Goal: Task Accomplishment & Management: Manage account settings

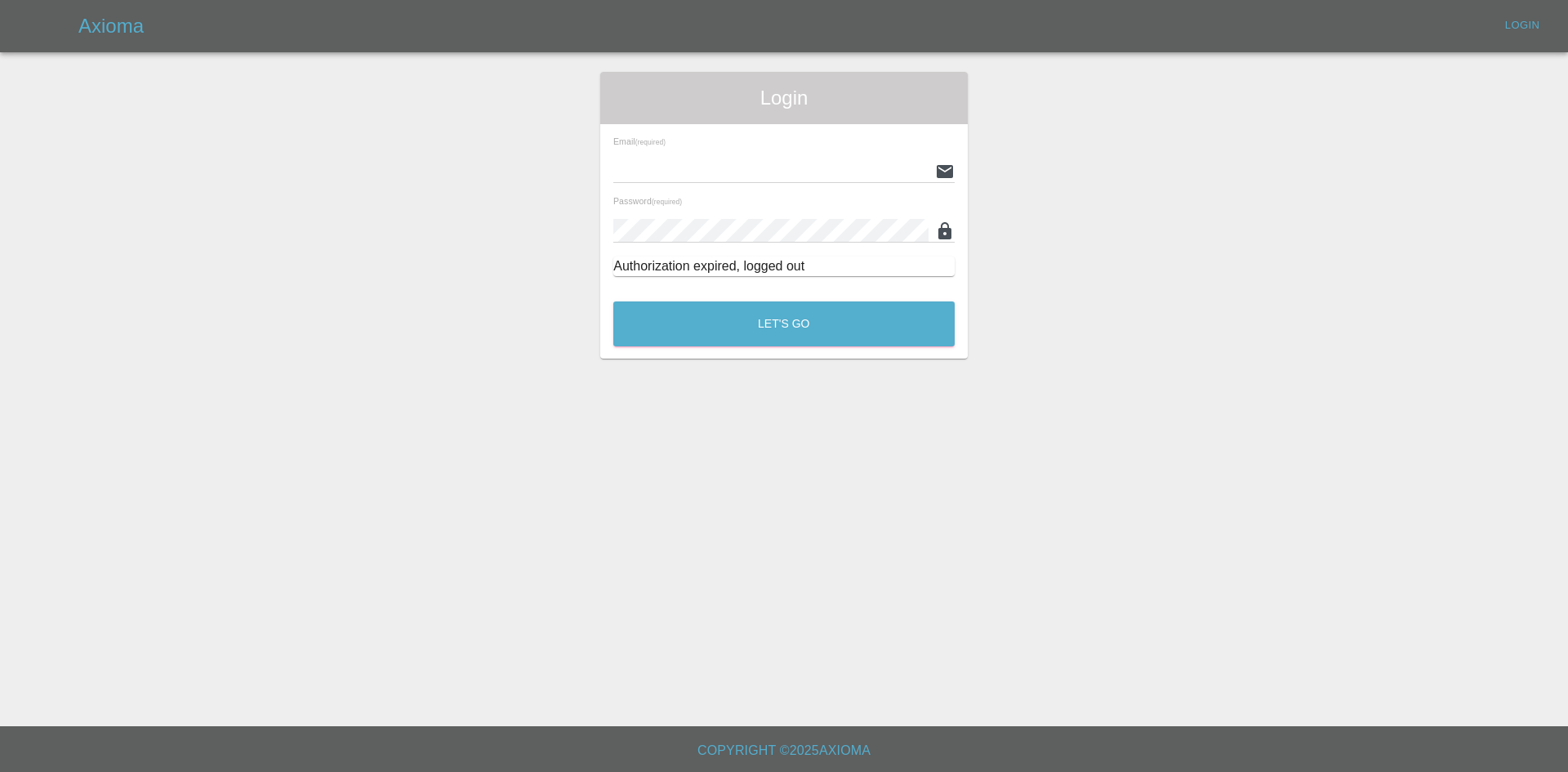
type input "[PERSON_NAME][EMAIL_ADDRESS][PERSON_NAME][DOMAIN_NAME]"
click at [678, 349] on div "Let's Go" at bounding box center [784, 319] width 343 height 61
click at [684, 309] on button "Let's Go" at bounding box center [784, 324] width 341 height 45
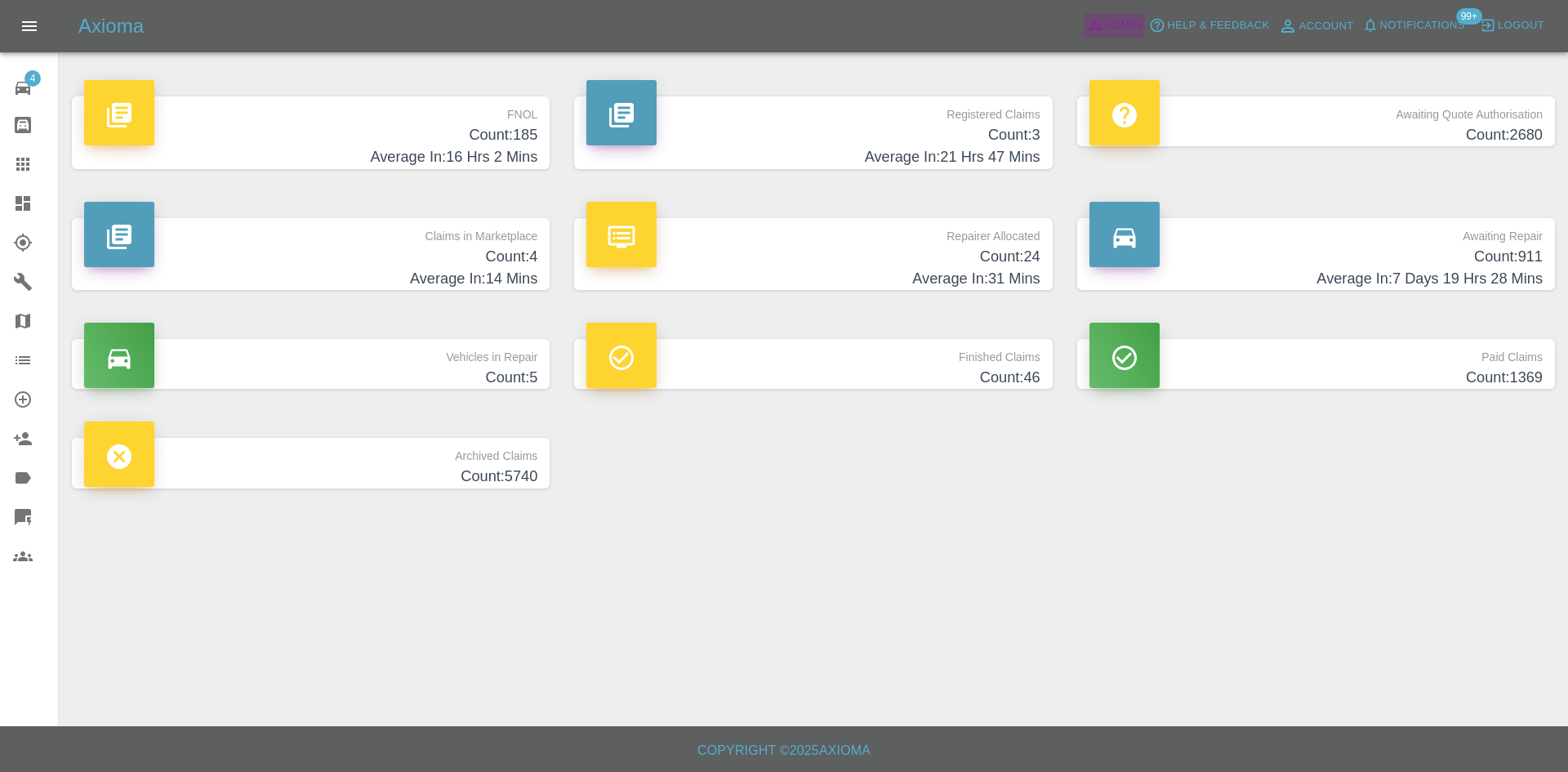
click at [1111, 24] on span "Admin" at bounding box center [1124, 26] width 35 height 19
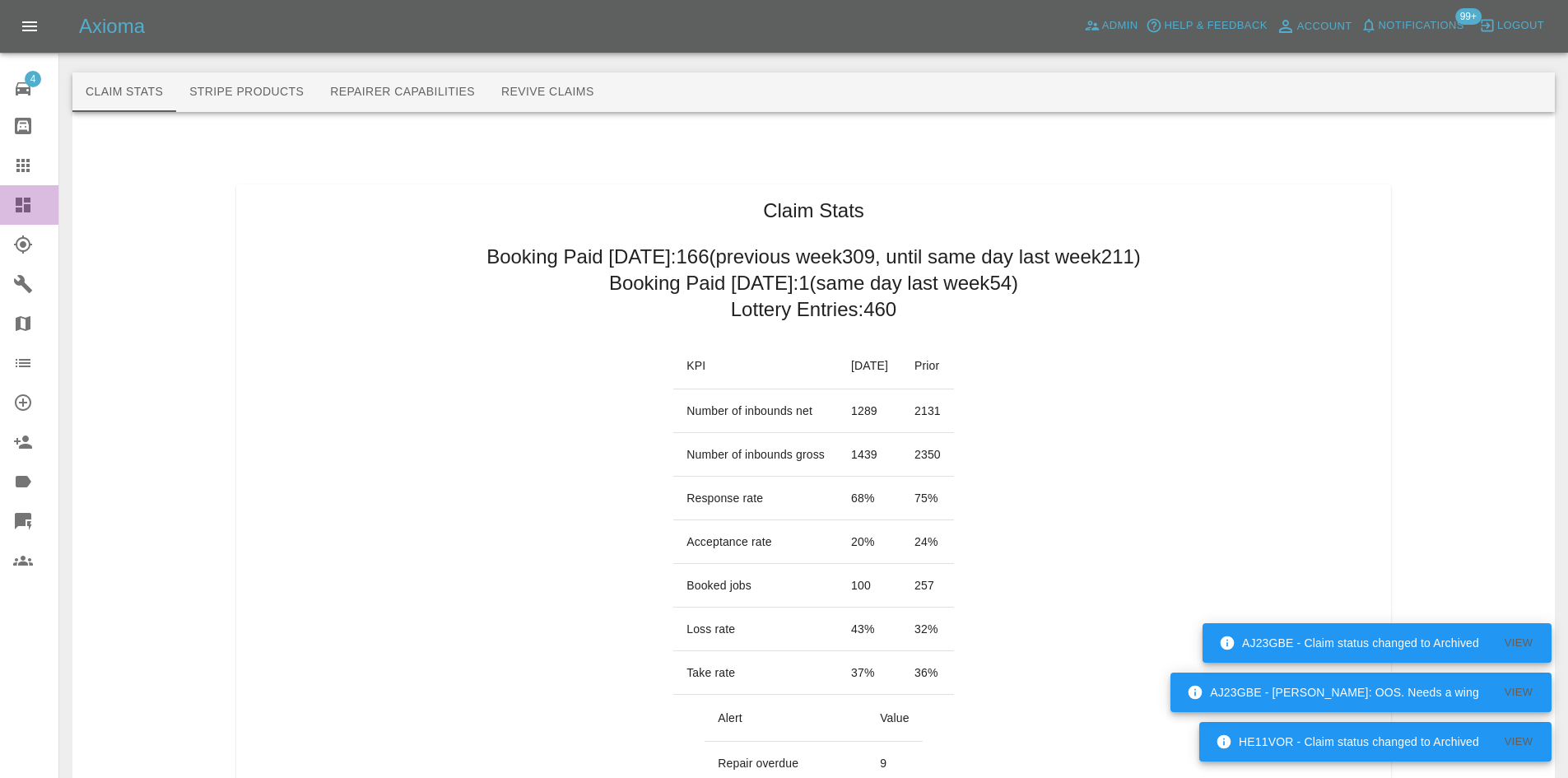
click at [16, 201] on icon at bounding box center [23, 205] width 15 height 15
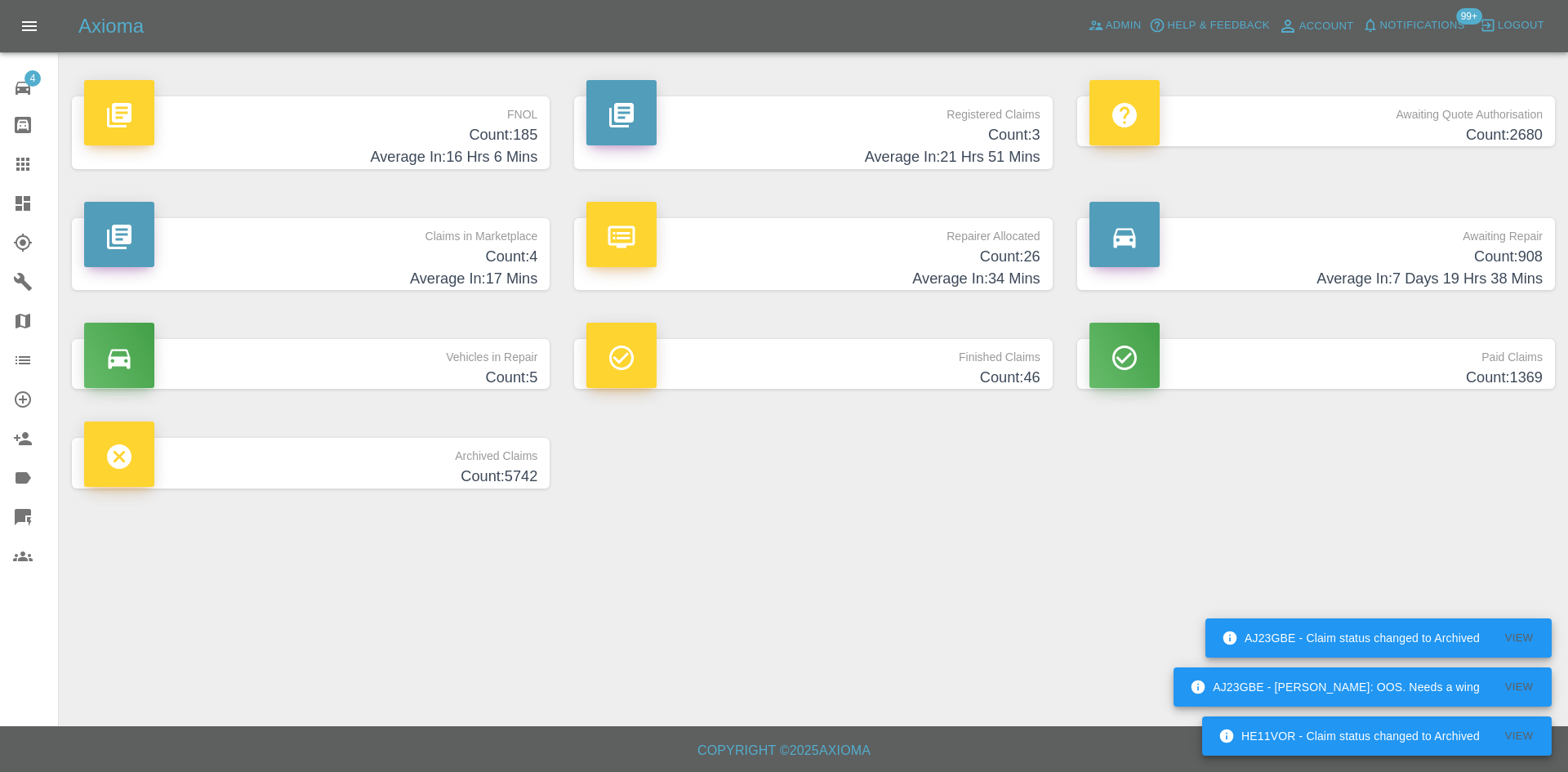
click at [841, 106] on p "Registered Claims" at bounding box center [813, 110] width 453 height 28
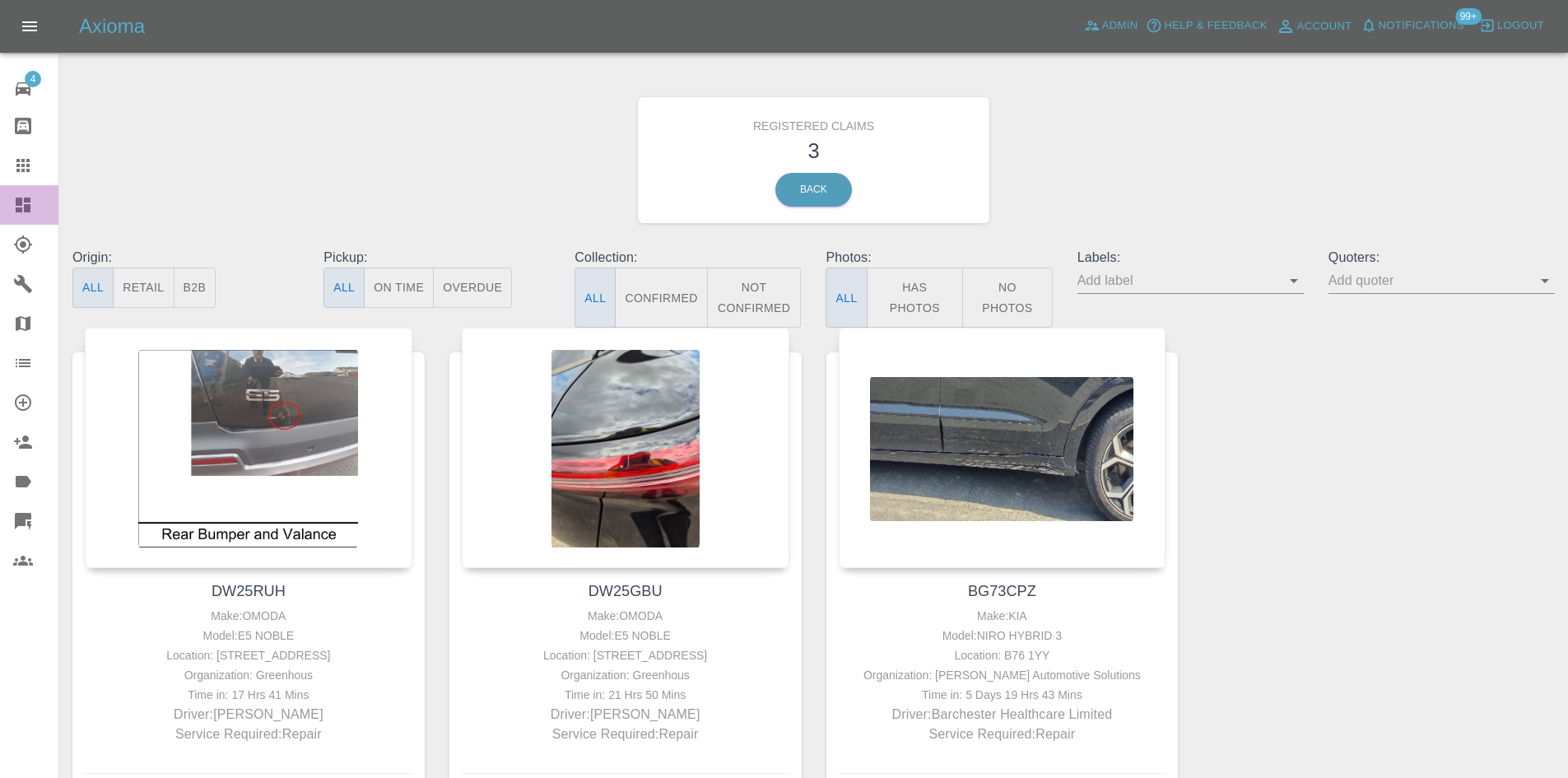
click at [17, 214] on icon at bounding box center [23, 205] width 20 height 20
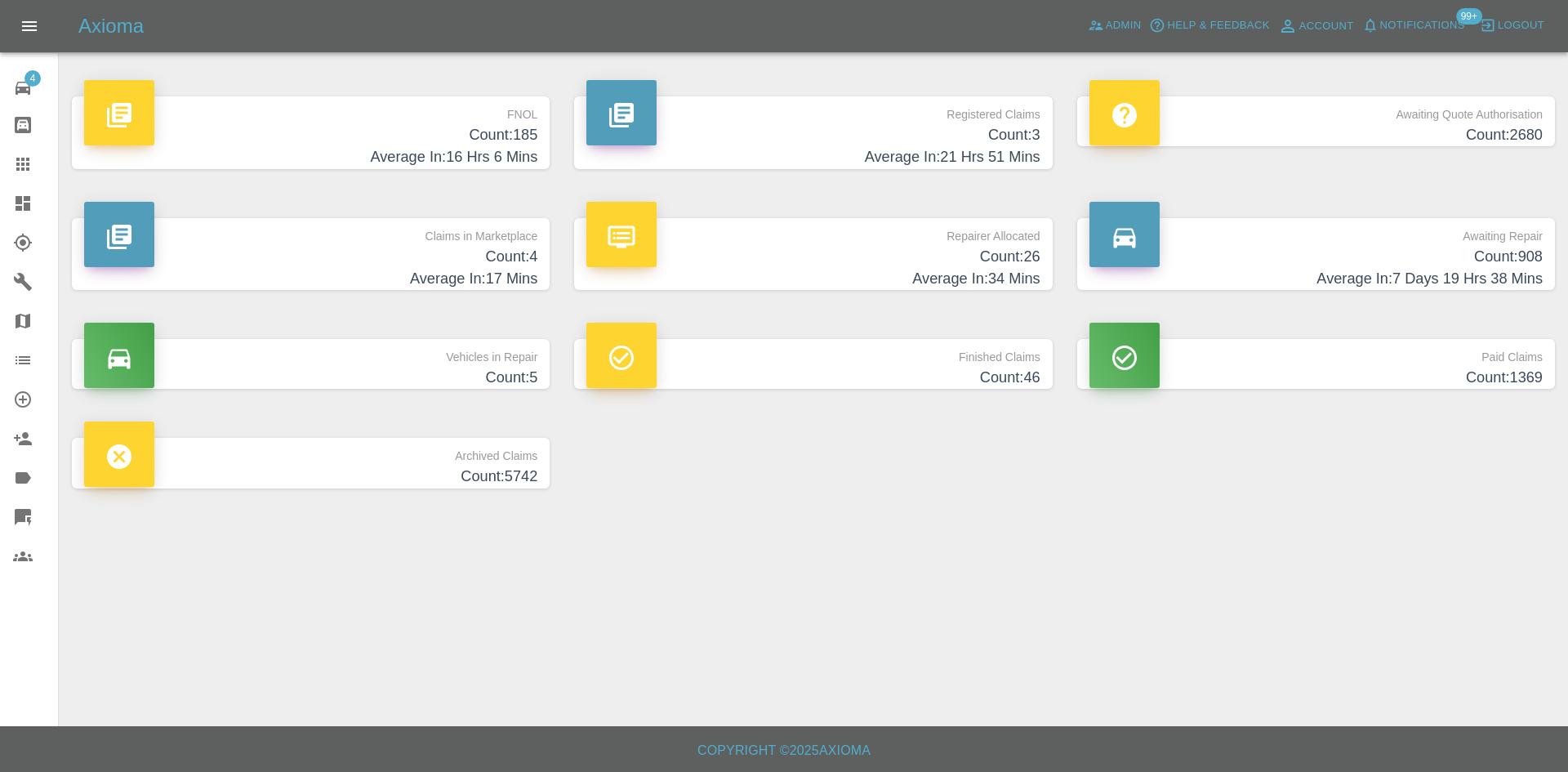
click at [34, 170] on div at bounding box center [35, 165] width 45 height 20
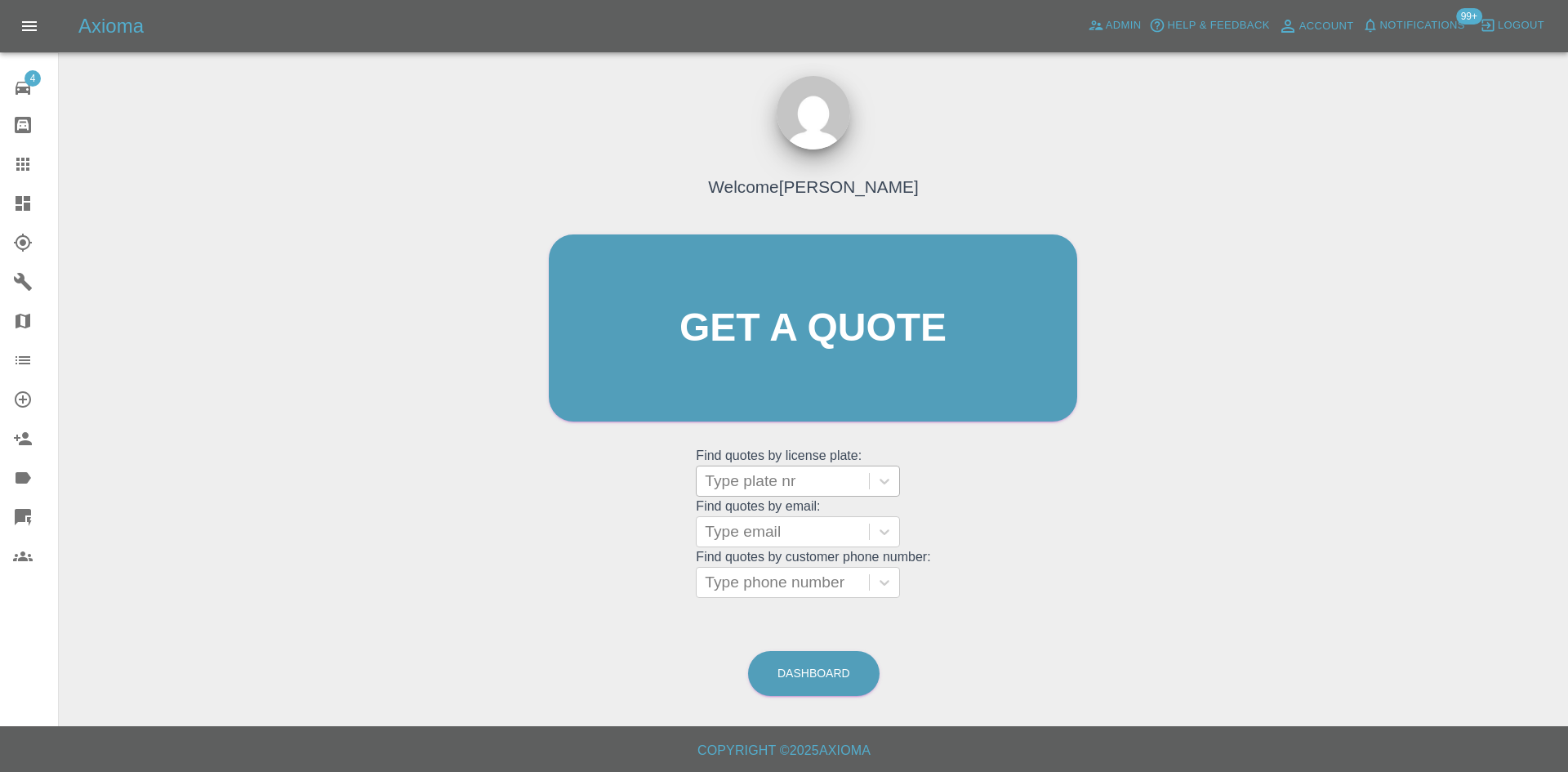
click at [783, 494] on div "Type plate nr" at bounding box center [783, 481] width 172 height 30
paste input "DT25ZNE"
type input "DT25ZNE"
click at [773, 520] on div "DT25ZNE, Bidding" at bounding box center [797, 523] width 204 height 33
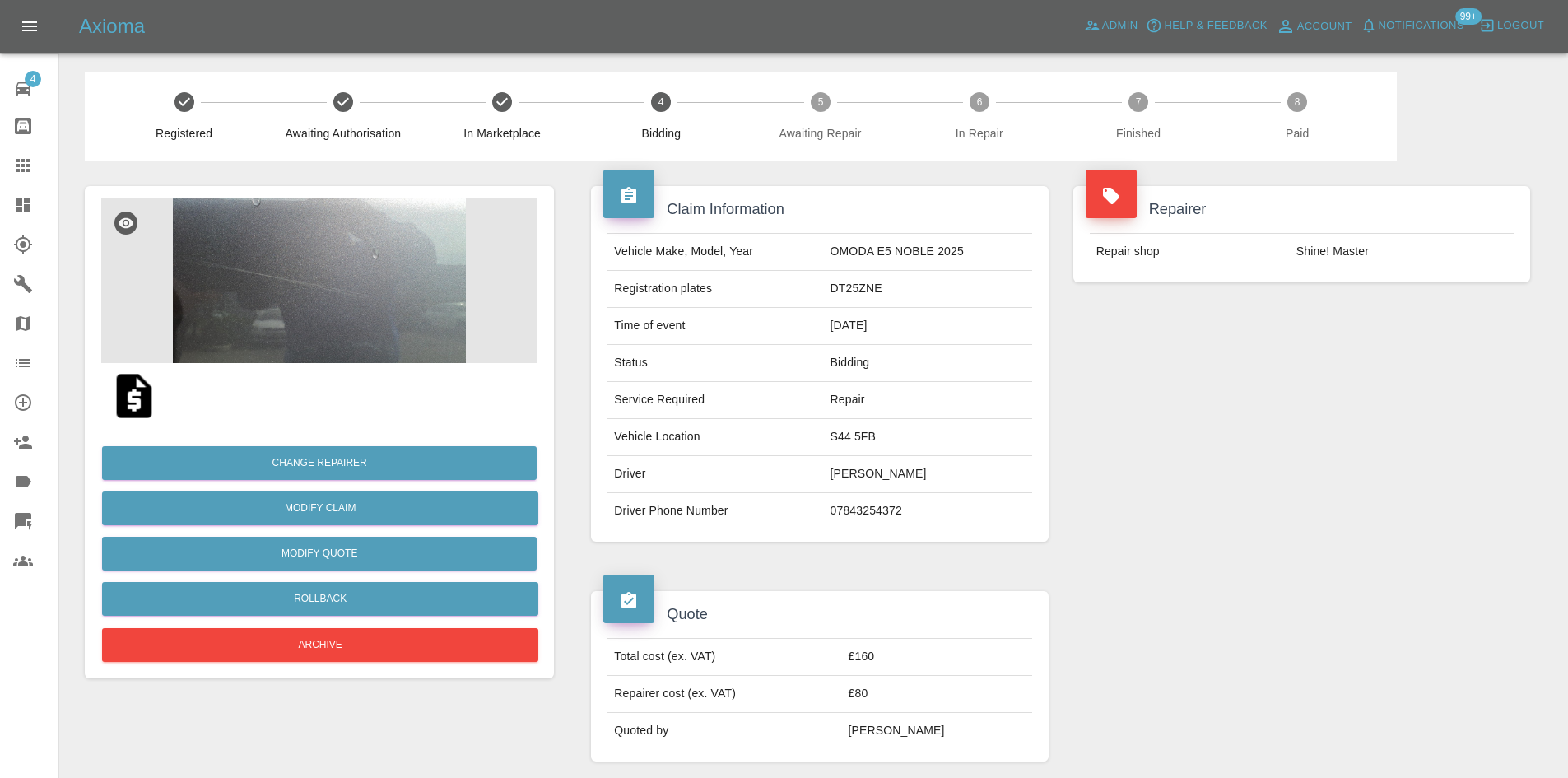
click at [342, 242] on img at bounding box center [319, 281] width 436 height 165
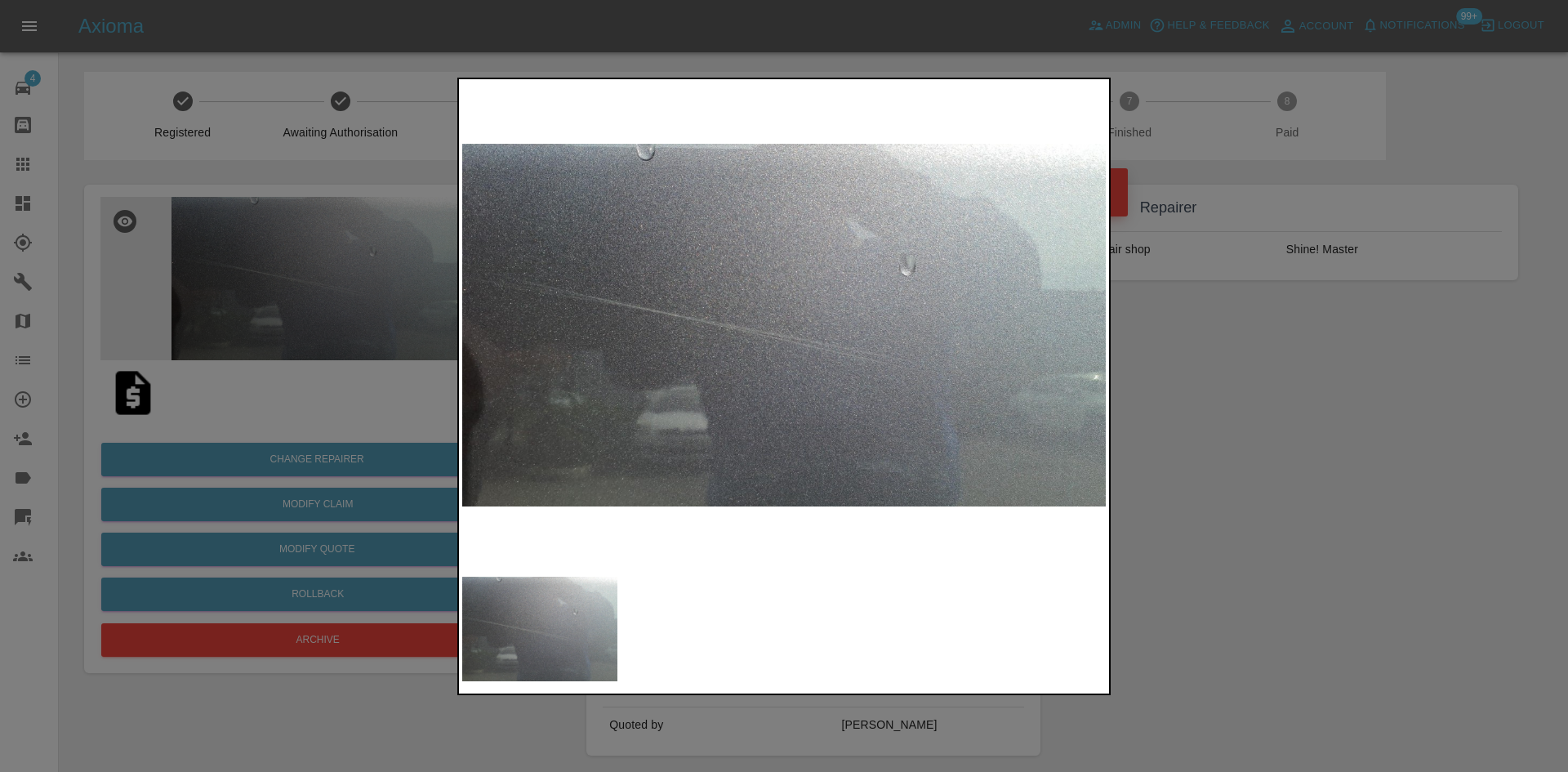
click at [1239, 539] on div at bounding box center [784, 386] width 1568 height 772
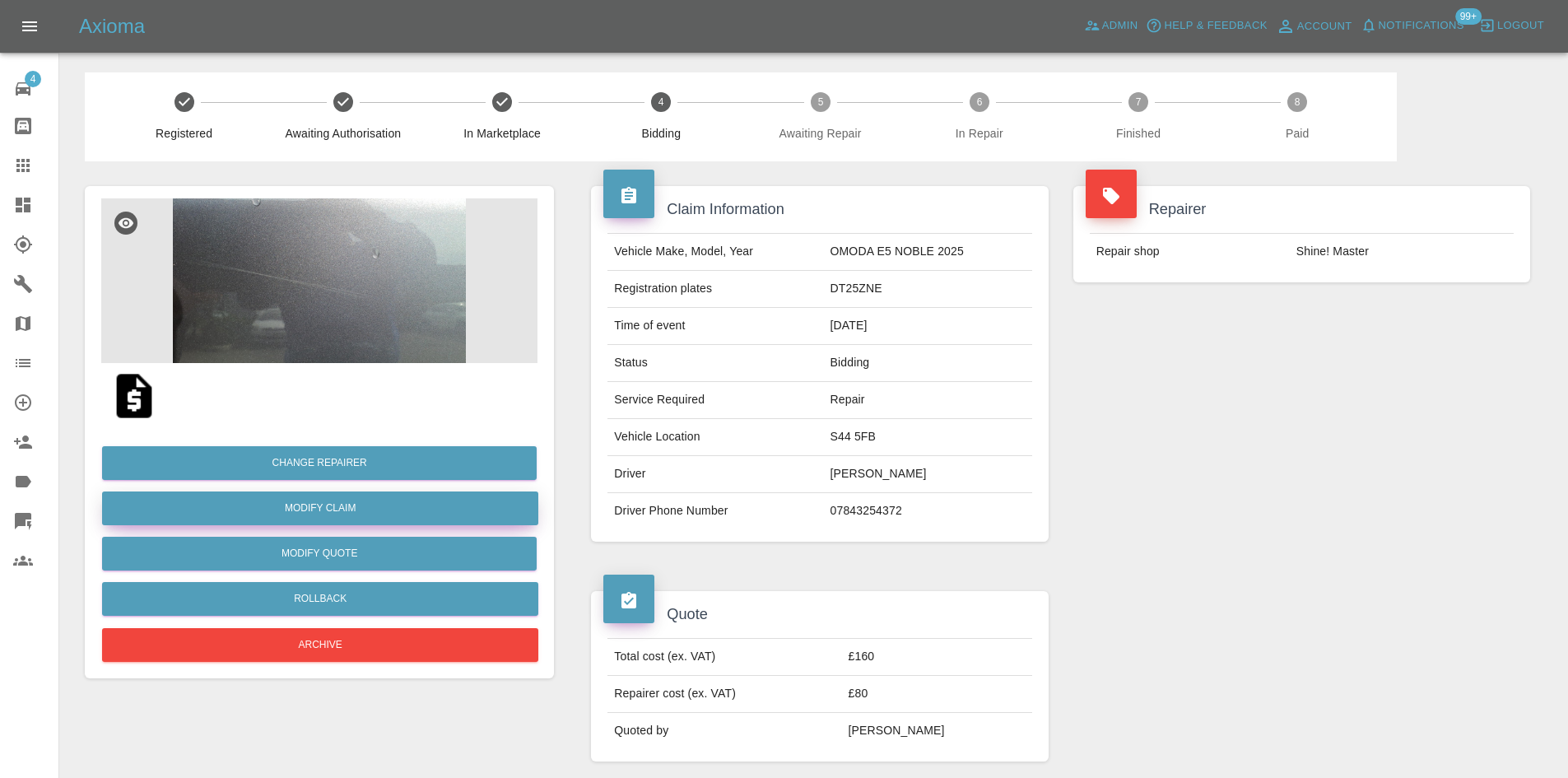
click at [353, 506] on link "Modify Claim" at bounding box center [320, 509] width 436 height 34
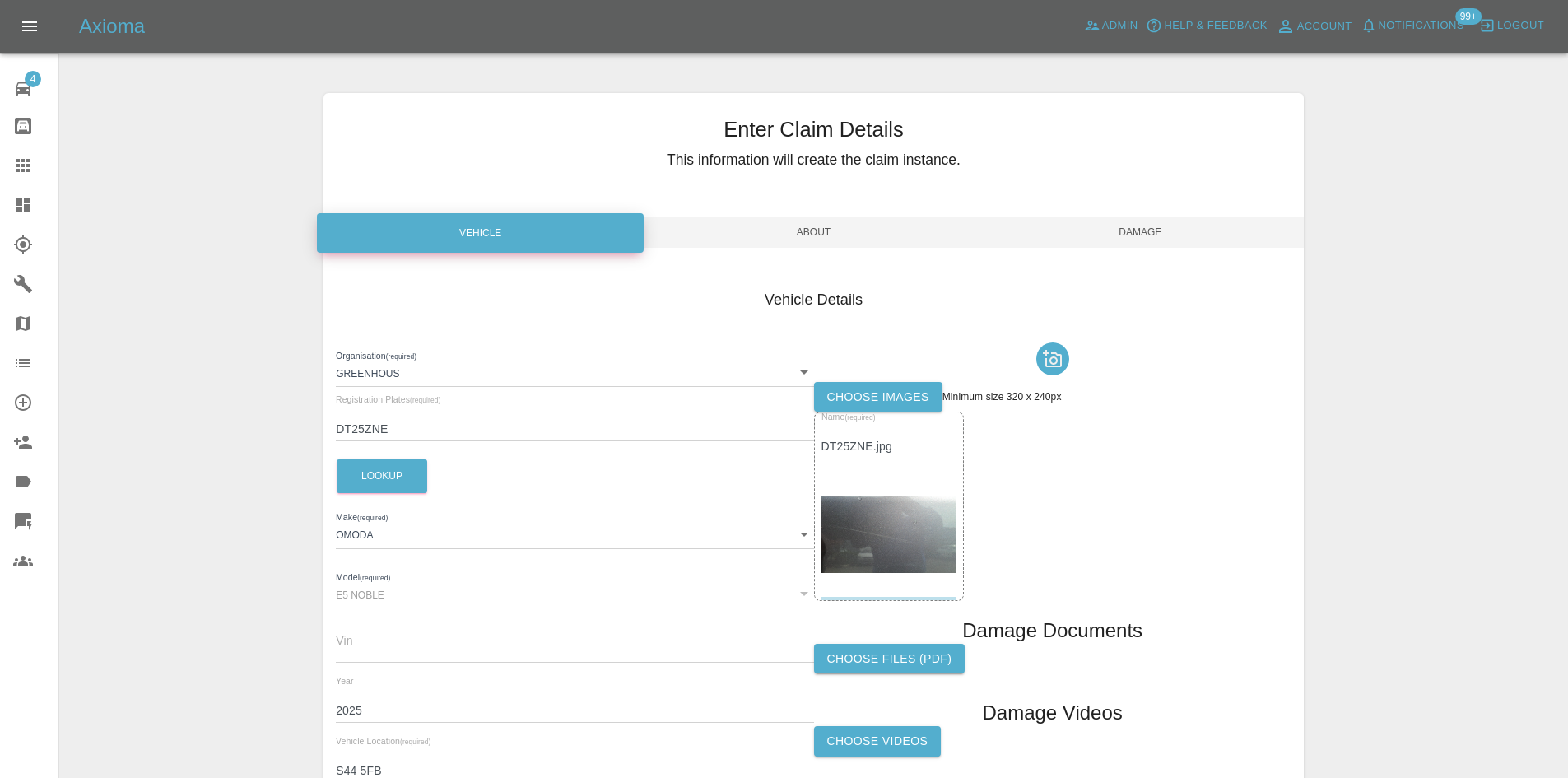
click at [1142, 224] on span "Damage" at bounding box center [1140, 232] width 327 height 31
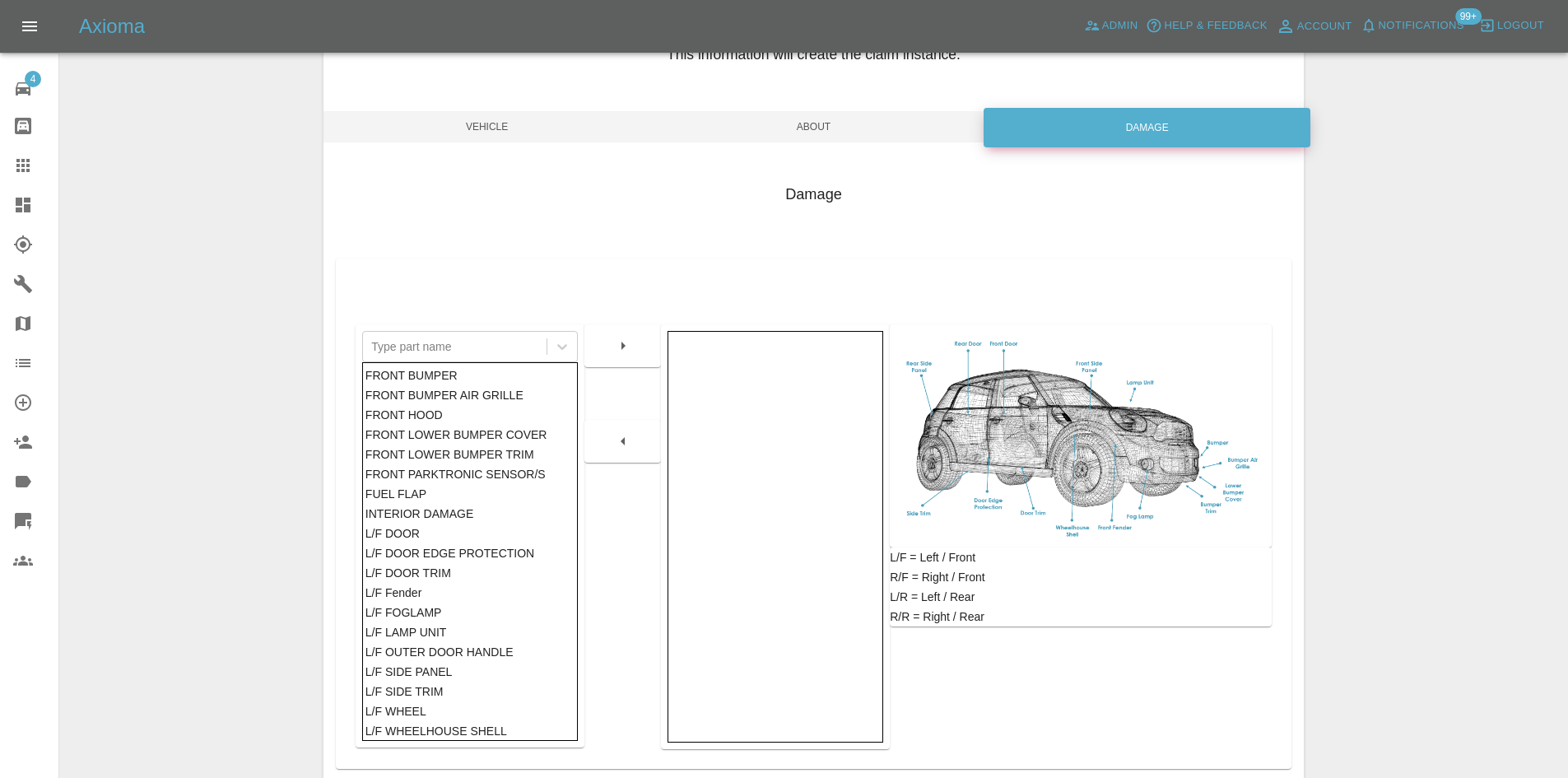
scroll to position [165, 0]
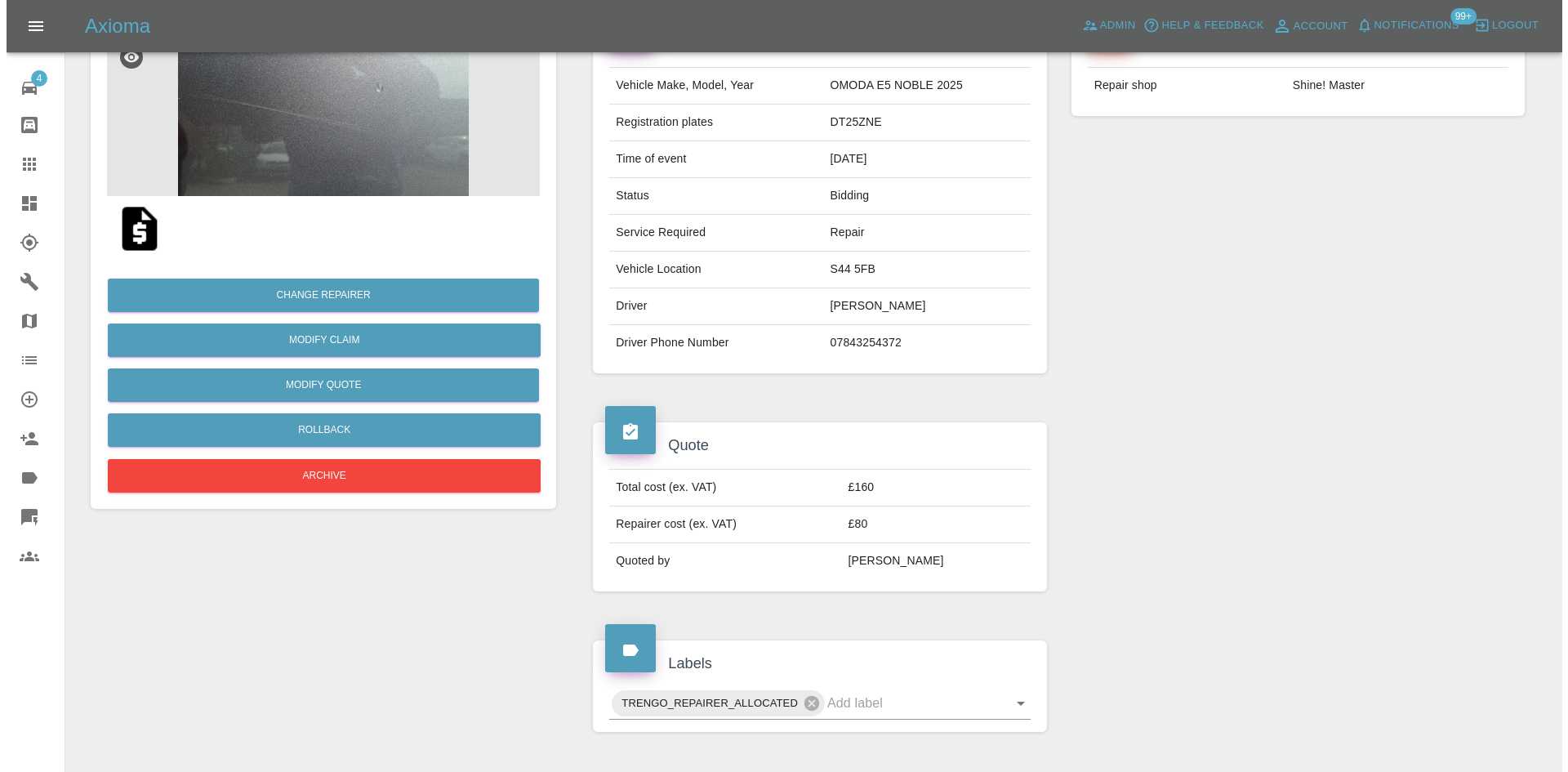
scroll to position [164, 0]
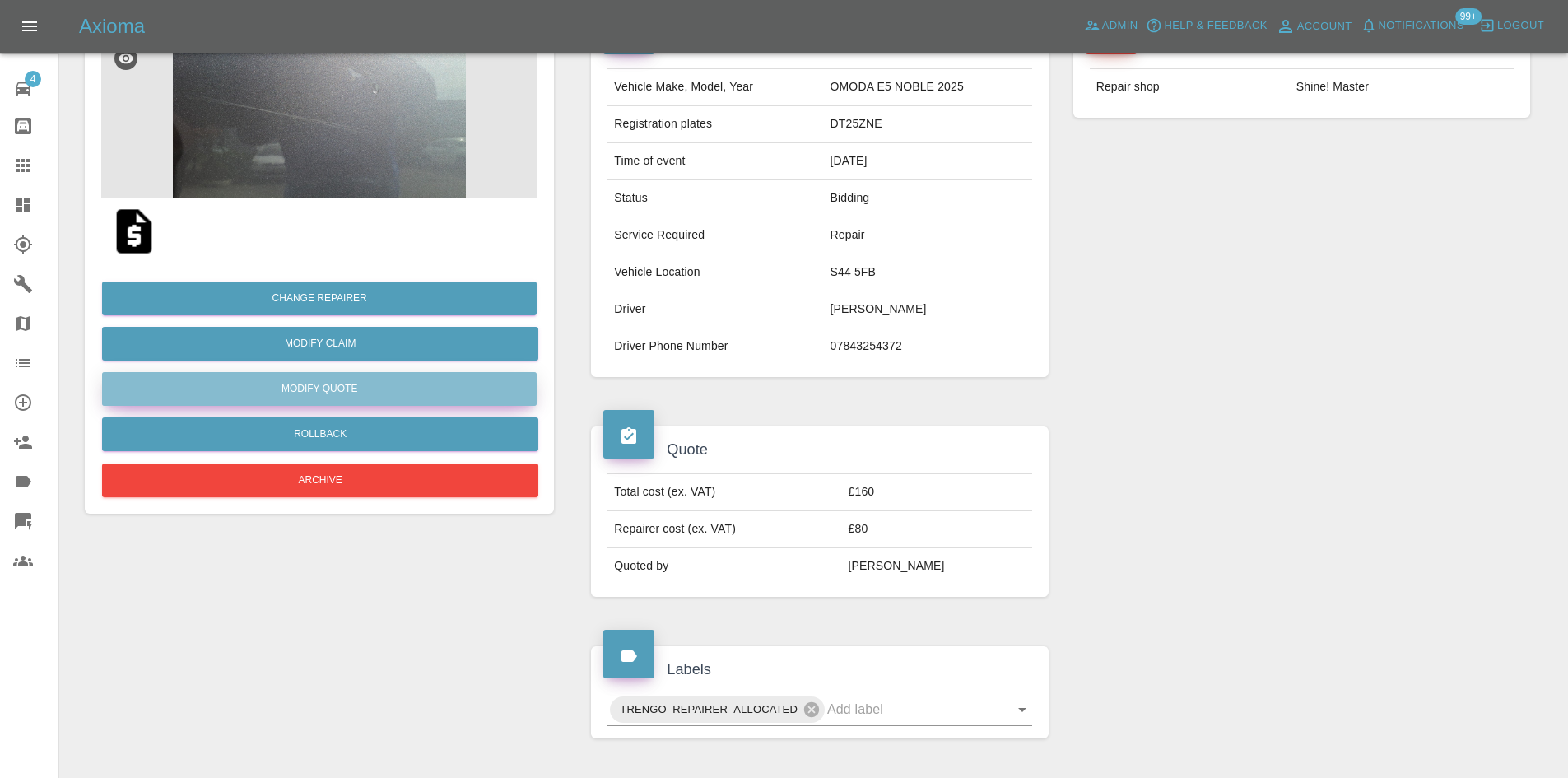
click at [268, 389] on button "Modify Quote" at bounding box center [320, 389] width 435 height 34
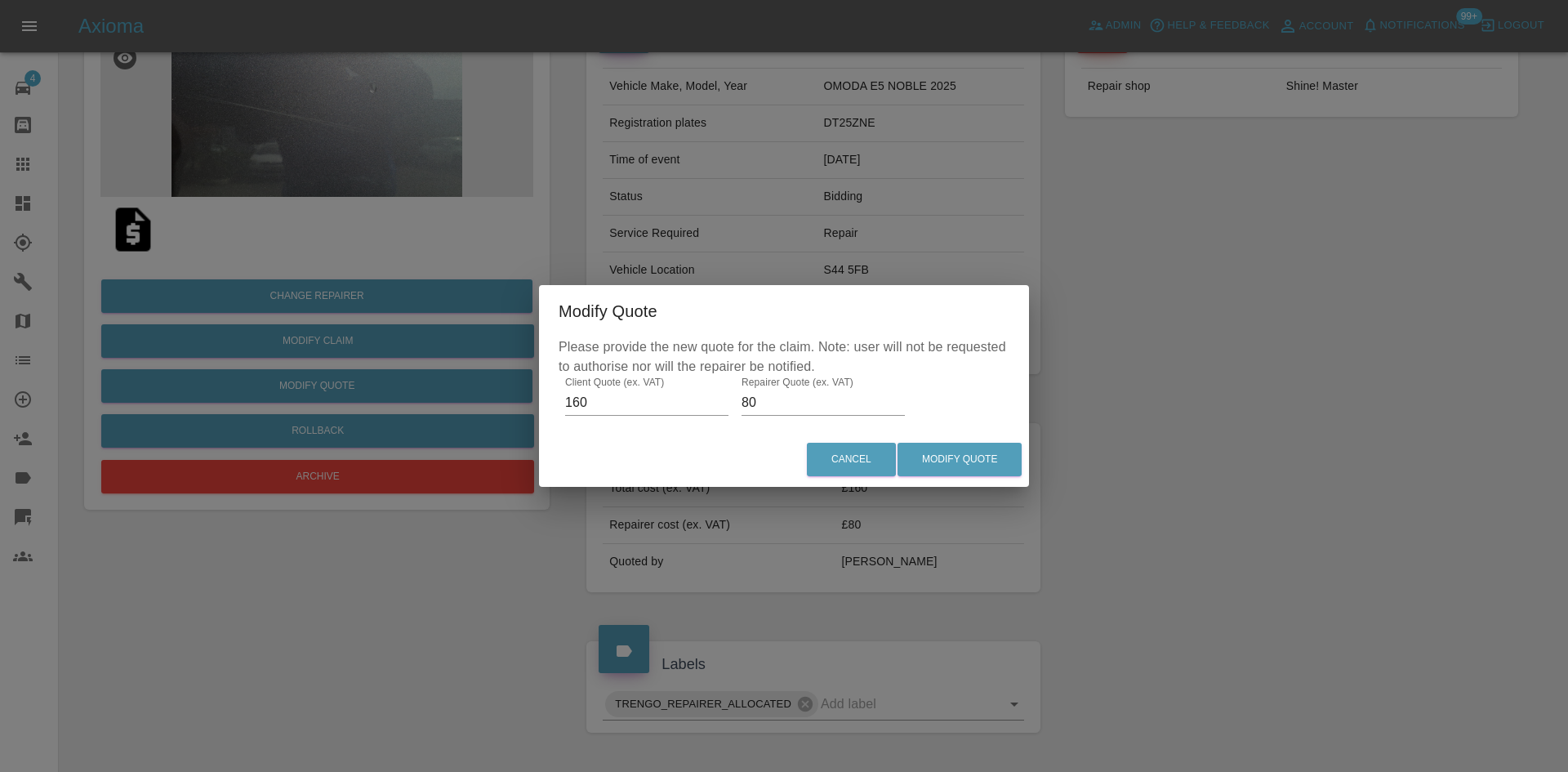
click at [793, 408] on input "80" at bounding box center [823, 402] width 164 height 27
type input "125"
click at [942, 459] on button "Modify Quote" at bounding box center [960, 459] width 124 height 34
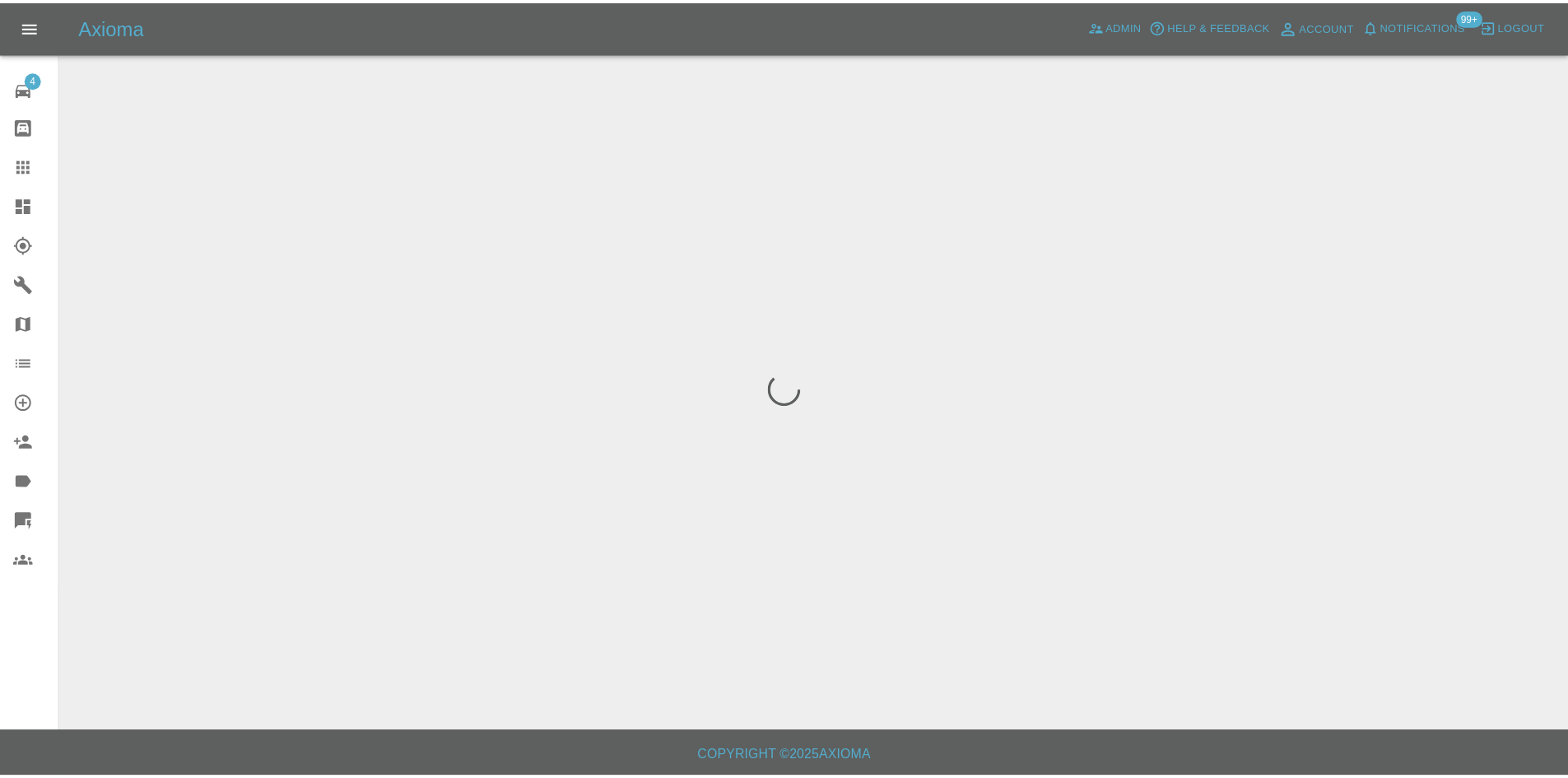
scroll to position [0, 0]
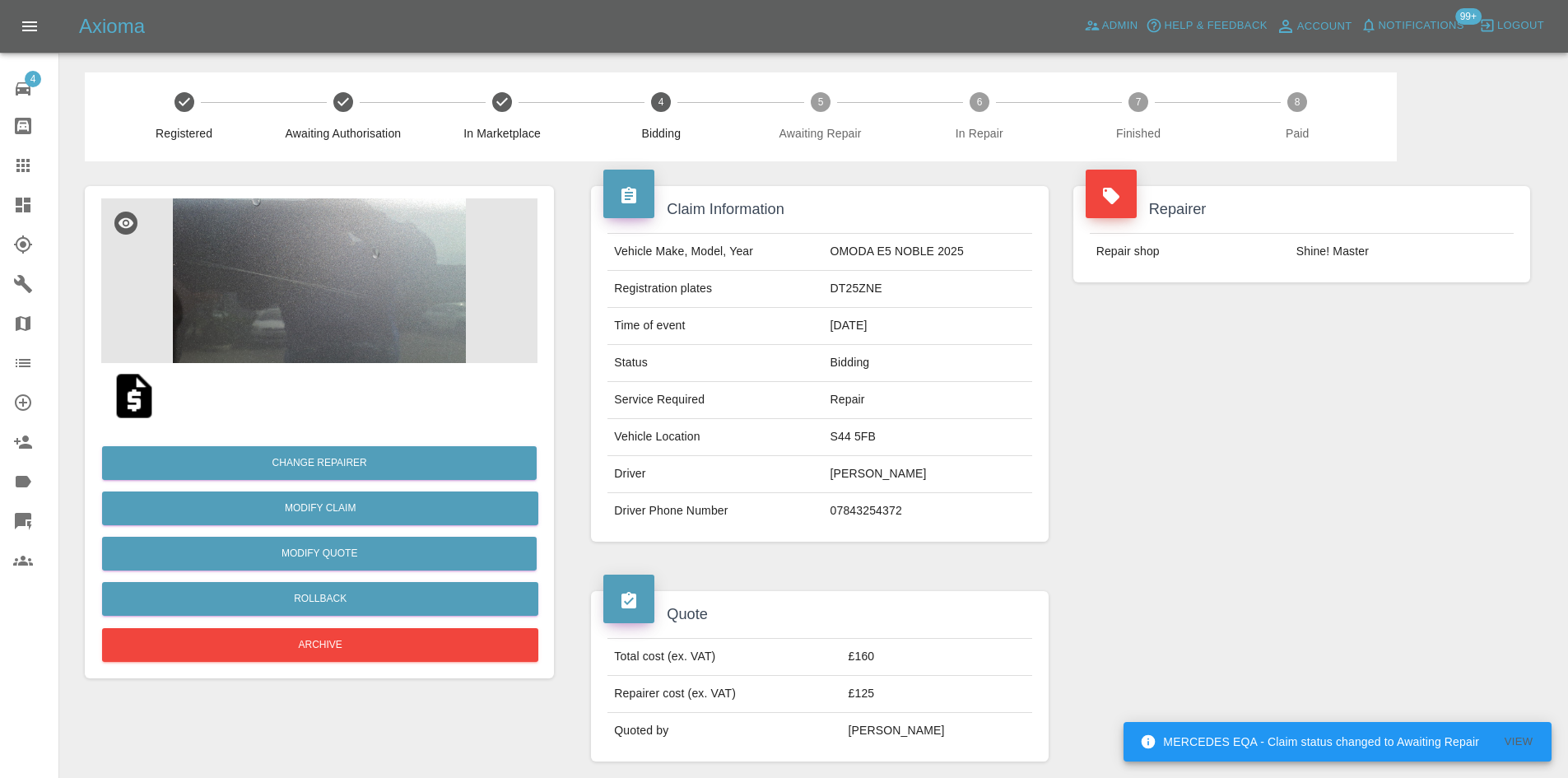
click at [31, 214] on icon at bounding box center [23, 205] width 20 height 20
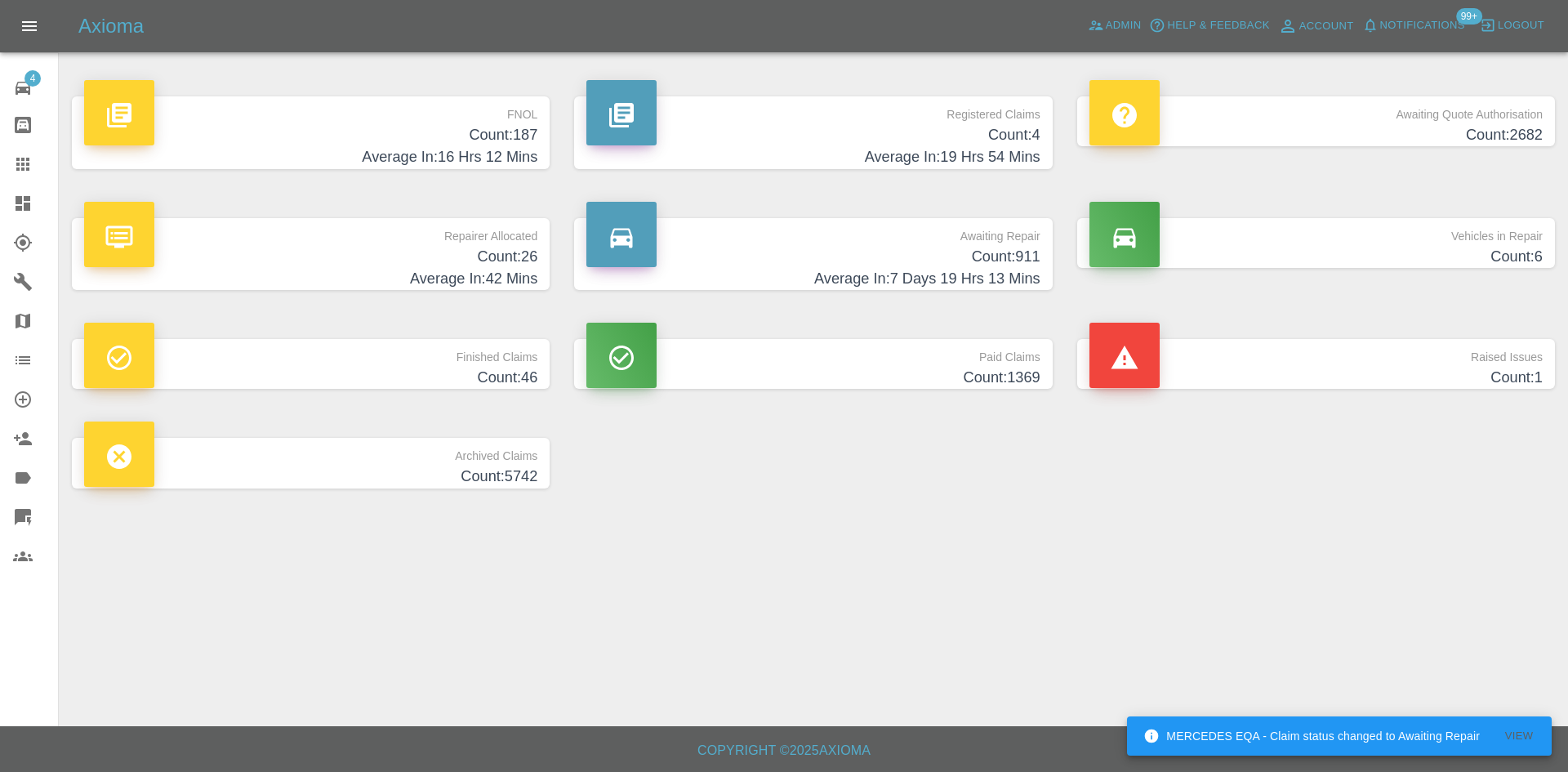
click at [415, 113] on p "FNOL" at bounding box center [310, 110] width 453 height 28
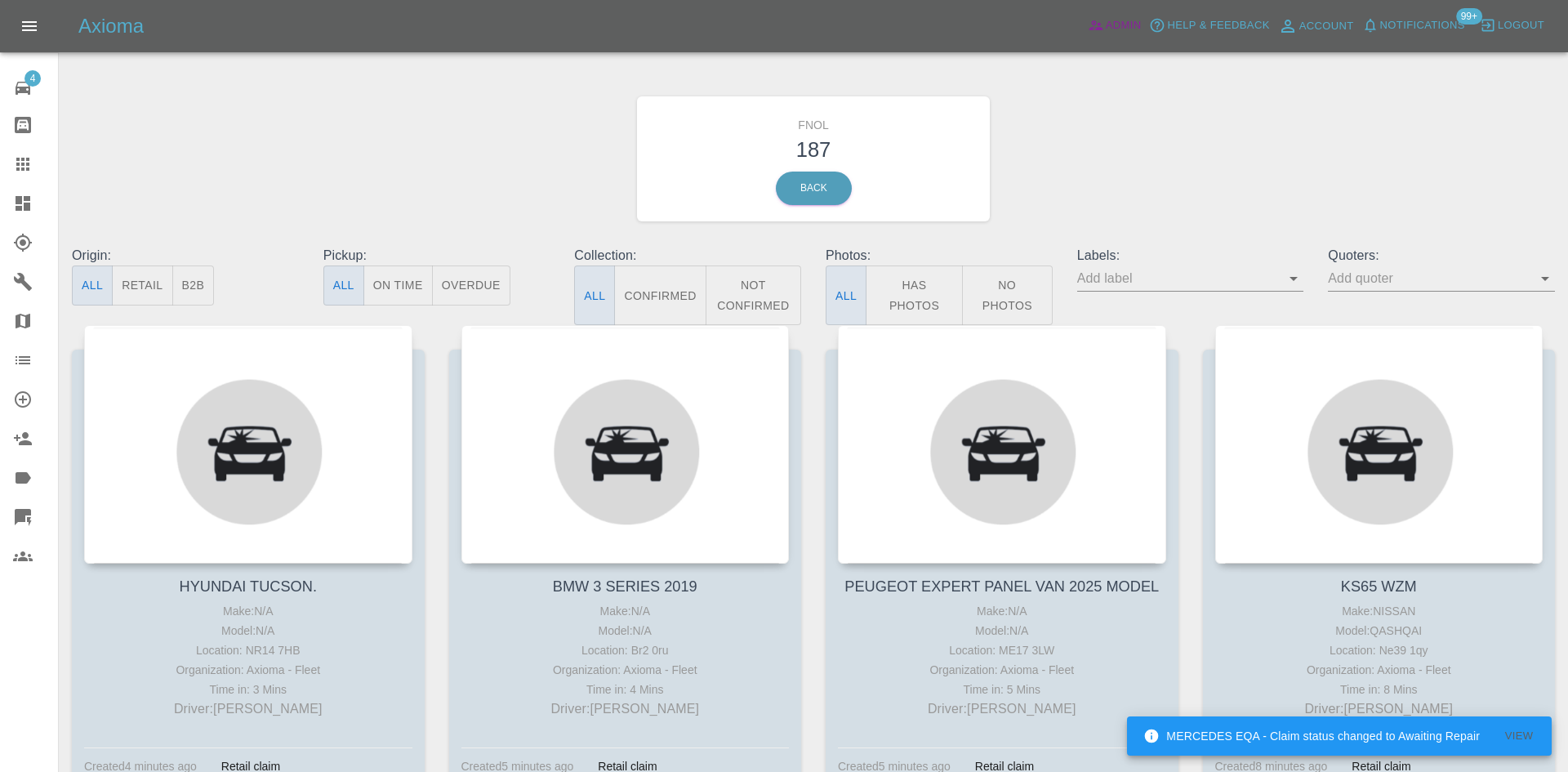
click at [1125, 24] on span "Admin" at bounding box center [1124, 26] width 35 height 19
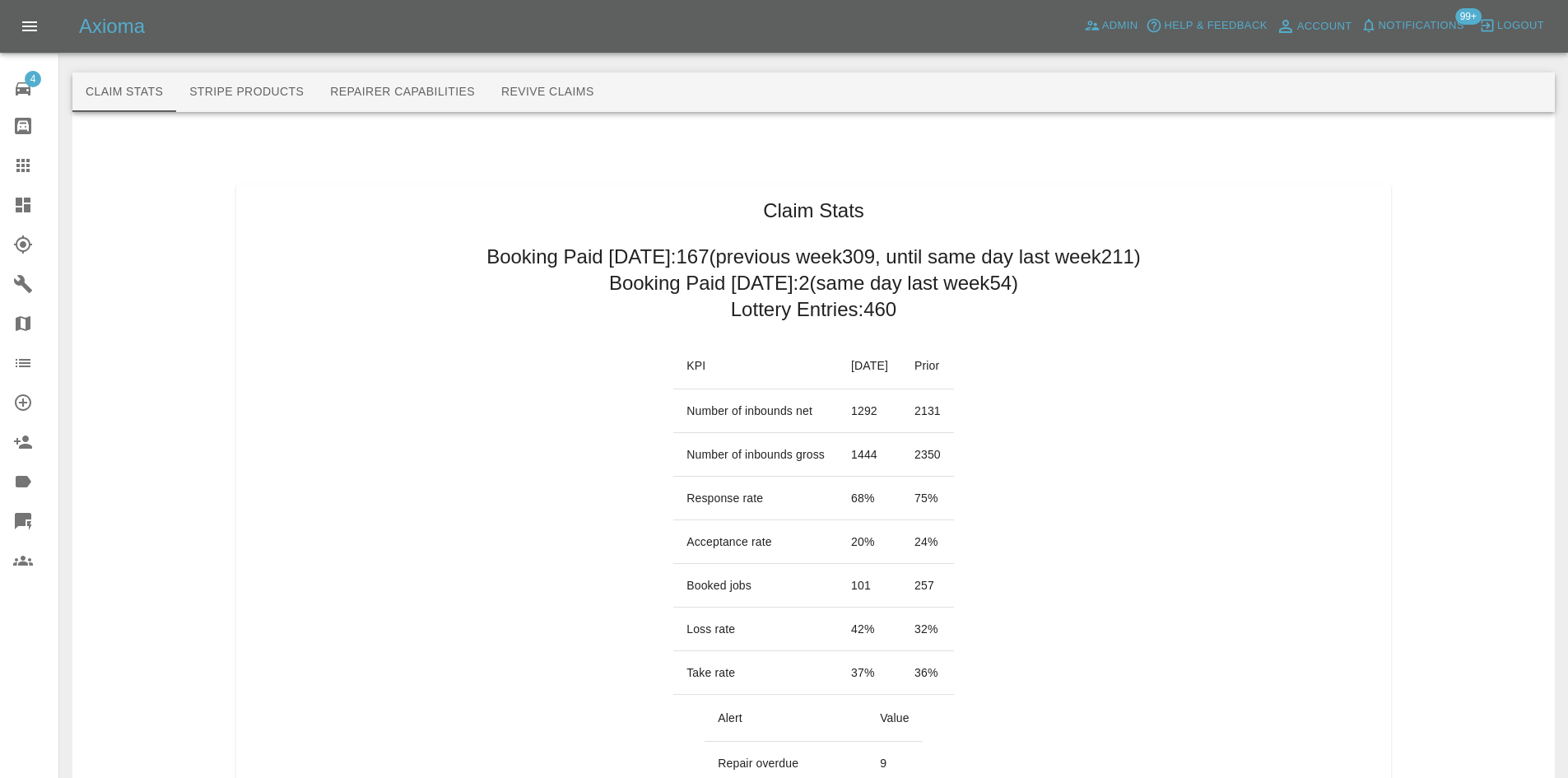
click at [7, 188] on link "Dashboard" at bounding box center [29, 205] width 59 height 40
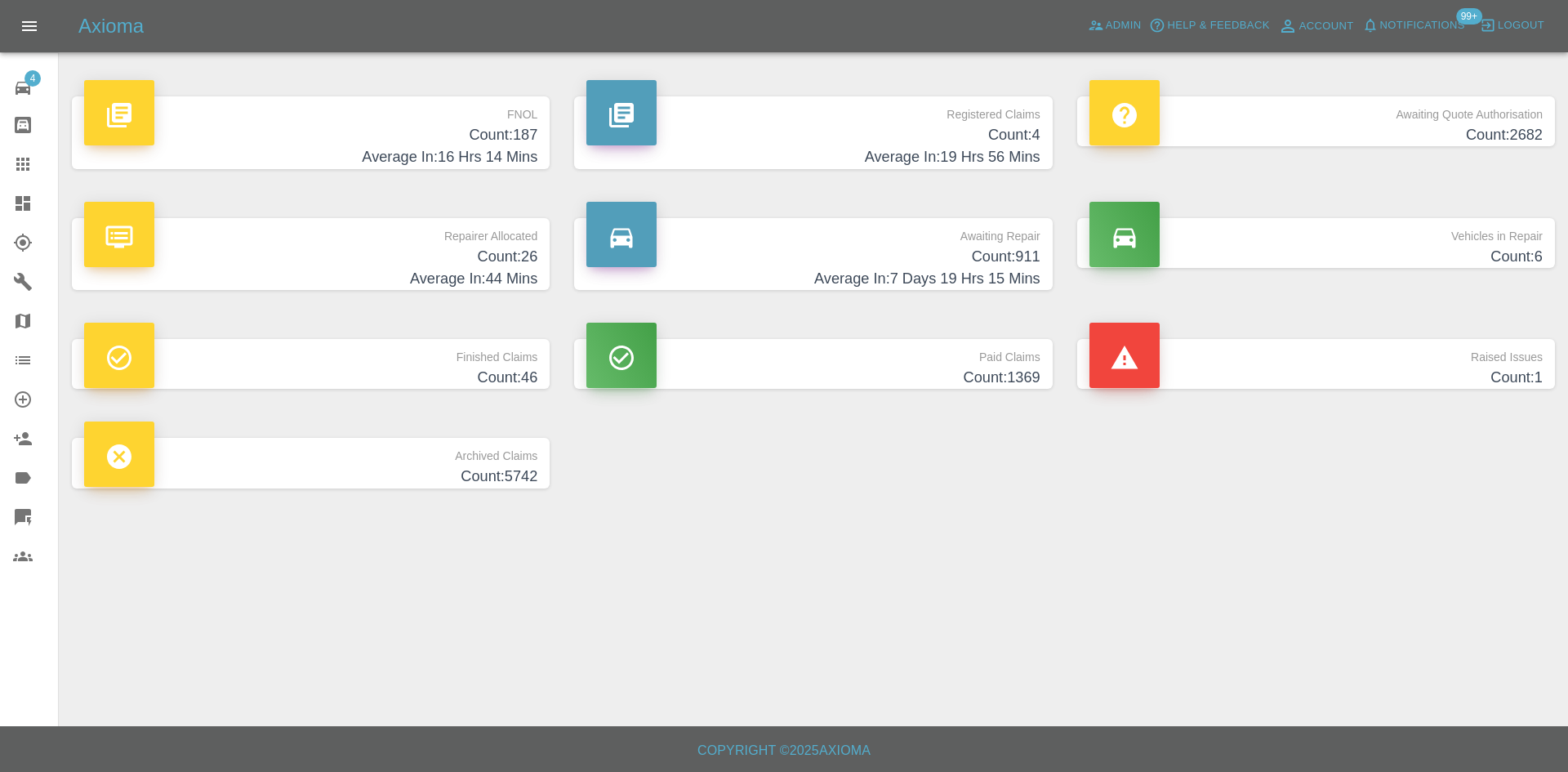
click at [828, 136] on h4 "Count: 4" at bounding box center [813, 135] width 453 height 22
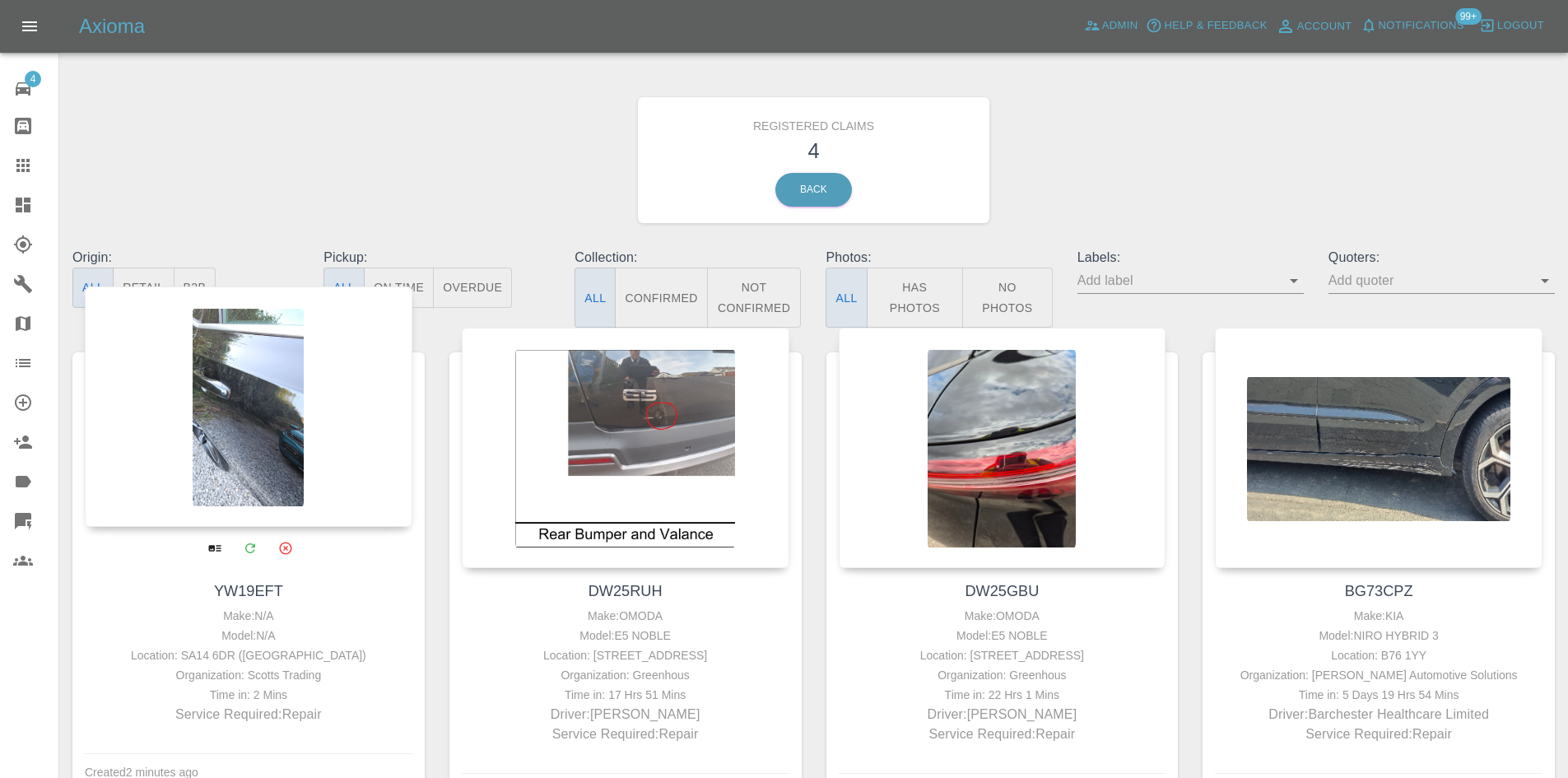
click at [217, 419] on div at bounding box center [248, 406] width 328 height 240
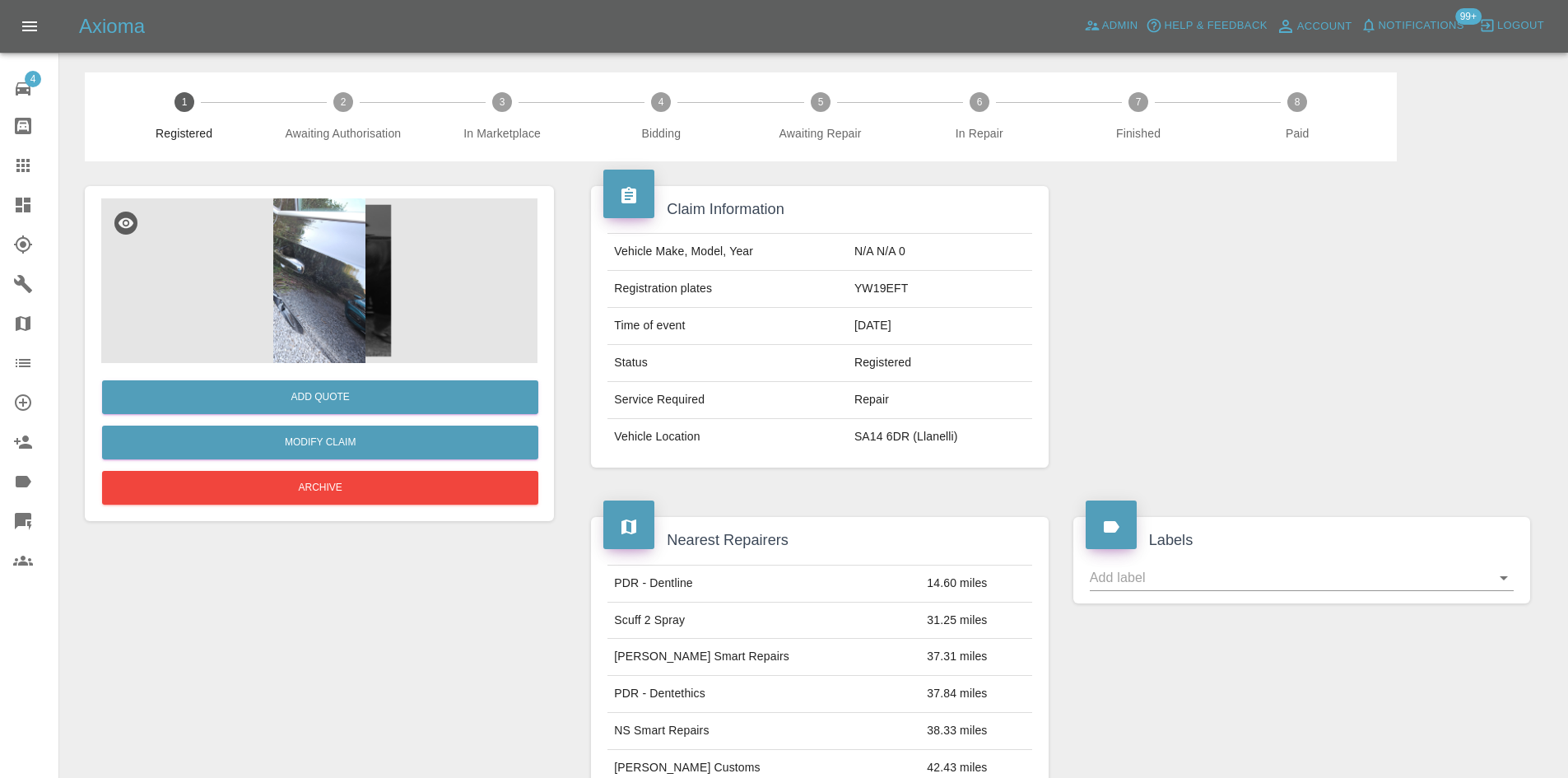
click at [346, 322] on img at bounding box center [319, 281] width 436 height 165
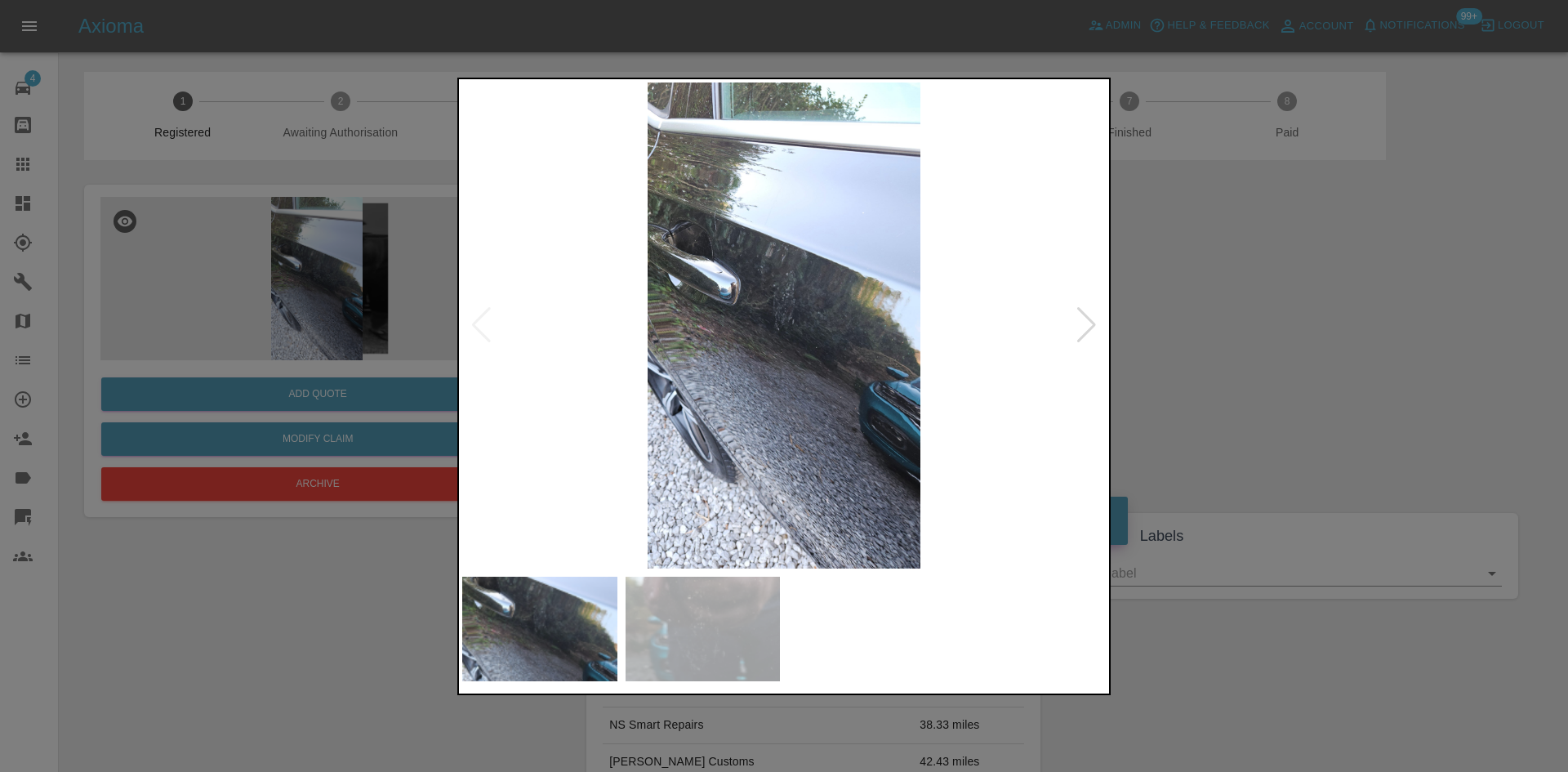
click at [1088, 329] on div at bounding box center [1086, 325] width 22 height 35
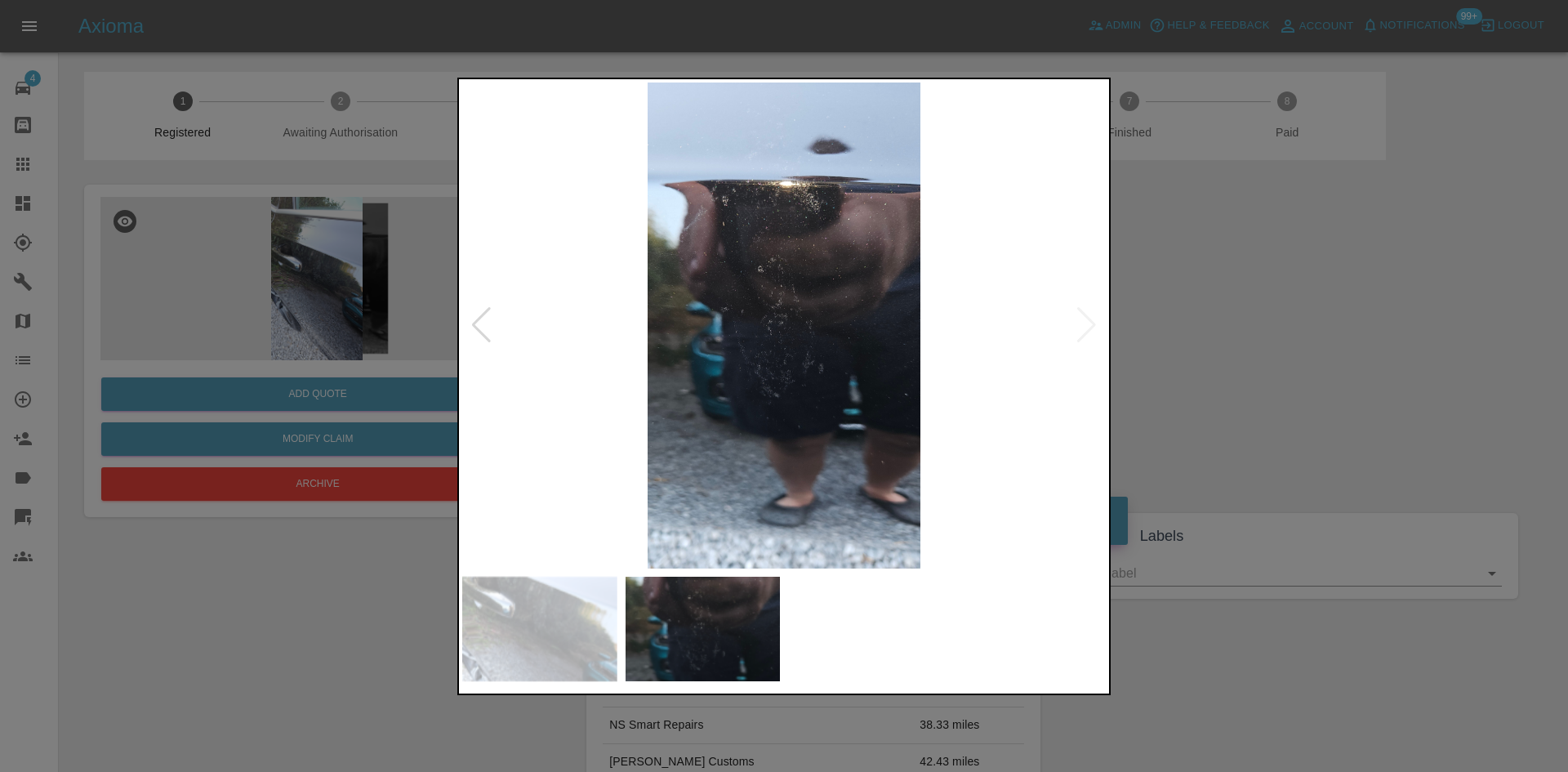
click at [1088, 329] on img at bounding box center [784, 325] width 644 height 486
click at [1293, 334] on div at bounding box center [784, 386] width 1568 height 772
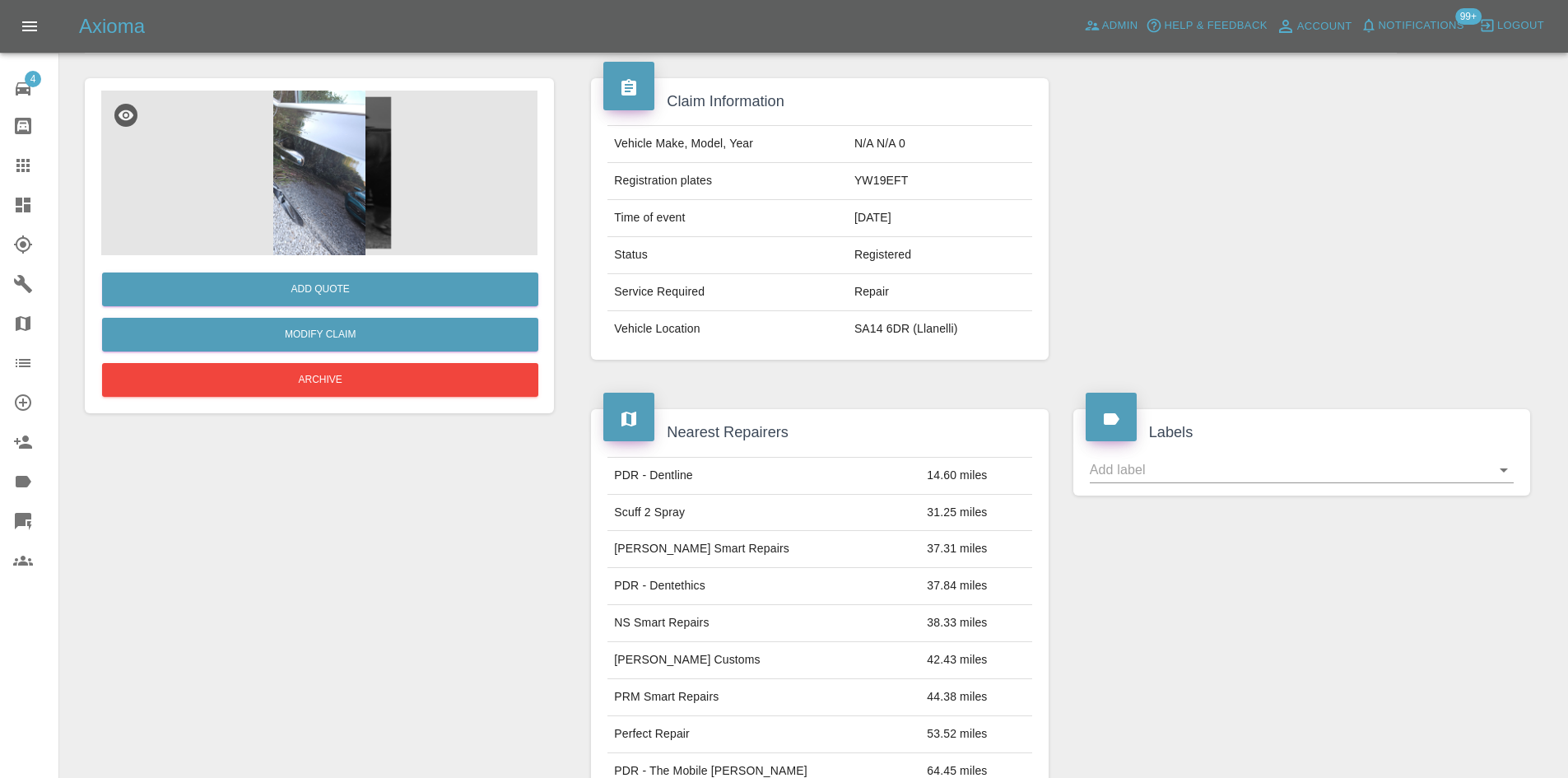
scroll to position [88, 0]
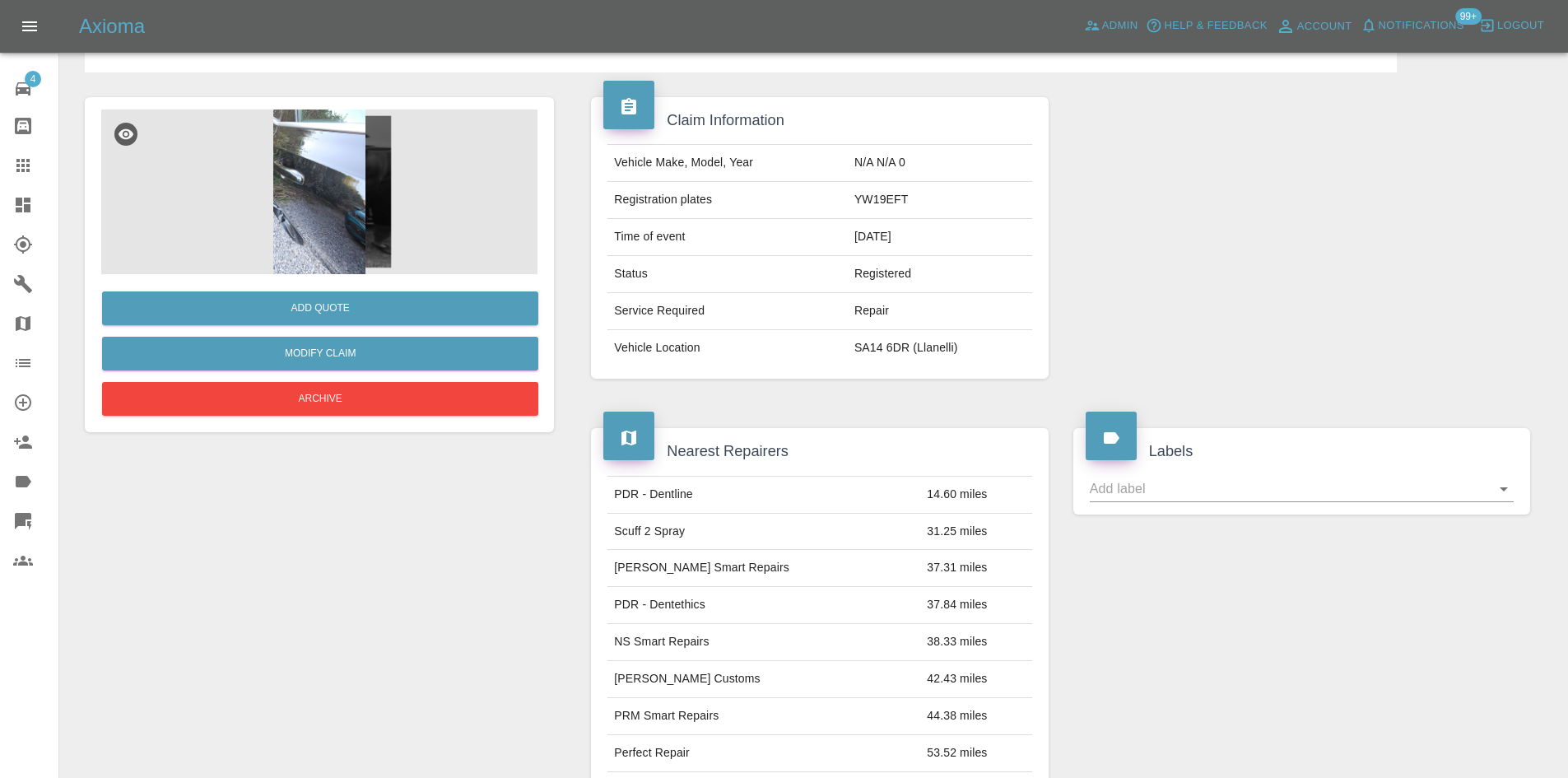
click at [8, 205] on link "Dashboard" at bounding box center [29, 205] width 59 height 40
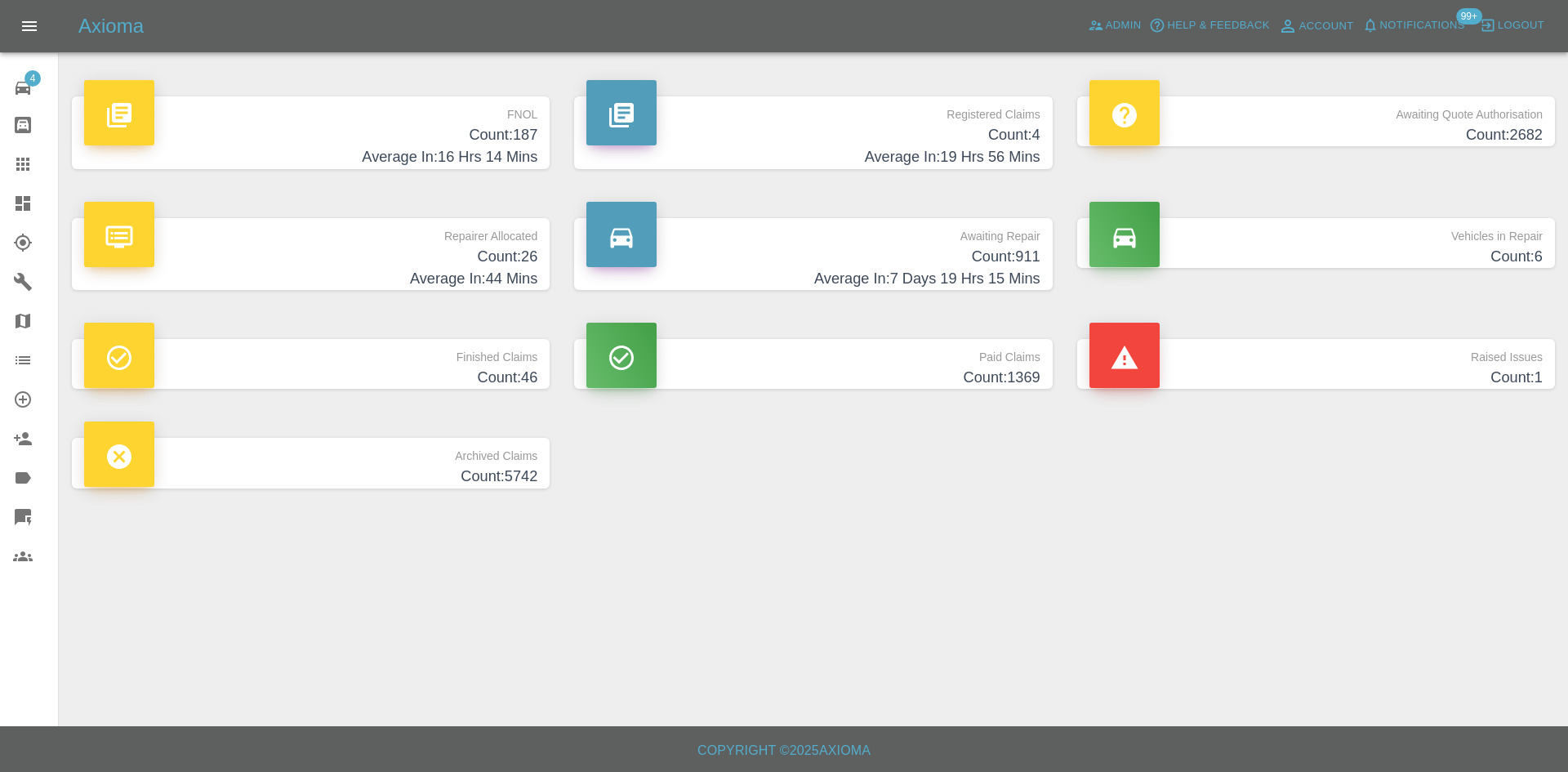
click at [1427, 260] on h4 "Count: 6" at bounding box center [1316, 256] width 453 height 22
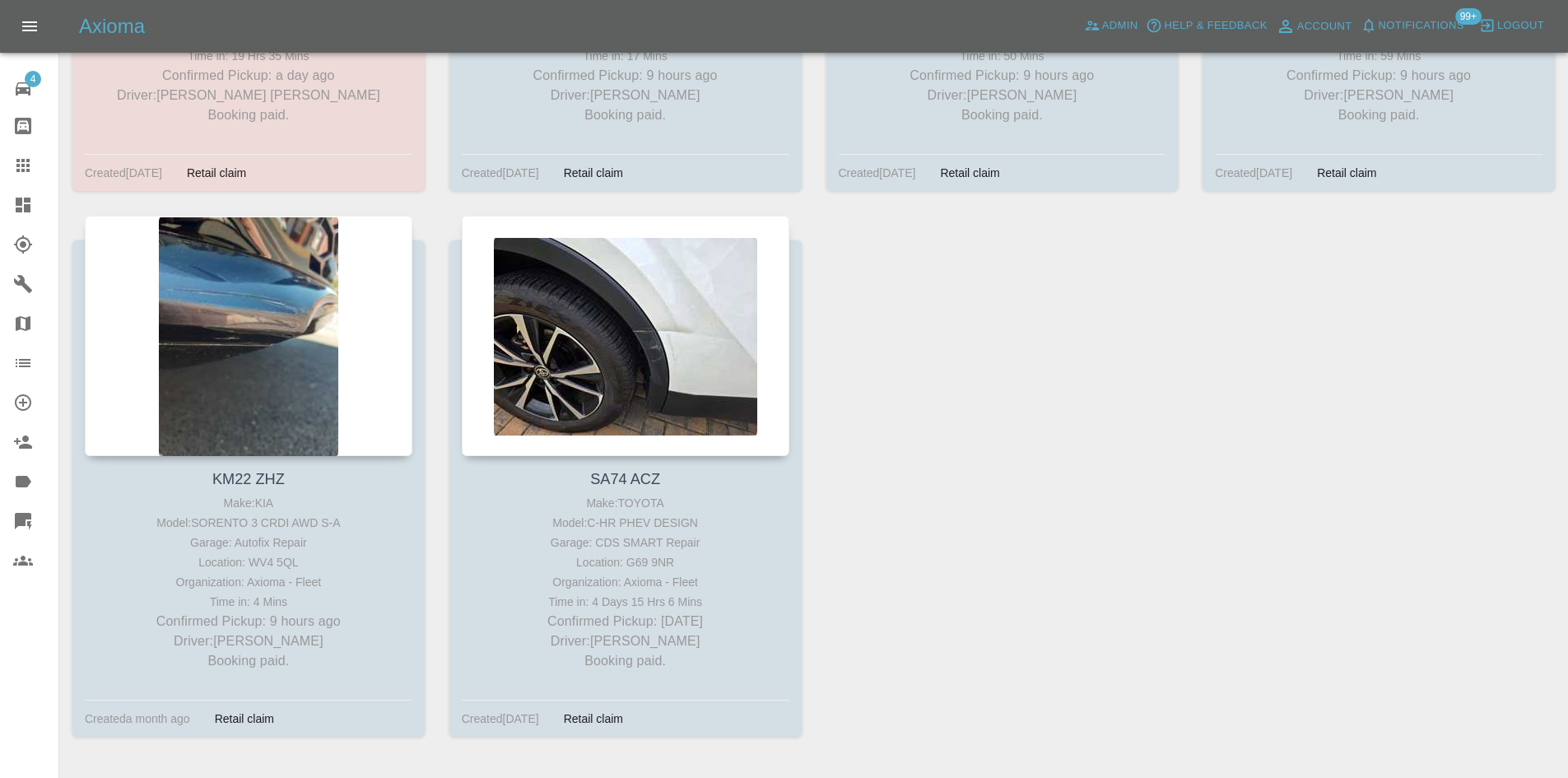
scroll to position [82, 0]
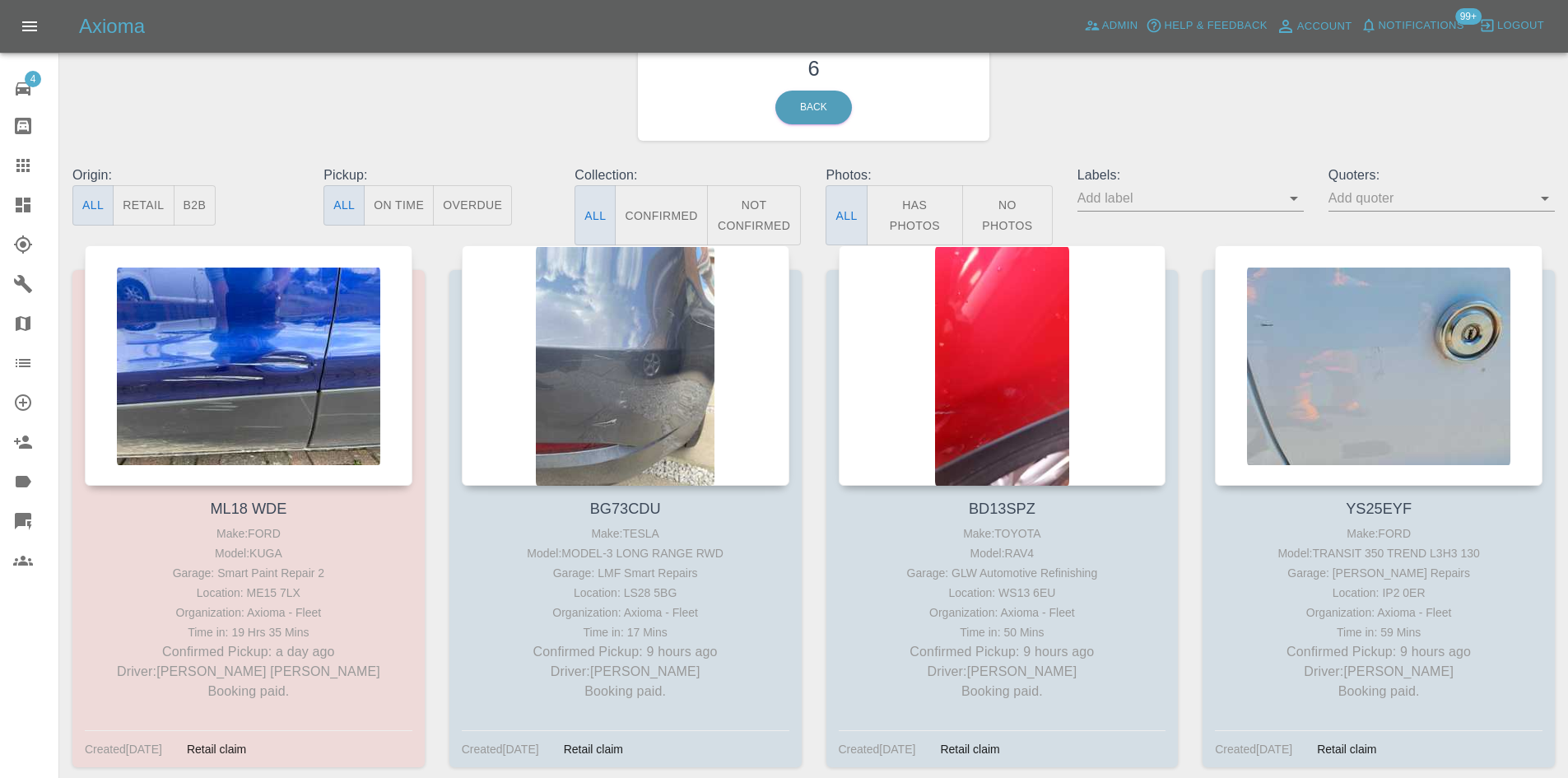
click at [0, 211] on link "Dashboard" at bounding box center [29, 205] width 59 height 40
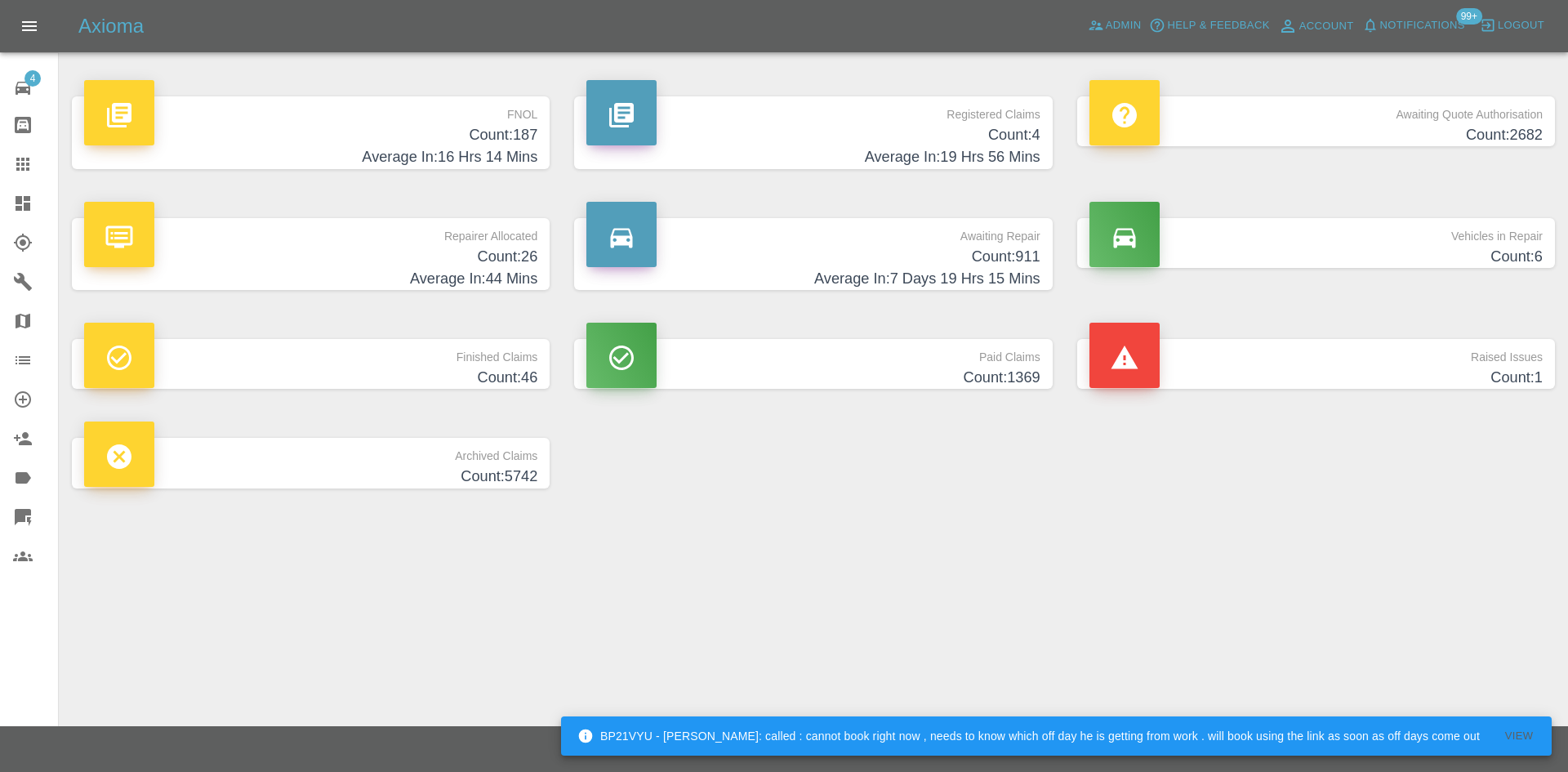
drag, startPoint x: 944, startPoint y: 125, endPoint x: 942, endPoint y: 116, distance: 9.2
click at [944, 125] on h4 "Count: 4" at bounding box center [813, 135] width 453 height 22
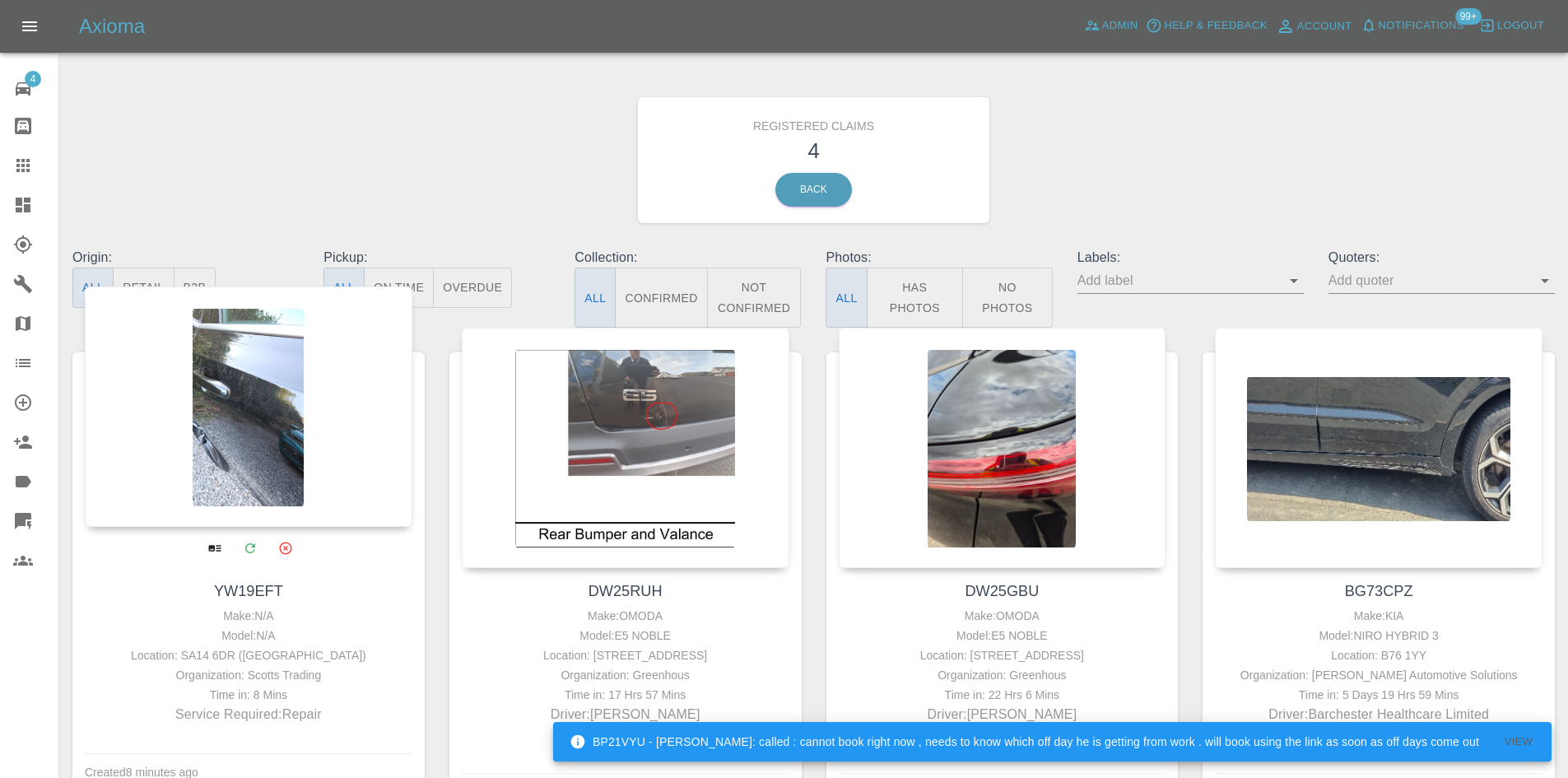
click at [276, 460] on div at bounding box center [248, 406] width 328 height 240
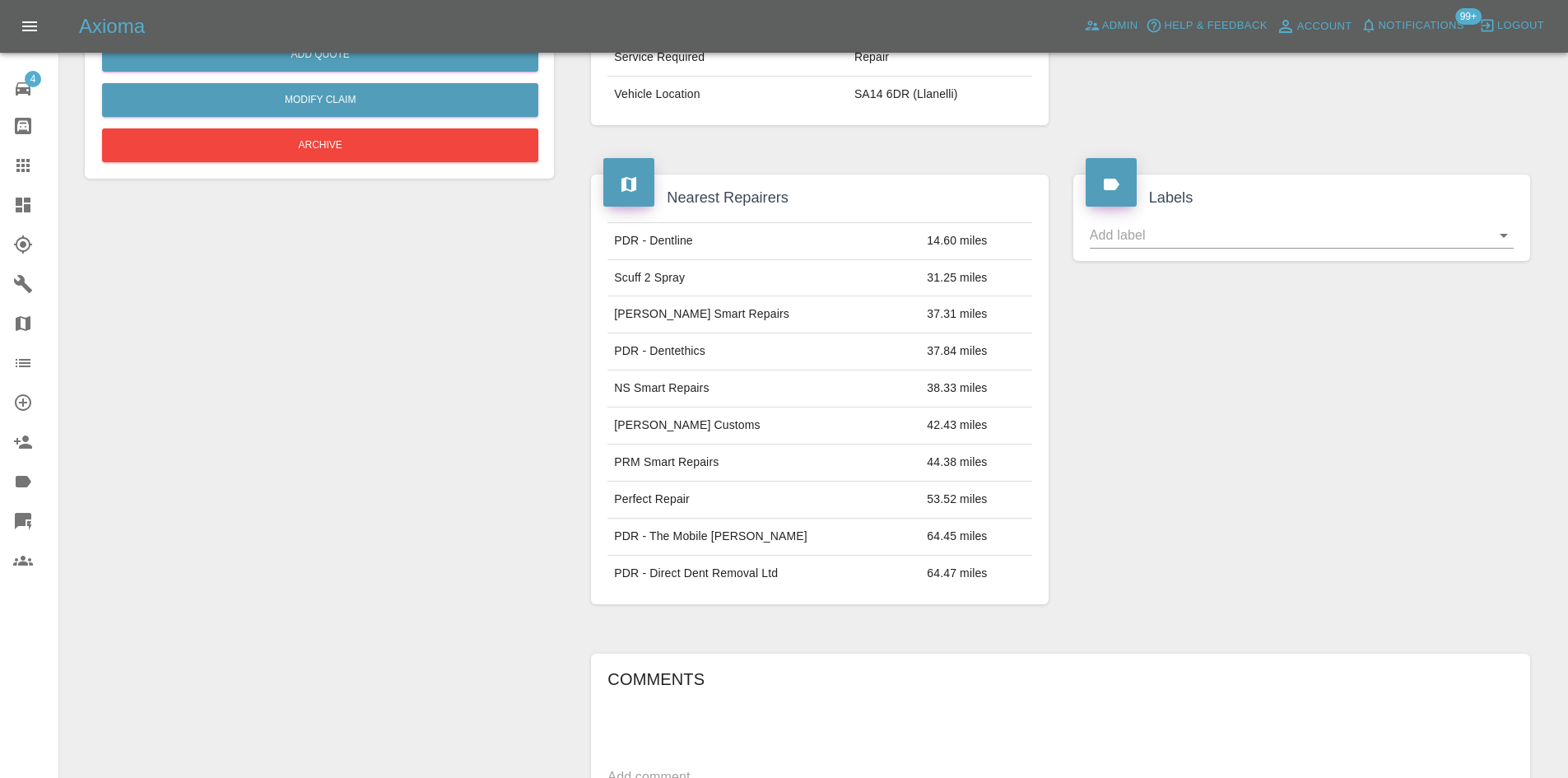
scroll to position [165, 0]
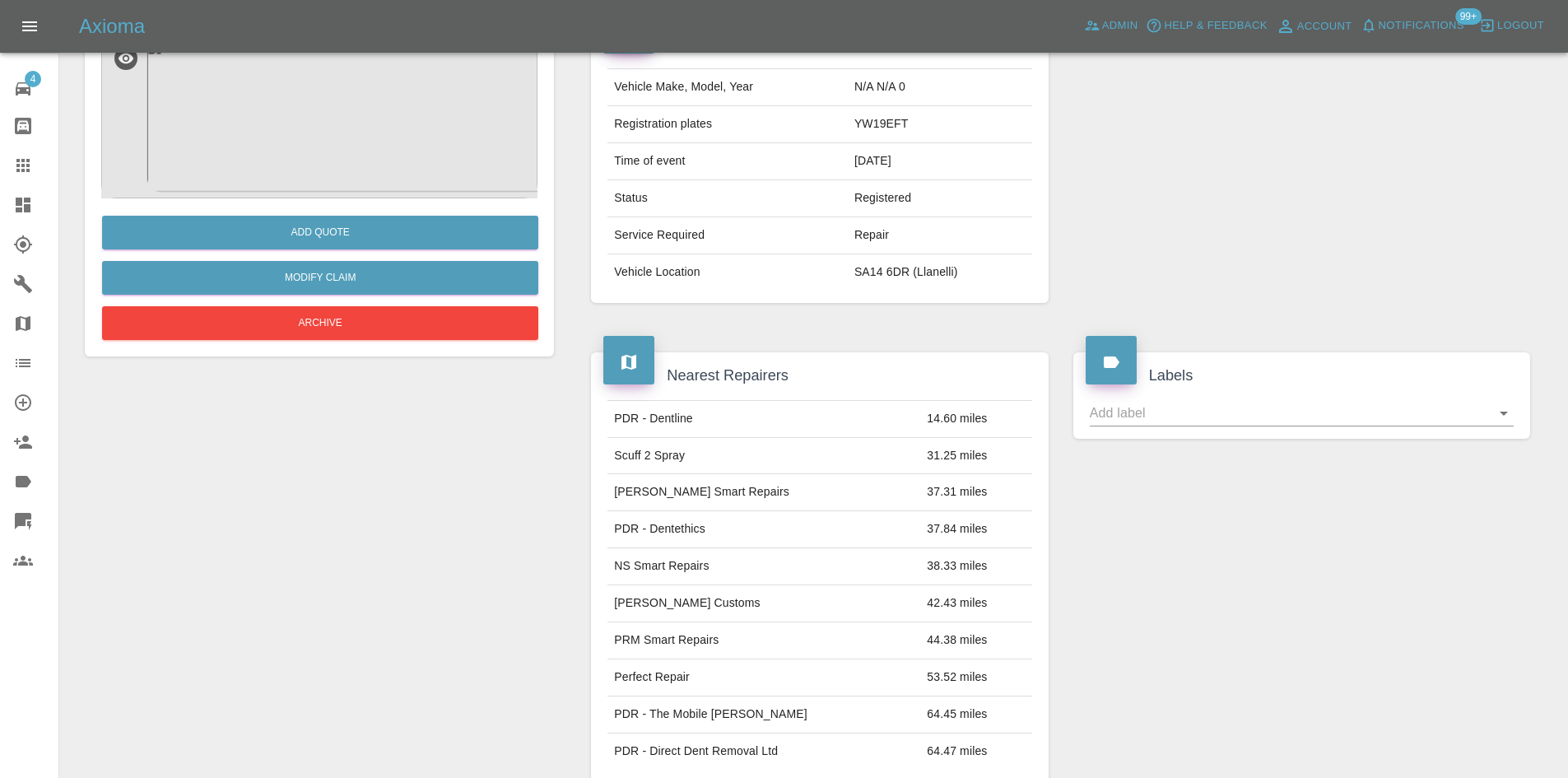
click at [296, 152] on img at bounding box center [319, 116] width 436 height 165
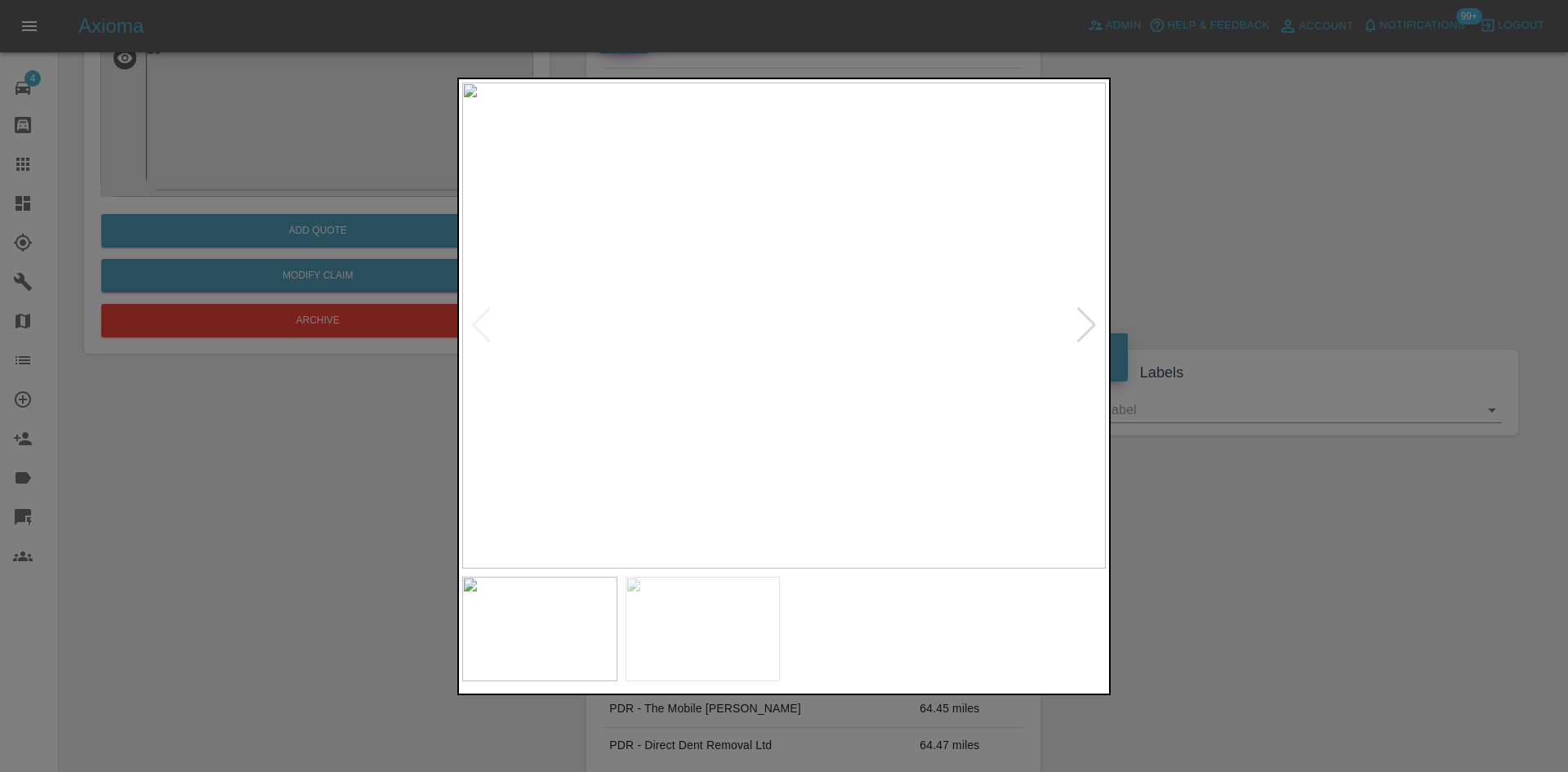
click at [1084, 334] on div at bounding box center [1086, 325] width 22 height 35
click at [722, 333] on img at bounding box center [784, 325] width 644 height 486
click at [720, 333] on img at bounding box center [784, 325] width 644 height 486
click at [677, 611] on div at bounding box center [784, 386] width 653 height 617
click at [733, 518] on img at bounding box center [819, 570] width 1931 height 1459
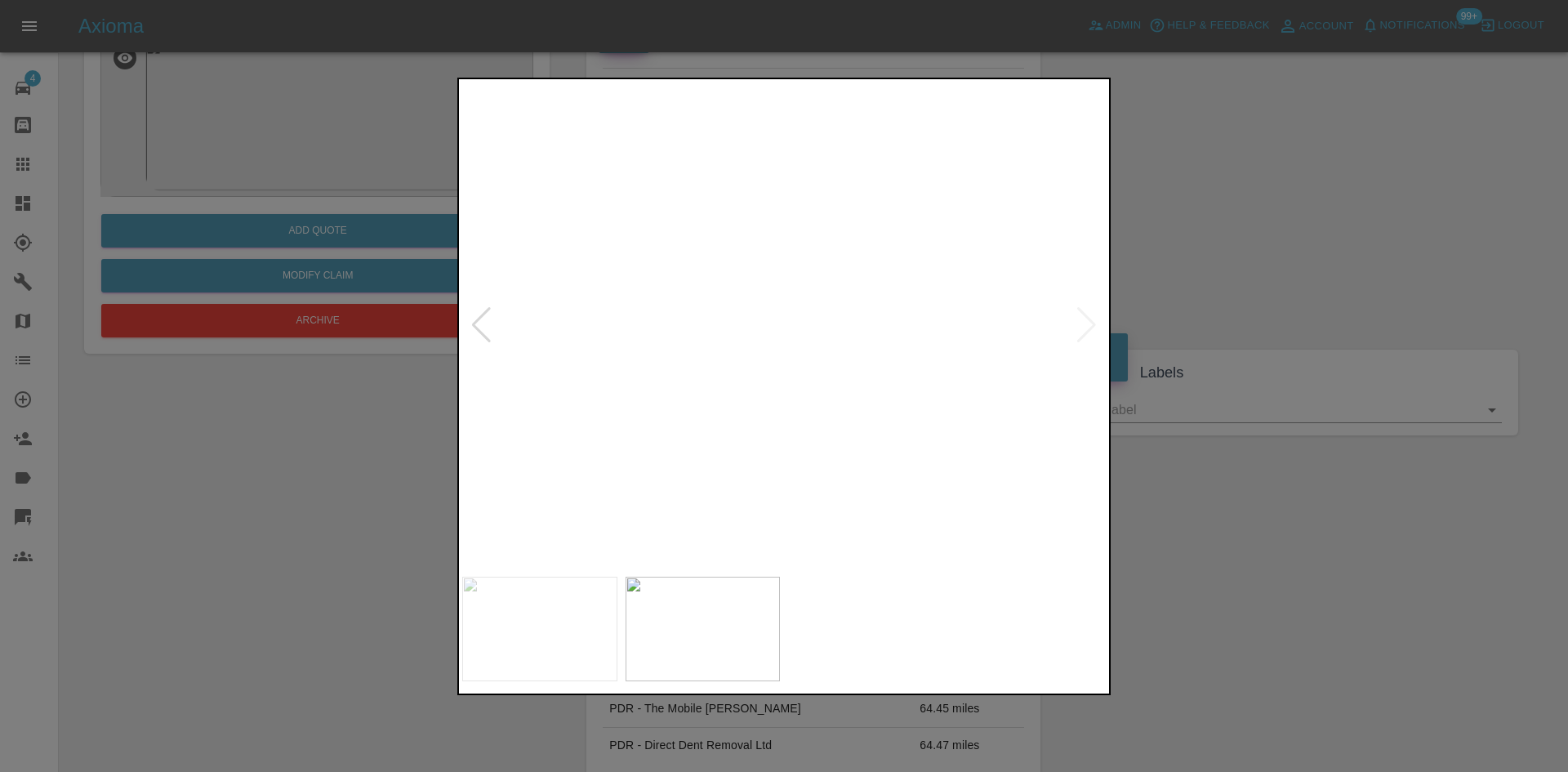
click at [733, 518] on img at bounding box center [819, 570] width 1931 height 1459
click at [1333, 605] on div at bounding box center [784, 386] width 1568 height 772
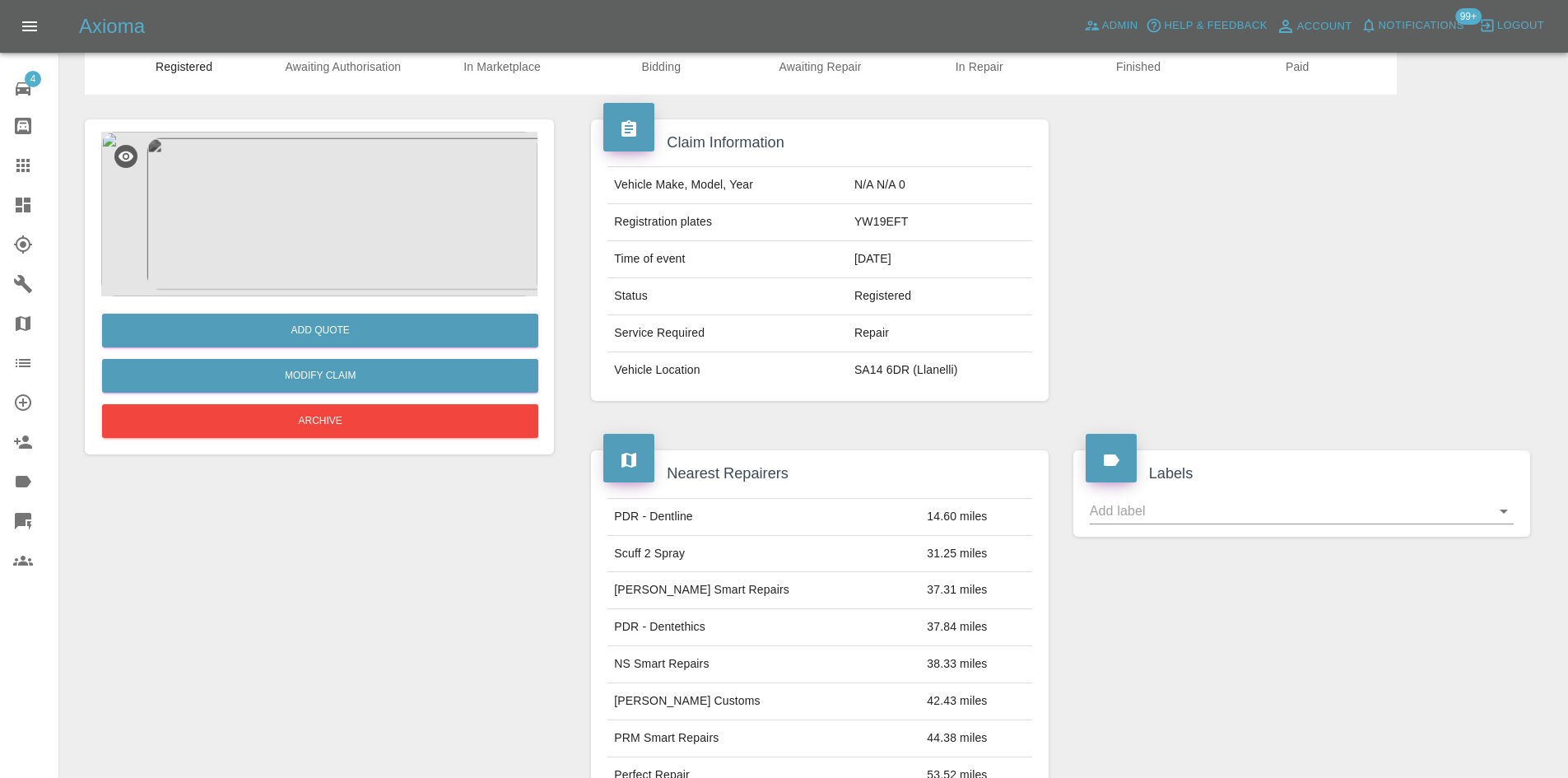
scroll to position [0, 0]
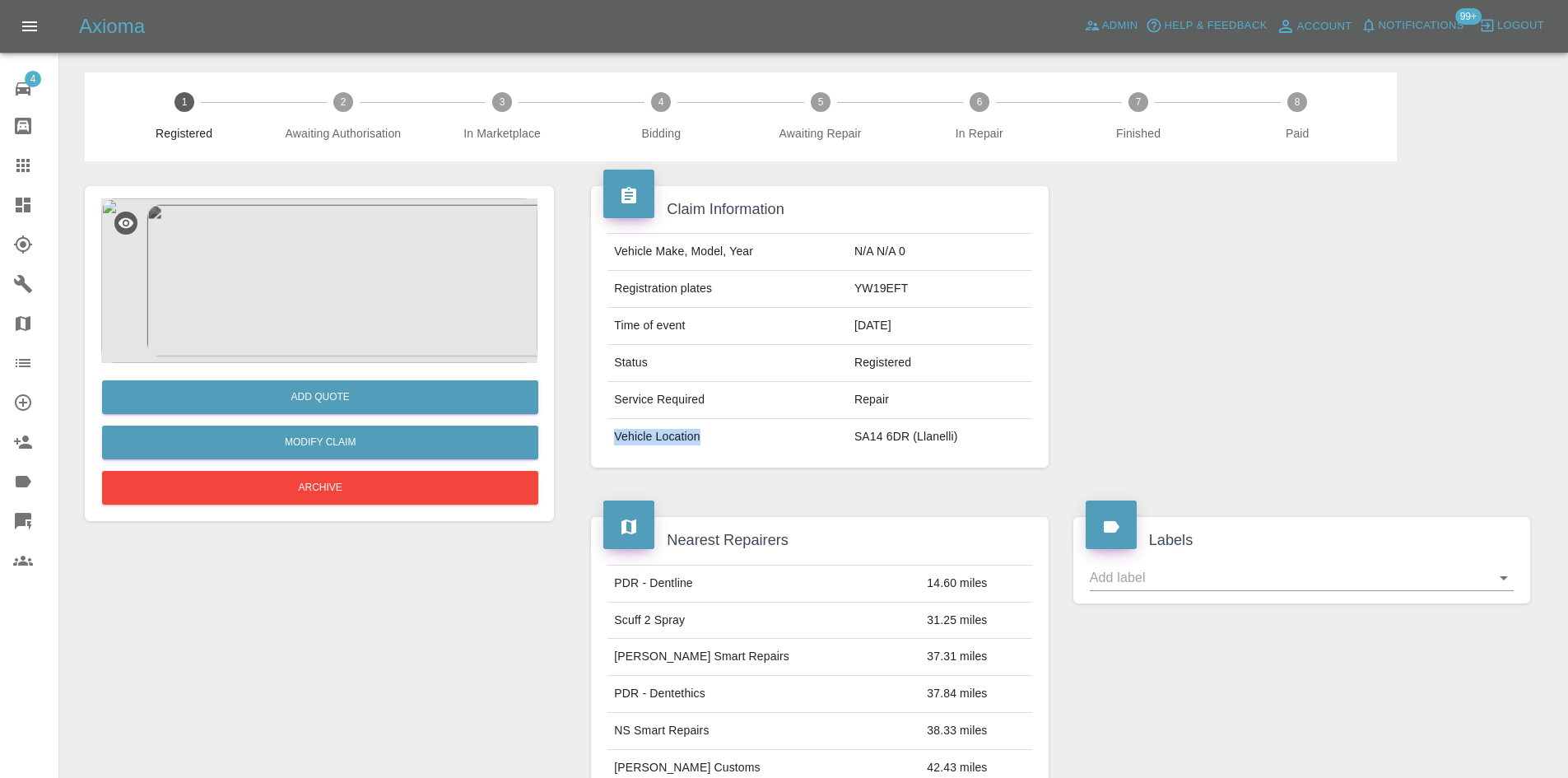
drag, startPoint x: 953, startPoint y: 413, endPoint x: 887, endPoint y: 425, distance: 67.1
click at [850, 423] on tbody "Vehicle Make, Model, Year N/A N/A 0 Registration plates YW19EFT Time of event 1…" at bounding box center [819, 344] width 424 height 222
click at [887, 425] on td "SA14 6DR (Llanelli)" at bounding box center [940, 437] width 185 height 36
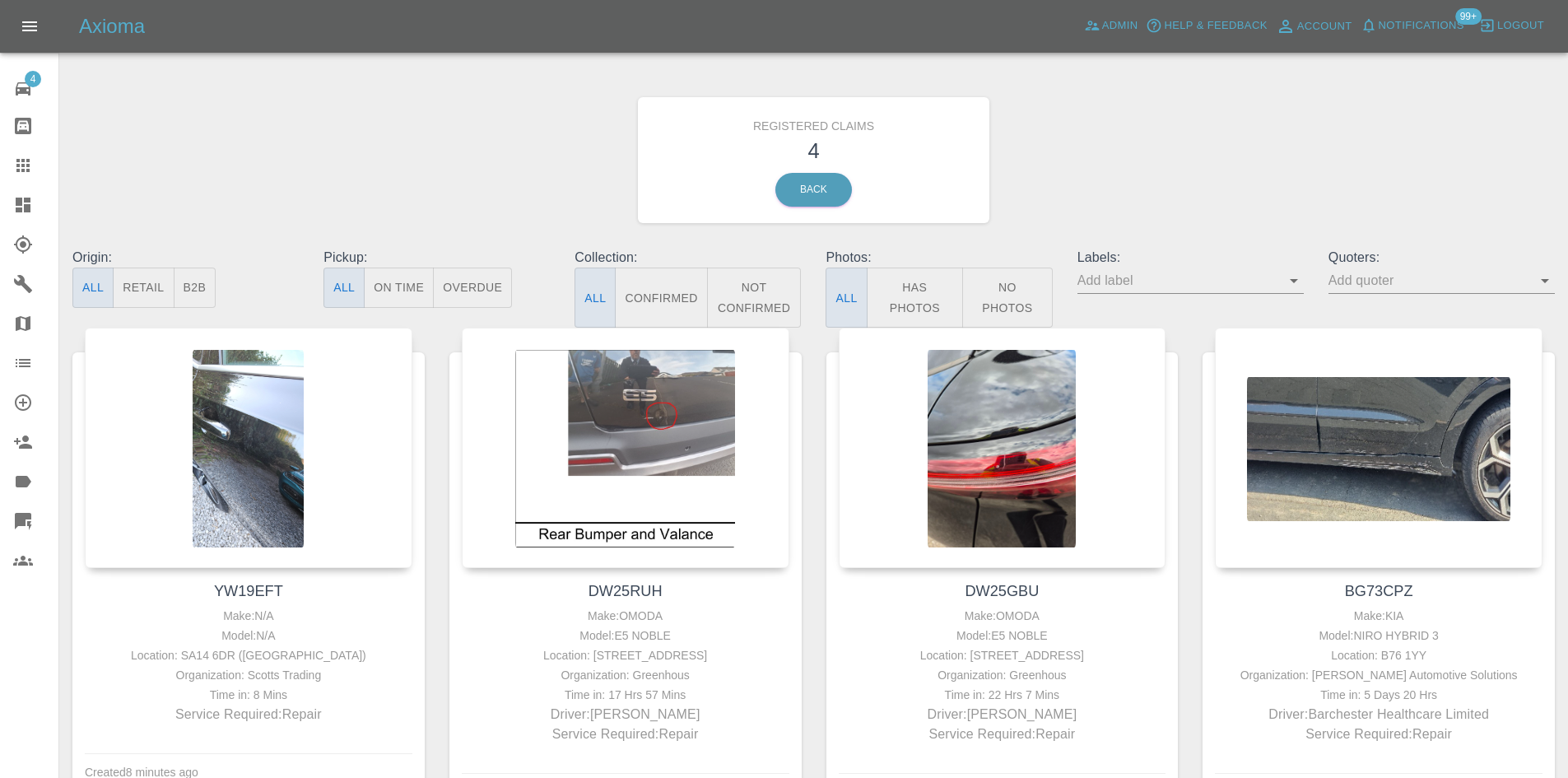
scroll to position [82, 0]
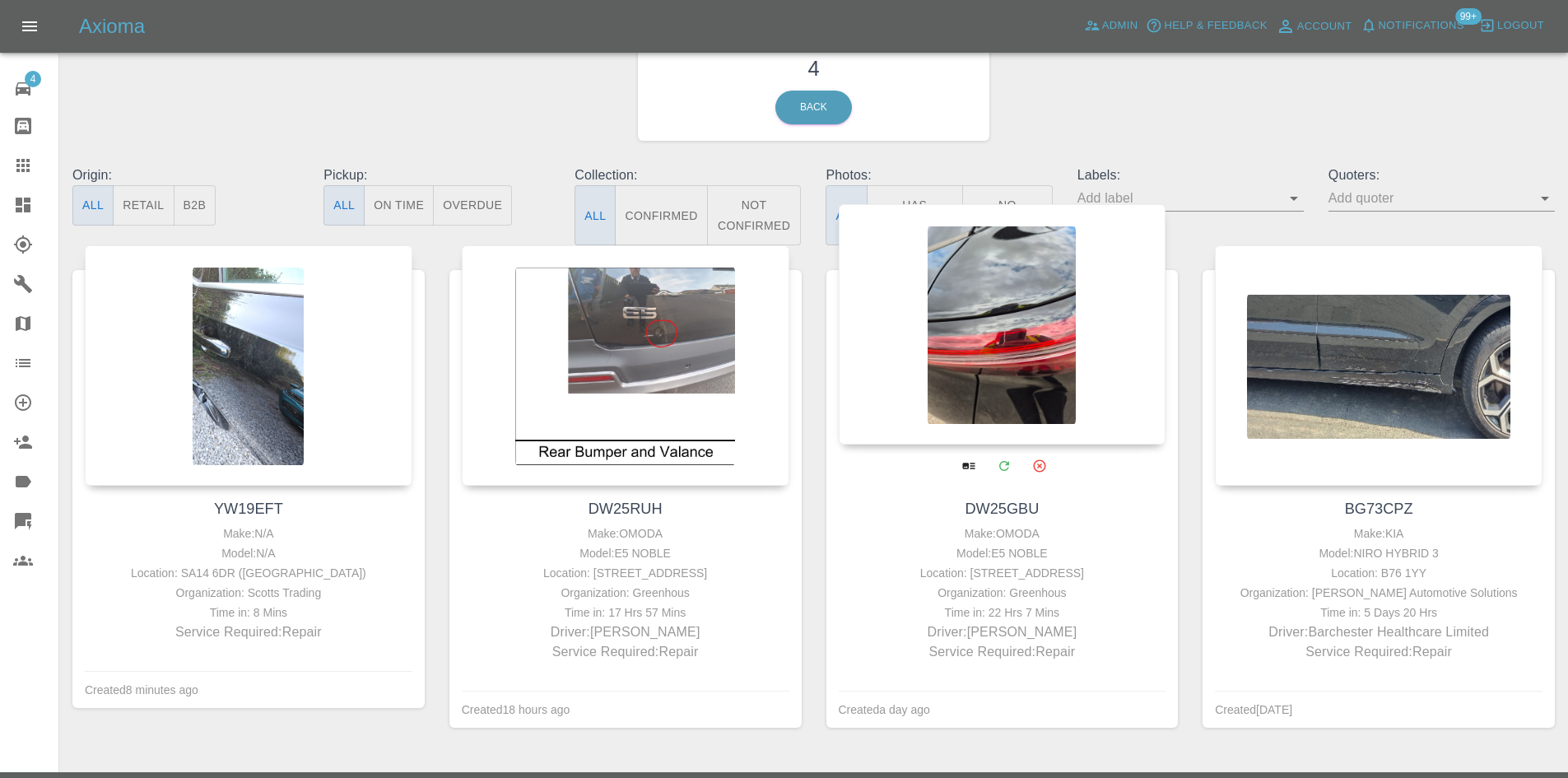
drag, startPoint x: 1117, startPoint y: 579, endPoint x: 1073, endPoint y: 576, distance: 44.1
click at [1073, 576] on div "Location: [STREET_ADDRESS]" at bounding box center [1003, 573] width 320 height 20
click at [1031, 352] on div at bounding box center [1002, 325] width 328 height 240
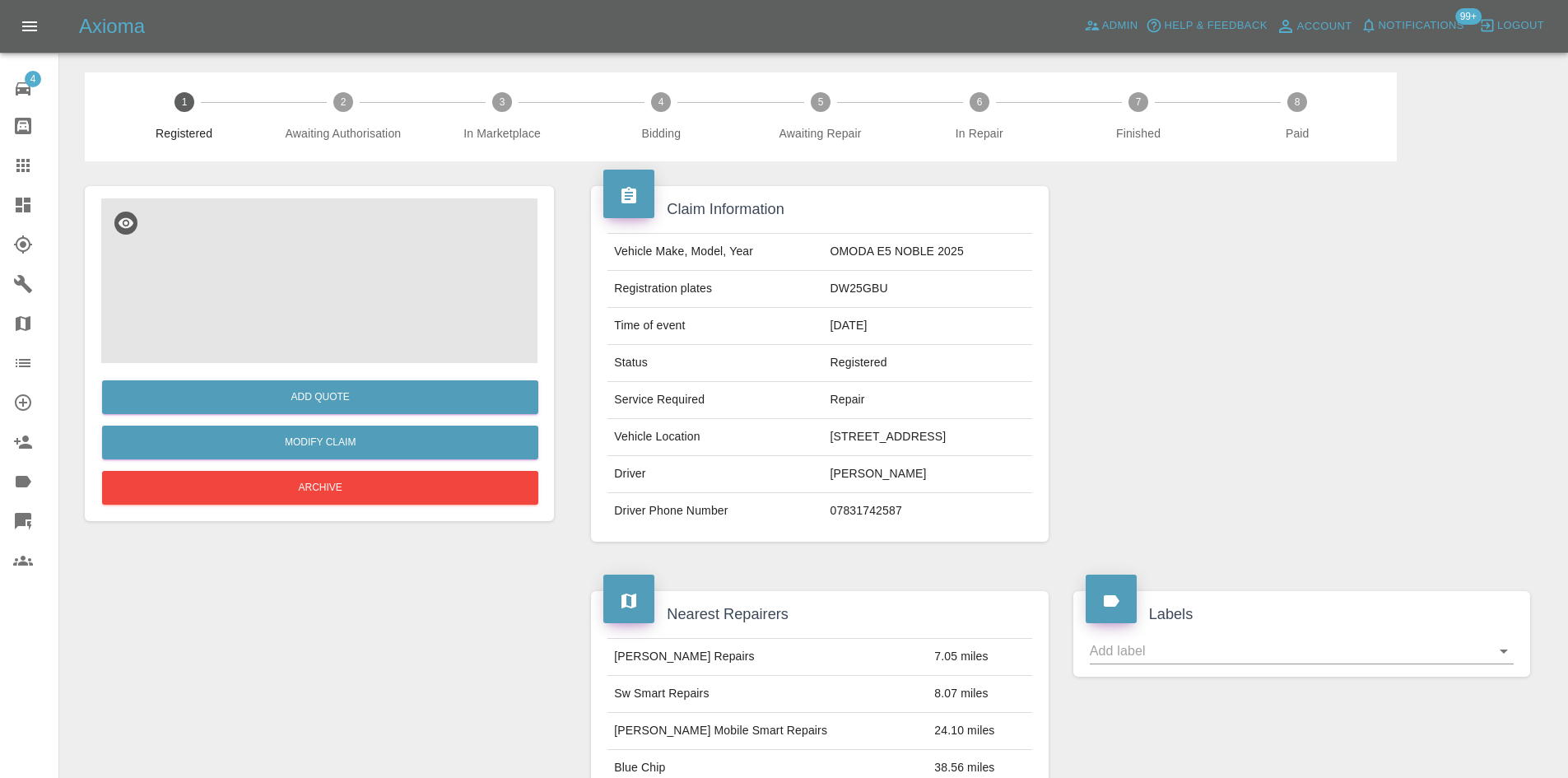
click at [424, 260] on img at bounding box center [319, 281] width 436 height 165
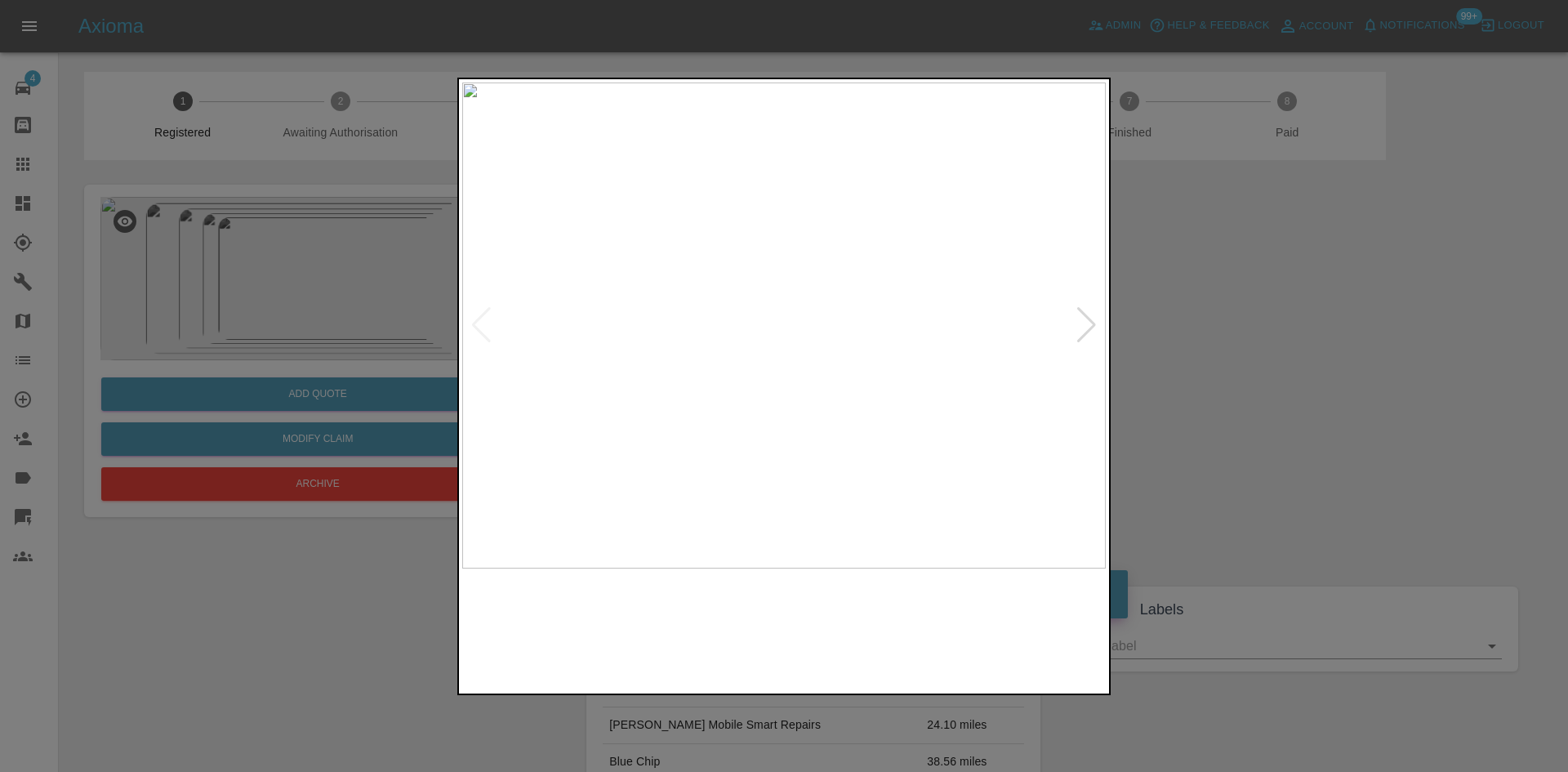
click at [843, 393] on img at bounding box center [784, 325] width 644 height 486
click at [1084, 325] on div at bounding box center [1086, 325] width 22 height 35
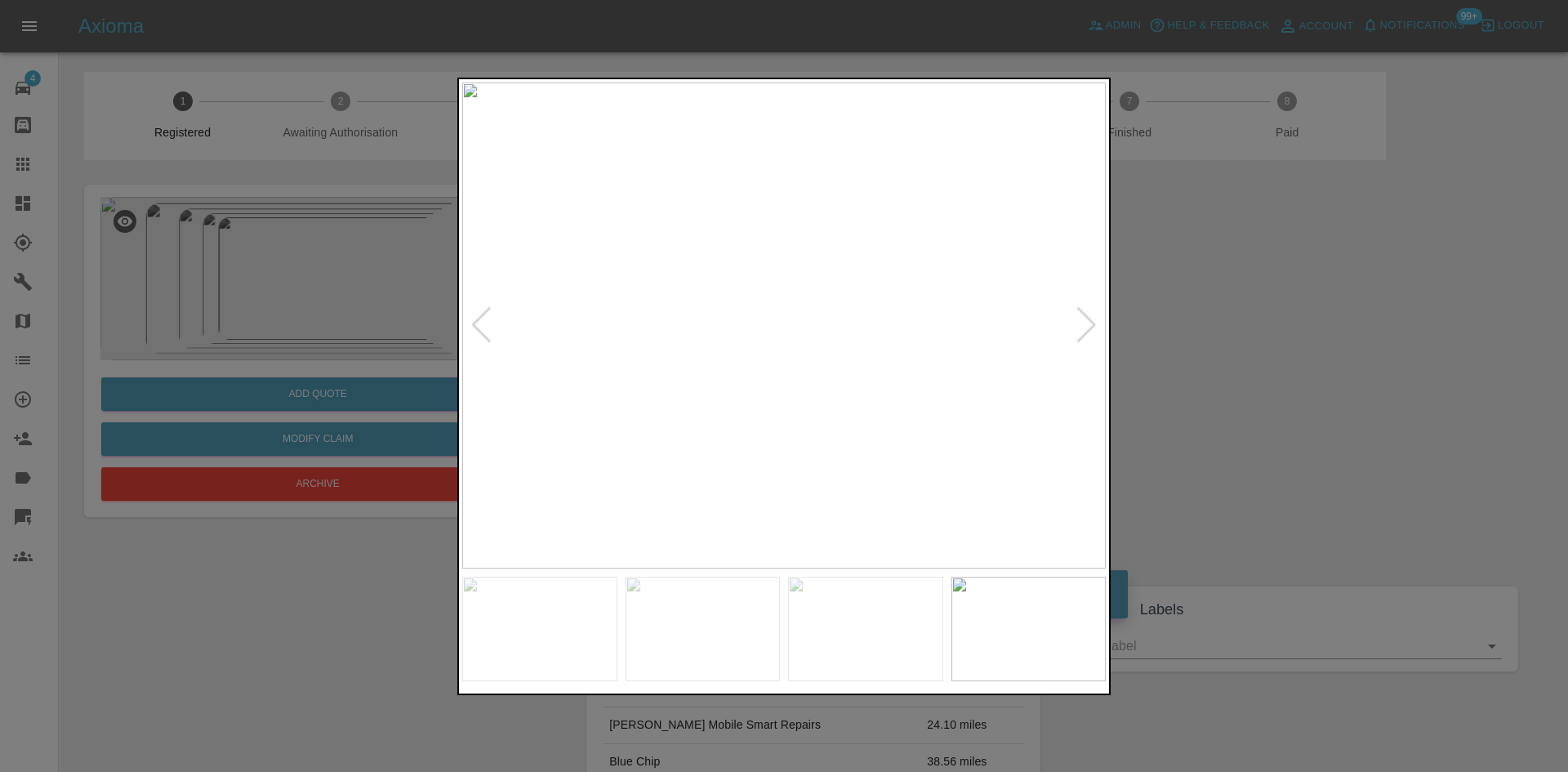
click at [1084, 325] on div at bounding box center [1086, 325] width 22 height 35
click at [872, 409] on img at bounding box center [784, 325] width 644 height 486
click at [1015, 598] on div at bounding box center [784, 386] width 653 height 617
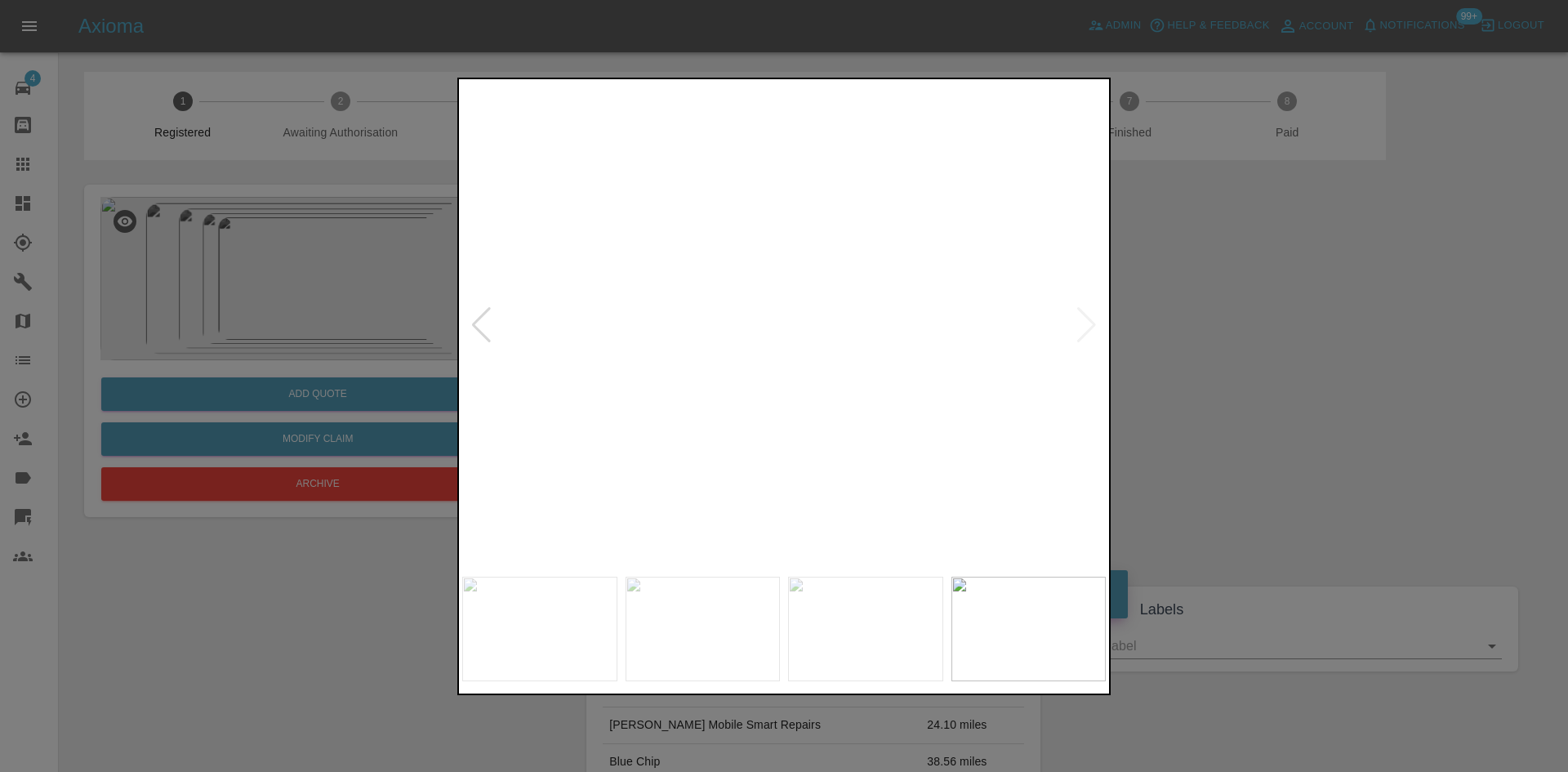
click at [1082, 326] on img at bounding box center [844, 429] width 1931 height 1459
click at [1164, 336] on div at bounding box center [784, 386] width 1568 height 772
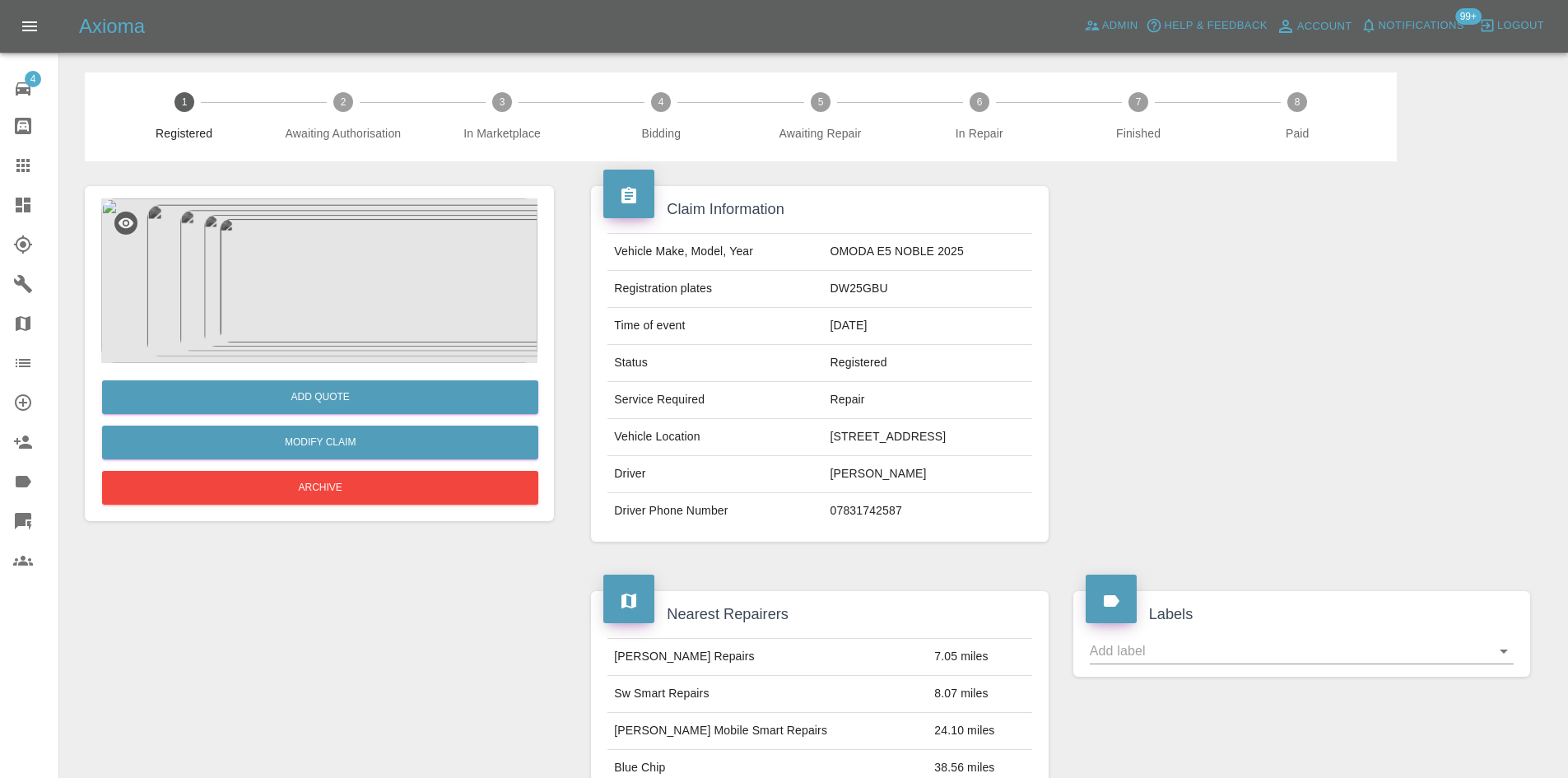
click at [375, 279] on img at bounding box center [319, 281] width 436 height 165
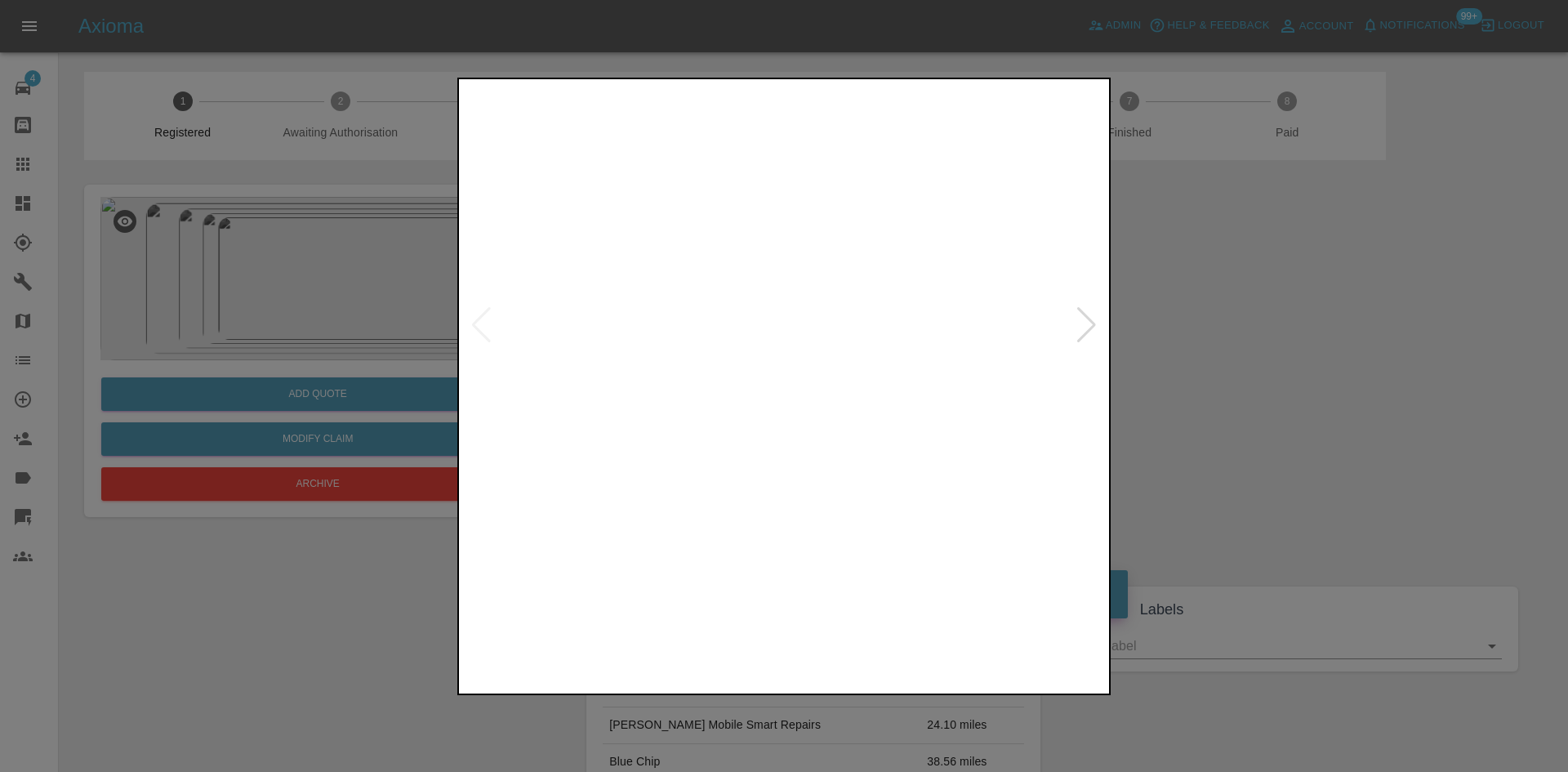
click at [1074, 343] on img at bounding box center [784, 325] width 644 height 486
click at [1079, 324] on div at bounding box center [1086, 325] width 22 height 35
click at [1086, 318] on div at bounding box center [1086, 325] width 22 height 35
click at [783, 300] on img at bounding box center [784, 325] width 644 height 486
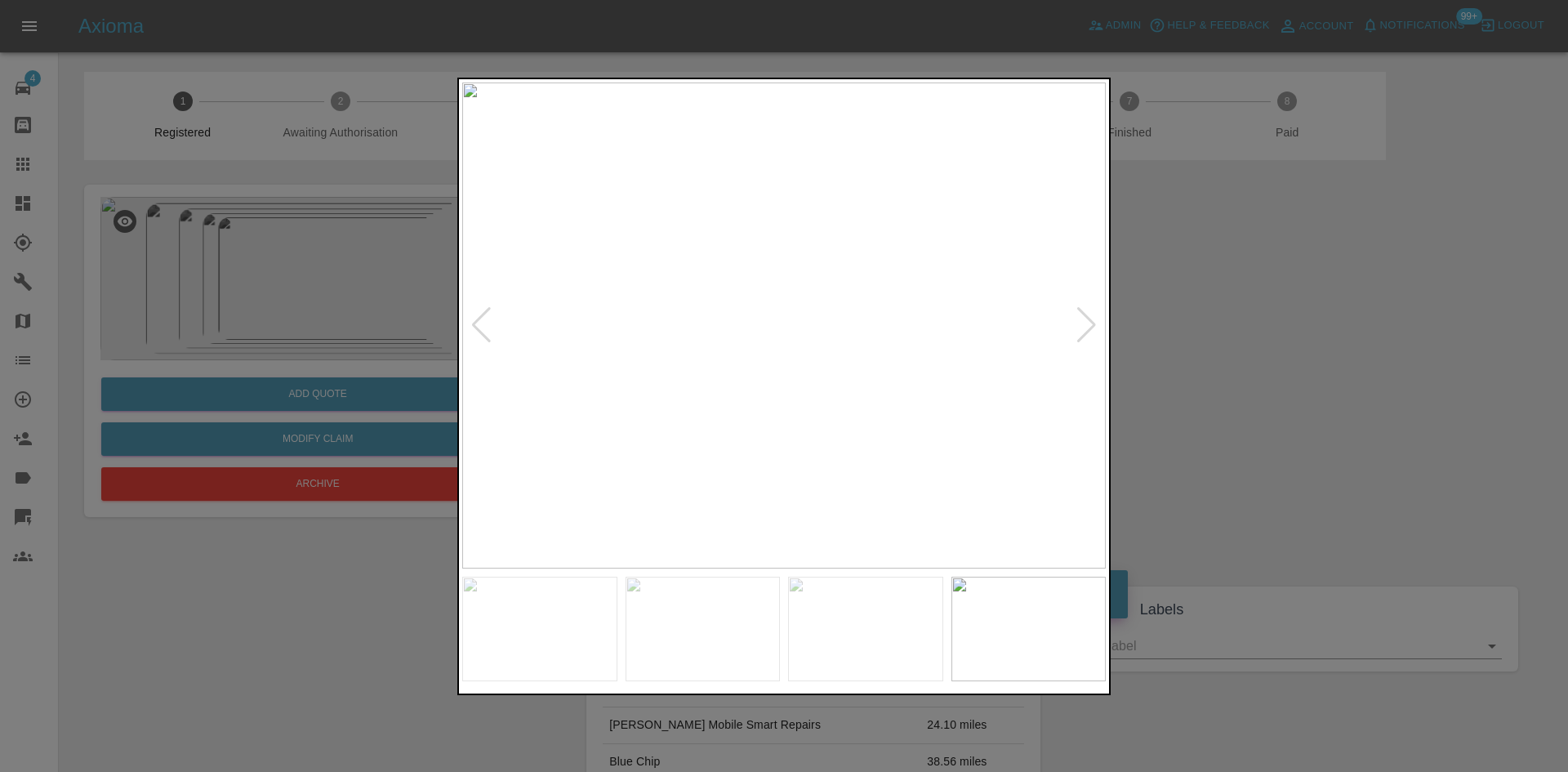
click at [783, 300] on img at bounding box center [784, 325] width 644 height 486
click at [395, 347] on div at bounding box center [784, 386] width 1568 height 772
click at [447, 363] on div at bounding box center [784, 386] width 1568 height 772
click at [698, 432] on img at bounding box center [784, 325] width 644 height 486
click at [917, 325] on img at bounding box center [972, 325] width 644 height 486
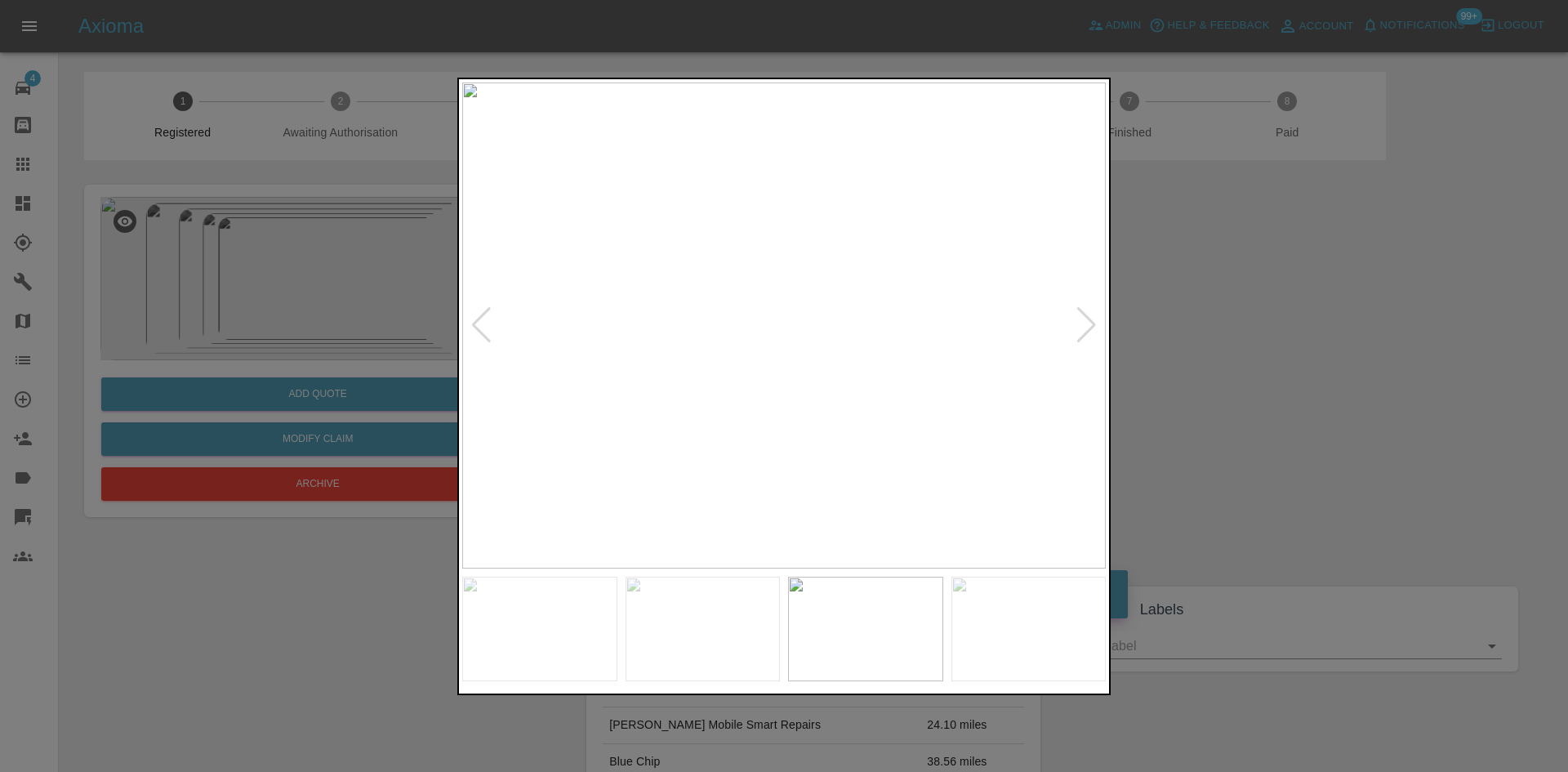
click at [773, 346] on img at bounding box center [784, 325] width 644 height 486
click at [773, 347] on img at bounding box center [784, 325] width 644 height 486
click at [642, 613] on div at bounding box center [784, 386] width 653 height 617
click at [761, 424] on img at bounding box center [570, 494] width 1931 height 1459
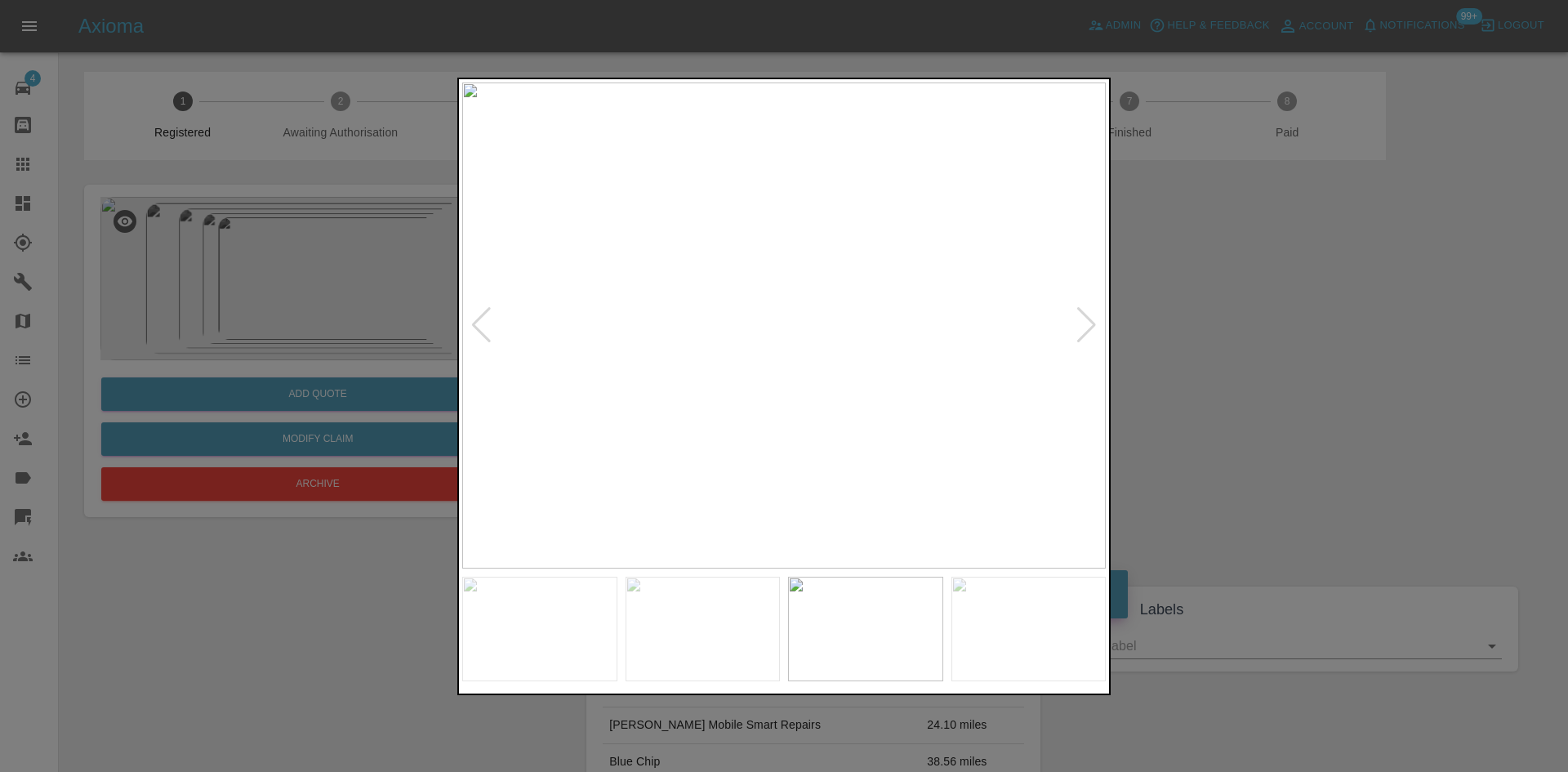
click at [1088, 316] on div at bounding box center [1086, 325] width 22 height 35
click at [1156, 476] on div at bounding box center [784, 386] width 1568 height 772
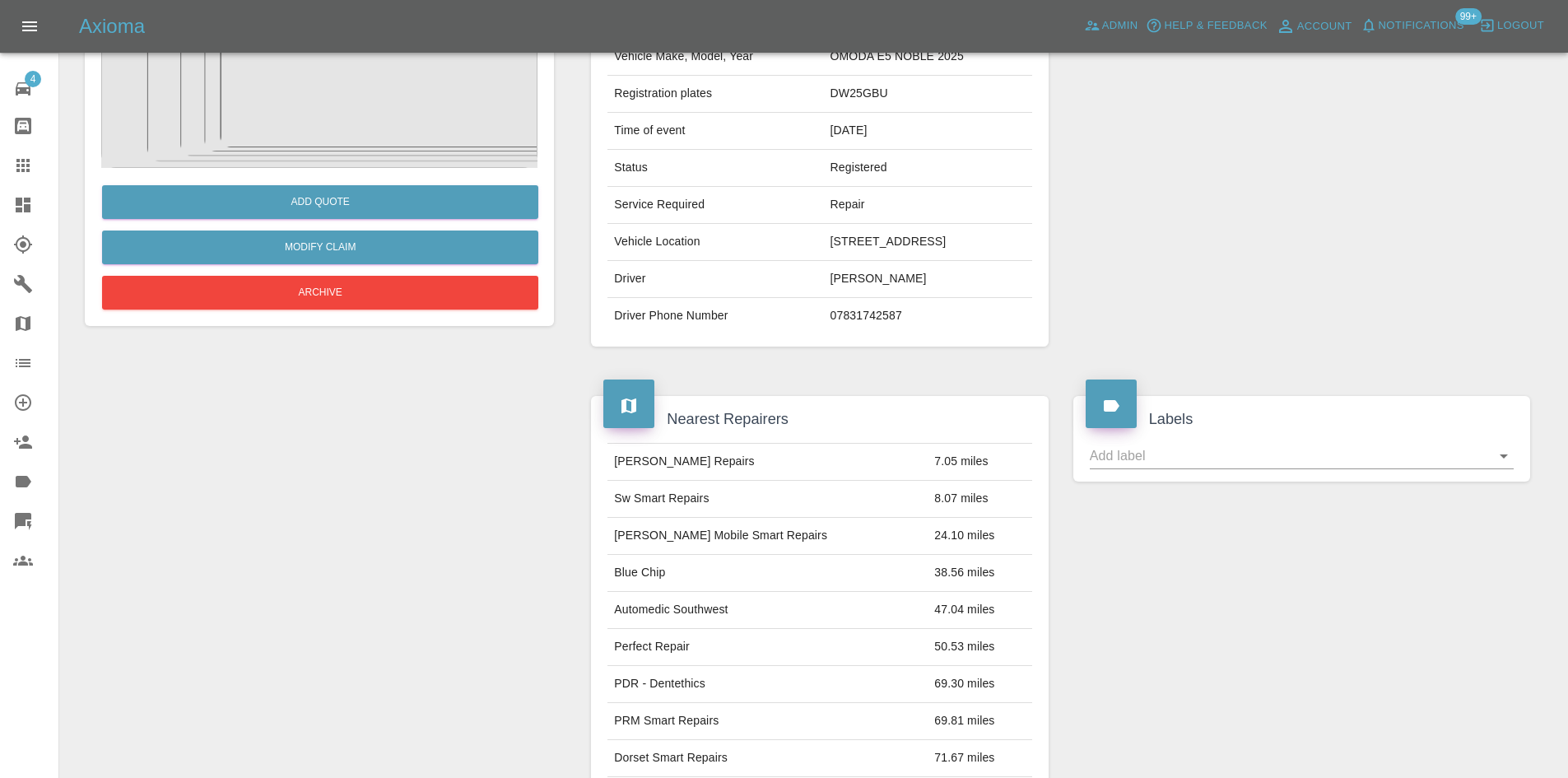
scroll to position [659, 0]
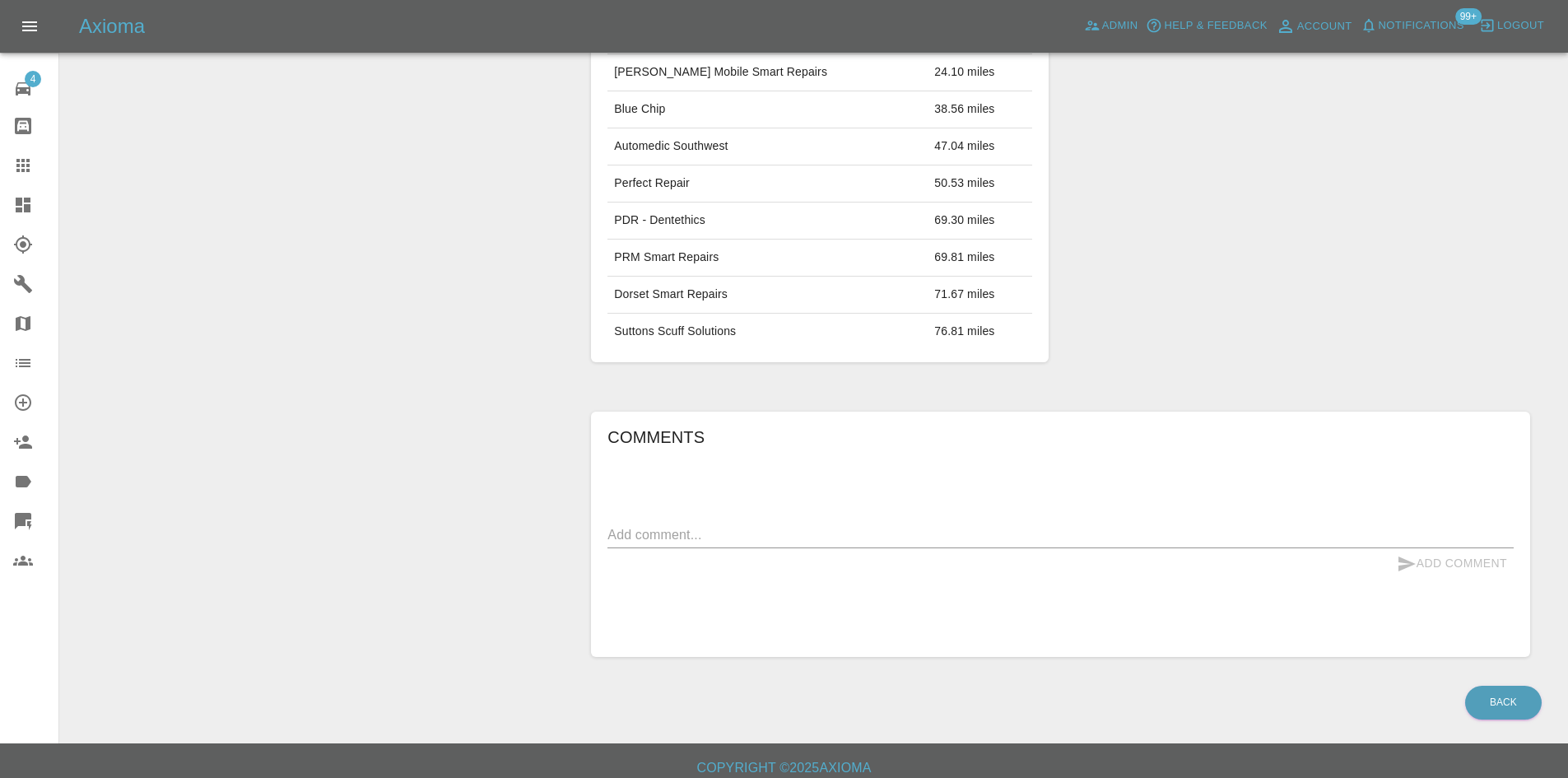
click at [882, 550] on form "x Add Comment" at bounding box center [1061, 549] width 906 height 57
click at [877, 531] on textarea at bounding box center [1061, 535] width 906 height 19
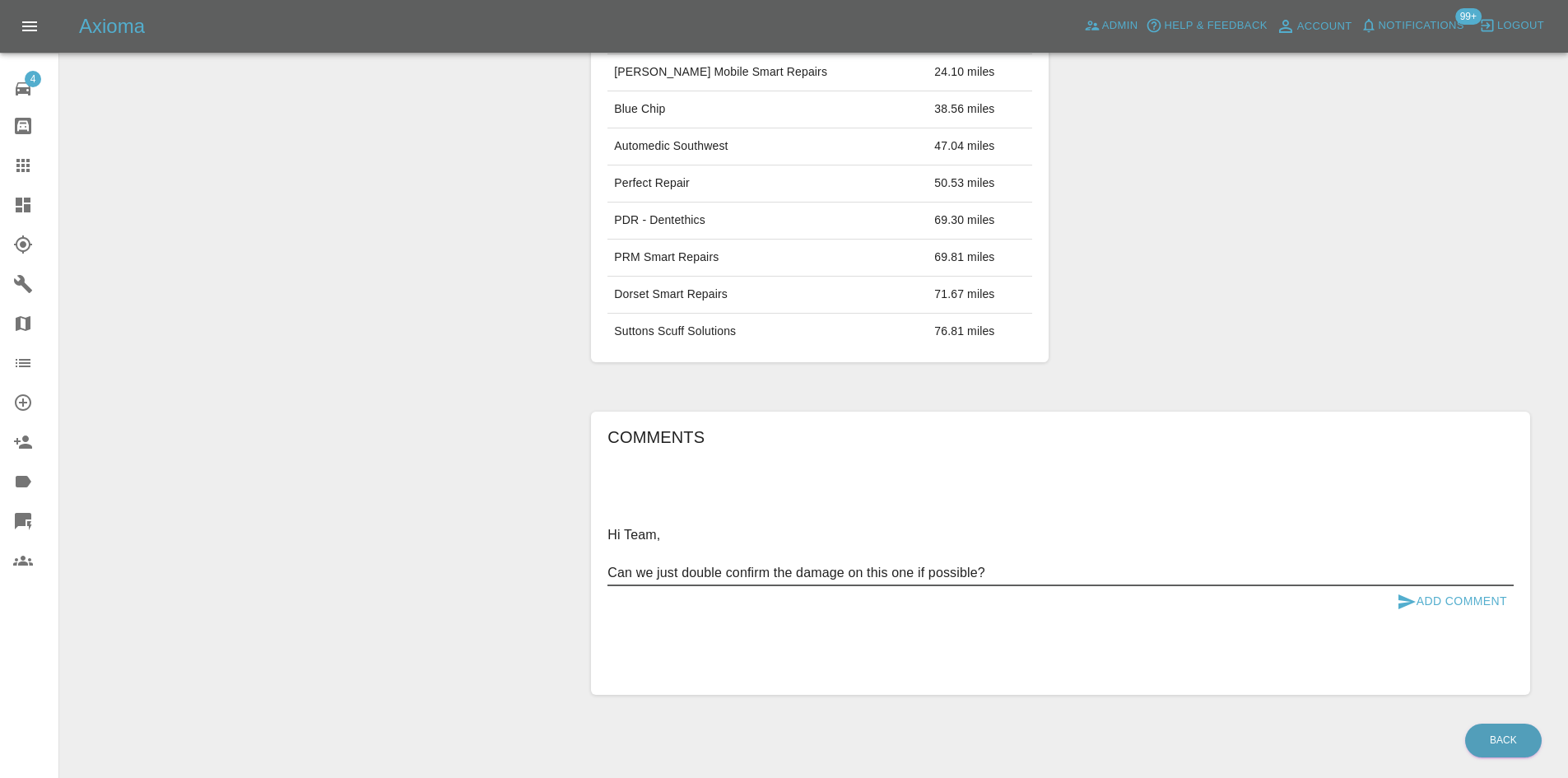
type textarea "Hi Team, Can we just double confirm the damage on this one if possible?"
click at [1449, 601] on button "Add Comment" at bounding box center [1452, 601] width 123 height 31
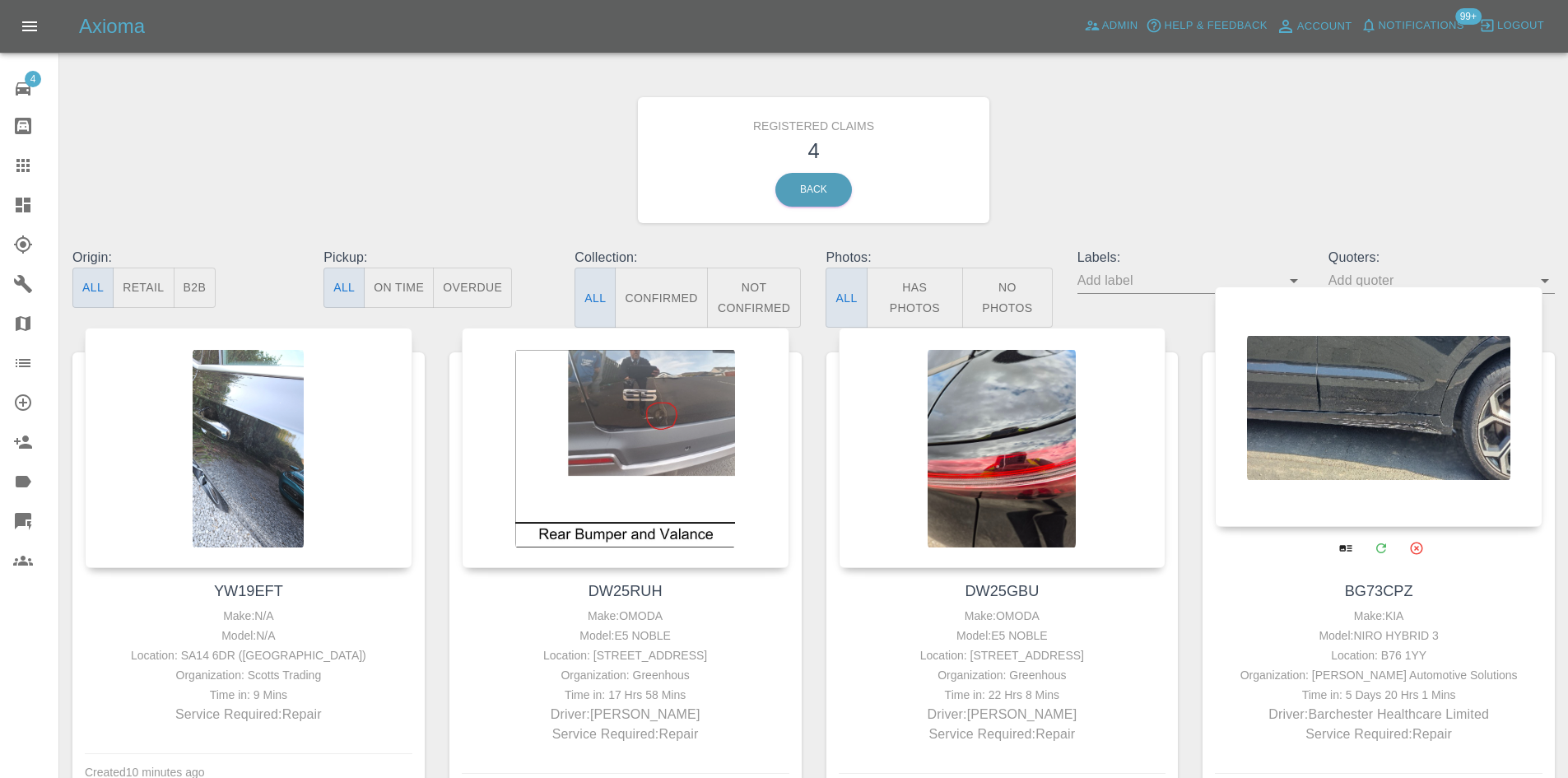
click at [1261, 439] on div at bounding box center [1378, 406] width 328 height 240
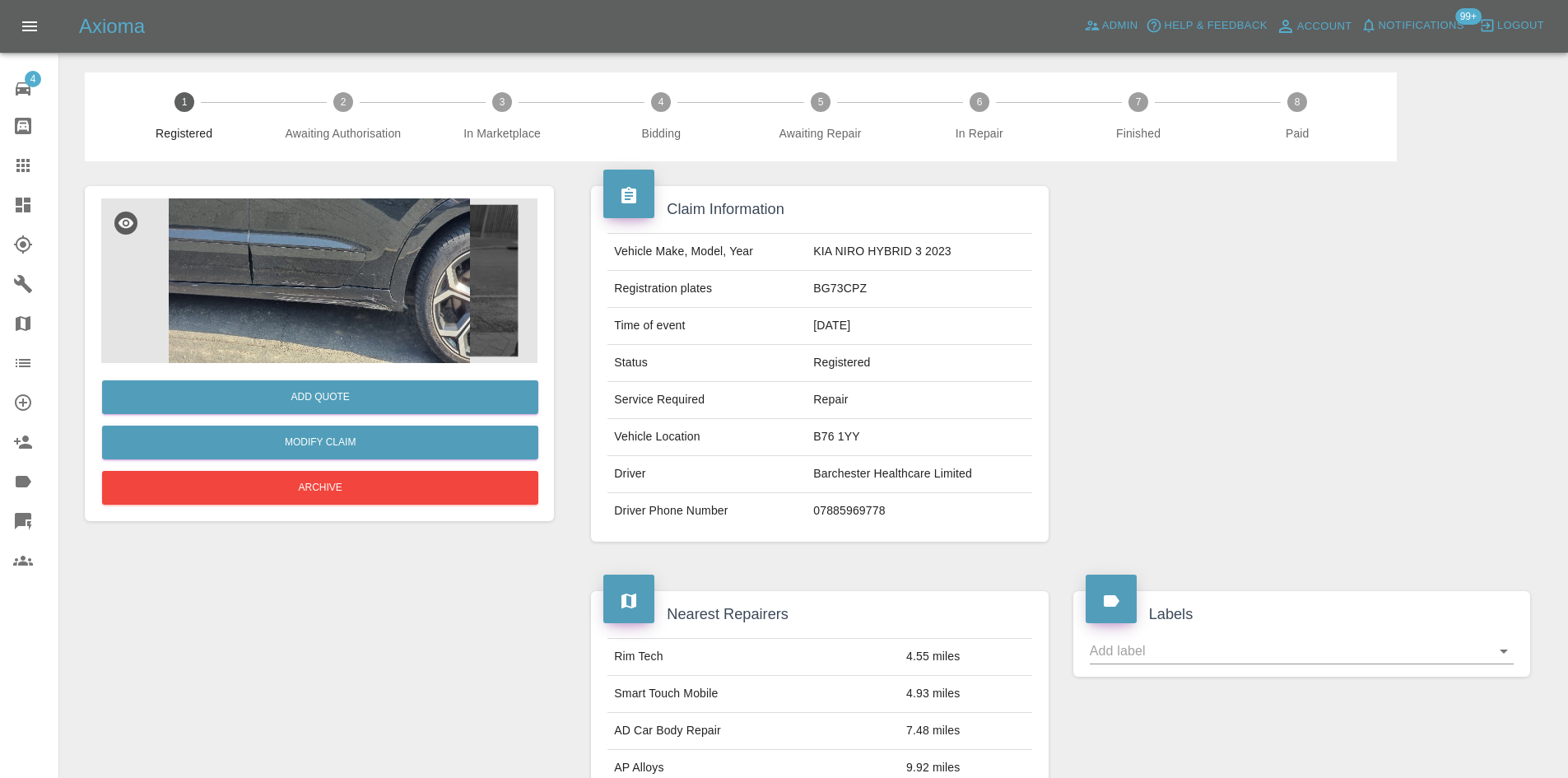
click at [415, 304] on img at bounding box center [319, 281] width 436 height 165
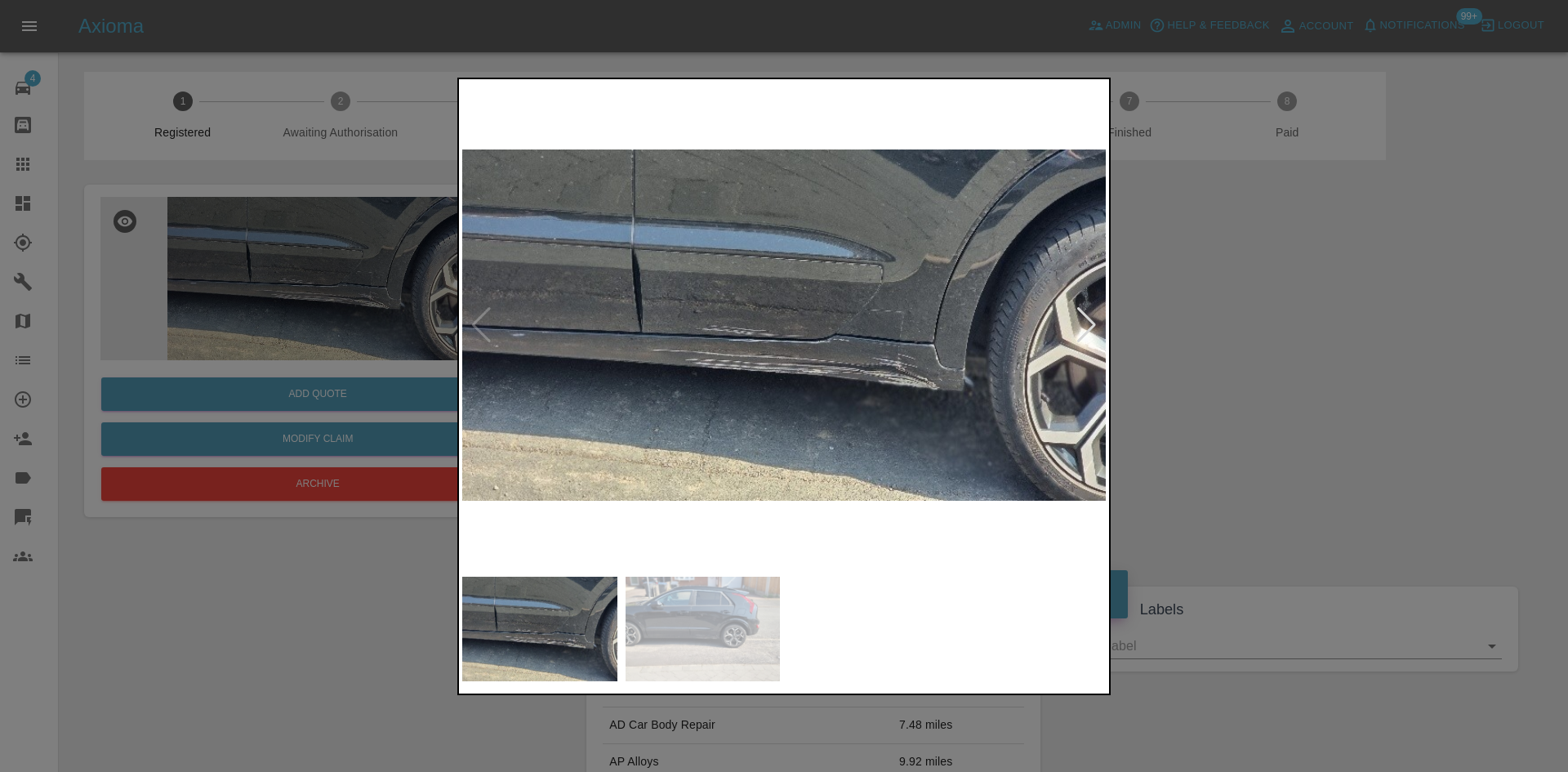
click at [947, 377] on img at bounding box center [784, 325] width 644 height 486
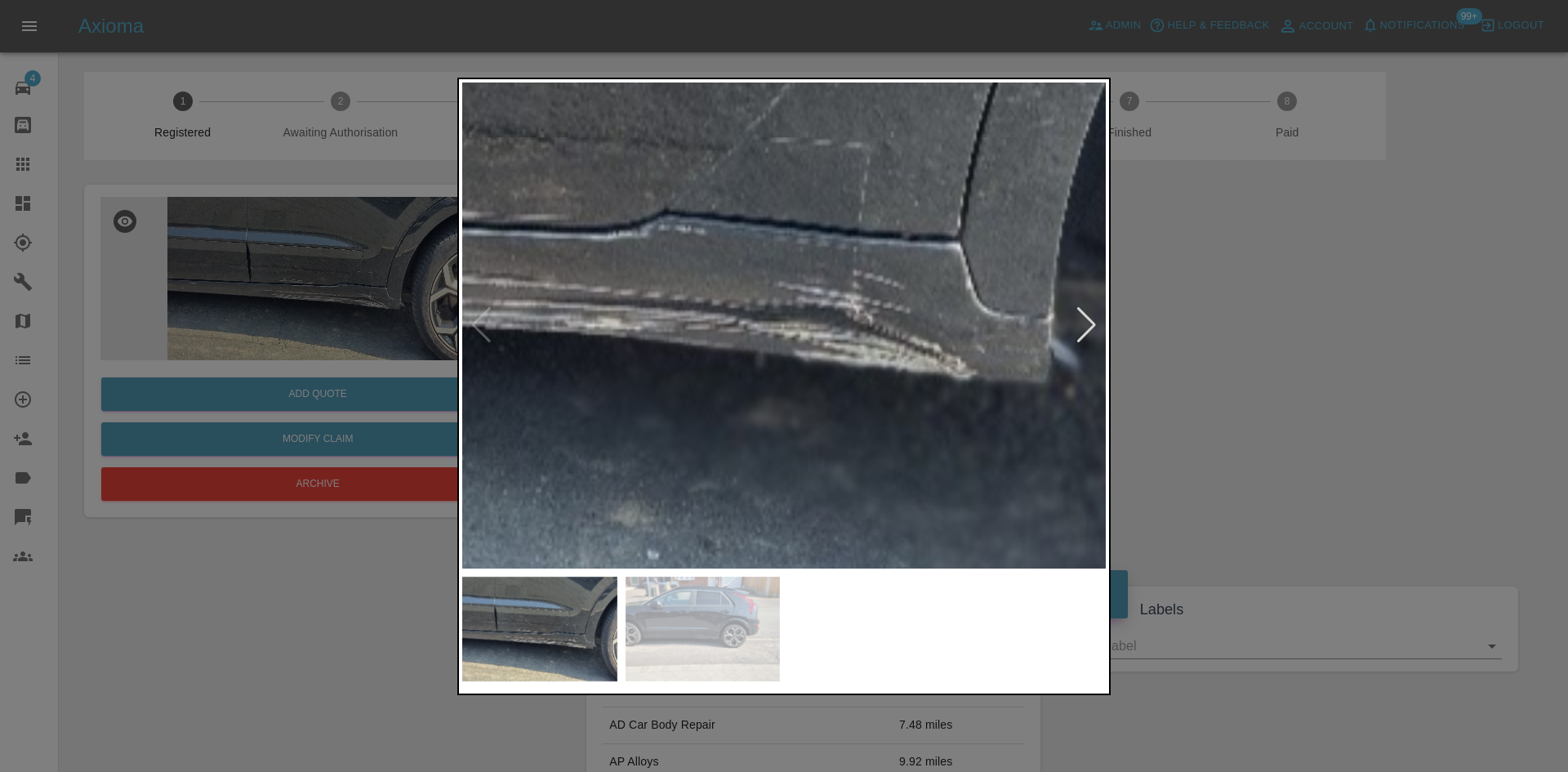
click at [976, 345] on img at bounding box center [510, 184] width 1931 height 1459
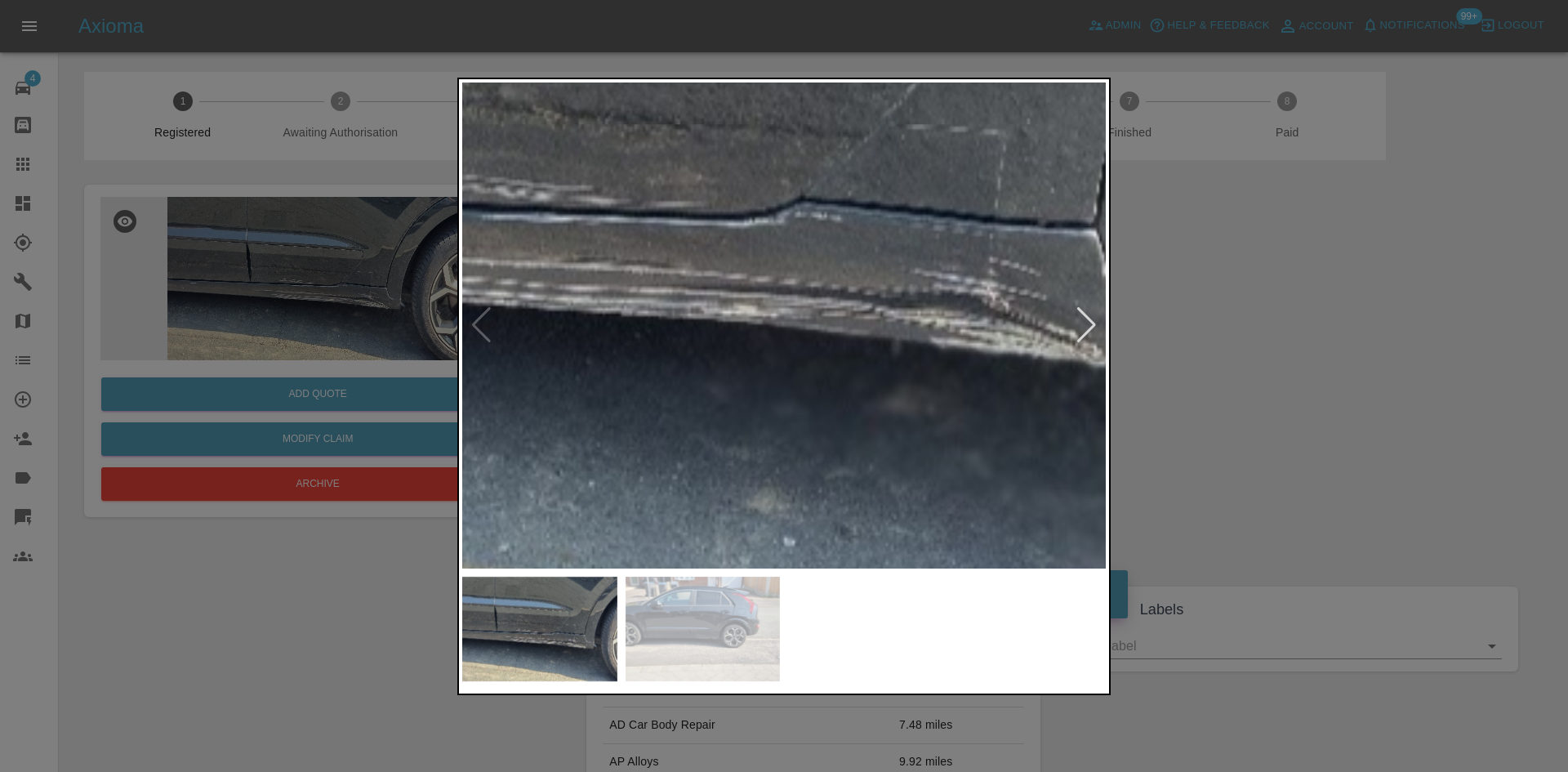
click at [1084, 333] on div at bounding box center [1086, 325] width 22 height 35
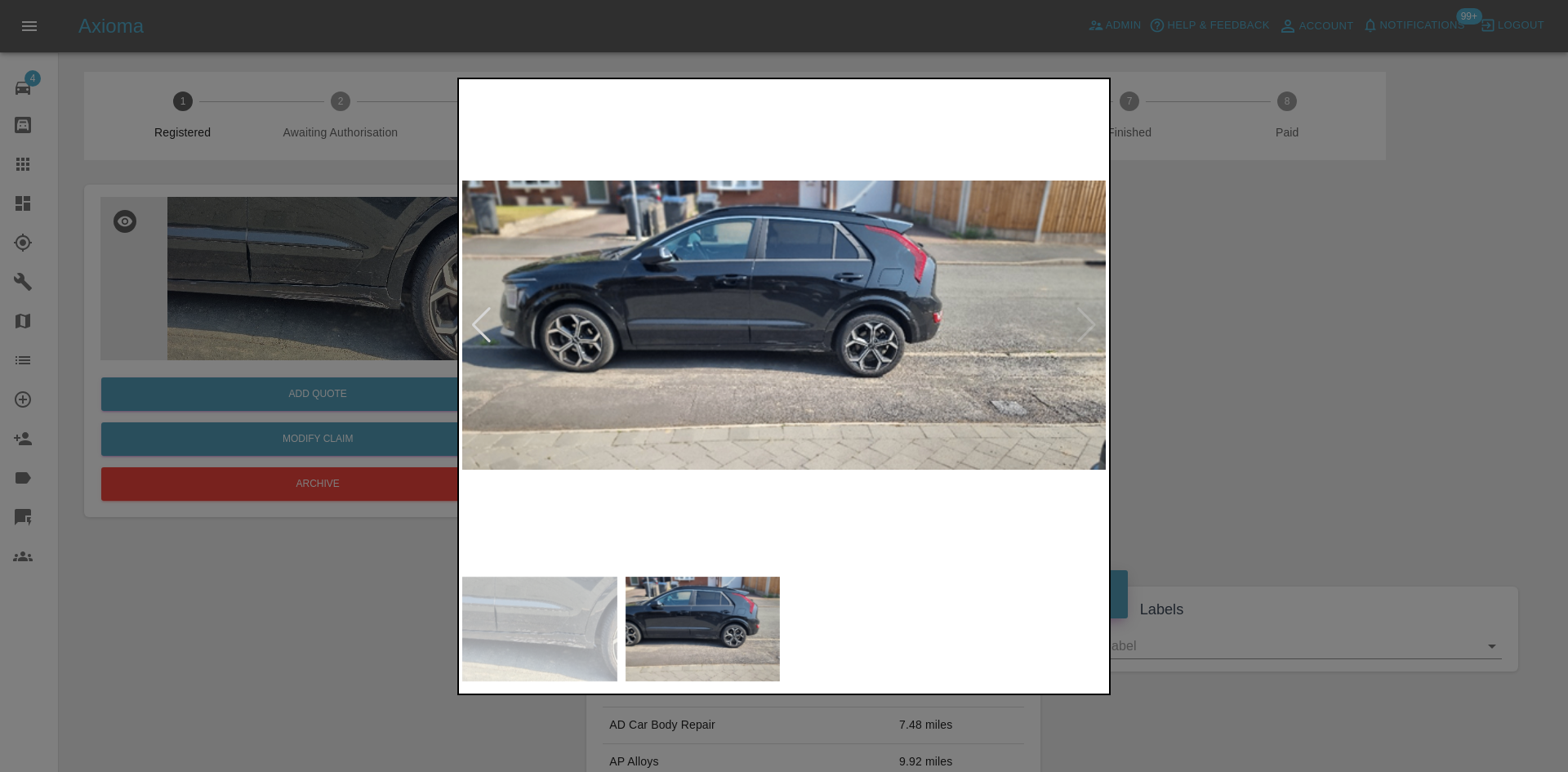
click at [1180, 351] on div at bounding box center [784, 386] width 1568 height 772
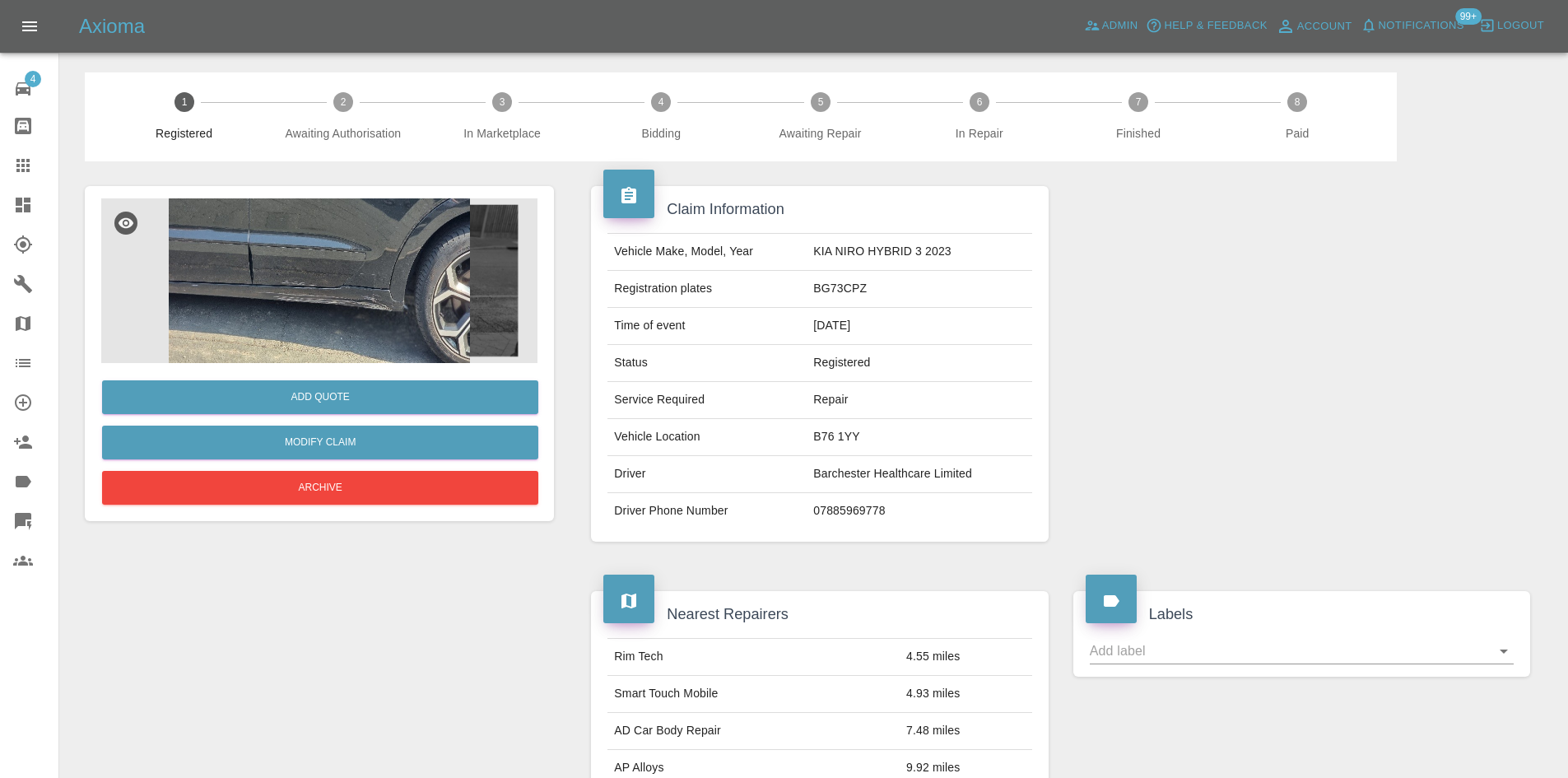
click at [0, 195] on link "Dashboard" at bounding box center [29, 205] width 59 height 40
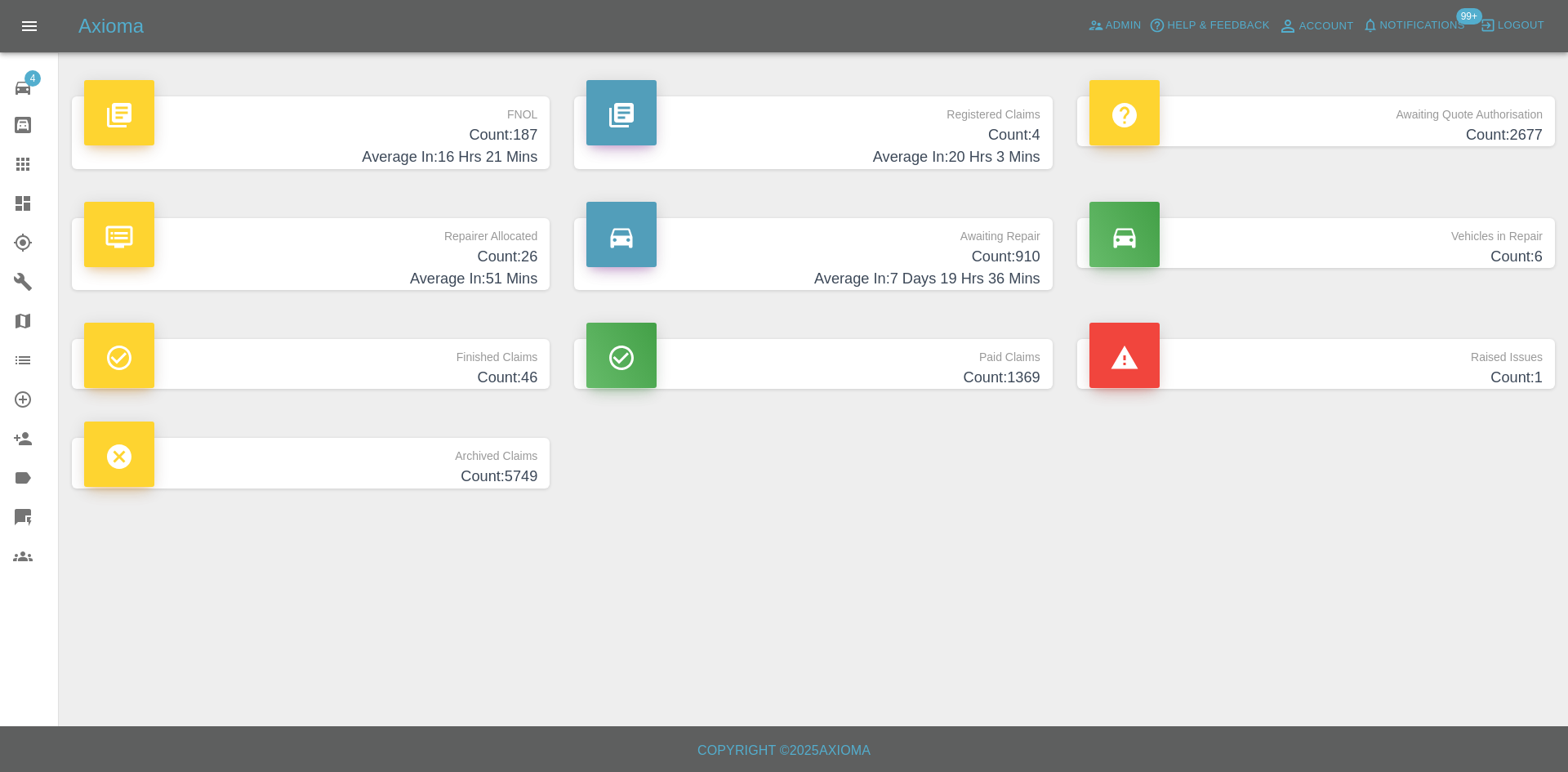
click at [1223, 118] on p "Awaiting Quote Authorisation" at bounding box center [1316, 110] width 453 height 28
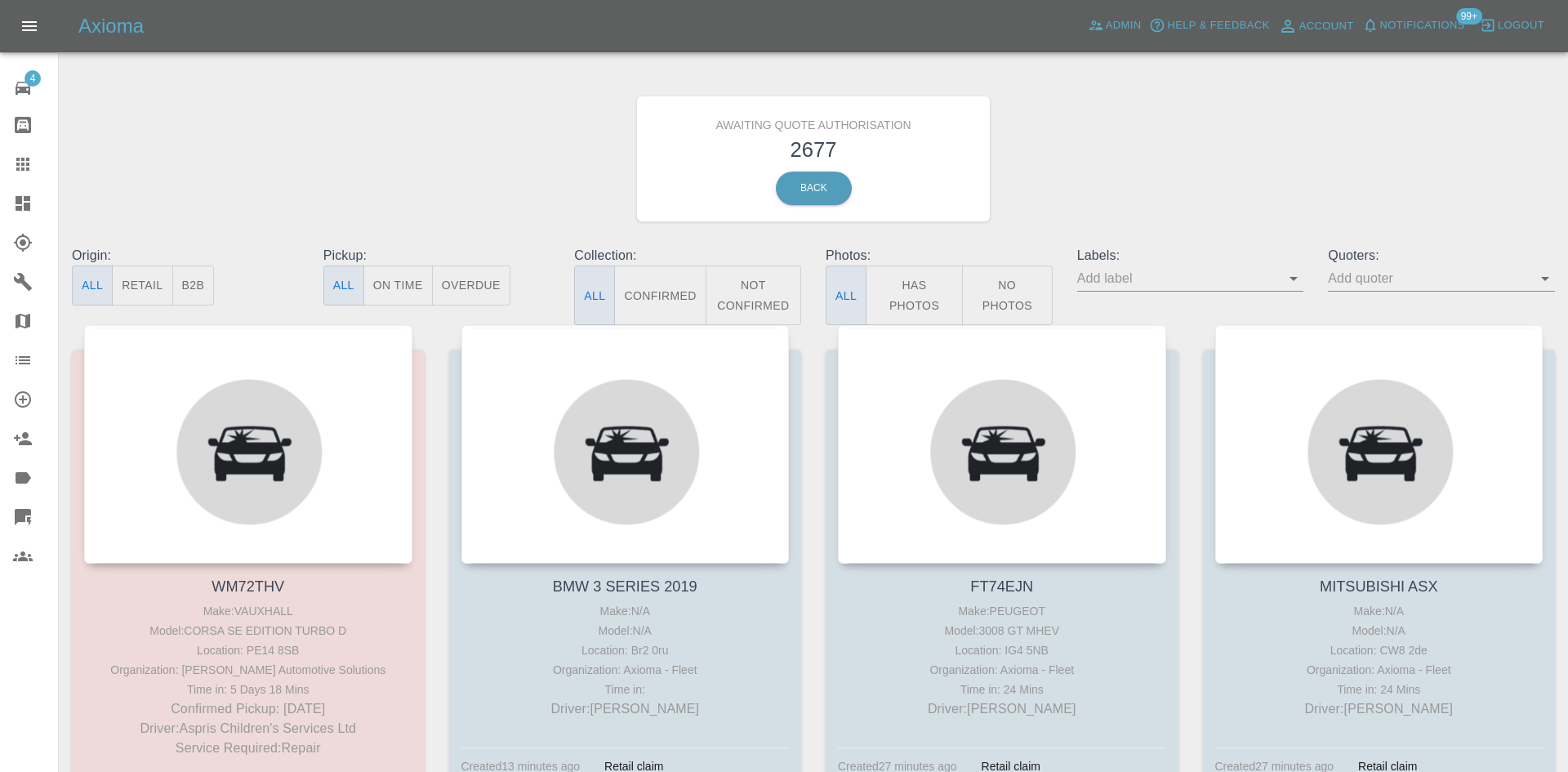
click at [188, 282] on button "B2B" at bounding box center [193, 285] width 42 height 40
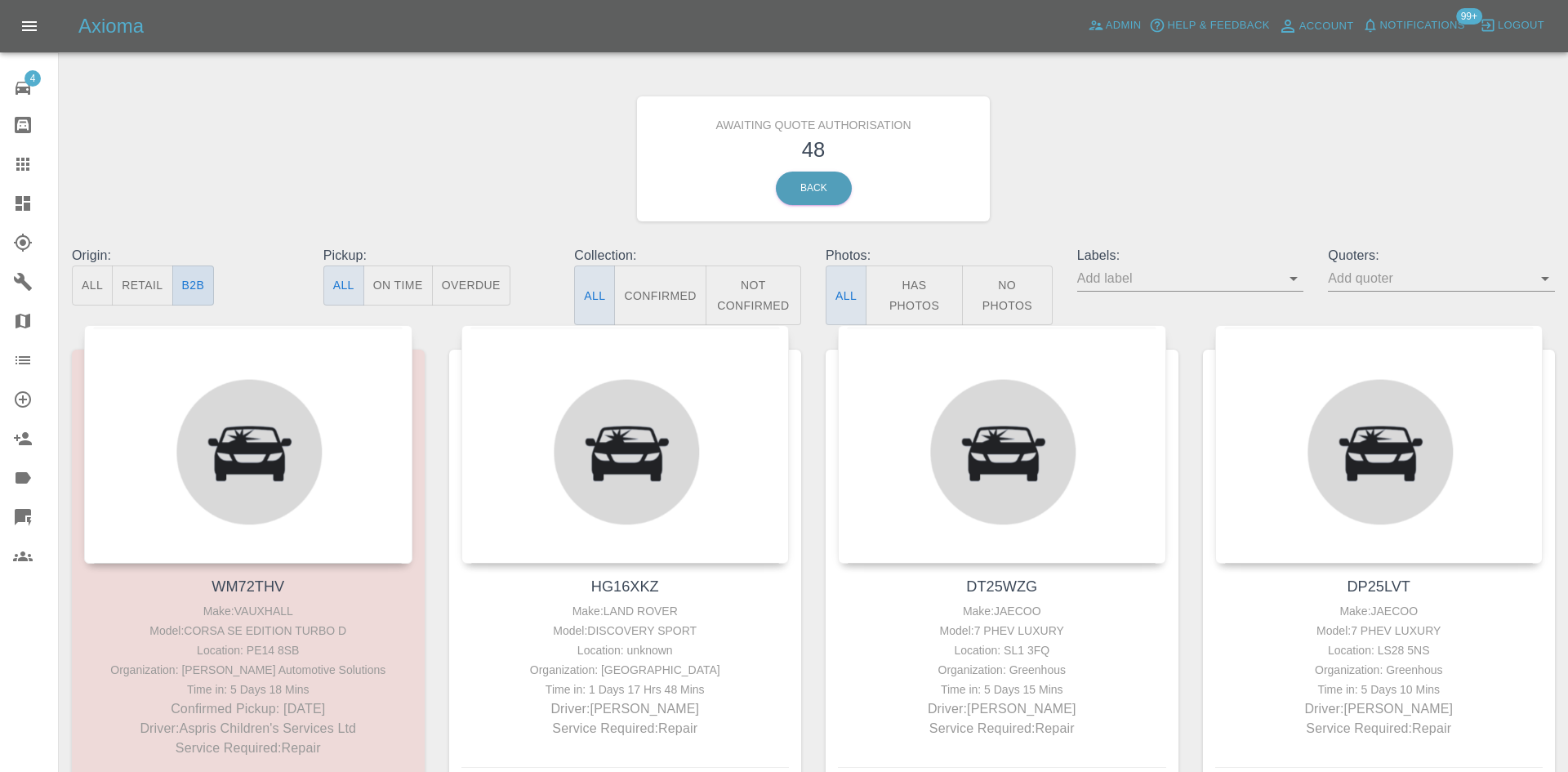
click at [195, 282] on button "B2B" at bounding box center [193, 285] width 42 height 40
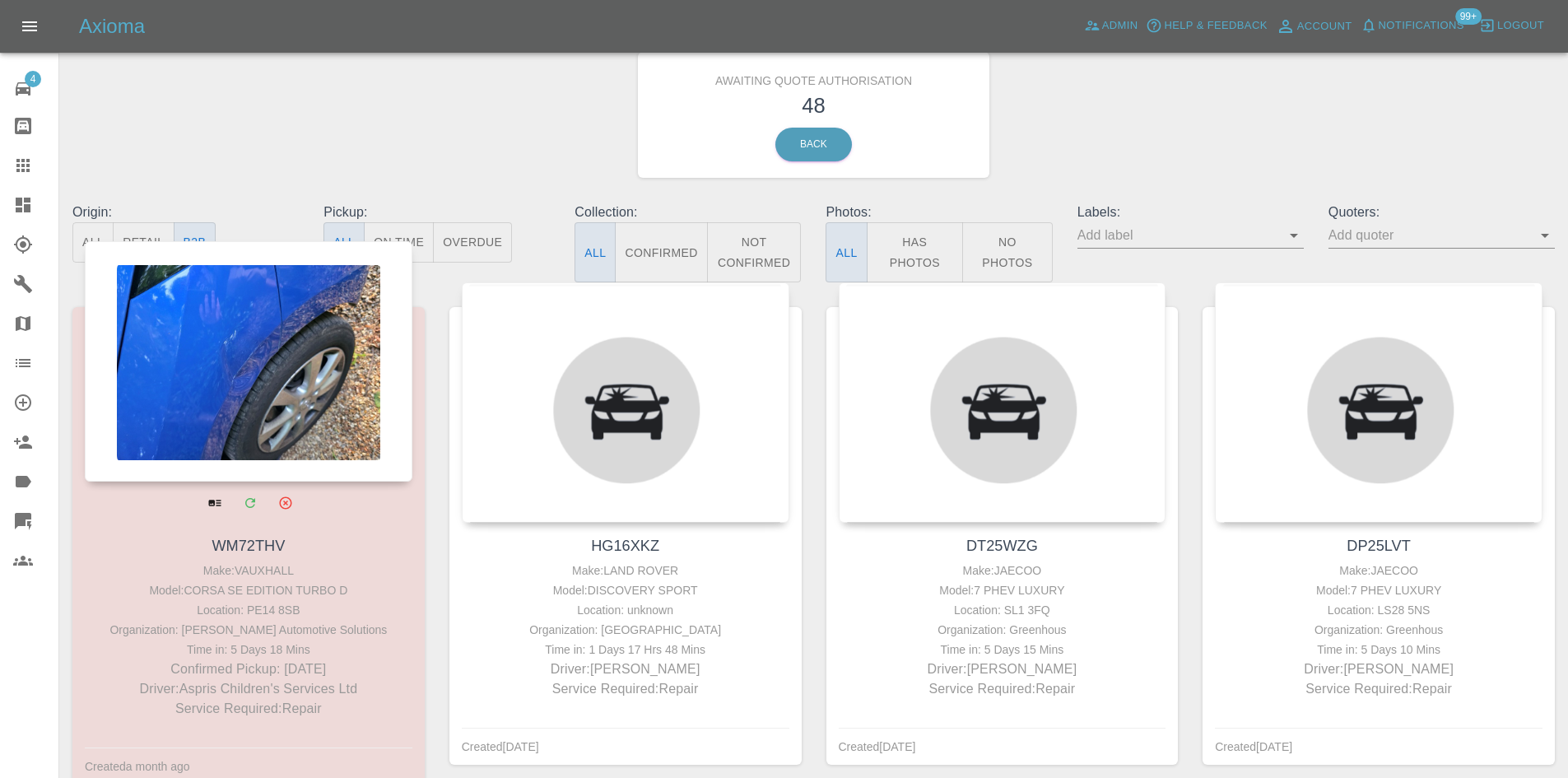
scroll to position [165, 0]
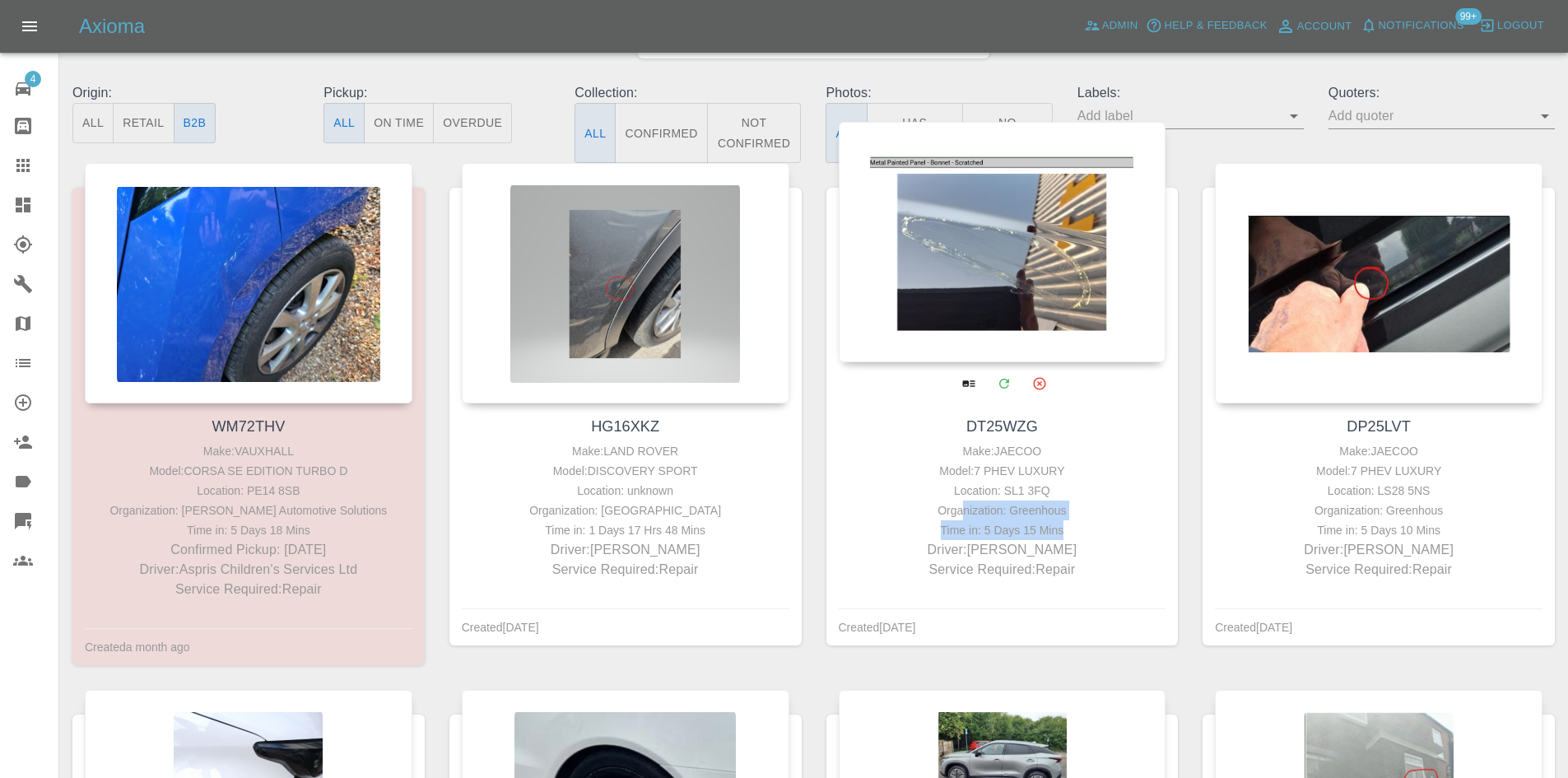
drag, startPoint x: 1072, startPoint y: 530, endPoint x: 964, endPoint y: 517, distance: 108.8
click at [964, 517] on div "Make: JAECOO Model: 7 PHEV LUXURY Location: SL1 3FQ Organization: Greenhous Tim…" at bounding box center [1003, 510] width 320 height 138
click at [1026, 446] on div "Make: JAECOO" at bounding box center [1003, 451] width 320 height 20
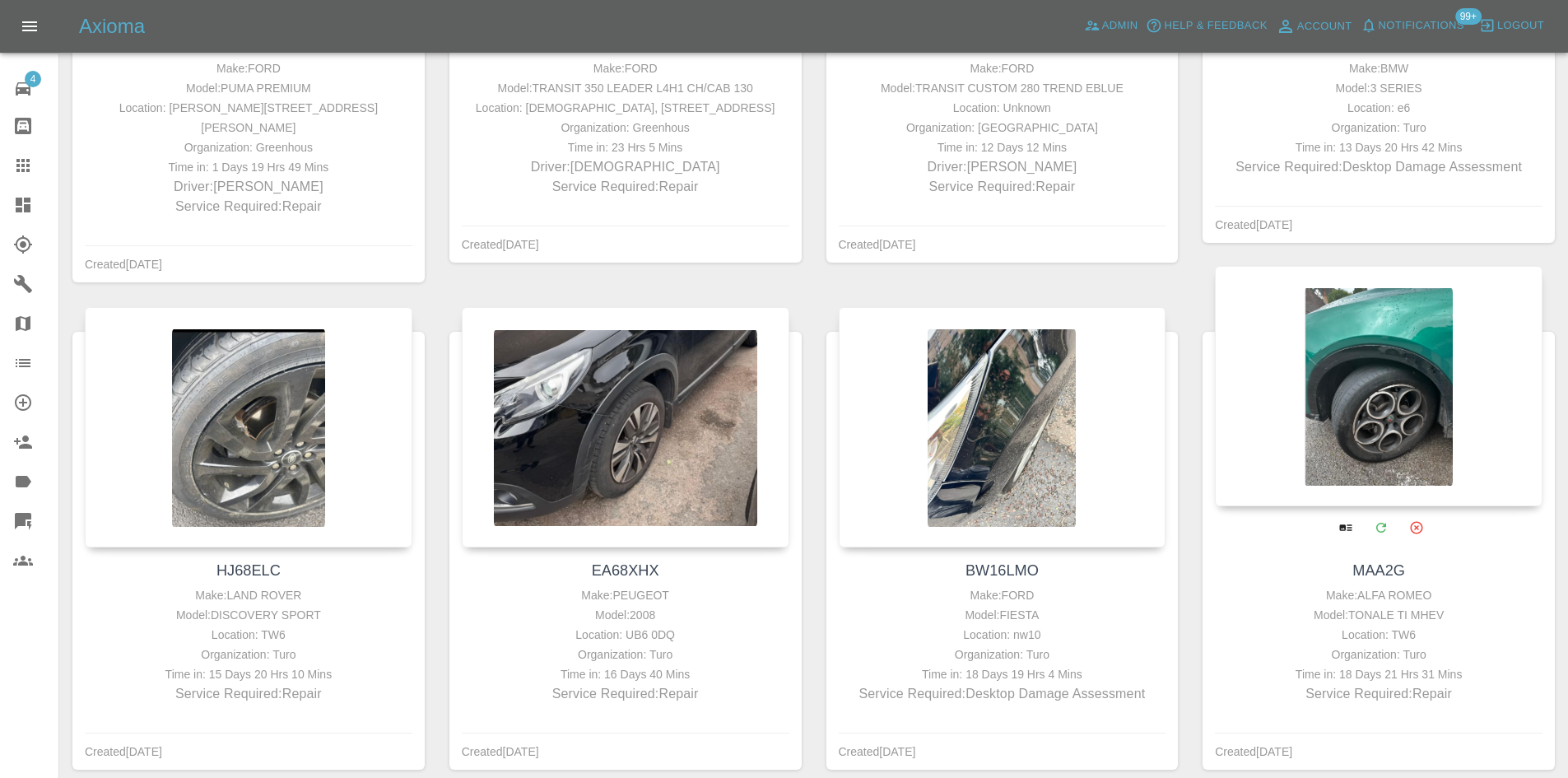
scroll to position [1729, 0]
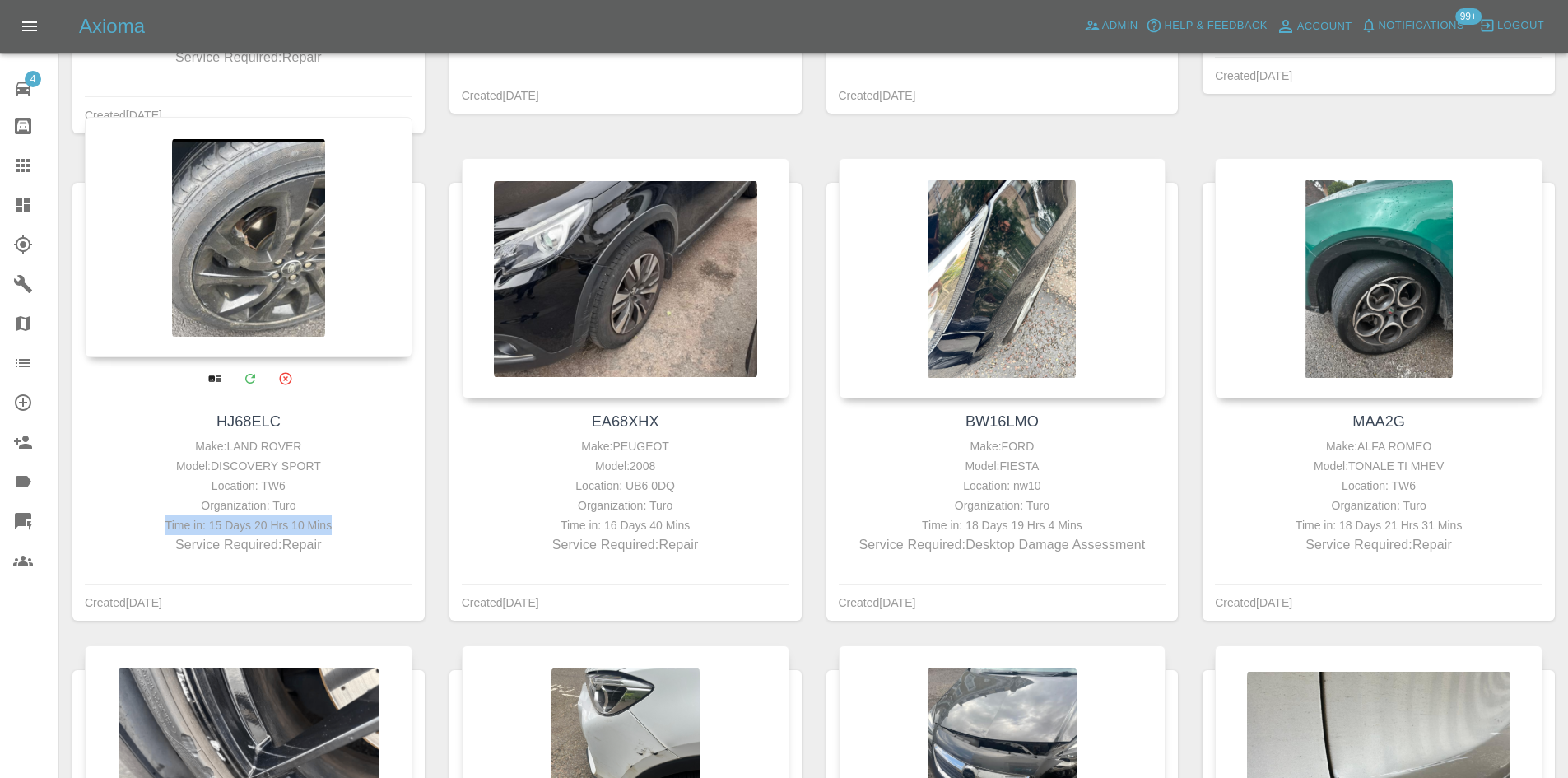
drag, startPoint x: 163, startPoint y: 525, endPoint x: 336, endPoint y: 522, distance: 173.0
click at [336, 522] on div "Time in: 15 Days 20 Hrs 10 Mins" at bounding box center [248, 526] width 320 height 20
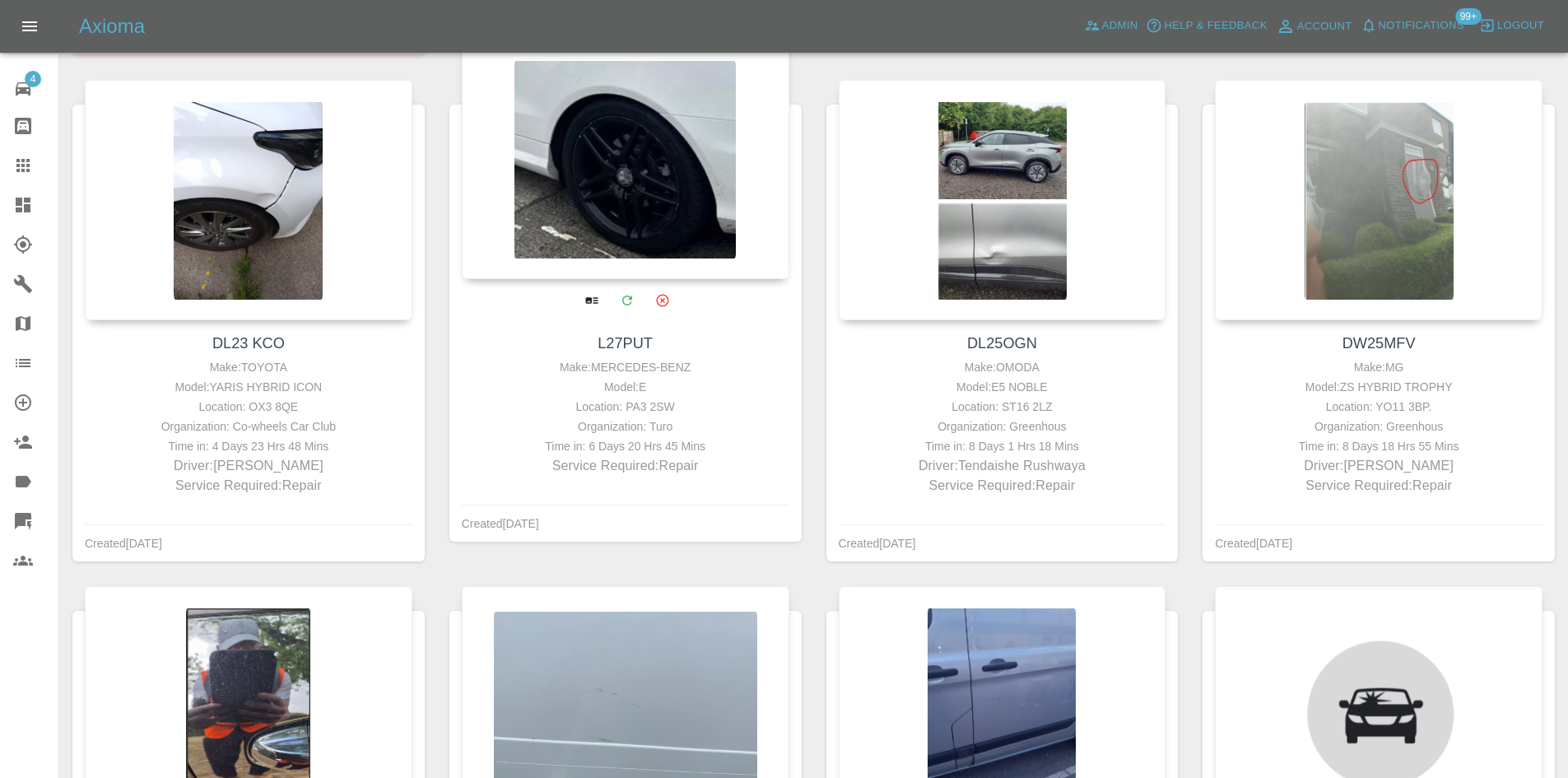
scroll to position [574, 0]
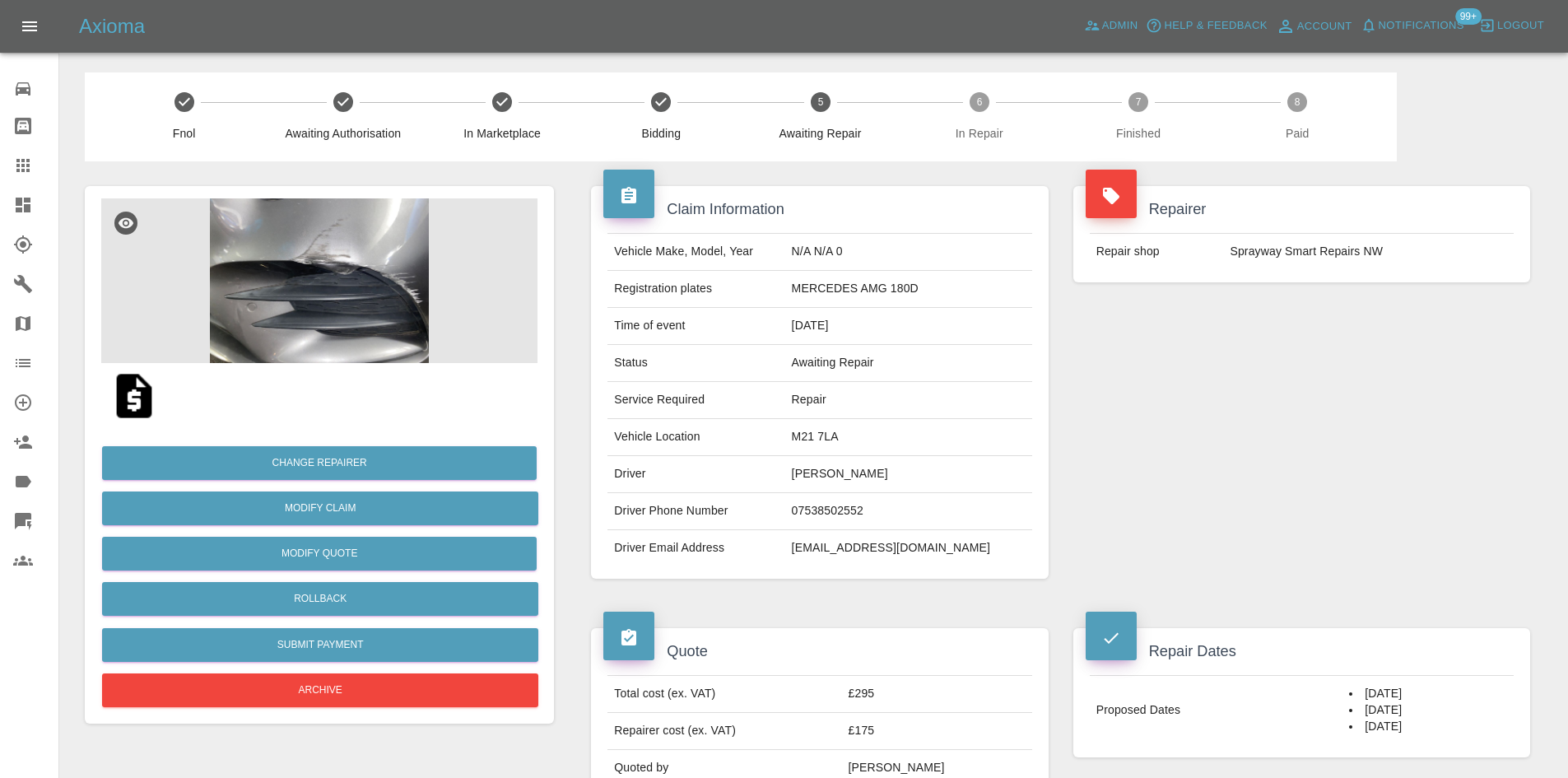
click at [389, 341] on img at bounding box center [319, 281] width 436 height 165
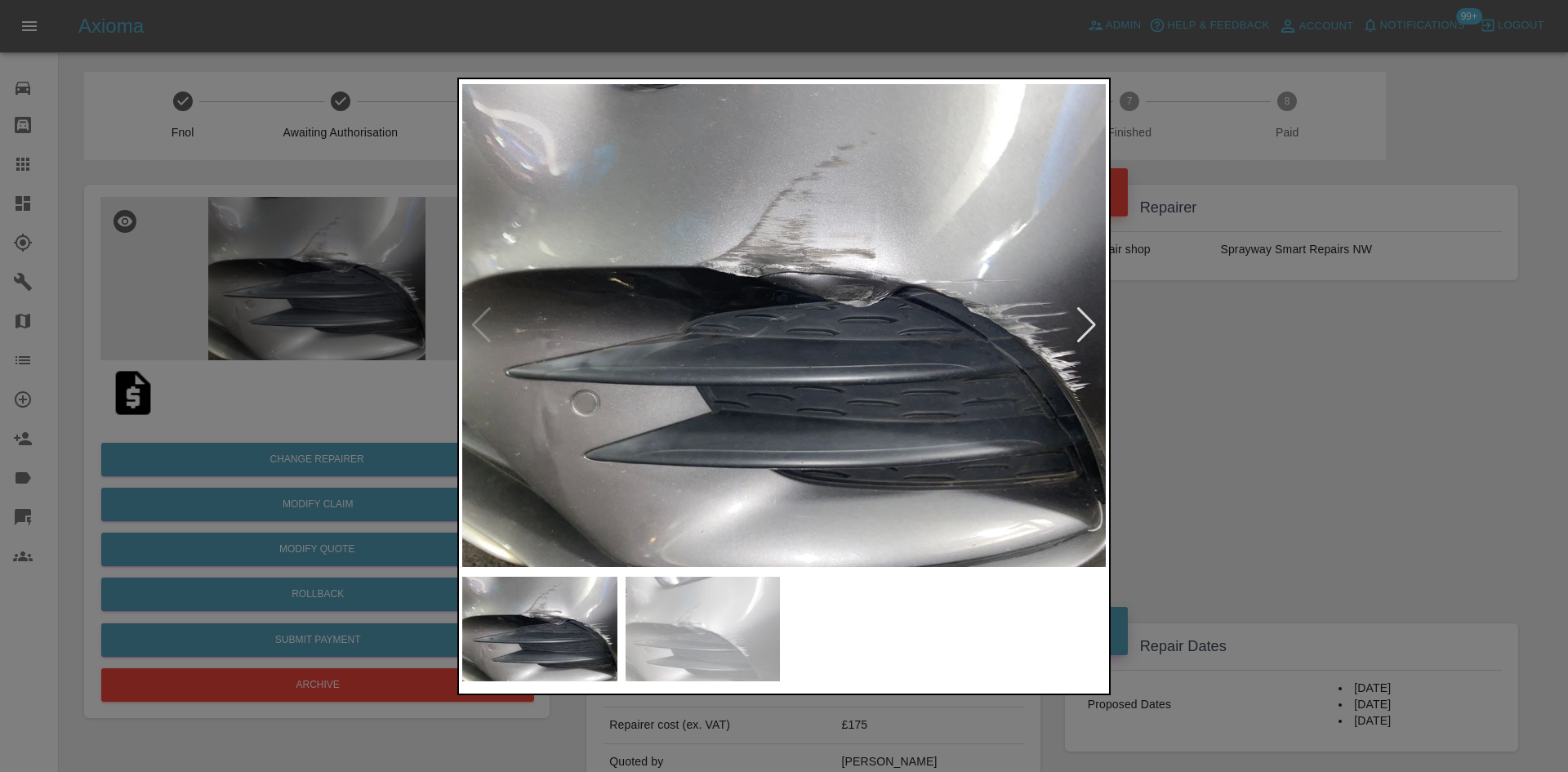
click at [1089, 324] on div at bounding box center [1086, 325] width 22 height 35
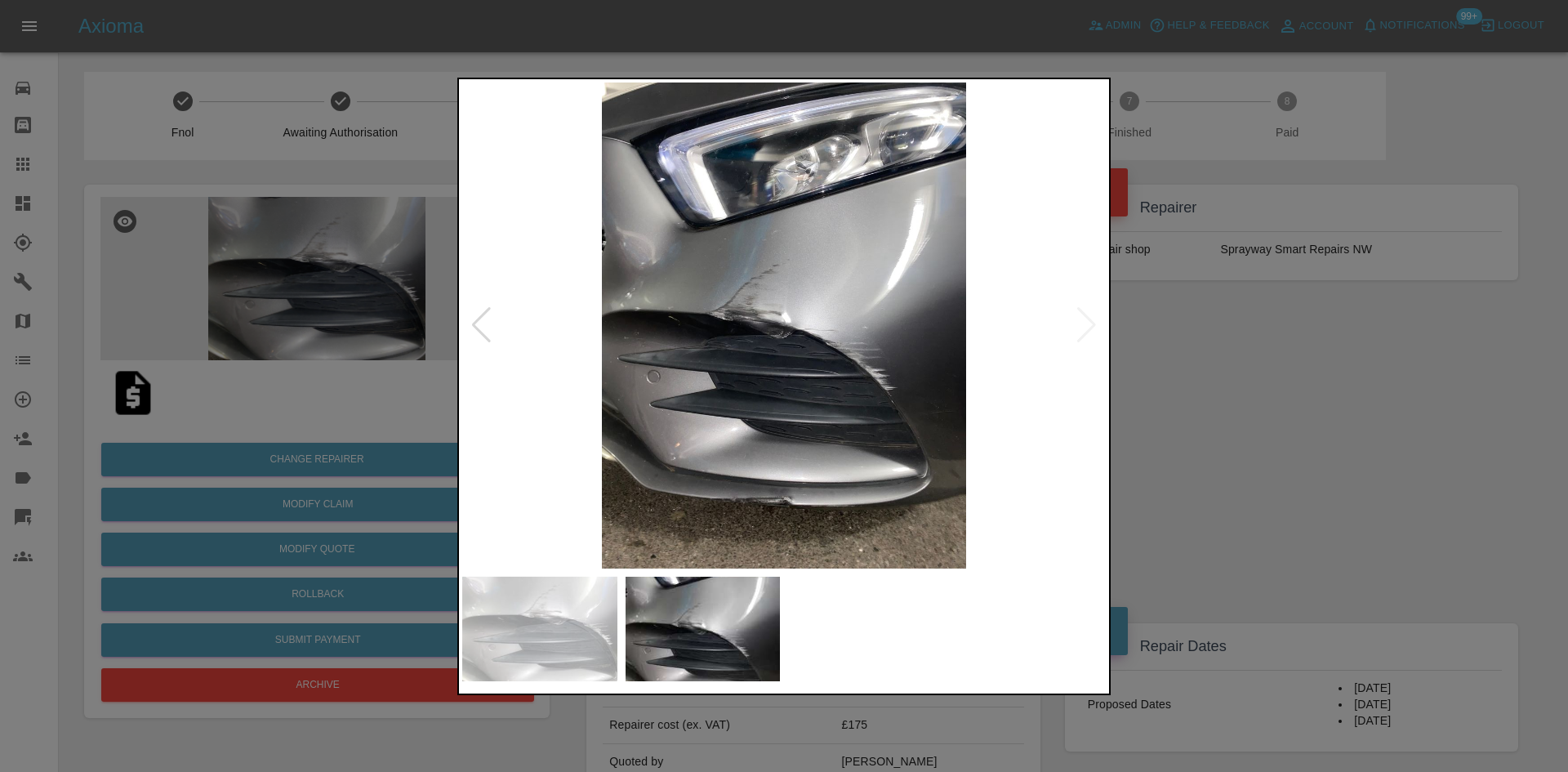
click at [1089, 324] on img at bounding box center [784, 325] width 644 height 486
click at [809, 321] on img at bounding box center [784, 325] width 644 height 486
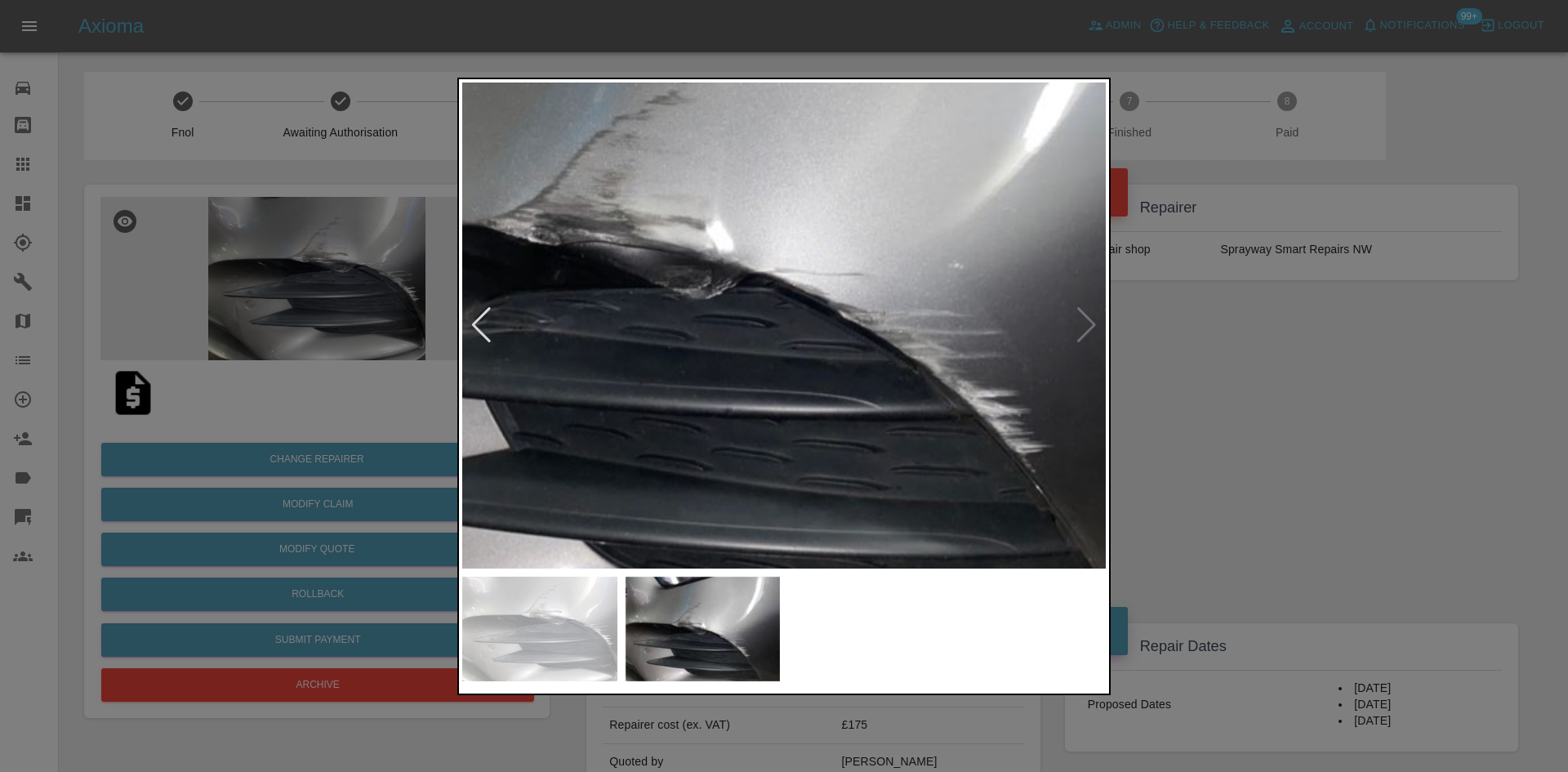
click at [814, 244] on img at bounding box center [713, 259] width 1931 height 1459
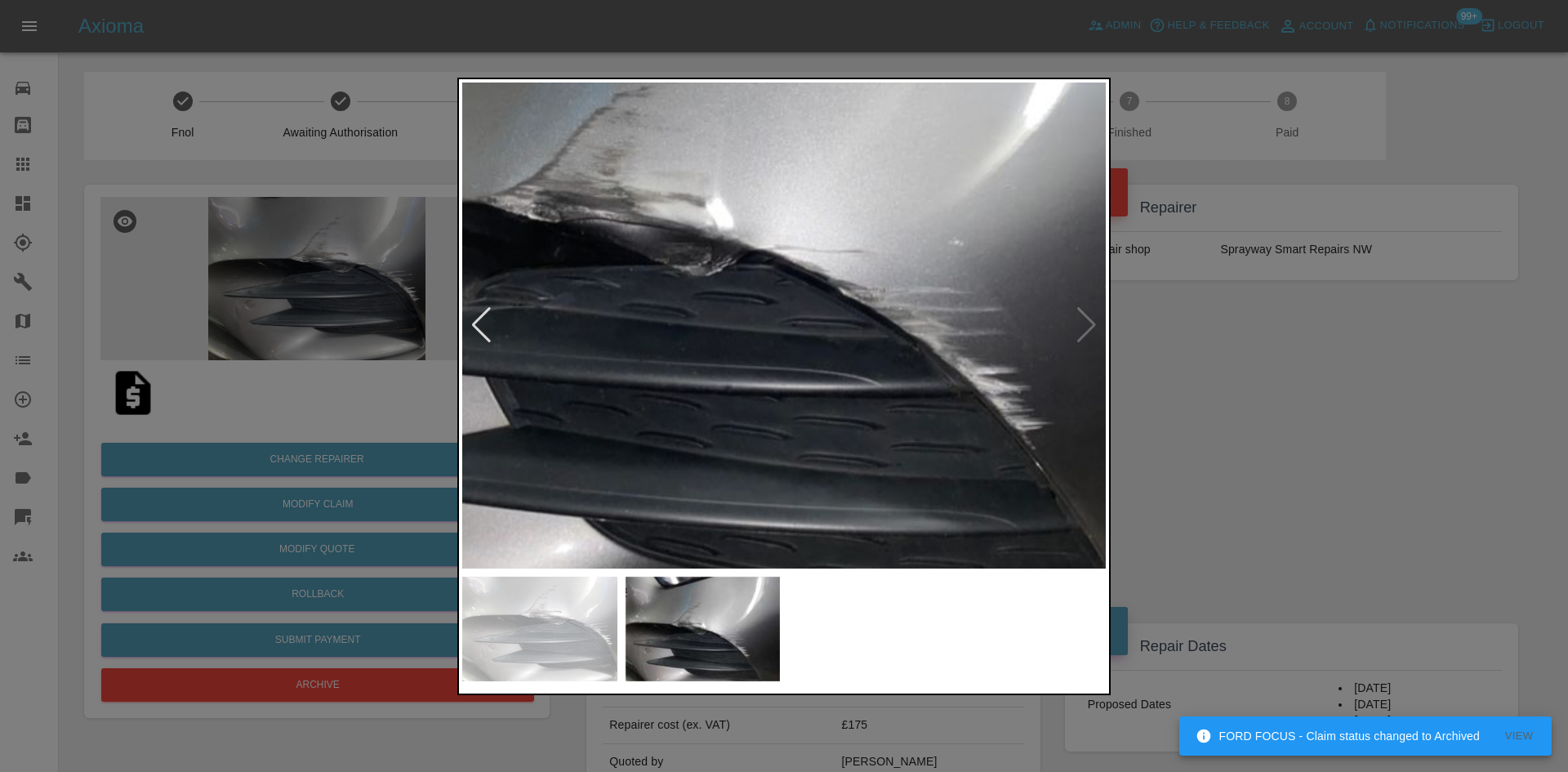
click at [1319, 247] on div at bounding box center [784, 386] width 1568 height 772
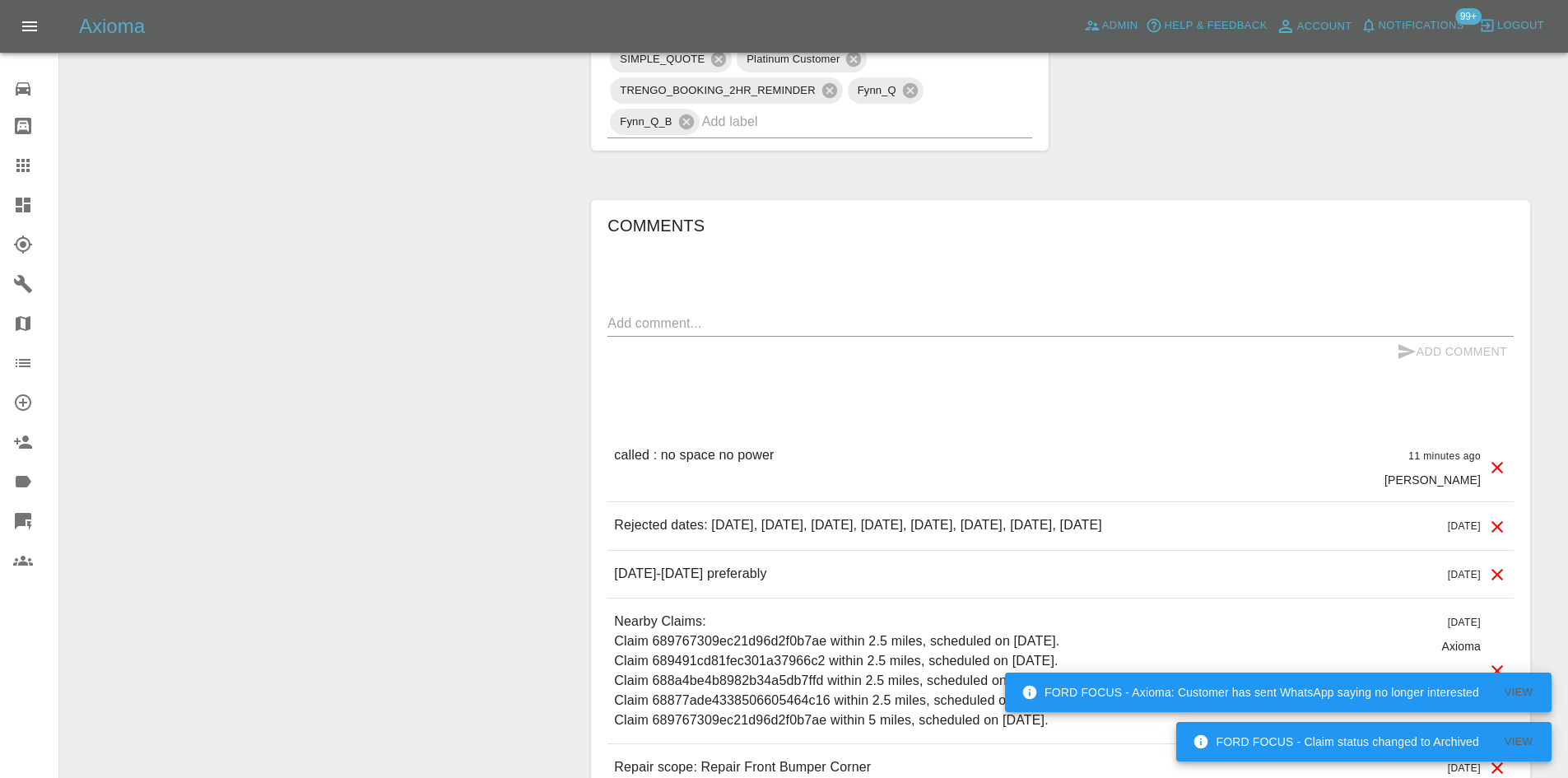
scroll to position [1070, 0]
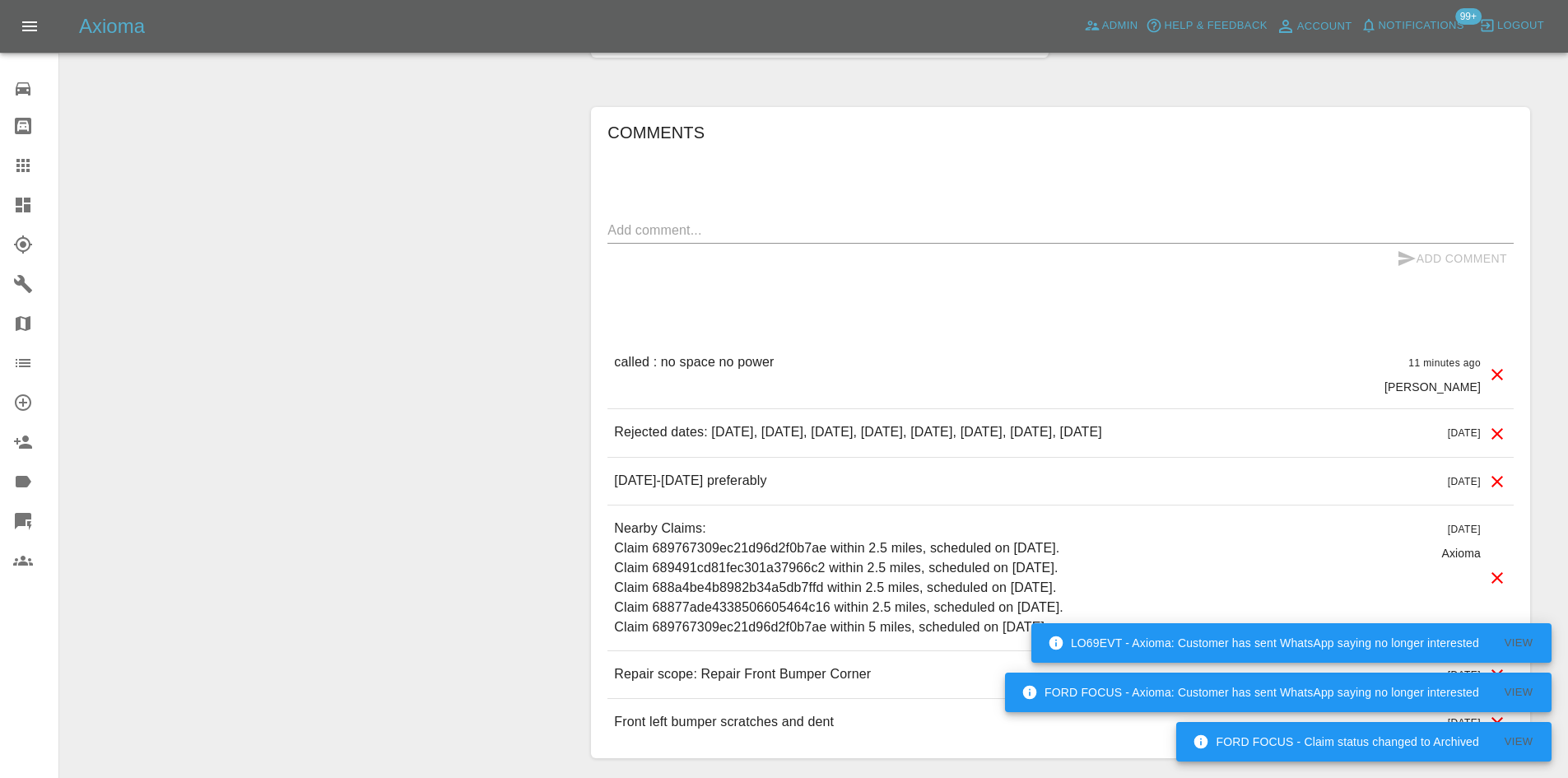
click at [0, 177] on link "Claims" at bounding box center [29, 166] width 59 height 40
click at [8, 203] on link "Dashboard" at bounding box center [29, 205] width 59 height 40
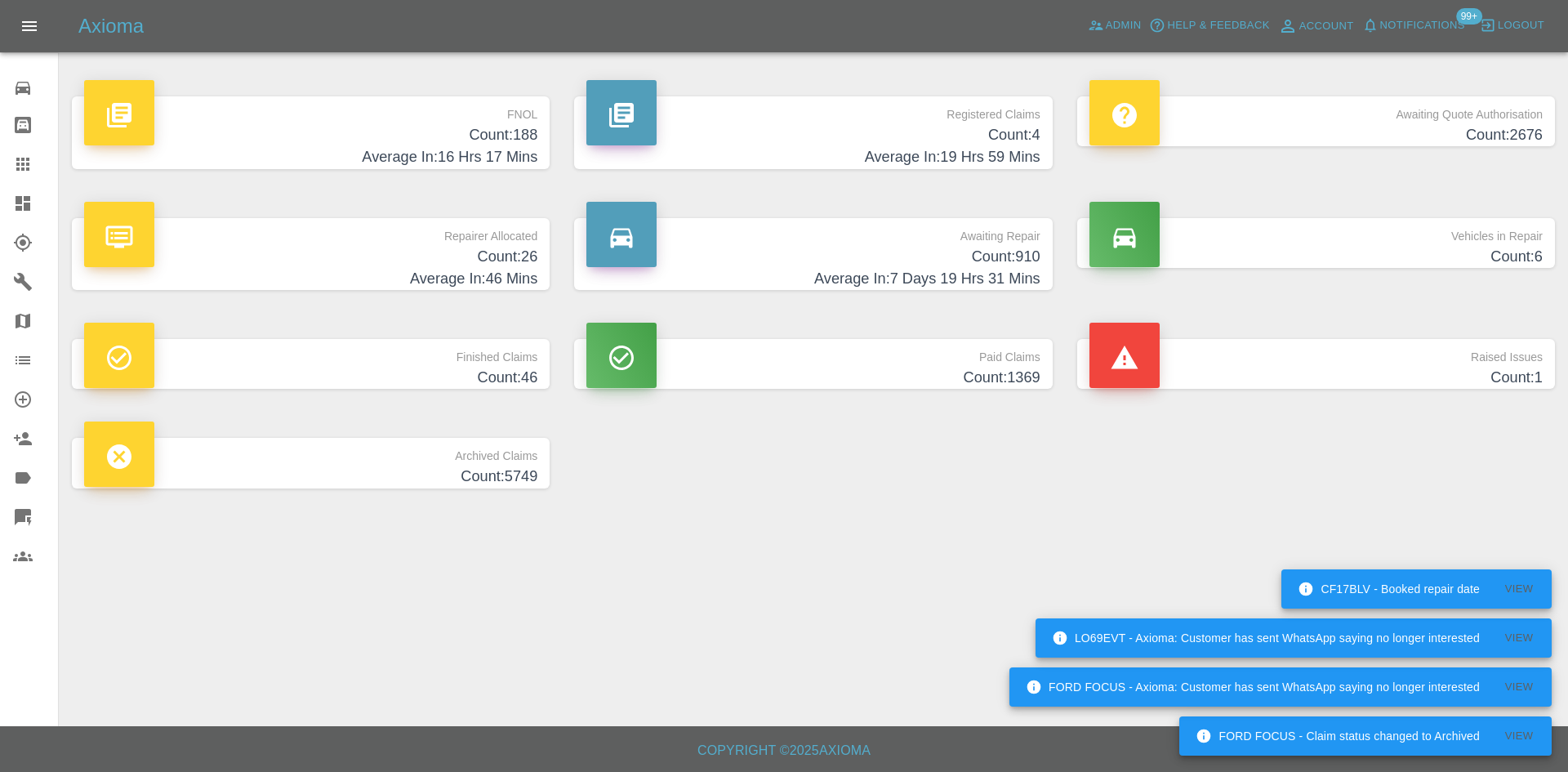
click at [771, 149] on h4 "Average In: 19 Hrs 59 Mins" at bounding box center [813, 157] width 453 height 22
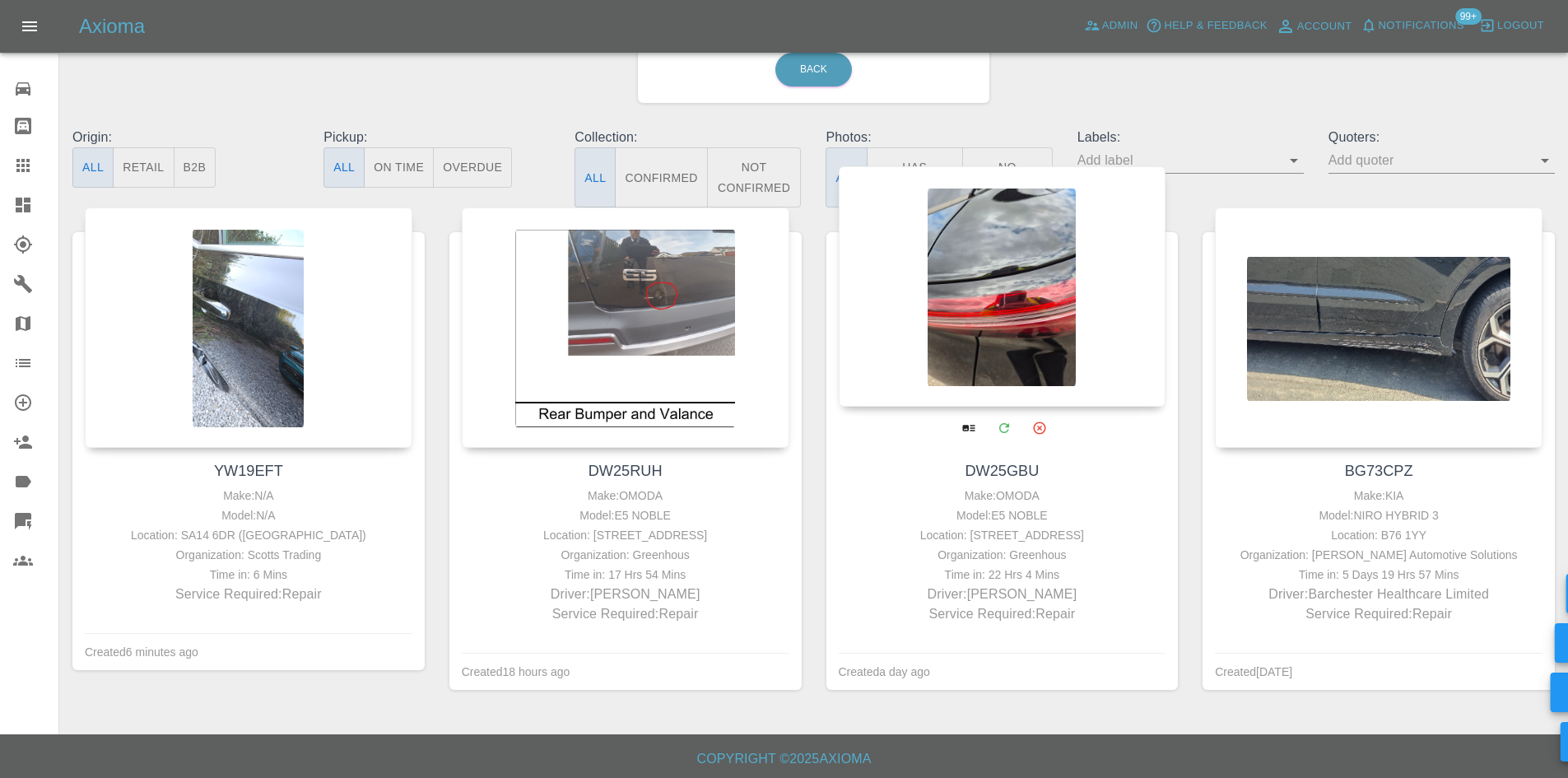
scroll to position [122, 0]
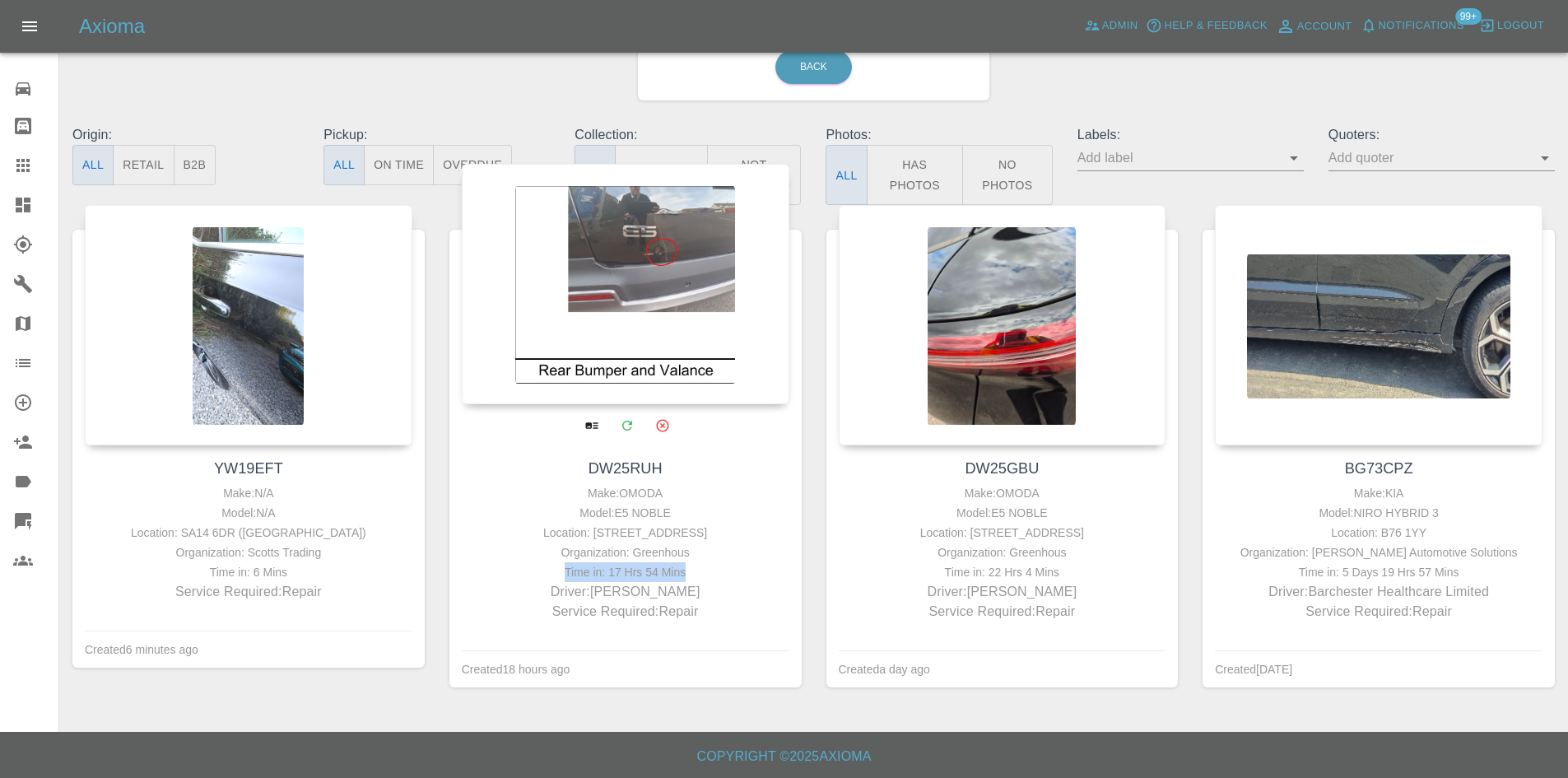
drag, startPoint x: 563, startPoint y: 569, endPoint x: 704, endPoint y: 572, distance: 141.0
click at [704, 572] on div "Time in: 17 Hrs 54 Mins" at bounding box center [626, 572] width 320 height 20
click at [606, 245] on div at bounding box center [626, 284] width 328 height 240
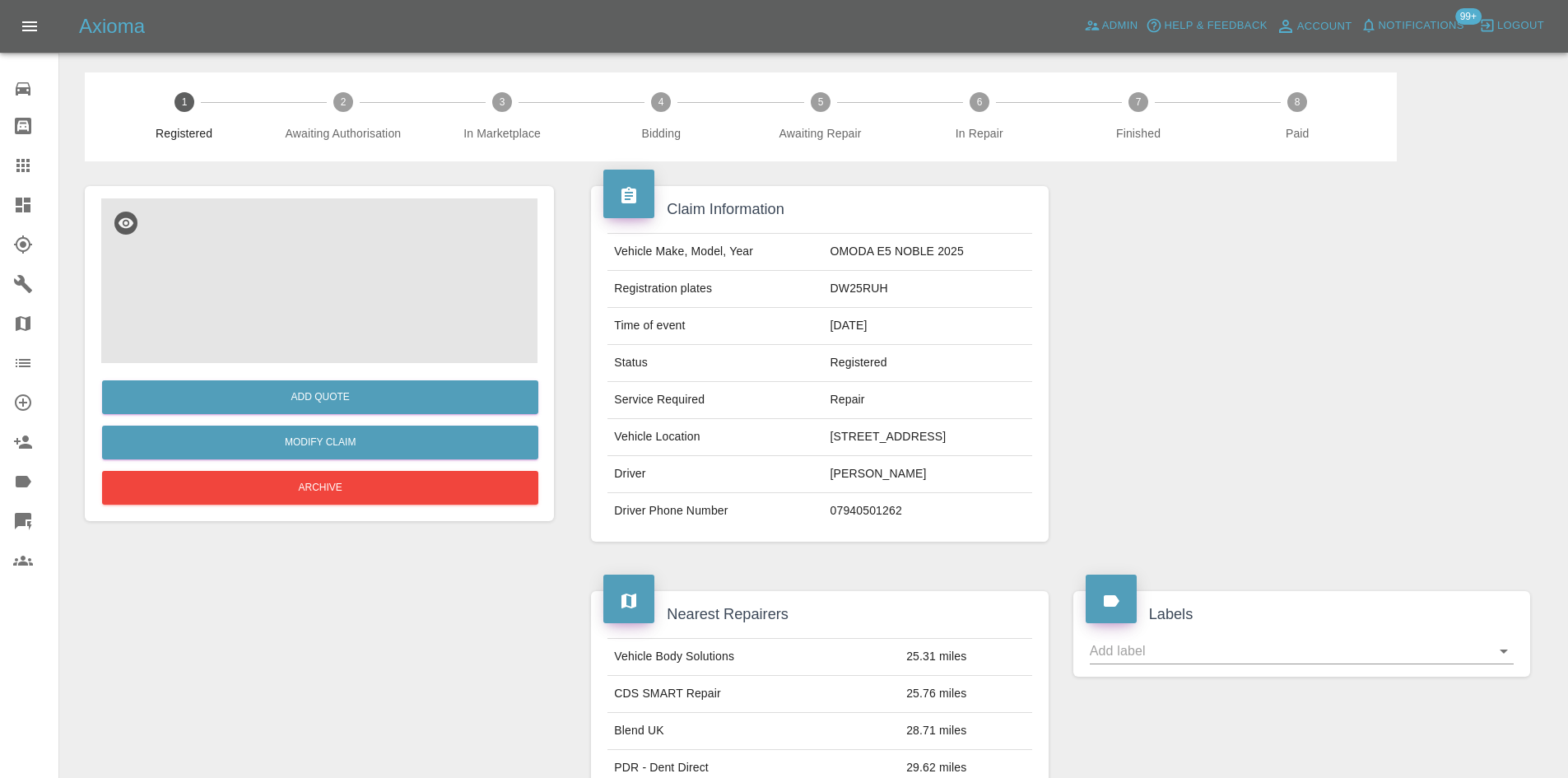
click at [342, 286] on img at bounding box center [319, 281] width 436 height 165
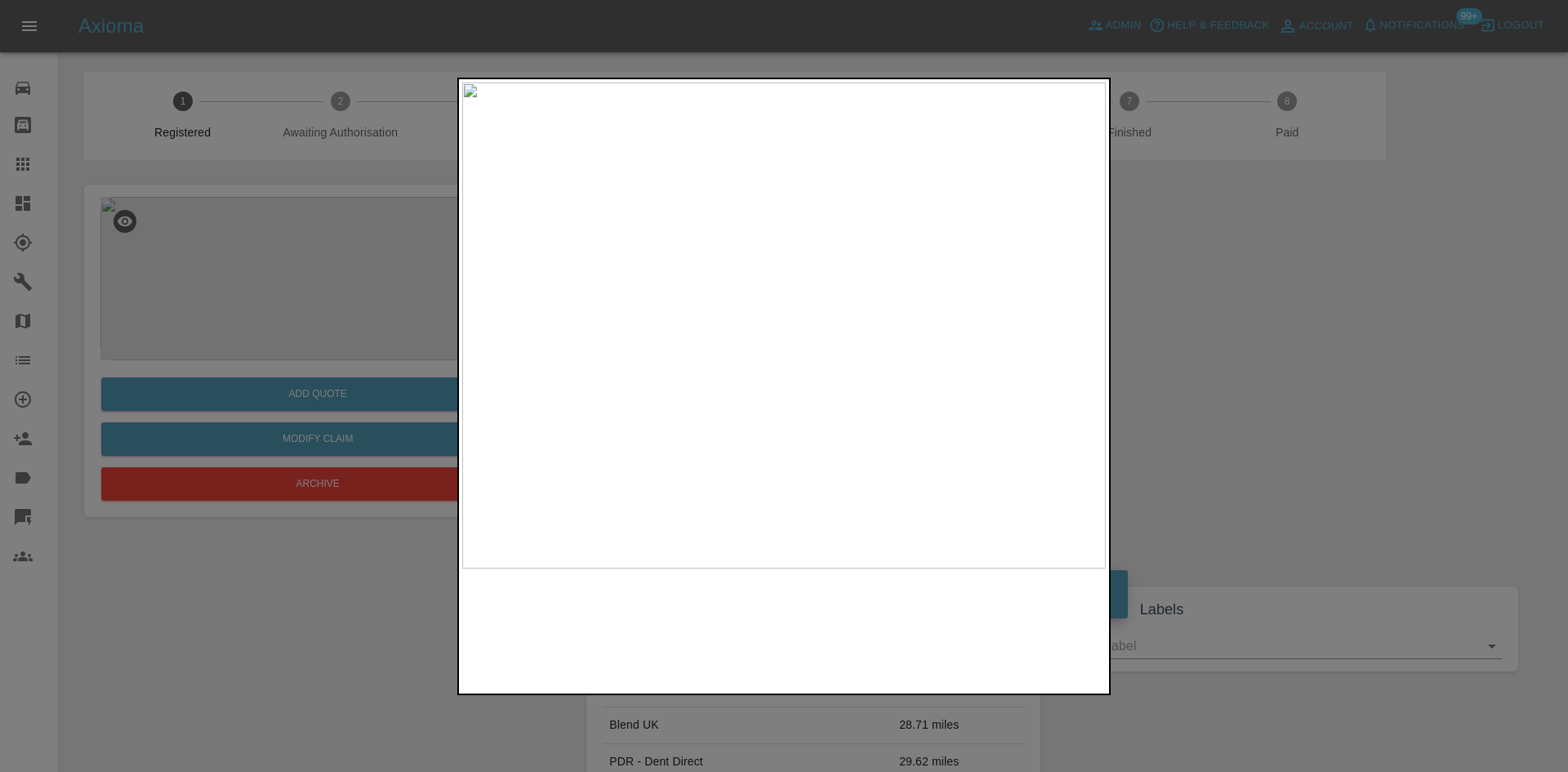
click at [872, 239] on img at bounding box center [784, 325] width 644 height 486
click at [873, 242] on img at bounding box center [519, 585] width 1931 height 1459
click at [873, 242] on img at bounding box center [519, 589] width 1931 height 1459
click at [1125, 332] on div at bounding box center [784, 386] width 1568 height 772
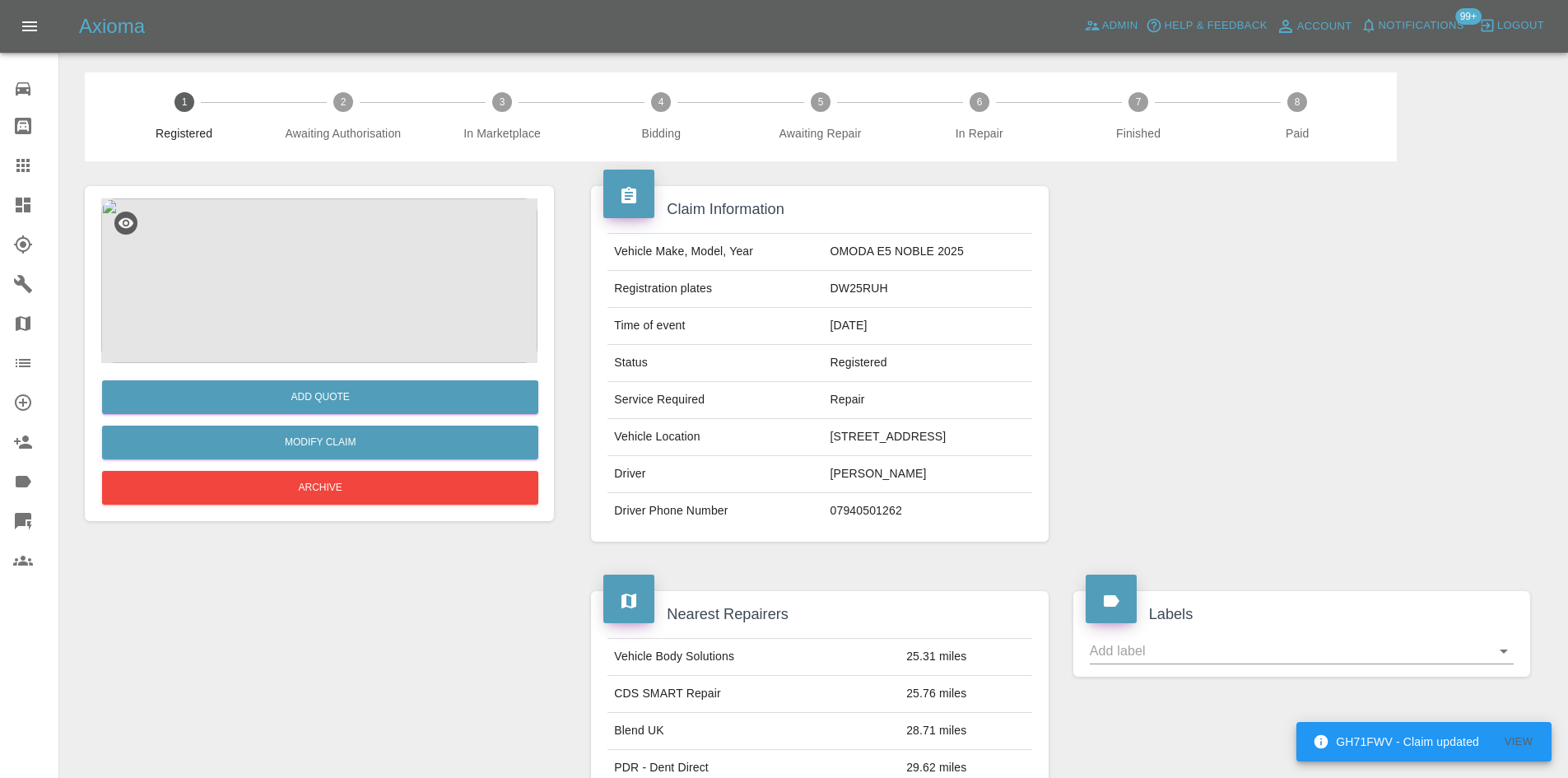
click at [1209, 471] on div at bounding box center [1301, 364] width 482 height 405
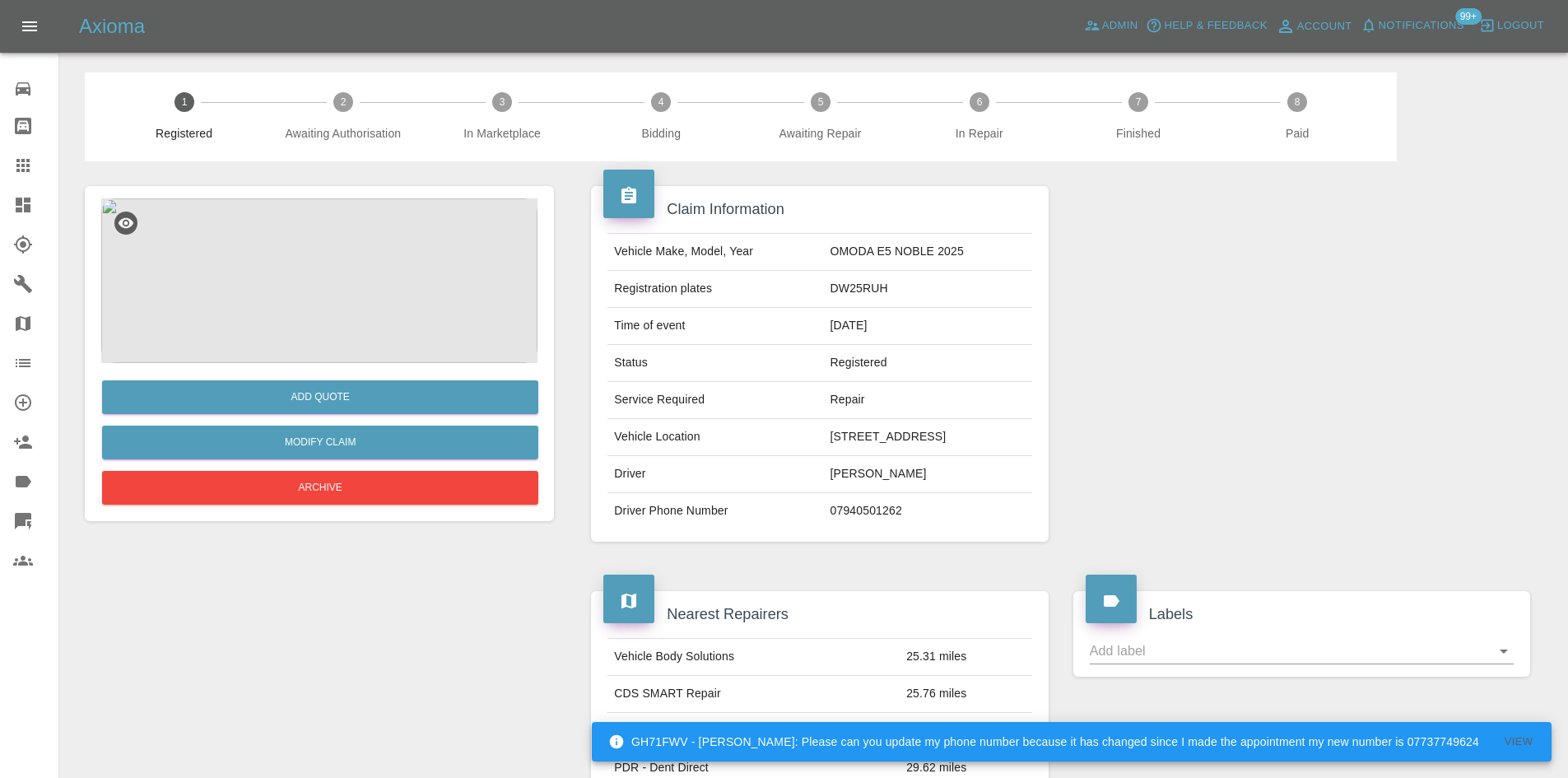
click at [896, 435] on td "2, ESK ROAD, TROON, KA10 7EH" at bounding box center [928, 437] width 209 height 37
click at [908, 434] on td "2, ESK ROAD, TROON, KA10 7EH" at bounding box center [928, 437] width 209 height 37
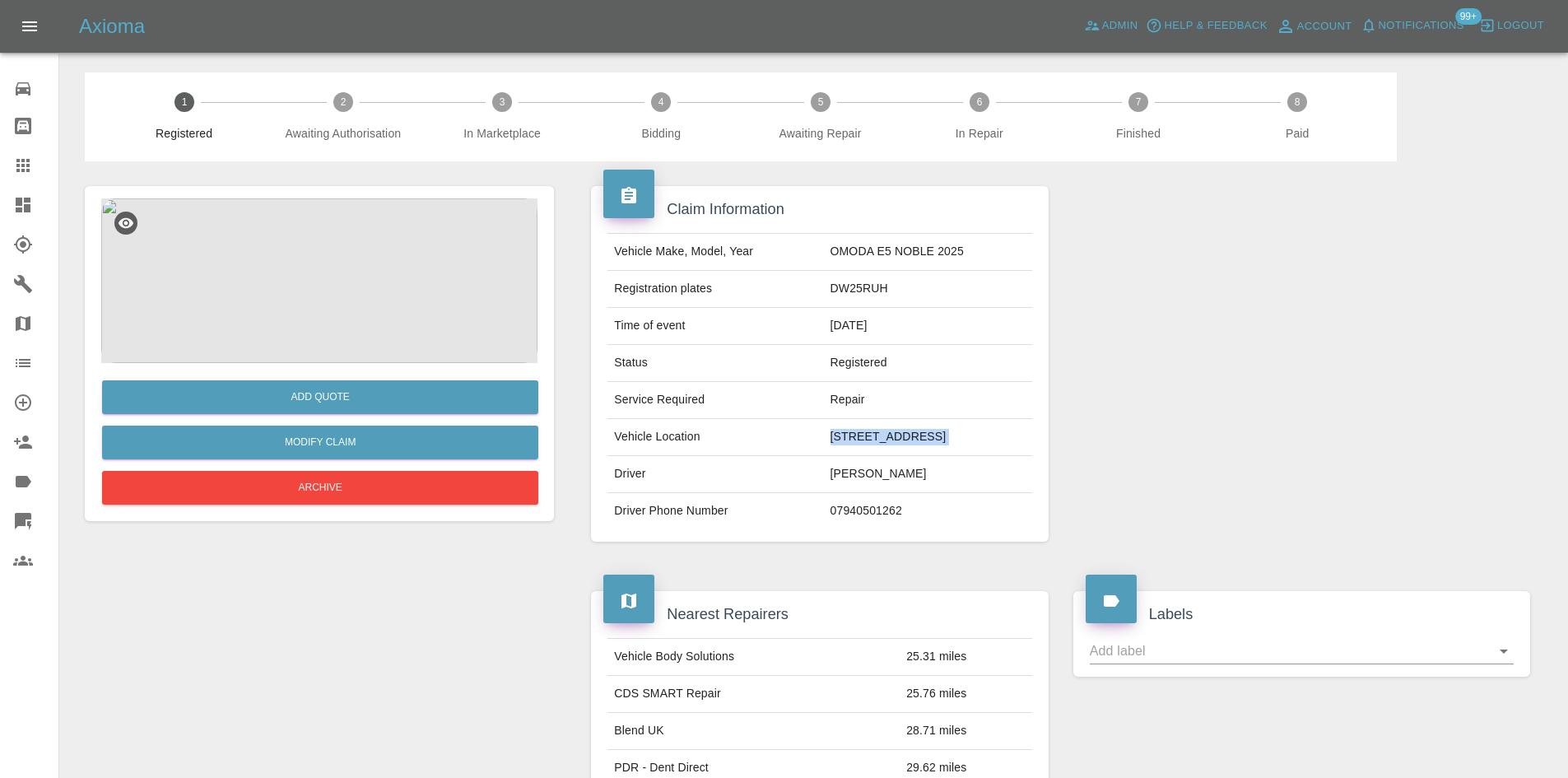
click at [320, 250] on img at bounding box center [319, 281] width 436 height 165
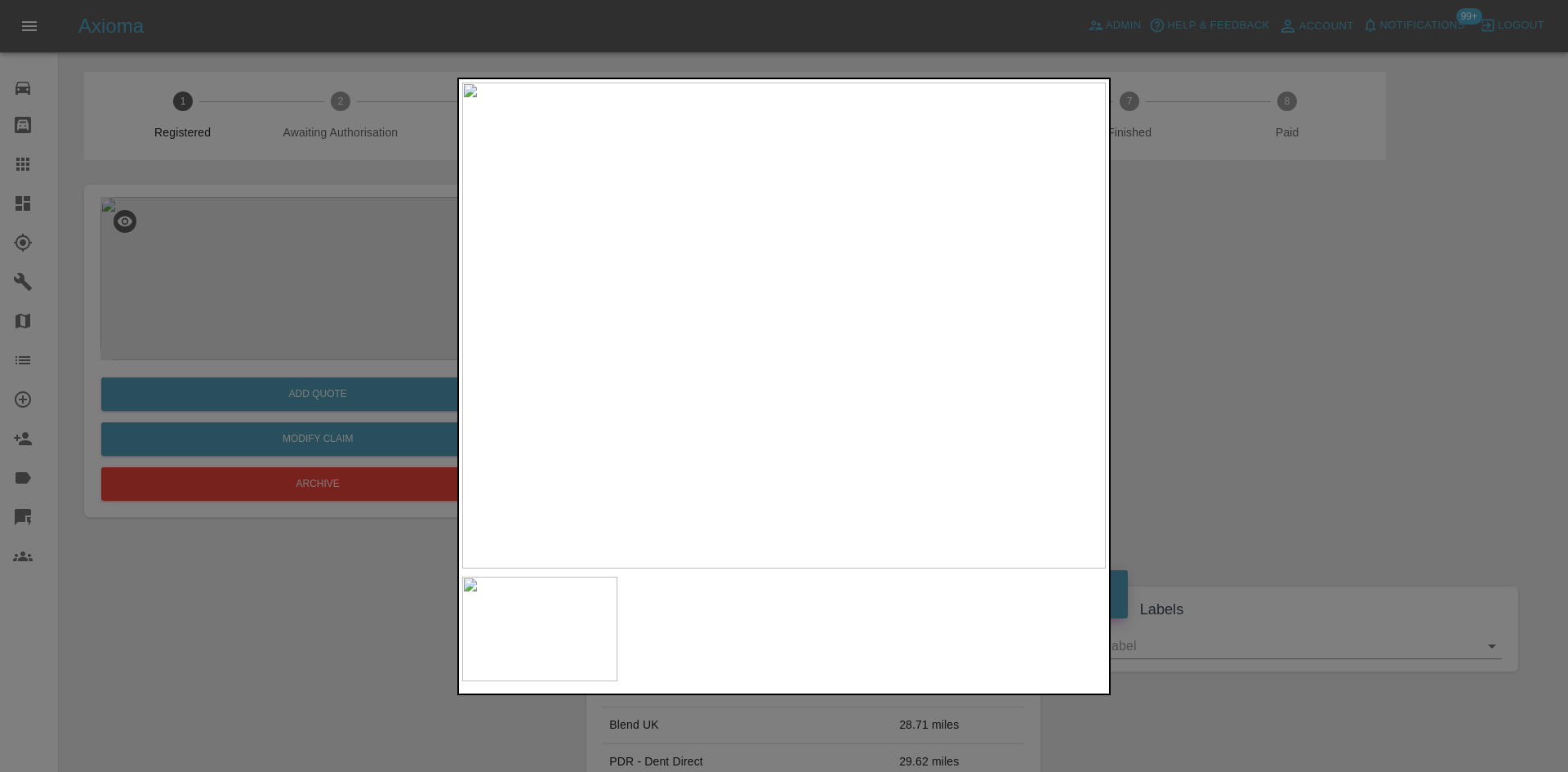
click at [848, 256] on img at bounding box center [784, 325] width 644 height 486
click at [819, 393] on img at bounding box center [703, 699] width 1931 height 1459
click at [810, 413] on img at bounding box center [703, 699] width 1931 height 1459
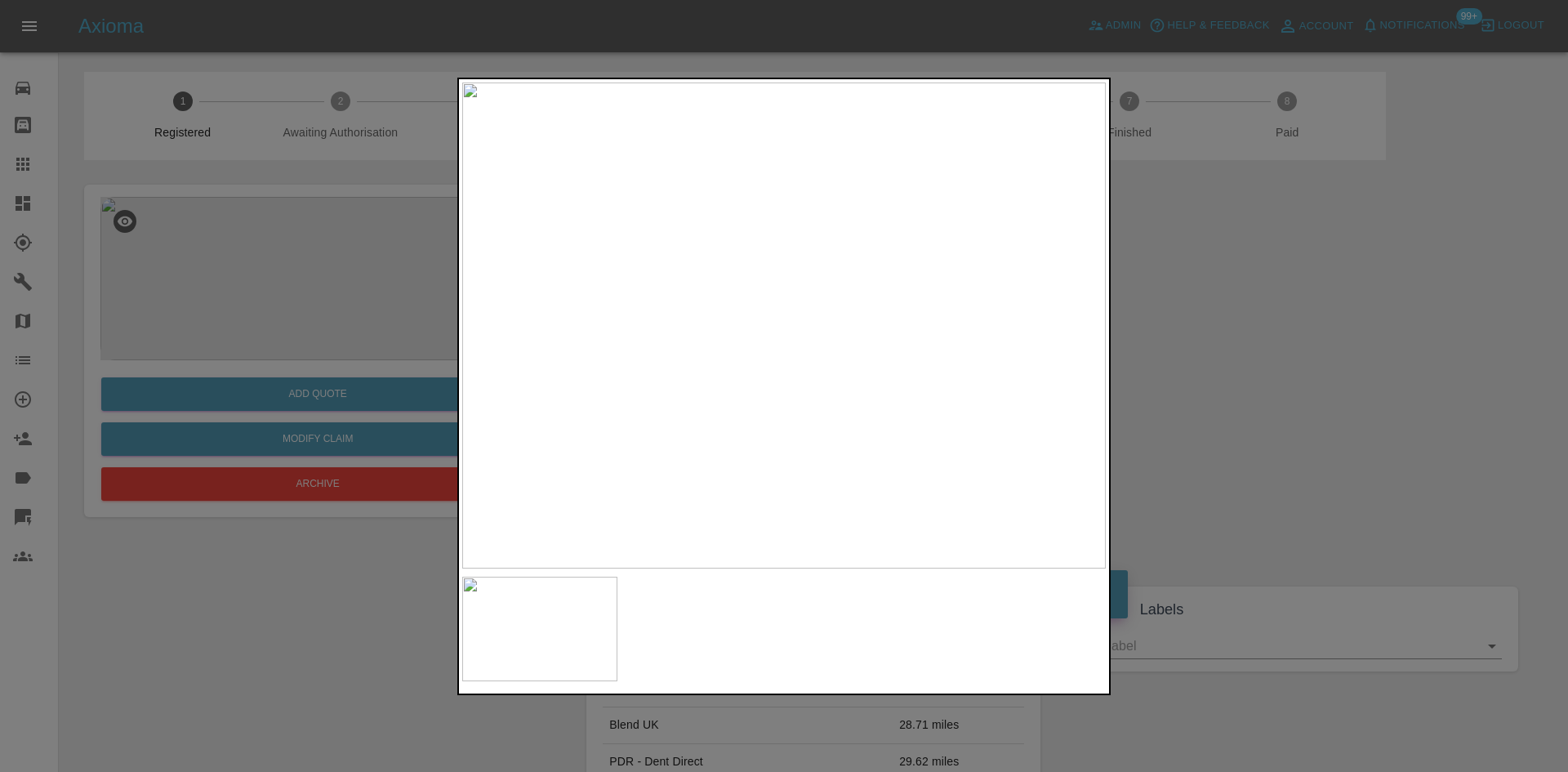
click at [777, 327] on img at bounding box center [784, 325] width 644 height 486
click at [584, 456] on img at bounding box center [428, 410] width 1931 height 1459
click at [711, 489] on img at bounding box center [491, 562] width 1931 height 1459
click at [702, 388] on img at bounding box center [491, 562] width 1931 height 1459
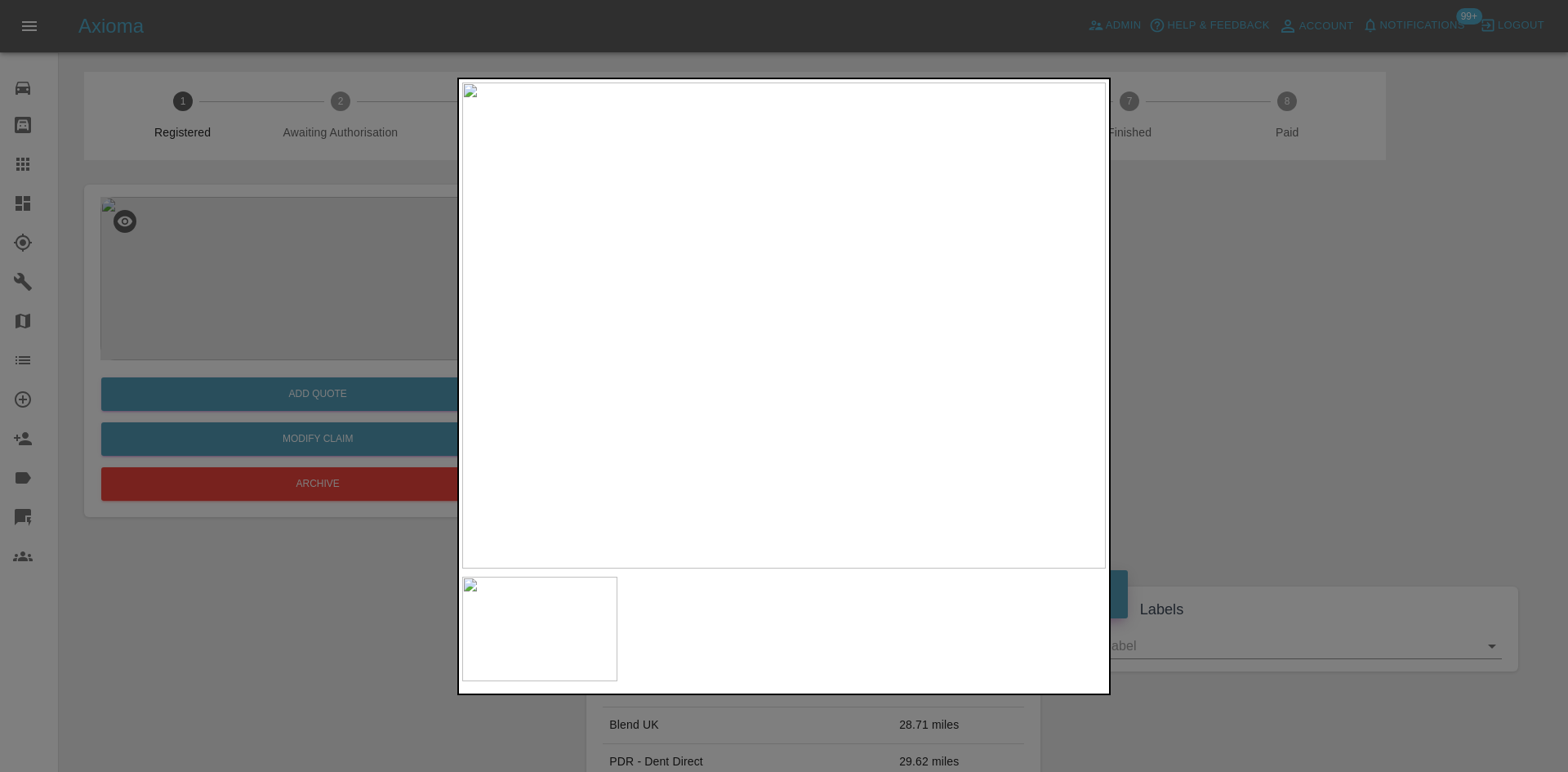
click at [702, 388] on img at bounding box center [784, 325] width 644 height 486
click at [786, 304] on img at bounding box center [1031, 136] width 1931 height 1459
click at [1147, 406] on div at bounding box center [784, 386] width 1568 height 772
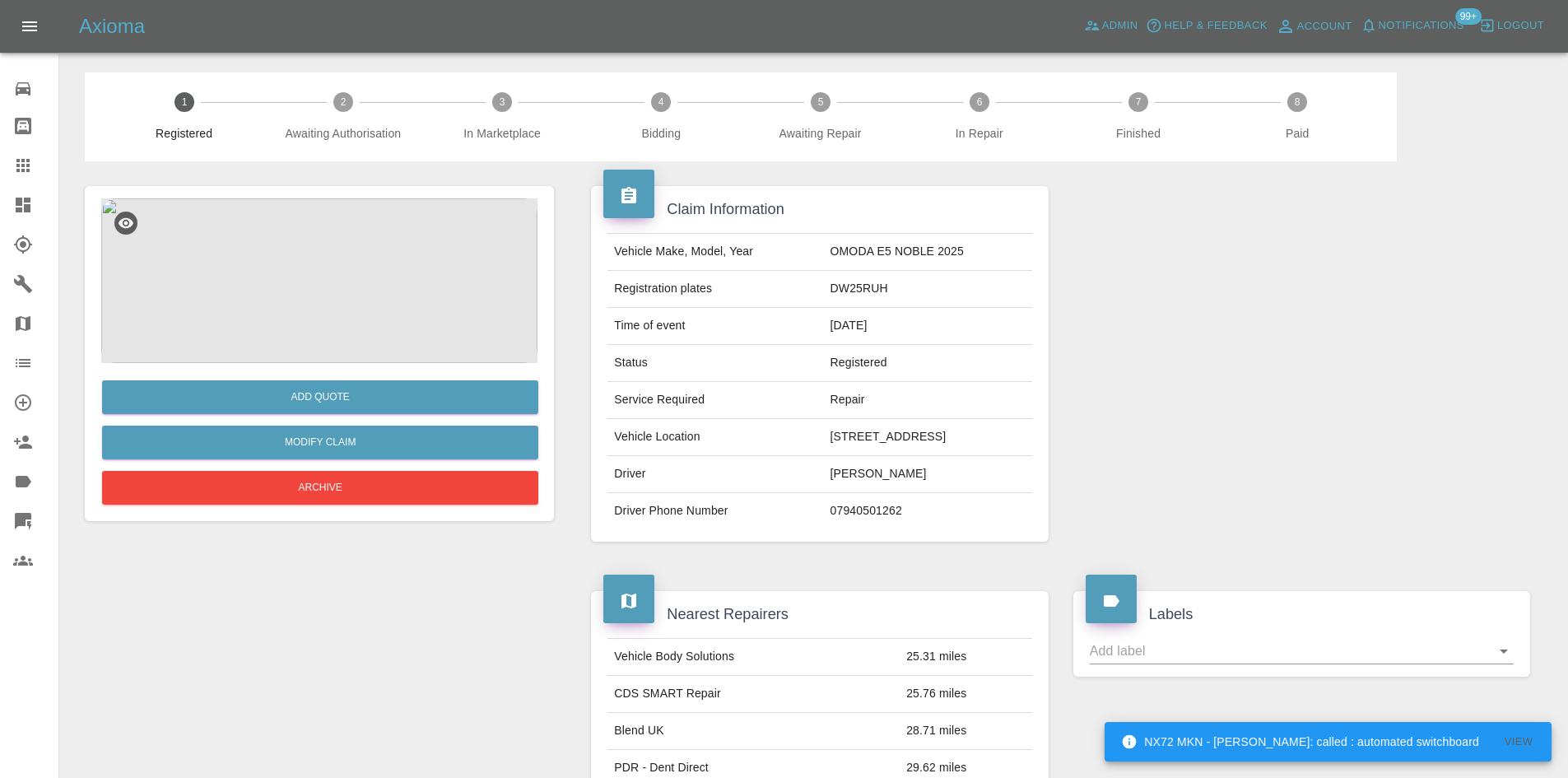
click at [283, 257] on img at bounding box center [319, 281] width 436 height 165
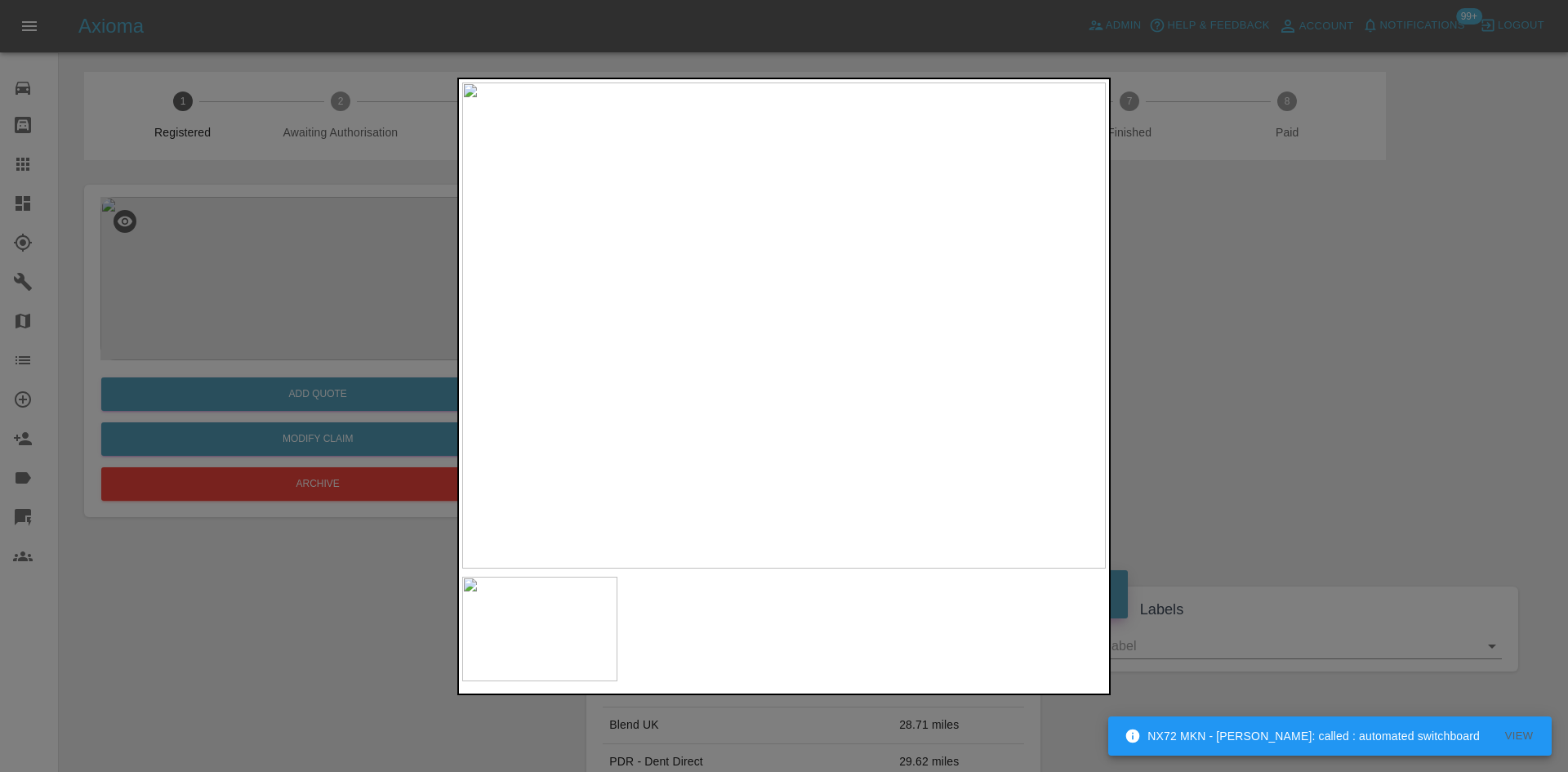
click at [784, 175] on img at bounding box center [784, 325] width 644 height 486
click at [784, 175] on img at bounding box center [784, 774] width 1931 height 1459
click at [883, 250] on img at bounding box center [784, 325] width 644 height 486
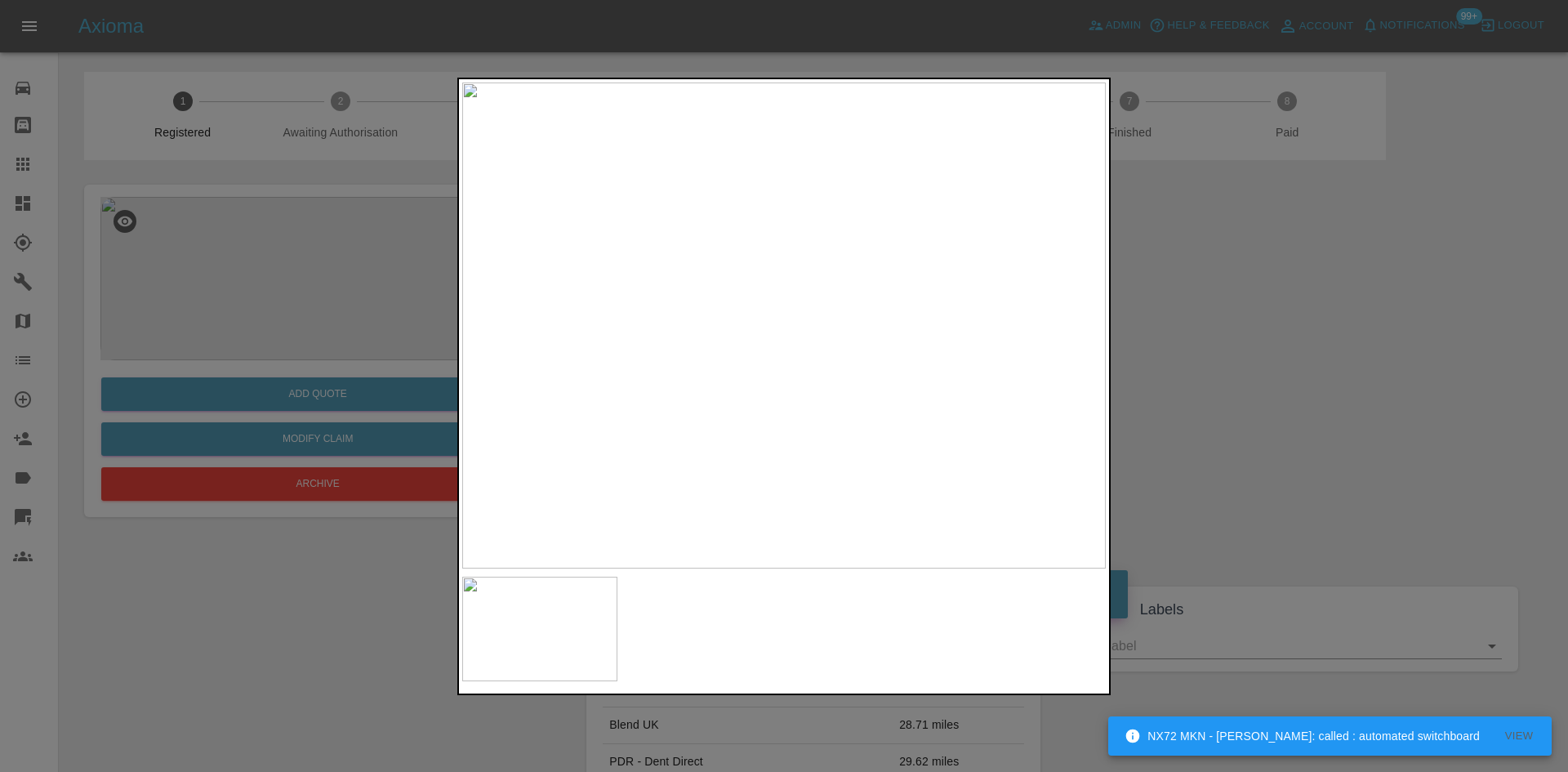
click at [883, 250] on img at bounding box center [784, 325] width 644 height 486
click at [823, 346] on img at bounding box center [487, 551] width 1931 height 1459
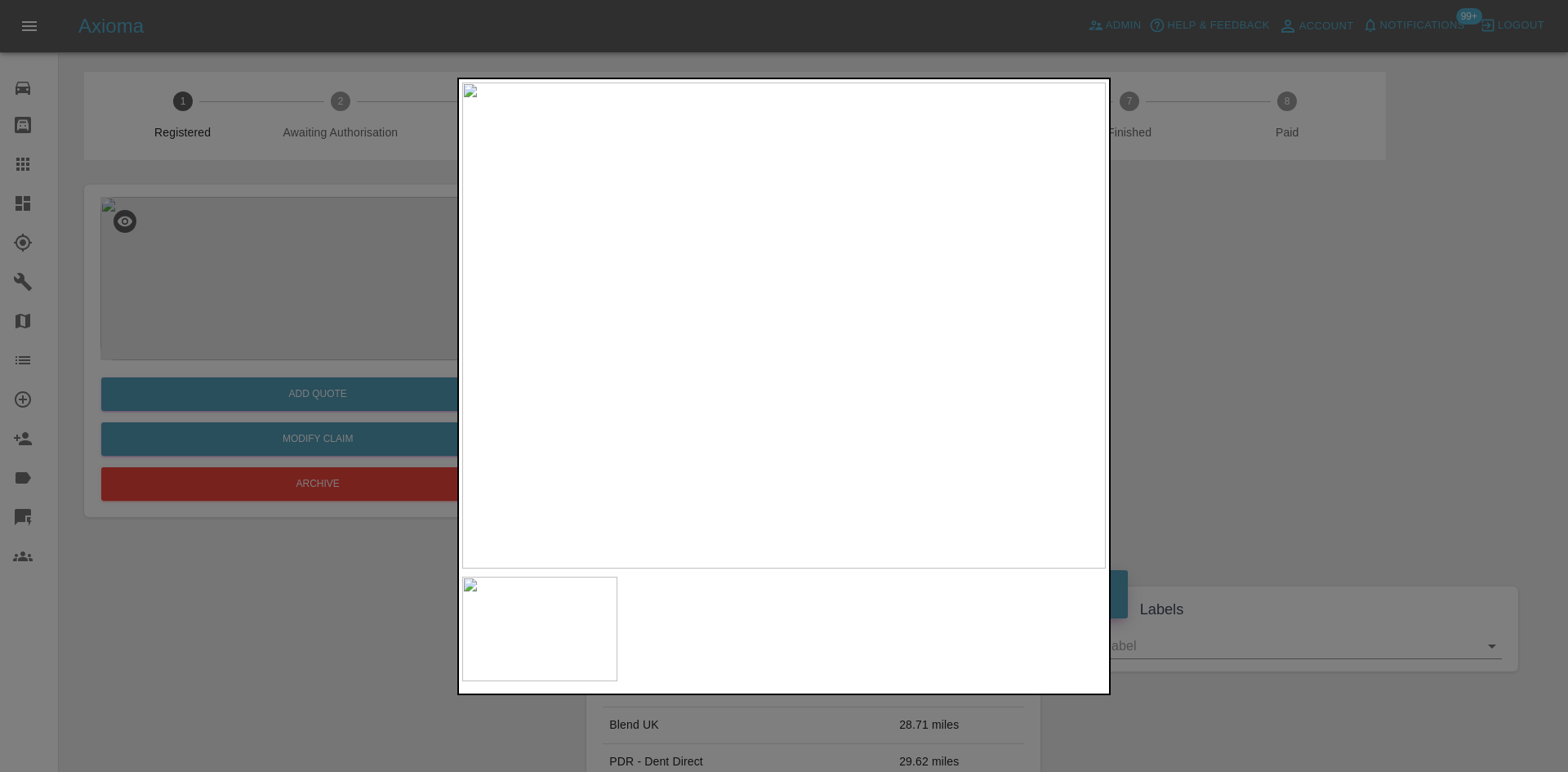
click at [412, 536] on div at bounding box center [784, 386] width 1568 height 772
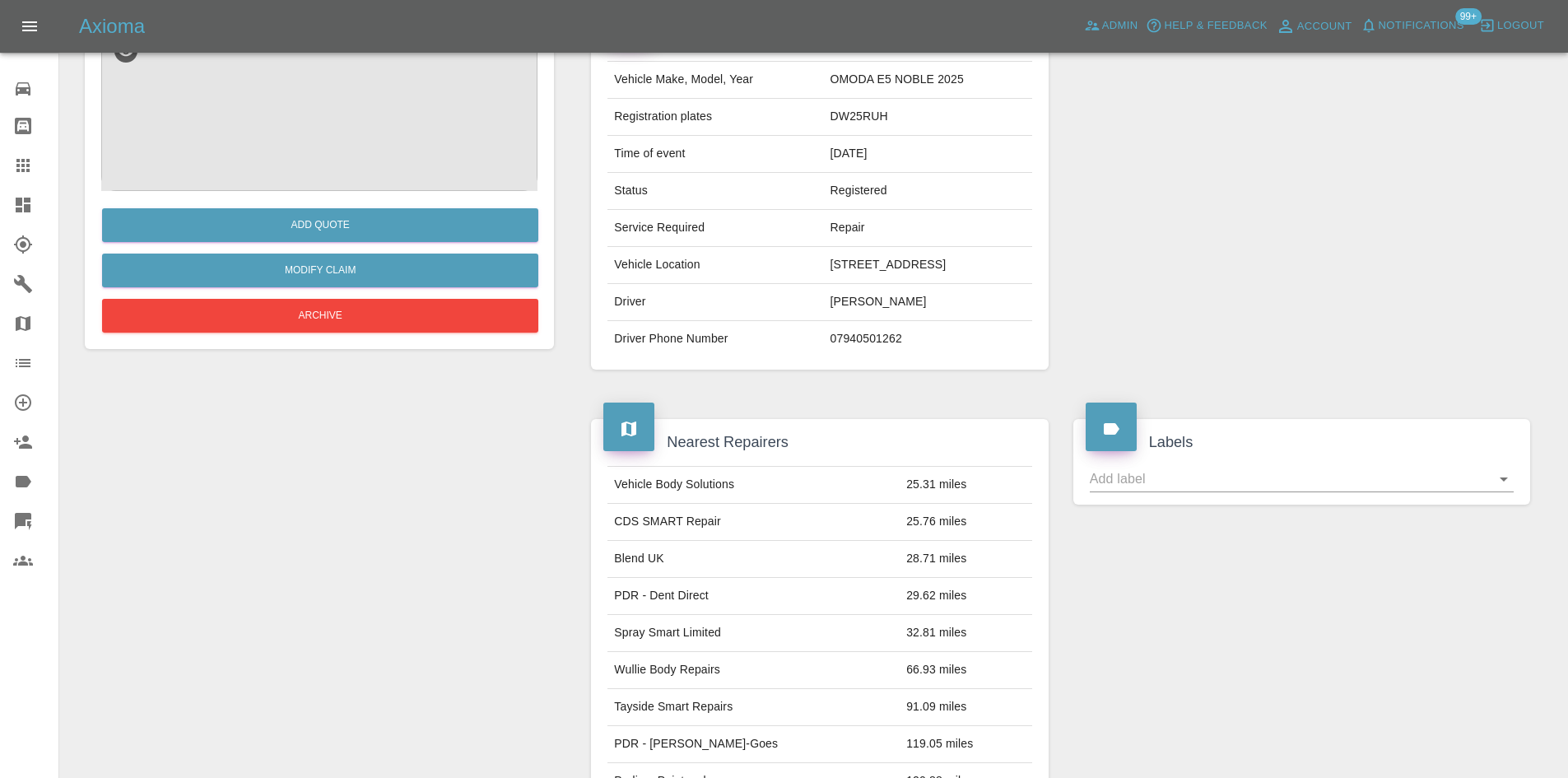
scroll to position [82, 0]
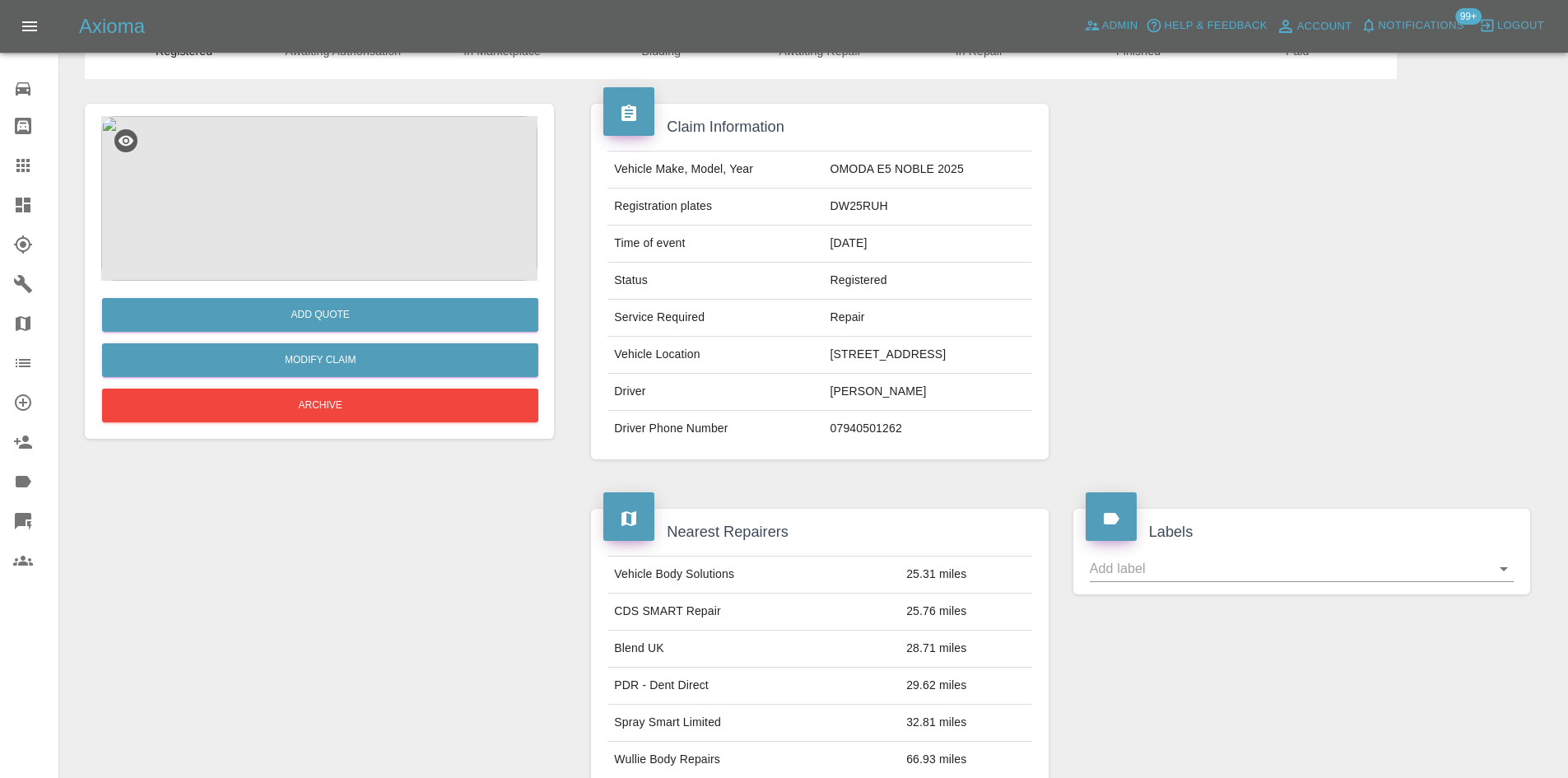
drag, startPoint x: 990, startPoint y: 354, endPoint x: 865, endPoint y: 373, distance: 126.4
click at [865, 373] on tbody "Vehicle Make, Model, Year OMODA E5 NOBLE 2025 Registration plates DW25RUH Time …" at bounding box center [819, 299] width 424 height 296
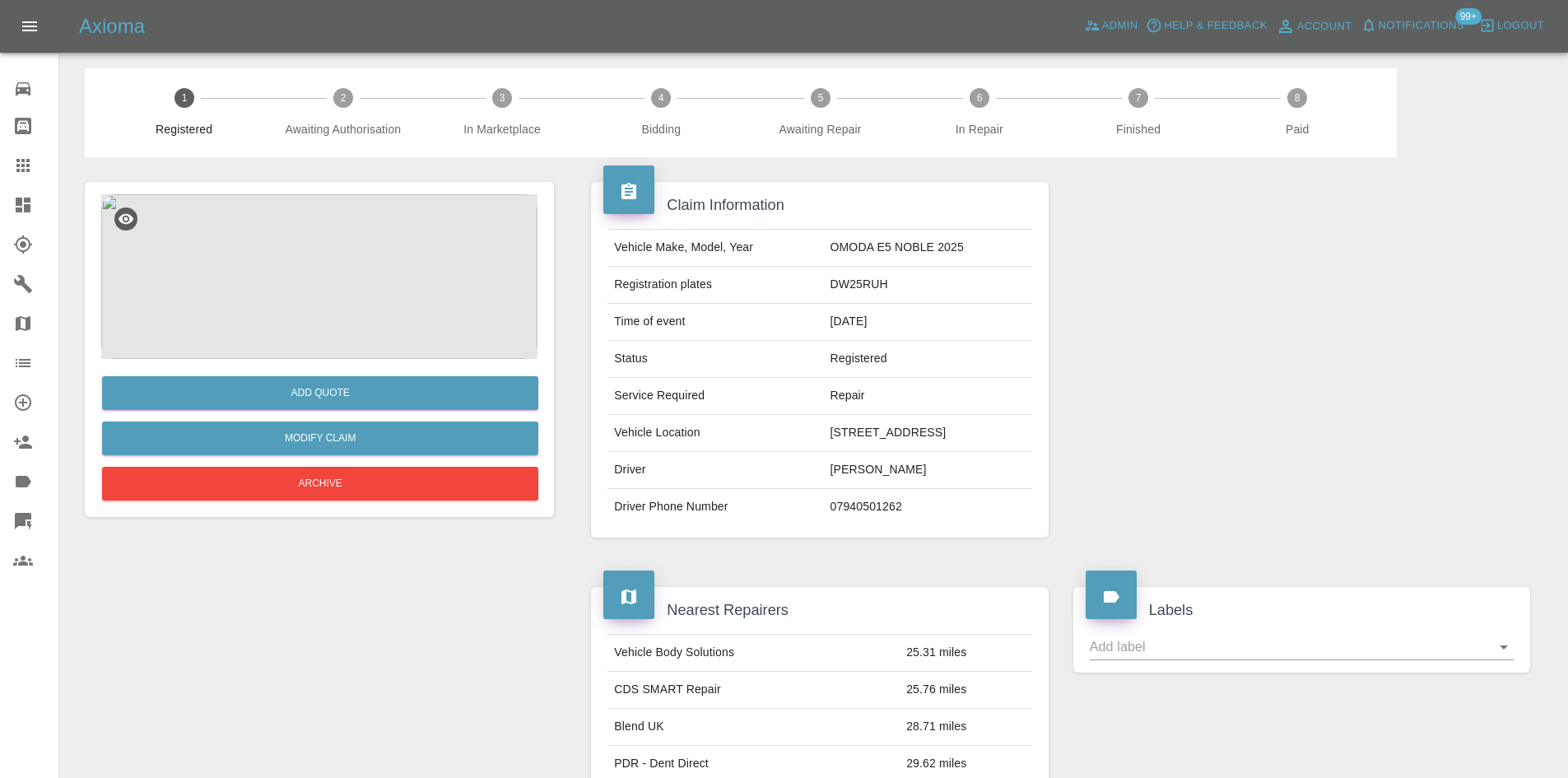
scroll to position [0, 0]
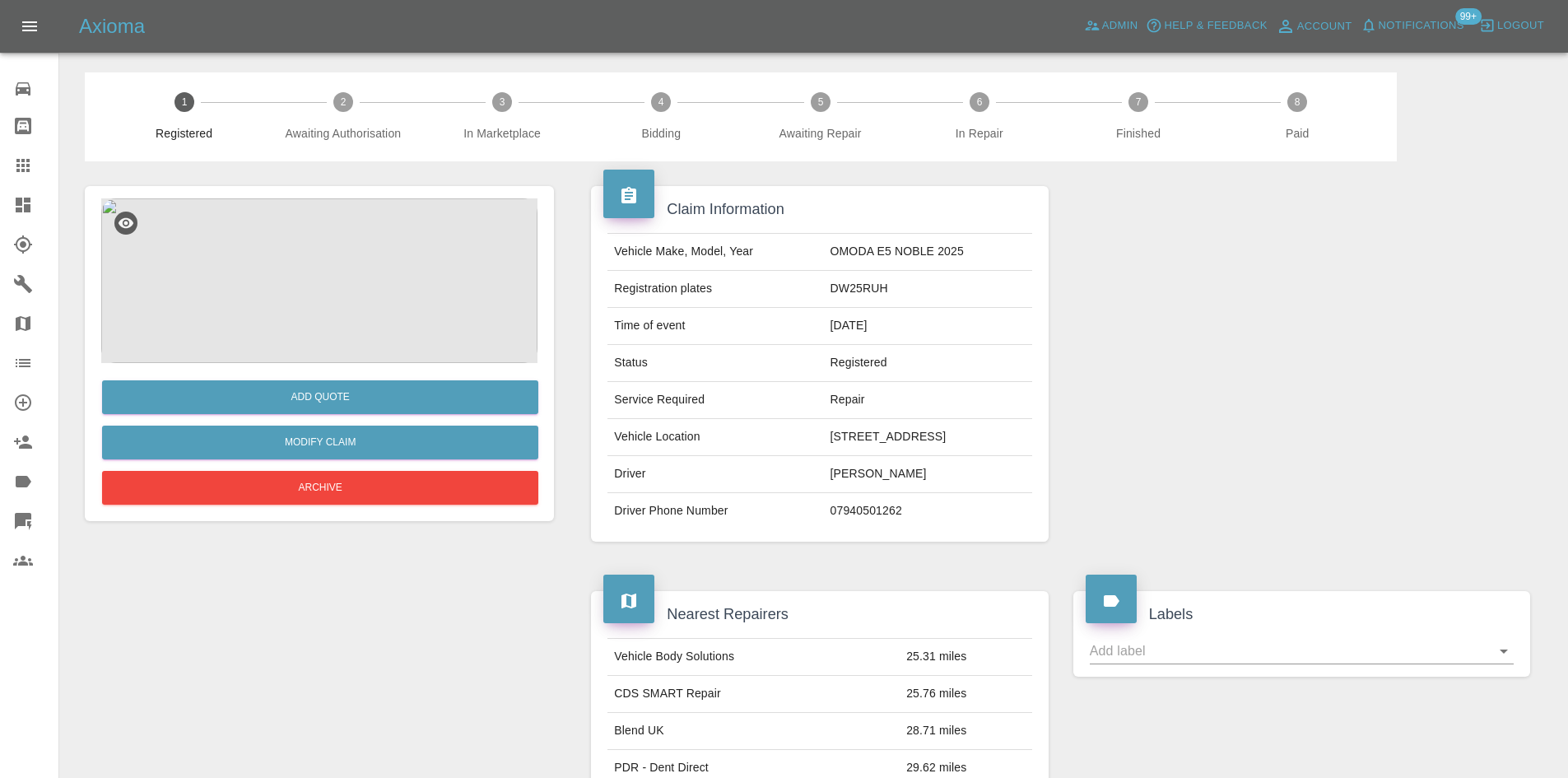
click at [349, 258] on img at bounding box center [319, 281] width 436 height 165
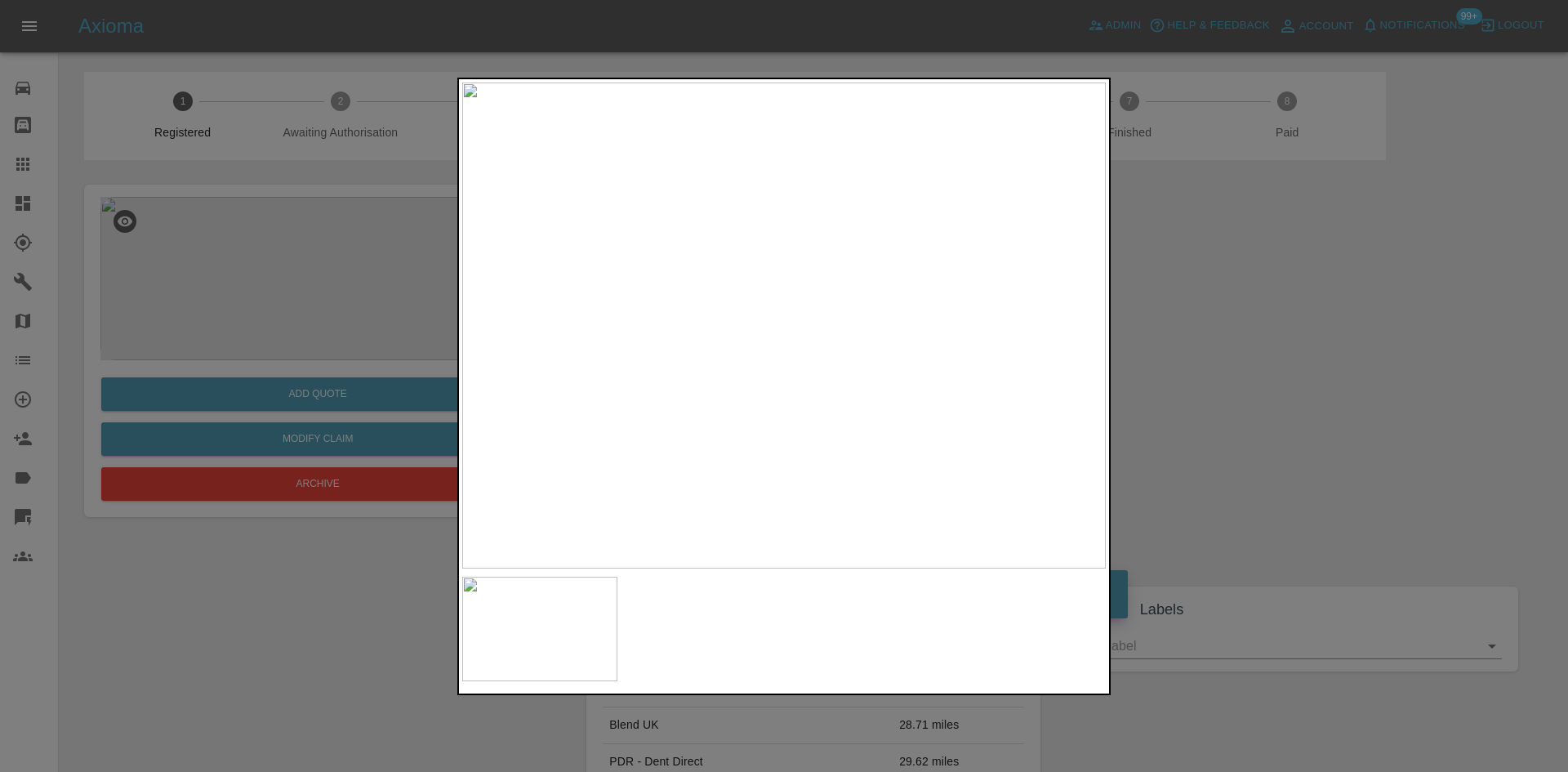
click at [888, 261] on img at bounding box center [784, 325] width 644 height 486
click at [886, 260] on img at bounding box center [784, 325] width 644 height 486
click at [886, 260] on img at bounding box center [477, 519] width 1931 height 1459
click at [843, 177] on img at bounding box center [784, 325] width 644 height 486
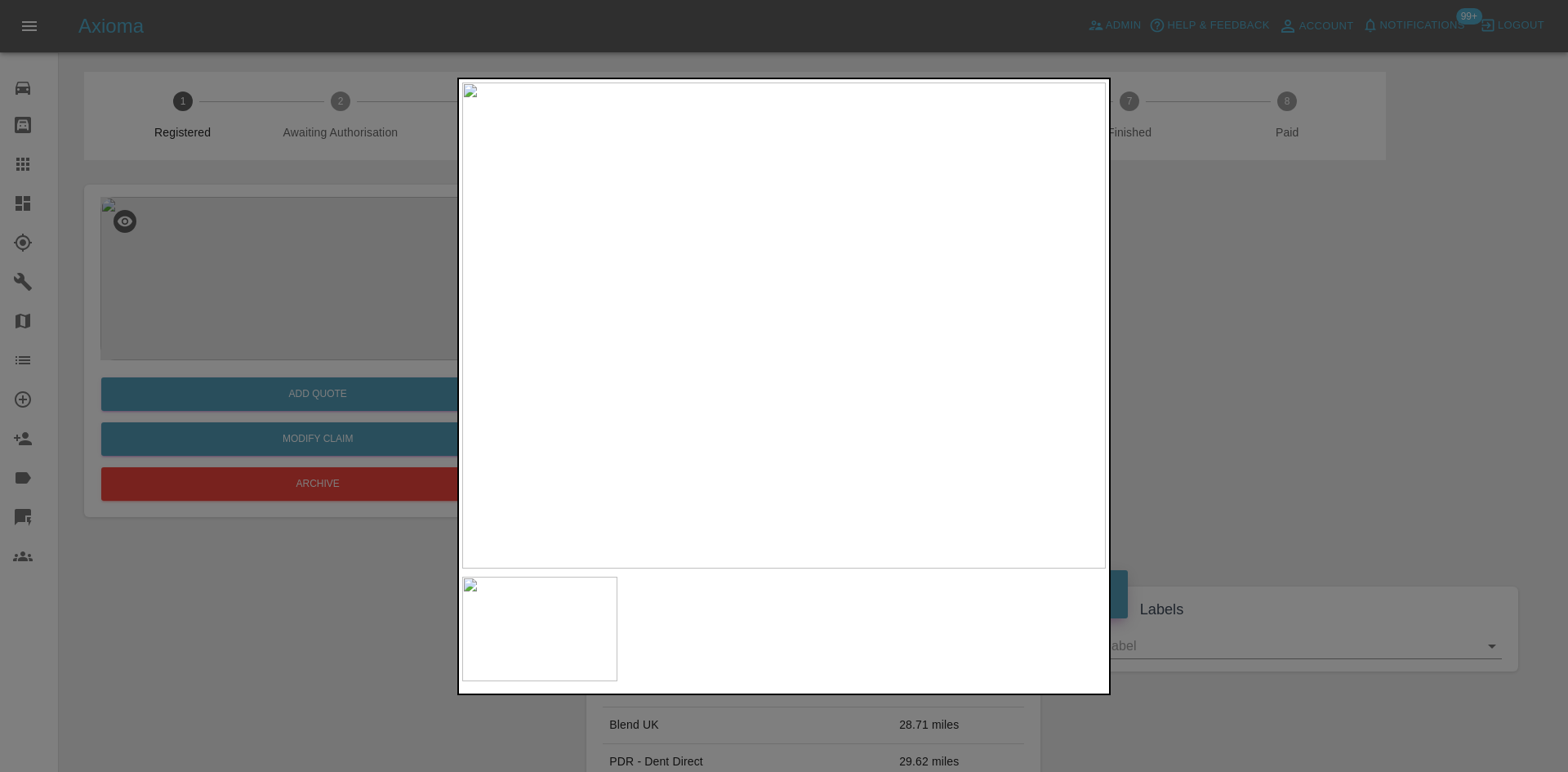
click at [848, 150] on img at bounding box center [784, 325] width 644 height 486
click at [1161, 236] on div at bounding box center [784, 386] width 1568 height 772
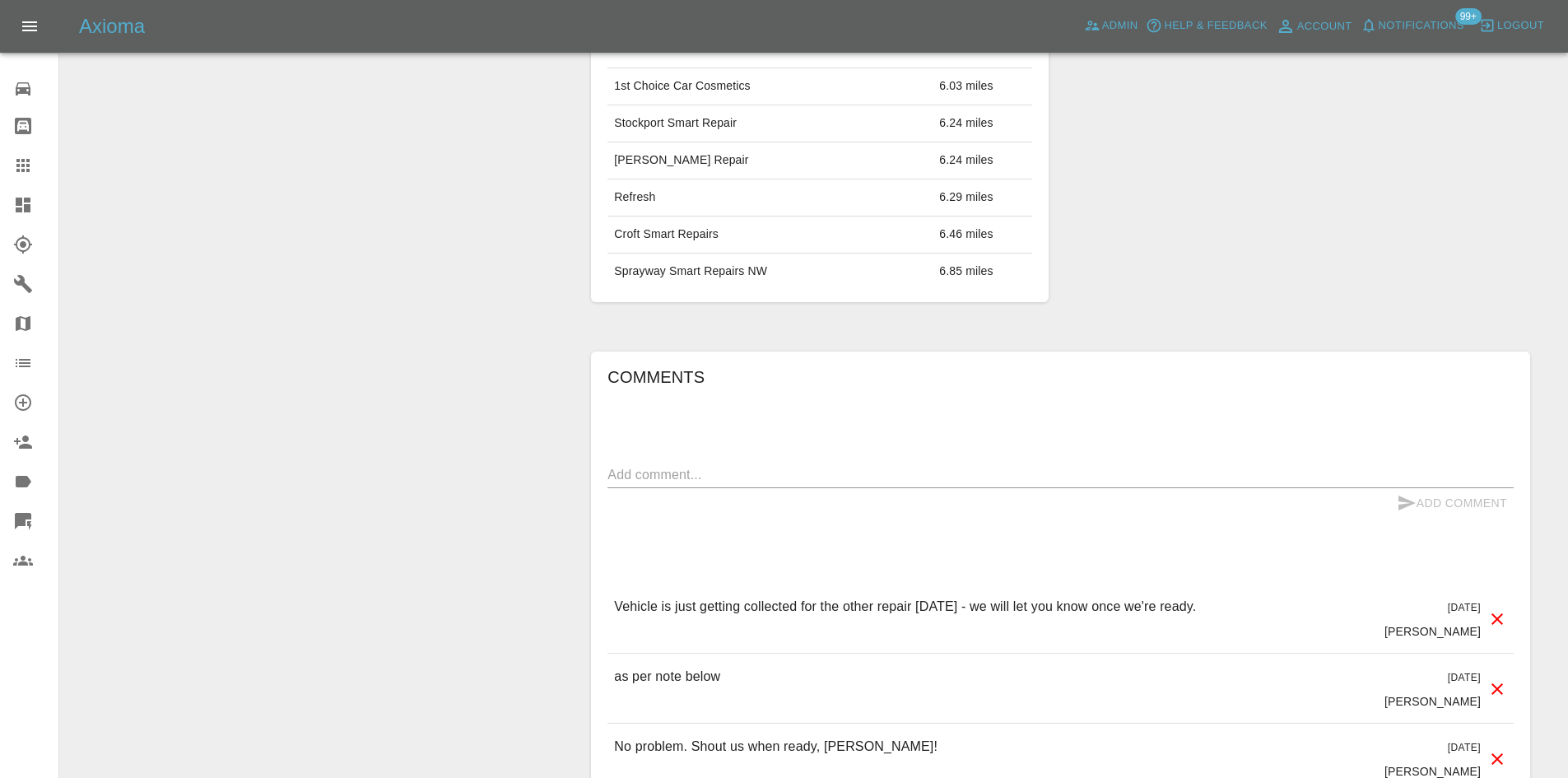
scroll to position [1070, 0]
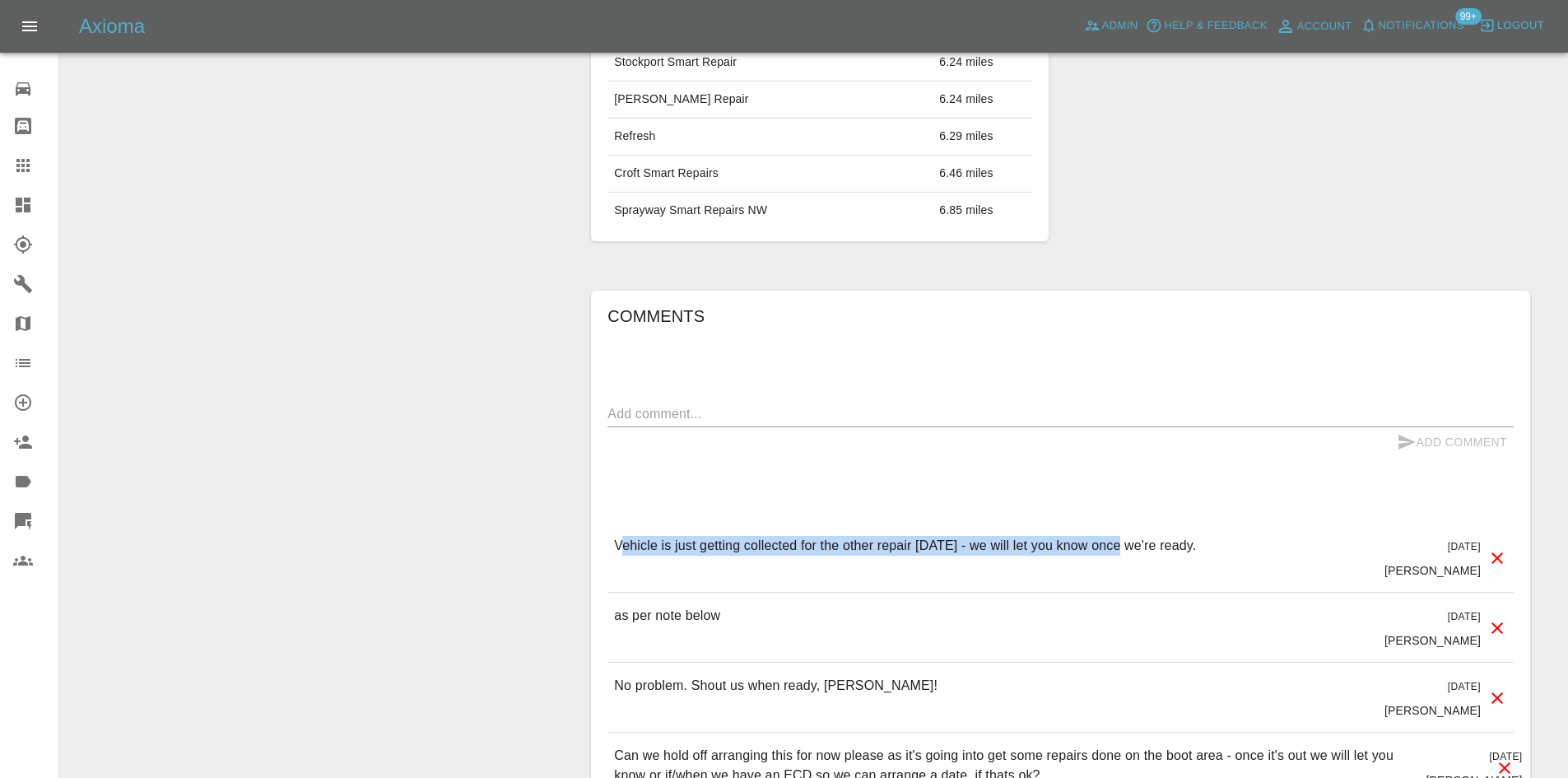
drag, startPoint x: 622, startPoint y: 548, endPoint x: 1115, endPoint y: 563, distance: 493.2
click at [1115, 563] on div "Vehicle is just getting collected for the other repair today - we will let you …" at bounding box center [905, 556] width 582 height 43
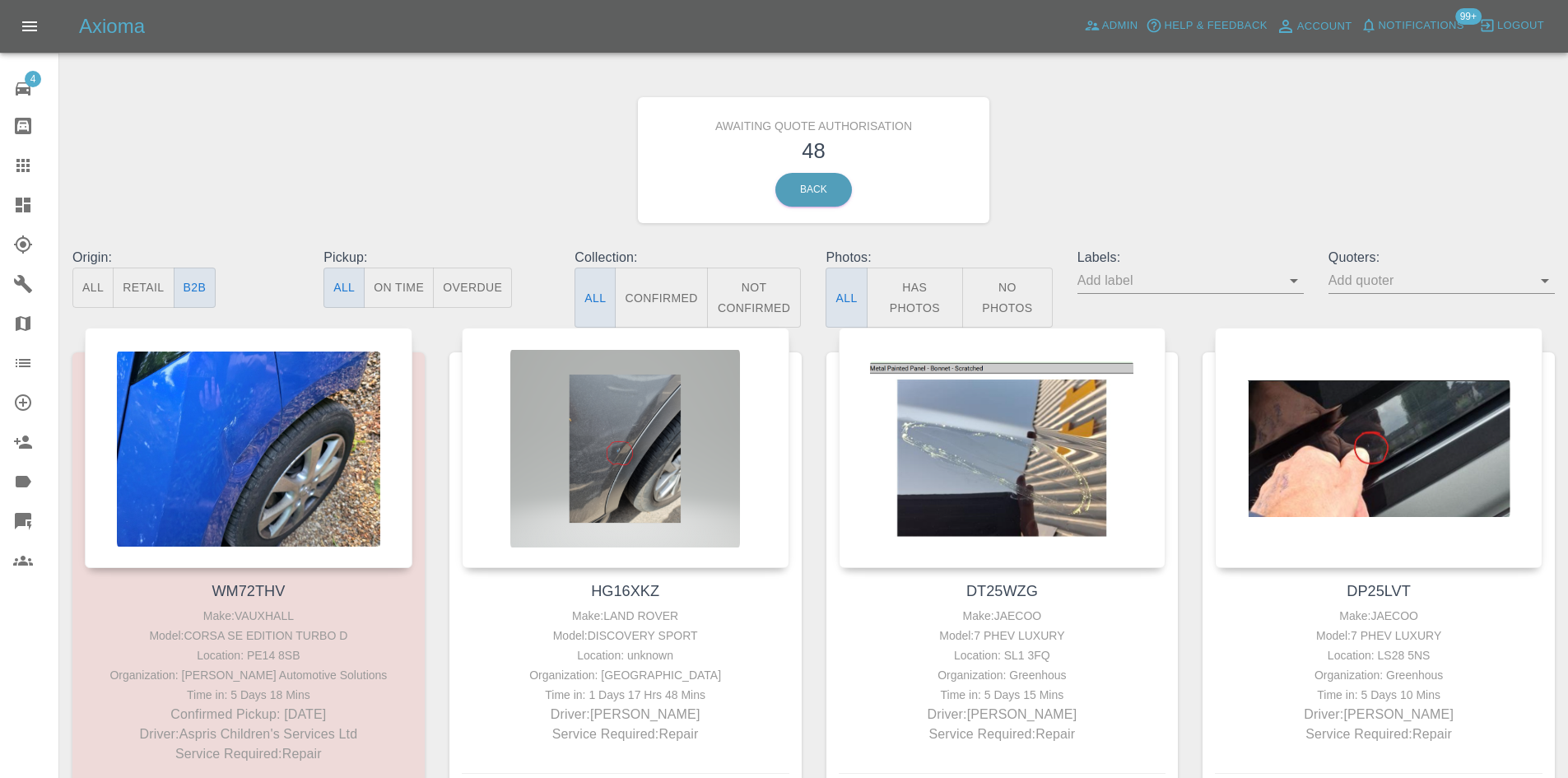
scroll to position [574, 0]
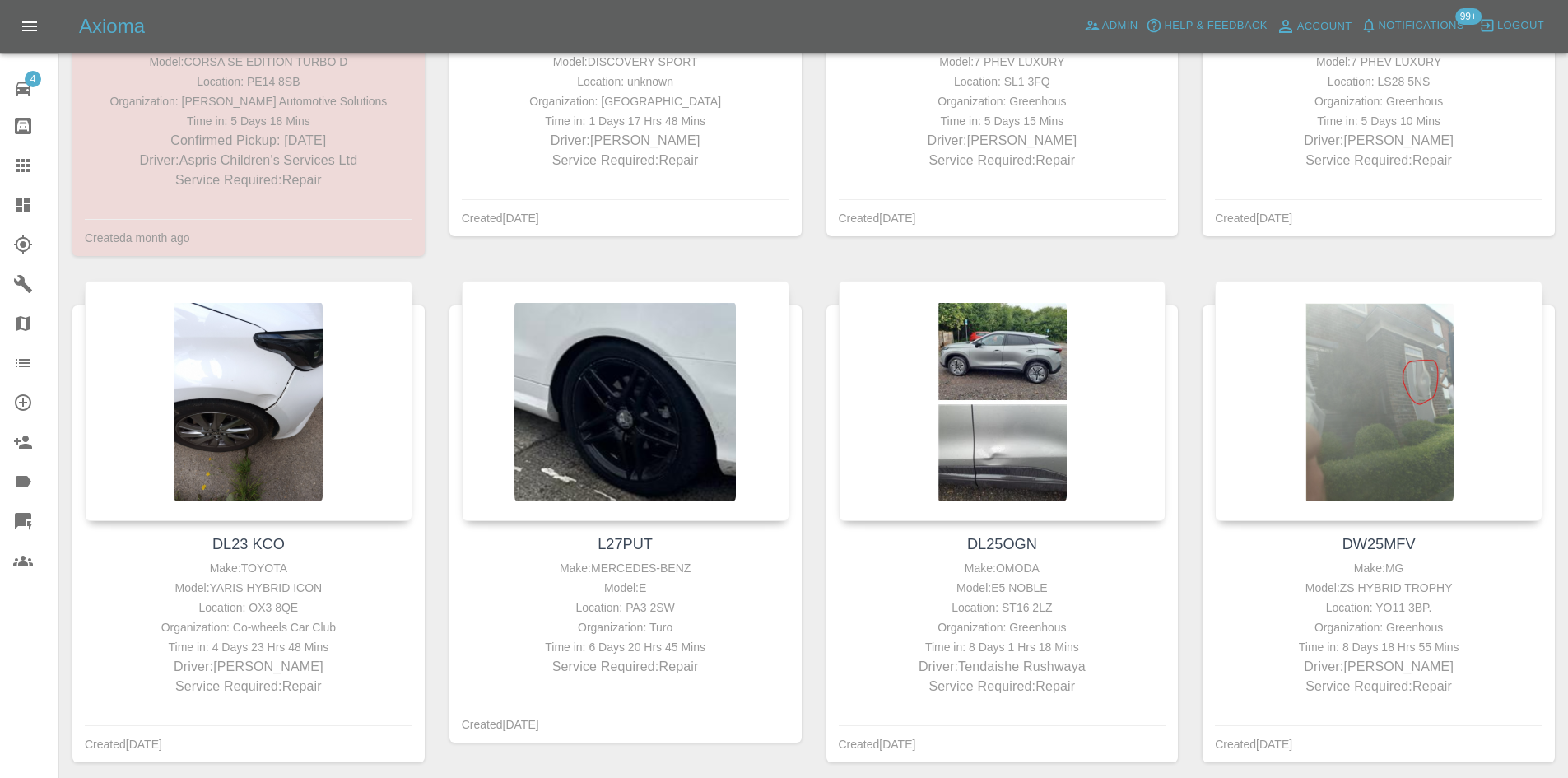
click at [0, 206] on link "Dashboard" at bounding box center [29, 205] width 59 height 40
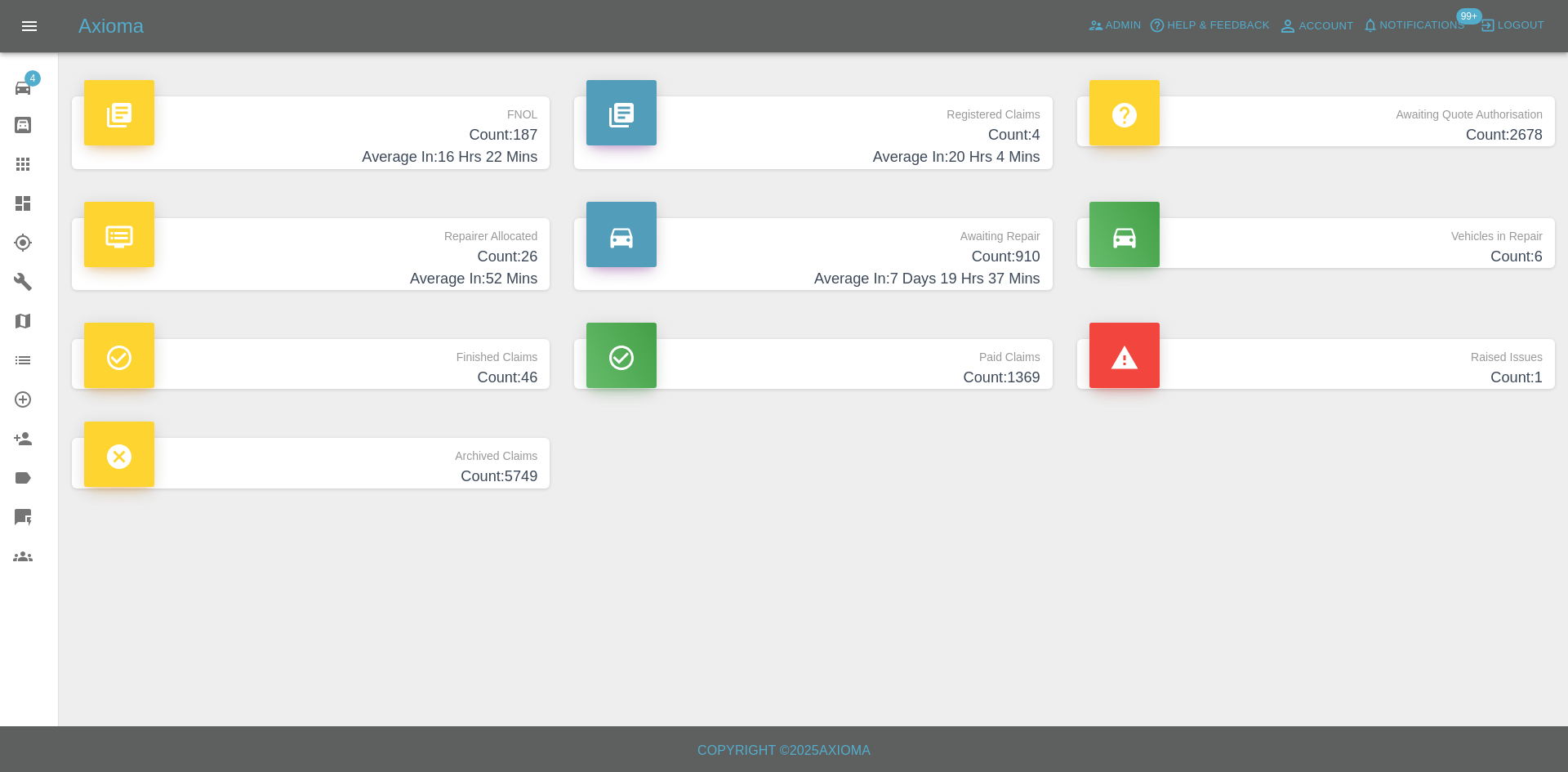
click at [405, 258] on h4 "Count: 26" at bounding box center [310, 256] width 453 height 22
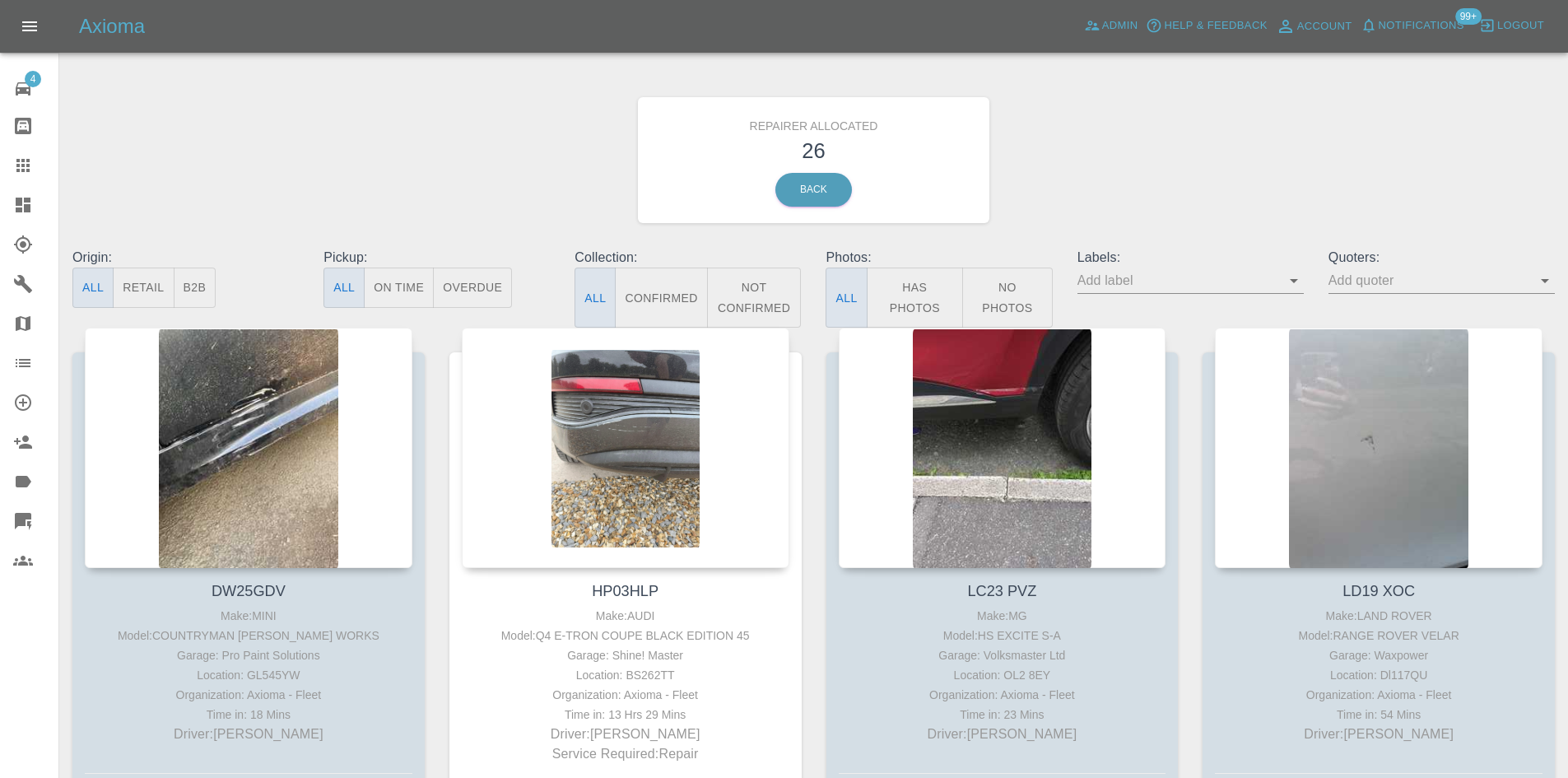
click at [187, 286] on button "B2B" at bounding box center [195, 287] width 43 height 41
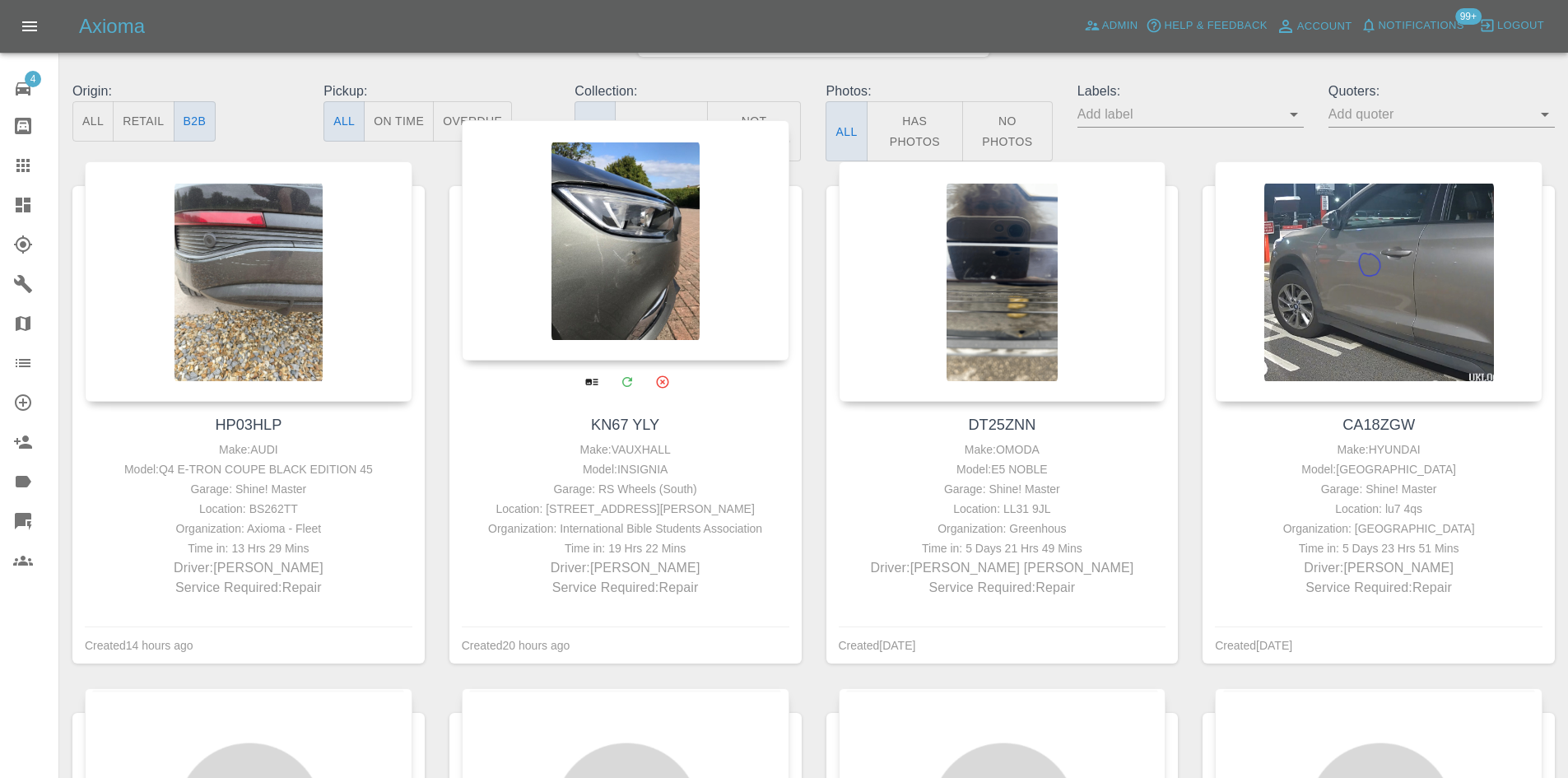
scroll to position [247, 0]
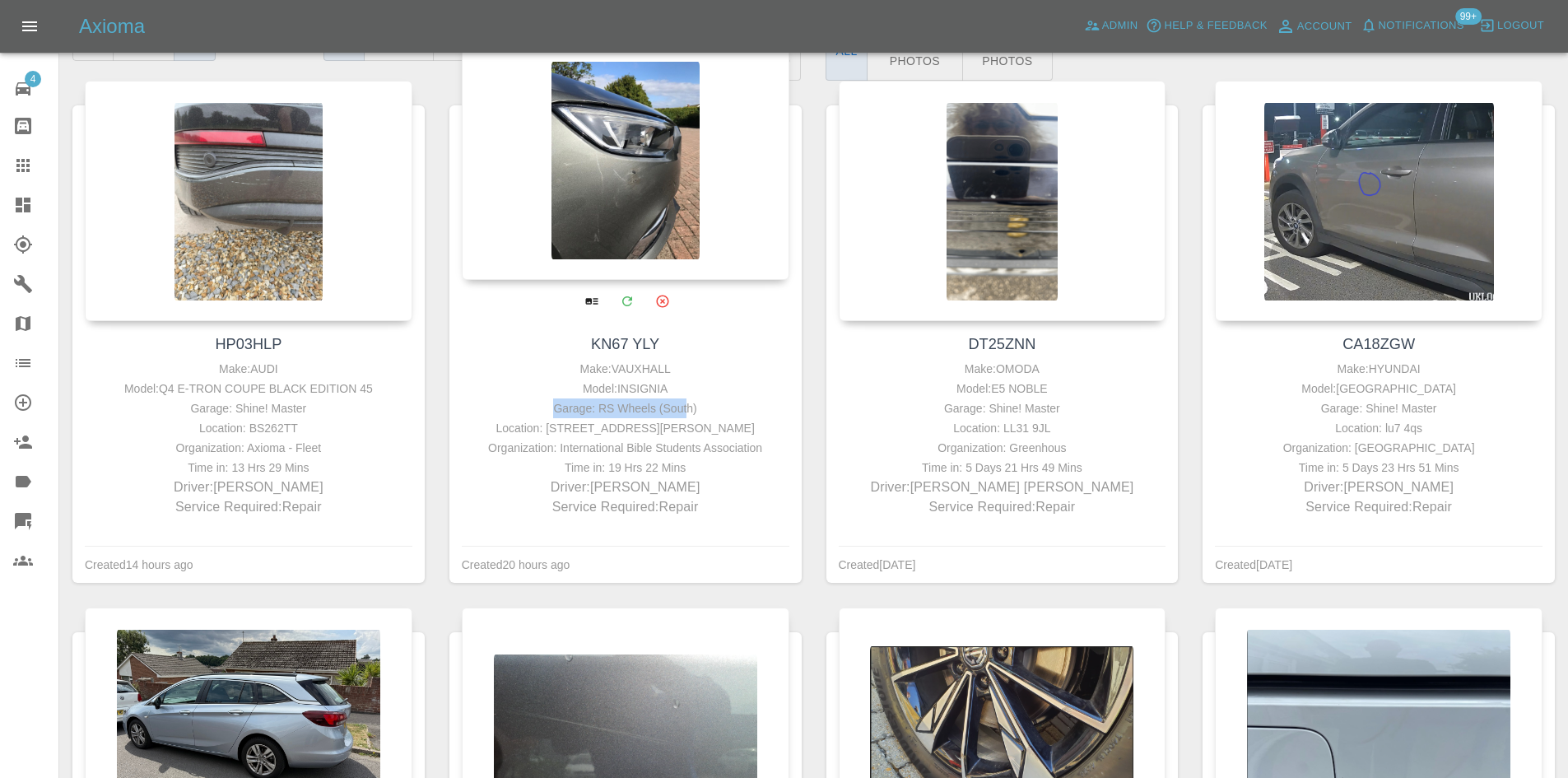
drag, startPoint x: 705, startPoint y: 392, endPoint x: 682, endPoint y: 416, distance: 33.2
click at [682, 416] on div "Make: VAUXHALL Model: INSIGNIA Garage: RS Wheels (South) Location: [STREET_ADDR…" at bounding box center [626, 437] width 320 height 158
click at [682, 416] on div "Garage: RS Wheels (South)" at bounding box center [626, 408] width 320 height 20
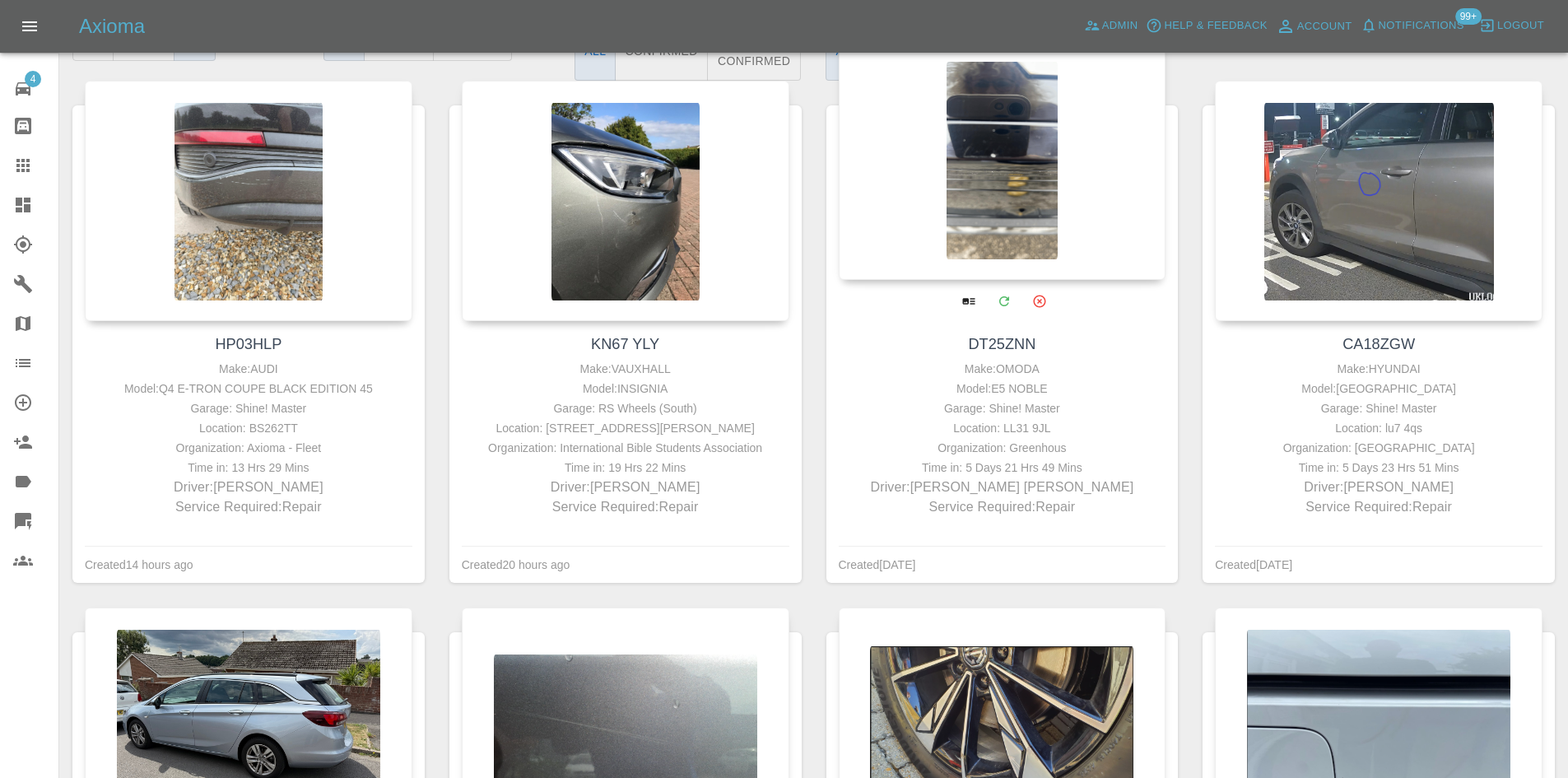
drag, startPoint x: 1084, startPoint y: 454, endPoint x: 882, endPoint y: 475, distance: 203.1
click at [882, 475] on div "Make: OMODA Model: E5 NOBLE Garage: Shine! Master Location: LL31 9JL Organizati…" at bounding box center [1003, 437] width 320 height 158
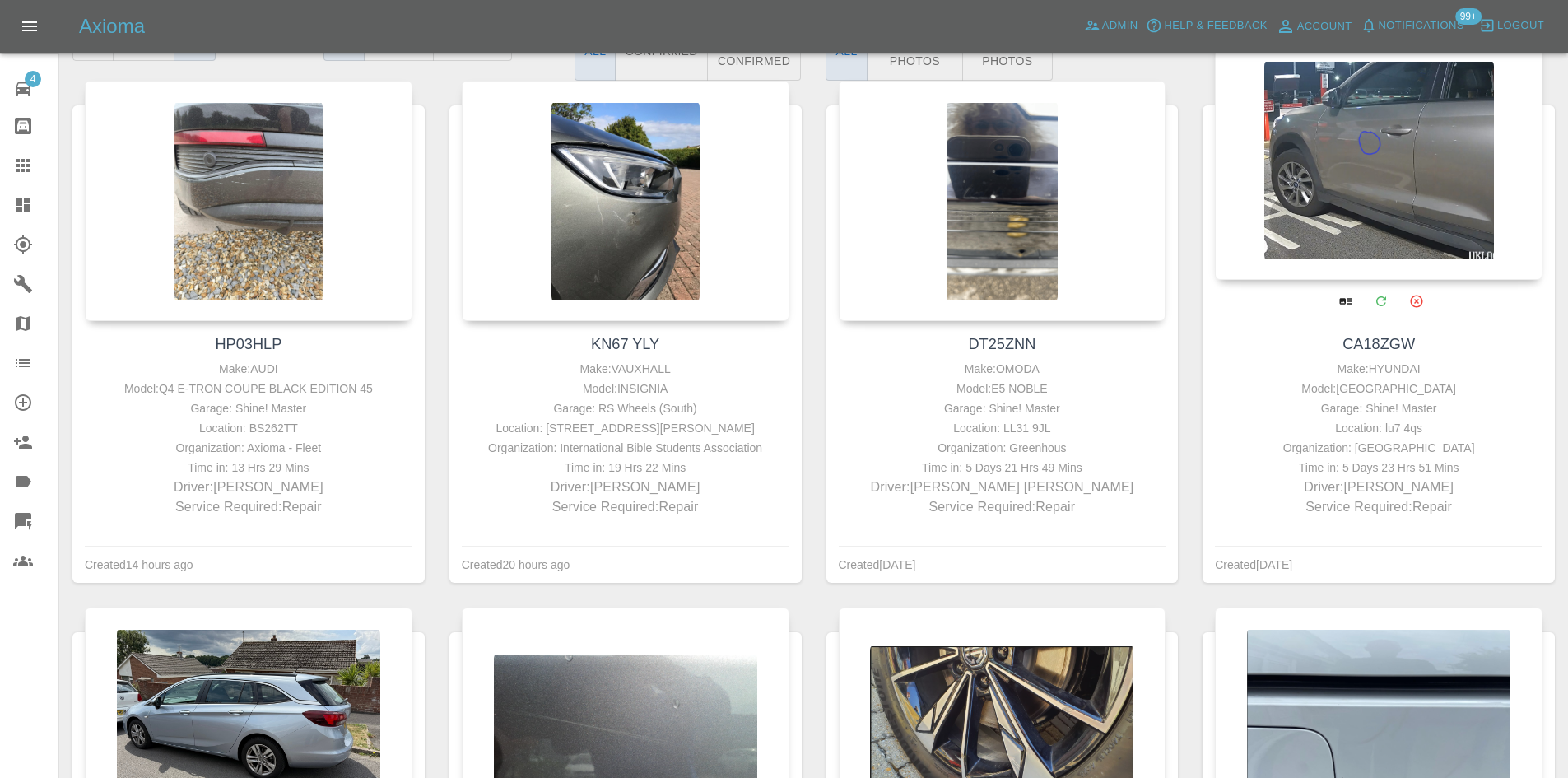
click at [1420, 469] on div "Time in: 5 Days 23 Hrs 51 Mins" at bounding box center [1378, 468] width 320 height 20
drag, startPoint x: 1475, startPoint y: 471, endPoint x: 1300, endPoint y: 474, distance: 175.0
click at [1300, 474] on div "Time in: 5 Days 23 Hrs 51 Mins" at bounding box center [1378, 468] width 320 height 20
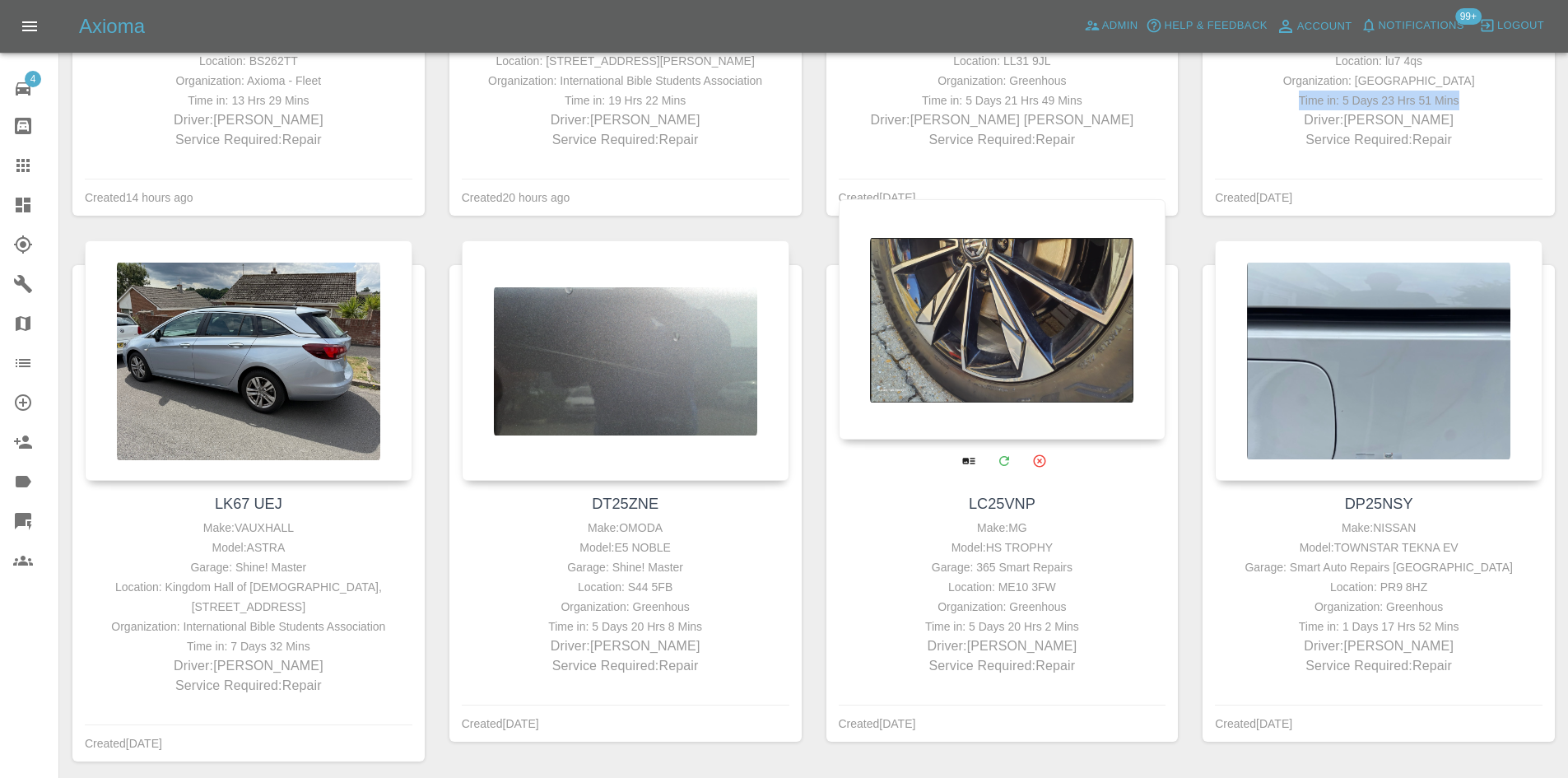
scroll to position [708, 0]
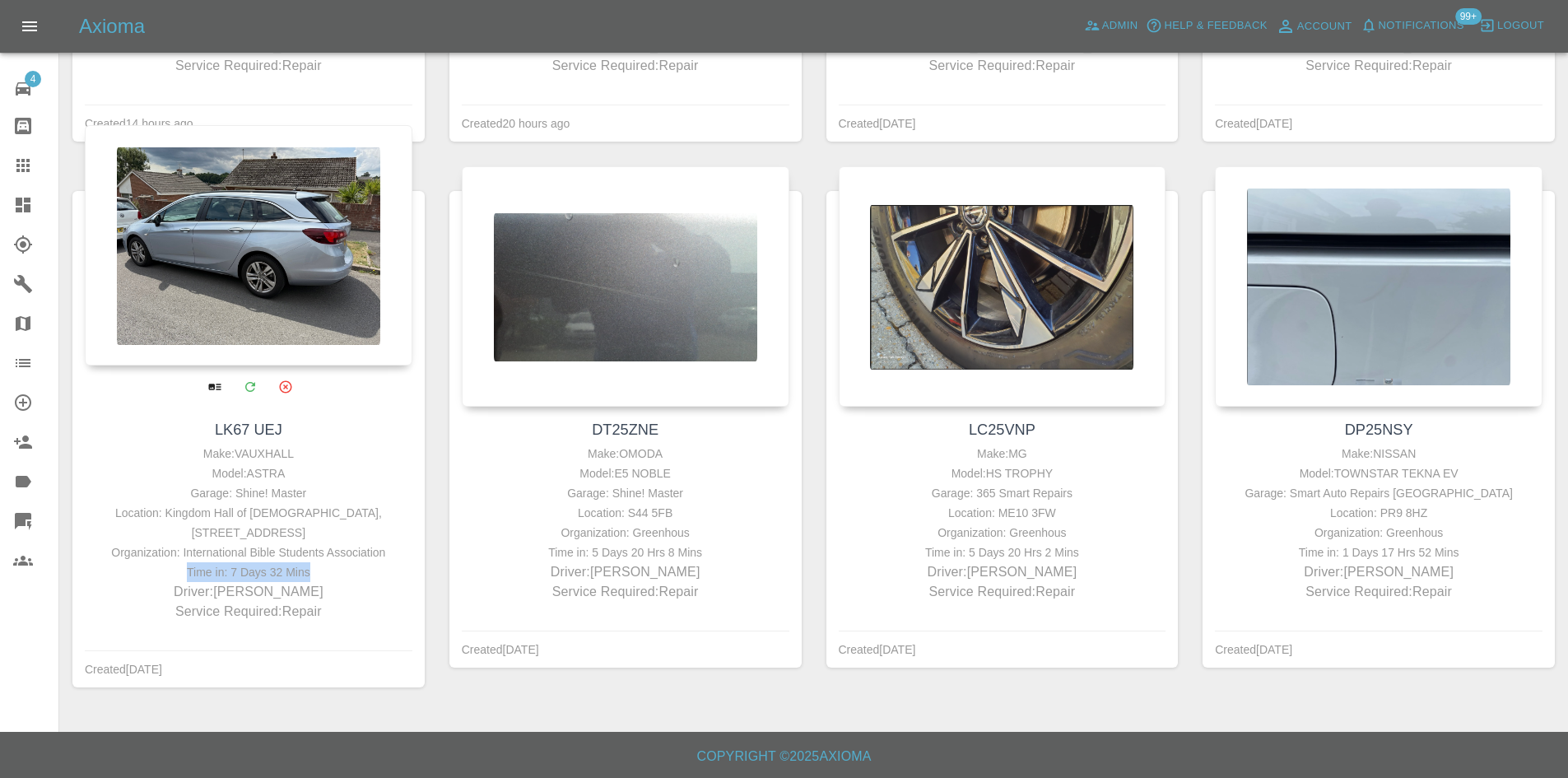
drag, startPoint x: 322, startPoint y: 569, endPoint x: 184, endPoint y: 569, distance: 138.0
click at [184, 569] on div "Time in: 7 Days 32 Mins" at bounding box center [248, 572] width 320 height 20
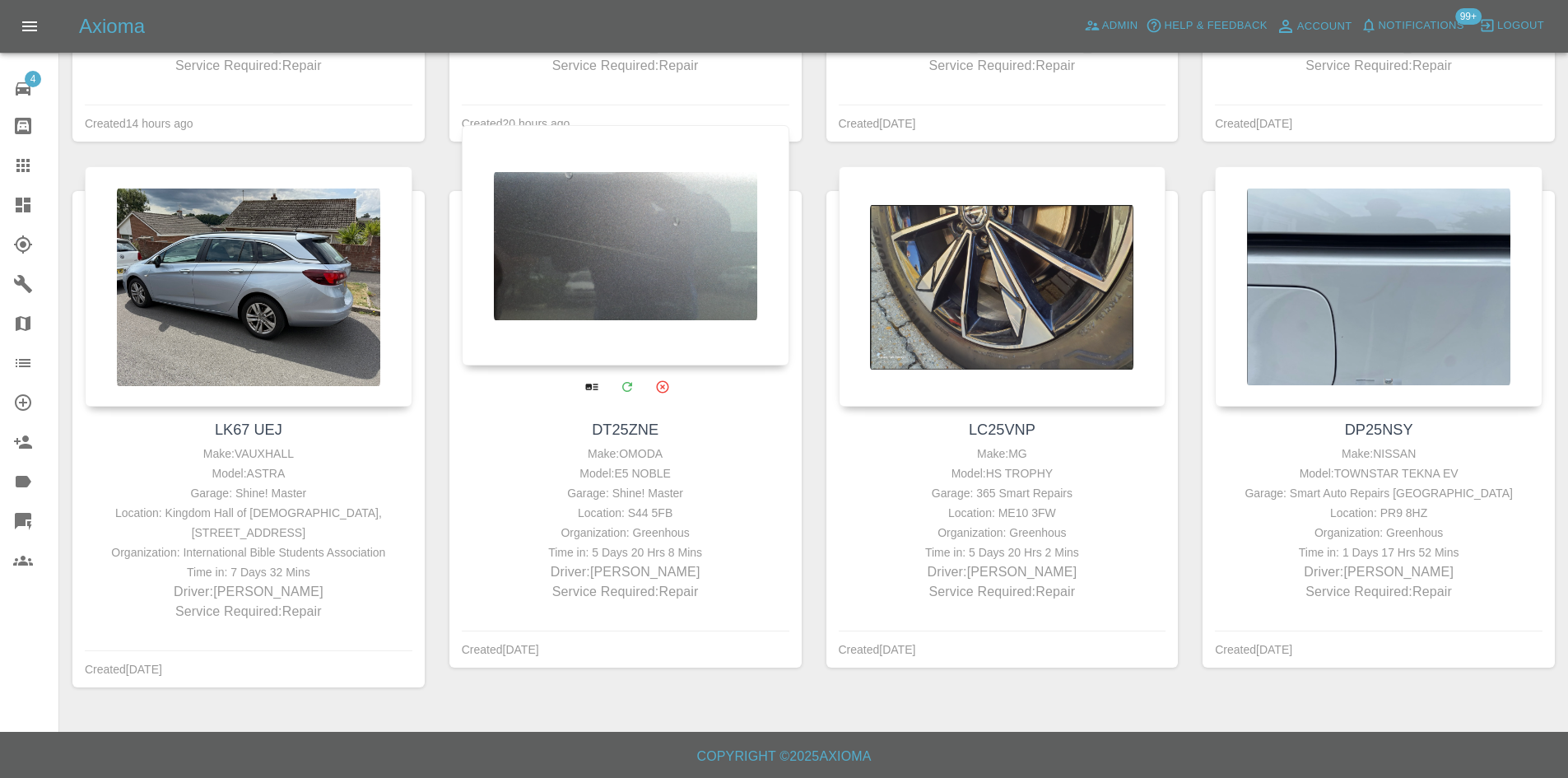
click at [680, 520] on div "Location: S44 5FB" at bounding box center [626, 513] width 320 height 20
drag, startPoint x: 726, startPoint y: 541, endPoint x: 687, endPoint y: 555, distance: 41.4
click at [687, 555] on div "Make: OMODA Model: E5 NOBLE Garage: Shine! Master Location: S44 5FB Organizatio…" at bounding box center [626, 523] width 320 height 158
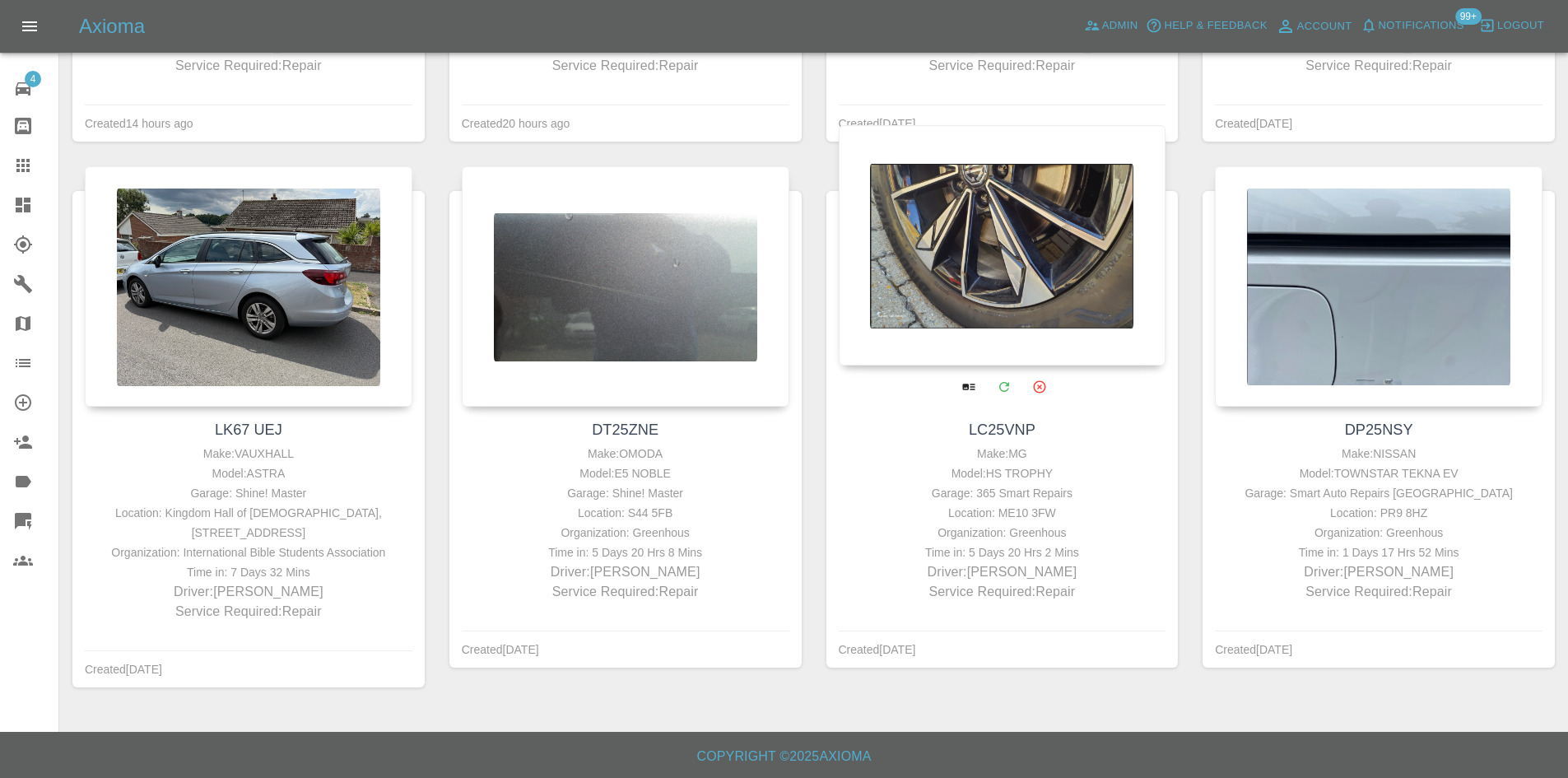
click at [1035, 556] on div "Time in: 5 Days 20 Hrs 2 Mins" at bounding box center [1003, 552] width 320 height 20
drag, startPoint x: 1113, startPoint y: 539, endPoint x: 977, endPoint y: 517, distance: 137.8
click at [975, 527] on div "Organization: Greenhous" at bounding box center [1003, 533] width 320 height 20
click at [1008, 483] on div "Model: HS TROPHY" at bounding box center [1003, 474] width 320 height 20
click at [1006, 483] on div "Model: HS TROPHY" at bounding box center [1003, 474] width 320 height 20
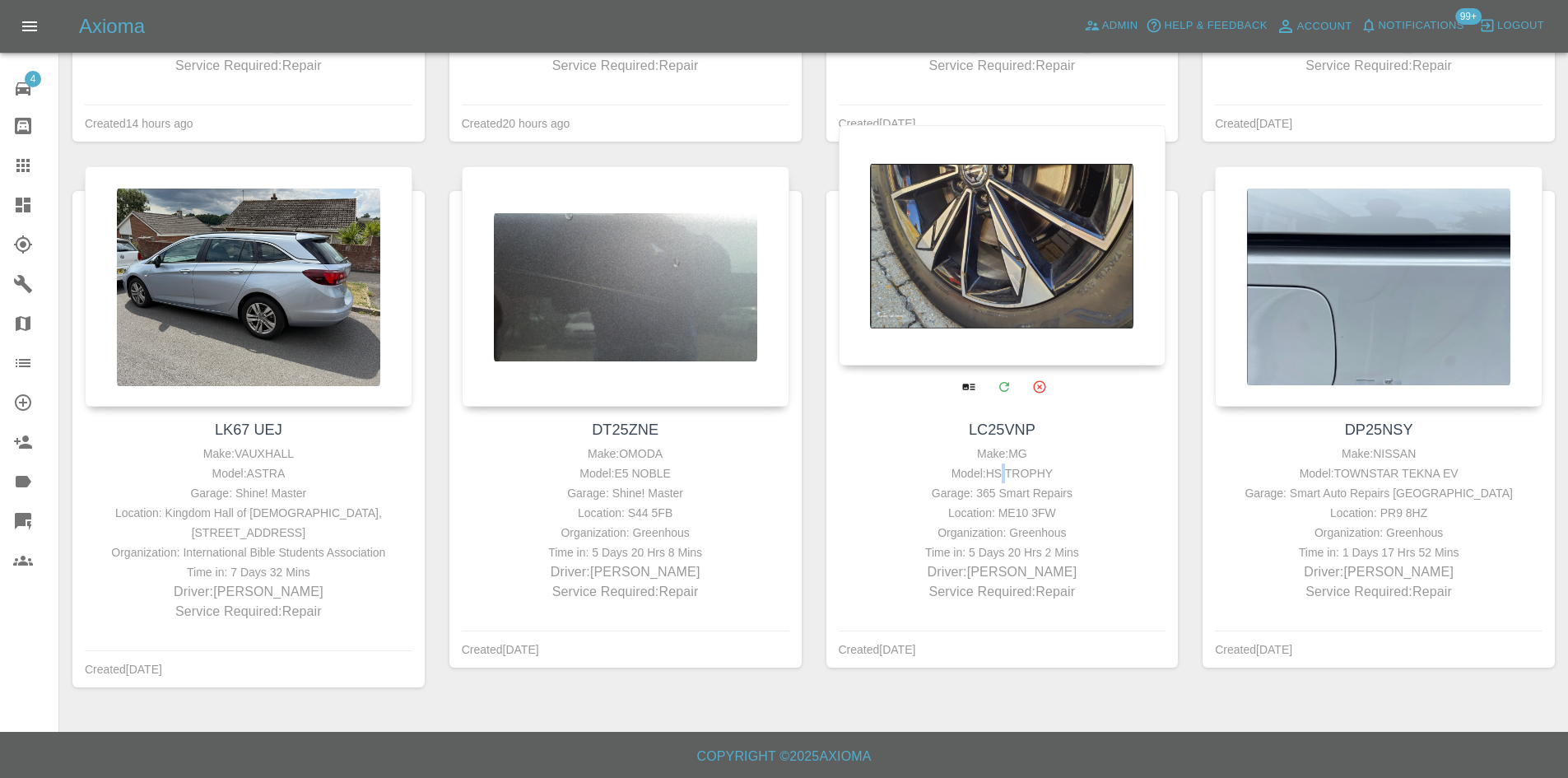
click at [1006, 483] on div "Model: HS TROPHY" at bounding box center [1003, 474] width 320 height 20
click at [1007, 495] on div "Garage: 365 Smart Repairs" at bounding box center [1003, 493] width 320 height 20
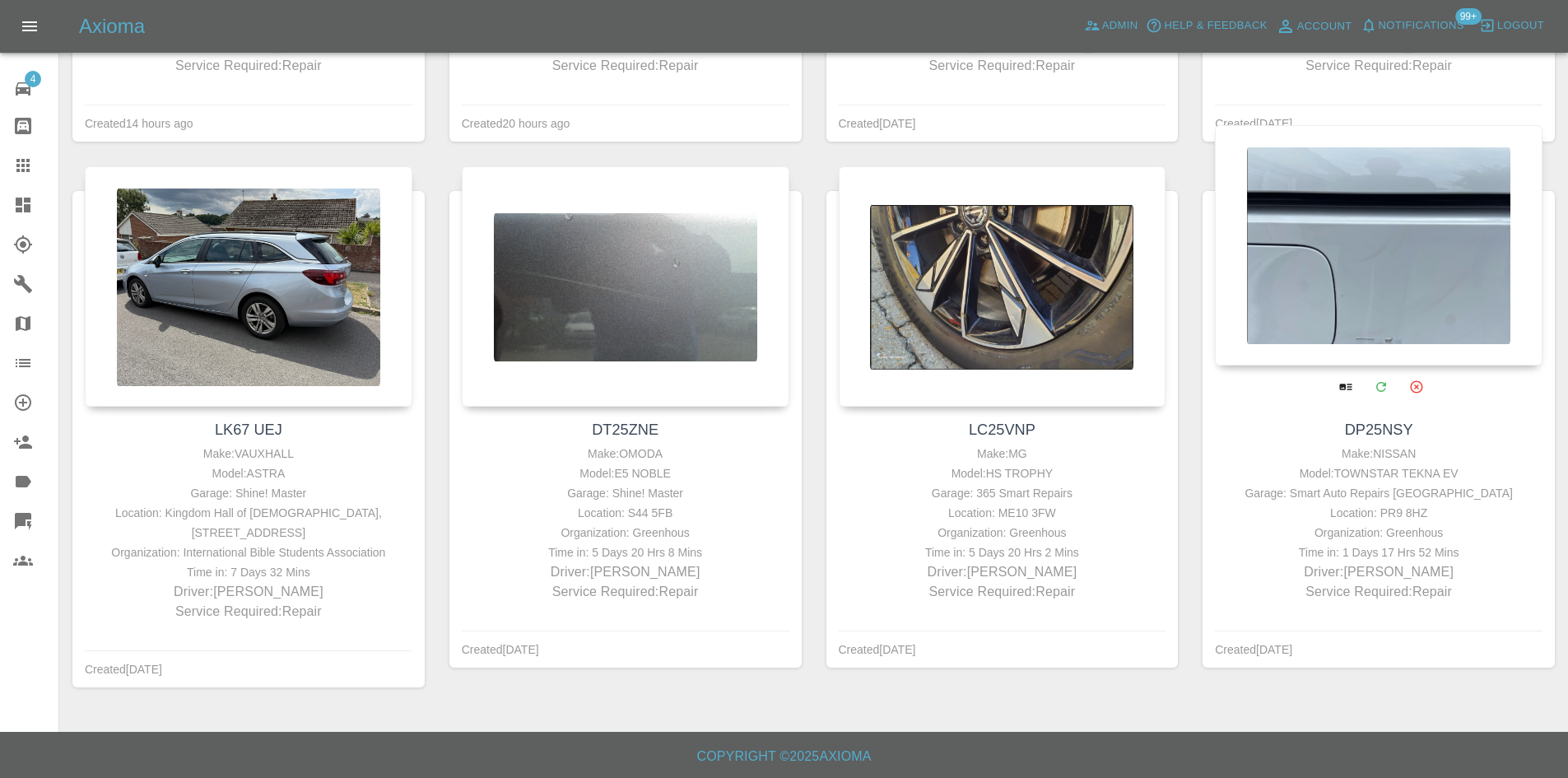
click at [1372, 498] on div "Garage: Smart Auto Repairs [GEOGRAPHIC_DATA]" at bounding box center [1378, 493] width 320 height 20
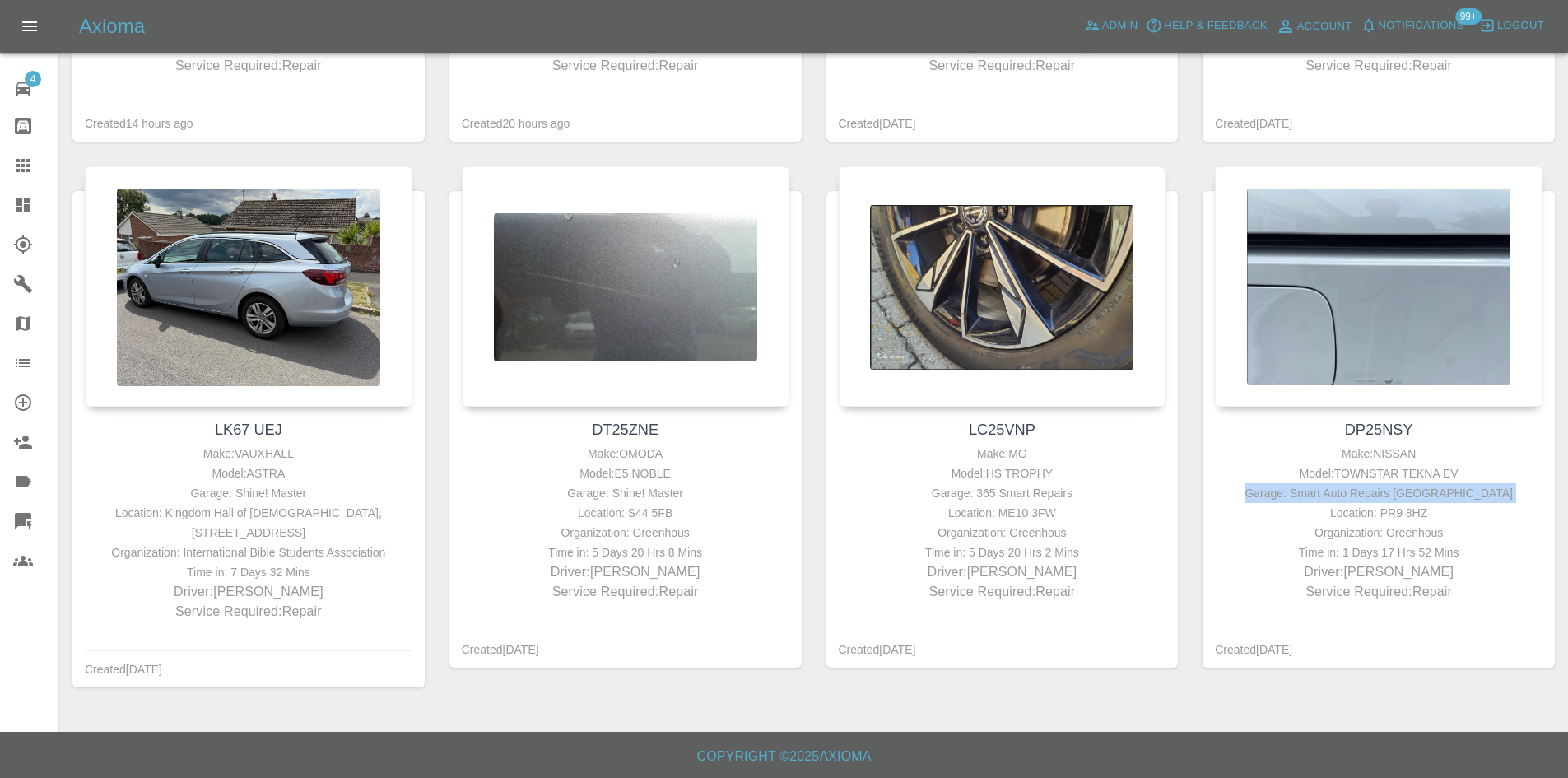
click at [0, 200] on link "Dashboard" at bounding box center [29, 205] width 59 height 40
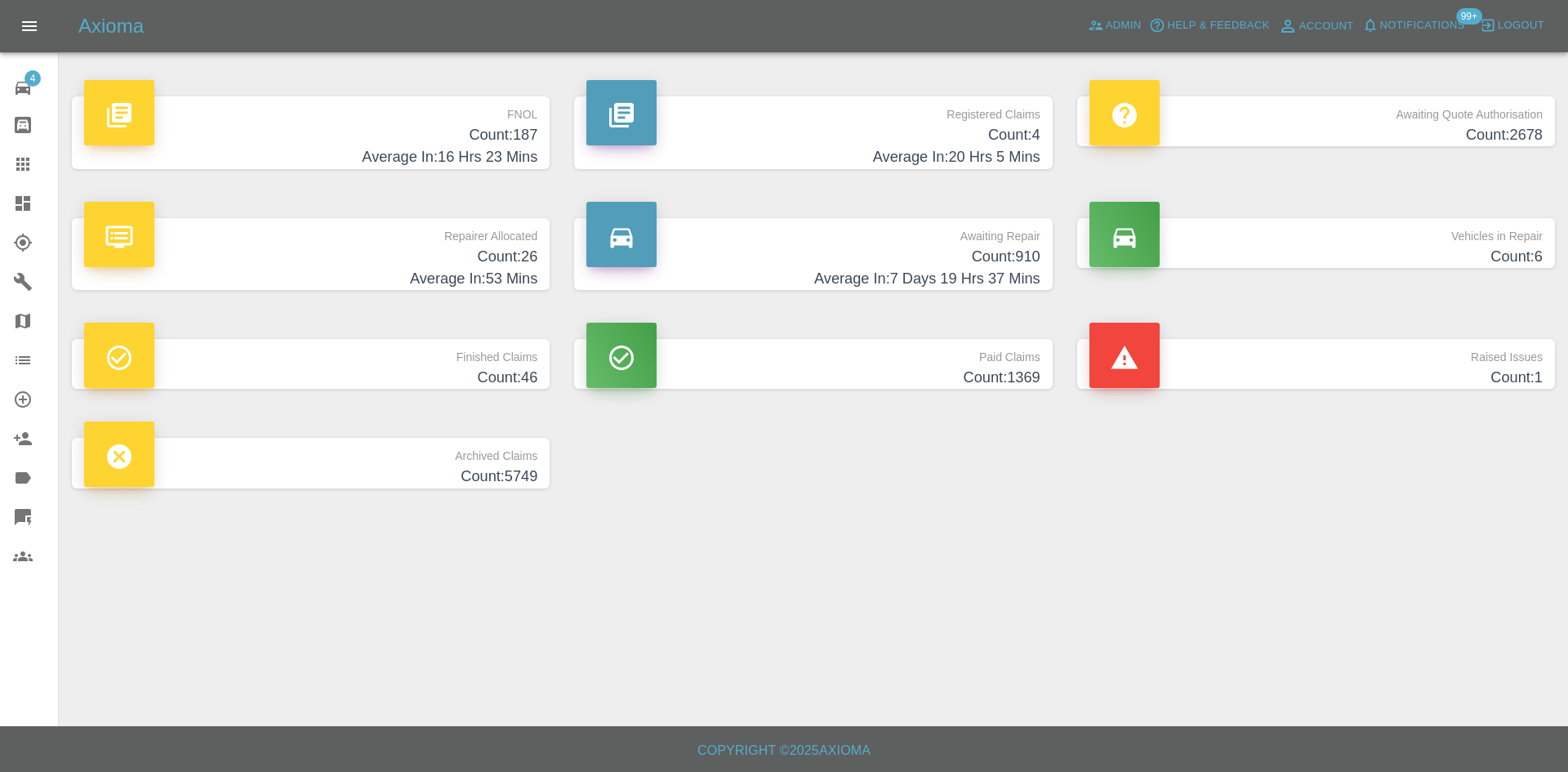
click at [832, 277] on h4 "Average In: 7 Days 19 Hrs 37 Mins" at bounding box center [813, 279] width 453 height 22
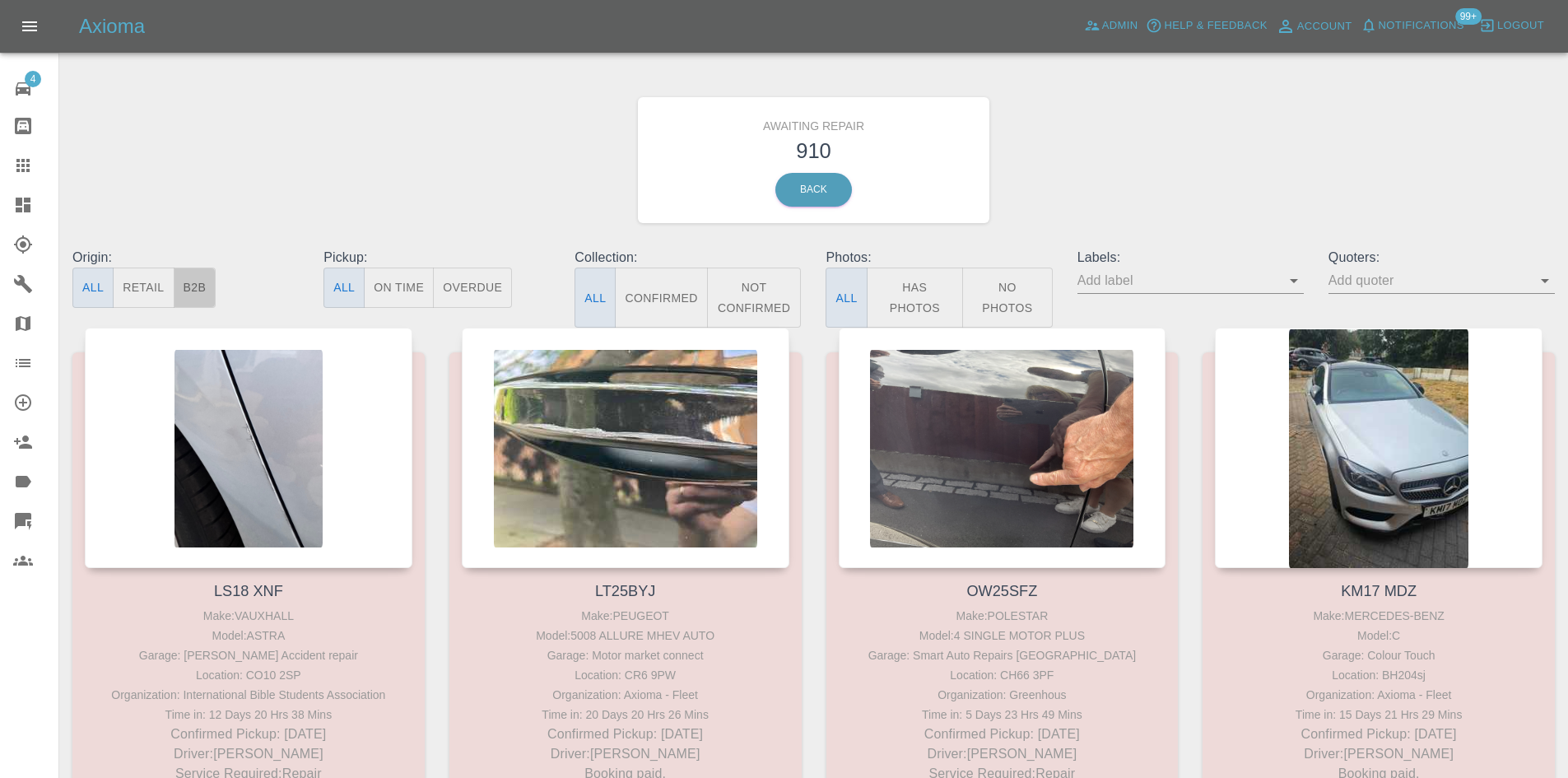
click at [199, 287] on button "B2B" at bounding box center [195, 287] width 43 height 41
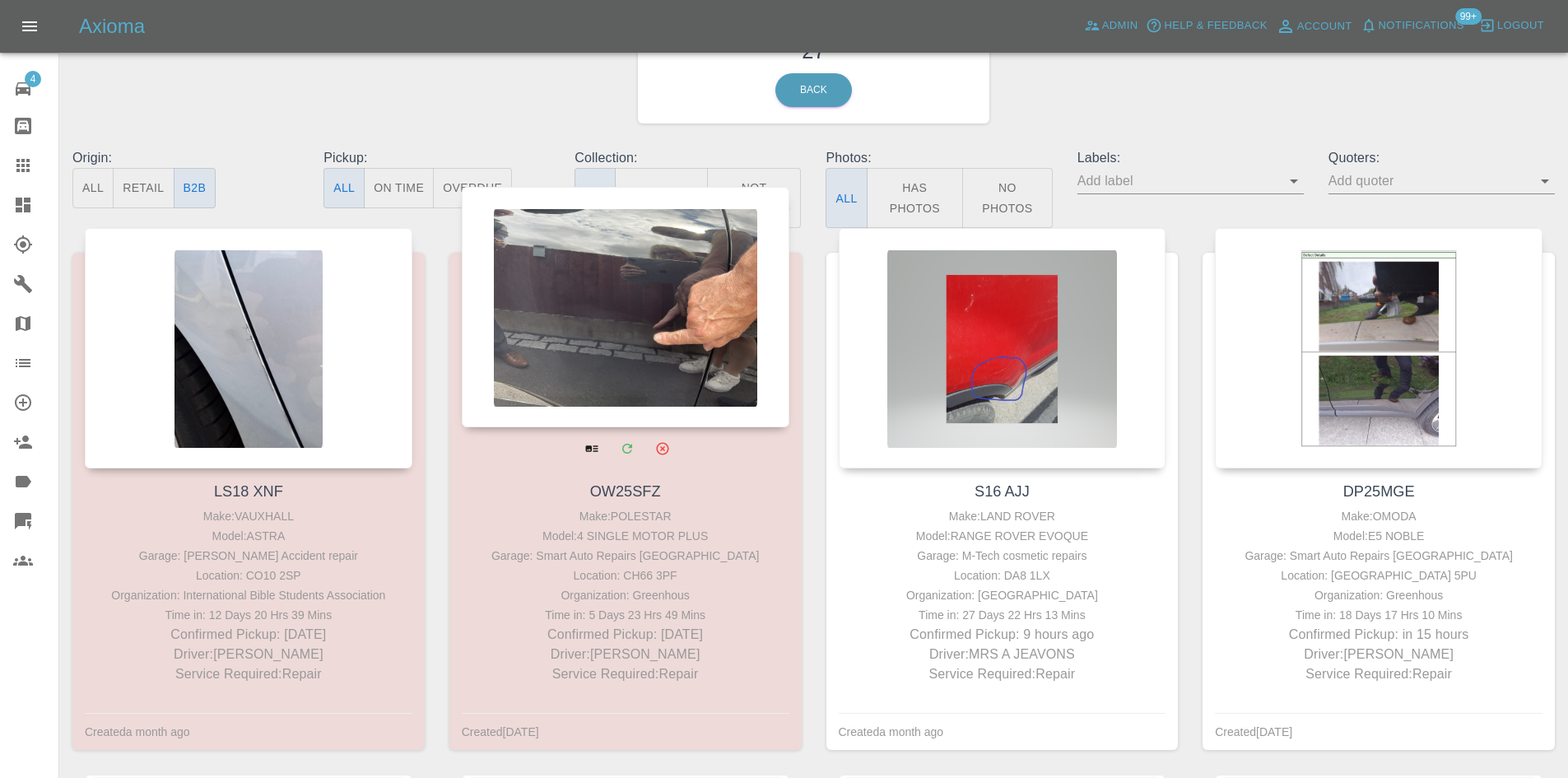
scroll to position [247, 0]
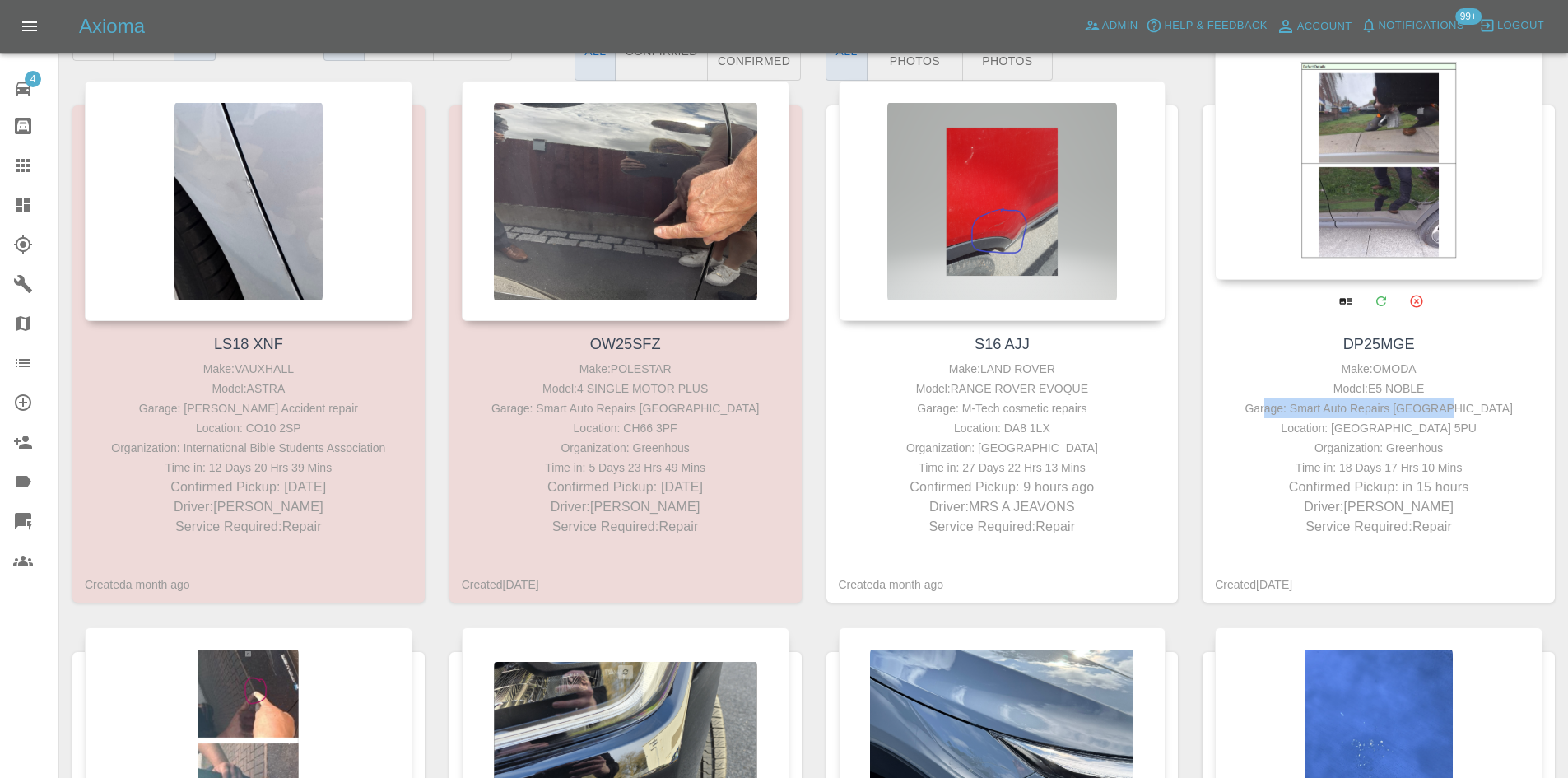
drag, startPoint x: 1503, startPoint y: 415, endPoint x: 1306, endPoint y: 403, distance: 197.4
click at [1306, 403] on div "Garage: Smart Auto Repairs [GEOGRAPHIC_DATA]" at bounding box center [1378, 408] width 320 height 20
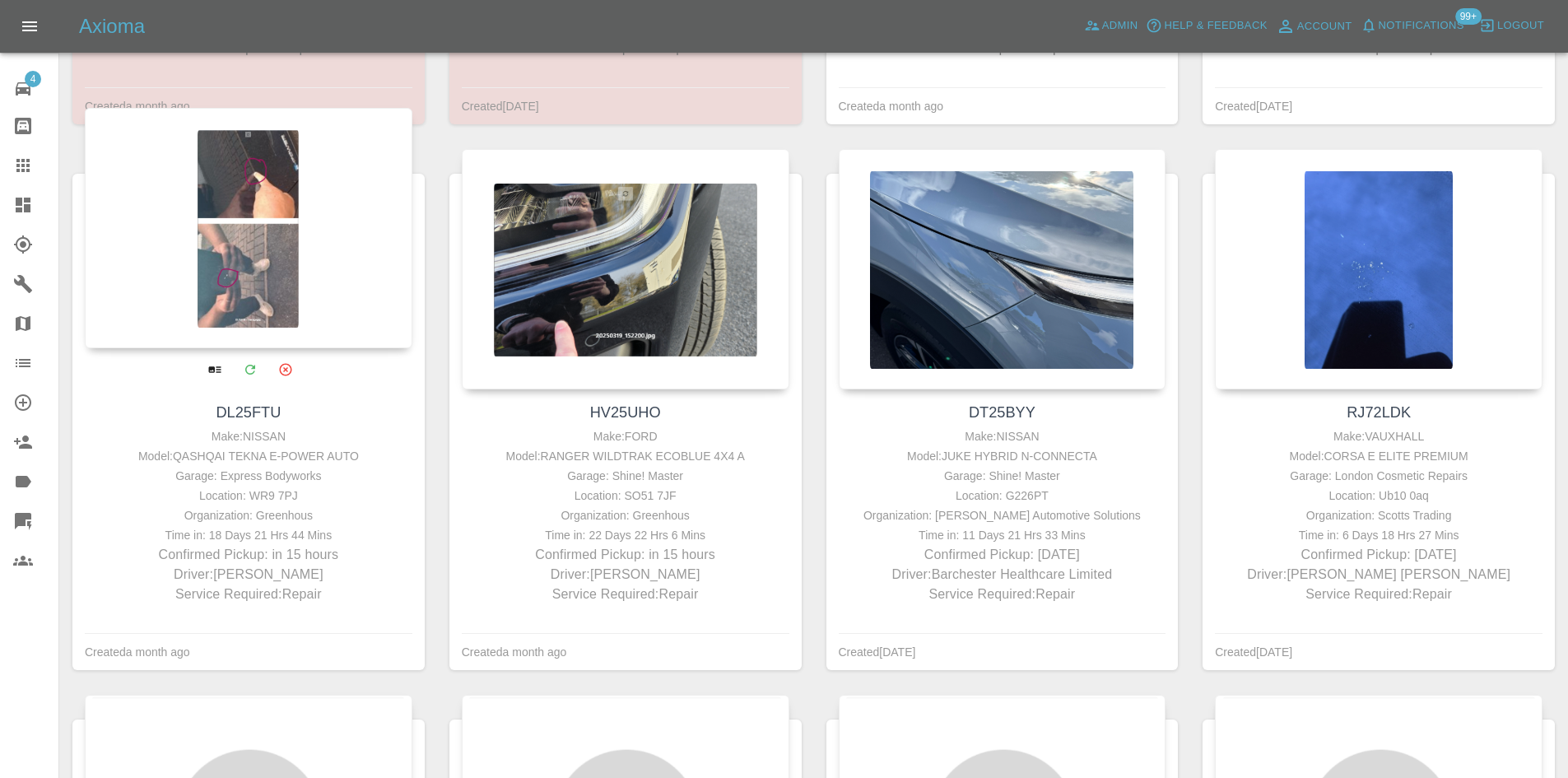
scroll to position [824, 0]
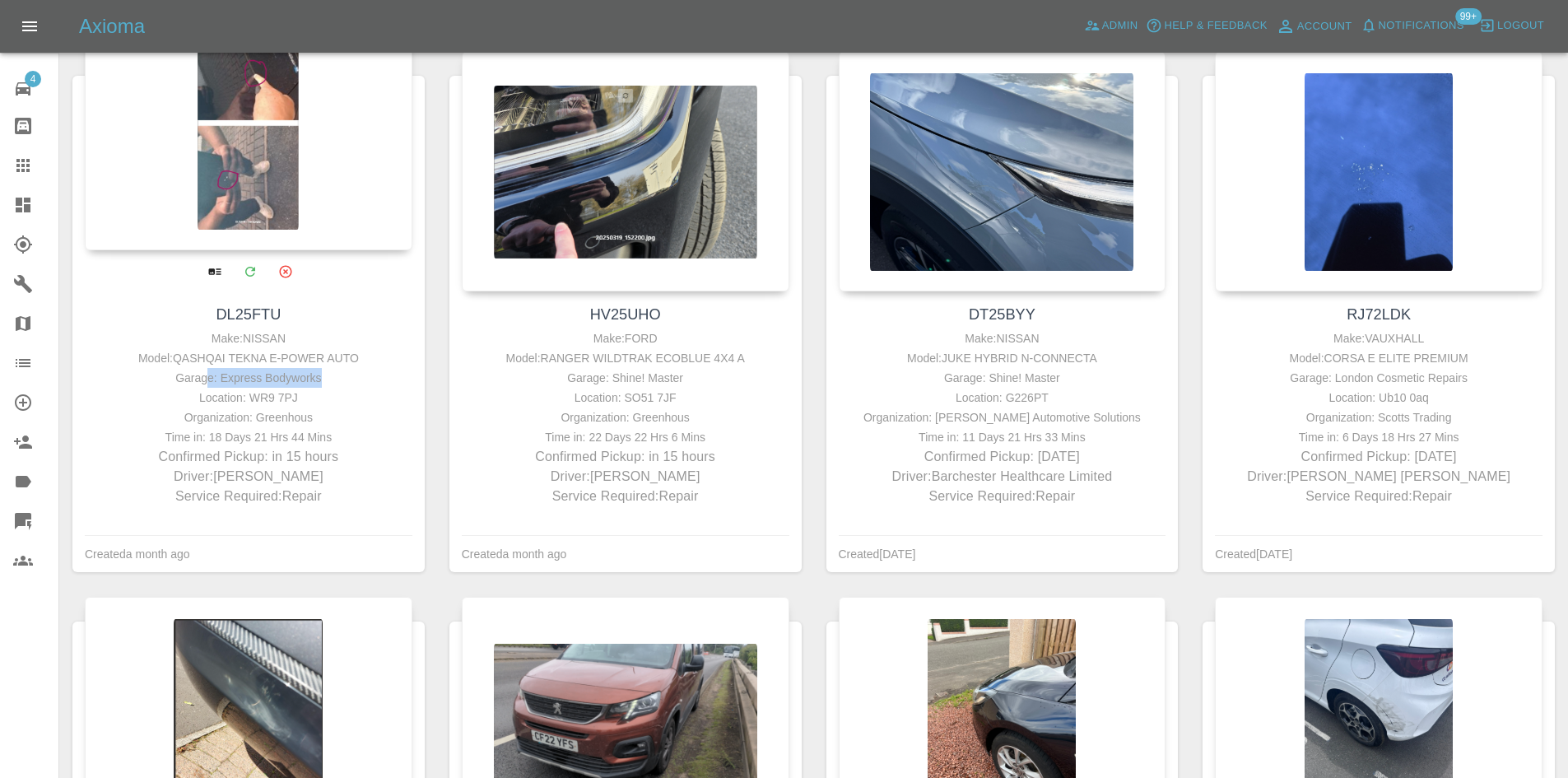
drag, startPoint x: 313, startPoint y: 374, endPoint x: 214, endPoint y: 381, distance: 99.2
click at [214, 381] on div "Garage: Express Bodyworks" at bounding box center [248, 378] width 320 height 20
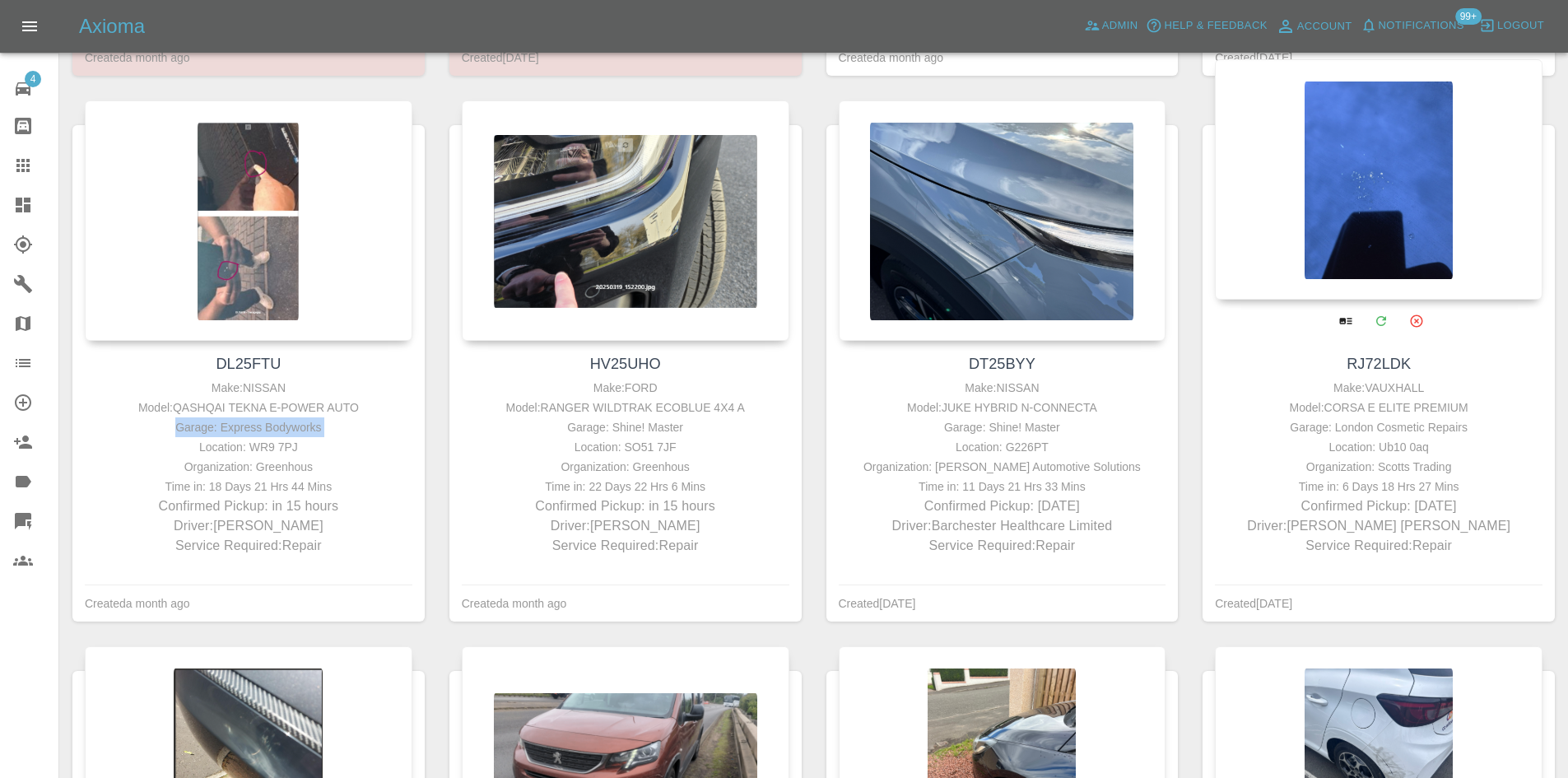
scroll to position [906, 0]
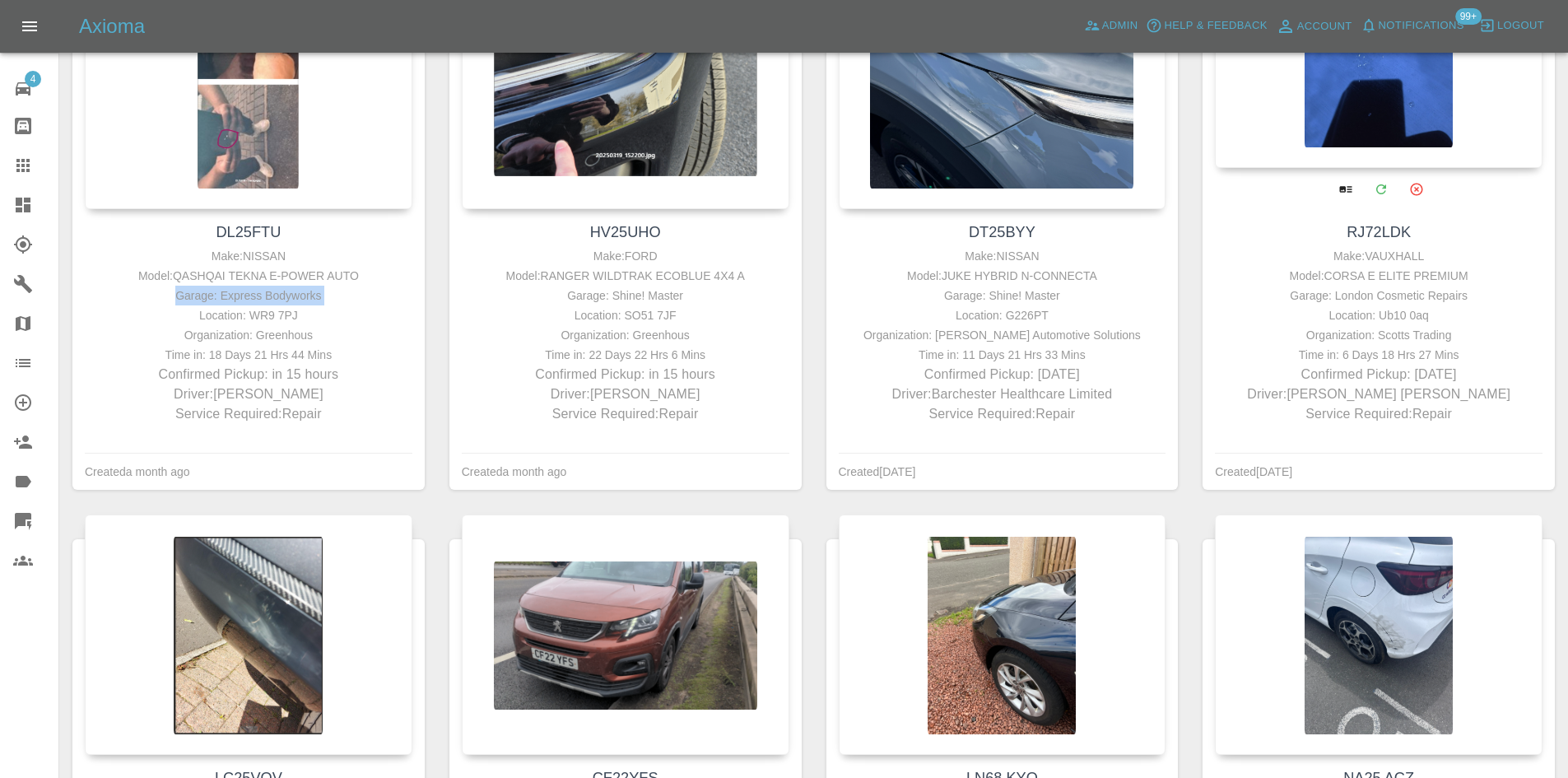
drag, startPoint x: 1465, startPoint y: 374, endPoint x: 1285, endPoint y: 376, distance: 180.0
click at [1285, 376] on p "Confirmed Pickup: in 2 days" at bounding box center [1378, 375] width 320 height 20
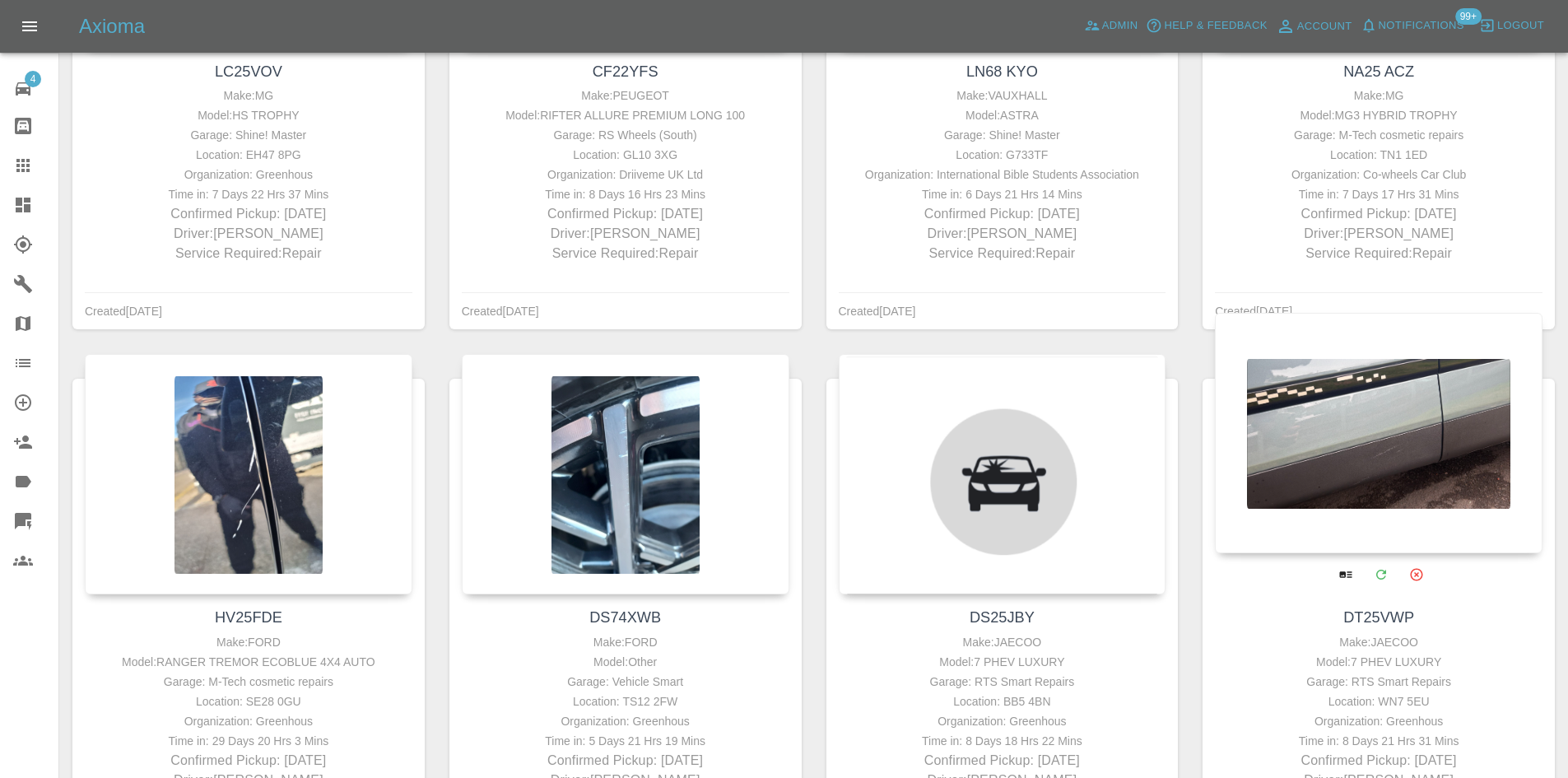
scroll to position [1811, 0]
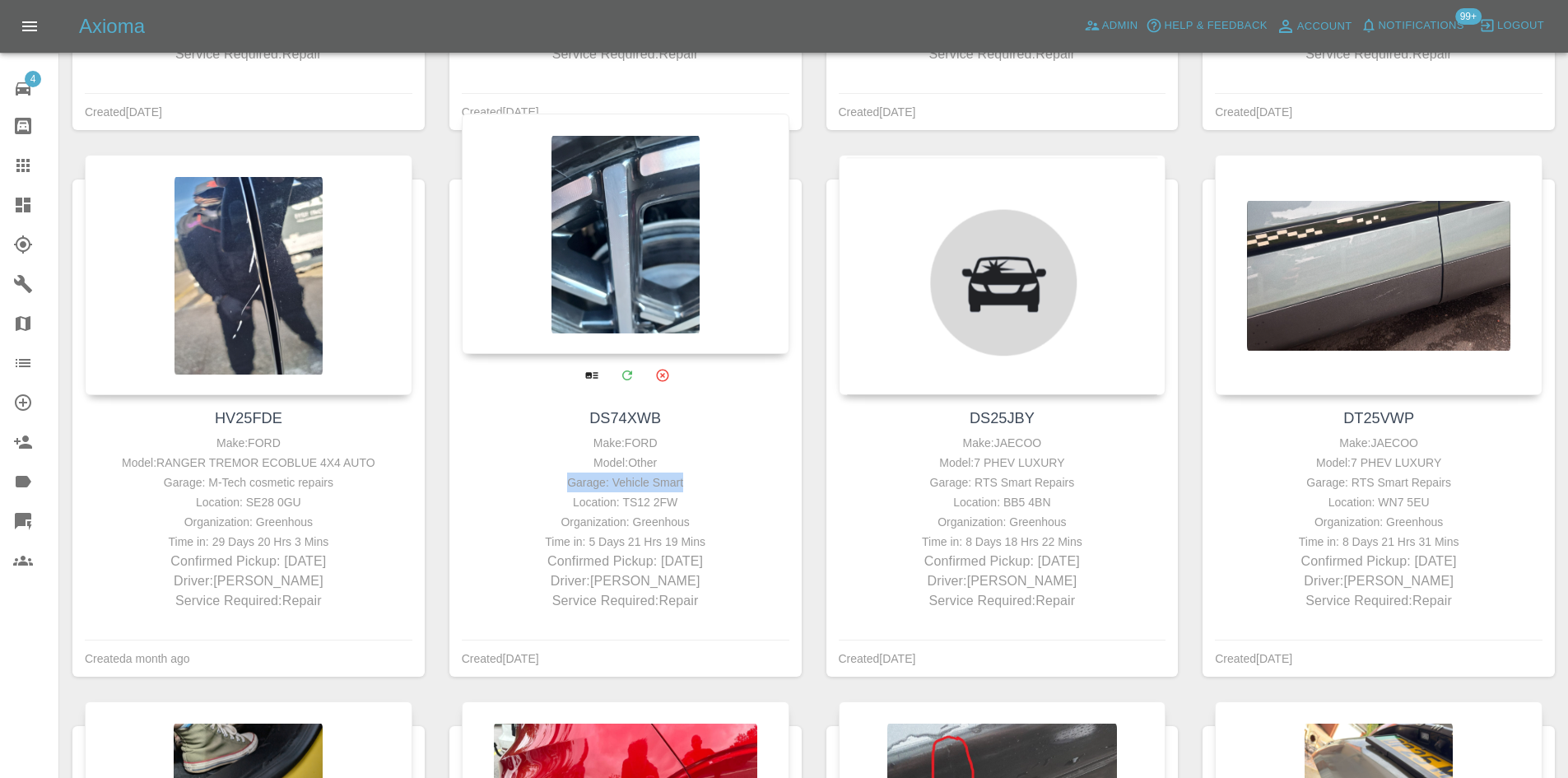
drag, startPoint x: 697, startPoint y: 478, endPoint x: 541, endPoint y: 478, distance: 156.0
click at [541, 478] on div "Garage: Vehicle Smart" at bounding box center [626, 483] width 320 height 20
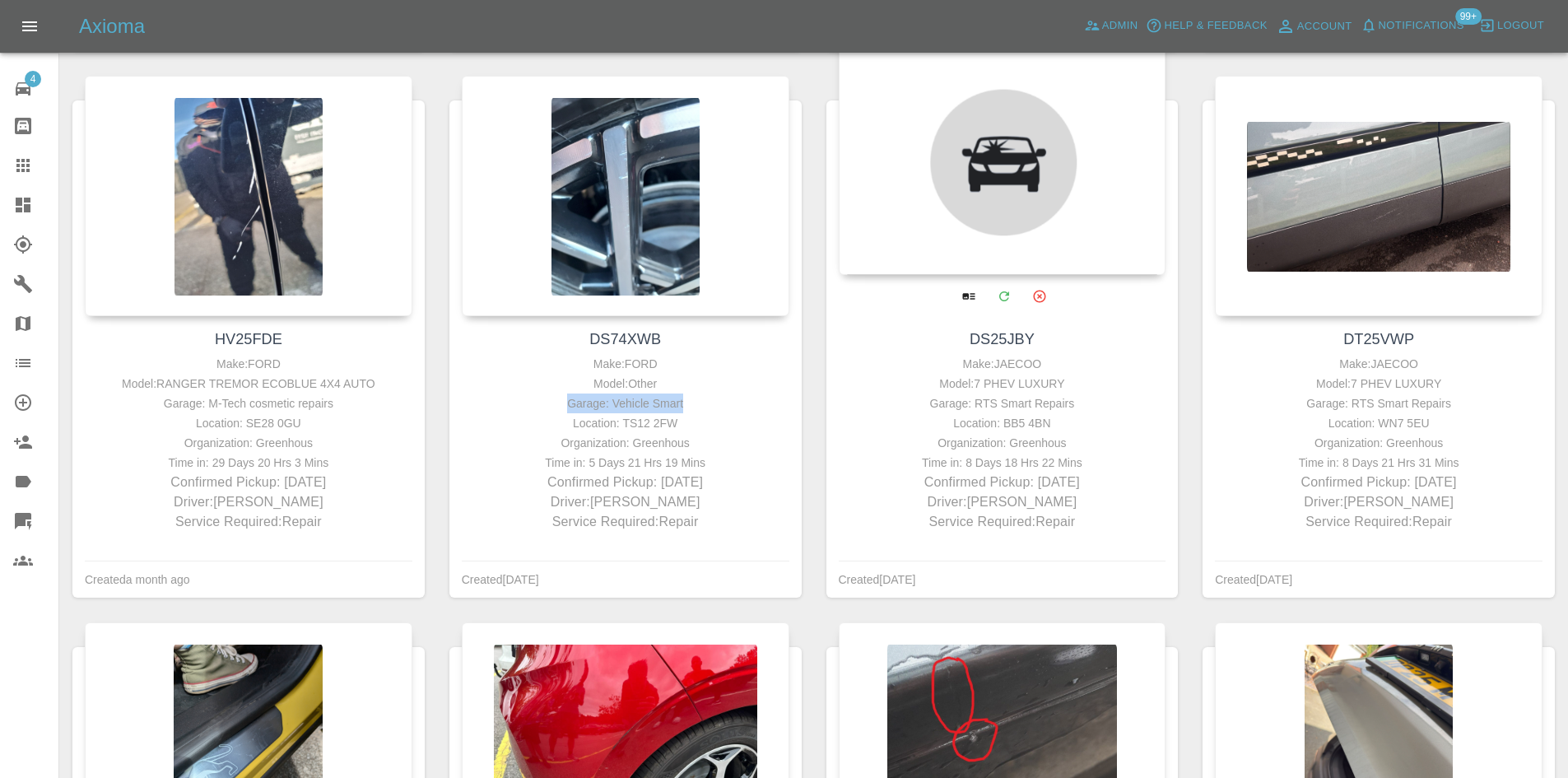
scroll to position [1976, 0]
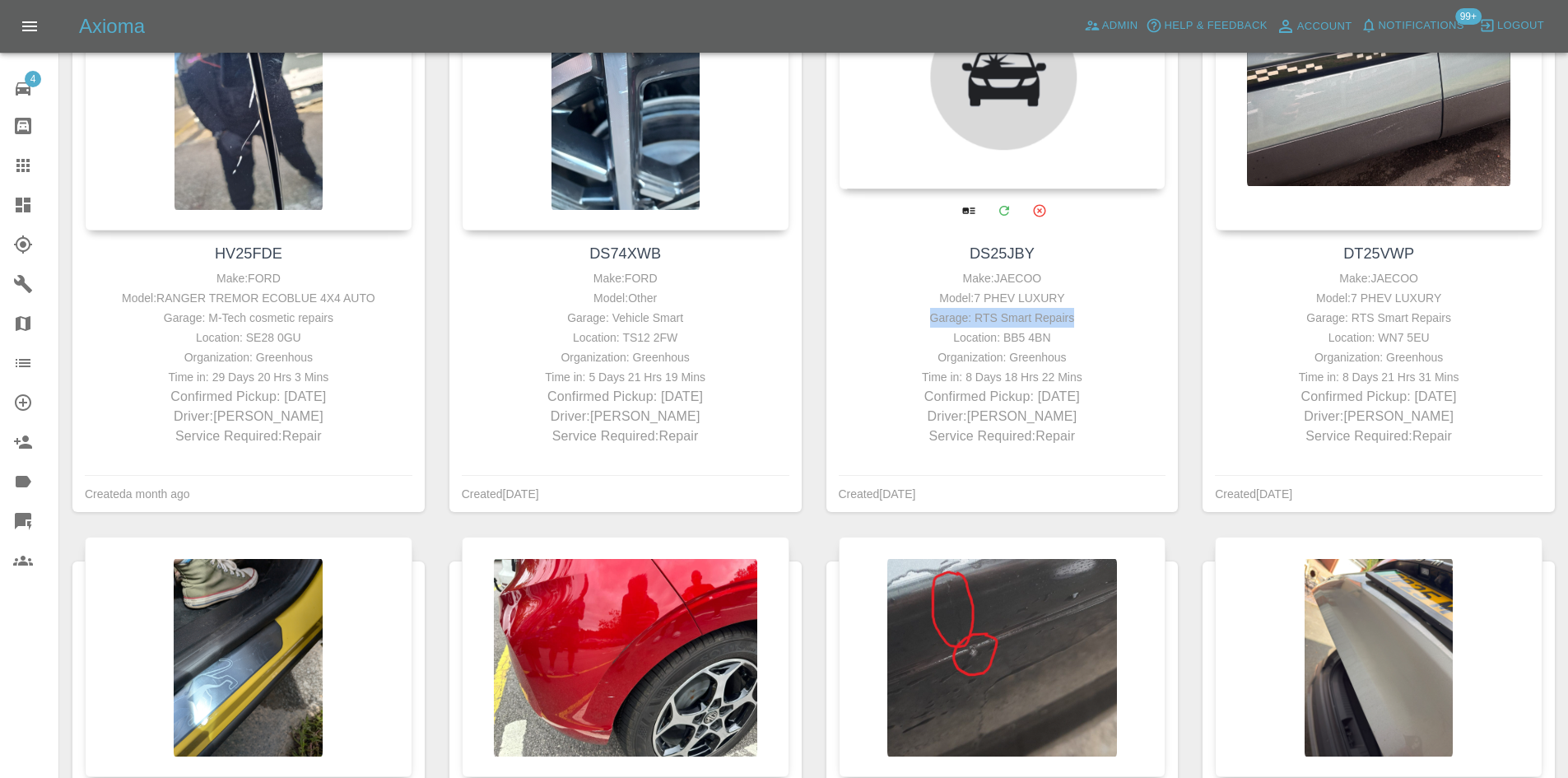
drag, startPoint x: 1093, startPoint y: 316, endPoint x: 887, endPoint y: 319, distance: 206.0
click at [887, 319] on div "Garage: RTS Smart Repairs" at bounding box center [1003, 318] width 320 height 20
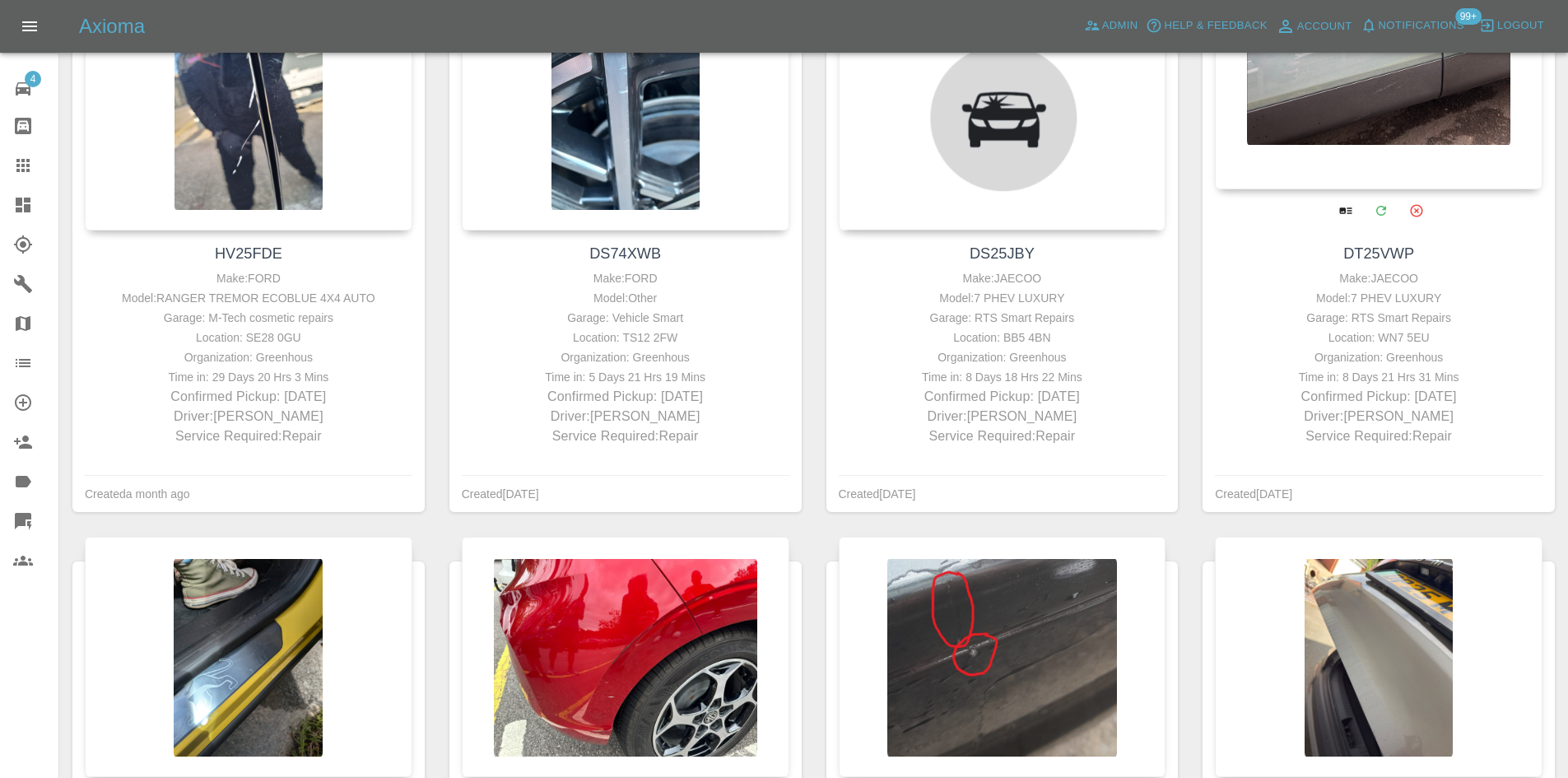
click at [1459, 286] on div "Make: JAECOO" at bounding box center [1378, 278] width 320 height 20
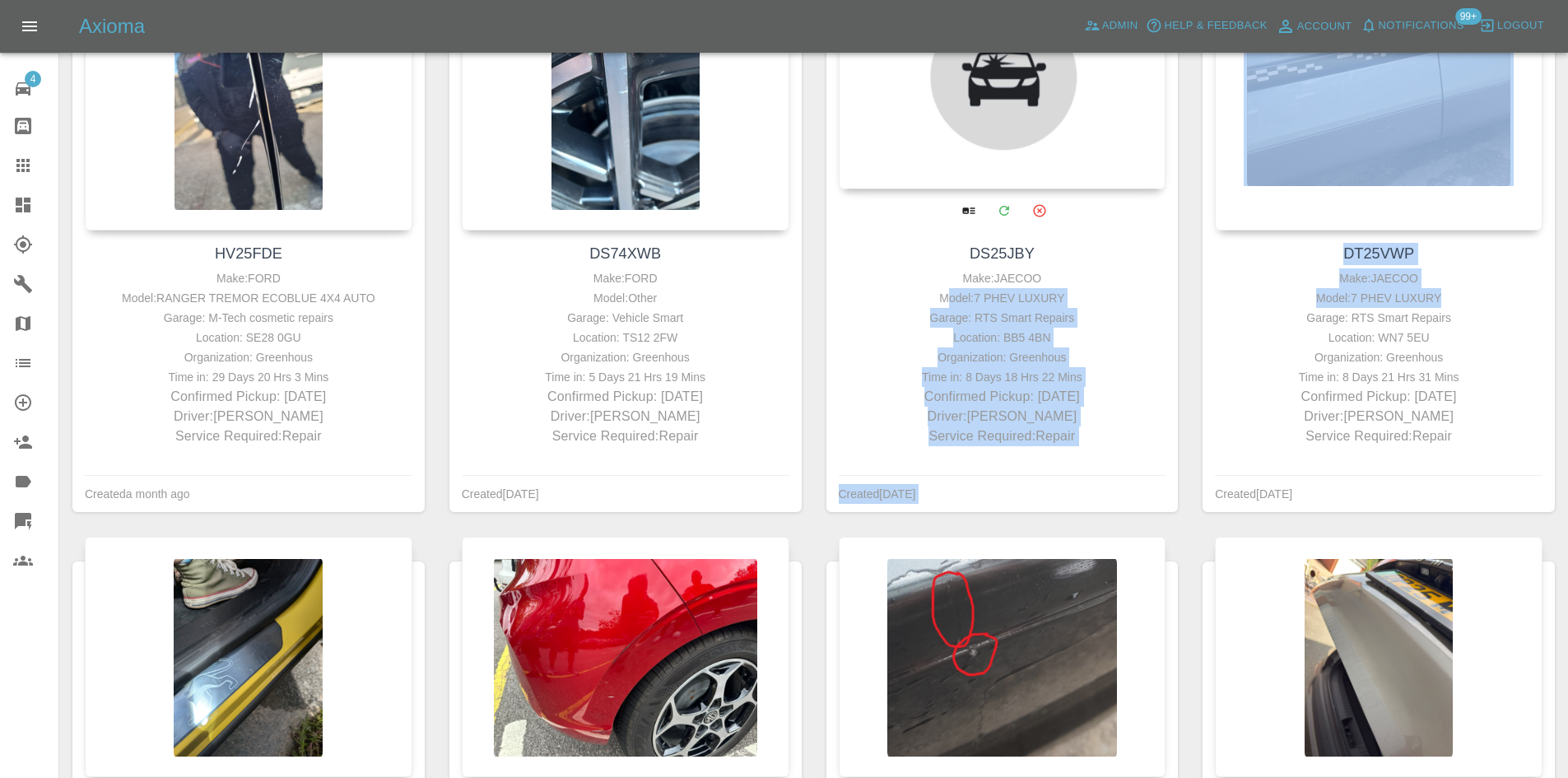
drag, startPoint x: 1468, startPoint y: 305, endPoint x: 955, endPoint y: 305, distance: 513.0
click at [955, 305] on div "LS18 XNF Make: VAUXHALL Model: ASTRA Garage: Williams Accident repair Location:…" at bounding box center [812, 263] width 1506 height 3823
click at [955, 305] on div "Model: 7 PHEV LUXURY" at bounding box center [1003, 298] width 320 height 20
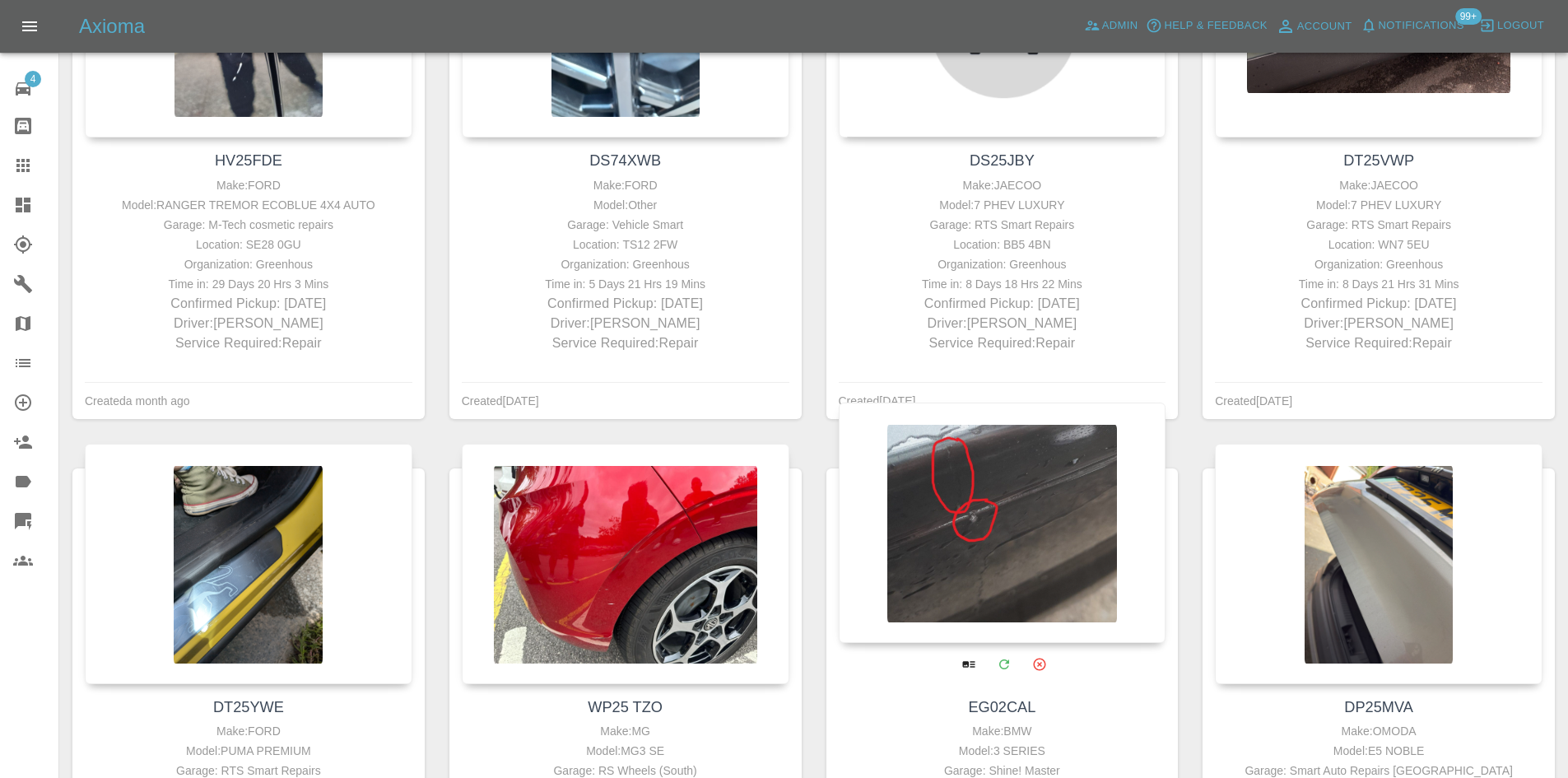
scroll to position [2305, 0]
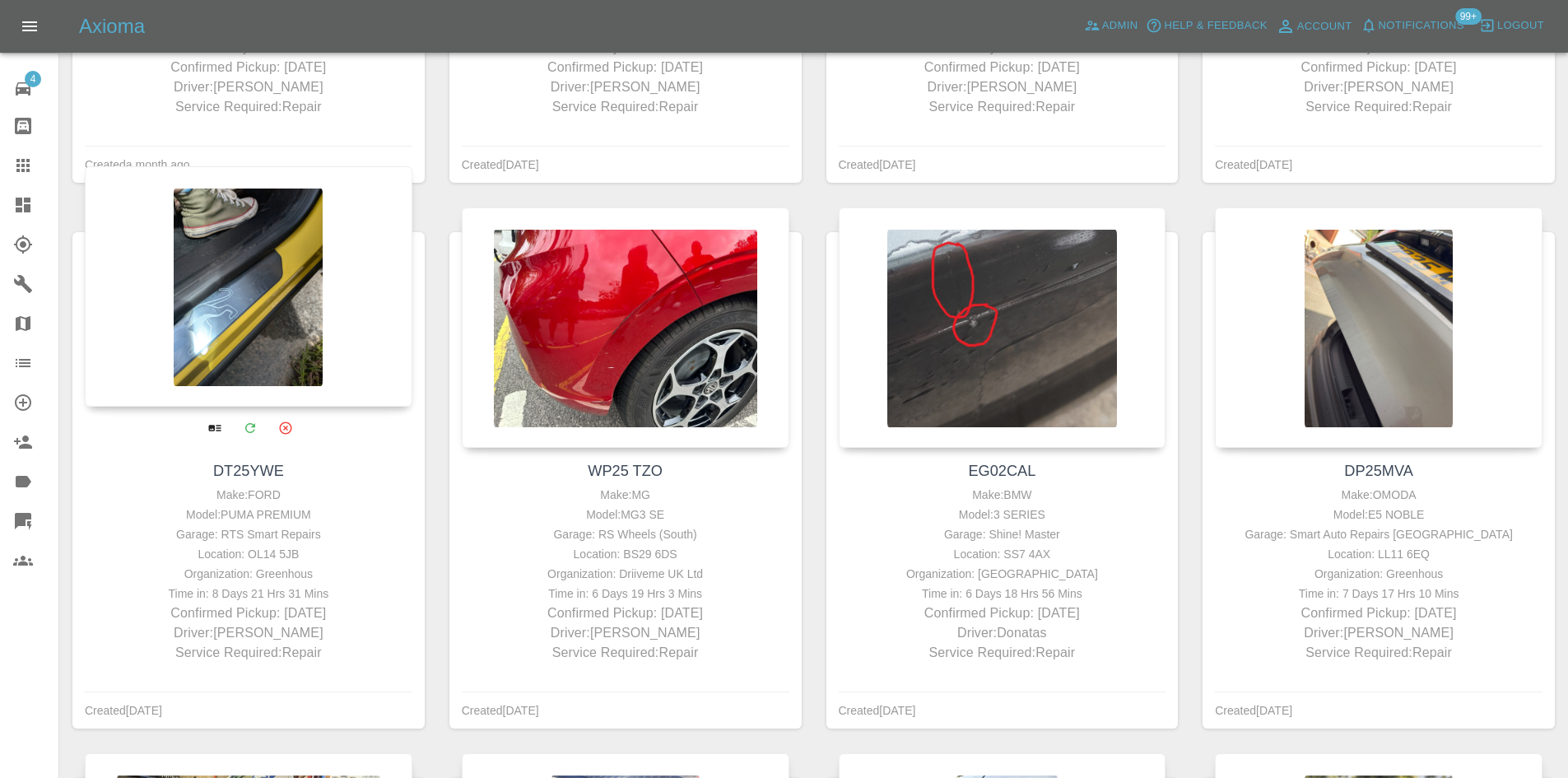
click at [291, 545] on div "Location: OL14 5JB" at bounding box center [248, 554] width 320 height 20
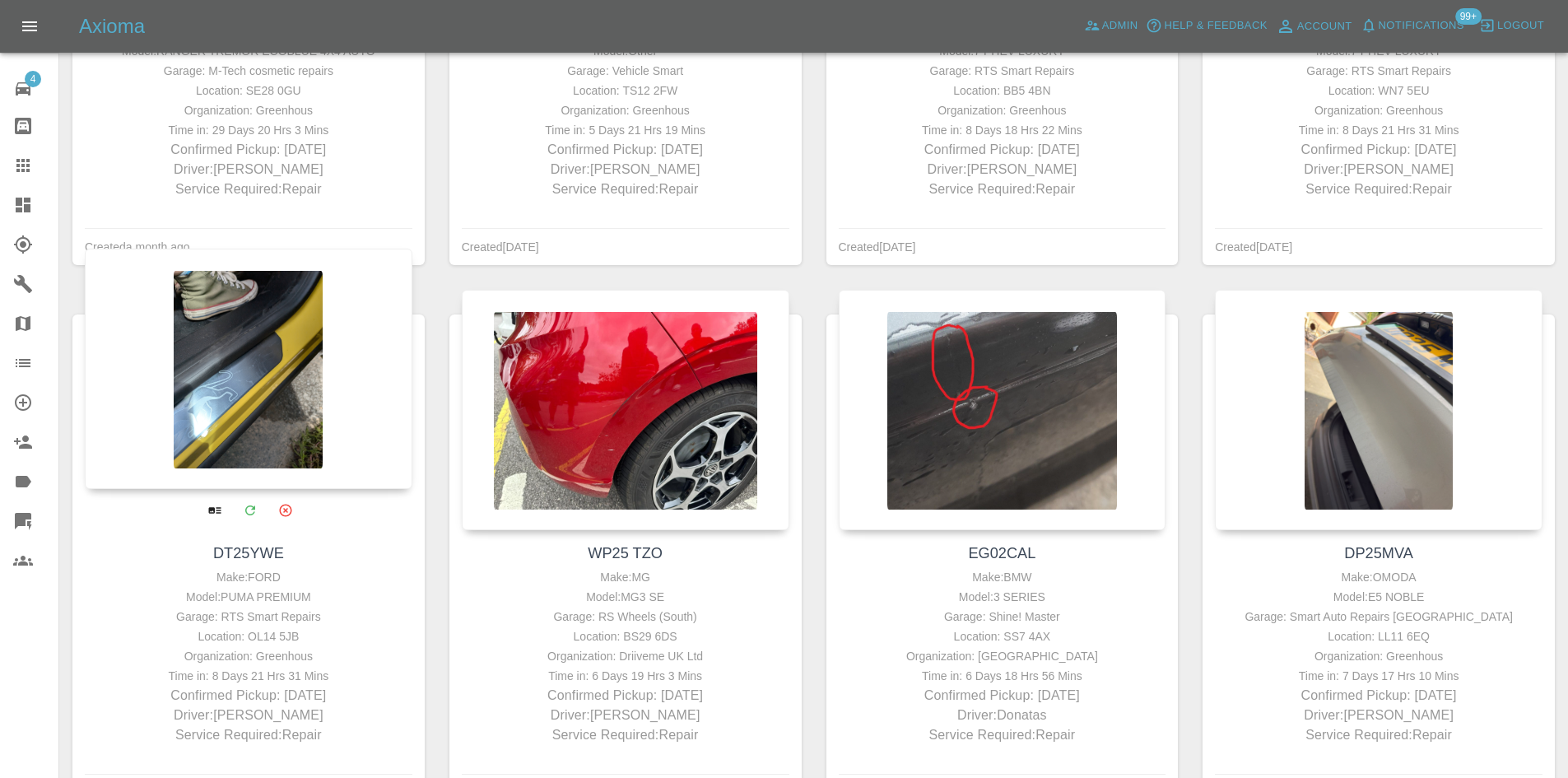
scroll to position [2388, 0]
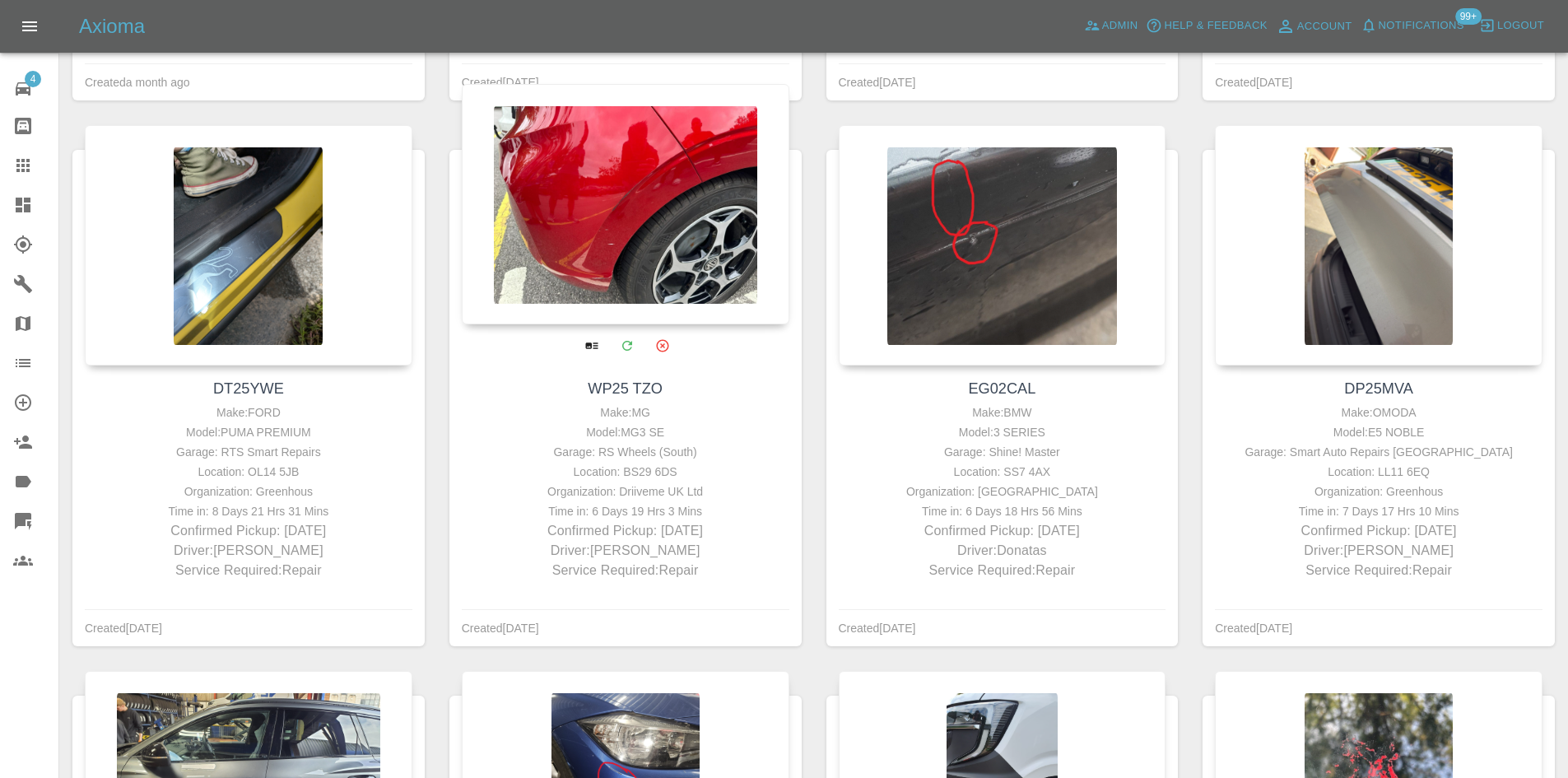
click at [691, 458] on div "Garage: RS Wheels (South)" at bounding box center [626, 452] width 320 height 20
drag, startPoint x: 693, startPoint y: 443, endPoint x: 487, endPoint y: 440, distance: 206.0
click at [487, 440] on div "Make: MG Model: MG3 SE Garage: RS Wheels (South) Location: BS29 6DS Organizatio…" at bounding box center [626, 491] width 320 height 178
click at [639, 432] on div "Model: MG3 SE" at bounding box center [626, 432] width 320 height 20
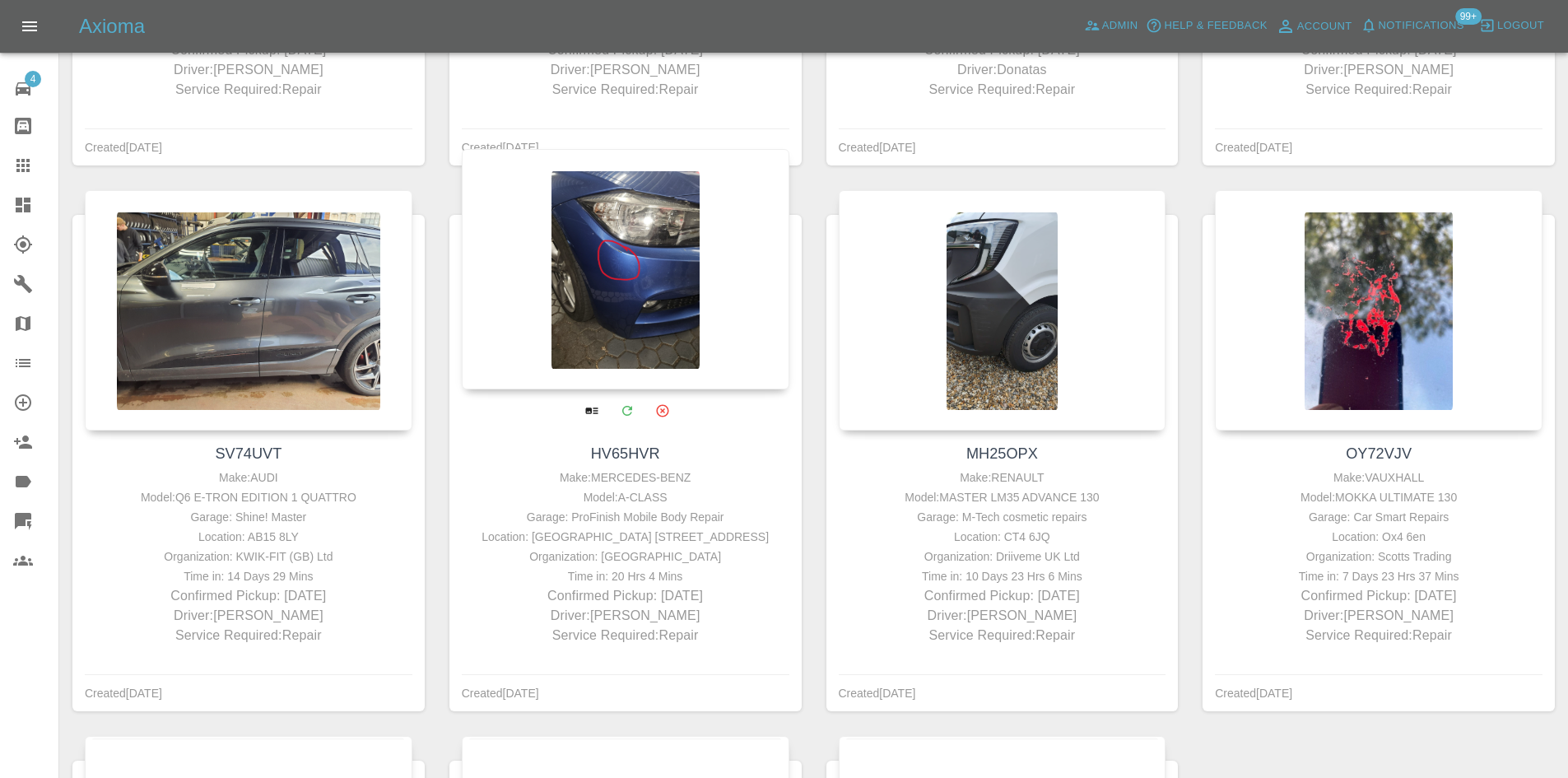
scroll to position [3046, 0]
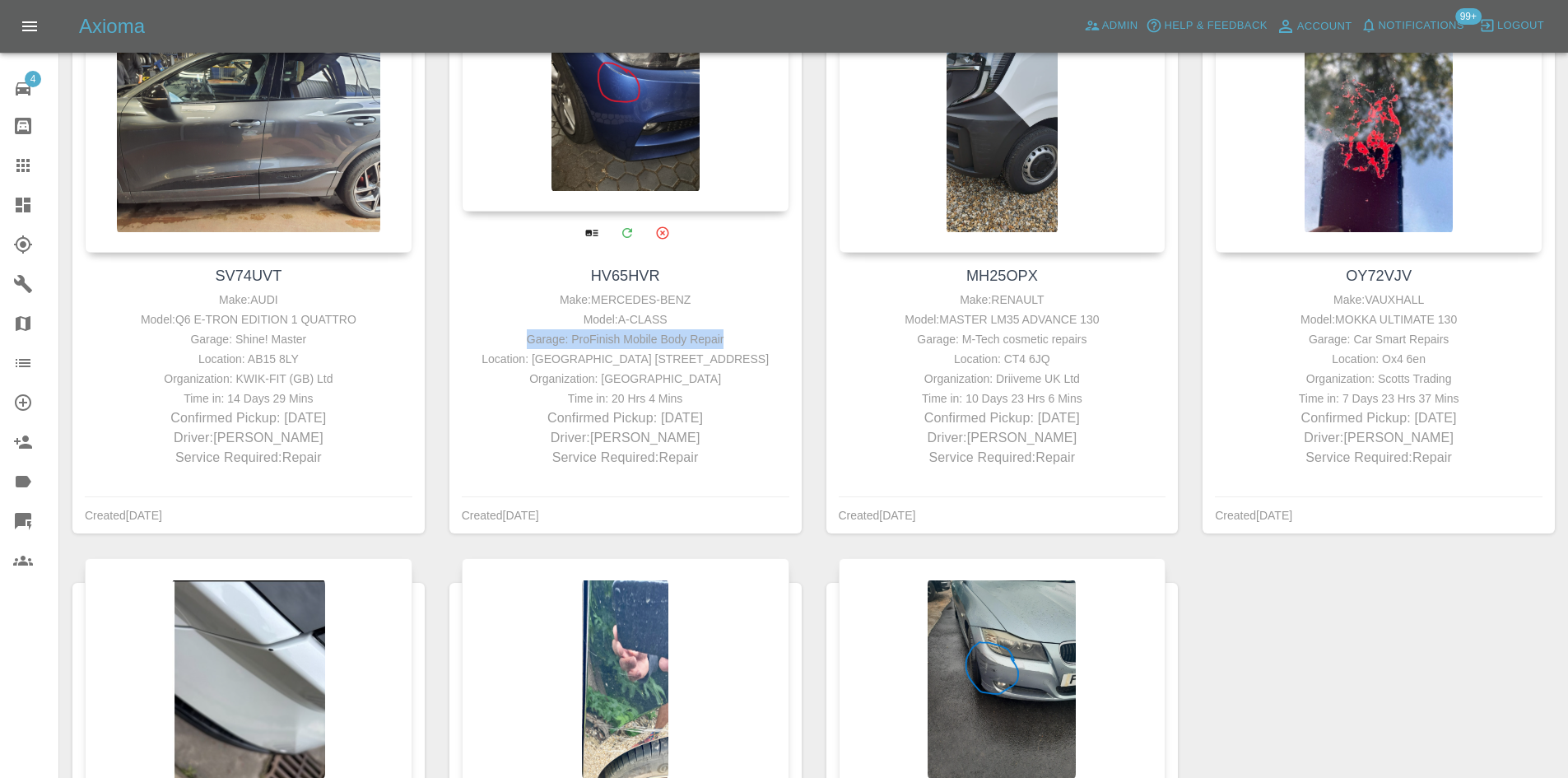
drag, startPoint x: 728, startPoint y: 334, endPoint x: 510, endPoint y: 346, distance: 218.3
click at [510, 346] on div "Garage: ProFinish Mobile Body Repair" at bounding box center [626, 339] width 320 height 20
click at [701, 367] on div "Location: Q-Park Heathrow 17 Bath Road Longford Hounslow TW6 2AL" at bounding box center [626, 359] width 320 height 20
click at [701, 367] on div "Location: [GEOGRAPHIC_DATA] [STREET_ADDRESS]" at bounding box center [626, 359] width 320 height 20
click at [701, 367] on div "Location: Q-Park Heathrow 17 Bath Road Longford Hounslow TW6 2AL" at bounding box center [626, 359] width 320 height 20
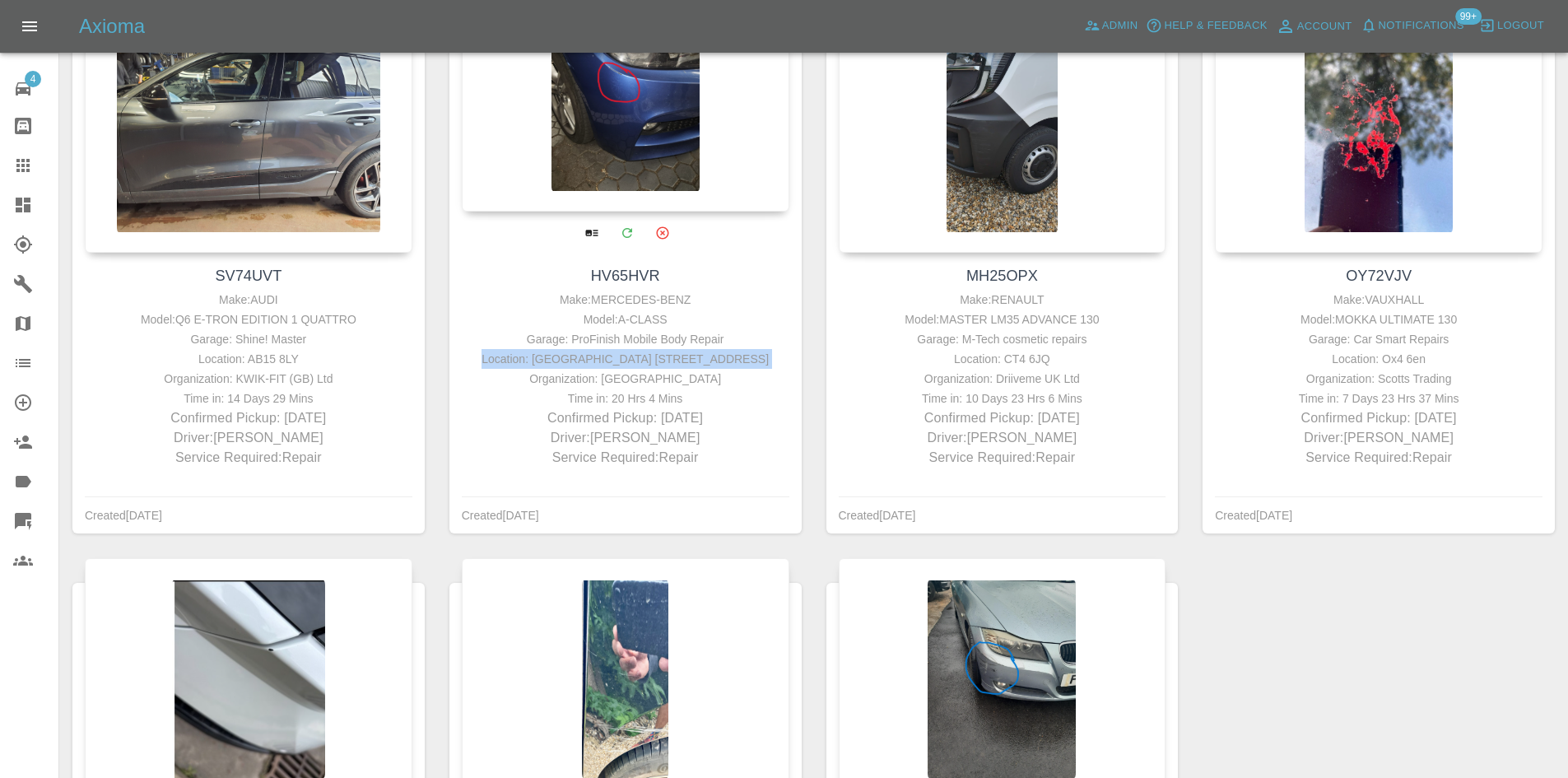
click at [542, 365] on div "Location: Q-Park Heathrow 17 Bath Road Longford Hounslow TW6 2AL" at bounding box center [626, 359] width 320 height 20
drag, startPoint x: 475, startPoint y: 357, endPoint x: 771, endPoint y: 354, distance: 296.0
click at [771, 354] on div "Location: Q-Park Heathrow 17 Bath Road Longford Hounslow TW6 2AL" at bounding box center [626, 359] width 320 height 20
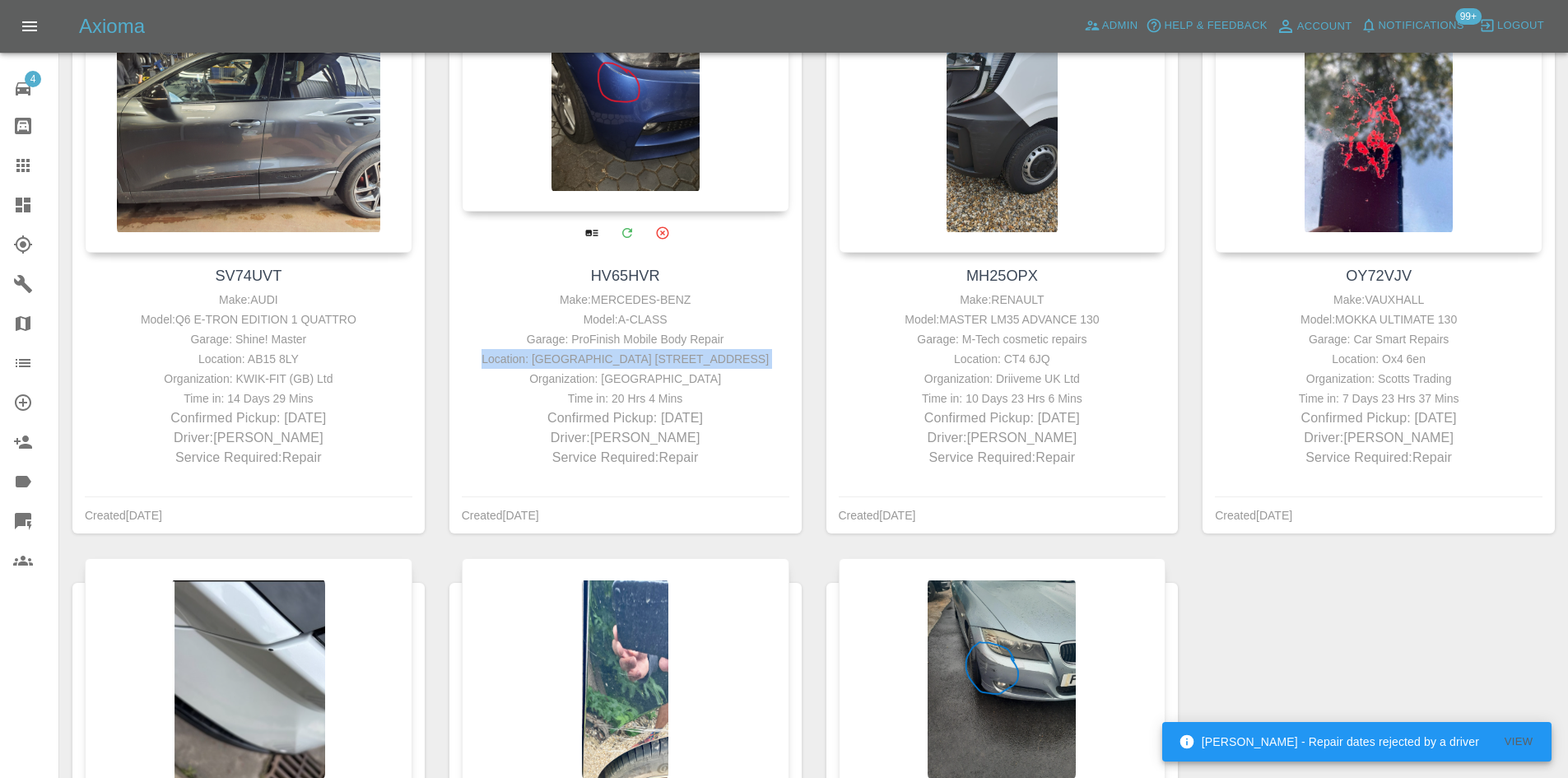
drag, startPoint x: 736, startPoint y: 442, endPoint x: 644, endPoint y: 444, distance: 92.0
click at [644, 428] on p "Confirmed Pickup: in 15 days" at bounding box center [626, 418] width 320 height 20
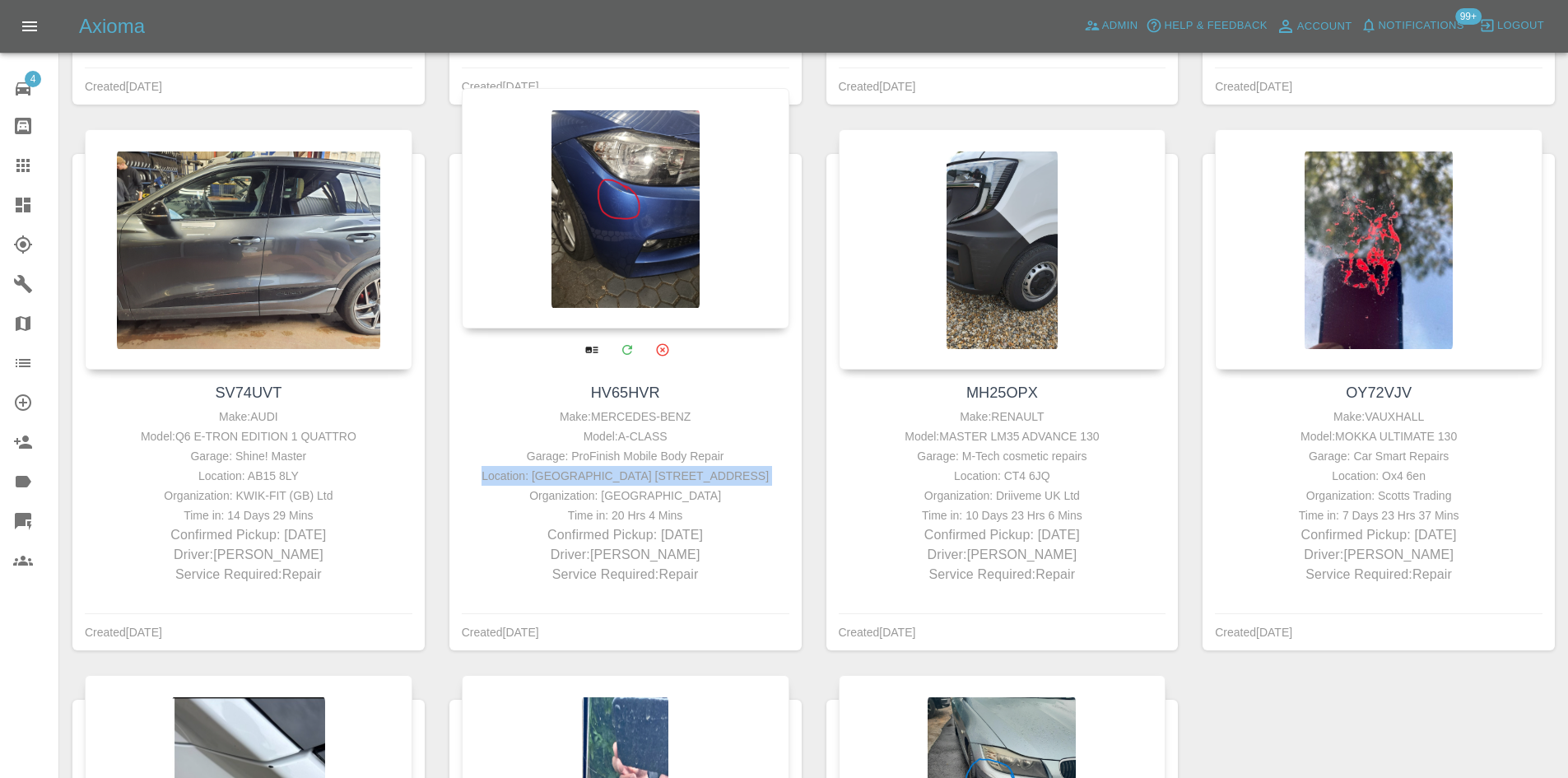
scroll to position [3129, 0]
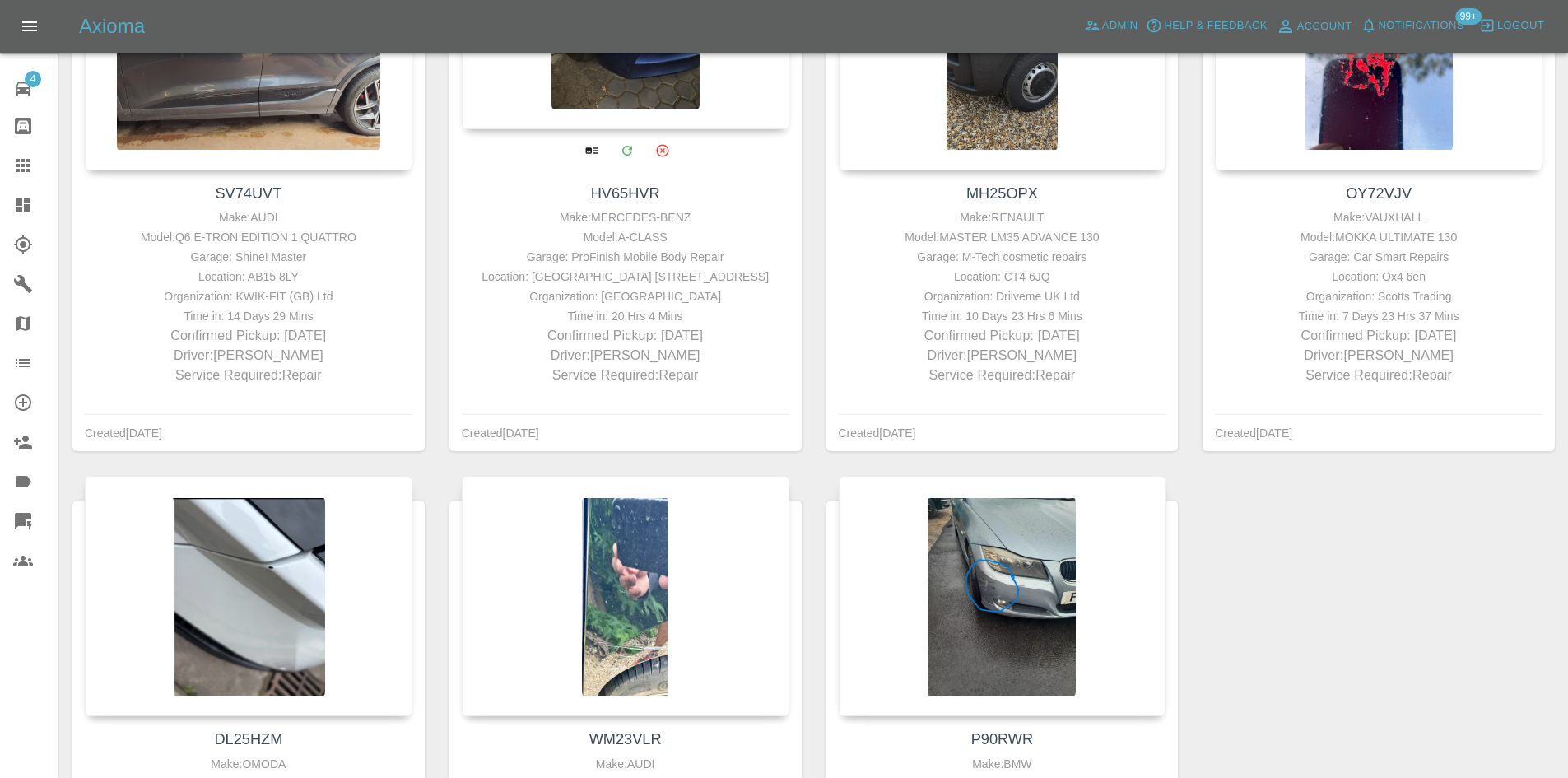
click at [716, 286] on div "Location: Q-Park Heathrow 17 Bath Road Longford Hounslow TW6 2AL" at bounding box center [626, 276] width 320 height 20
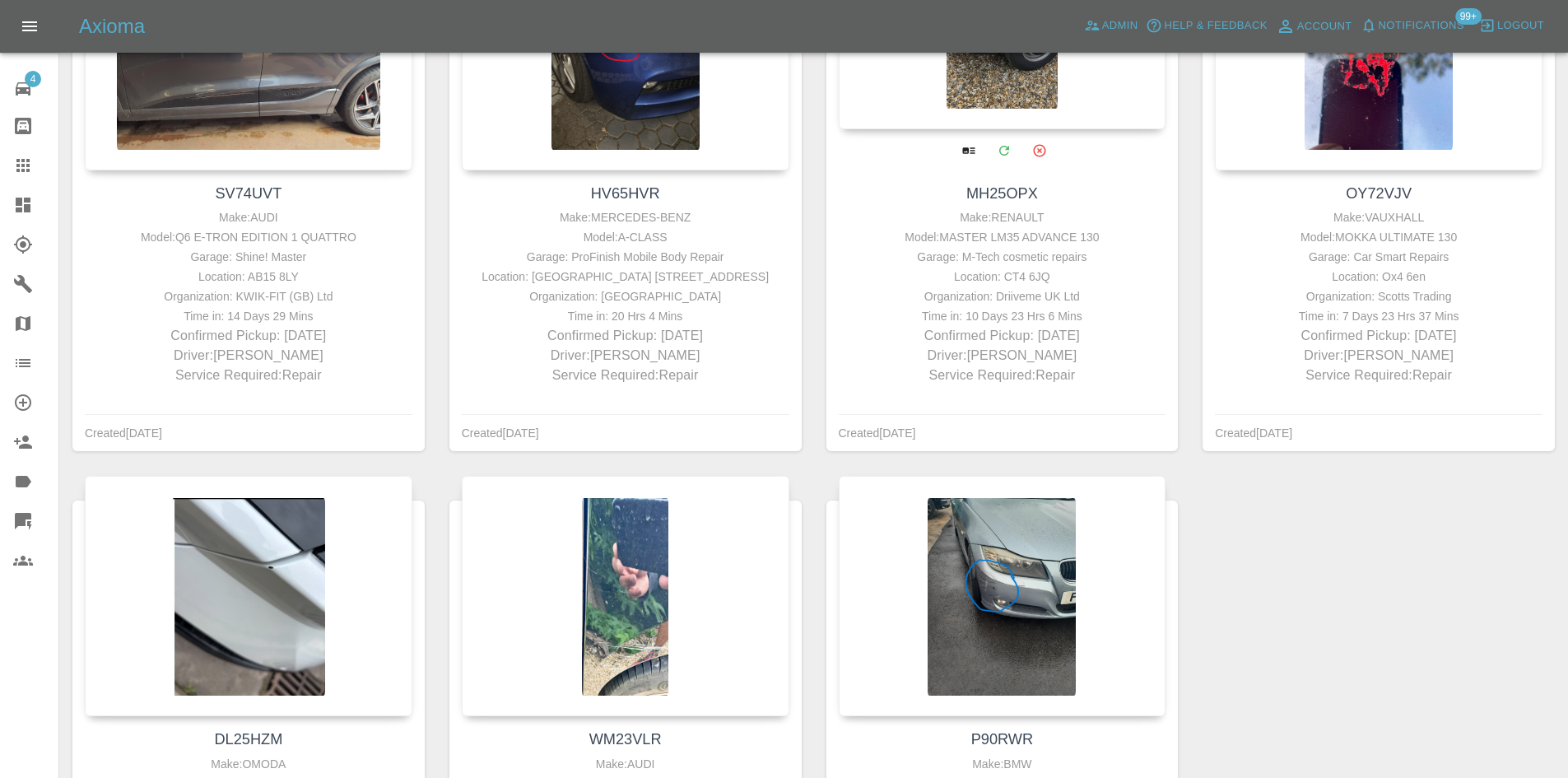
drag, startPoint x: 1056, startPoint y: 298, endPoint x: 1065, endPoint y: 299, distance: 9.1
click at [1061, 298] on div "Organization: Driiveme UK Ltd" at bounding box center [1003, 296] width 320 height 20
click at [1083, 299] on div "Organization: Driiveme UK Ltd" at bounding box center [1003, 296] width 320 height 20
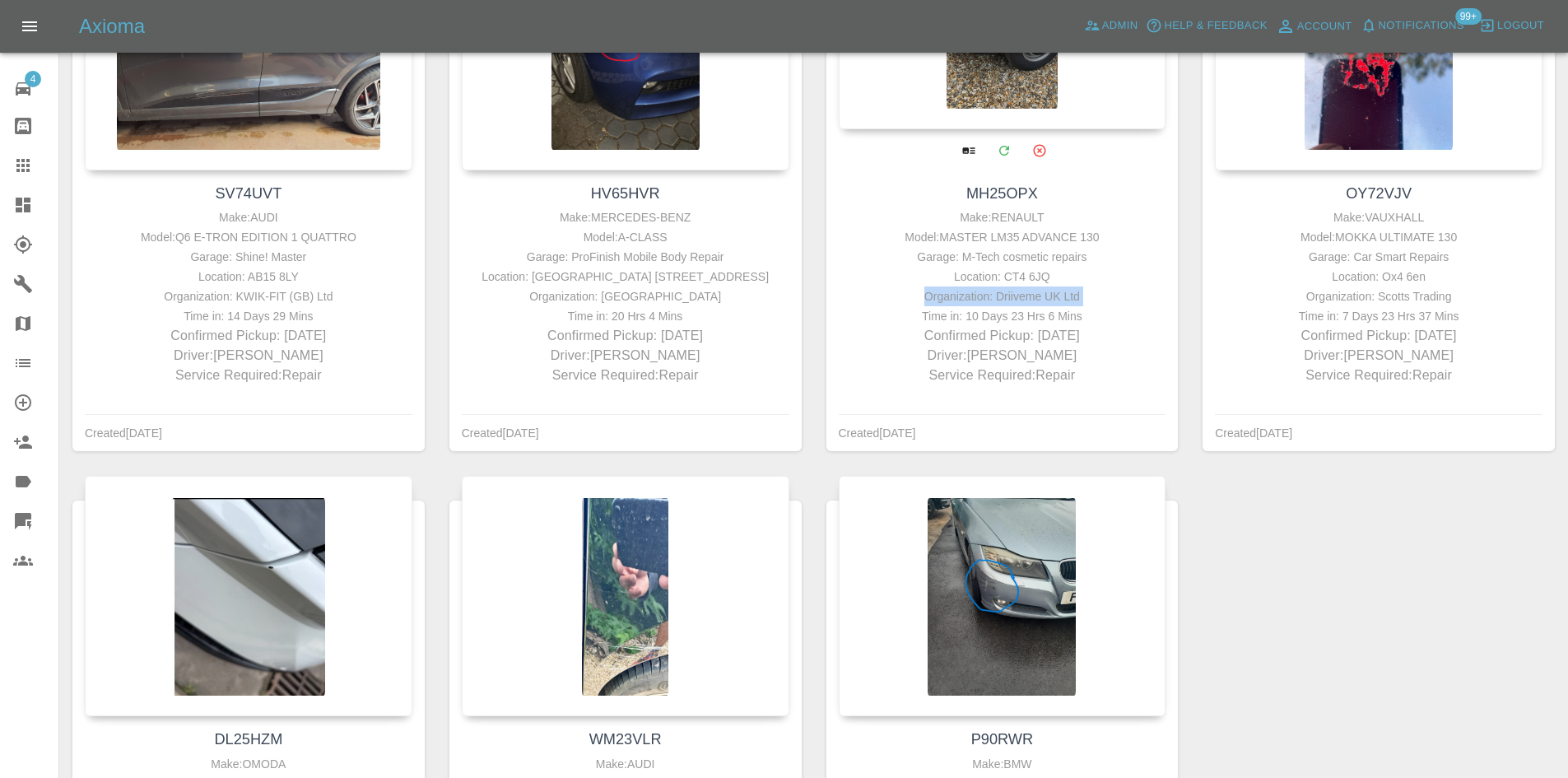
click at [1053, 288] on div "Organization: Driiveme UK Ltd" at bounding box center [1003, 296] width 320 height 20
click at [1053, 293] on div "Organization: Driiveme UK Ltd" at bounding box center [1003, 296] width 320 height 20
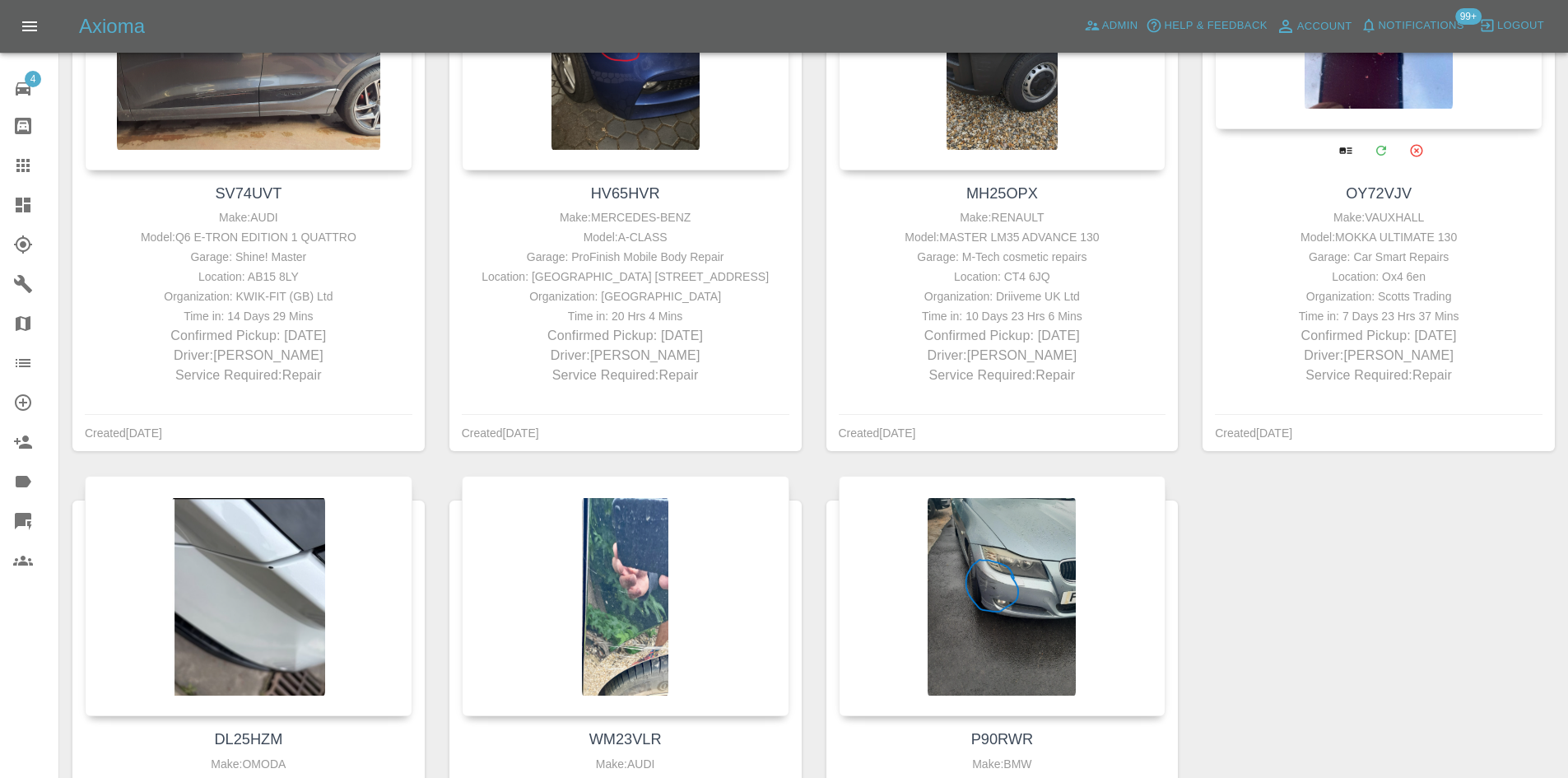
click at [1386, 262] on div "Garage: Car Smart Repairs" at bounding box center [1378, 257] width 320 height 20
drag, startPoint x: 1476, startPoint y: 334, endPoint x: 1361, endPoint y: 343, distance: 115.4
click at [1361, 343] on p "Confirmed Pickup: in 16 days" at bounding box center [1378, 336] width 320 height 20
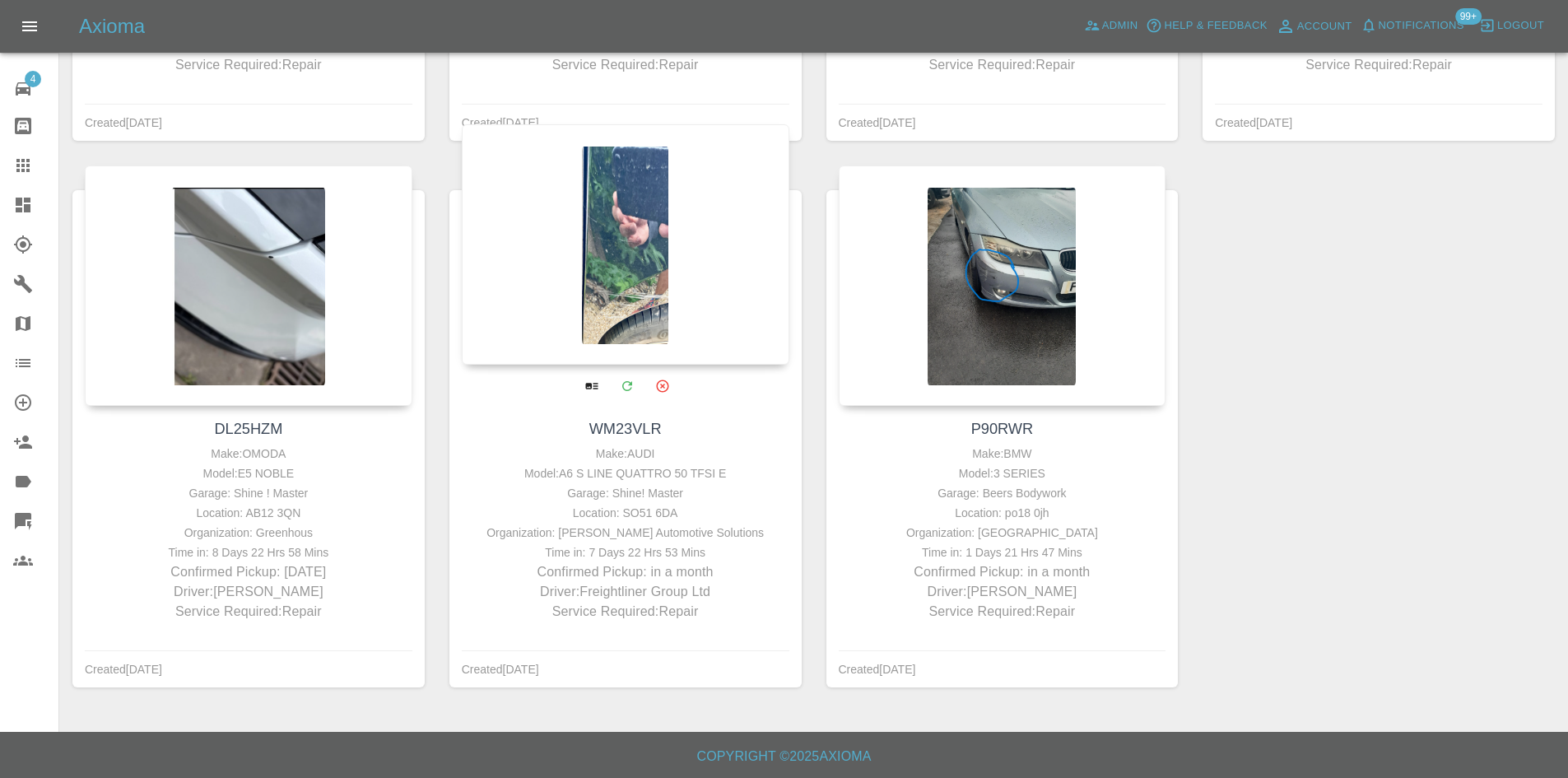
scroll to position [3459, 0]
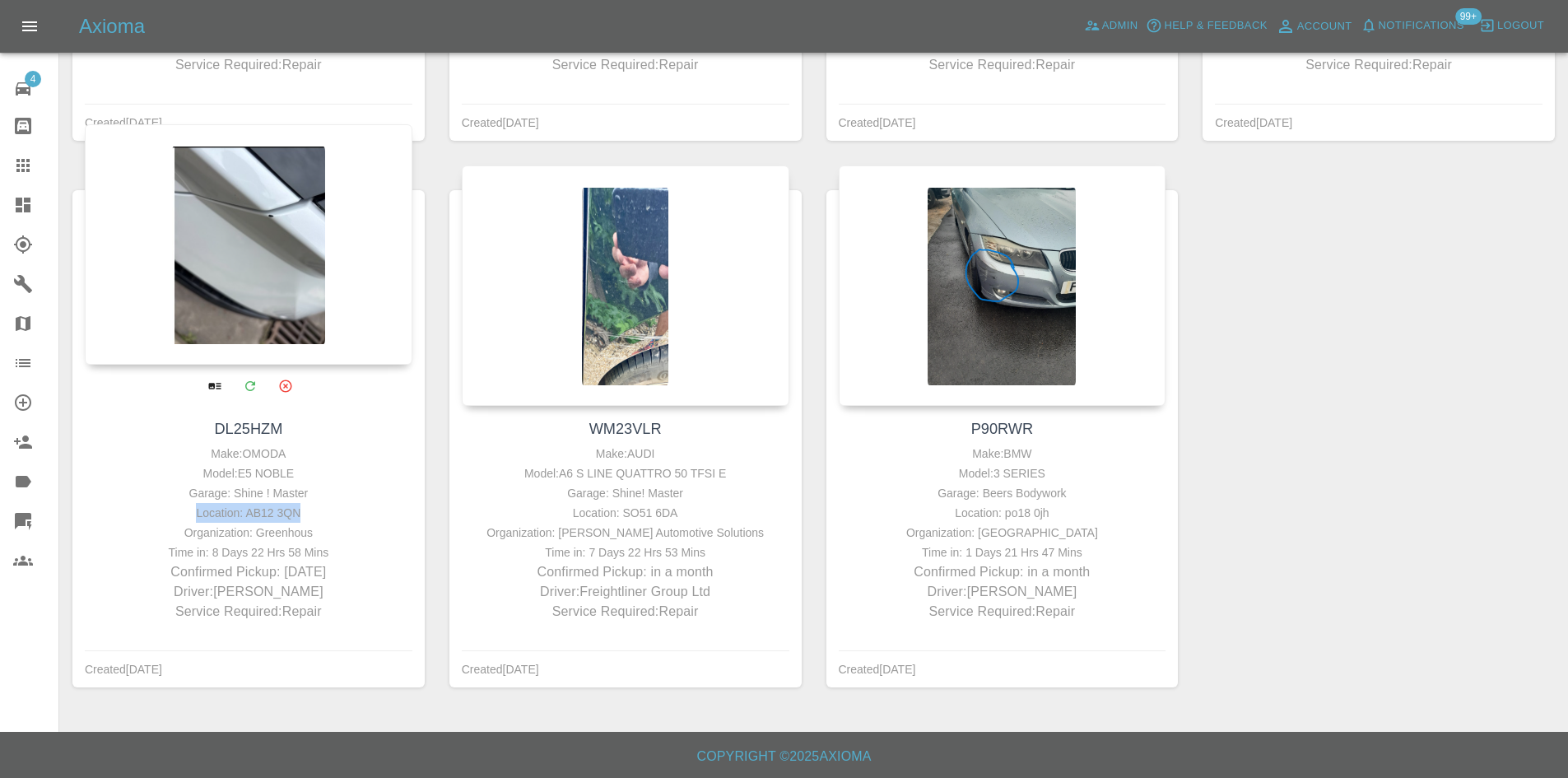
drag, startPoint x: 314, startPoint y: 509, endPoint x: 193, endPoint y: 522, distance: 121.7
click at [193, 521] on div "Location: AB12 3QN" at bounding box center [248, 513] width 320 height 20
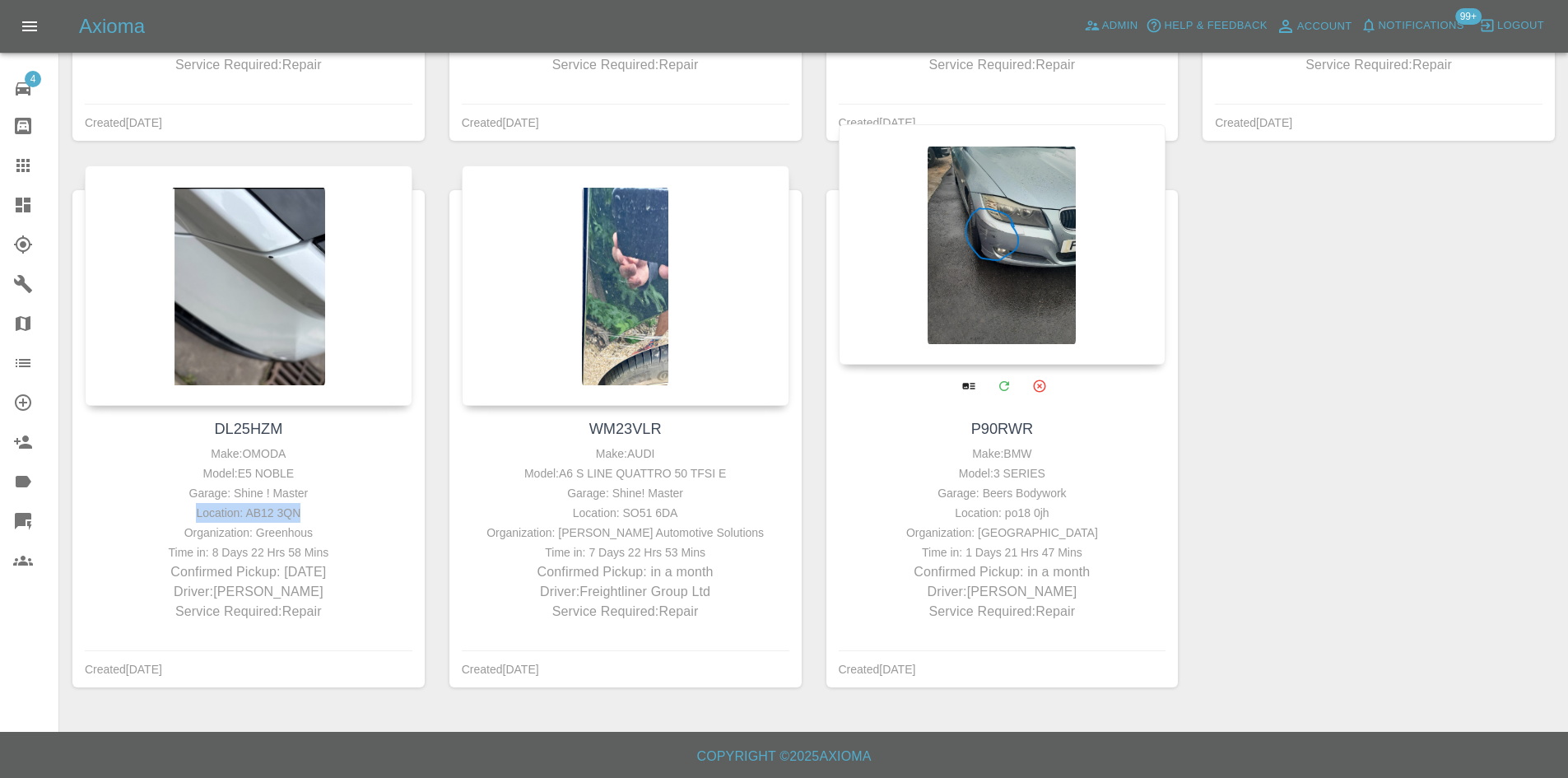
click at [958, 277] on div at bounding box center [1002, 244] width 328 height 240
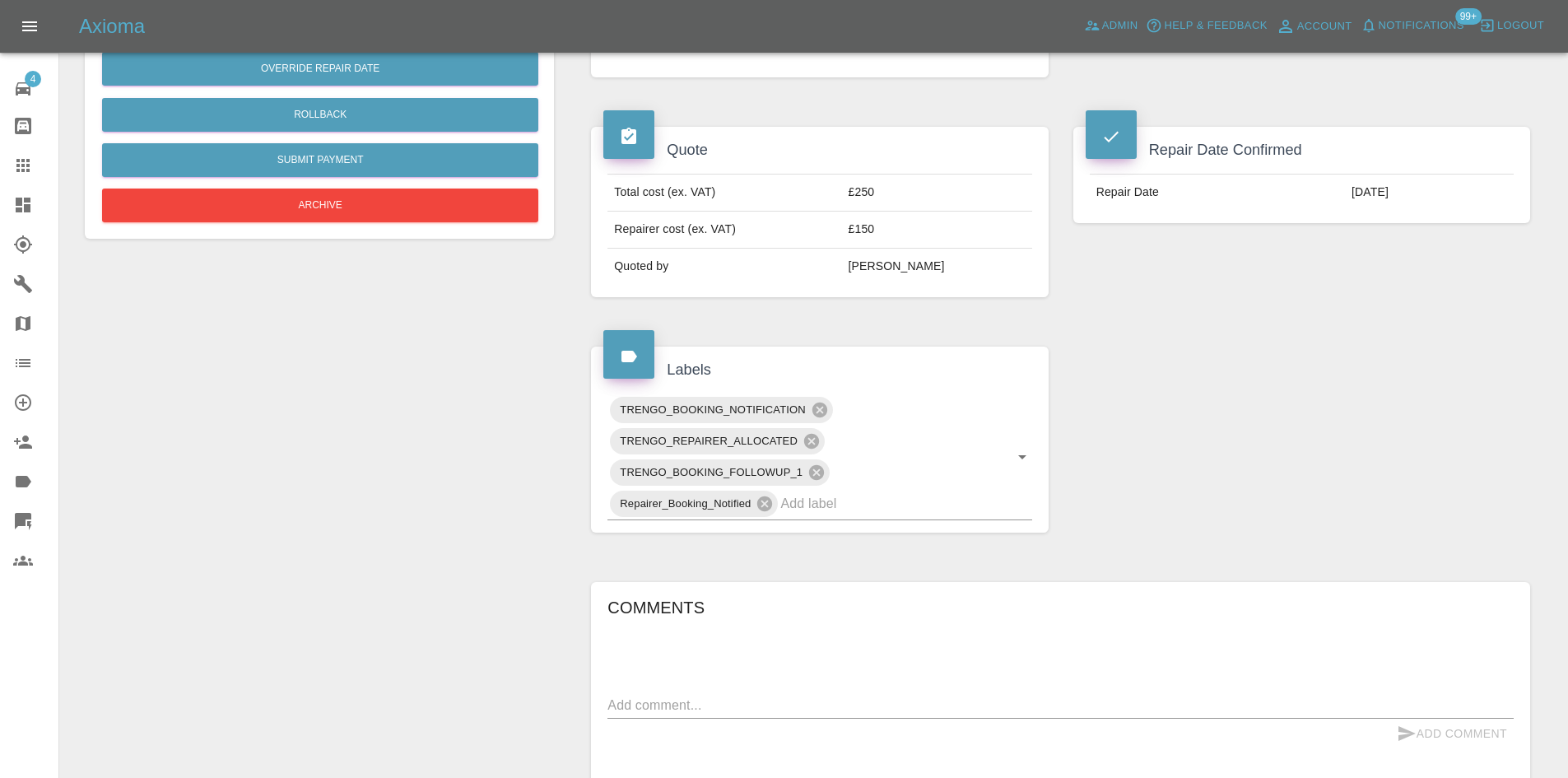
scroll to position [247, 0]
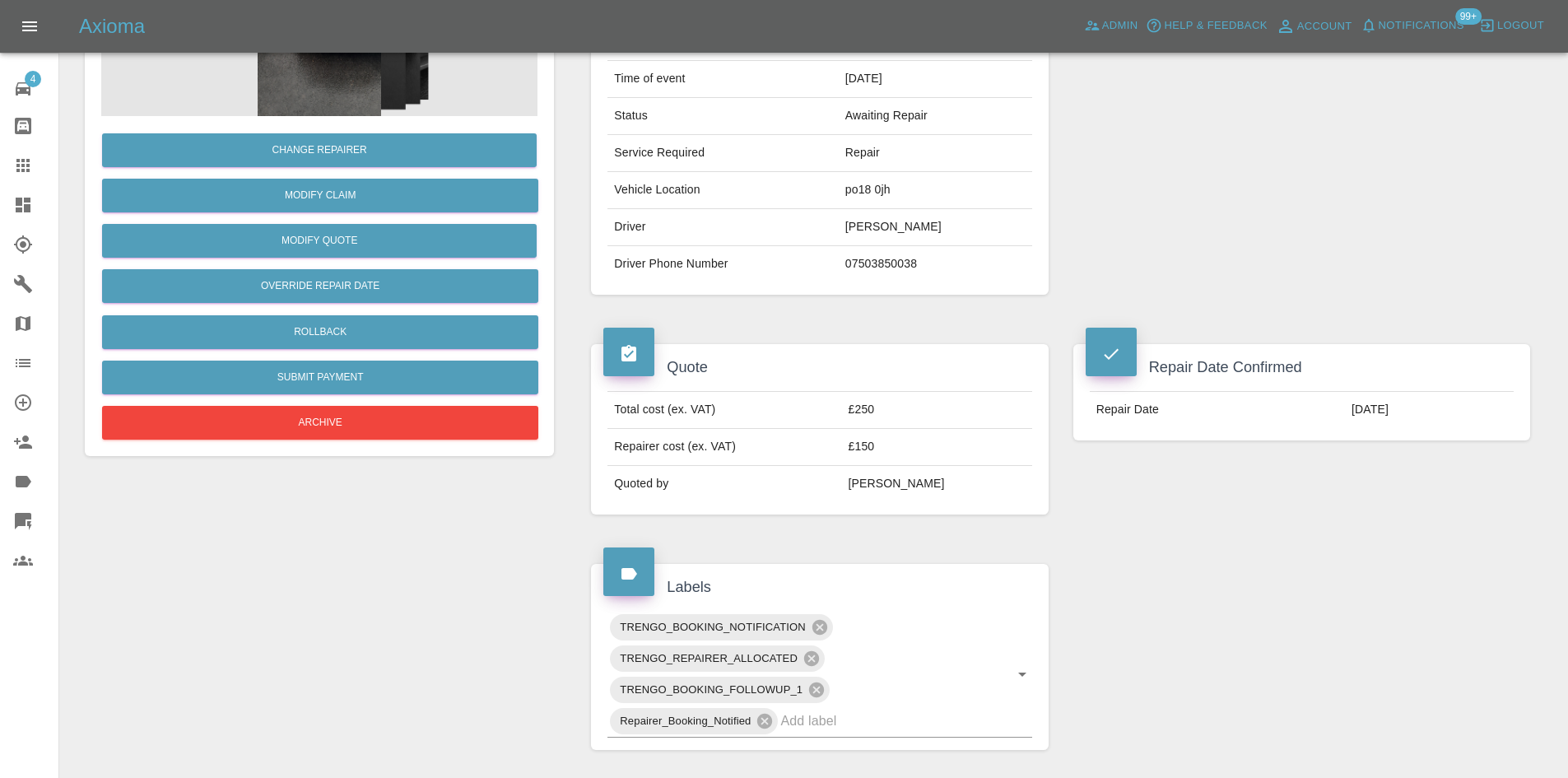
click at [19, 198] on icon at bounding box center [23, 205] width 15 height 15
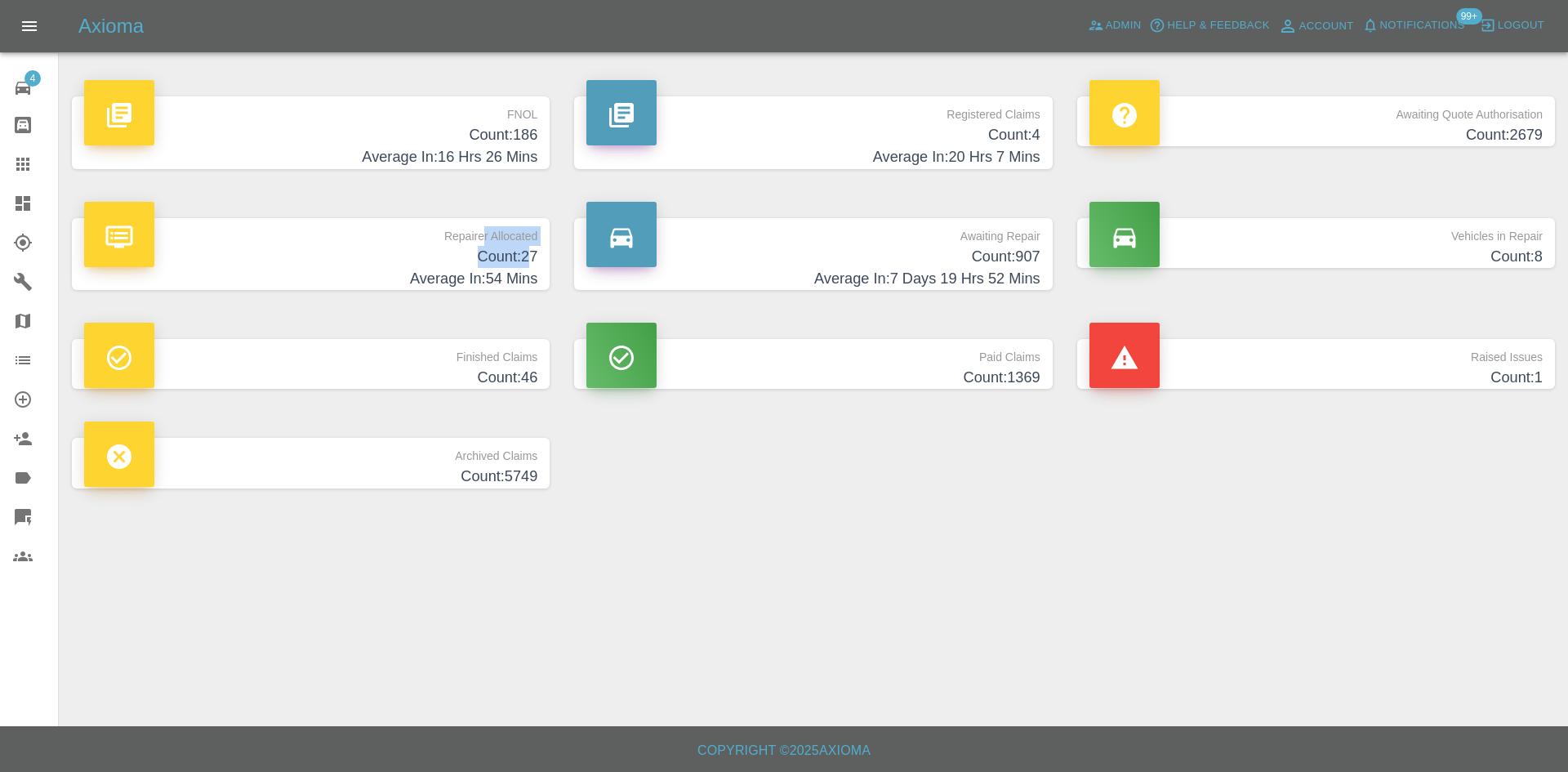
drag, startPoint x: 484, startPoint y: 203, endPoint x: 531, endPoint y: 260, distance: 73.9
click at [531, 260] on div "Repairer Allocated Count: 27 Average In: 54 Mins" at bounding box center [310, 253] width 503 height 121
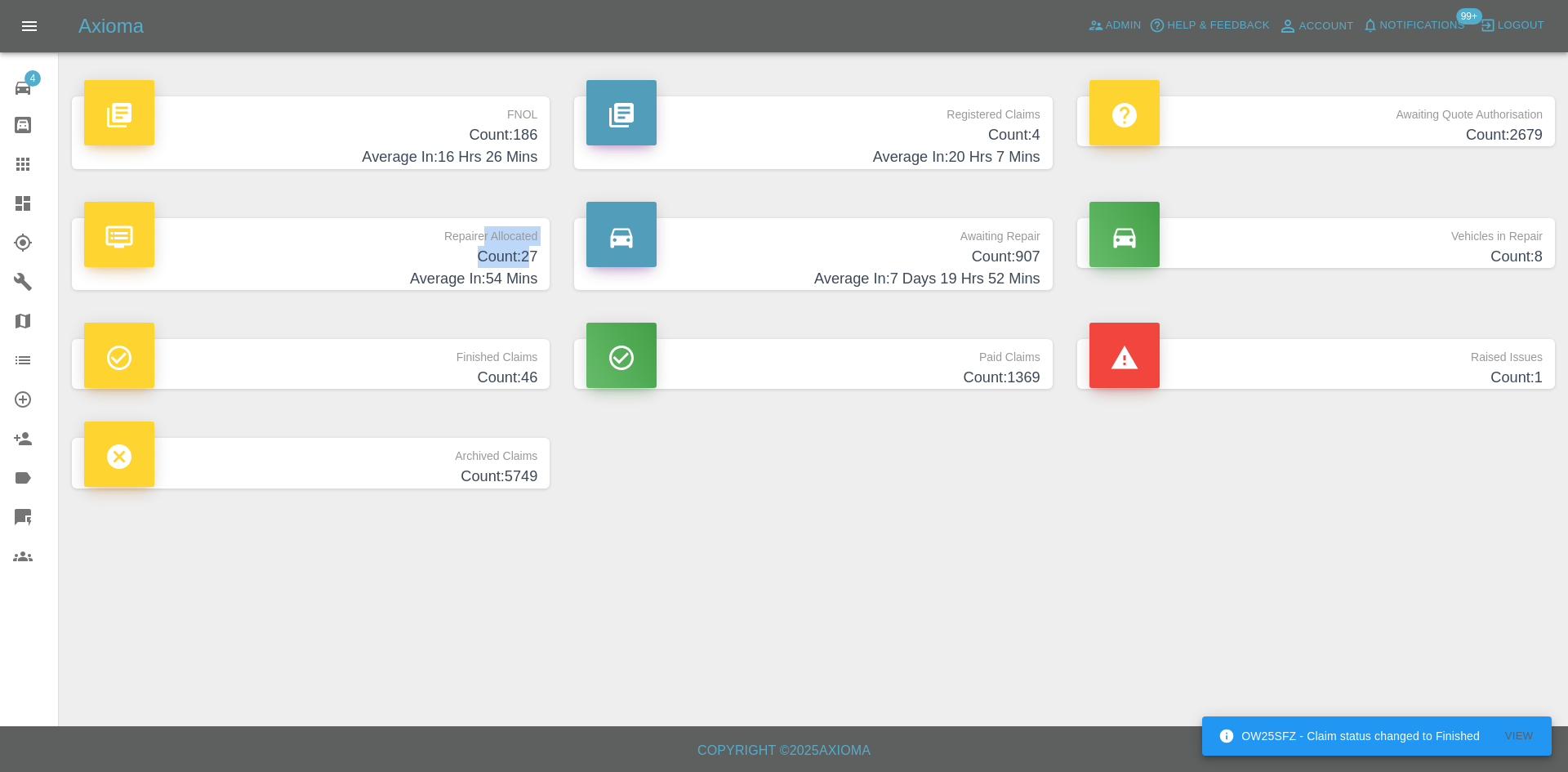
click at [416, 258] on h4 "Count: 27" at bounding box center [310, 256] width 453 height 22
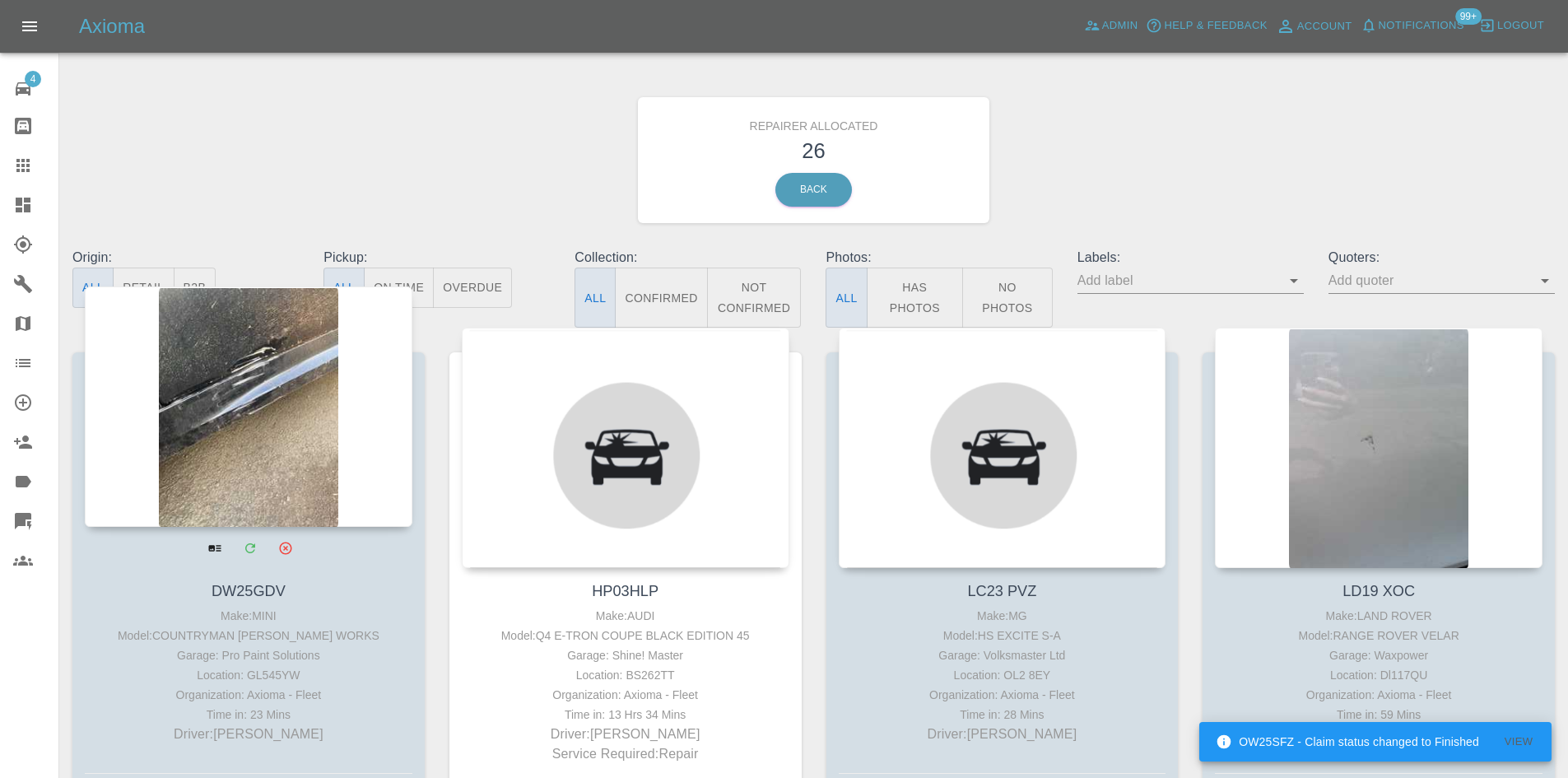
click at [282, 391] on div at bounding box center [248, 406] width 328 height 240
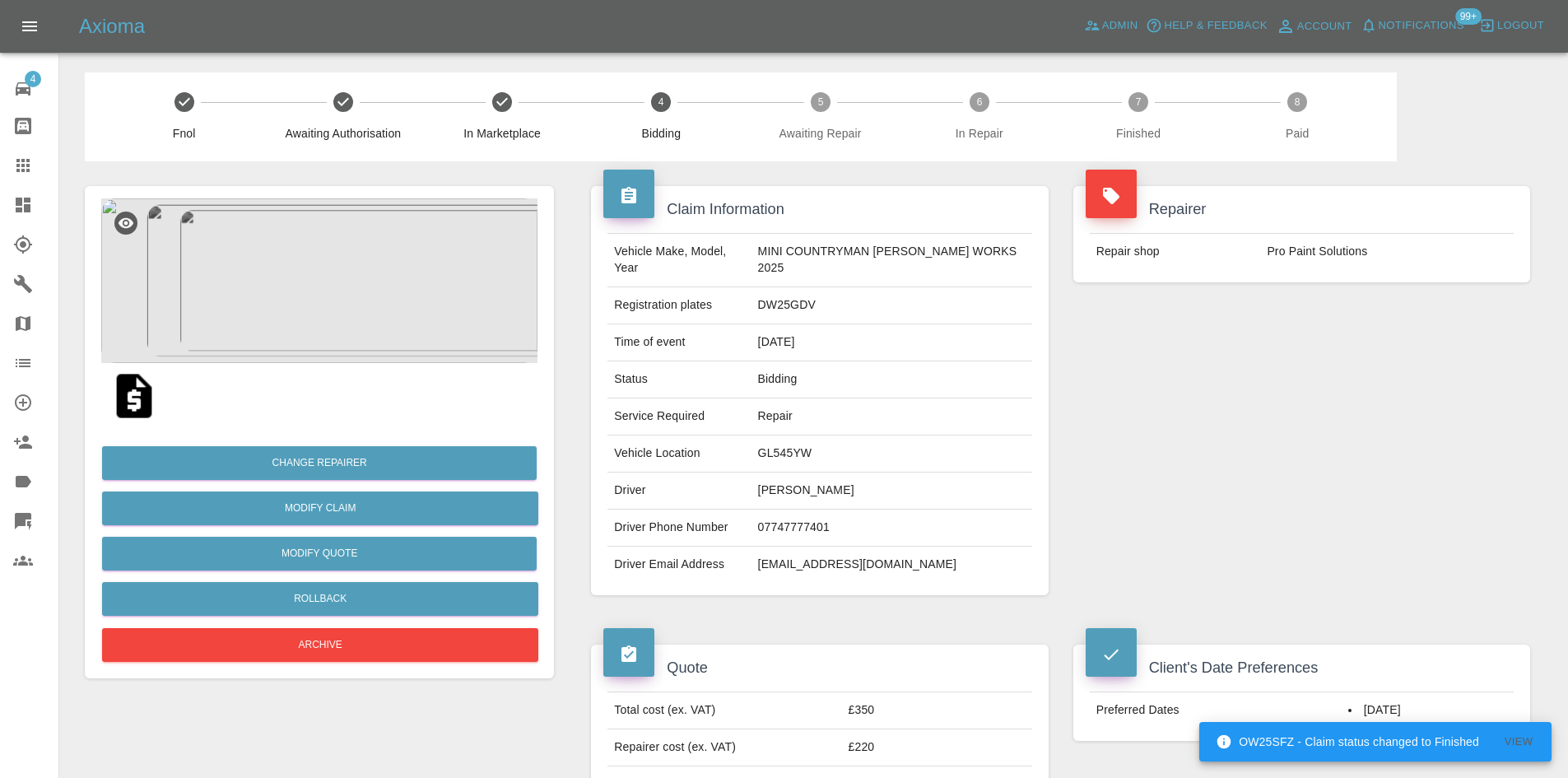
click at [5, 205] on link "Dashboard" at bounding box center [29, 205] width 59 height 40
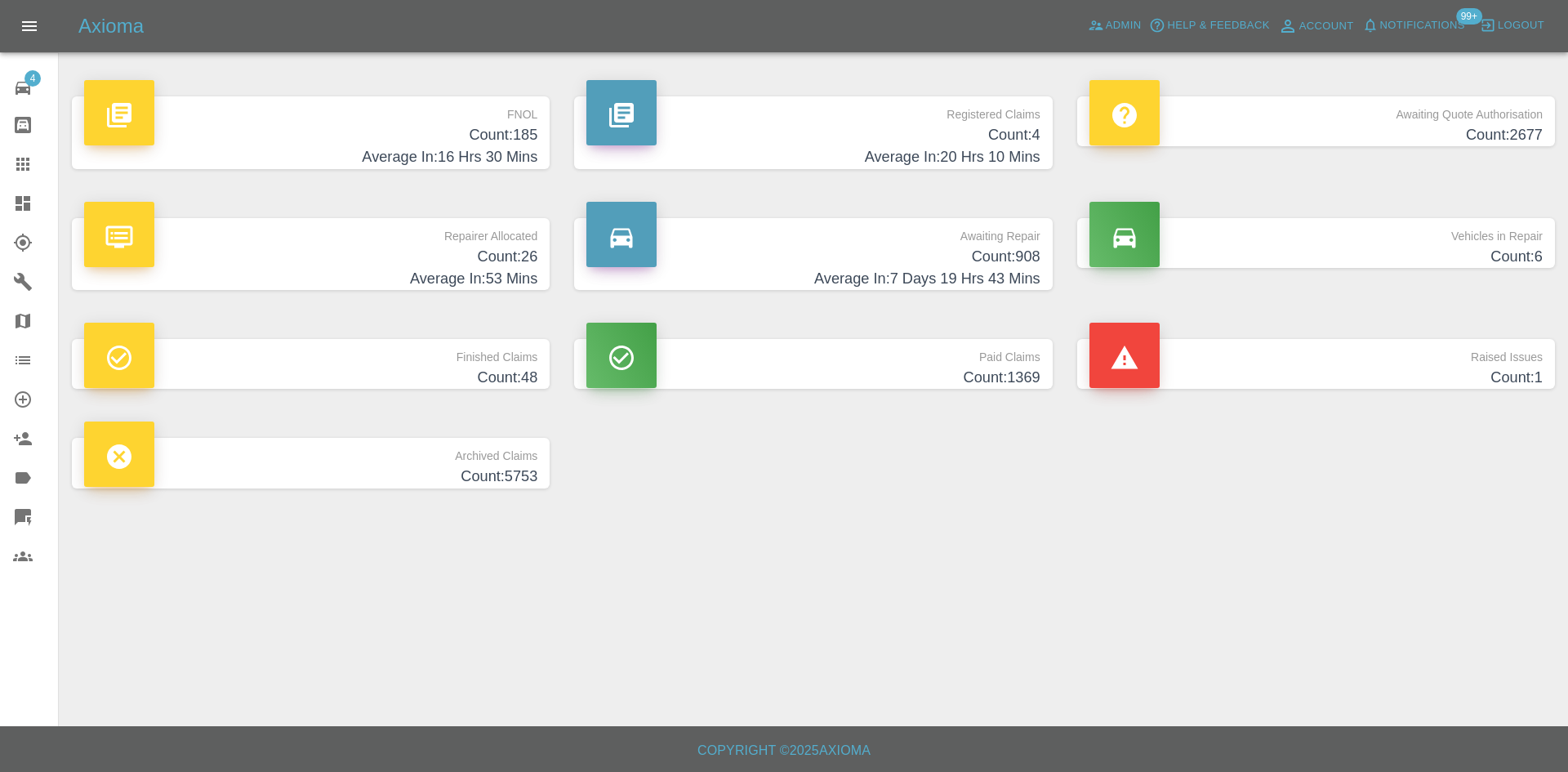
click at [413, 255] on h4 "Count: 26" at bounding box center [310, 256] width 453 height 22
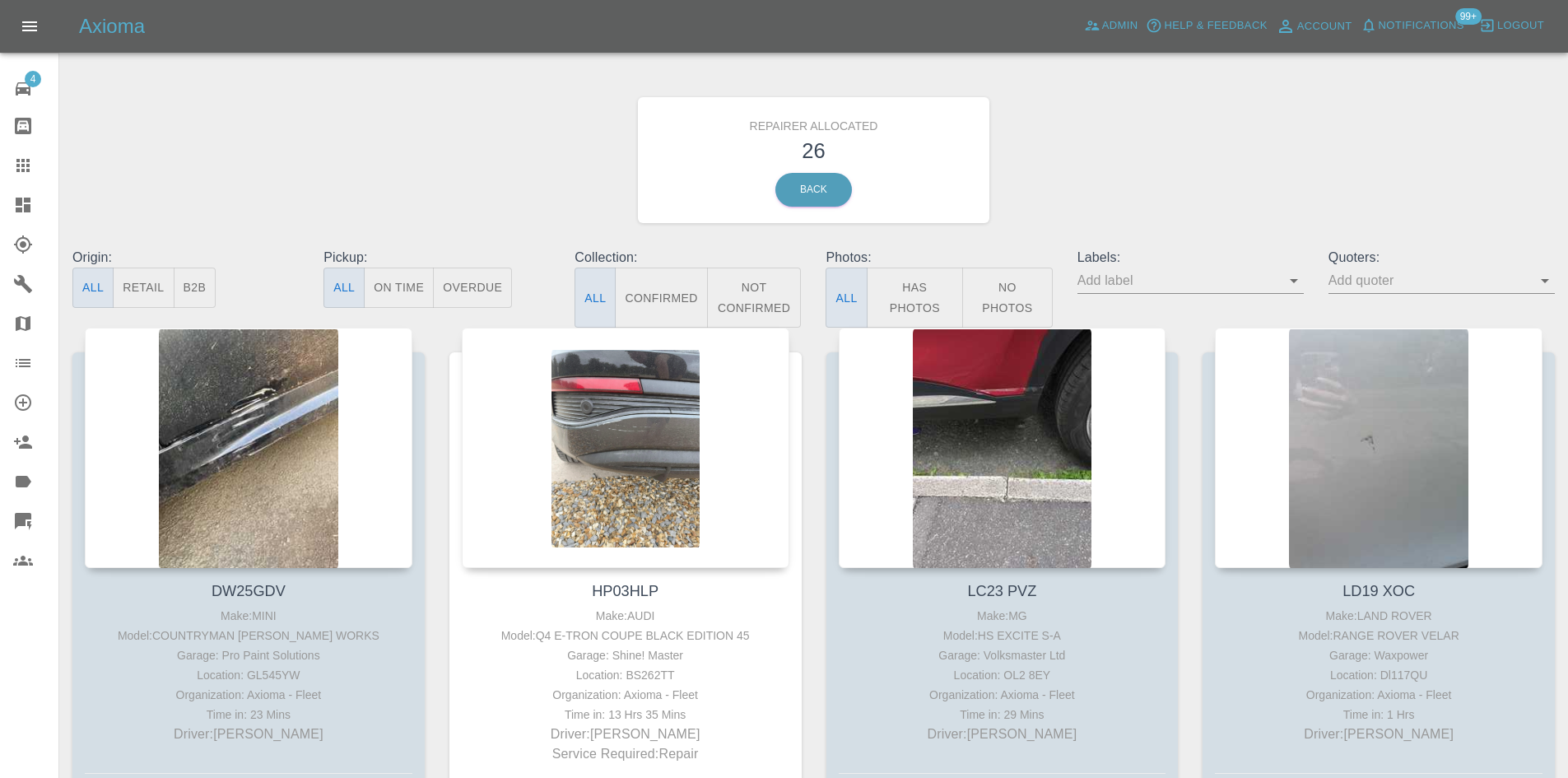
click at [210, 295] on button "B2B" at bounding box center [195, 287] width 43 height 41
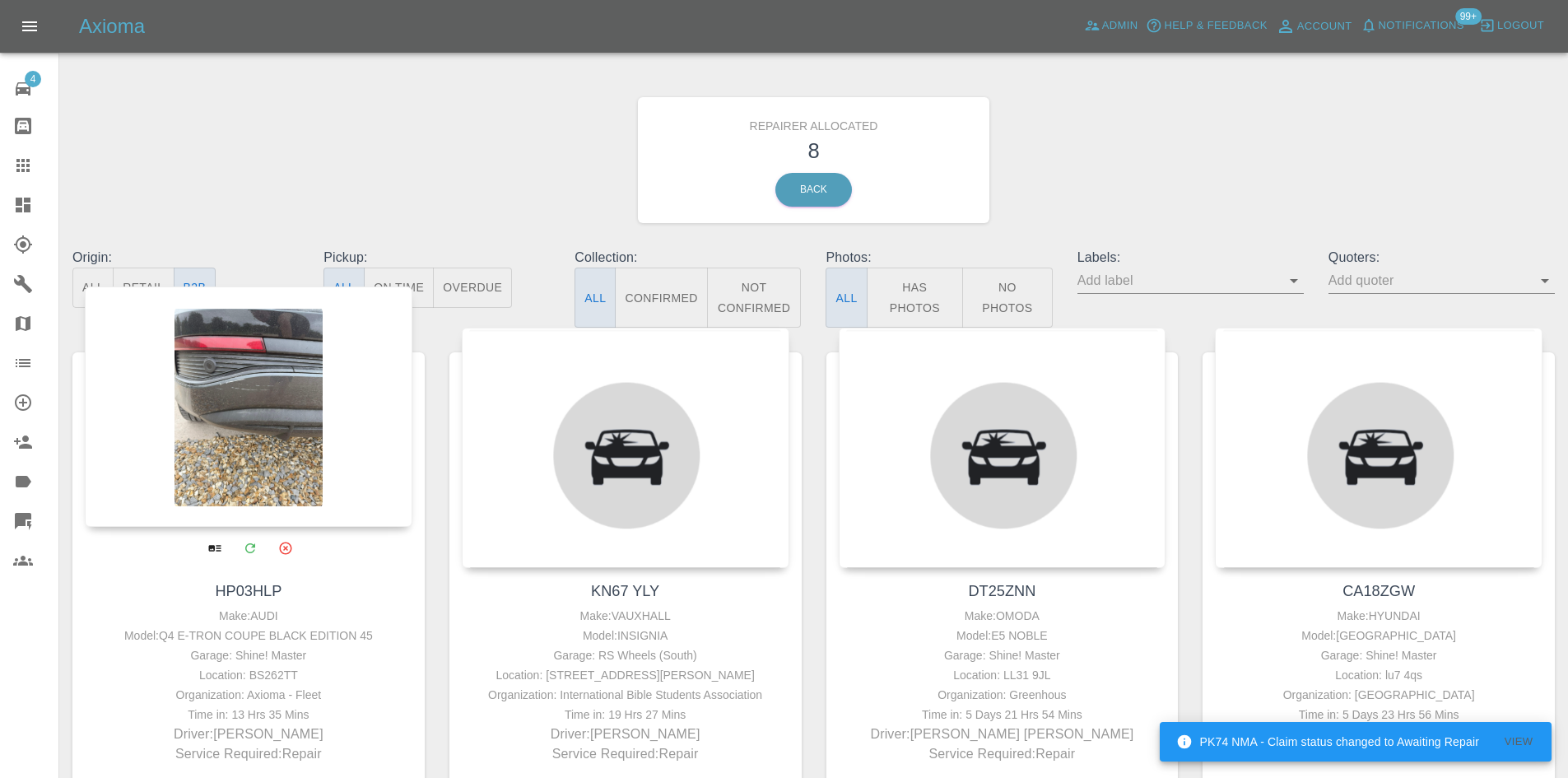
click at [263, 397] on div at bounding box center [248, 406] width 328 height 240
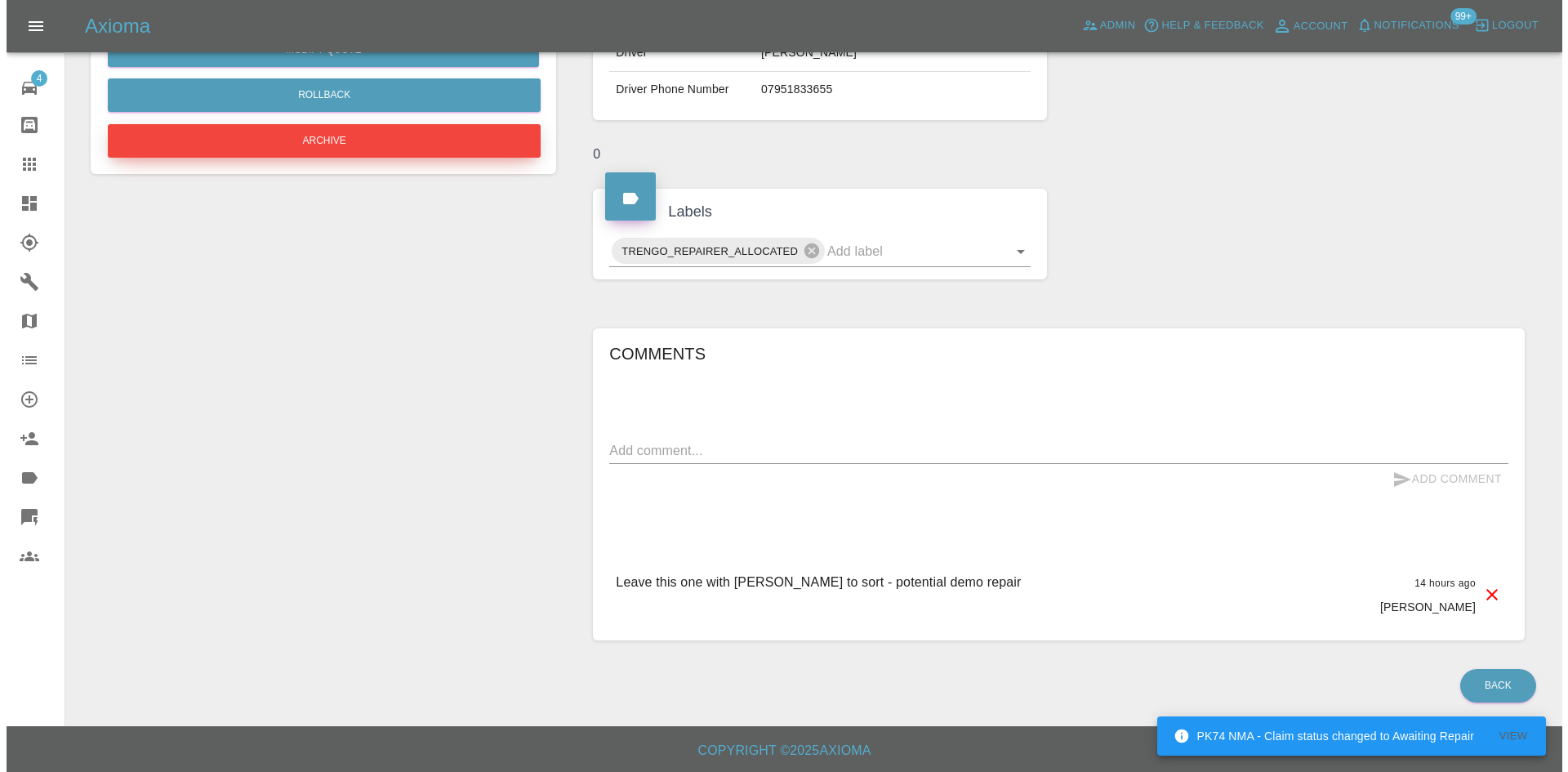
scroll to position [188, 0]
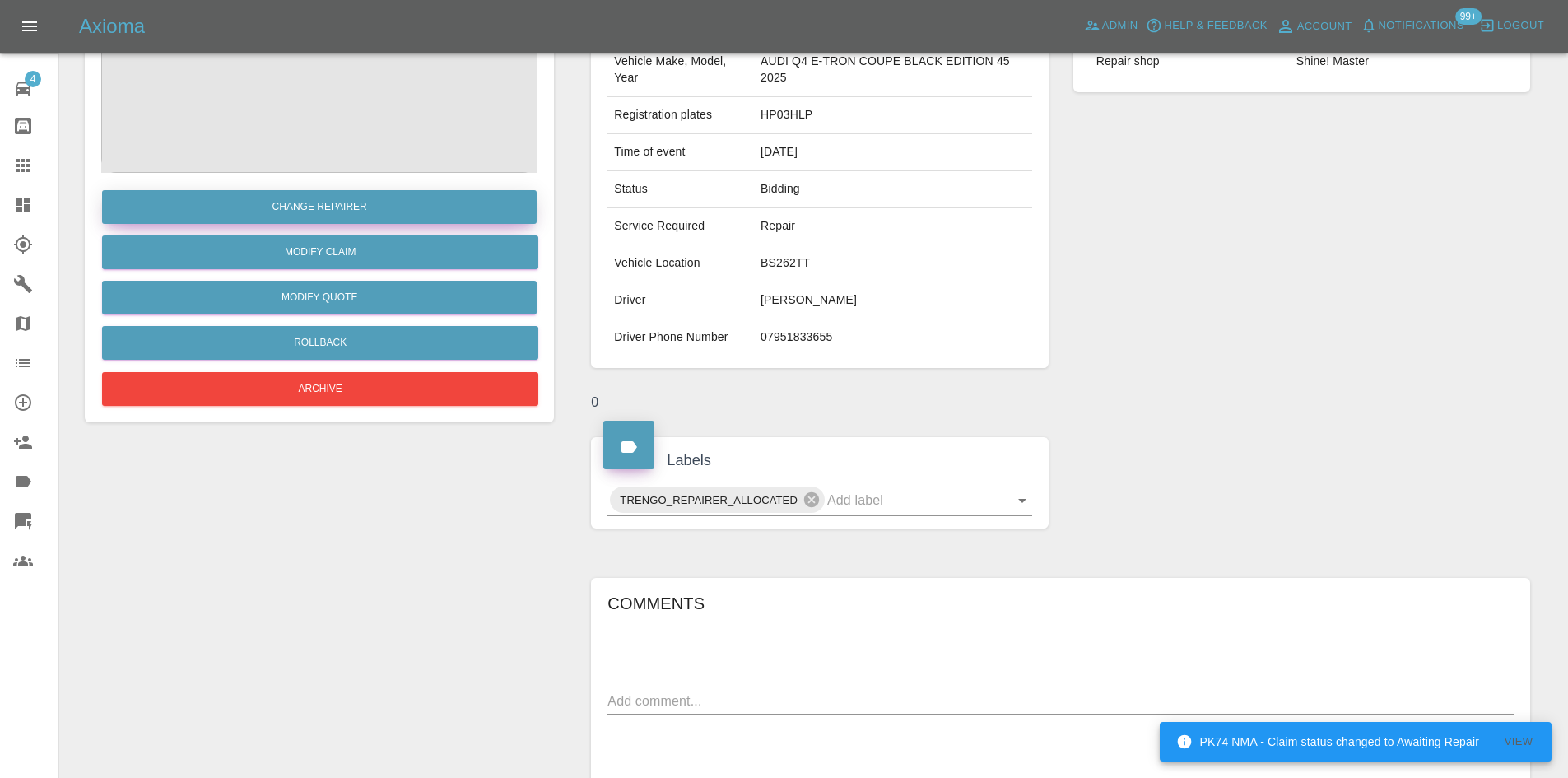
click at [367, 208] on button "Change Repairer" at bounding box center [320, 207] width 435 height 34
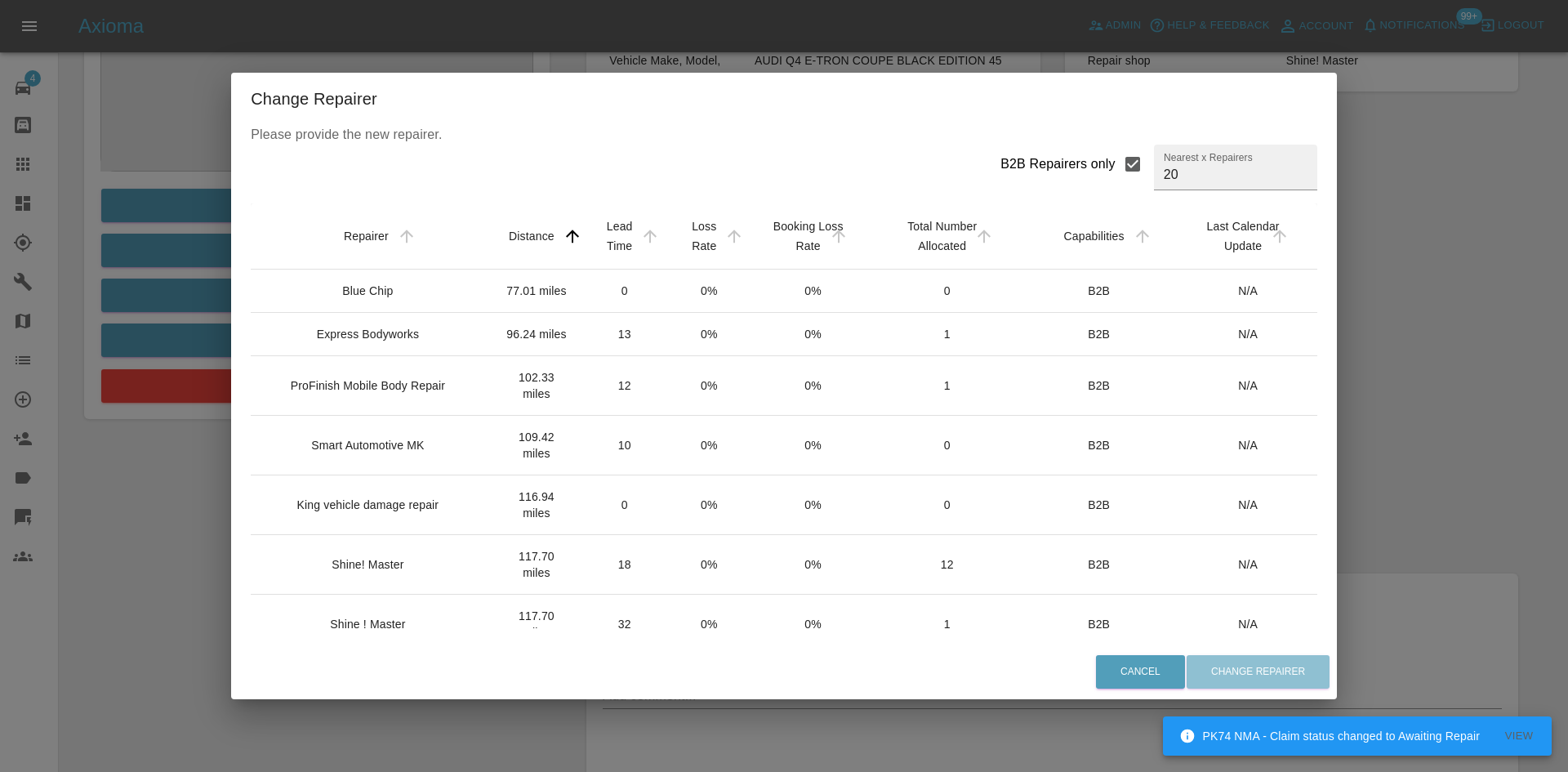
click at [1116, 161] on input "B2B Repairers only" at bounding box center [1132, 164] width 34 height 35
checkbox input "false"
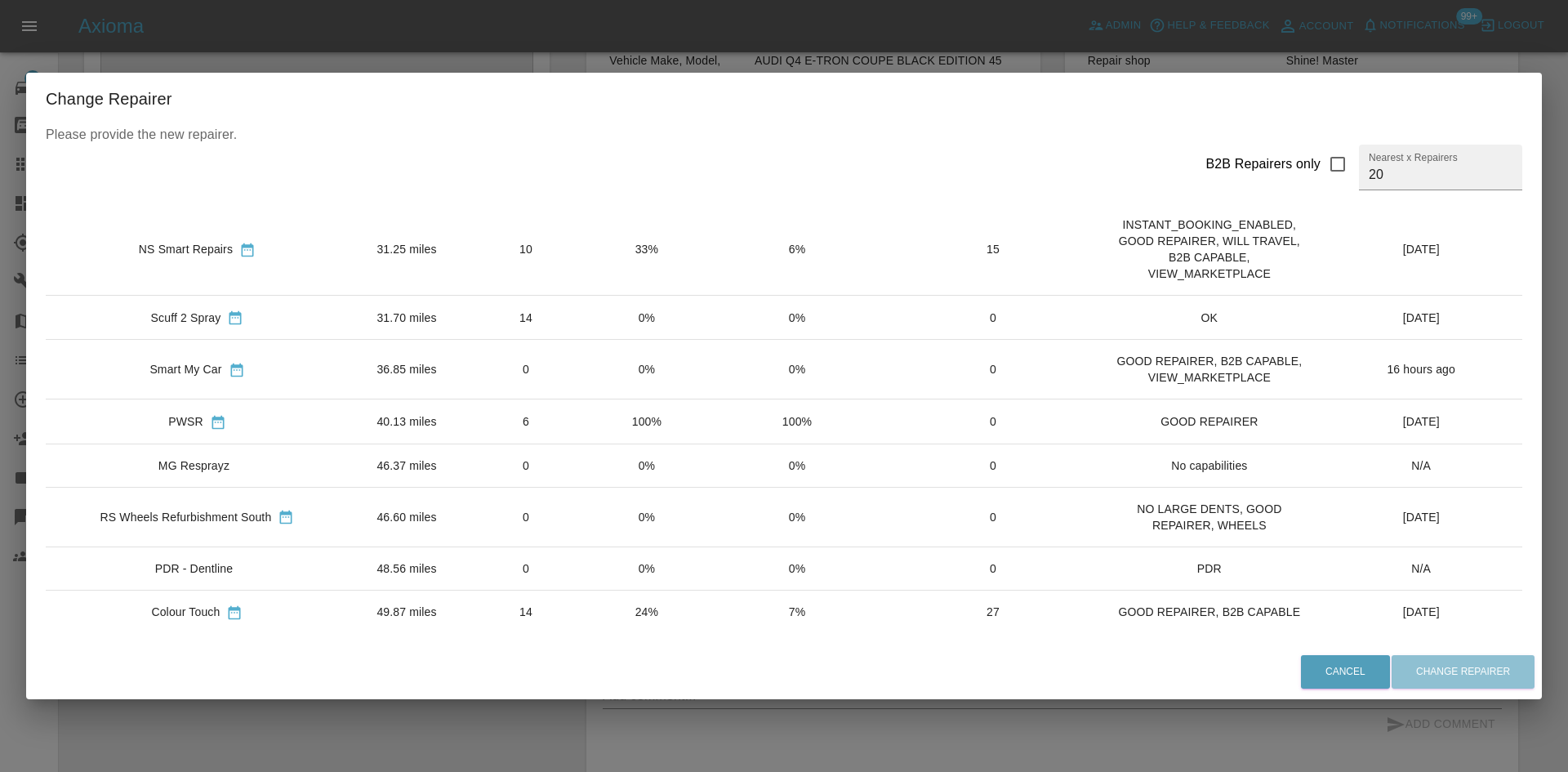
scroll to position [689, 0]
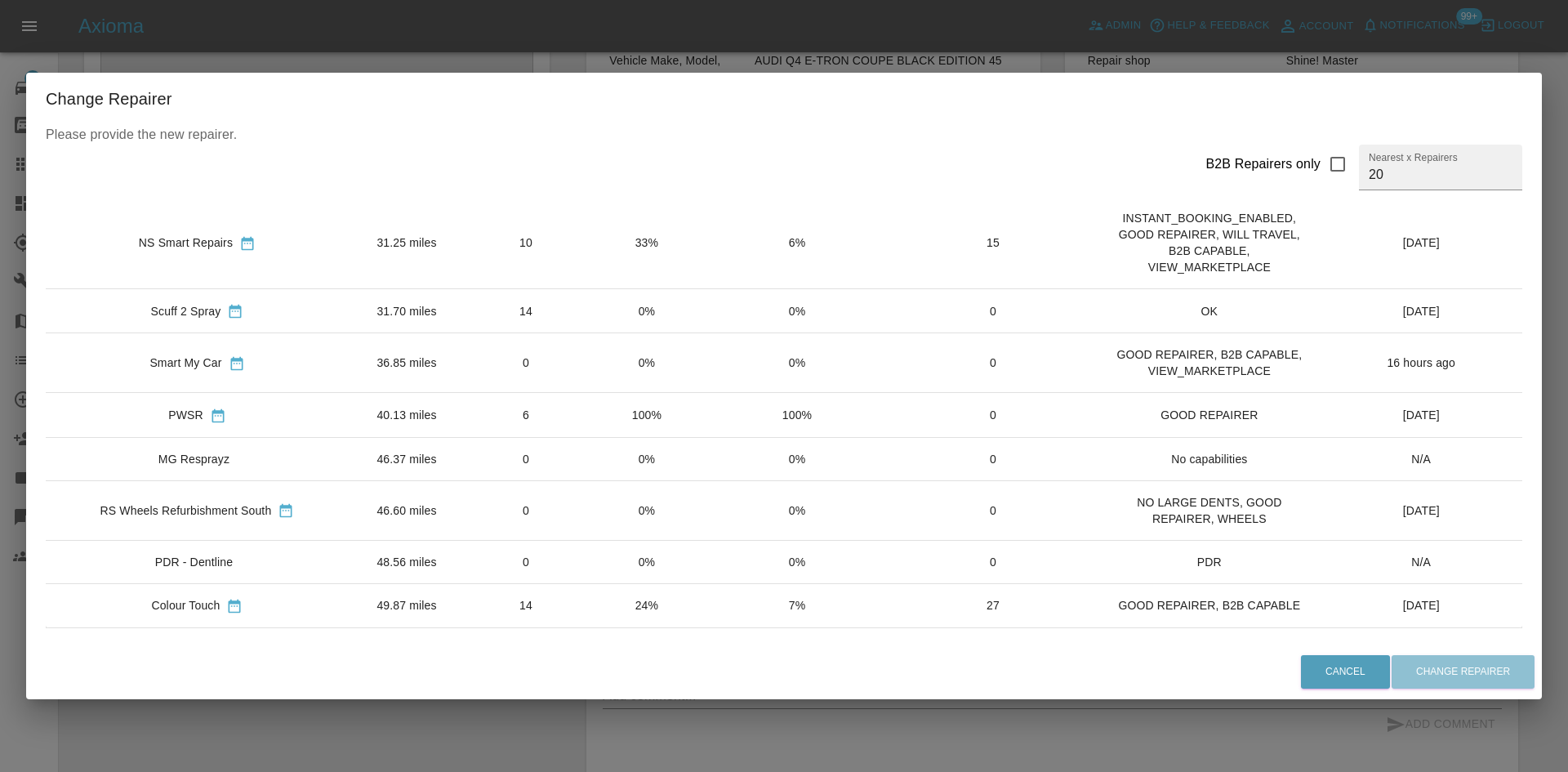
click at [298, 404] on td "PWSR" at bounding box center [196, 415] width 303 height 44
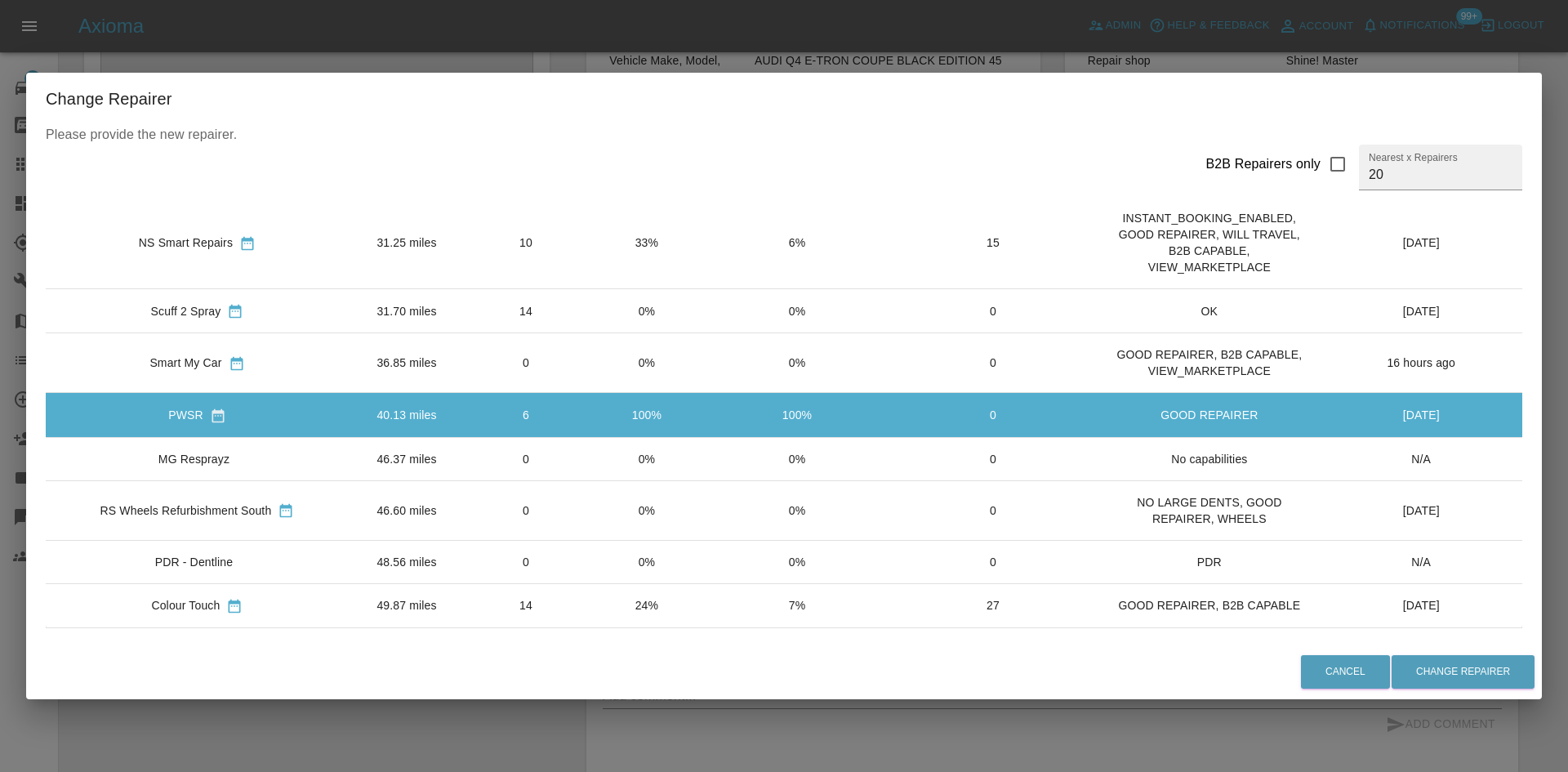
click at [1368, 375] on td "16 hours ago" at bounding box center [1421, 363] width 203 height 59
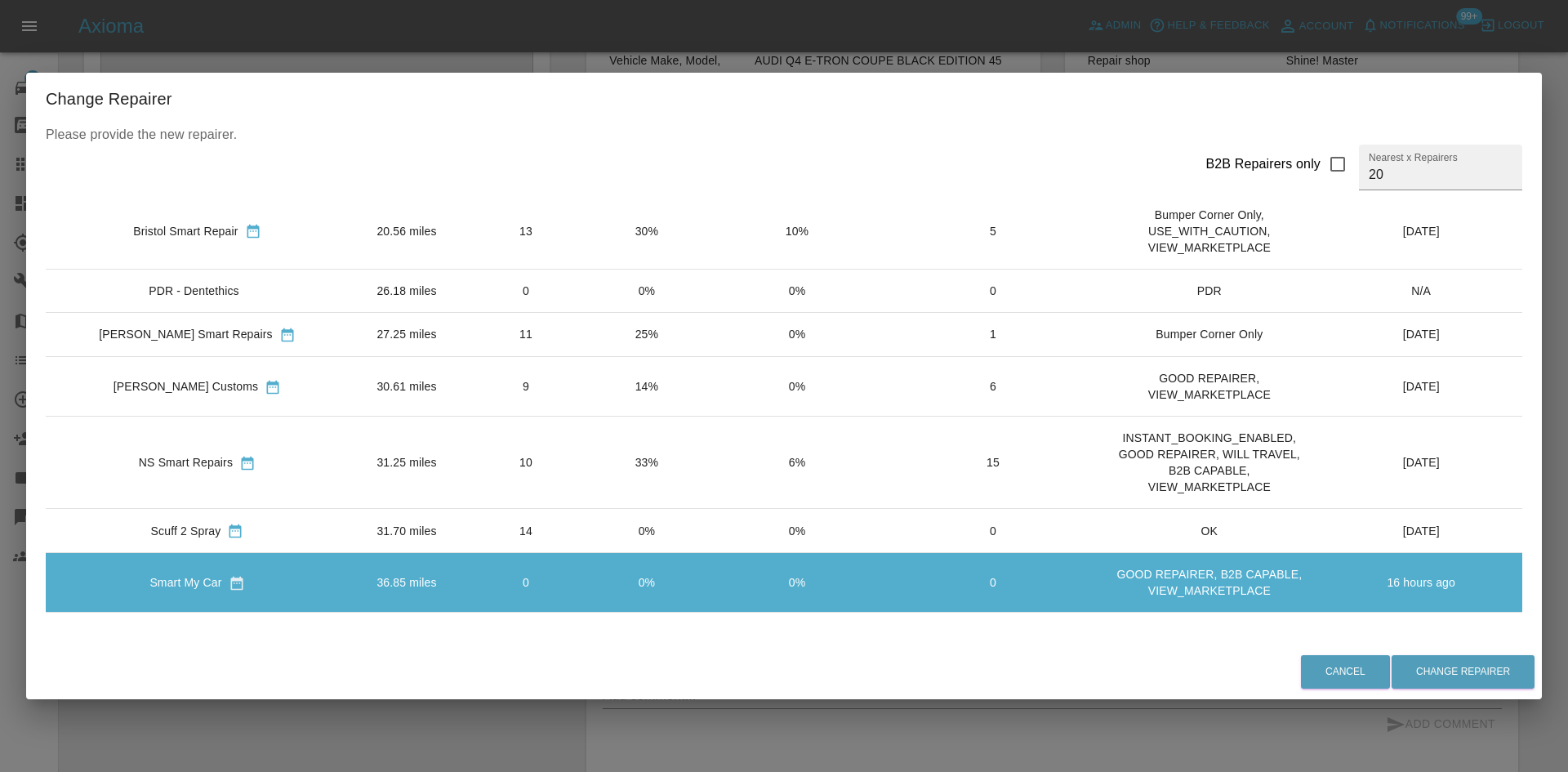
scroll to position [445, 0]
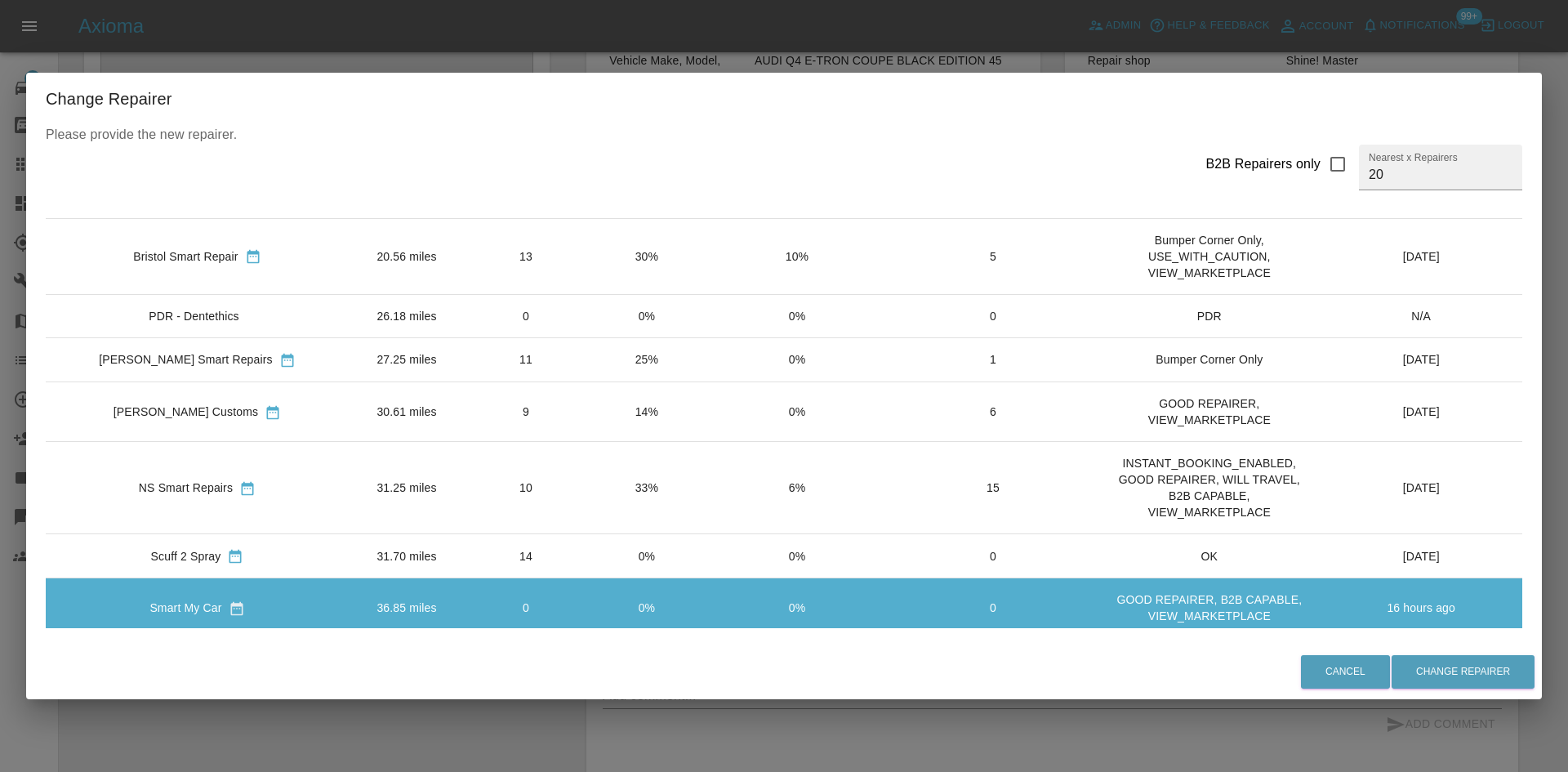
click at [189, 484] on div "NS Smart Repairs" at bounding box center [185, 487] width 94 height 17
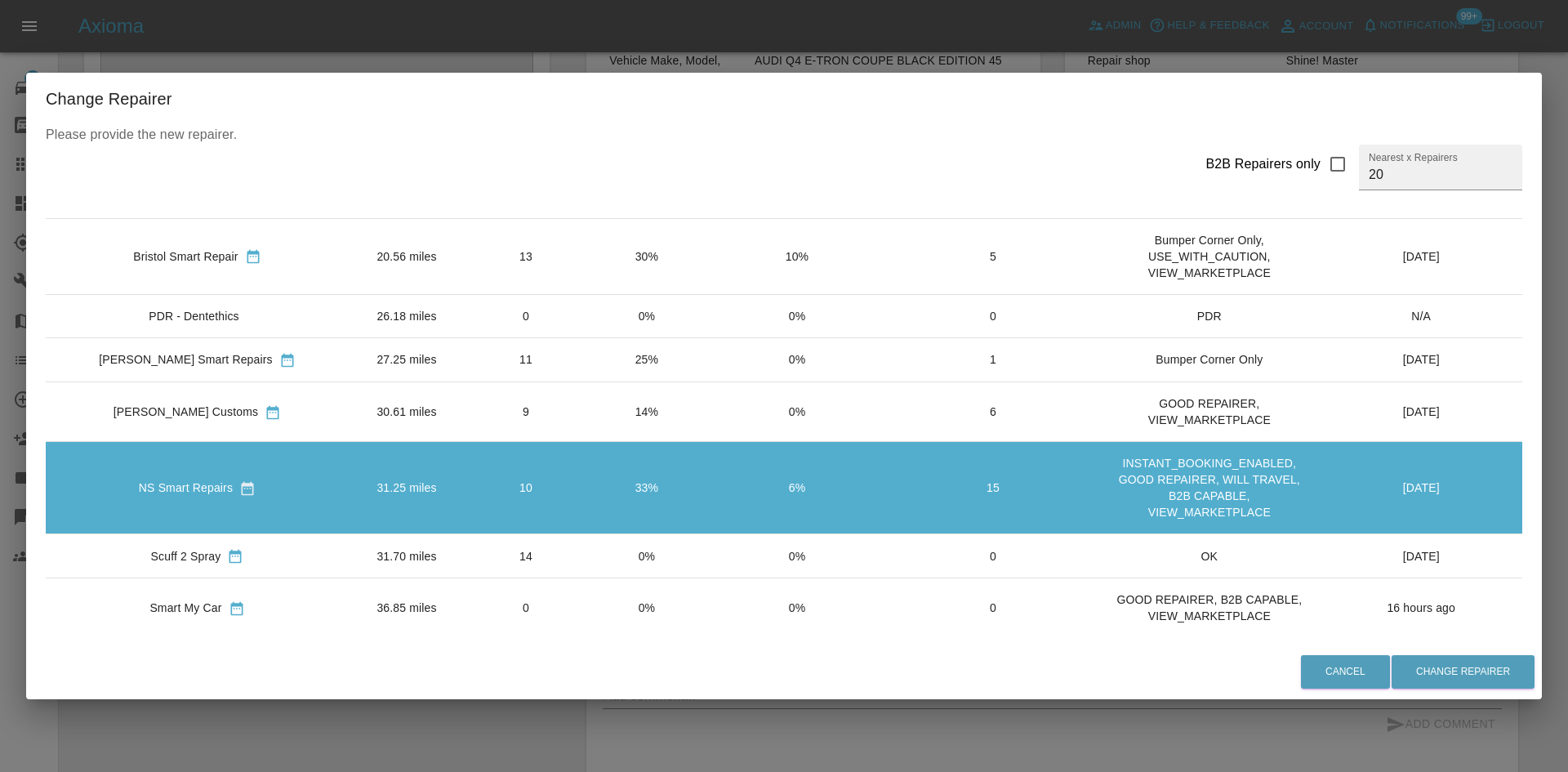
click at [379, 435] on td "30.61 miles" at bounding box center [407, 411] width 116 height 59
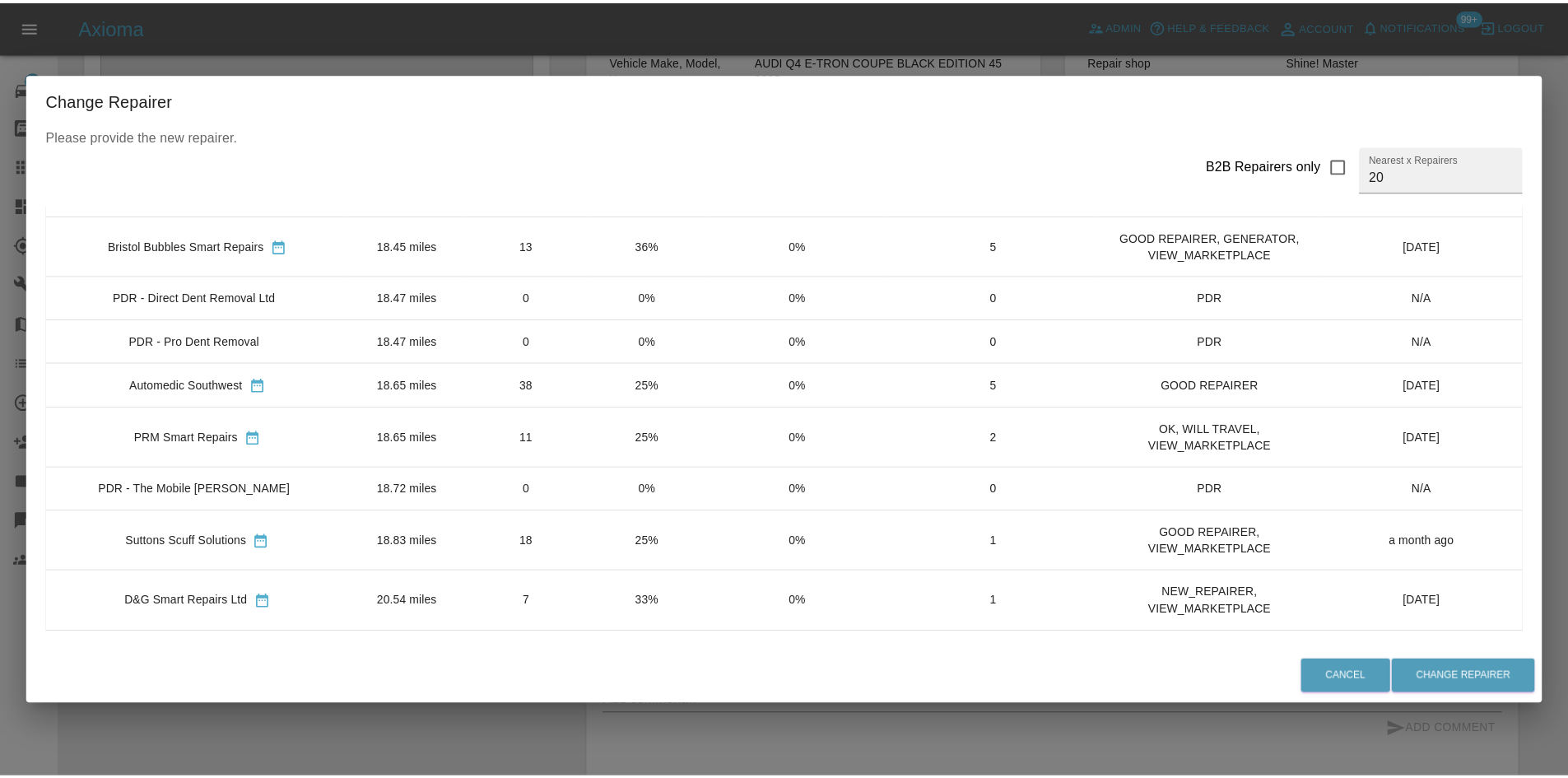
scroll to position [0, 0]
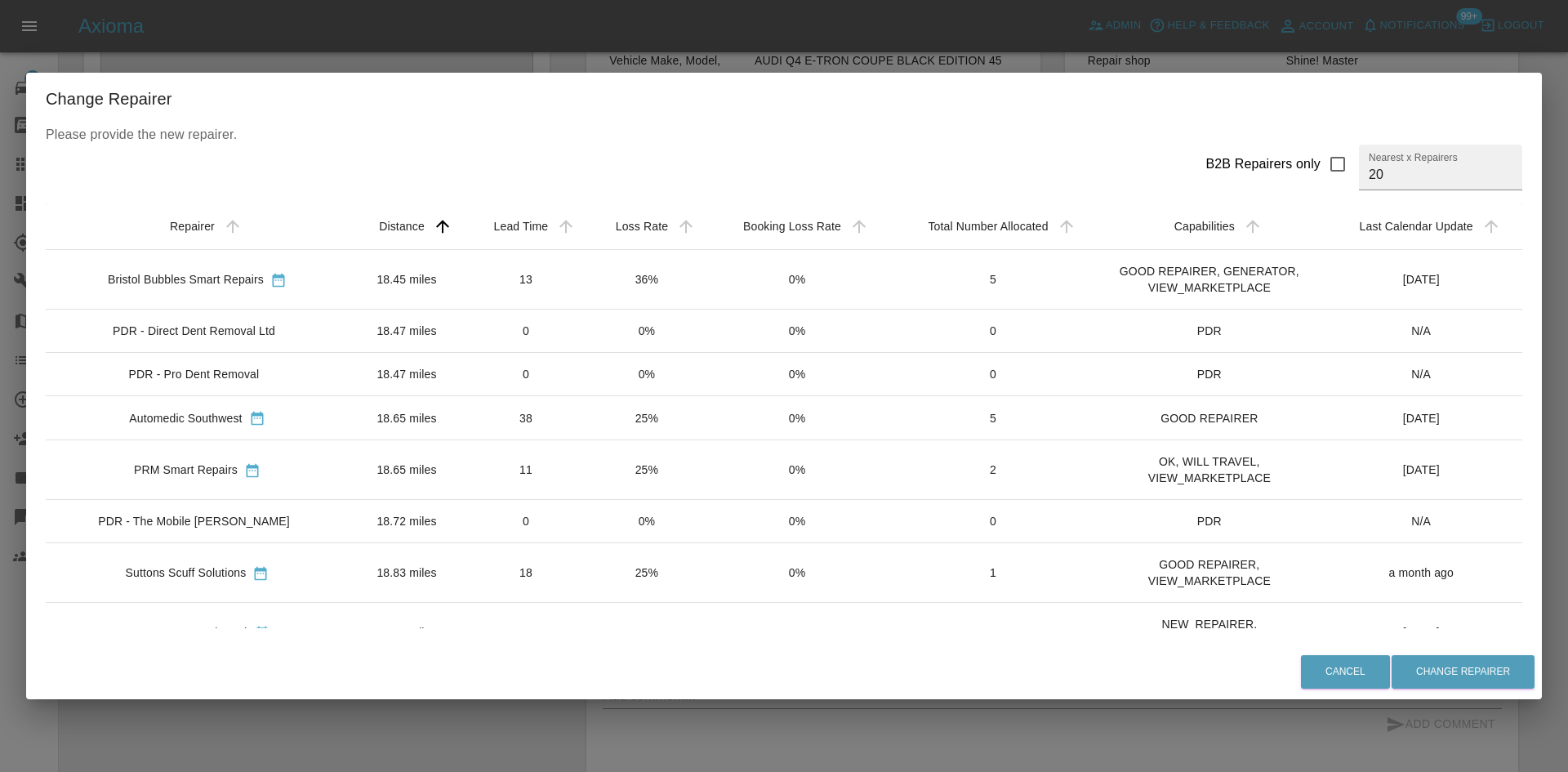
click at [445, 295] on td "18.45 miles" at bounding box center [407, 280] width 116 height 59
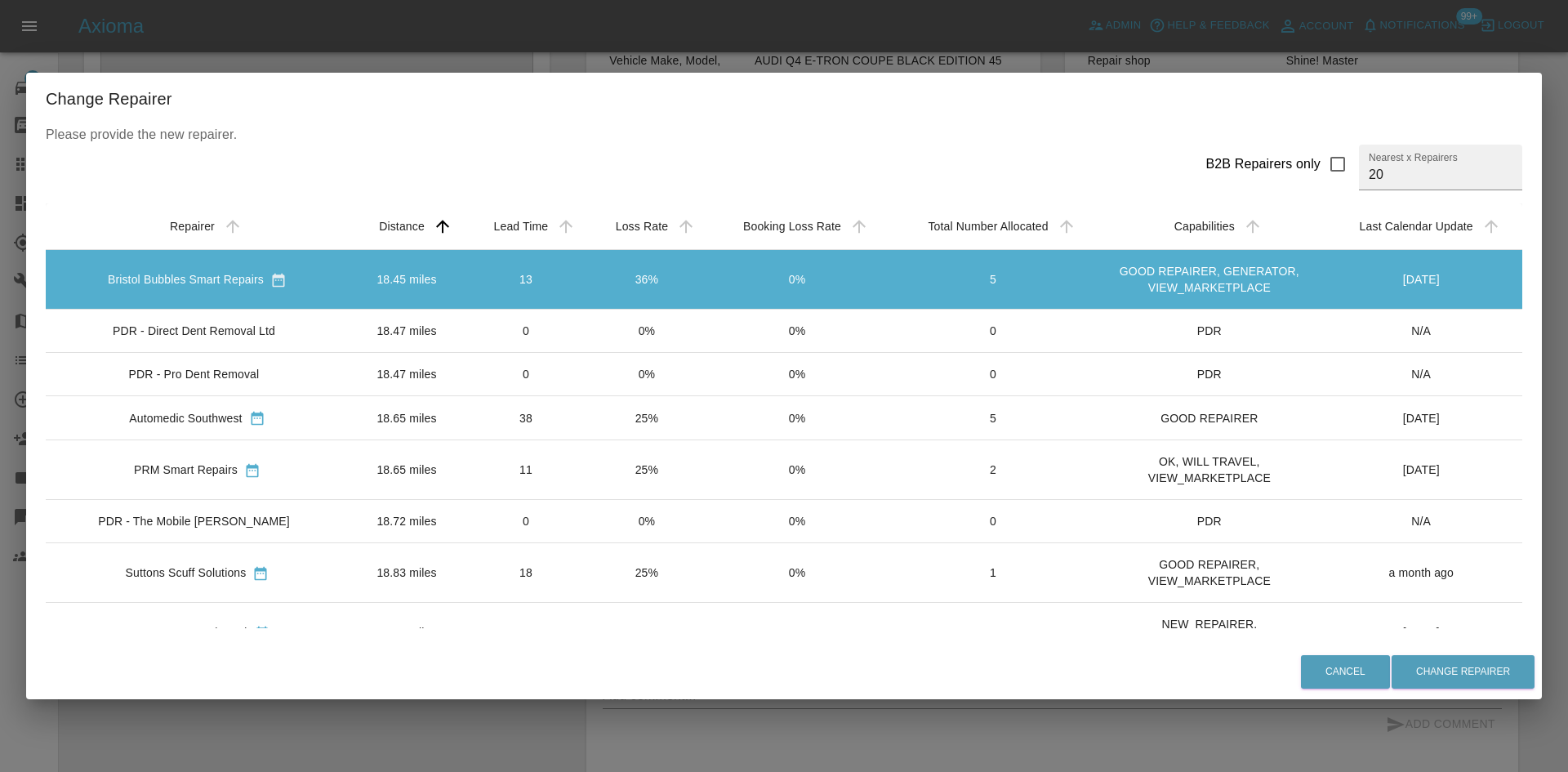
click at [1531, 53] on div "Change Repairer Please provide the new repairer. B2B Repairers only Nearest x R…" at bounding box center [784, 386] width 1568 height 772
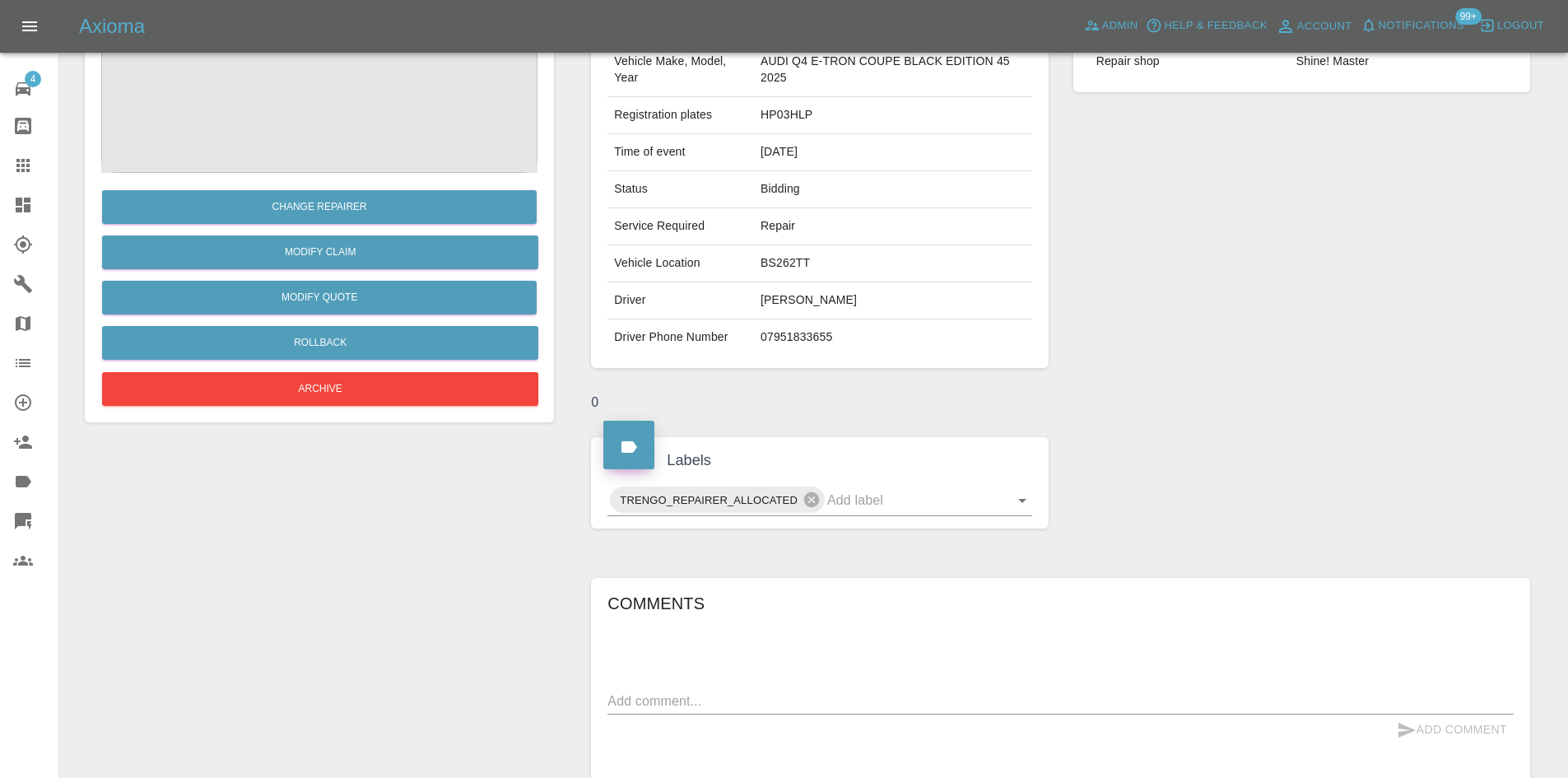
click at [21, 207] on icon at bounding box center [23, 205] width 20 height 20
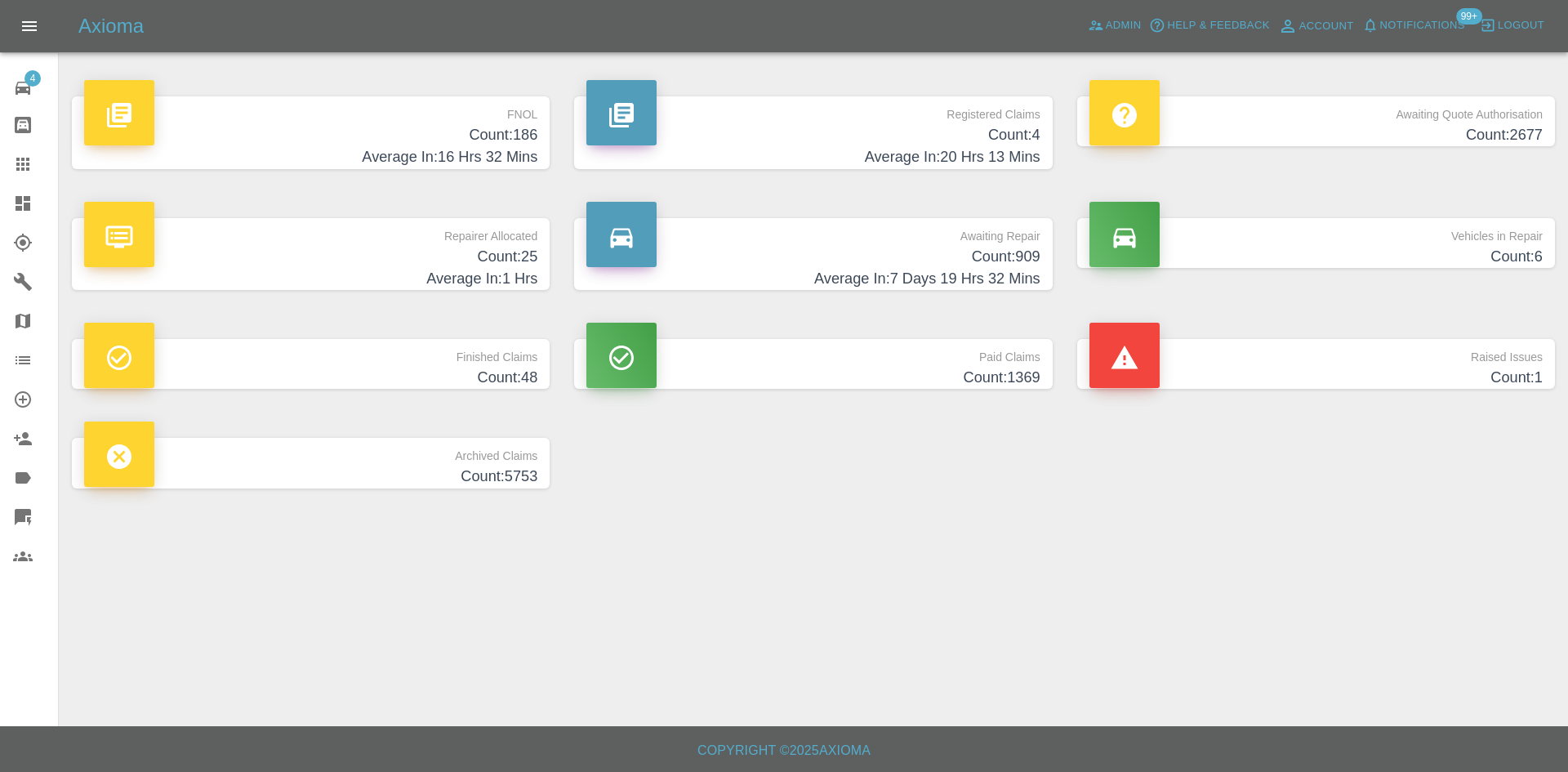
click at [450, 110] on p "FNOL" at bounding box center [310, 110] width 453 height 28
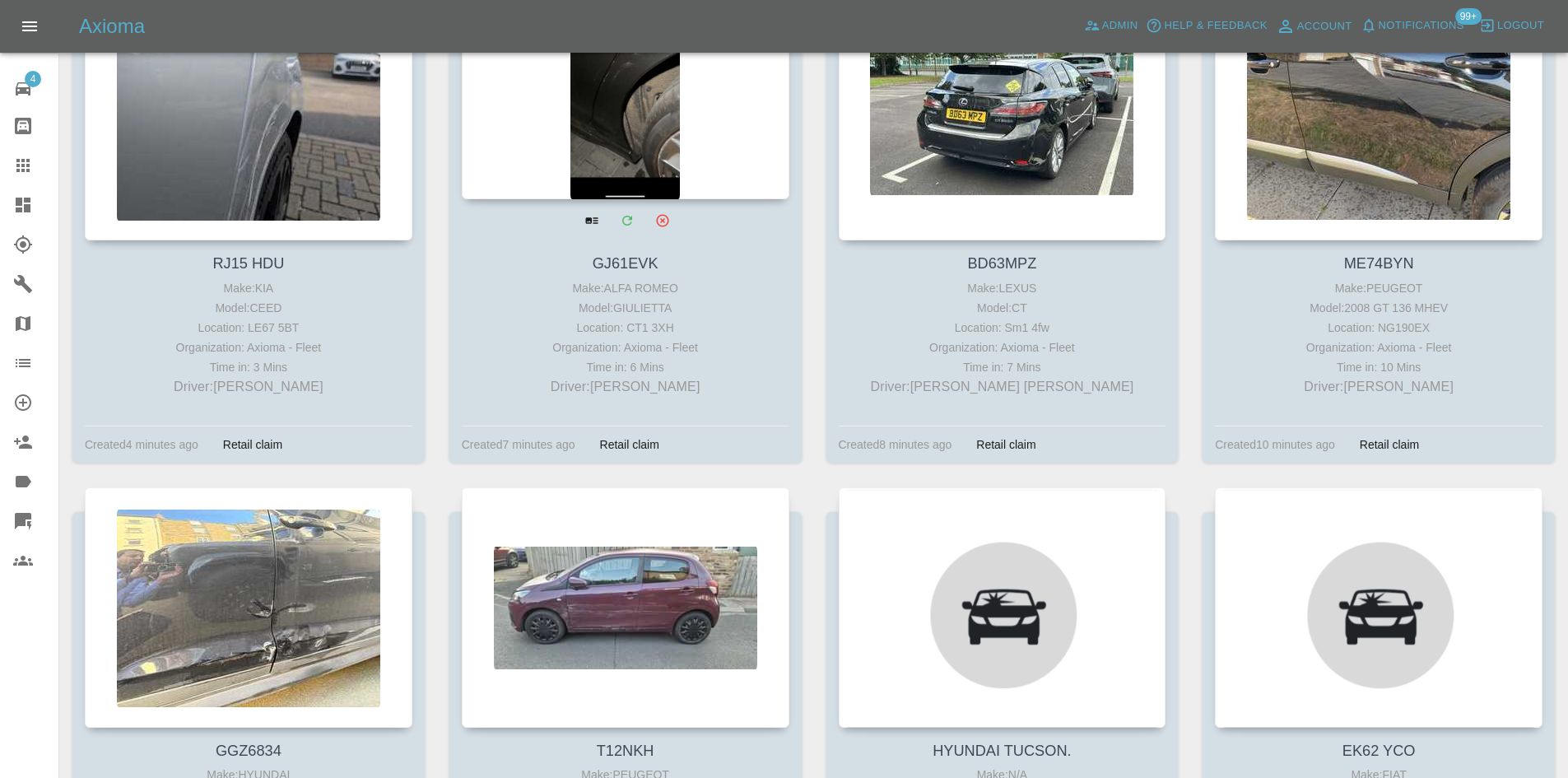
scroll to position [329, 0]
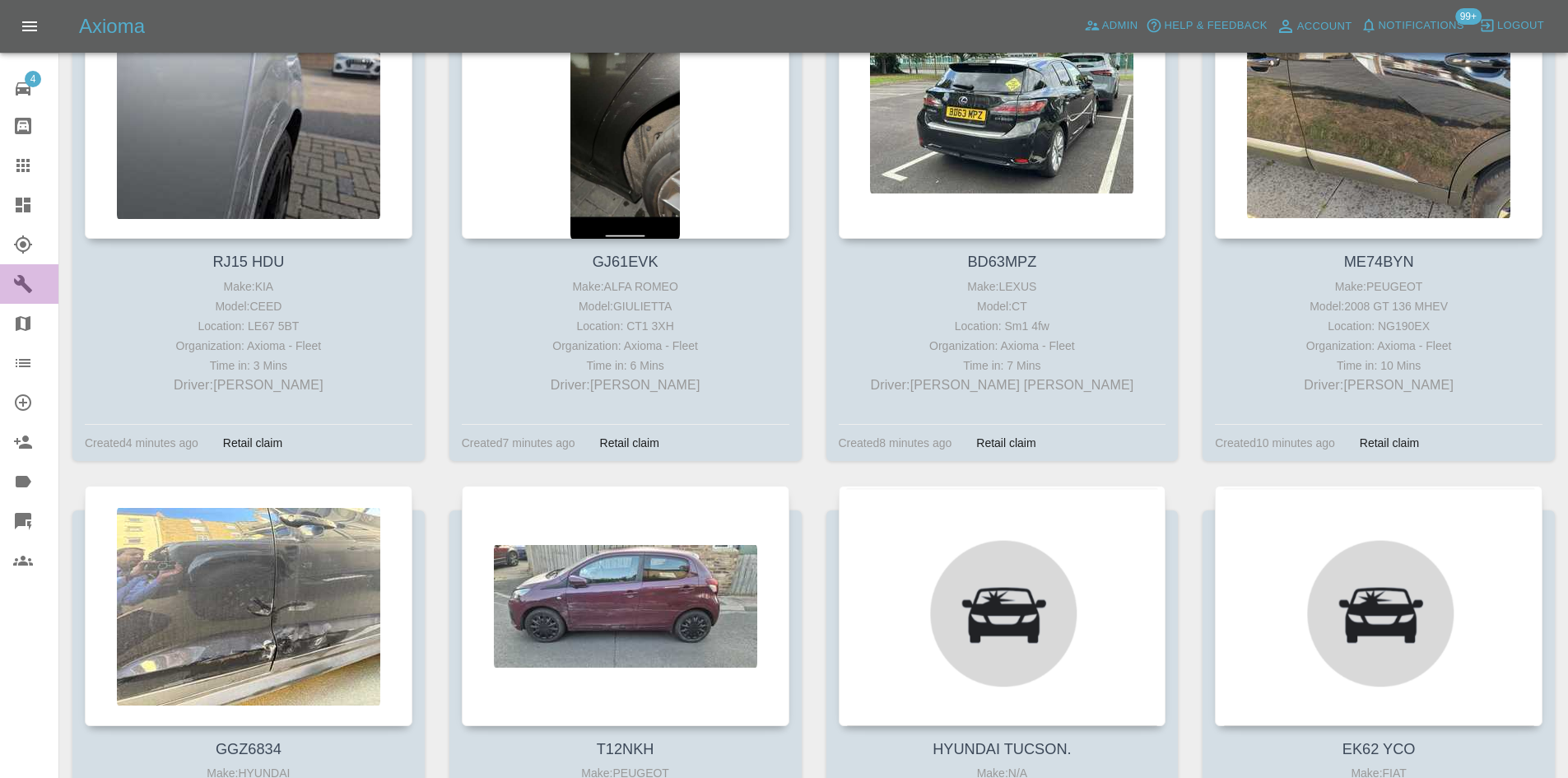
click at [3, 295] on link "Garages" at bounding box center [29, 284] width 59 height 40
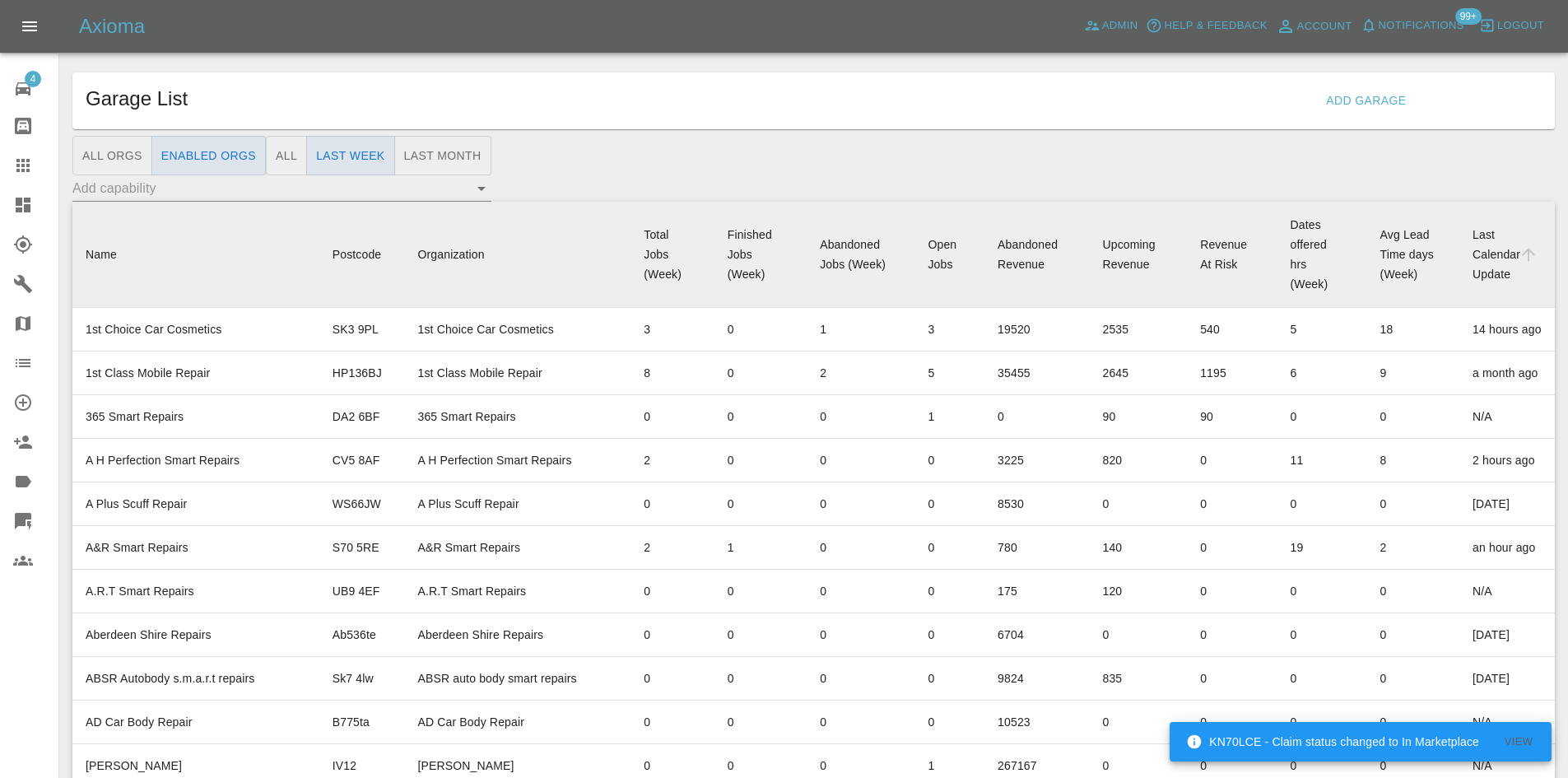
click at [443, 162] on button "Last Month" at bounding box center [443, 156] width 97 height 41
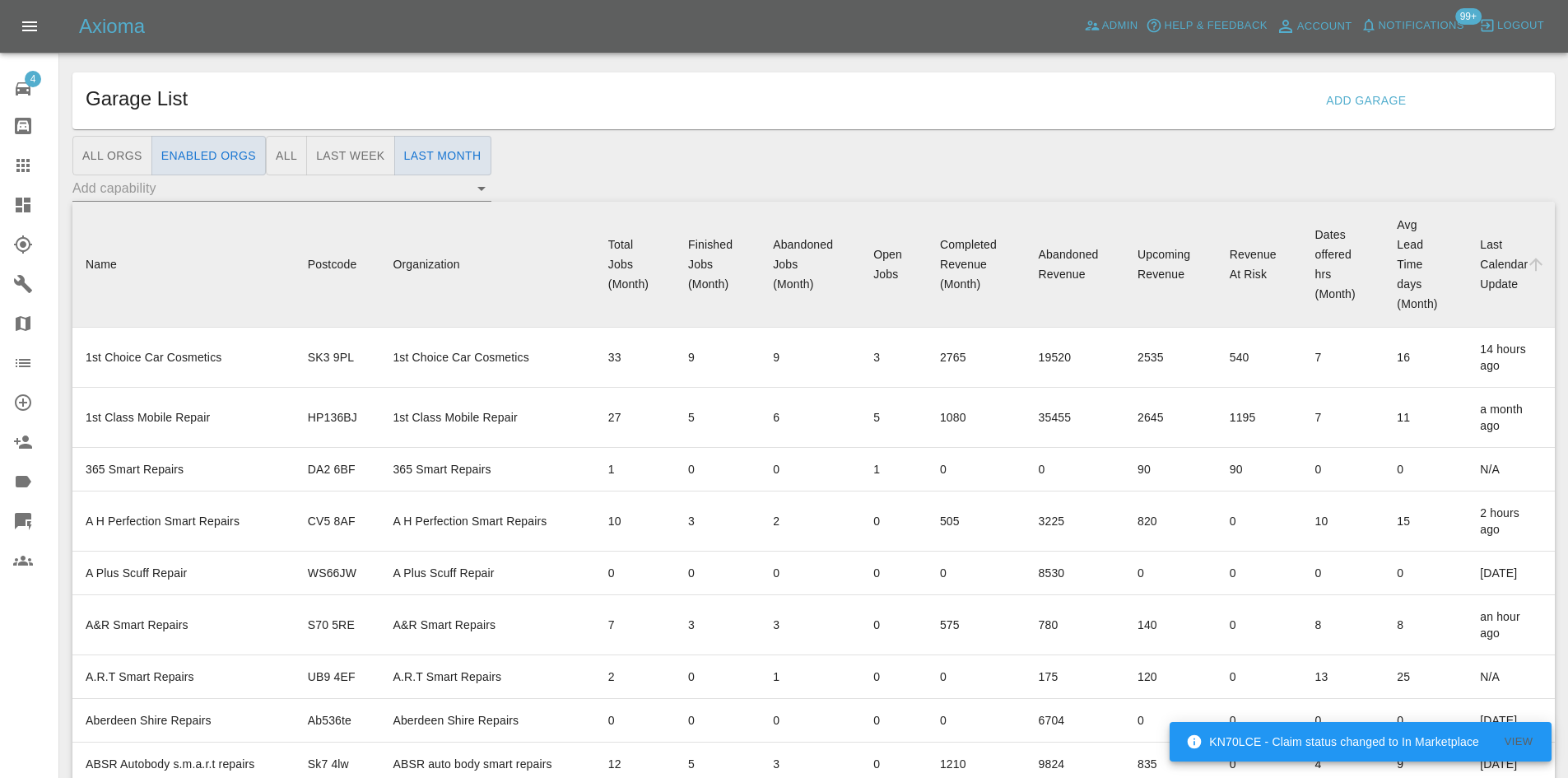
click at [282, 160] on button "All" at bounding box center [286, 156] width 41 height 41
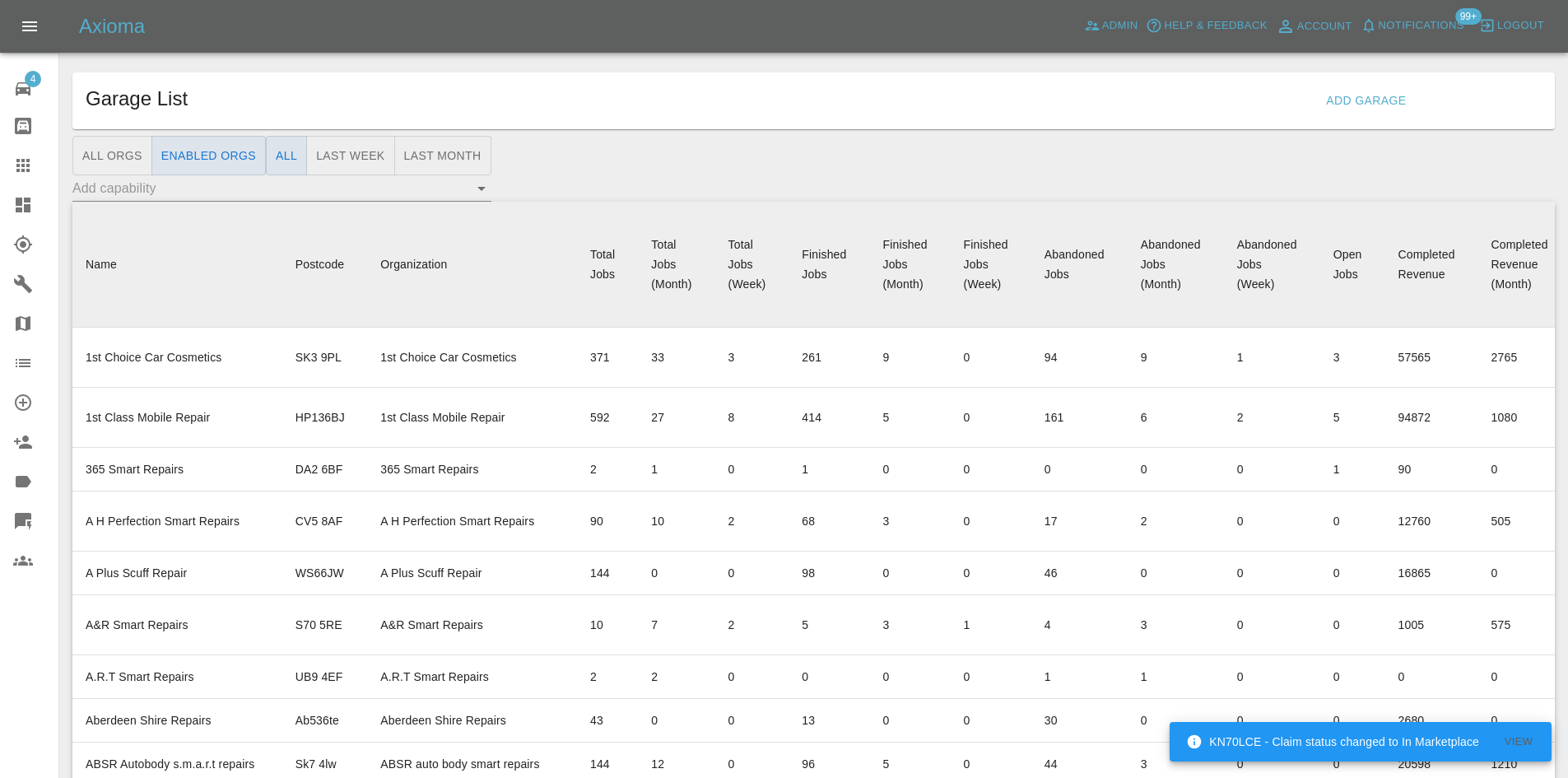
type button "all"
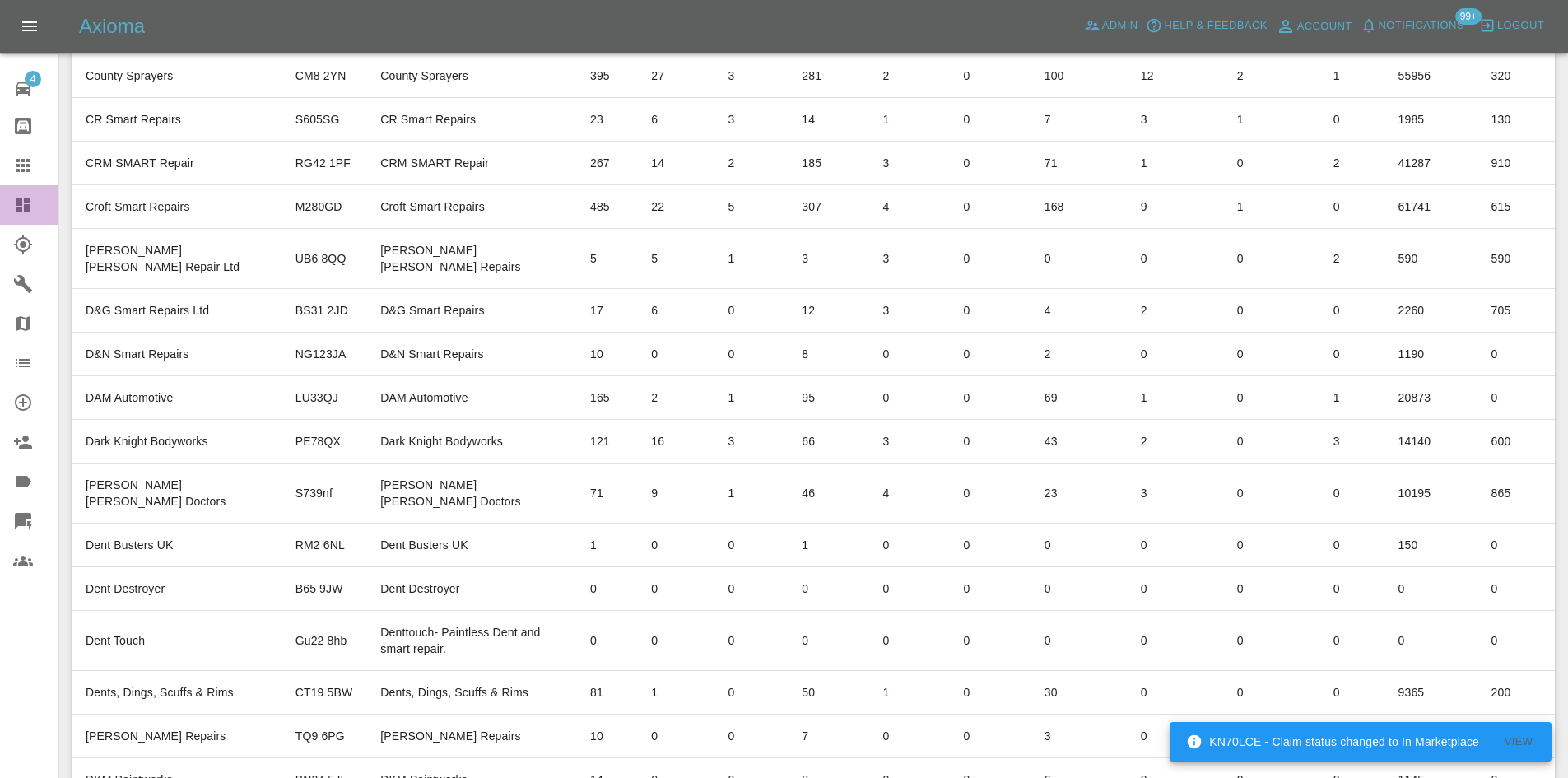
click at [33, 201] on div at bounding box center [36, 205] width 46 height 20
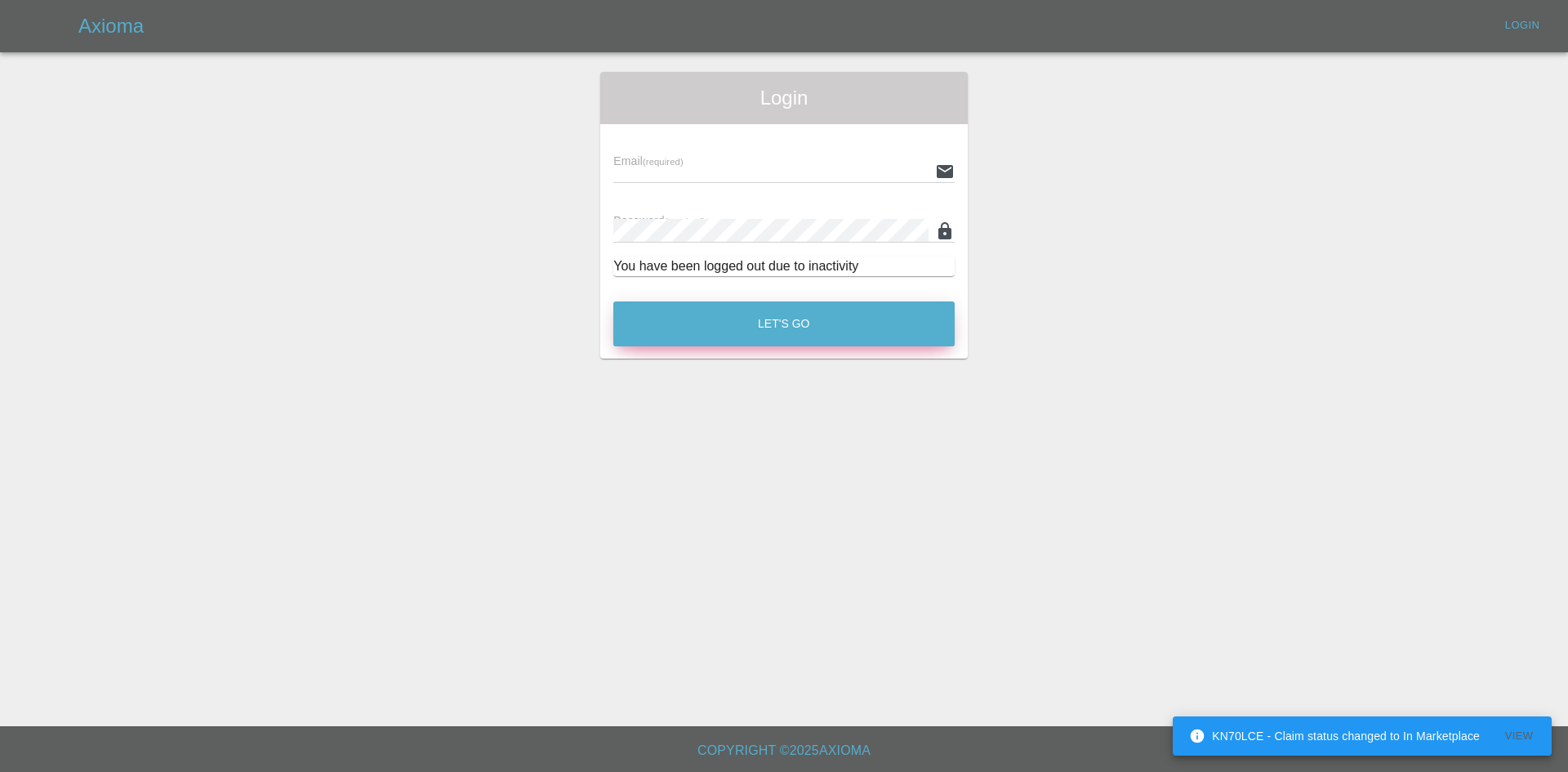
type input "alex.kennett@axioma.co.uk"
click at [818, 315] on button "Let's Go" at bounding box center [784, 324] width 341 height 45
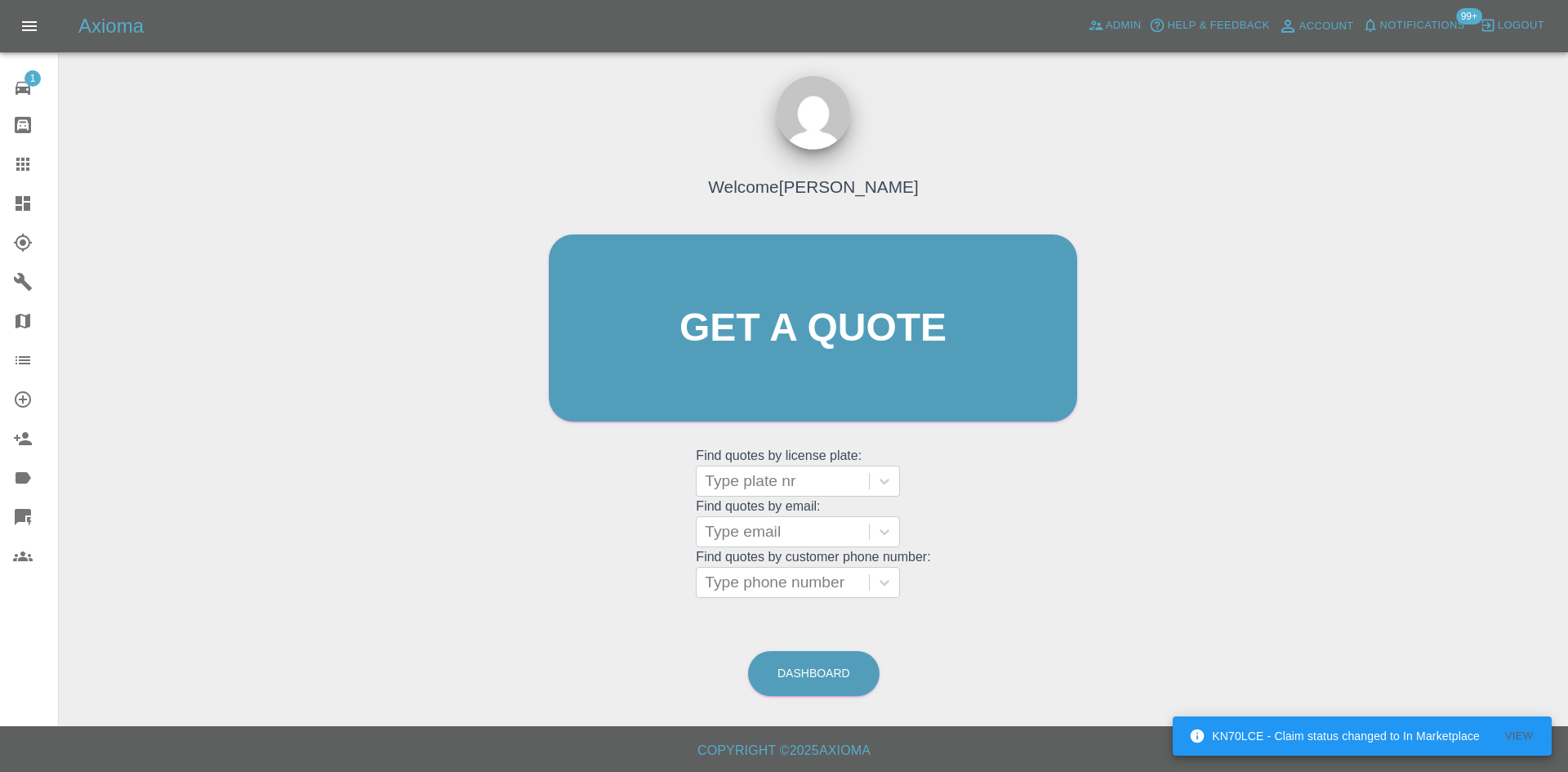
click at [0, 201] on link "Dashboard" at bounding box center [29, 203] width 58 height 39
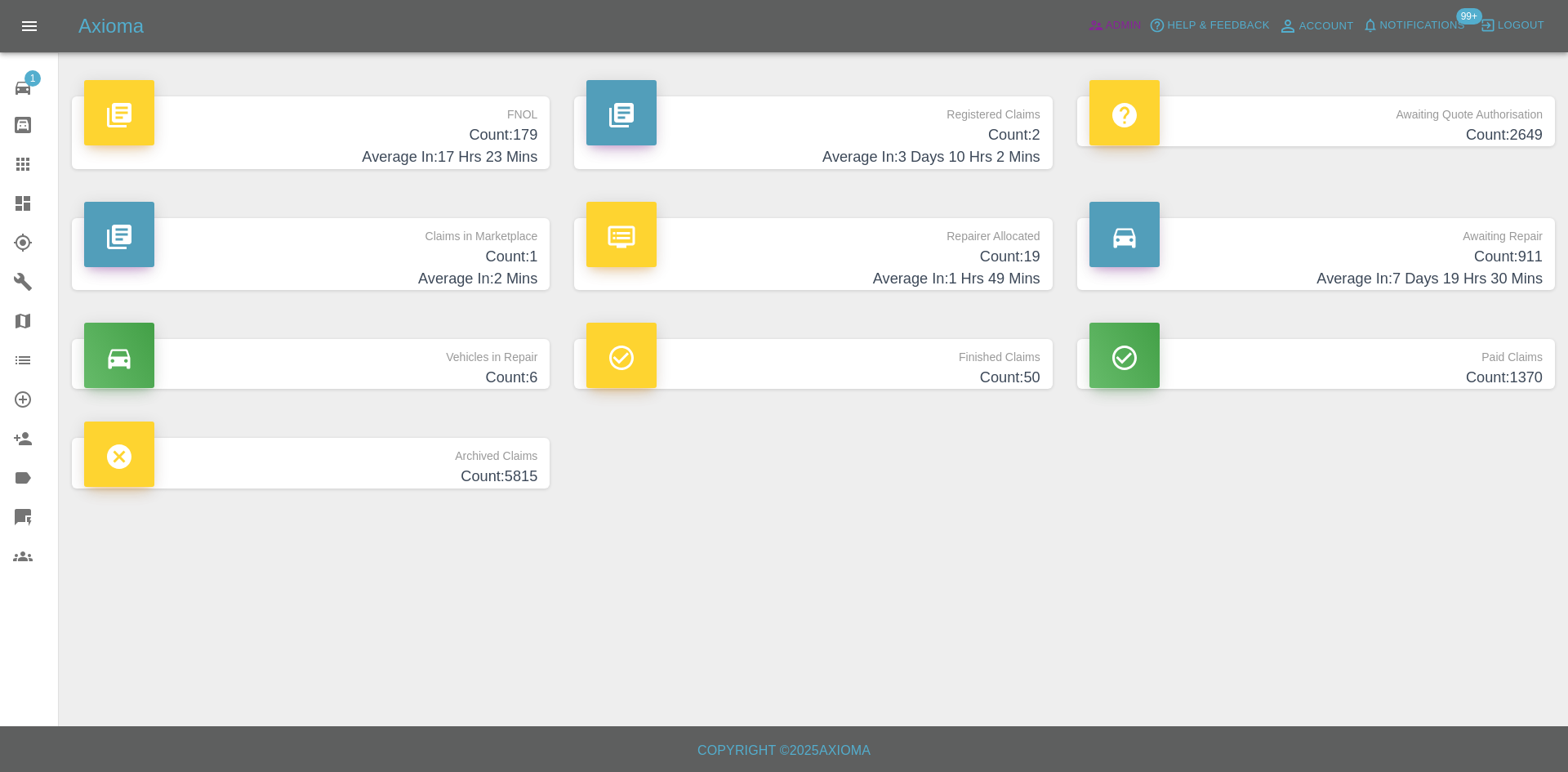
click at [1123, 22] on span "Admin" at bounding box center [1124, 26] width 35 height 19
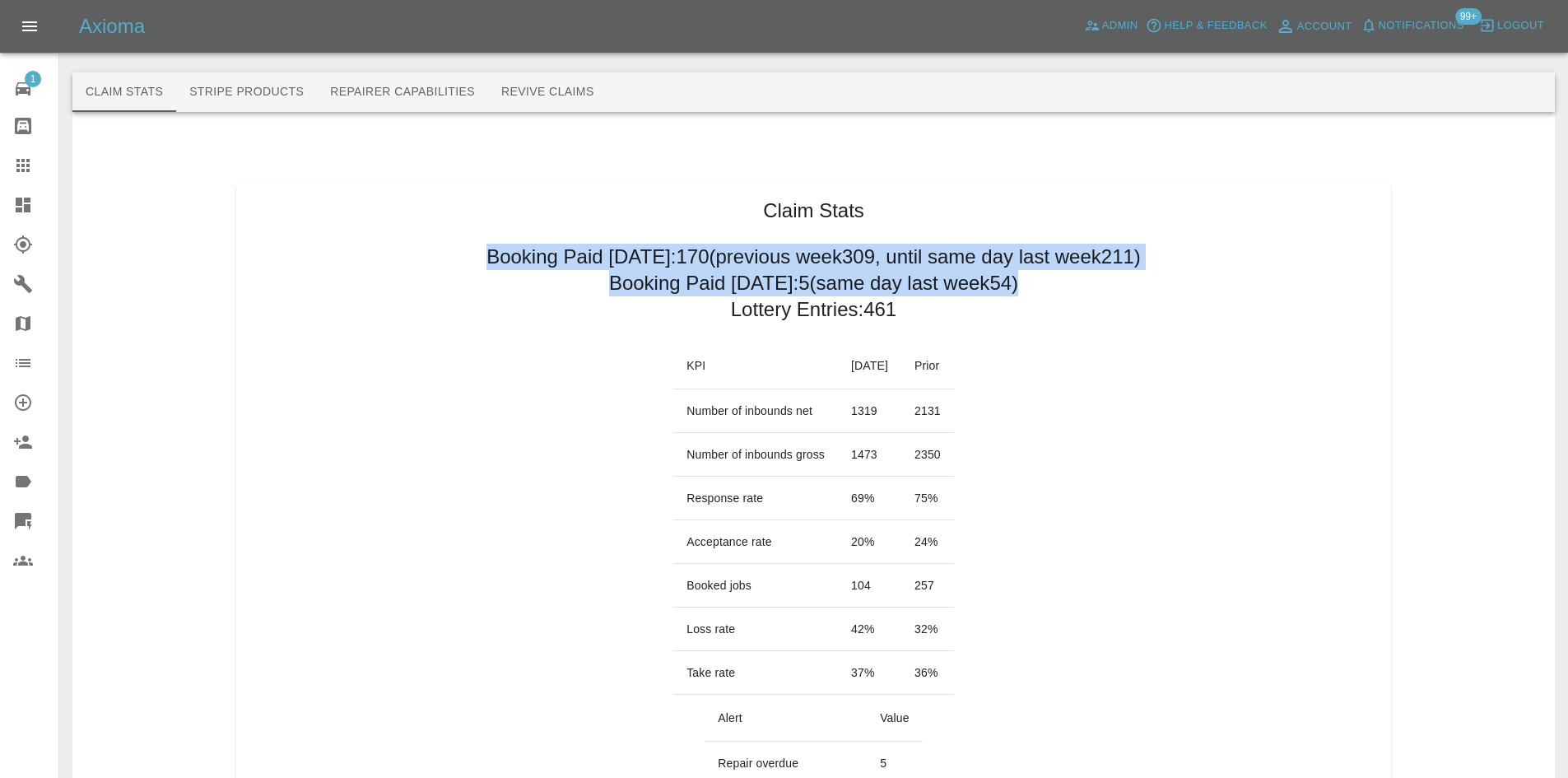
drag, startPoint x: 434, startPoint y: 254, endPoint x: 1021, endPoint y: 282, distance: 587.7
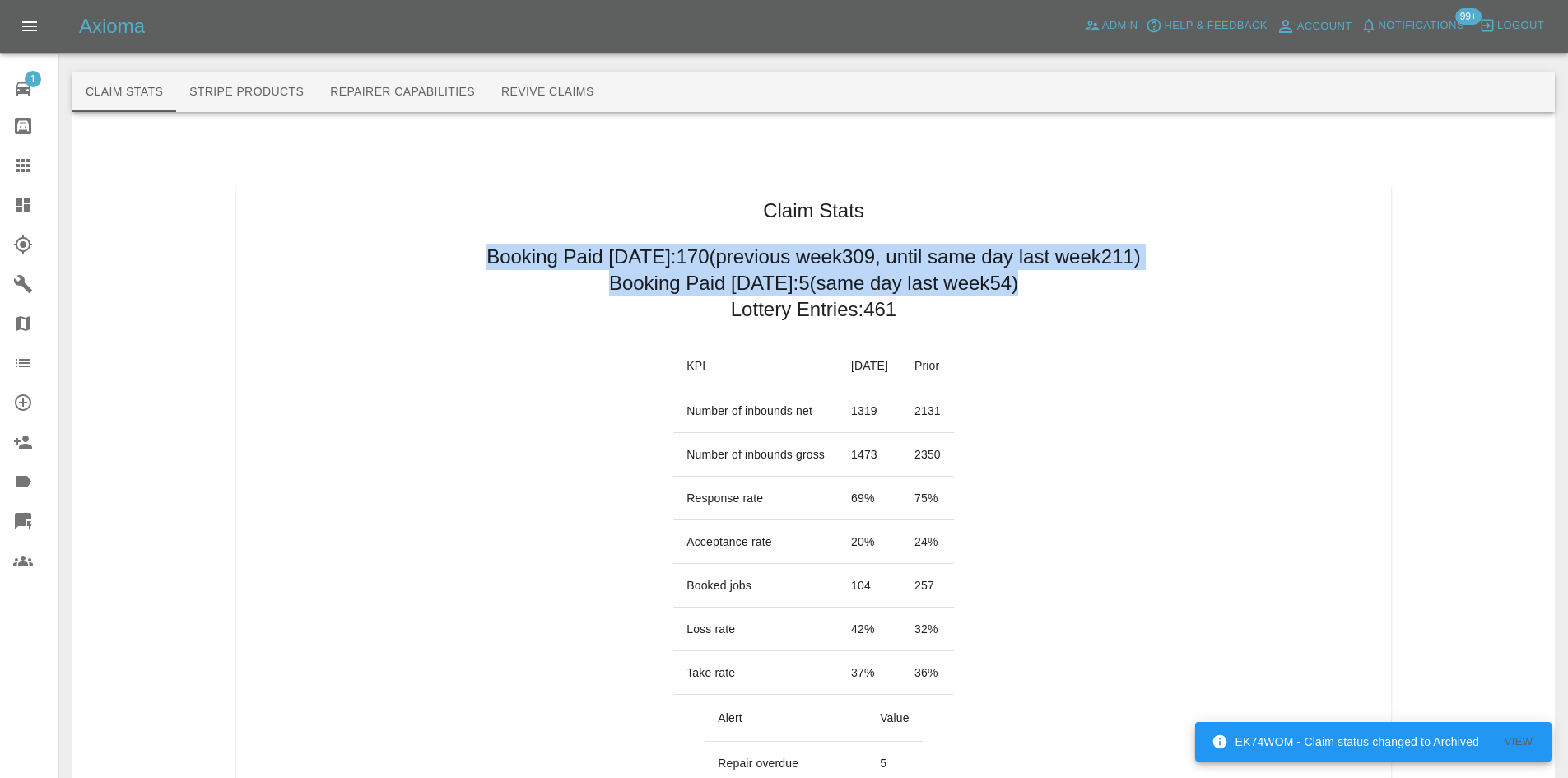
click at [27, 202] on icon at bounding box center [23, 205] width 15 height 15
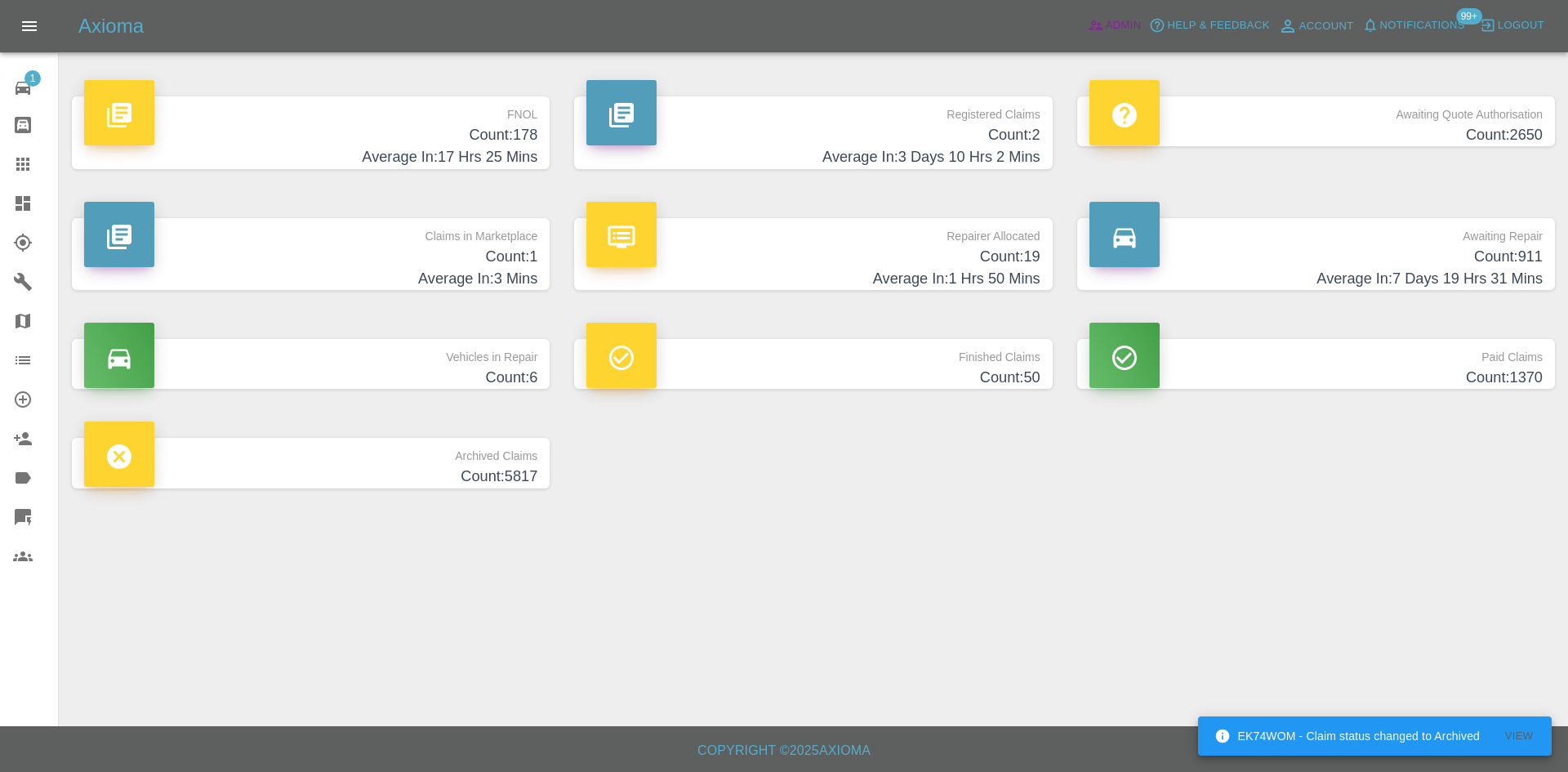
click at [1127, 26] on span "Admin" at bounding box center [1124, 26] width 35 height 19
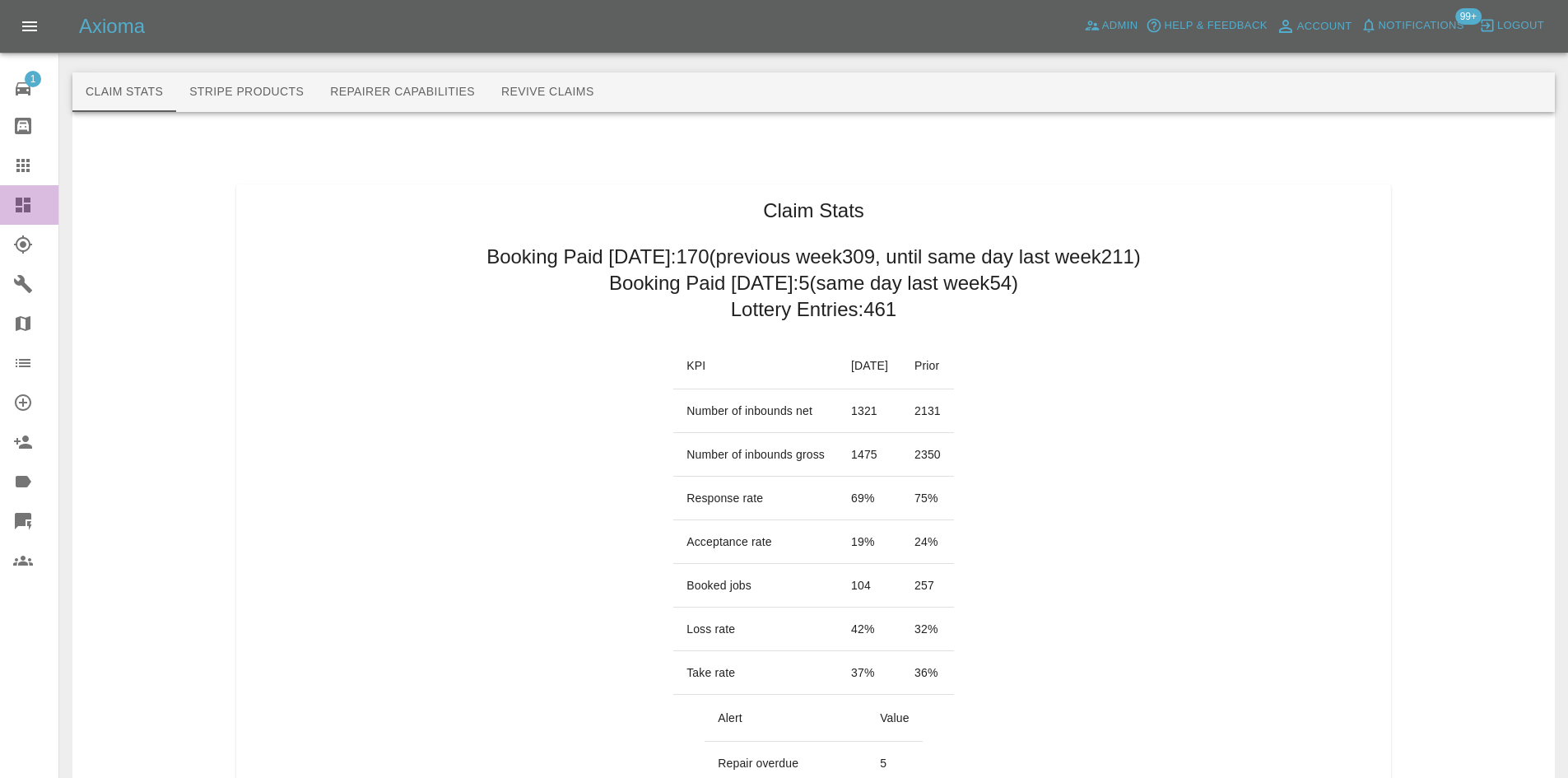
click at [12, 208] on link "Dashboard" at bounding box center [29, 205] width 59 height 40
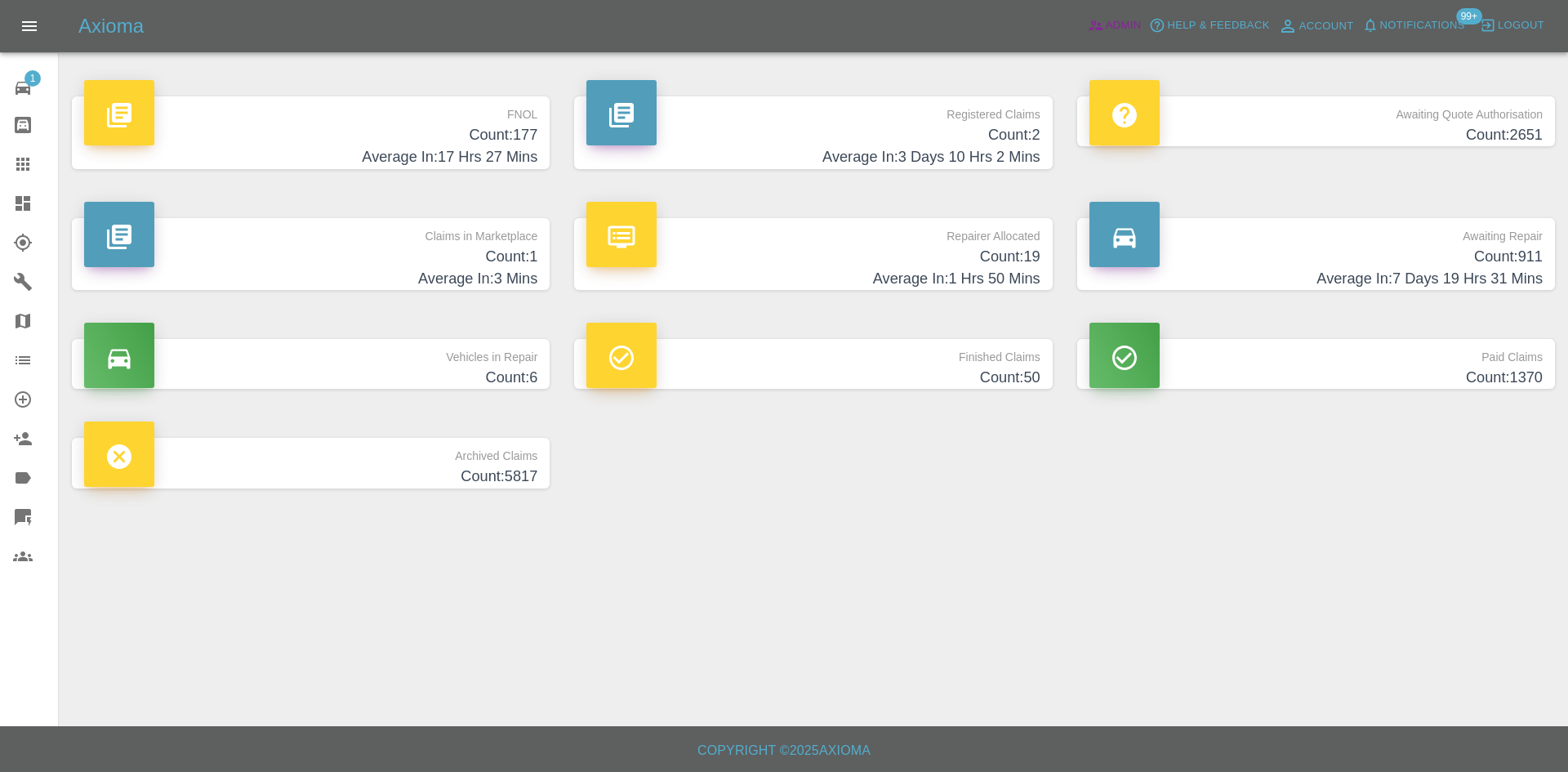
click at [1096, 19] on icon at bounding box center [1096, 25] width 17 height 17
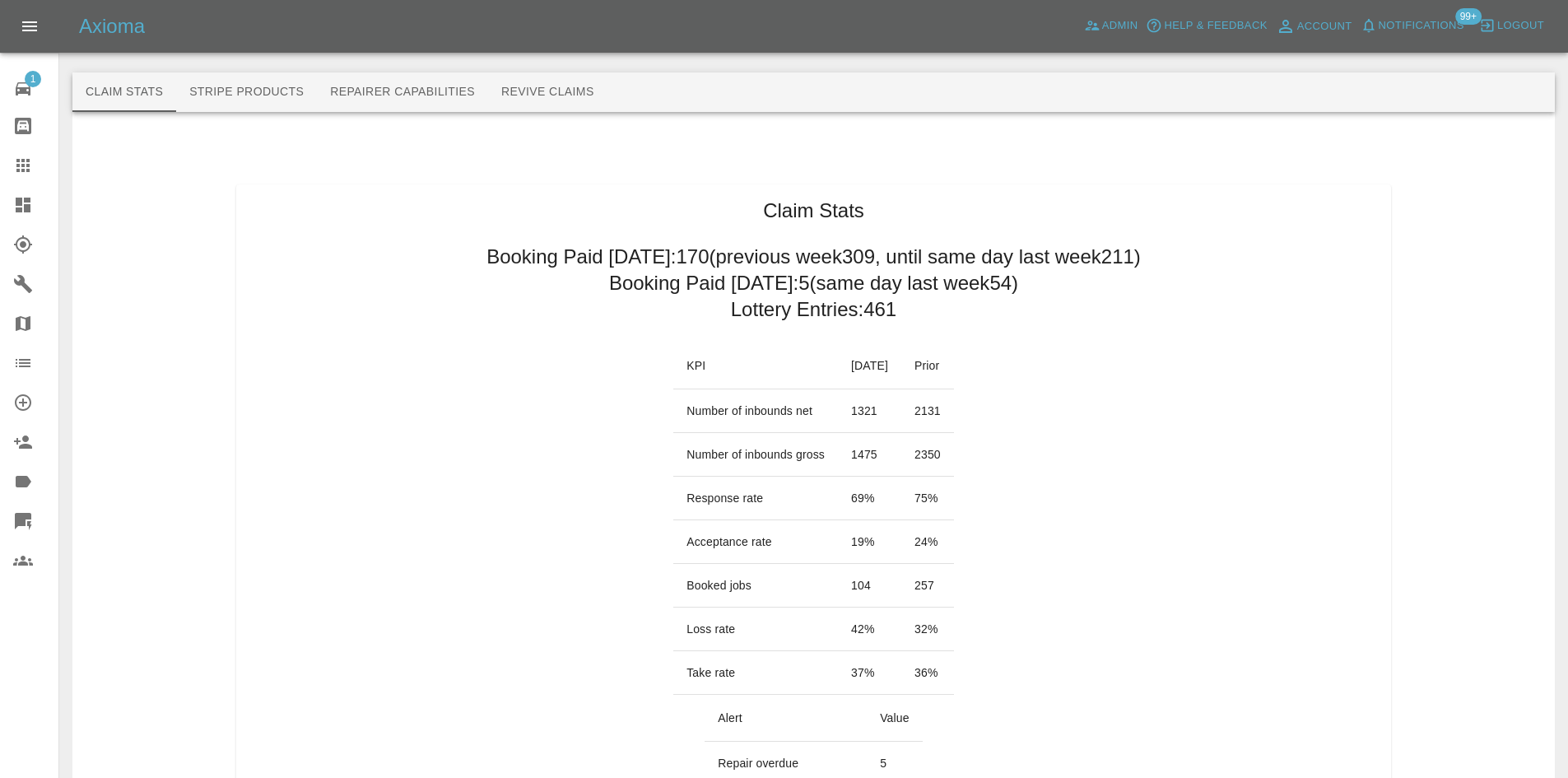
click at [940, 477] on td "75 %" at bounding box center [927, 499] width 53 height 44
click at [953, 487] on td "75 %" at bounding box center [927, 499] width 53 height 44
click at [948, 498] on td "75 %" at bounding box center [927, 499] width 53 height 44
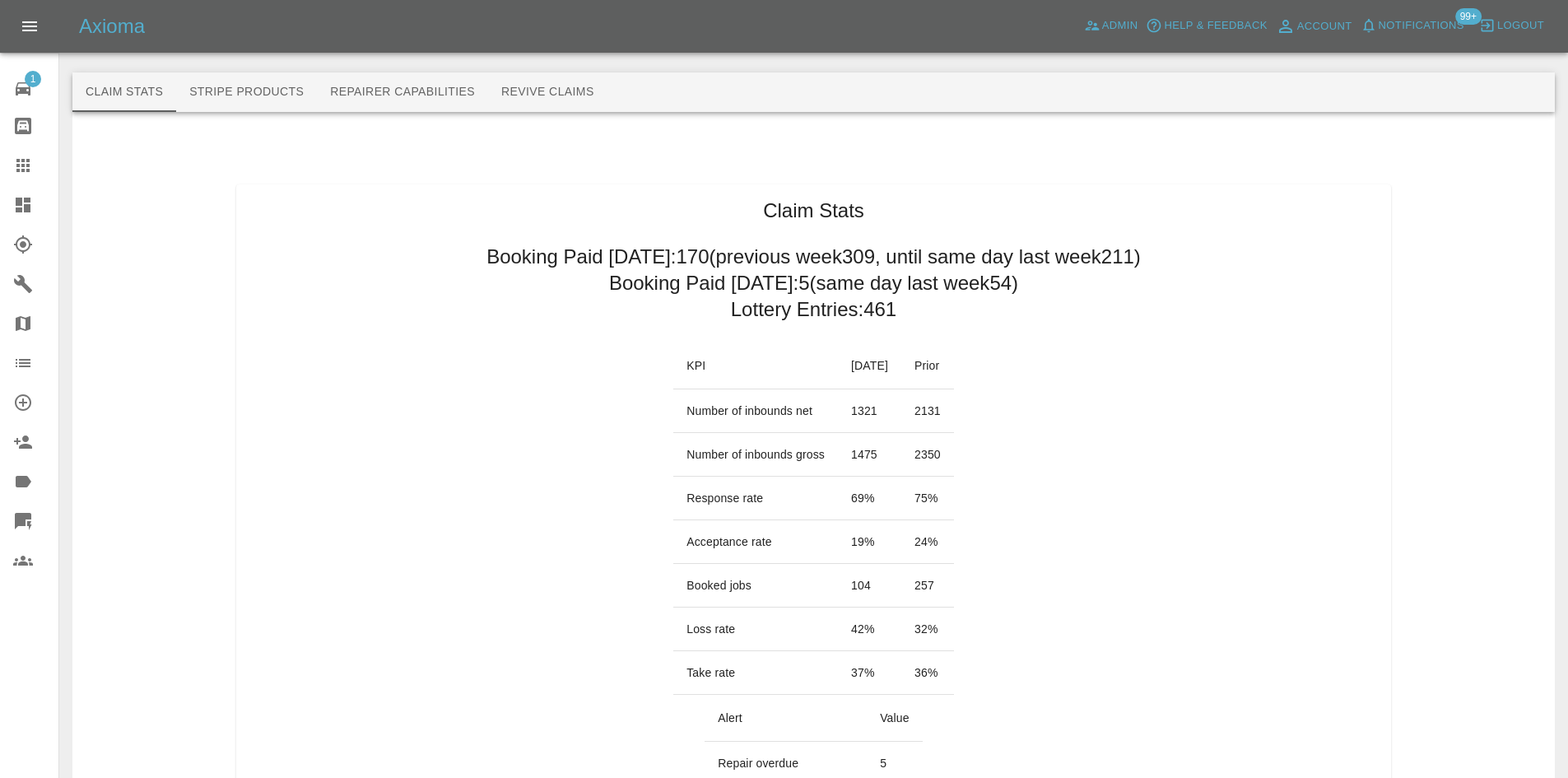
click at [953, 542] on td "24 %" at bounding box center [927, 543] width 53 height 44
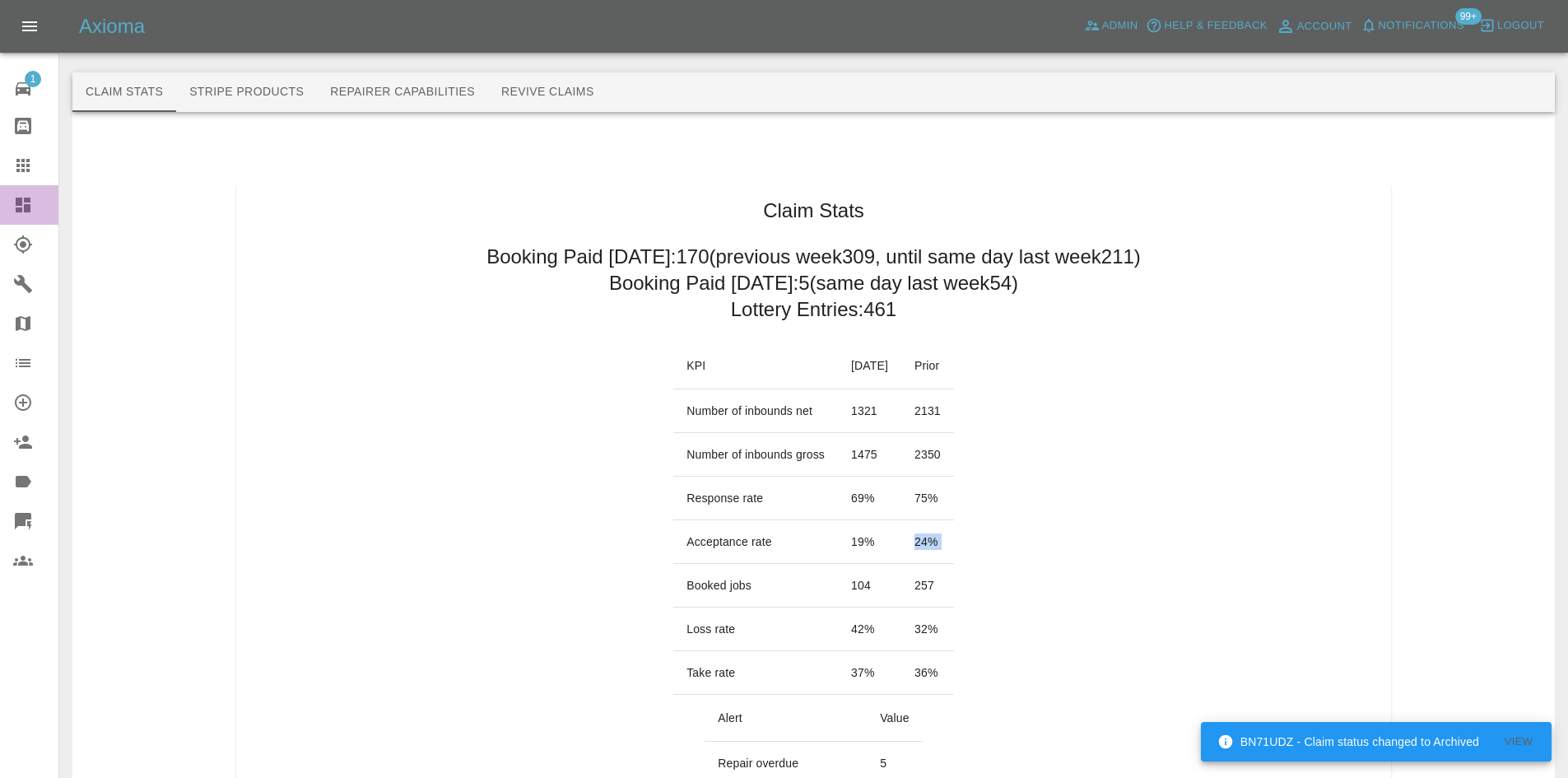
click at [1, 204] on link "Dashboard" at bounding box center [29, 205] width 59 height 40
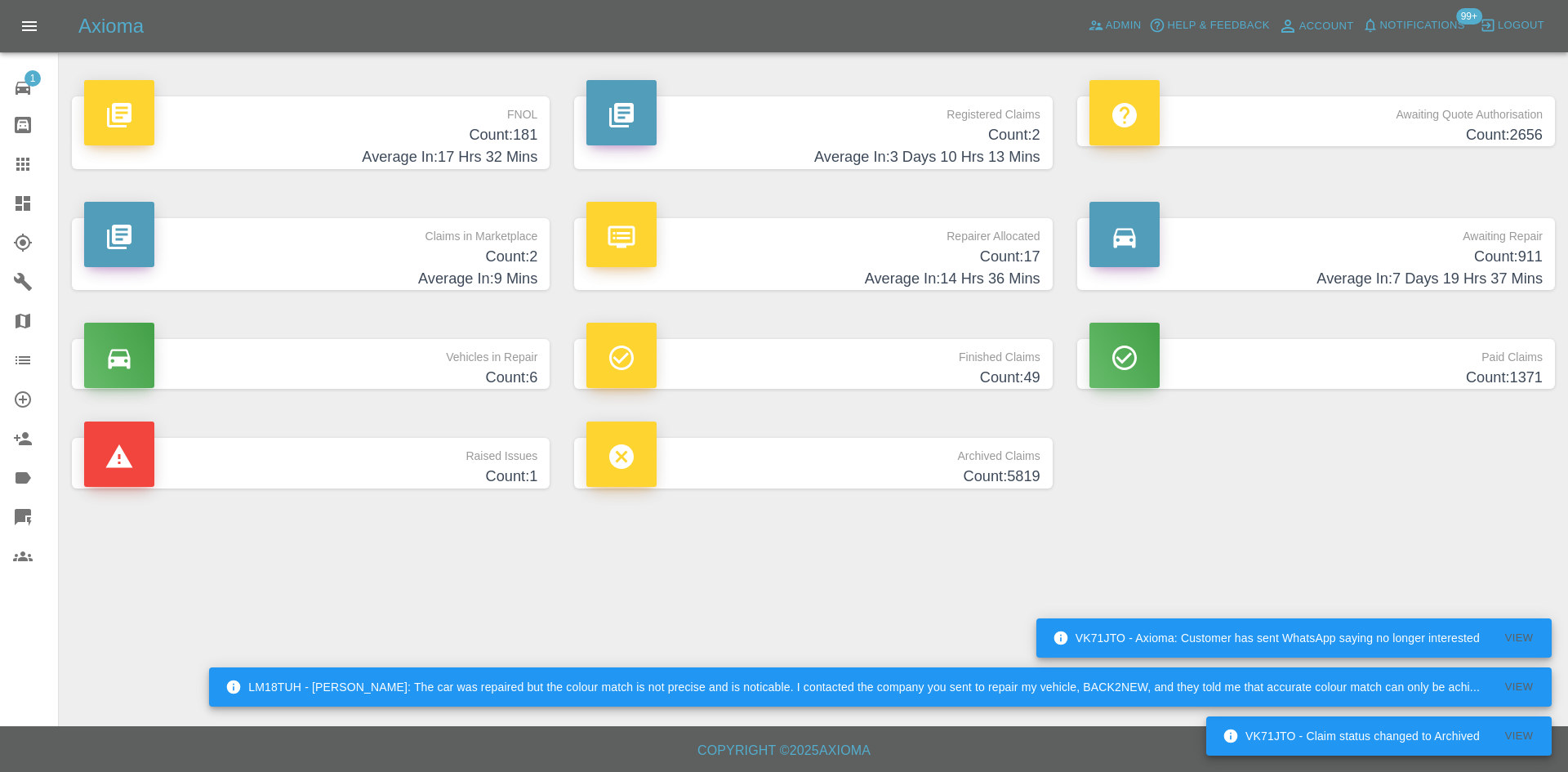
click at [906, 118] on p "Registered Claims" at bounding box center [813, 110] width 453 height 28
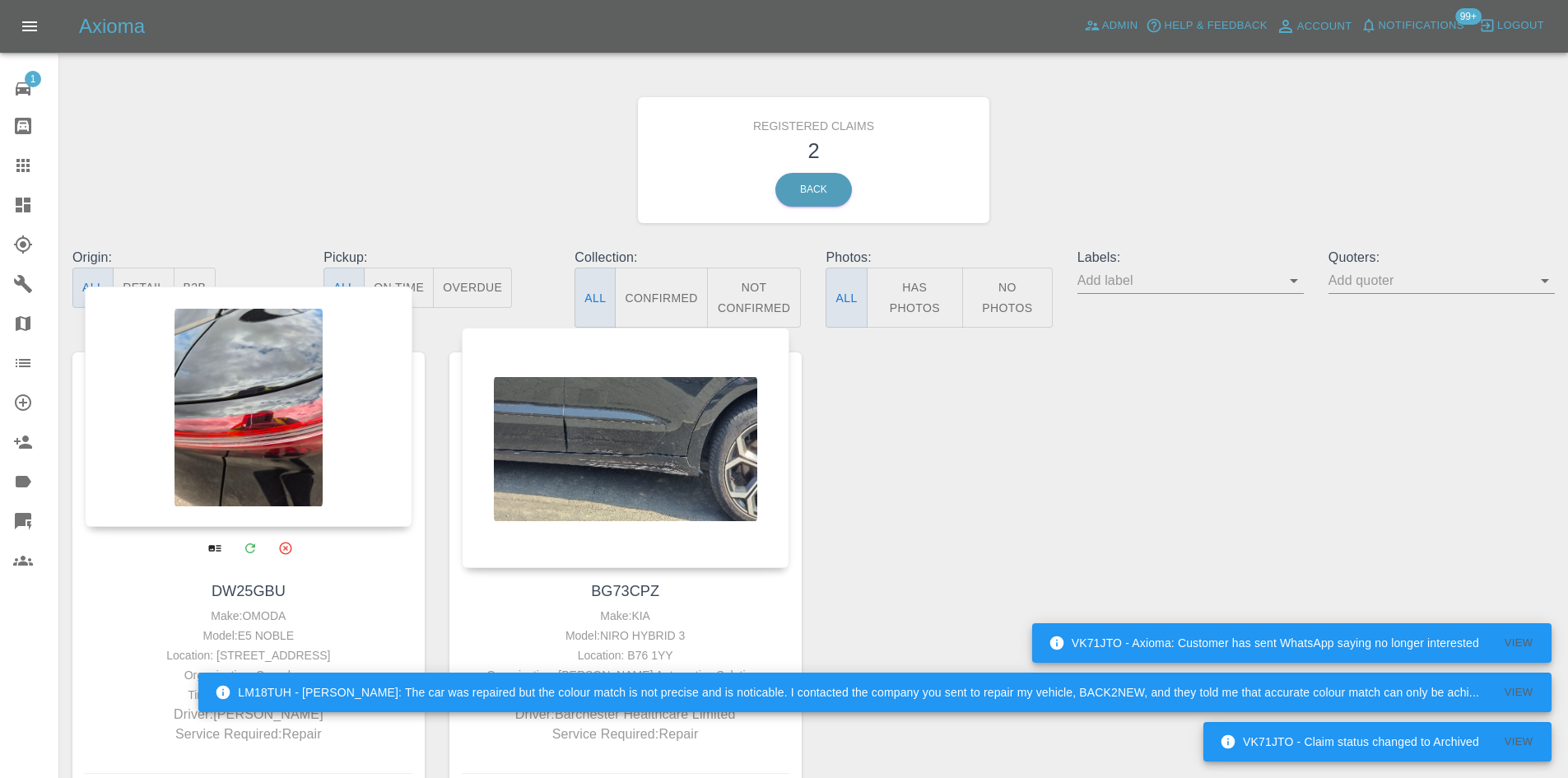
click at [292, 420] on div at bounding box center [248, 406] width 328 height 240
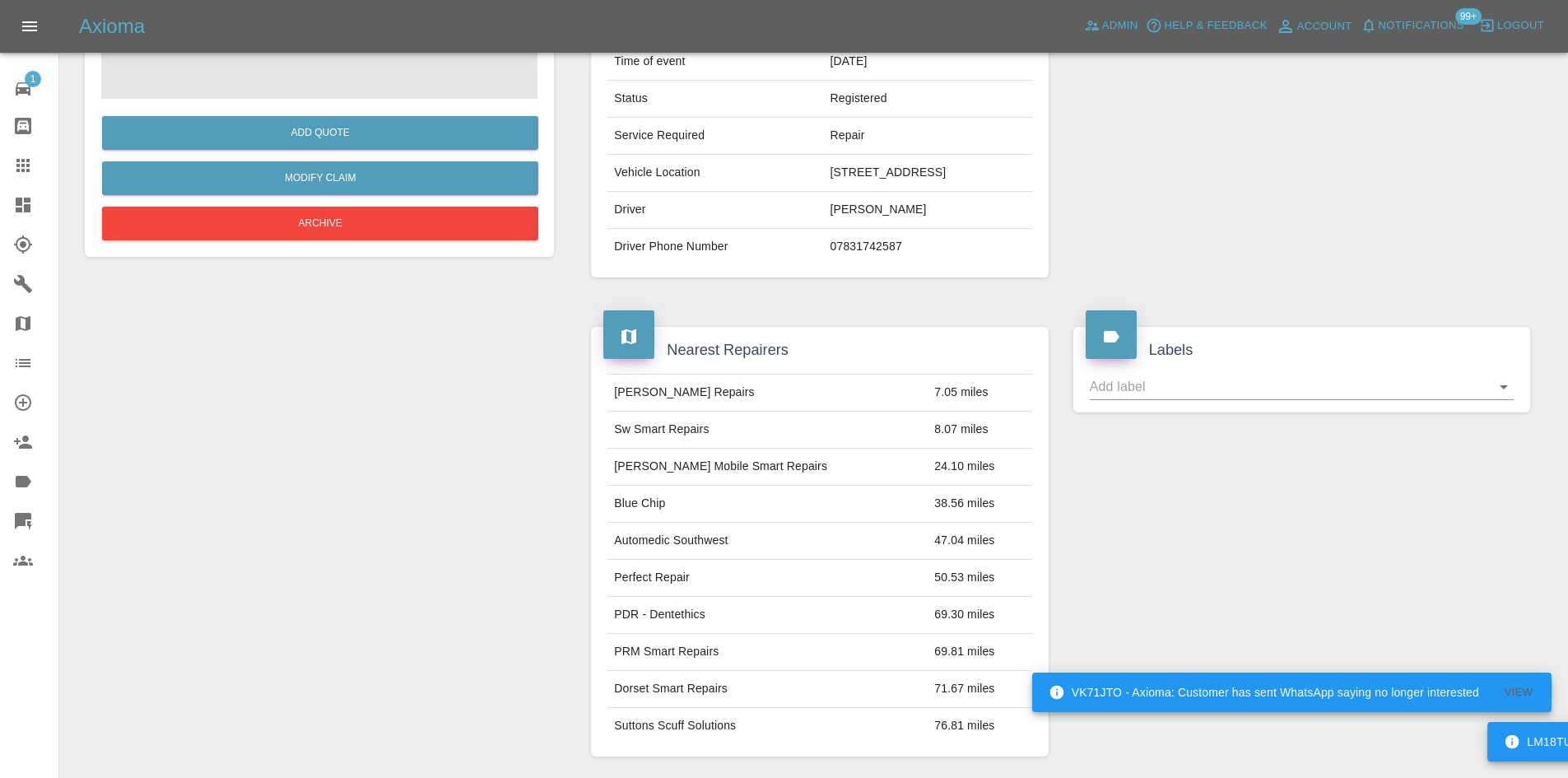
scroll to position [262, 0]
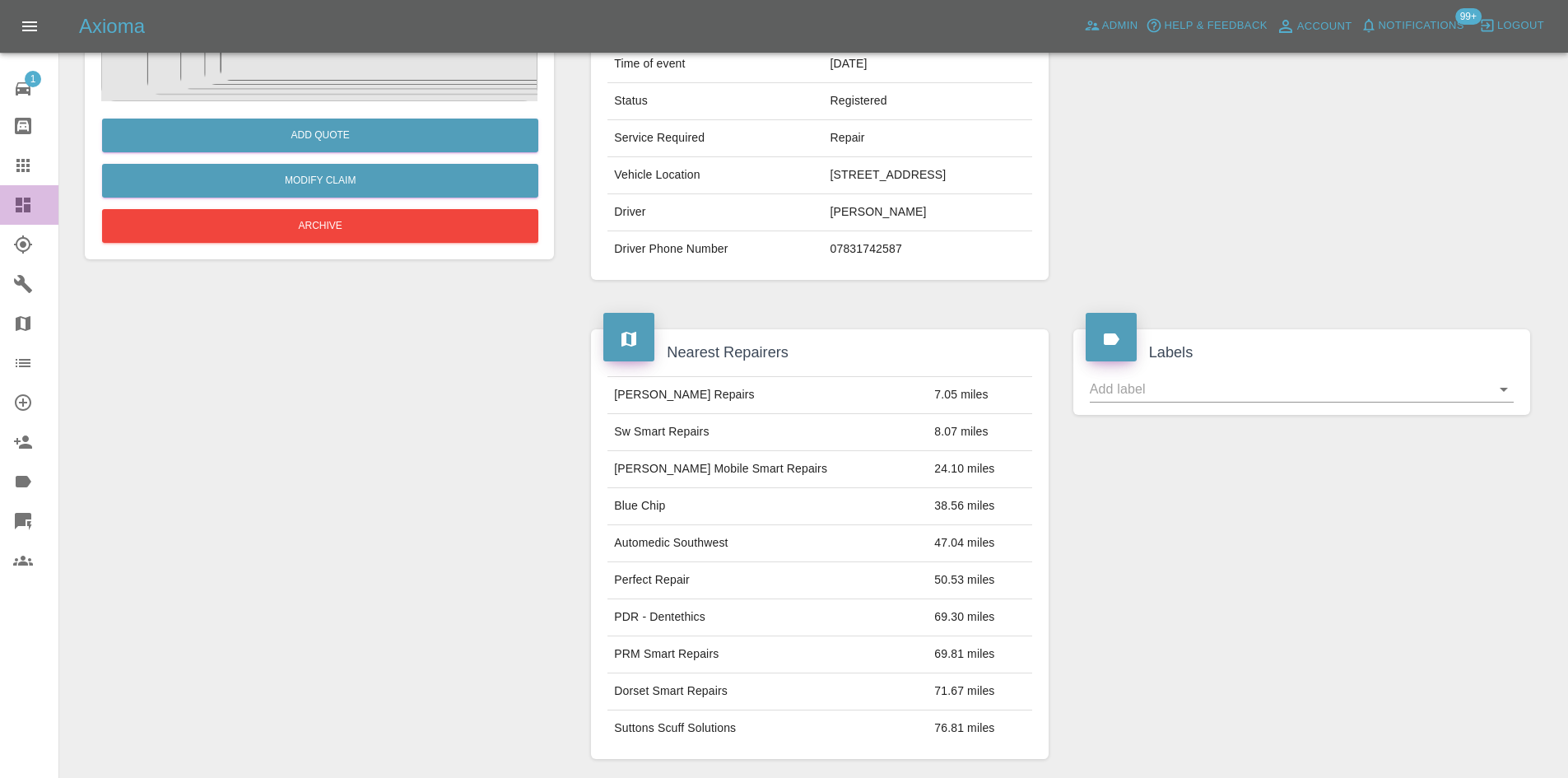
click at [24, 206] on icon at bounding box center [23, 205] width 15 height 15
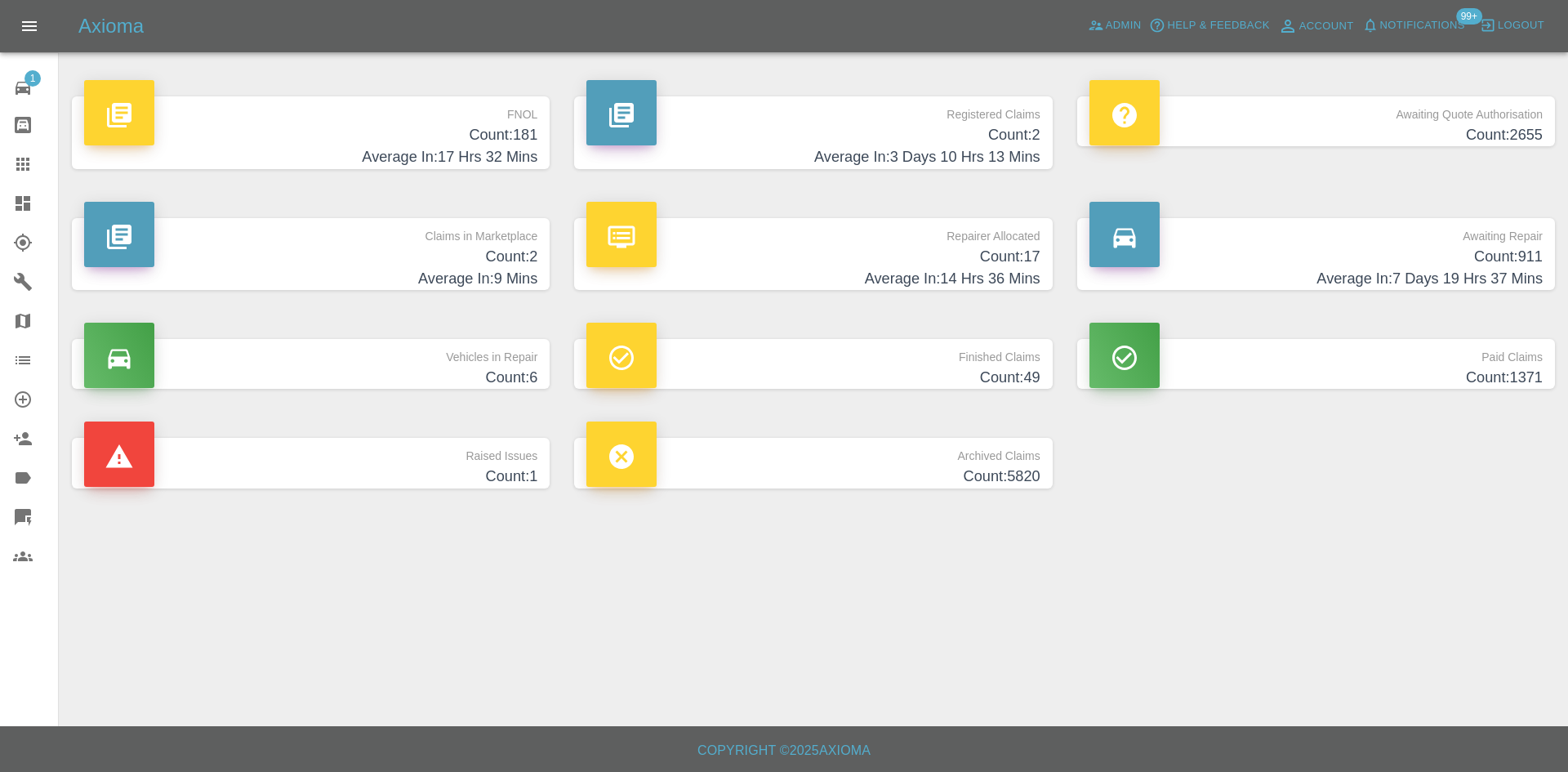
click at [19, 196] on icon at bounding box center [23, 203] width 15 height 15
click at [19, 204] on icon at bounding box center [23, 203] width 15 height 15
click at [22, 156] on icon at bounding box center [23, 165] width 20 height 20
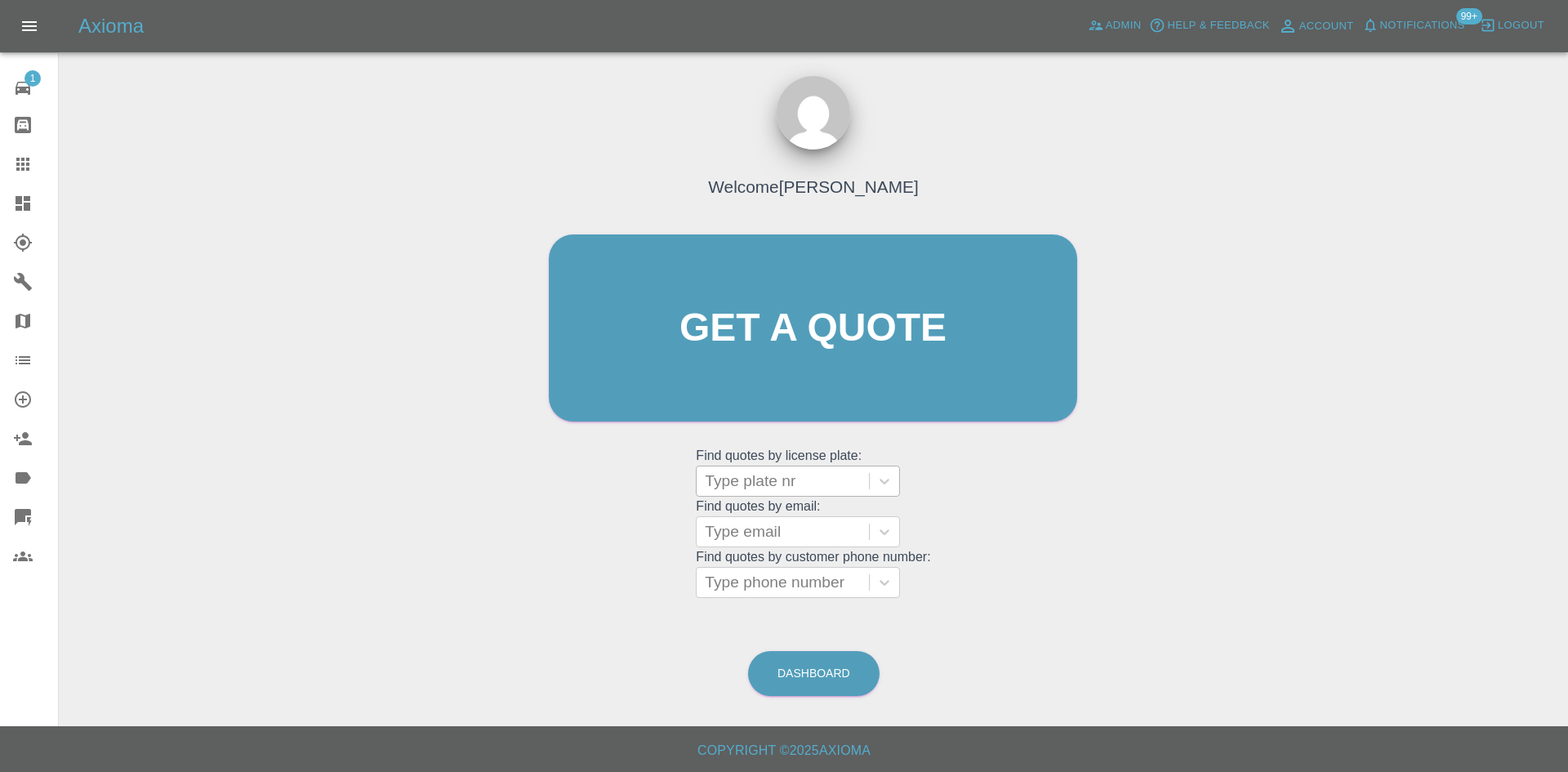
drag, startPoint x: 738, startPoint y: 456, endPoint x: 743, endPoint y: 472, distance: 16.8
click at [738, 460] on grid "Find quotes by license plate: Type plate nr" at bounding box center [813, 472] width 235 height 48
click at [743, 472] on div at bounding box center [783, 481] width 156 height 23
paste input "MT25XXU"
type input "MT25XXU"
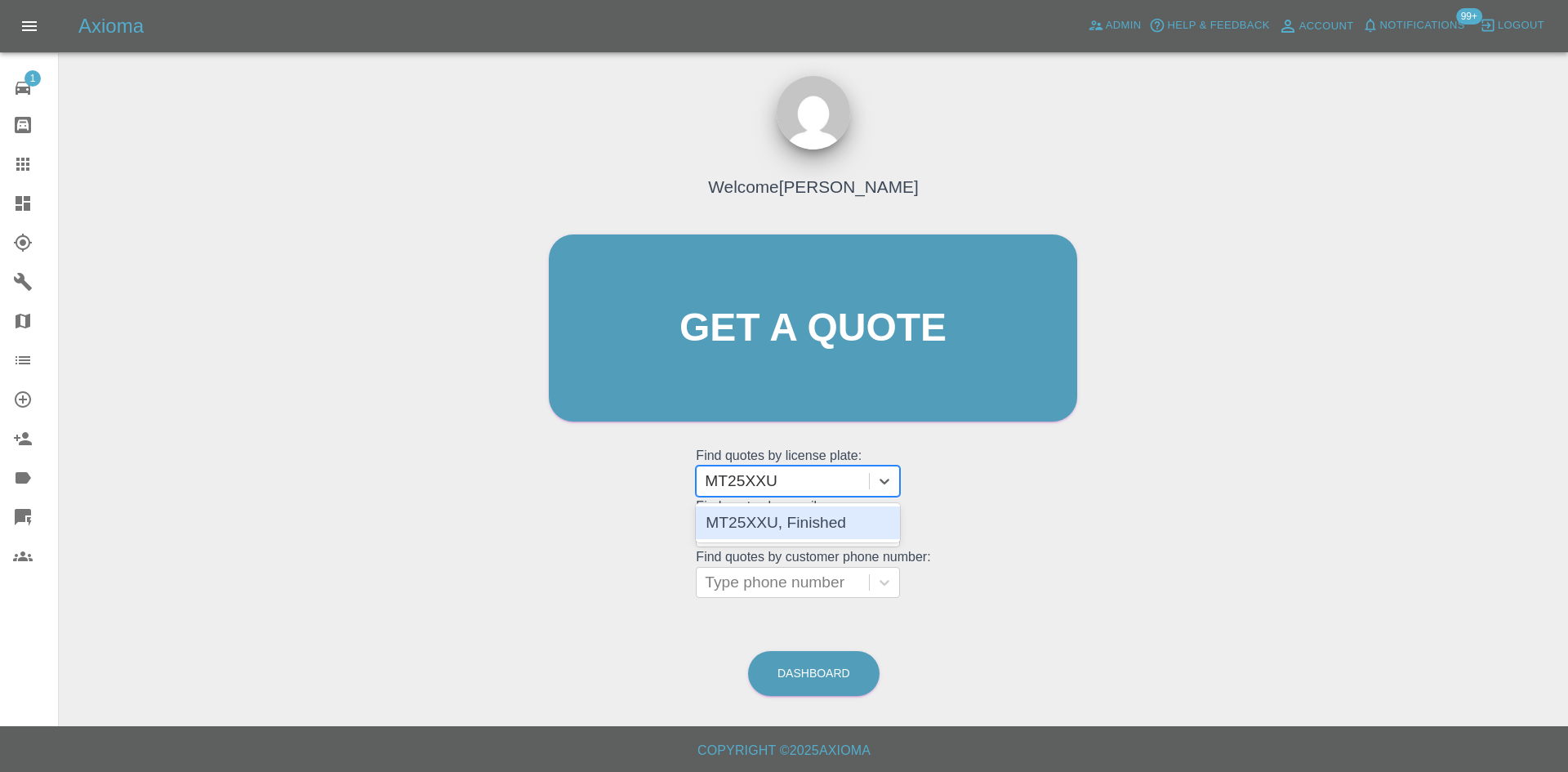
click at [781, 531] on div "MT25XXU, Finished" at bounding box center [797, 523] width 204 height 33
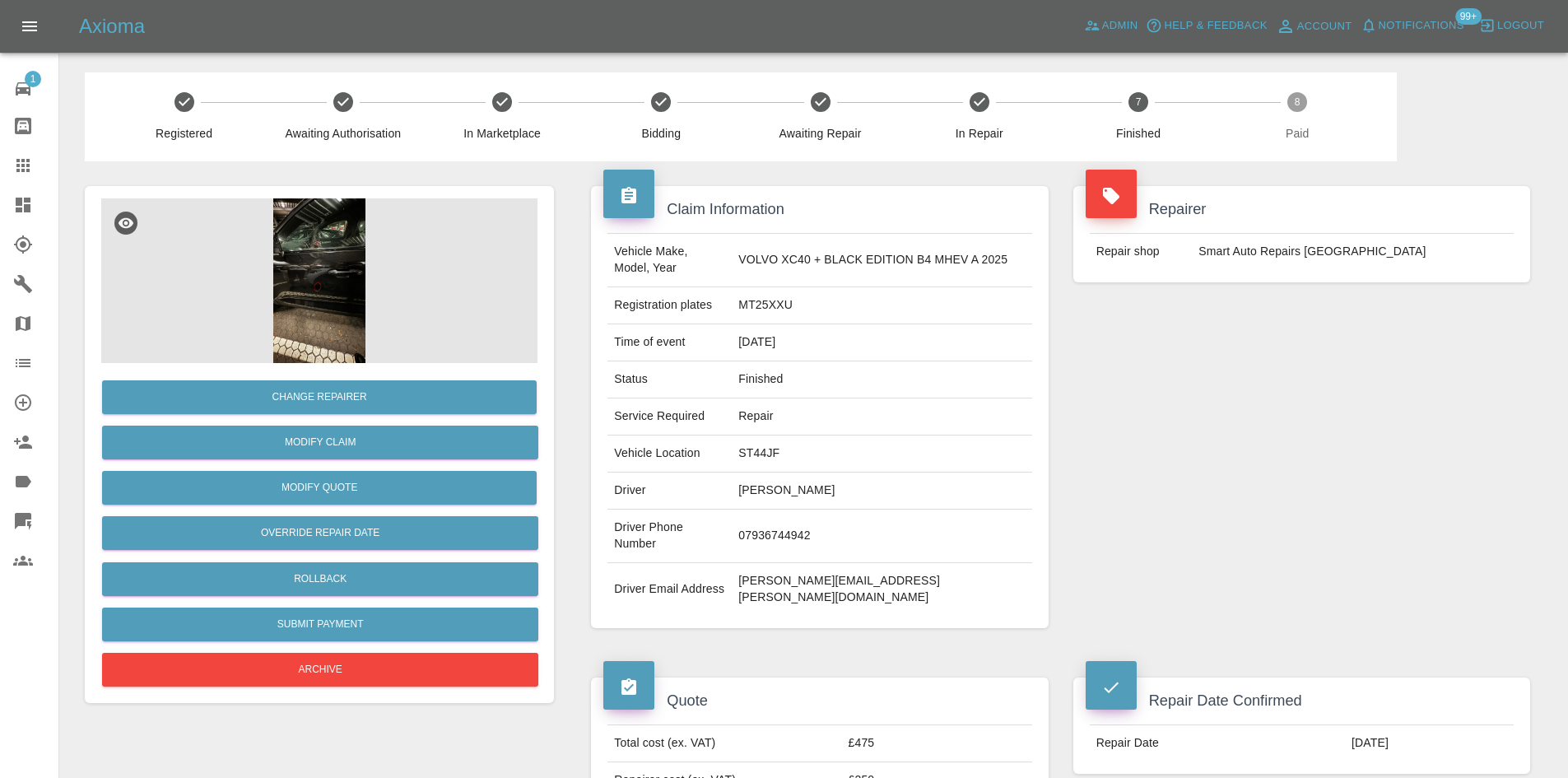
click at [35, 162] on div at bounding box center [36, 166] width 46 height 20
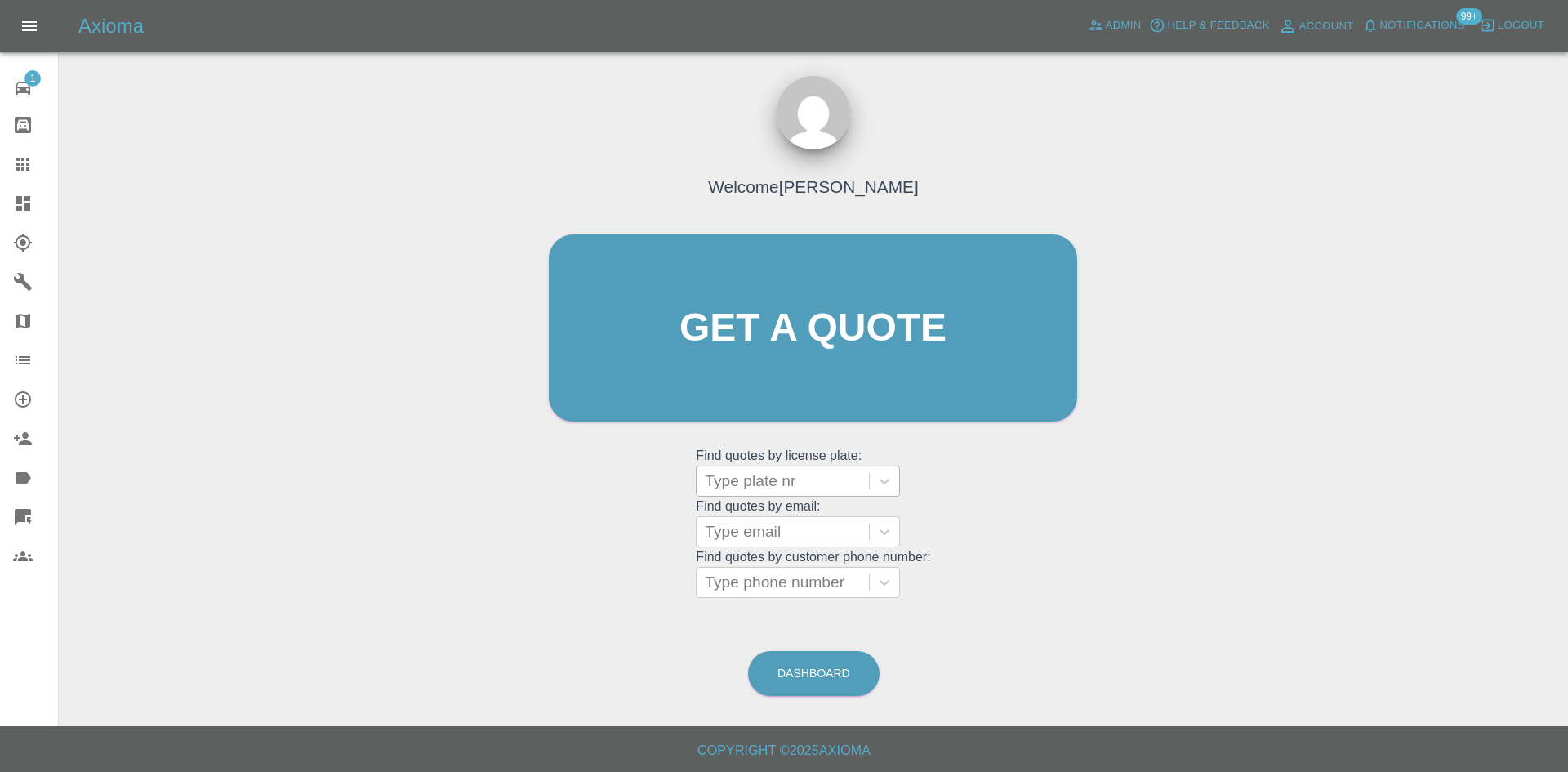
click at [780, 490] on div at bounding box center [783, 481] width 156 height 23
paste input "OW25SFZ"
type input "OW25SFZ"
click at [786, 526] on div "OW25SFZ, Finished" at bounding box center [797, 523] width 204 height 33
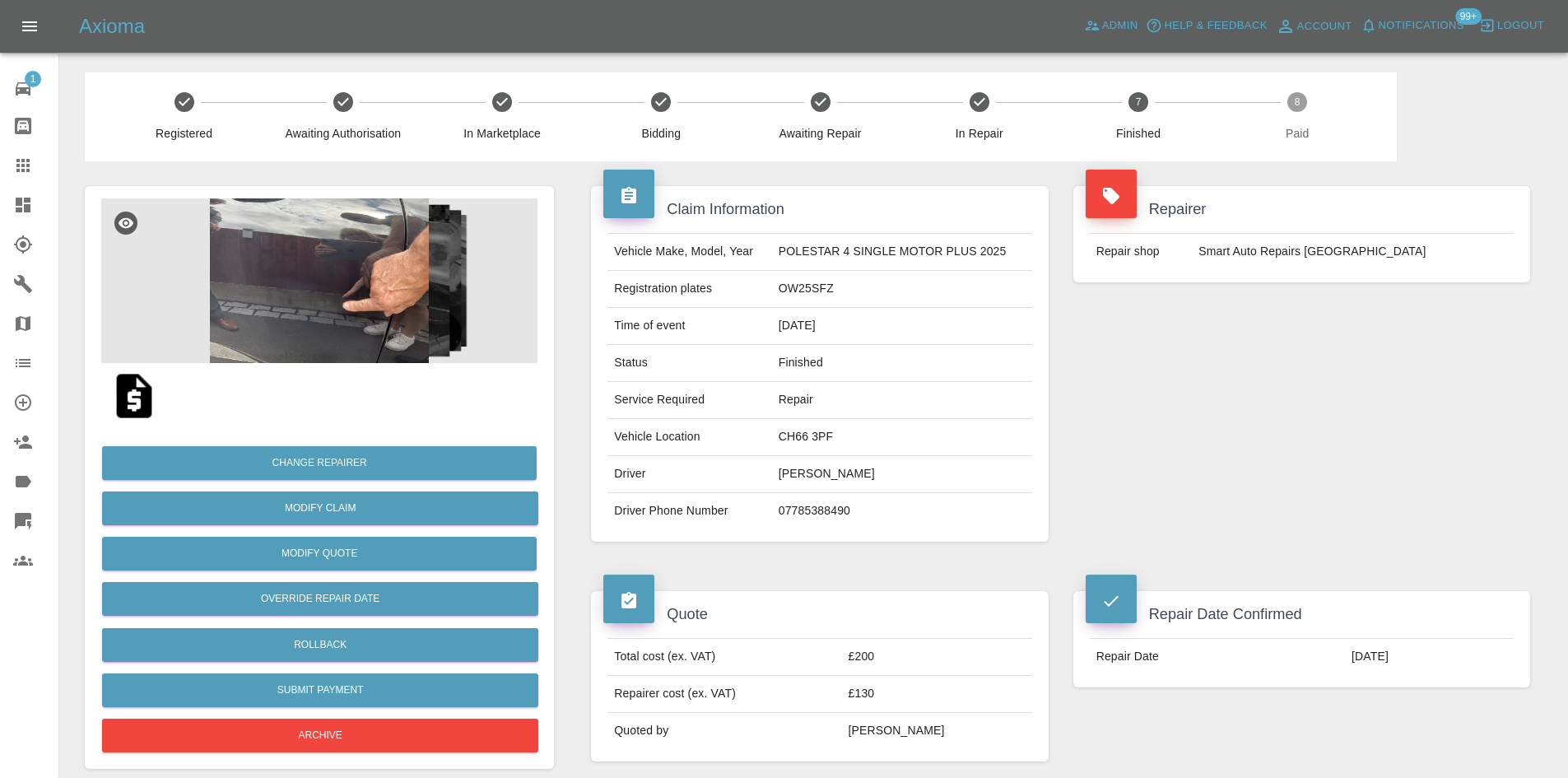
click at [27, 194] on link "Dashboard" at bounding box center [29, 205] width 59 height 40
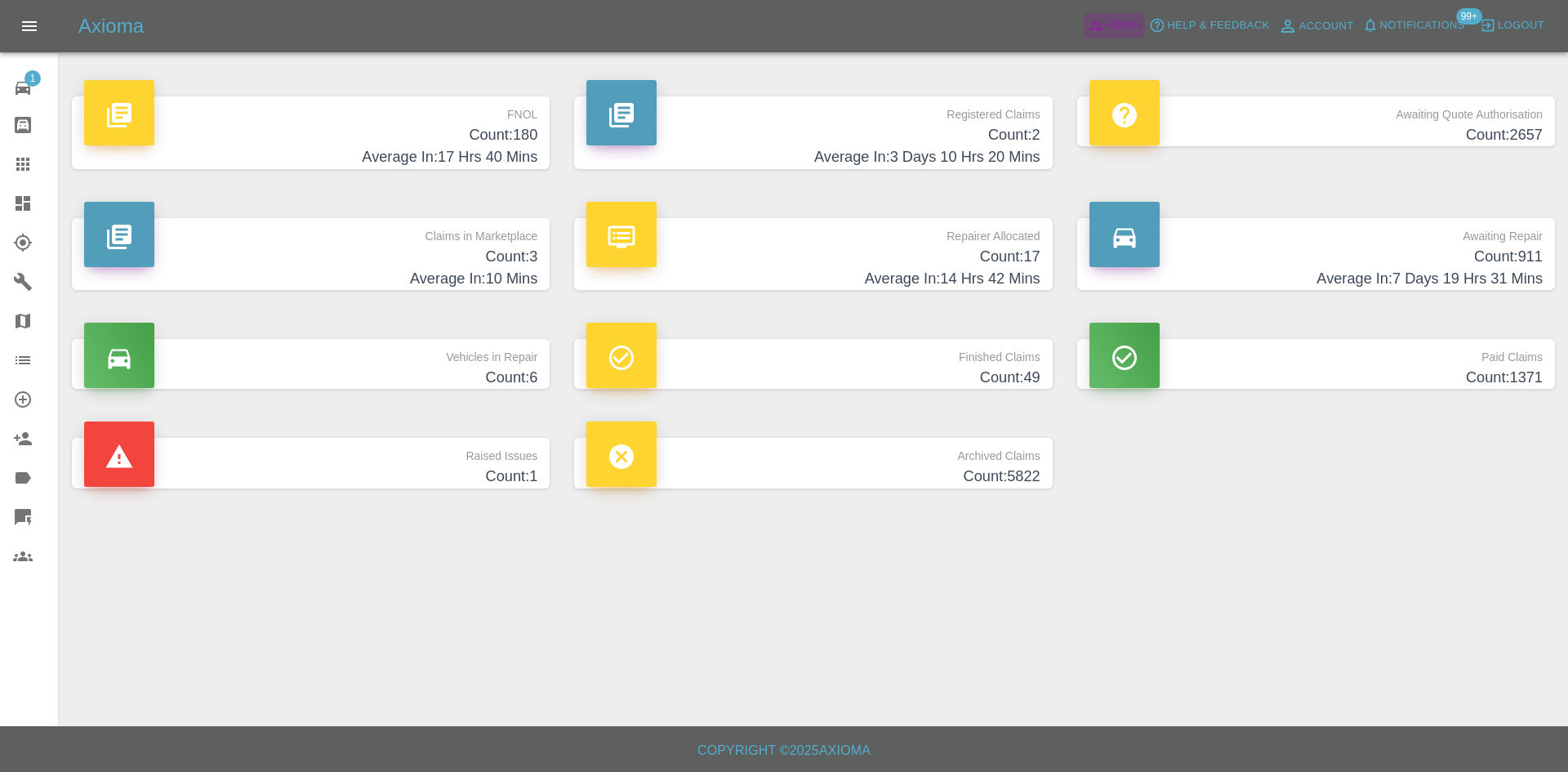
click at [1125, 19] on span "Admin" at bounding box center [1124, 26] width 35 height 19
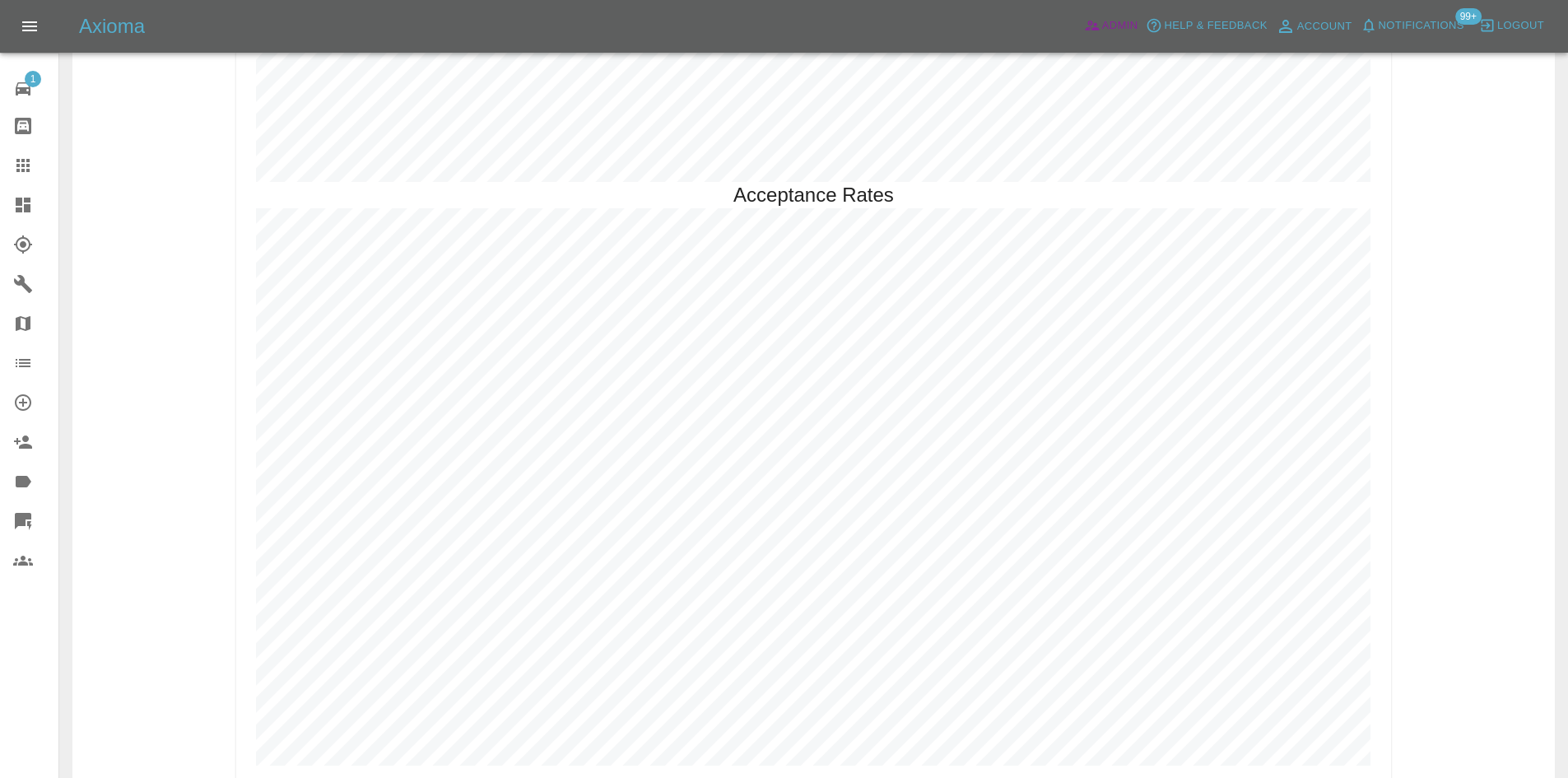
scroll to position [3758, 0]
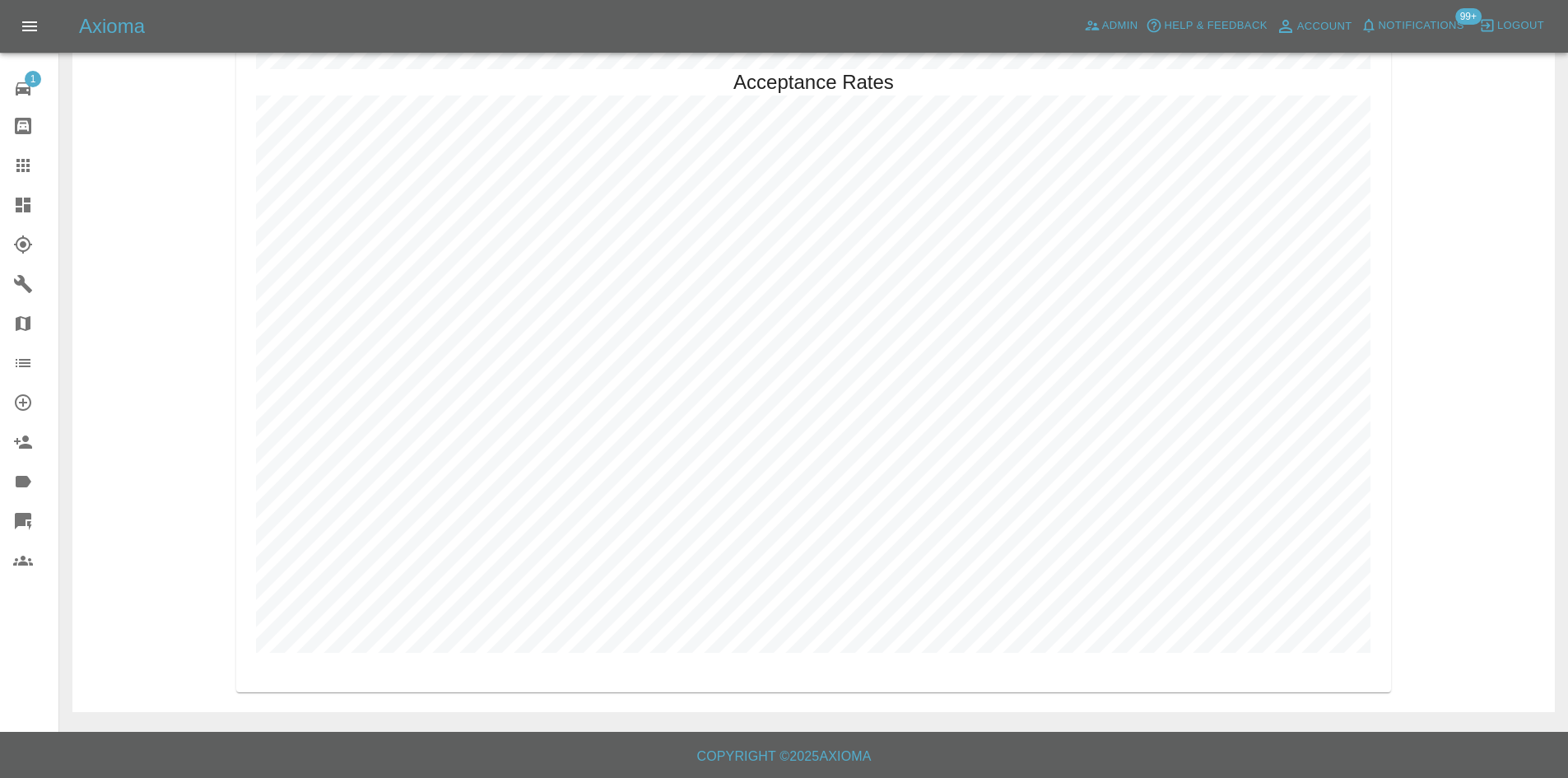
click at [0, 197] on link "Dashboard" at bounding box center [29, 205] width 59 height 40
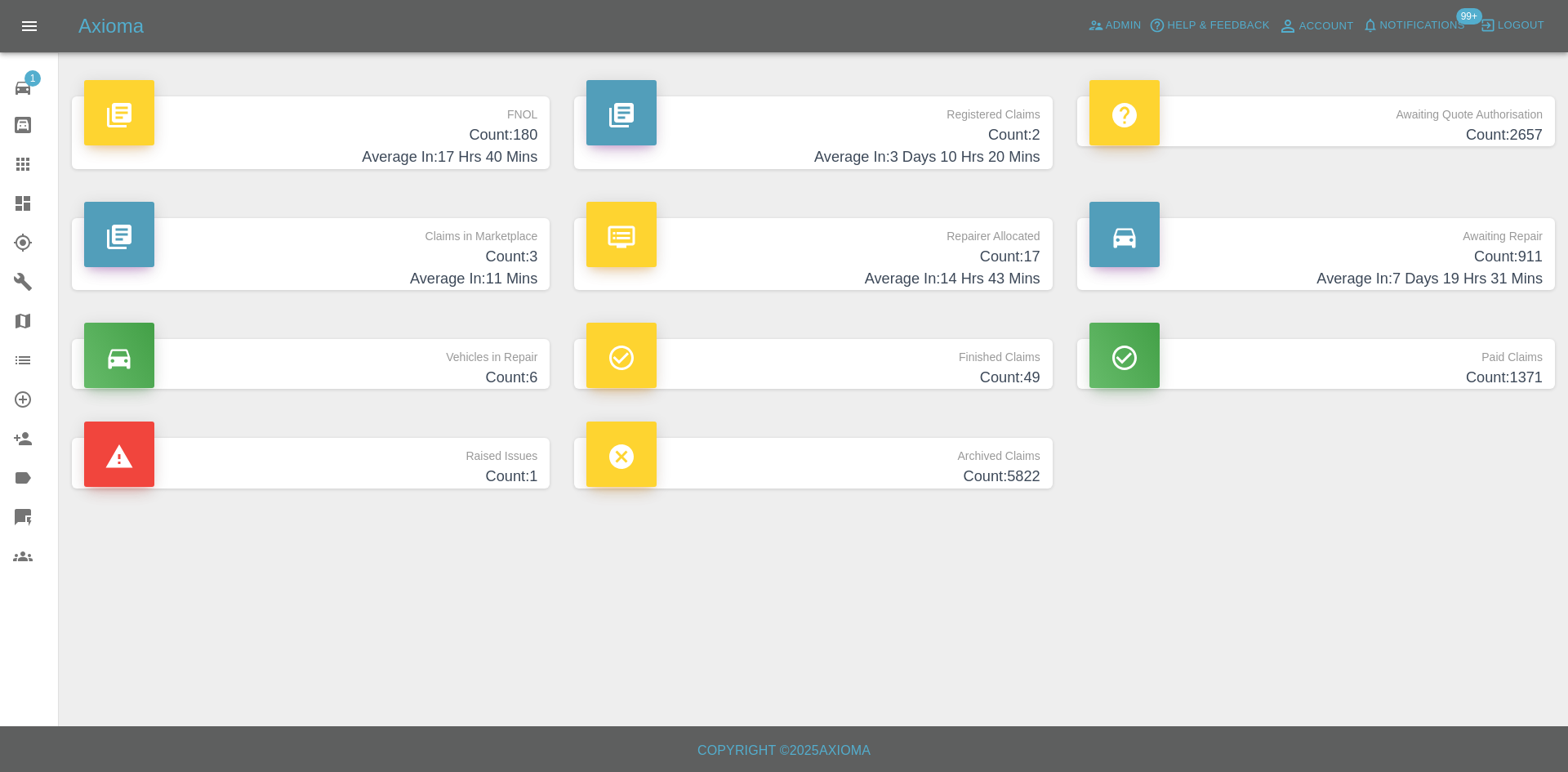
click at [267, 231] on p "Claims in Marketplace" at bounding box center [310, 232] width 453 height 28
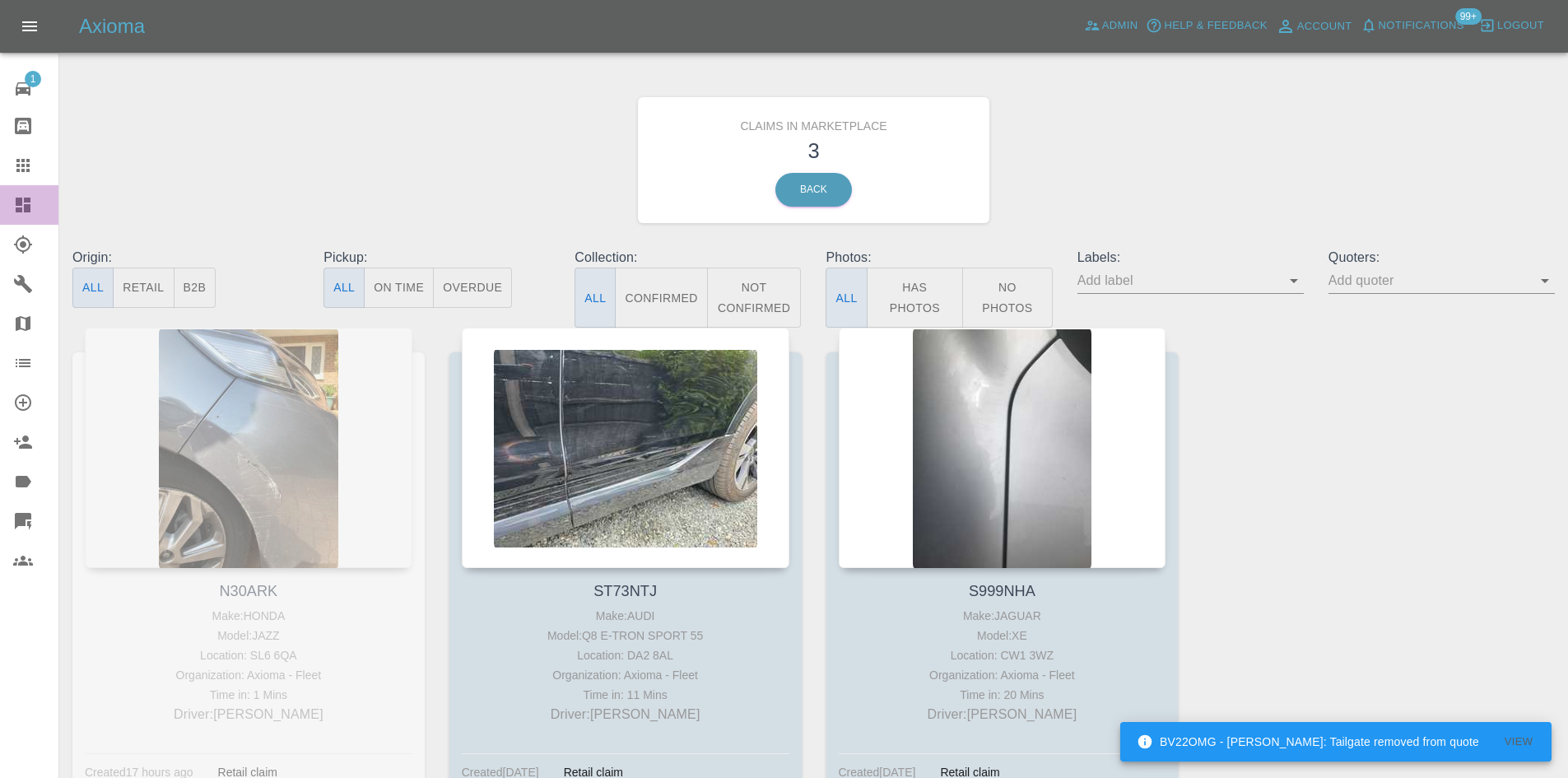
click at [21, 213] on icon at bounding box center [23, 205] width 15 height 15
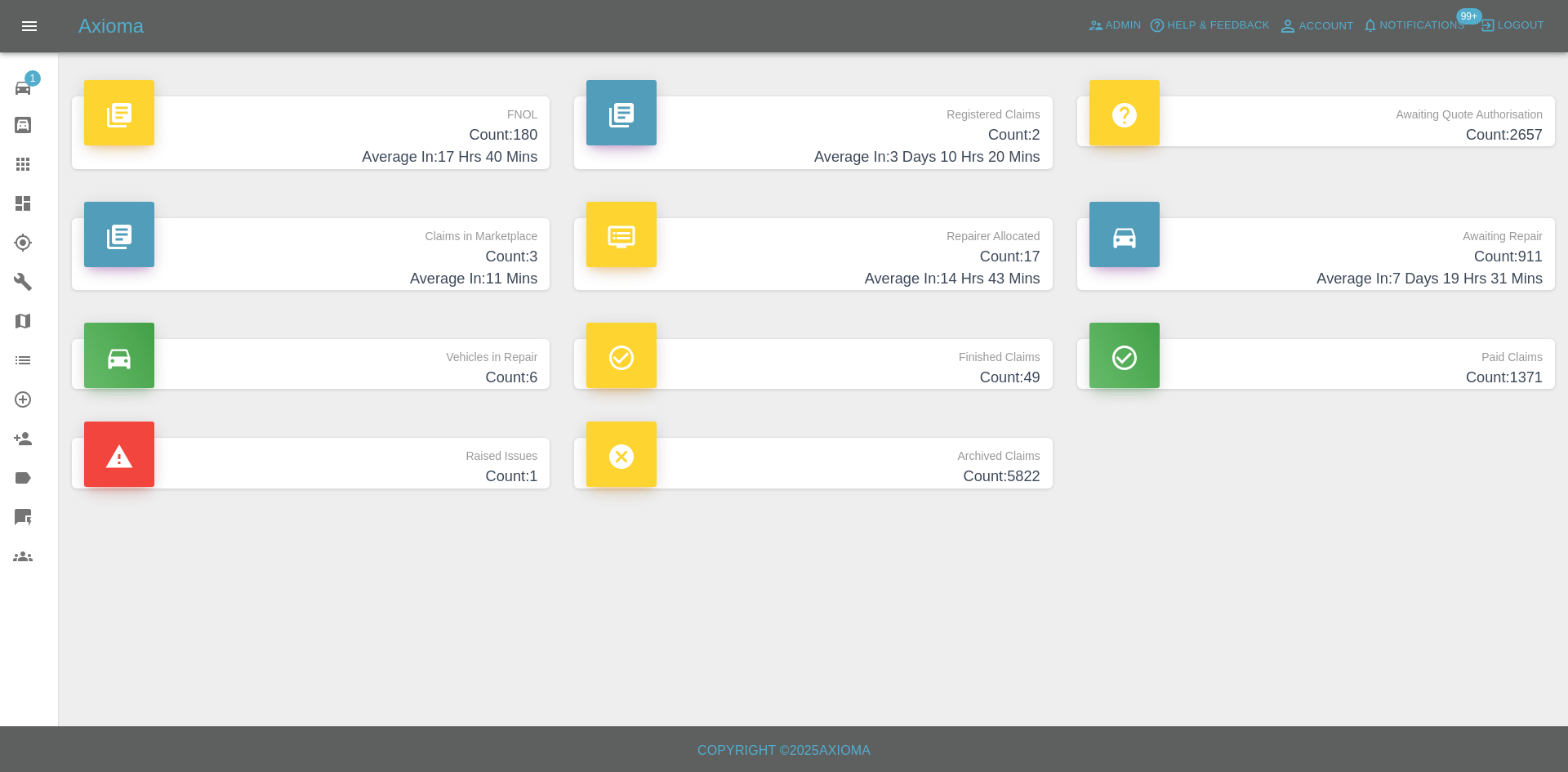
click at [1404, 36] on button "Notifications" at bounding box center [1413, 26] width 111 height 26
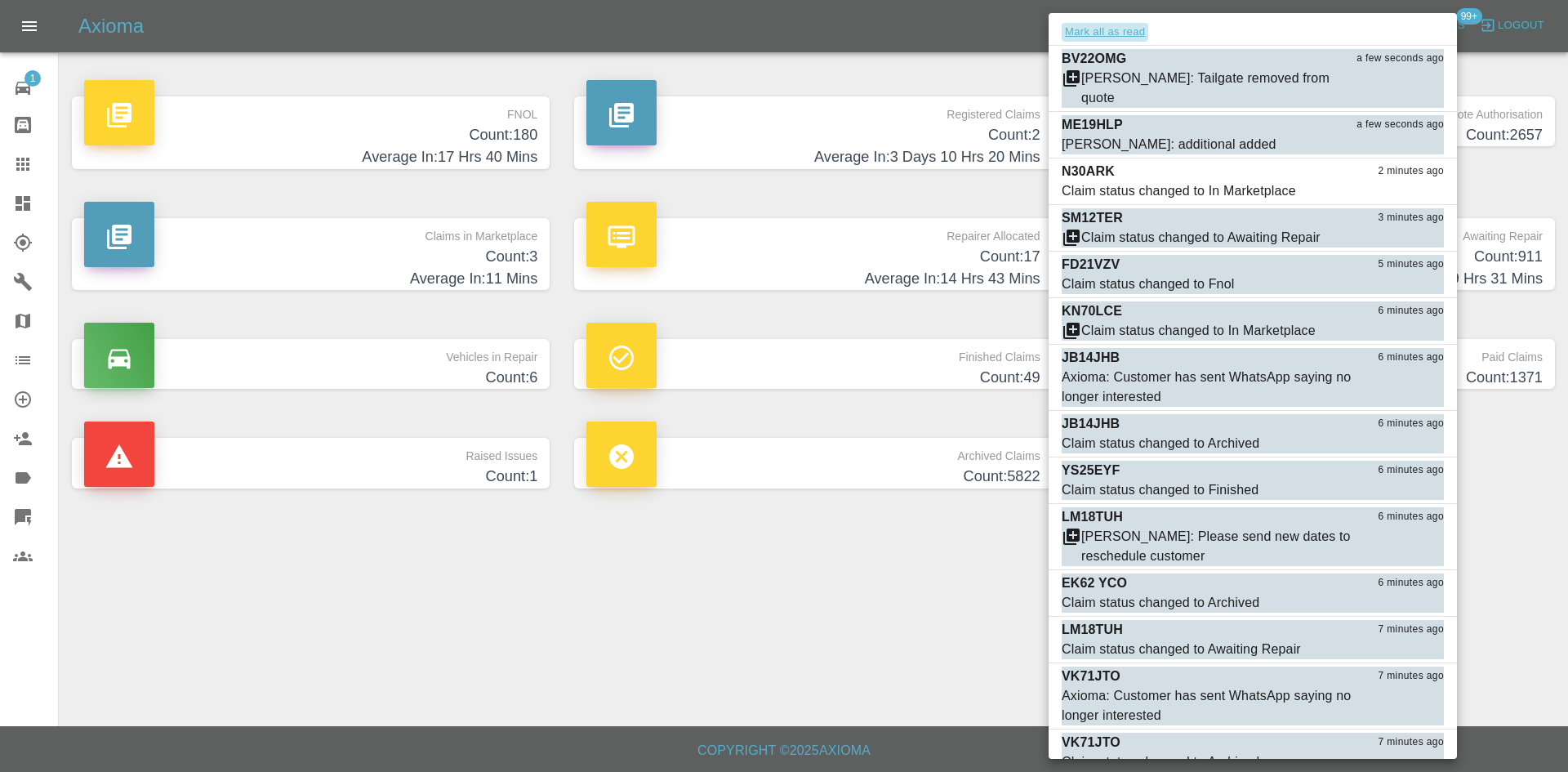
click at [1094, 39] on button "Mark all as read" at bounding box center [1105, 32] width 87 height 19
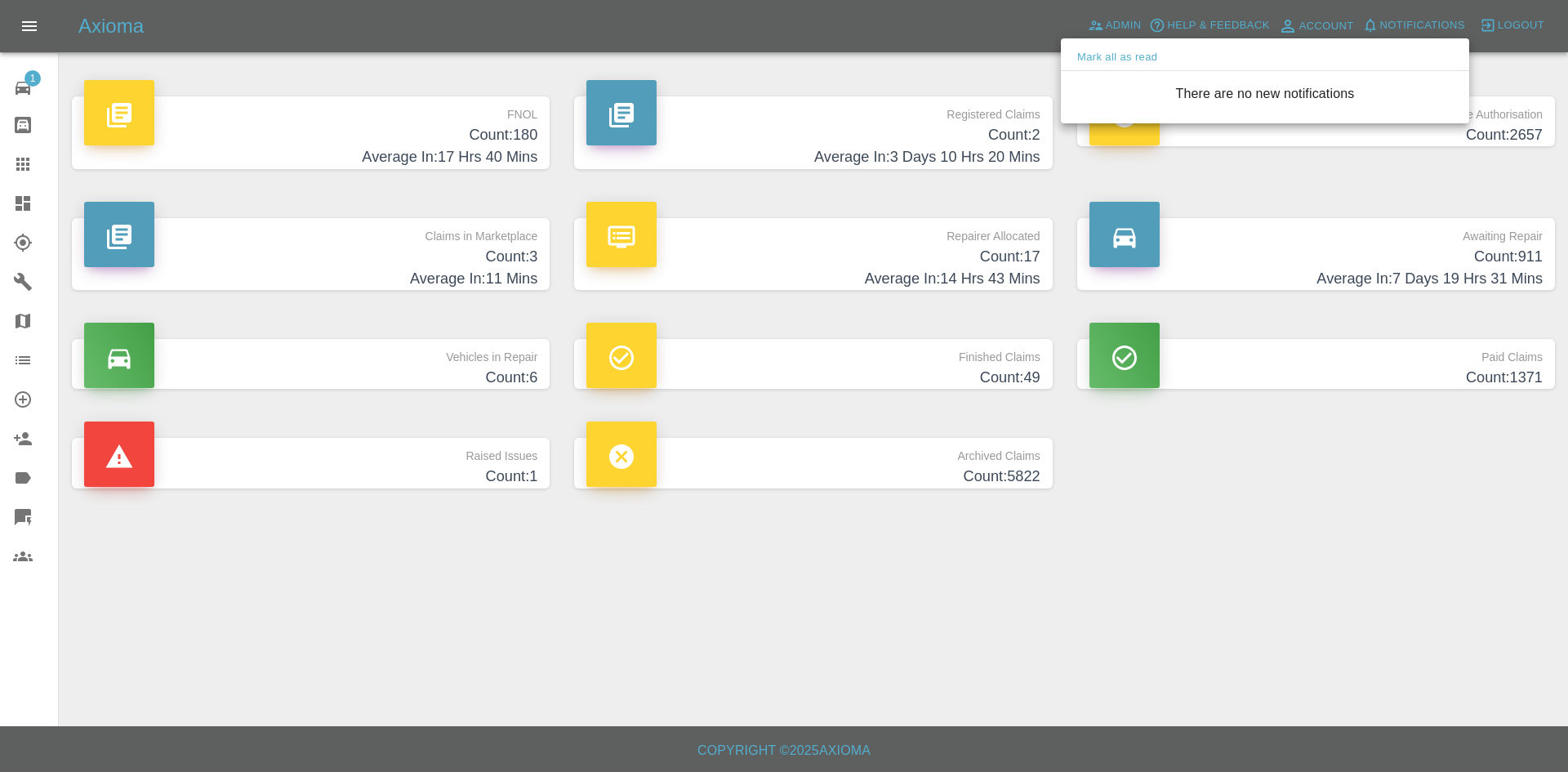
click at [33, 217] on div at bounding box center [784, 386] width 1568 height 772
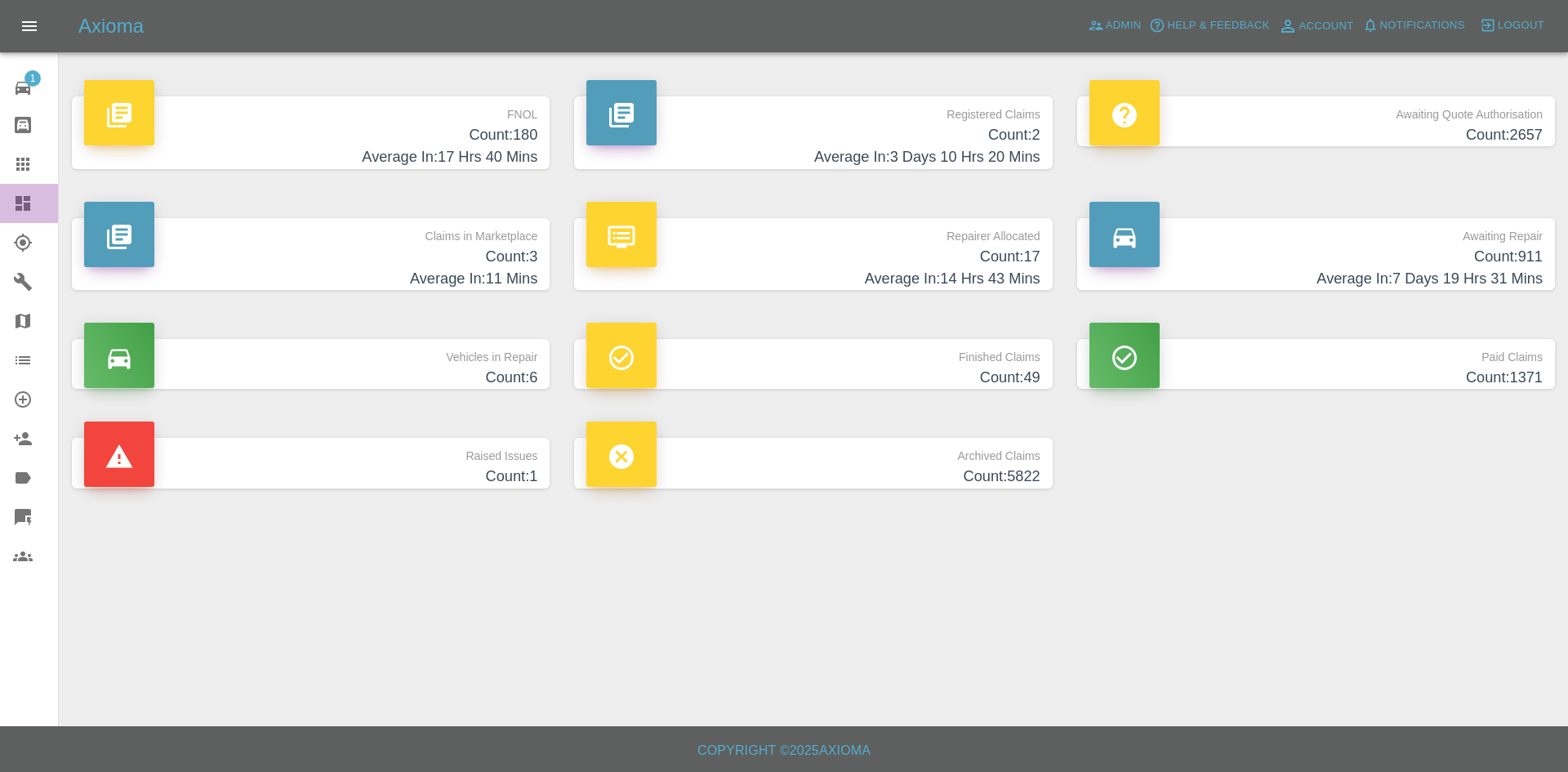
click at [22, 217] on link "Dashboard" at bounding box center [29, 203] width 58 height 39
click at [31, 206] on icon at bounding box center [23, 203] width 15 height 15
click at [5, 206] on link "Dashboard" at bounding box center [29, 203] width 58 height 39
click at [21, 217] on link "Dashboard" at bounding box center [29, 203] width 58 height 39
click at [20, 203] on icon at bounding box center [23, 203] width 15 height 15
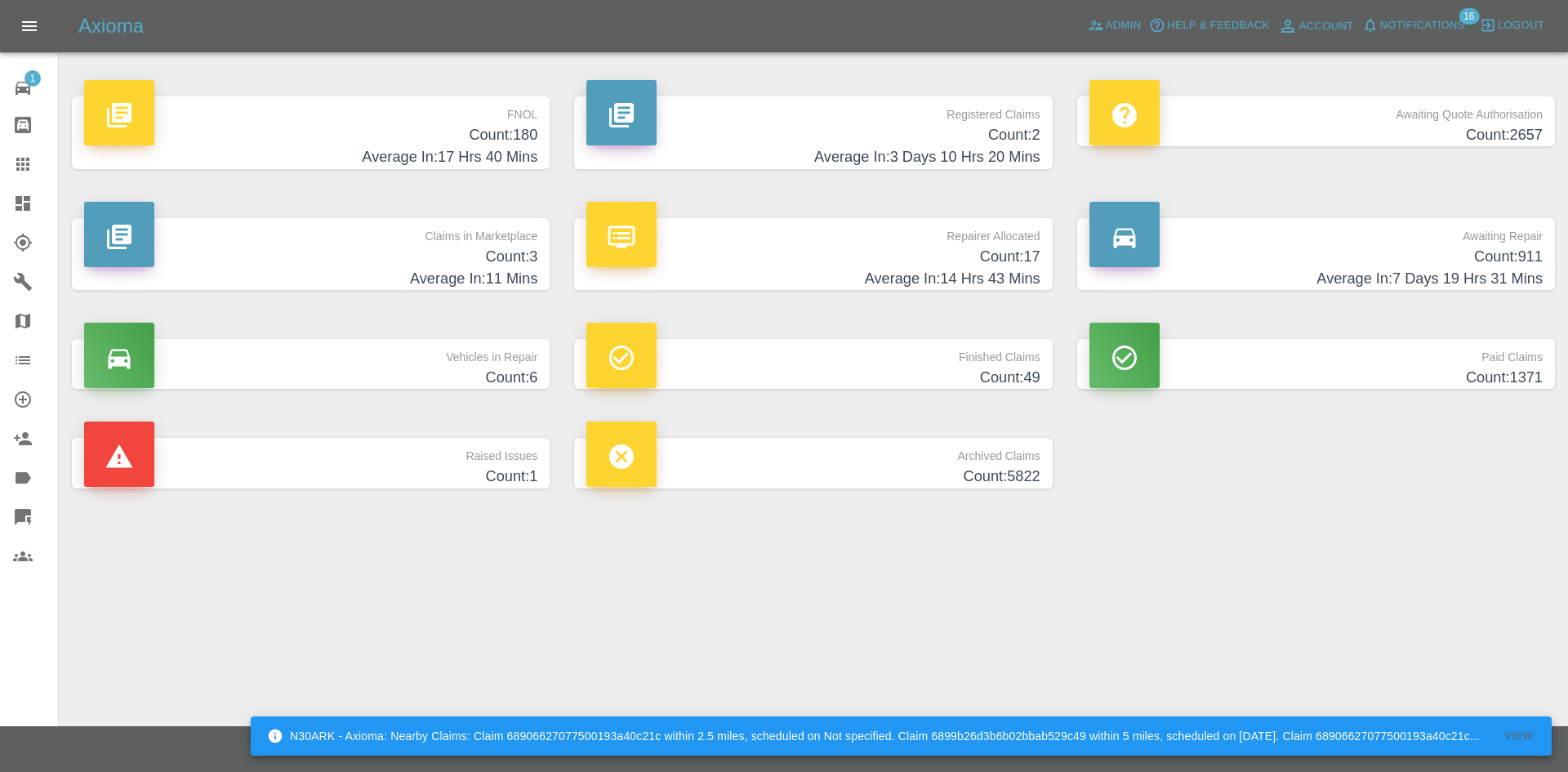
drag, startPoint x: 26, startPoint y: 222, endPoint x: 28, endPoint y: 210, distance: 12.2
click at [26, 222] on link "Dashboard" at bounding box center [29, 203] width 58 height 39
click at [28, 209] on icon at bounding box center [23, 203] width 15 height 15
click at [1100, 17] on icon at bounding box center [1096, 25] width 17 height 17
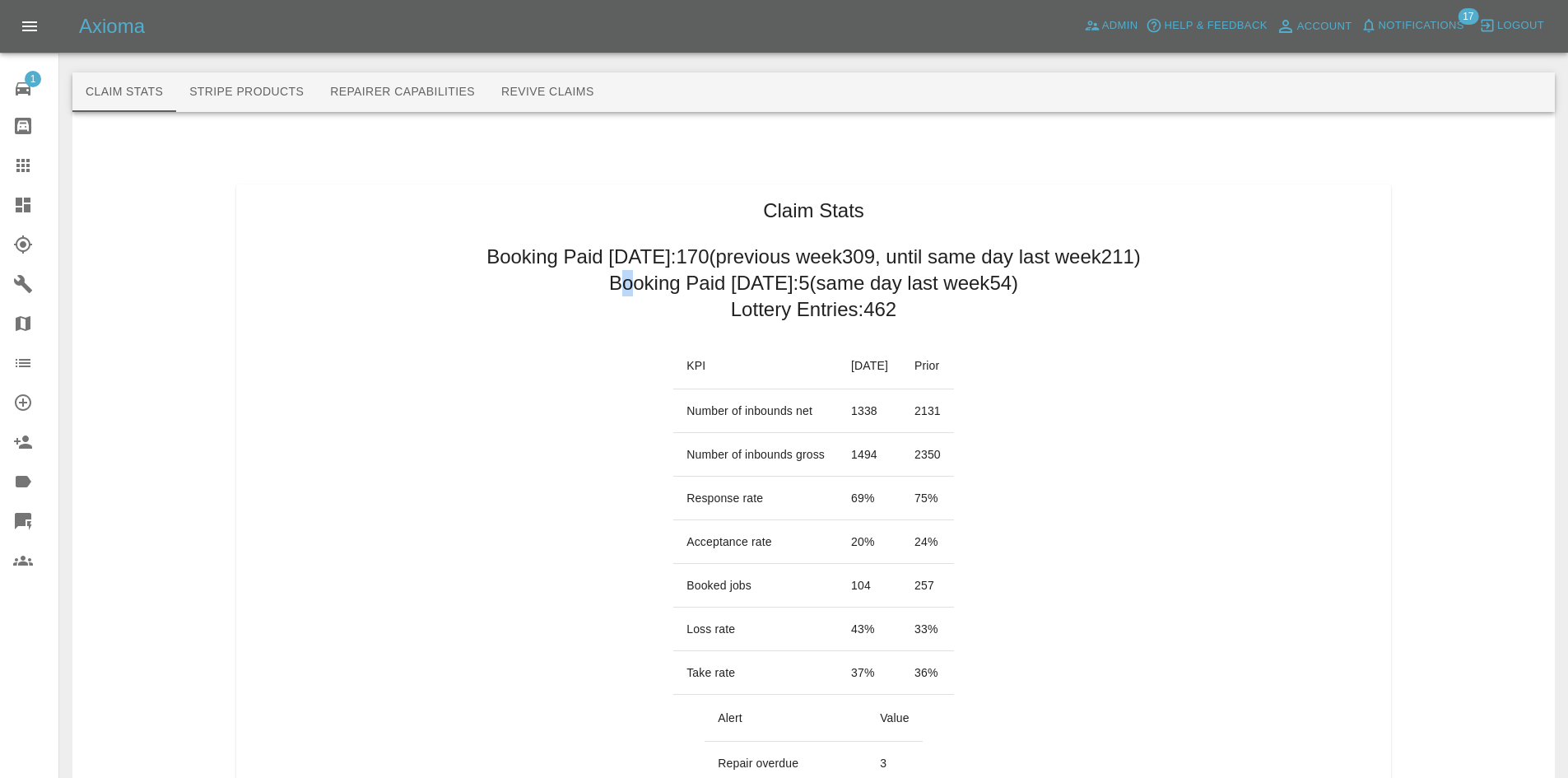
click at [627, 280] on h2 "Booking Paid [DATE]: 5 (same day last week 54 )" at bounding box center [813, 283] width 409 height 27
click at [610, 281] on h2 "Booking Paid [DATE]: 5 (same day last week 54 )" at bounding box center [813, 283] width 409 height 27
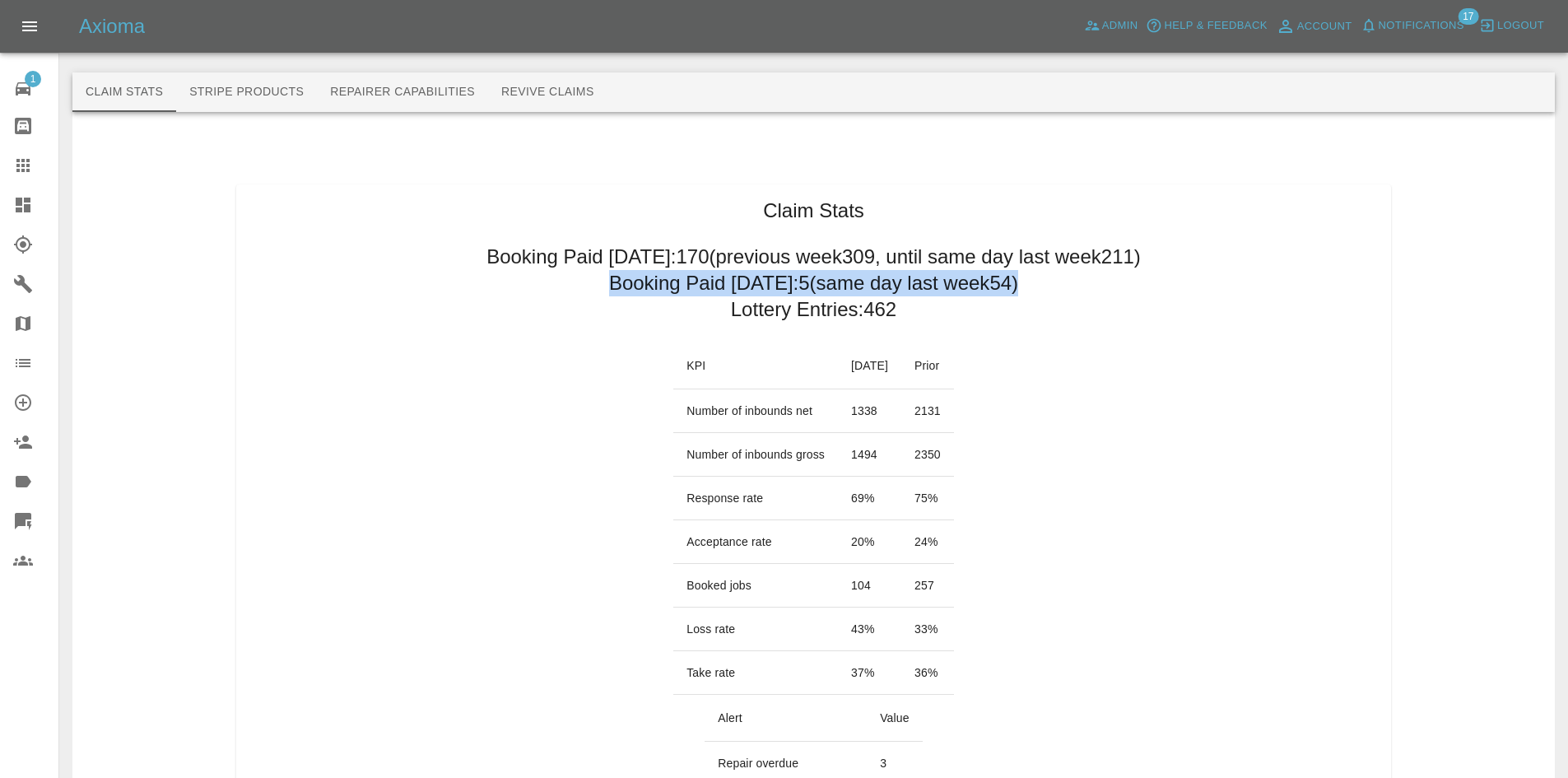
drag, startPoint x: 599, startPoint y: 281, endPoint x: 1023, endPoint y: 285, distance: 424.0
copy h2 "Booking Paid [DATE]: 5 (same day last week 54 )"
click at [0, 199] on link "Dashboard" at bounding box center [29, 205] width 59 height 40
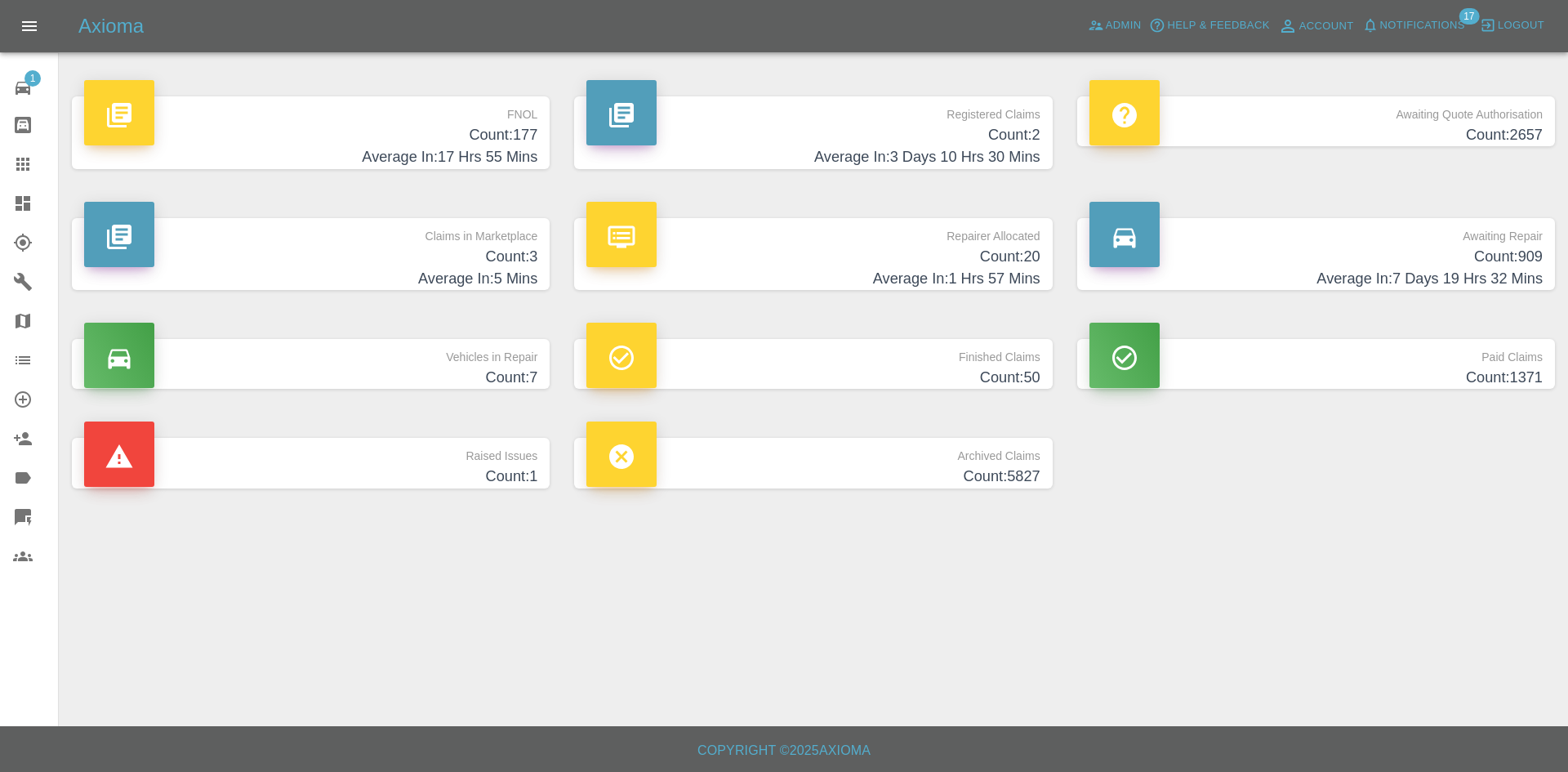
click at [746, 240] on p "Repairer Allocated" at bounding box center [813, 232] width 453 height 28
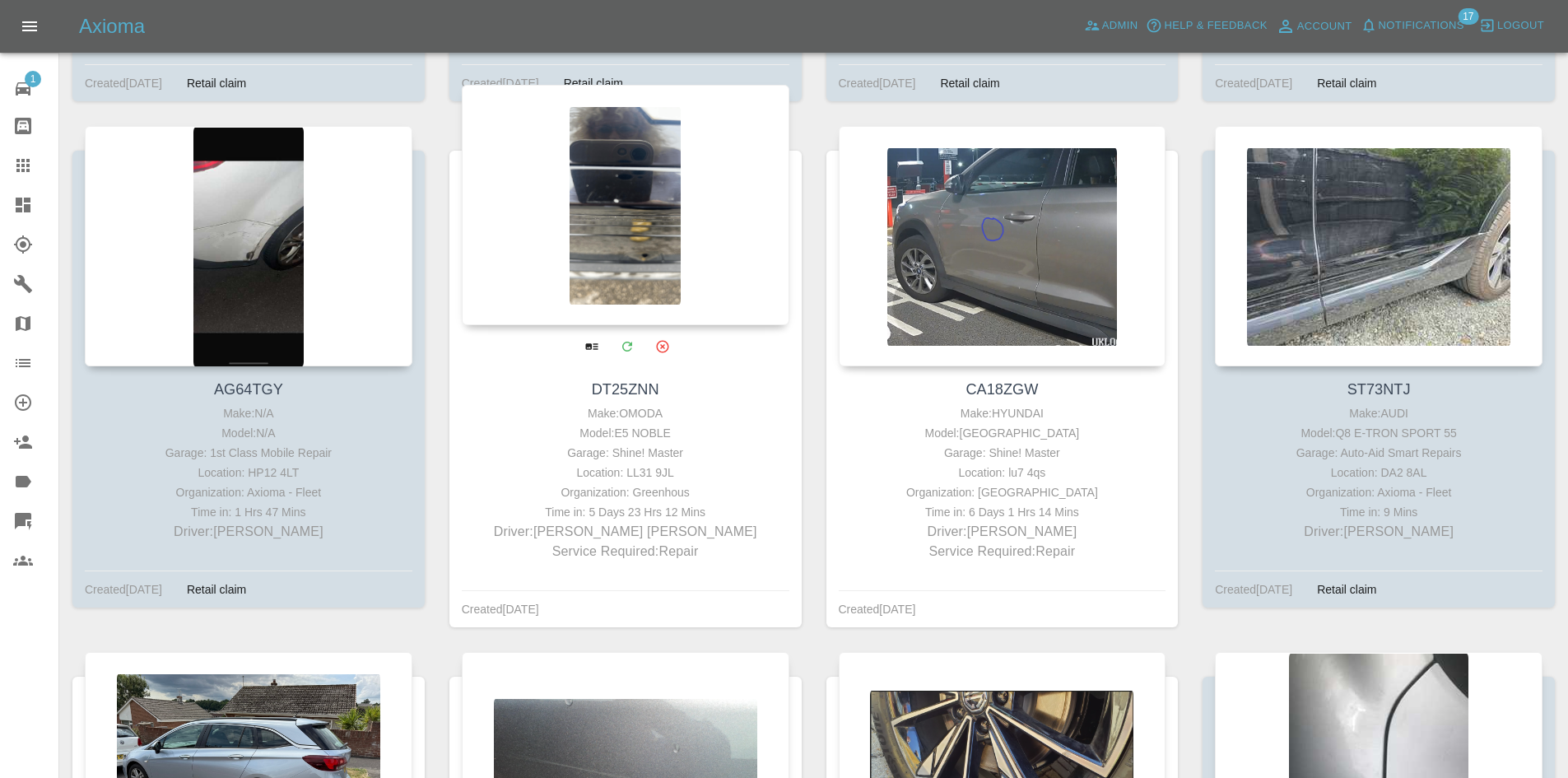
scroll to position [1811, 0]
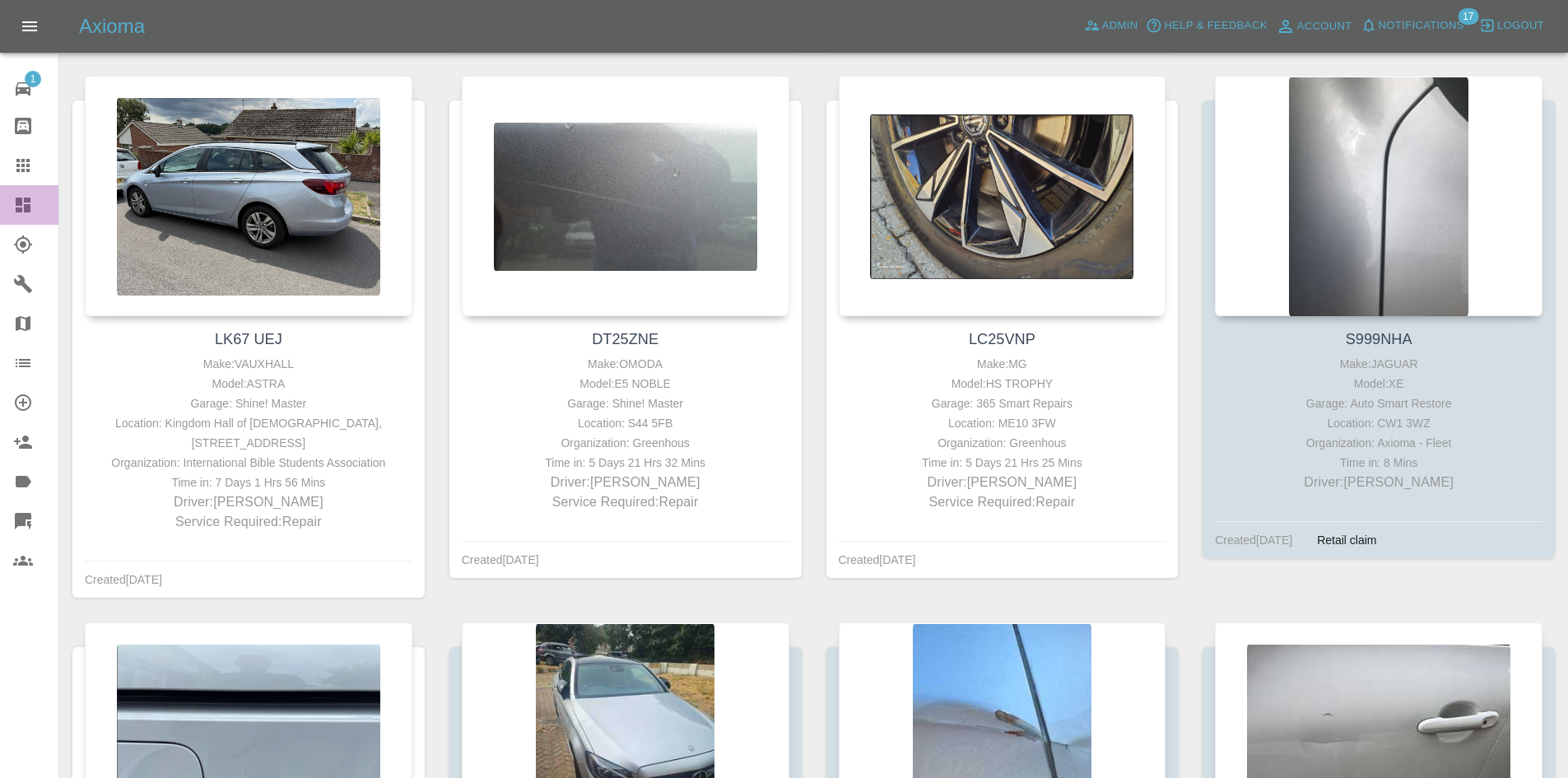
click at [2, 194] on link "Dashboard" at bounding box center [29, 205] width 59 height 40
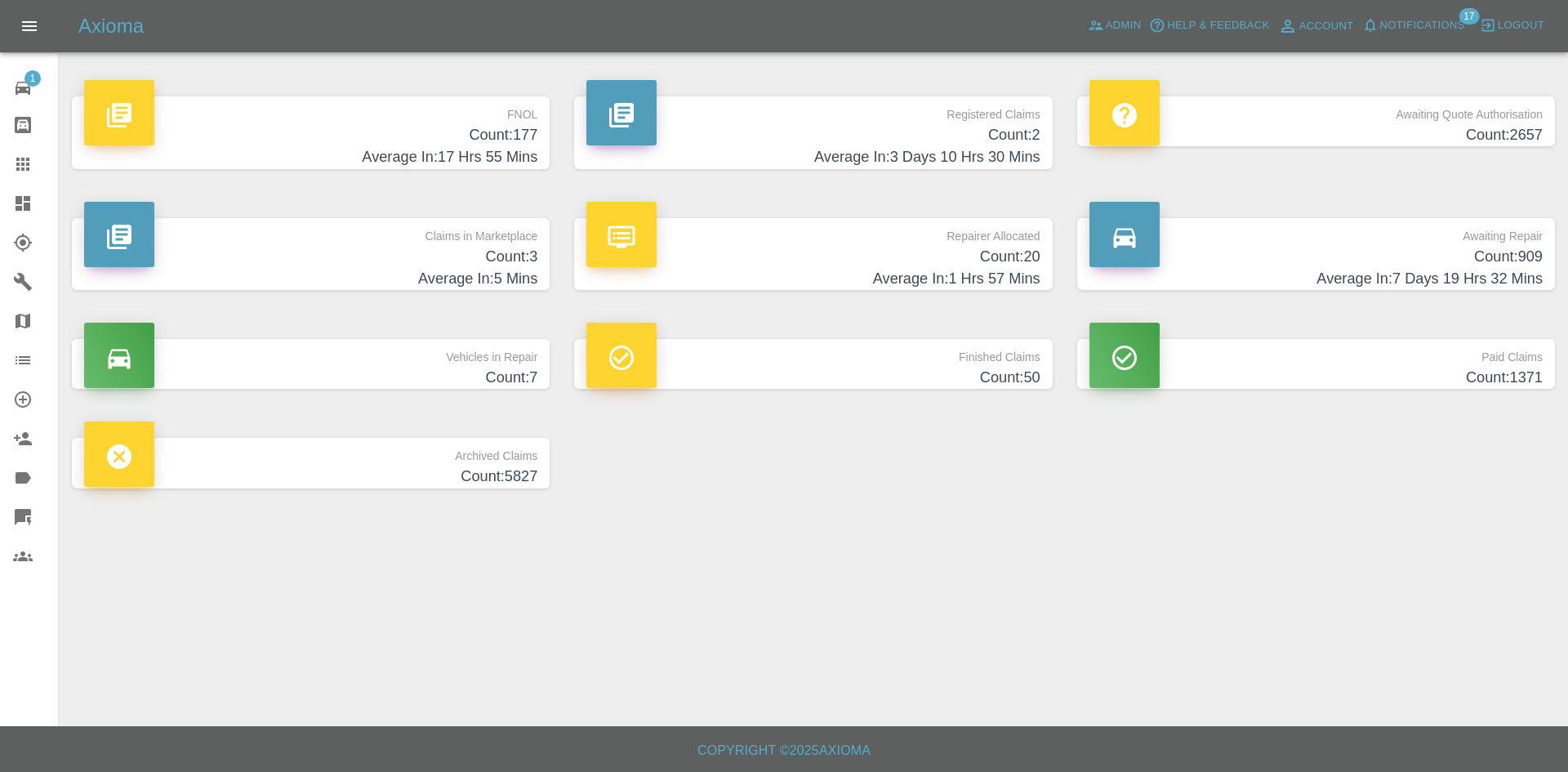
click at [273, 118] on p "FNOL" at bounding box center [310, 110] width 453 height 28
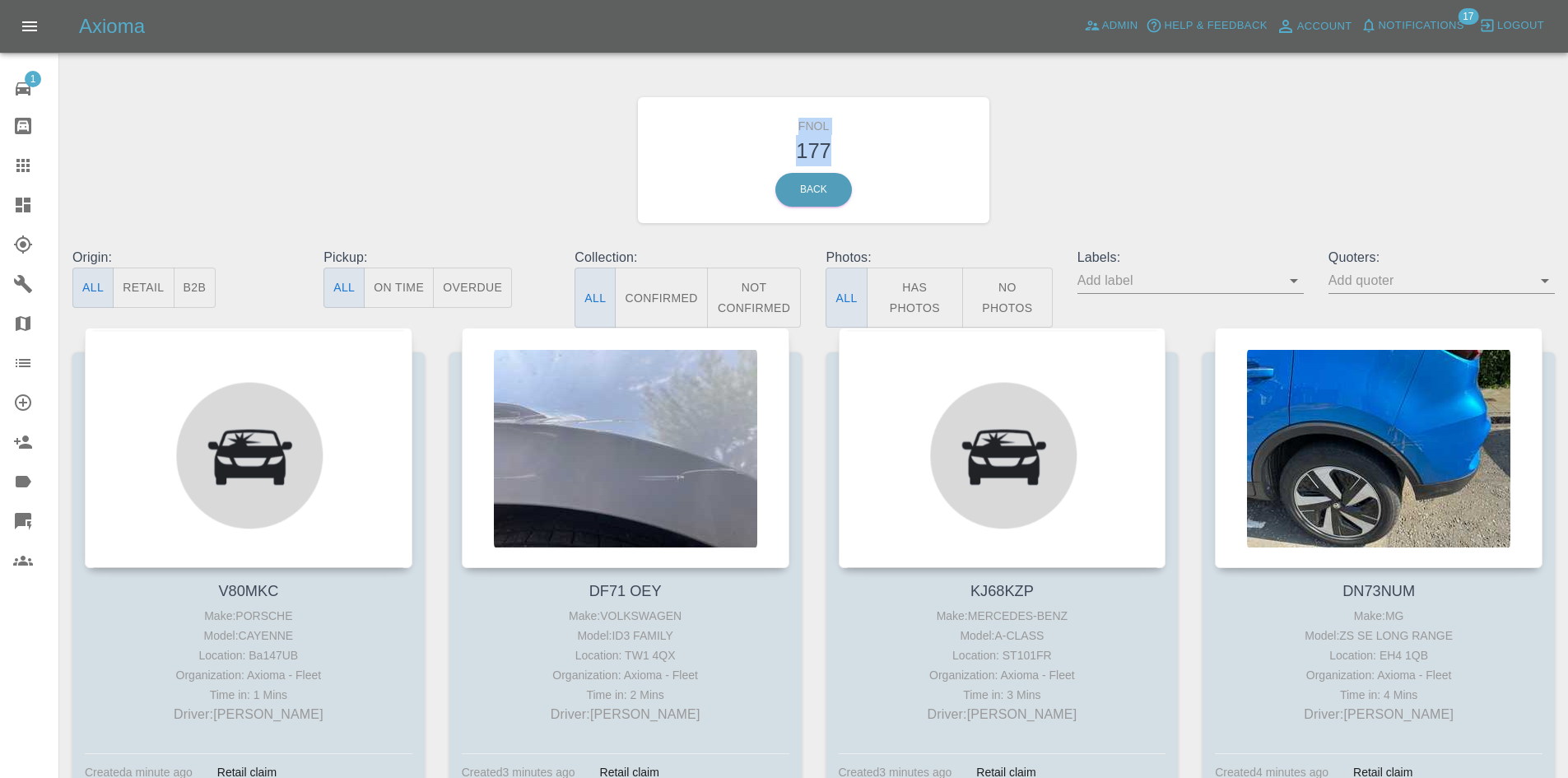
drag, startPoint x: 837, startPoint y: 156, endPoint x: 764, endPoint y: 118, distance: 82.3
click at [764, 118] on div "FNOL 177 Back" at bounding box center [813, 160] width 353 height 126
copy div "FNOL 177"
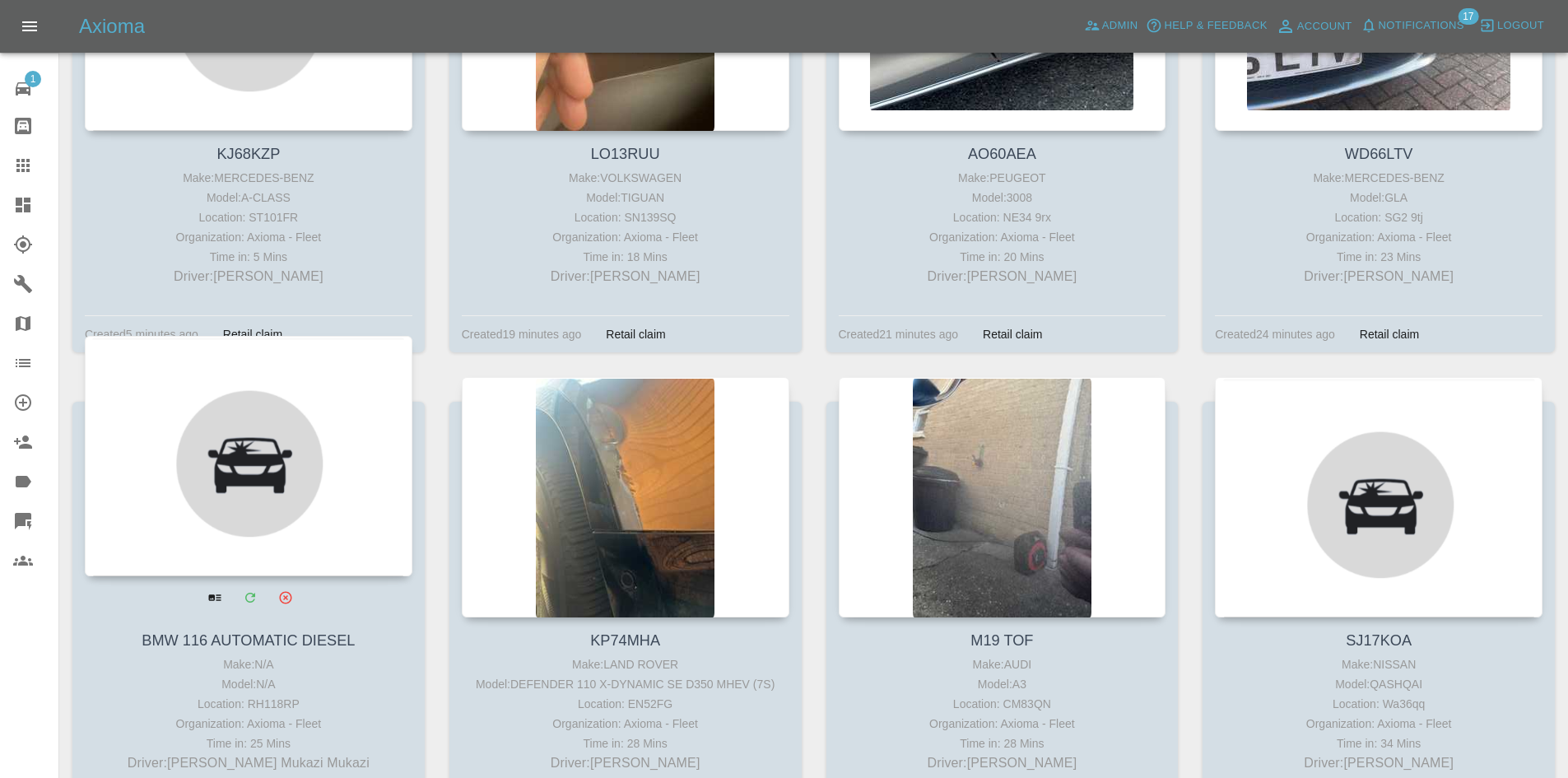
scroll to position [1070, 0]
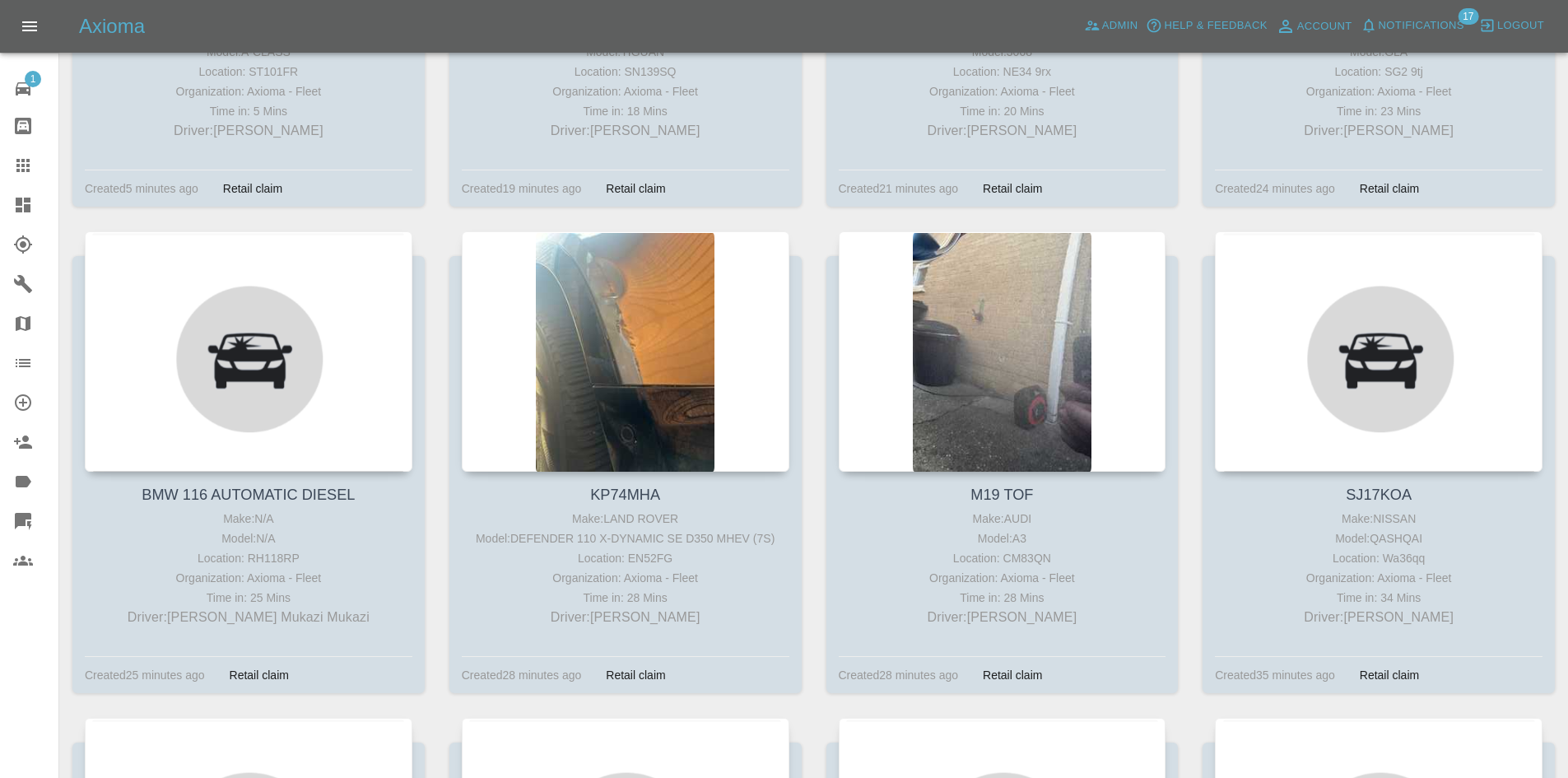
click at [22, 217] on link "Dashboard" at bounding box center [29, 205] width 59 height 40
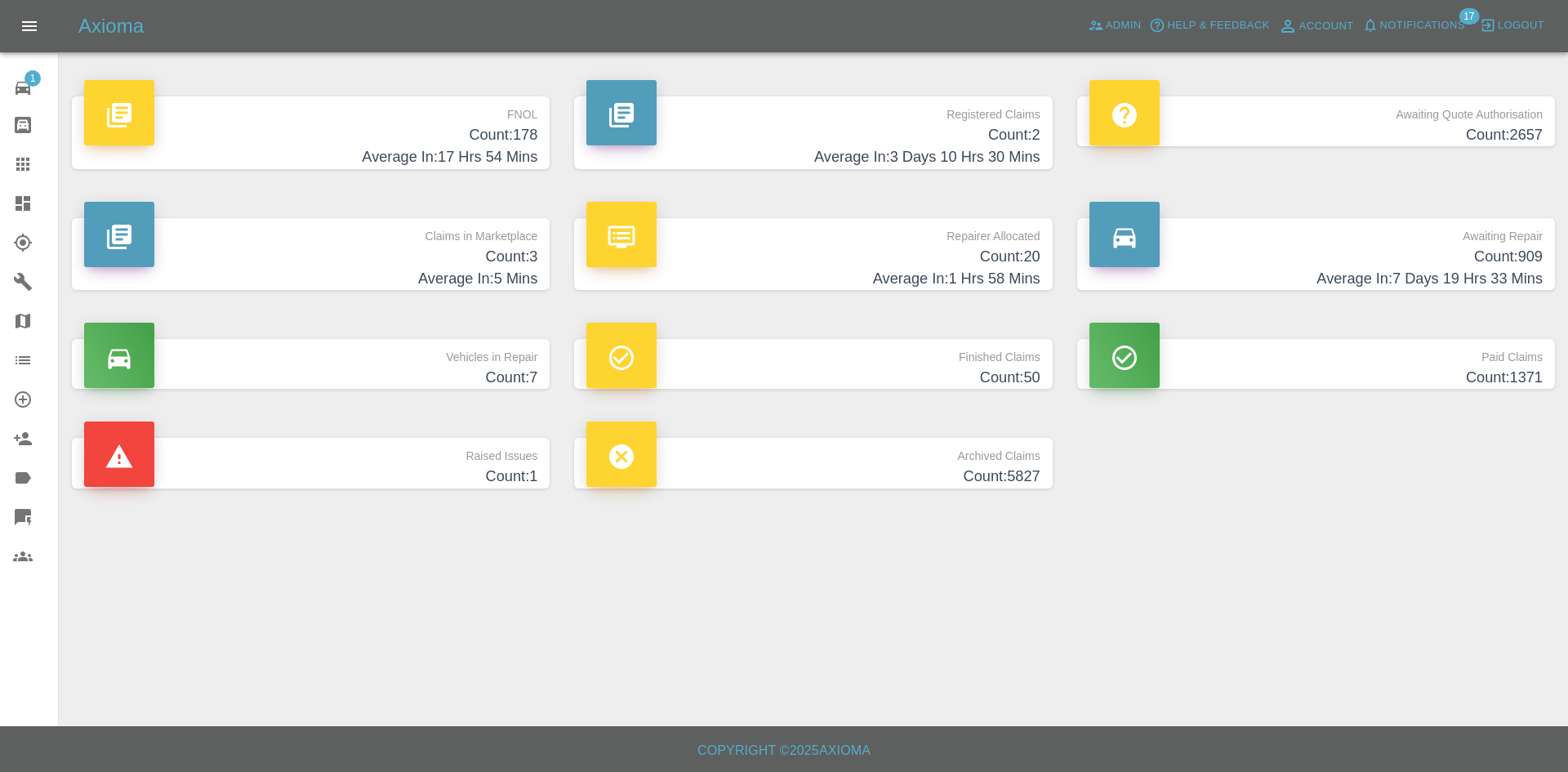
click at [1515, 268] on h4 "Average In: 7 Days 19 Hrs 33 Mins" at bounding box center [1316, 279] width 453 height 22
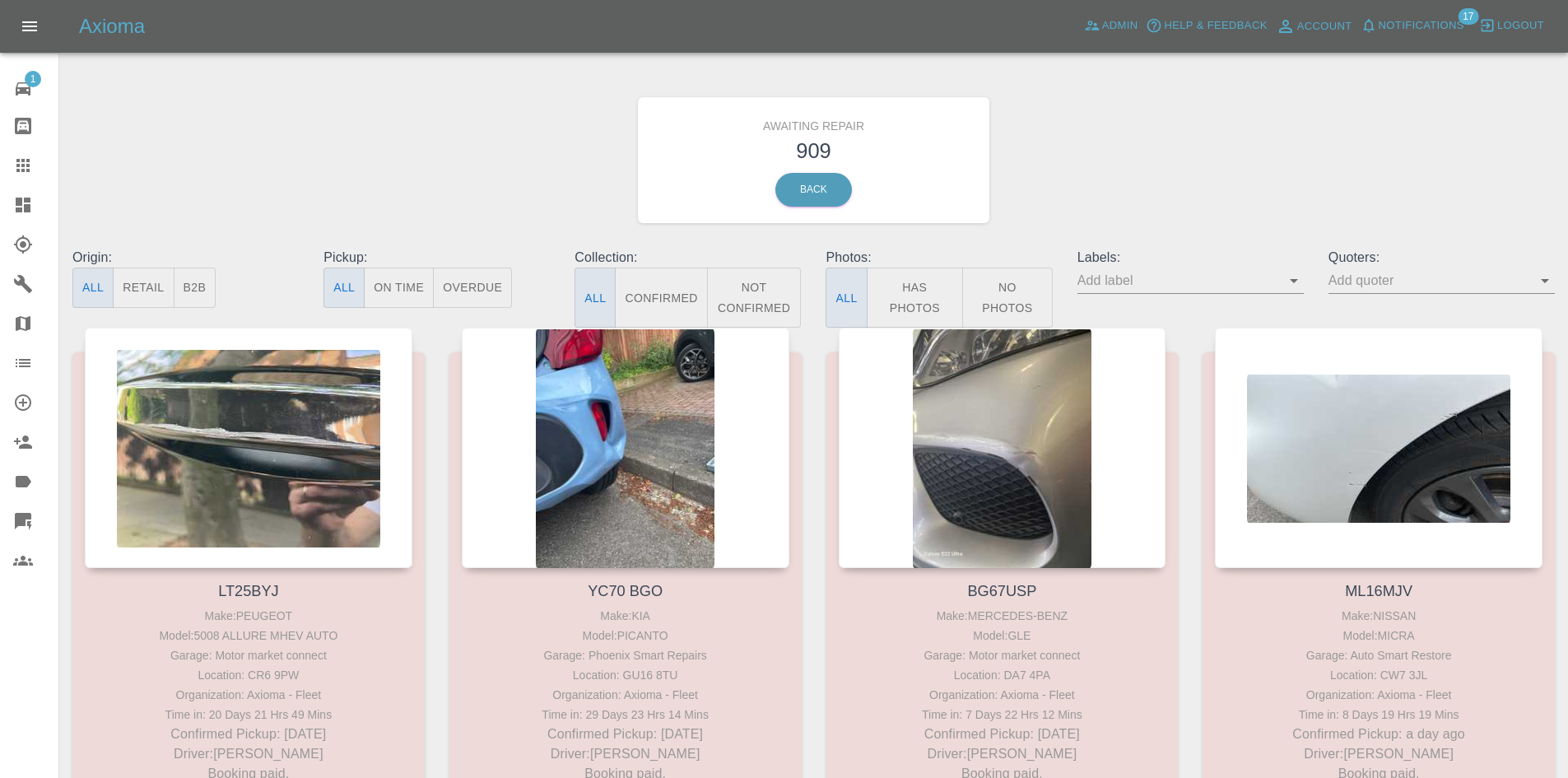
click at [750, 298] on button "Not Confirmed" at bounding box center [754, 297] width 94 height 60
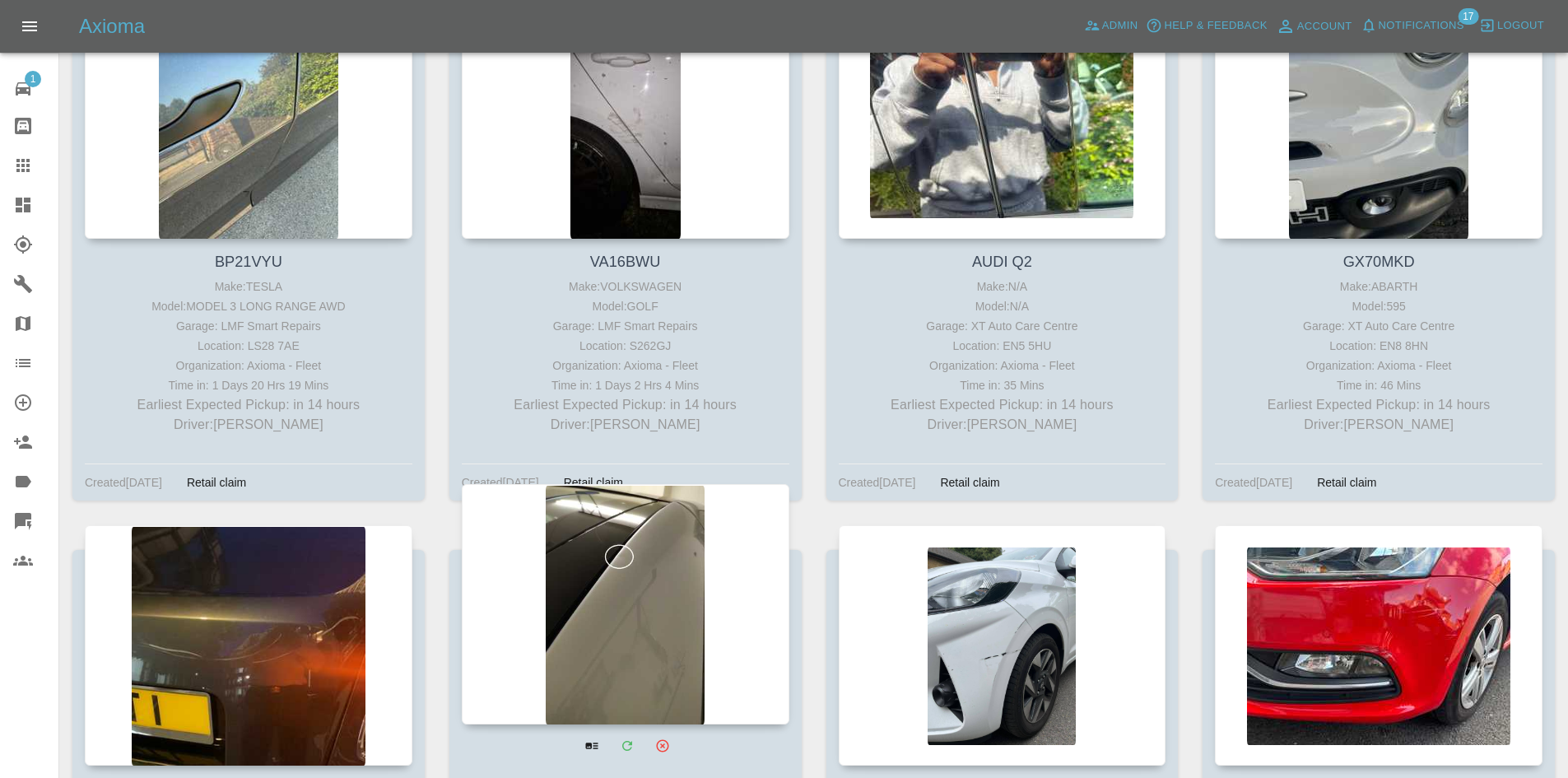
scroll to position [82, 0]
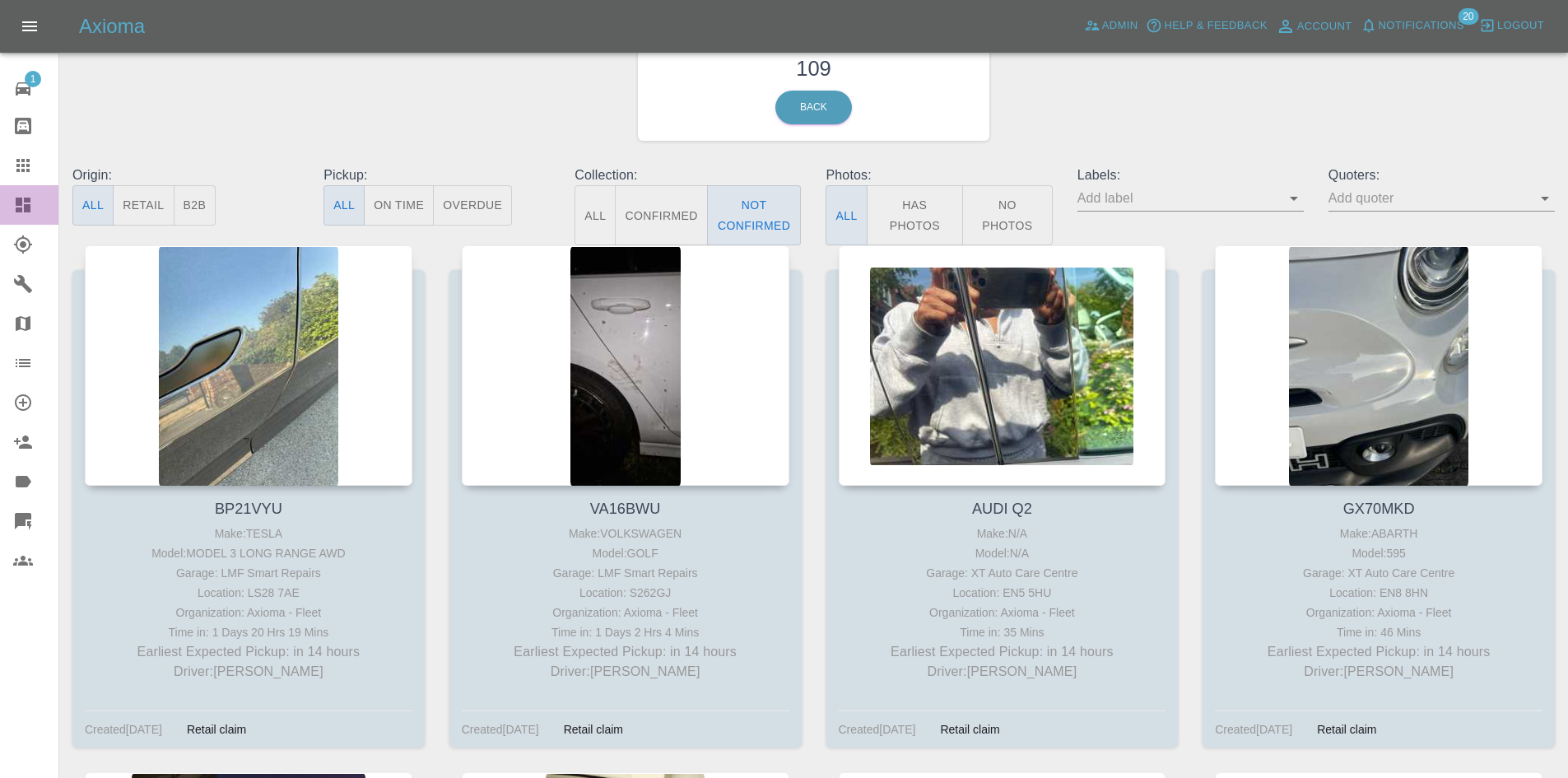
click at [0, 192] on link "Dashboard" at bounding box center [29, 205] width 59 height 40
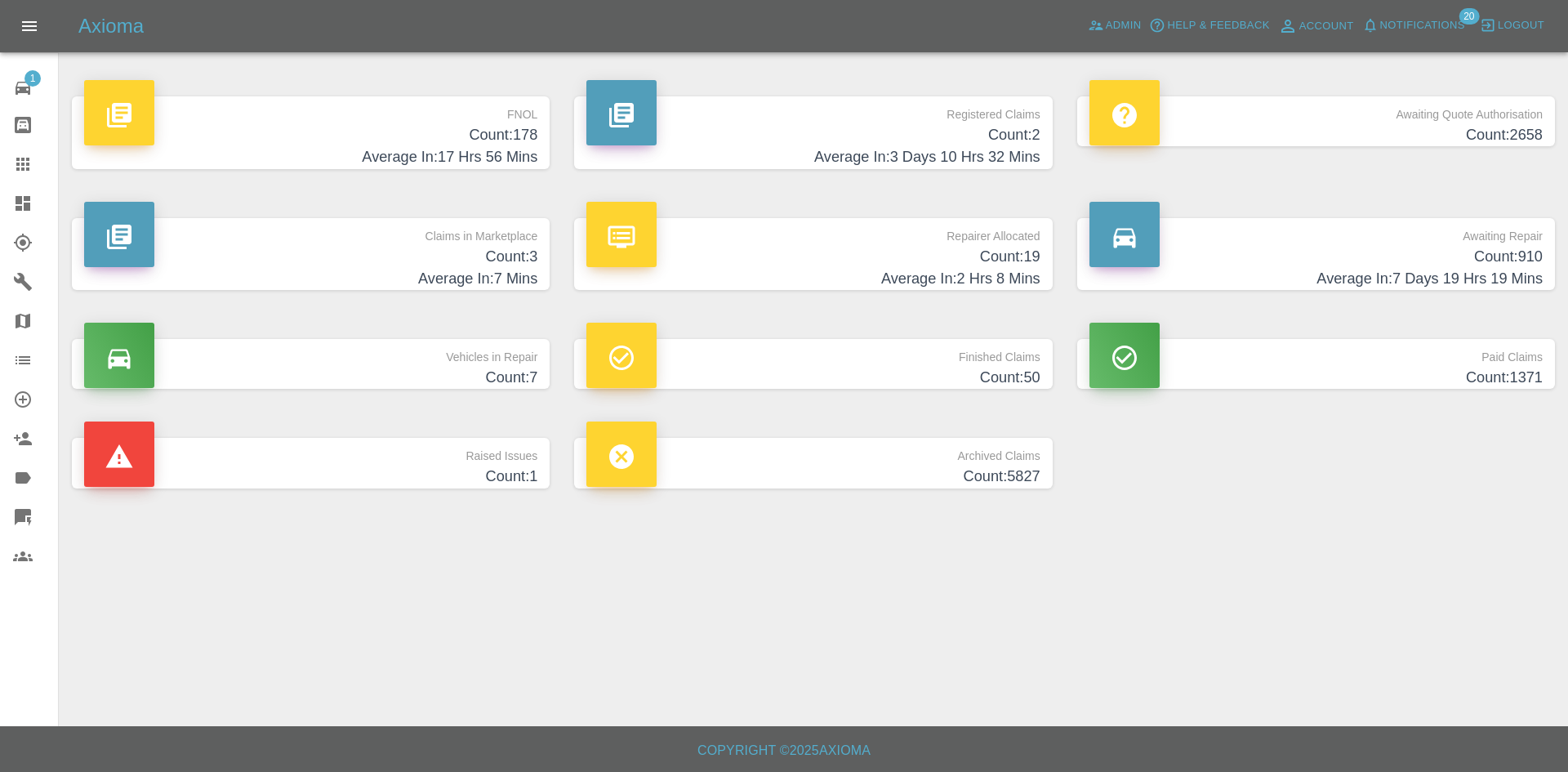
click at [931, 124] on h4 "Count: 2" at bounding box center [813, 135] width 453 height 22
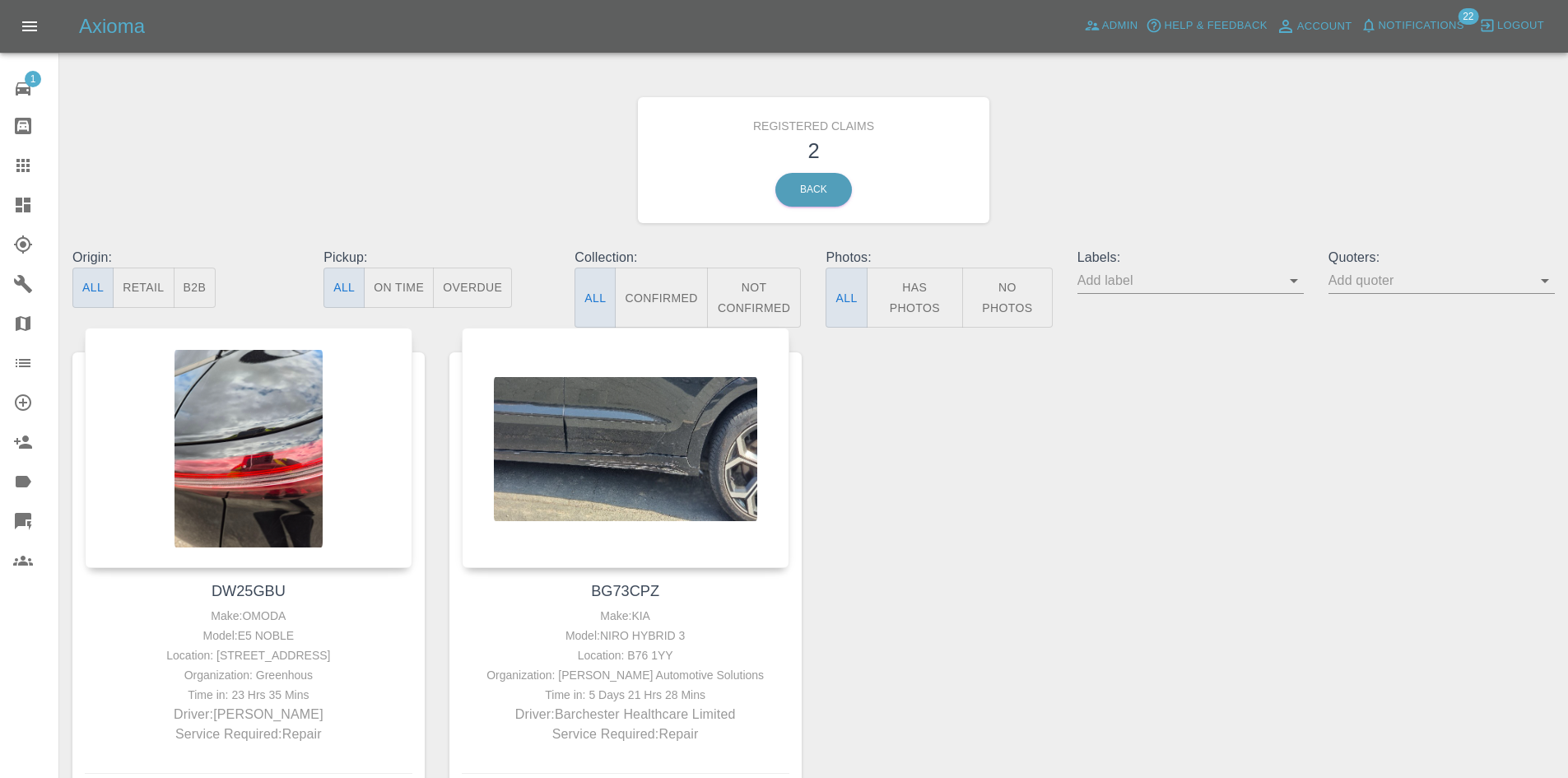
click at [9, 216] on link "Dashboard" at bounding box center [29, 205] width 59 height 40
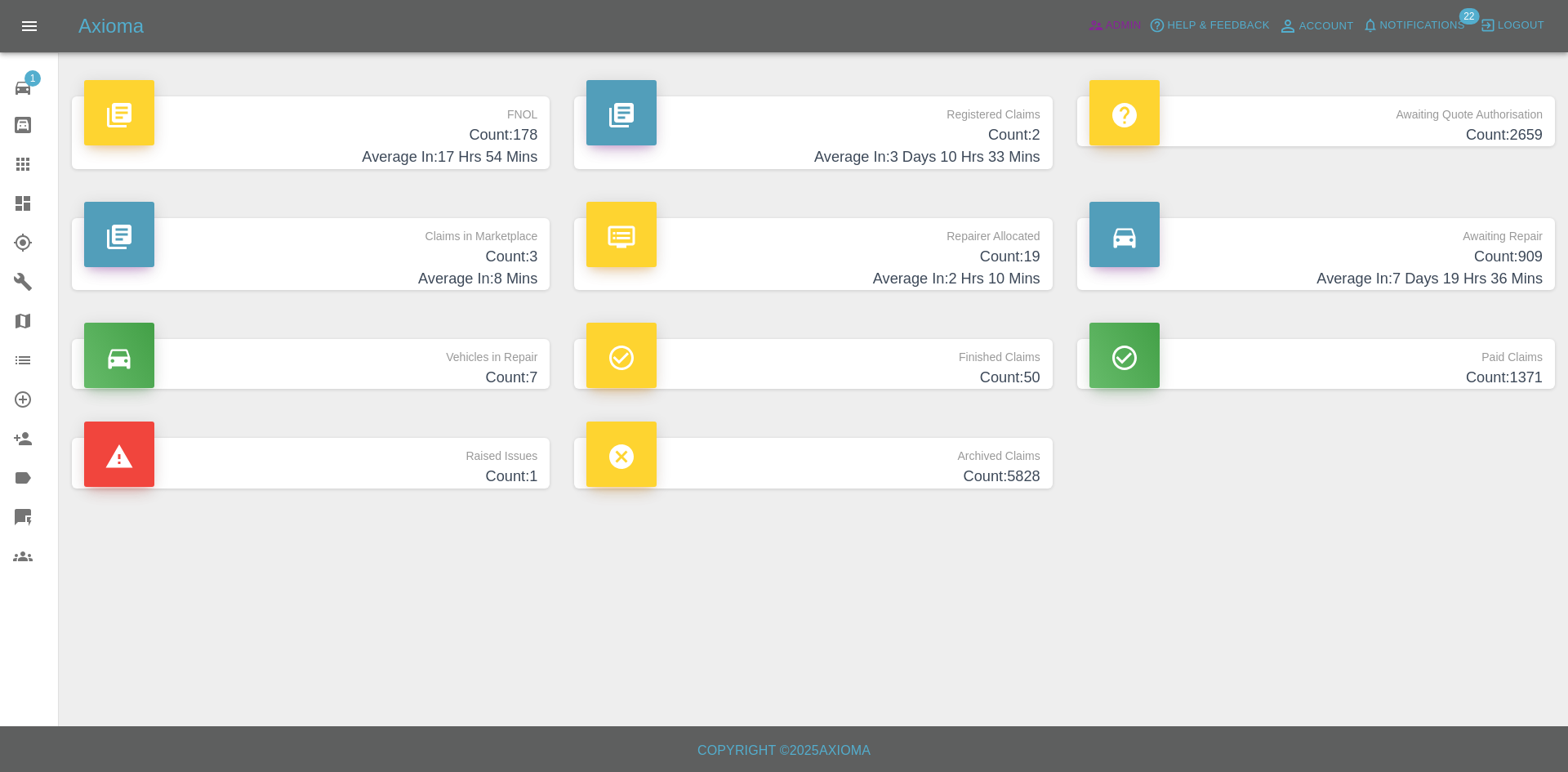
click at [1128, 30] on span "Admin" at bounding box center [1124, 26] width 35 height 19
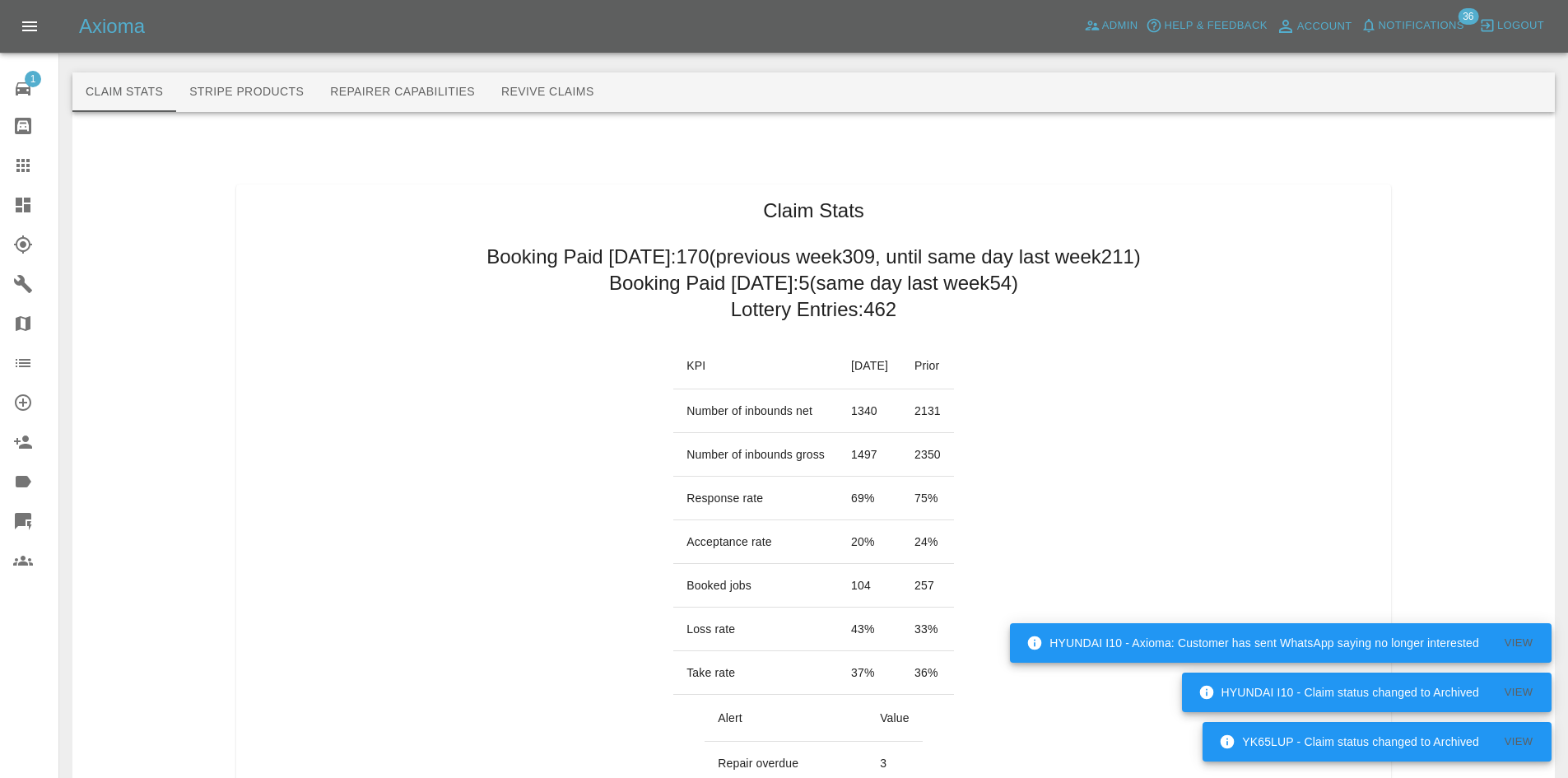
click at [21, 203] on icon at bounding box center [23, 205] width 15 height 15
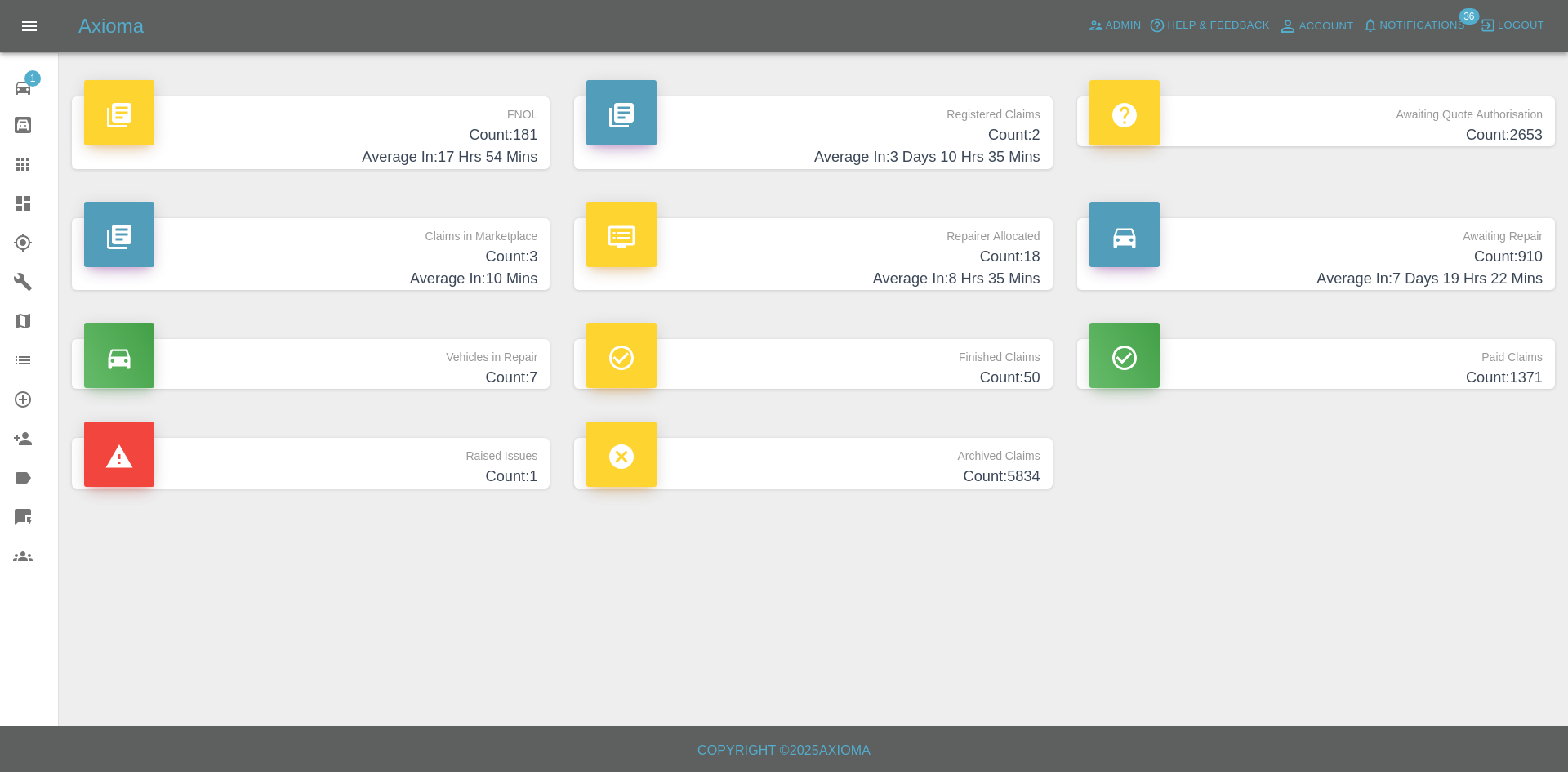
click at [5, 202] on link "Dashboard" at bounding box center [29, 203] width 58 height 39
click at [415, 126] on h4 "Count: 181" at bounding box center [310, 135] width 453 height 22
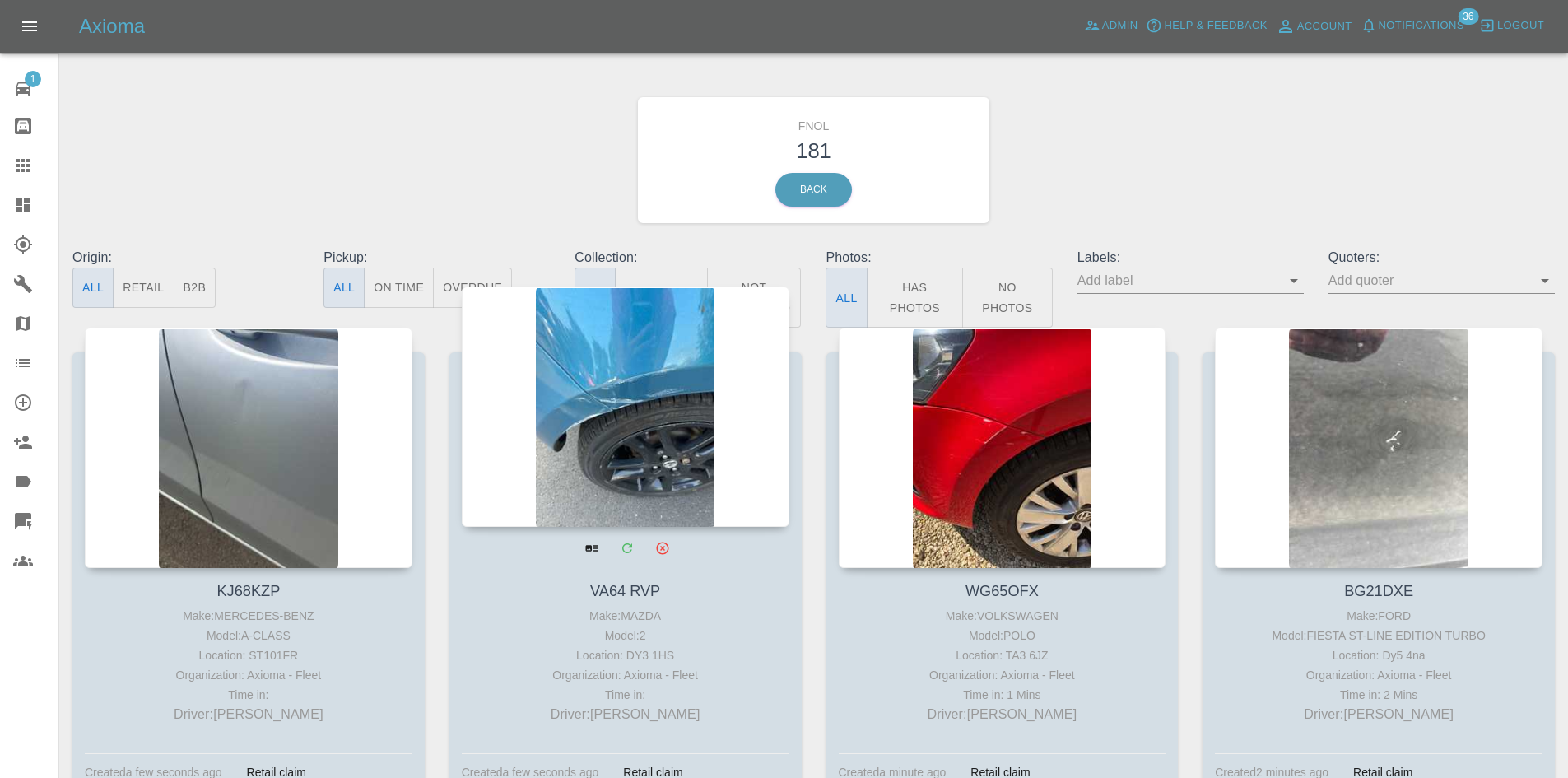
click at [622, 420] on div at bounding box center [626, 406] width 328 height 240
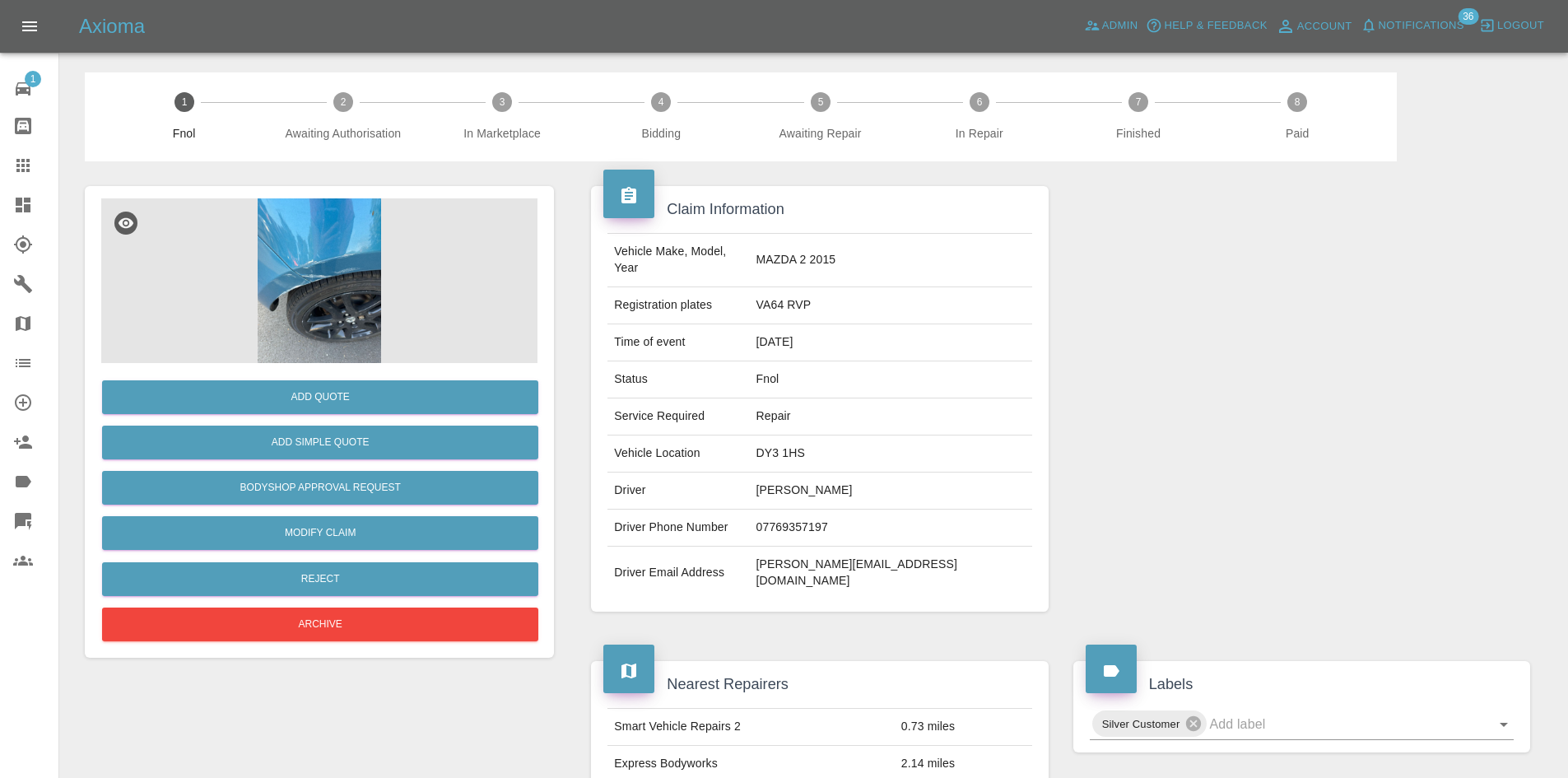
click at [333, 291] on img at bounding box center [319, 281] width 436 height 165
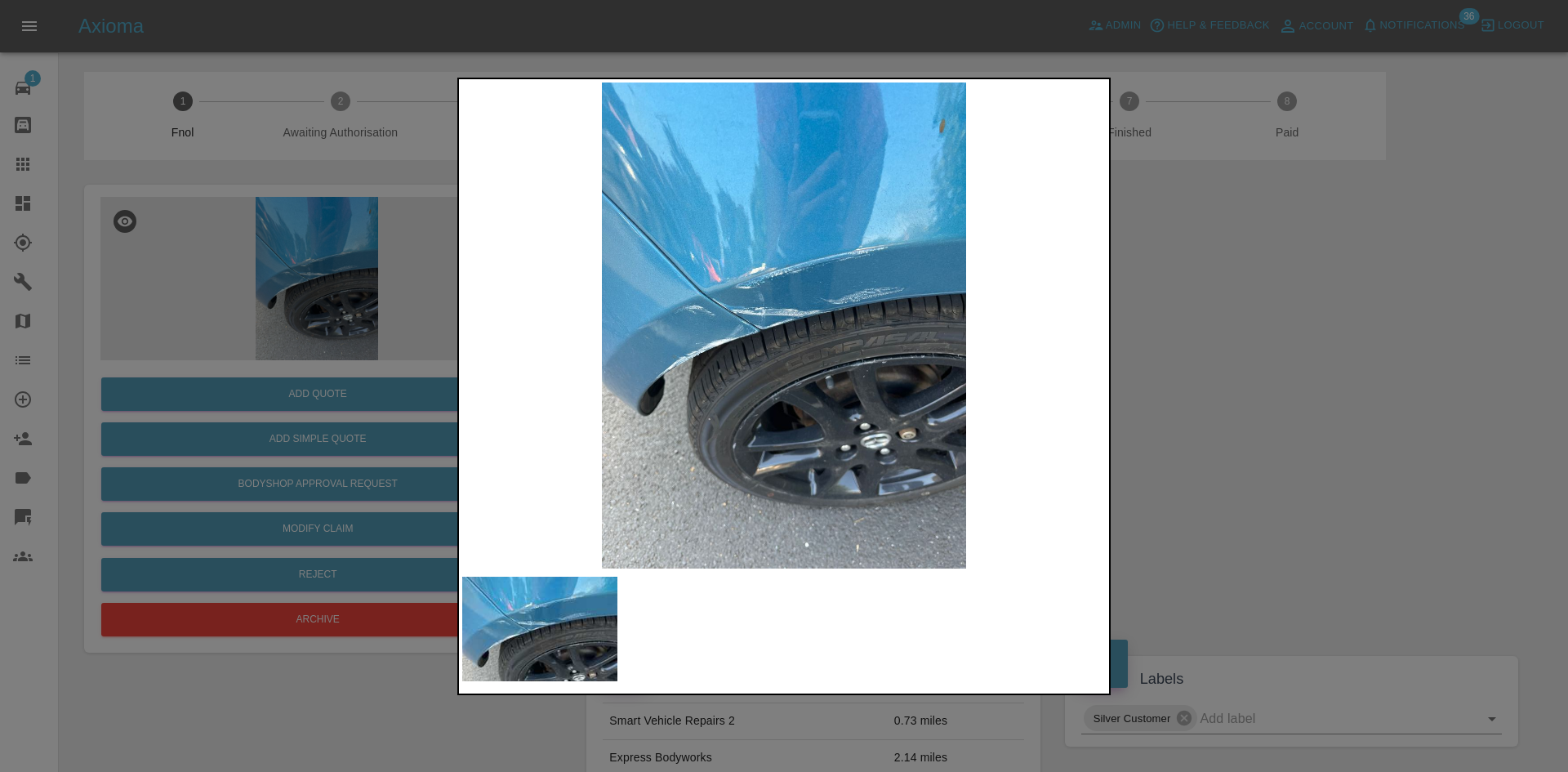
click at [1151, 344] on div at bounding box center [784, 386] width 1568 height 772
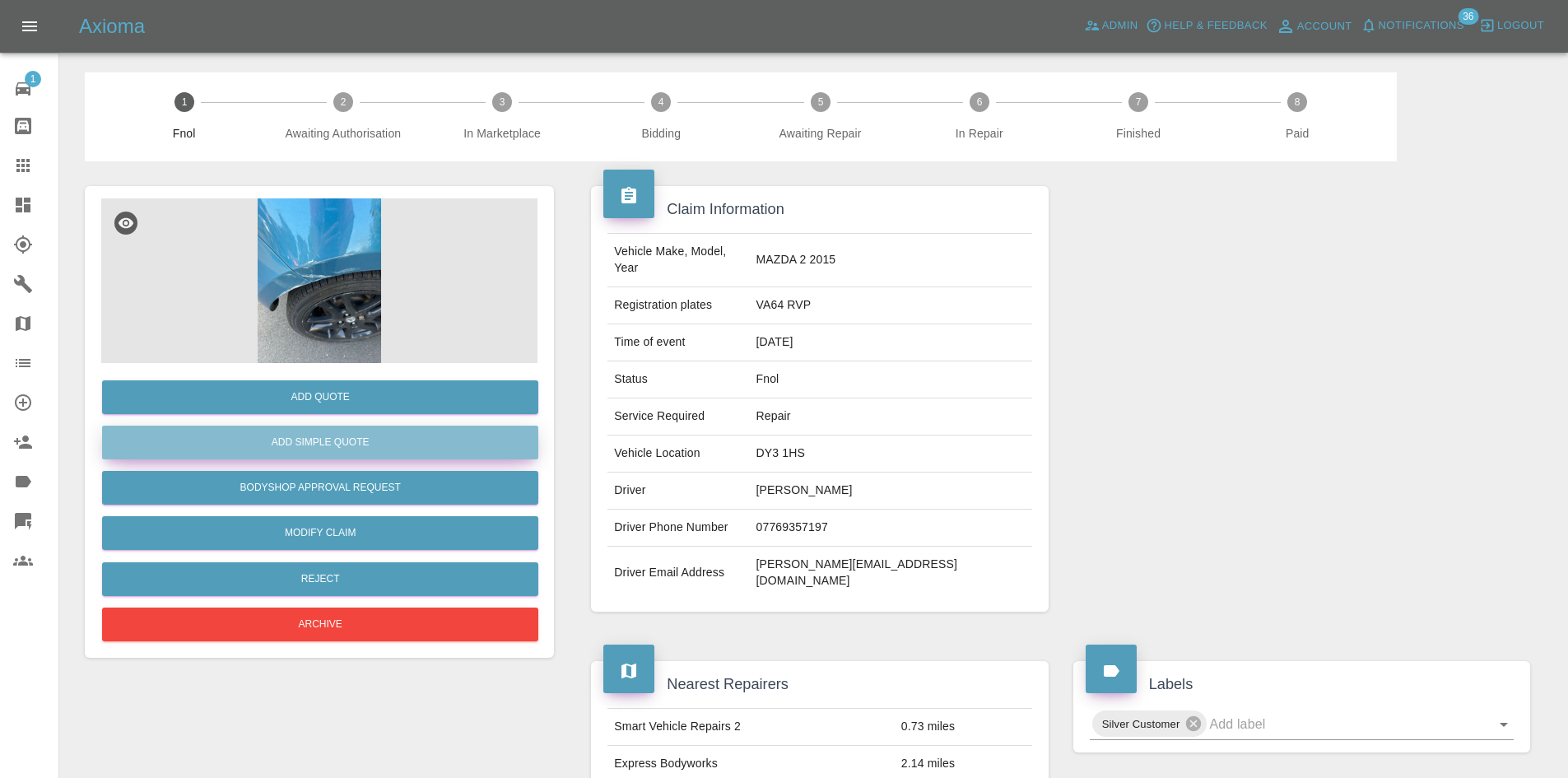
click at [293, 447] on button "Add Simple Quote" at bounding box center [320, 442] width 436 height 34
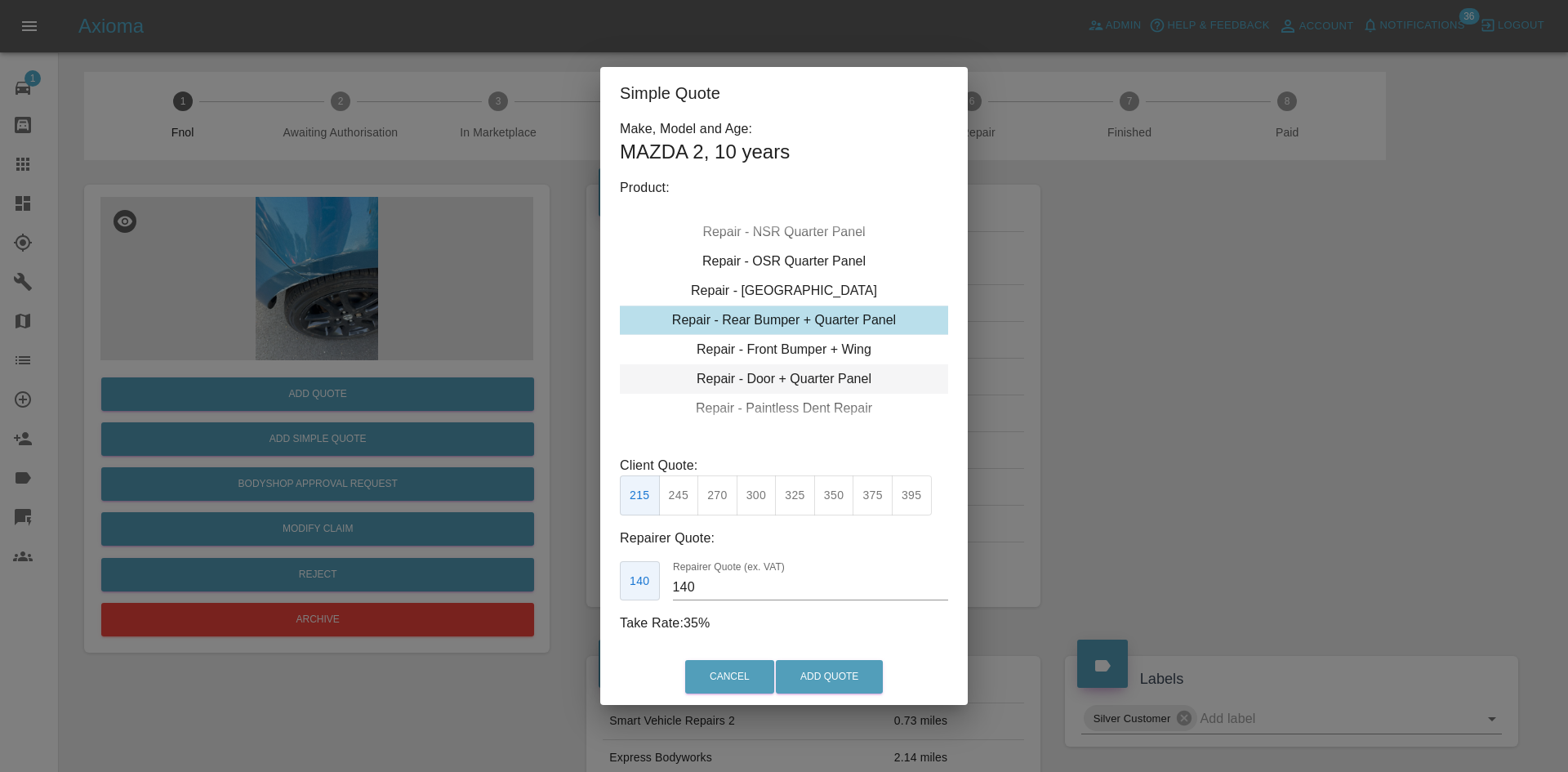
type input "195"
click at [814, 679] on button "Add Quote" at bounding box center [829, 677] width 107 height 34
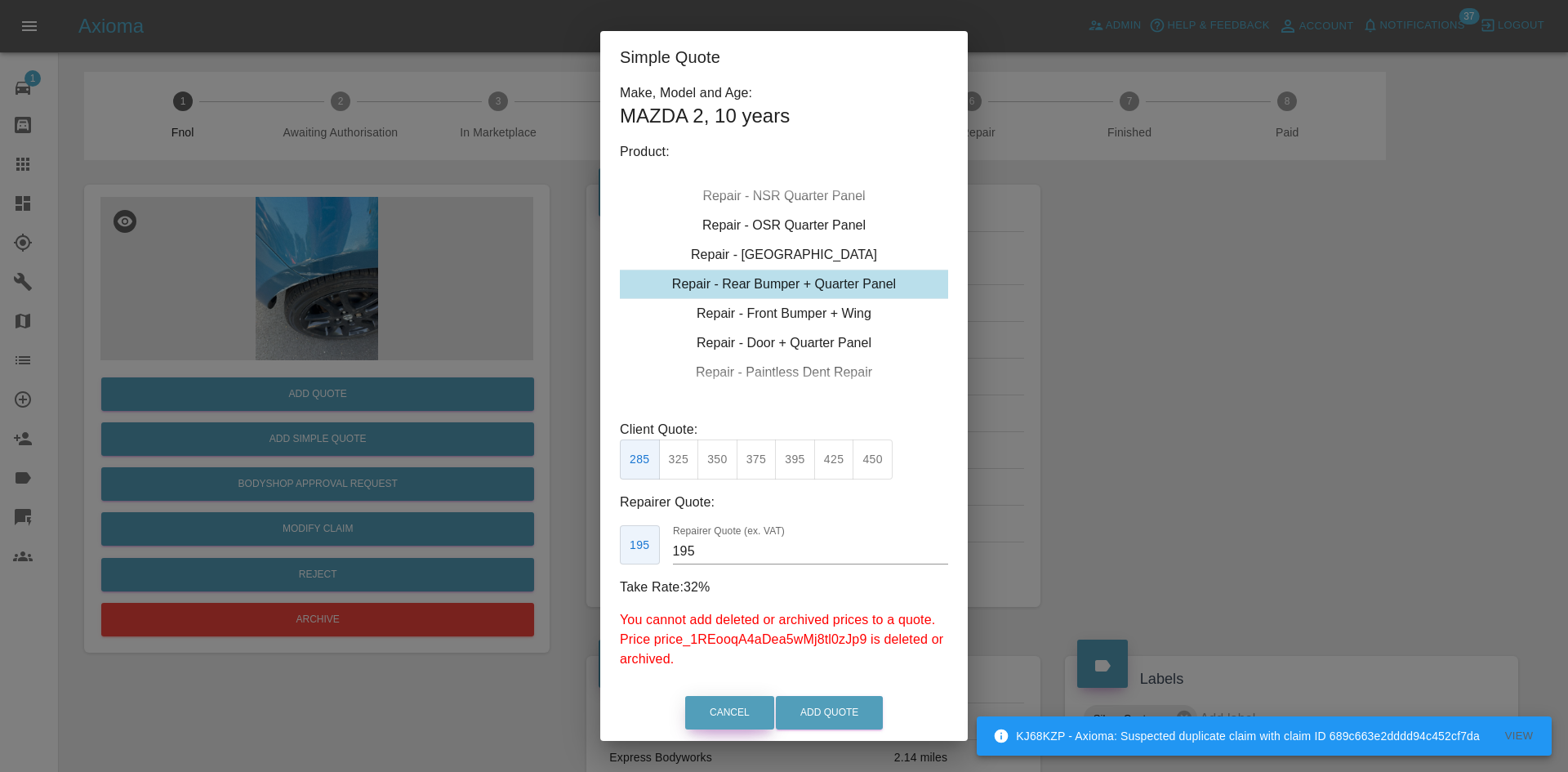
click at [733, 725] on button "Cancel" at bounding box center [729, 713] width 89 height 34
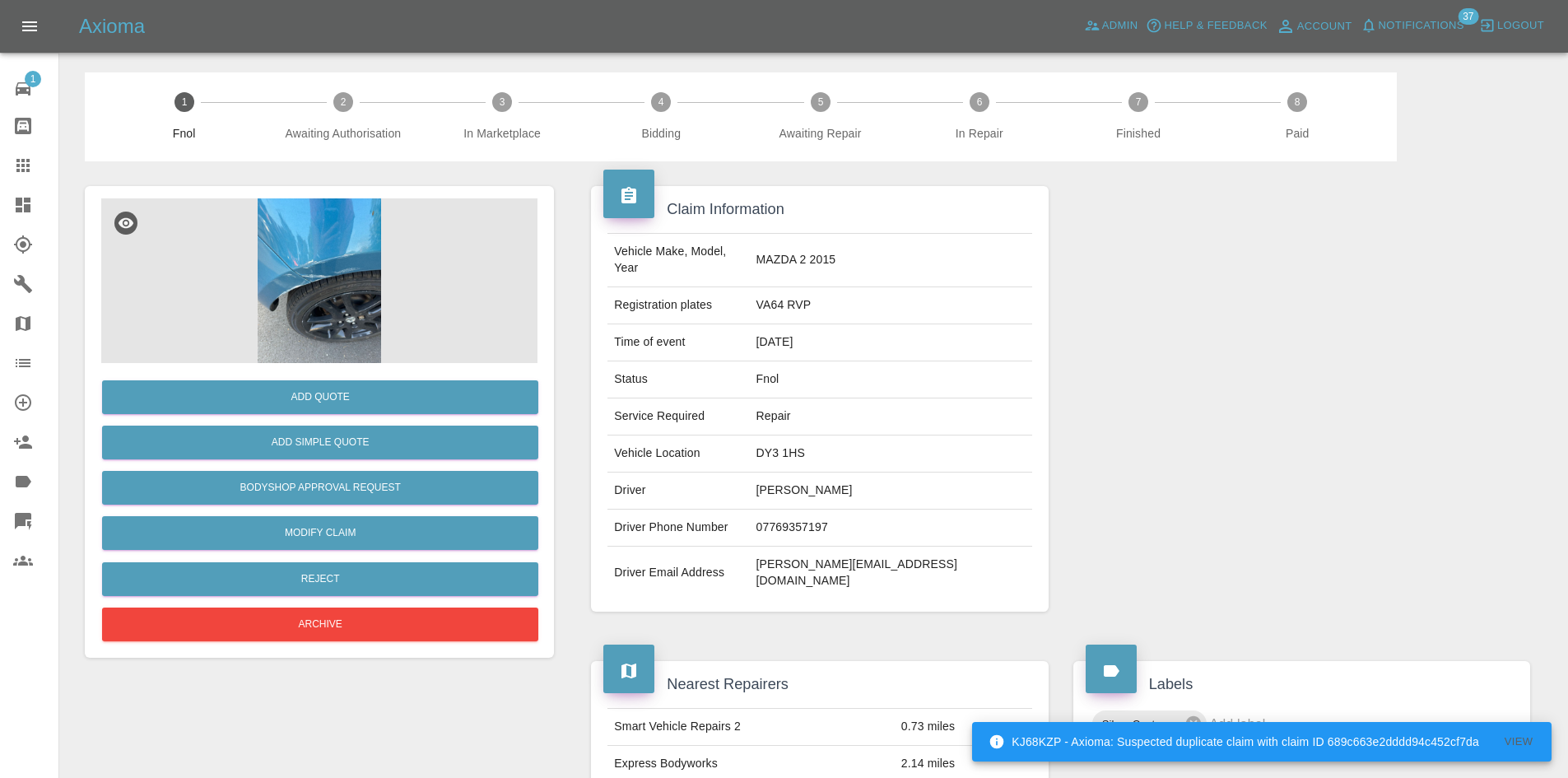
click at [10, 219] on link "Dashboard" at bounding box center [29, 205] width 59 height 40
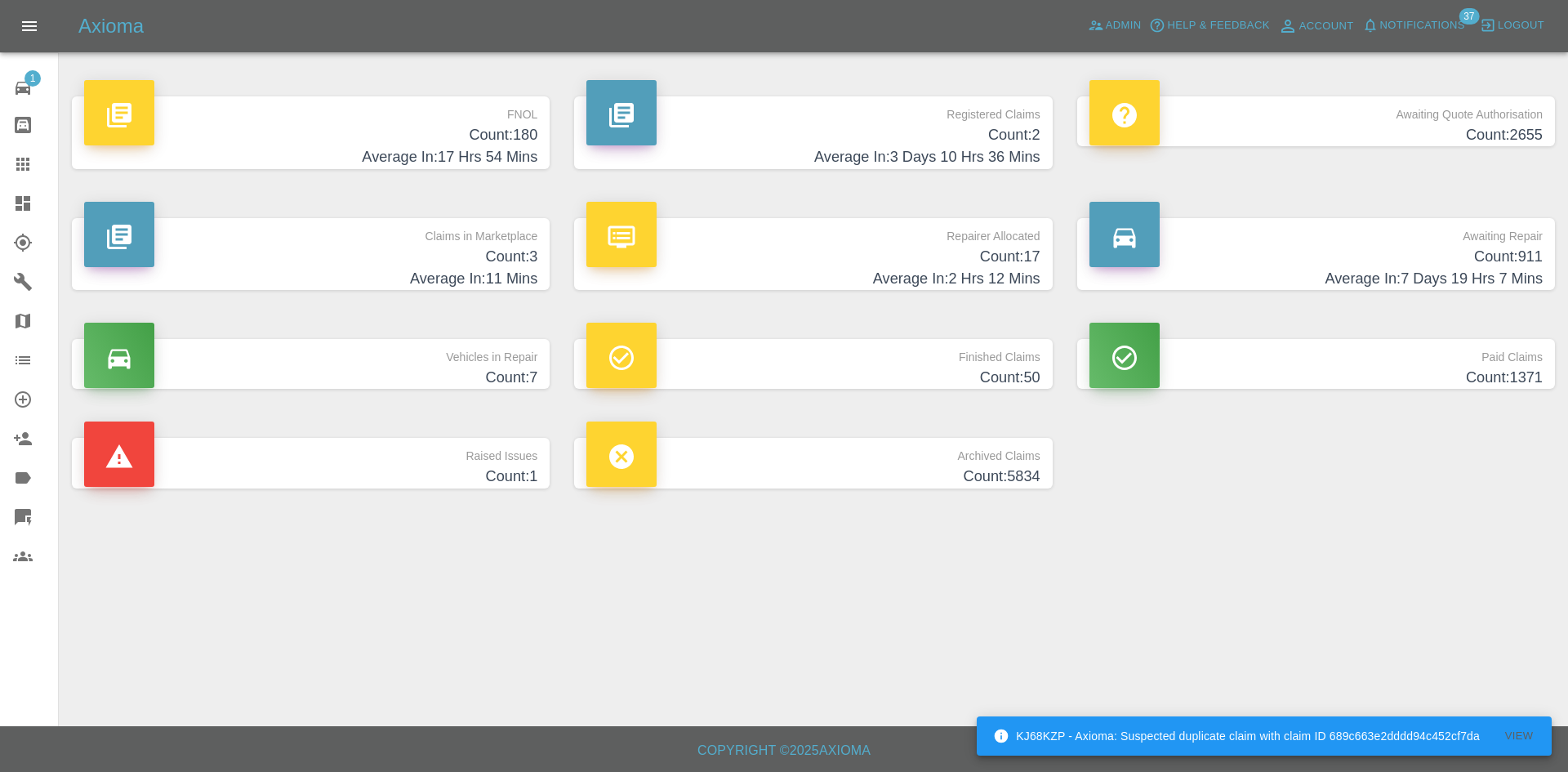
click at [889, 114] on p "Registered Claims" at bounding box center [813, 110] width 453 height 28
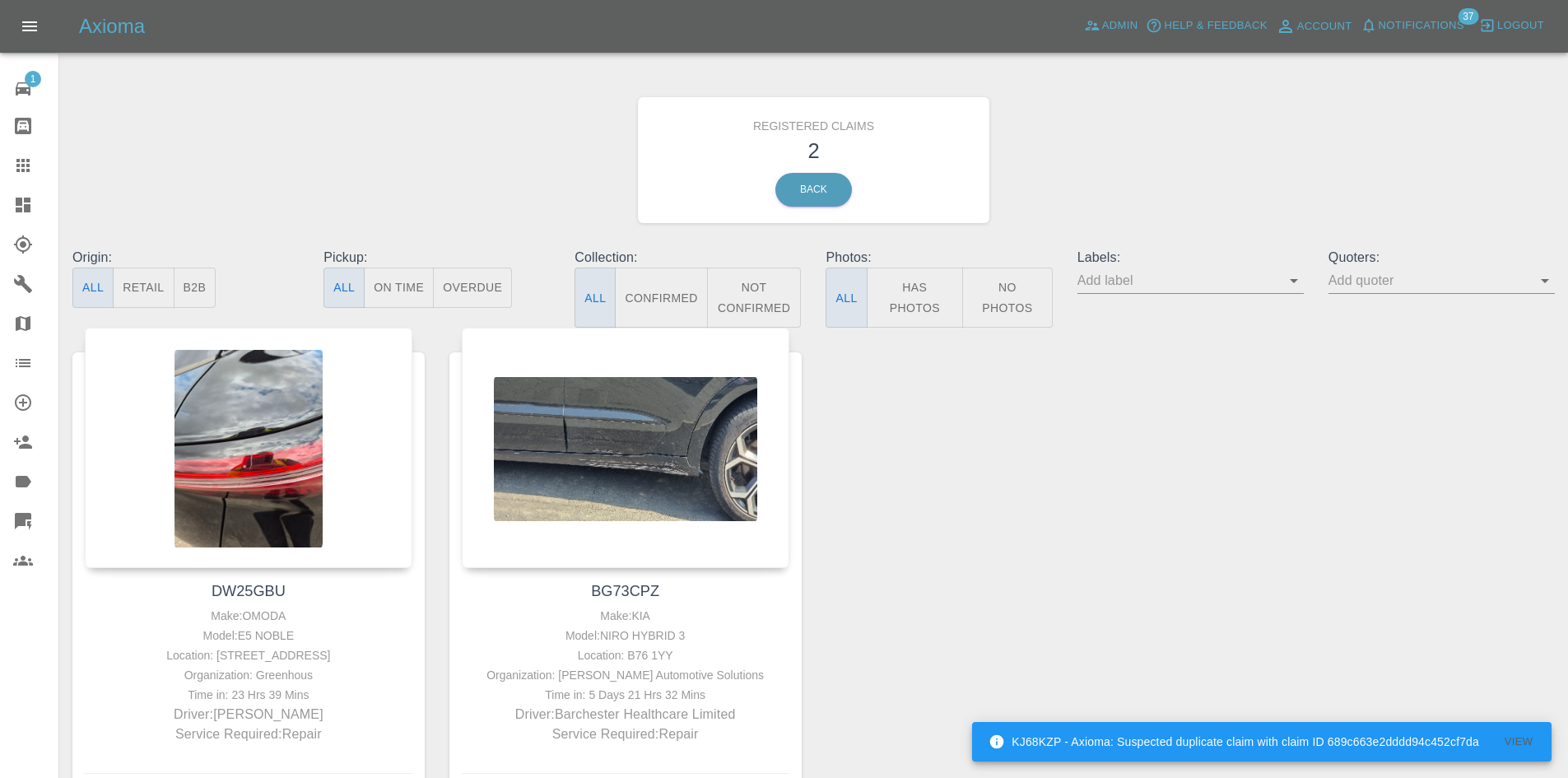
click at [3, 216] on link "Dashboard" at bounding box center [29, 205] width 59 height 40
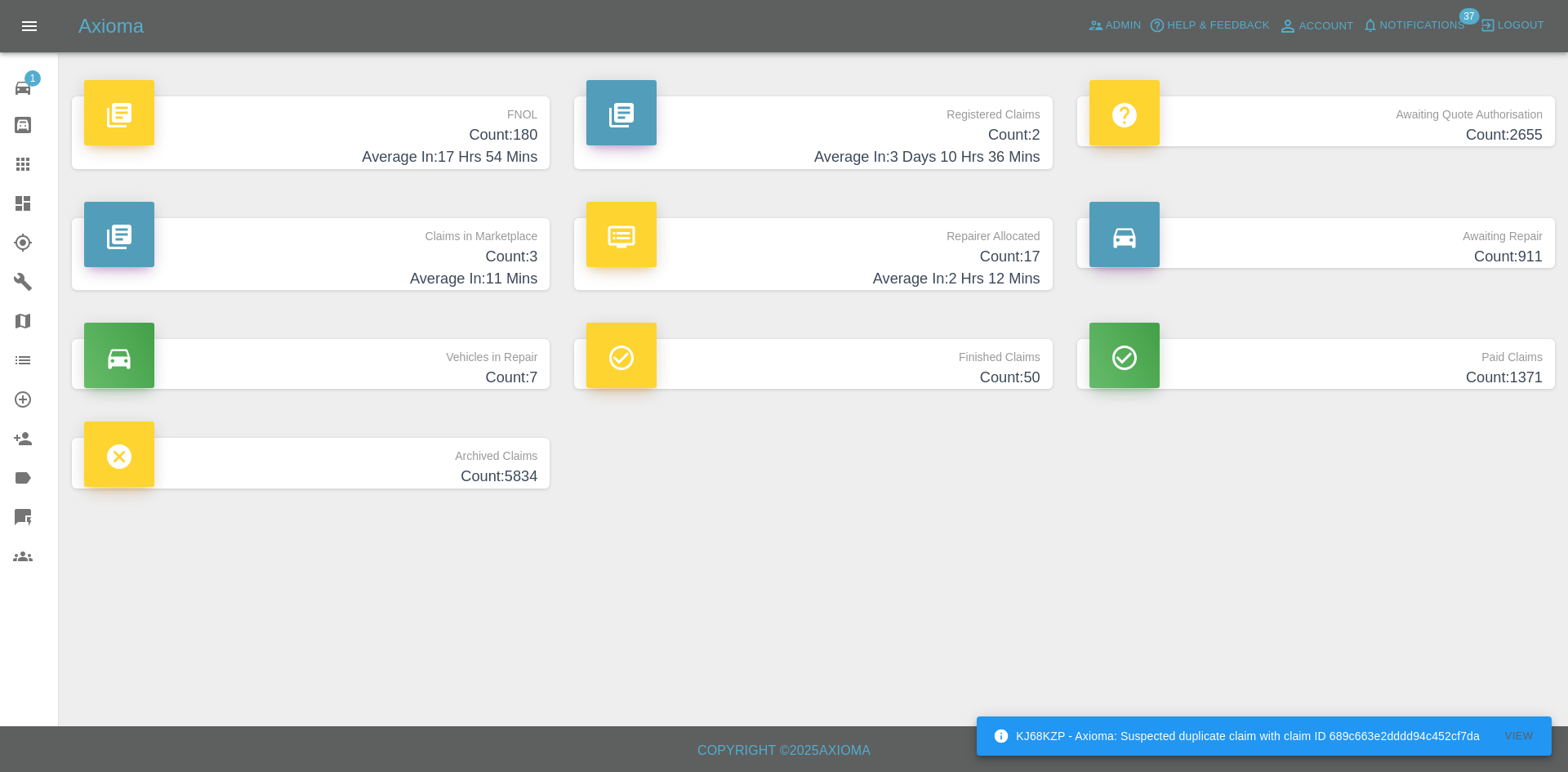
click at [542, 160] on link "FNOL Count: 180 Average In: 17 Hrs 54 Mins" at bounding box center [310, 133] width 478 height 73
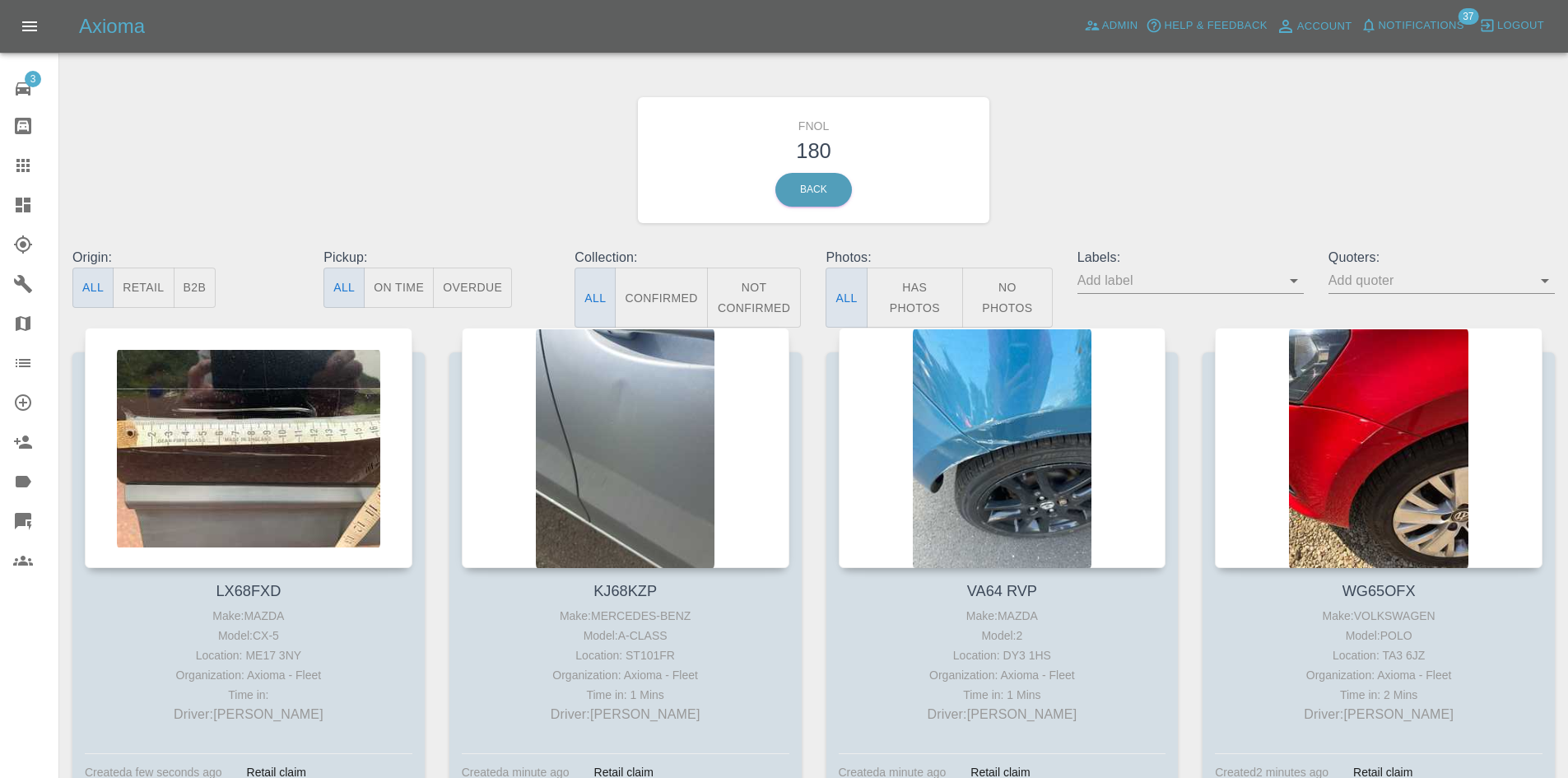
click at [18, 193] on link "Dashboard" at bounding box center [29, 205] width 59 height 40
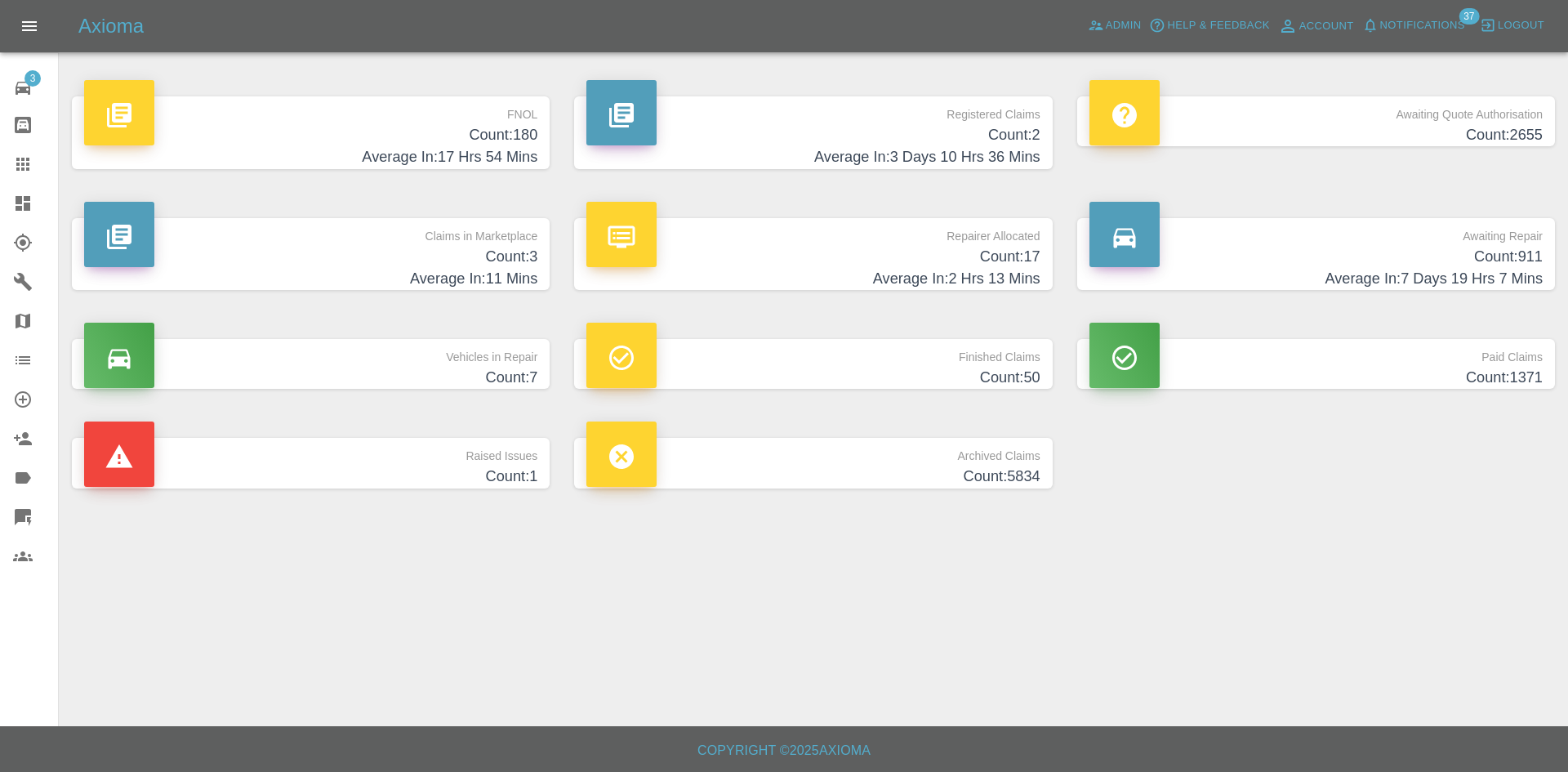
click at [3, 226] on link "Explorer" at bounding box center [29, 243] width 58 height 39
click at [6, 219] on link "Dashboard" at bounding box center [29, 203] width 58 height 39
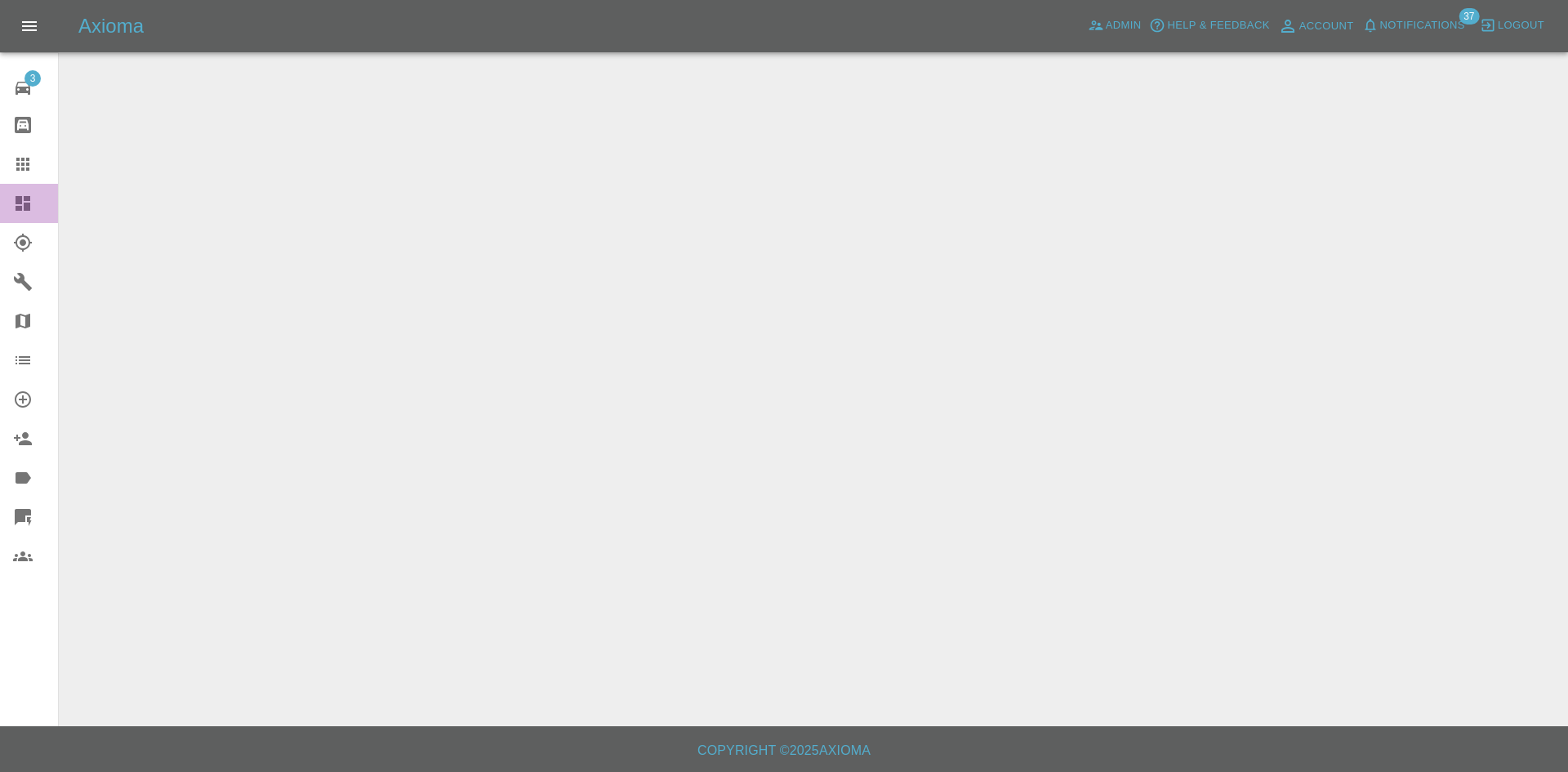
click at [22, 212] on icon at bounding box center [23, 203] width 20 height 20
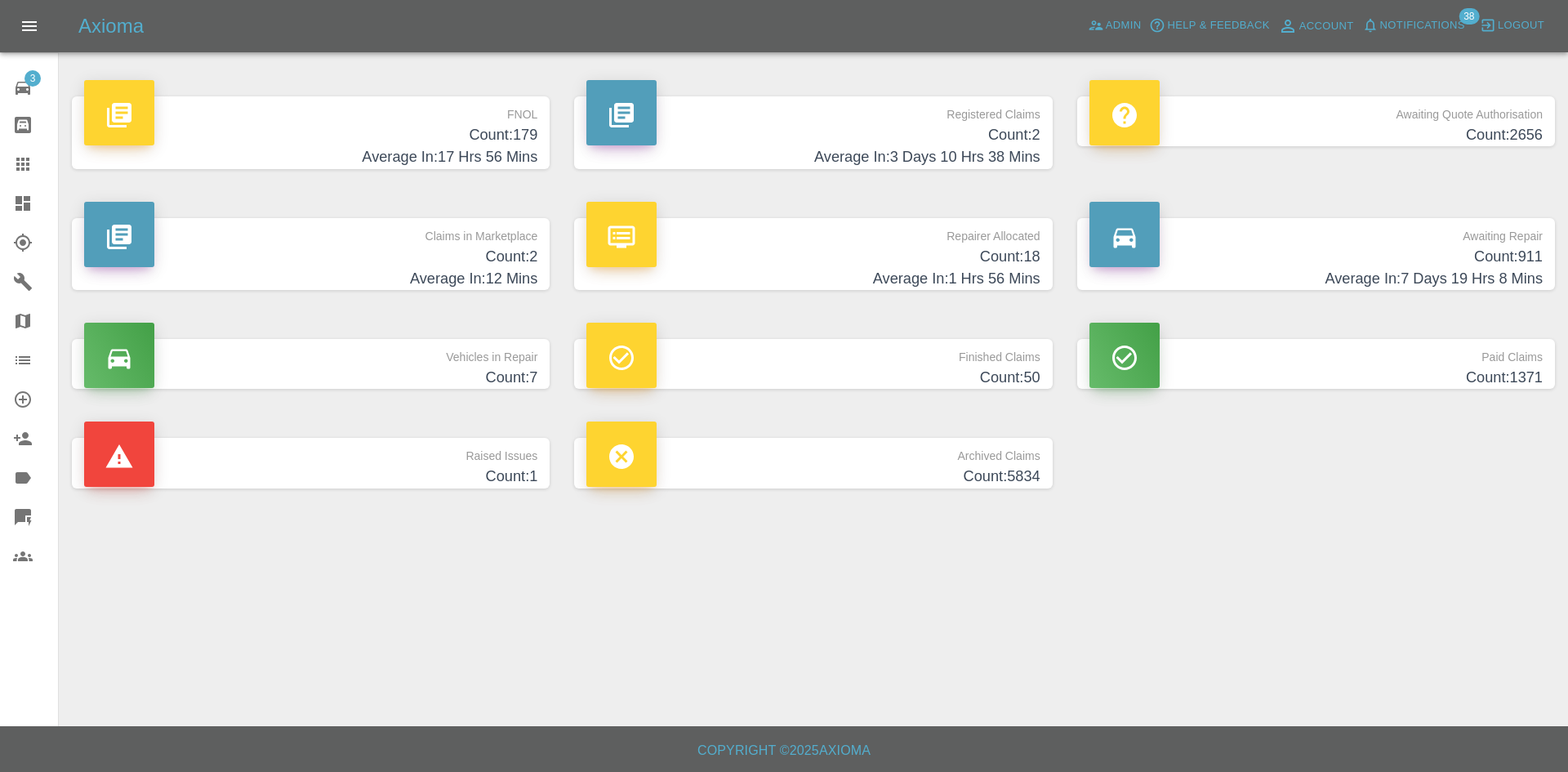
click at [1429, 25] on span "Notifications" at bounding box center [1422, 26] width 85 height 19
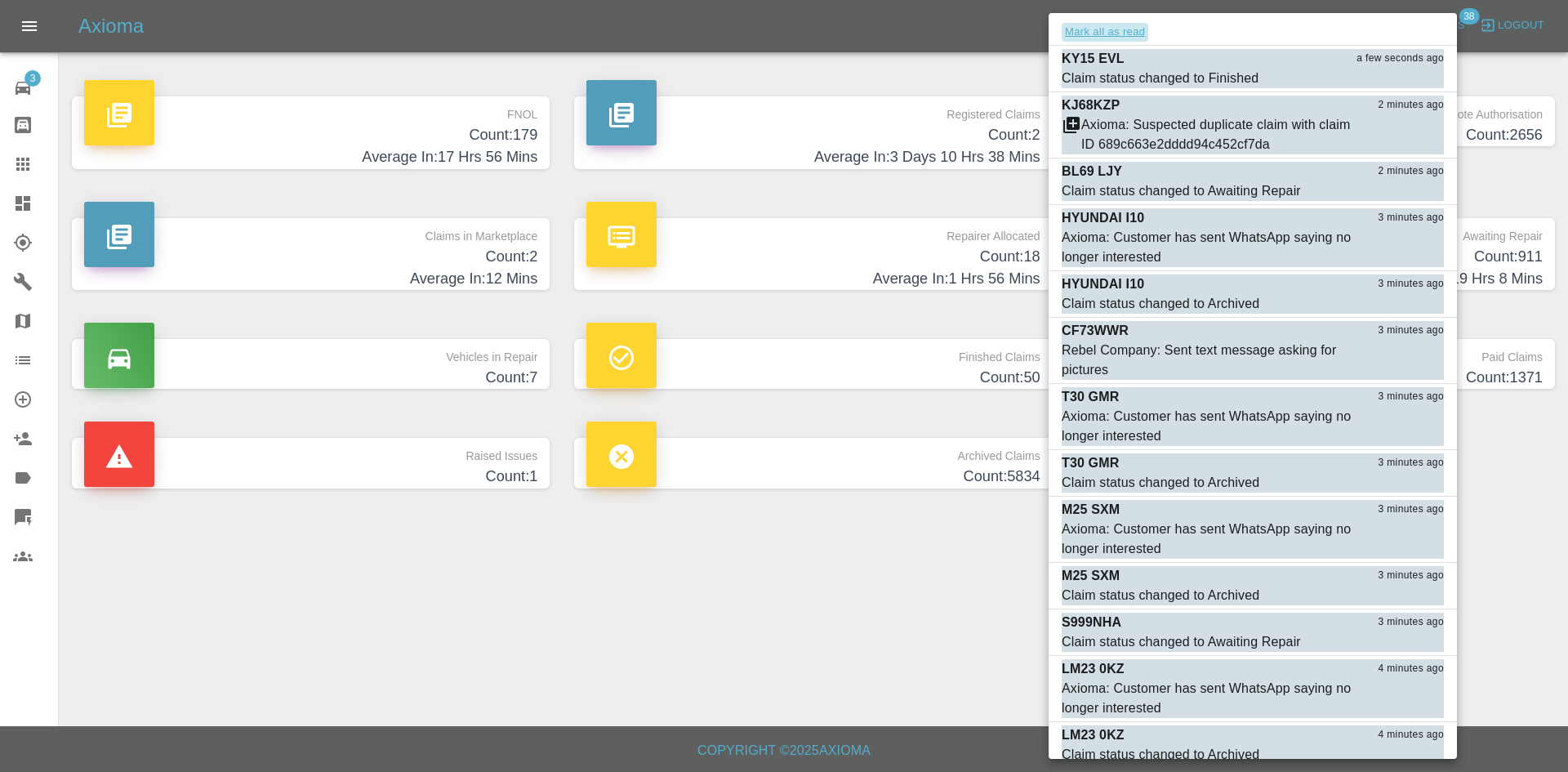
click at [1080, 32] on button "Mark all as read" at bounding box center [1105, 32] width 87 height 19
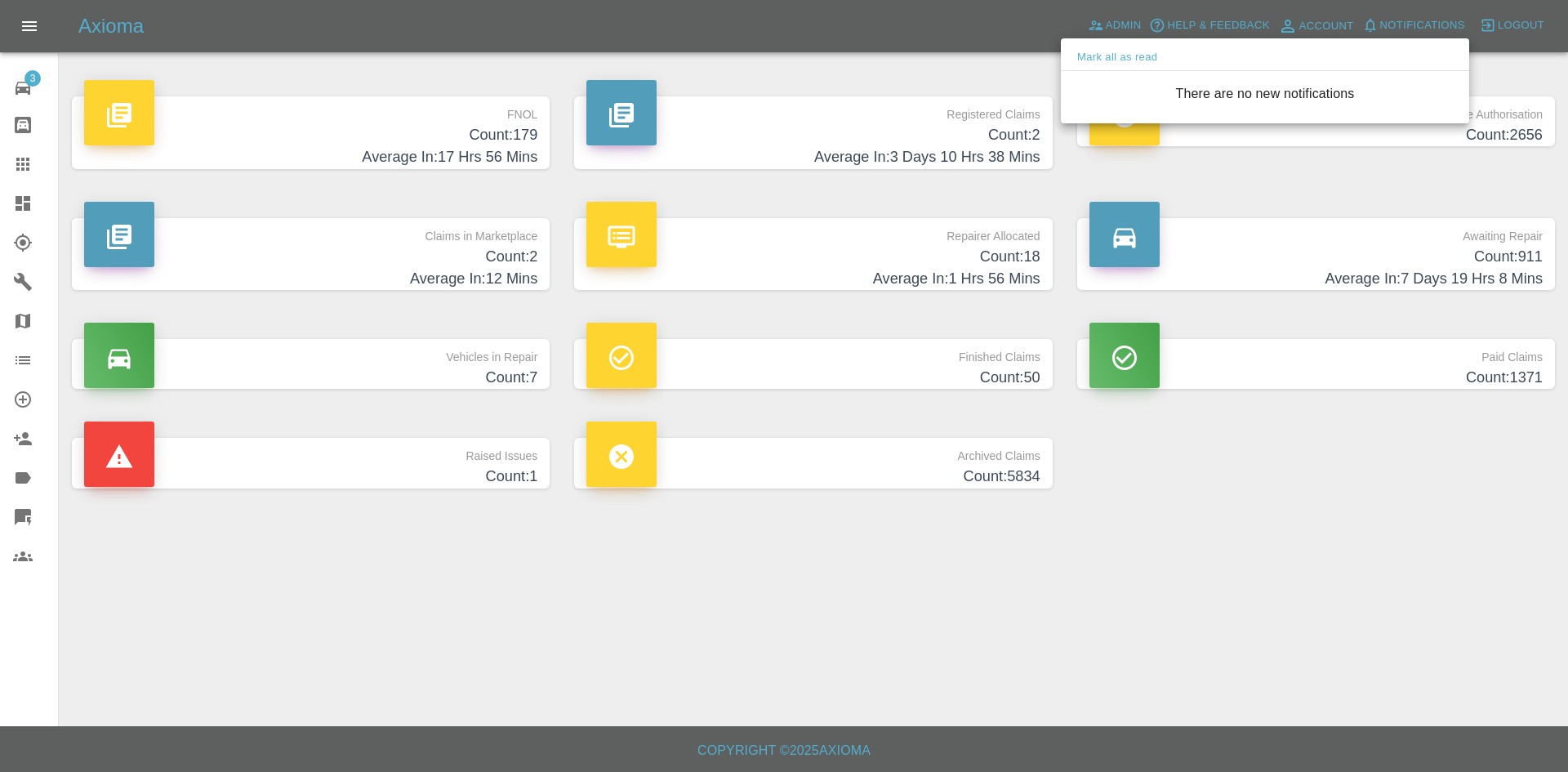
click at [8, 200] on div at bounding box center [784, 386] width 1568 height 772
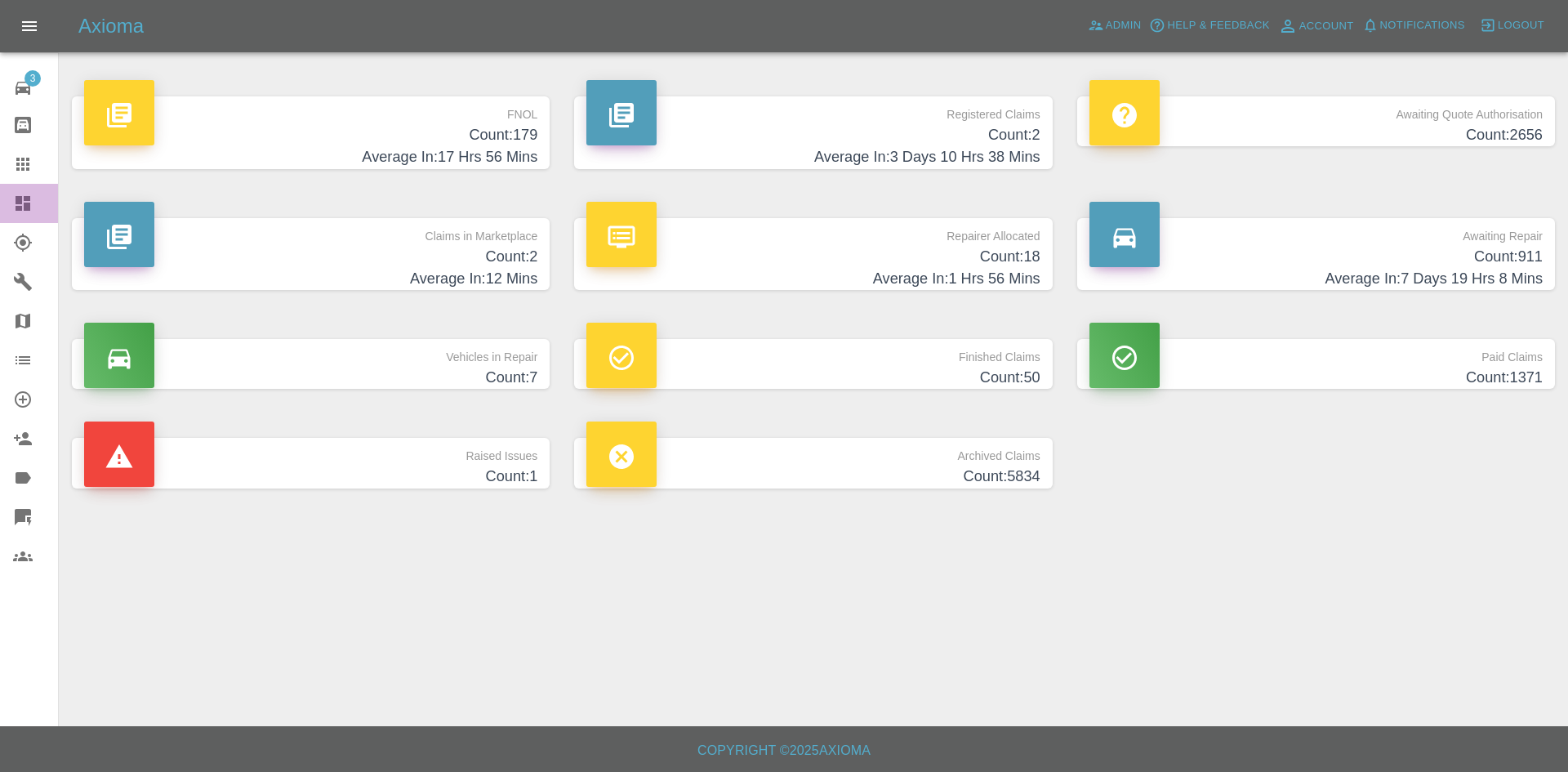
click at [14, 200] on icon at bounding box center [23, 203] width 20 height 20
click at [1103, 23] on icon at bounding box center [1096, 25] width 17 height 17
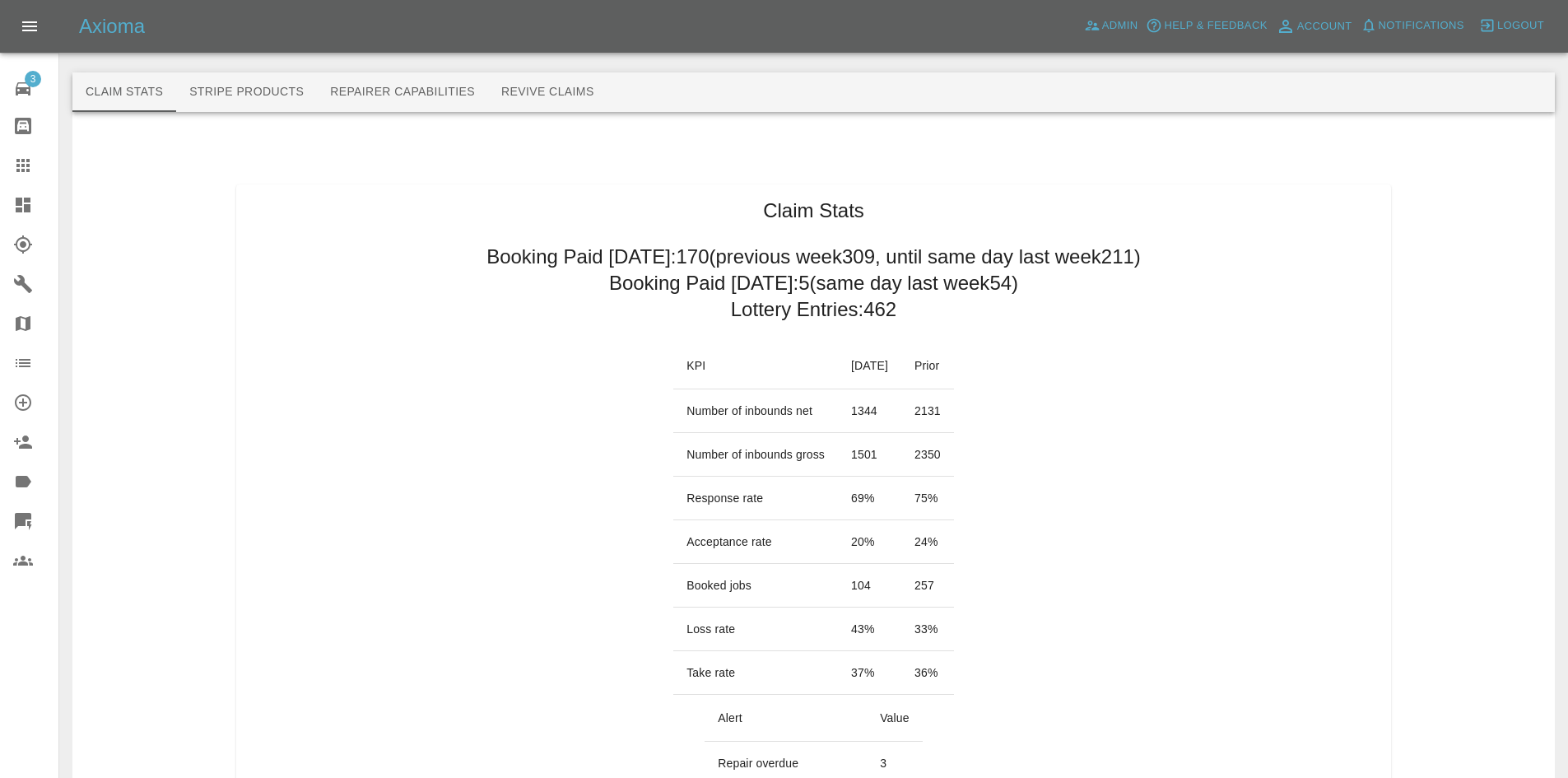
click at [23, 203] on icon at bounding box center [23, 205] width 20 height 20
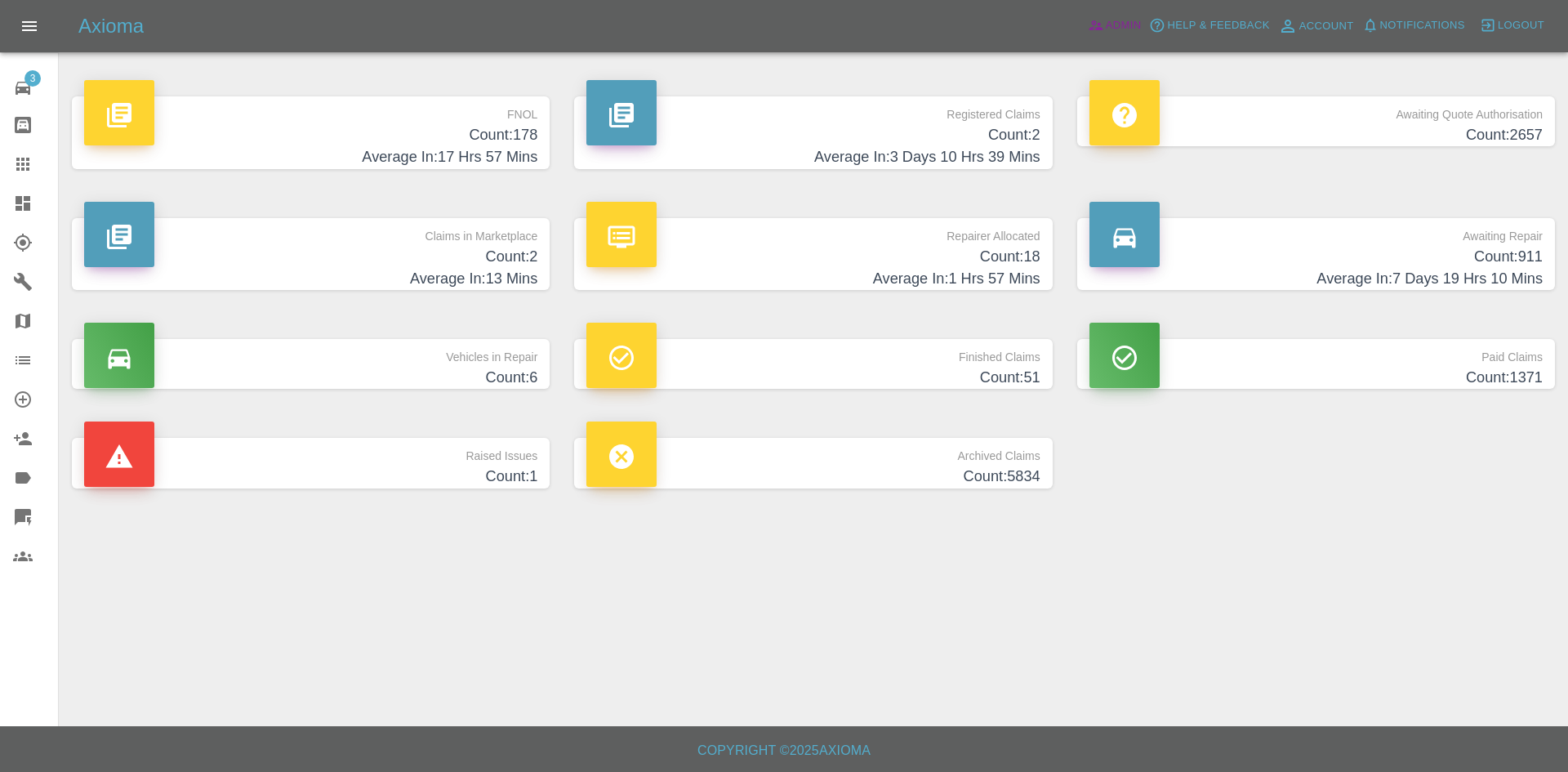
click at [1126, 26] on span "Admin" at bounding box center [1124, 26] width 35 height 19
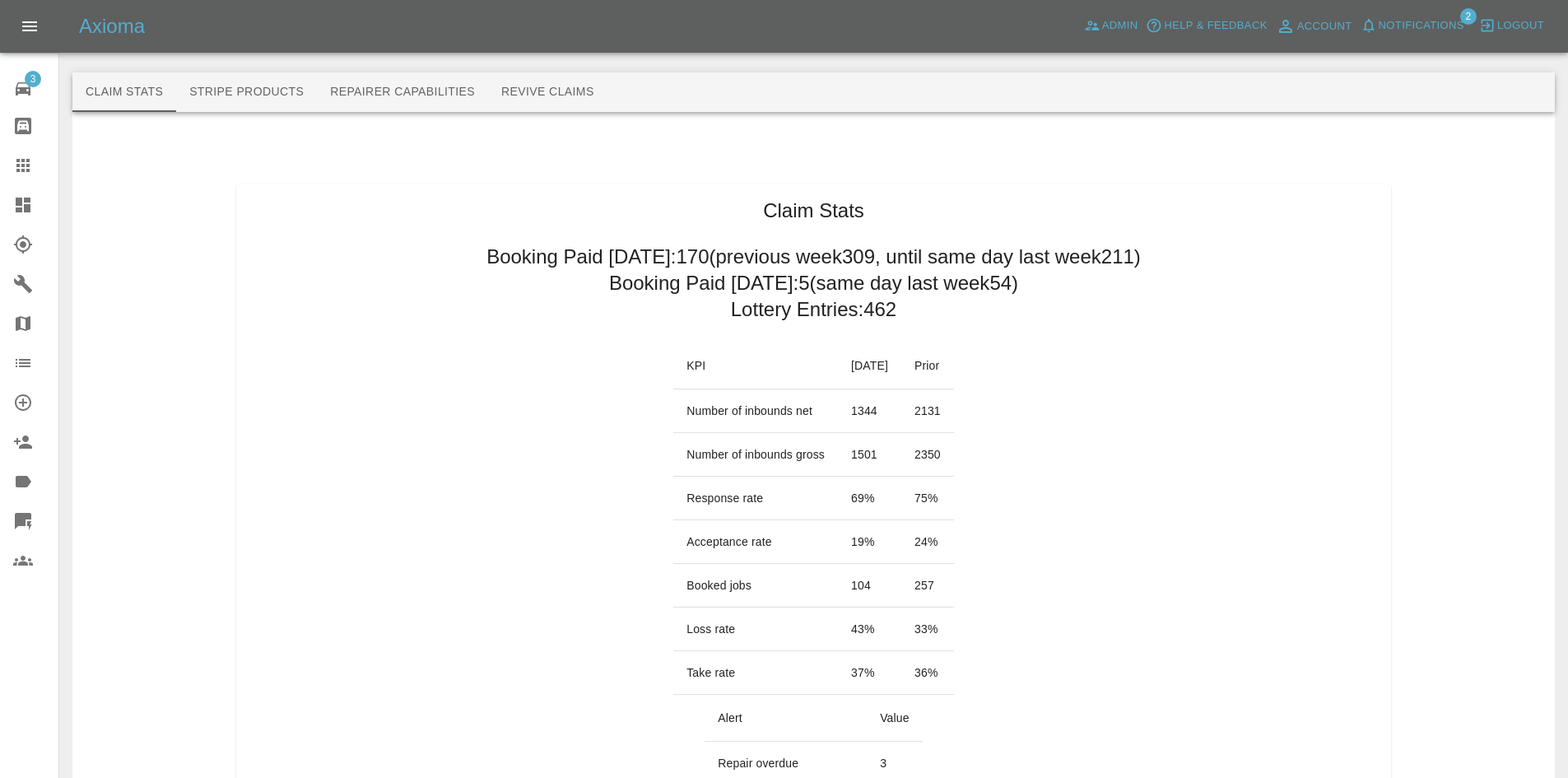
click at [23, 205] on icon at bounding box center [23, 205] width 20 height 20
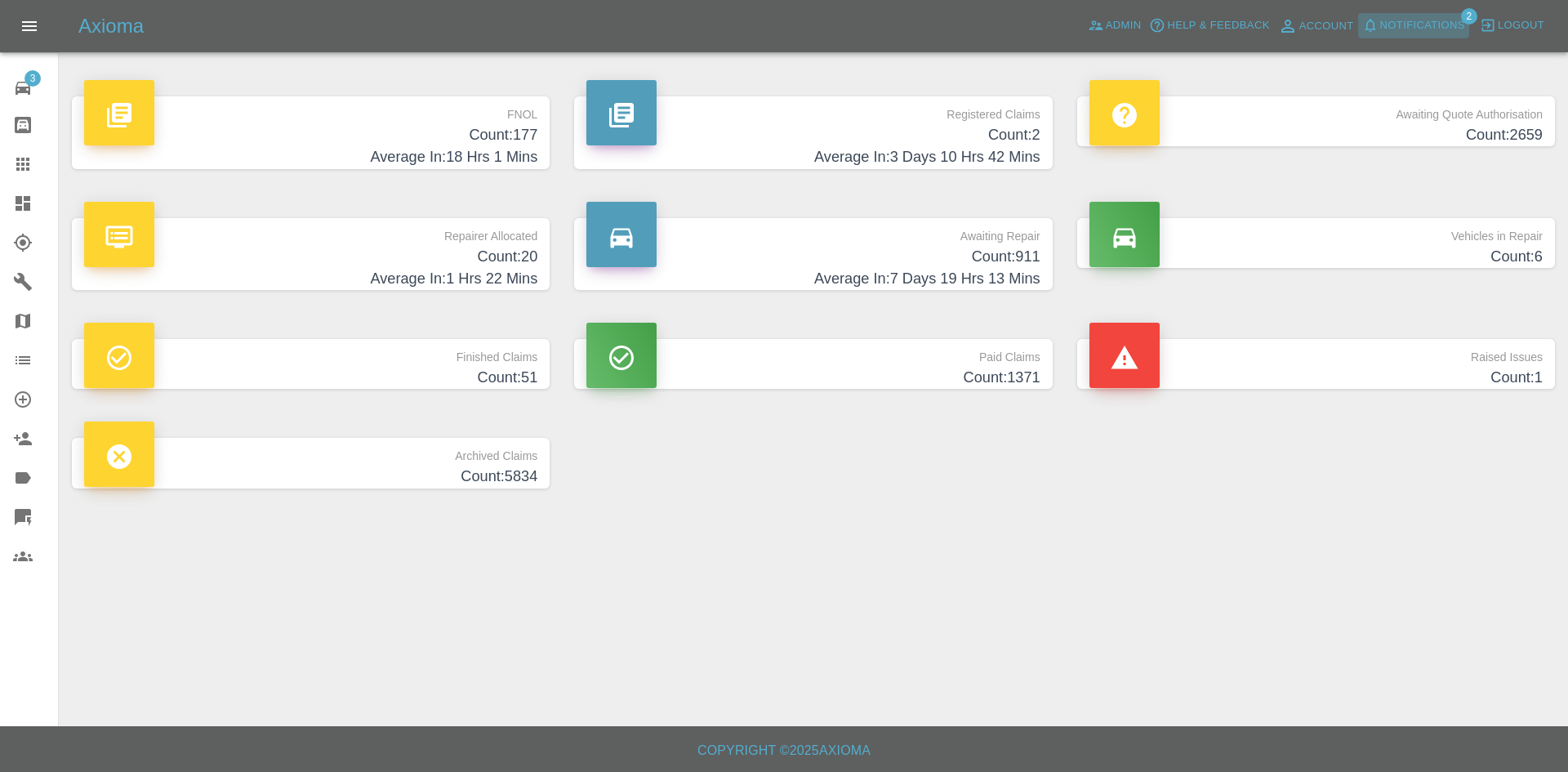
click at [1369, 27] on icon "button" at bounding box center [1370, 25] width 17 height 17
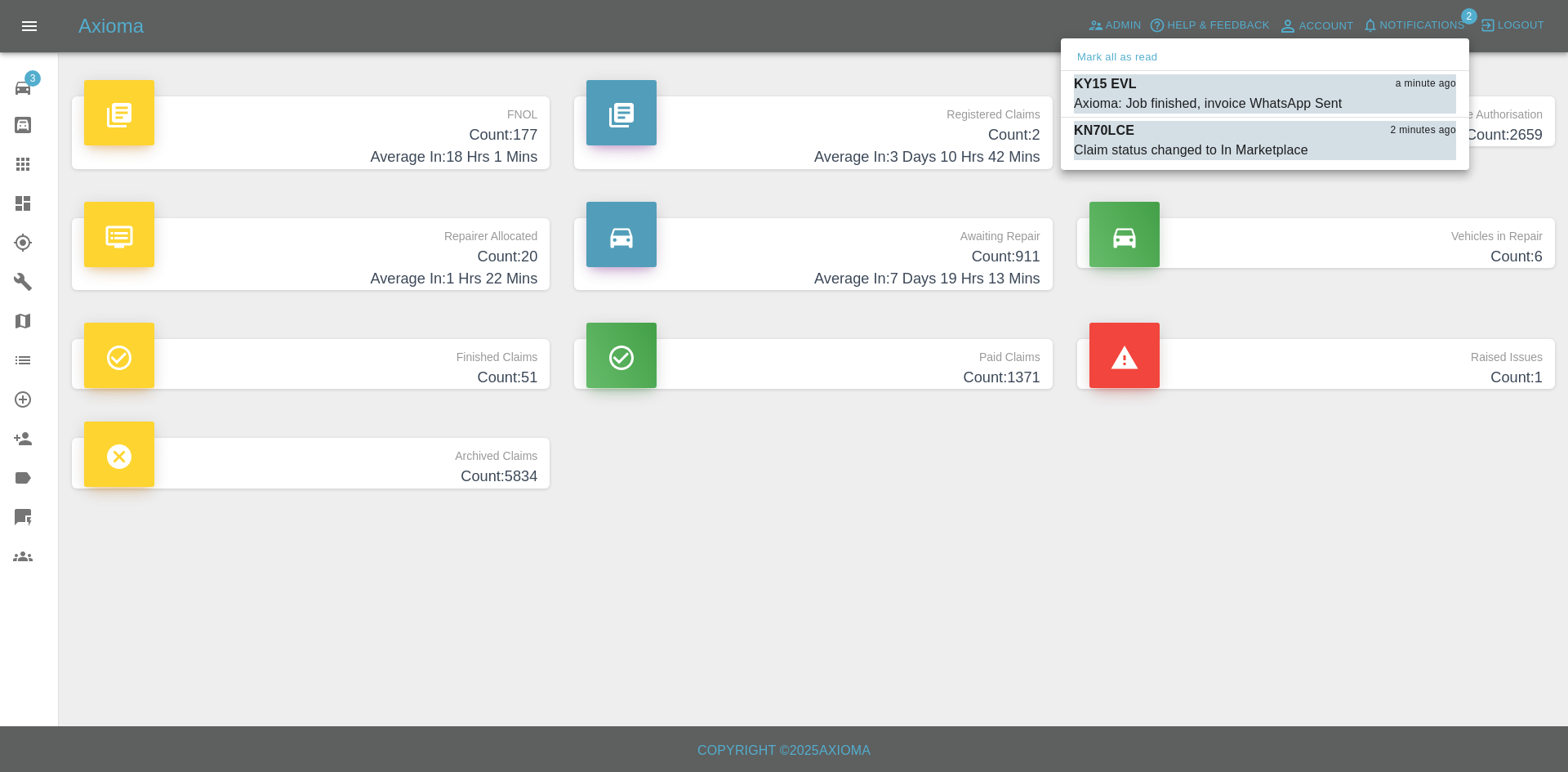
click at [859, 474] on div at bounding box center [784, 386] width 1568 height 772
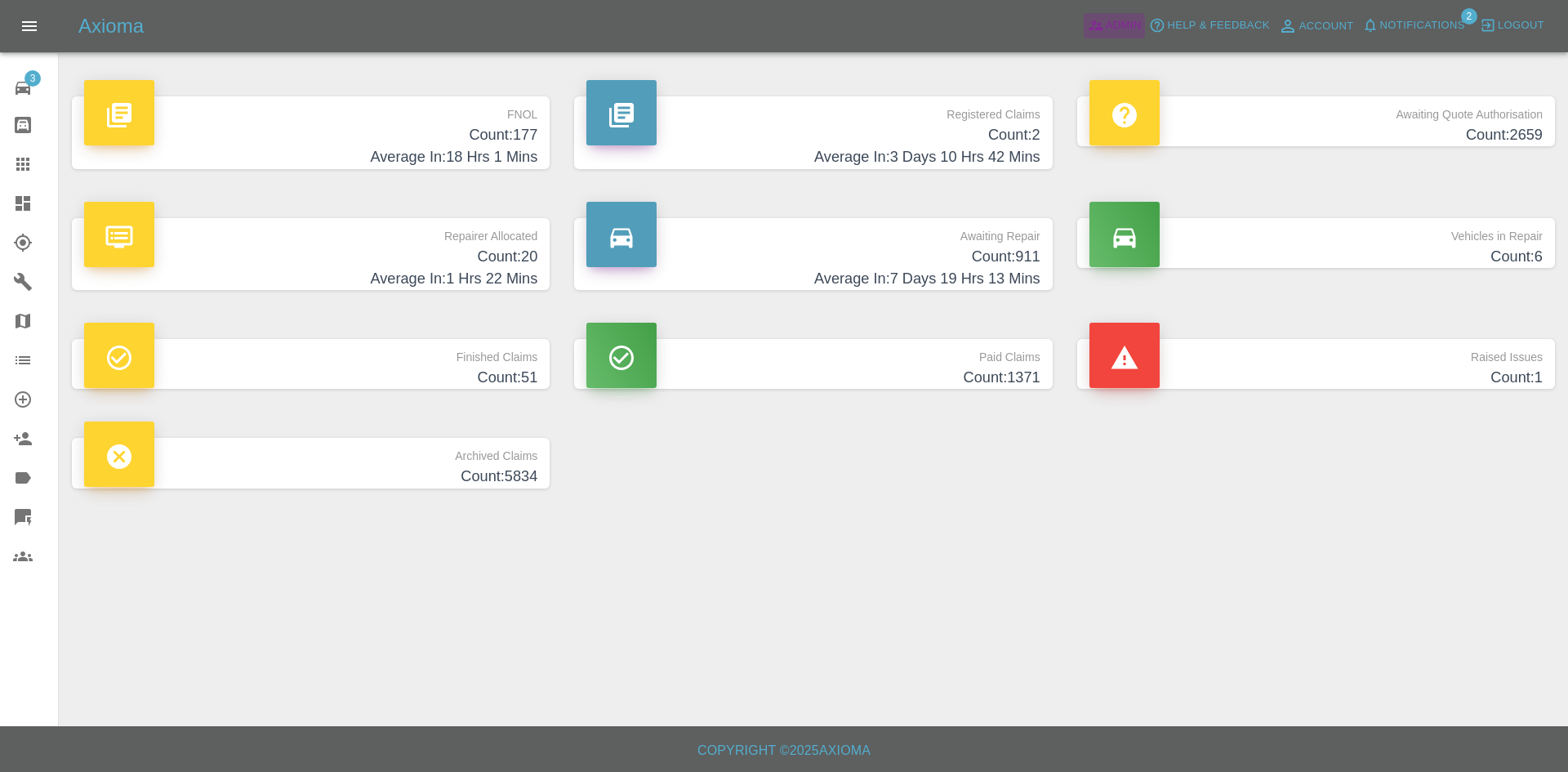
click at [1123, 24] on span "Admin" at bounding box center [1124, 26] width 35 height 19
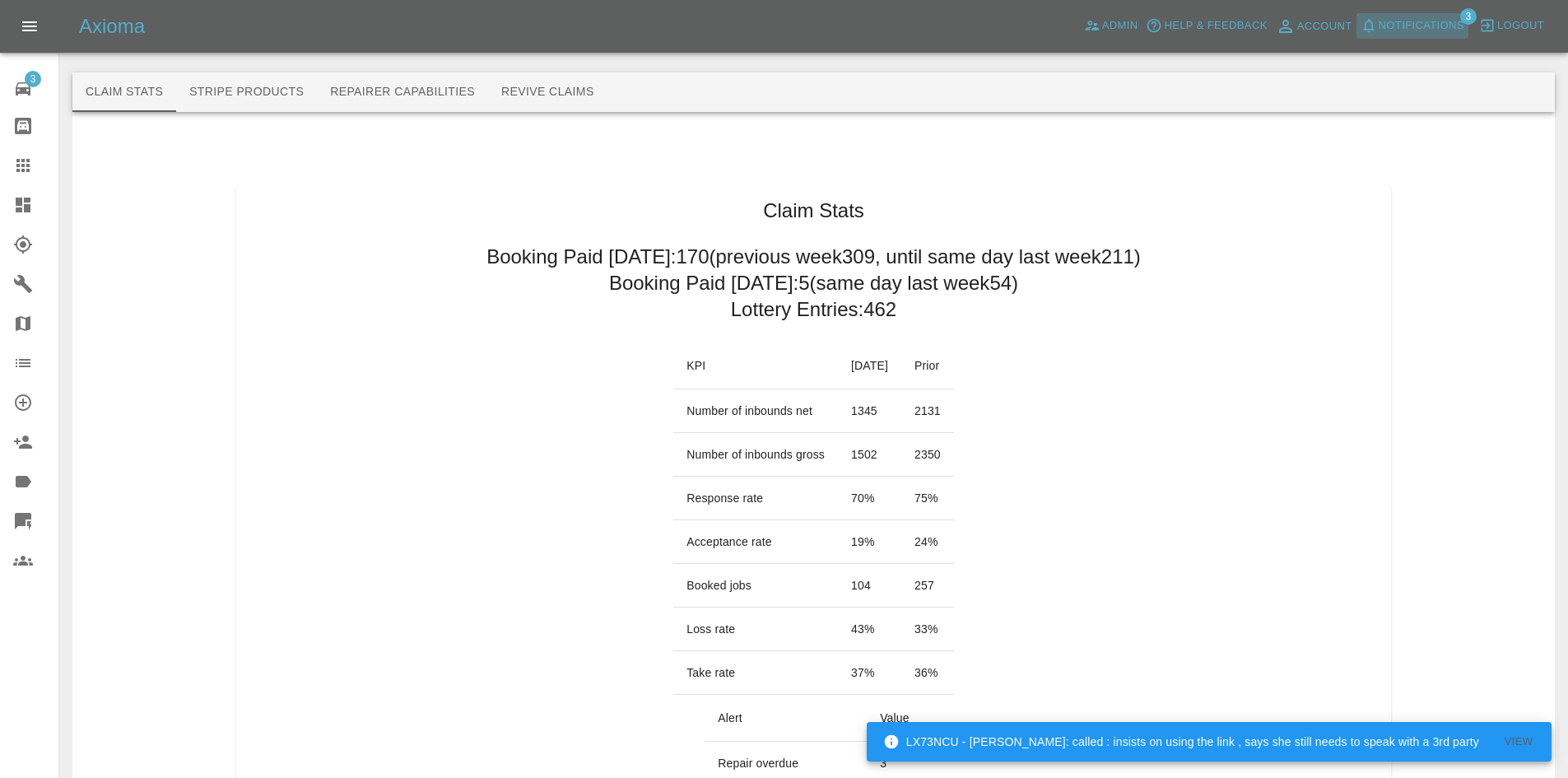
click at [1390, 28] on span "Notifications" at bounding box center [1421, 26] width 85 height 19
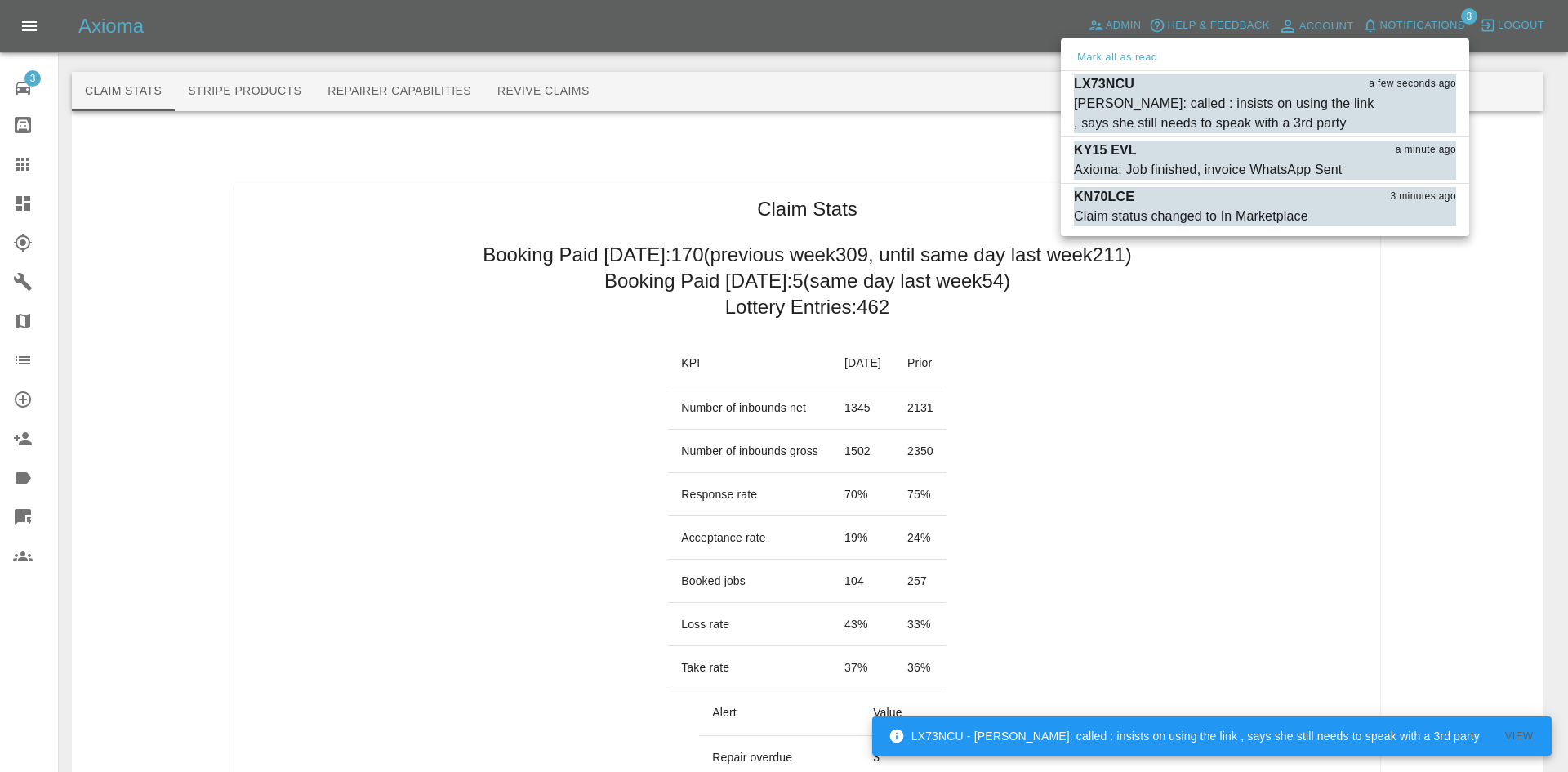
click at [712, 274] on div at bounding box center [784, 386] width 1568 height 772
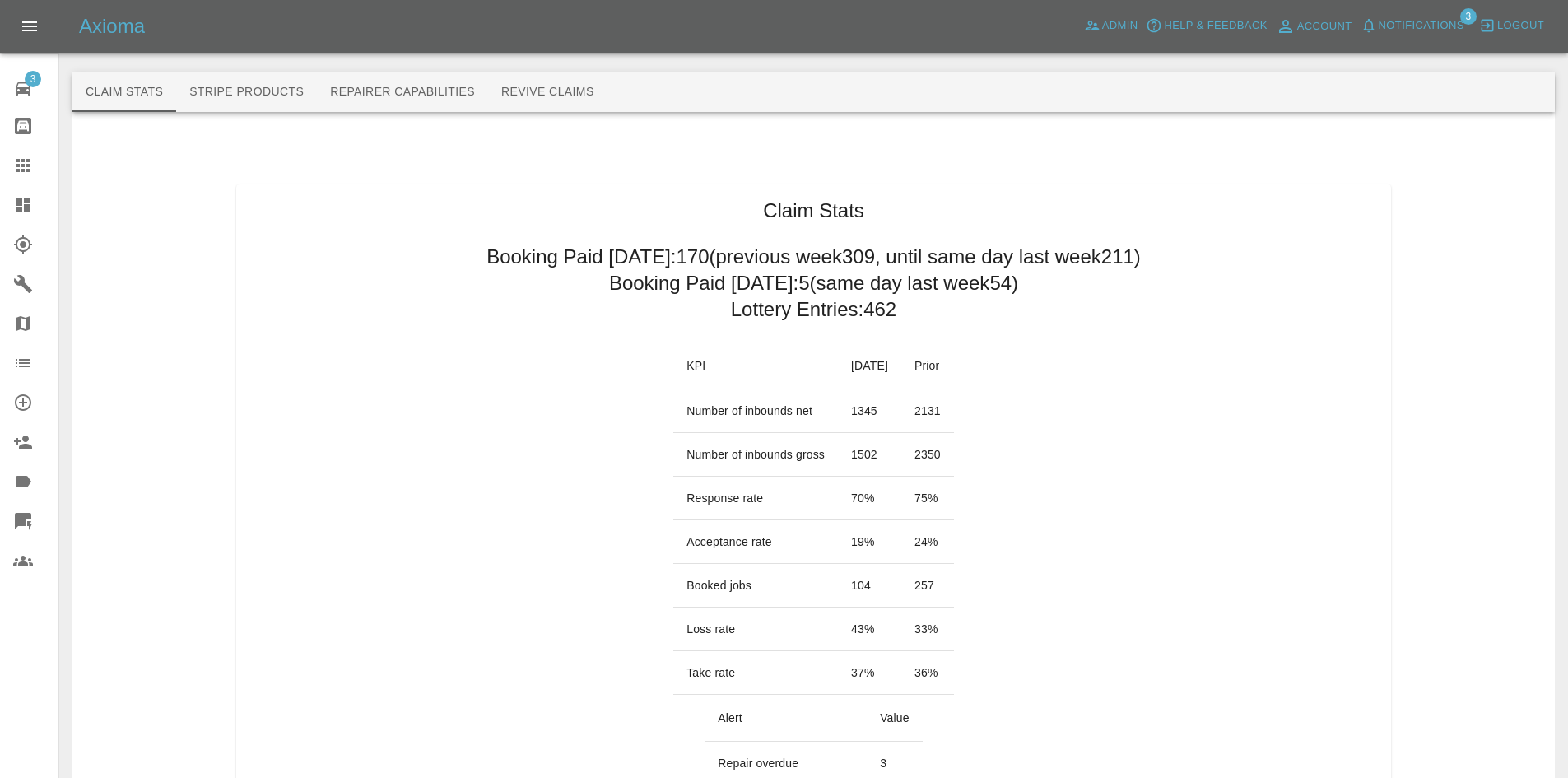
drag, startPoint x: 1097, startPoint y: 276, endPoint x: 1078, endPoint y: 277, distance: 19.0
click at [941, 285] on h2 "Booking Paid [DATE]: 5 (same day last week 54 )" at bounding box center [813, 283] width 409 height 27
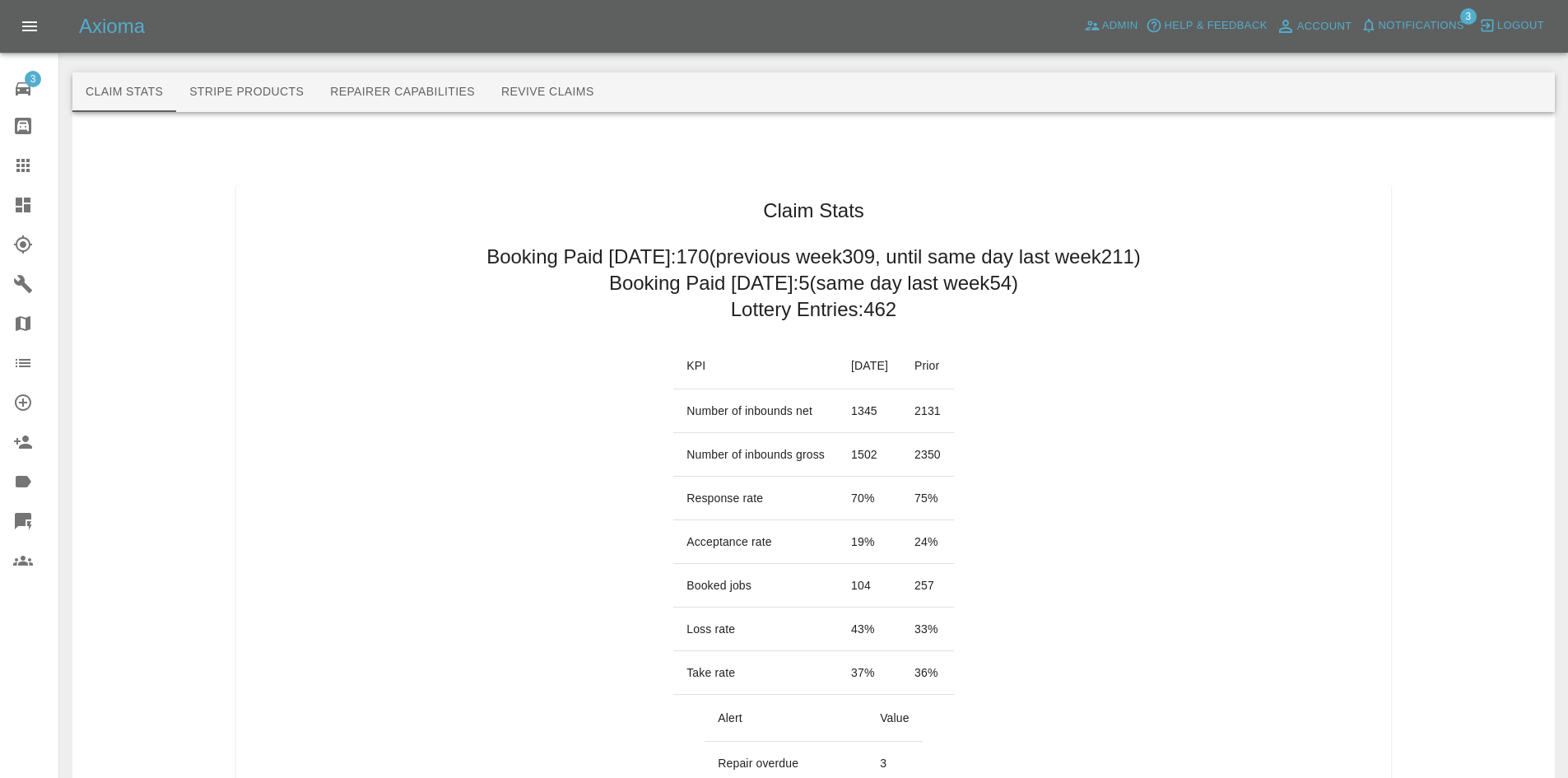
click at [941, 285] on h2 "Booking Paid [DATE]: 5 (same day last week 54 )" at bounding box center [813, 283] width 409 height 27
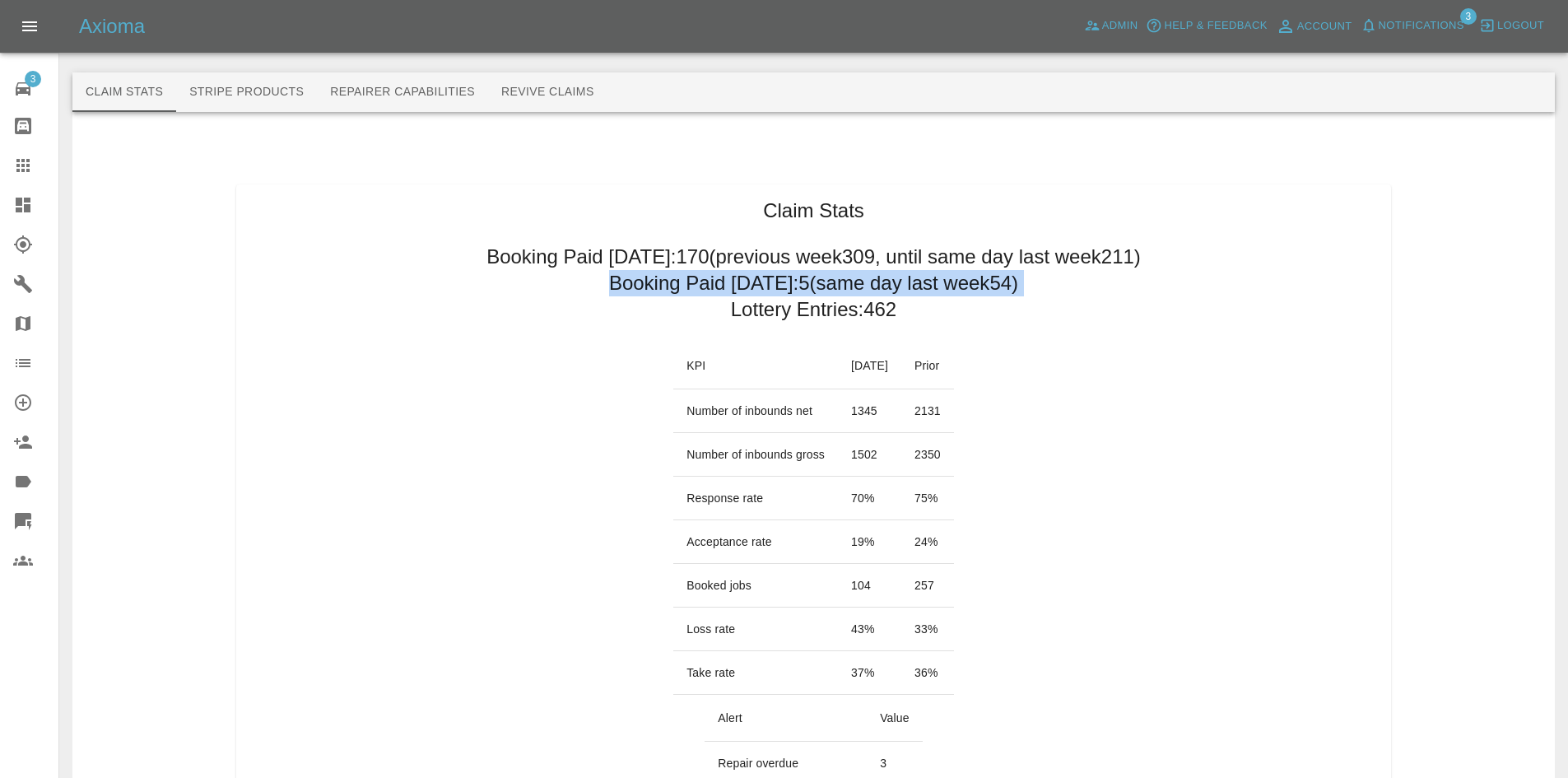
click at [941, 285] on h2 "Booking Paid [DATE]: 5 (same day last week 54 )" at bounding box center [813, 283] width 409 height 27
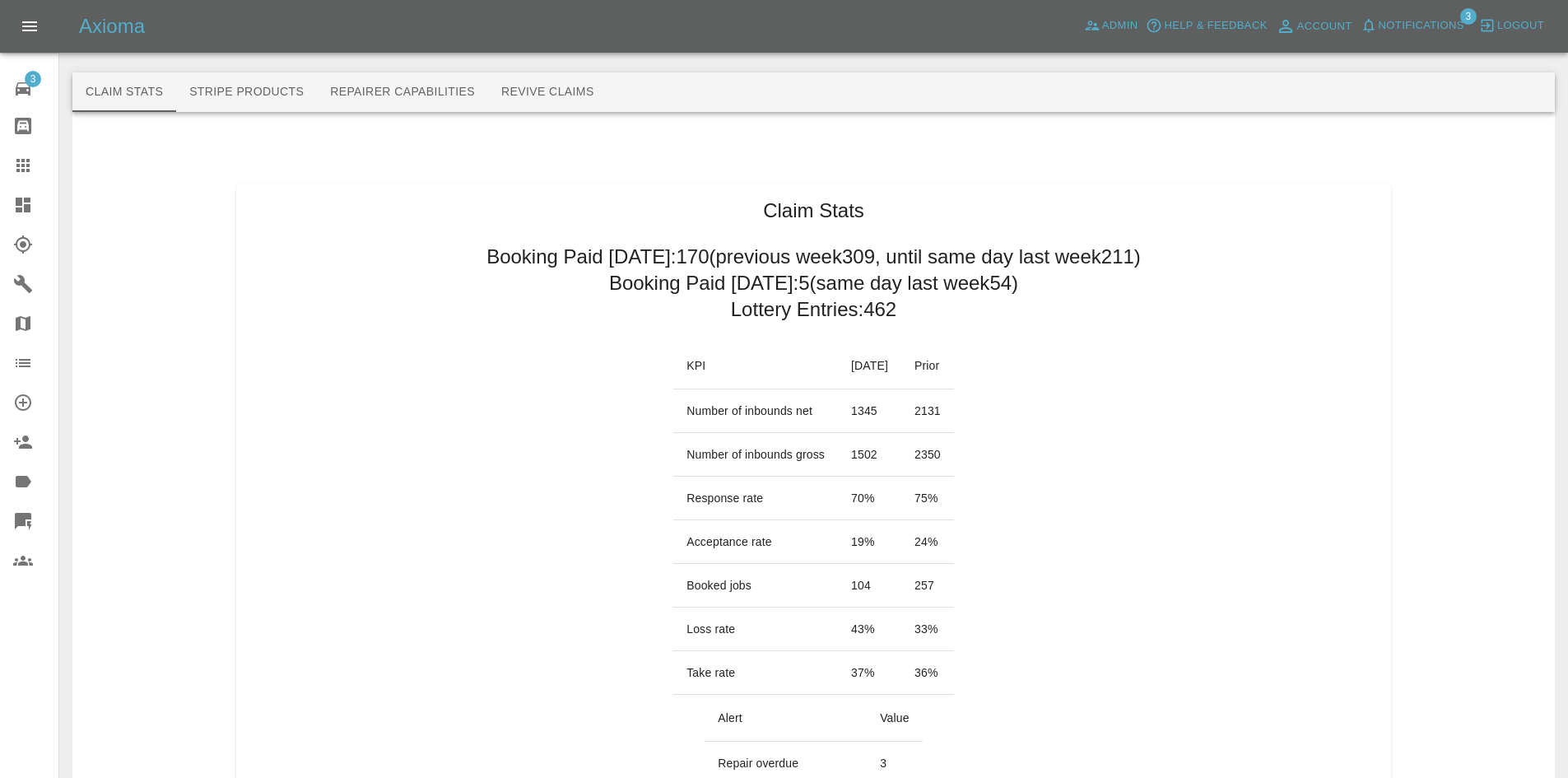
drag, startPoint x: 941, startPoint y: 285, endPoint x: 392, endPoint y: 382, distance: 557.5
click at [22, 214] on icon at bounding box center [23, 205] width 20 height 20
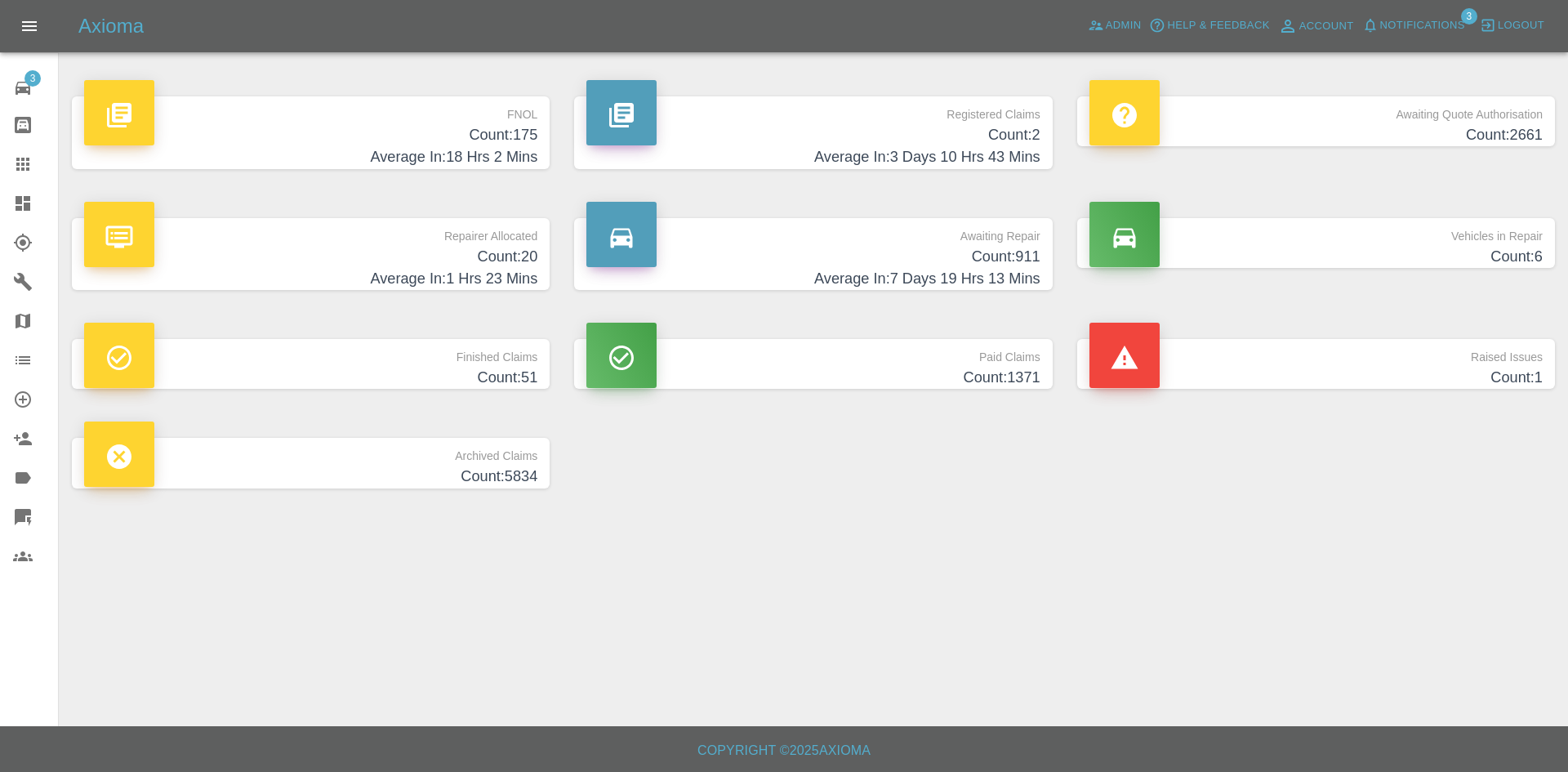
click at [894, 108] on p "Registered Claims" at bounding box center [813, 110] width 453 height 28
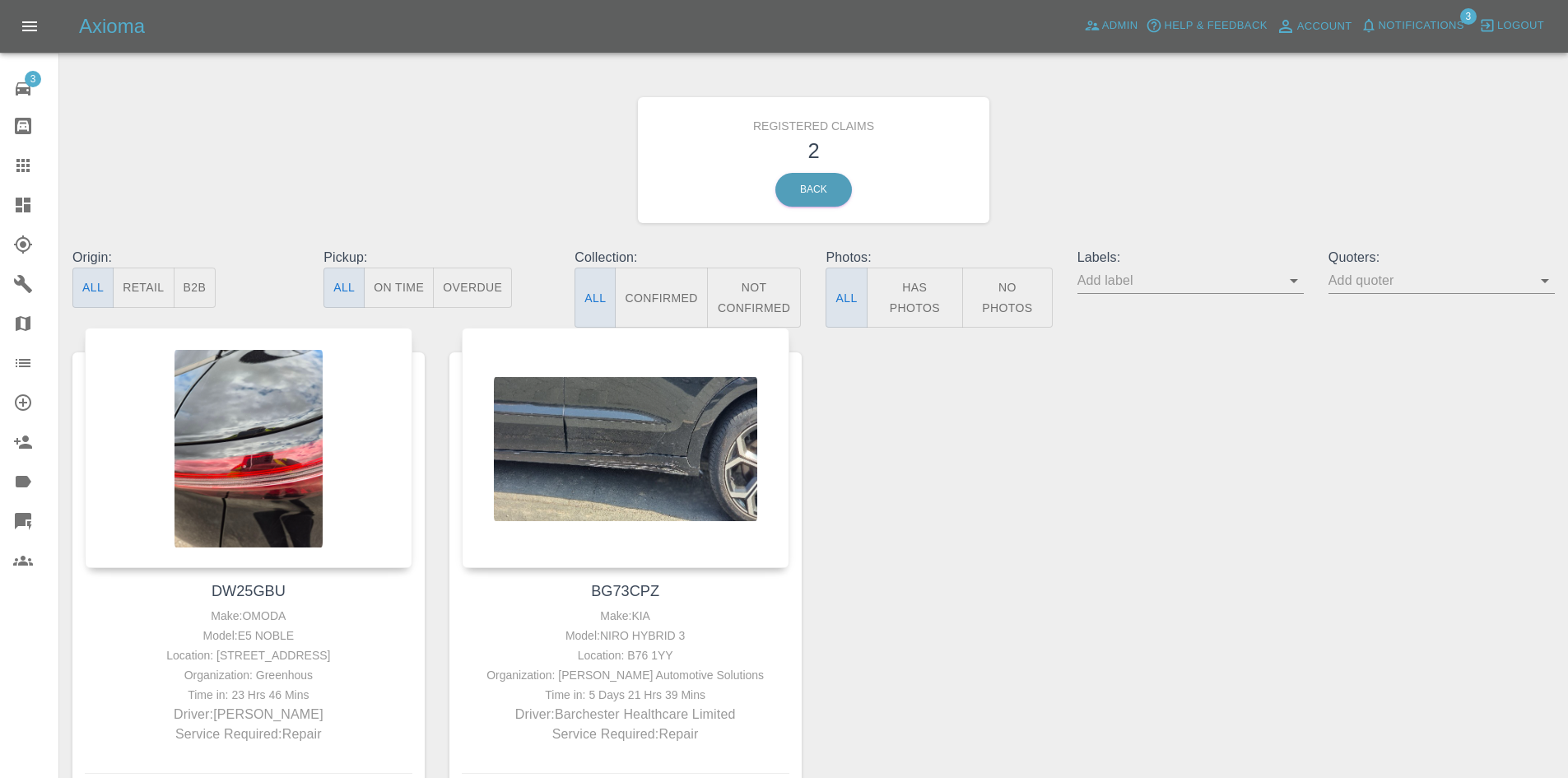
click at [27, 197] on icon at bounding box center [23, 205] width 20 height 20
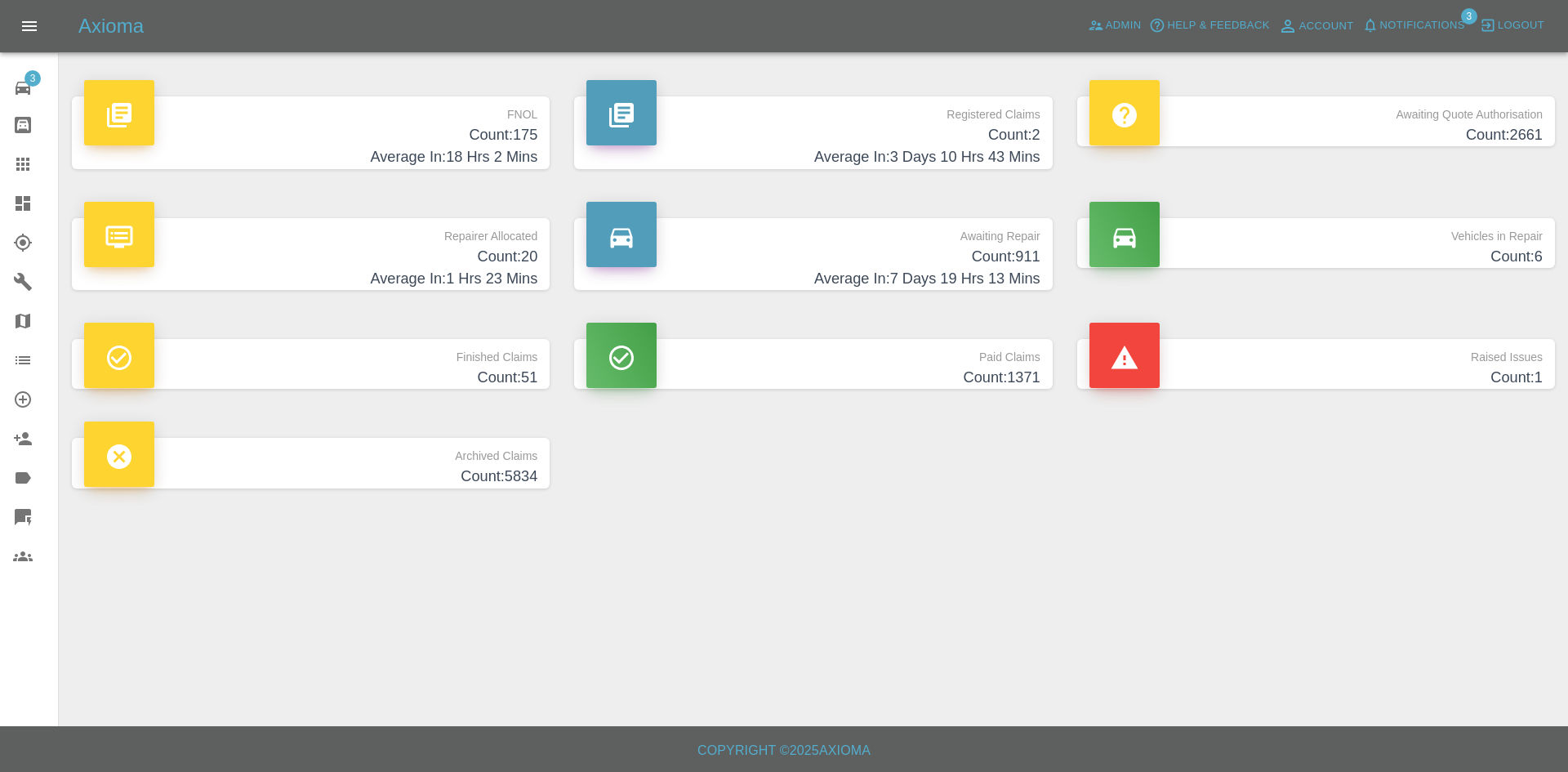
click at [879, 98] on p "Registered Claims" at bounding box center [813, 110] width 453 height 28
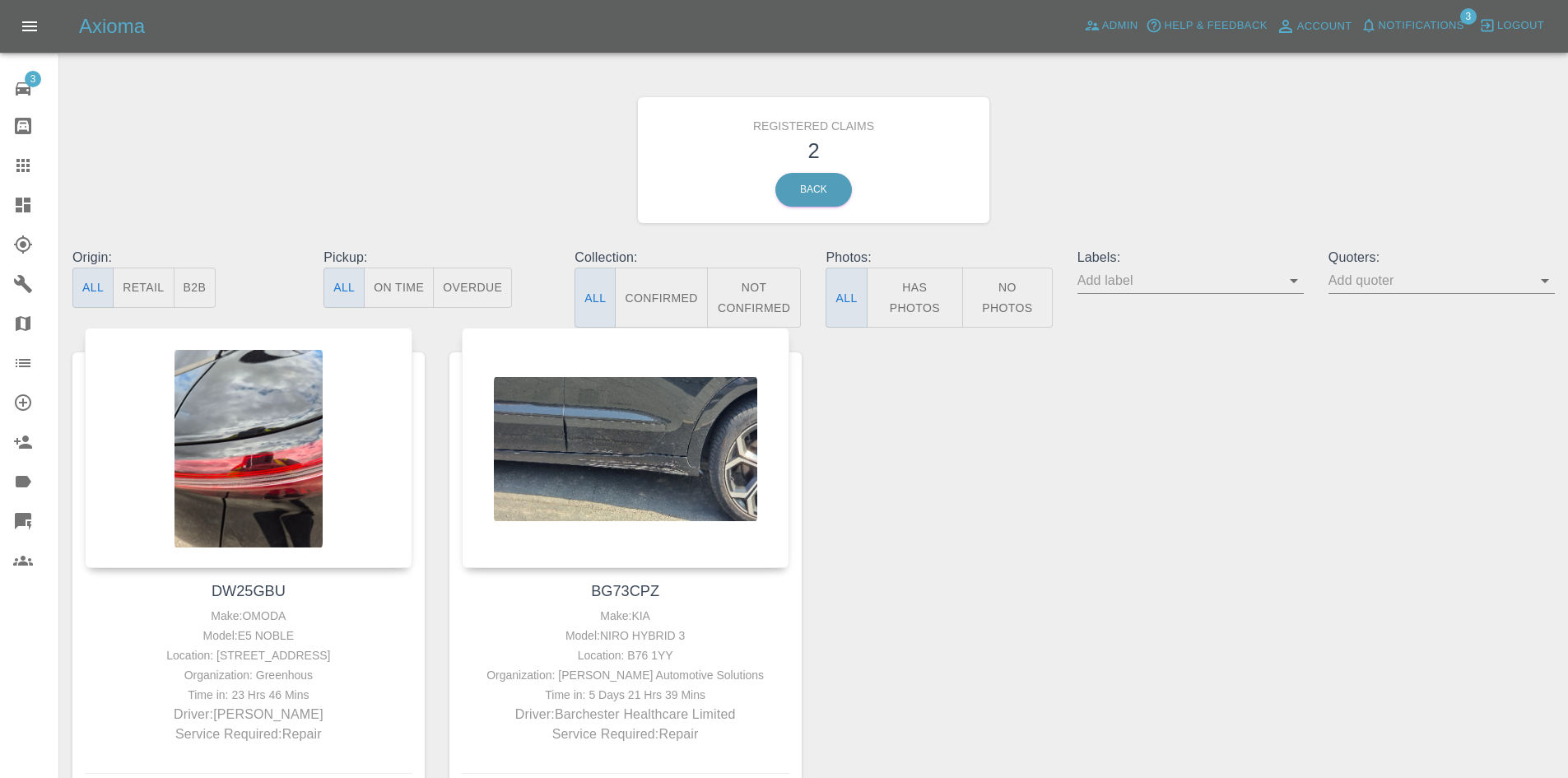
click at [5, 229] on link "Explorer" at bounding box center [29, 244] width 59 height 40
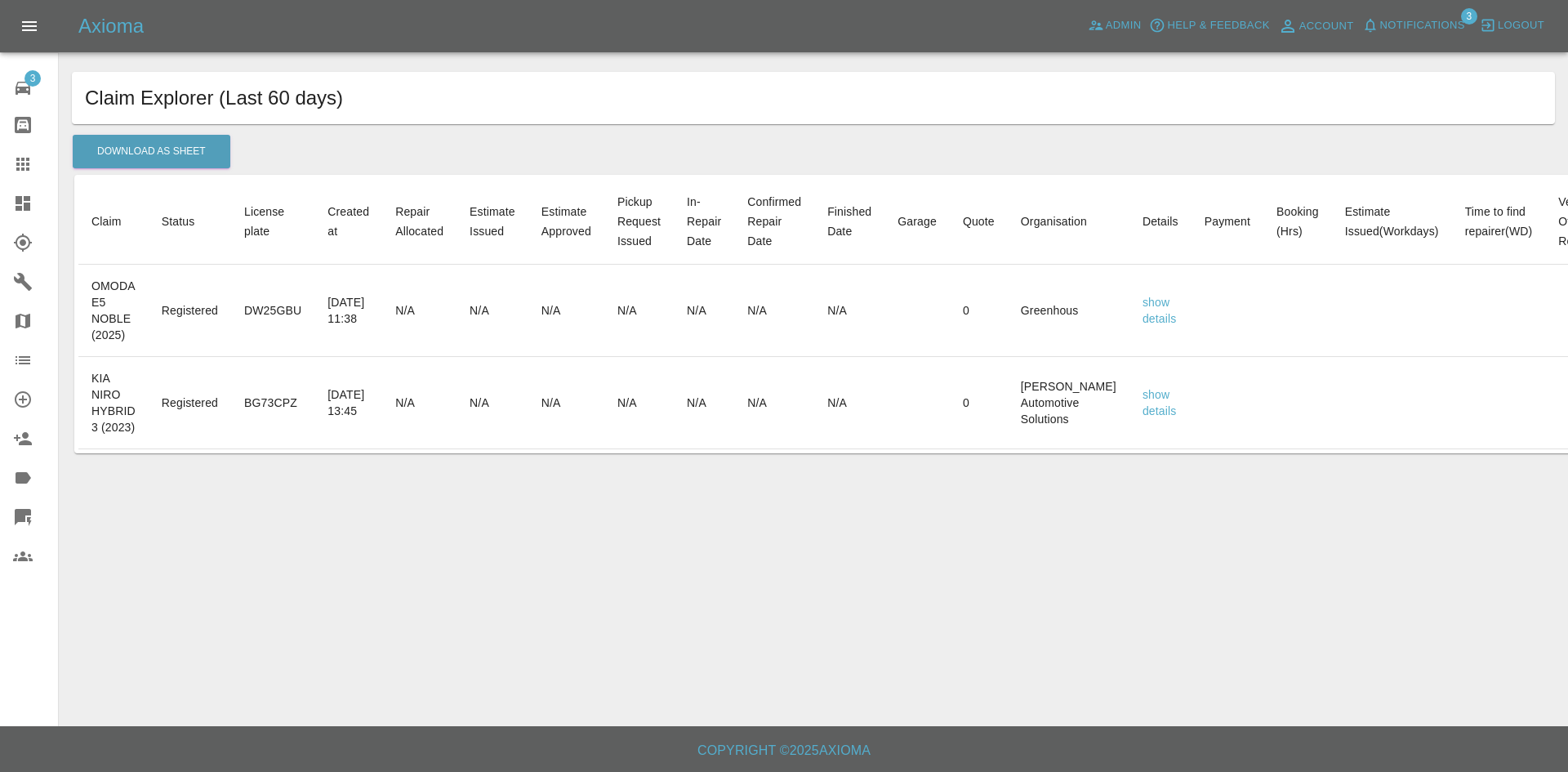
click at [8, 214] on link "Dashboard" at bounding box center [29, 203] width 58 height 39
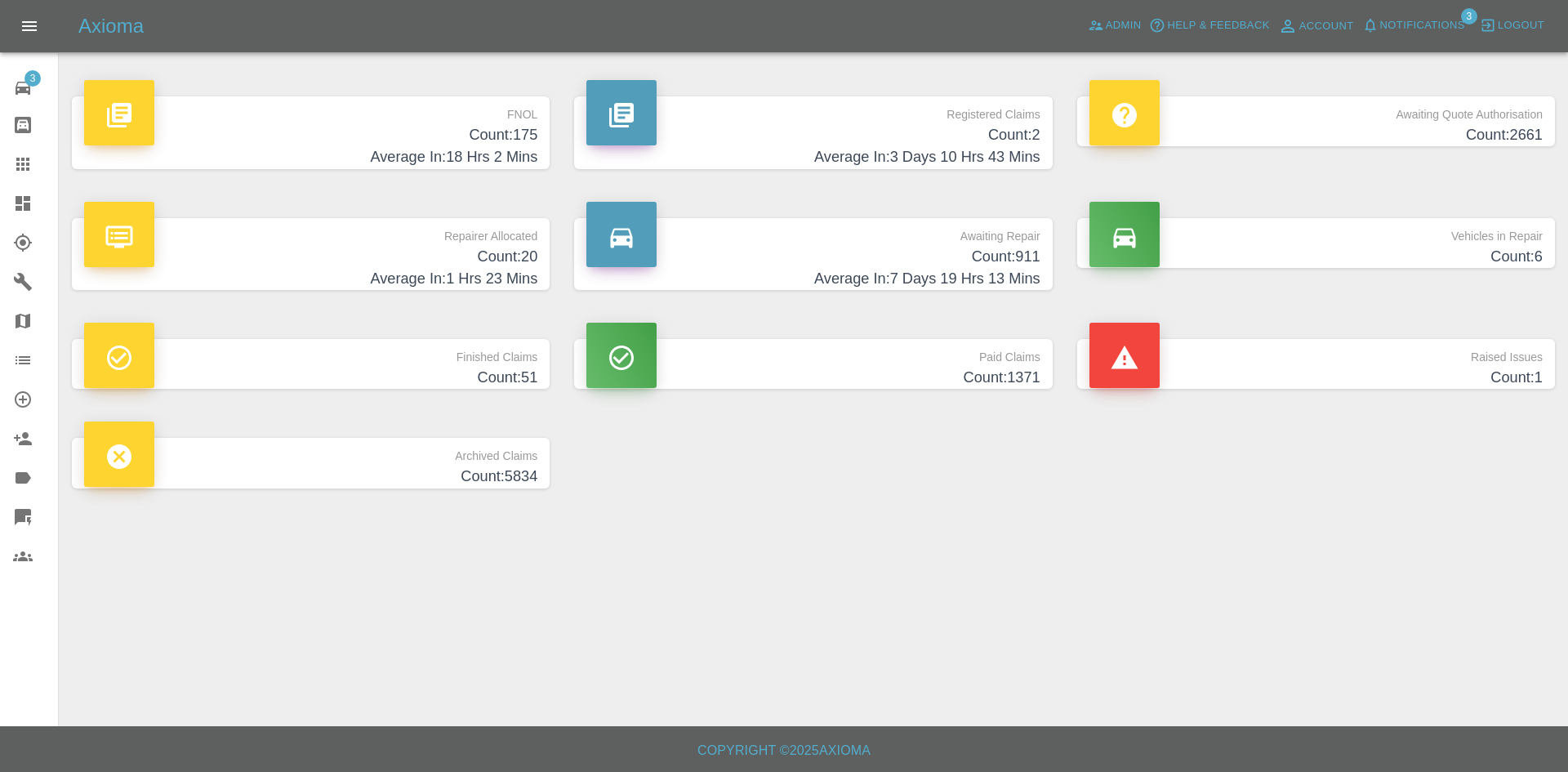
click at [453, 255] on h4 "Count: 20" at bounding box center [310, 256] width 453 height 22
click at [459, 243] on p "Repairer Allocated" at bounding box center [310, 232] width 453 height 28
drag, startPoint x: 797, startPoint y: 570, endPoint x: 765, endPoint y: 503, distance: 74.2
click at [797, 570] on main "FNOL Count: 175 Average In: 18 Hrs 2 Mins Registered Claims Count: 2 Average In…" at bounding box center [784, 363] width 1568 height 727
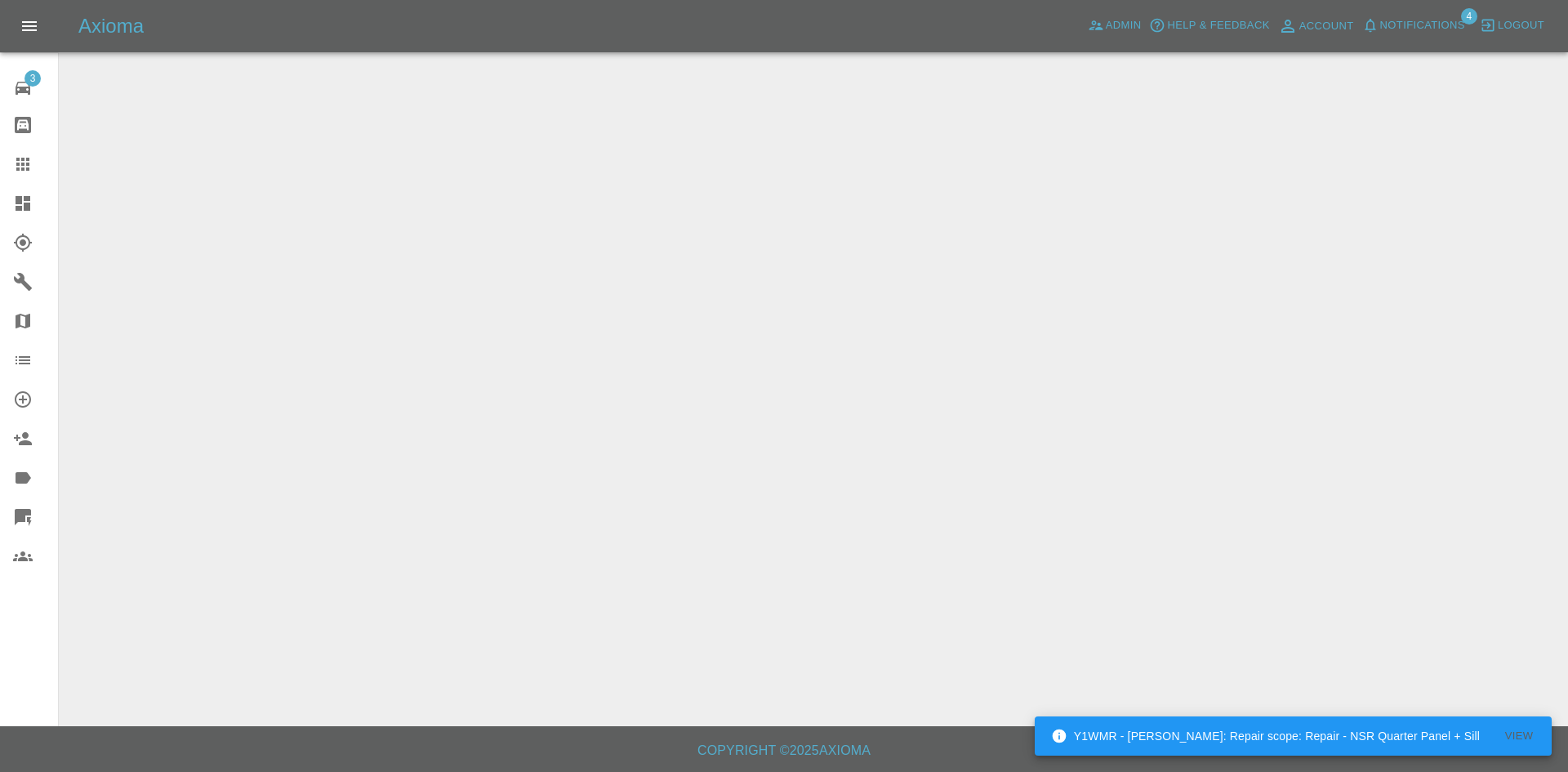
click at [417, 226] on main at bounding box center [784, 363] width 1568 height 727
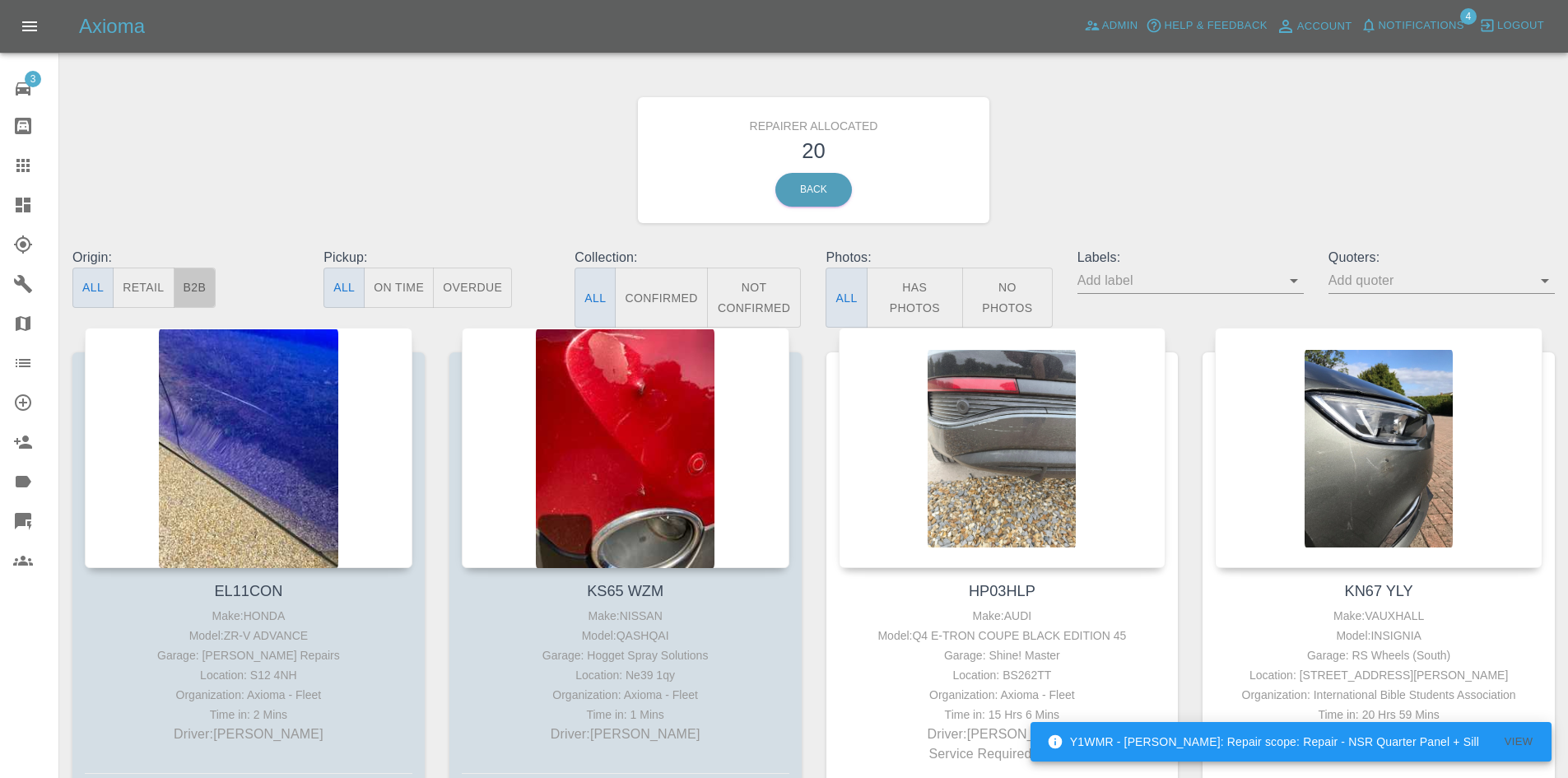
click at [203, 286] on button "B2B" at bounding box center [195, 287] width 43 height 41
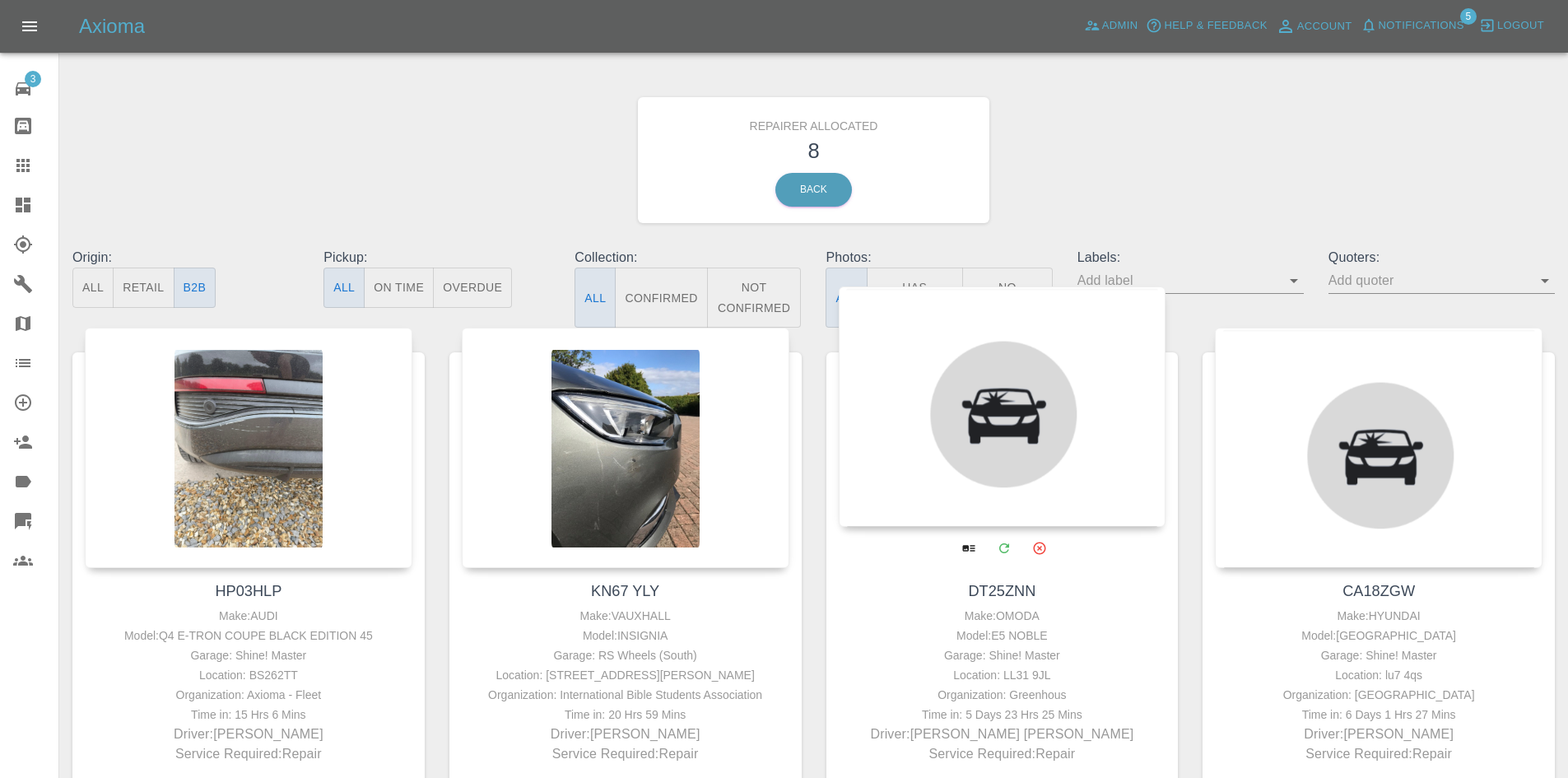
click at [1047, 400] on div at bounding box center [1002, 406] width 328 height 240
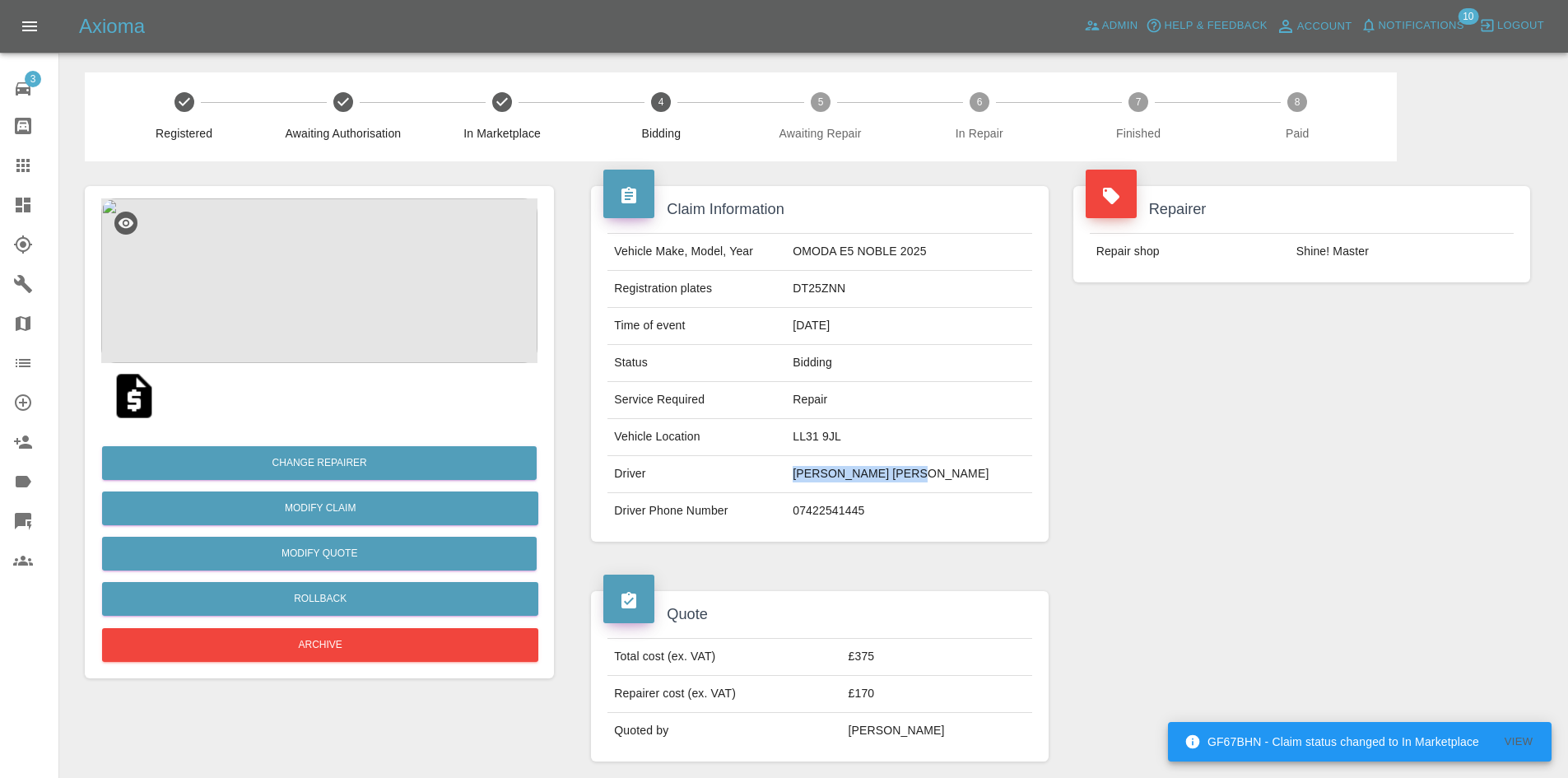
drag, startPoint x: 958, startPoint y: 475, endPoint x: 816, endPoint y: 469, distance: 142.1
click at [816, 469] on tr "Driver [PERSON_NAME] [PERSON_NAME]" at bounding box center [819, 474] width 424 height 37
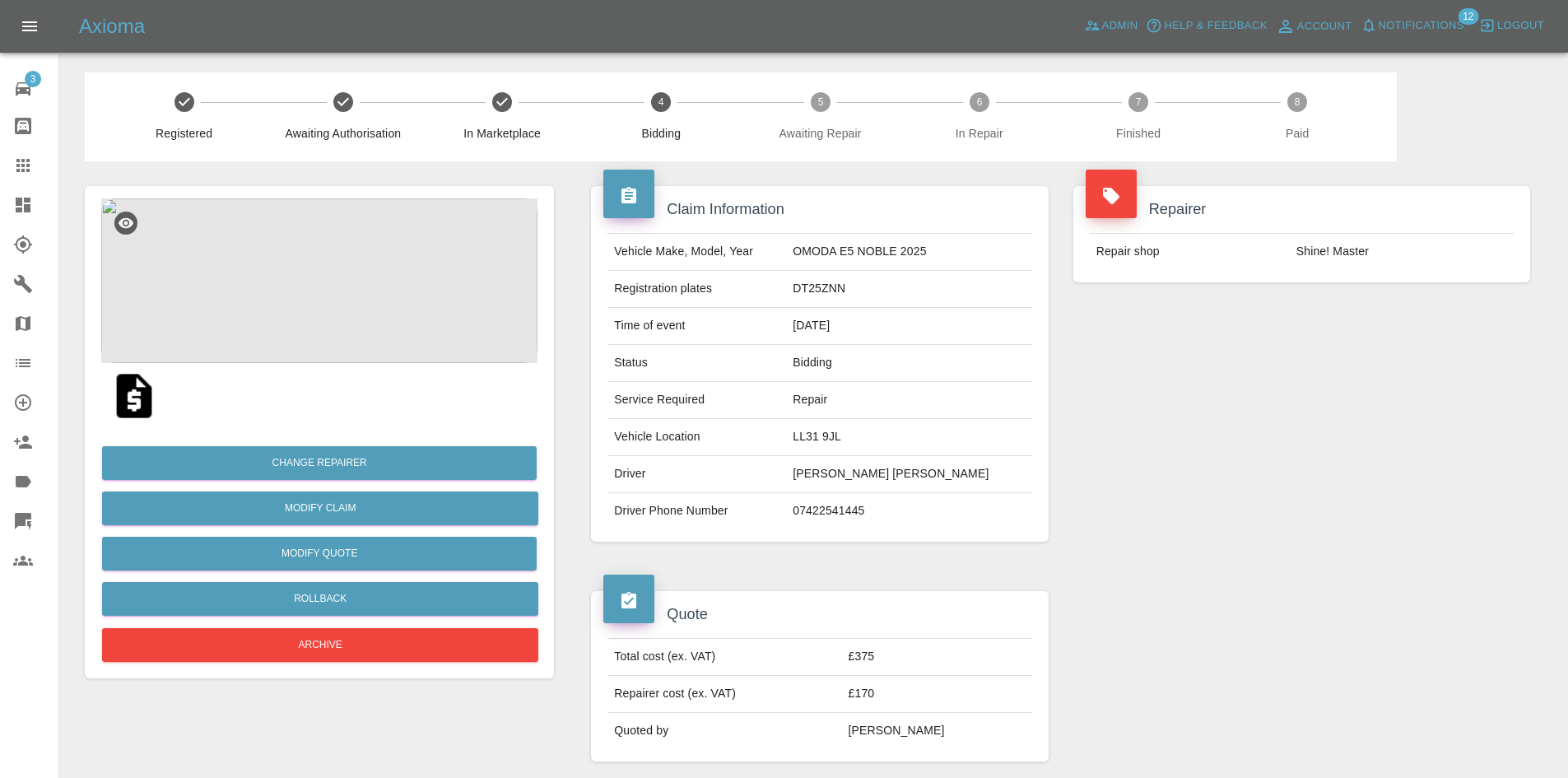
click at [843, 277] on td "DT25ZNN" at bounding box center [908, 289] width 245 height 37
copy td "DT25ZNN"
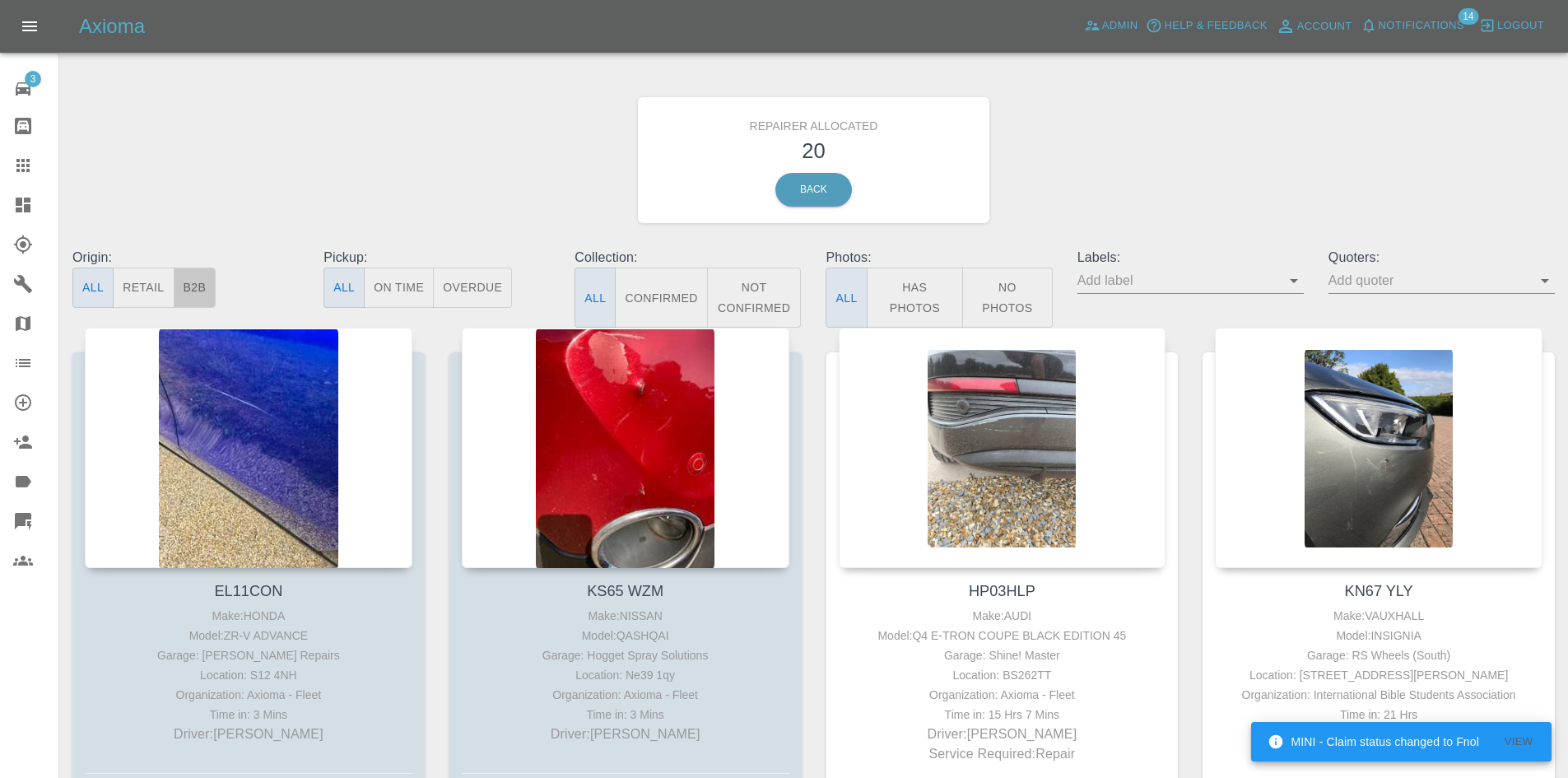
click at [202, 286] on button "B2B" at bounding box center [195, 287] width 43 height 41
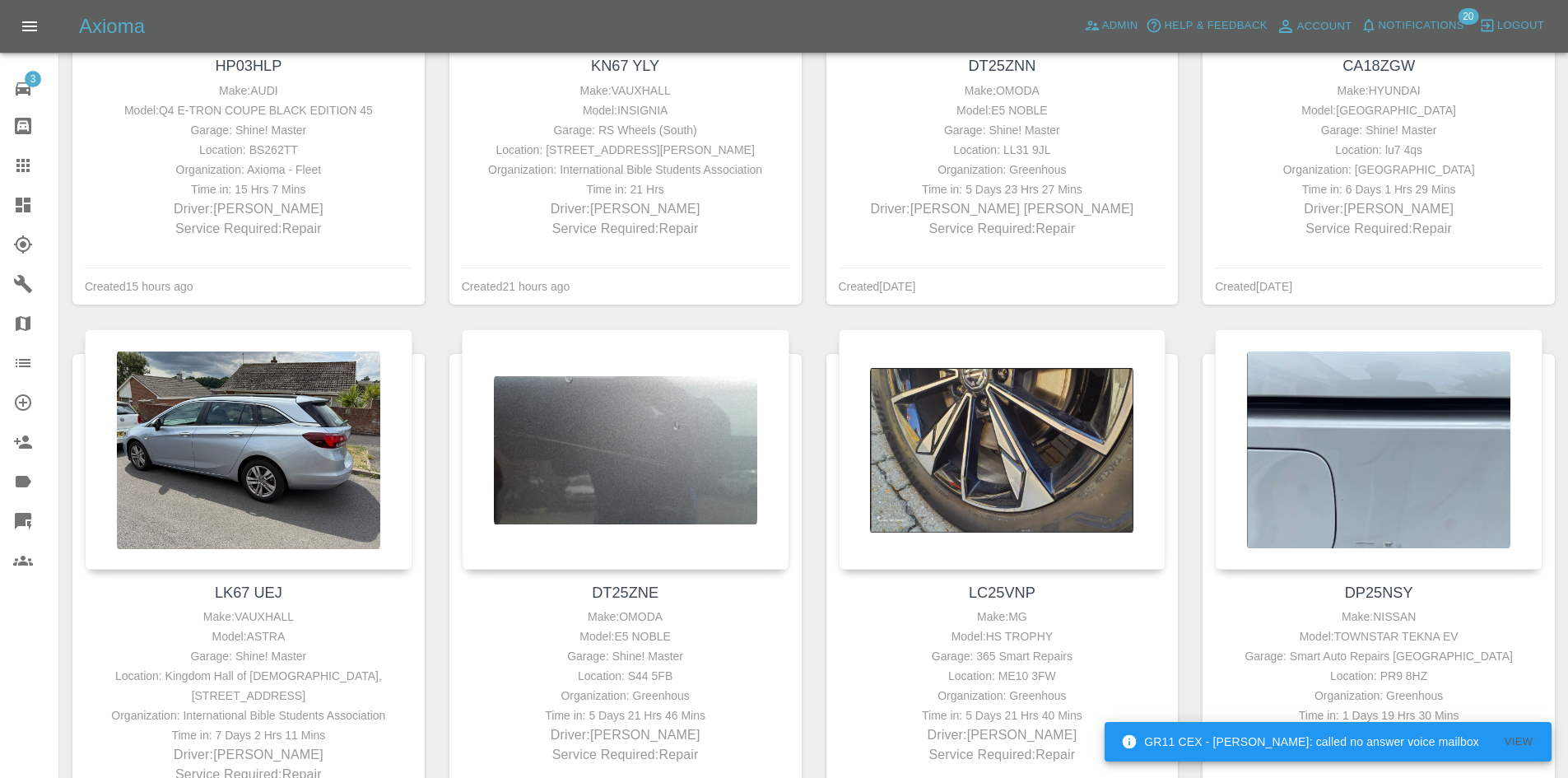
scroll to position [708, 0]
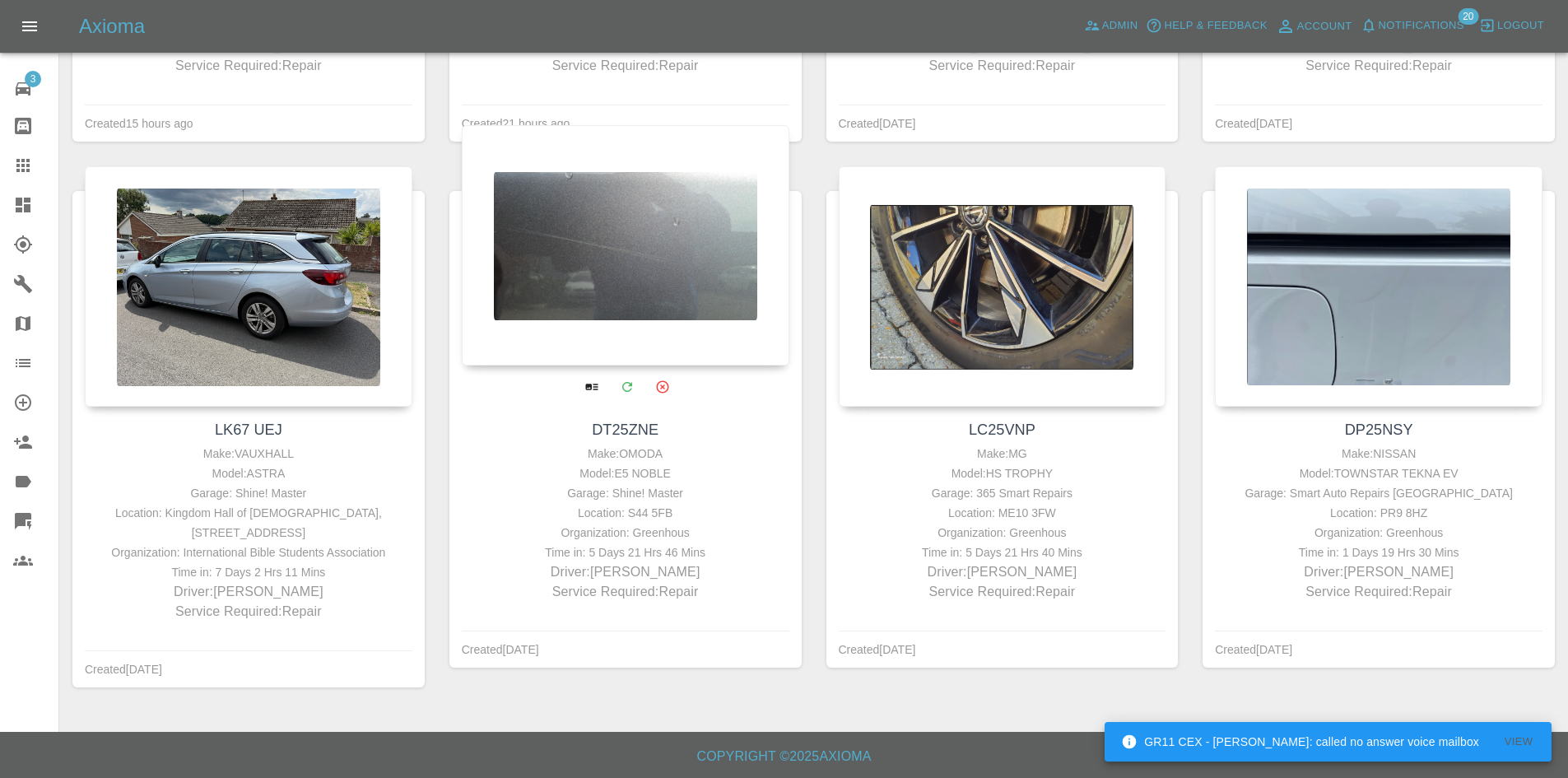
click at [589, 240] on div at bounding box center [626, 245] width 328 height 240
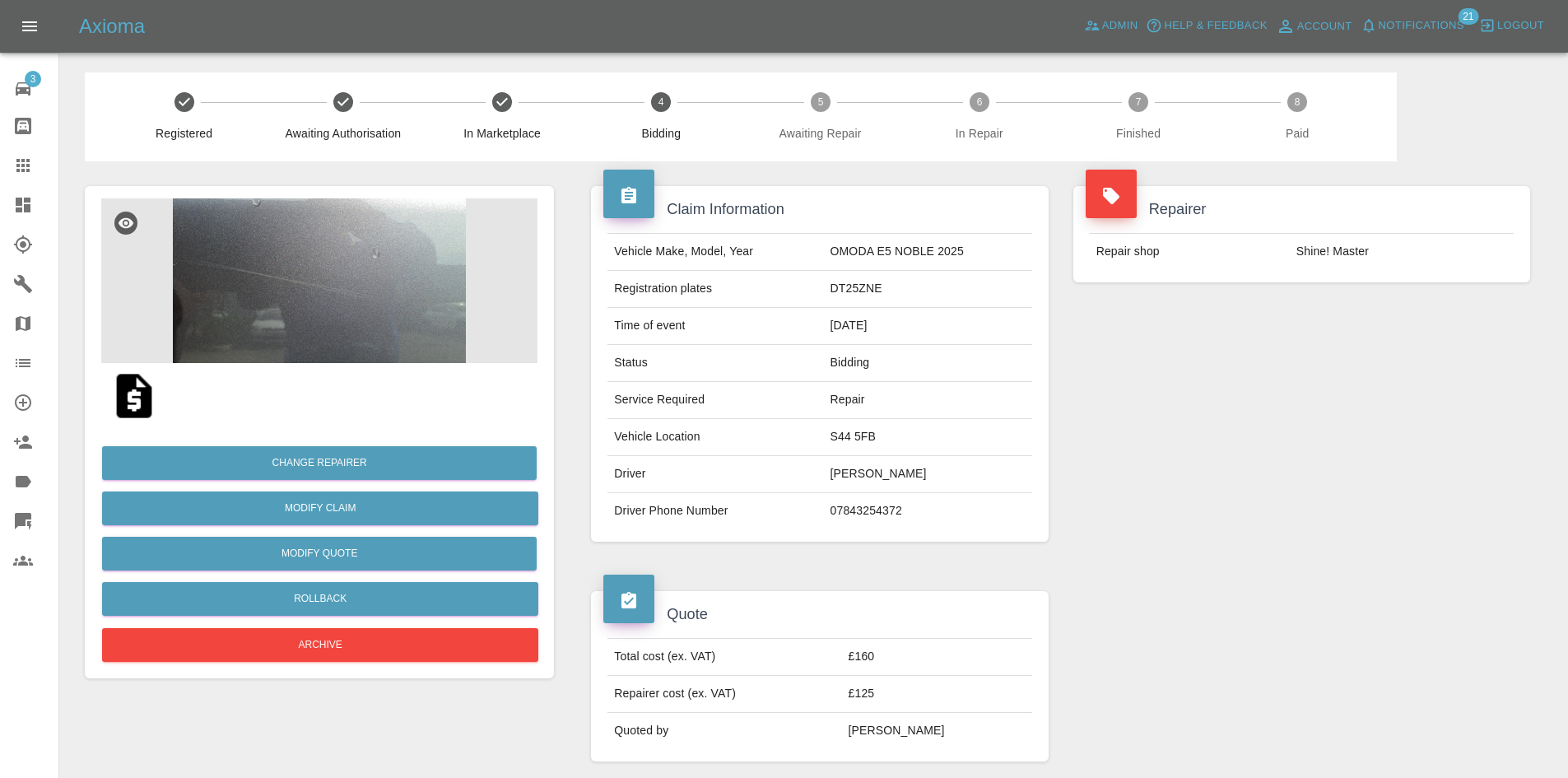
click at [838, 291] on td "DT25ZNE" at bounding box center [928, 289] width 209 height 37
copy td "DT25ZNE"
click at [604, 684] on div "Total cost (ex. VAT) £160 Repairer cost (ex. VAT) £125 Quoted by [PERSON_NAME]" at bounding box center [819, 694] width 449 height 111
click at [294, 310] on img at bounding box center [319, 281] width 436 height 165
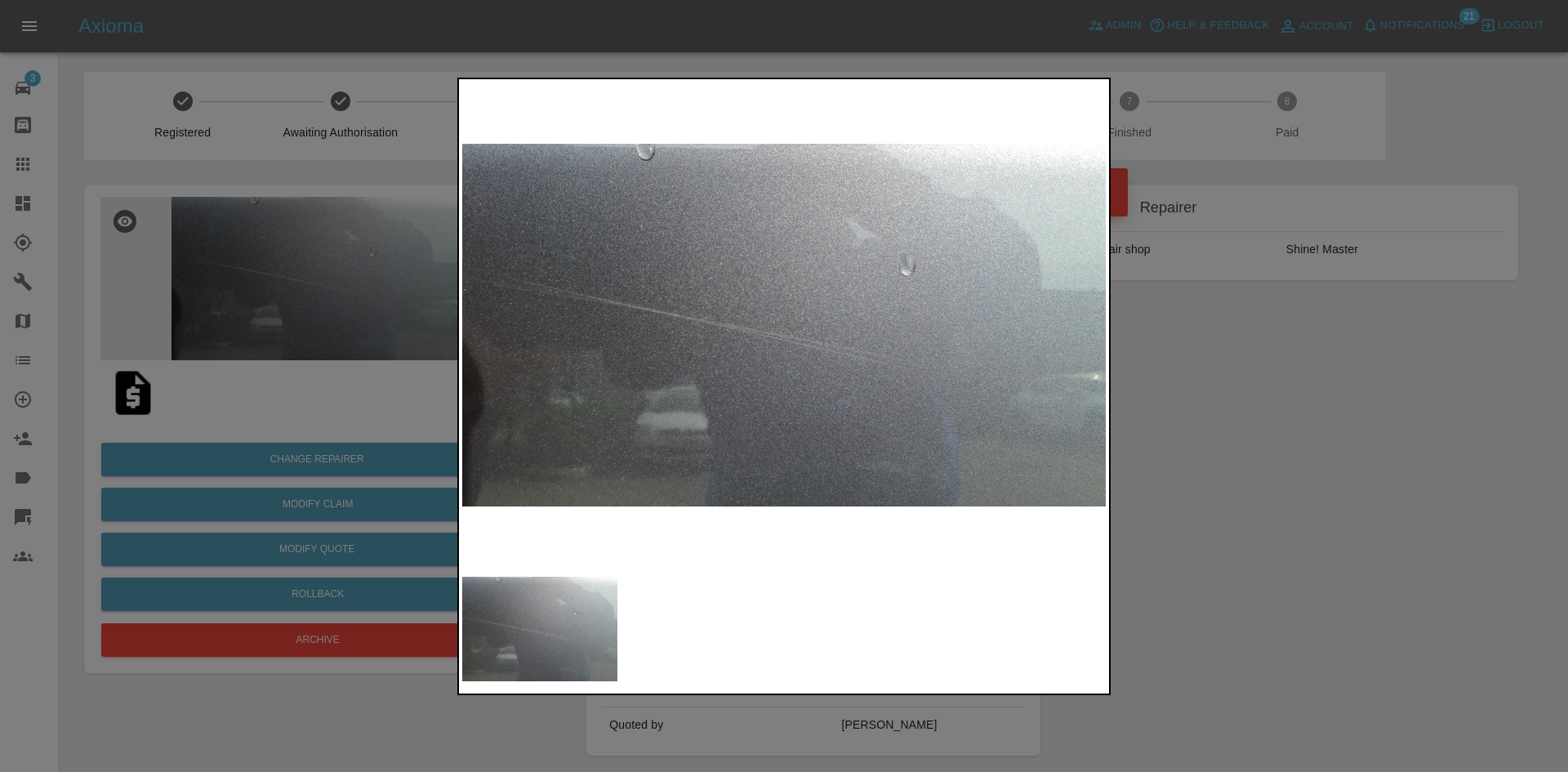
click at [909, 365] on img at bounding box center [784, 325] width 644 height 486
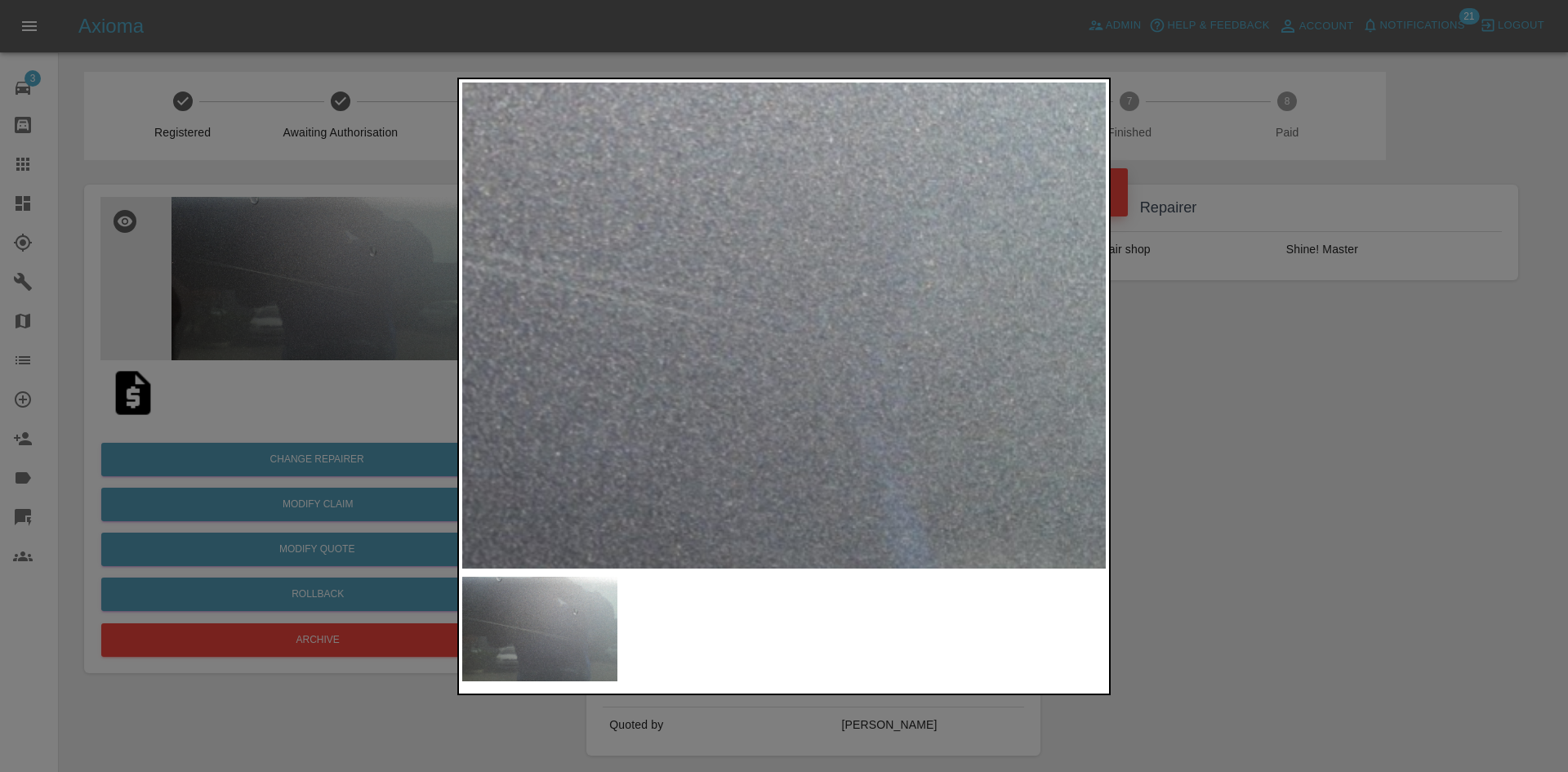
click at [1261, 364] on div at bounding box center [784, 386] width 1568 height 772
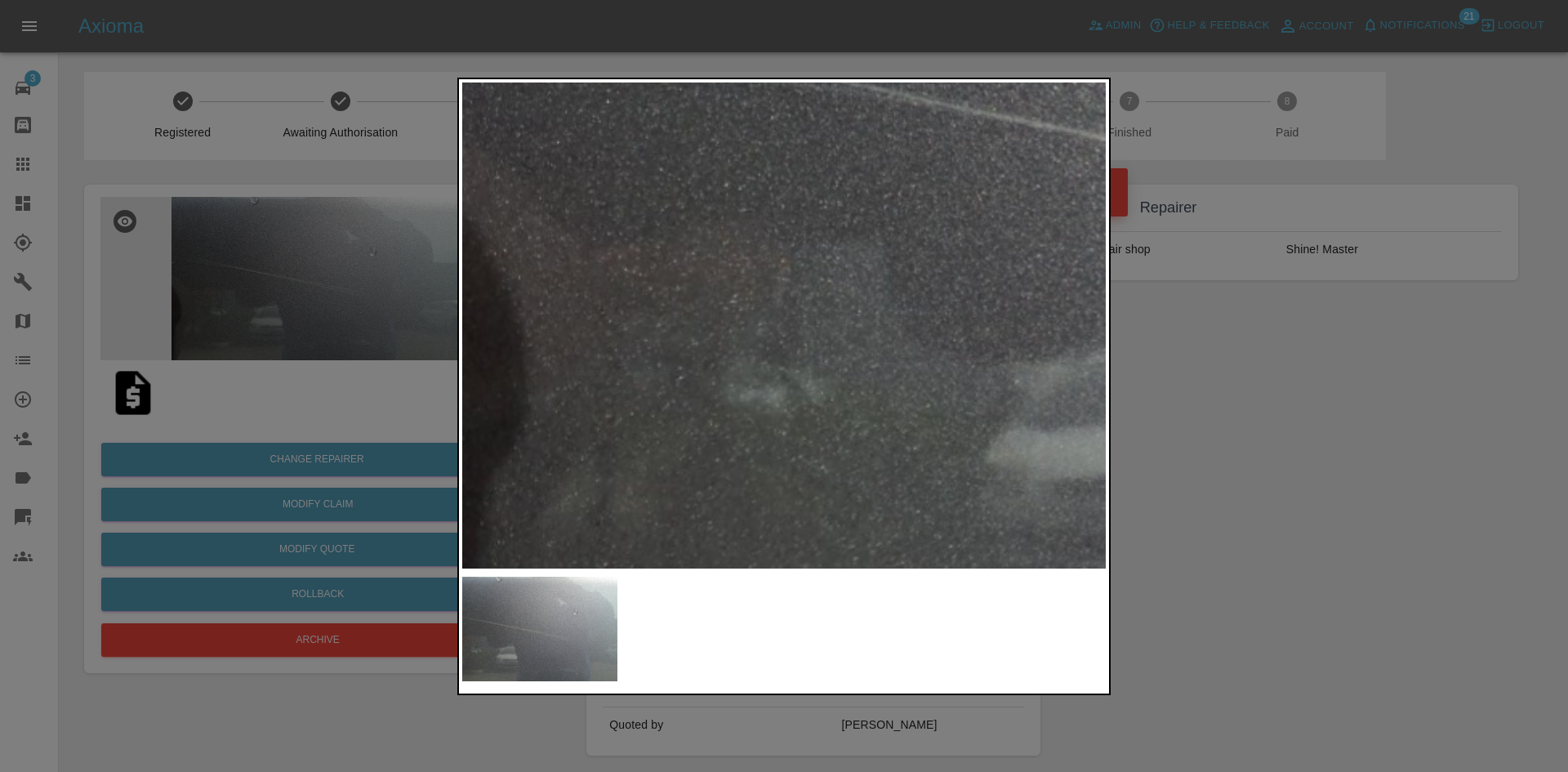
click at [1494, 375] on div at bounding box center [784, 386] width 1568 height 772
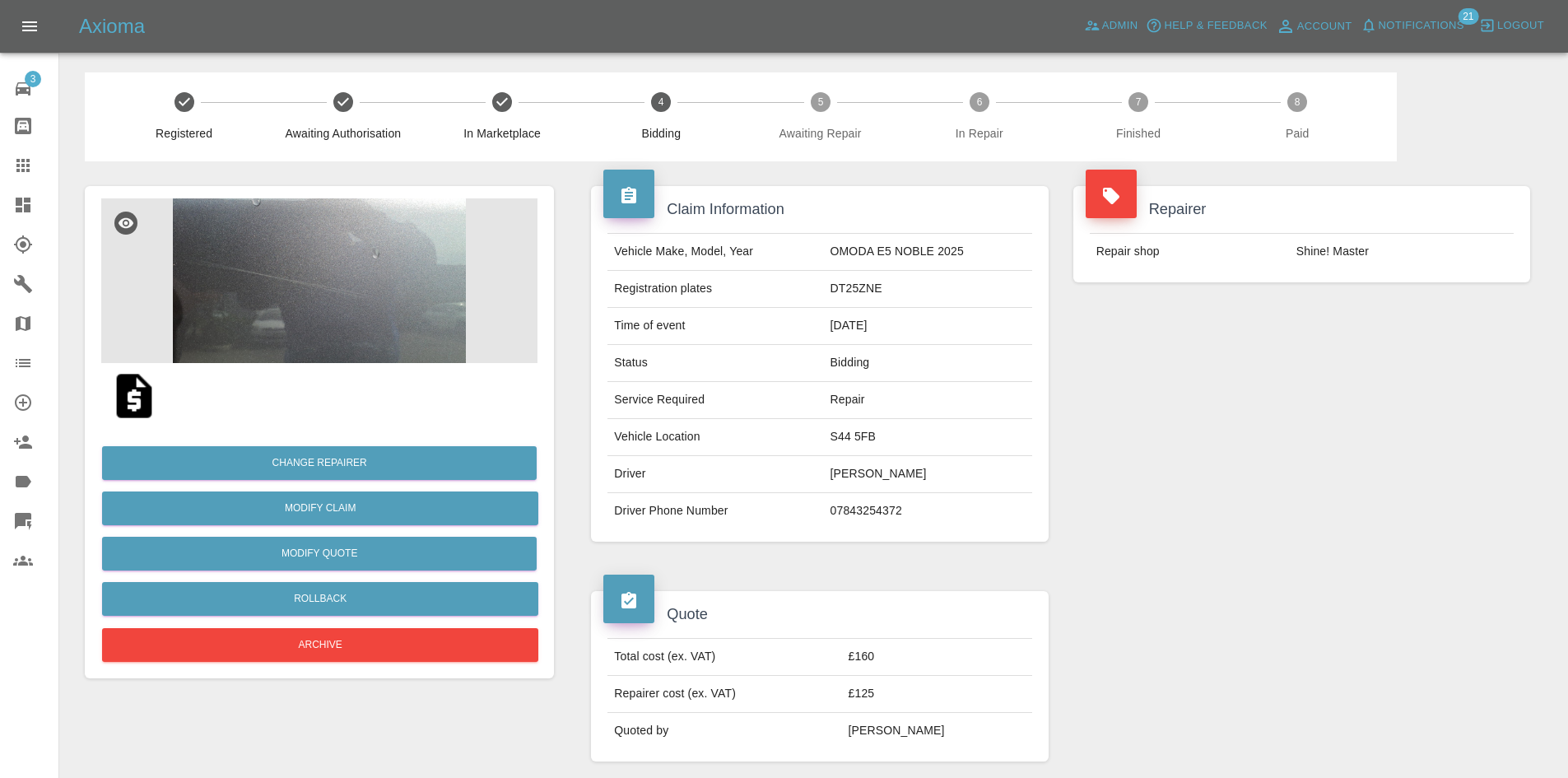
click at [1505, 378] on div "Repairer Repair shop Shine! Master" at bounding box center [1301, 364] width 482 height 405
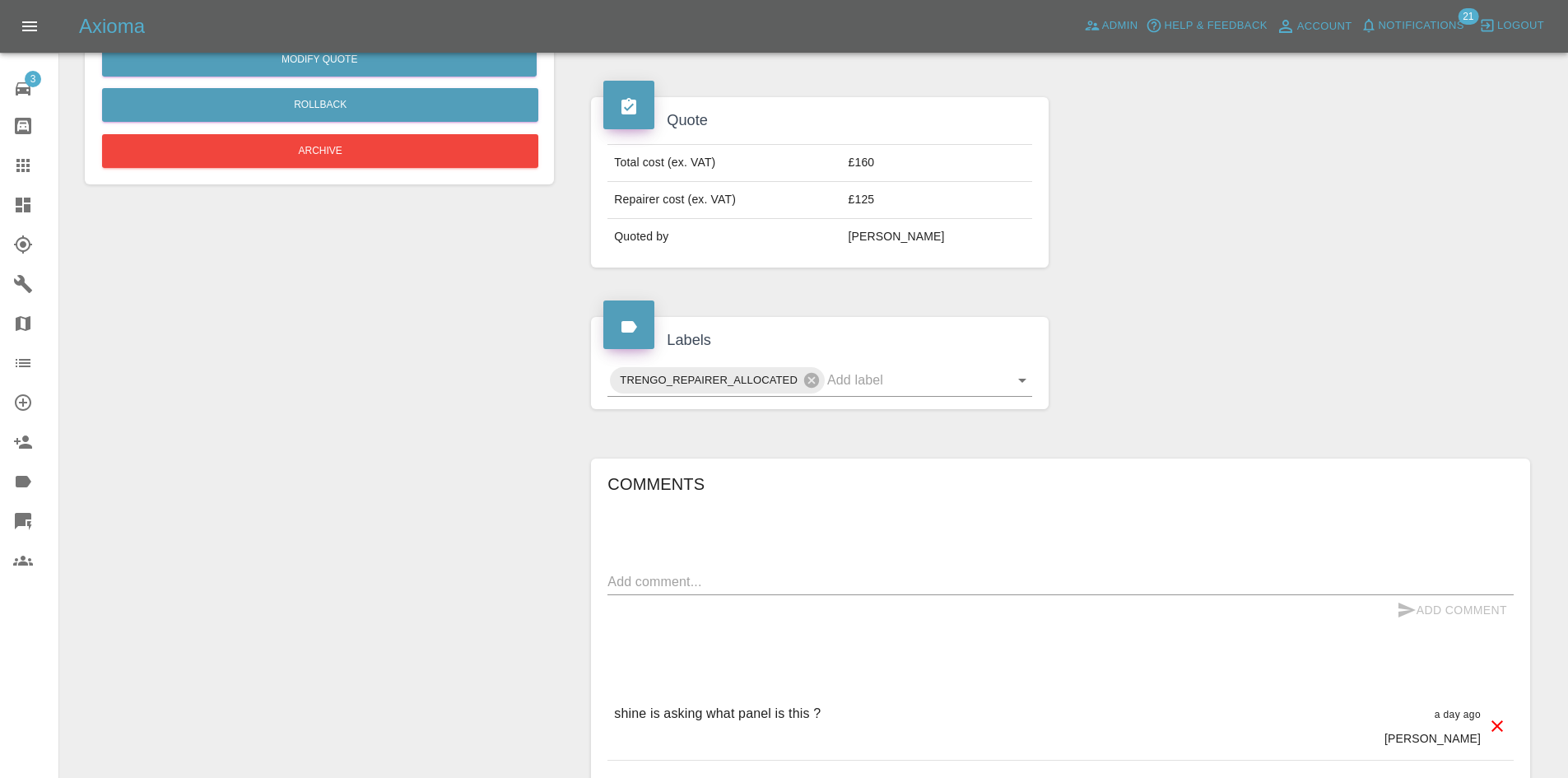
scroll to position [938, 0]
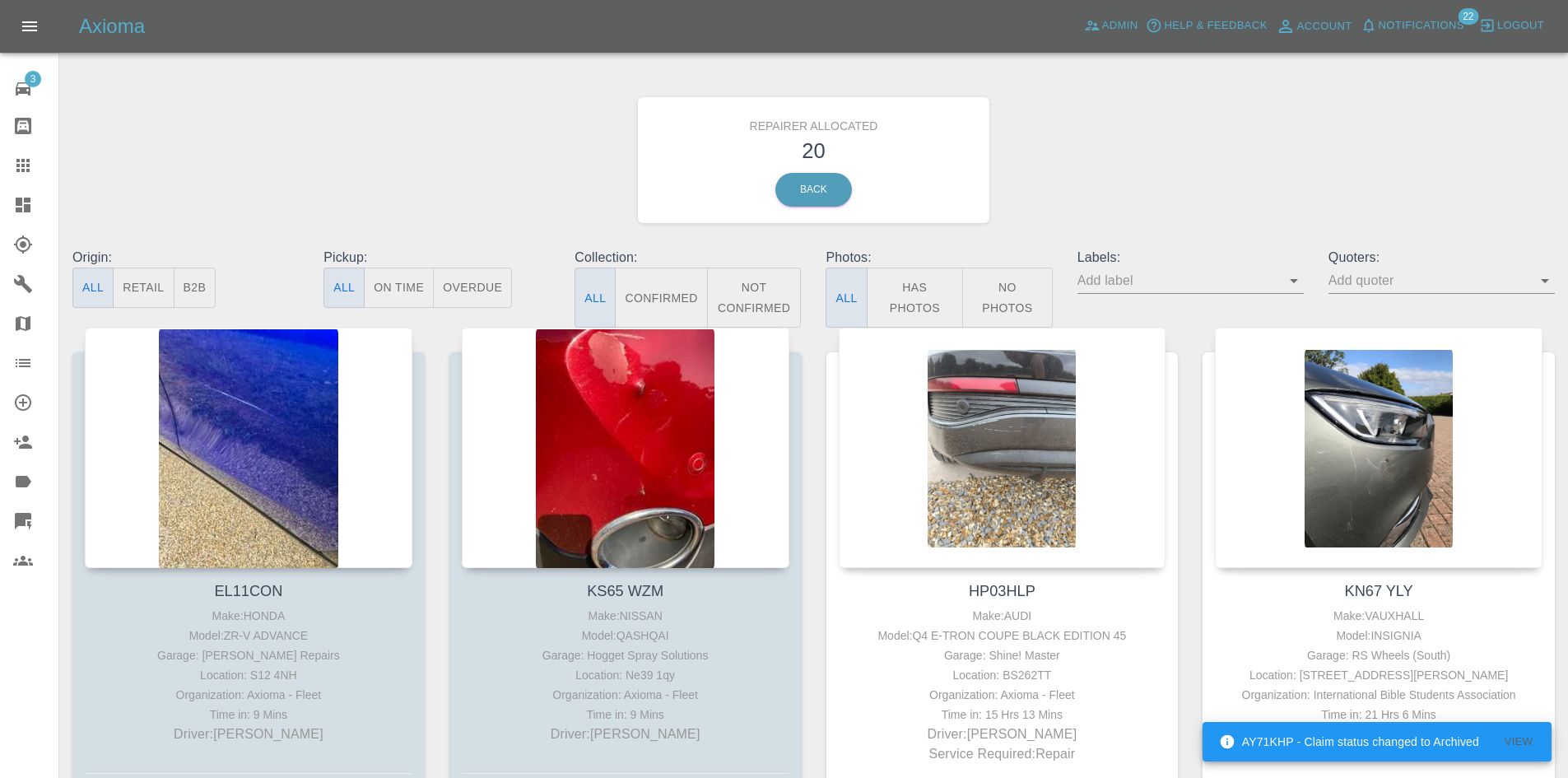
click at [209, 265] on p "Origin:" at bounding box center [186, 257] width 226 height 20
click at [198, 279] on button "B2B" at bounding box center [195, 287] width 43 height 41
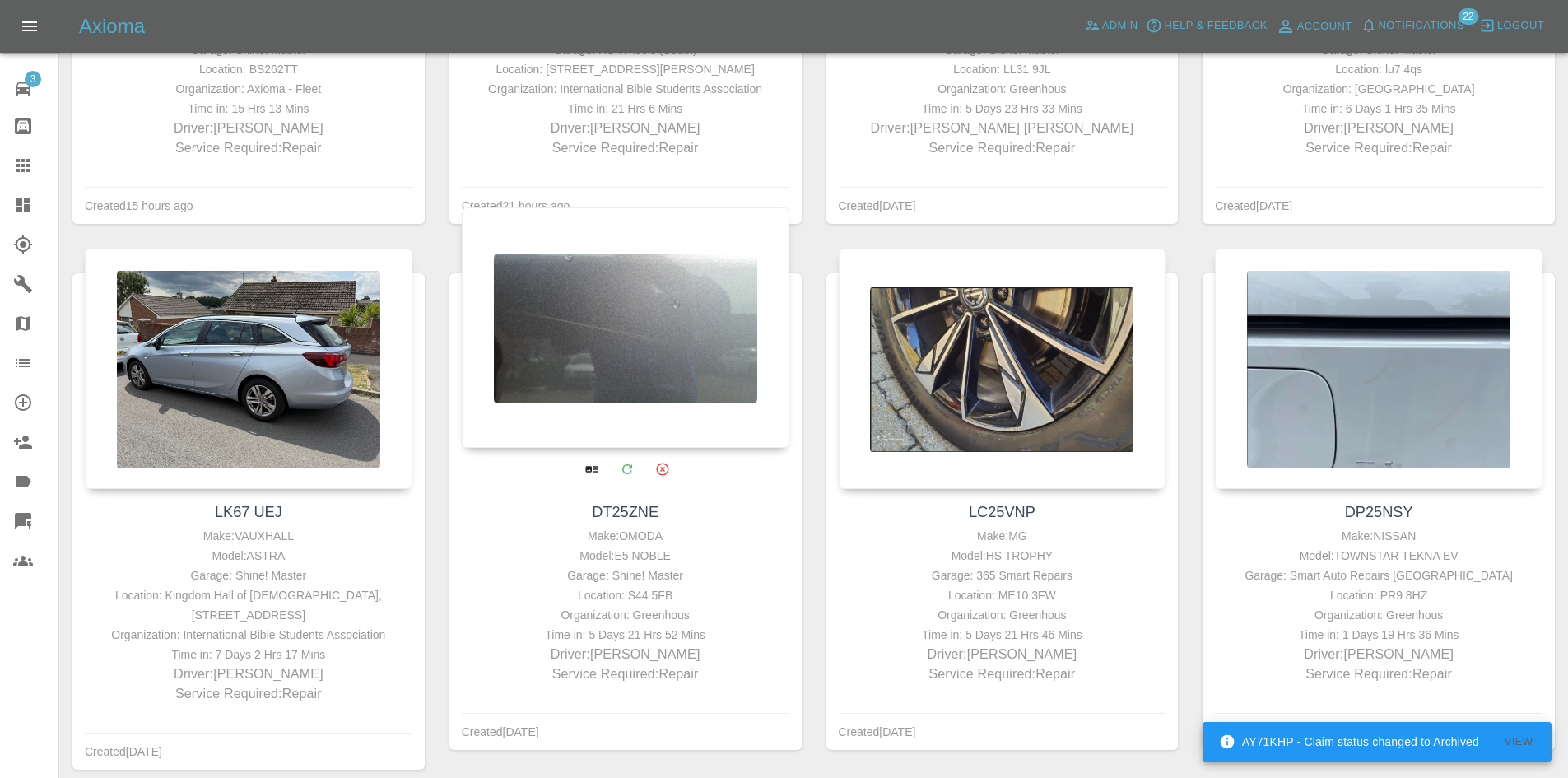
scroll to position [659, 0]
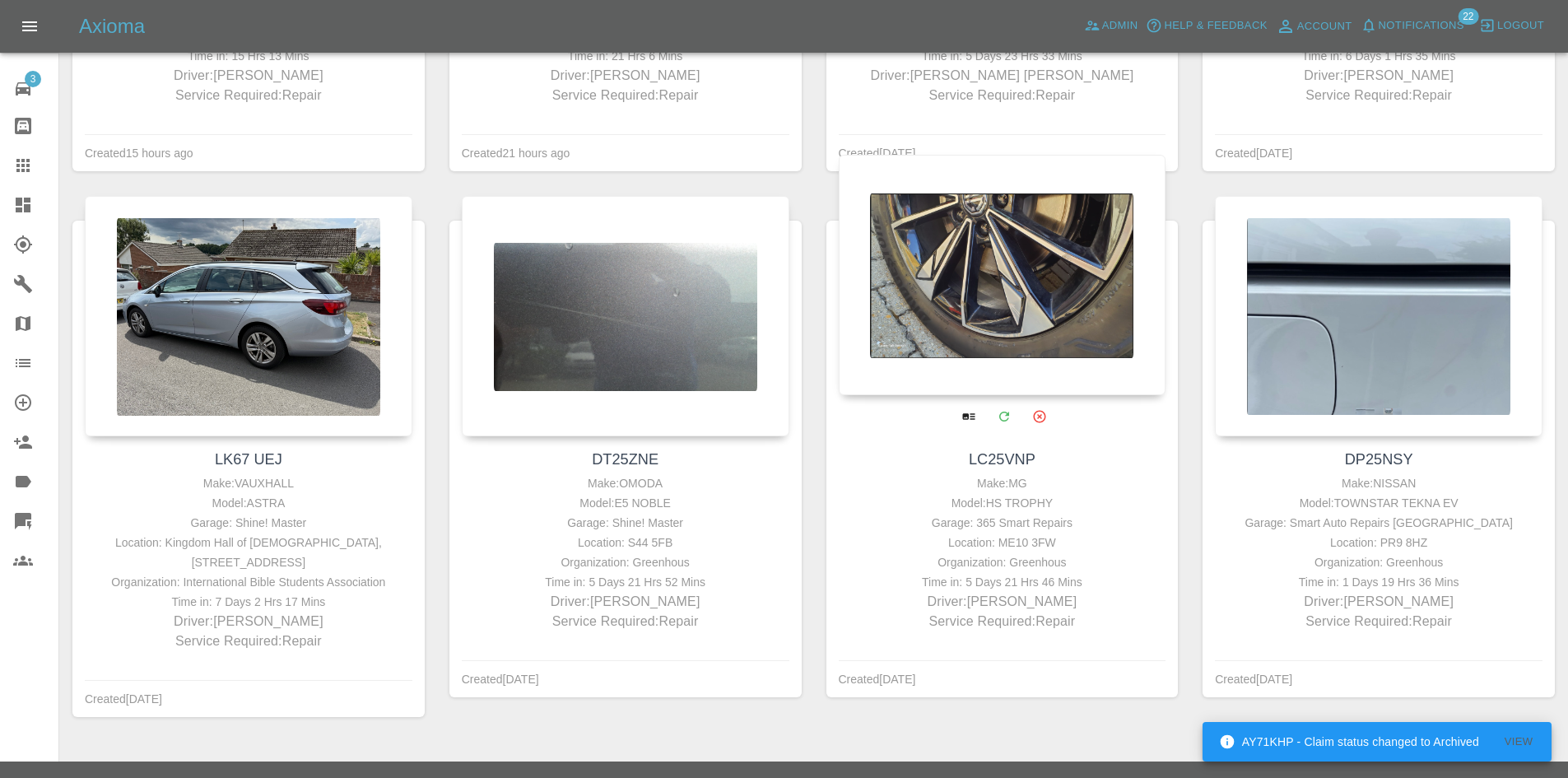
click at [1051, 310] on div at bounding box center [1002, 275] width 328 height 240
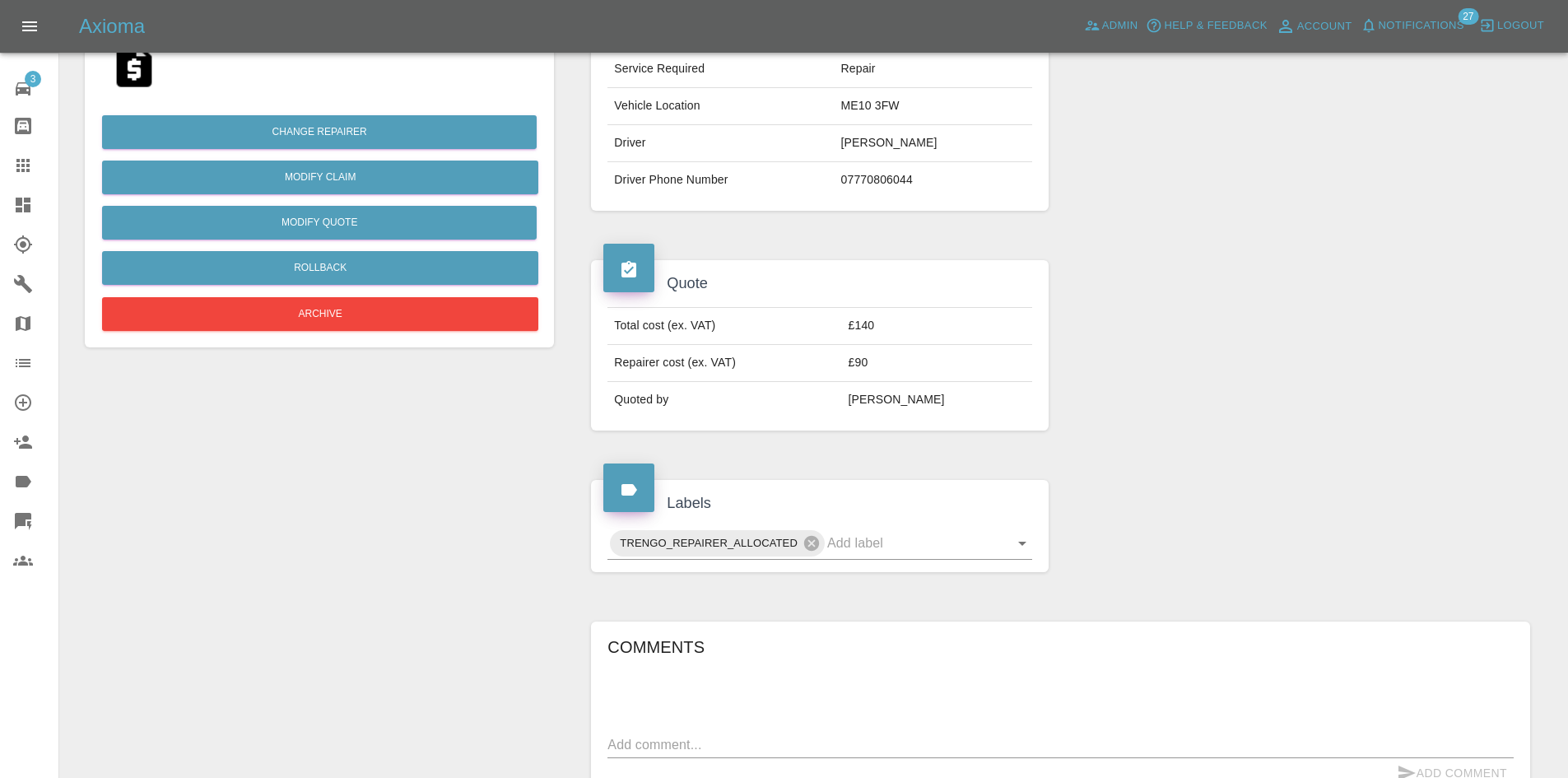
scroll to position [494, 0]
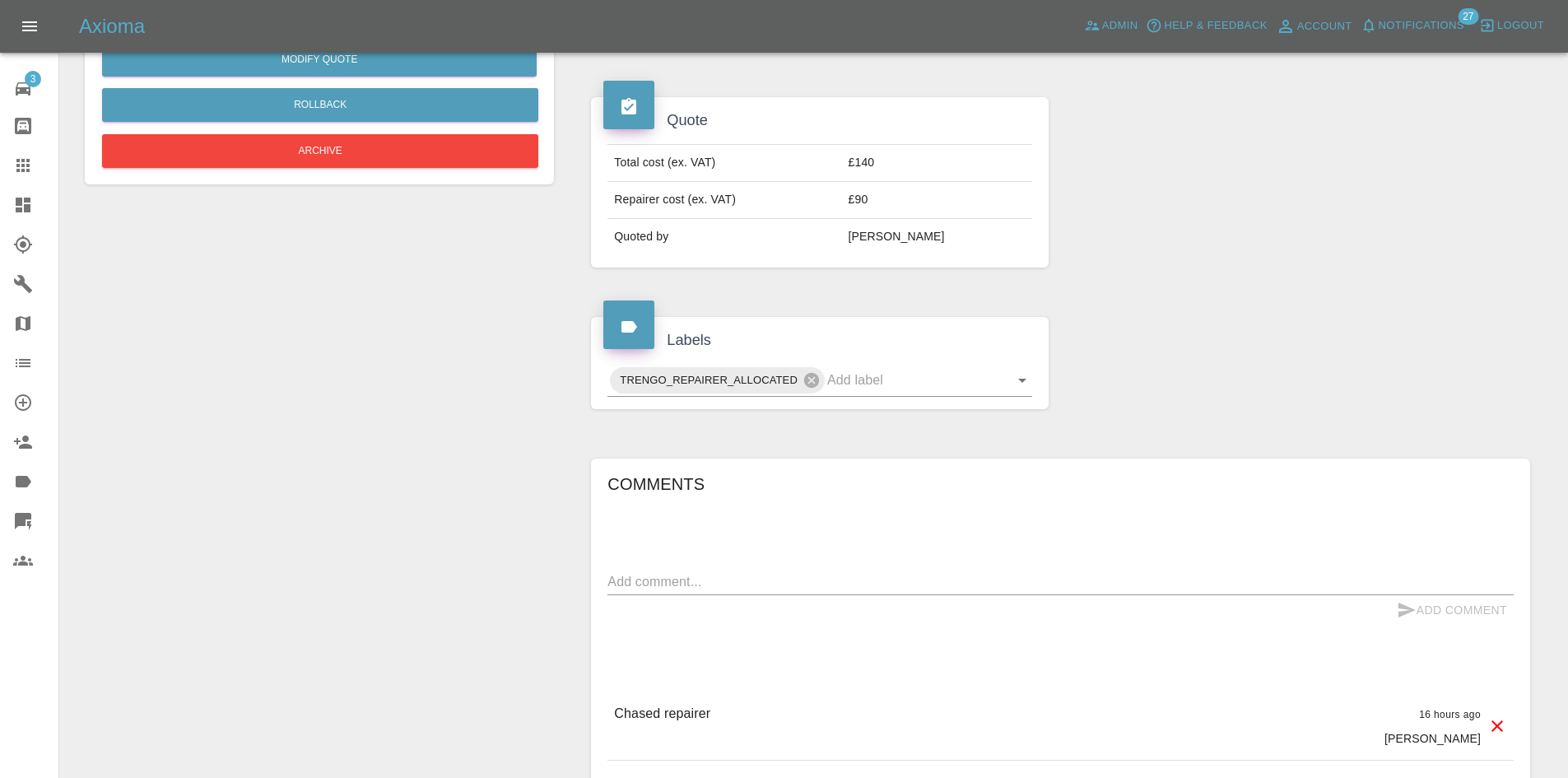
click at [772, 572] on textarea at bounding box center [1061, 581] width 906 height 19
type textarea "called twice no answer"
click at [1459, 613] on button "Add Comment" at bounding box center [1452, 610] width 123 height 31
click at [17, 217] on link "Dashboard" at bounding box center [29, 205] width 59 height 40
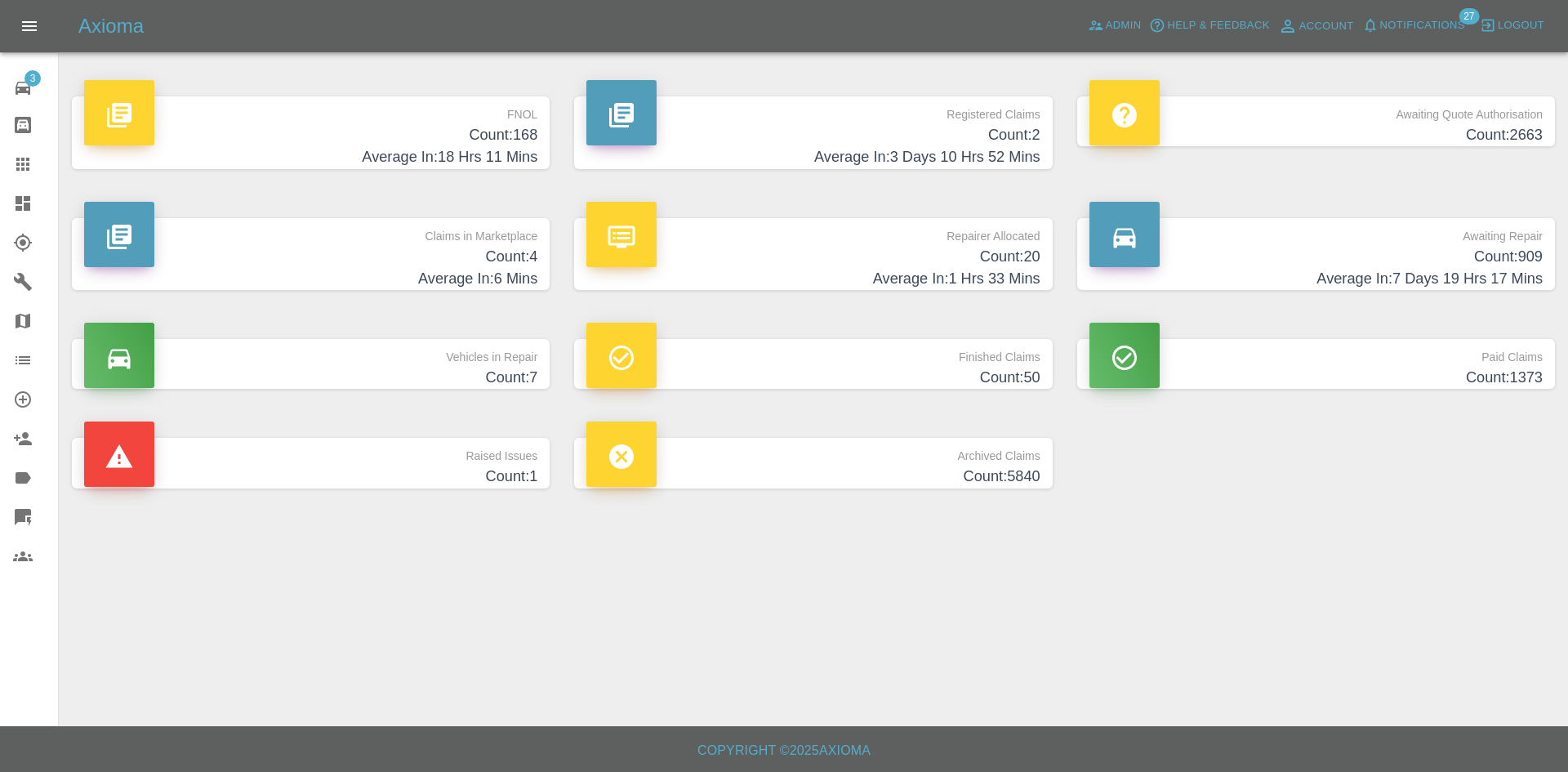
click at [781, 263] on h4 "Count: 20" at bounding box center [813, 256] width 453 height 22
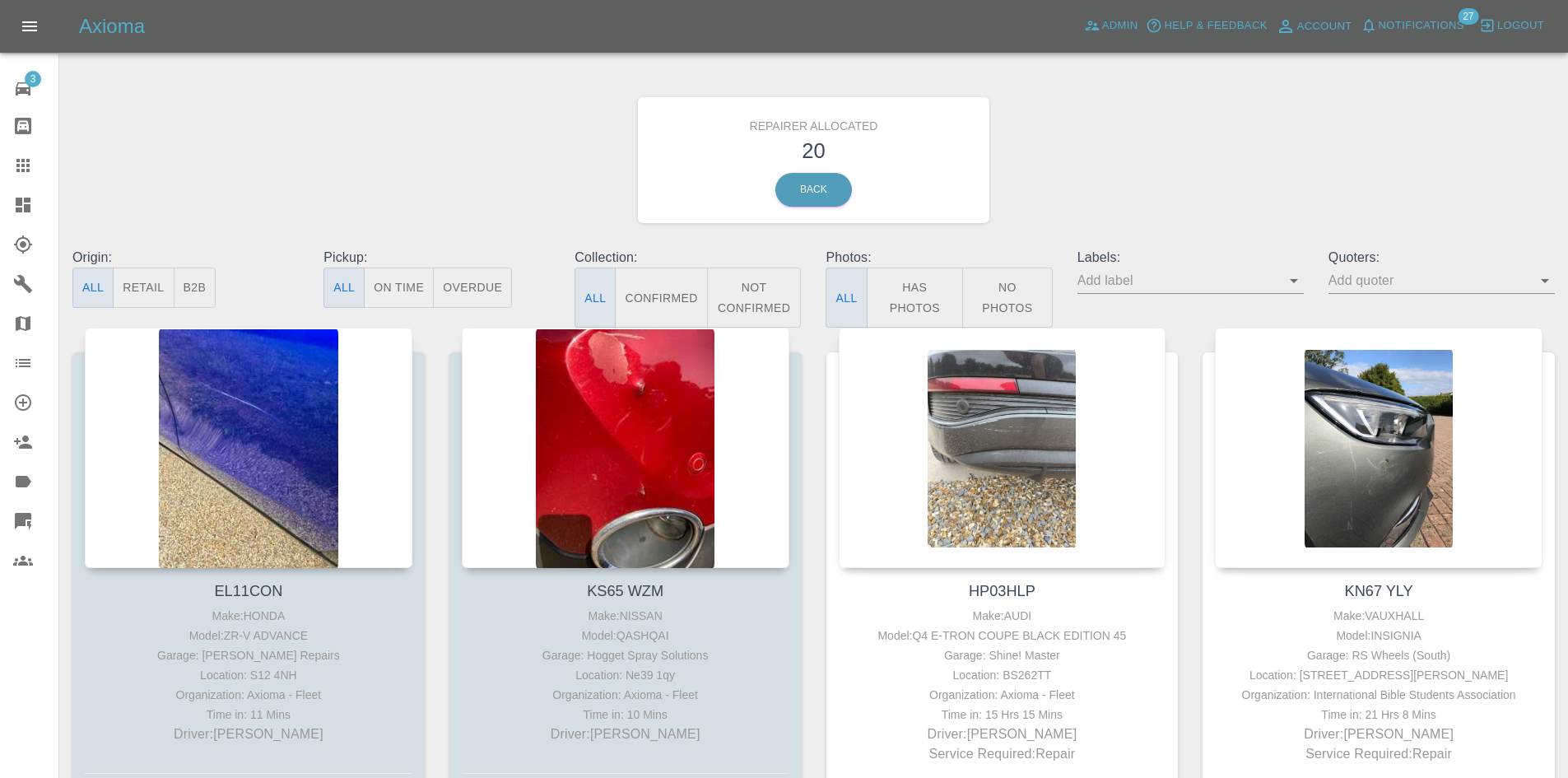
click at [202, 296] on button "B2B" at bounding box center [195, 287] width 43 height 41
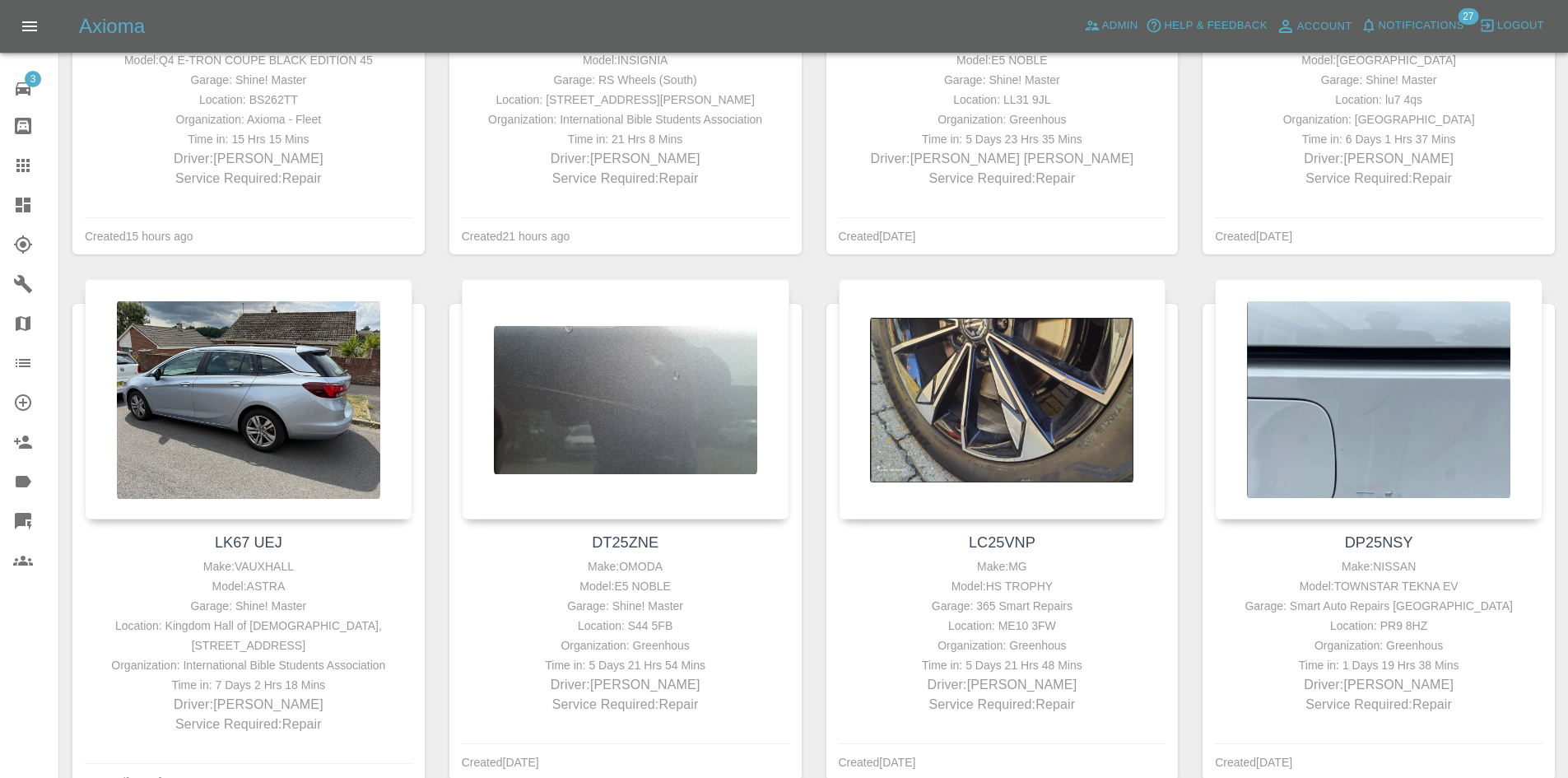
scroll to position [576, 0]
click at [1193, 271] on div "CA18ZGW Make: HYUNDAI Model: TUCSON Garage: Shine! Master Location: lu7 4qs Org…" at bounding box center [1378, 15] width 377 height 527
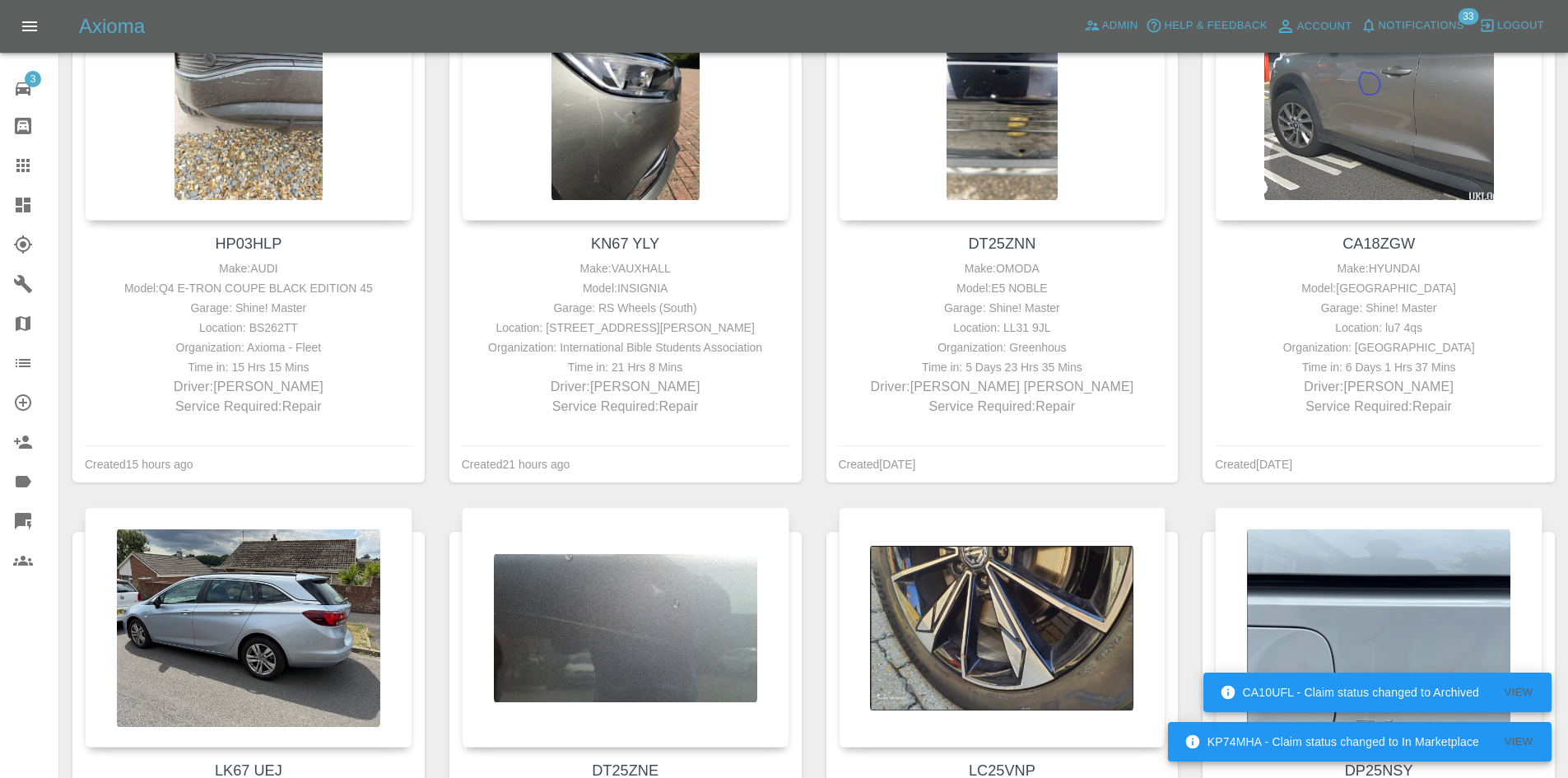
scroll to position [659, 0]
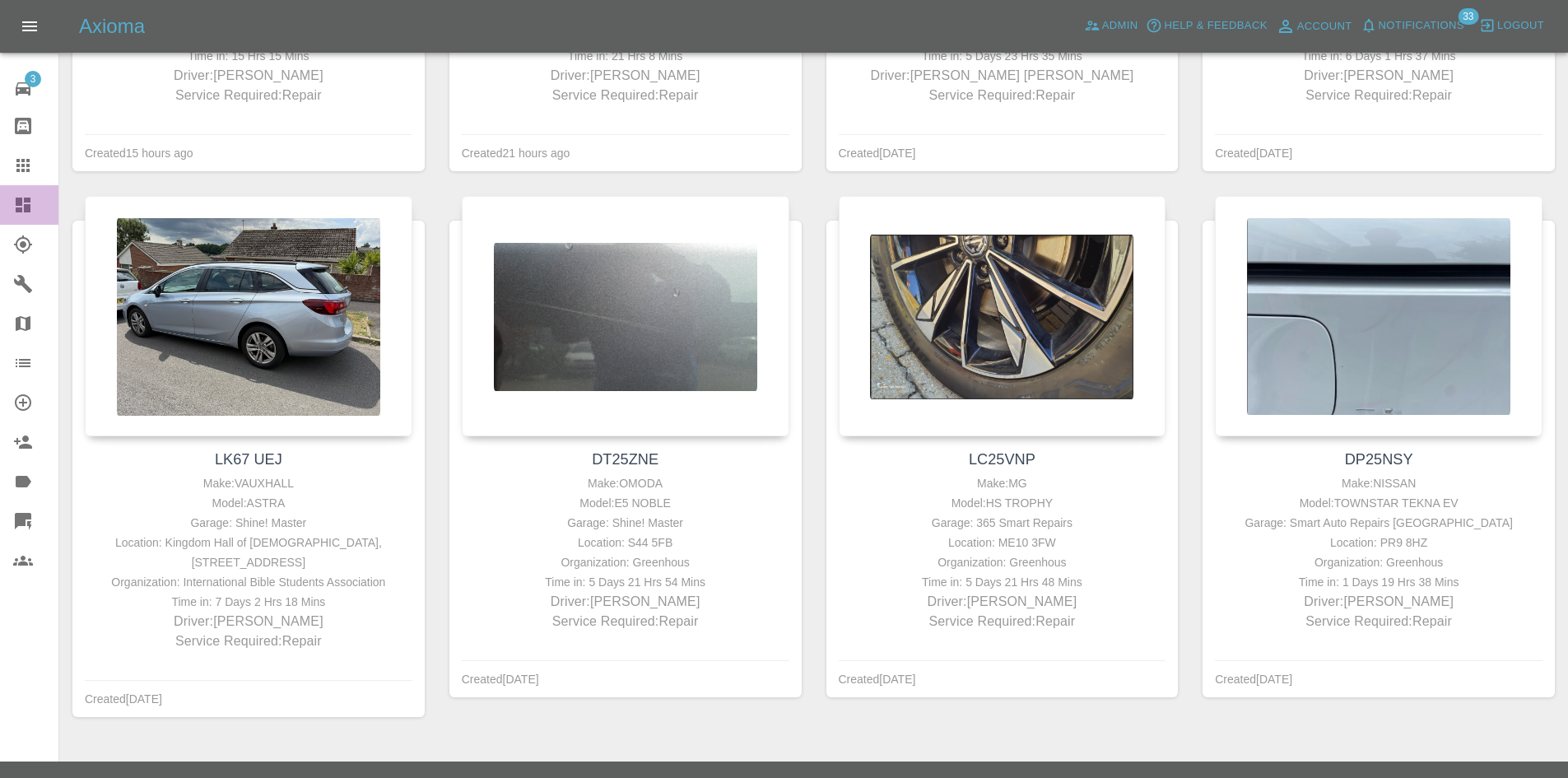
click at [0, 205] on link "Dashboard" at bounding box center [29, 205] width 59 height 40
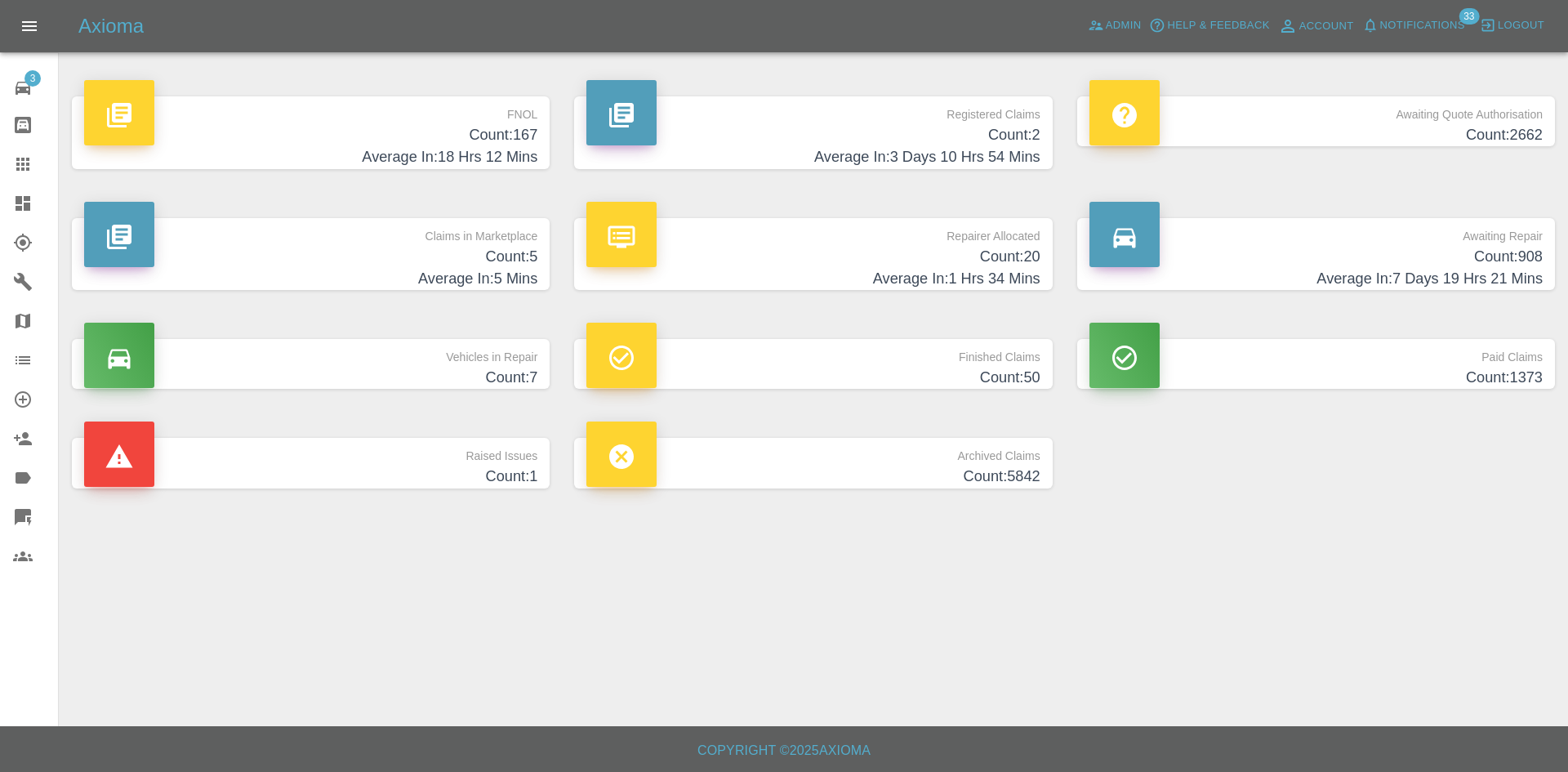
click at [307, 274] on h4 "Average In: 5 Mins" at bounding box center [310, 279] width 453 height 22
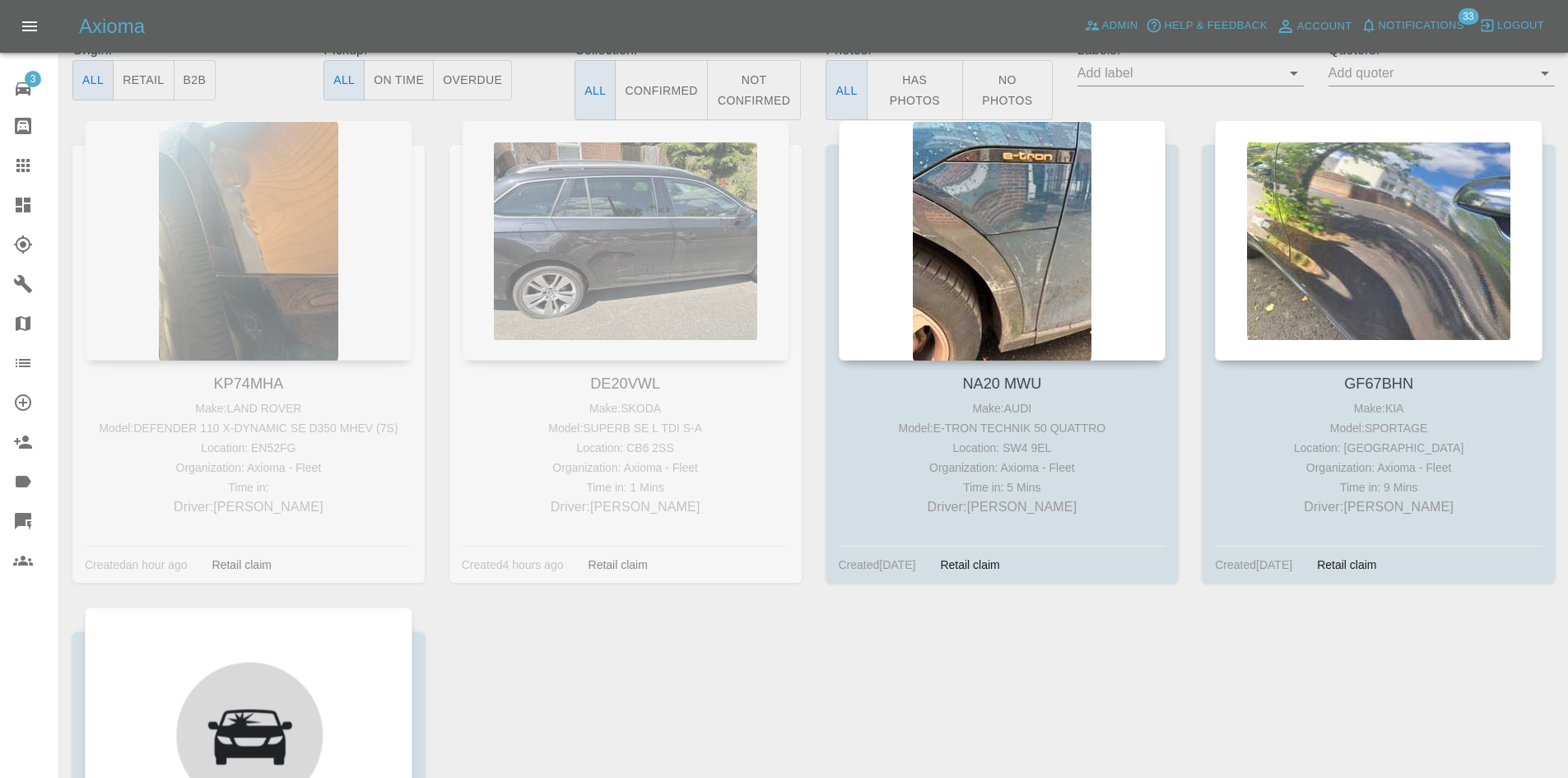
scroll to position [589, 0]
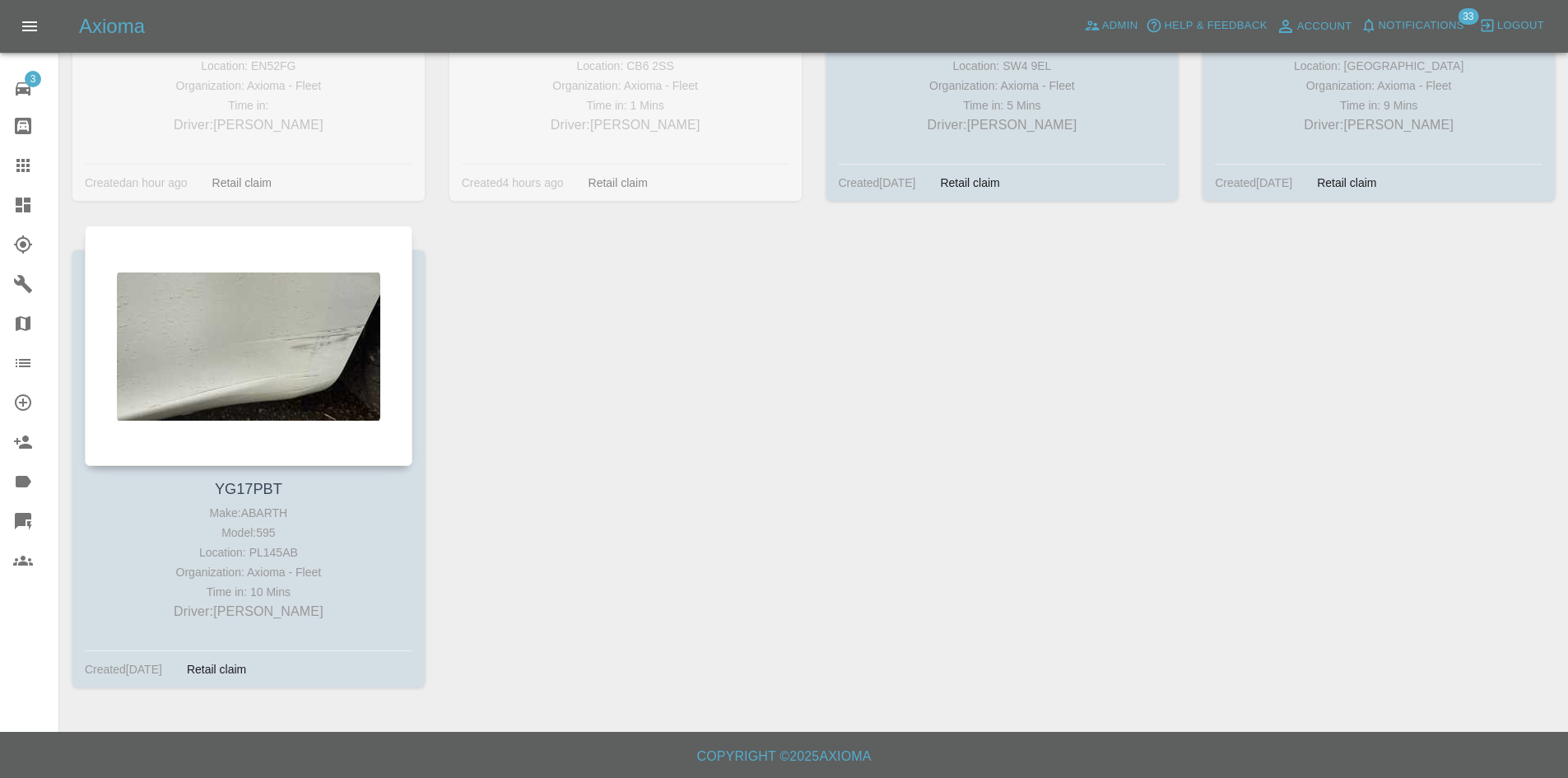
click at [18, 195] on link "Dashboard" at bounding box center [29, 205] width 59 height 40
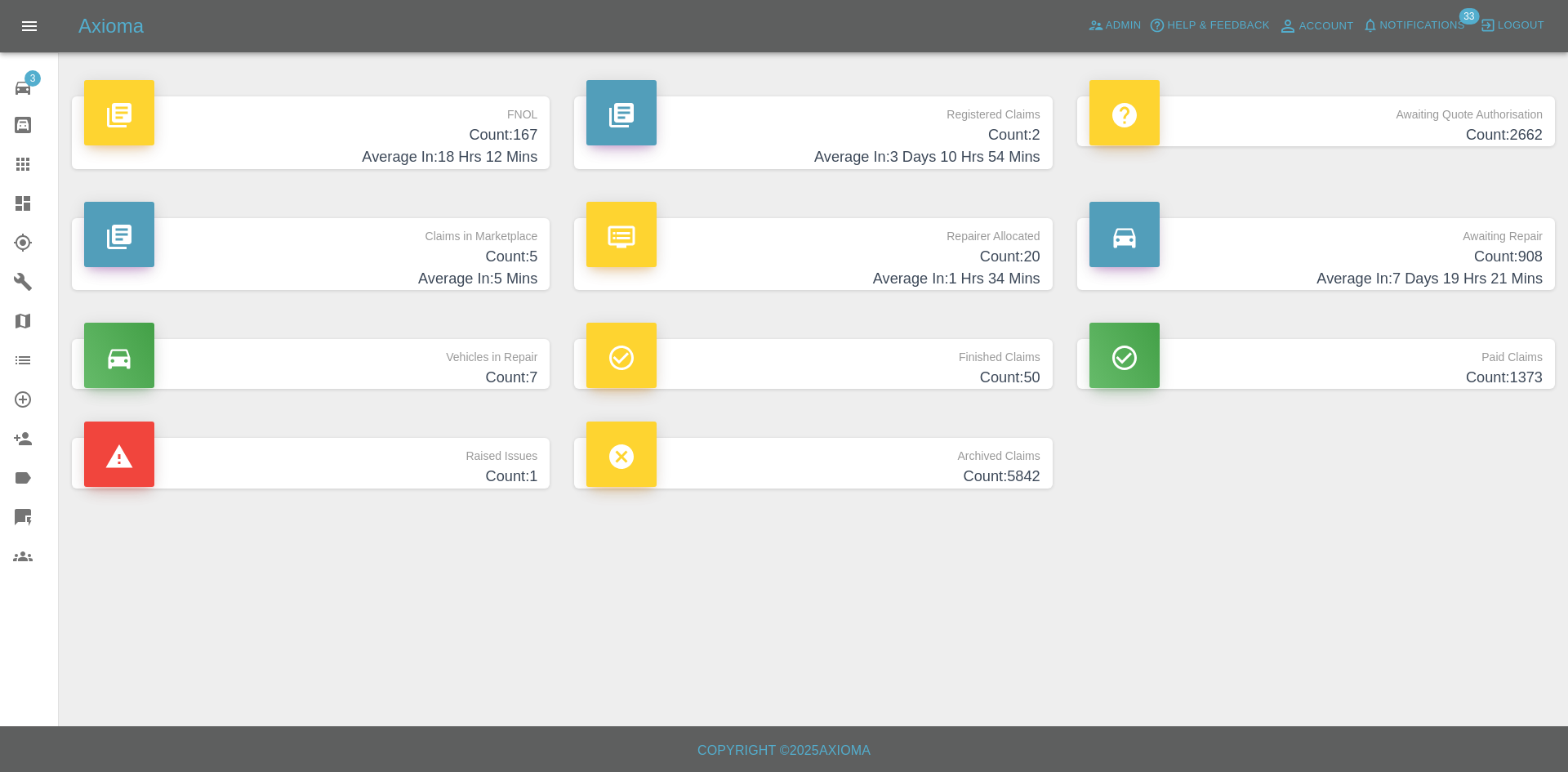
click at [360, 123] on p "FNOL" at bounding box center [310, 110] width 453 height 28
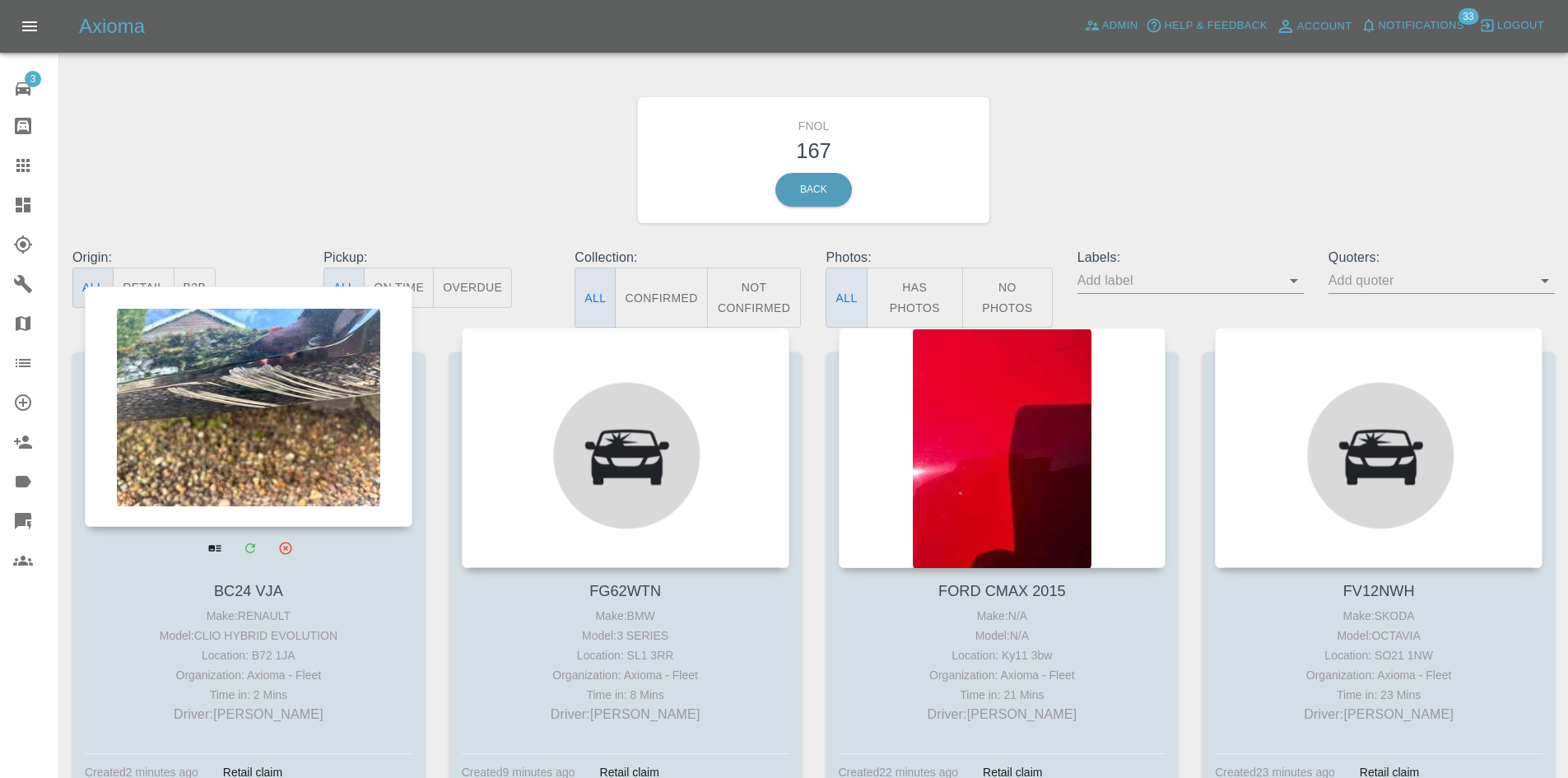
click at [249, 366] on div at bounding box center [248, 406] width 328 height 240
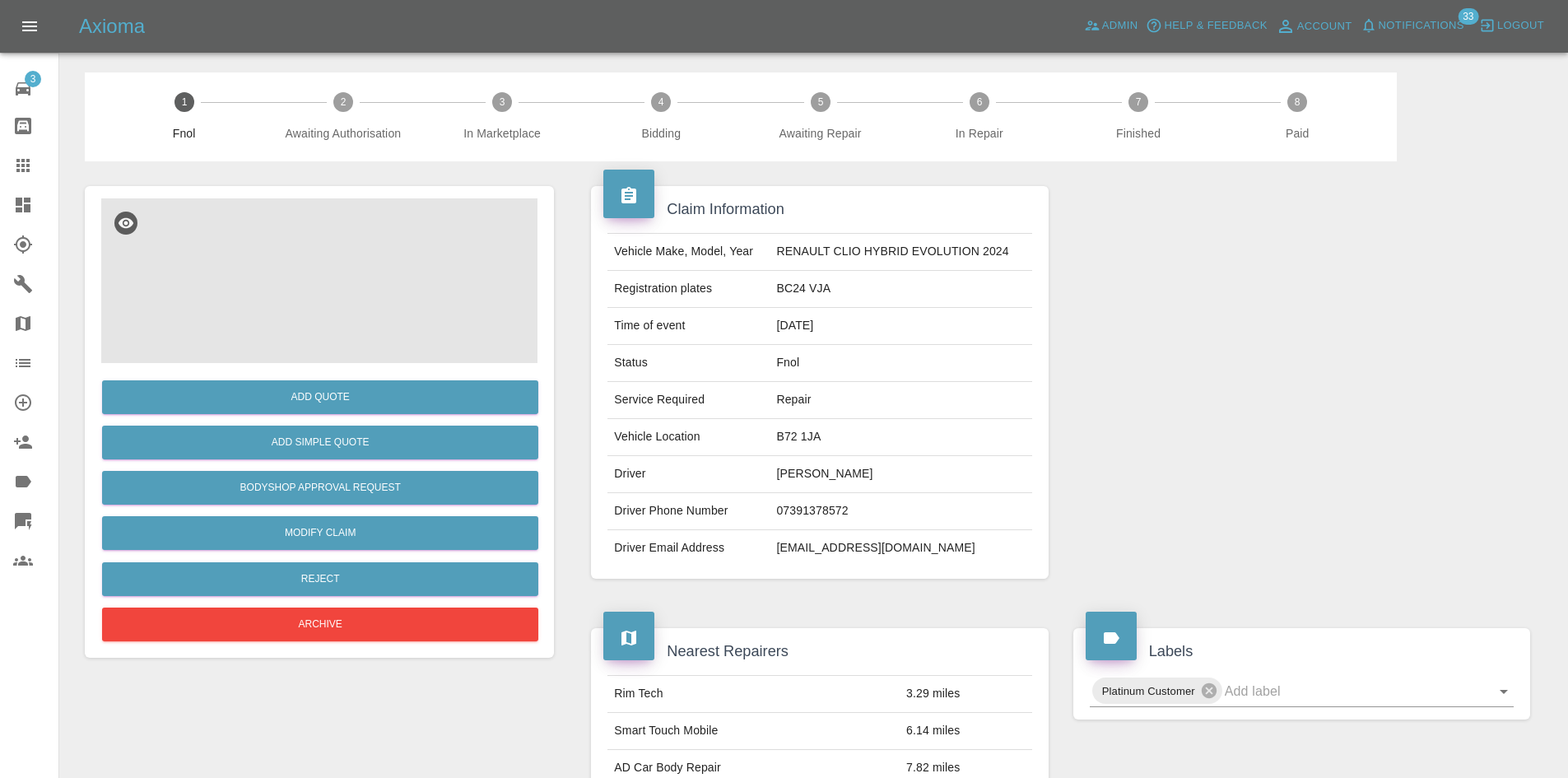
click at [281, 282] on img at bounding box center [319, 281] width 436 height 165
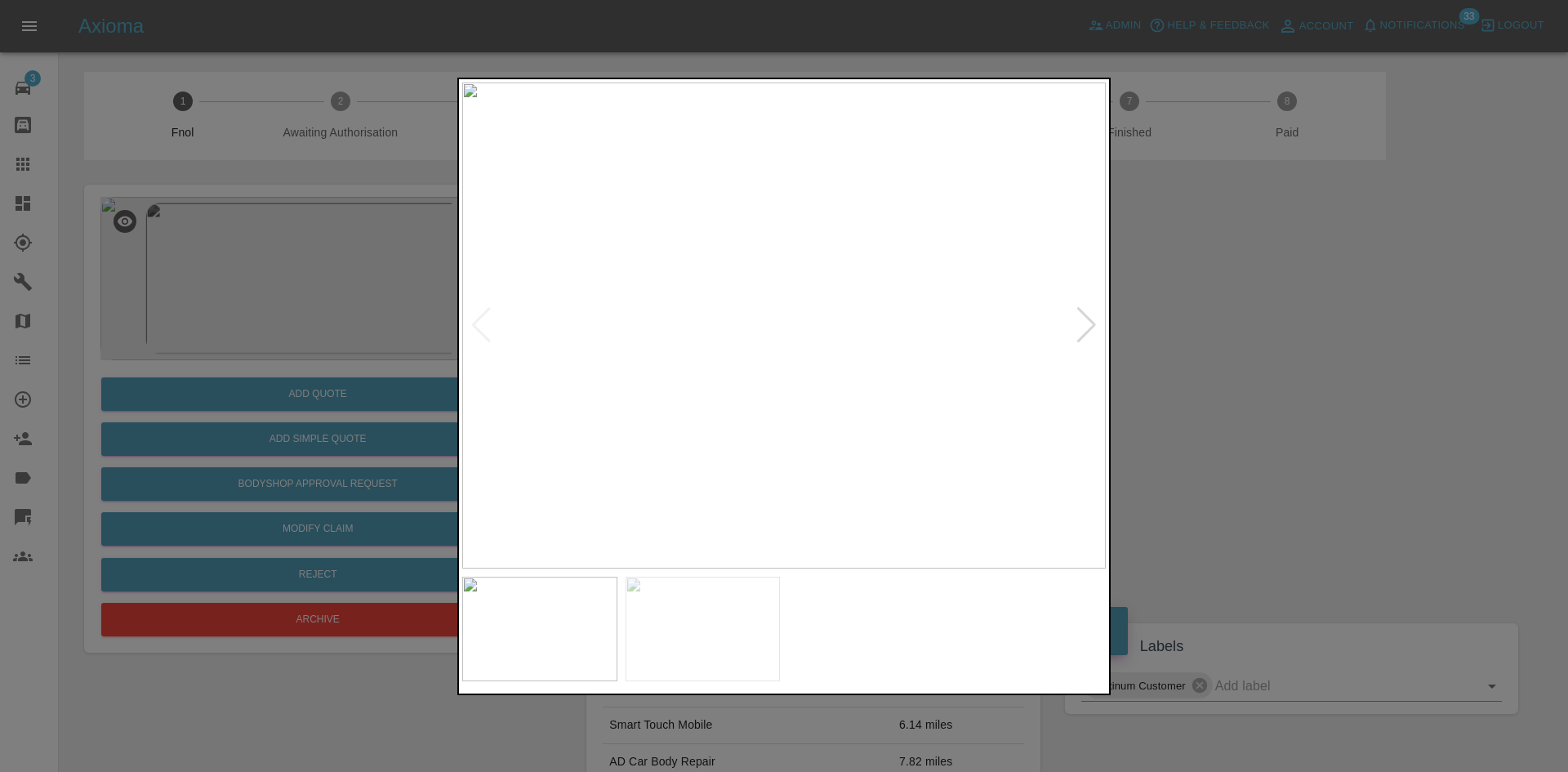
click at [1089, 318] on div at bounding box center [1086, 325] width 22 height 35
click at [1237, 314] on div at bounding box center [784, 386] width 1568 height 772
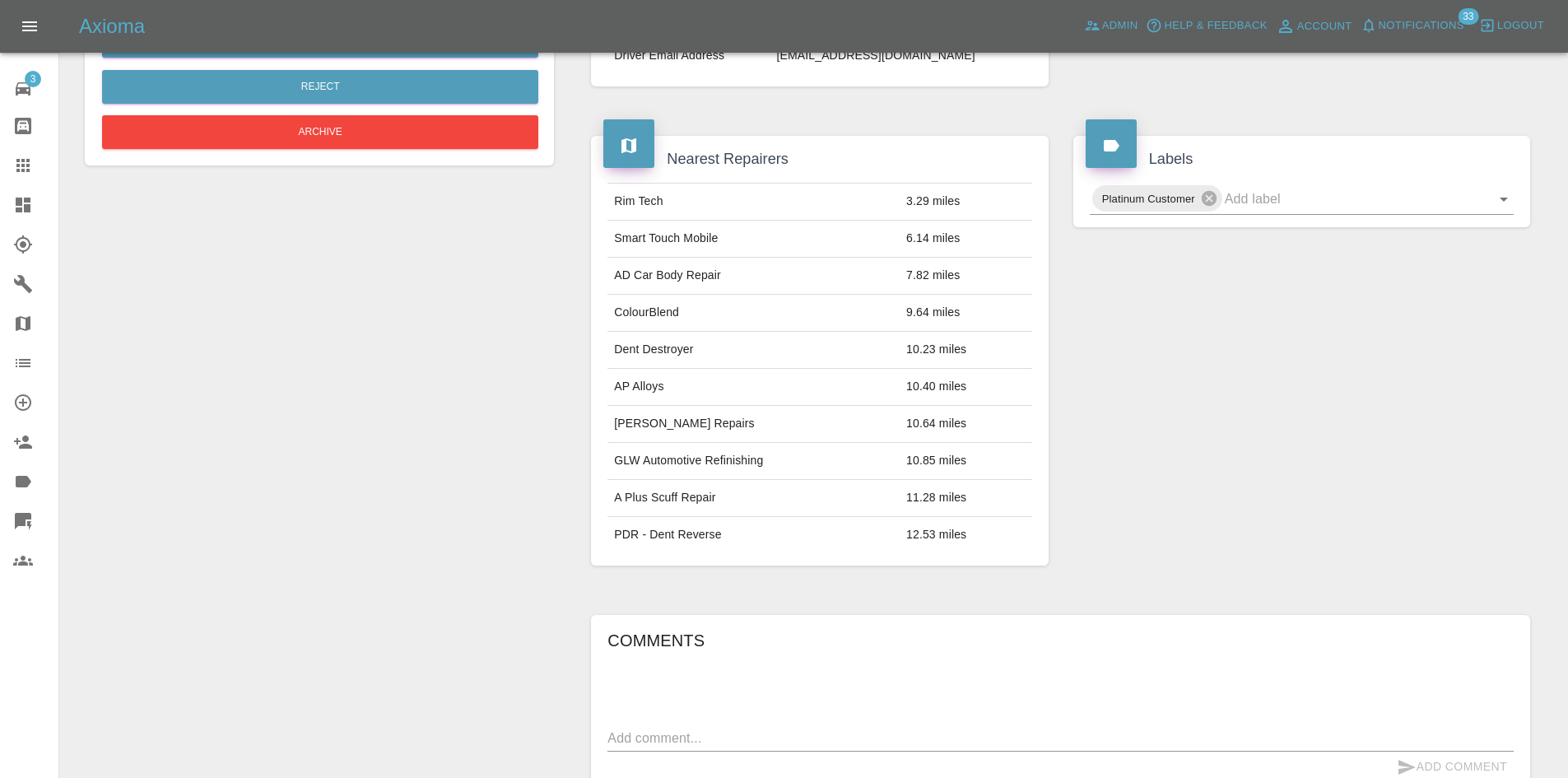
scroll to position [755, 0]
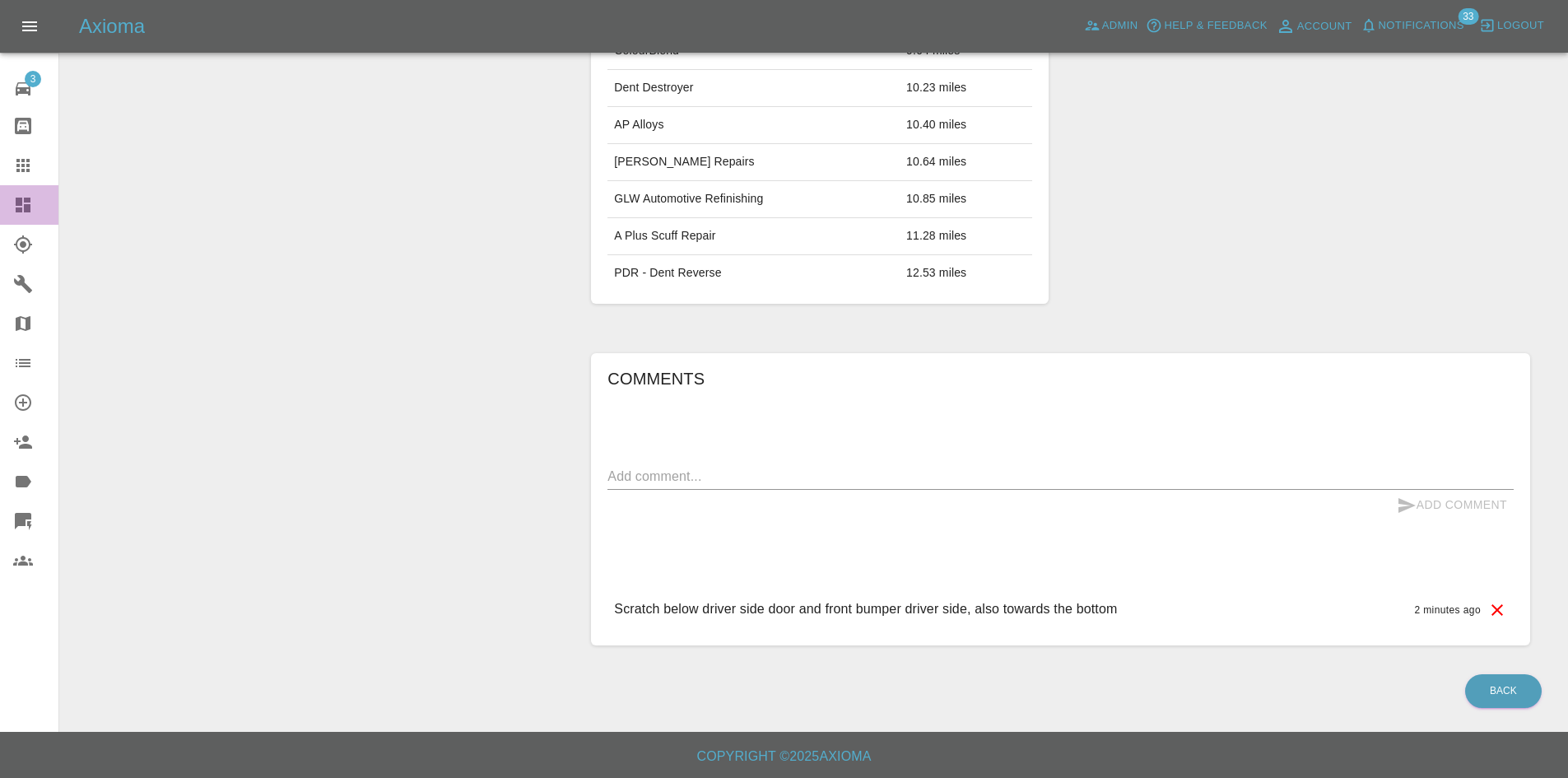
click at [0, 197] on link "Dashboard" at bounding box center [29, 205] width 59 height 40
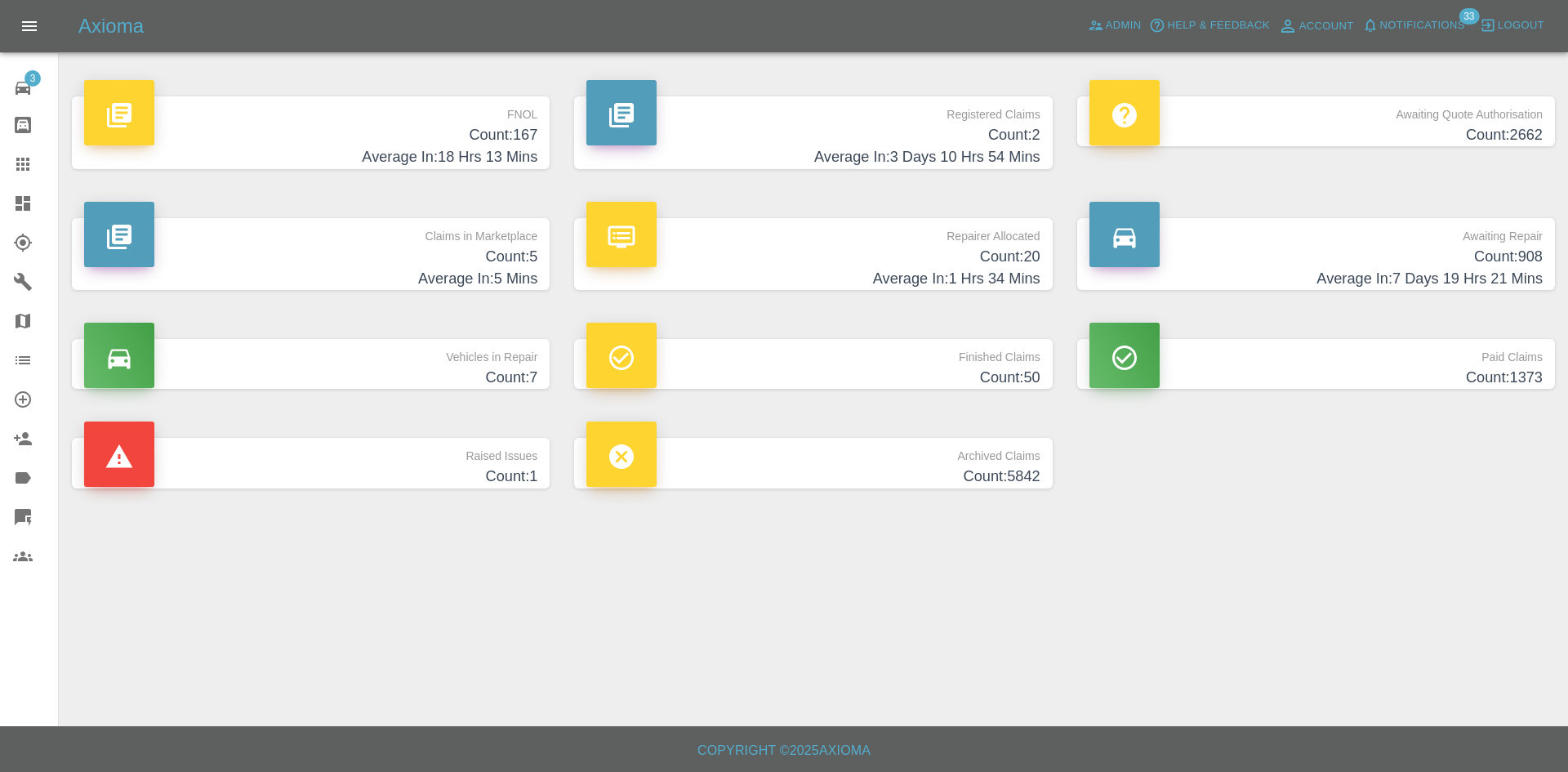
click at [910, 274] on h4 "Average In: 1 Hrs 34 Mins" at bounding box center [813, 279] width 453 height 22
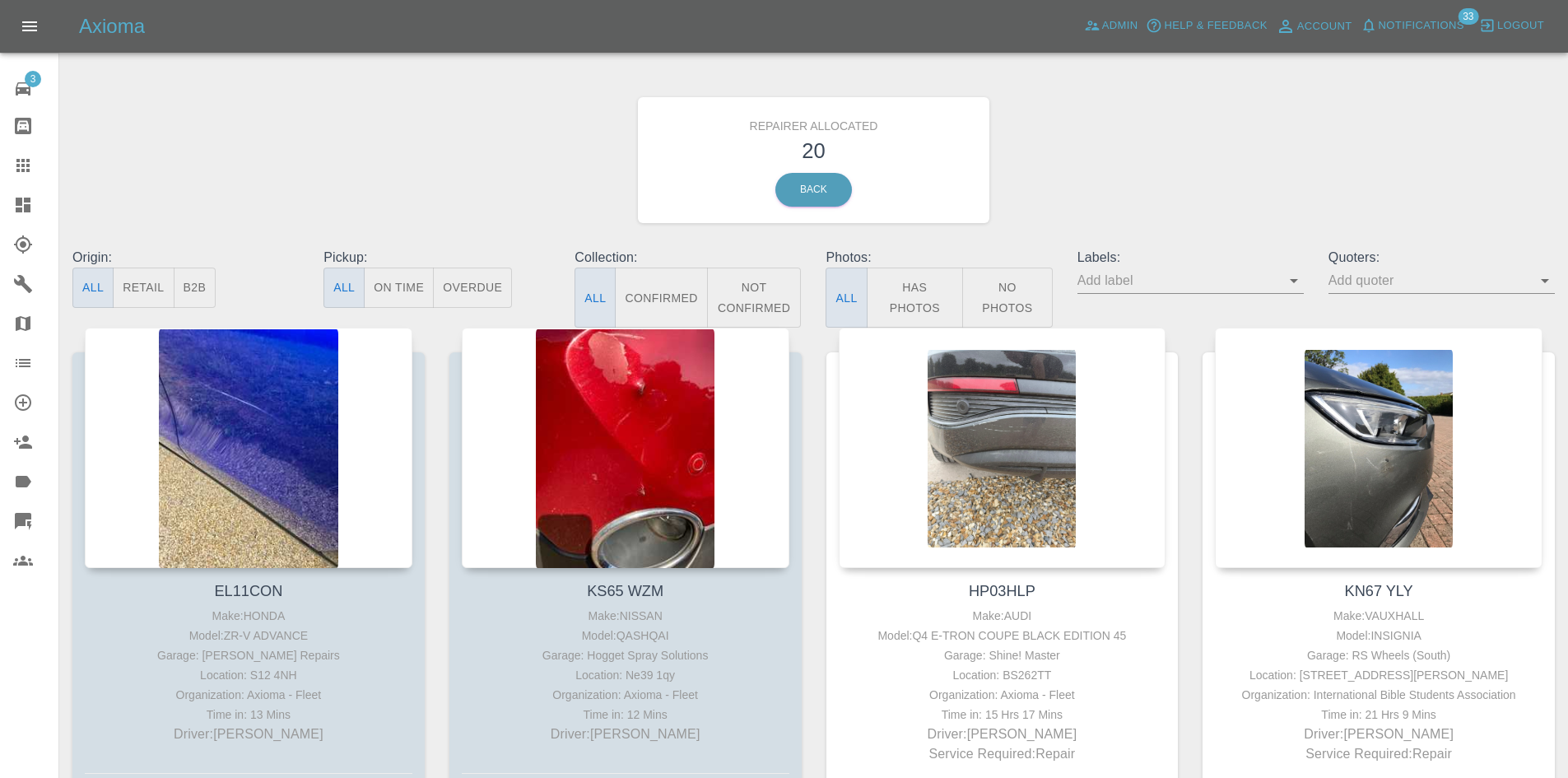
click at [9, 202] on link "Dashboard" at bounding box center [29, 205] width 59 height 40
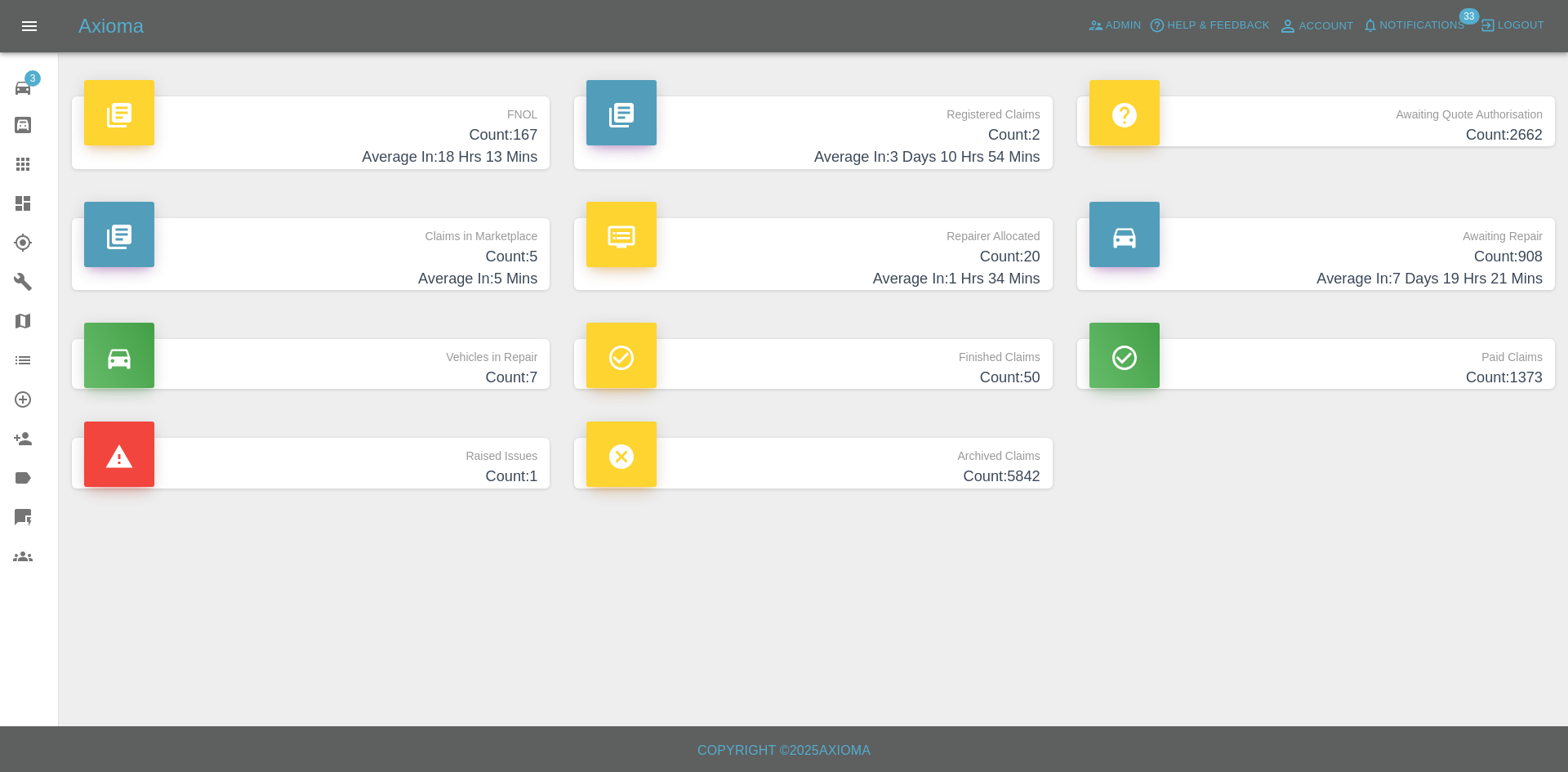
click at [1326, 250] on h4 "Count: 908" at bounding box center [1316, 256] width 453 height 22
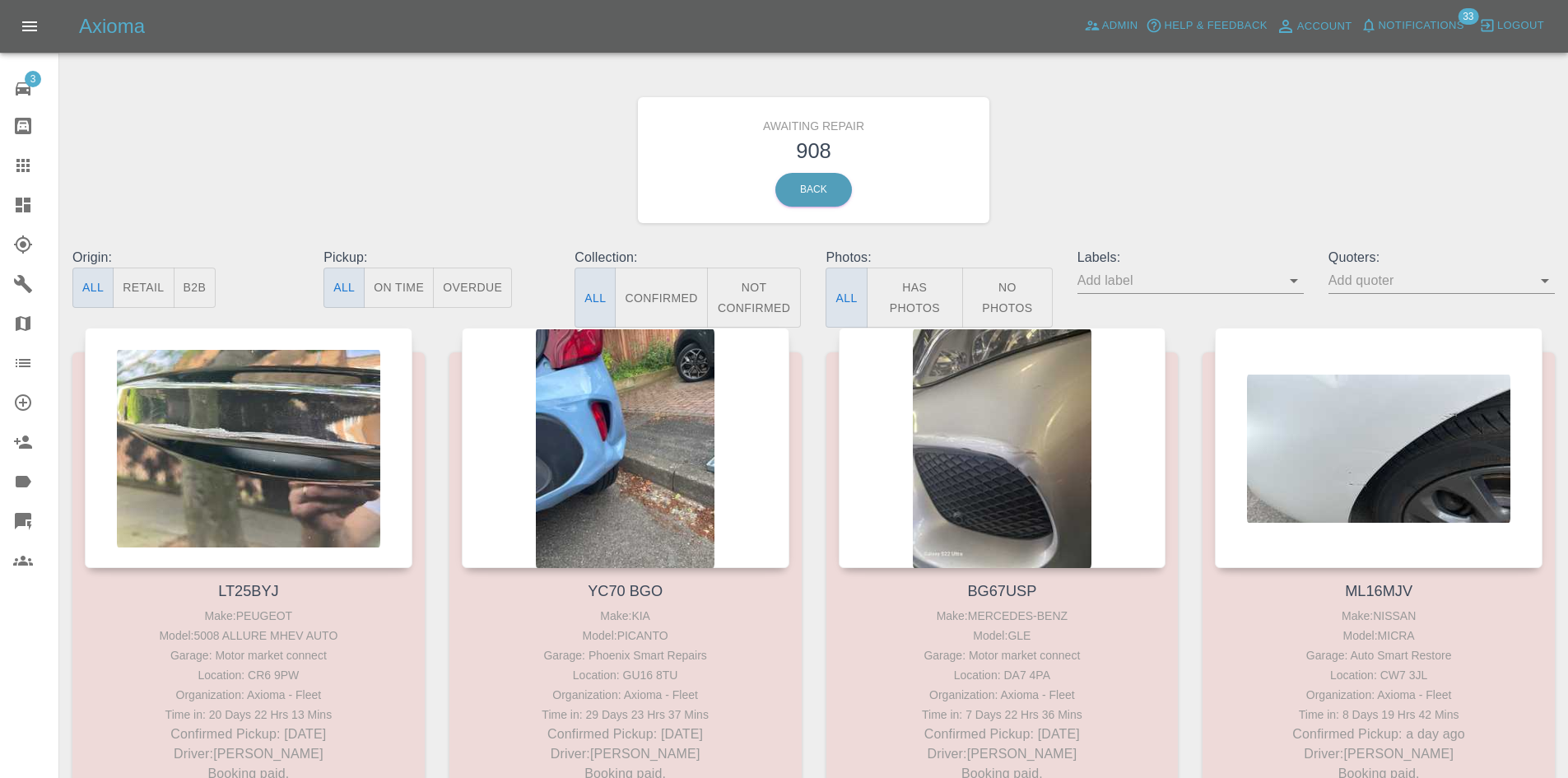
click at [192, 297] on button "B2B" at bounding box center [195, 287] width 43 height 41
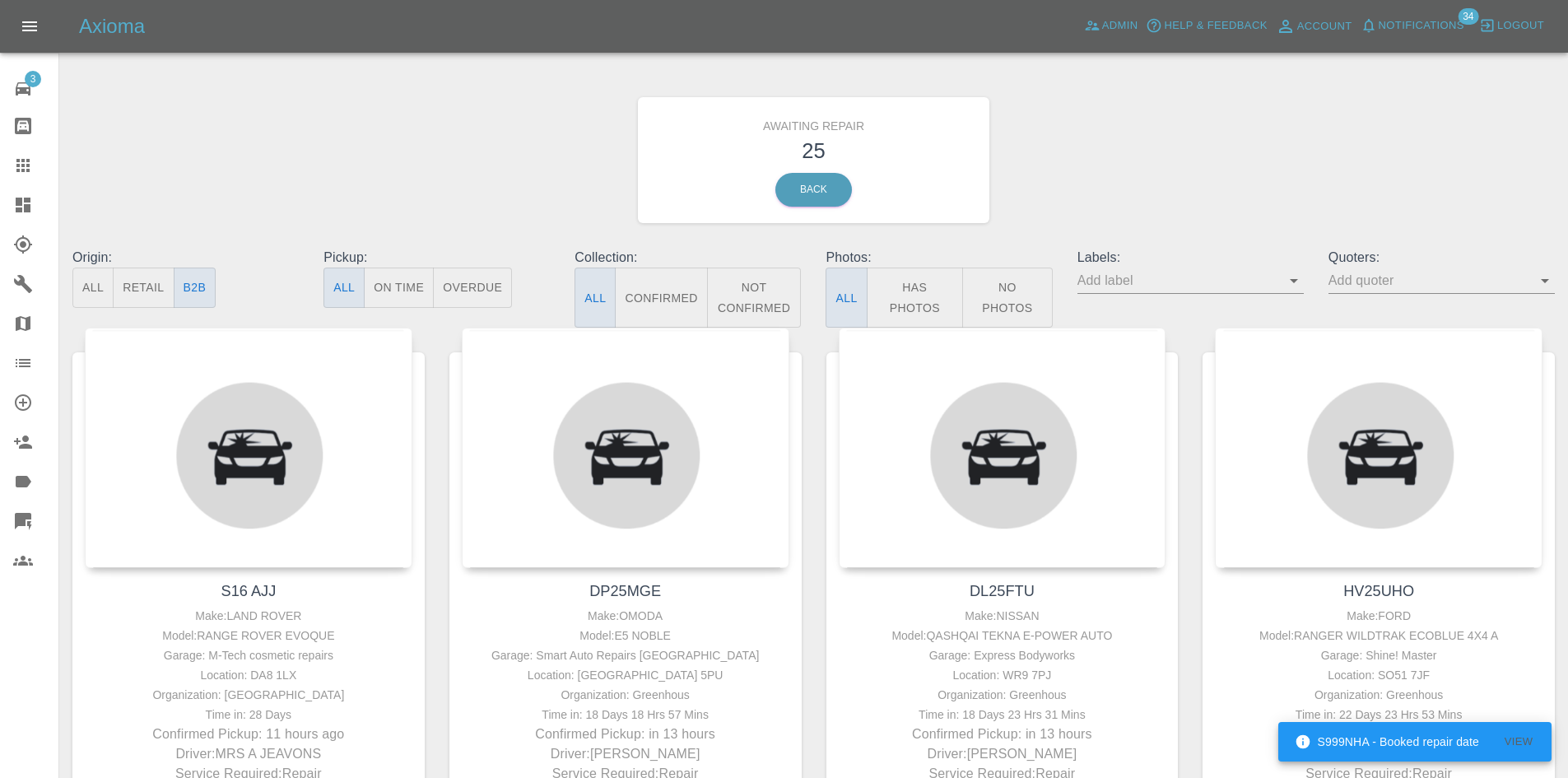
click at [2, 195] on link "Dashboard" at bounding box center [29, 205] width 59 height 40
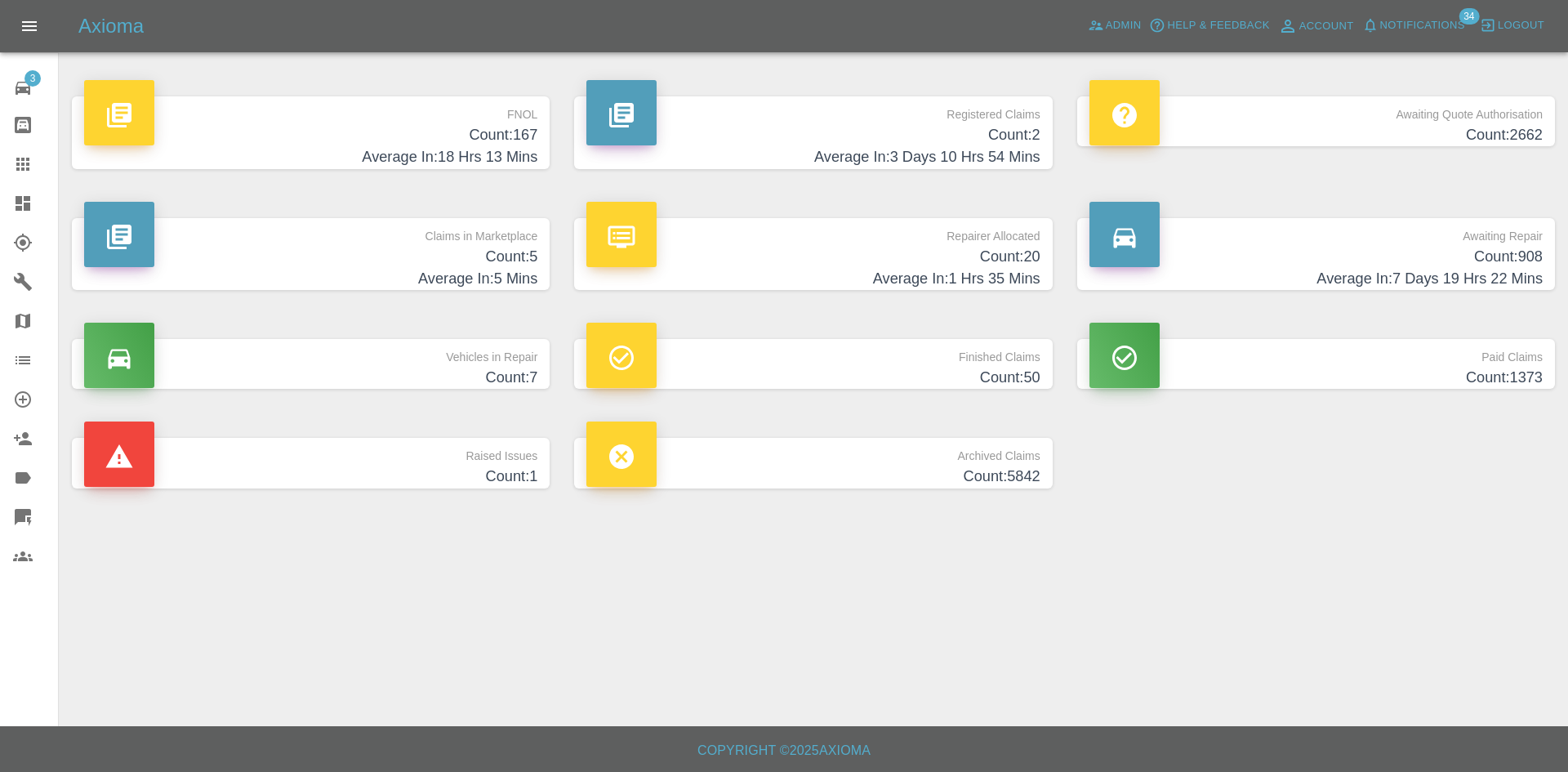
click at [922, 129] on h4 "Count: 2" at bounding box center [813, 135] width 453 height 22
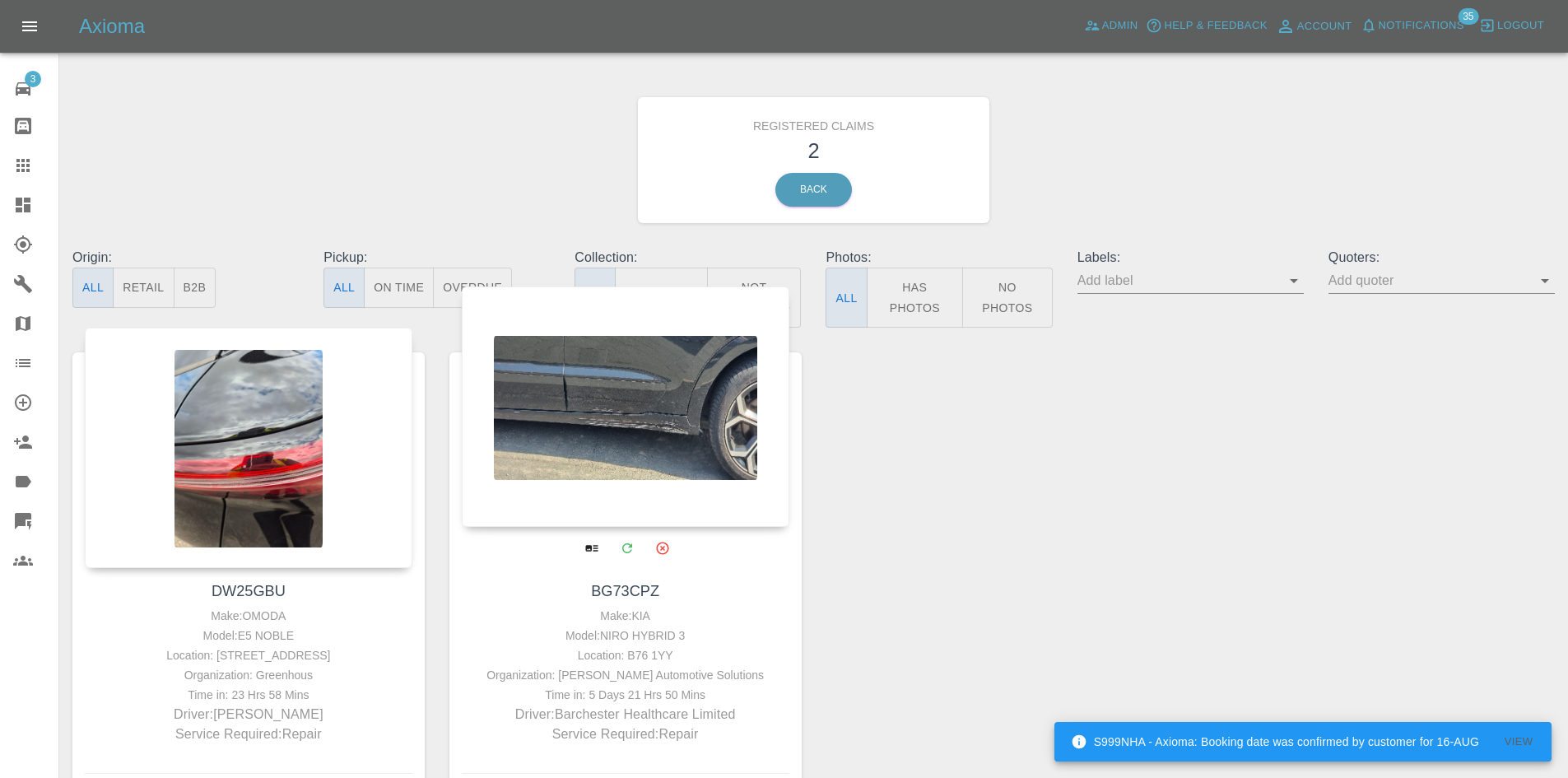
click at [643, 411] on div at bounding box center [626, 406] width 328 height 240
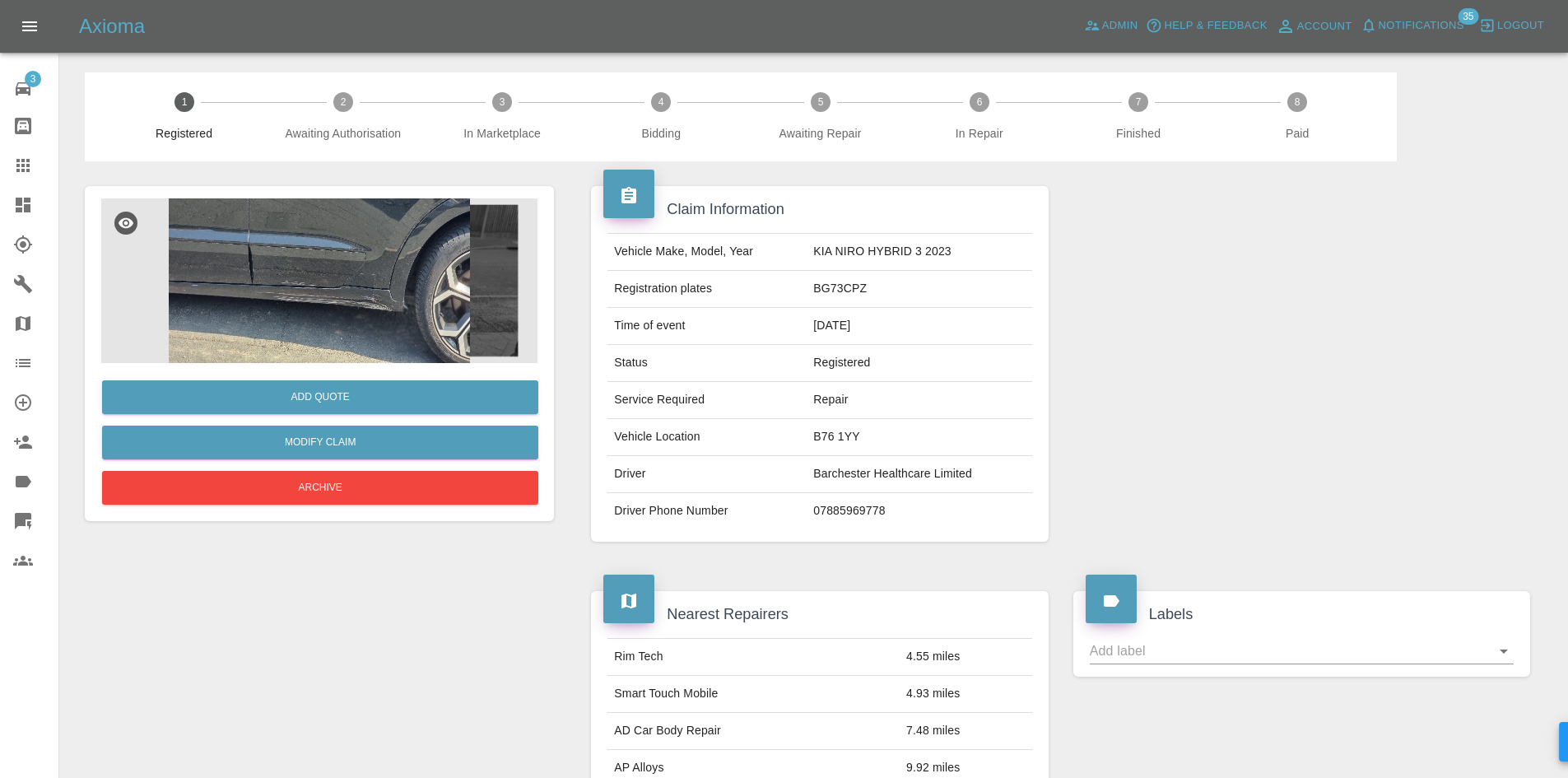
click at [396, 275] on img at bounding box center [319, 281] width 436 height 165
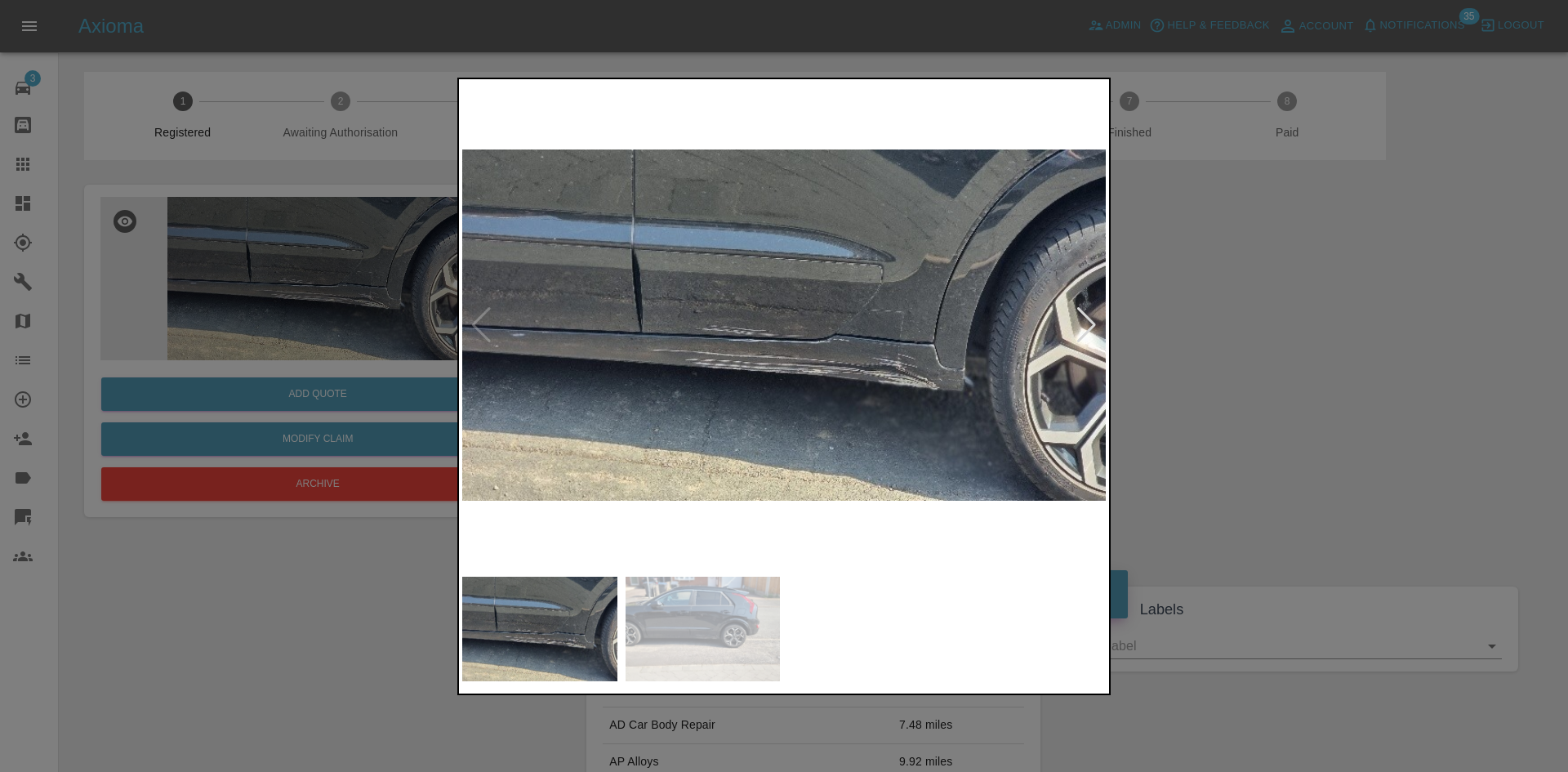
click at [832, 346] on img at bounding box center [784, 325] width 644 height 486
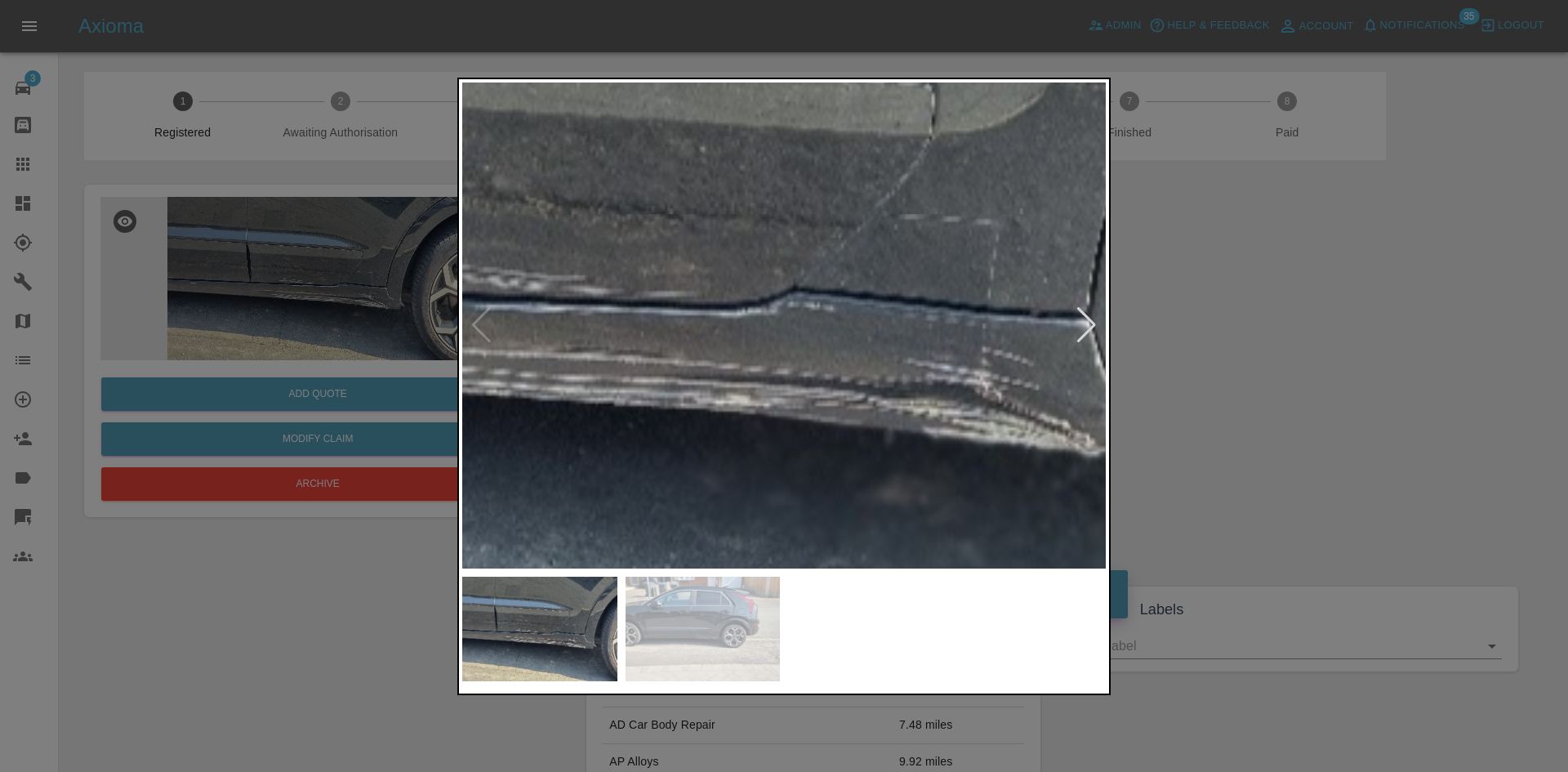
click at [832, 346] on img at bounding box center [639, 261] width 1931 height 1459
click at [1076, 326] on div at bounding box center [1086, 325] width 22 height 35
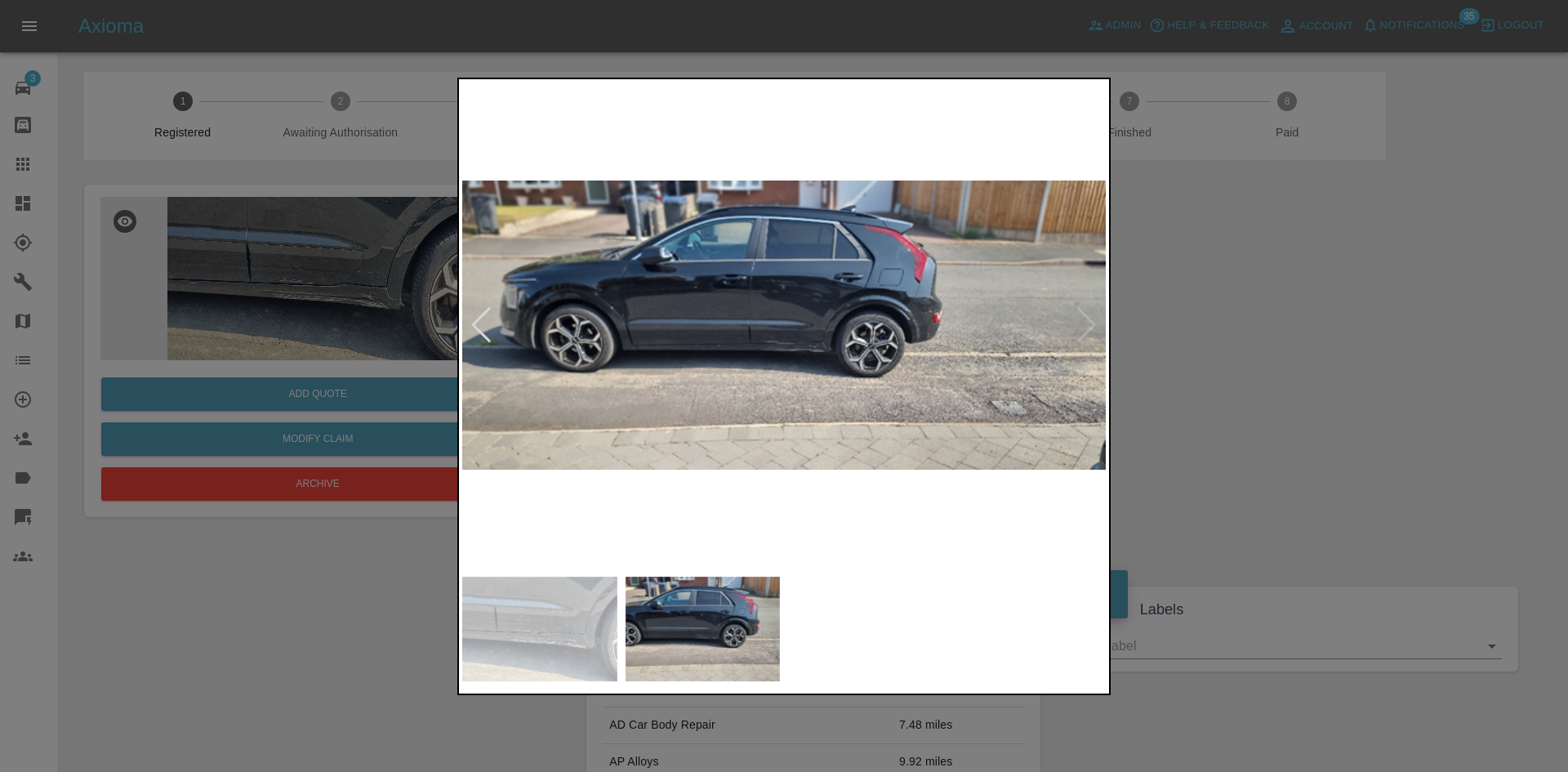
click at [1191, 586] on div at bounding box center [784, 386] width 1568 height 772
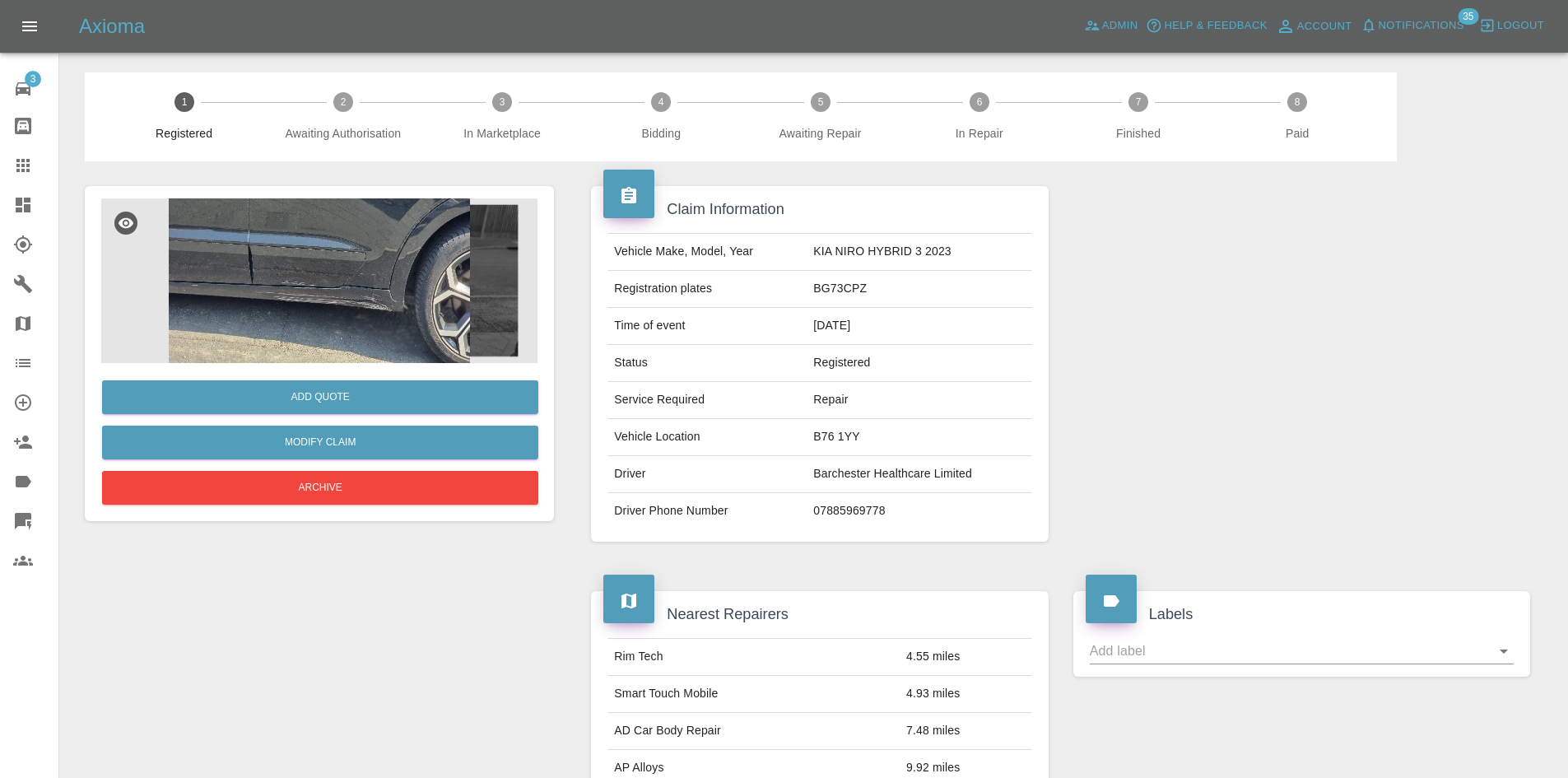
click at [25, 206] on icon at bounding box center [23, 205] width 15 height 15
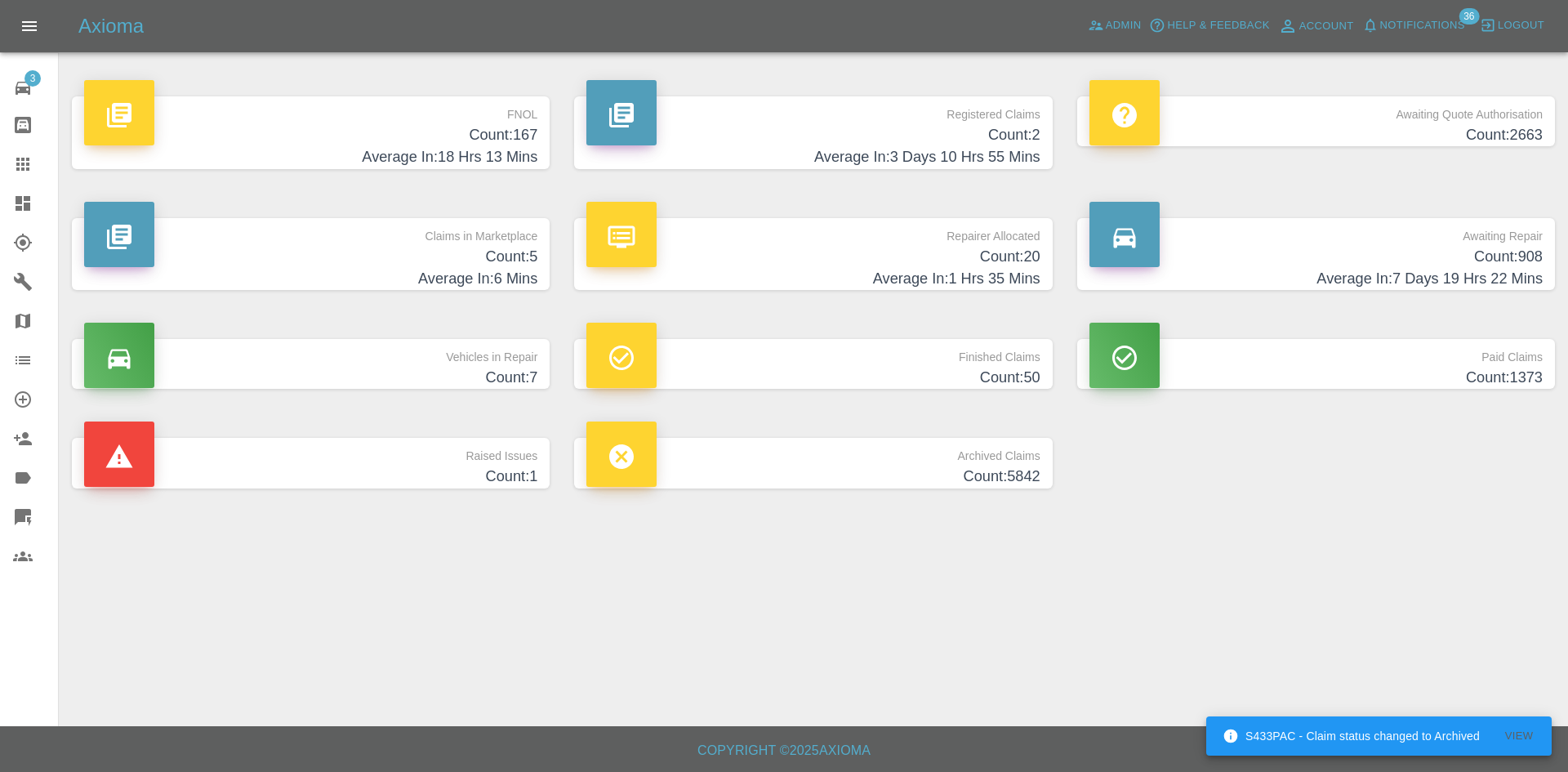
click at [1315, 108] on p "Awaiting Quote Authorisation" at bounding box center [1316, 110] width 453 height 28
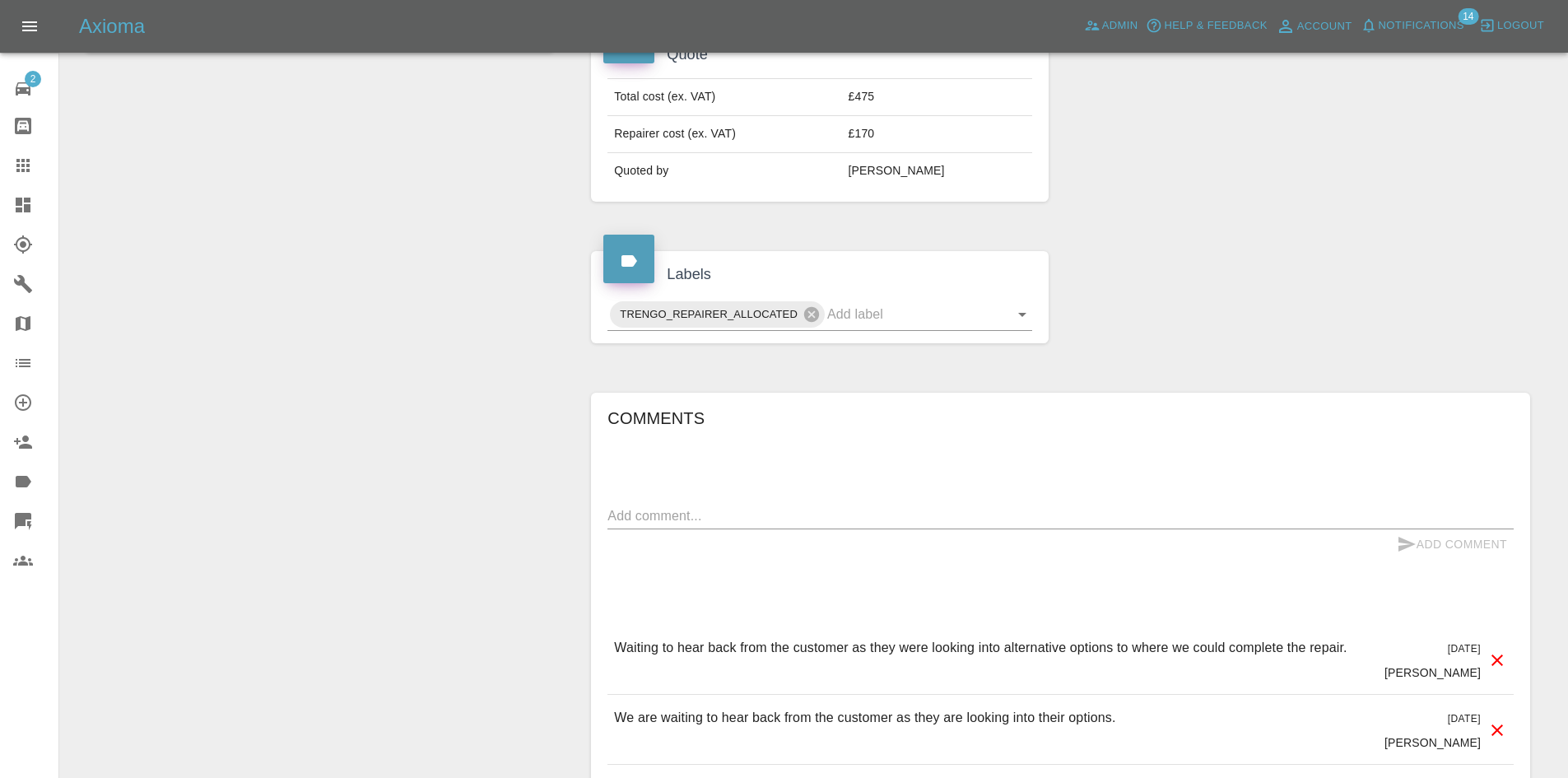
scroll to position [741, 0]
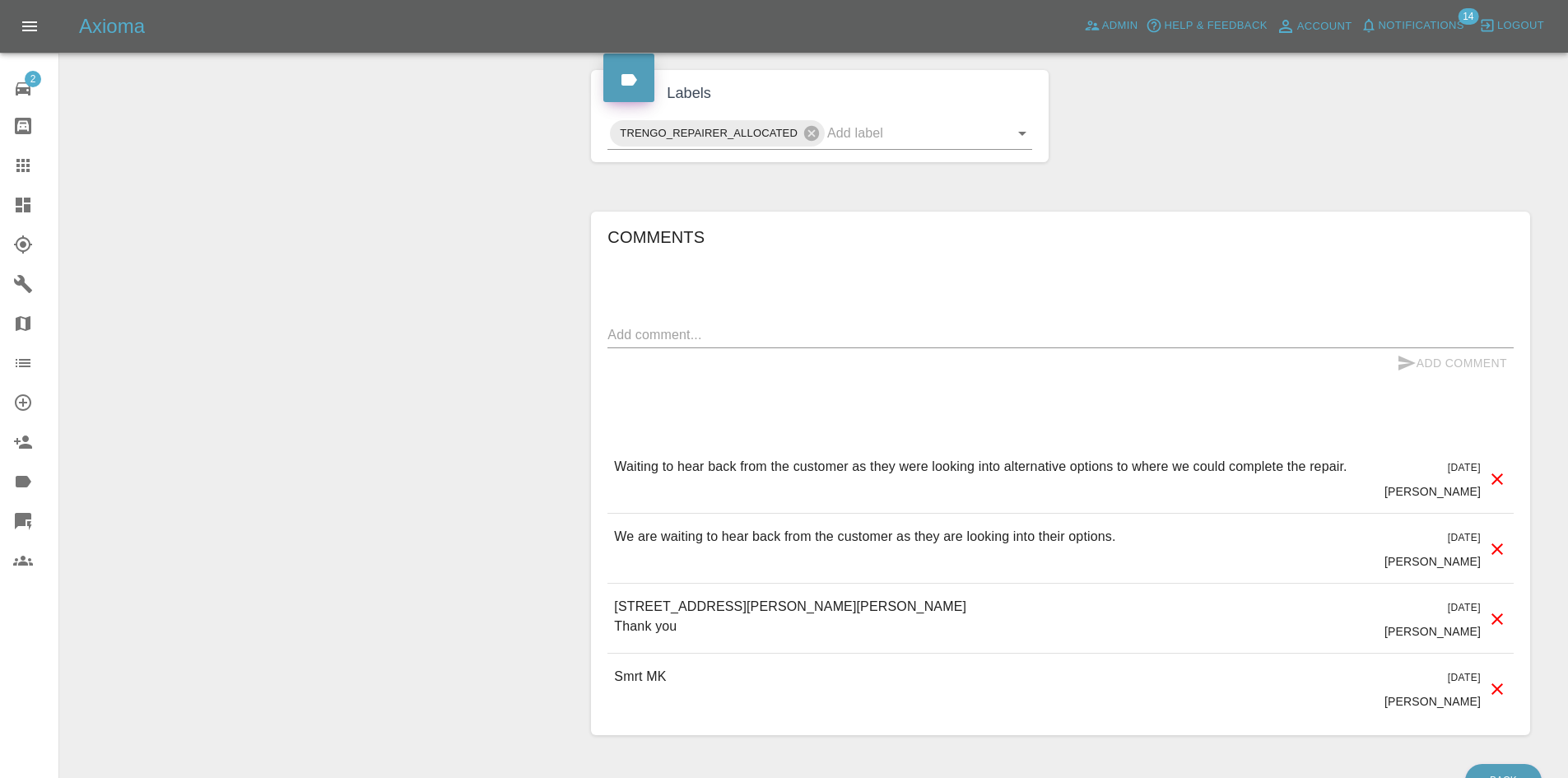
click at [903, 599] on p "[STREET_ADDRESS][PERSON_NAME][PERSON_NAME] Thank you" at bounding box center [791, 617] width 356 height 40
click at [968, 598] on div "[STREET_ADDRESS][PERSON_NAME][PERSON_NAME] Thank you [DATE] [PERSON_NAME]" at bounding box center [1061, 619] width 906 height 70
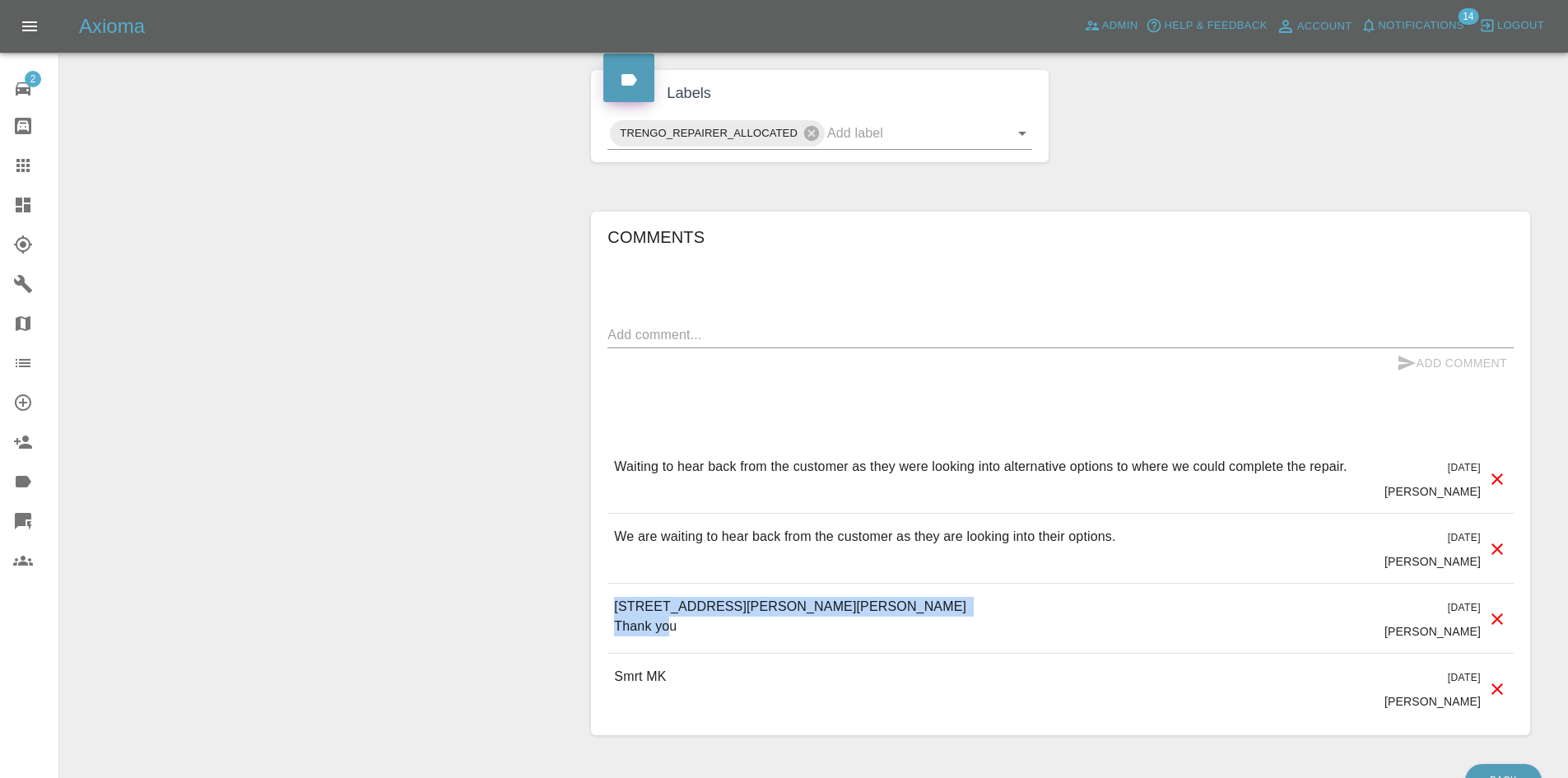
drag, startPoint x: 942, startPoint y: 601, endPoint x: 609, endPoint y: 588, distance: 333.3
click at [609, 588] on div "[STREET_ADDRESS][PERSON_NAME][PERSON_NAME] Thank you [DATE] [PERSON_NAME]" at bounding box center [1061, 619] width 906 height 70
copy p "[STREET_ADDRESS][PERSON_NAME][PERSON_NAME]"
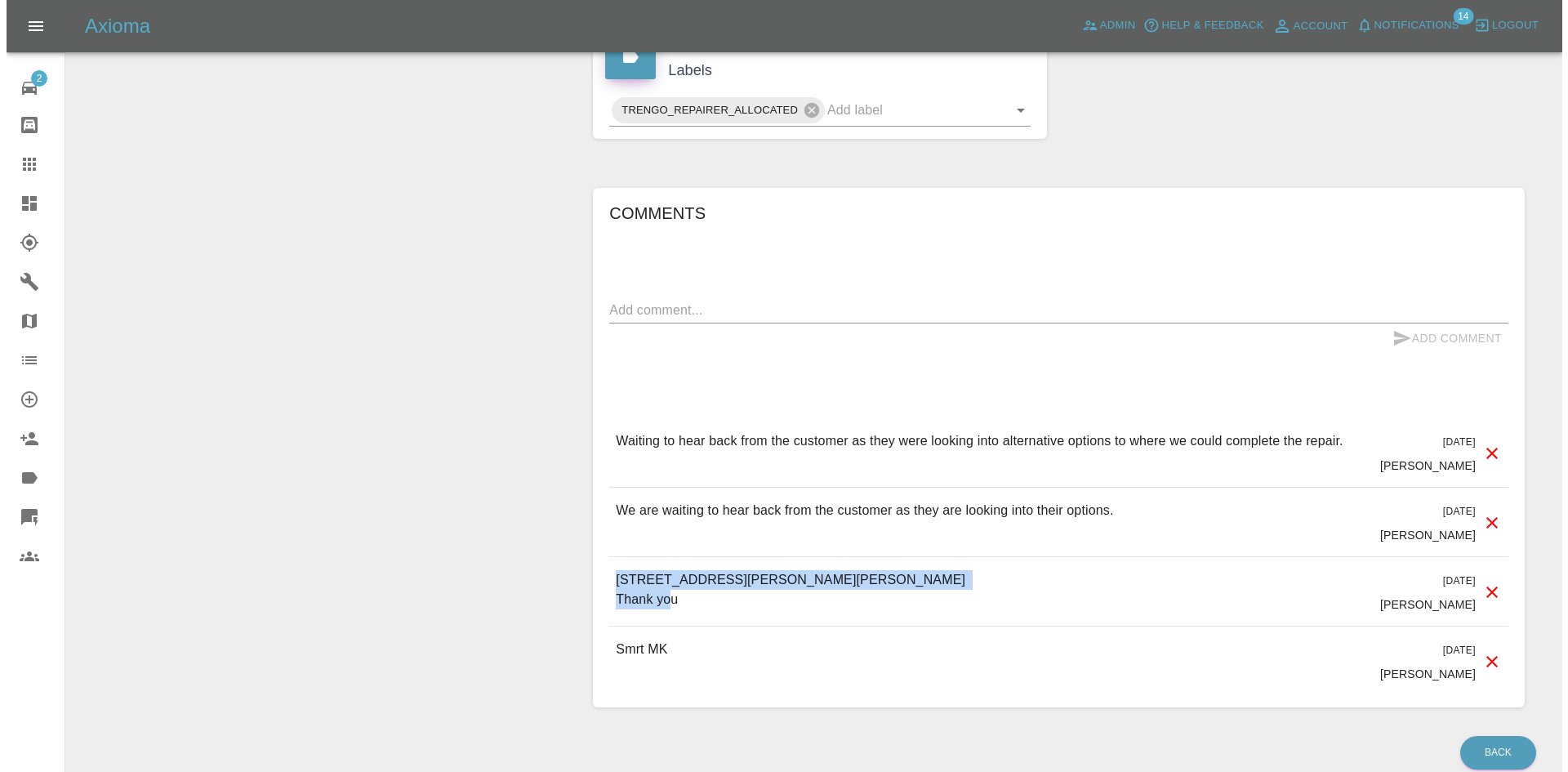
scroll to position [825, 0]
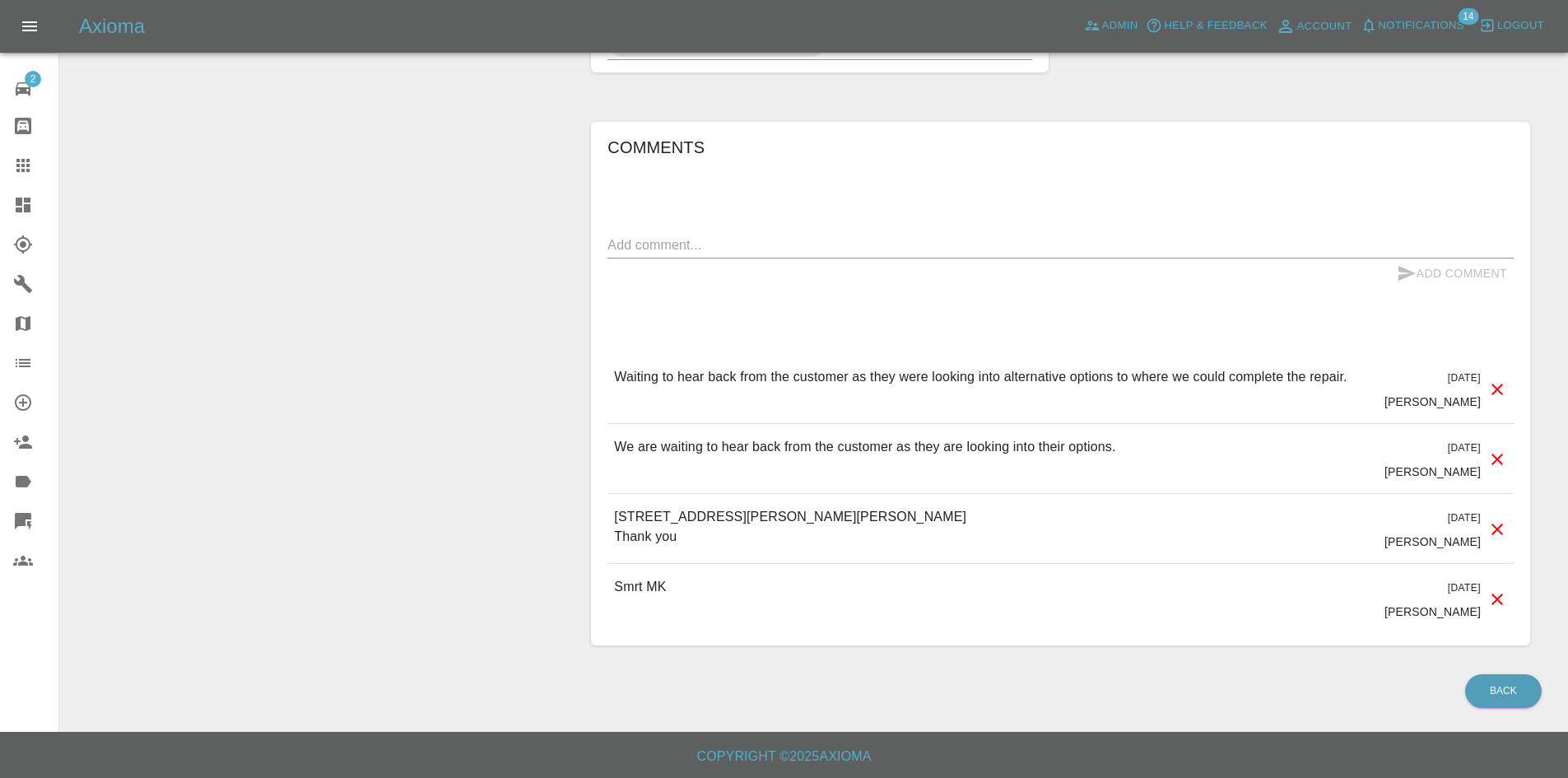
click at [1489, 586] on div at bounding box center [1497, 598] width 20 height 43
click at [1492, 598] on icon at bounding box center [1497, 599] width 20 height 20
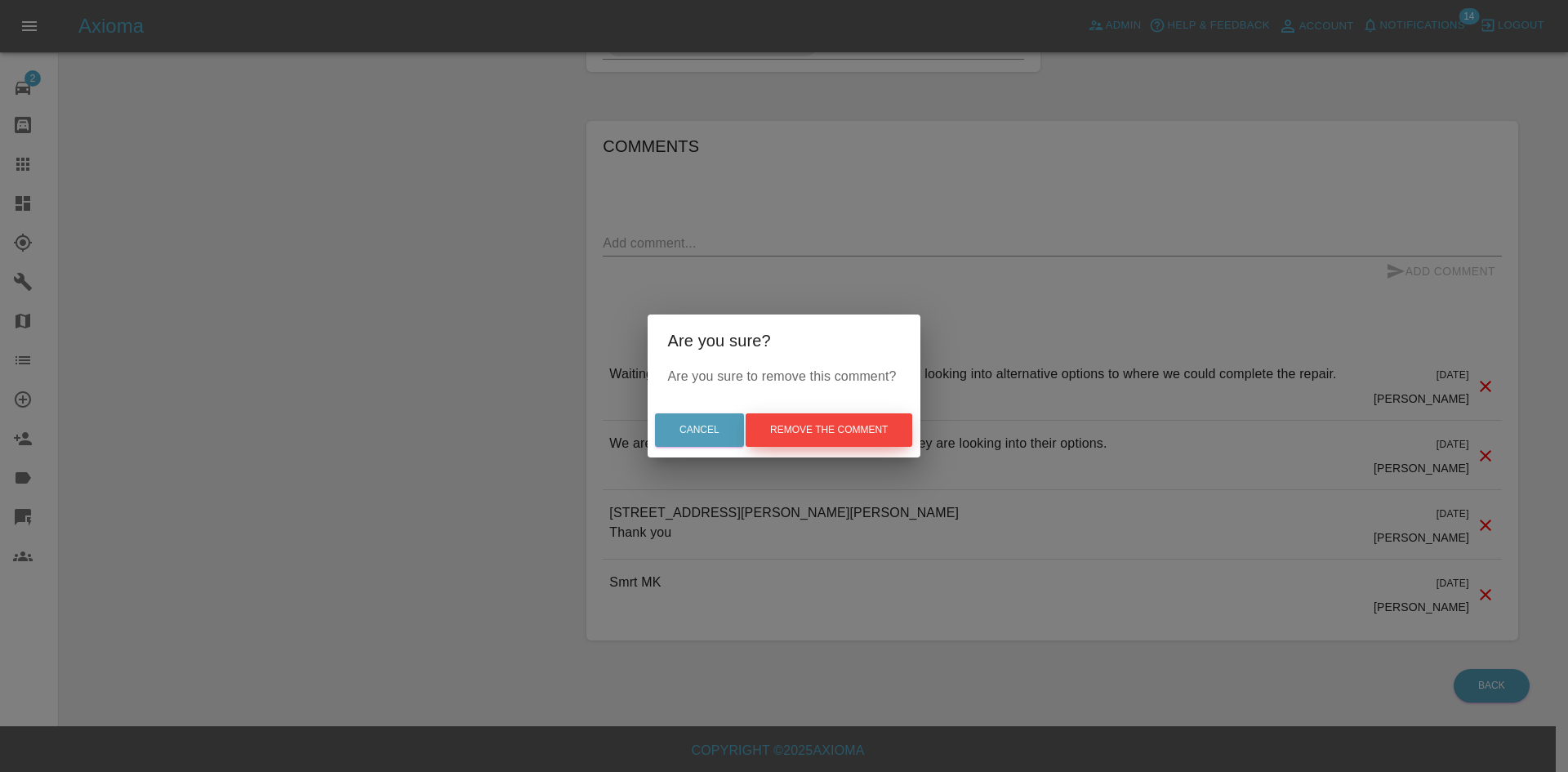
click at [880, 435] on button "Remove the comment" at bounding box center [829, 430] width 167 height 34
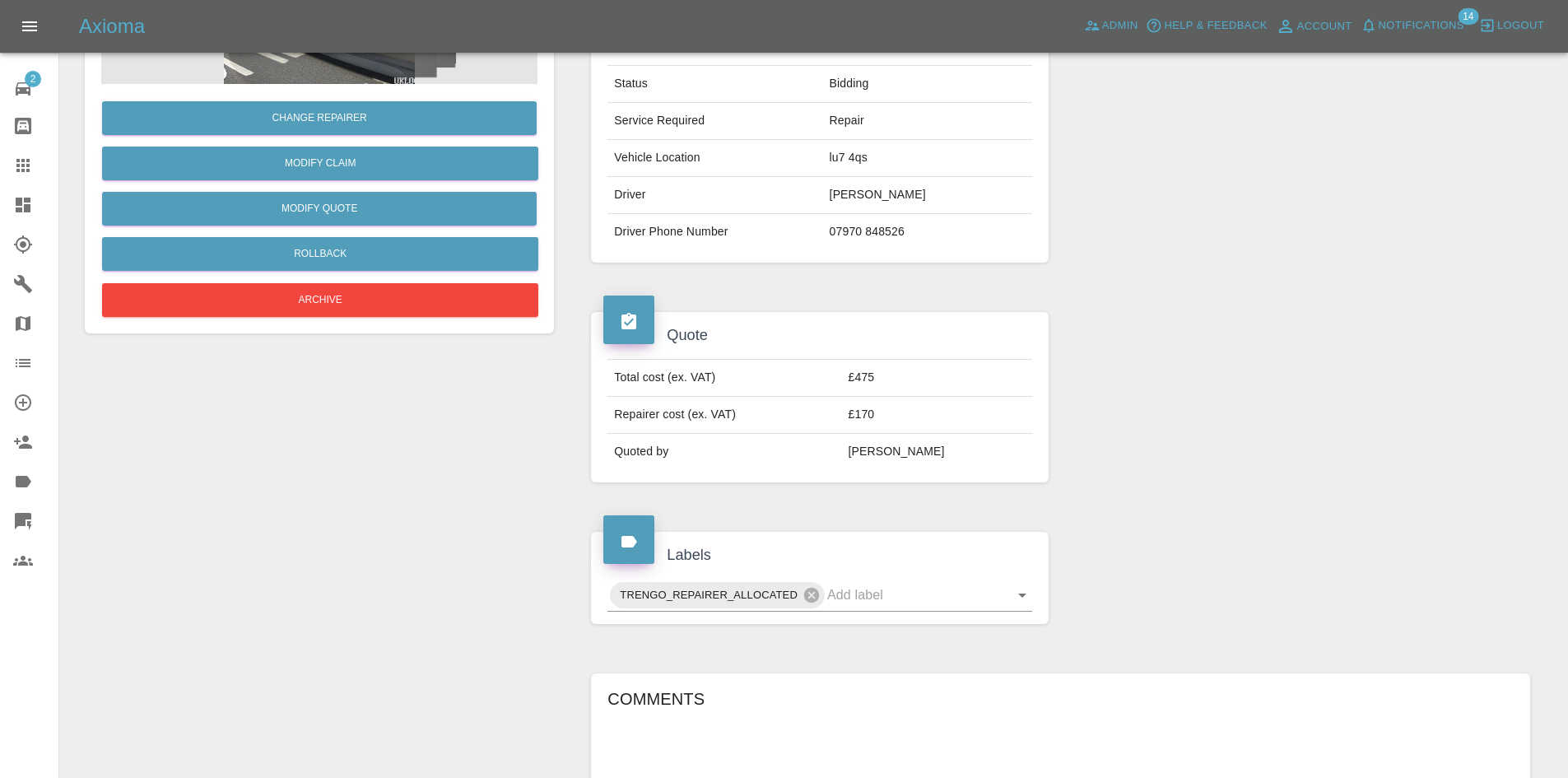
scroll to position [103, 0]
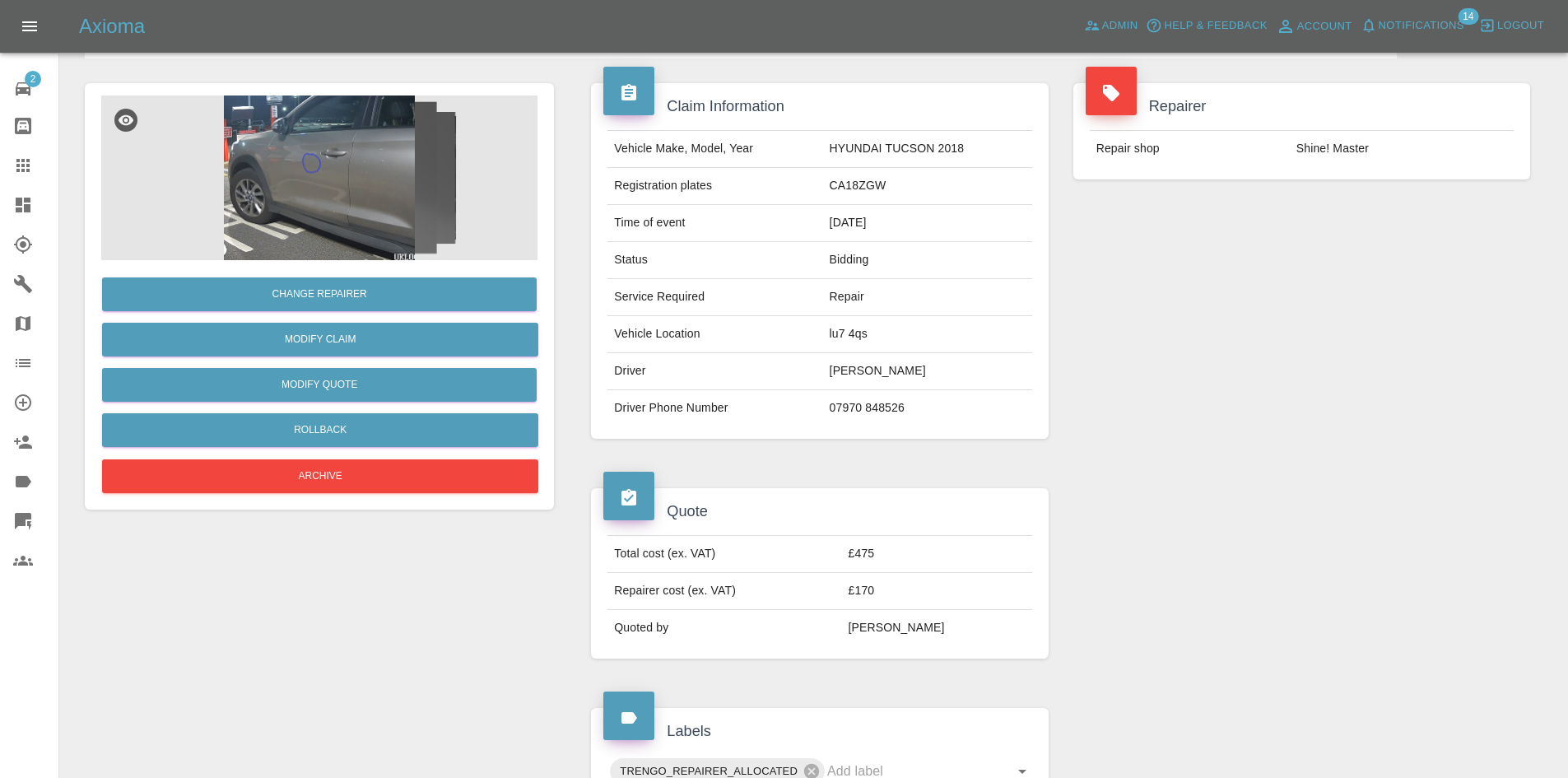
click at [834, 197] on td "CA18ZGW" at bounding box center [927, 186] width 209 height 37
click at [834, 196] on td "CA18ZGW" at bounding box center [927, 186] width 209 height 37
copy td "CA18ZGW"
click at [361, 173] on img at bounding box center [319, 178] width 436 height 165
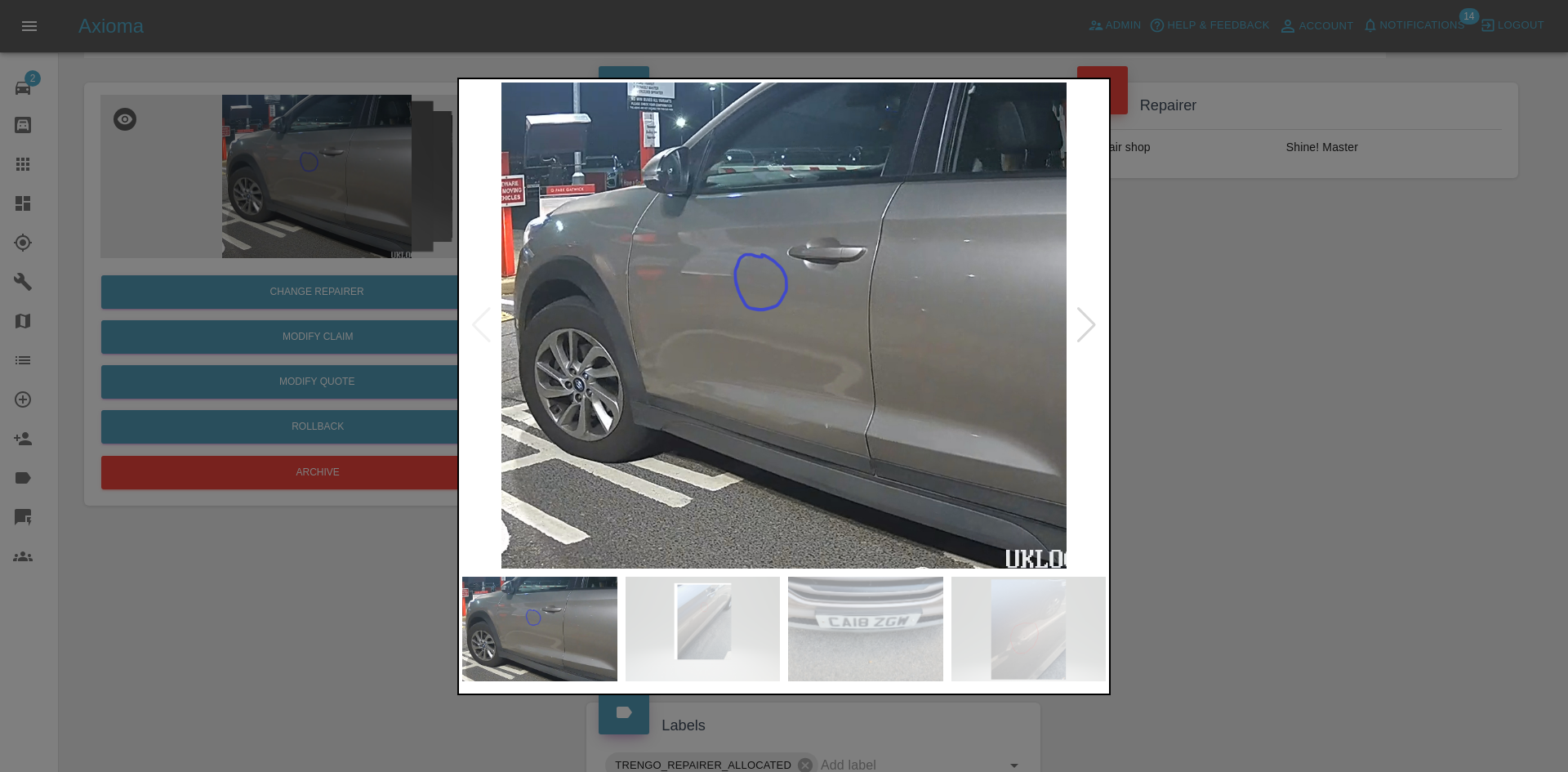
click at [1084, 330] on div at bounding box center [1086, 325] width 22 height 35
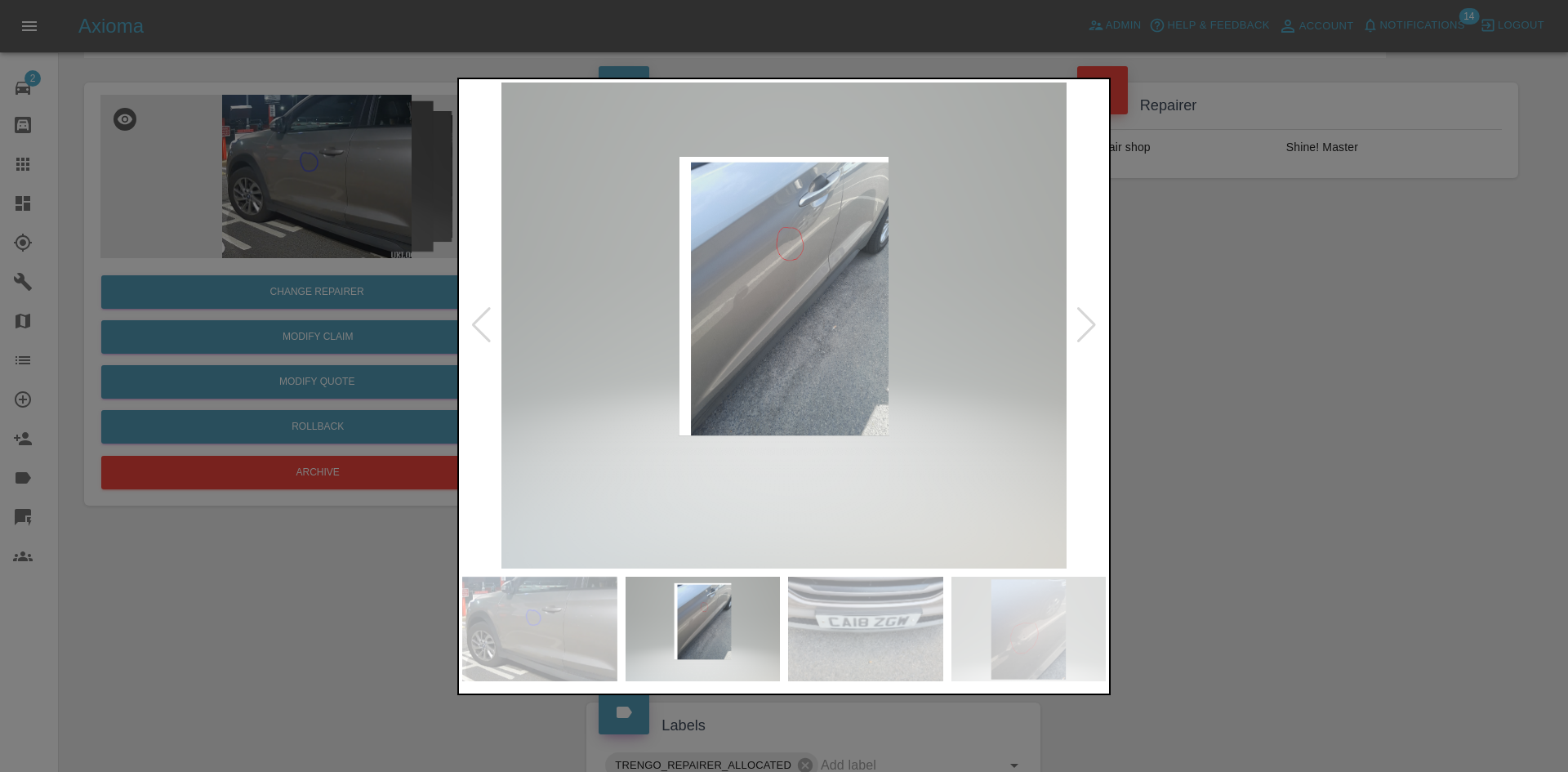
click at [1084, 330] on div at bounding box center [1086, 325] width 22 height 35
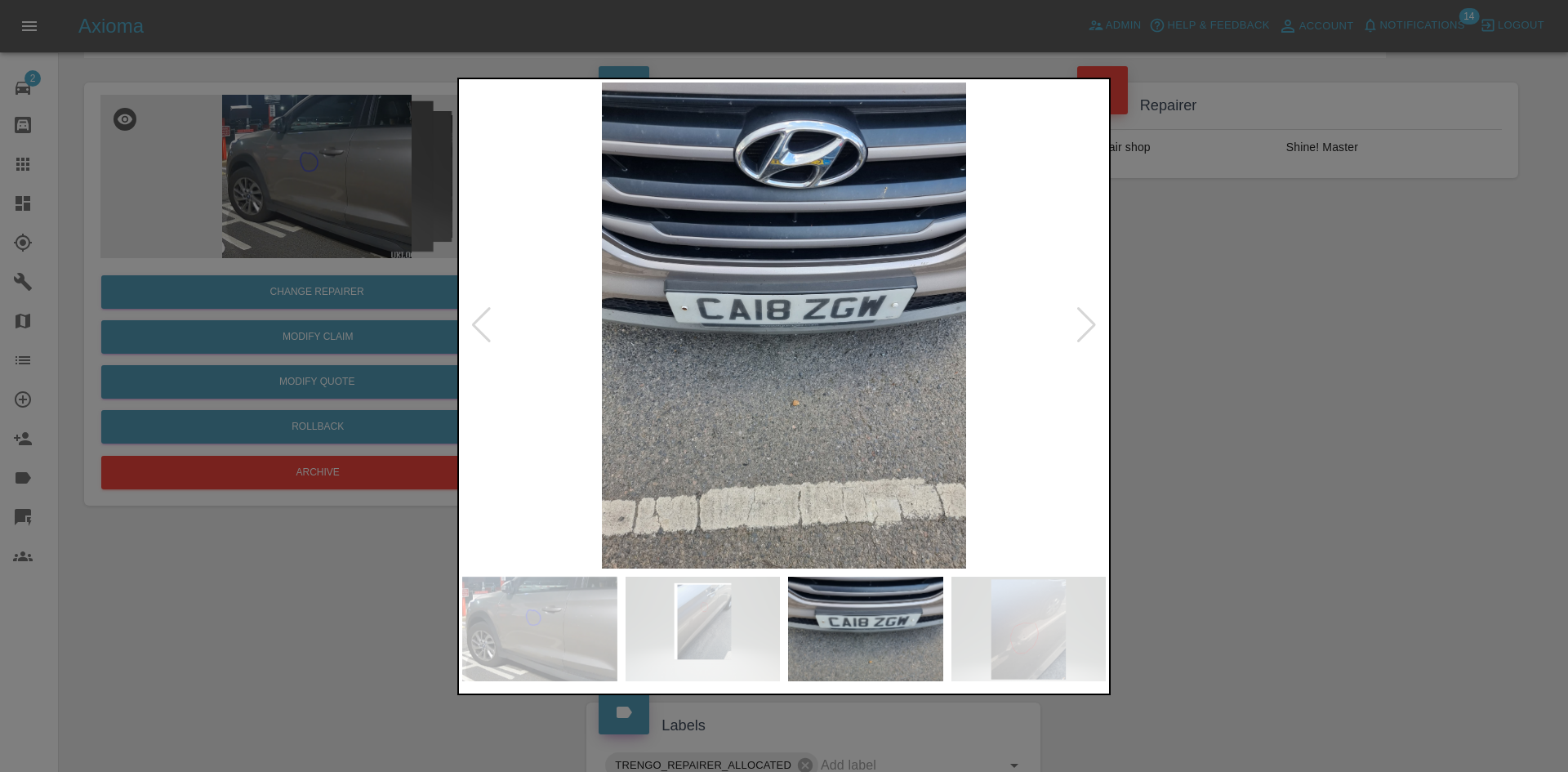
click at [1084, 330] on div at bounding box center [1086, 325] width 22 height 35
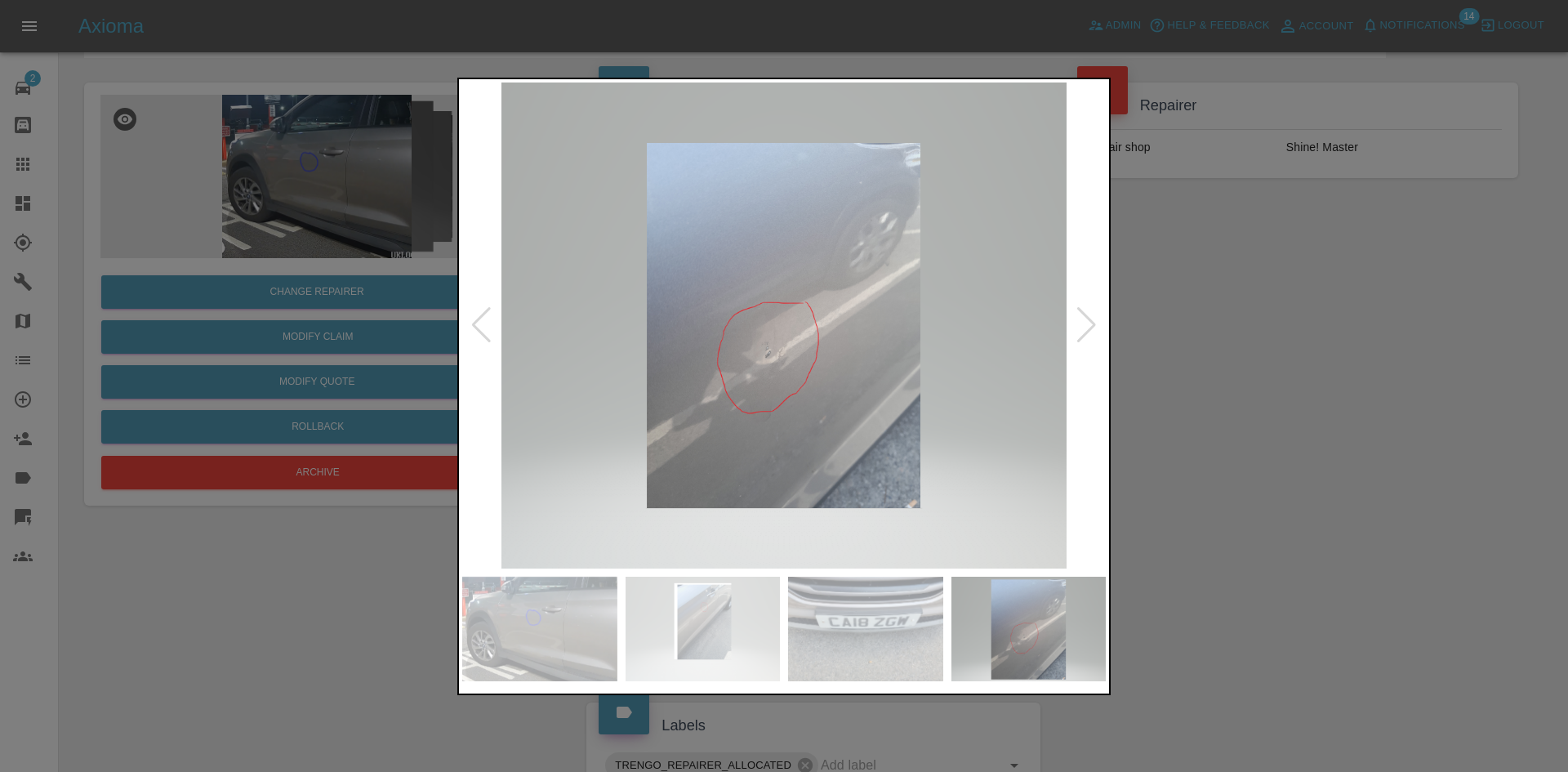
click at [1084, 330] on div at bounding box center [1086, 325] width 22 height 35
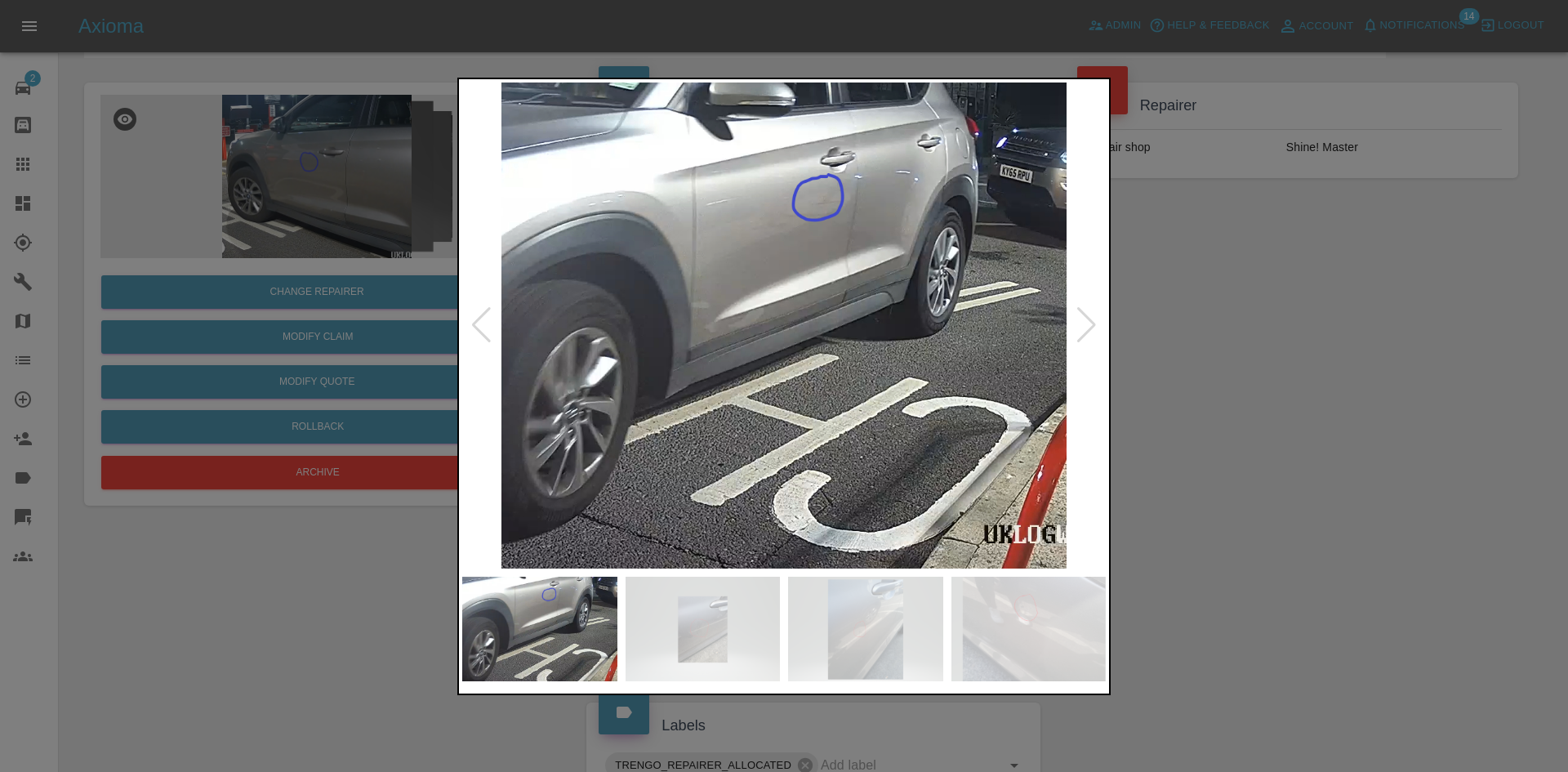
click at [1084, 330] on div at bounding box center [1086, 325] width 22 height 35
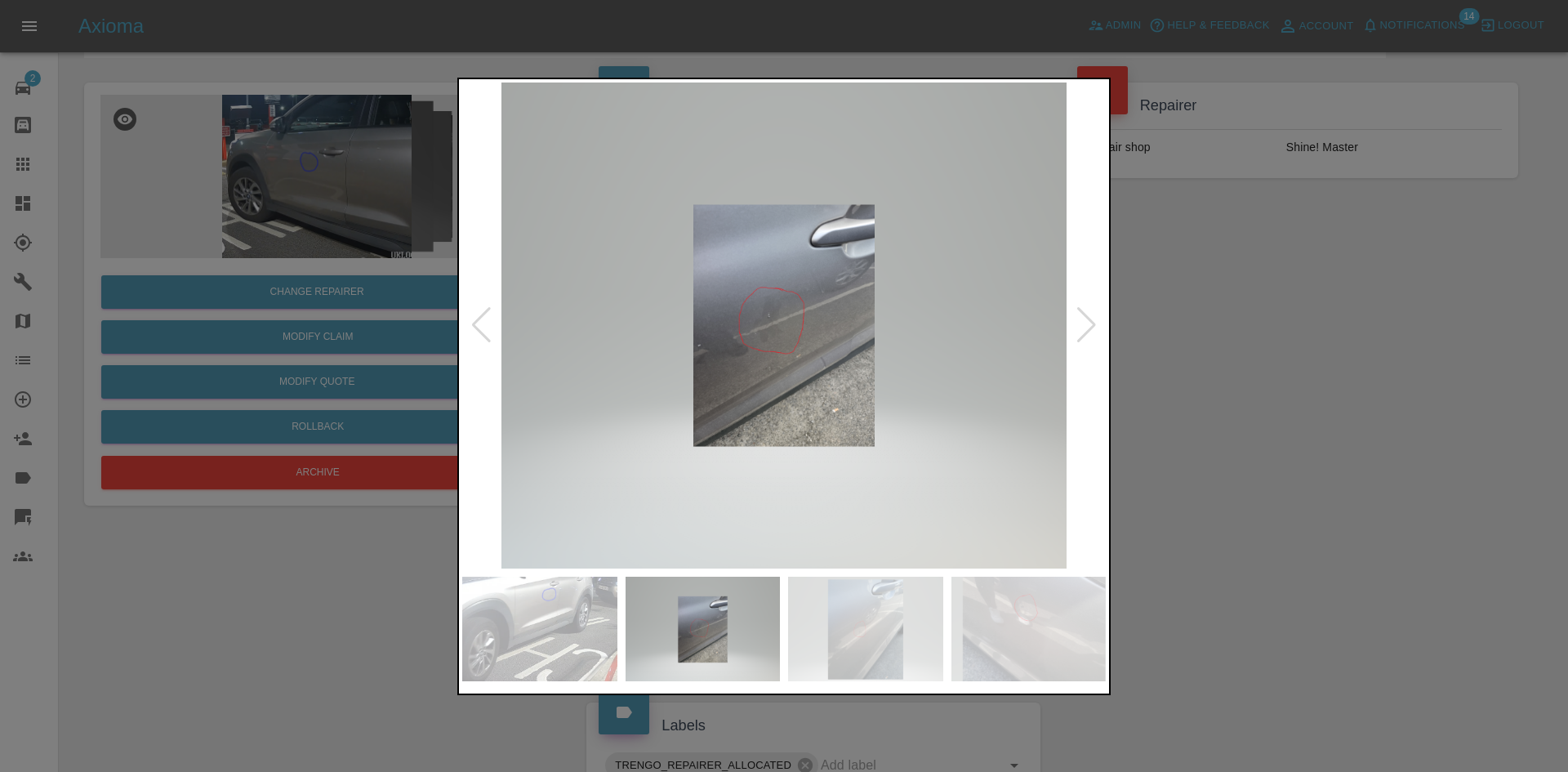
click at [1084, 330] on div at bounding box center [1086, 325] width 22 height 35
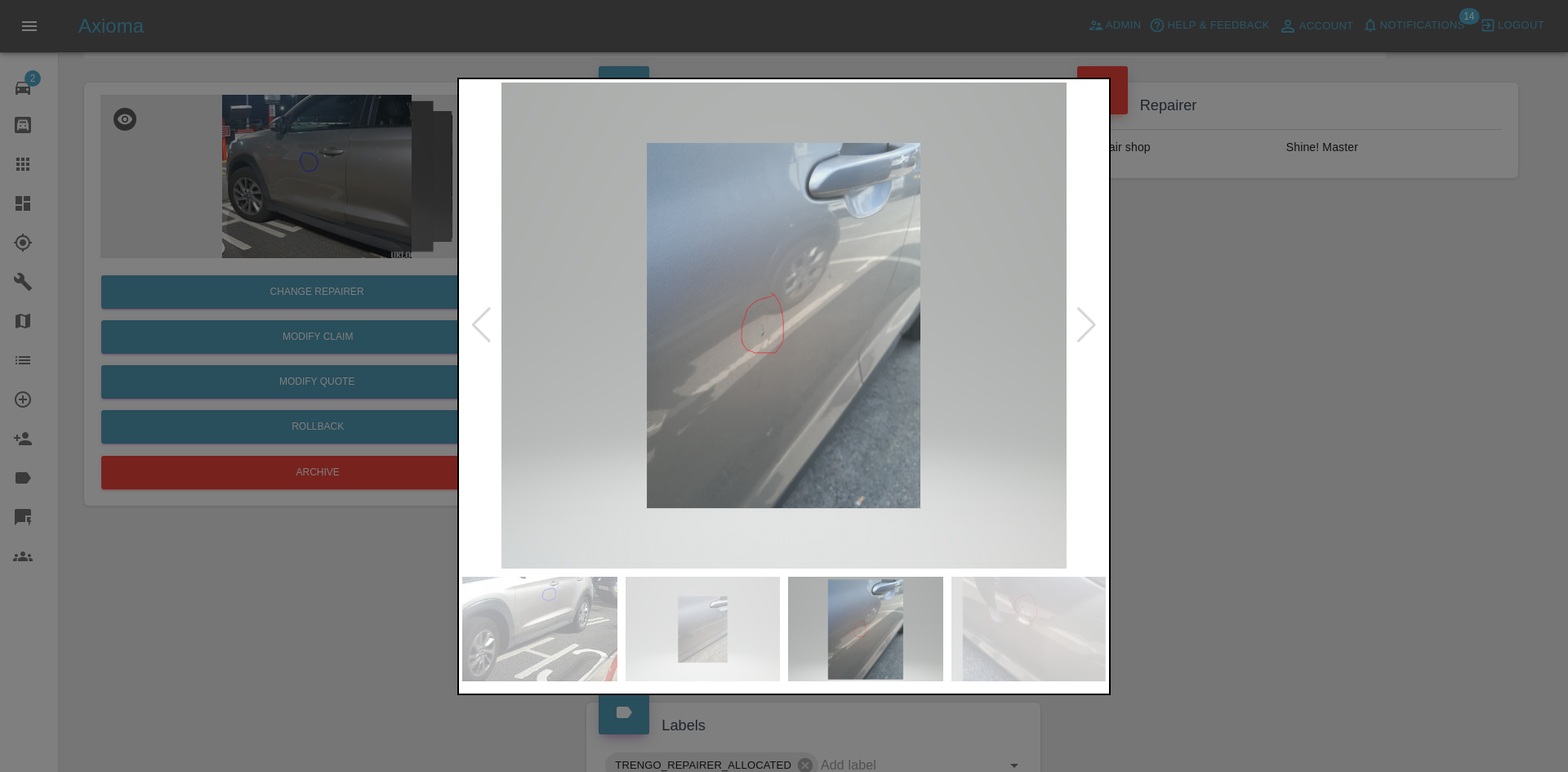
click at [1151, 303] on div at bounding box center [784, 386] width 1568 height 772
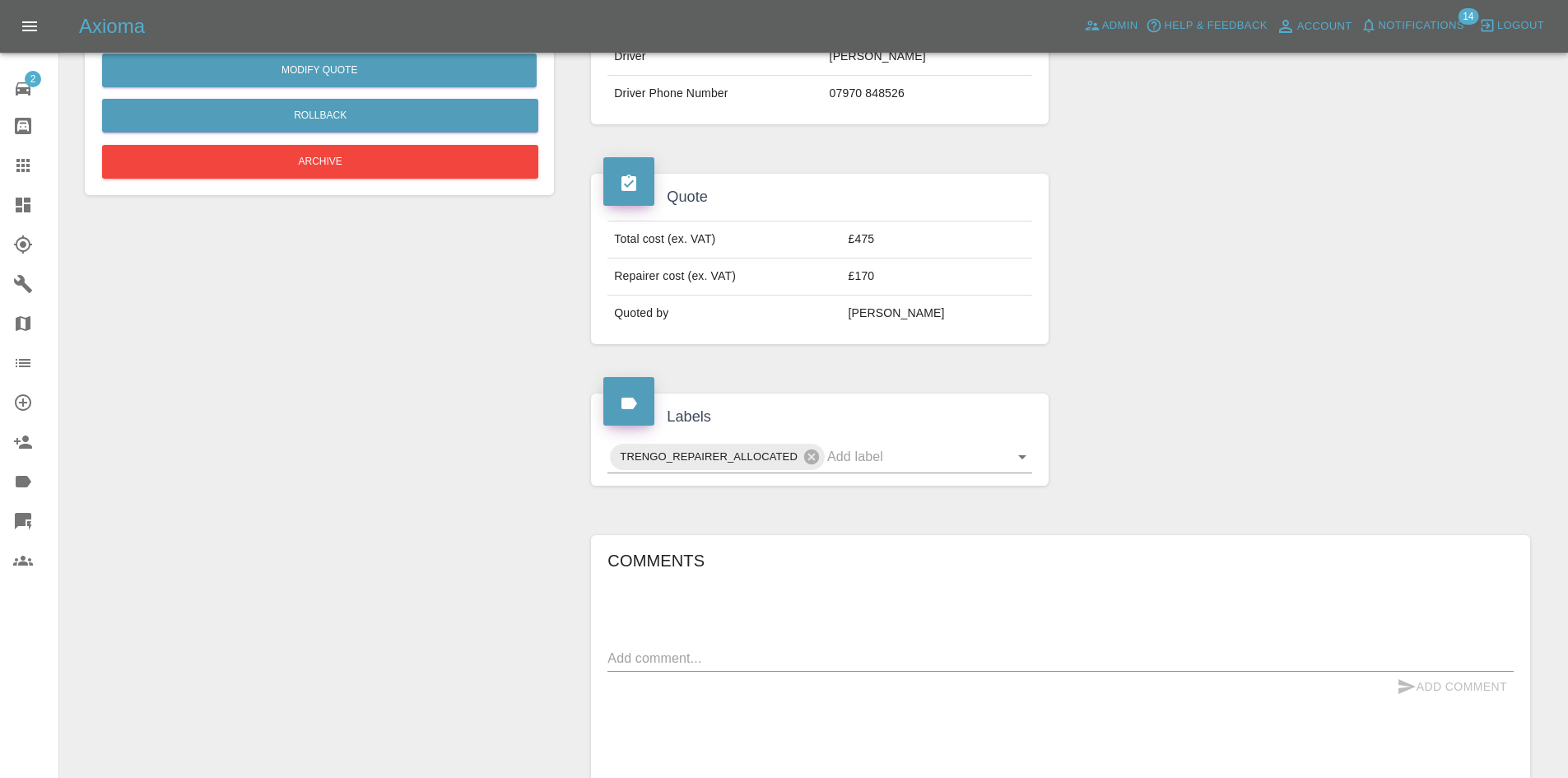
scroll to position [762, 0]
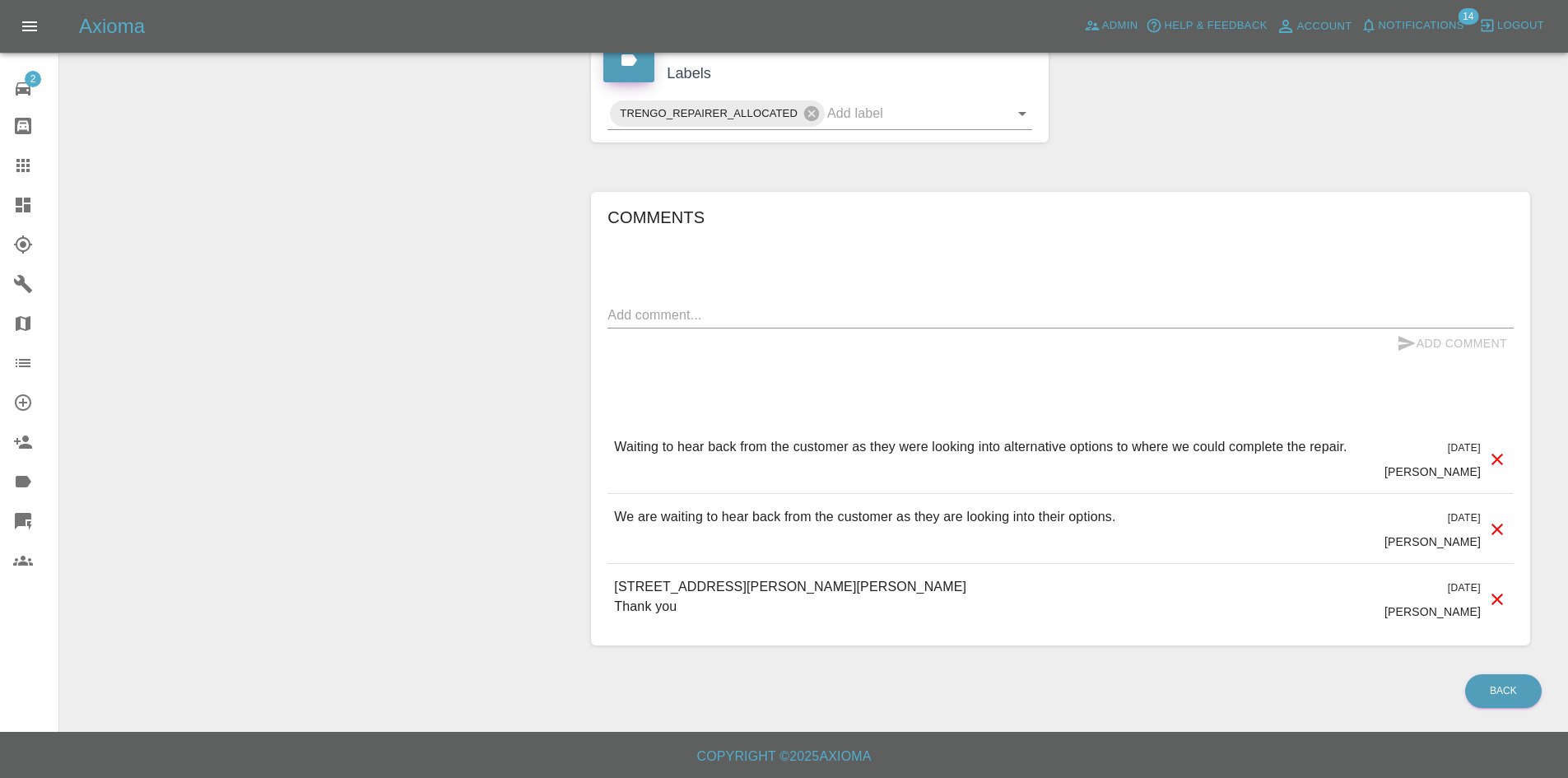
drag, startPoint x: 812, startPoint y: 600, endPoint x: 616, endPoint y: 589, distance: 196.3
click at [616, 589] on p "12 Nettleton Close, Leighton Buzzard, Beds, LU7 4QS Thank you" at bounding box center [791, 597] width 356 height 40
click at [680, 601] on p "12 Nettleton Close, Leighton Buzzard, Beds, LU7 4QS Thank you" at bounding box center [791, 597] width 356 height 40
click at [680, 599] on p "12 Nettleton Close, Leighton Buzzard, Beds, LU7 4QS Thank you" at bounding box center [791, 597] width 356 height 40
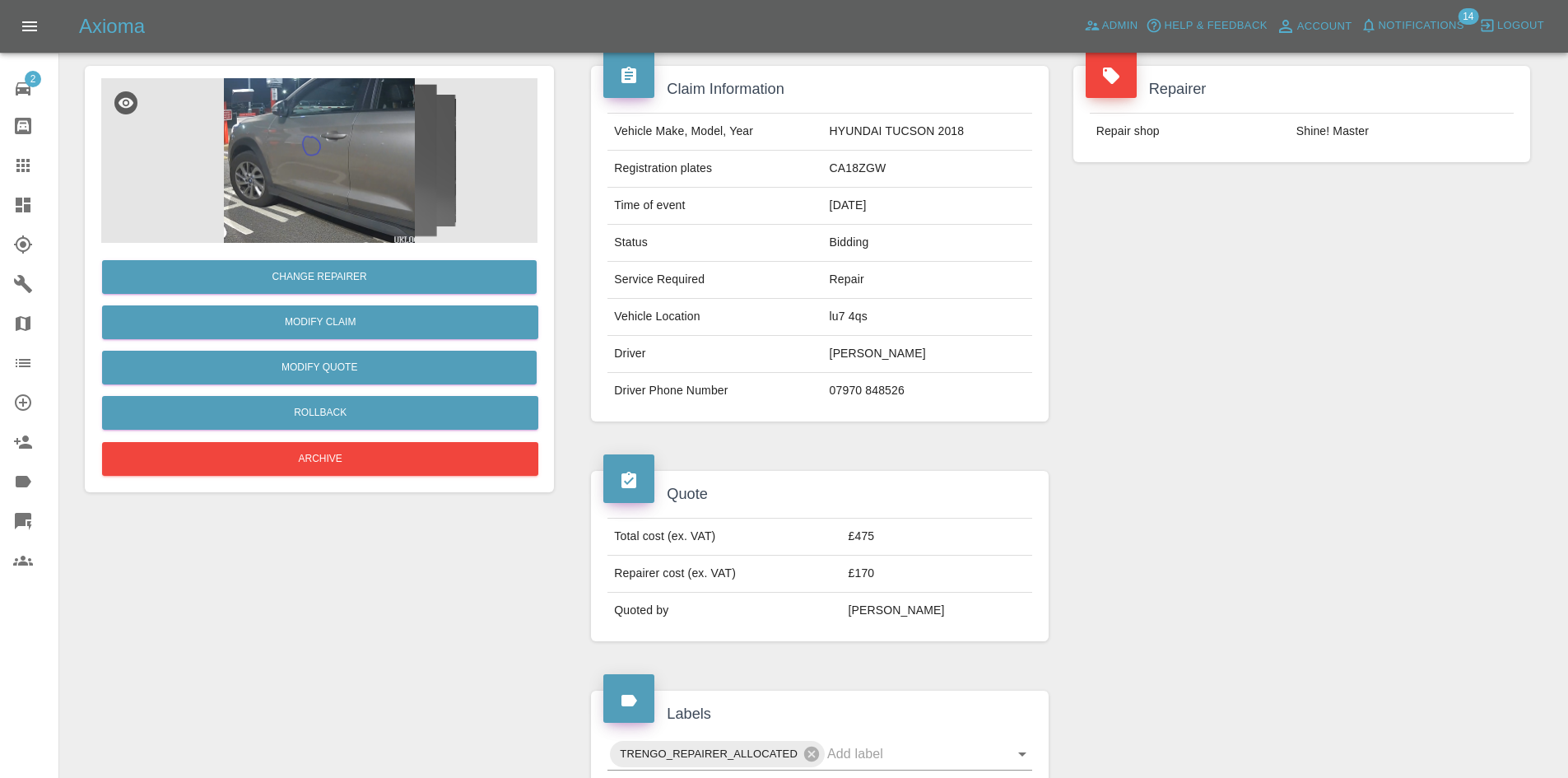
scroll to position [0, 0]
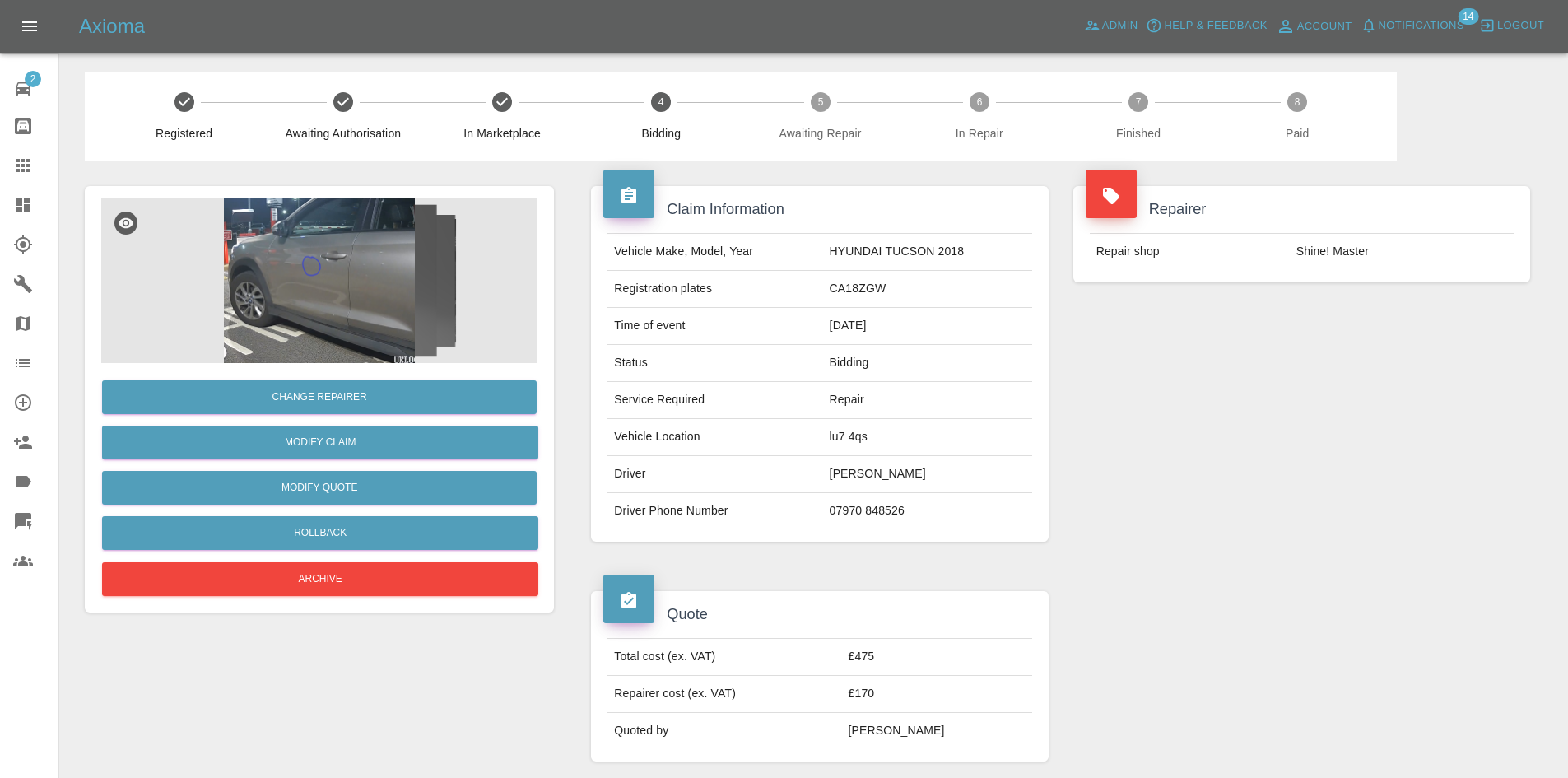
click at [324, 214] on img at bounding box center [319, 281] width 436 height 165
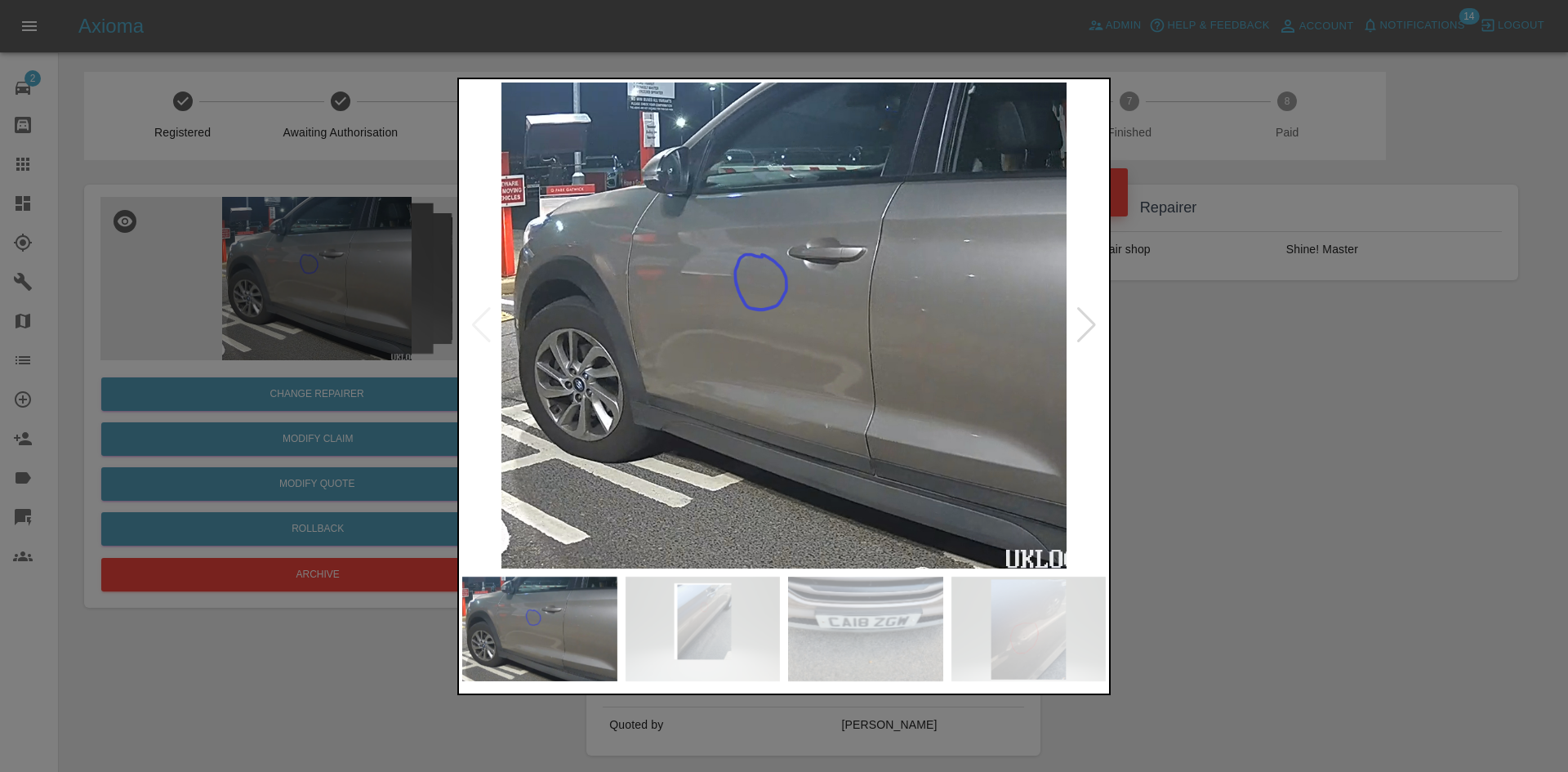
click at [1060, 320] on img at bounding box center [784, 325] width 644 height 486
click at [1123, 319] on div at bounding box center [784, 386] width 1568 height 772
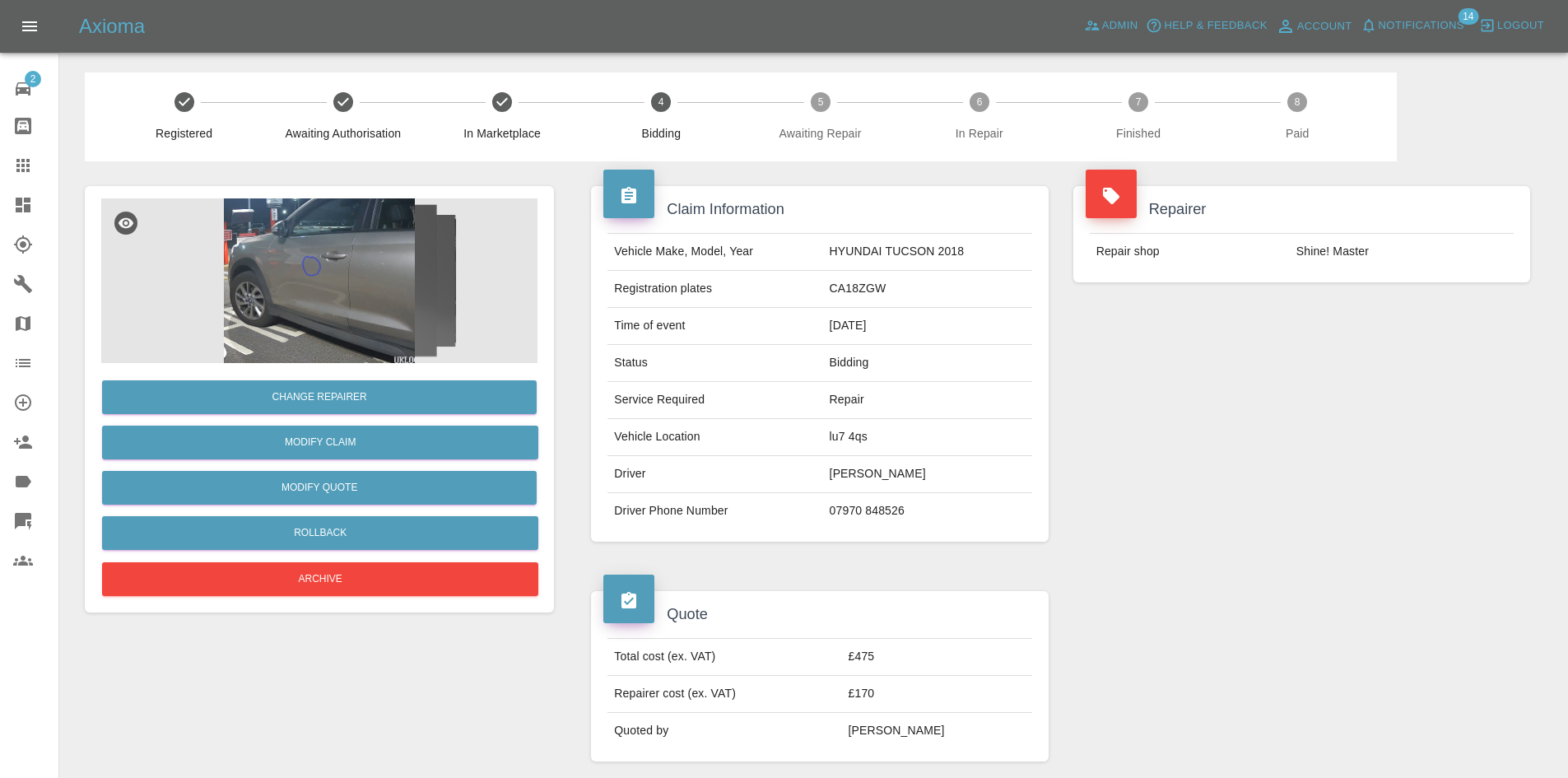
click at [433, 289] on img at bounding box center [319, 281] width 436 height 165
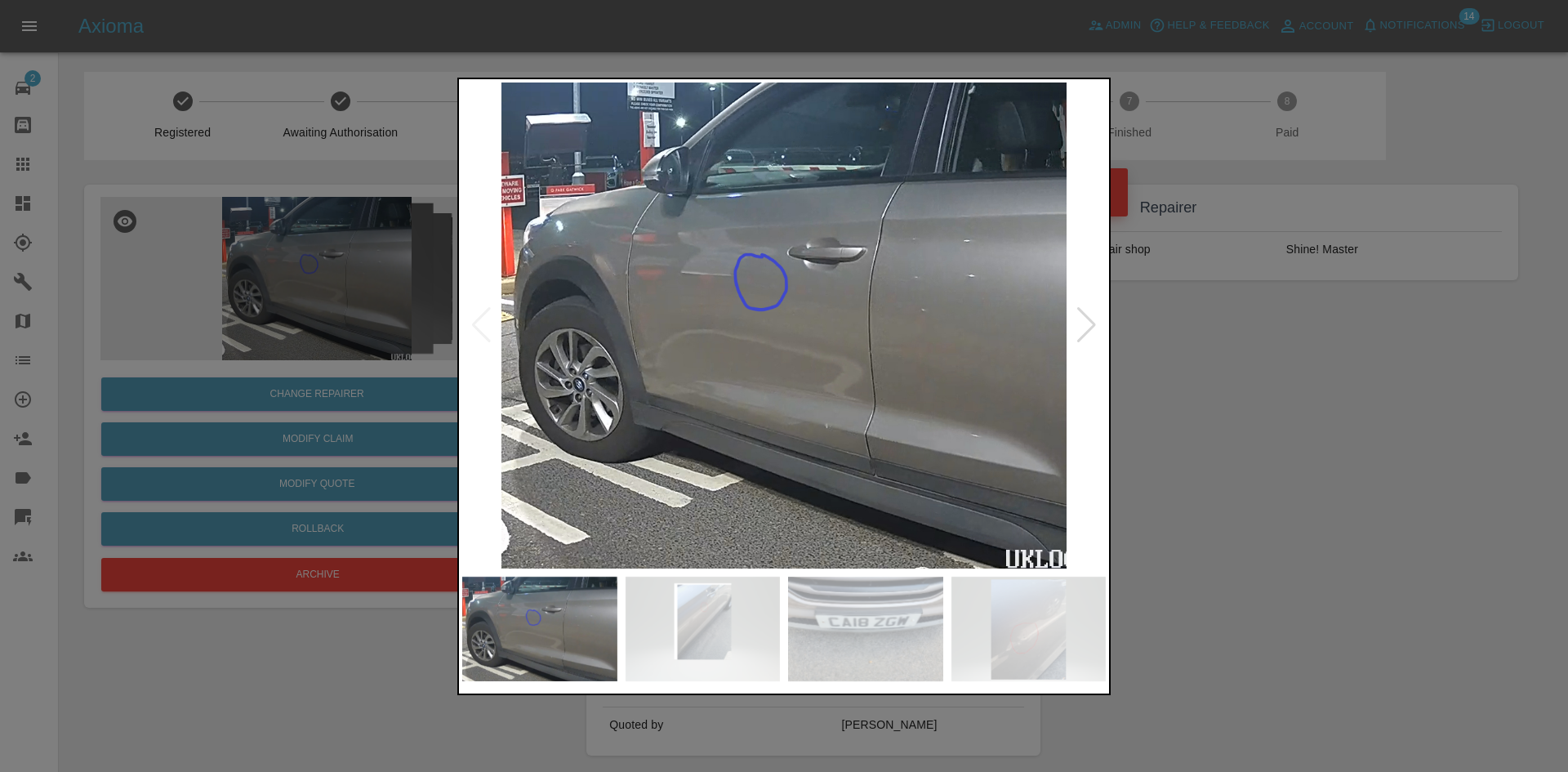
click at [1075, 326] on img at bounding box center [784, 325] width 644 height 486
click at [1086, 327] on div at bounding box center [1086, 325] width 22 height 35
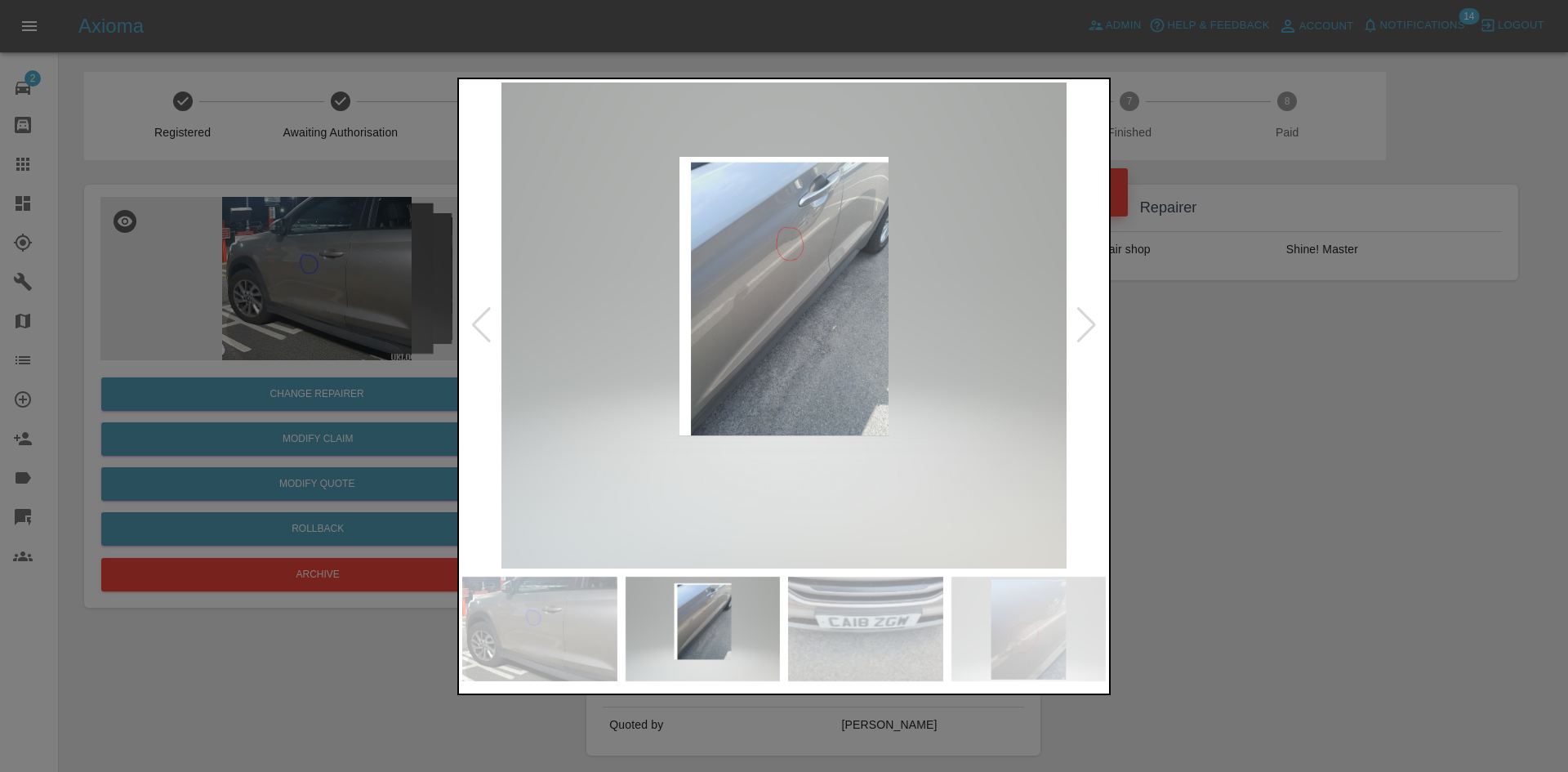
click at [1086, 327] on div at bounding box center [1086, 325] width 22 height 35
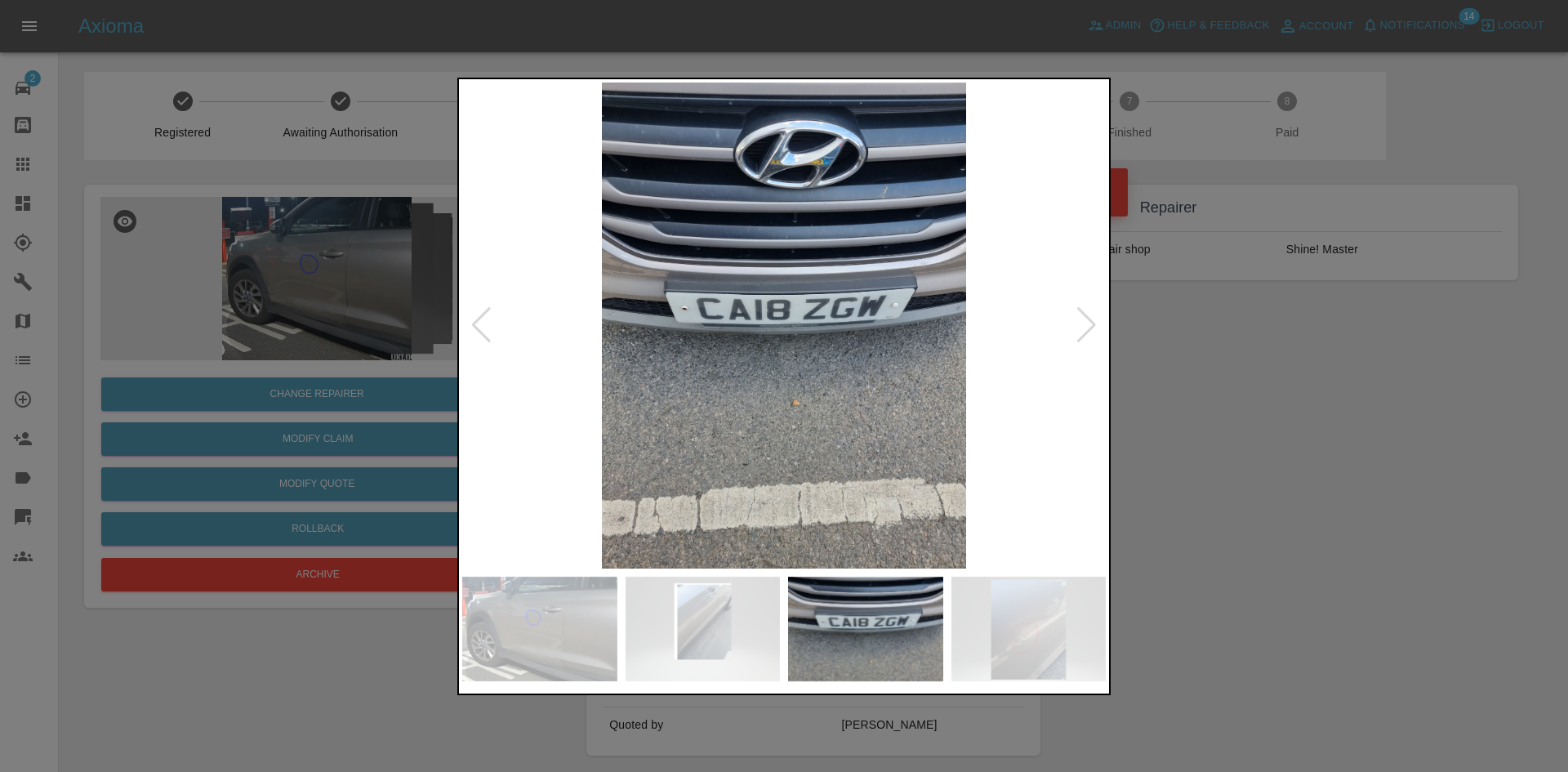
click at [1303, 399] on div at bounding box center [784, 386] width 1568 height 772
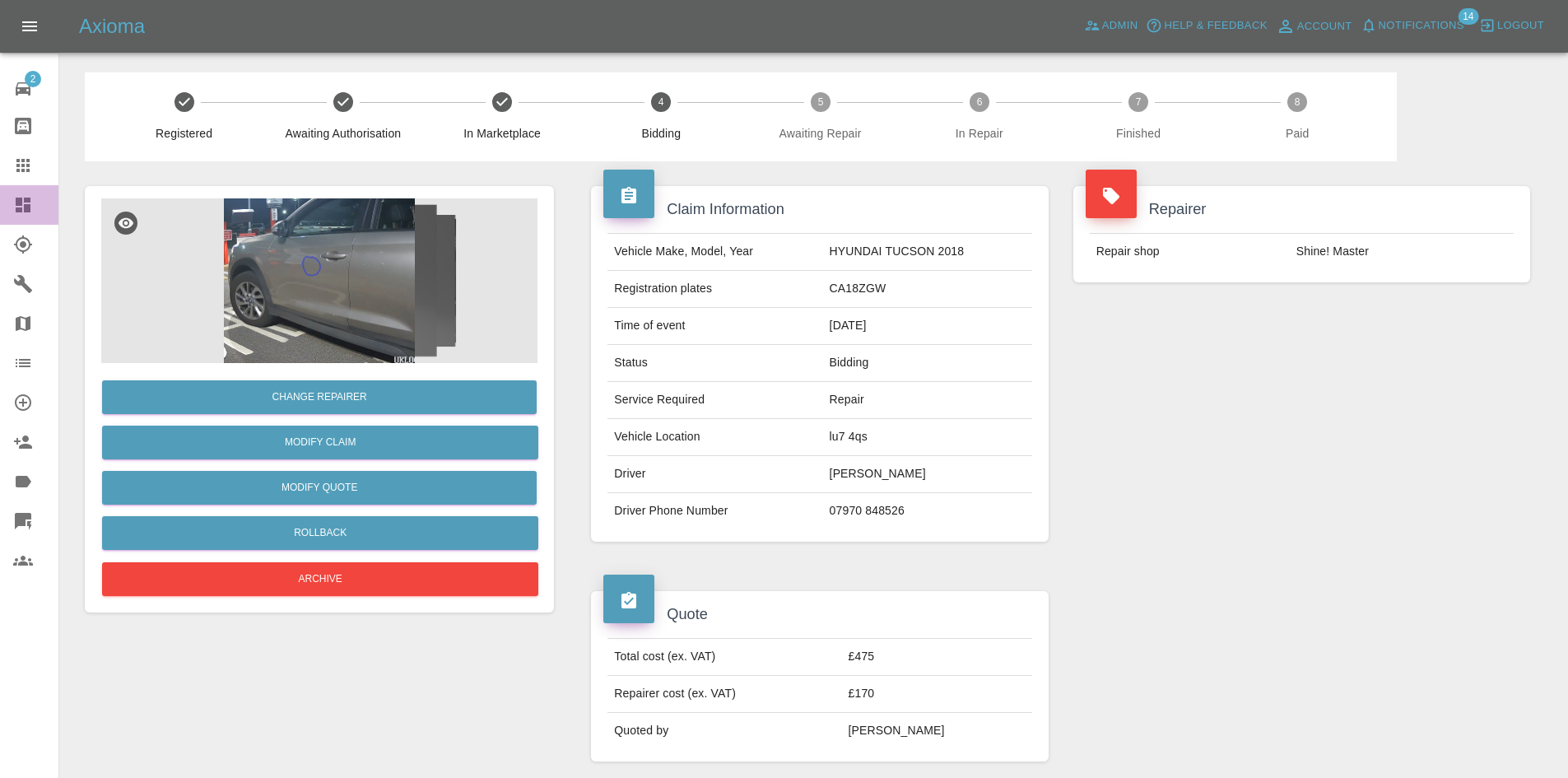
click at [0, 207] on link "Dashboard" at bounding box center [29, 205] width 59 height 40
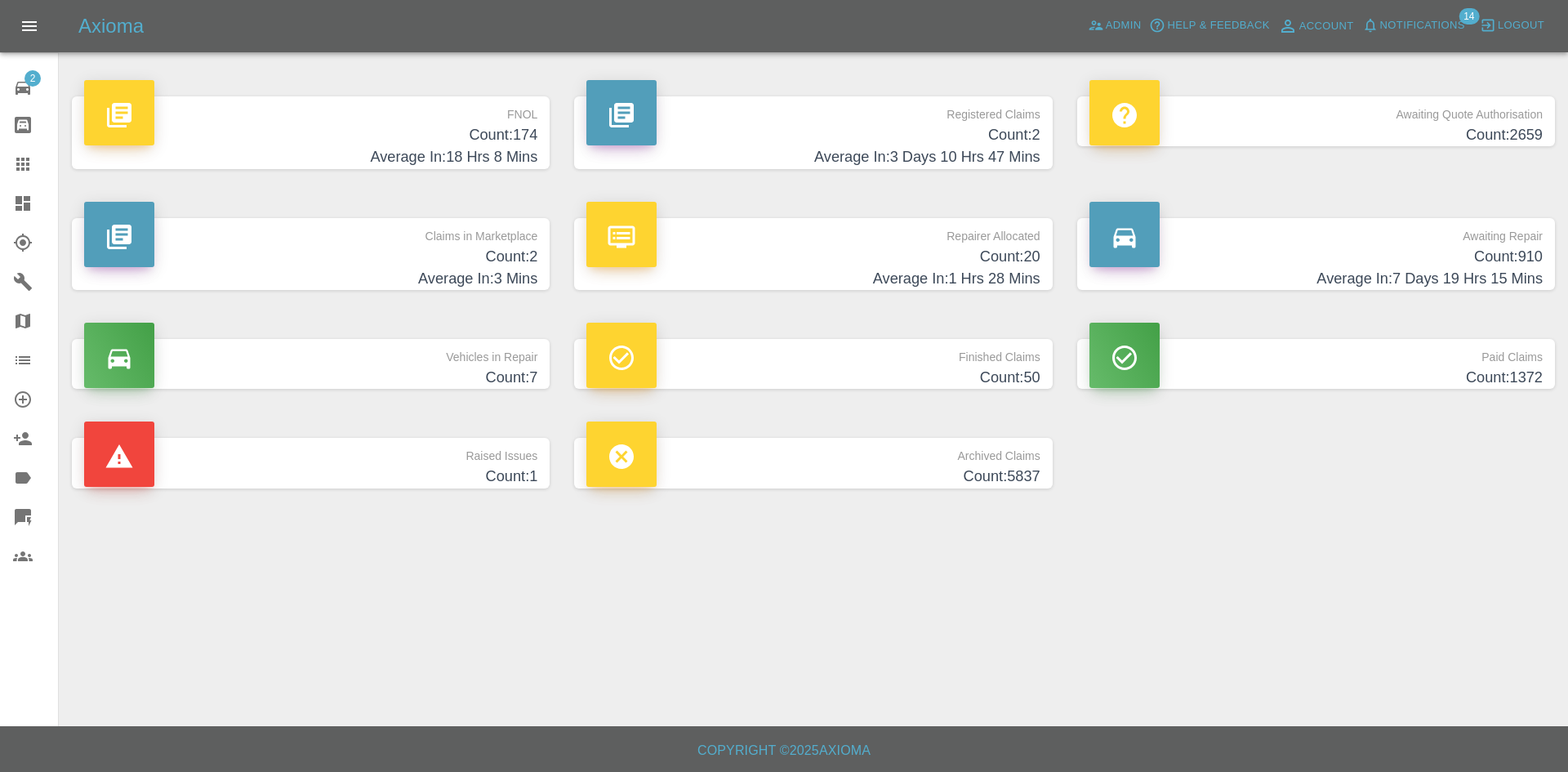
click at [257, 248] on h4 "Count: 2" at bounding box center [310, 256] width 453 height 22
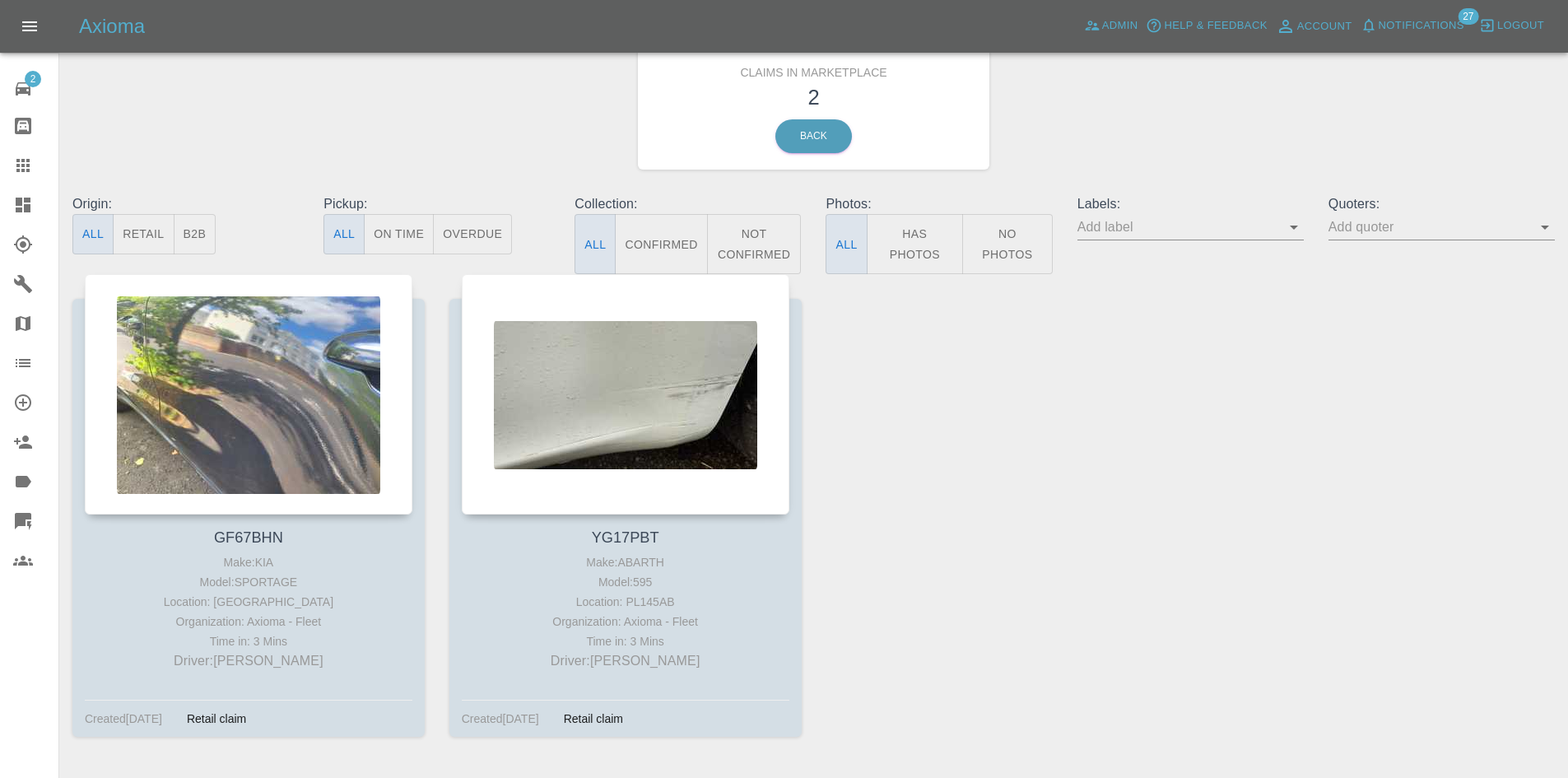
scroll to position [82, 0]
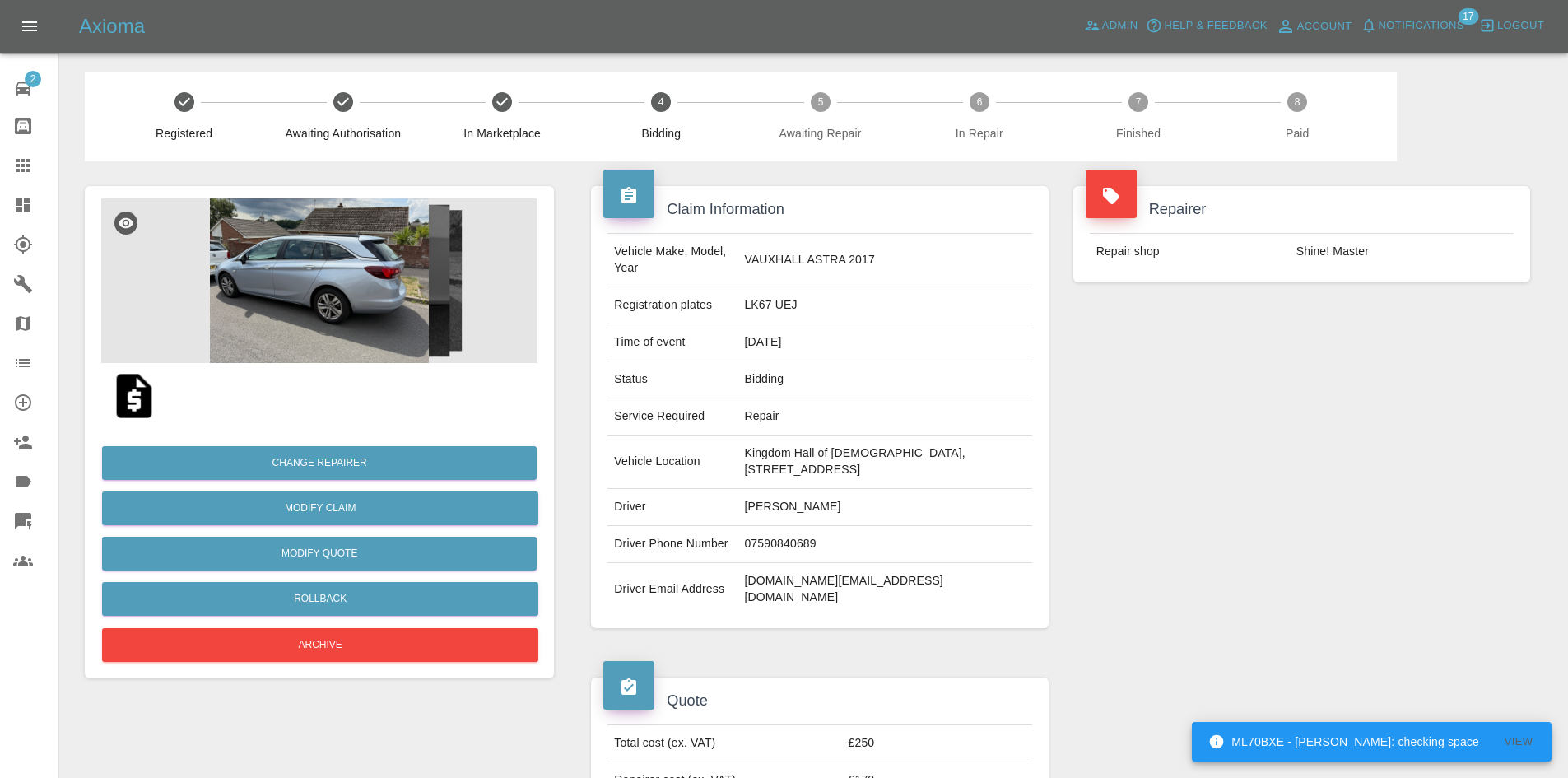
click at [749, 311] on td "LK67 UEJ" at bounding box center [885, 305] width 294 height 37
copy td "LK67 UEJ"
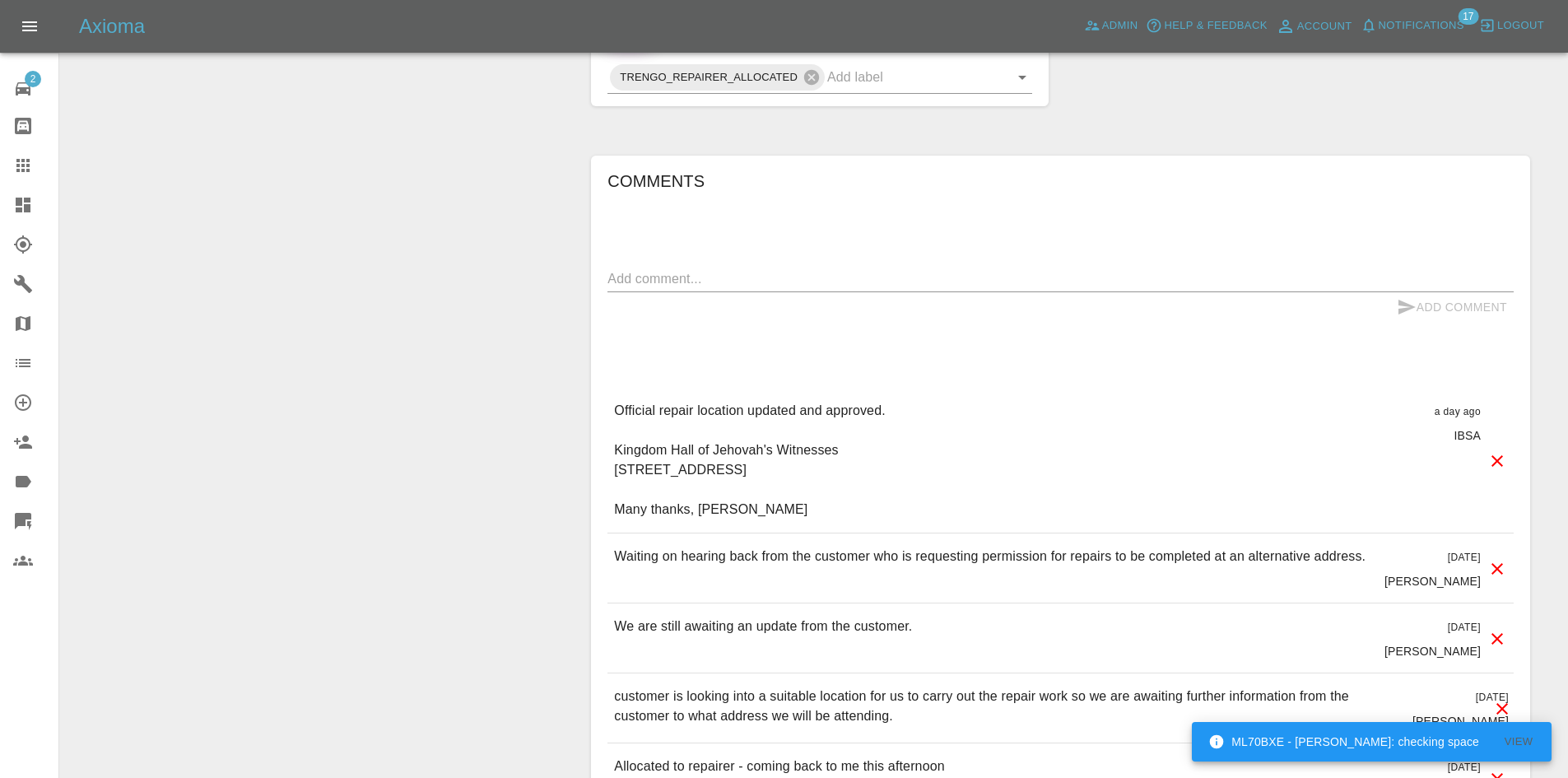
scroll to position [988, 0]
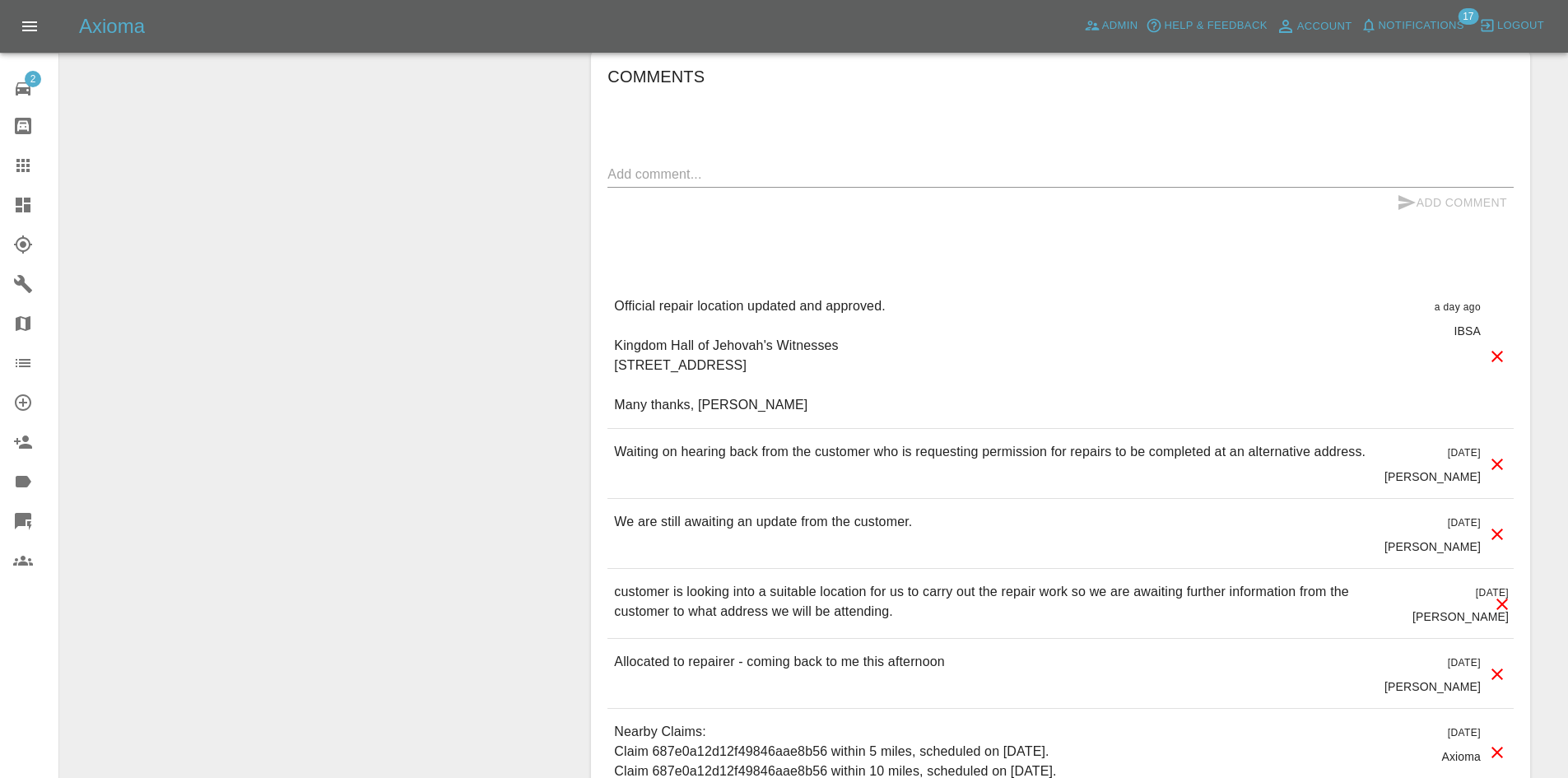
drag, startPoint x: 735, startPoint y: 474, endPoint x: 609, endPoint y: 363, distance: 167.9
click at [609, 363] on div "Official repair location updated and approved. Kingdom Hall of Jehovah's Witnes…" at bounding box center [1061, 356] width 906 height 145
copy p "Kingdom Hall of [DEMOGRAPHIC_DATA] [STREET_ADDRESS]"
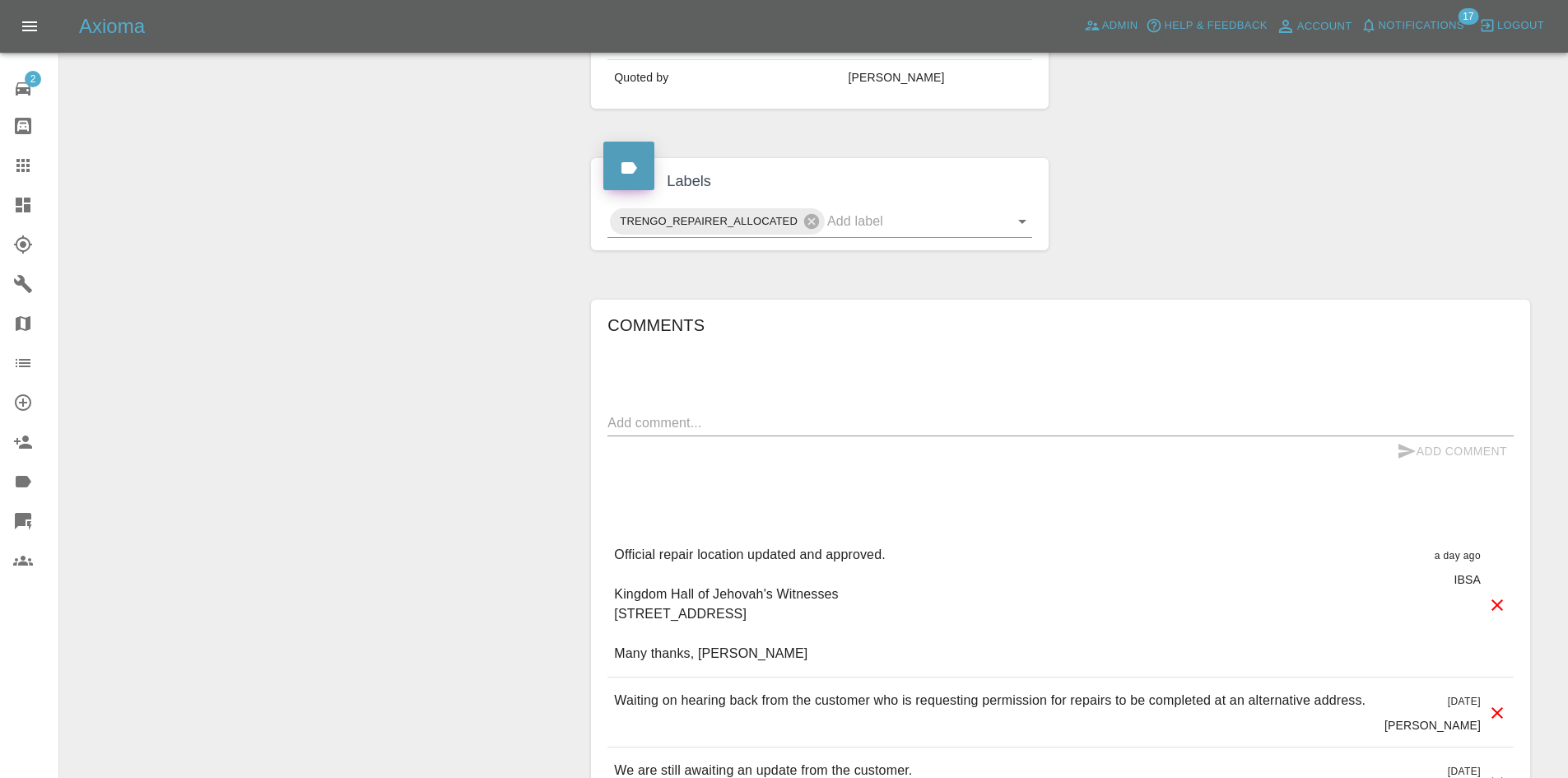
scroll to position [576, 0]
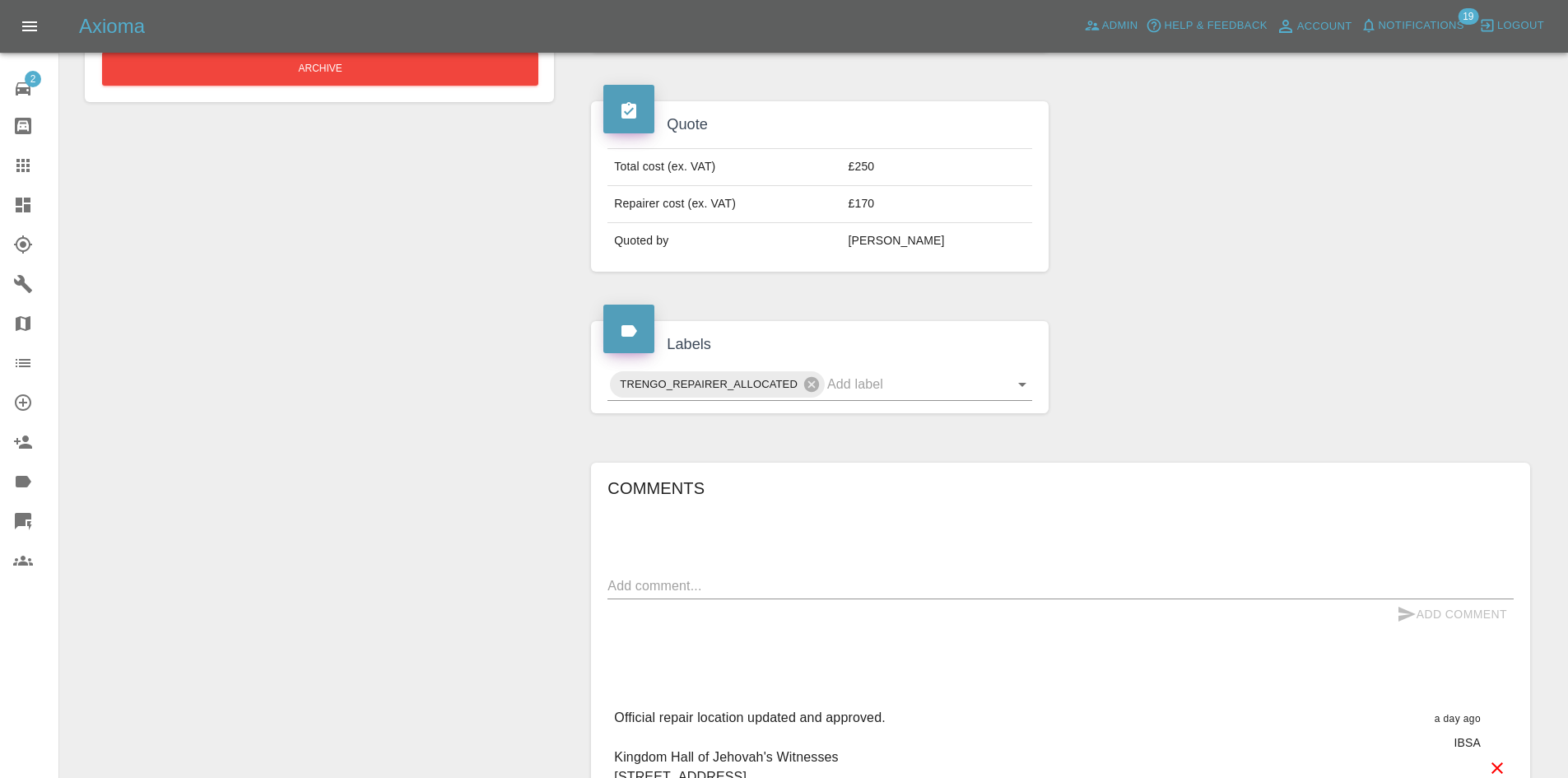
click at [0, 227] on link "Explorer" at bounding box center [29, 244] width 59 height 40
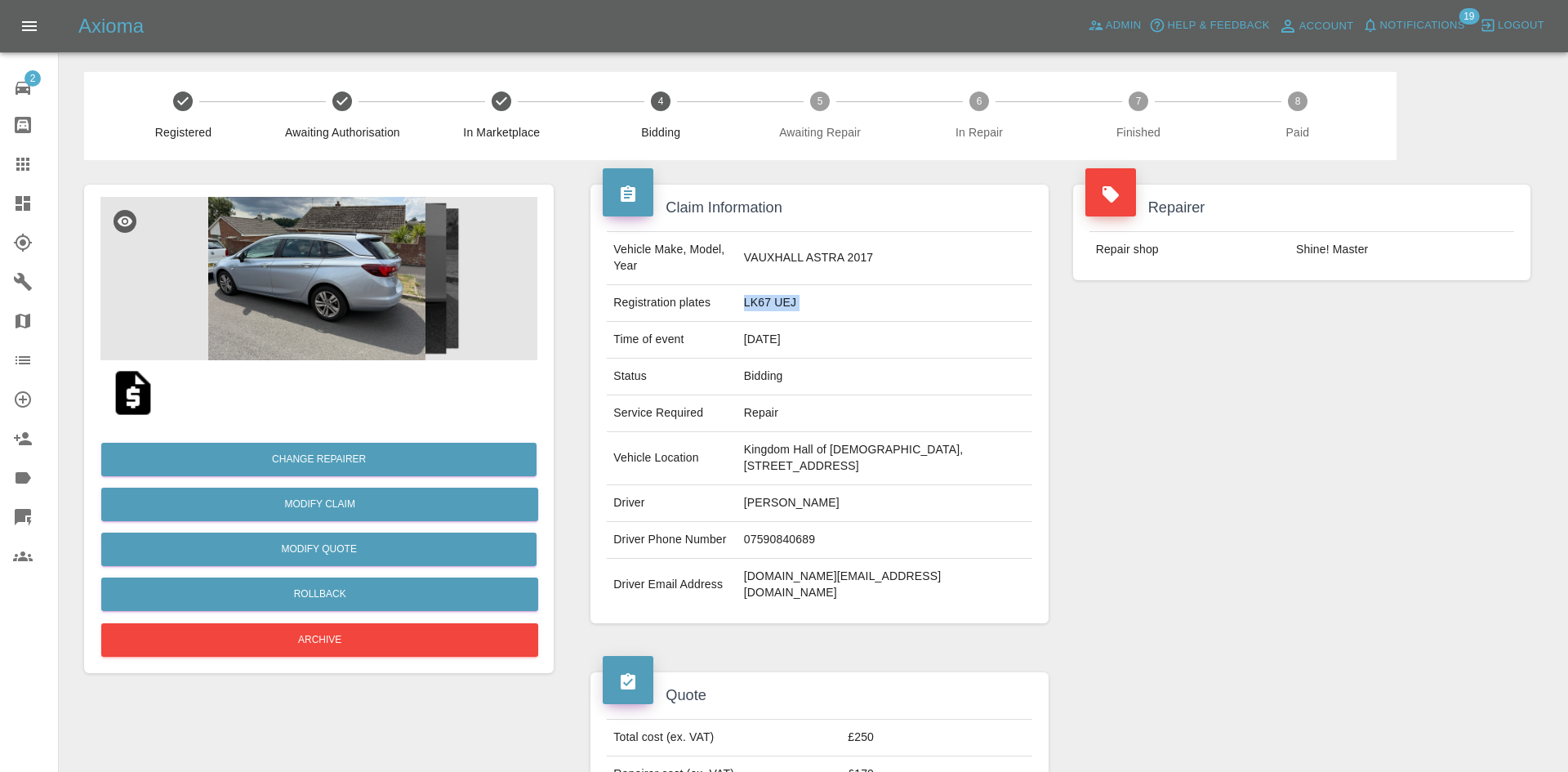
click at [0, 174] on link "Claims" at bounding box center [29, 165] width 58 height 39
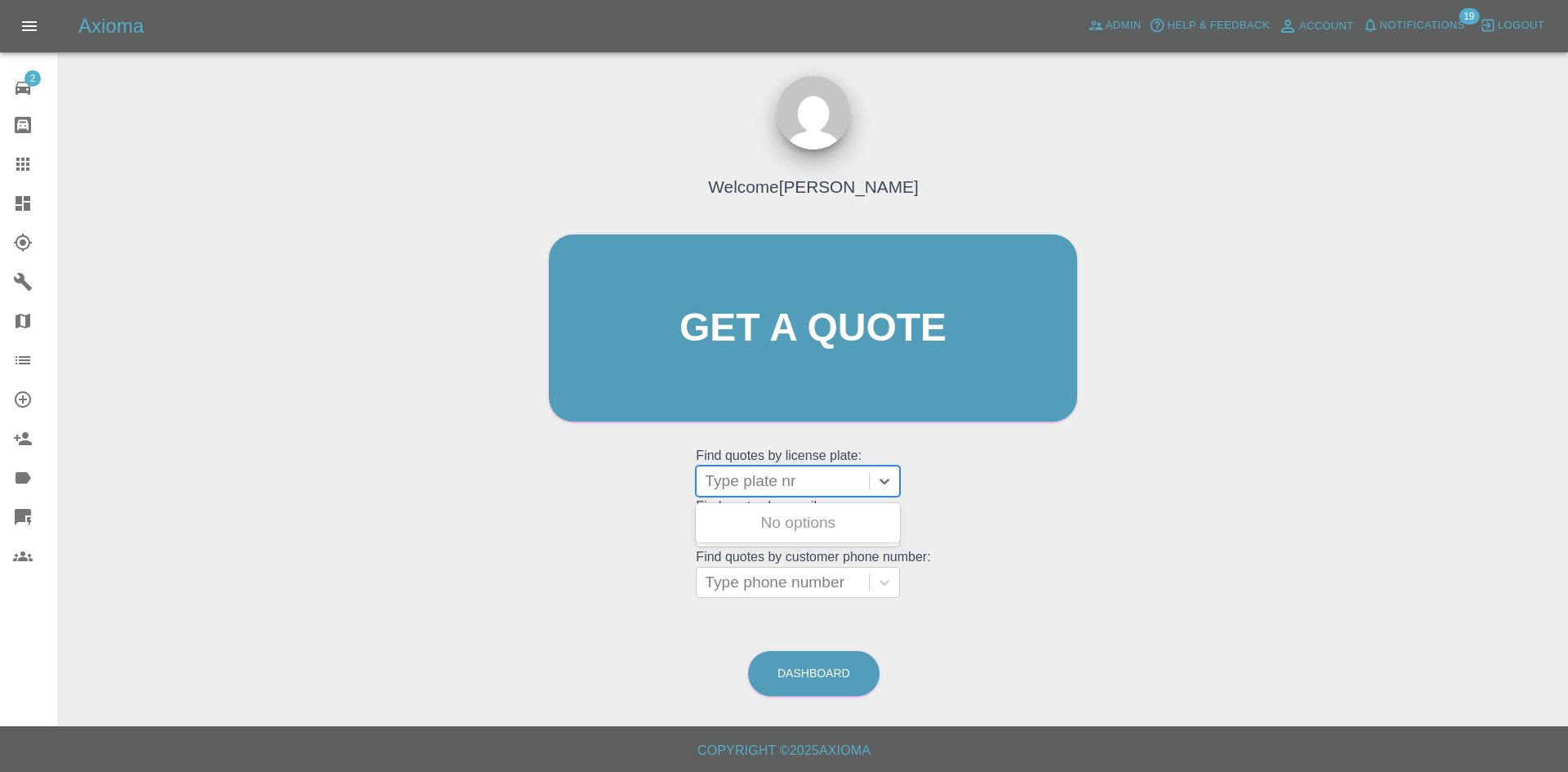
click at [734, 472] on div at bounding box center [783, 481] width 156 height 23
type input "dt25"
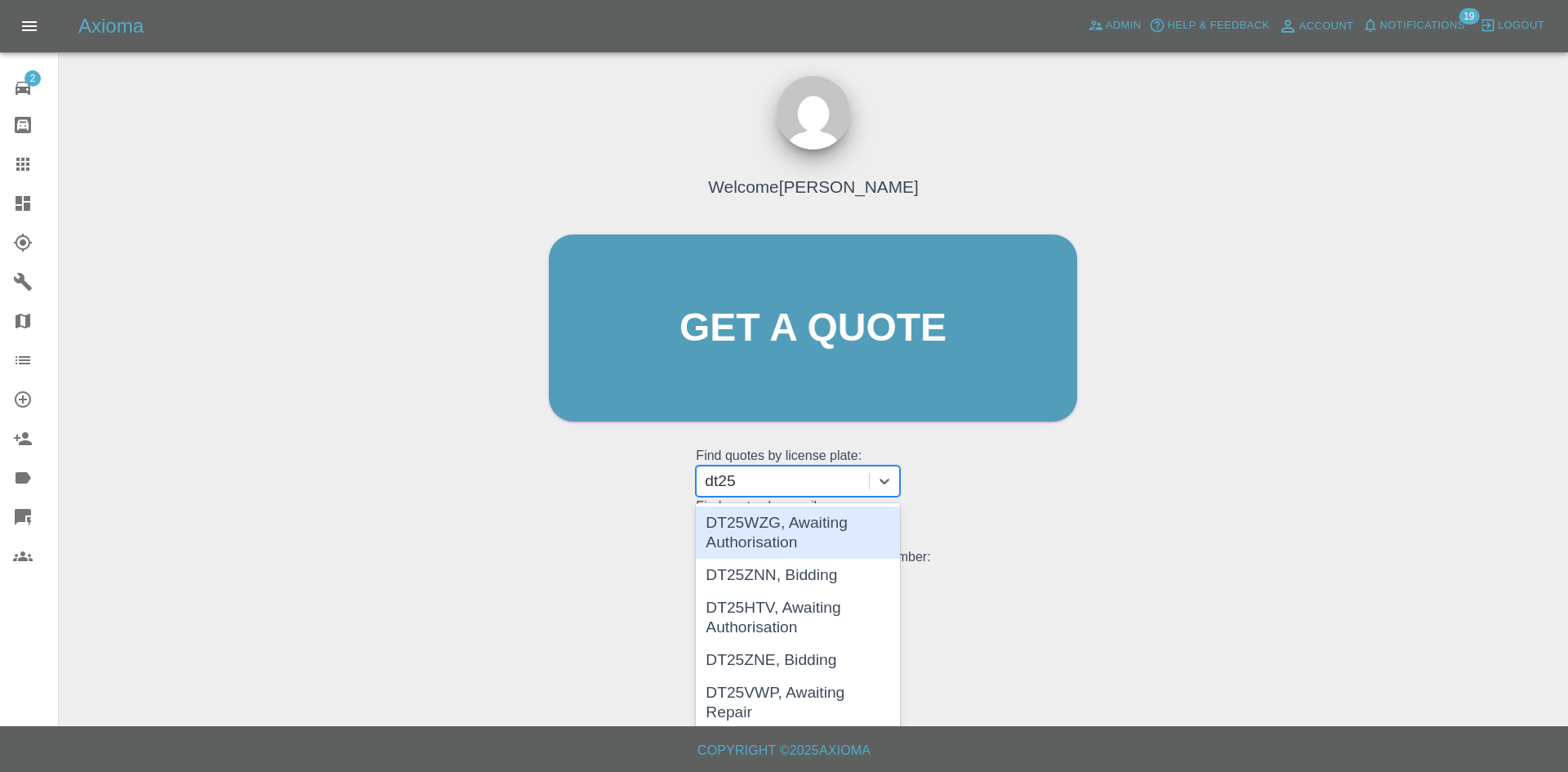
click at [780, 526] on div "DT25WZG, Awaiting Authorisation" at bounding box center [797, 532] width 204 height 52
click at [780, 526] on div at bounding box center [783, 531] width 156 height 23
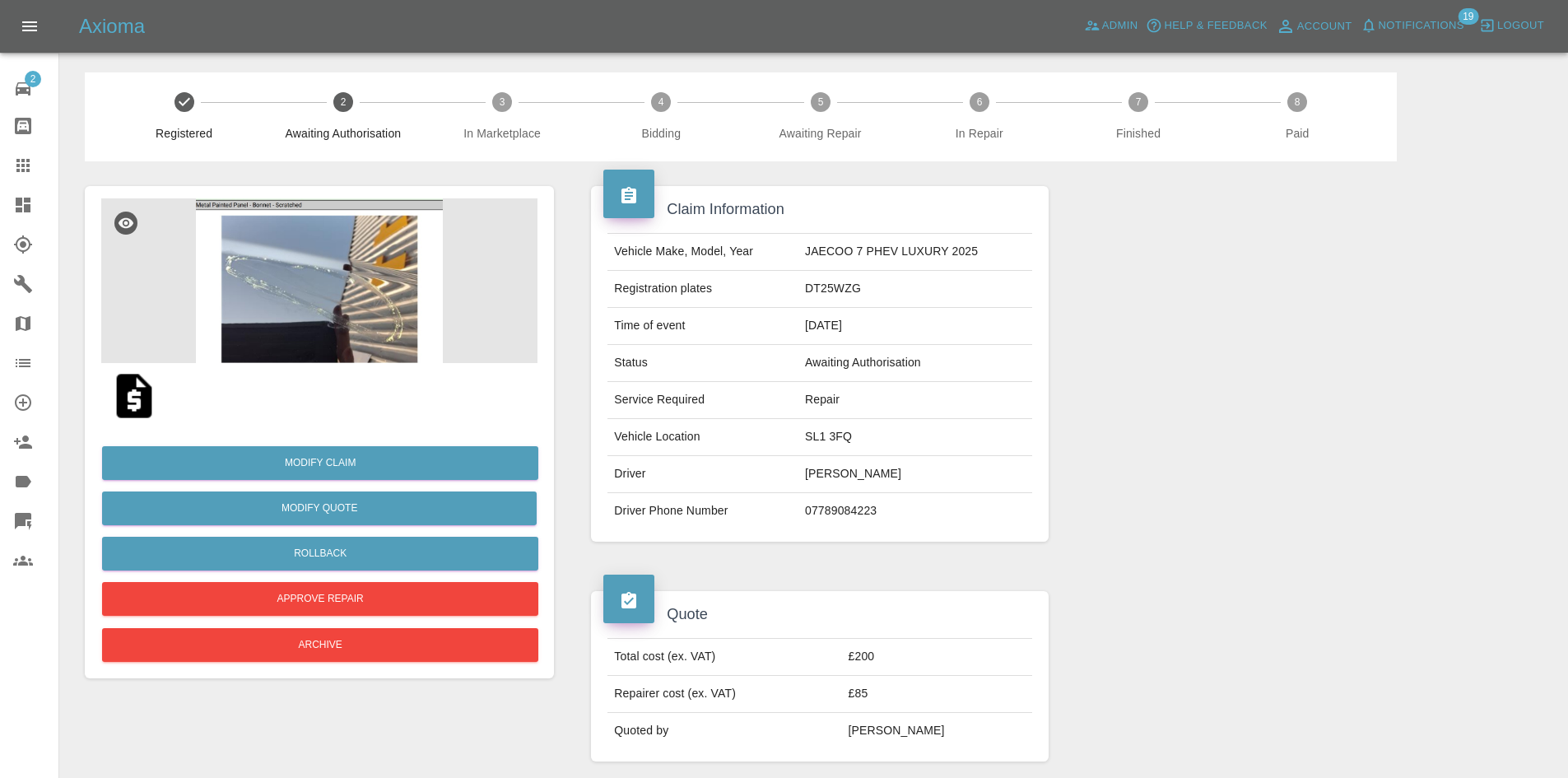
click at [14, 198] on icon at bounding box center [23, 205] width 20 height 20
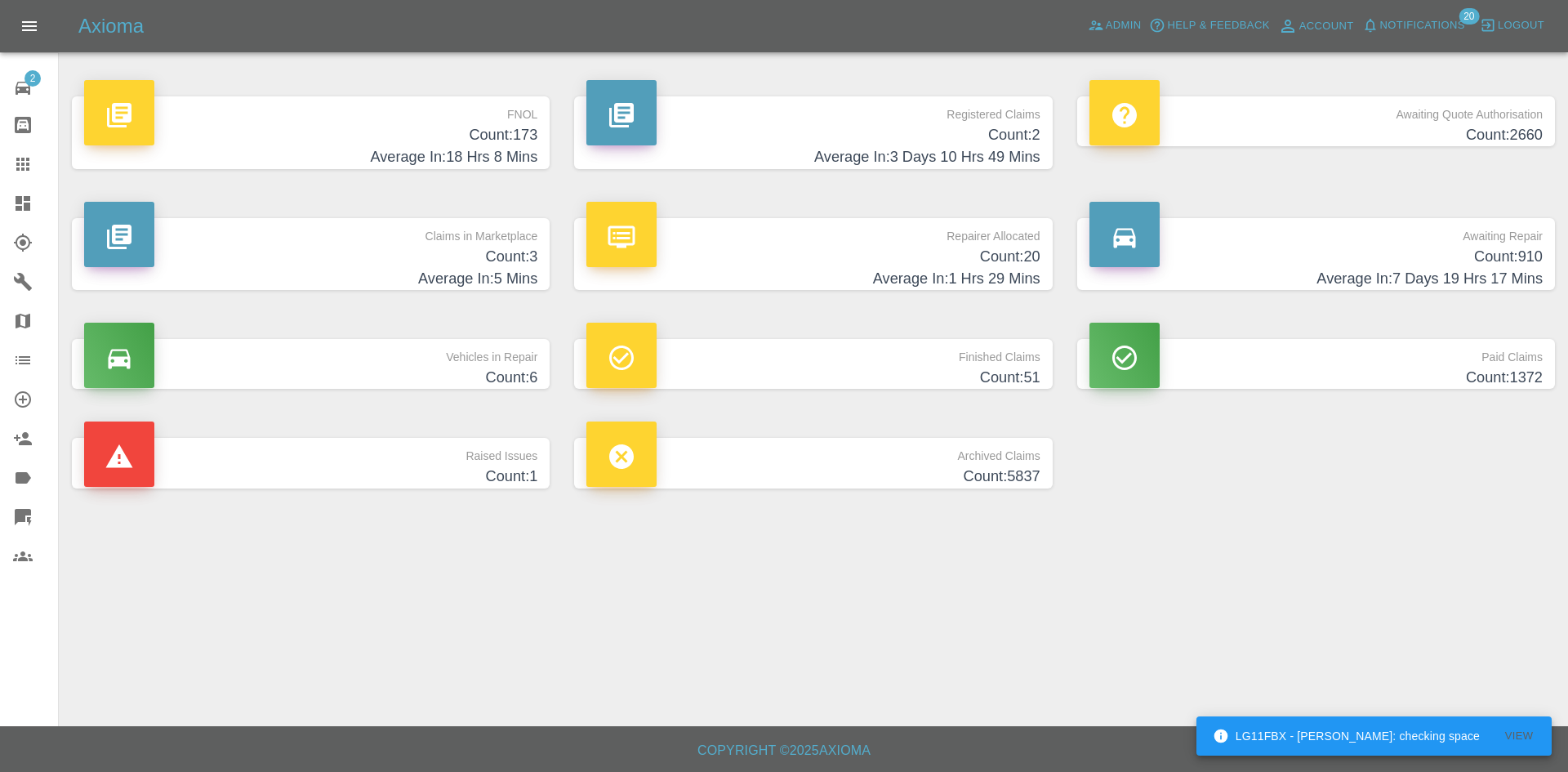
click at [855, 247] on h4 "Count: 20" at bounding box center [813, 256] width 453 height 22
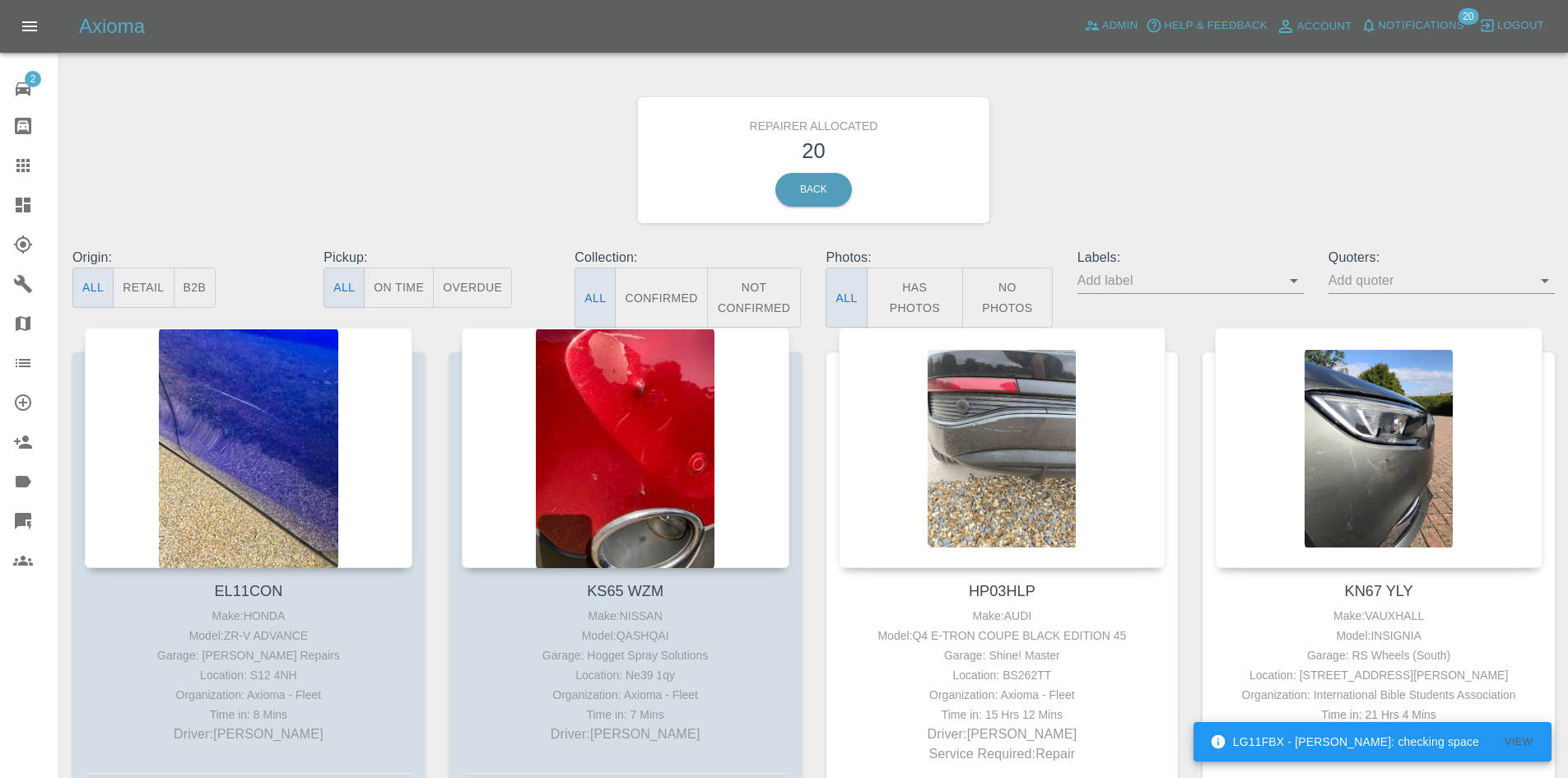
click at [200, 281] on button "B2B" at bounding box center [195, 287] width 43 height 41
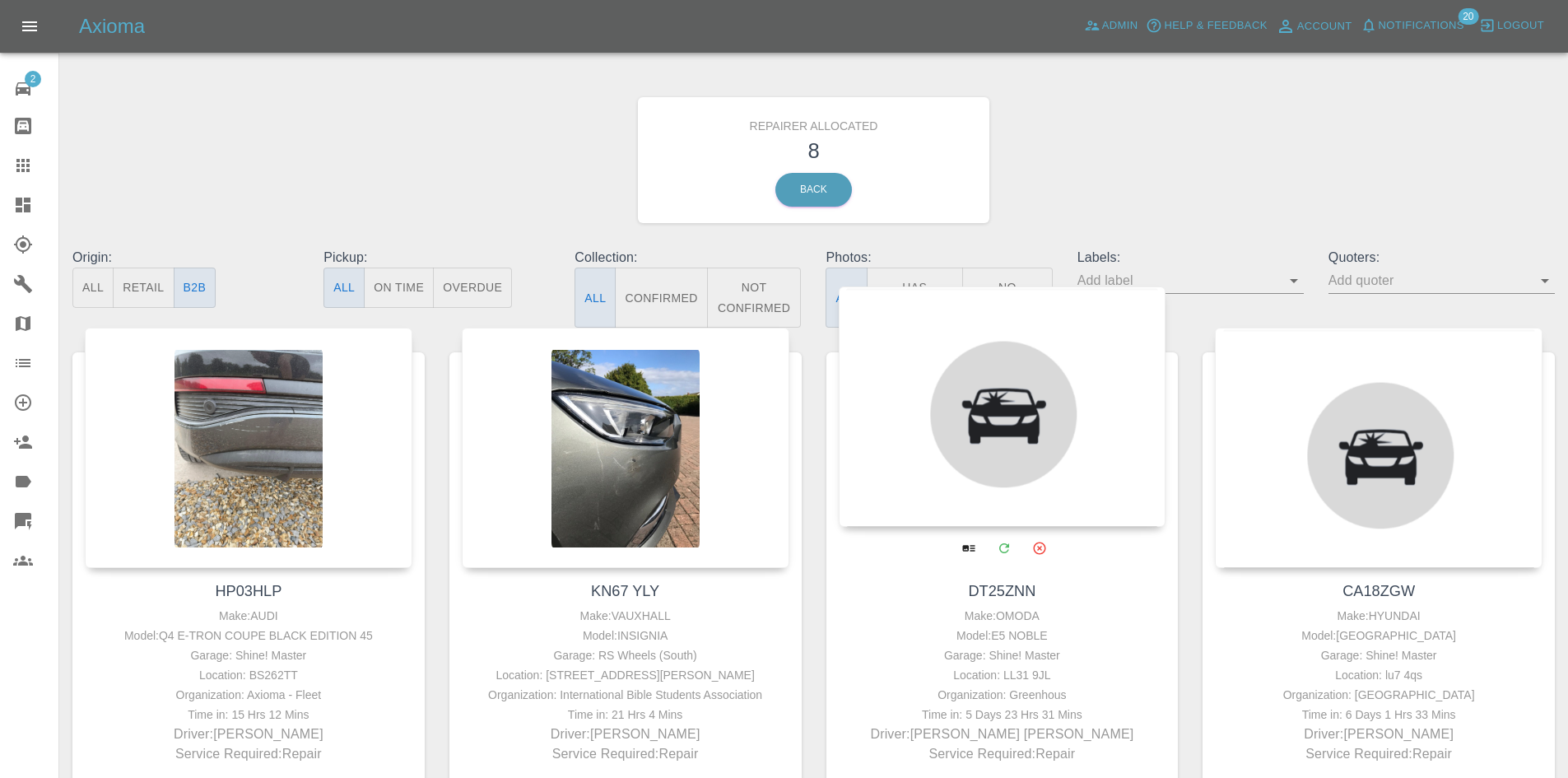
click at [986, 423] on div at bounding box center [1002, 406] width 328 height 240
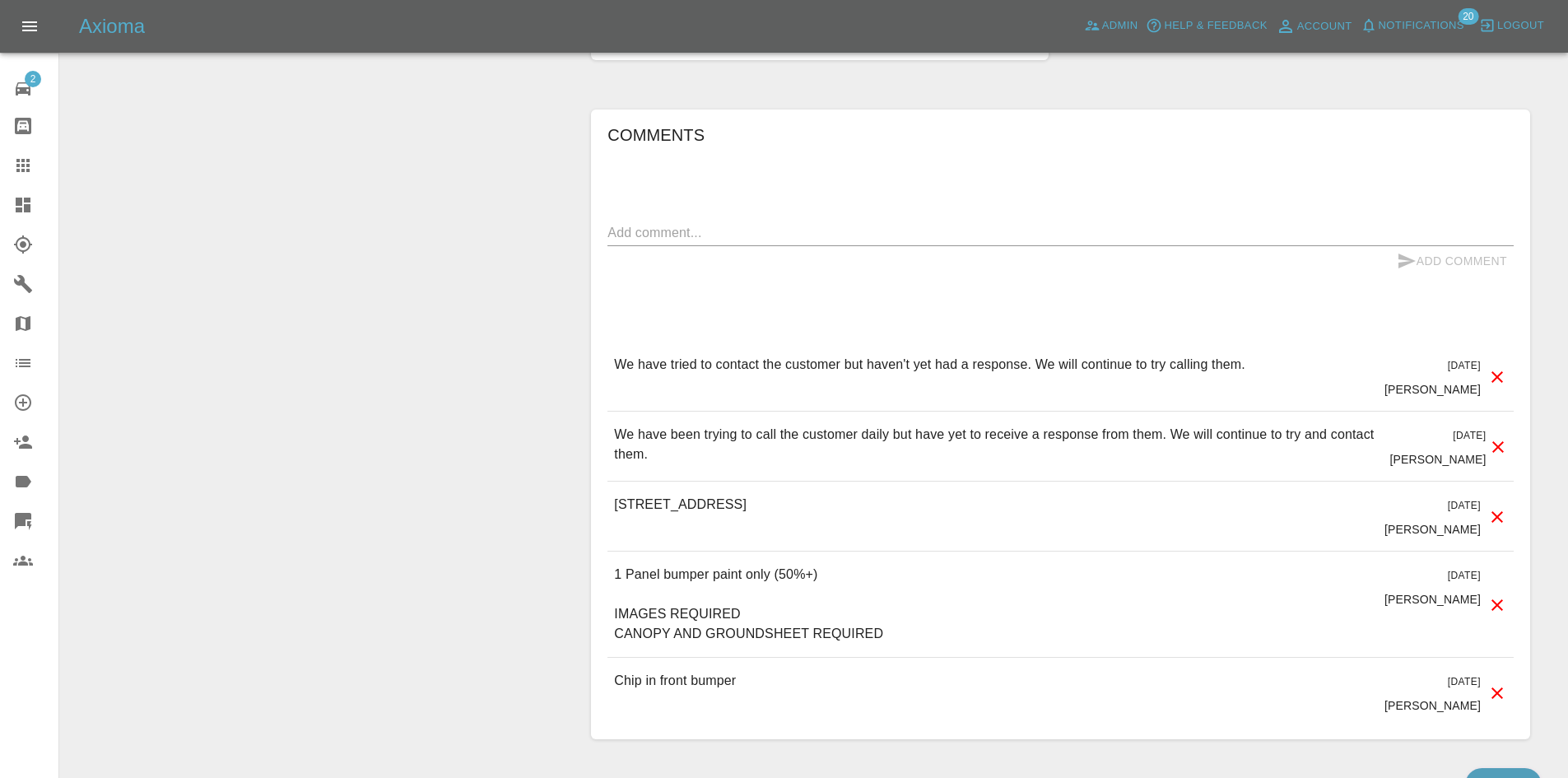
scroll to position [938, 0]
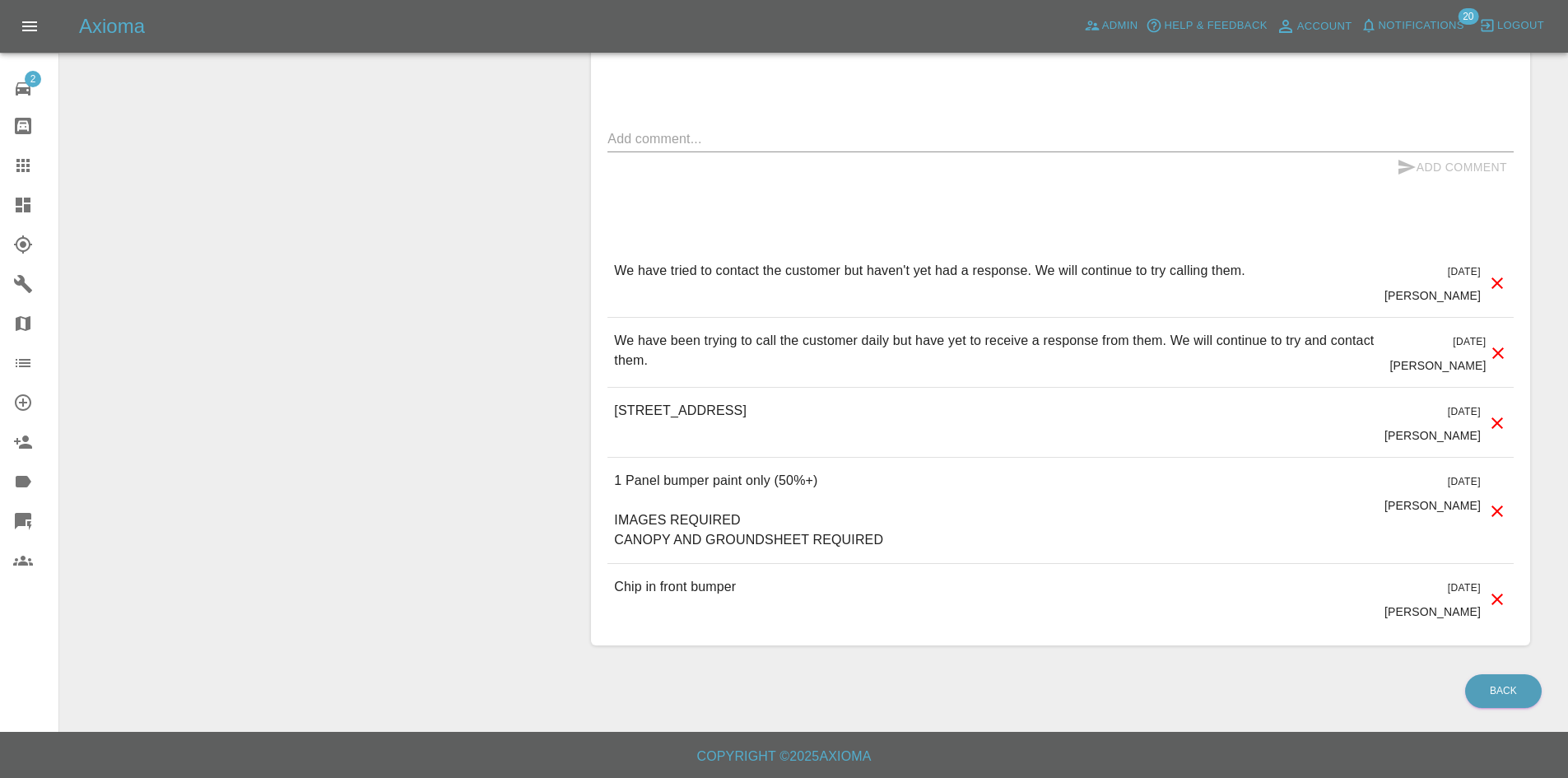
drag, startPoint x: 939, startPoint y: 419, endPoint x: 642, endPoint y: 411, distance: 297.1
click at [642, 411] on div "CREUDDYN BARN, Glanwydden, LL31 9JL [DATE] [PERSON_NAME]" at bounding box center [1061, 422] width 906 height 70
copy p "[STREET_ADDRESS]"
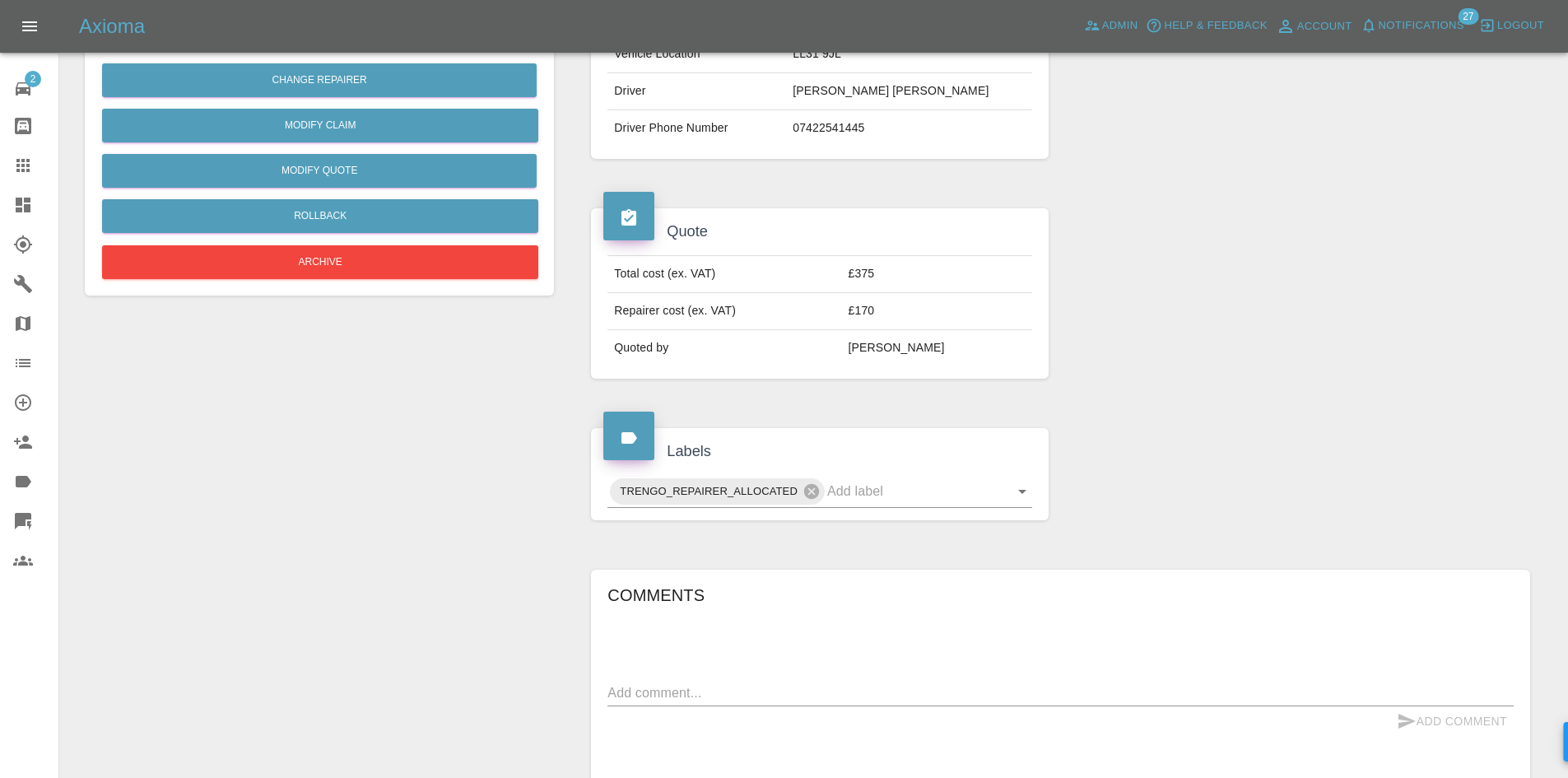
scroll to position [741, 0]
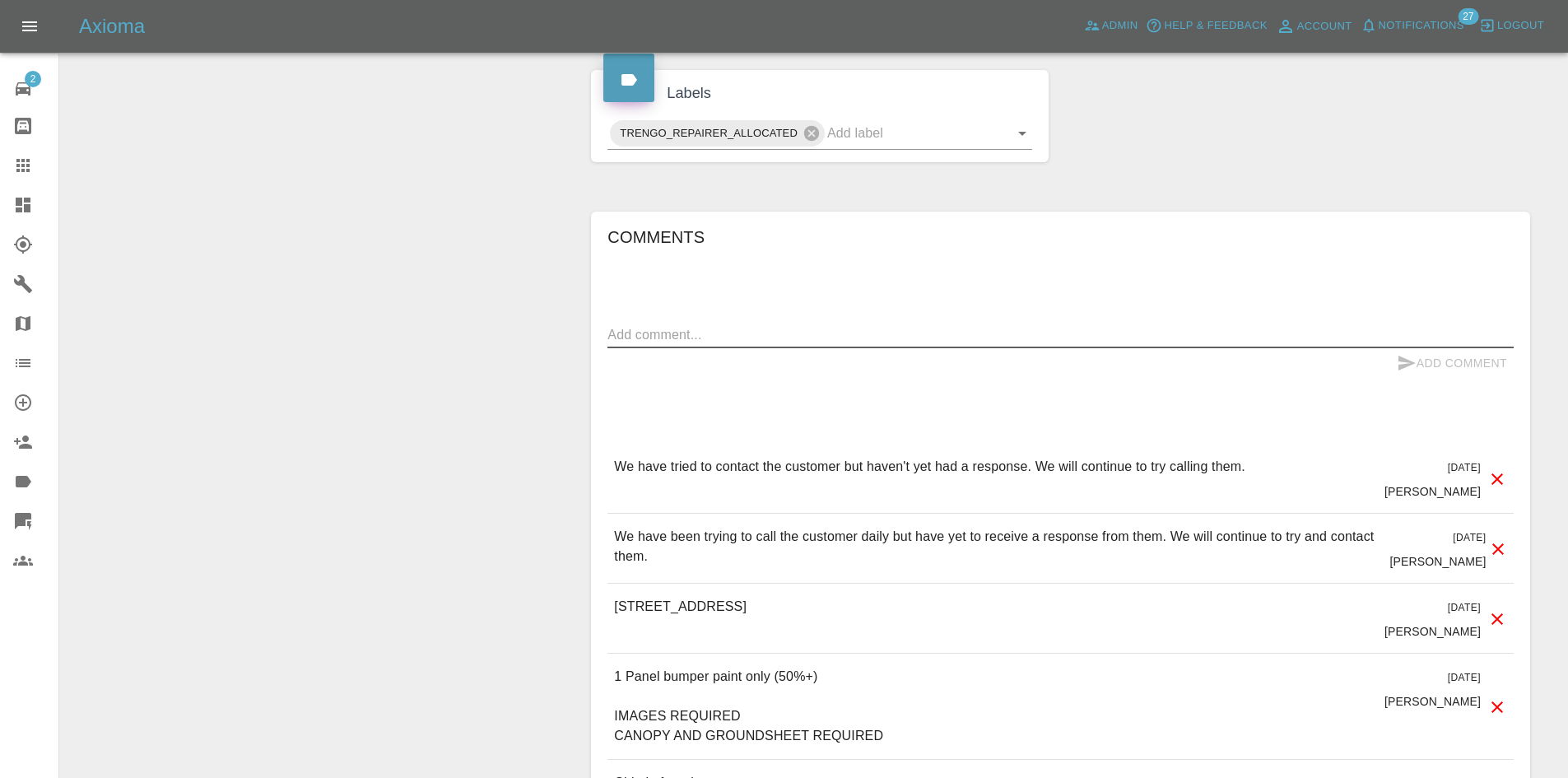
click at [752, 326] on textarea at bounding box center [1061, 334] width 906 height 19
type textarea "Called twice - got no answer"
click at [1380, 373] on div "Add Comment" at bounding box center [1061, 364] width 906 height 31
click at [1432, 355] on button "Add Comment" at bounding box center [1452, 364] width 123 height 31
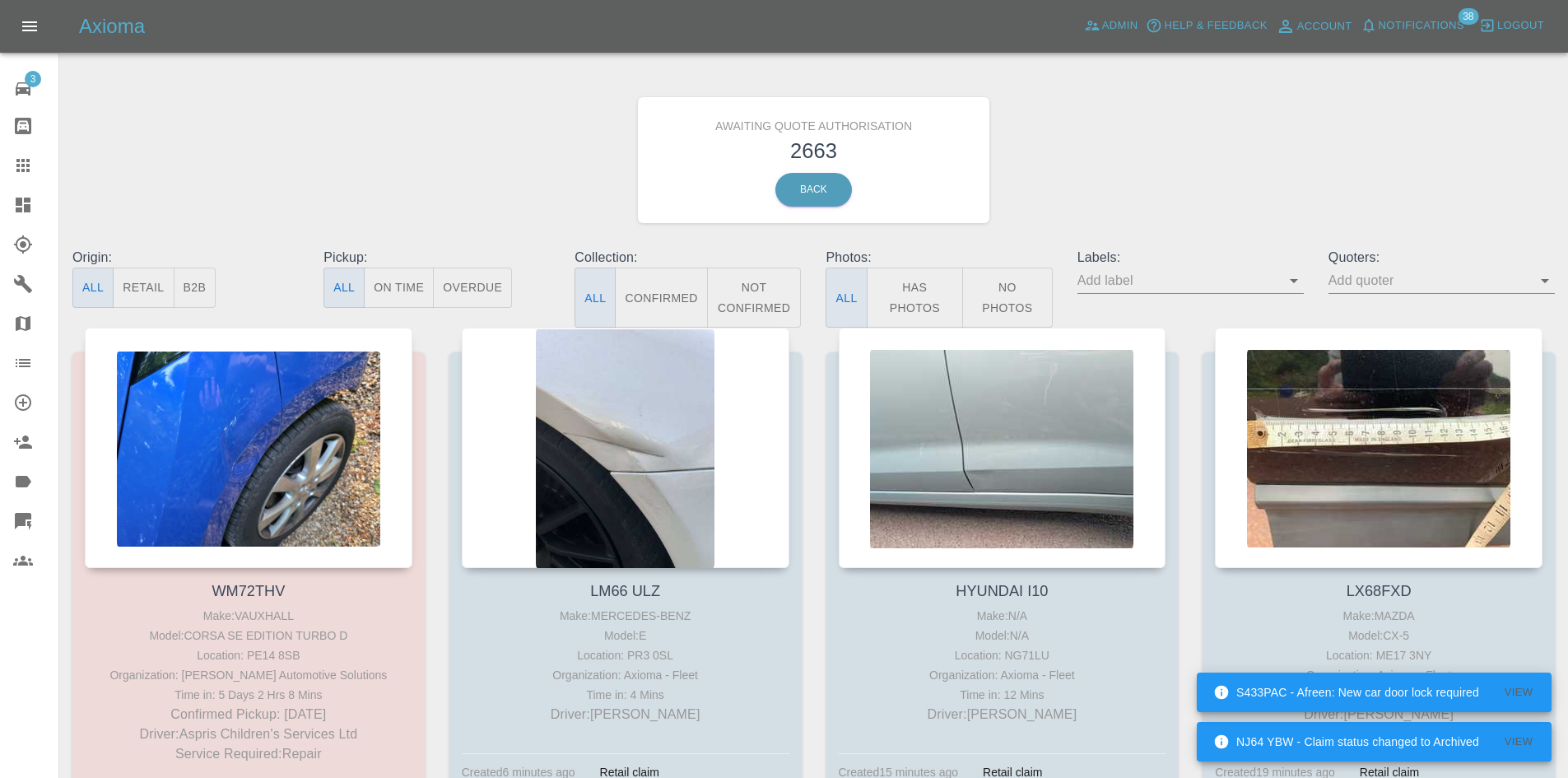
click at [201, 283] on button "B2B" at bounding box center [195, 287] width 43 height 41
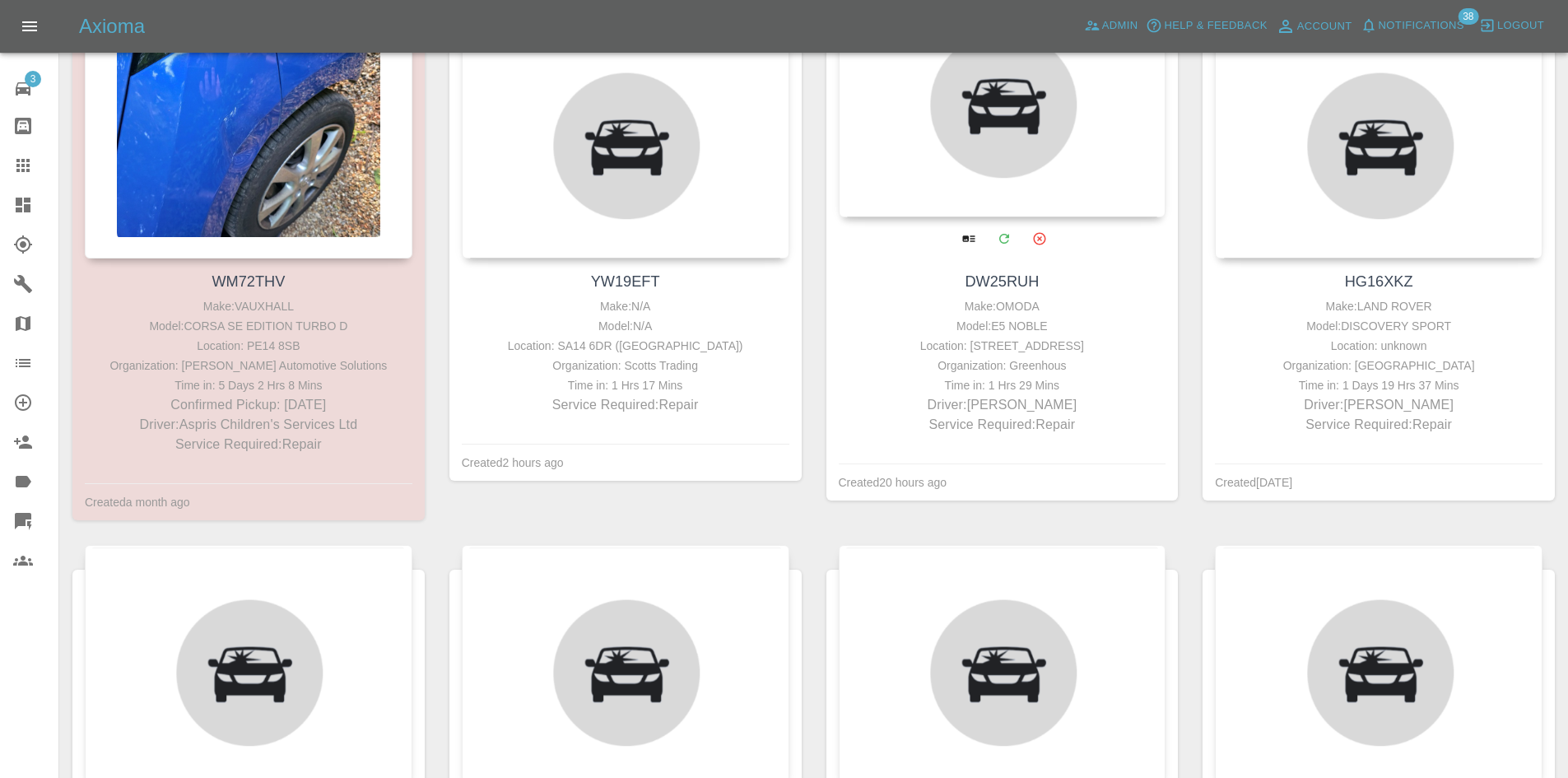
scroll to position [494, 0]
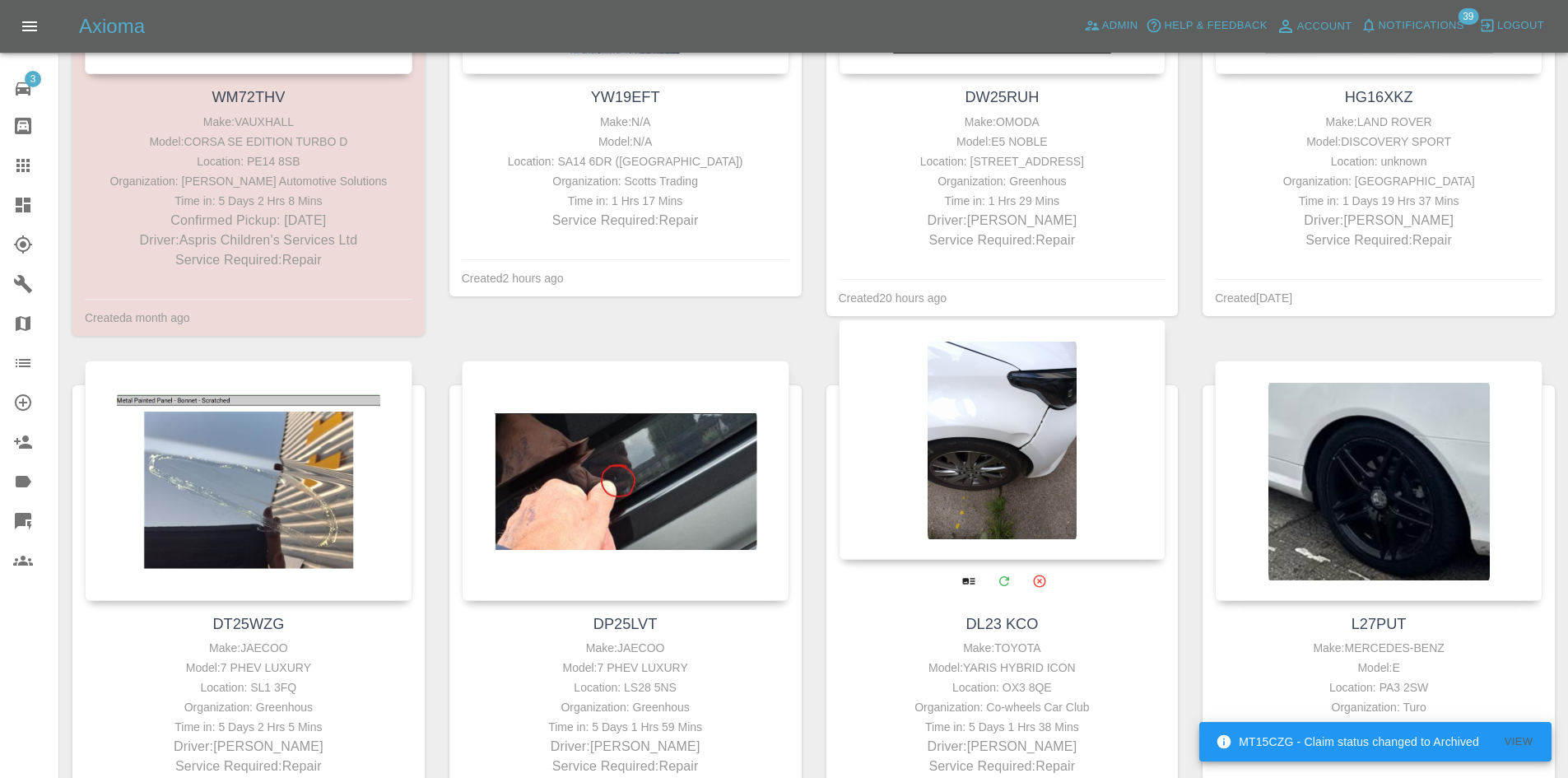
click at [1091, 426] on div at bounding box center [1002, 440] width 328 height 240
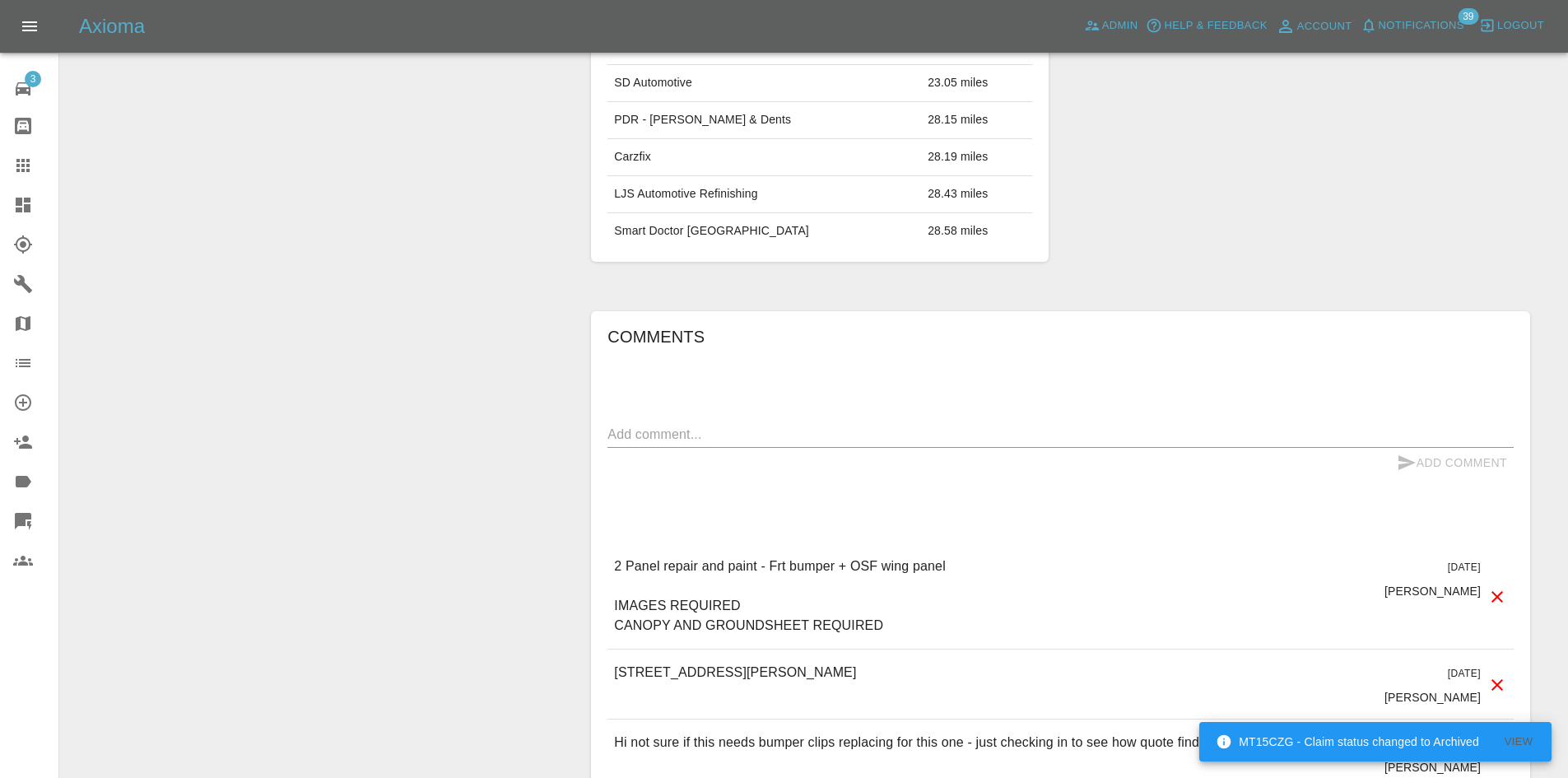
scroll to position [988, 0]
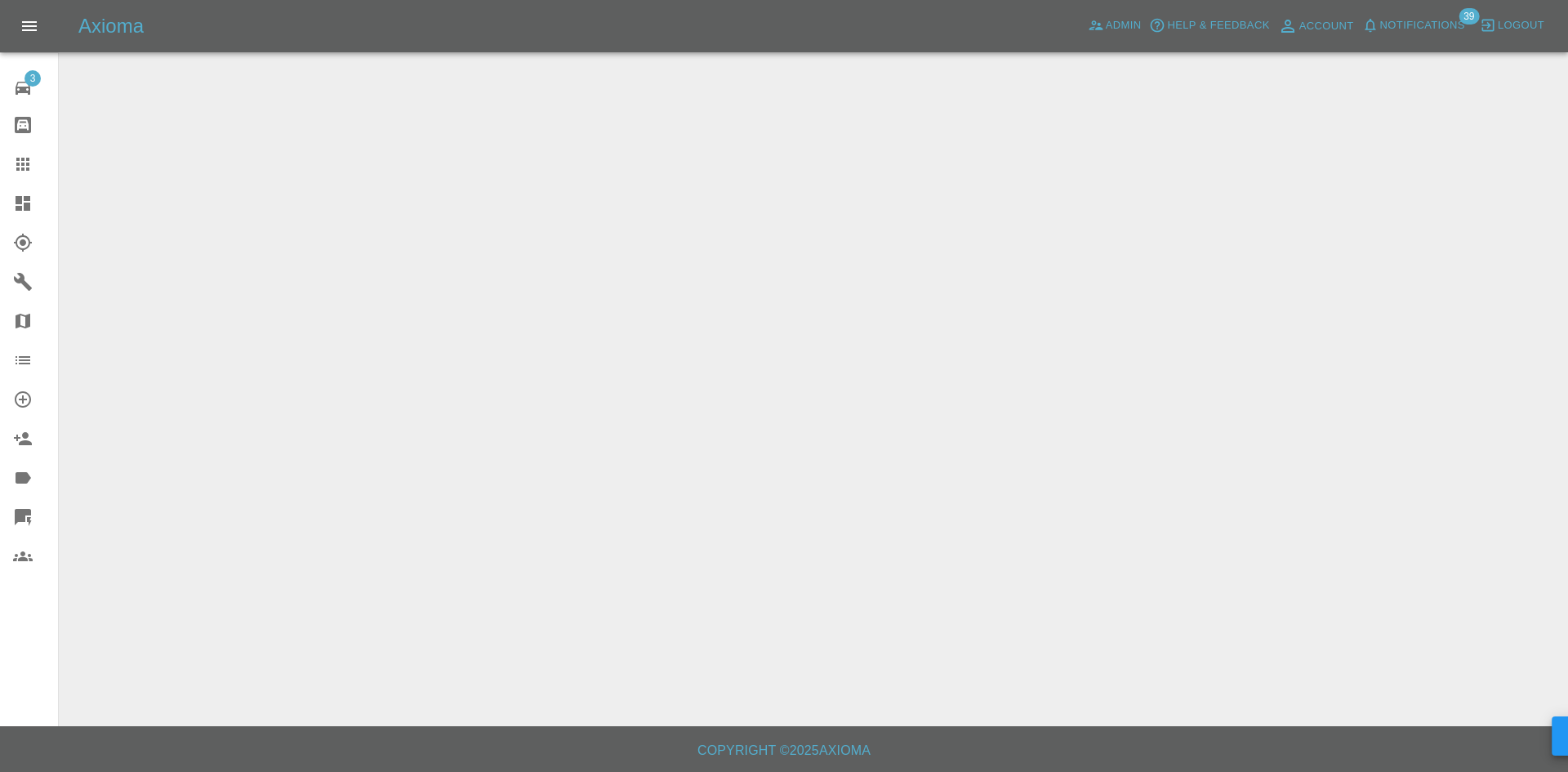
click at [33, 207] on div at bounding box center [35, 203] width 45 height 20
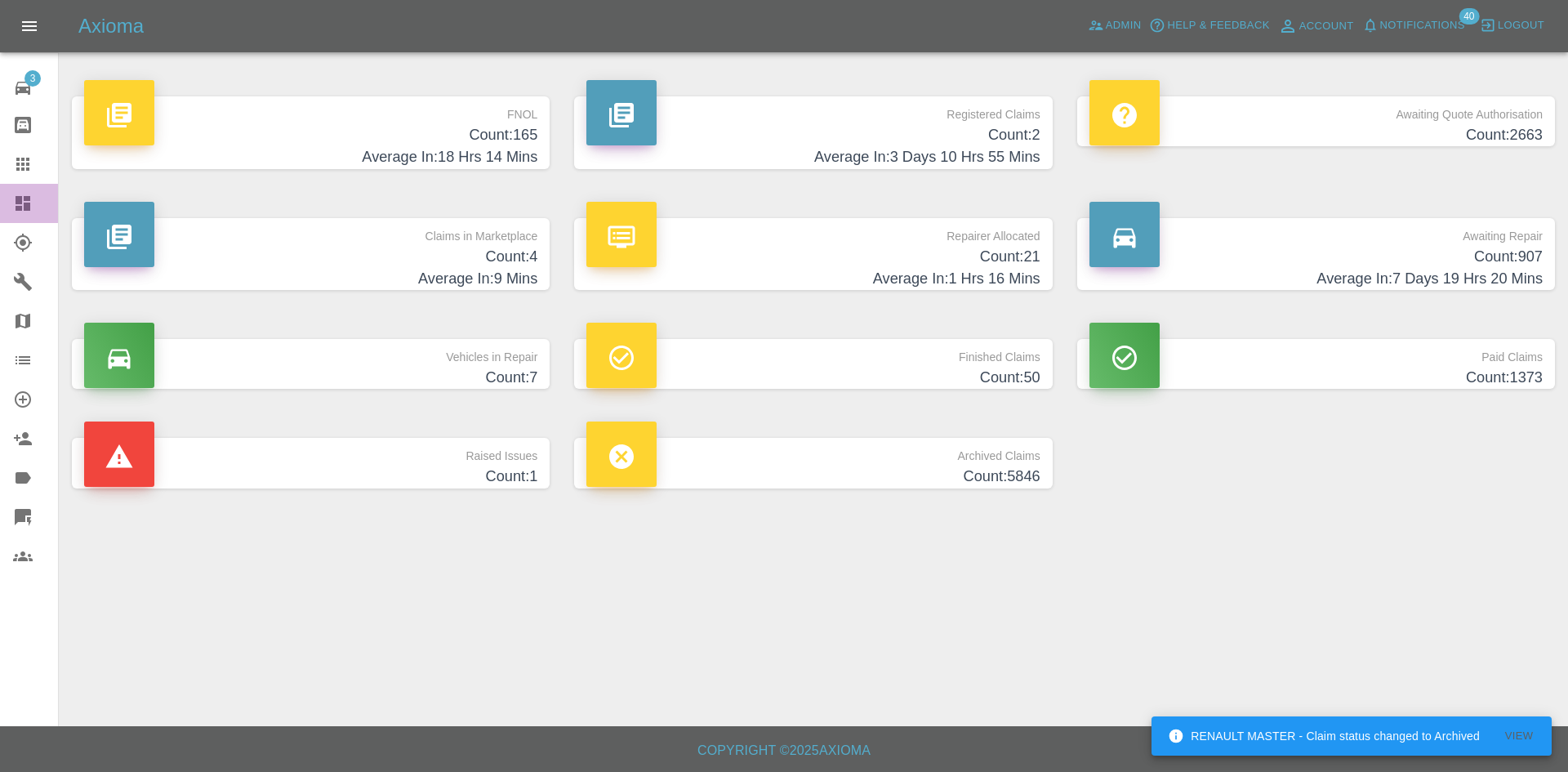
click at [18, 205] on icon at bounding box center [23, 203] width 20 height 20
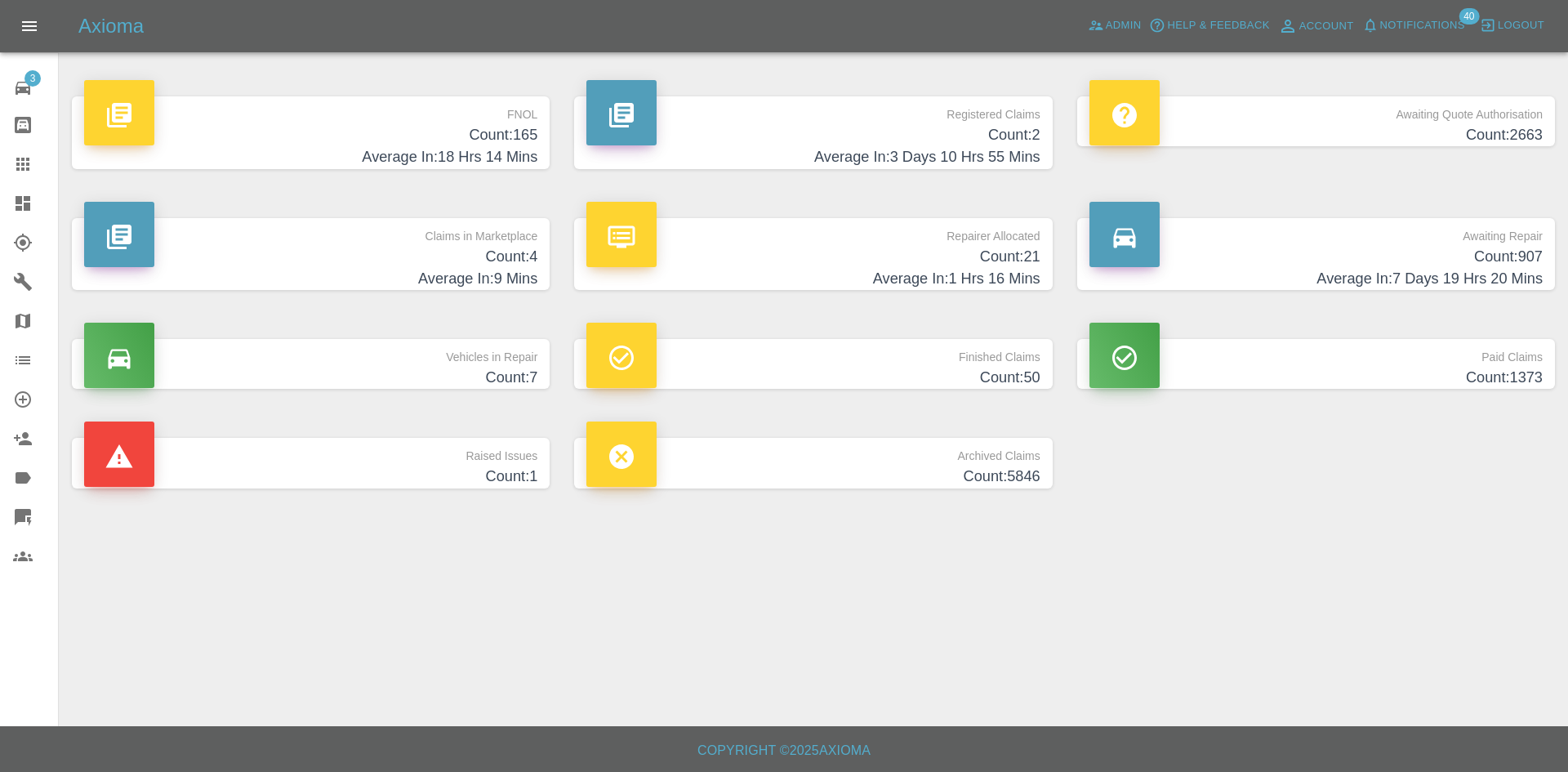
click at [1404, 31] on span "Notifications" at bounding box center [1422, 26] width 85 height 19
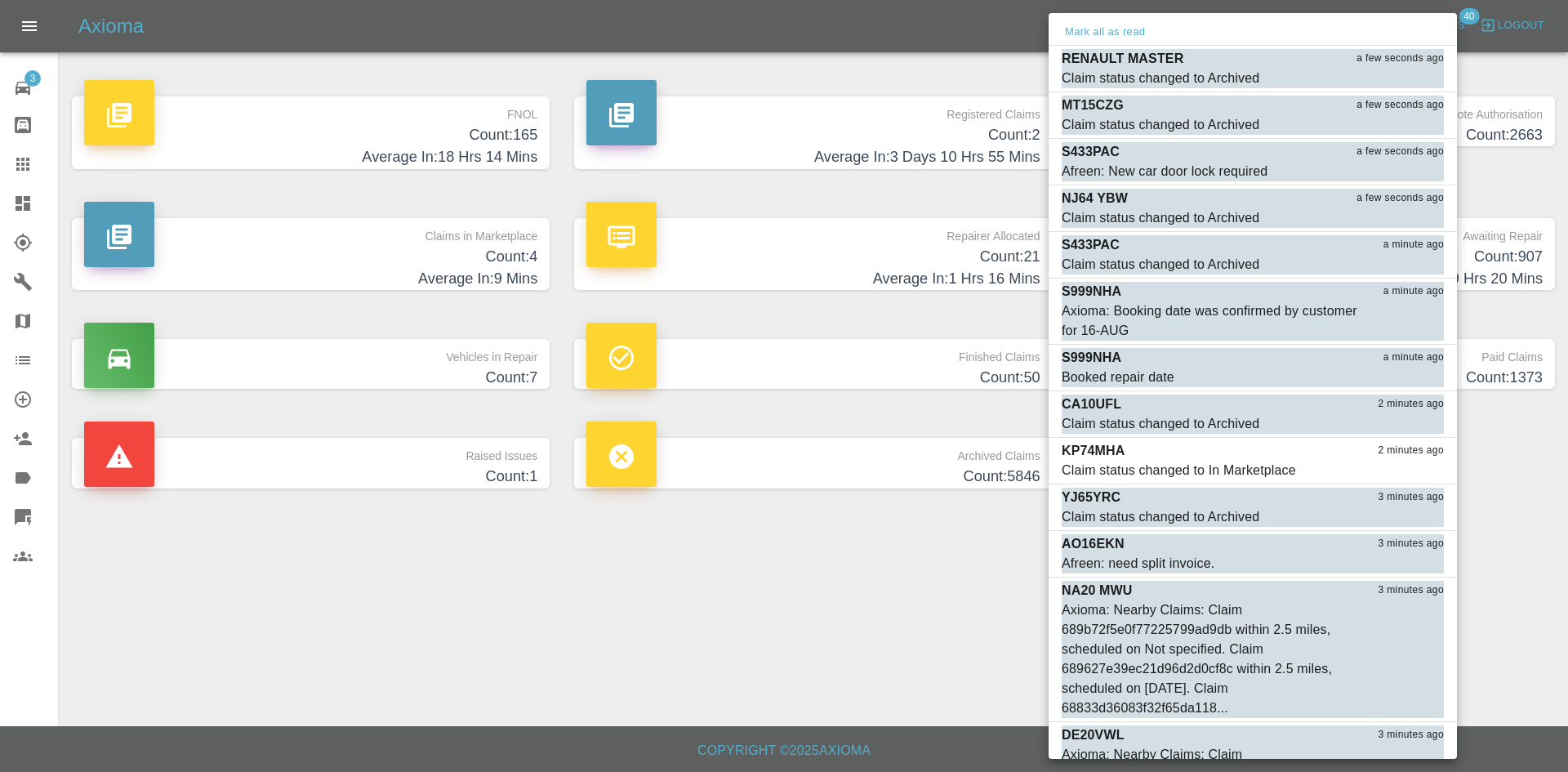
click at [761, 528] on div at bounding box center [784, 386] width 1568 height 772
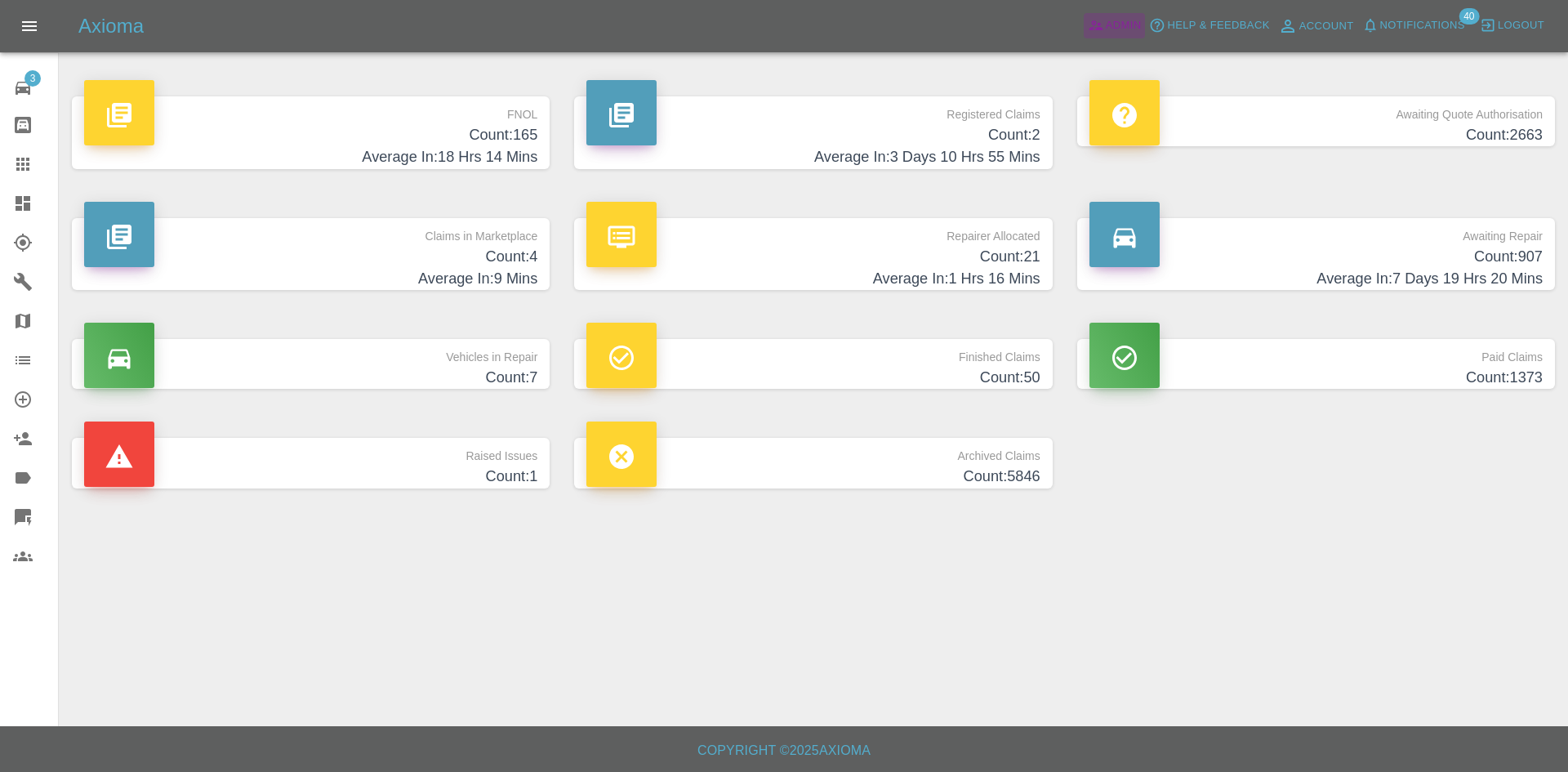
click at [1118, 30] on span "Admin" at bounding box center [1124, 26] width 35 height 19
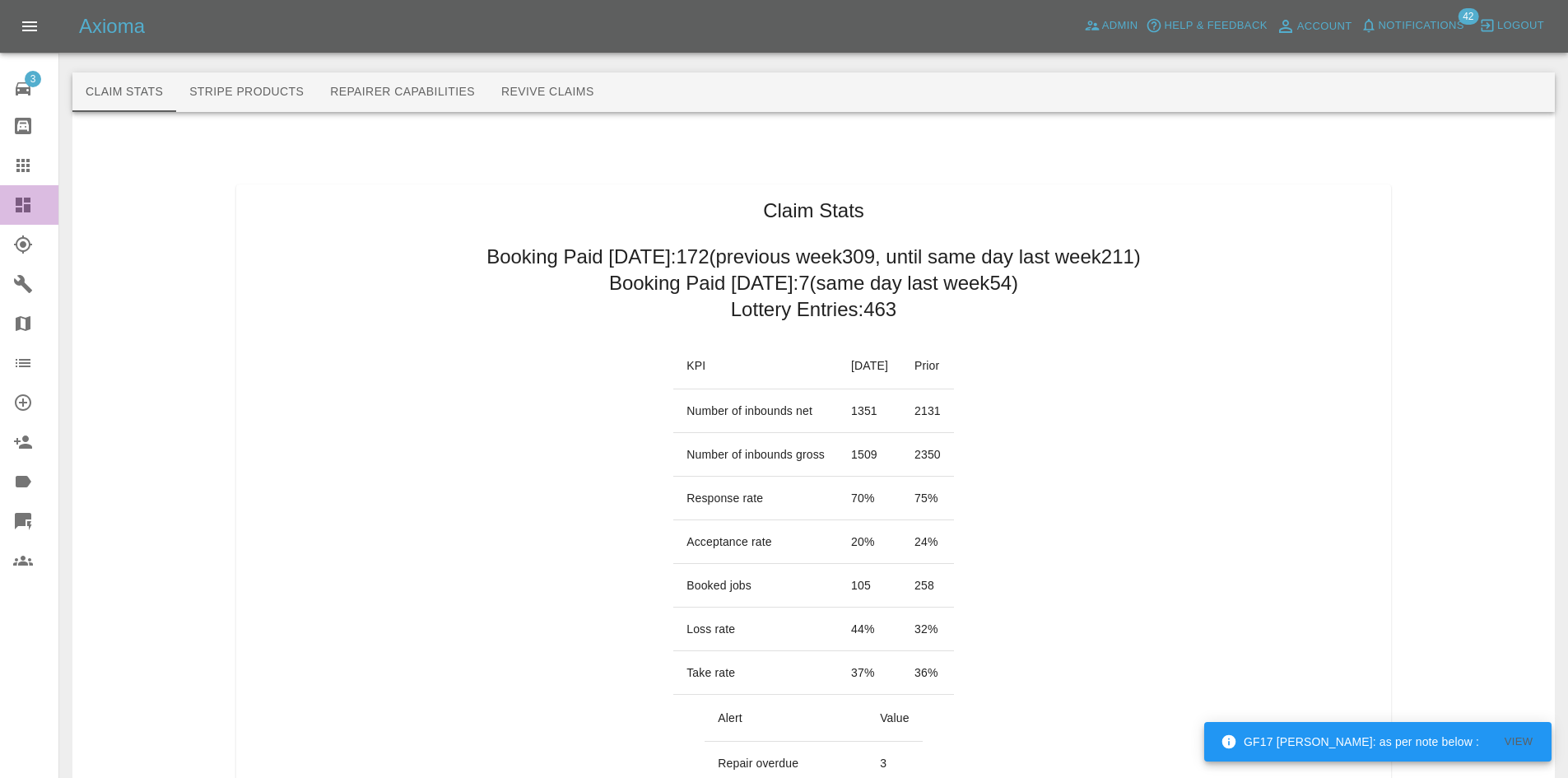
click at [2, 201] on link "Dashboard" at bounding box center [29, 205] width 59 height 40
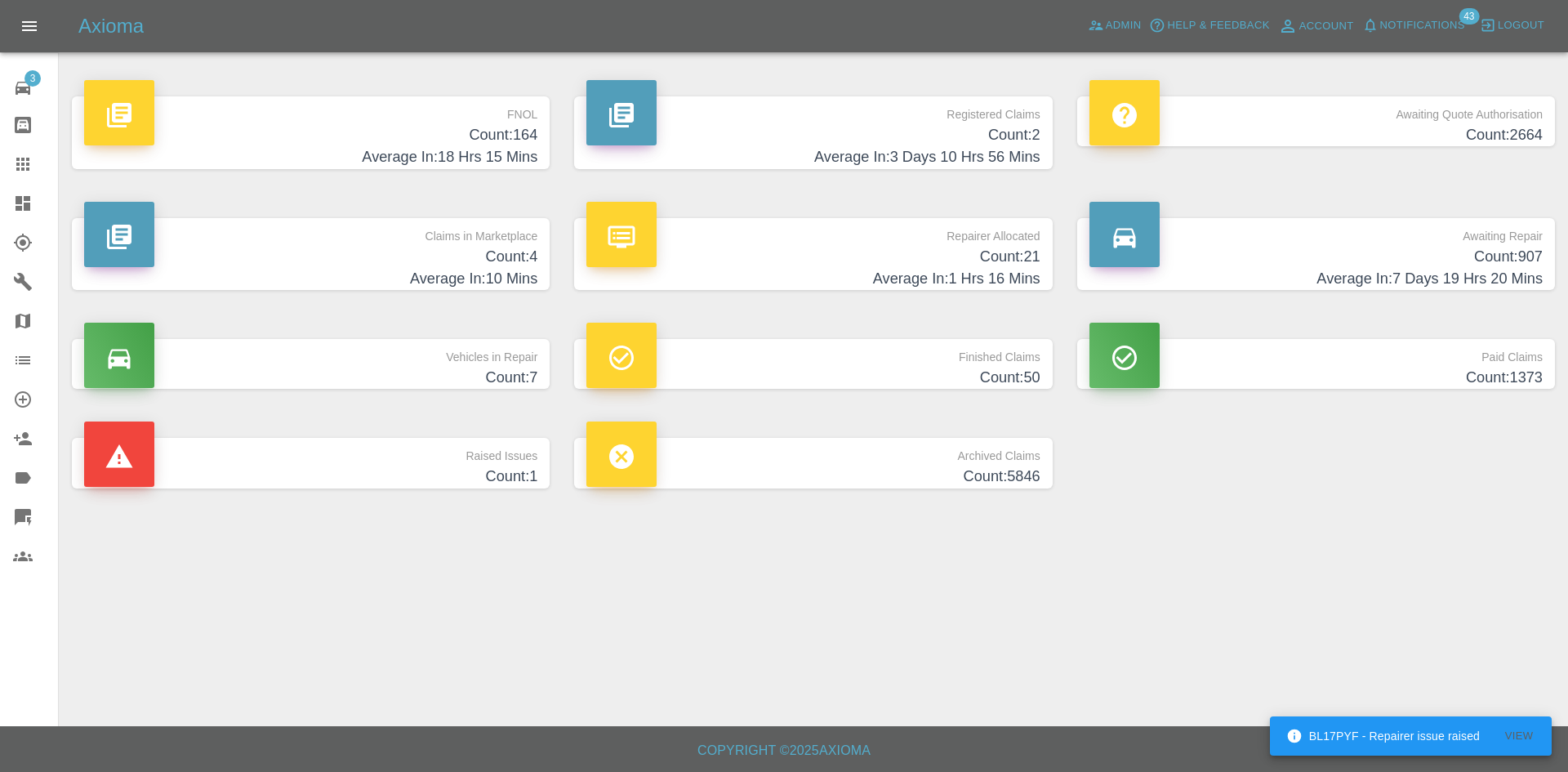
click at [888, 135] on h4 "Count: 2" at bounding box center [813, 135] width 453 height 22
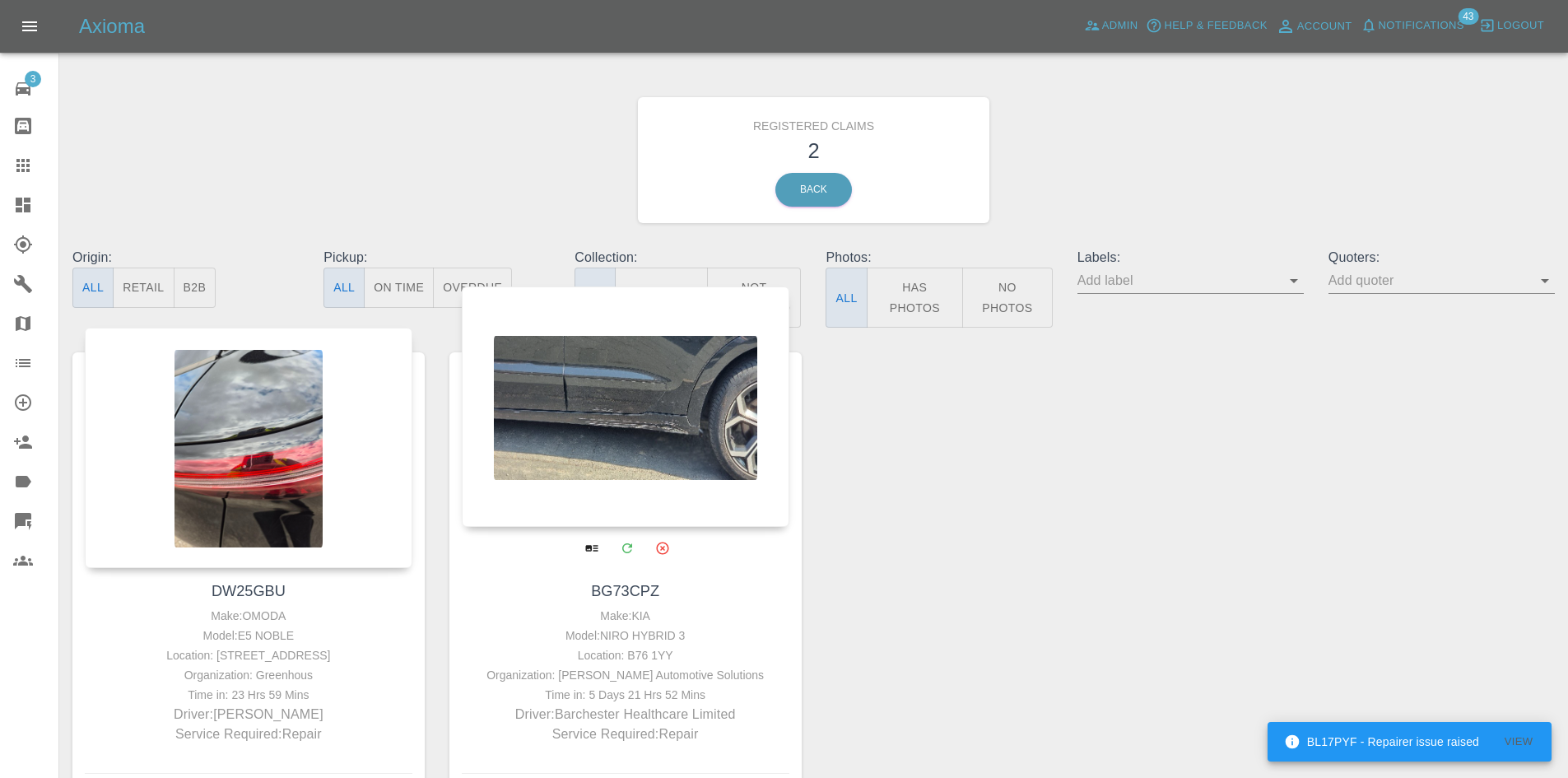
click at [649, 430] on div at bounding box center [626, 406] width 328 height 240
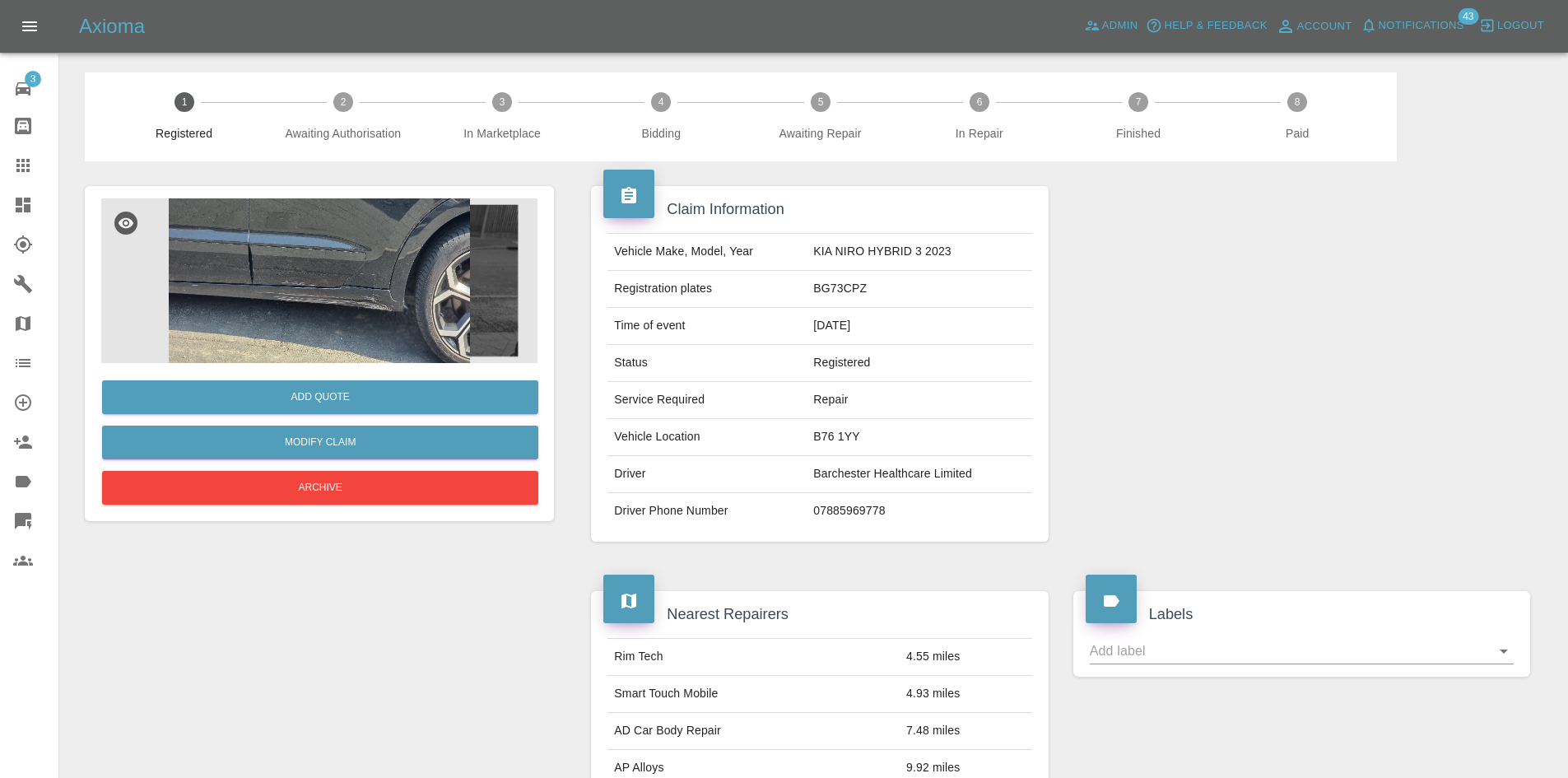
click at [490, 286] on img at bounding box center [319, 281] width 436 height 165
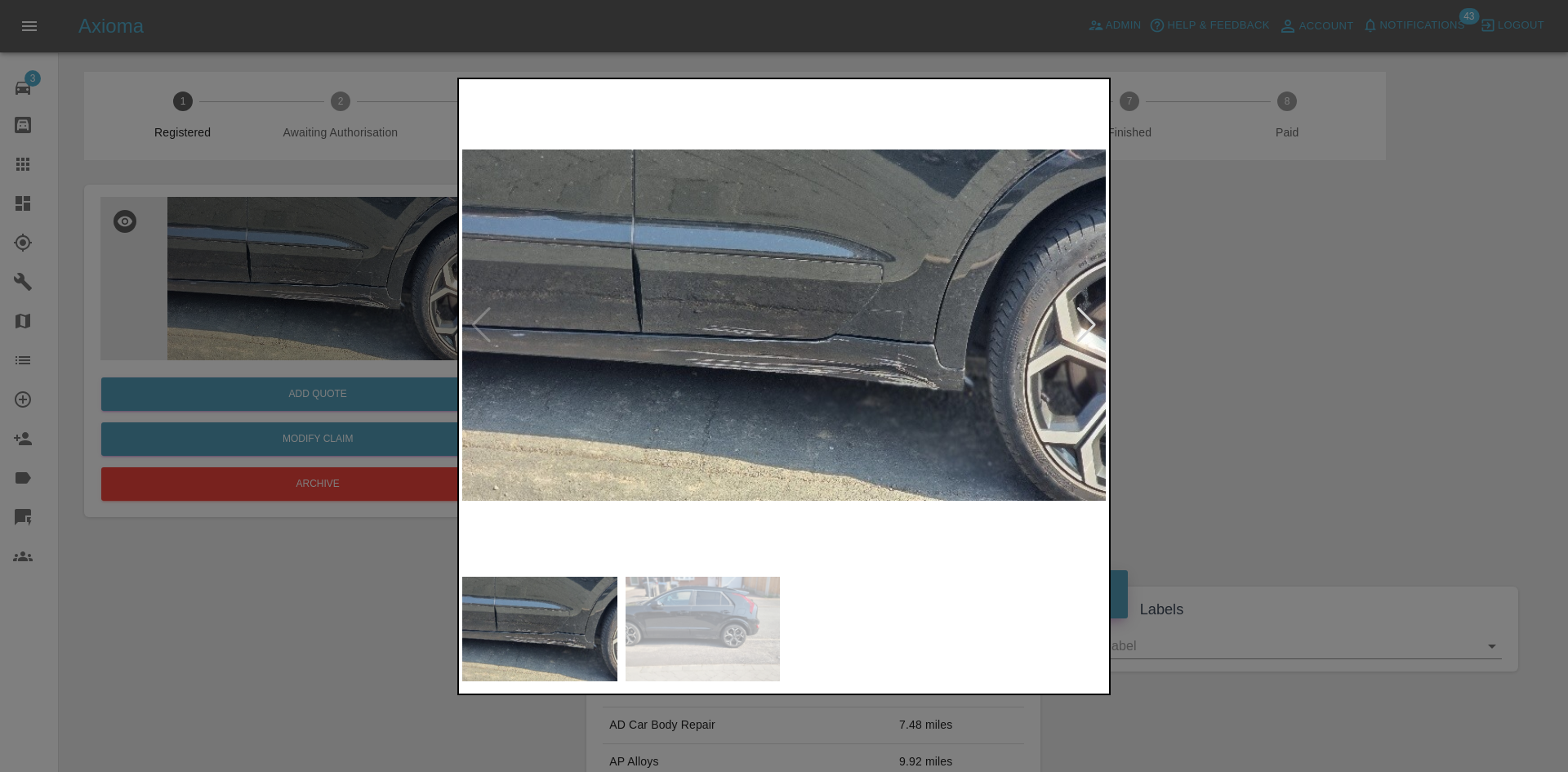
click at [842, 353] on img at bounding box center [784, 325] width 644 height 486
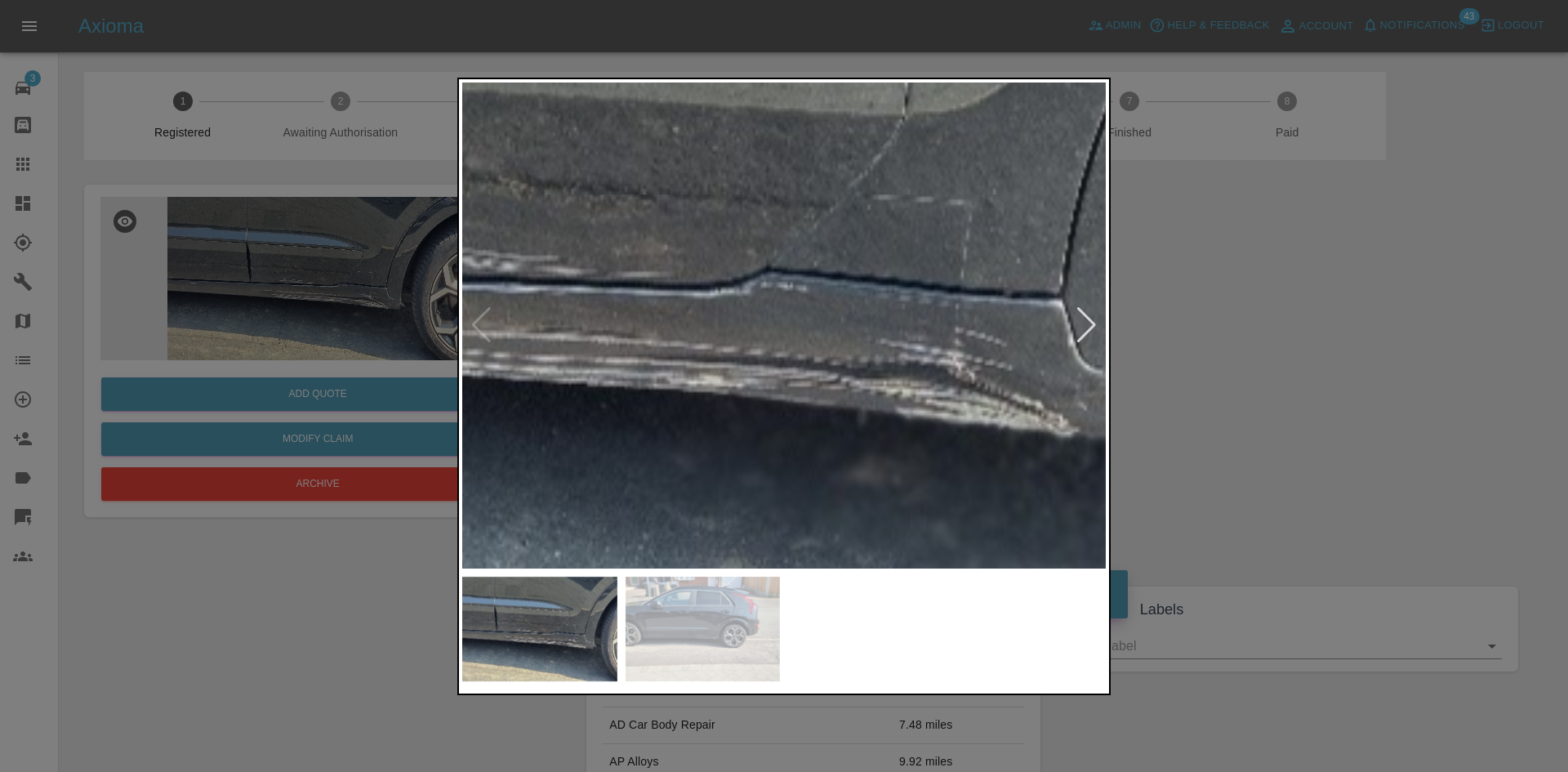
click at [1089, 332] on div at bounding box center [1086, 325] width 22 height 35
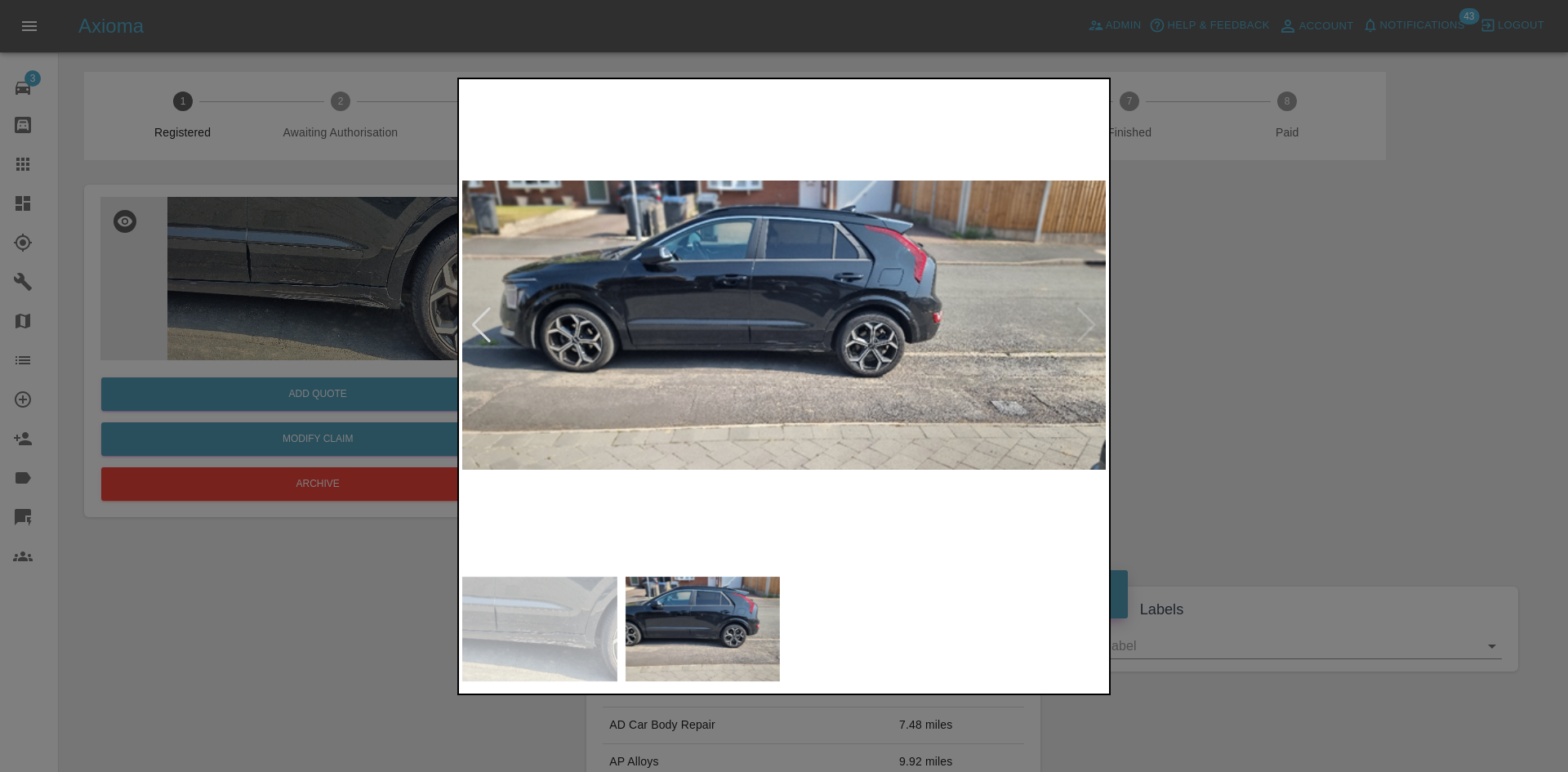
click at [613, 370] on img at bounding box center [784, 325] width 644 height 486
click at [704, 366] on img at bounding box center [784, 325] width 644 height 486
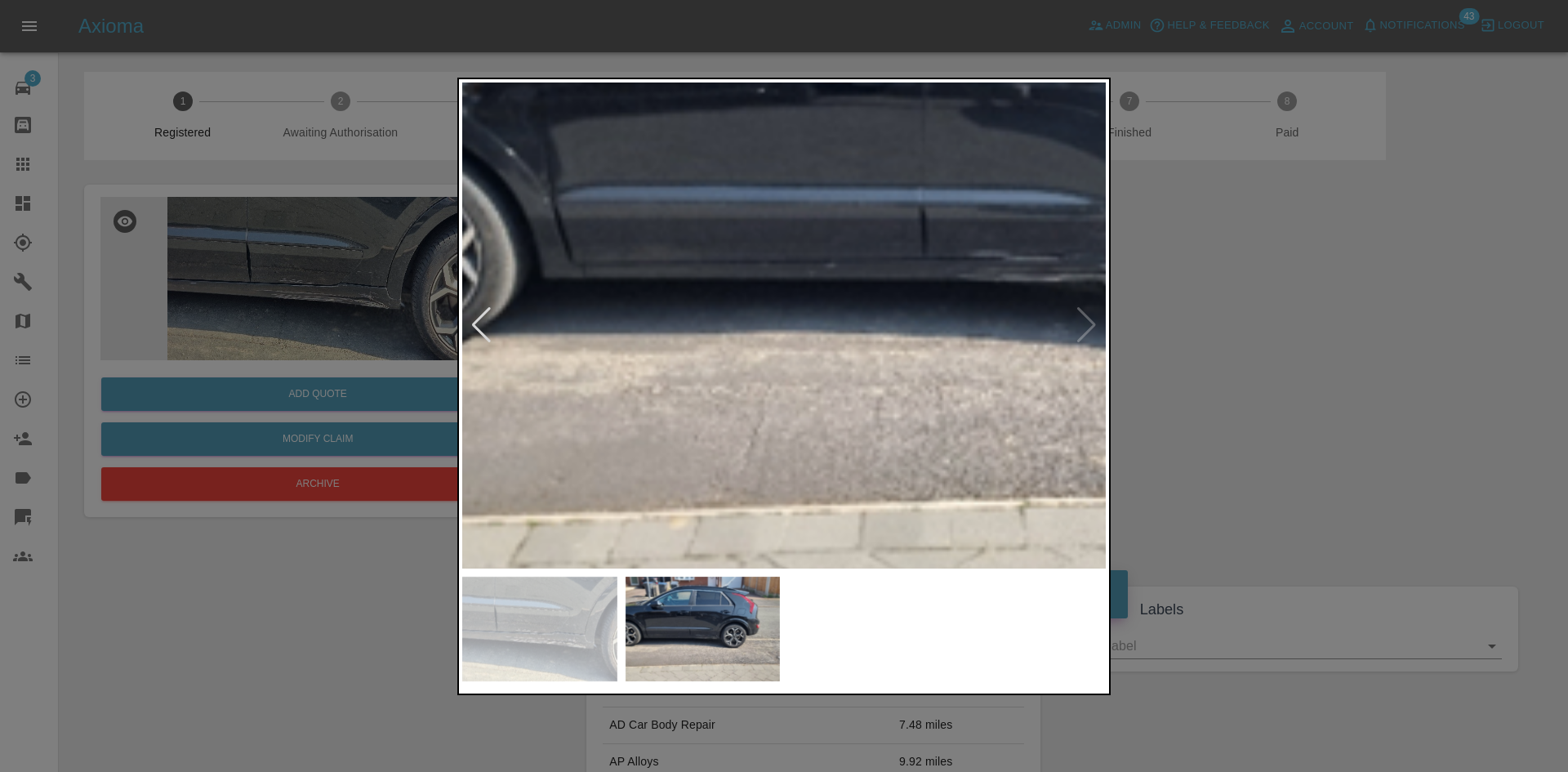
click at [1354, 323] on div at bounding box center [784, 386] width 1568 height 772
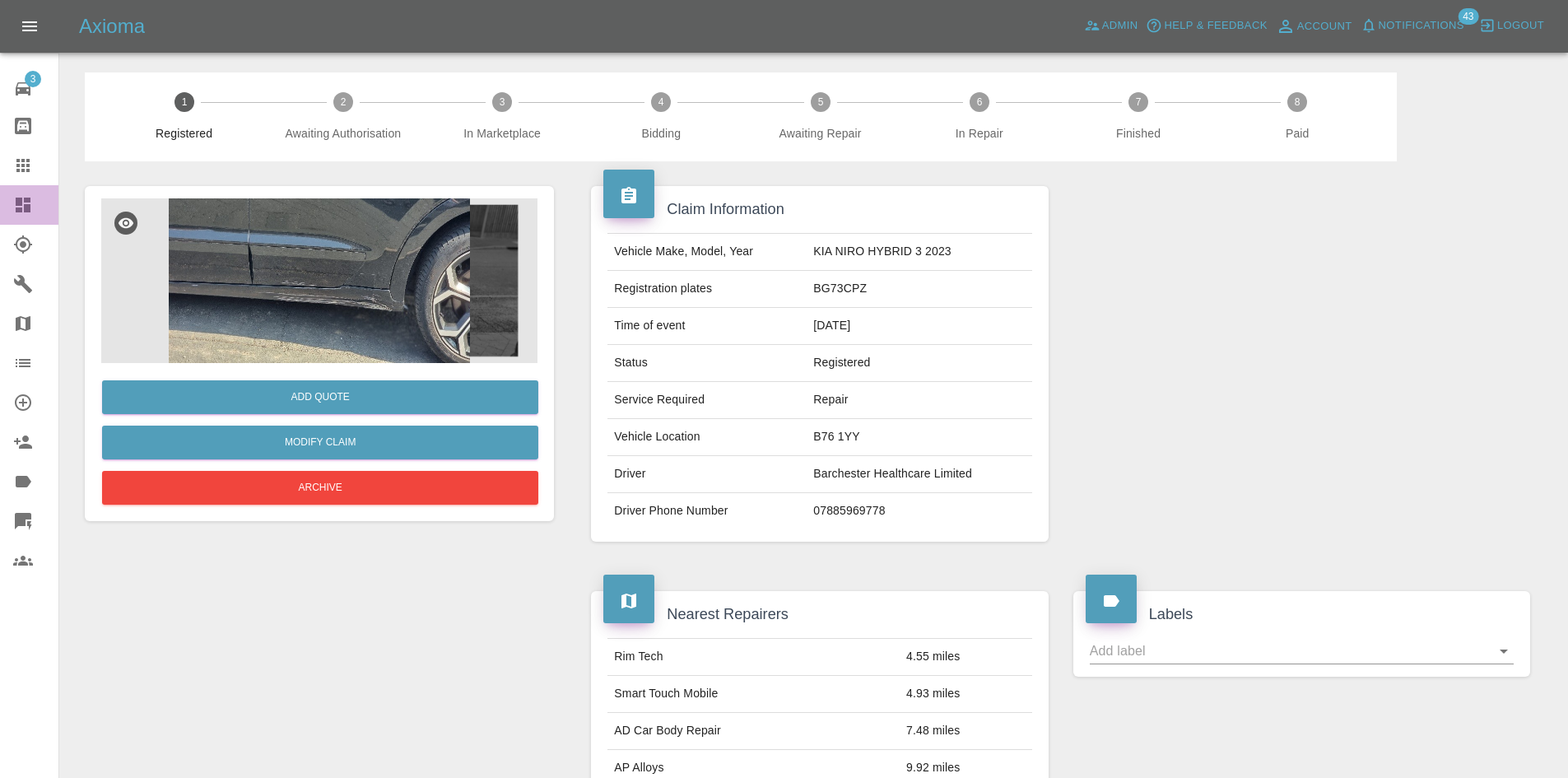
click at [17, 195] on icon at bounding box center [23, 205] width 20 height 20
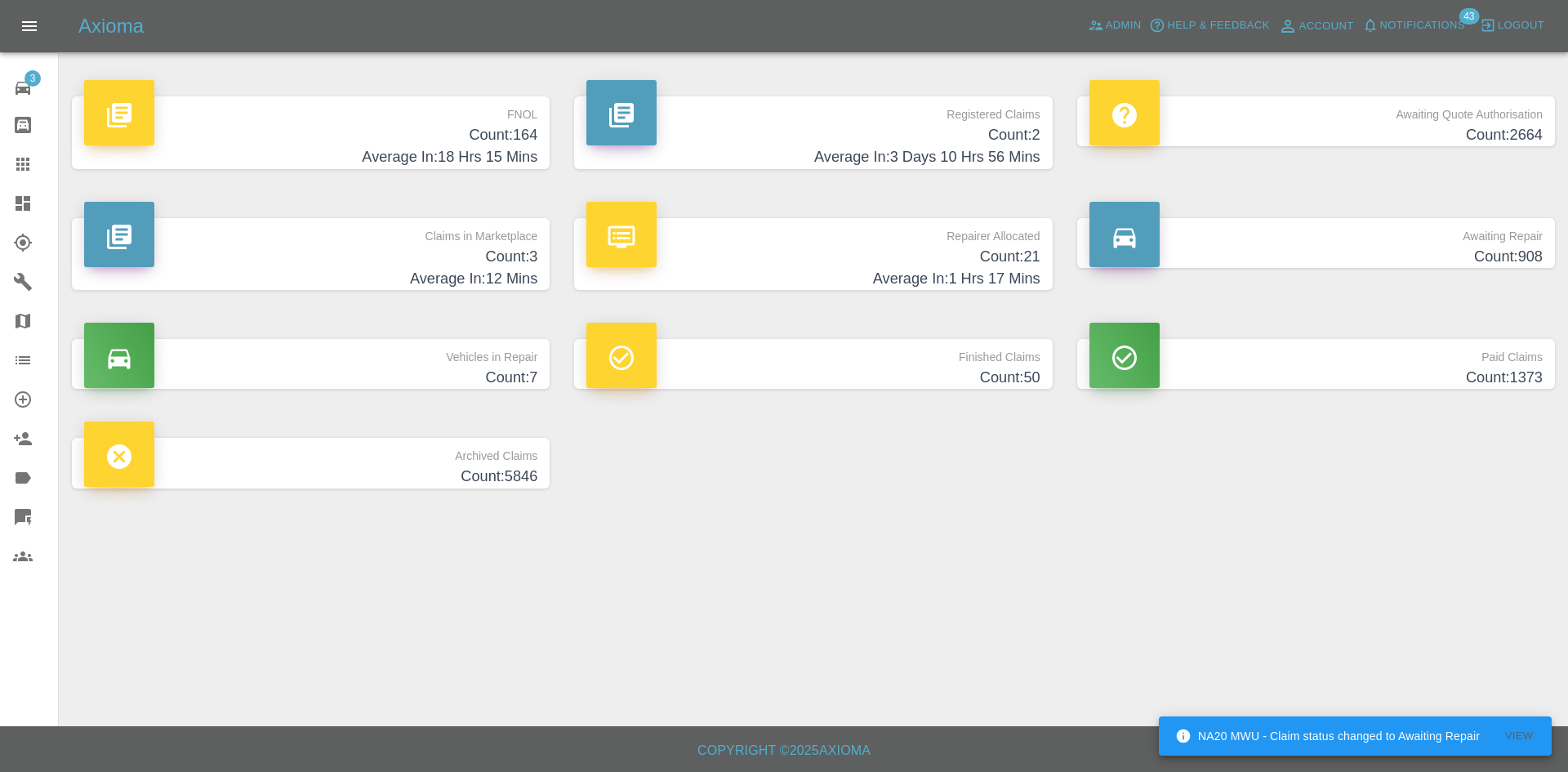
click at [383, 131] on h4 "Count: 164" at bounding box center [310, 135] width 453 height 22
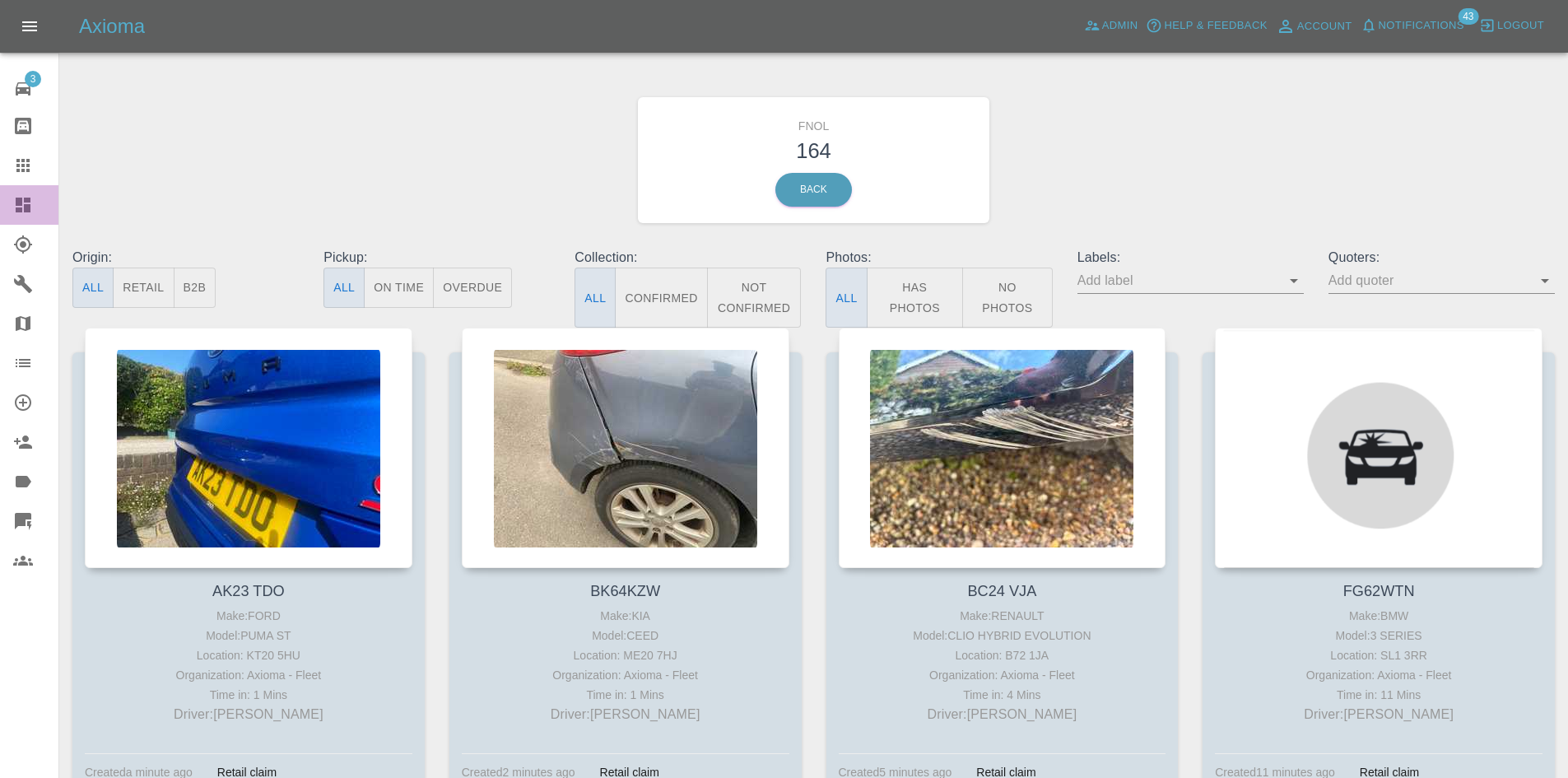
click at [20, 200] on icon at bounding box center [23, 205] width 15 height 15
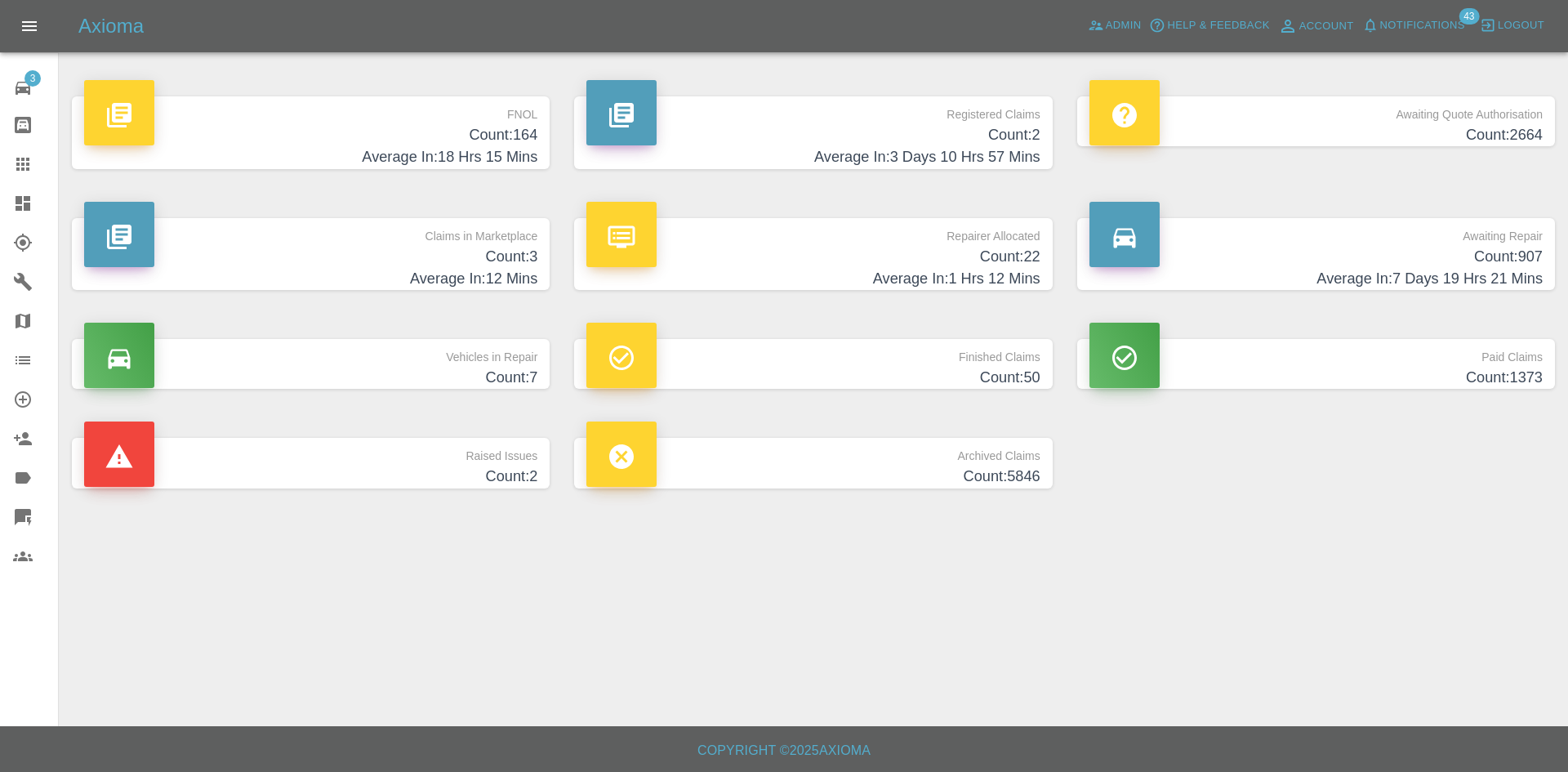
click at [1320, 255] on h4 "Count: 907" at bounding box center [1316, 256] width 453 height 22
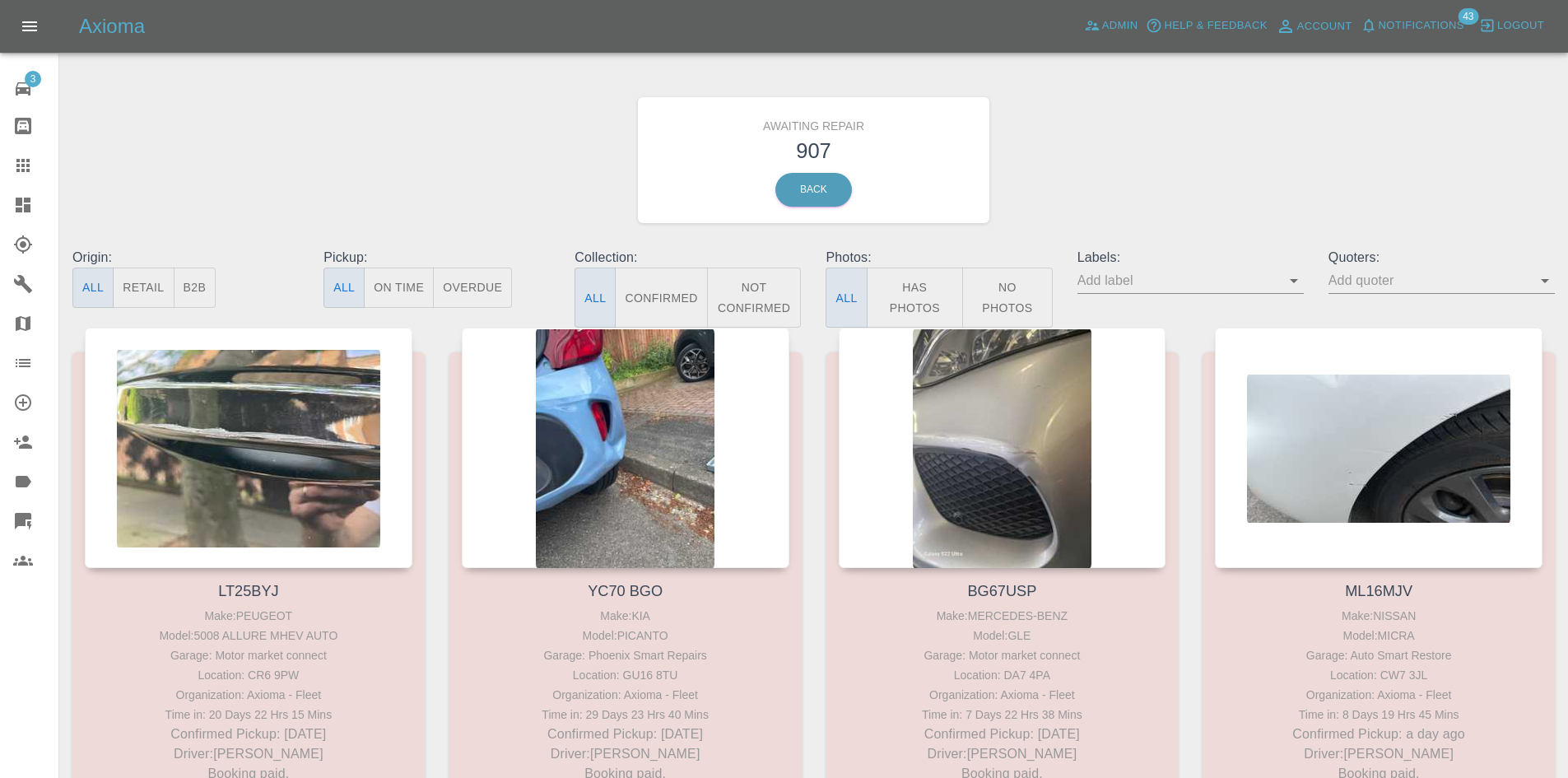
click at [187, 283] on button "B2B" at bounding box center [195, 287] width 43 height 41
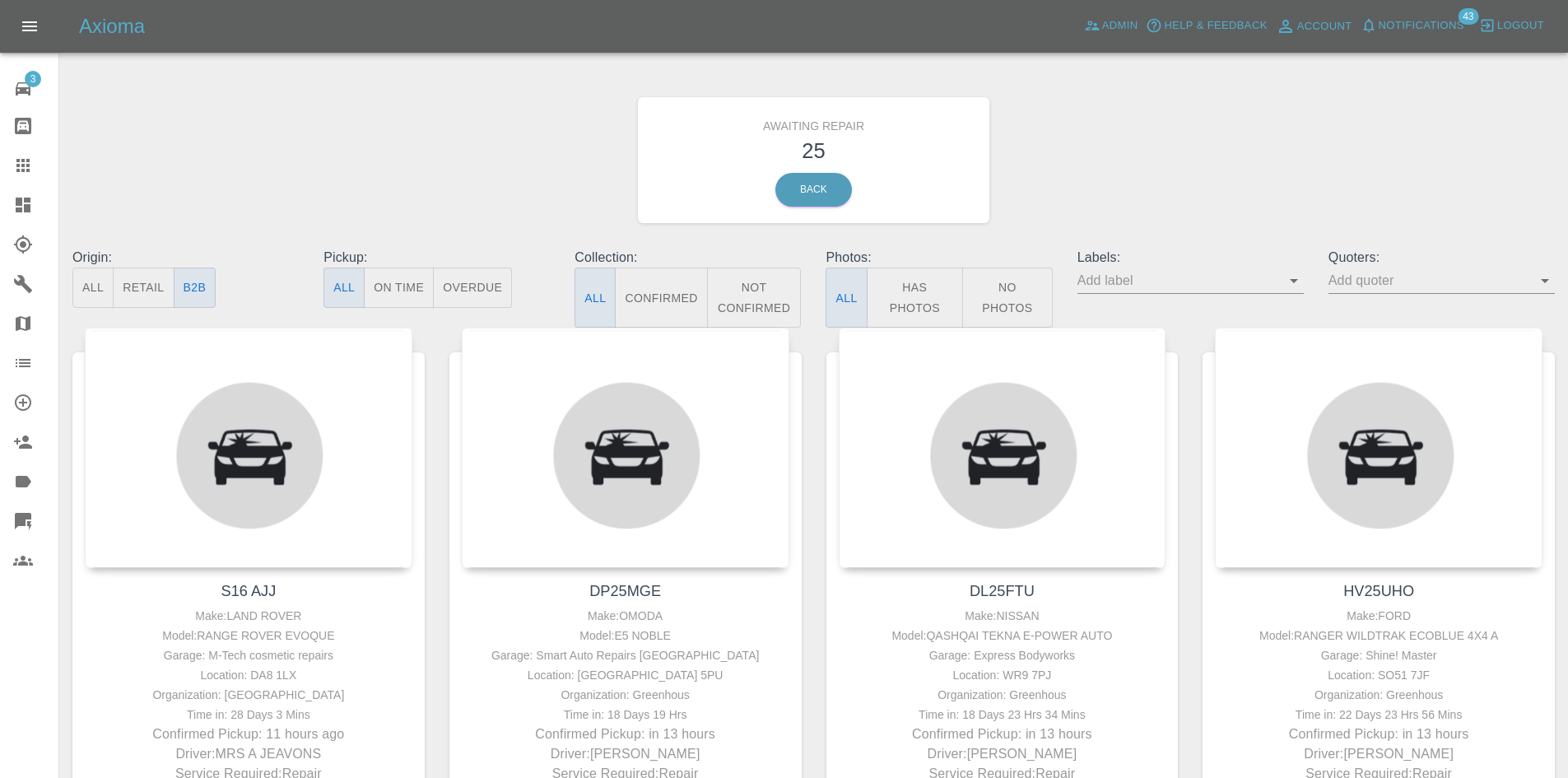
click at [13, 206] on icon at bounding box center [23, 205] width 20 height 20
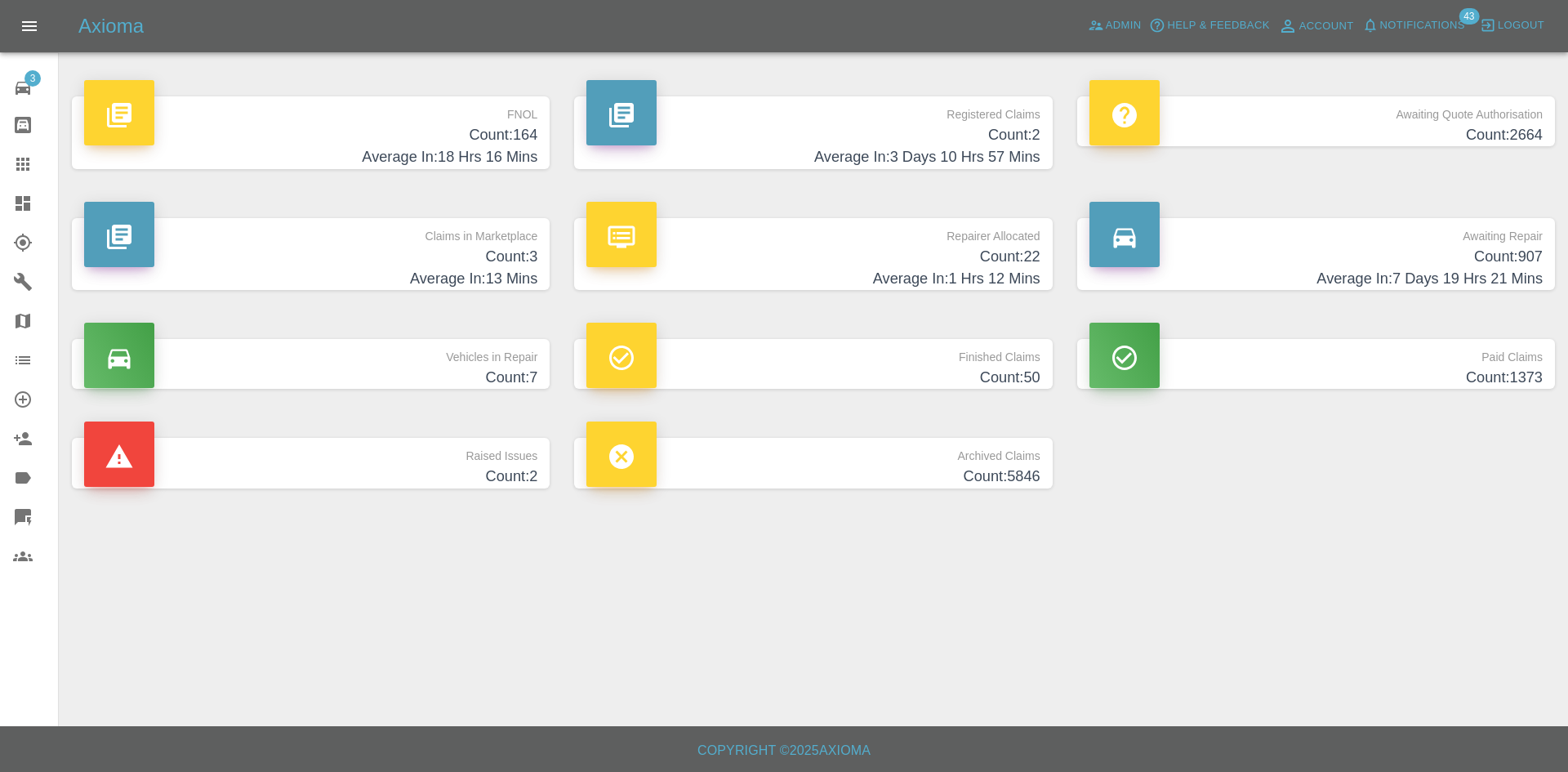
click at [1373, 101] on p "Awaiting Quote Authorisation" at bounding box center [1316, 110] width 453 height 28
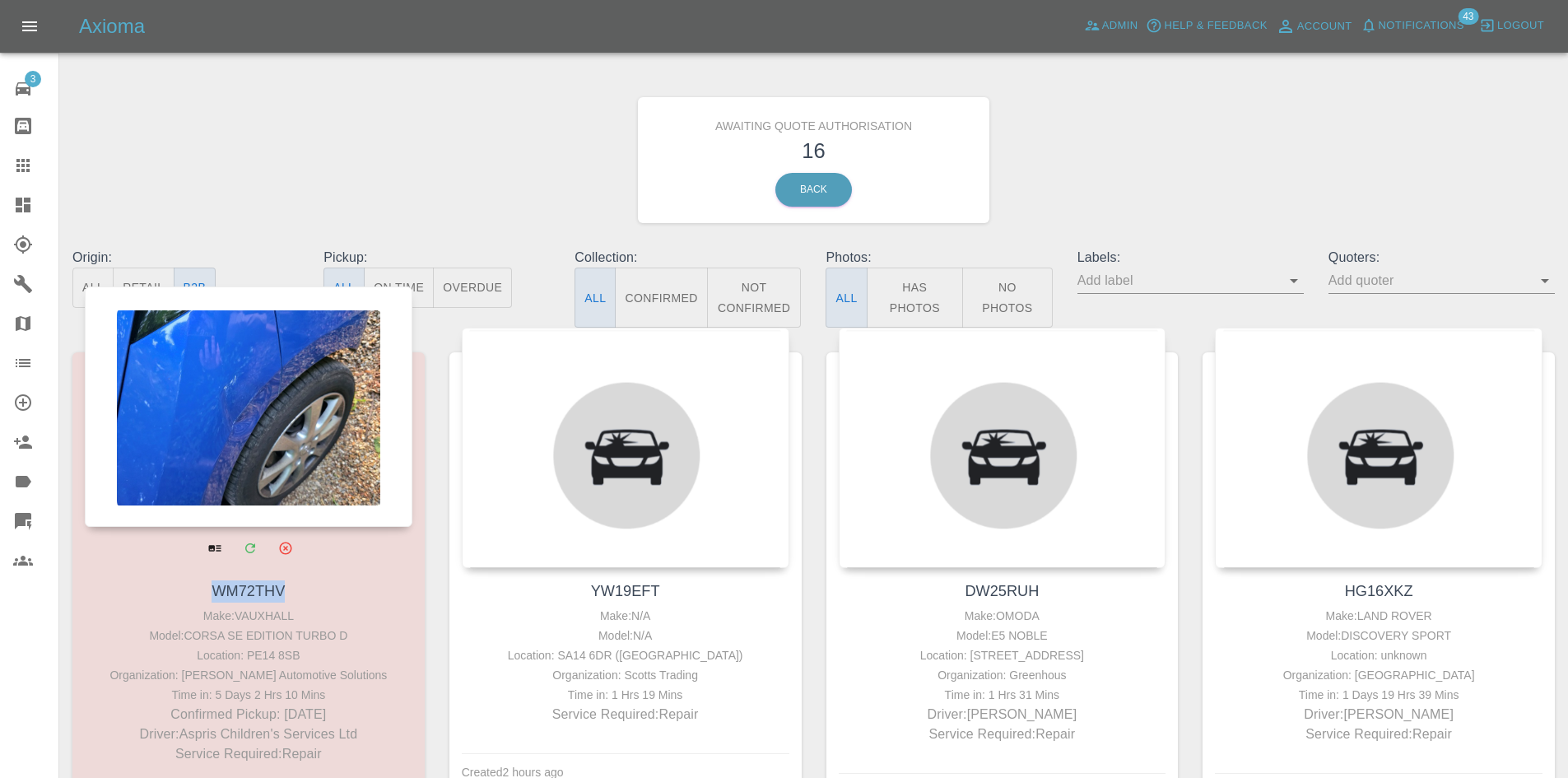
drag, startPoint x: 288, startPoint y: 588, endPoint x: 208, endPoint y: 588, distance: 80.0
click at [208, 588] on h4 "WM72THV" at bounding box center [248, 591] width 320 height 22
copy link "WM72THV"
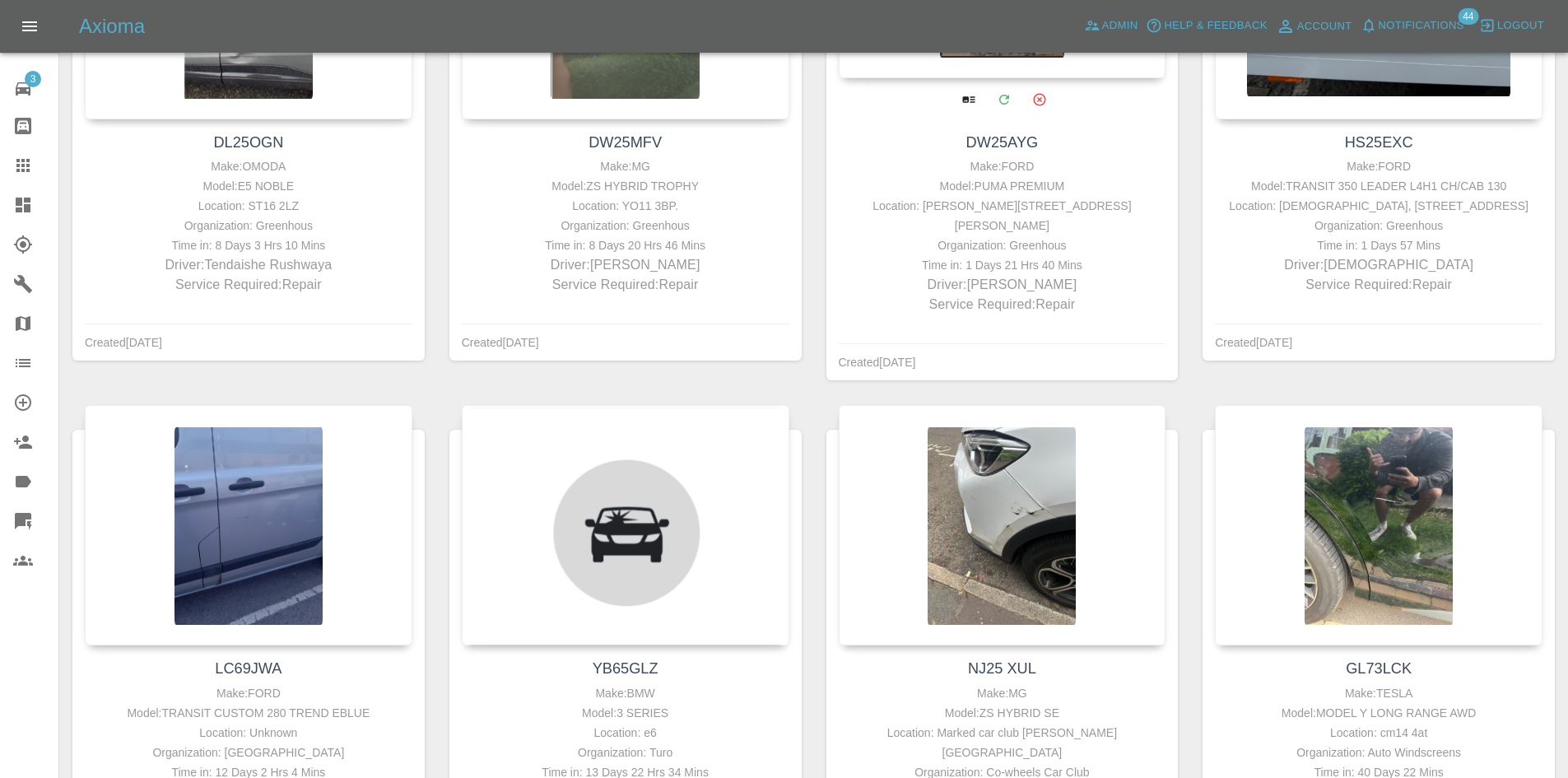
scroll to position [1682, 0]
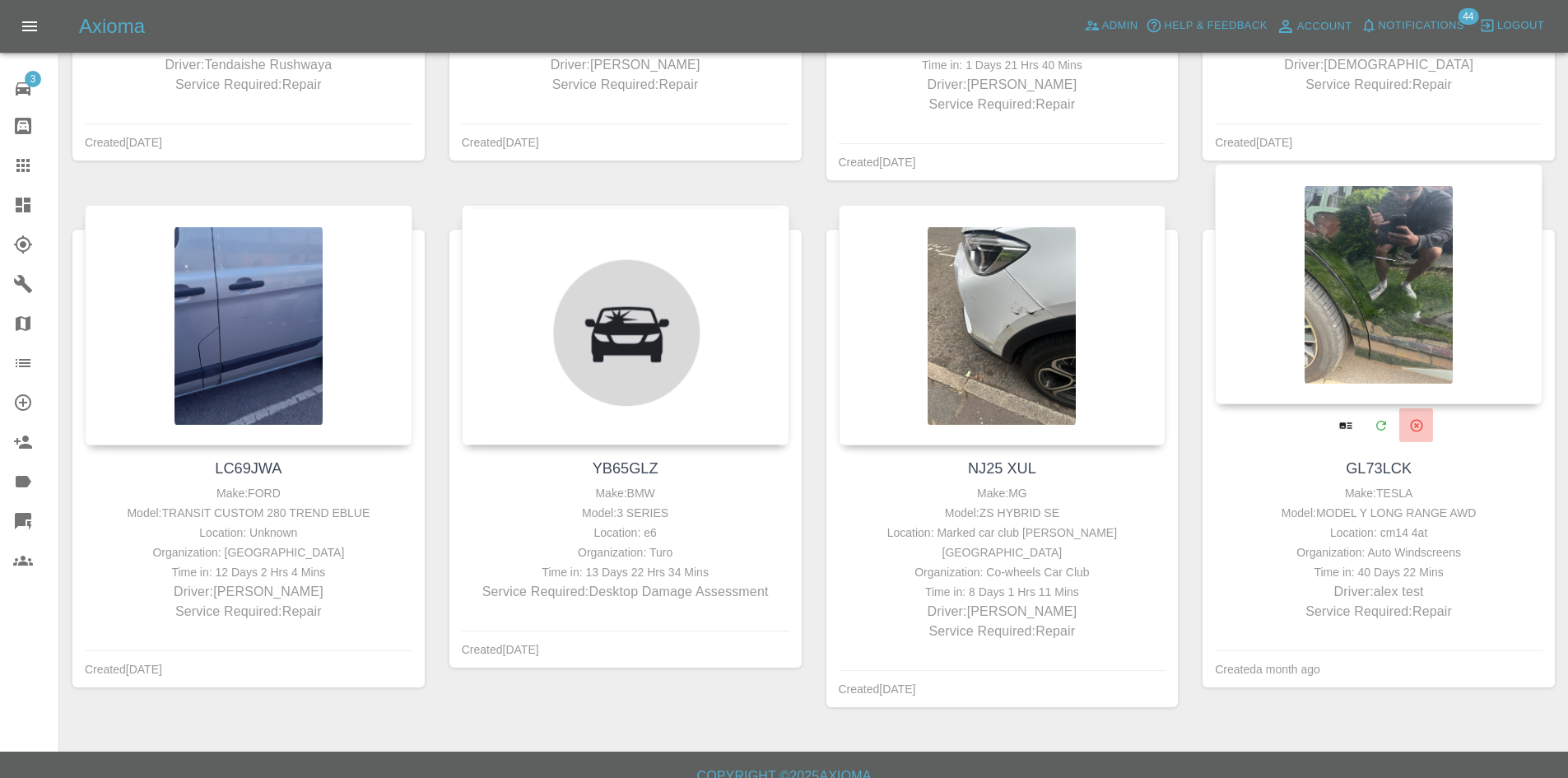
click at [1416, 430] on icon "Archive" at bounding box center [1415, 425] width 15 height 15
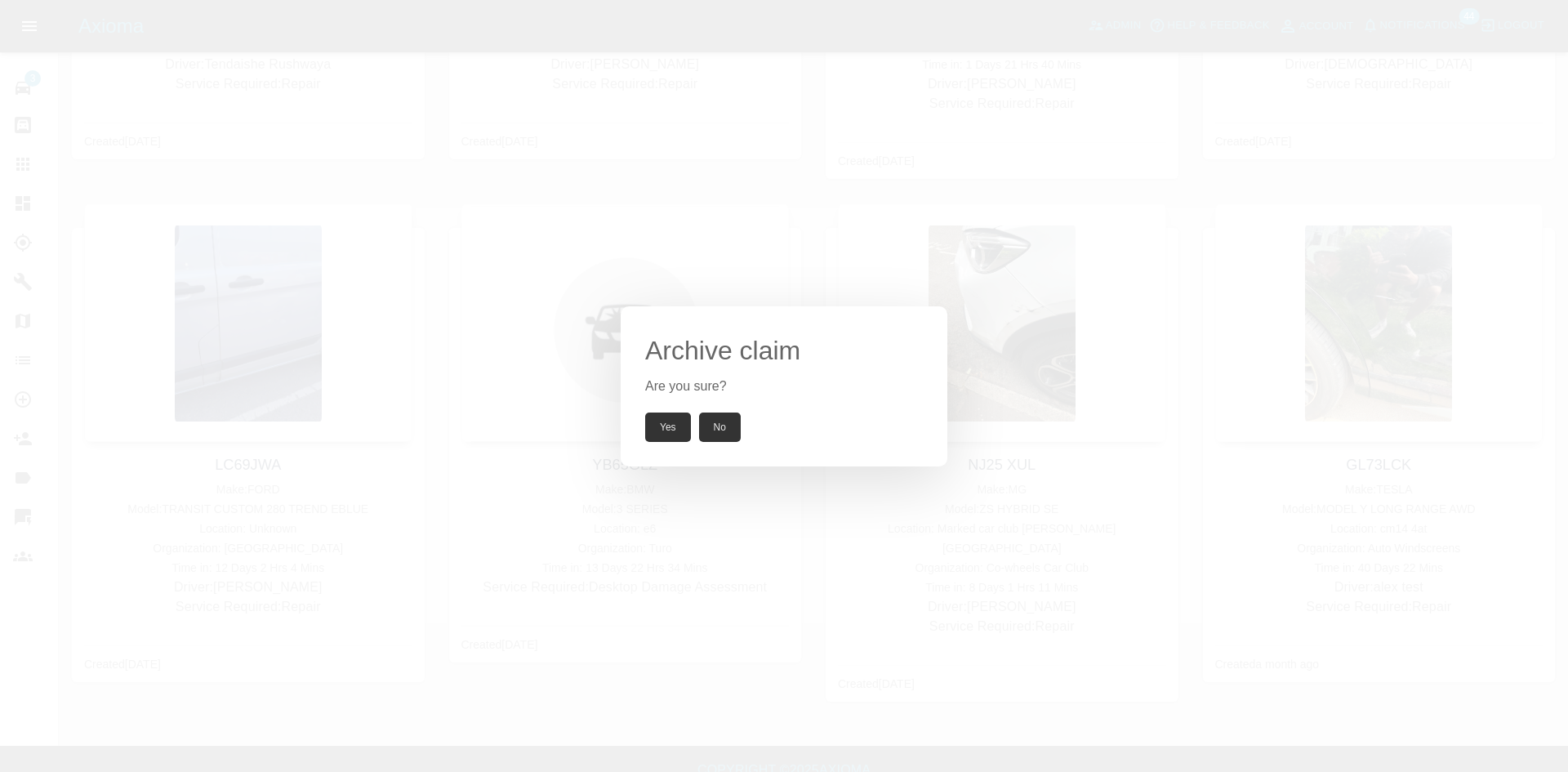
click at [668, 437] on button "Yes" at bounding box center [668, 427] width 45 height 30
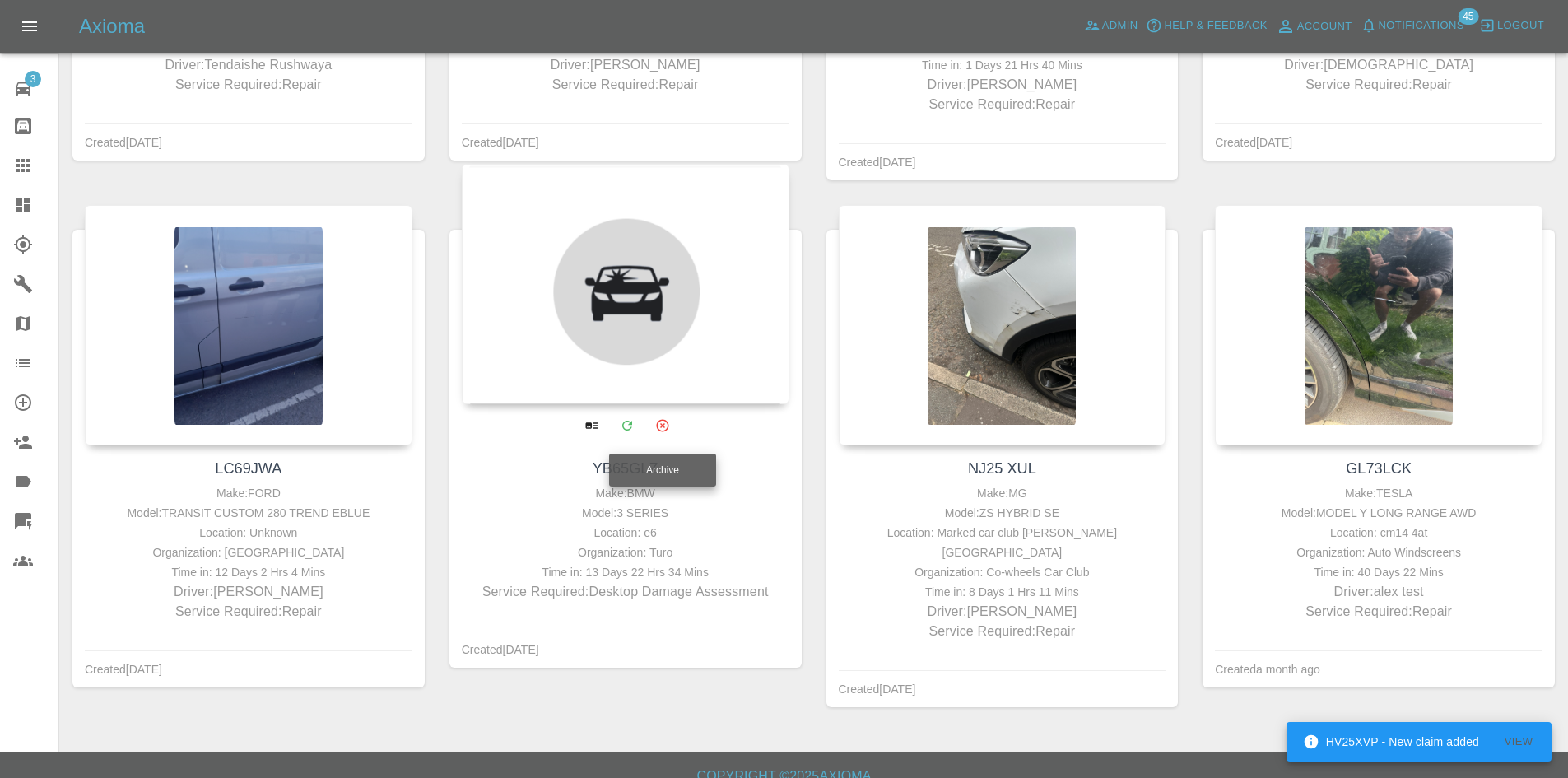
click at [662, 427] on icon "Archive" at bounding box center [662, 425] width 15 height 15
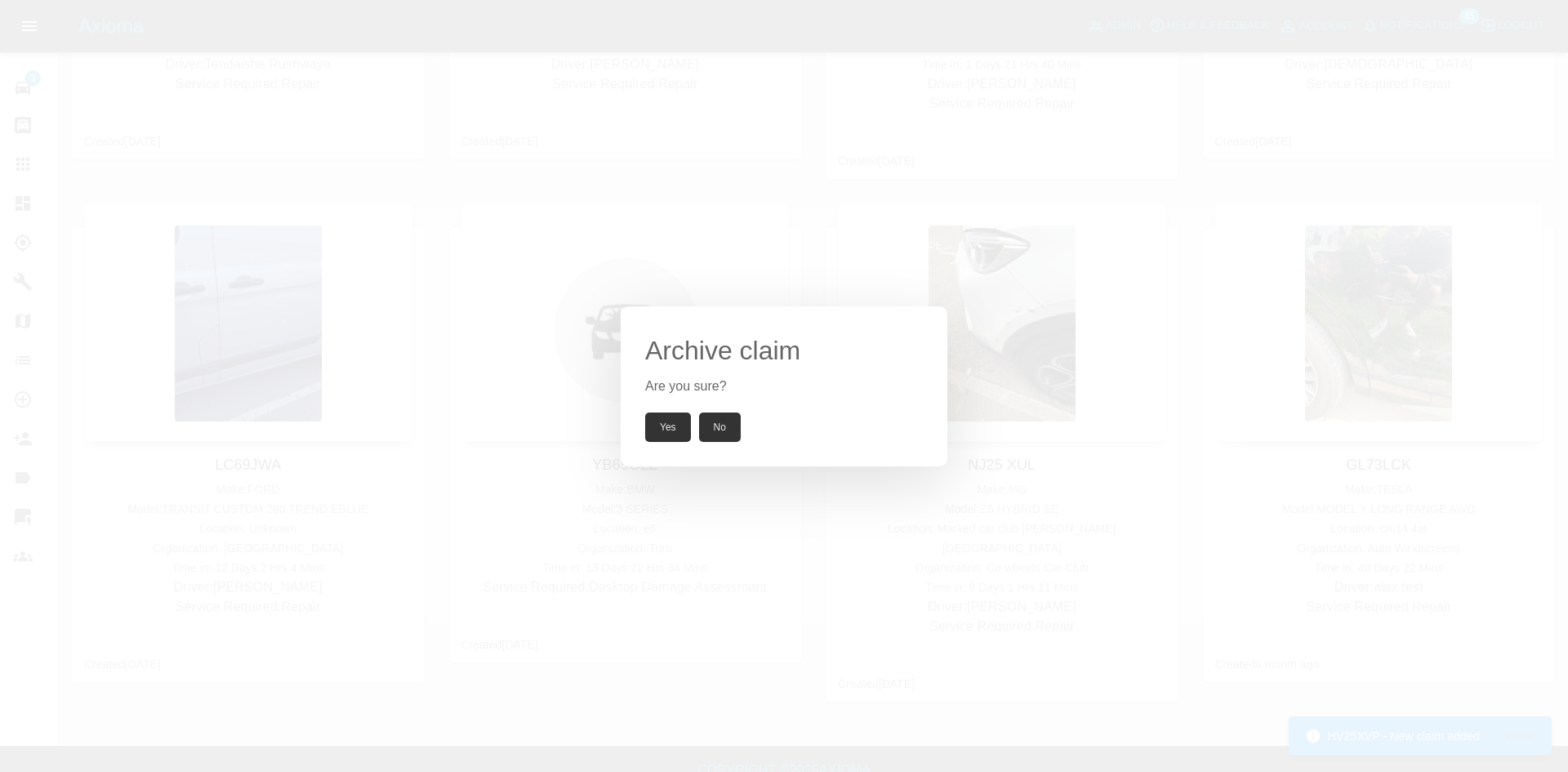
click at [690, 425] on button "Yes" at bounding box center [668, 427] width 45 height 30
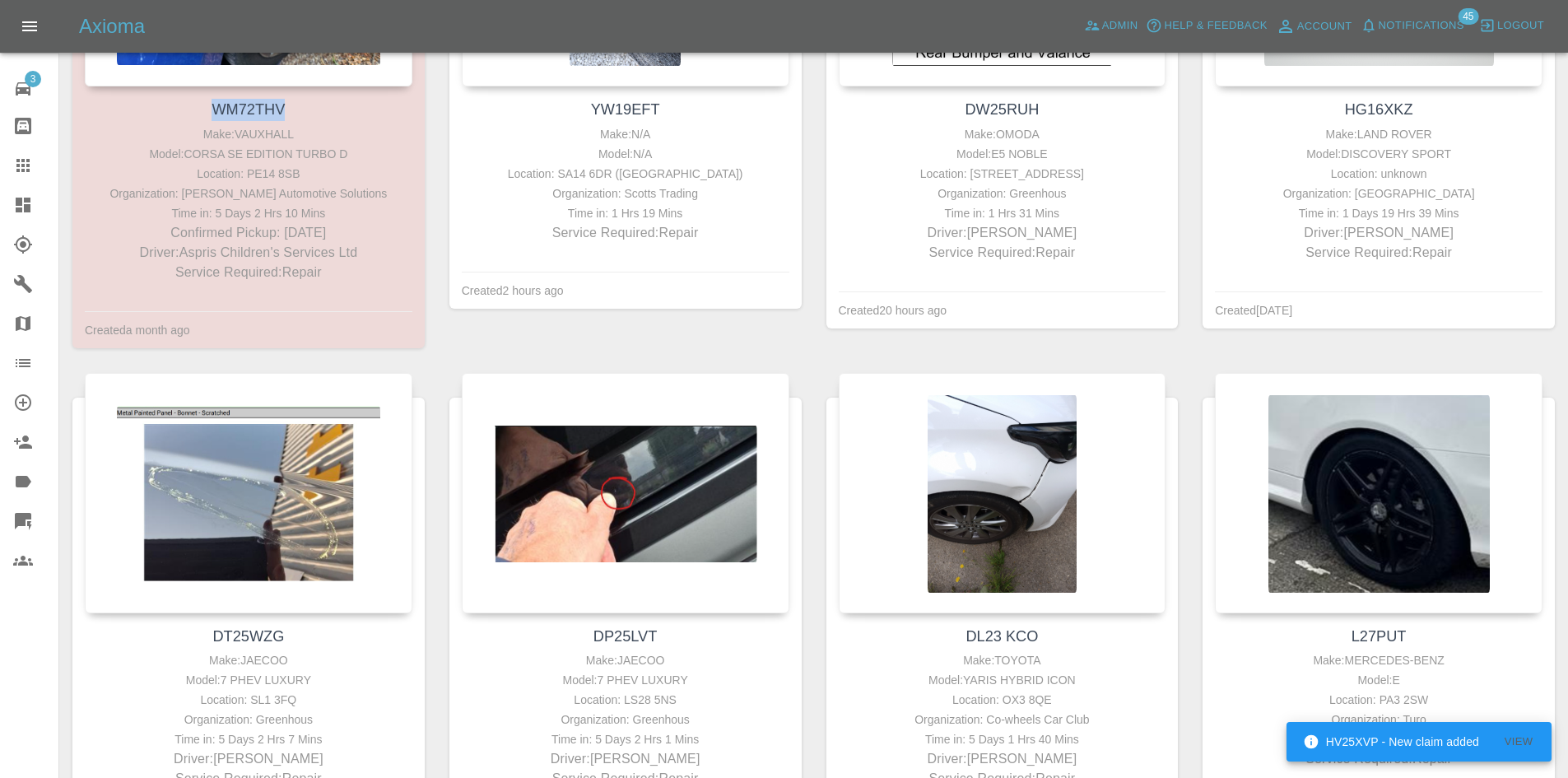
scroll to position [282, 0]
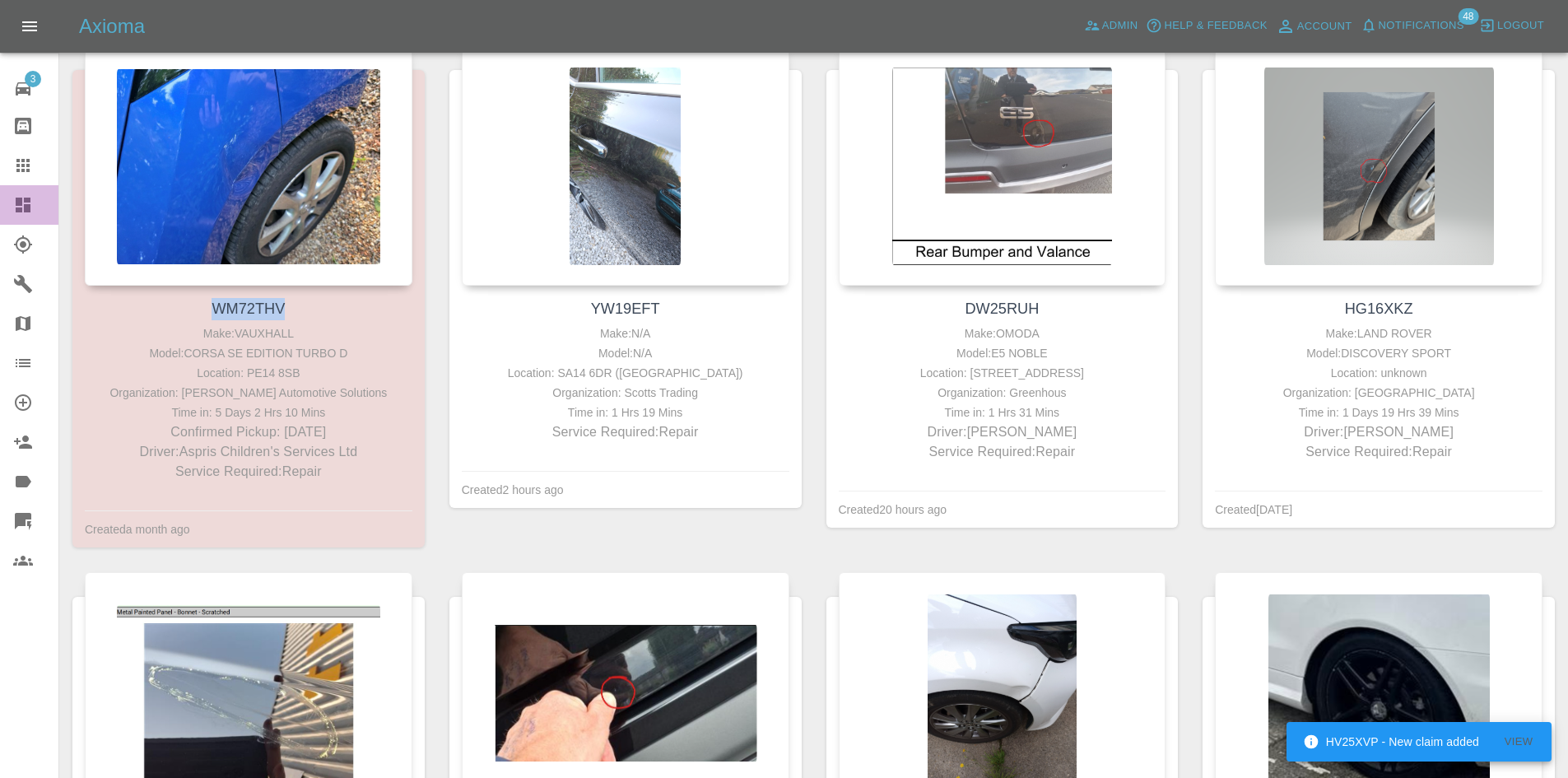
click at [5, 205] on link "Dashboard" at bounding box center [29, 205] width 59 height 40
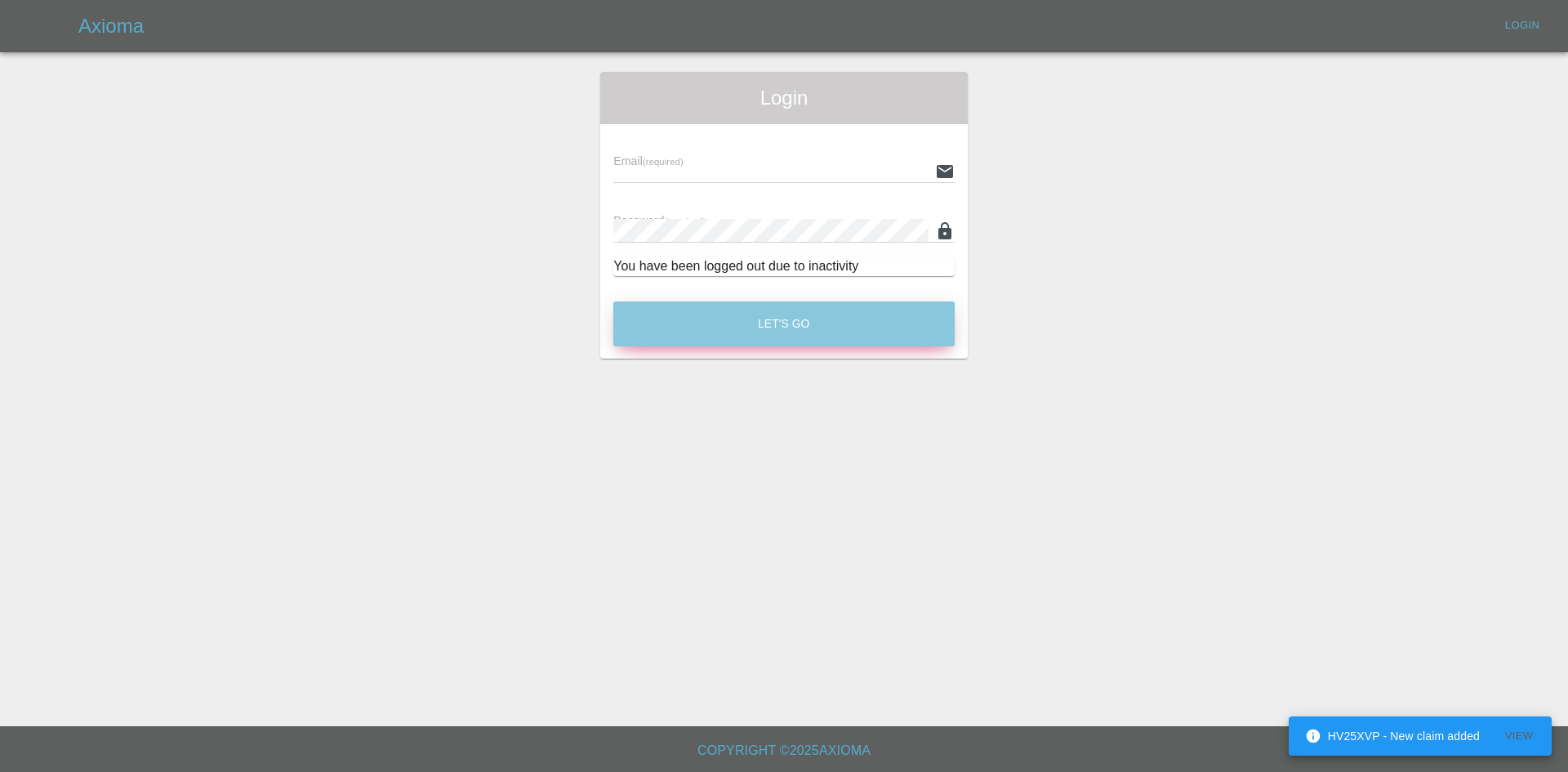
type input "alex.kennett@axioma.co.uk"
click at [734, 324] on button "Let's Go" at bounding box center [784, 324] width 341 height 45
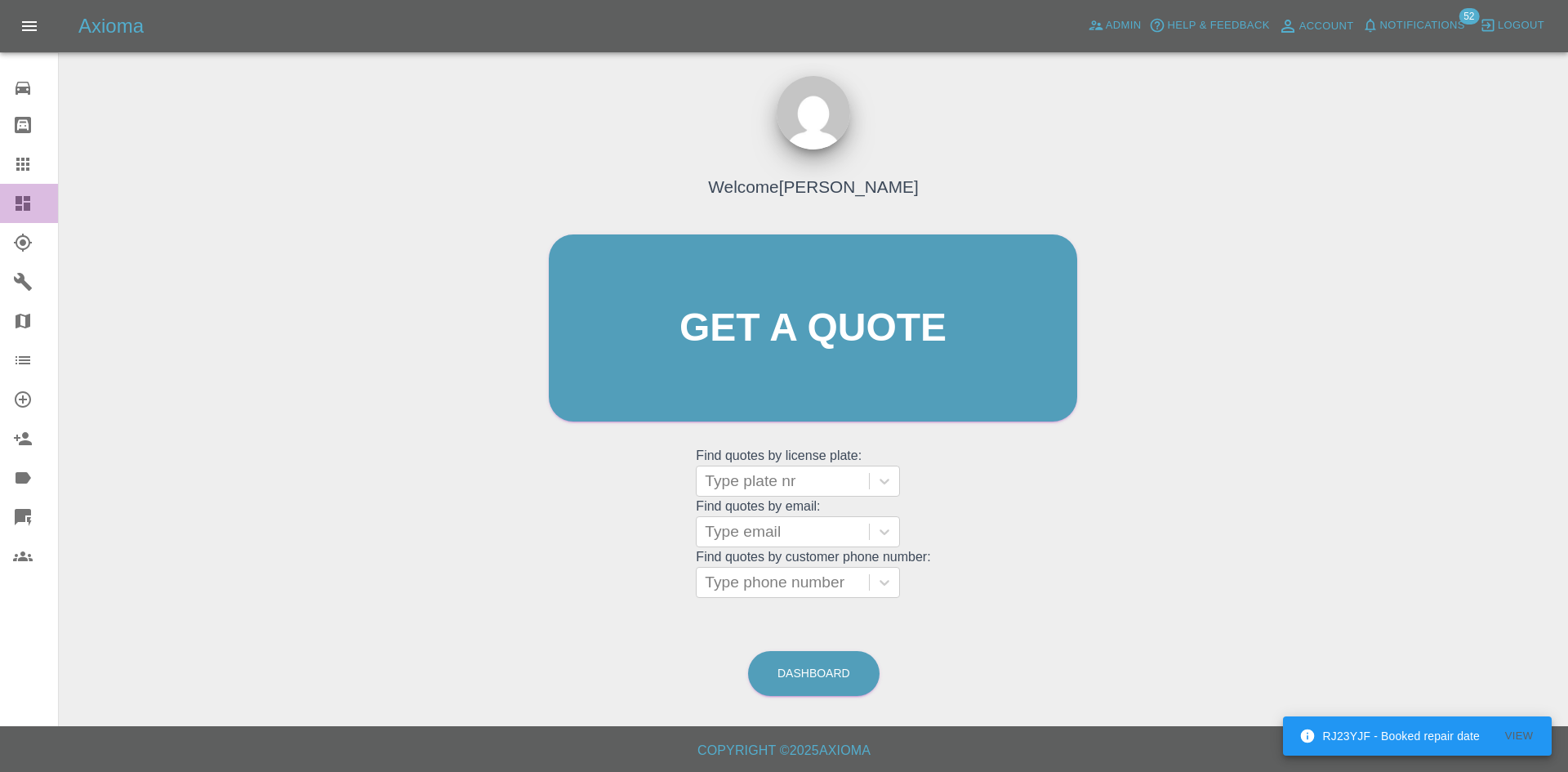
click at [27, 208] on icon at bounding box center [23, 203] width 15 height 15
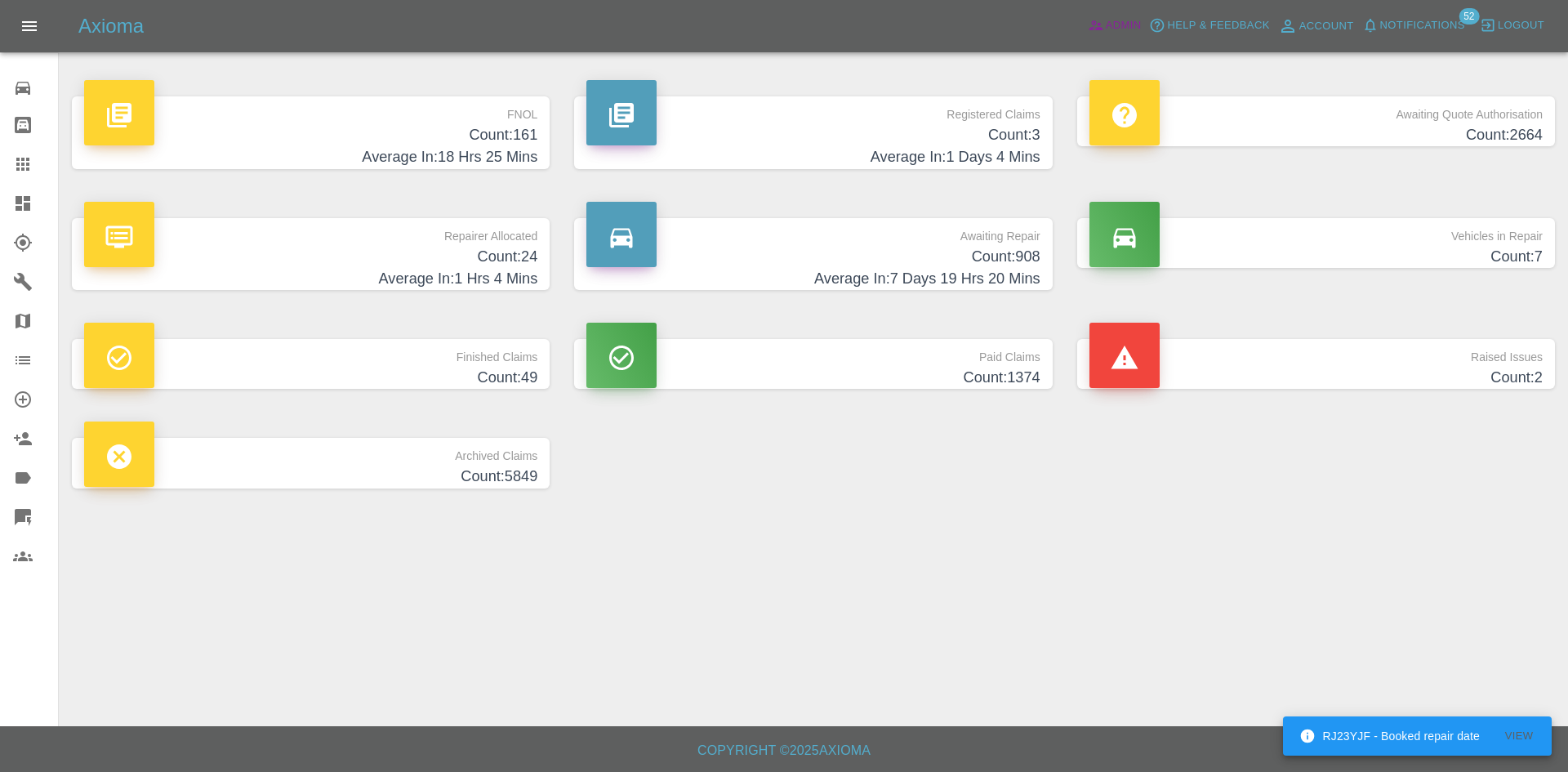
click at [1096, 27] on icon at bounding box center [1096, 25] width 17 height 17
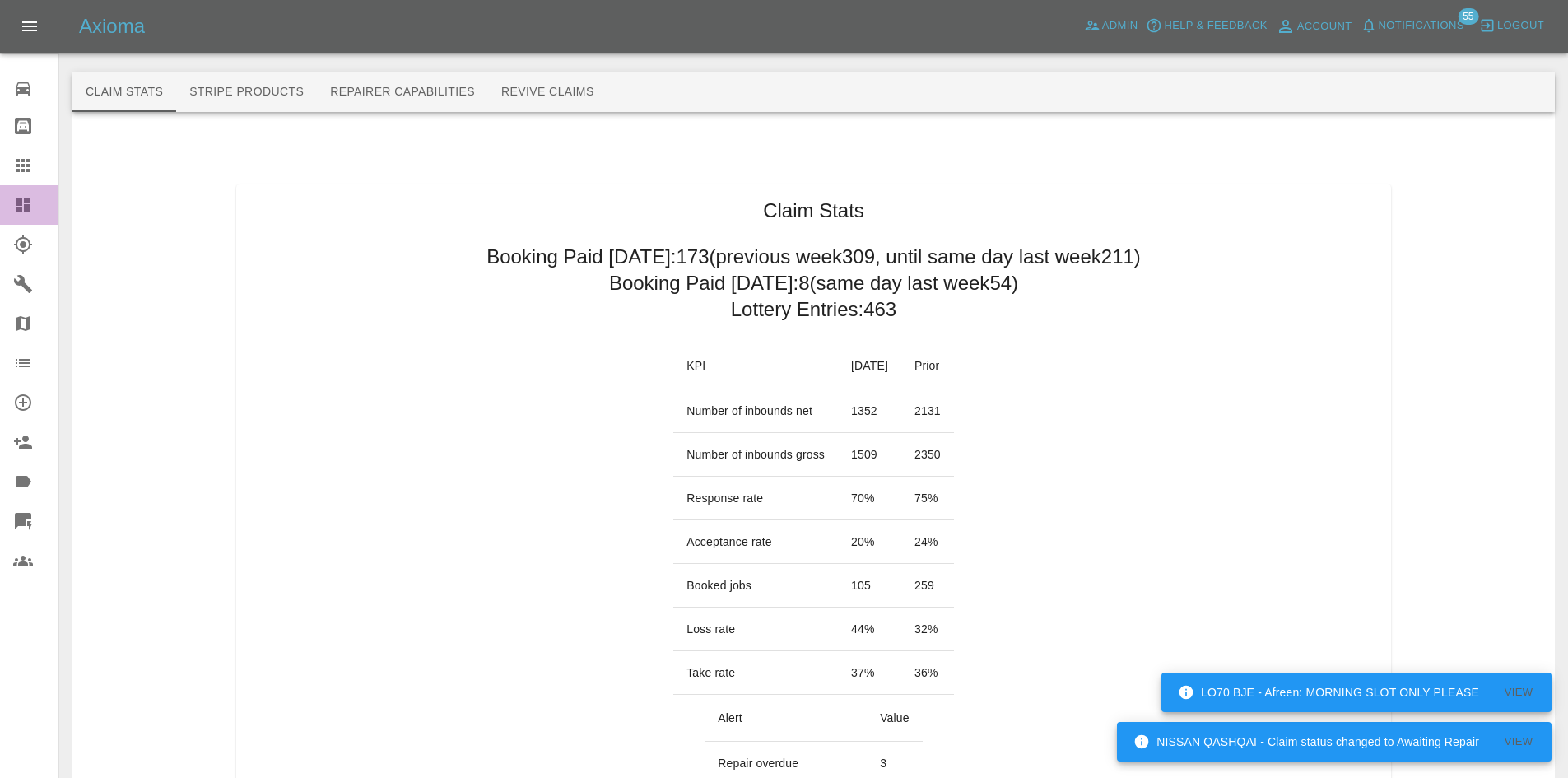
click at [17, 202] on icon at bounding box center [23, 205] width 15 height 15
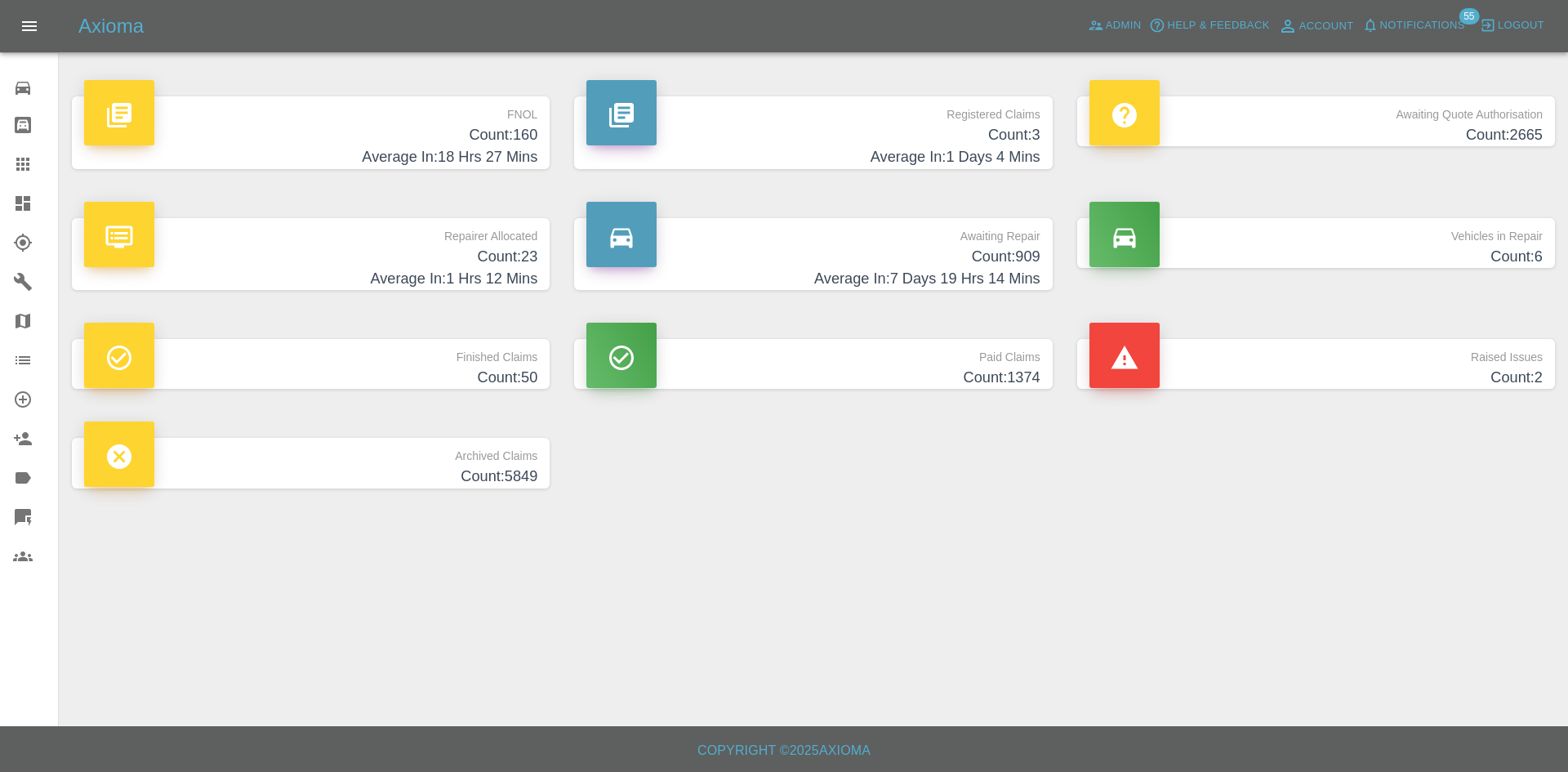
click at [950, 136] on h4 "Count: 3" at bounding box center [813, 135] width 453 height 22
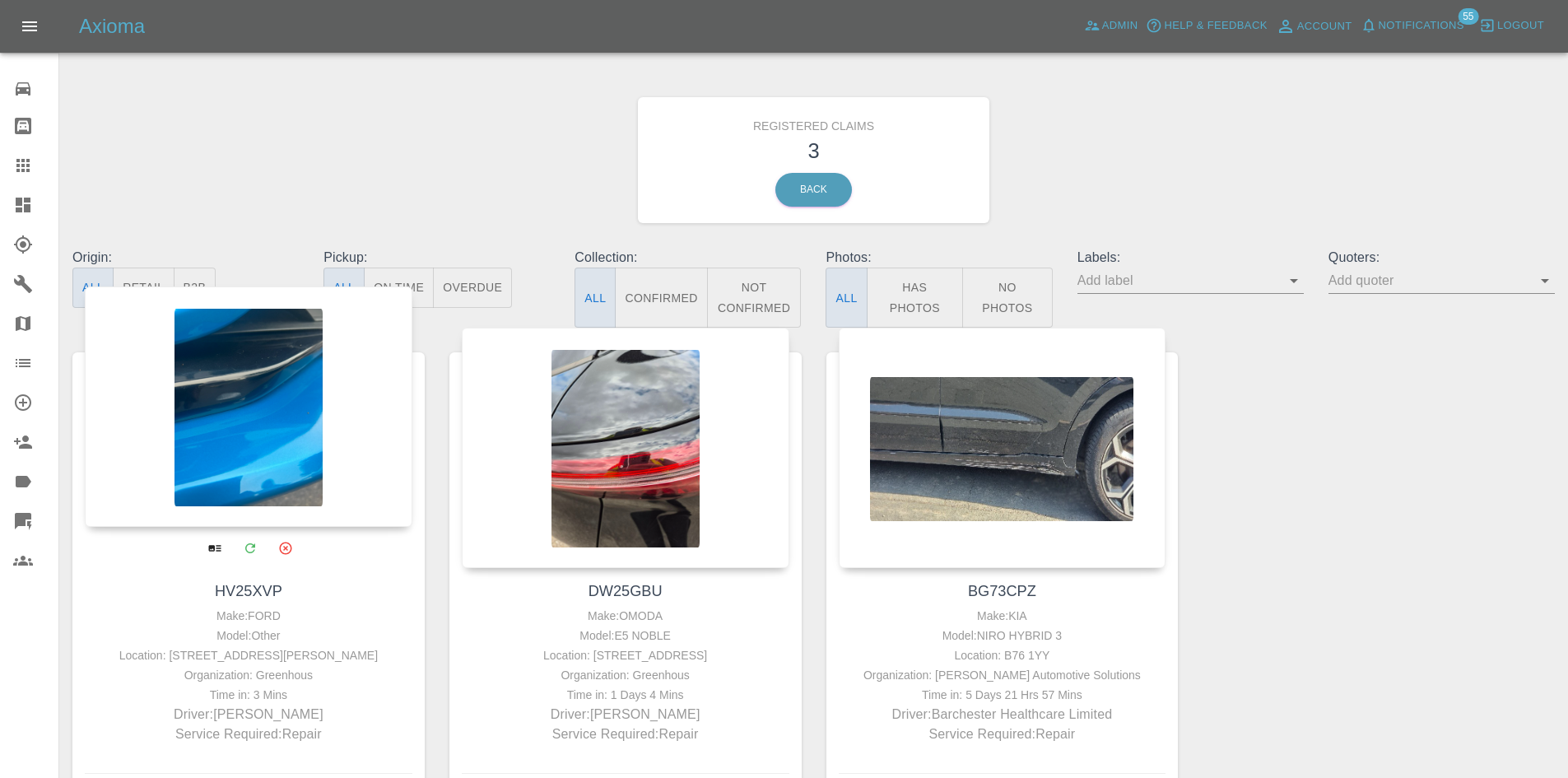
click at [286, 419] on div at bounding box center [248, 406] width 328 height 240
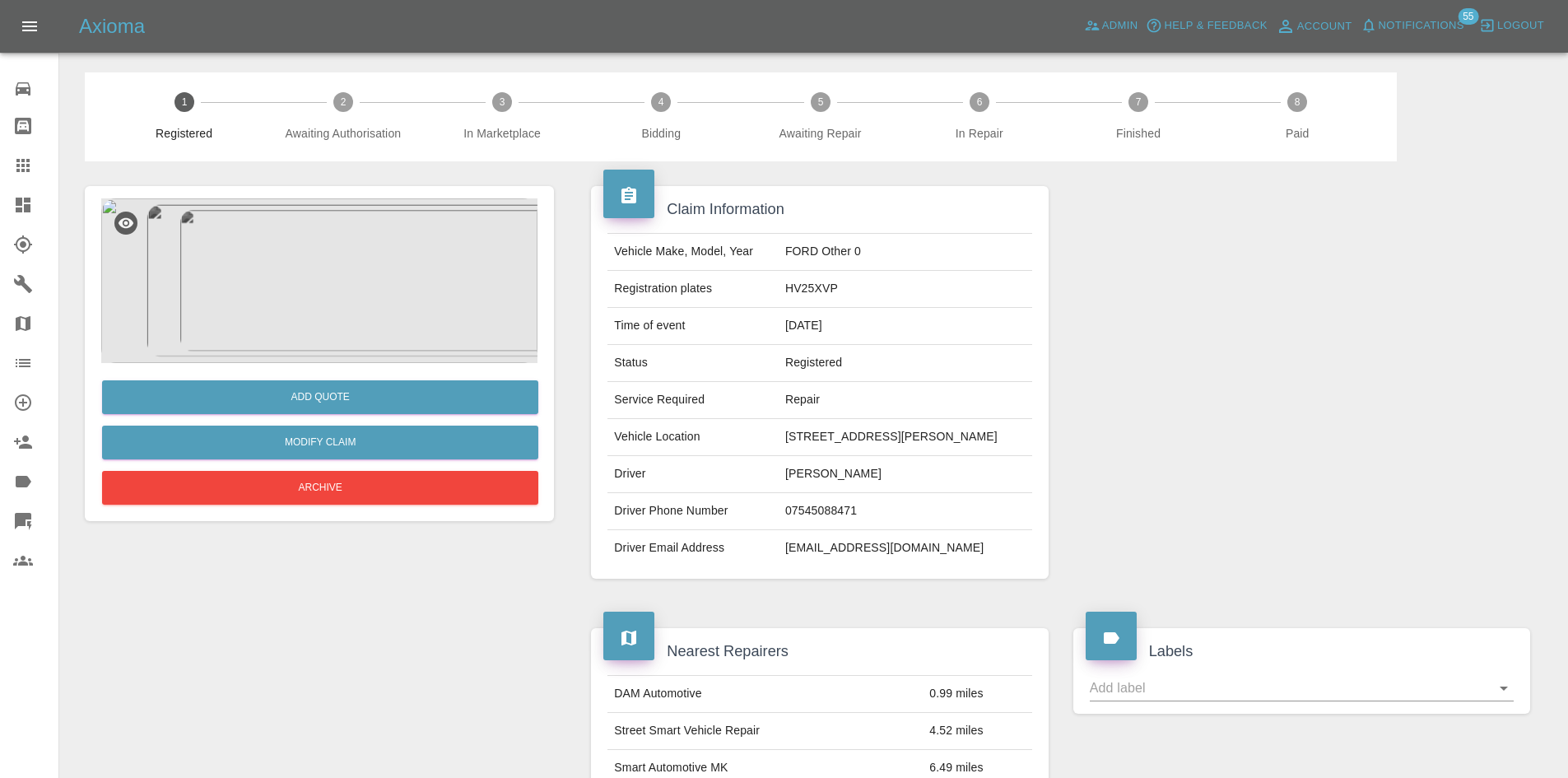
click at [343, 309] on img at bounding box center [319, 281] width 436 height 165
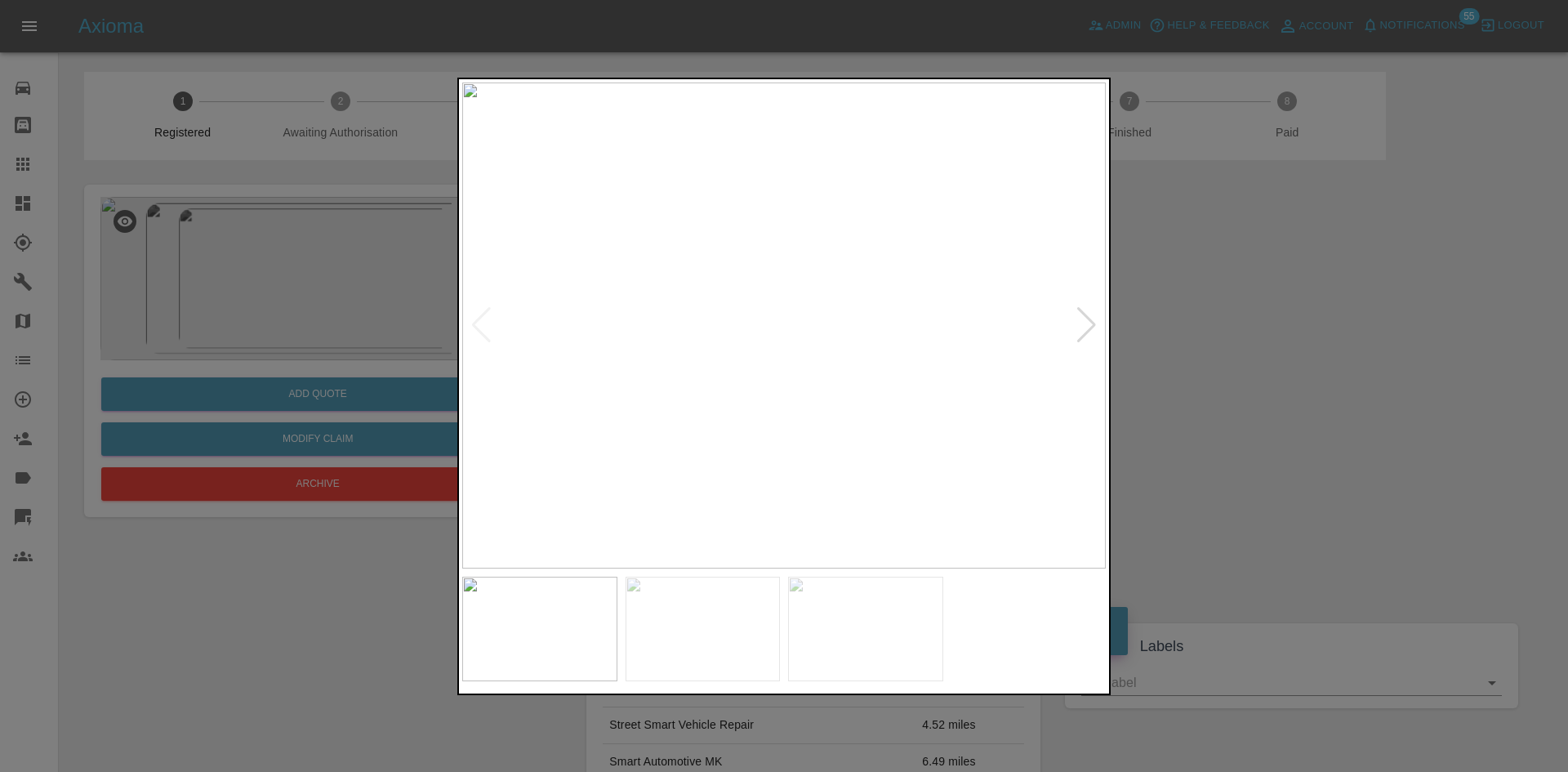
click at [1079, 326] on div at bounding box center [1086, 325] width 22 height 35
click at [1191, 328] on div at bounding box center [784, 386] width 1568 height 772
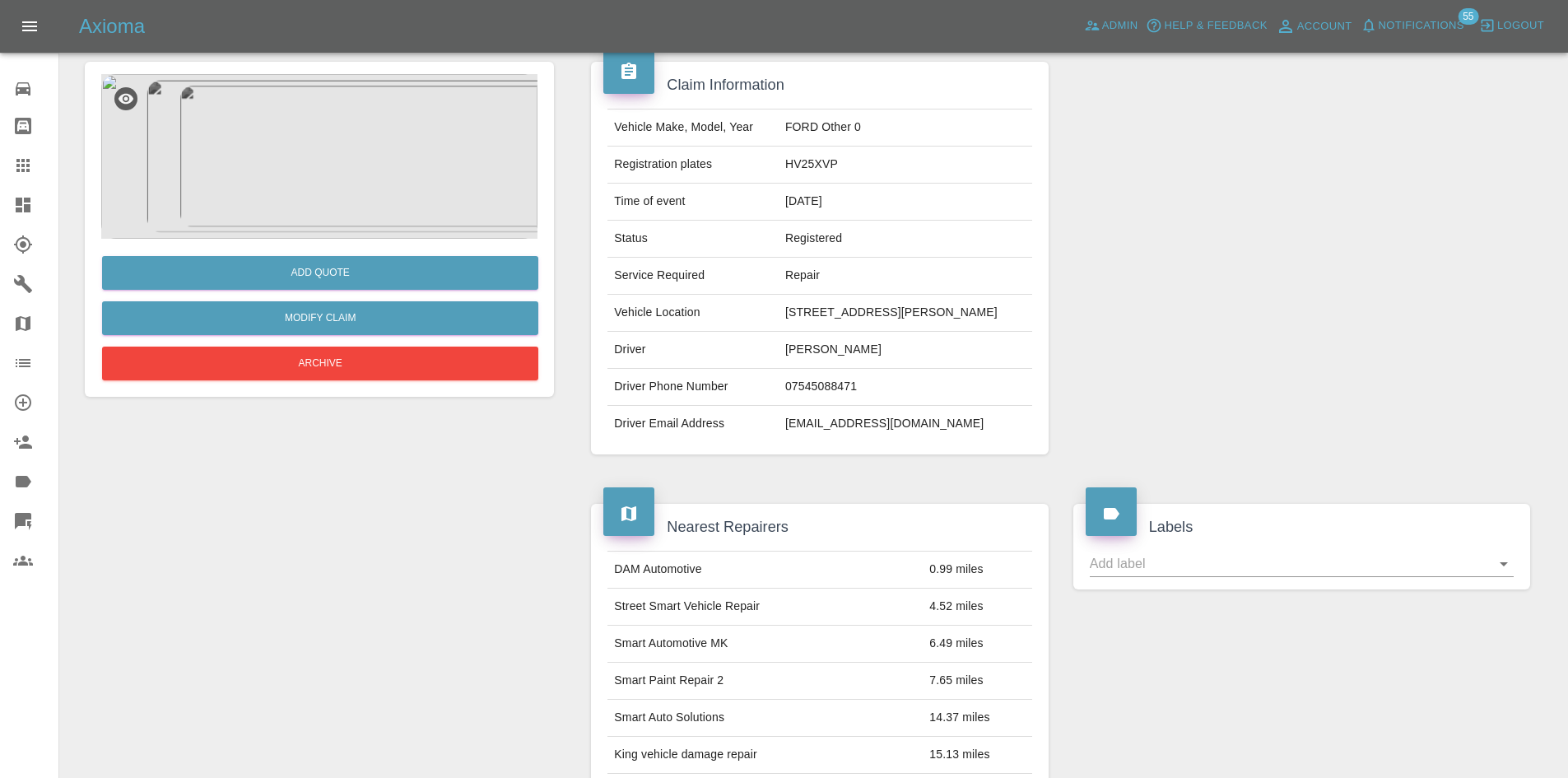
scroll to position [118, 0]
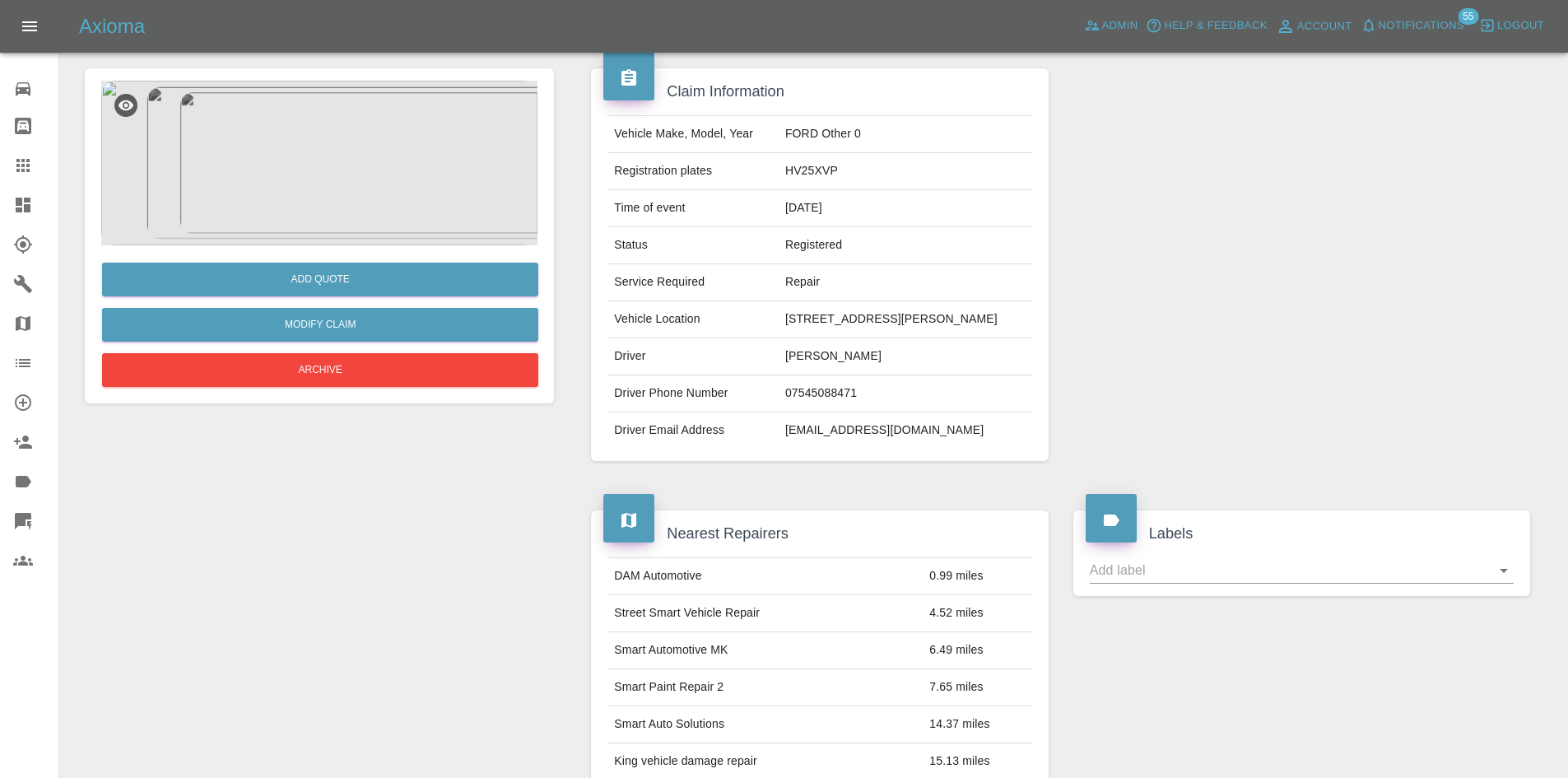
click at [369, 188] on img at bounding box center [319, 163] width 436 height 165
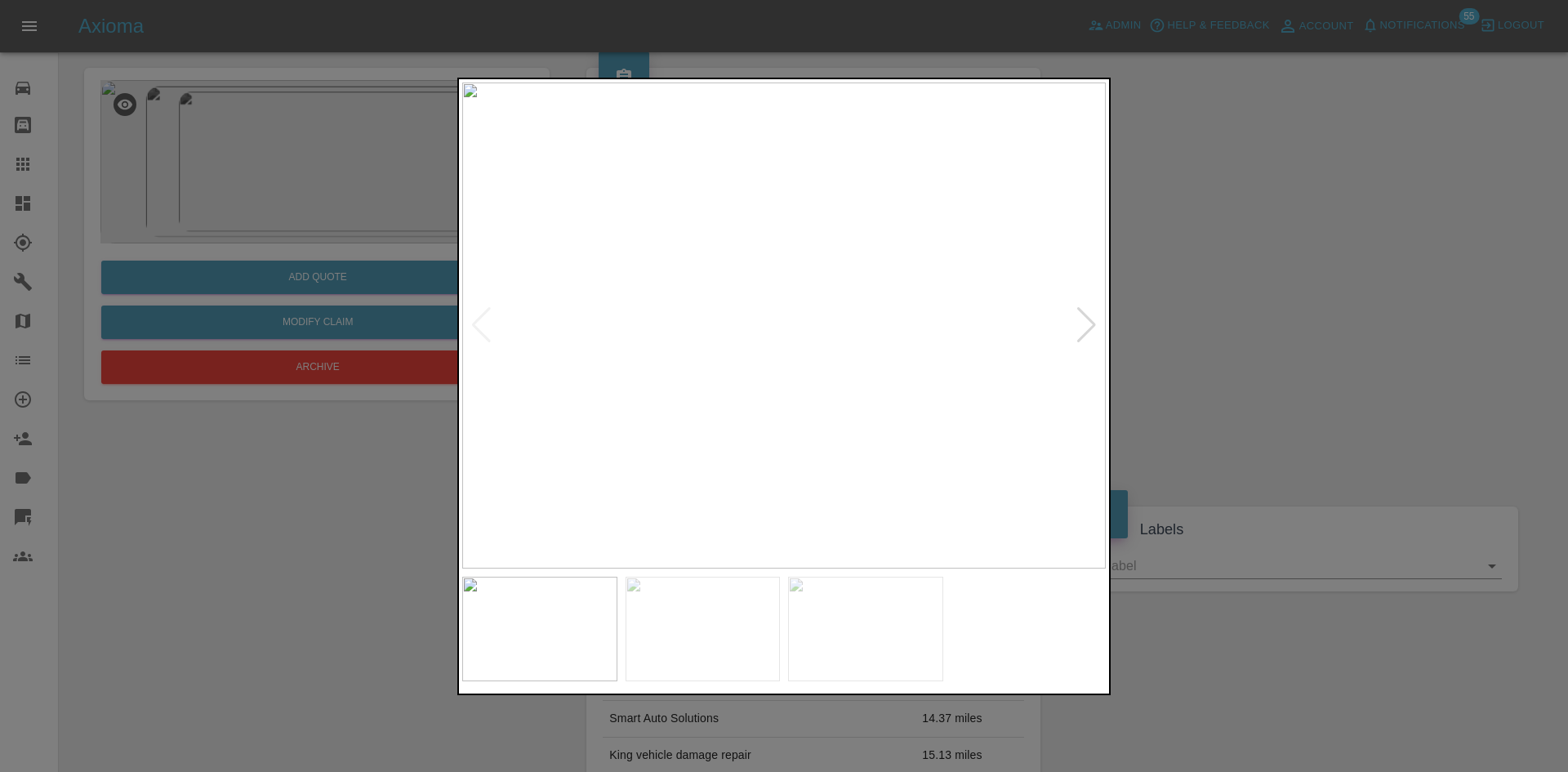
click at [816, 344] on img at bounding box center [784, 325] width 644 height 486
click at [898, 470] on img at bounding box center [803, 427] width 1931 height 1459
click at [1080, 337] on div at bounding box center [1086, 325] width 22 height 35
click at [836, 346] on img at bounding box center [784, 325] width 644 height 486
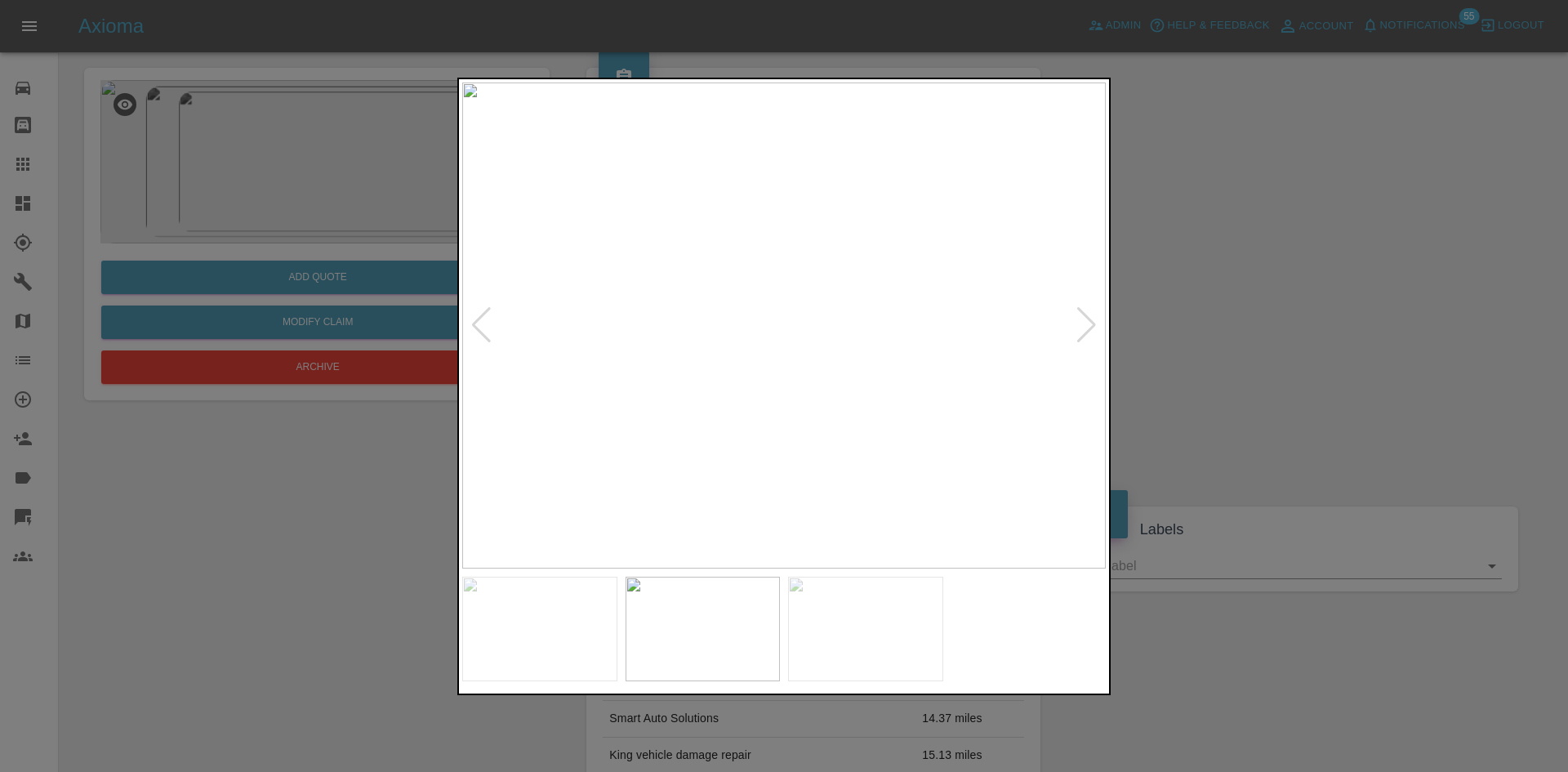
click at [836, 346] on img at bounding box center [784, 325] width 644 height 486
click at [608, 282] on img at bounding box center [744, 223] width 1931 height 1459
click at [1079, 337] on div at bounding box center [1086, 325] width 22 height 35
click at [825, 315] on img at bounding box center [784, 325] width 644 height 486
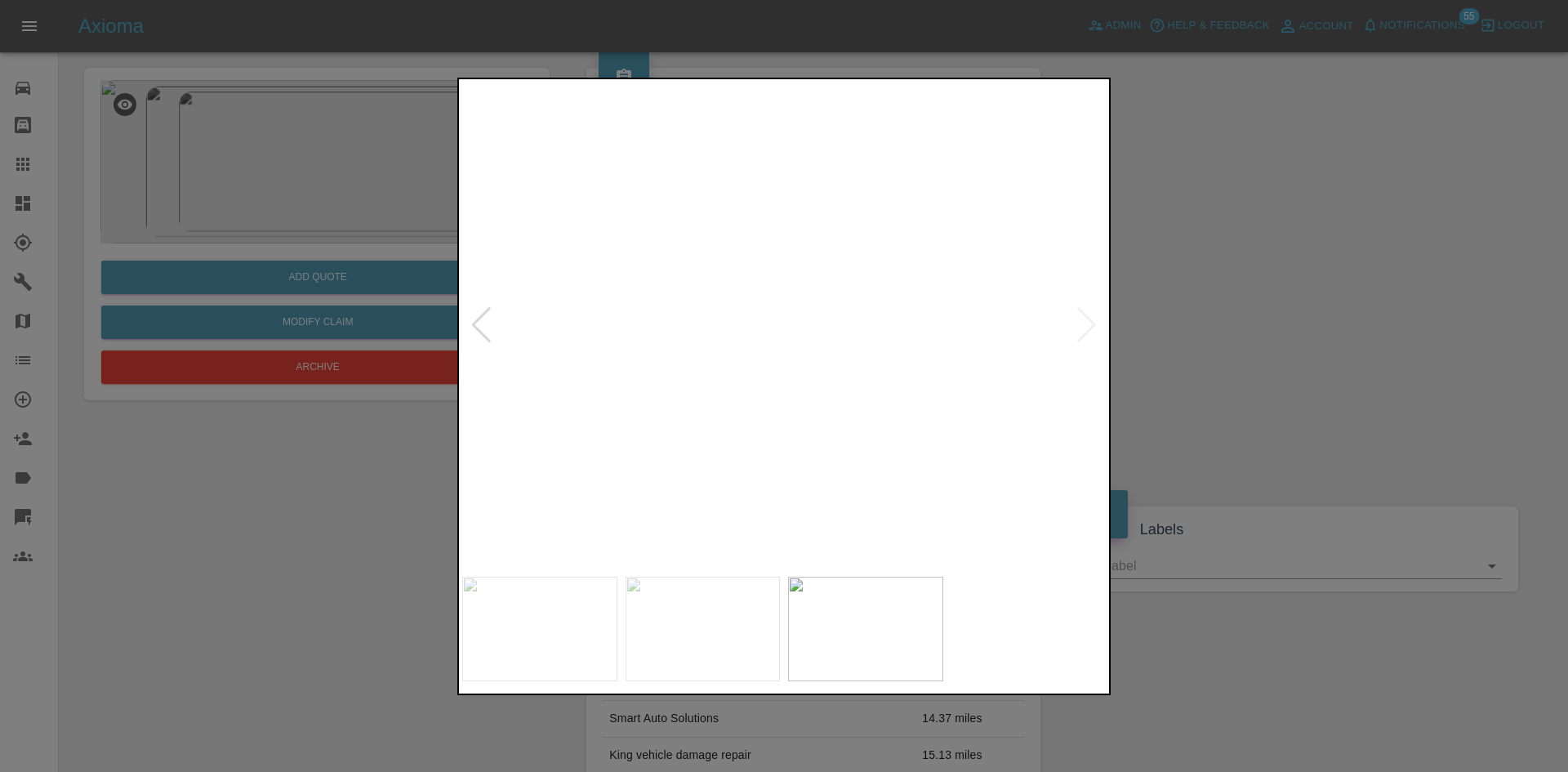
click at [660, 523] on img at bounding box center [979, 535] width 1931 height 1459
click at [1273, 334] on div at bounding box center [784, 386] width 1568 height 772
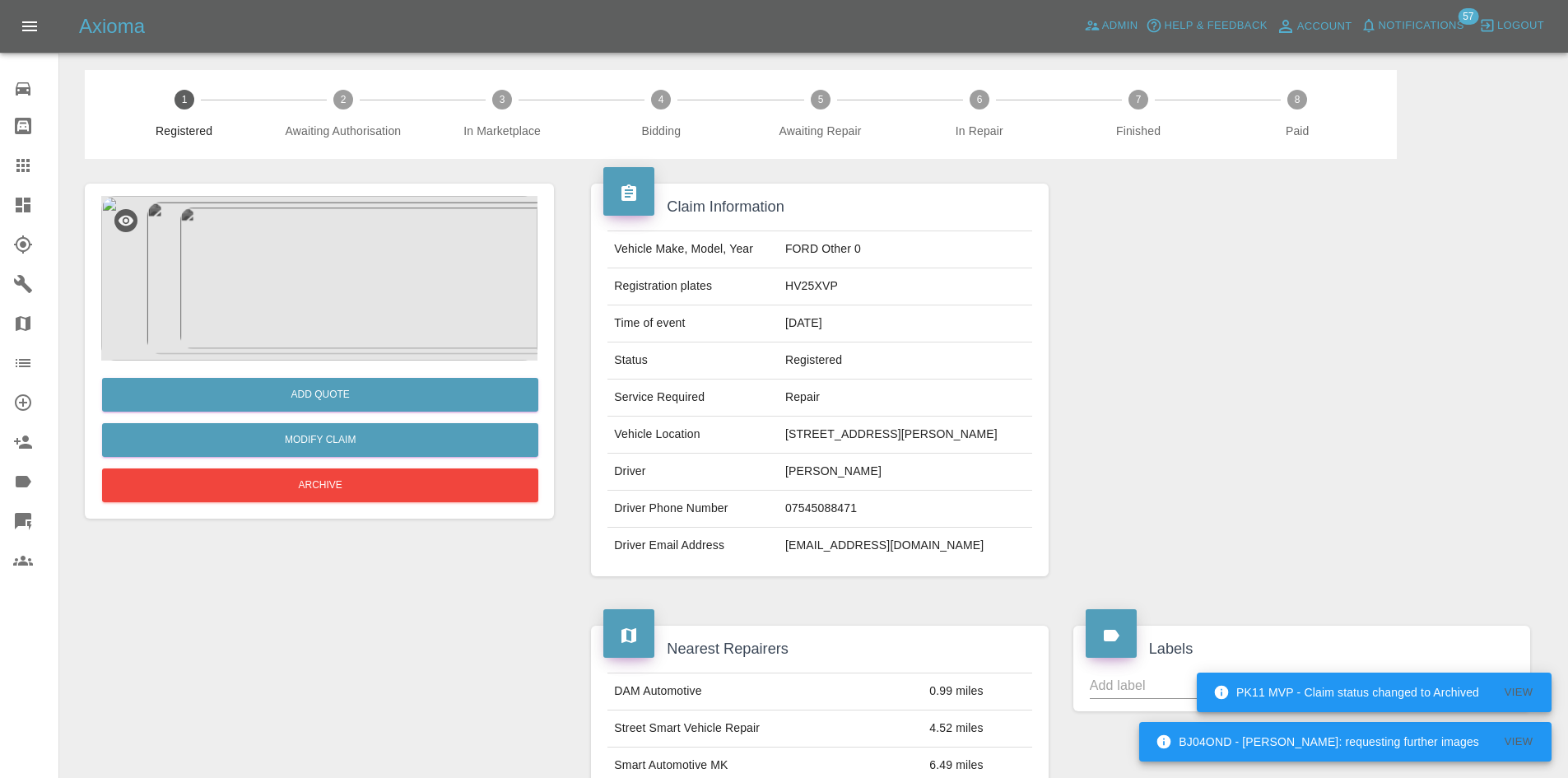
scroll to position [0, 0]
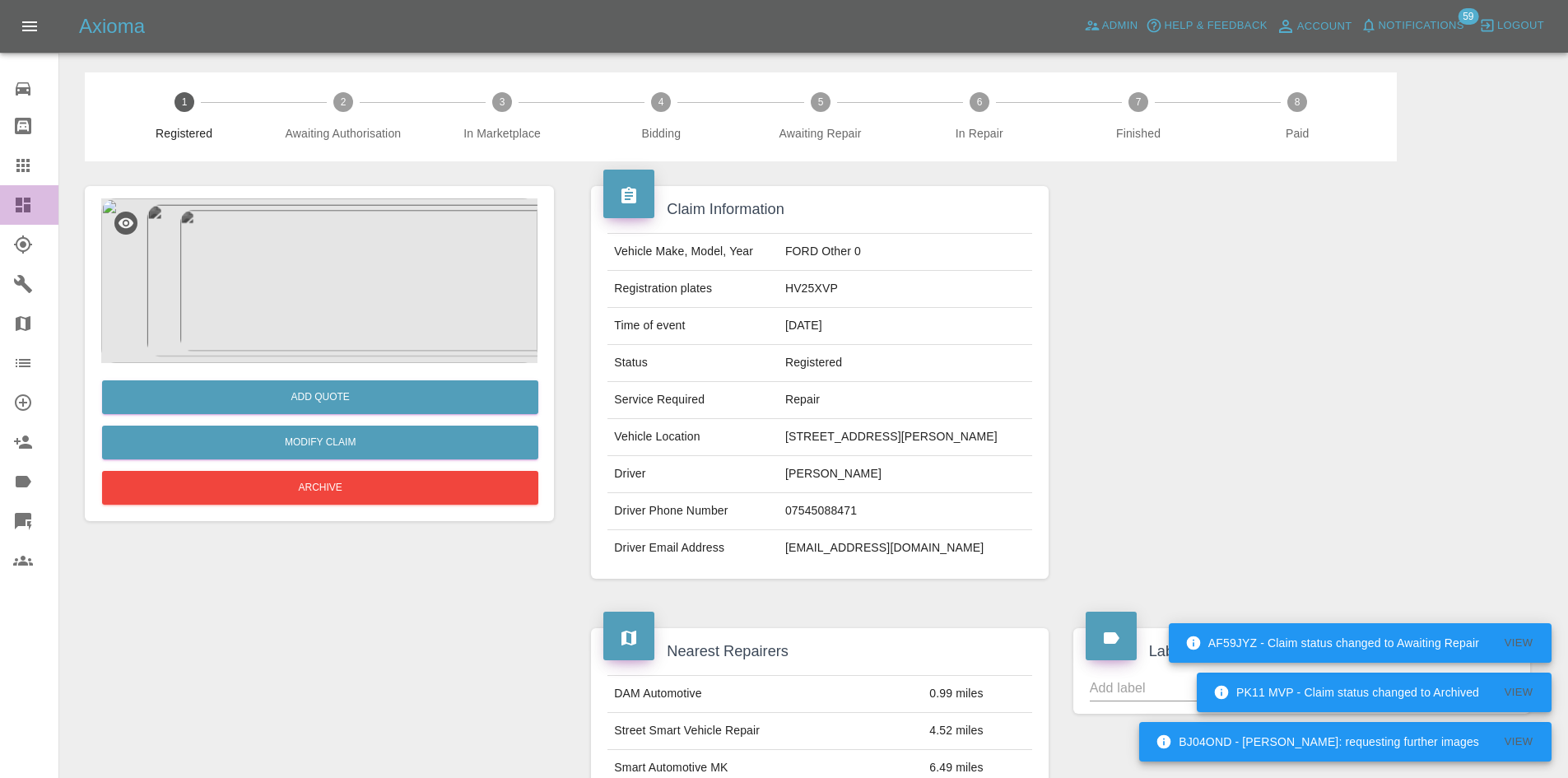
click at [32, 192] on link "Dashboard" at bounding box center [29, 205] width 59 height 40
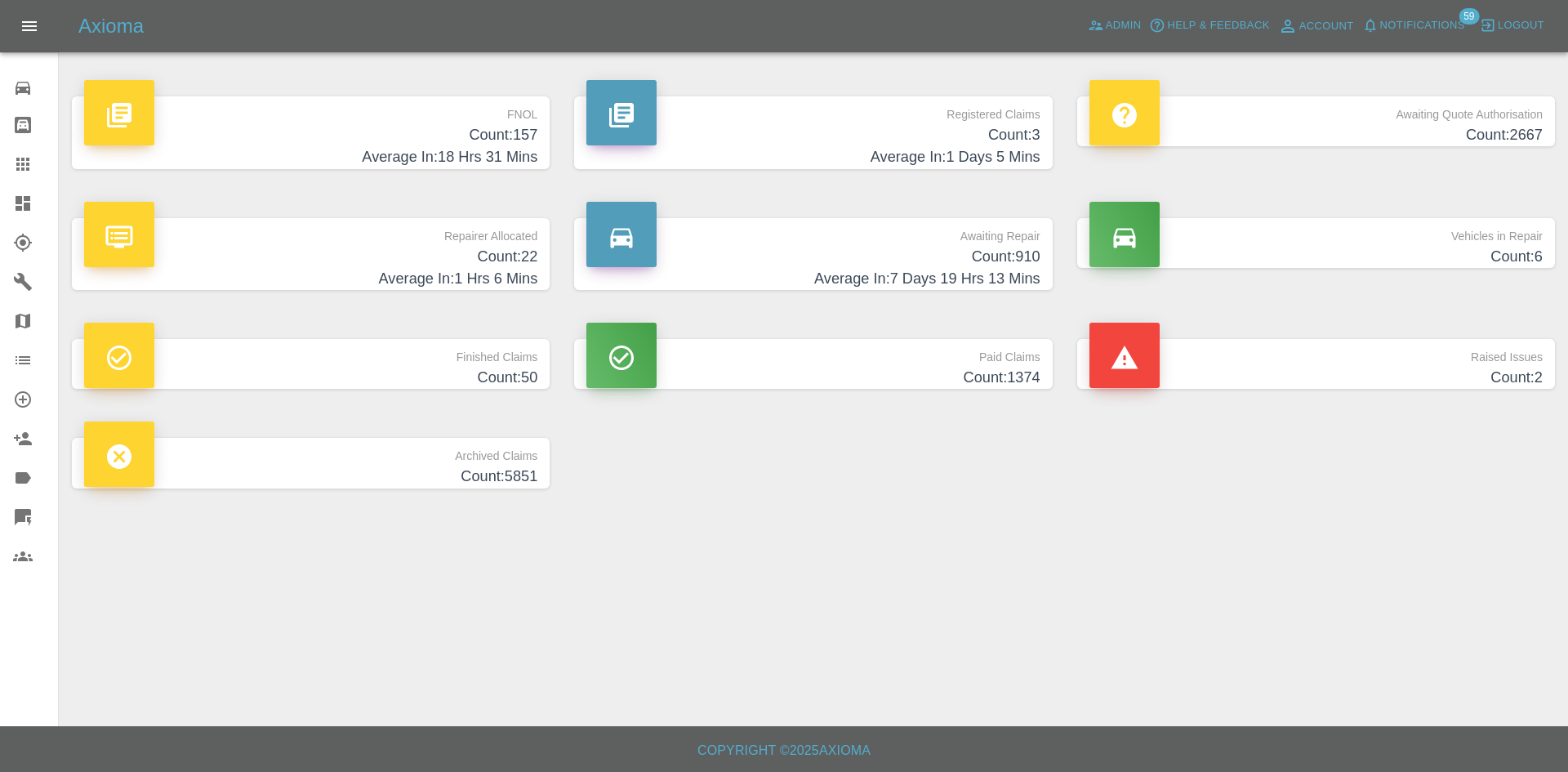
click at [1440, 27] on span "Notifications" at bounding box center [1422, 26] width 85 height 19
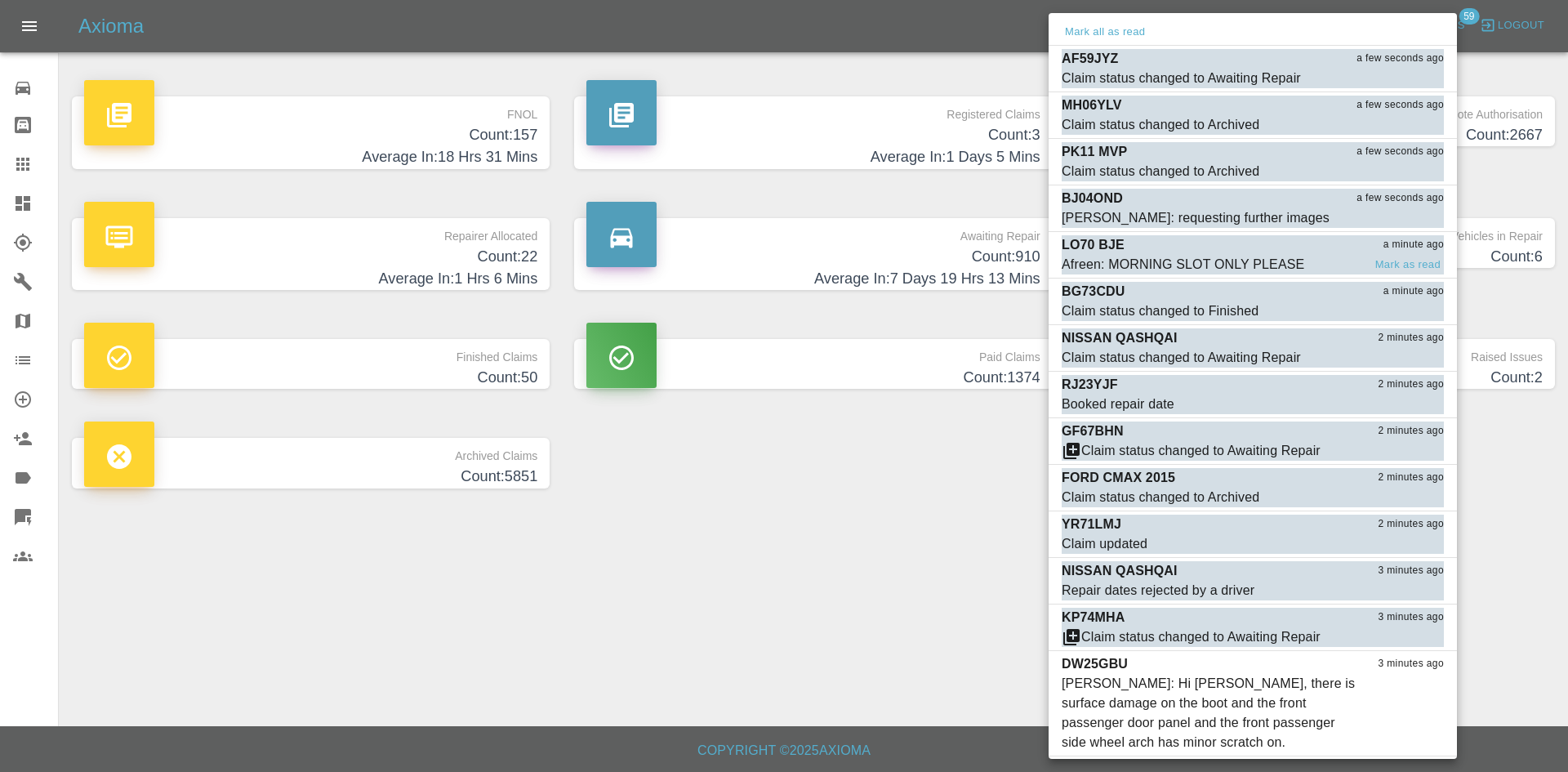
click at [1214, 249] on div "LO70 BJE a minute ago" at bounding box center [1253, 246] width 382 height 20
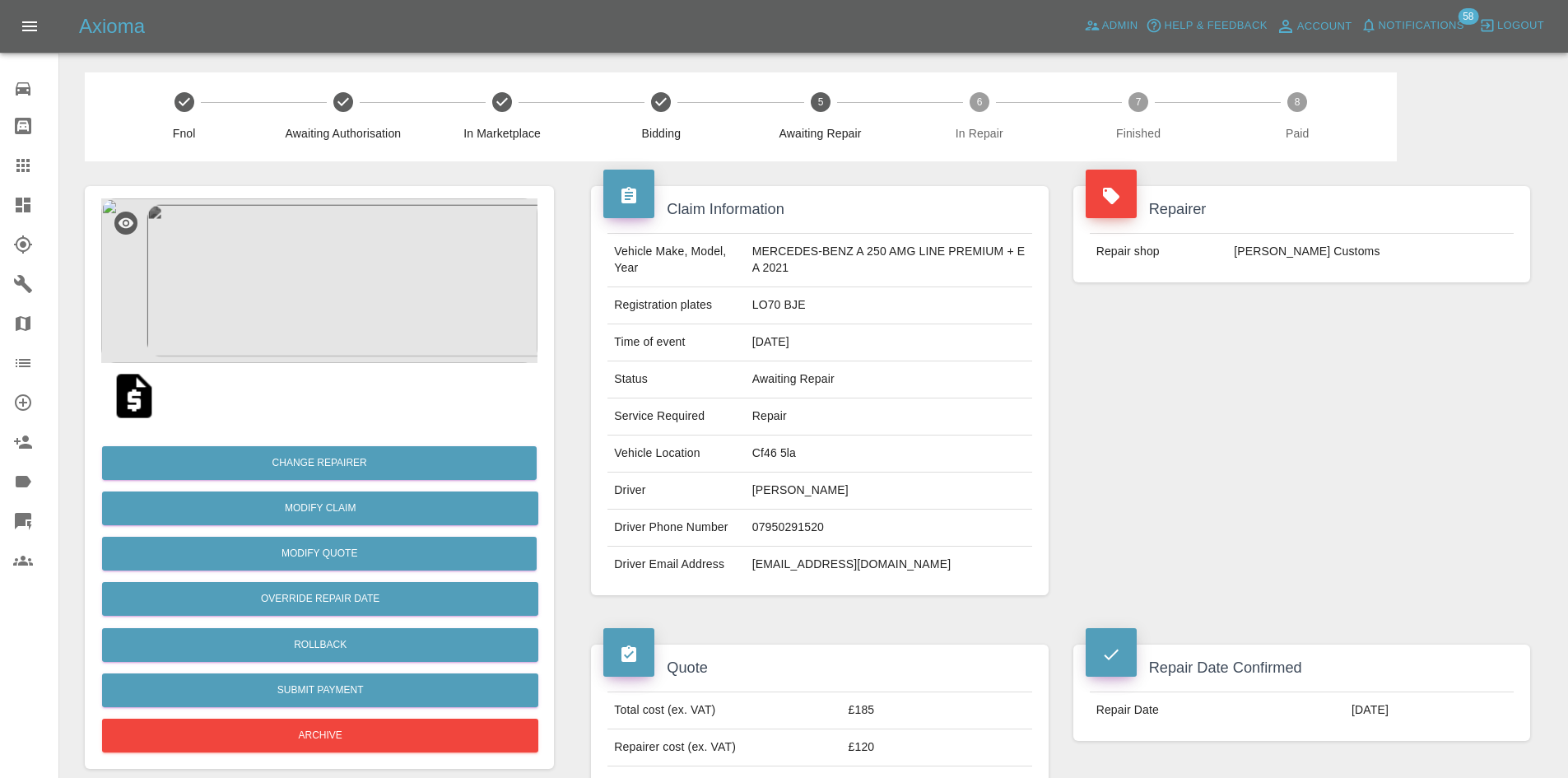
click at [12, 202] on link "Dashboard" at bounding box center [29, 205] width 59 height 40
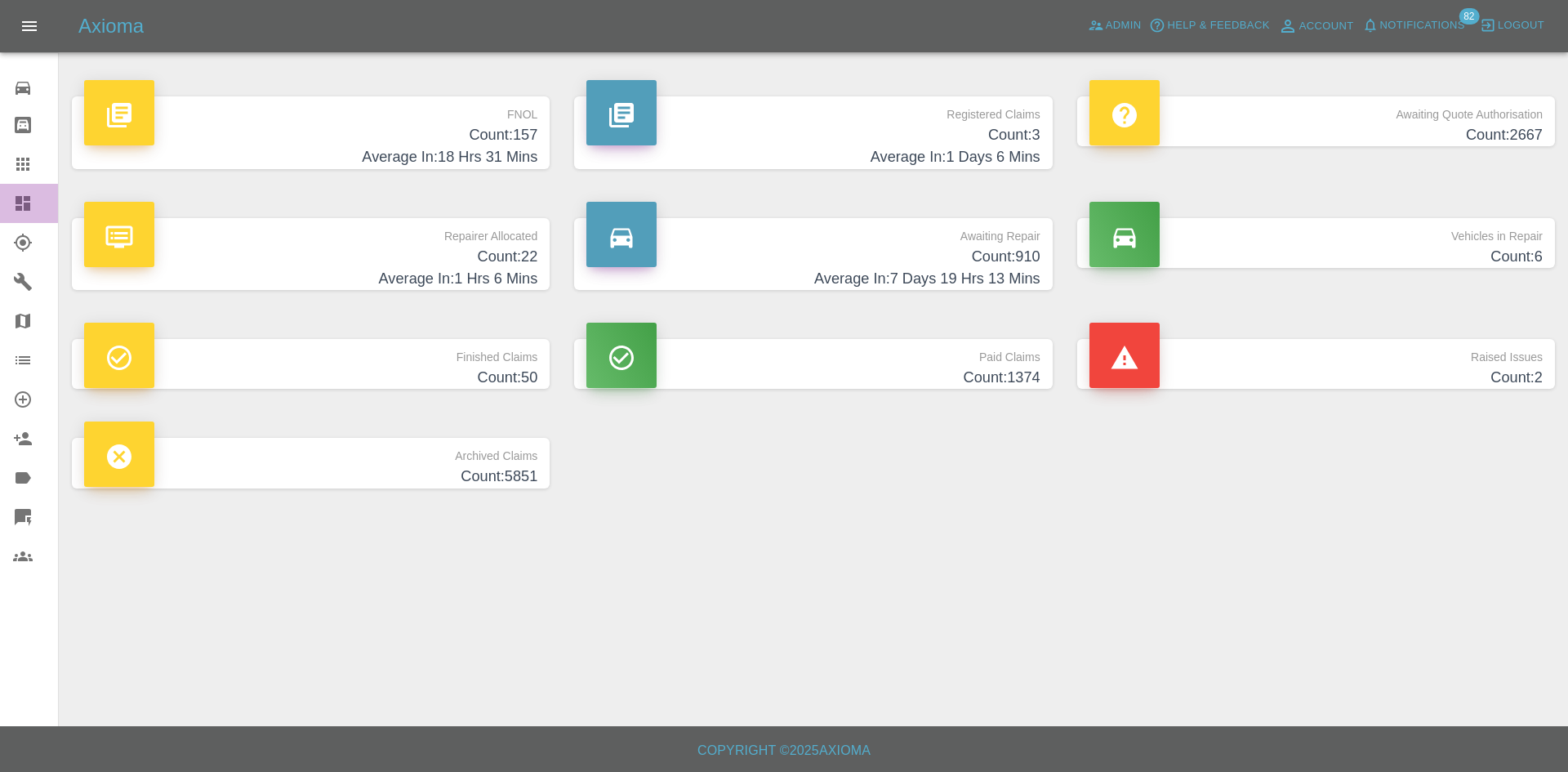
click at [18, 197] on icon at bounding box center [23, 203] width 15 height 15
click at [884, 236] on p "Awaiting Repair" at bounding box center [813, 232] width 453 height 28
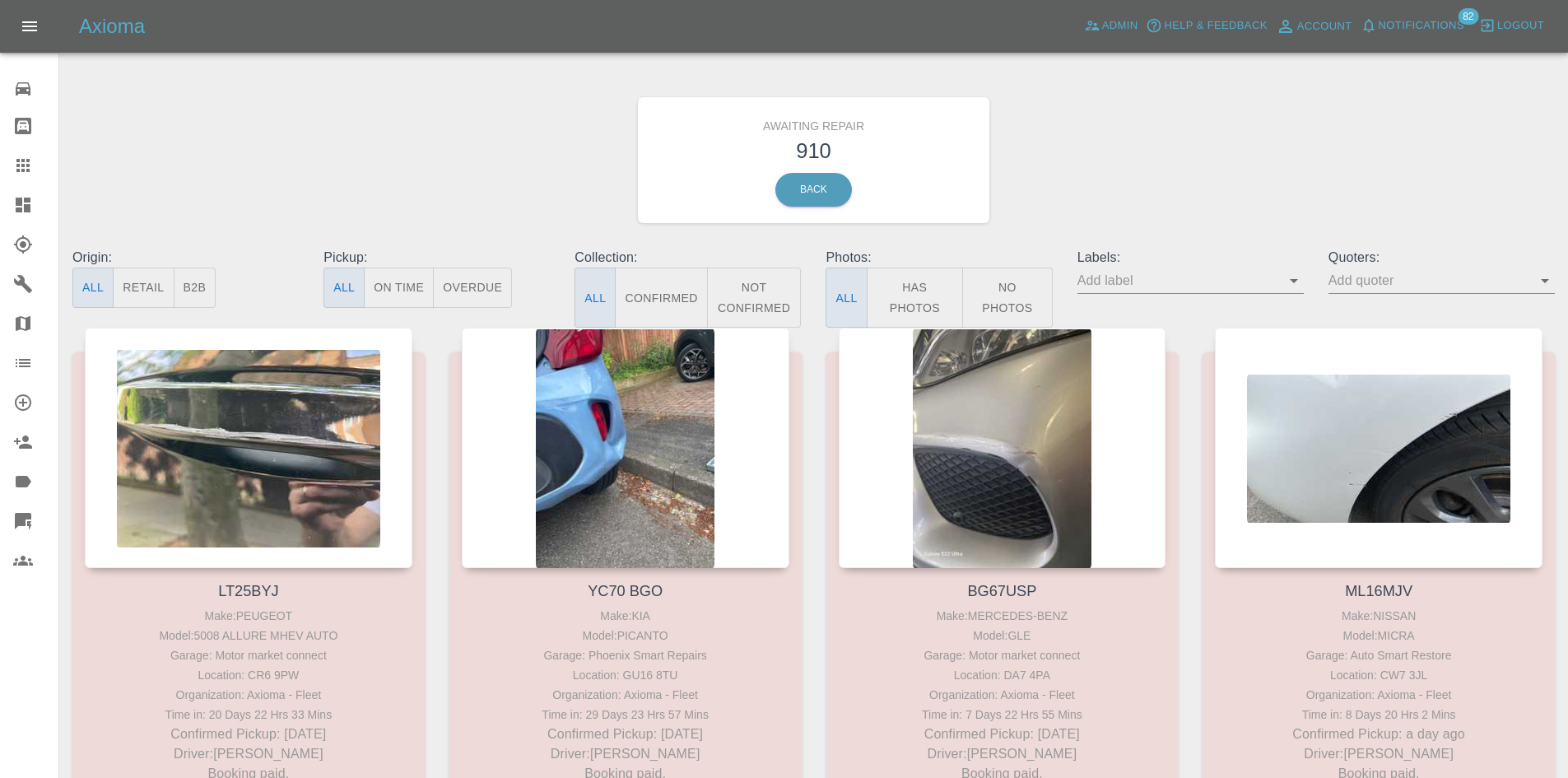
click at [471, 291] on button "Overdue" at bounding box center [473, 287] width 79 height 41
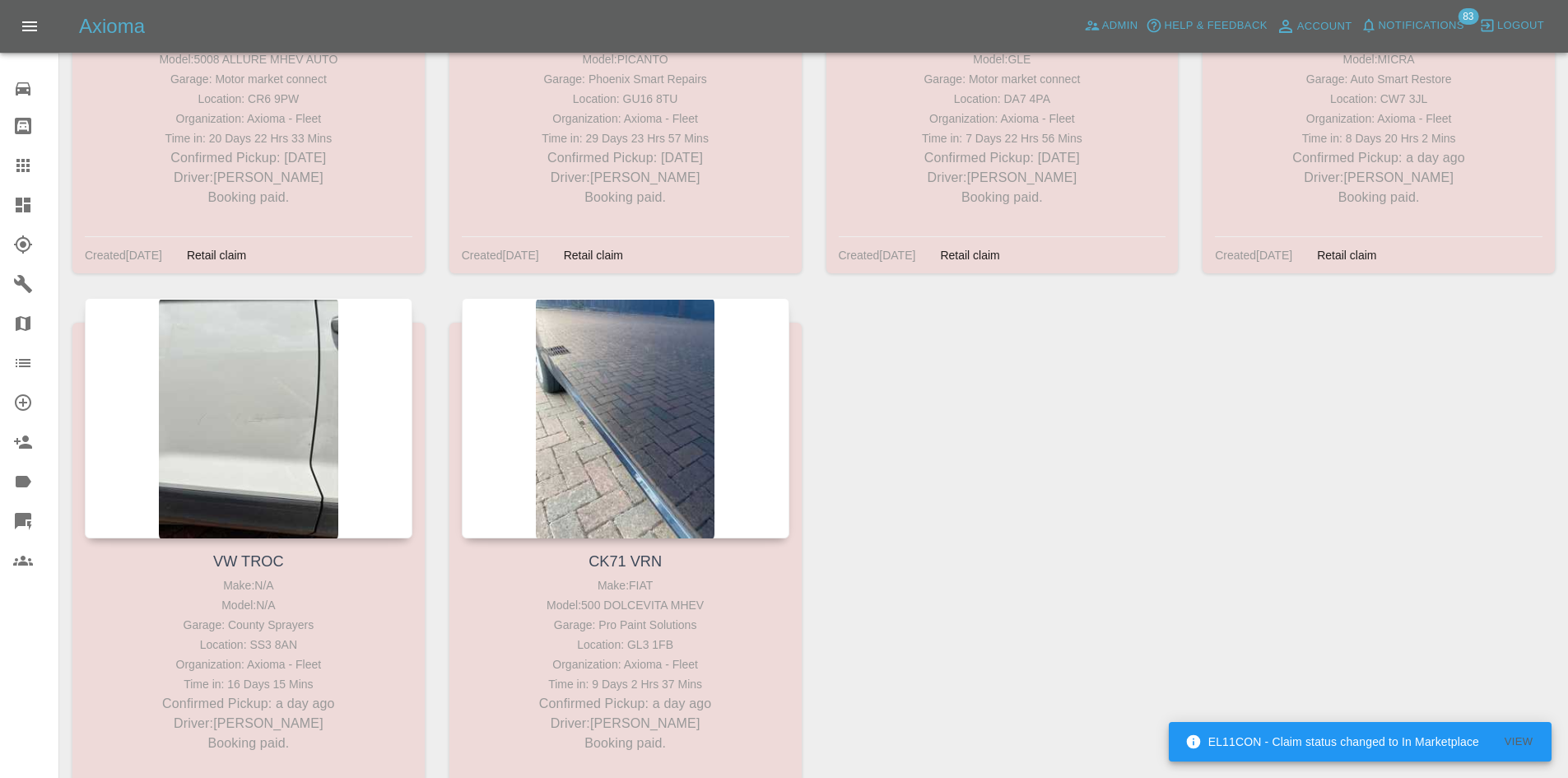
scroll to position [329, 0]
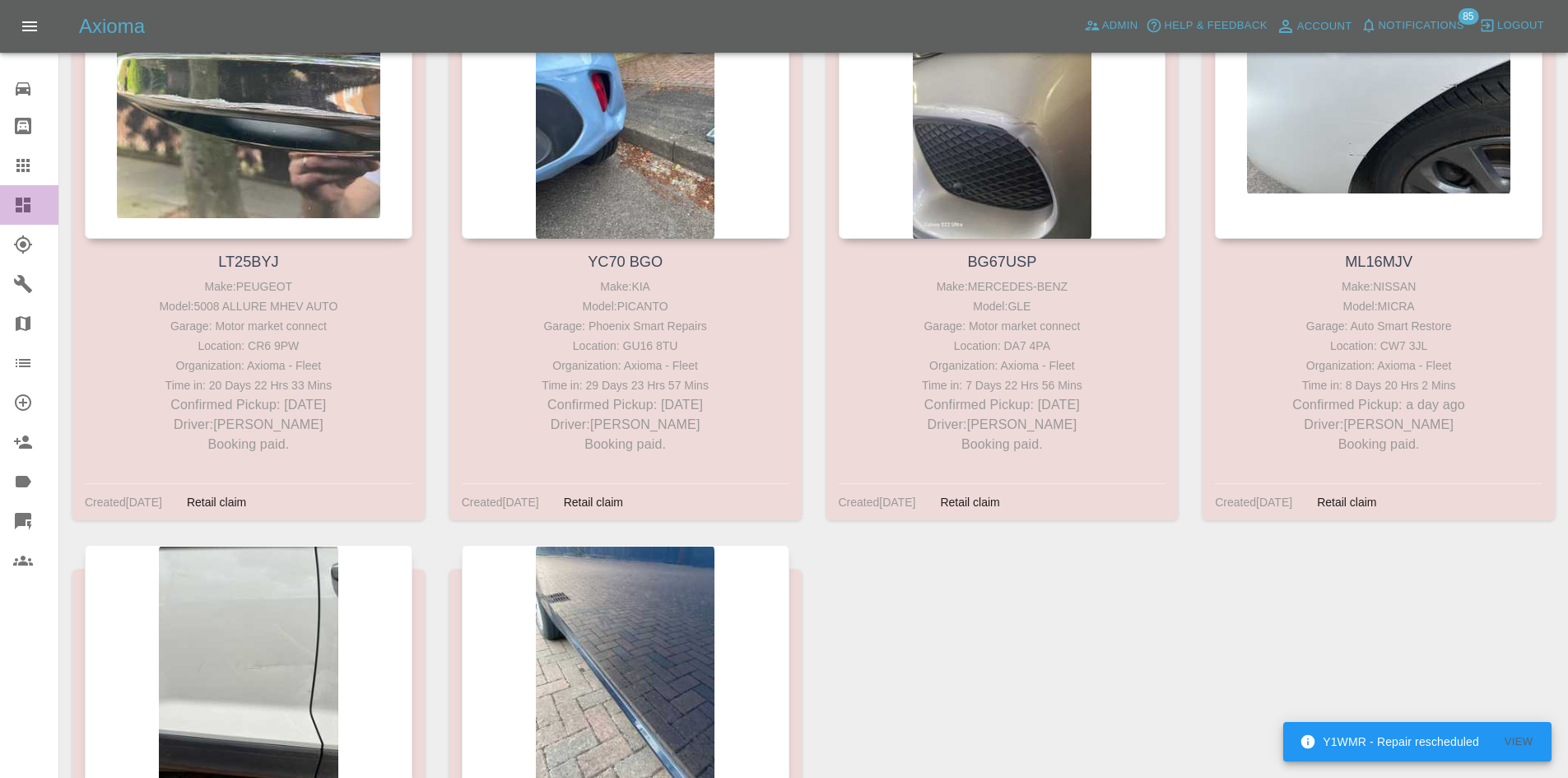
click at [30, 221] on link "Dashboard" at bounding box center [29, 205] width 59 height 40
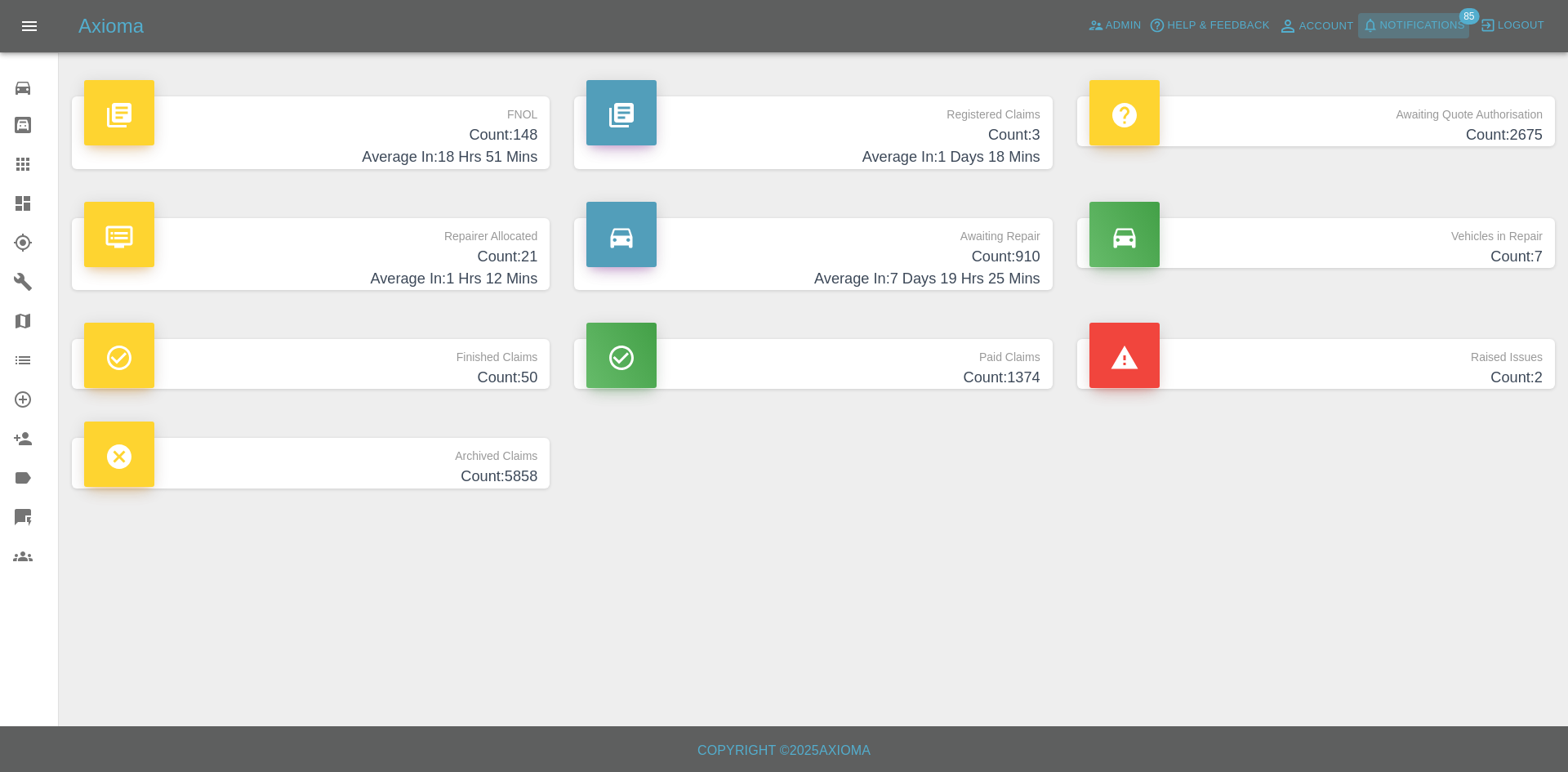
click at [1427, 22] on span "Notifications" at bounding box center [1422, 26] width 85 height 19
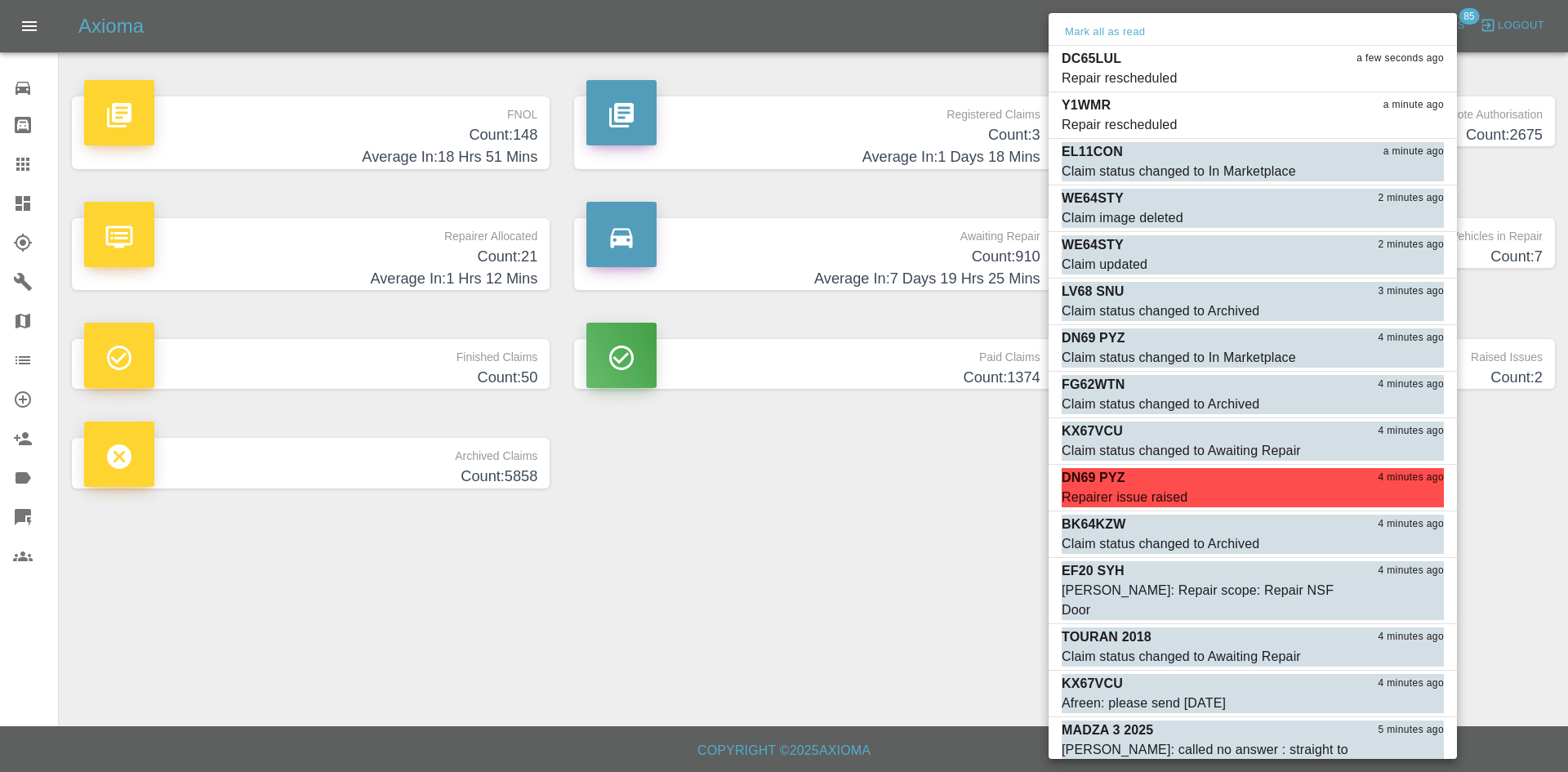
click at [848, 450] on div at bounding box center [784, 386] width 1568 height 772
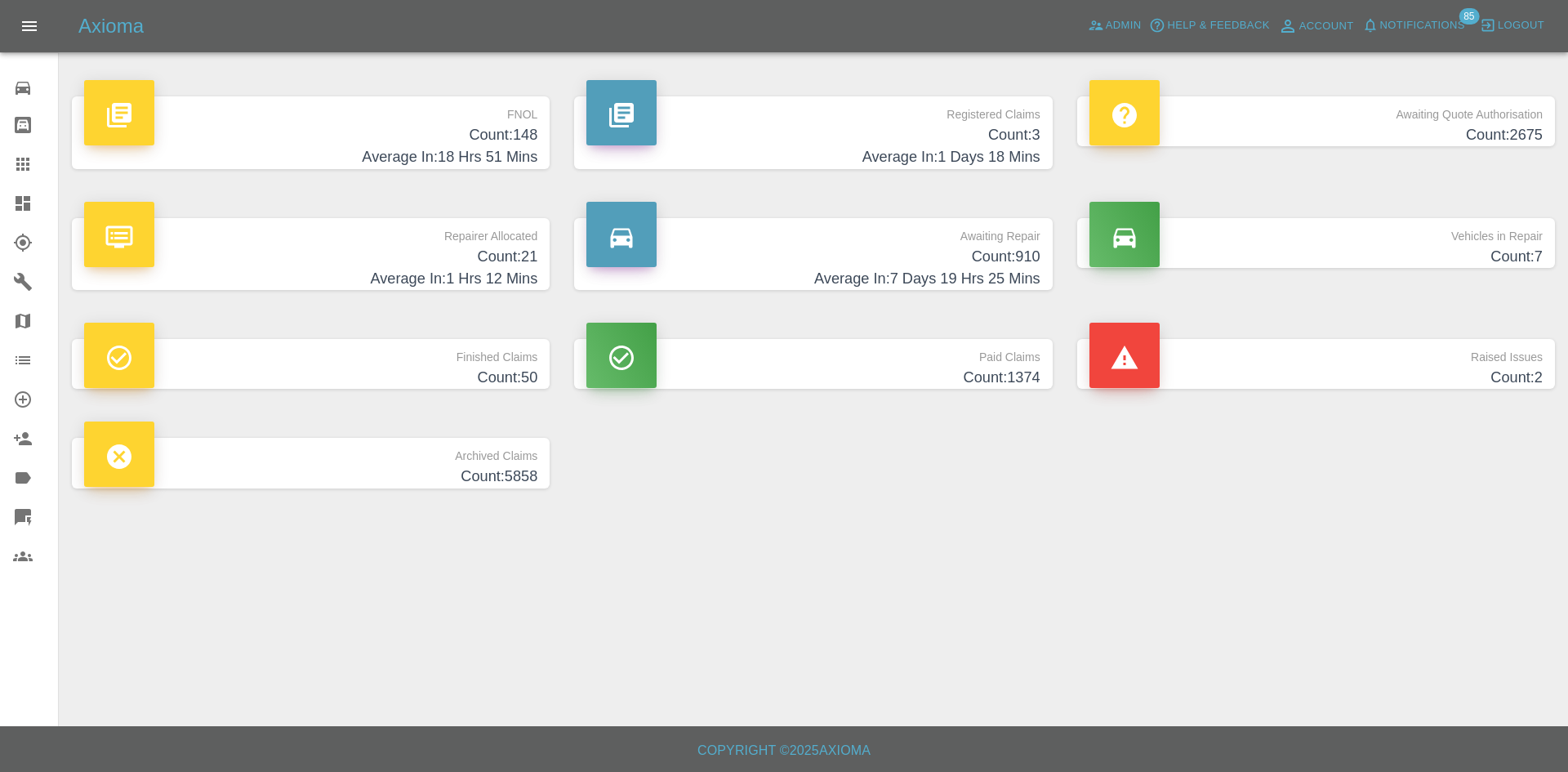
click at [0, 192] on link "Dashboard" at bounding box center [29, 203] width 58 height 39
click at [5, 203] on link "Dashboard" at bounding box center [29, 203] width 58 height 39
click at [292, 297] on div "Repairer Allocated Count: 21 Average In: 1 Hrs 12 Mins" at bounding box center [310, 253] width 503 height 121
click at [290, 276] on h4 "Average In: 1 Hrs 12 Mins" at bounding box center [310, 279] width 453 height 22
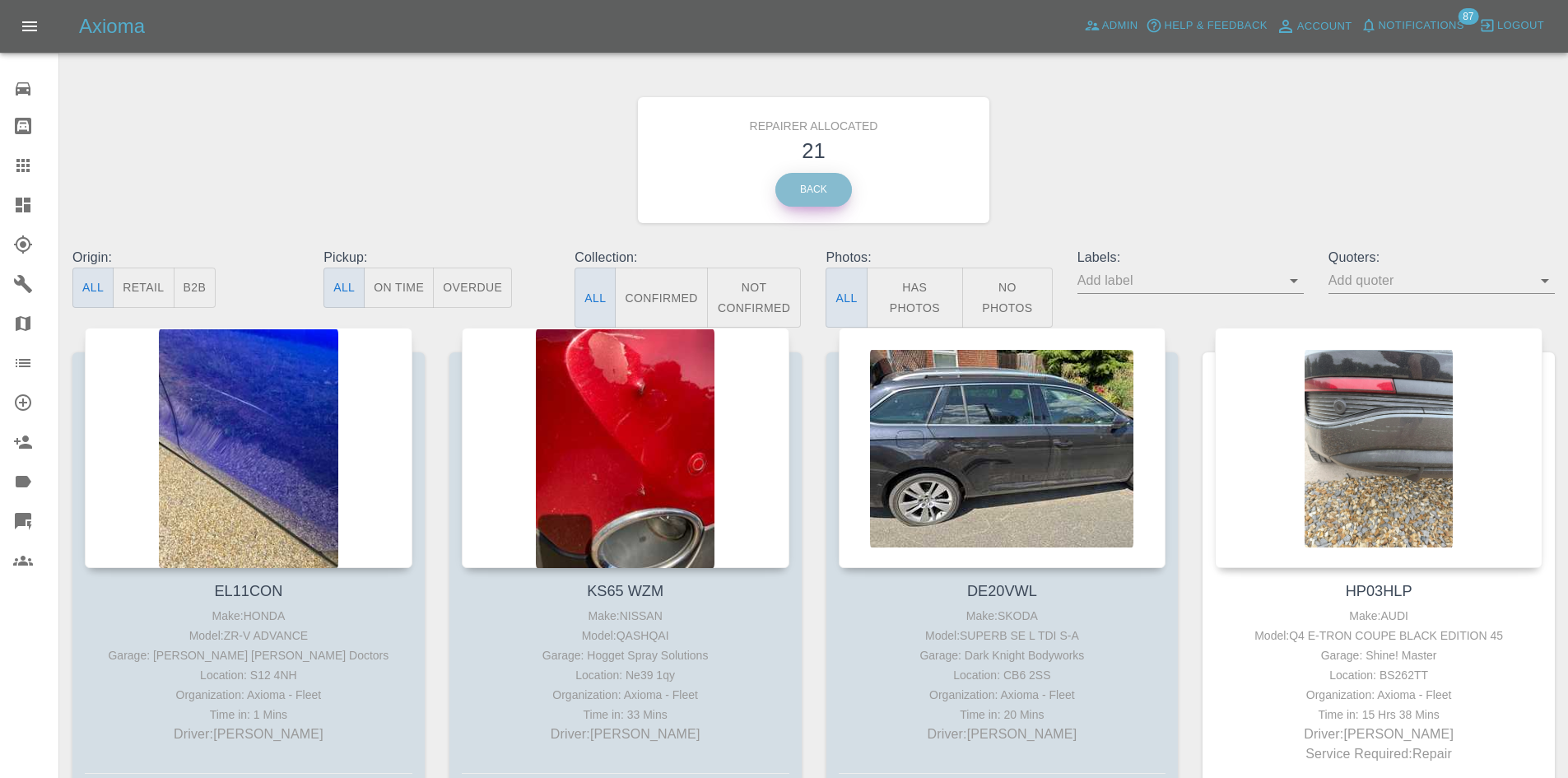
click at [814, 185] on link "Back" at bounding box center [813, 190] width 76 height 34
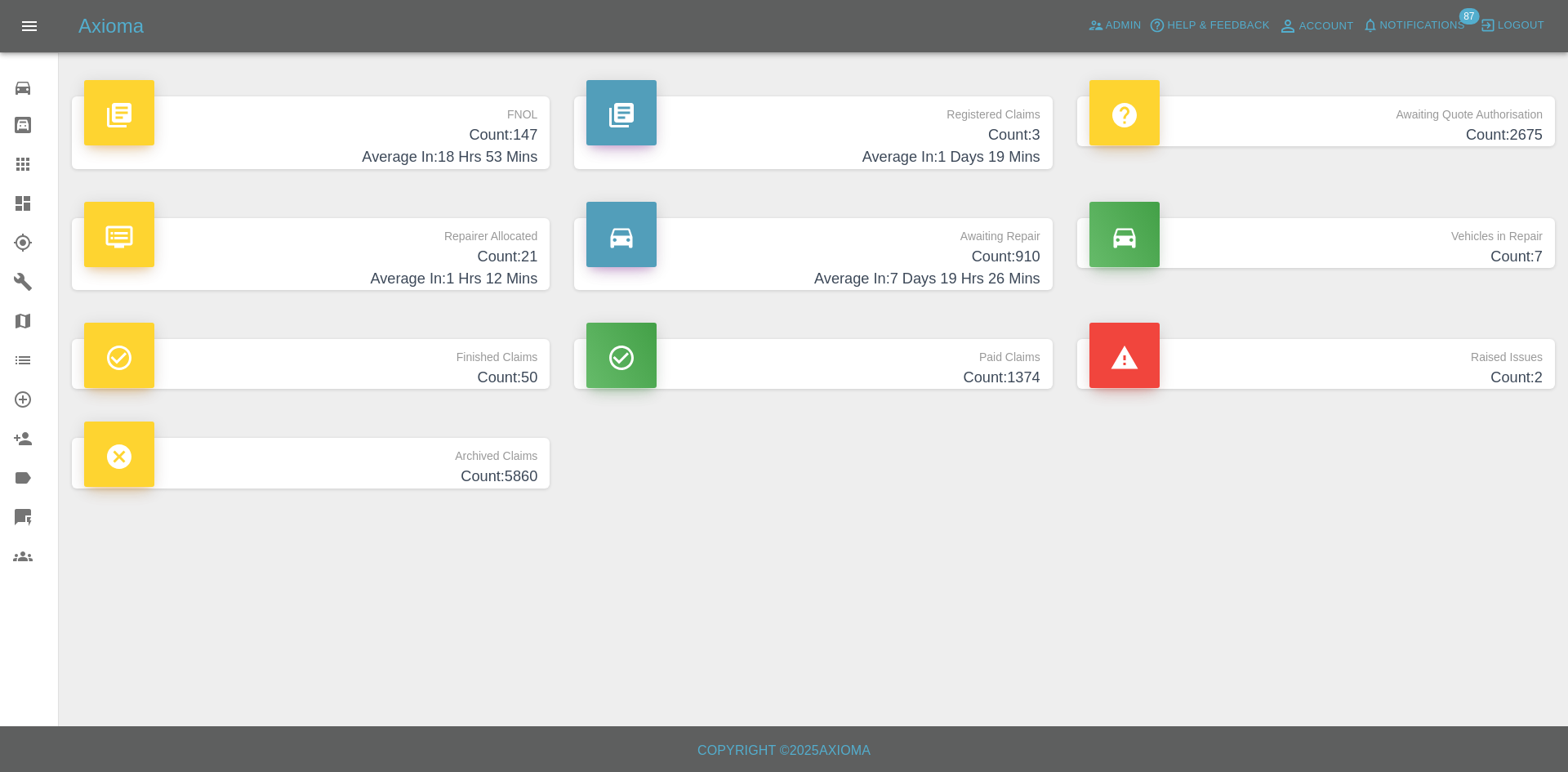
click at [937, 274] on h4 "Average In: 7 Days 19 Hrs 26 Mins" at bounding box center [813, 279] width 453 height 22
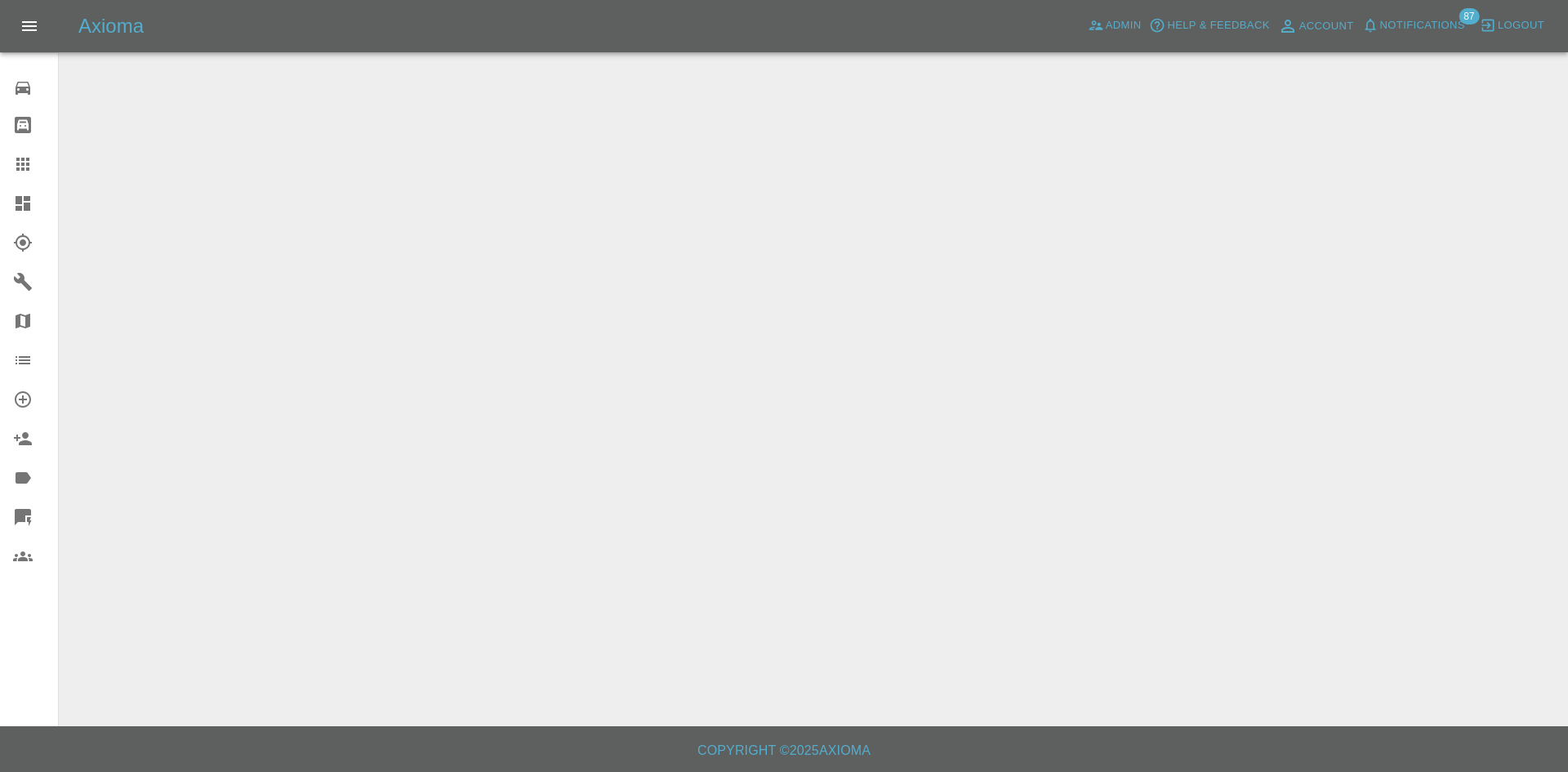
click at [23, 204] on icon at bounding box center [23, 203] width 20 height 20
click at [17, 207] on icon at bounding box center [23, 203] width 15 height 15
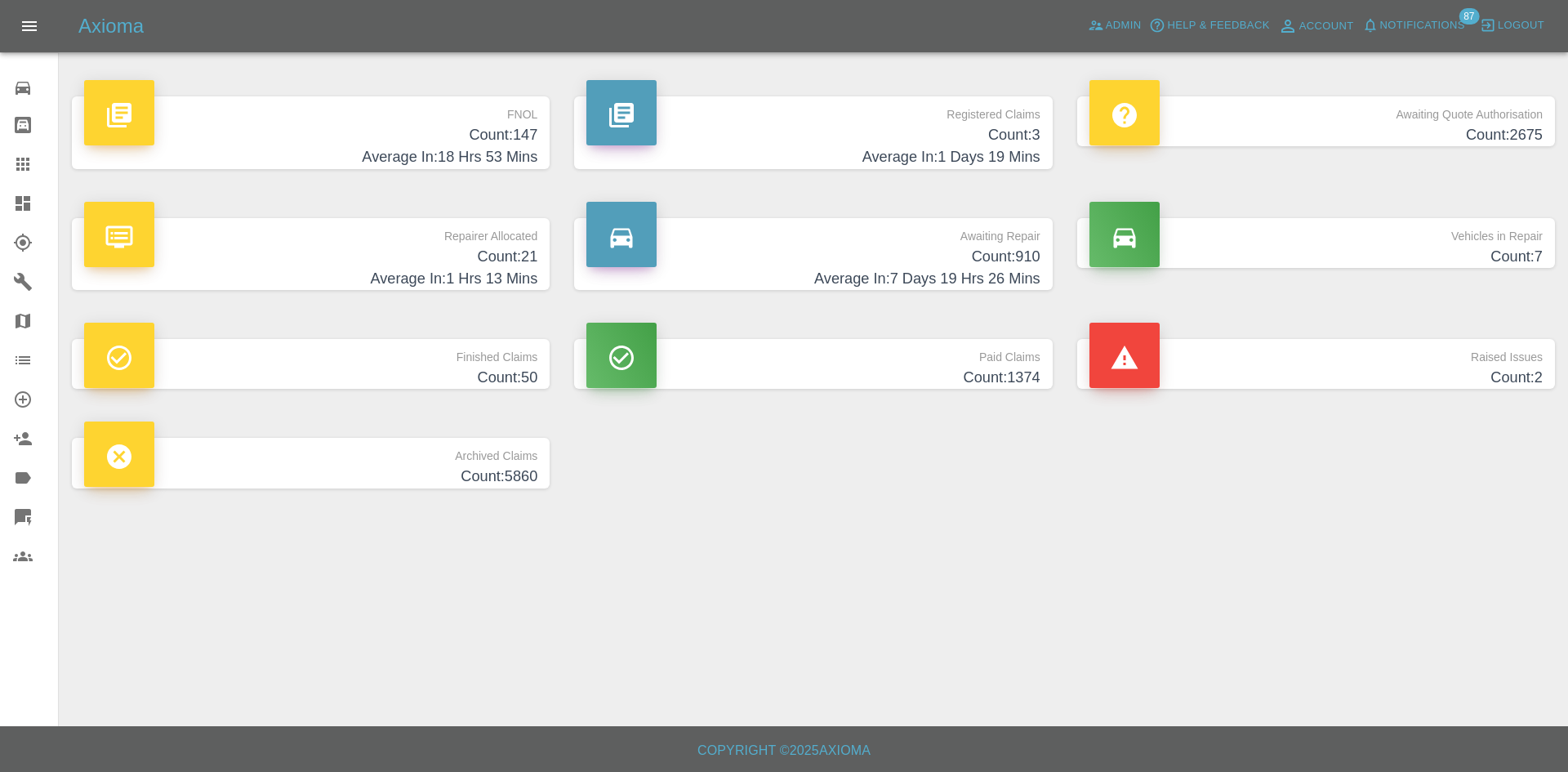
click at [1293, 127] on h4 "Count: 2675" at bounding box center [1316, 135] width 453 height 22
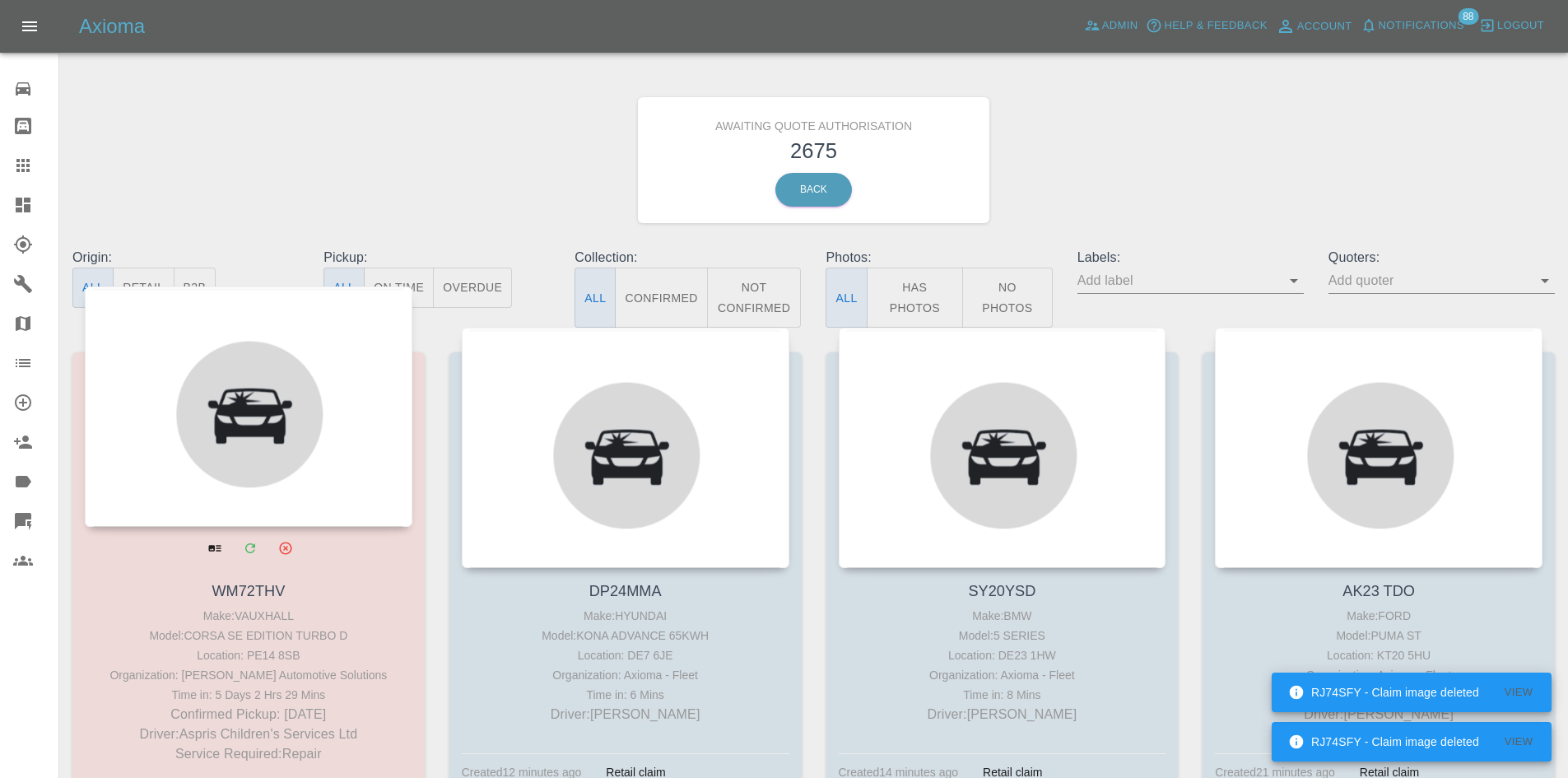
click at [232, 426] on div at bounding box center [248, 406] width 328 height 240
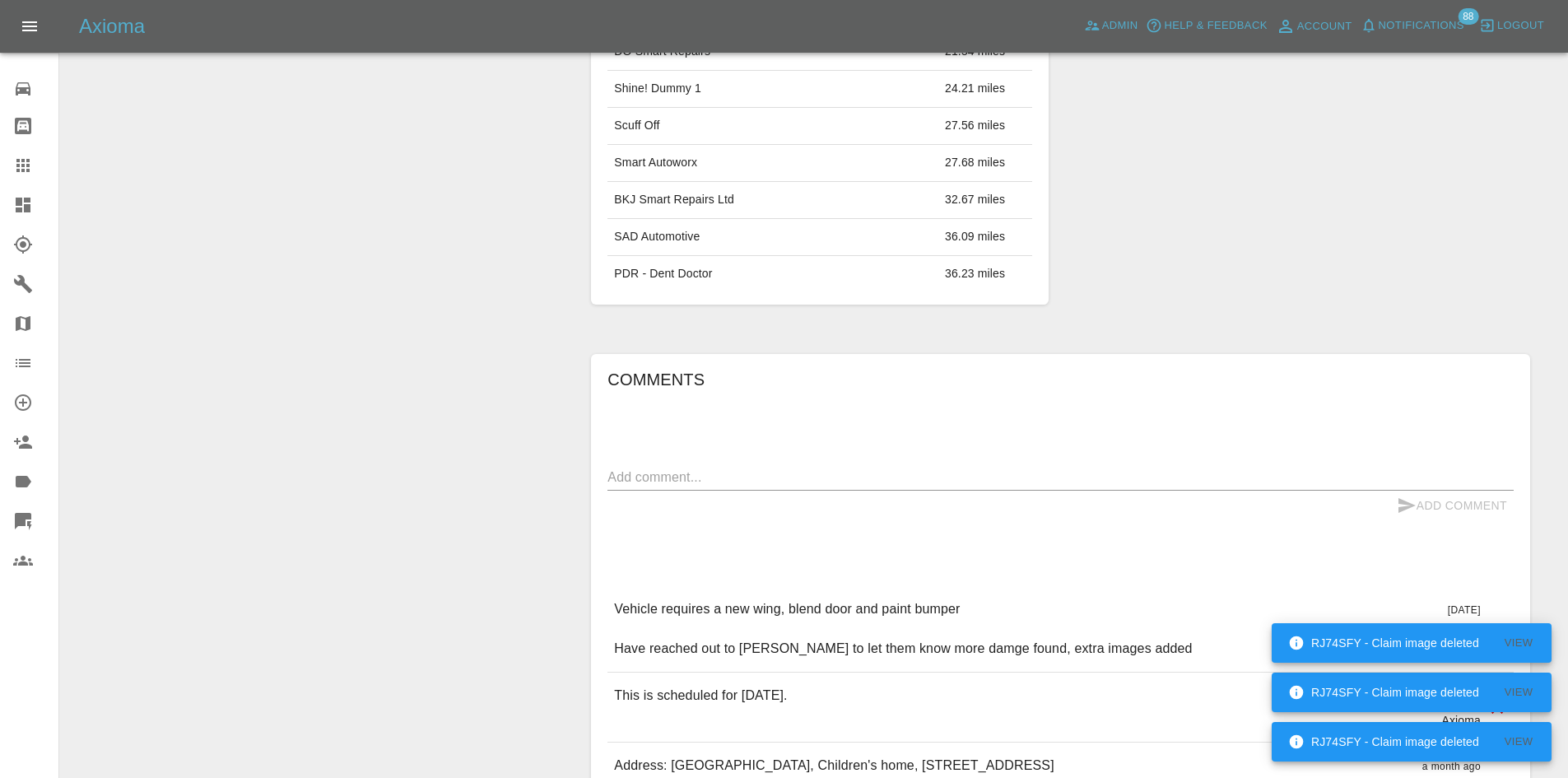
scroll to position [1235, 0]
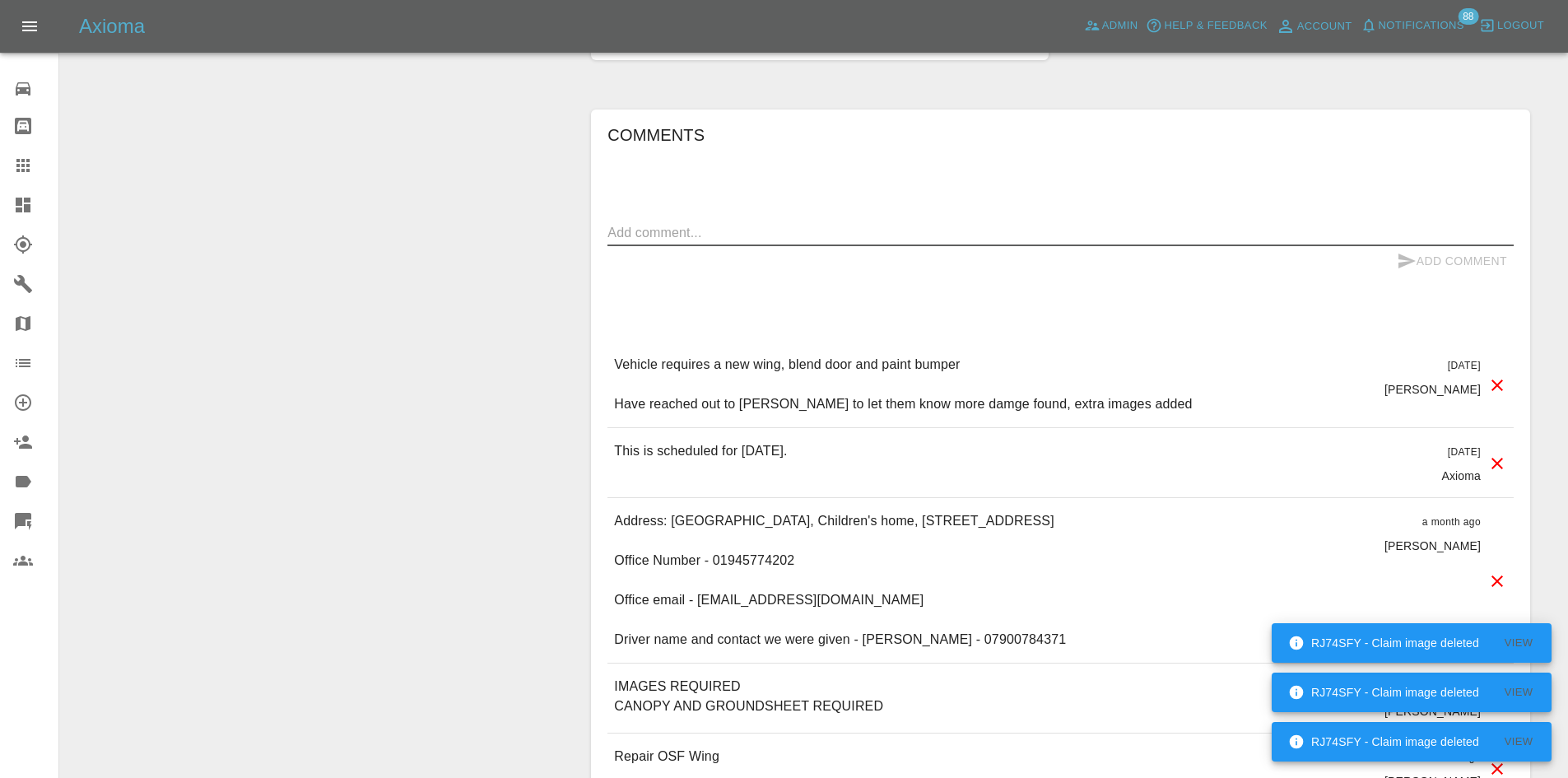
click at [723, 229] on textarea at bounding box center [1061, 233] width 906 height 19
paste textarea "Just waiting to hear back from the client if they wish for this work to go thro…"
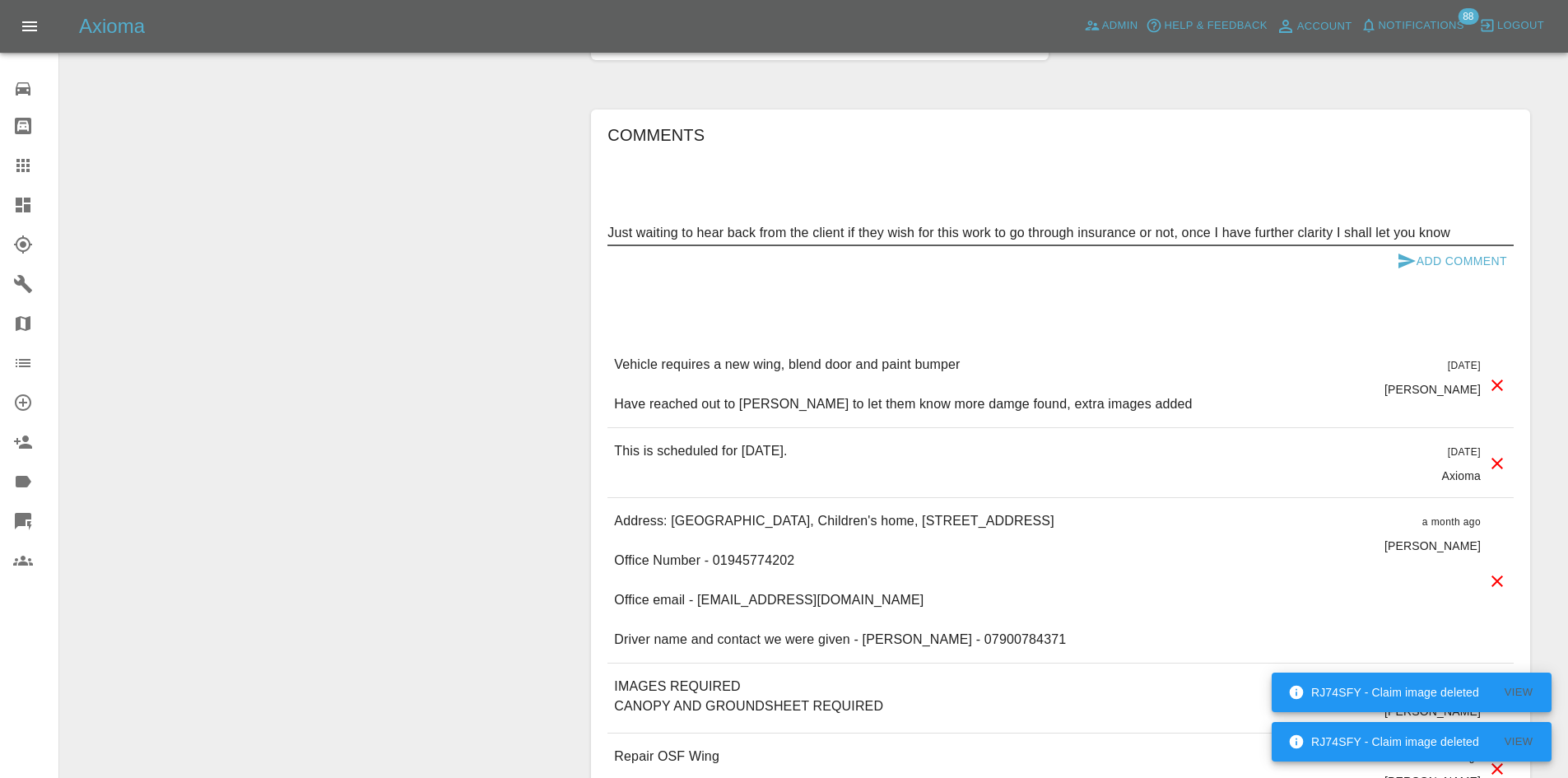
type textarea "Just waiting to hear back from the client if they wish for this work to go thro…"
click at [1487, 276] on button "Add Comment" at bounding box center [1452, 261] width 123 height 31
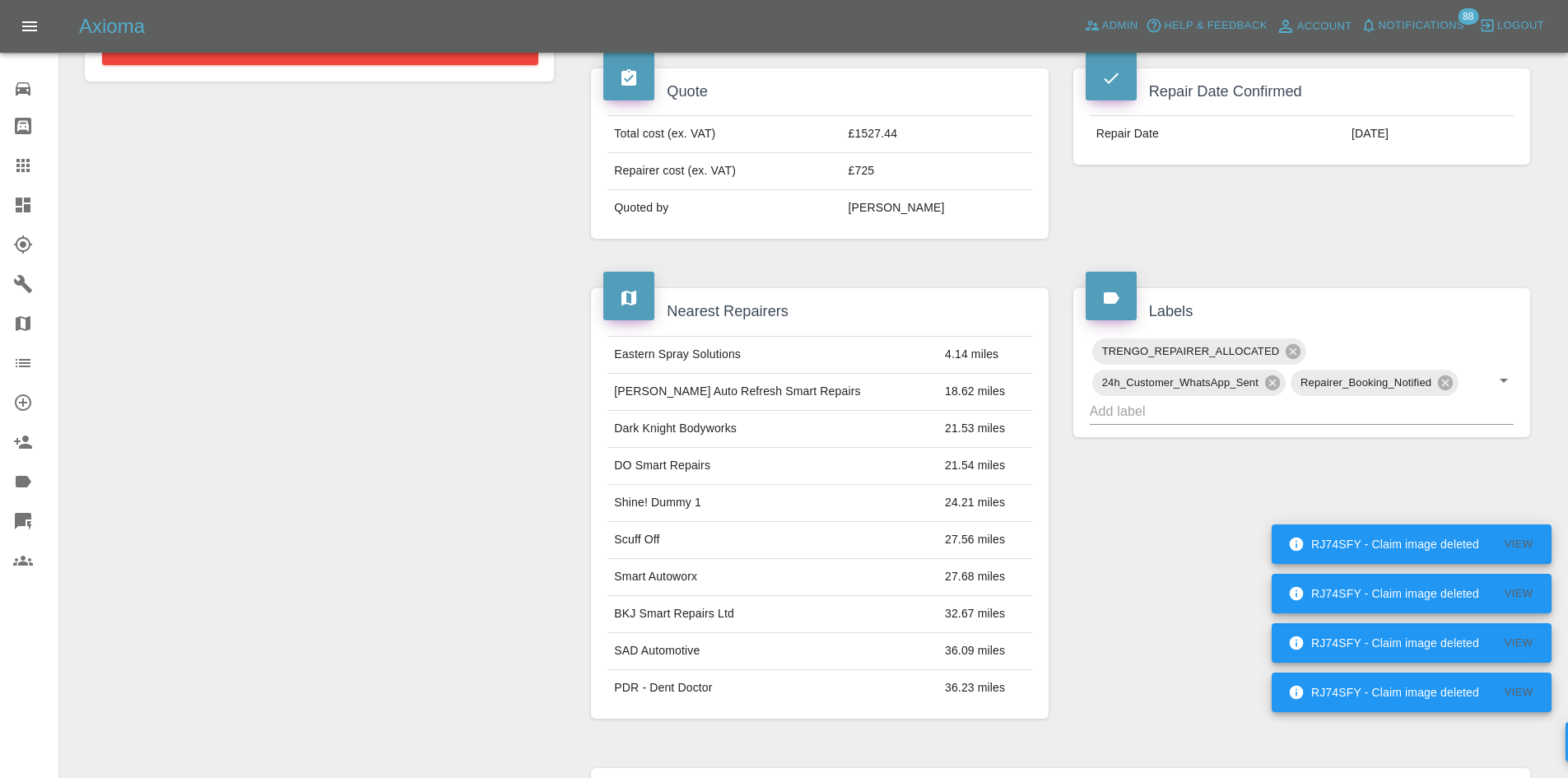
scroll to position [0, 0]
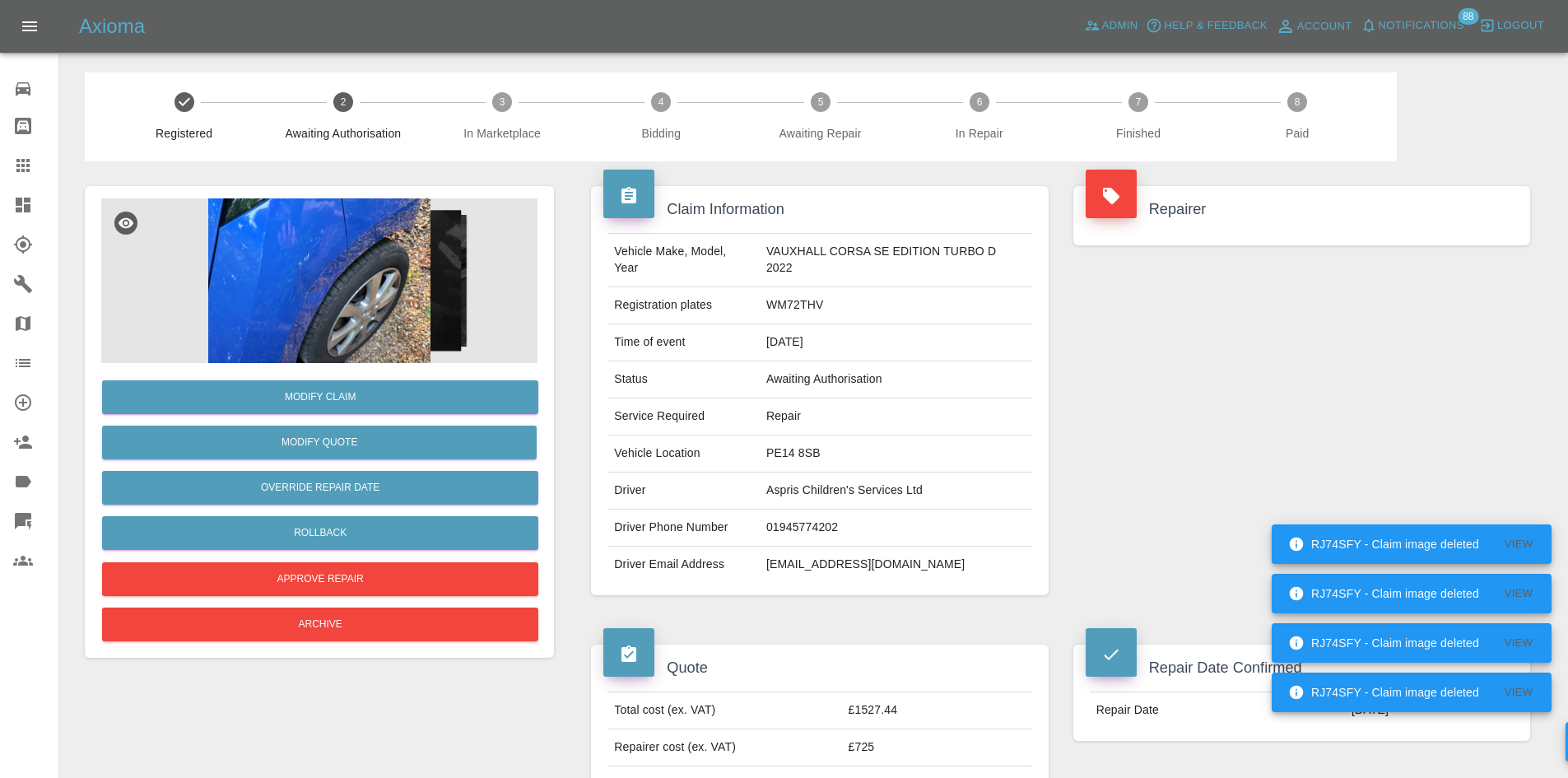
click at [44, 205] on div at bounding box center [36, 205] width 46 height 20
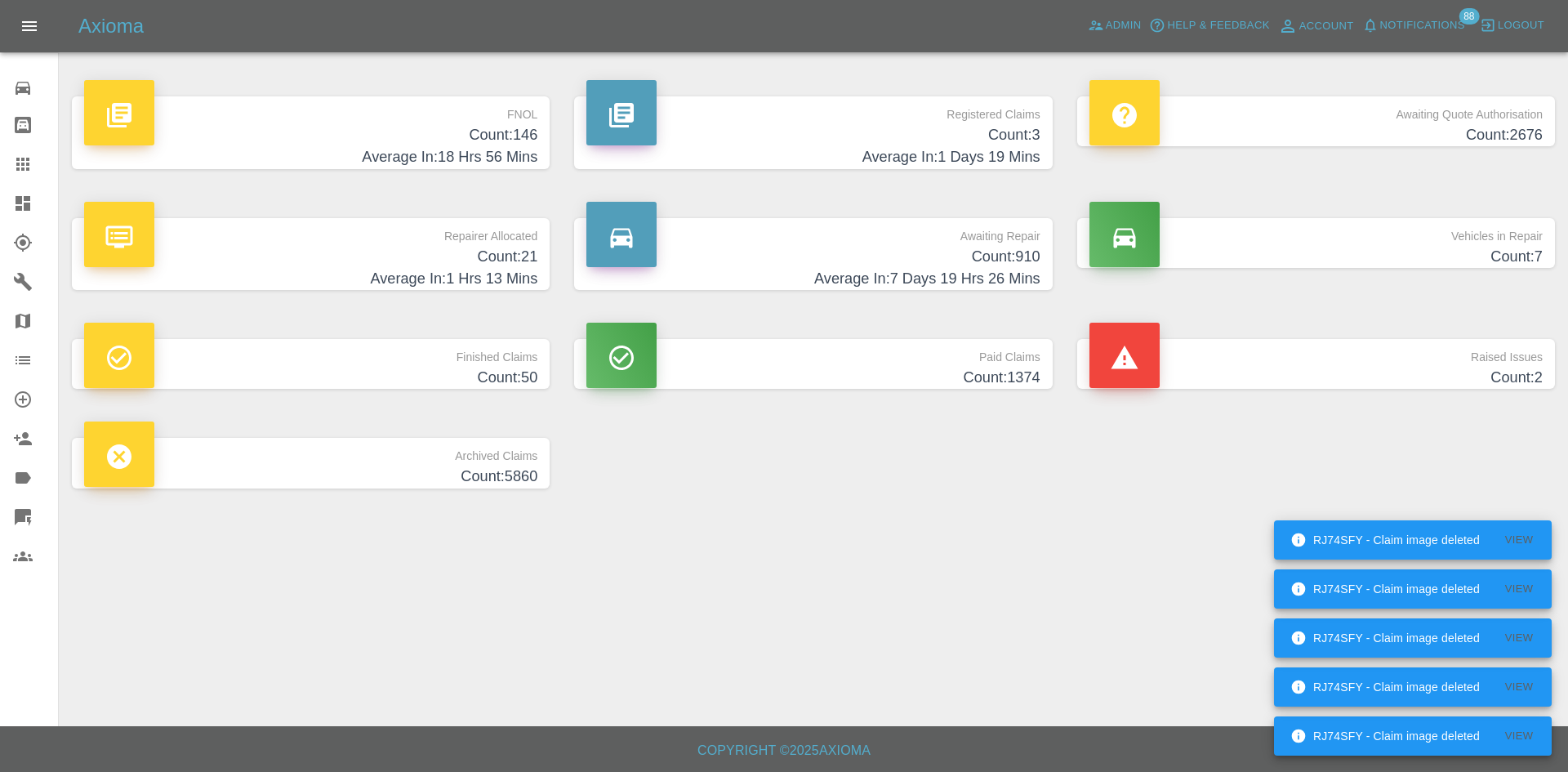
click at [1433, 21] on span "Notifications" at bounding box center [1422, 26] width 85 height 19
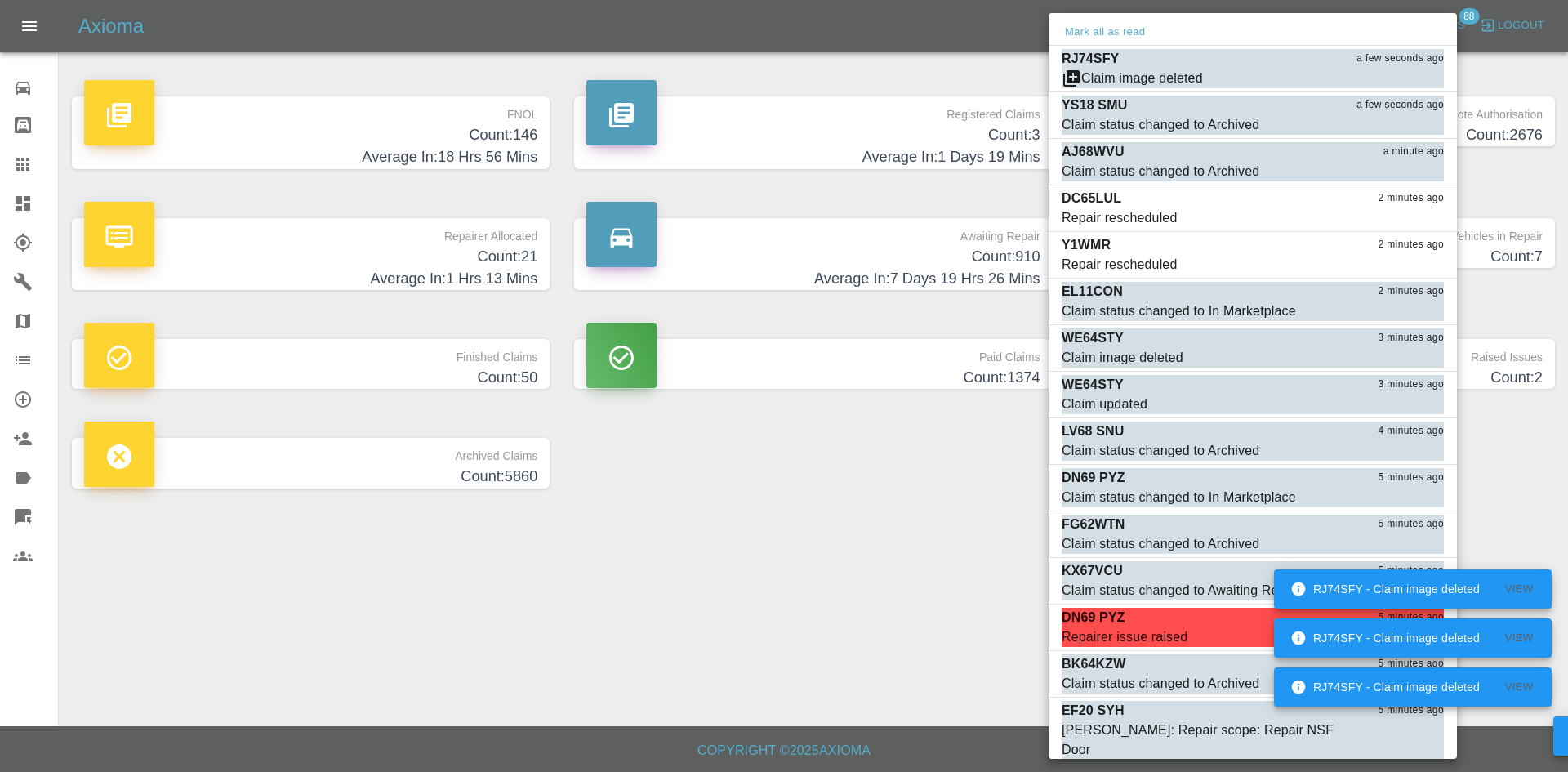
click at [912, 482] on div at bounding box center [784, 386] width 1568 height 772
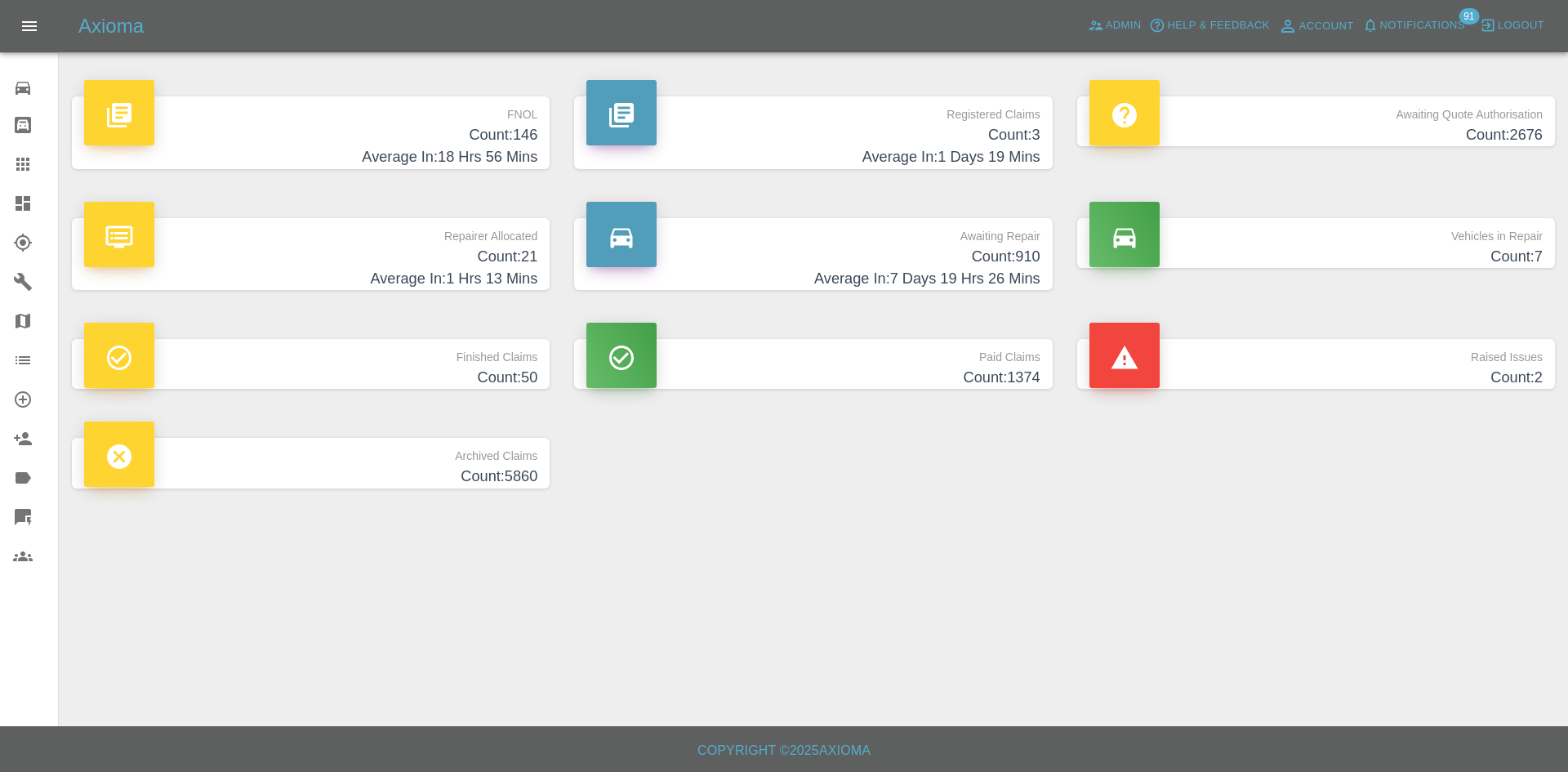
click at [887, 160] on h4 "Average In: 1 Days 19 Mins" at bounding box center [813, 157] width 453 height 22
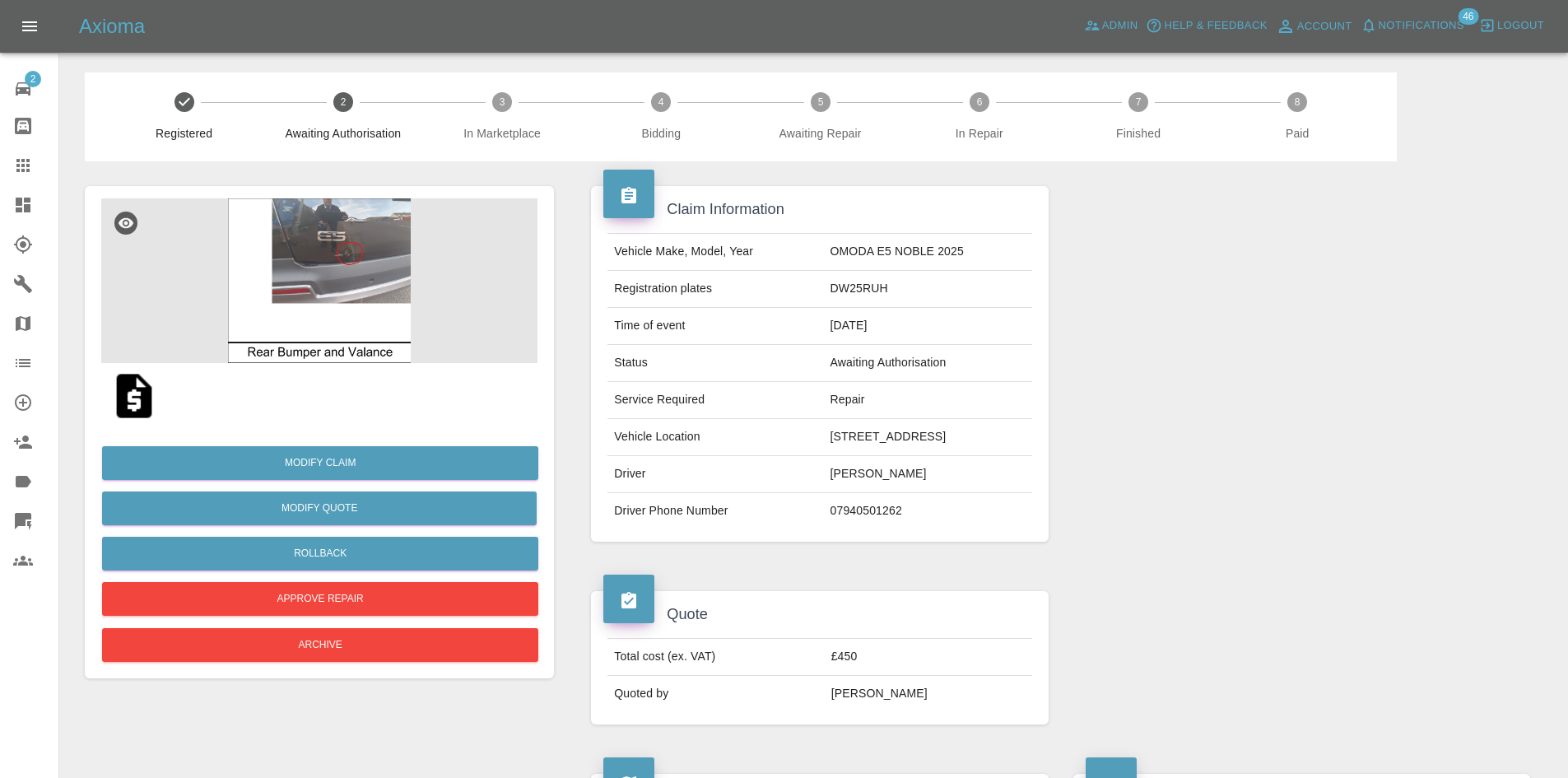
click at [831, 284] on td "DW25RUH" at bounding box center [928, 289] width 209 height 37
copy td "DW25RUH"
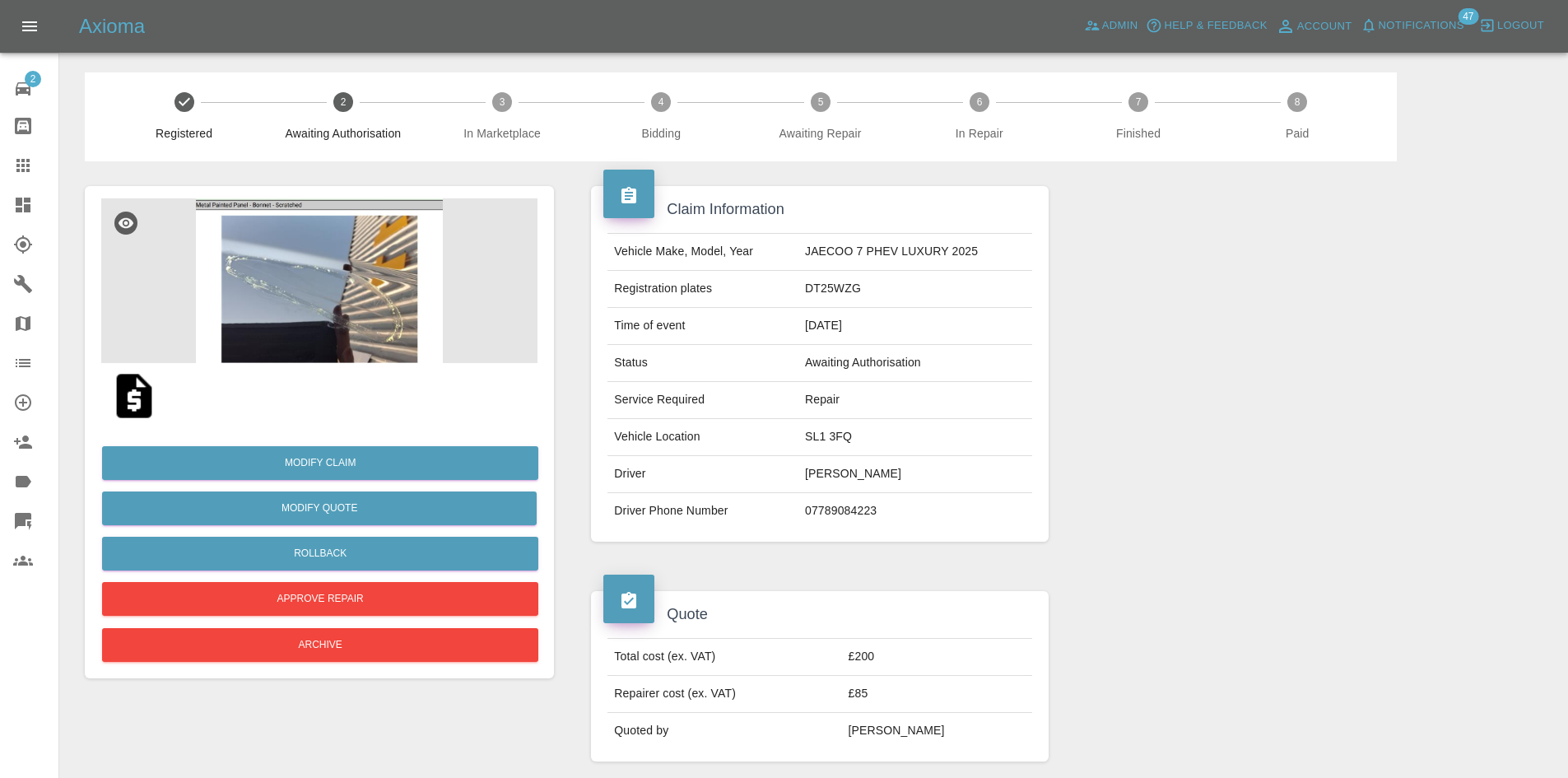
click at [833, 288] on td "DT25WZG" at bounding box center [915, 289] width 233 height 37
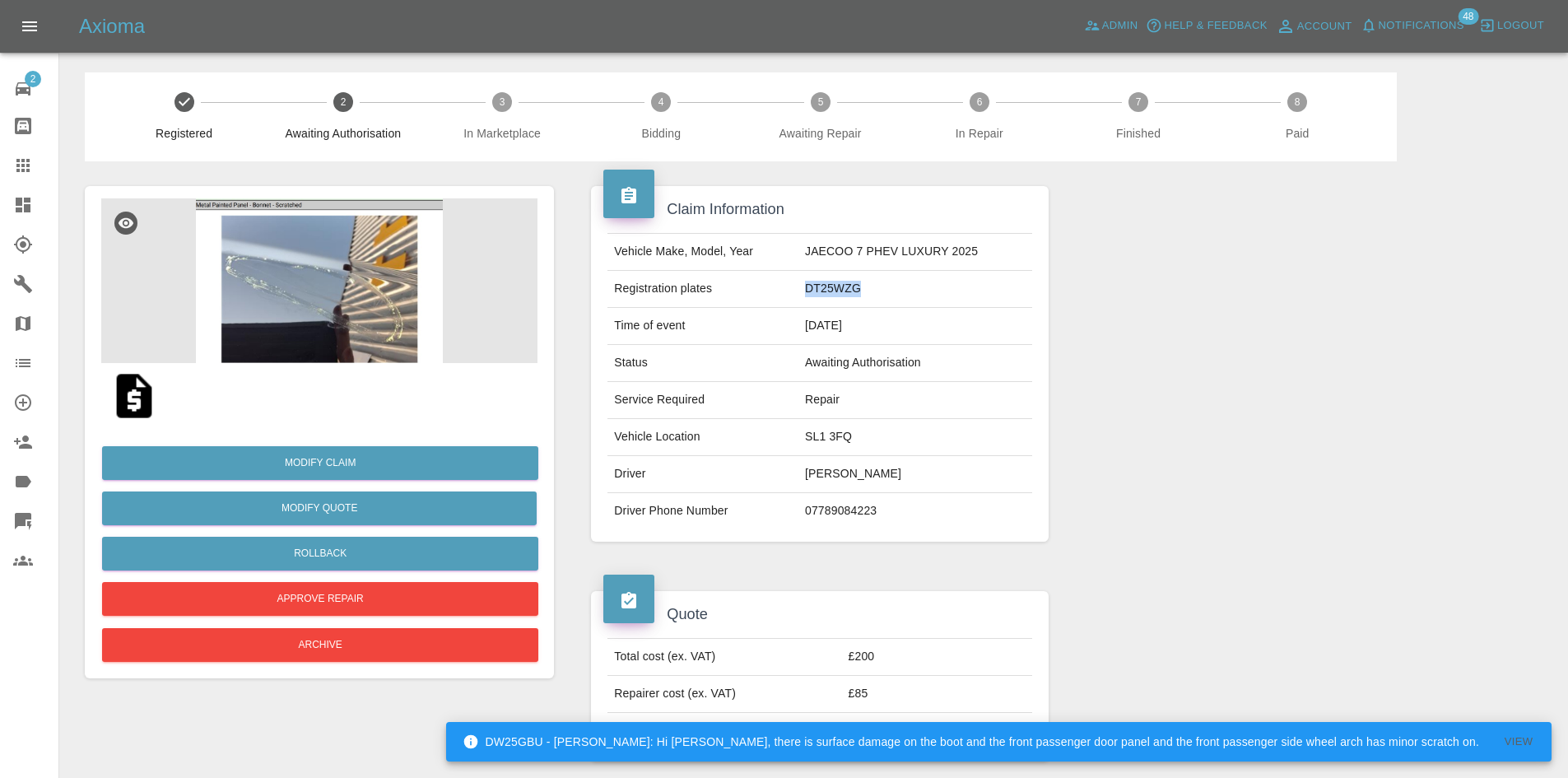
copy td "DT25WZG"
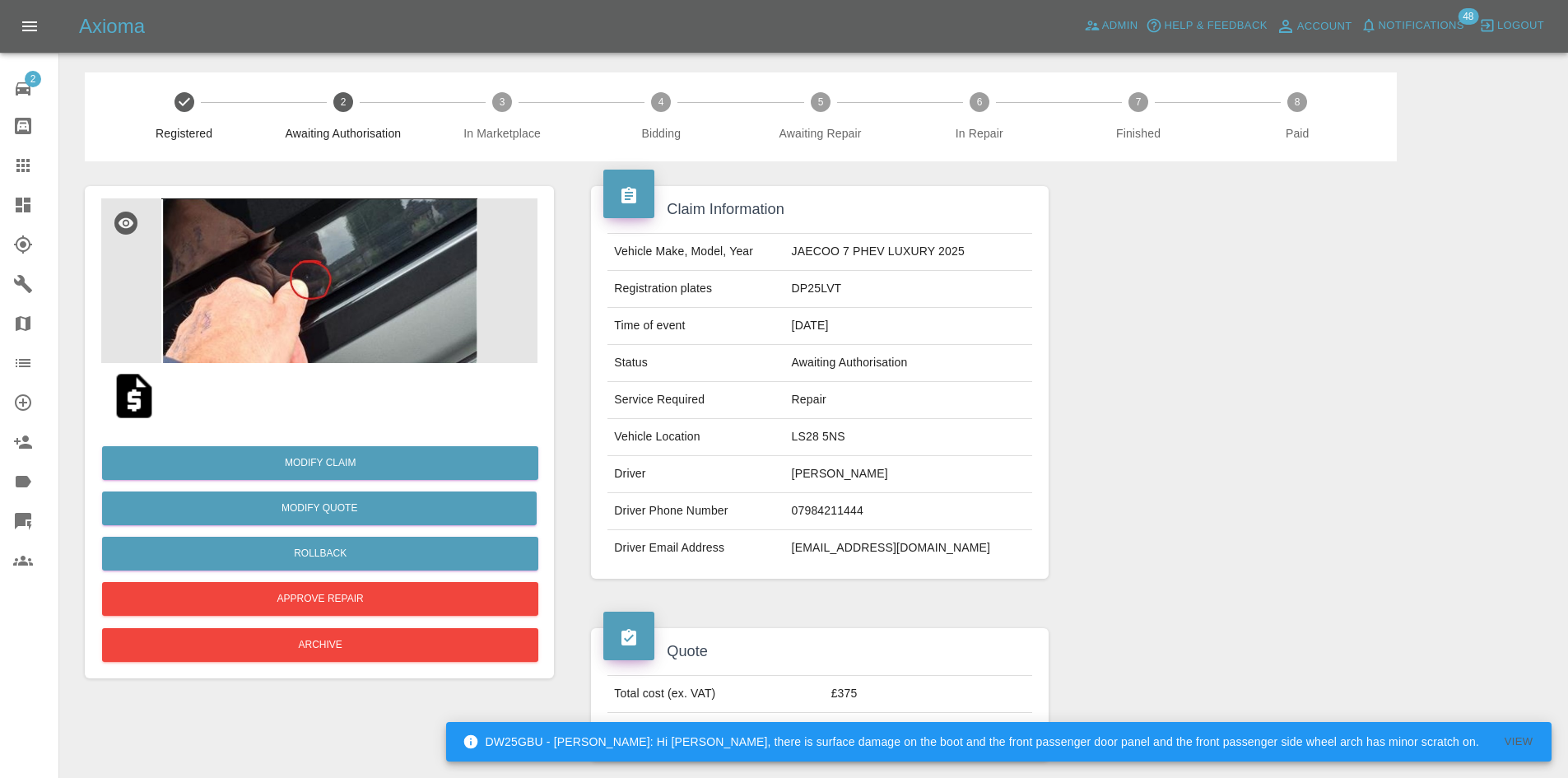
click at [826, 291] on td "DP25LVT" at bounding box center [909, 289] width 247 height 37
copy td "DP25LVT"
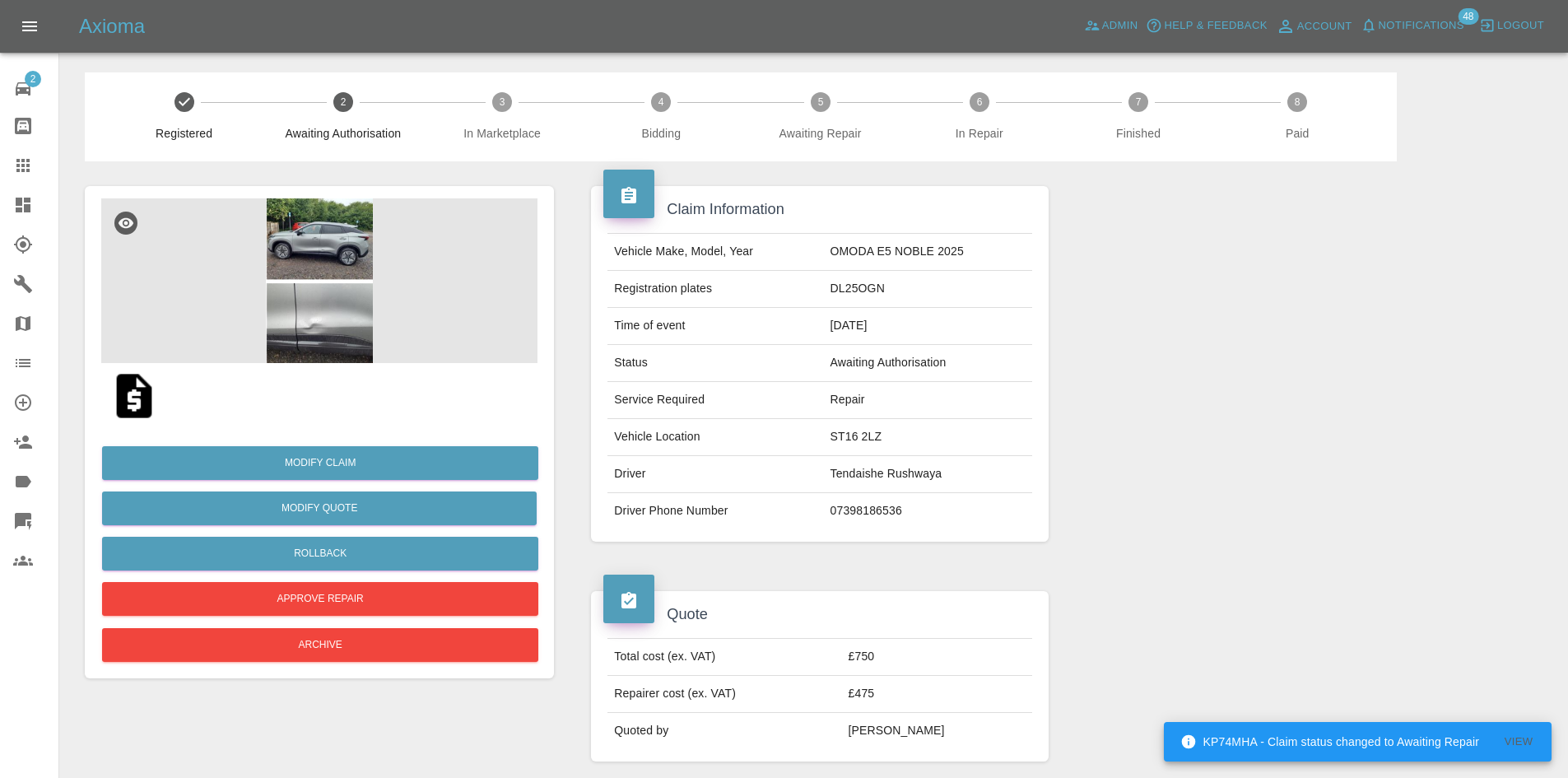
click at [855, 294] on td "DL25OGN" at bounding box center [928, 289] width 209 height 37
copy td "DL25OGN"
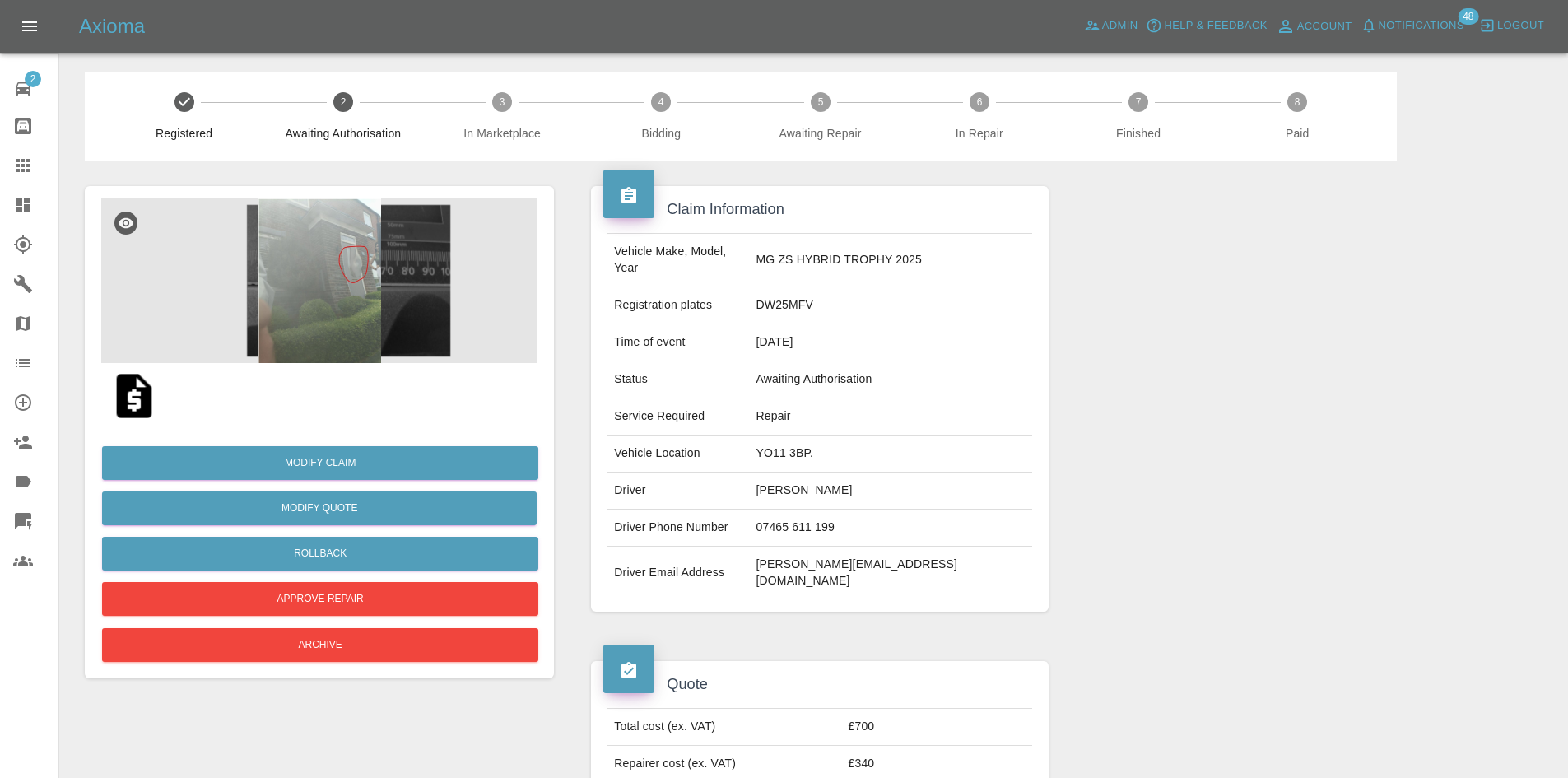
click at [851, 289] on td "DW25MFV" at bounding box center [891, 305] width 282 height 37
copy td "DW25MFV"
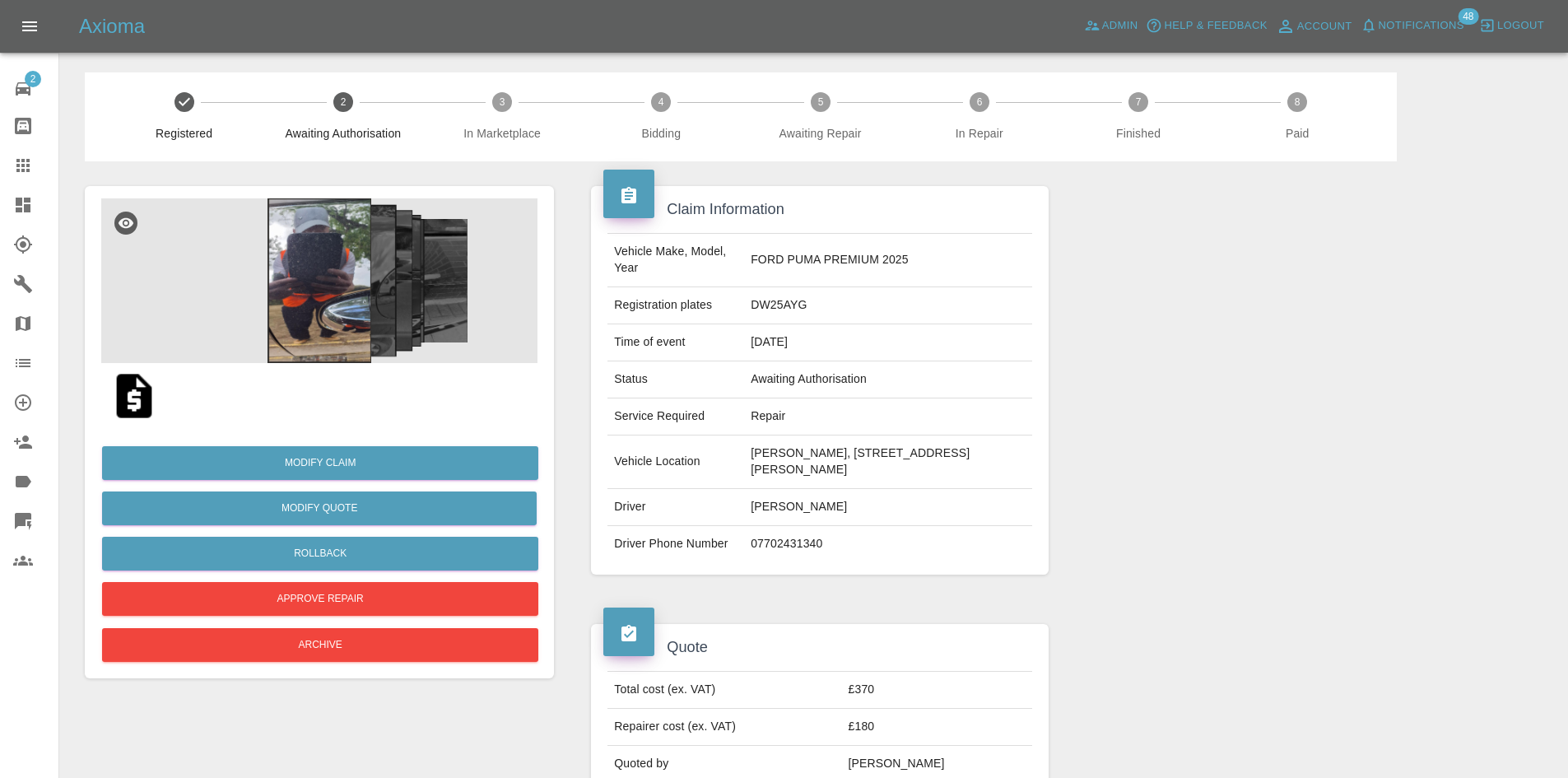
click at [785, 309] on td "DW25AYG" at bounding box center [887, 305] width 287 height 37
copy td "DW25AYG"
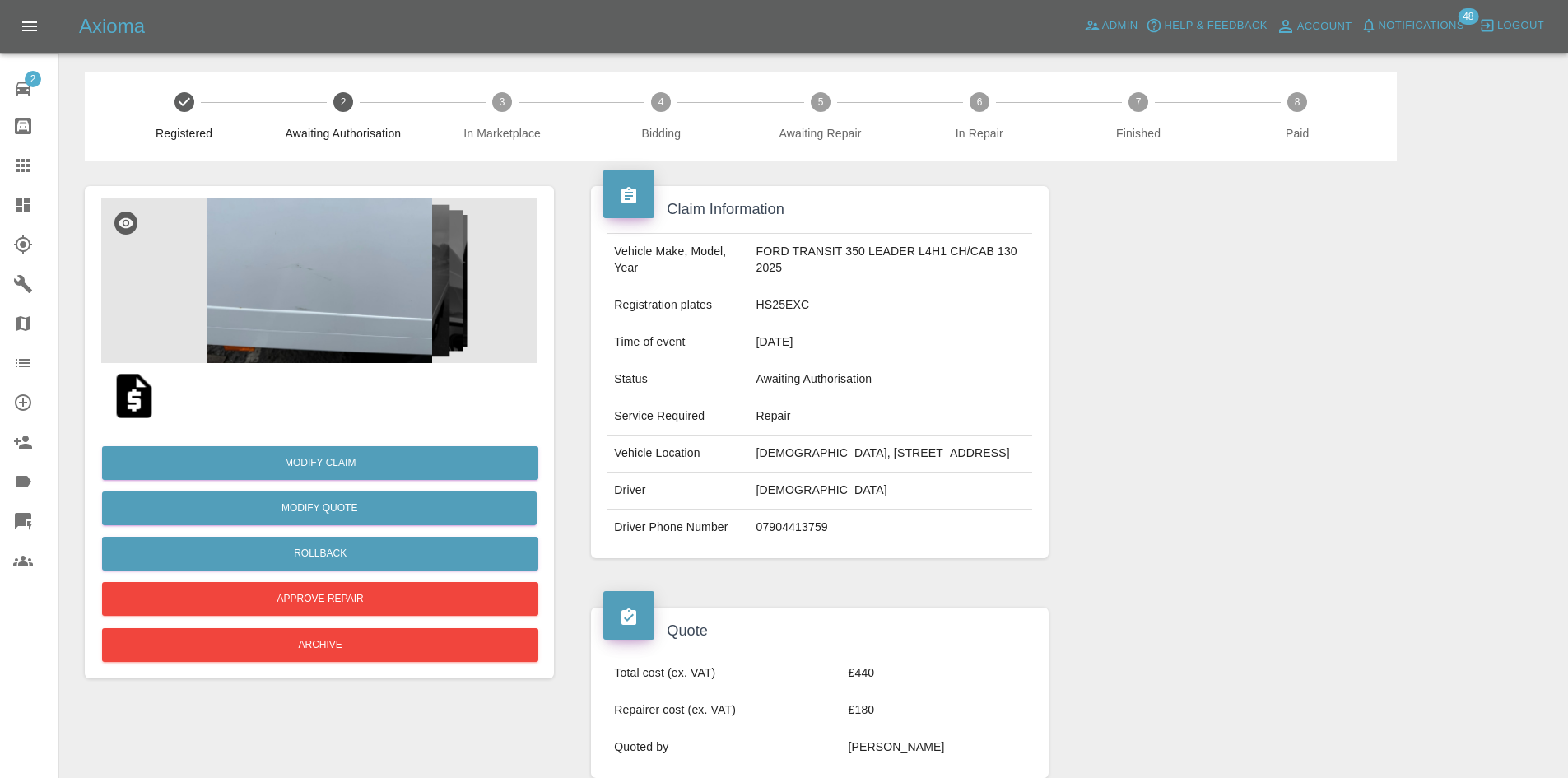
click at [780, 305] on td "HS25EXC" at bounding box center [890, 305] width 282 height 37
copy td "HS25EXC"
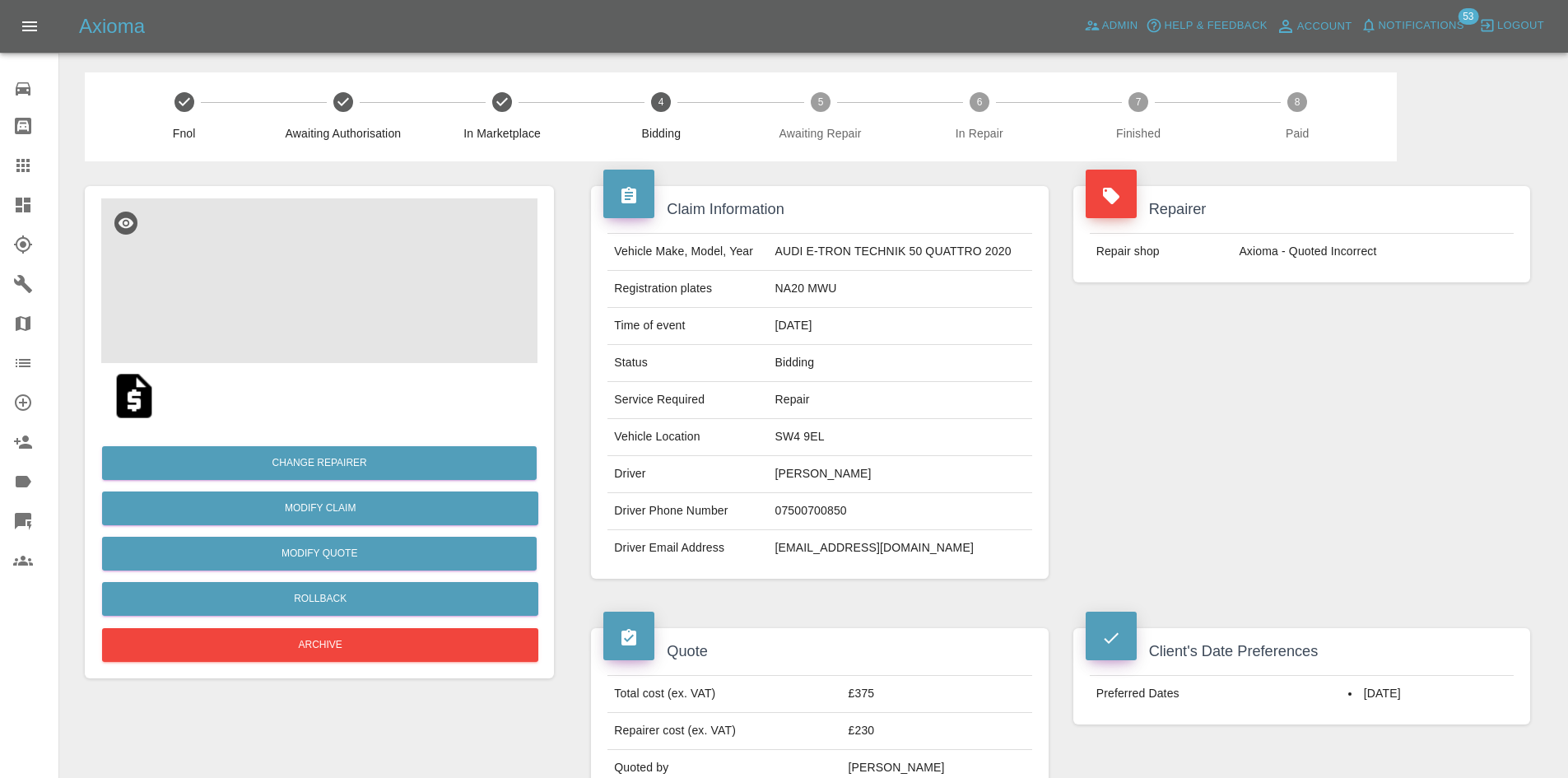
click at [441, 256] on img at bounding box center [319, 281] width 436 height 165
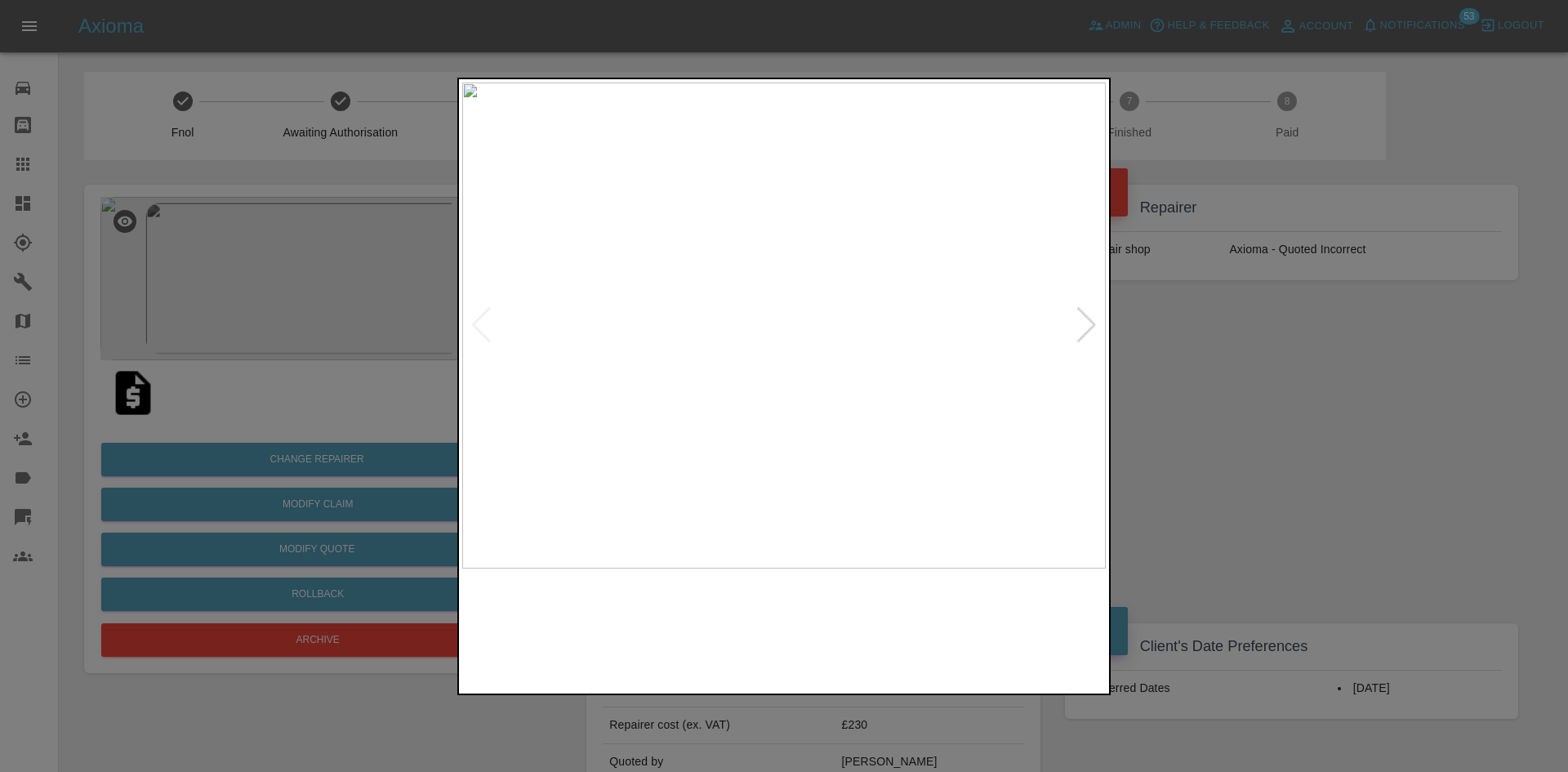
click at [1029, 334] on img at bounding box center [784, 325] width 644 height 486
click at [1063, 326] on img at bounding box center [784, 325] width 644 height 486
click at [1071, 326] on img at bounding box center [784, 325] width 644 height 486
click at [1079, 326] on div at bounding box center [1086, 325] width 22 height 35
click at [1079, 326] on img at bounding box center [784, 325] width 644 height 486
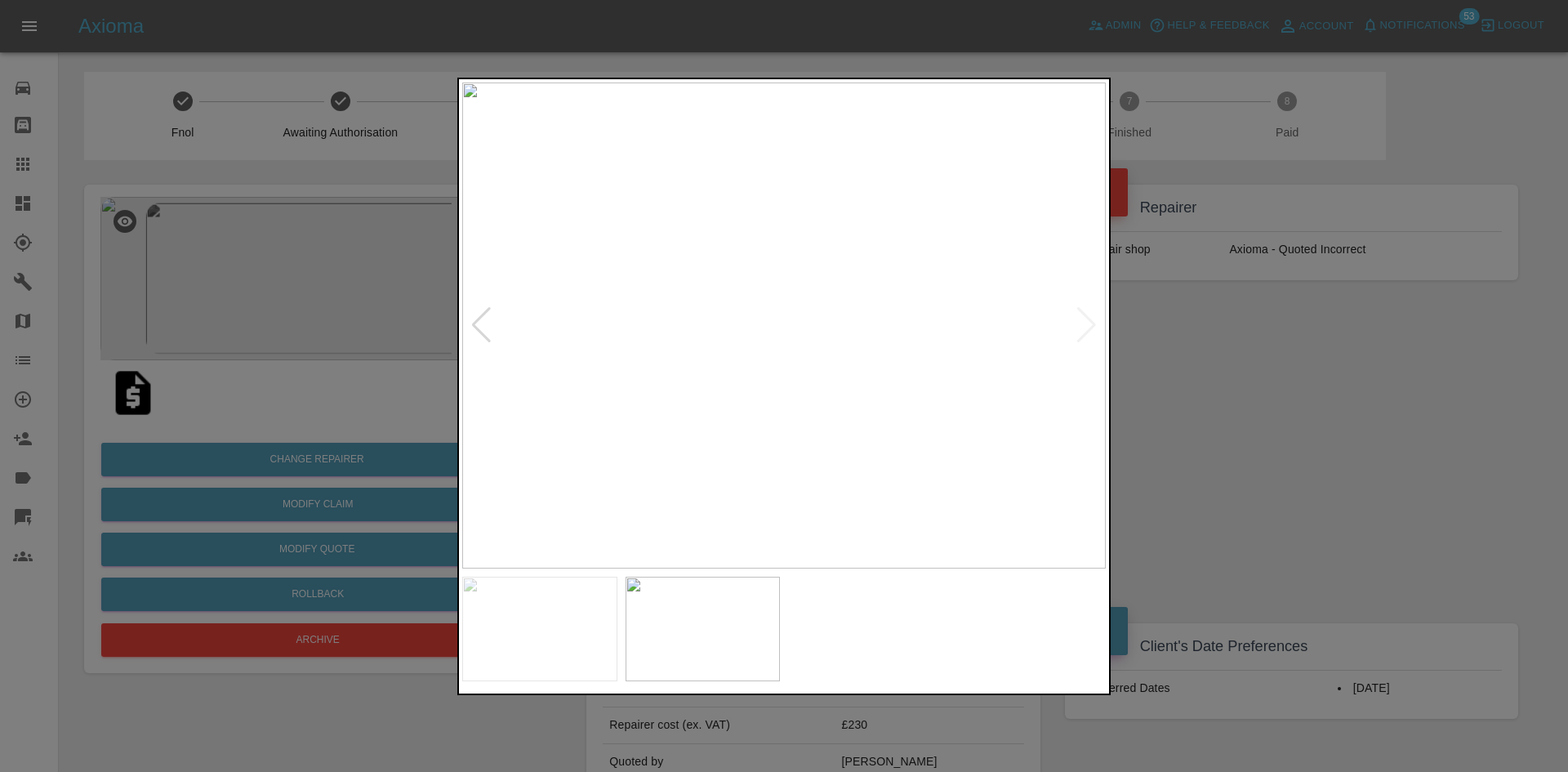
click at [1197, 364] on div at bounding box center [784, 386] width 1568 height 772
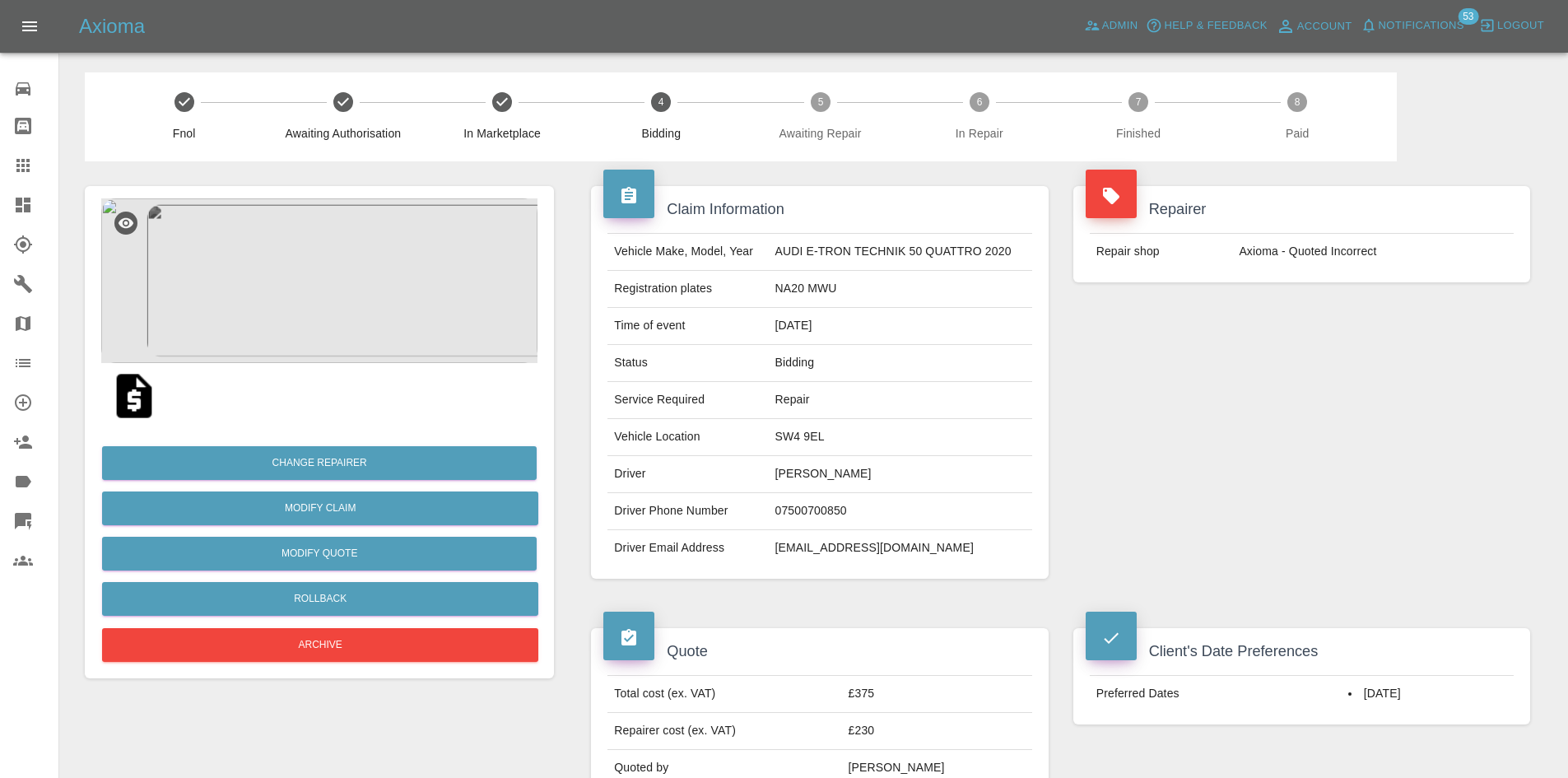
click at [382, 331] on img at bounding box center [319, 281] width 436 height 165
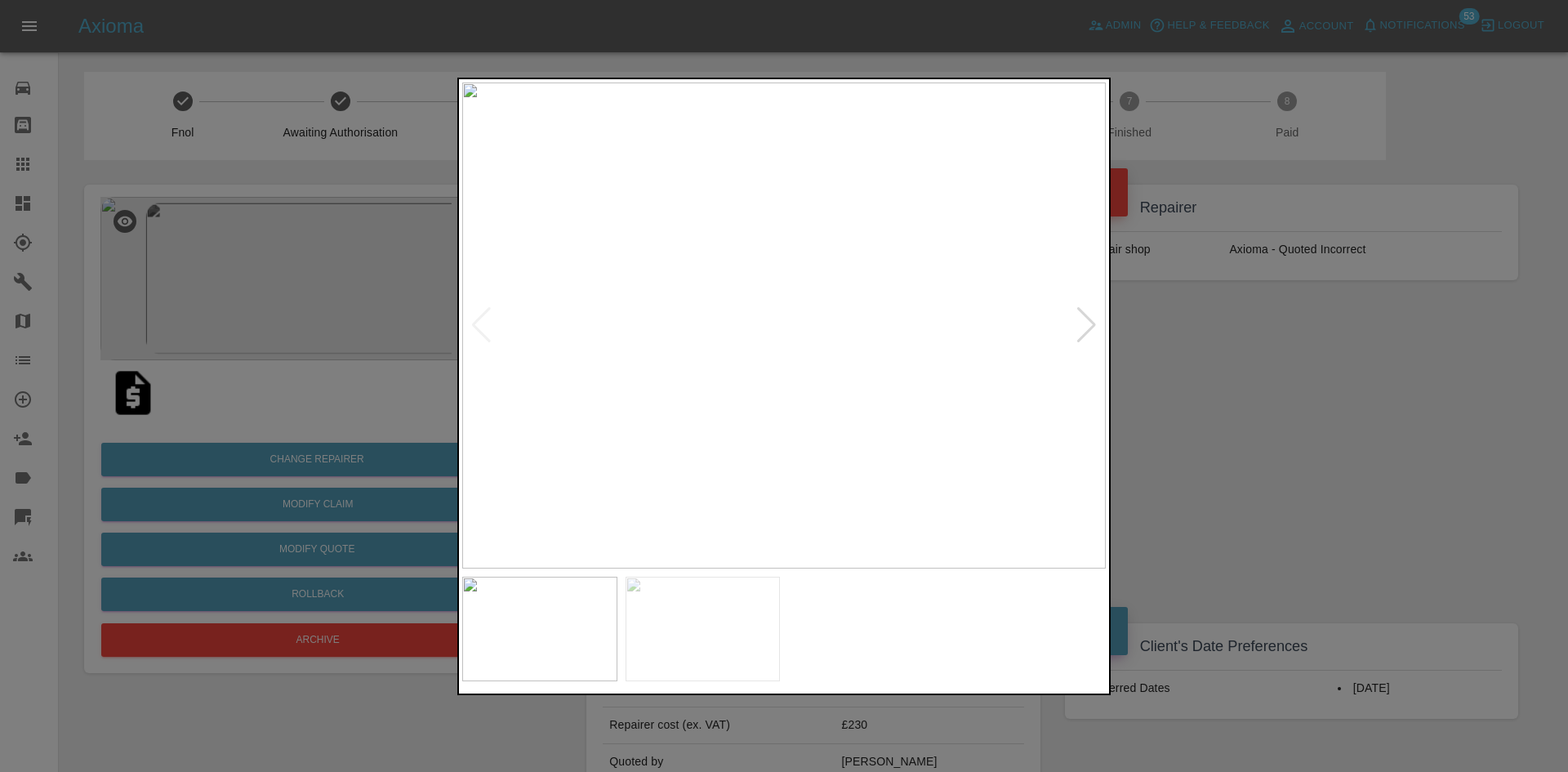
click at [1074, 321] on img at bounding box center [784, 325] width 644 height 486
click at [1082, 335] on div at bounding box center [1086, 325] width 22 height 35
click at [956, 414] on img at bounding box center [784, 325] width 644 height 486
click at [1321, 388] on div at bounding box center [784, 386] width 1568 height 772
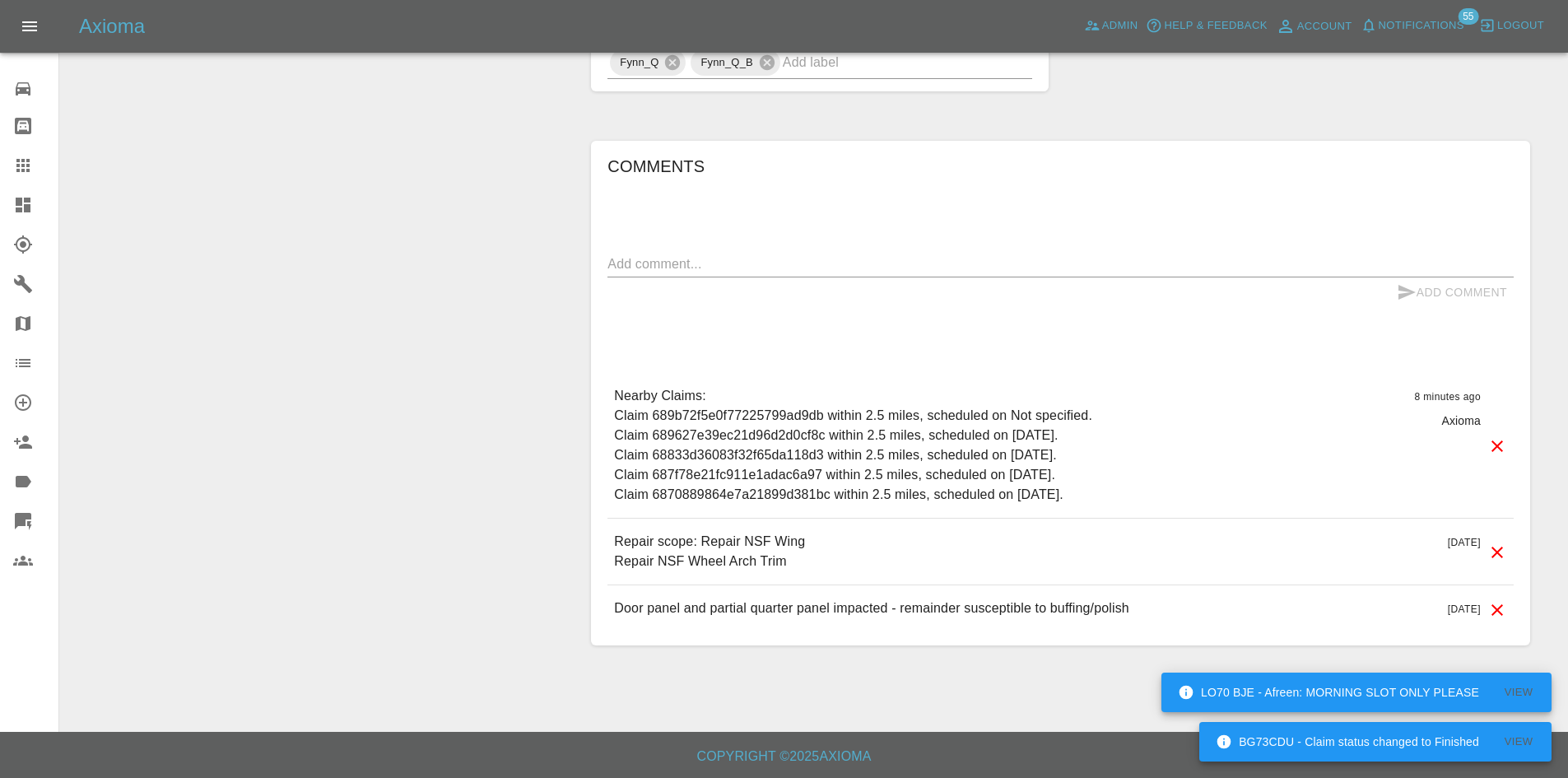
scroll to position [429, 0]
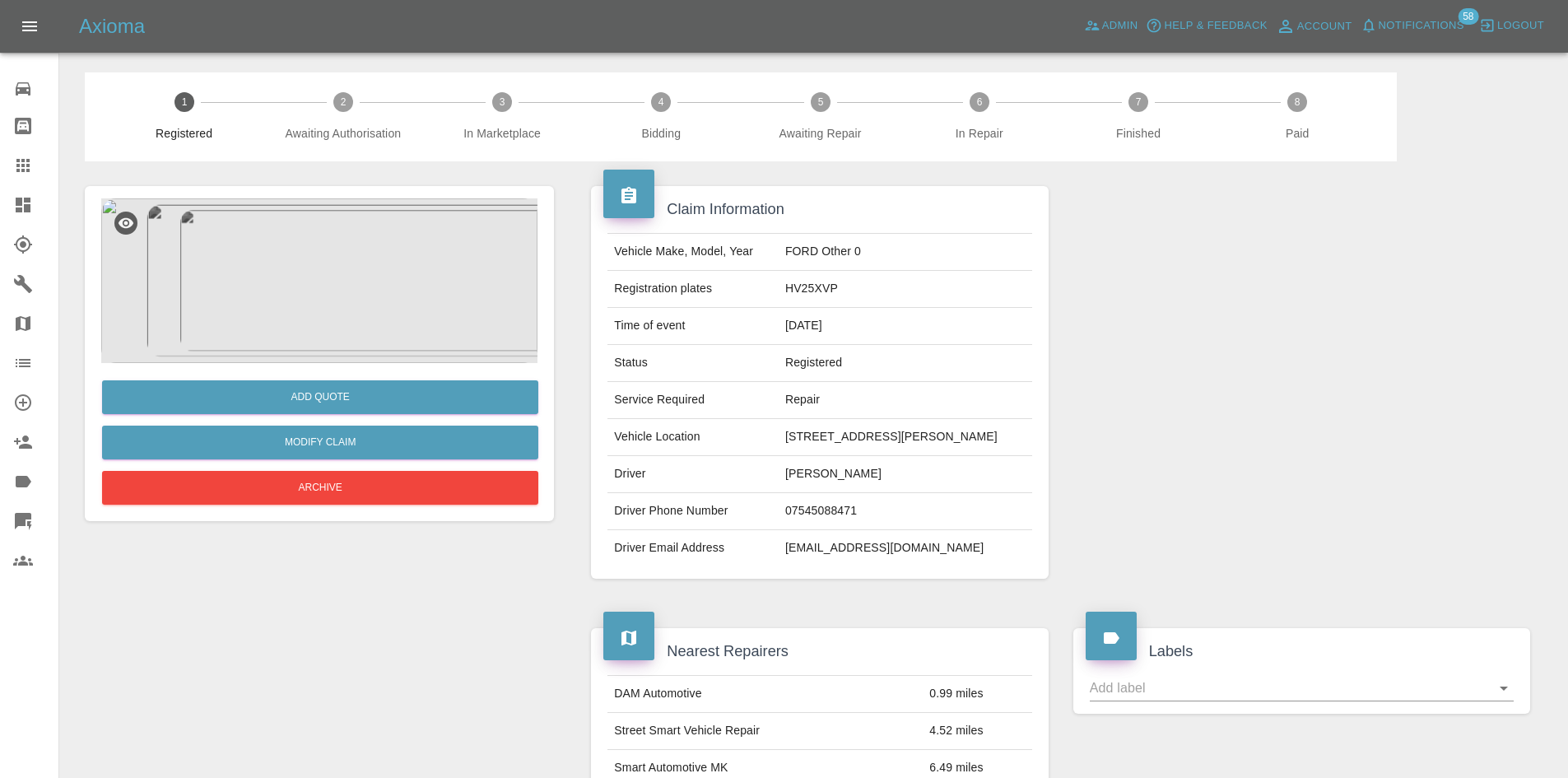
click at [804, 291] on td "HV25XVP" at bounding box center [905, 289] width 253 height 37
copy td "HV25XVP"
click at [38, 160] on div at bounding box center [36, 166] width 46 height 20
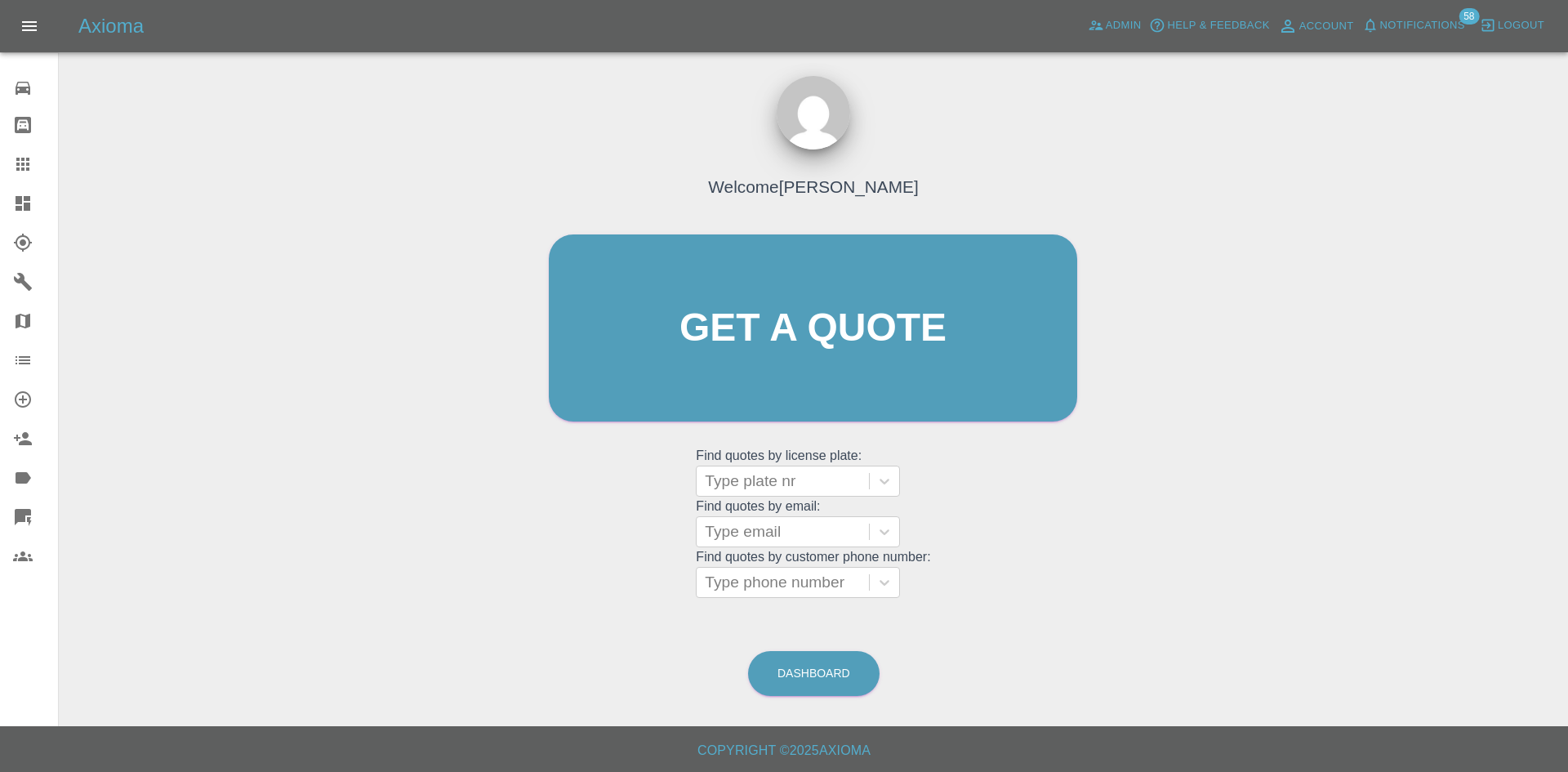
click at [803, 503] on grid "Find quotes by email: Type email" at bounding box center [813, 523] width 235 height 48
click at [802, 489] on div at bounding box center [783, 481] width 156 height 23
paste input "HV25XVP"
type input "HV25XVP"
click at [815, 556] on div "HV25XVP, Finished" at bounding box center [797, 555] width 204 height 33
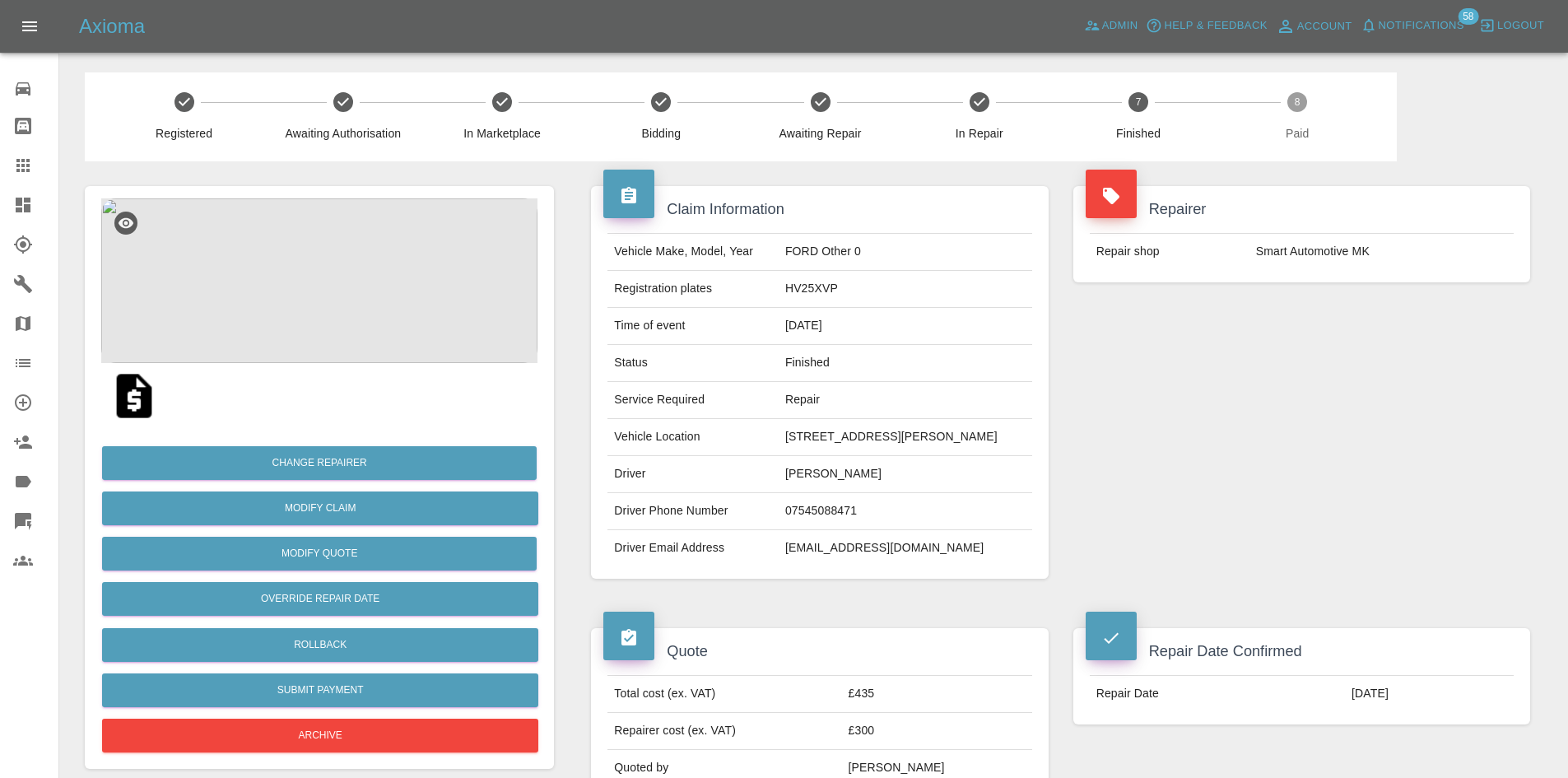
click at [316, 234] on img at bounding box center [319, 281] width 436 height 165
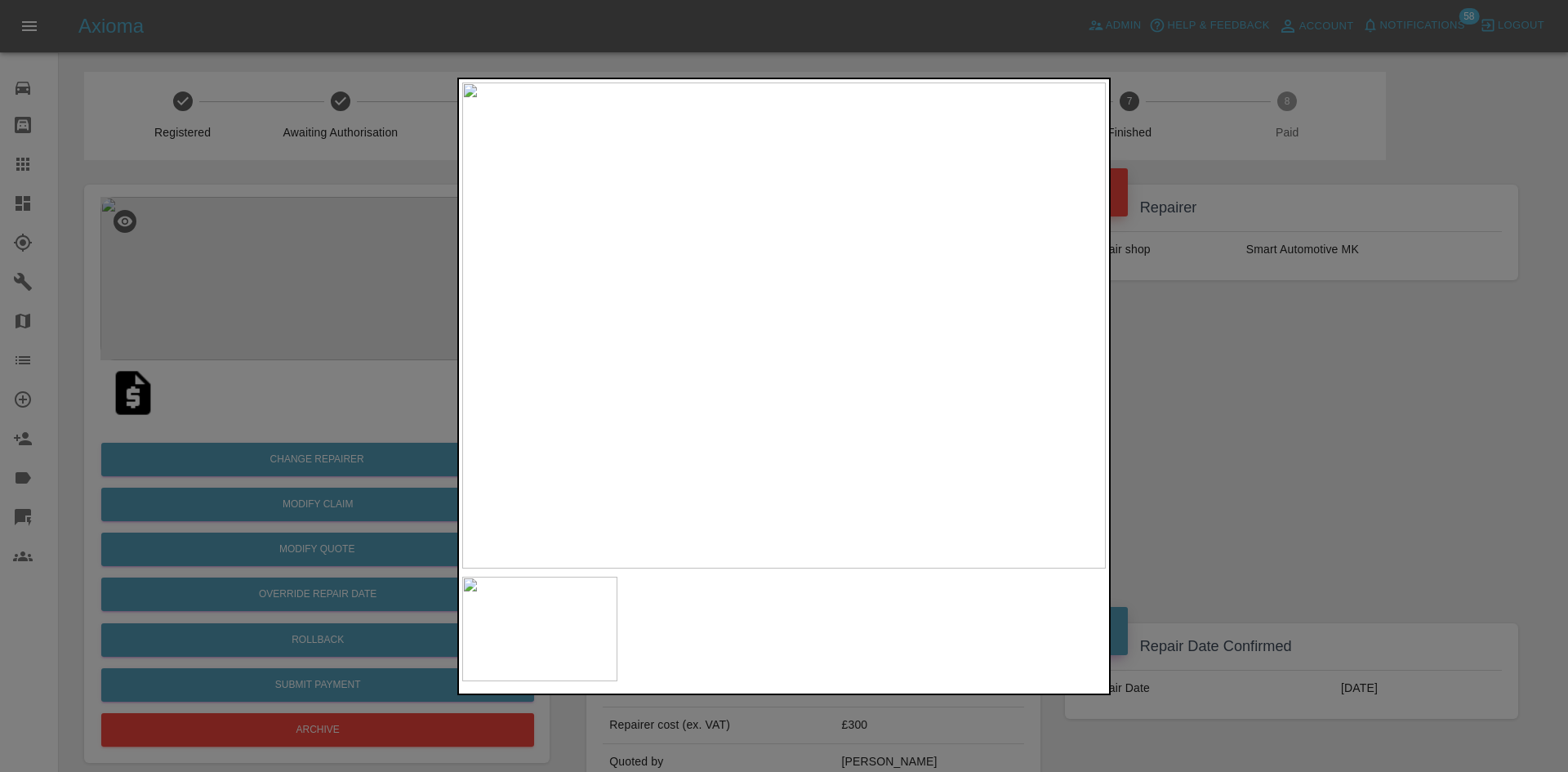
click at [1252, 387] on div at bounding box center [784, 386] width 1568 height 772
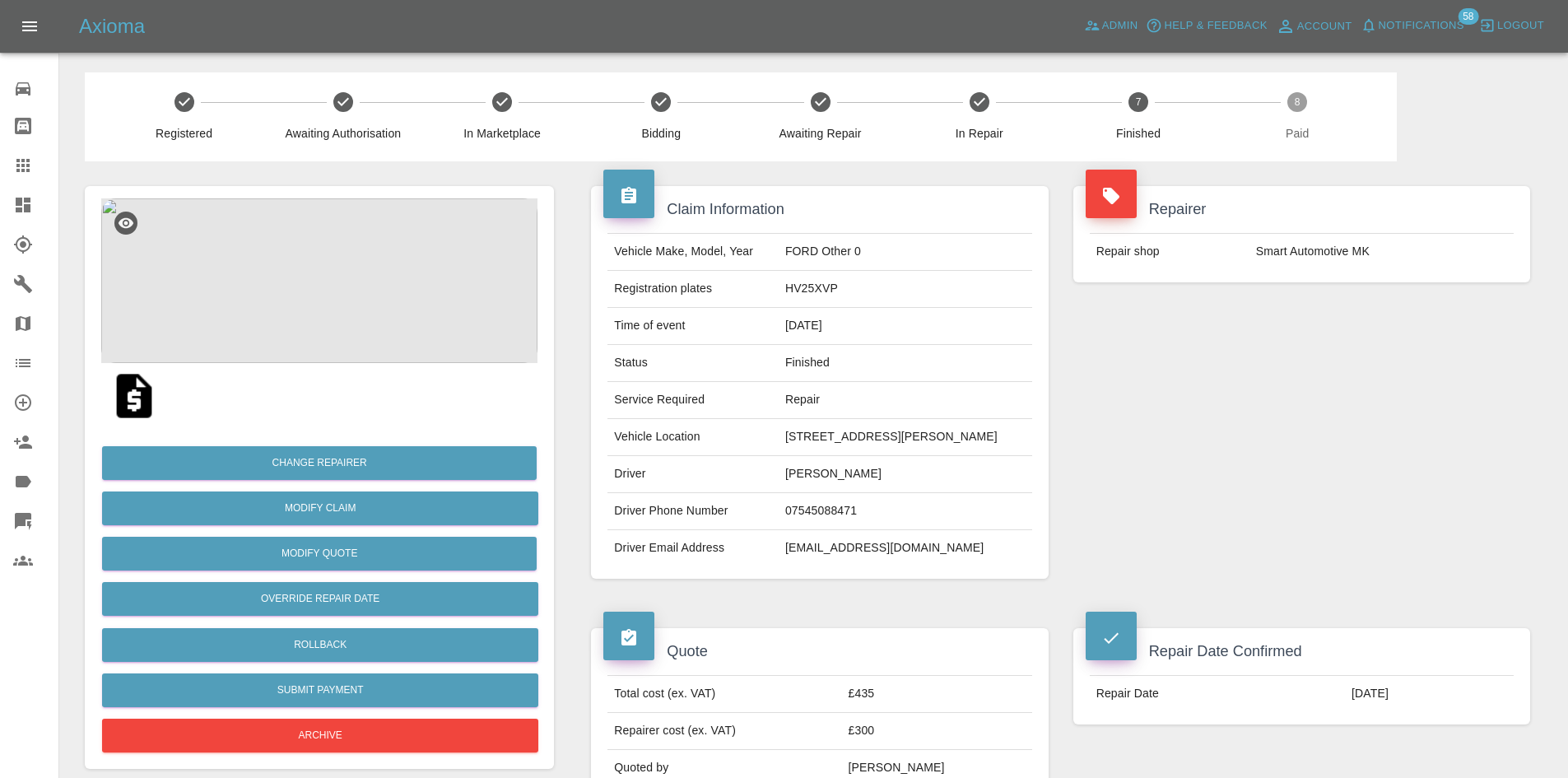
click at [320, 324] on img at bounding box center [319, 281] width 436 height 165
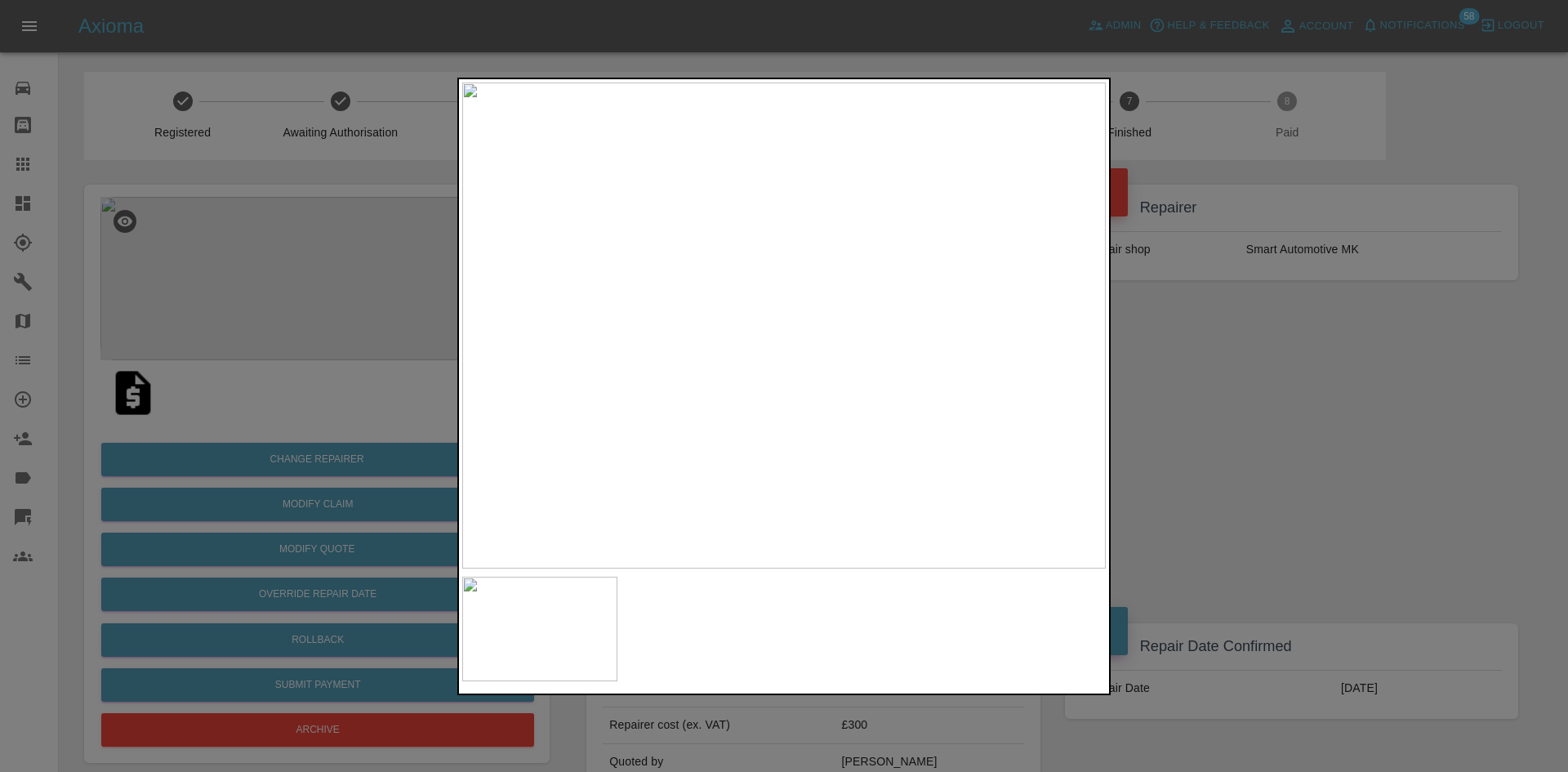
click at [1208, 419] on div at bounding box center [784, 386] width 1568 height 772
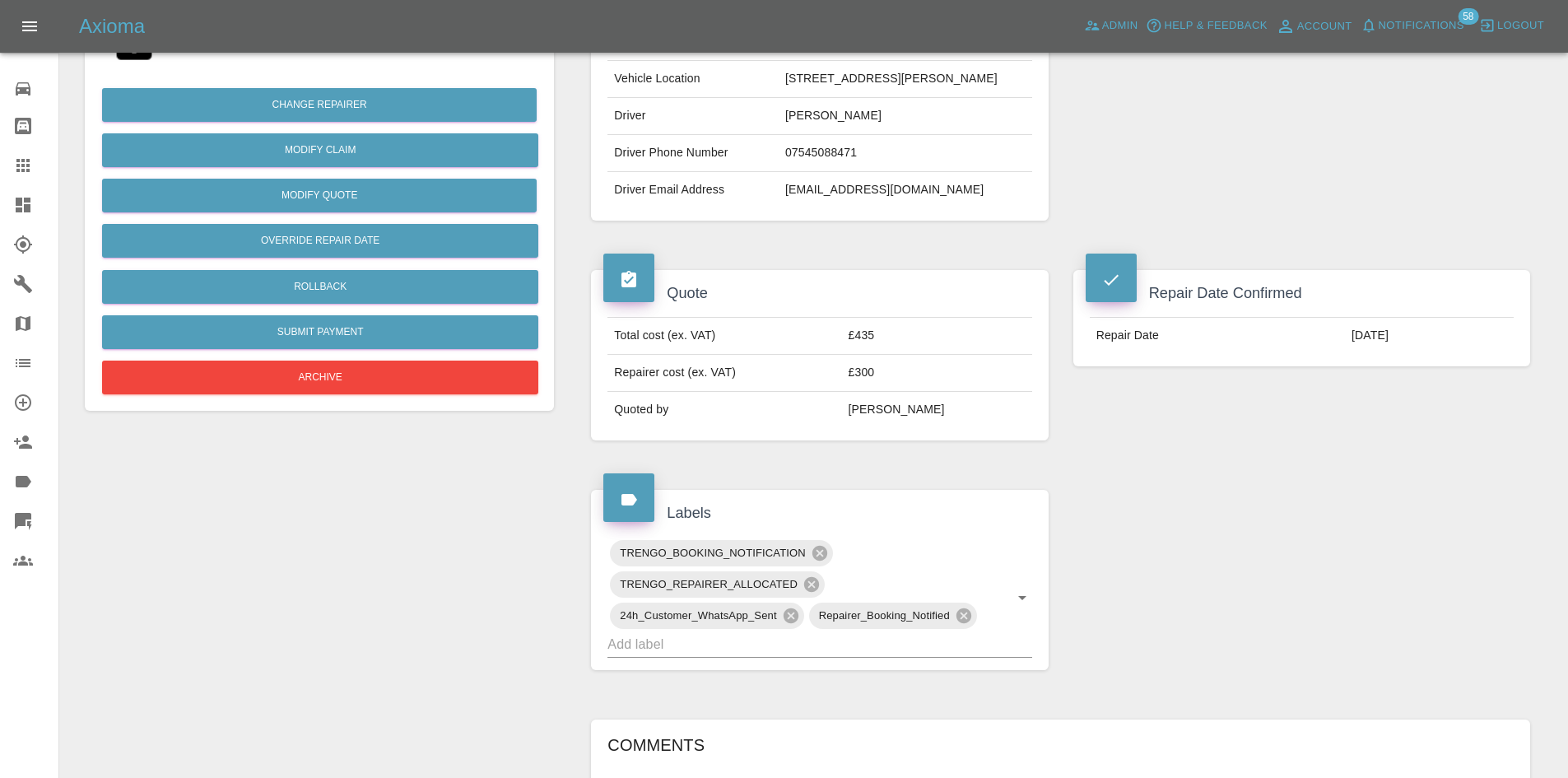
scroll to position [329, 0]
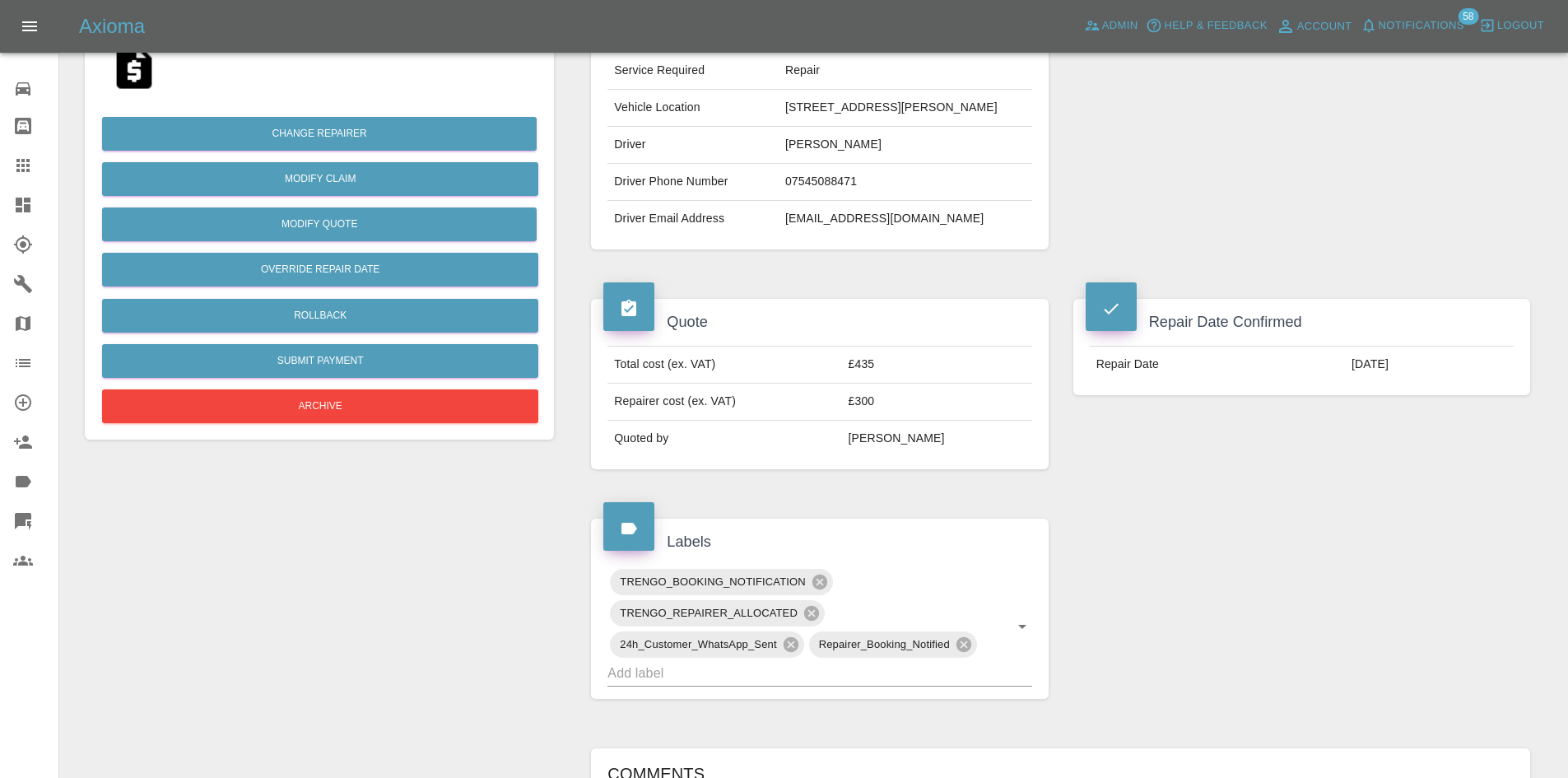
click at [33, 198] on div at bounding box center [36, 205] width 46 height 20
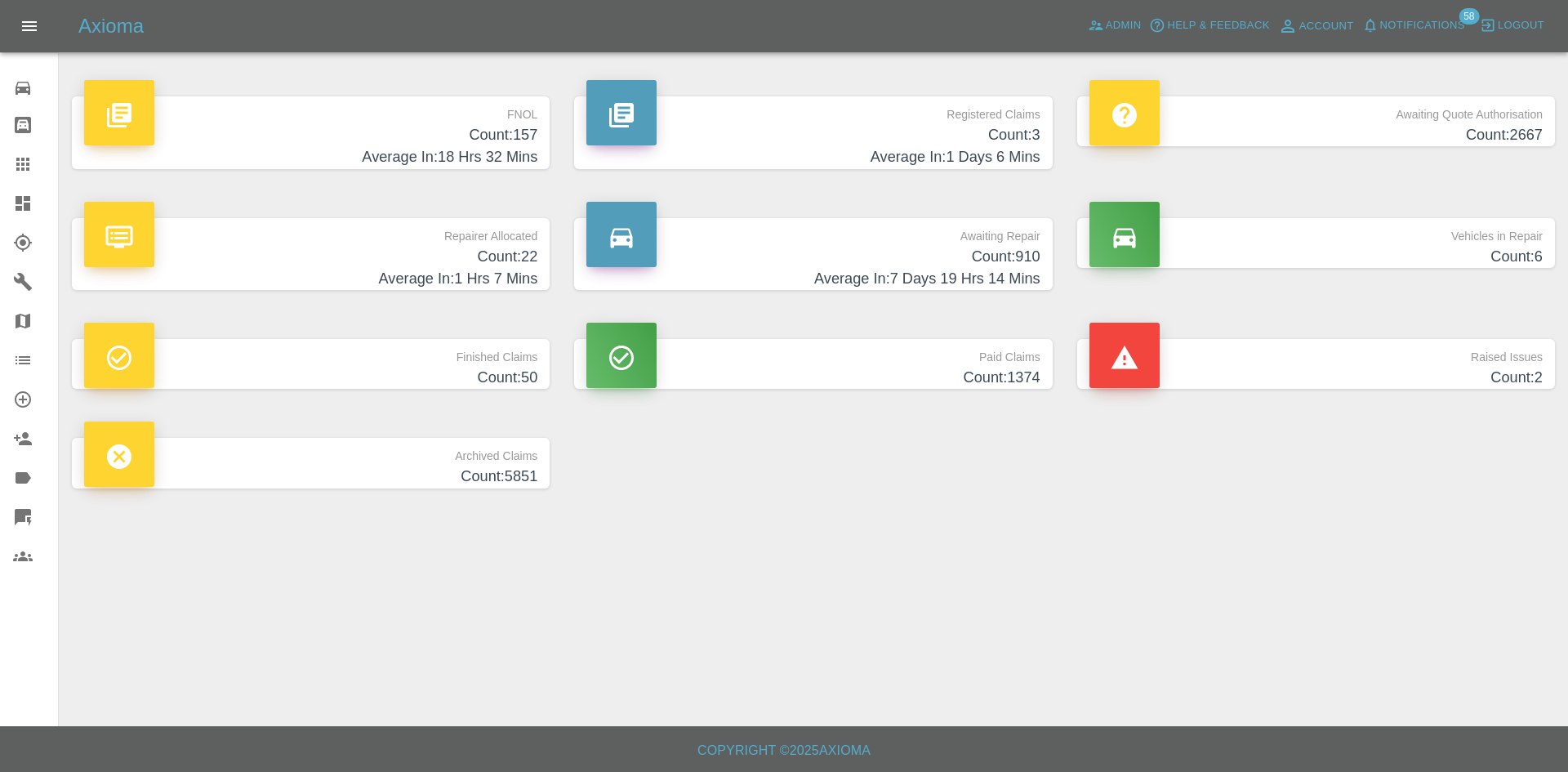
click at [875, 157] on h4 "Average In: 1 Days 6 Mins" at bounding box center [813, 157] width 453 height 22
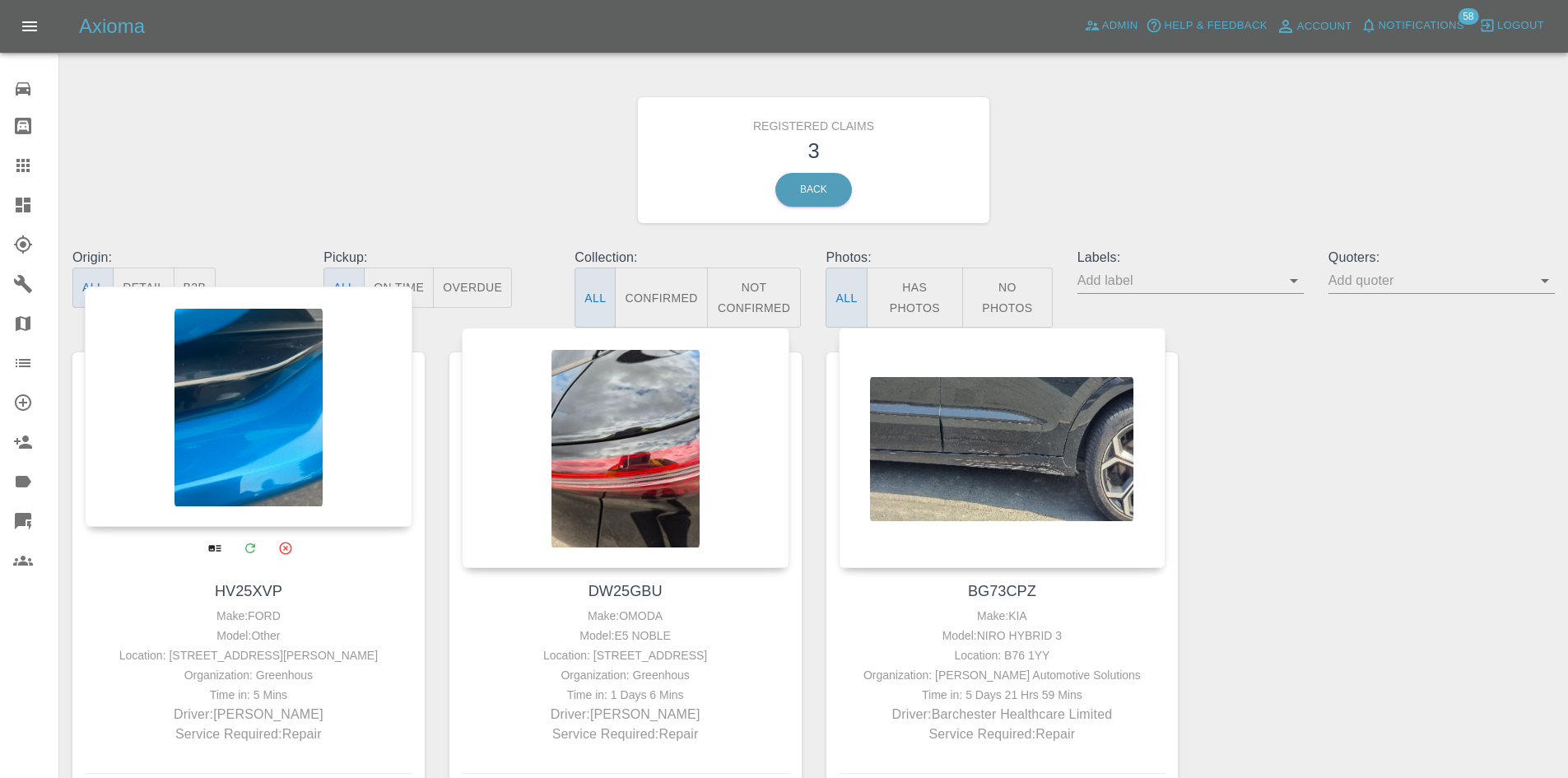
click at [280, 413] on div at bounding box center [248, 406] width 328 height 240
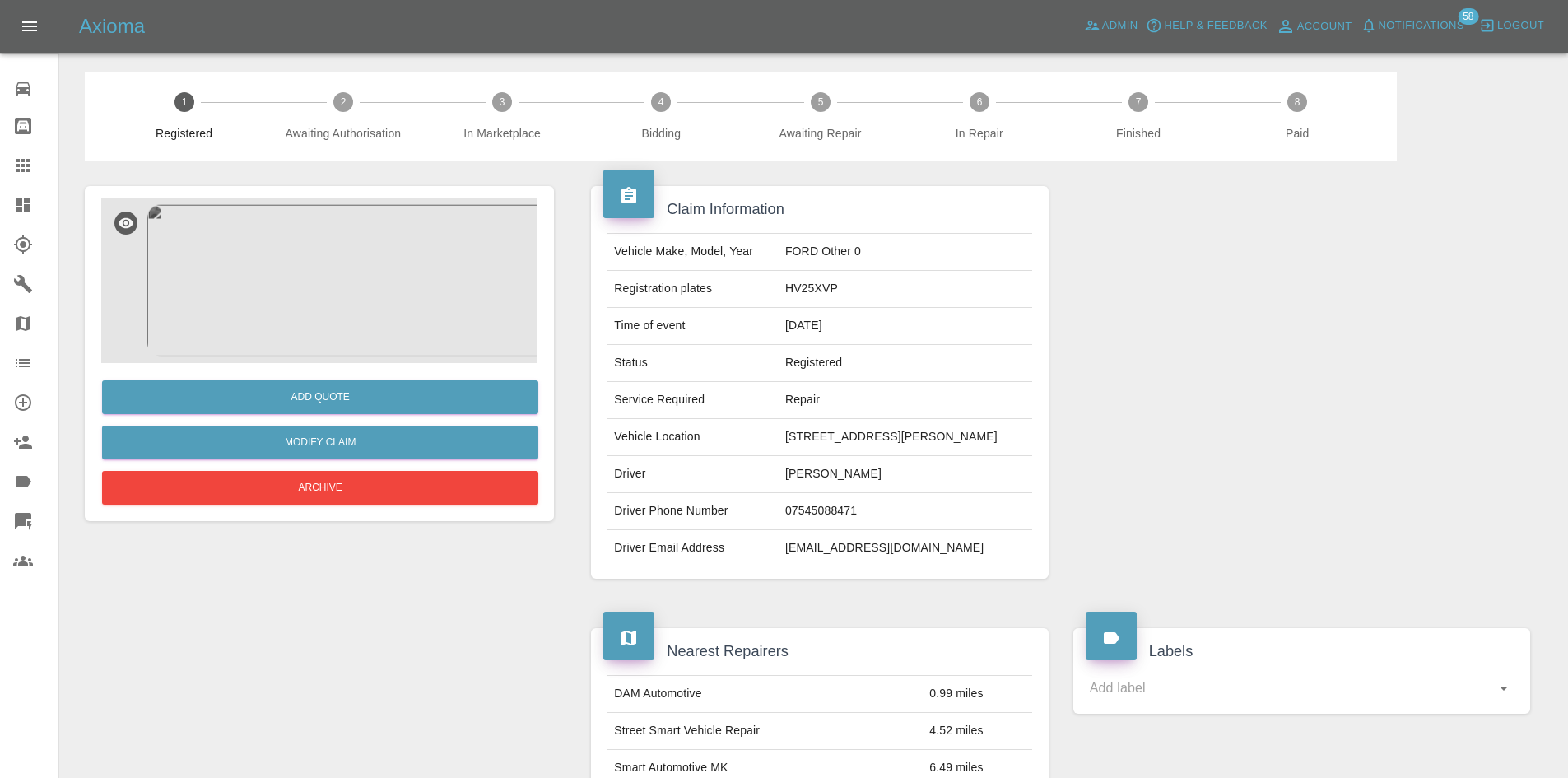
click at [384, 305] on img at bounding box center [319, 281] width 436 height 165
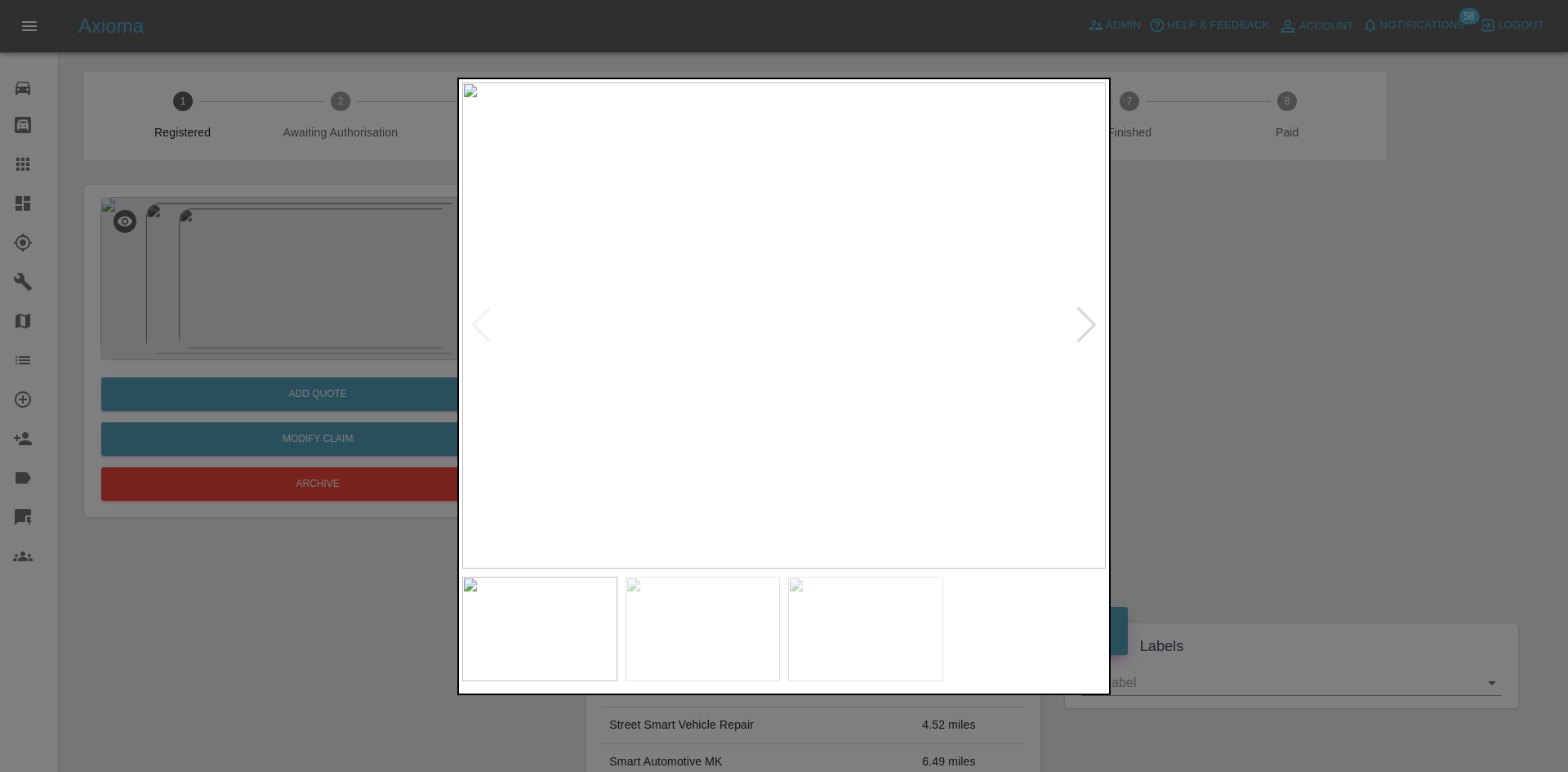
click at [1084, 318] on div at bounding box center [1086, 325] width 22 height 35
click at [1088, 326] on div at bounding box center [1086, 325] width 22 height 35
click at [1264, 346] on div at bounding box center [784, 386] width 1568 height 772
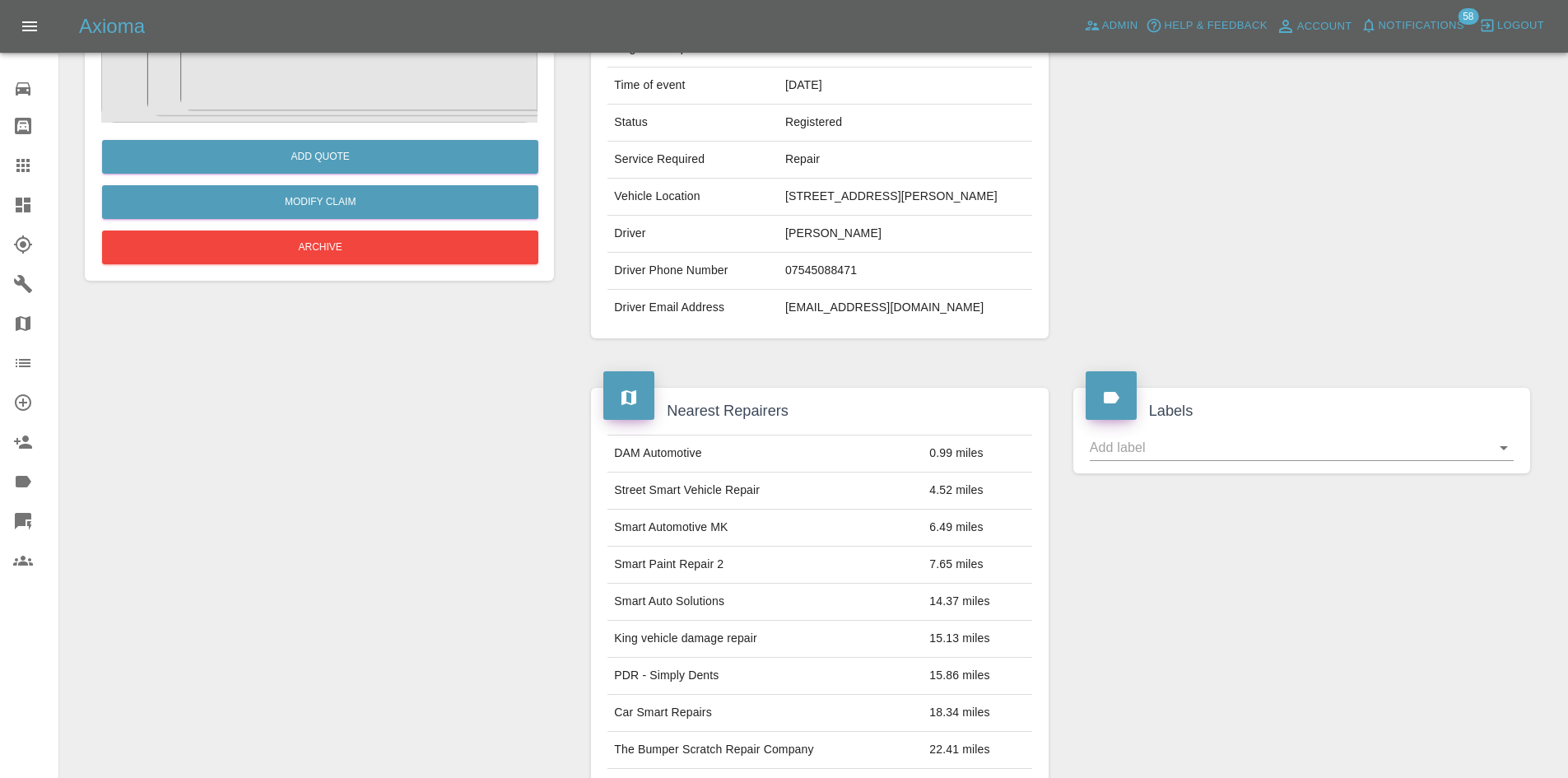
scroll to position [659, 0]
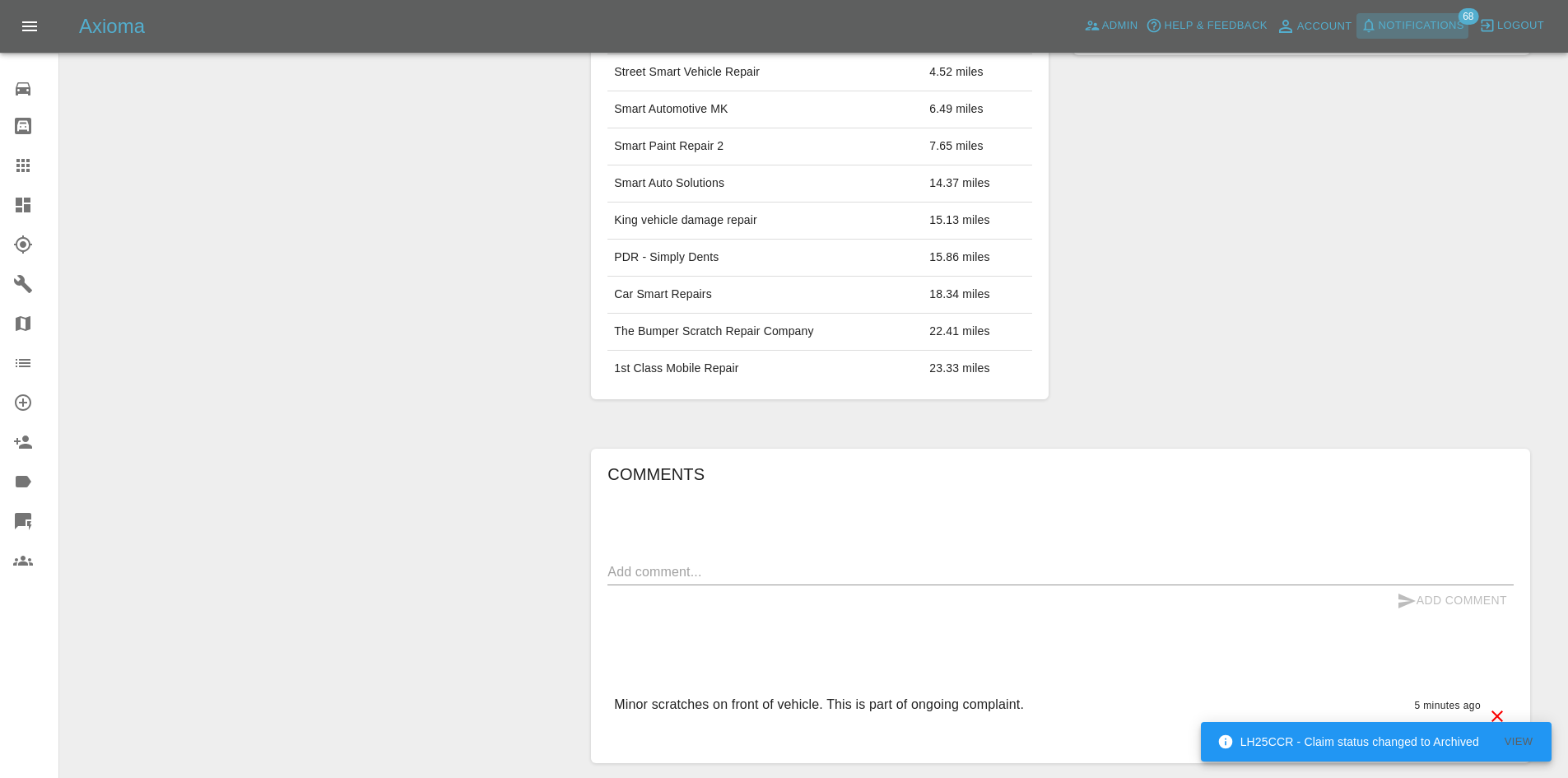
click at [1420, 28] on span "Notifications" at bounding box center [1421, 26] width 85 height 19
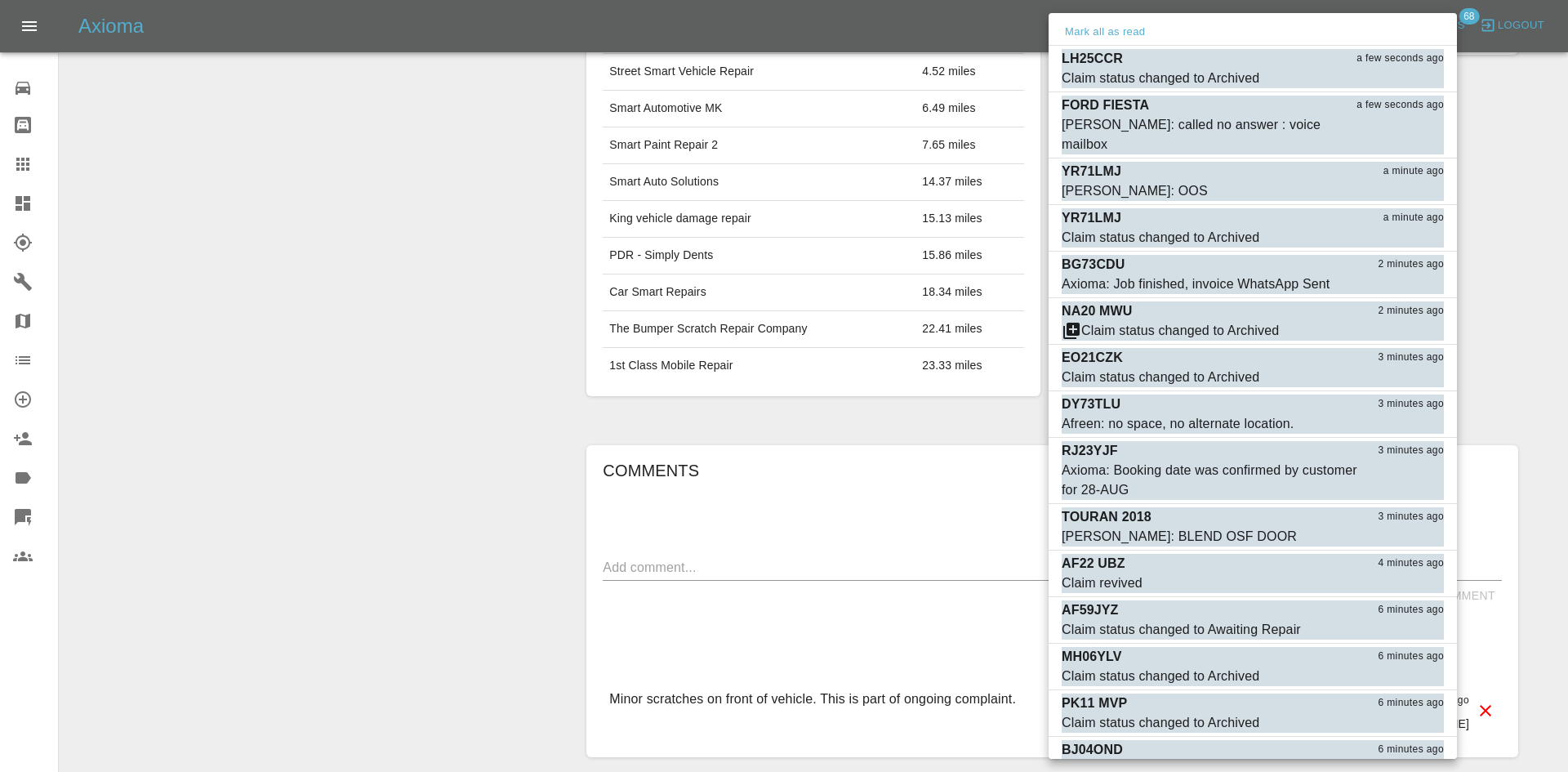
click at [15, 204] on div at bounding box center [784, 386] width 1568 height 772
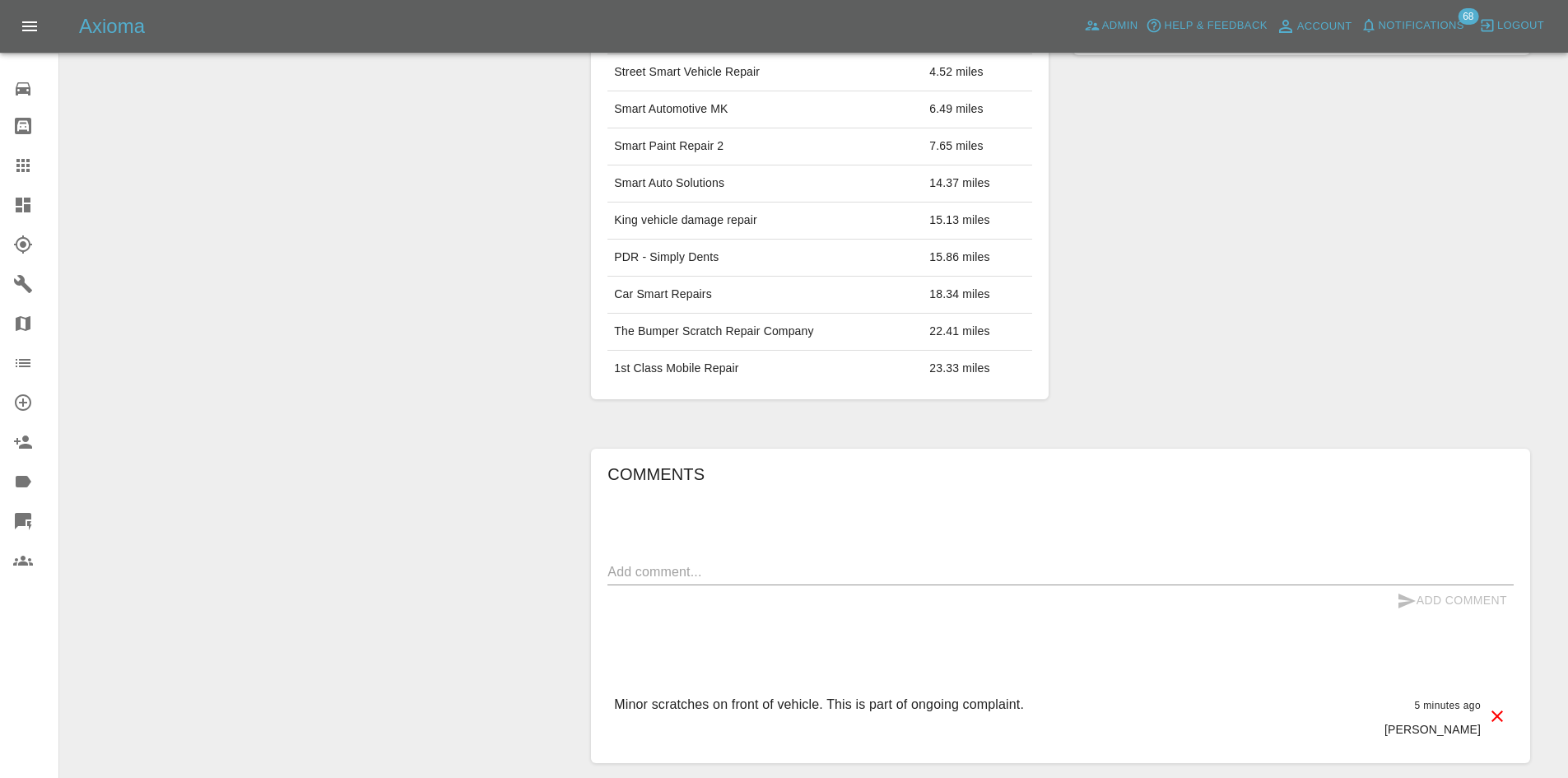
click at [15, 206] on icon at bounding box center [23, 205] width 20 height 20
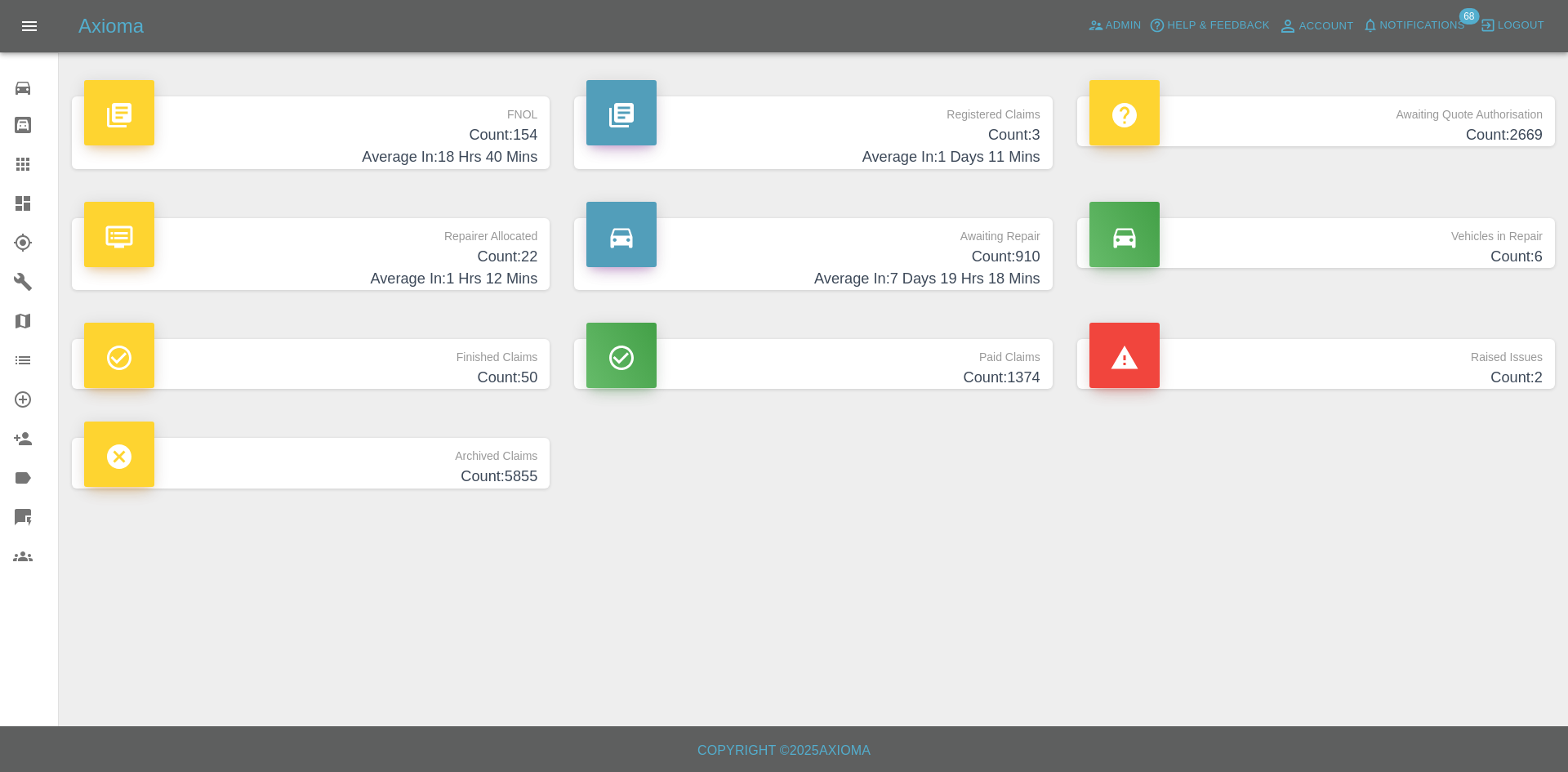
click at [930, 136] on h4 "Count: 3" at bounding box center [813, 135] width 453 height 22
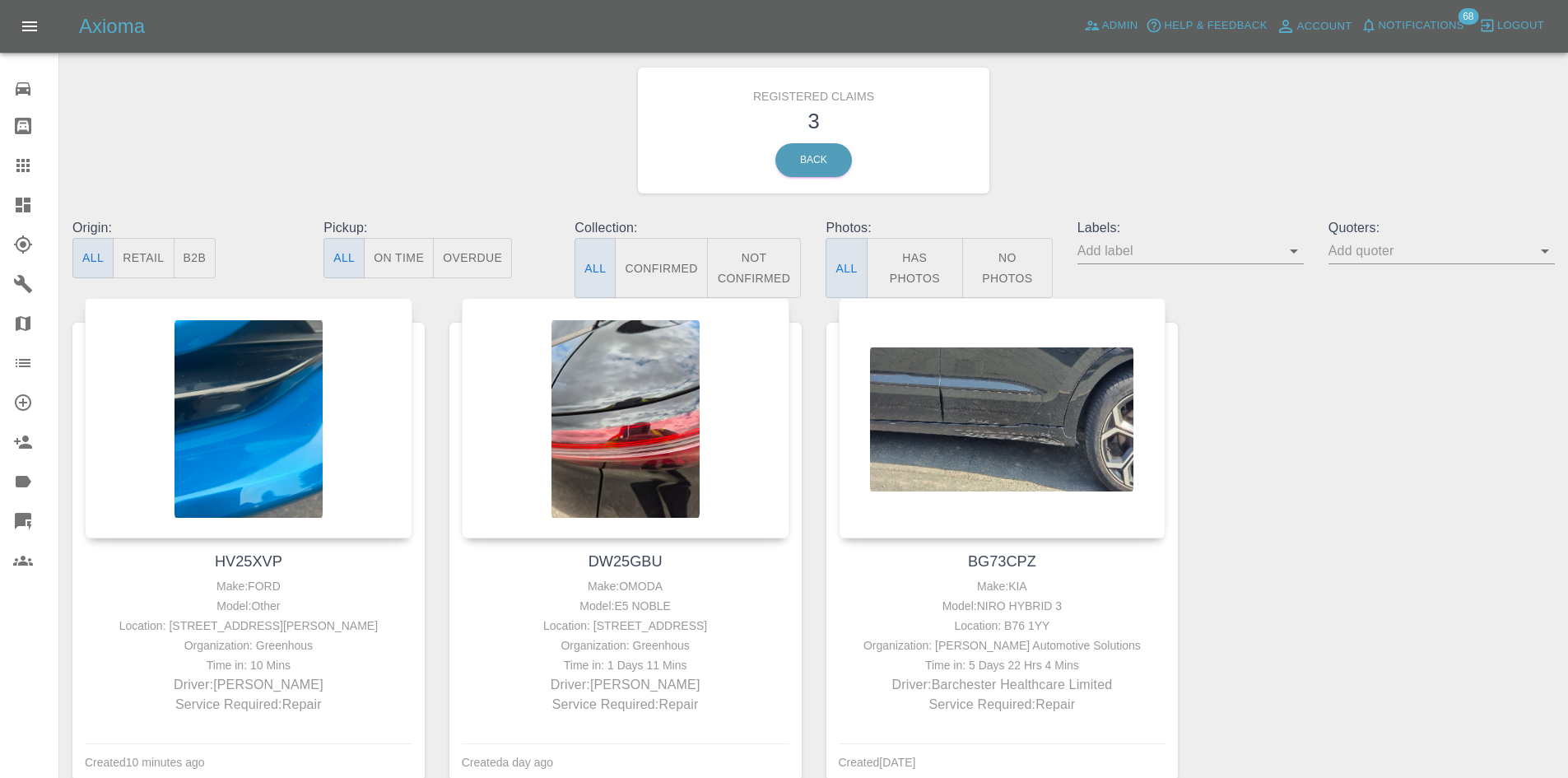
scroll to position [82, 0]
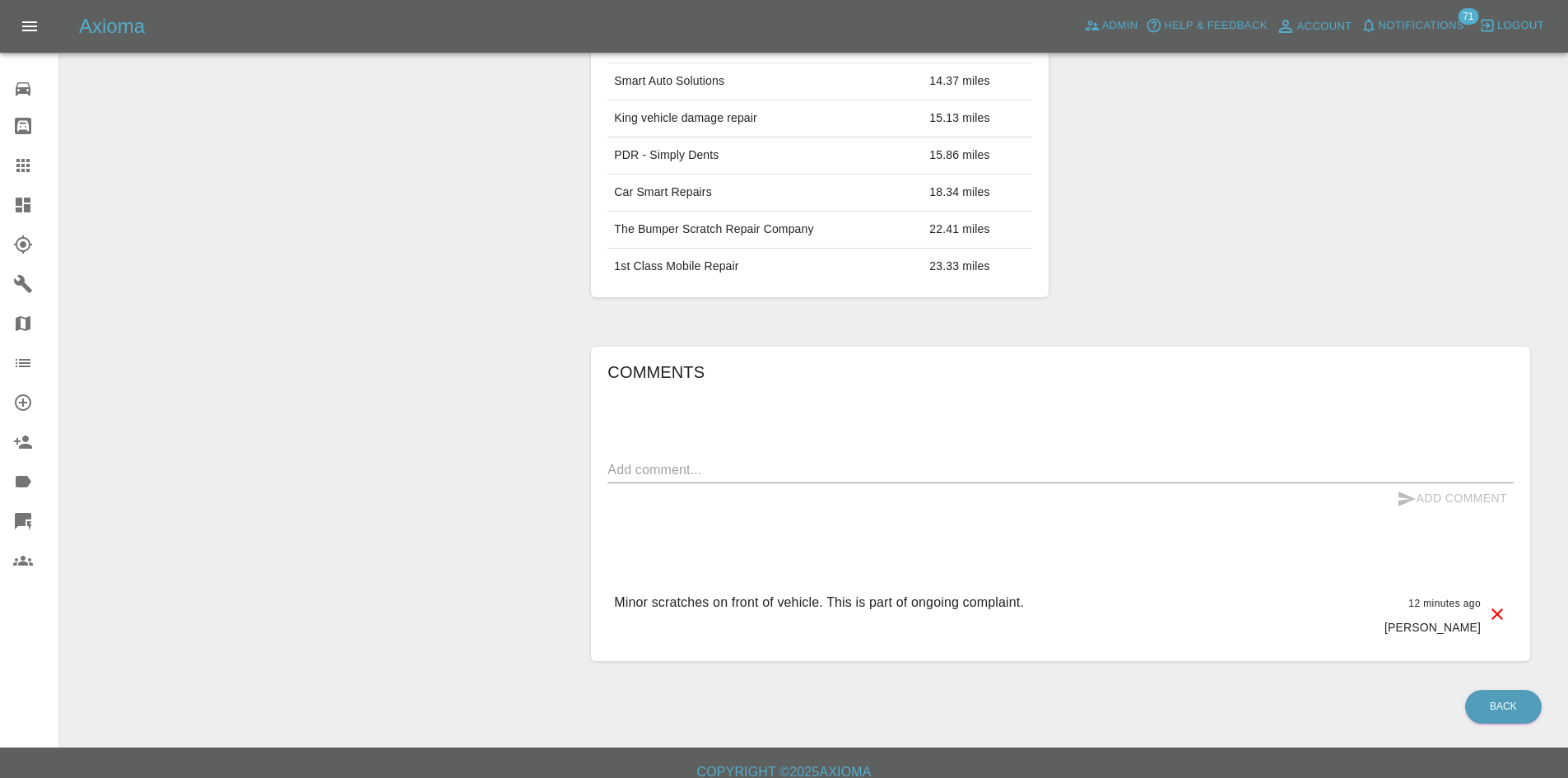
scroll to position [776, 0]
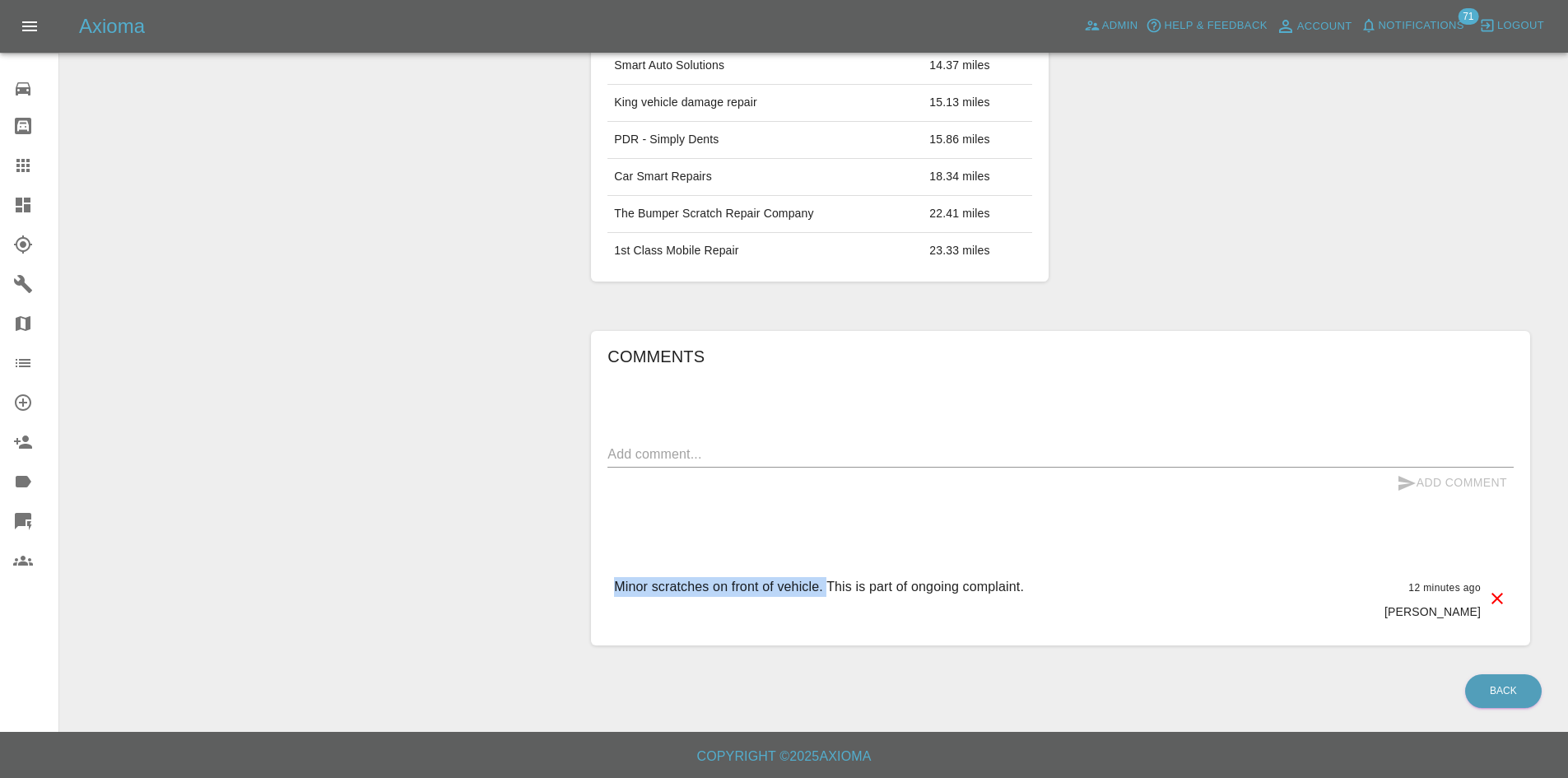
drag, startPoint x: 615, startPoint y: 585, endPoint x: 824, endPoint y: 590, distance: 209.1
click at [824, 590] on p "Minor scratches on front of vehicle. This is part of ongoing complaint." at bounding box center [818, 587] width 410 height 20
copy p "Minor scratches on front of vehicle."
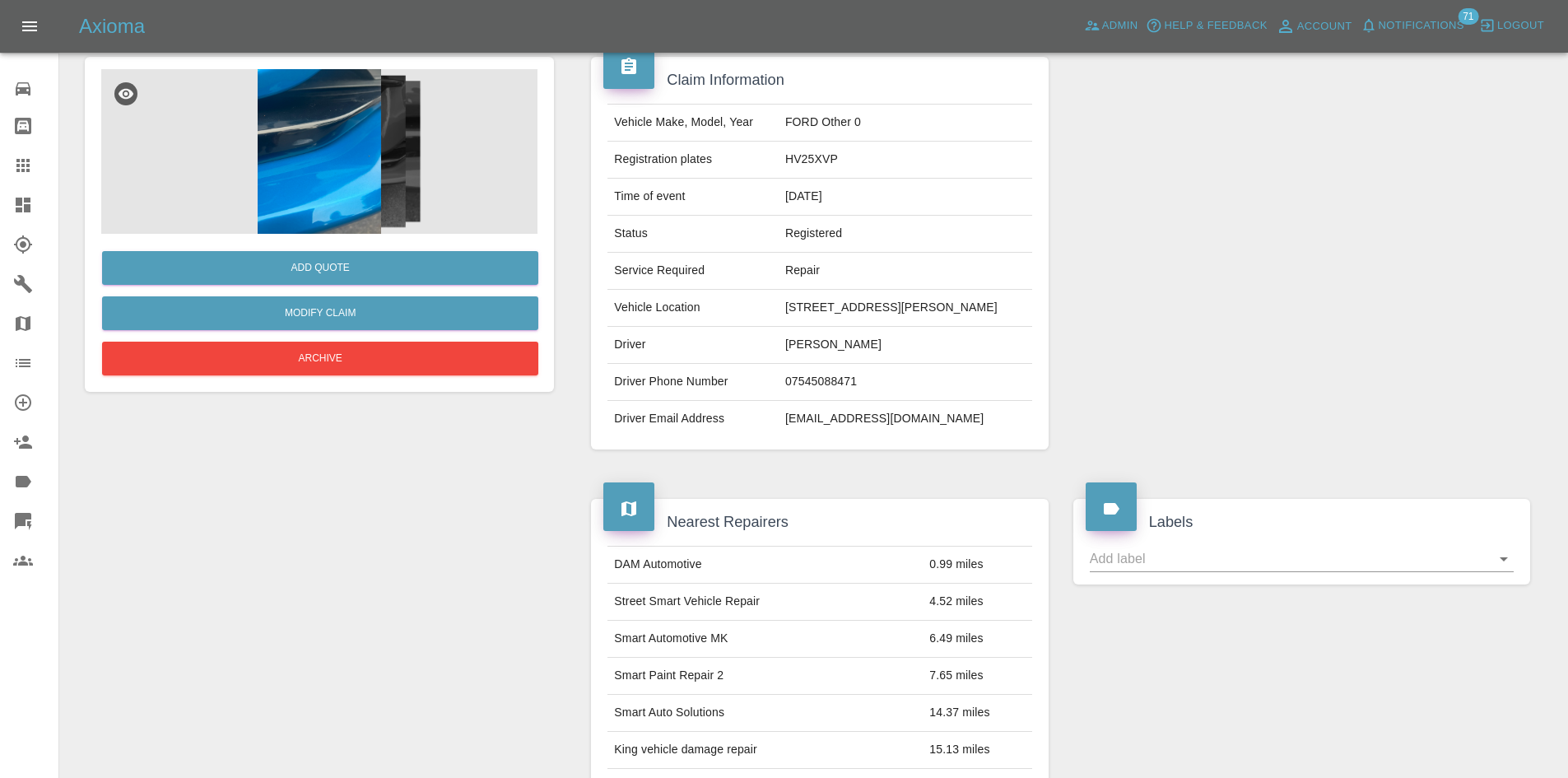
scroll to position [0, 0]
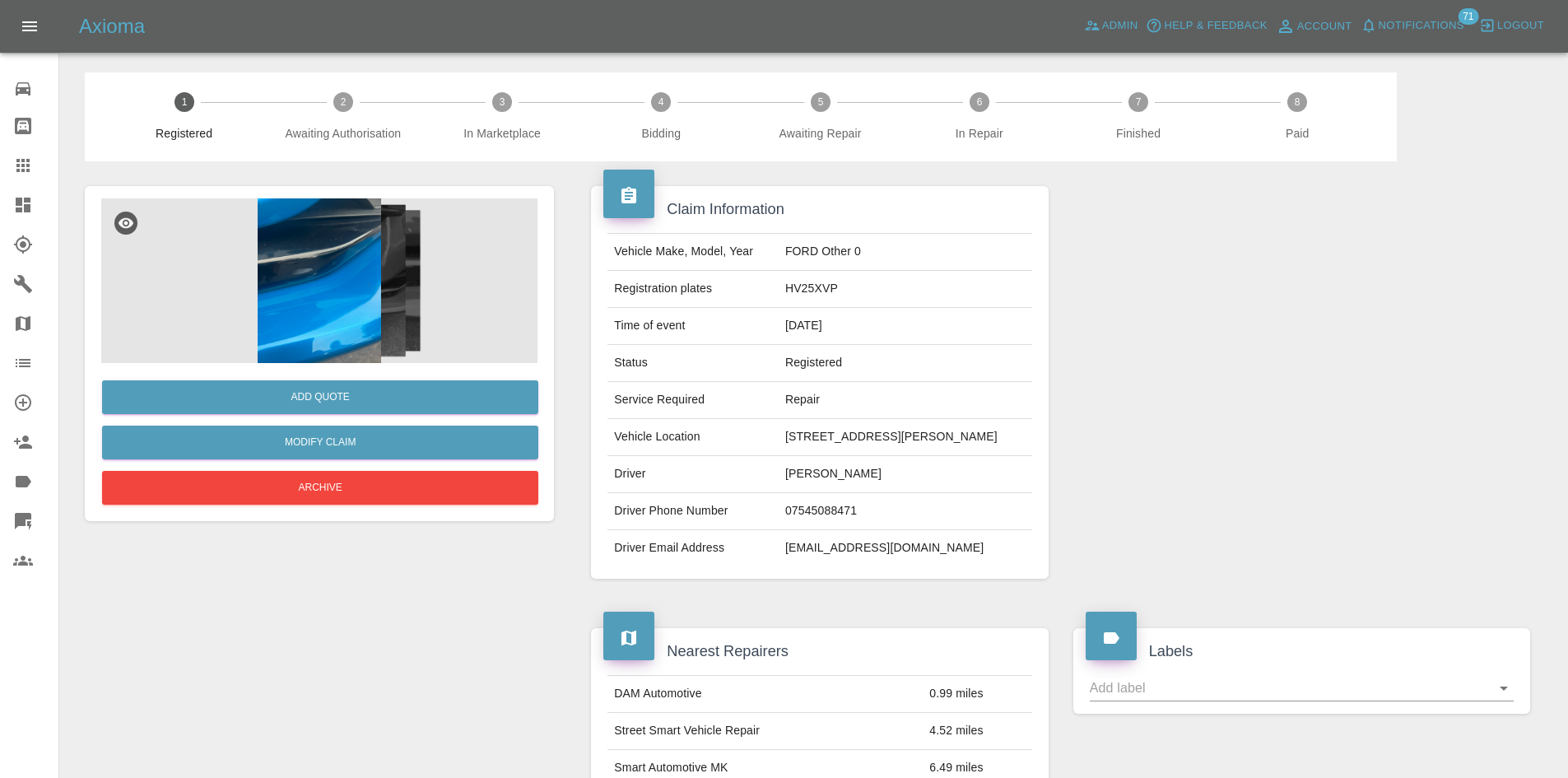
click at [393, 289] on img at bounding box center [319, 281] width 436 height 165
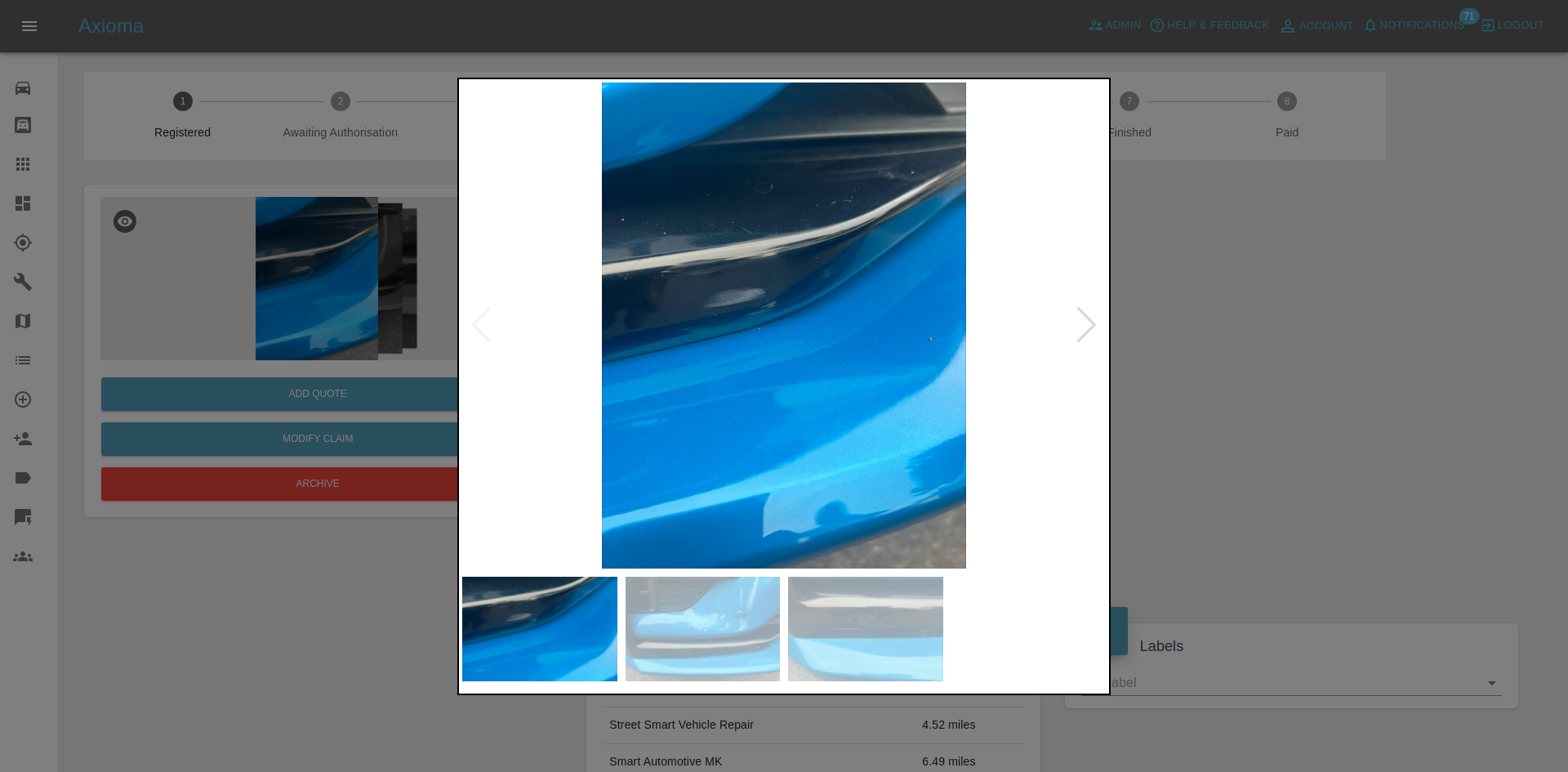
click at [798, 364] on img at bounding box center [784, 325] width 644 height 486
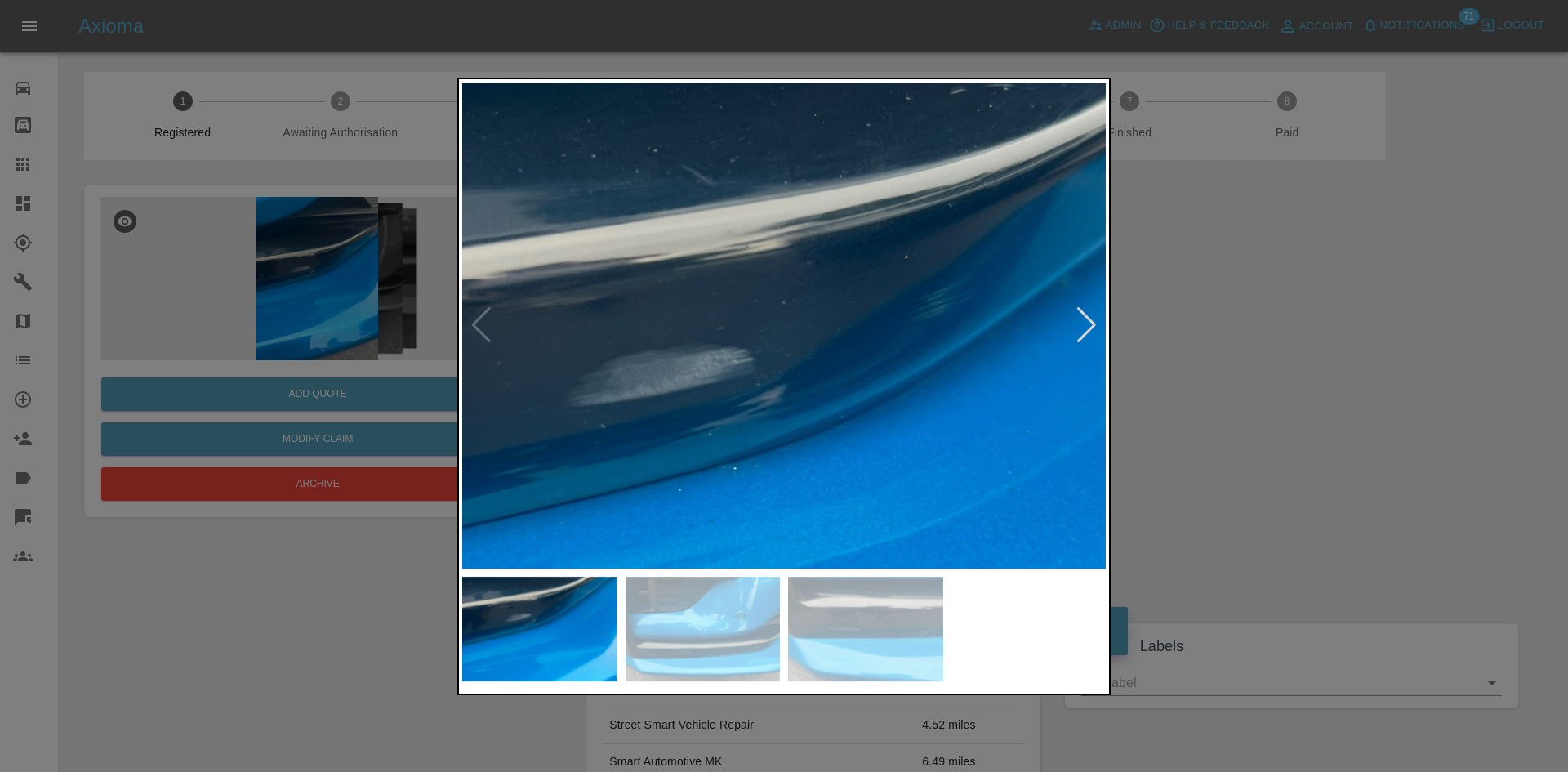
click at [811, 620] on div at bounding box center [784, 386] width 653 height 617
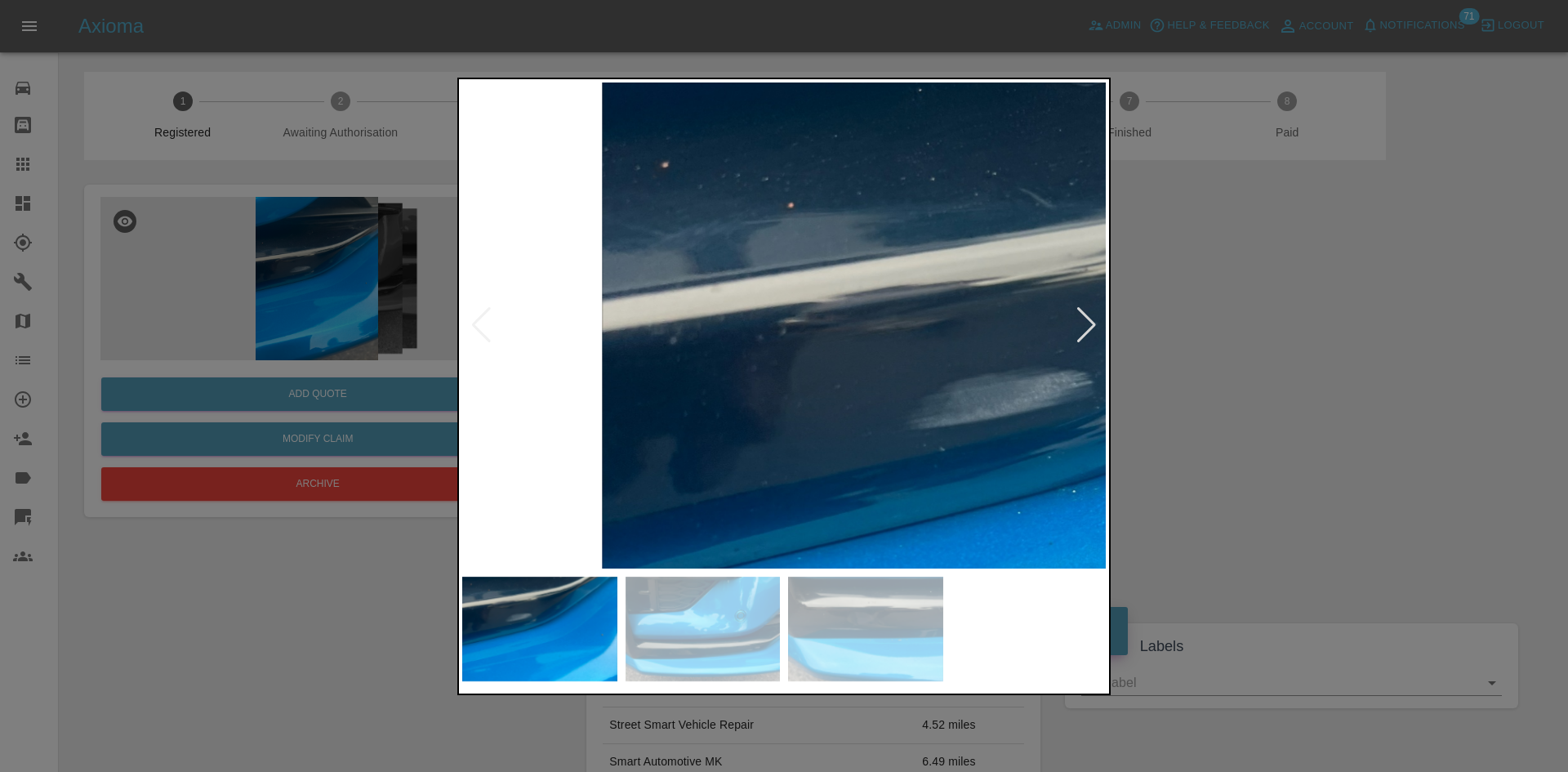
click at [966, 124] on img at bounding box center [1148, 482] width 1931 height 1459
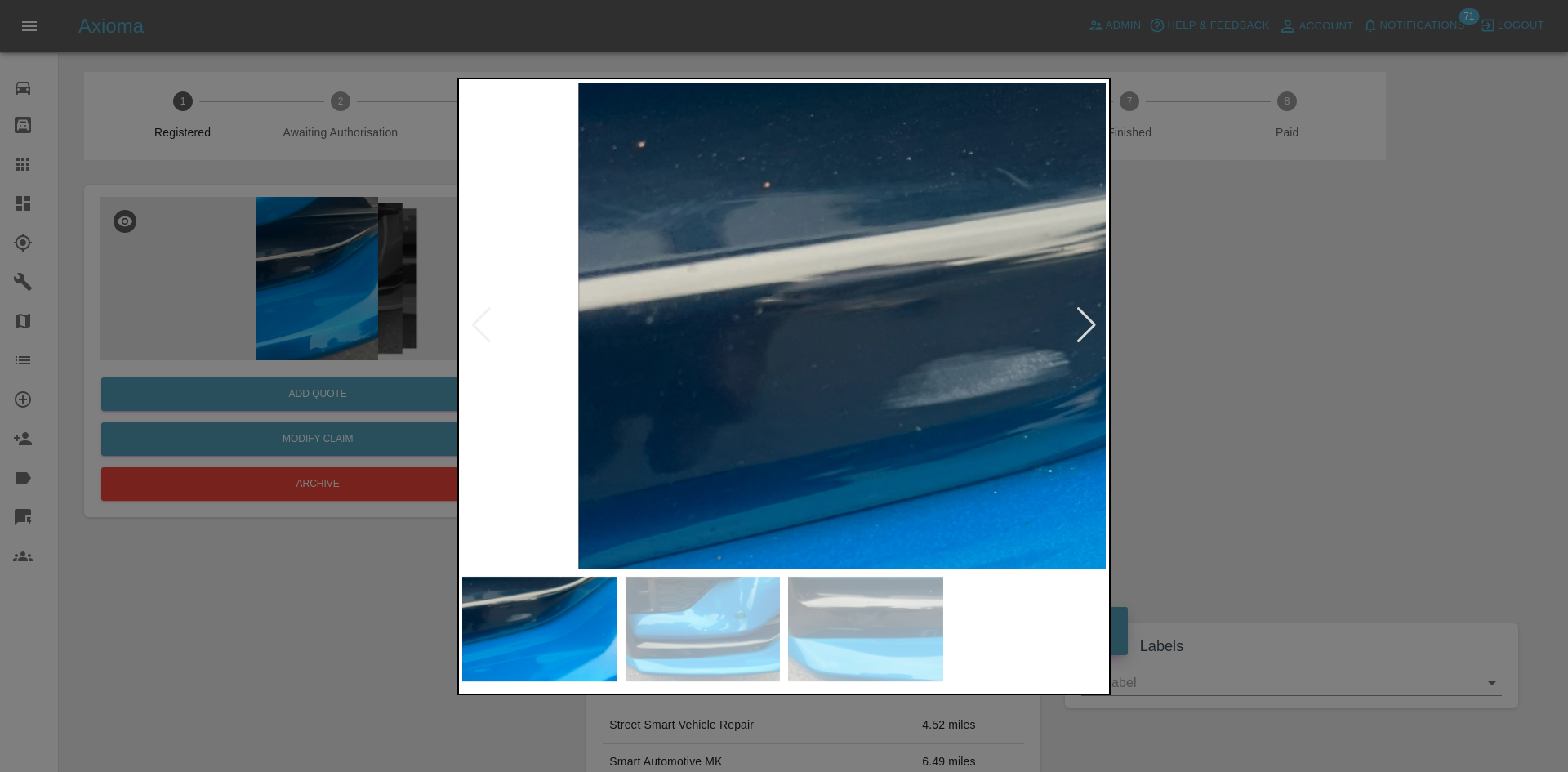
click at [1080, 342] on div at bounding box center [1086, 325] width 22 height 35
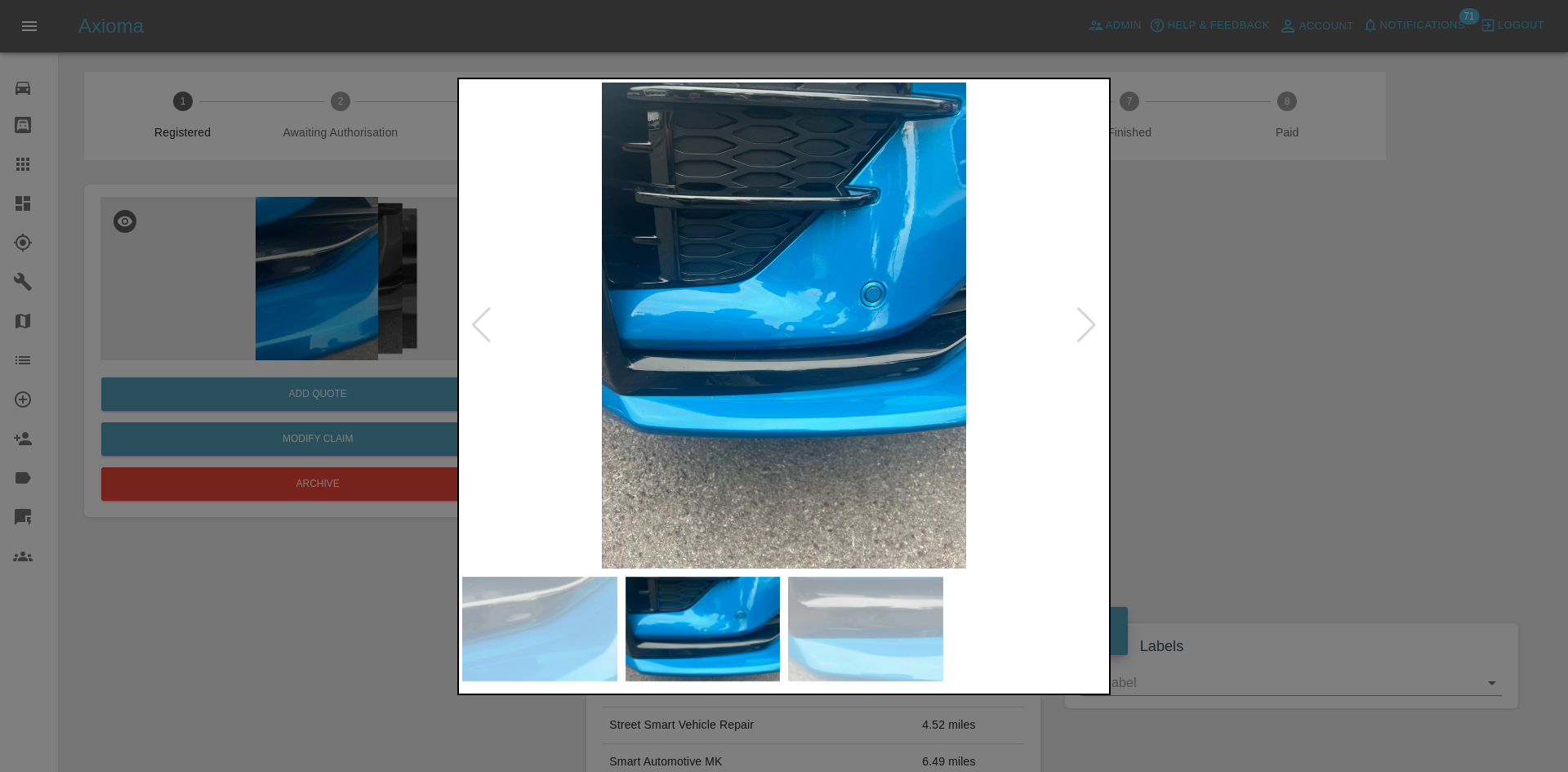
click at [762, 310] on img at bounding box center [784, 325] width 644 height 486
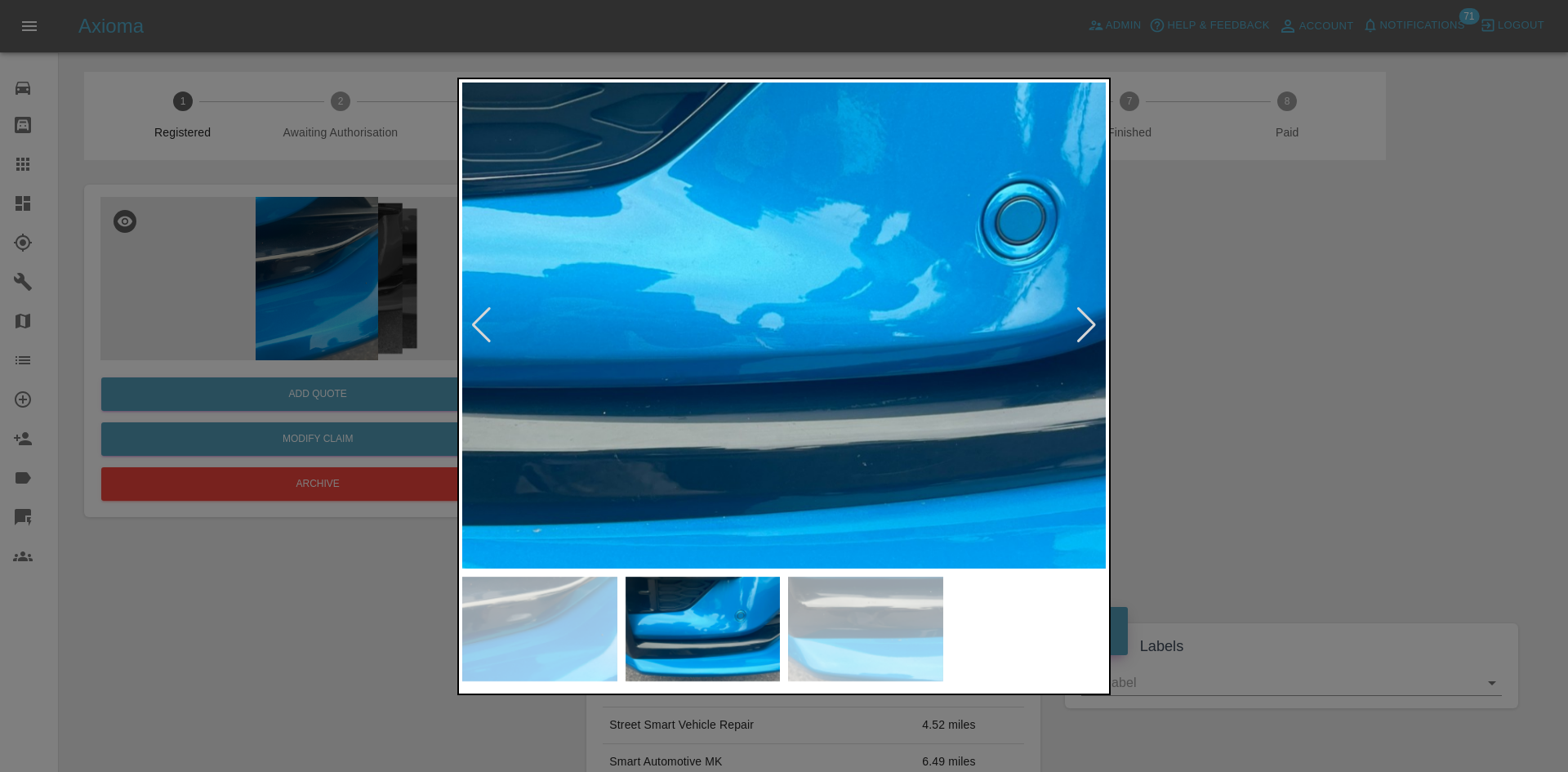
click at [576, 602] on div at bounding box center [784, 386] width 653 height 617
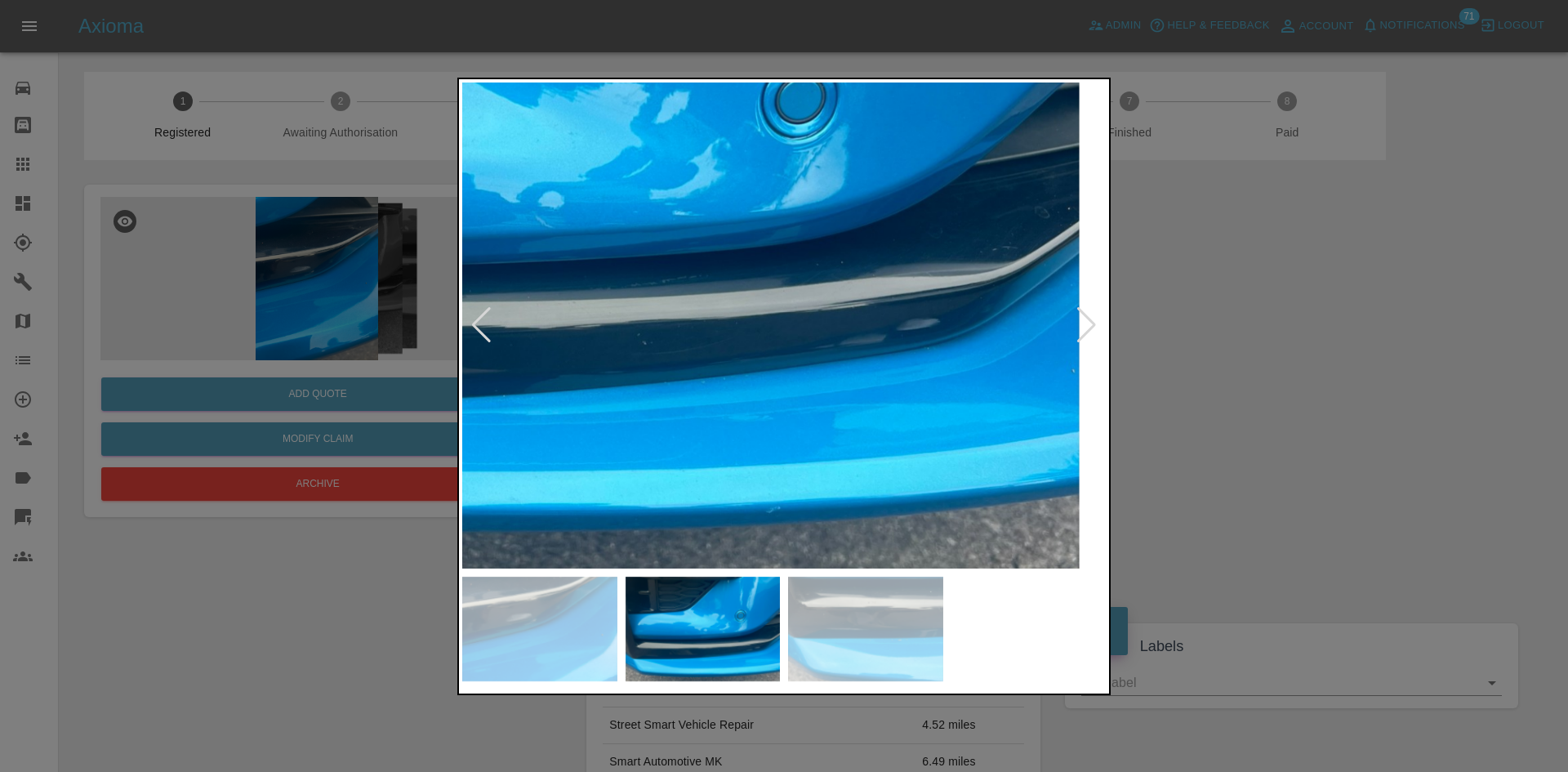
click at [536, 42] on div at bounding box center [784, 386] width 1568 height 772
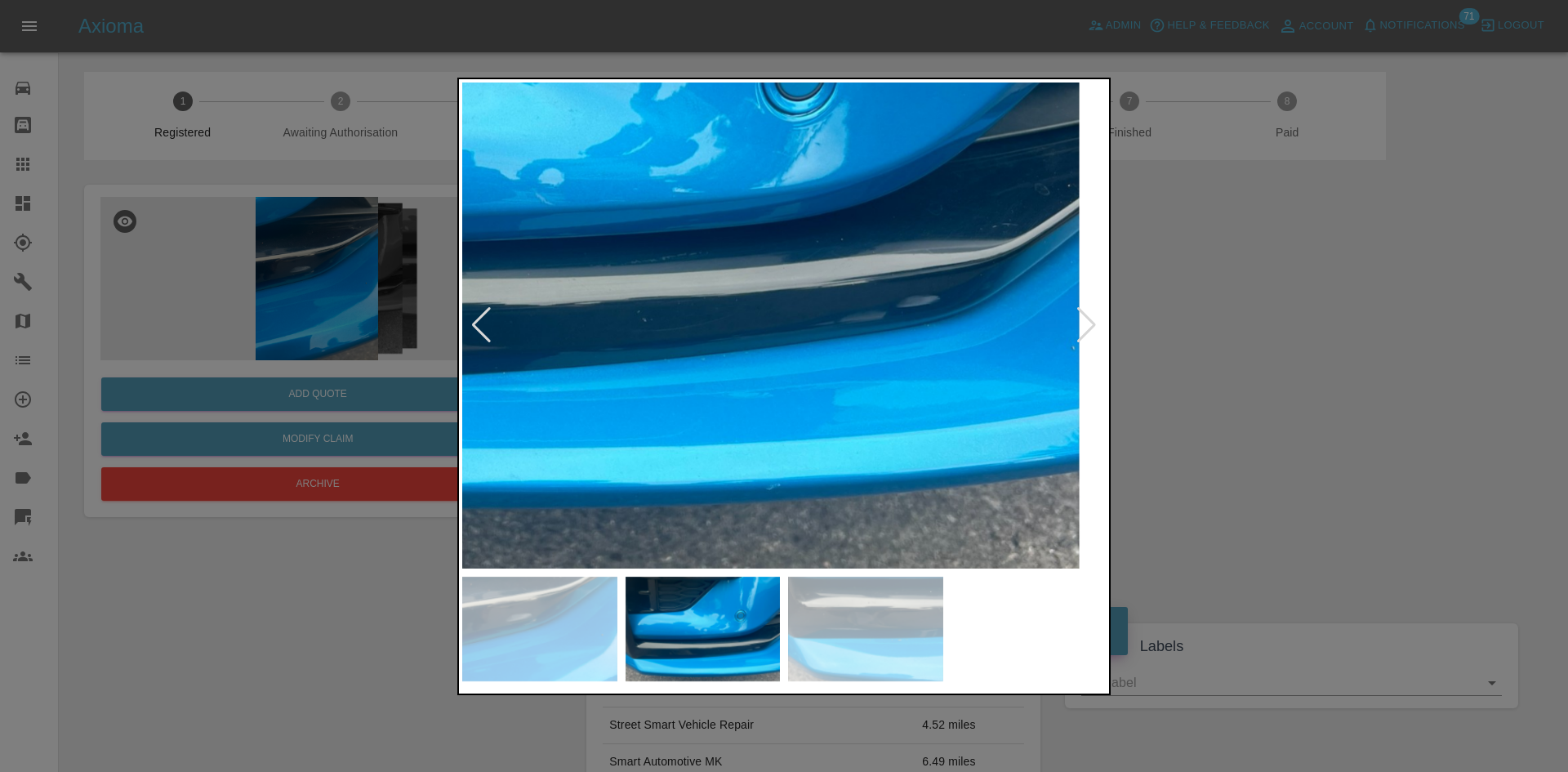
click at [1092, 335] on div at bounding box center [1086, 325] width 22 height 35
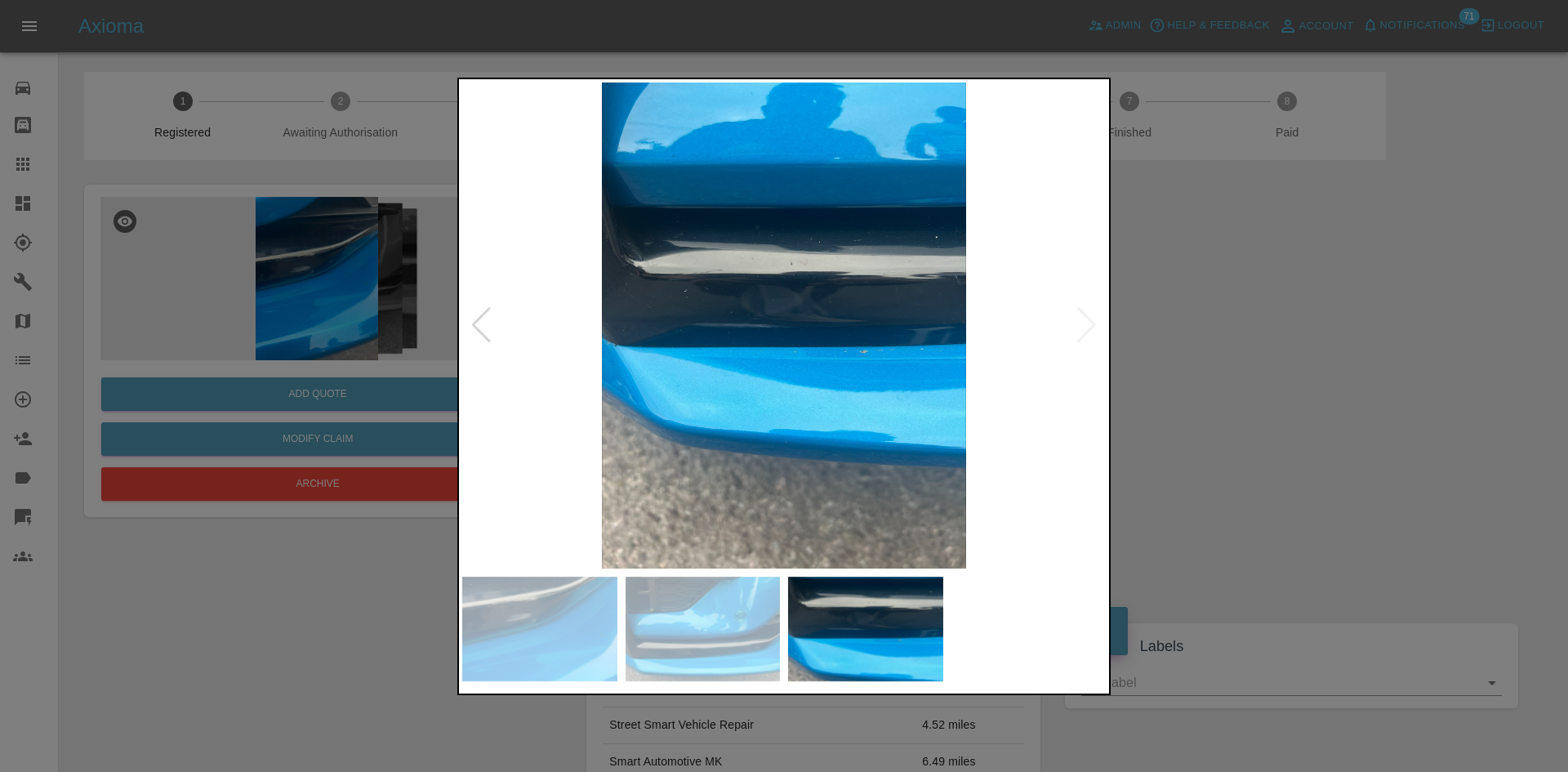
click at [859, 432] on img at bounding box center [784, 325] width 644 height 486
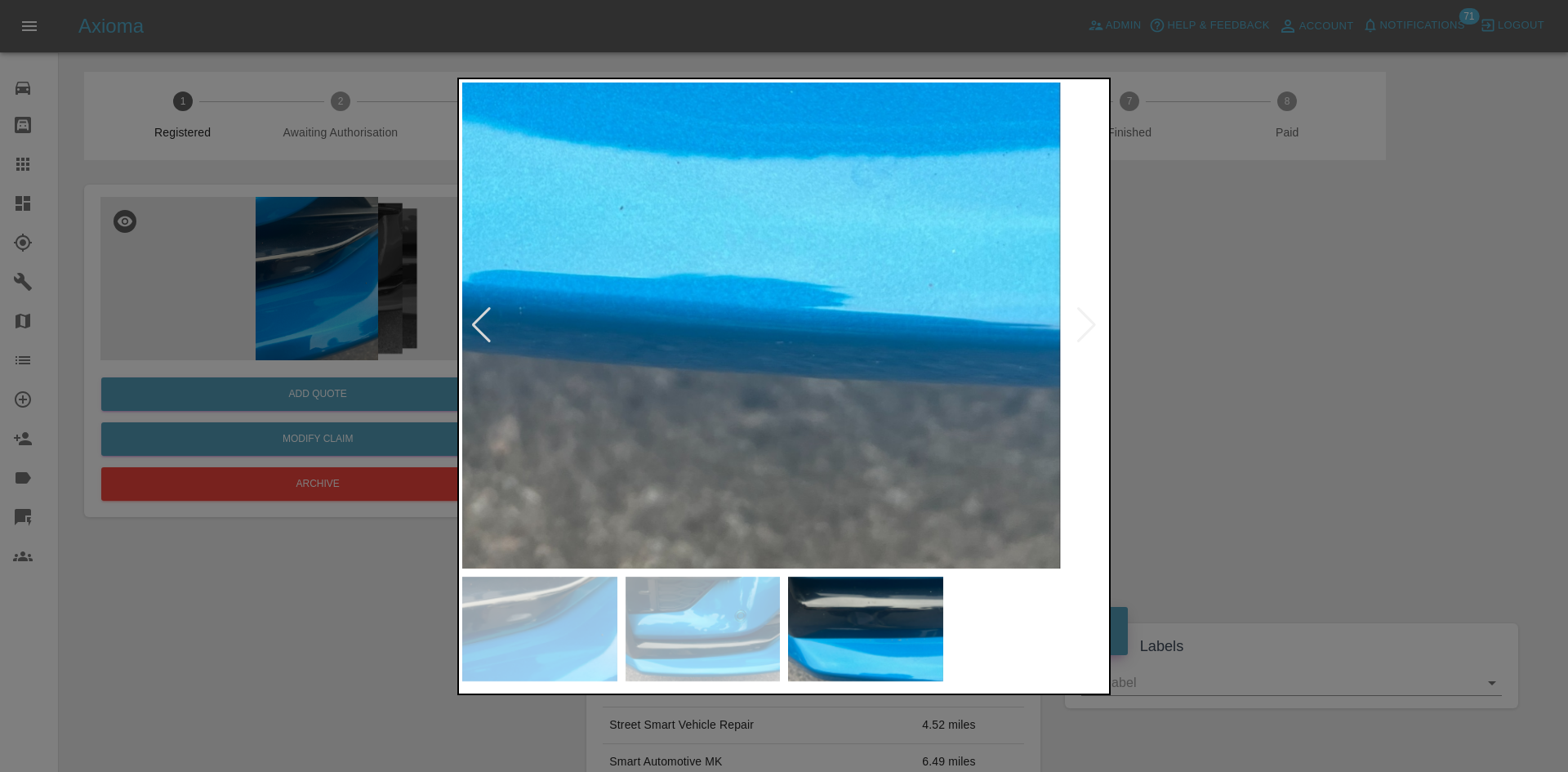
click at [356, 250] on div at bounding box center [784, 386] width 1568 height 772
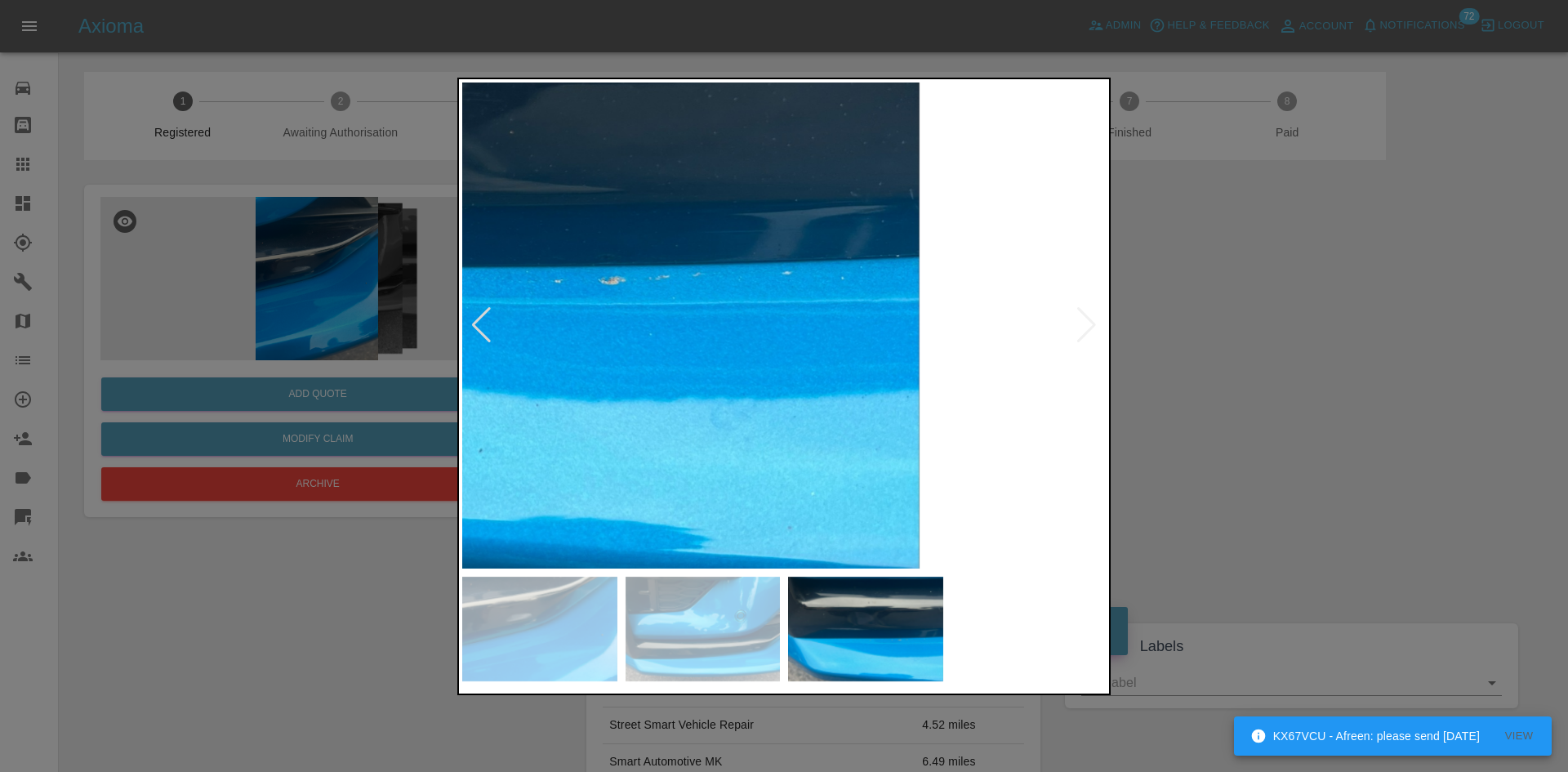
click at [642, 697] on div at bounding box center [784, 386] width 1568 height 772
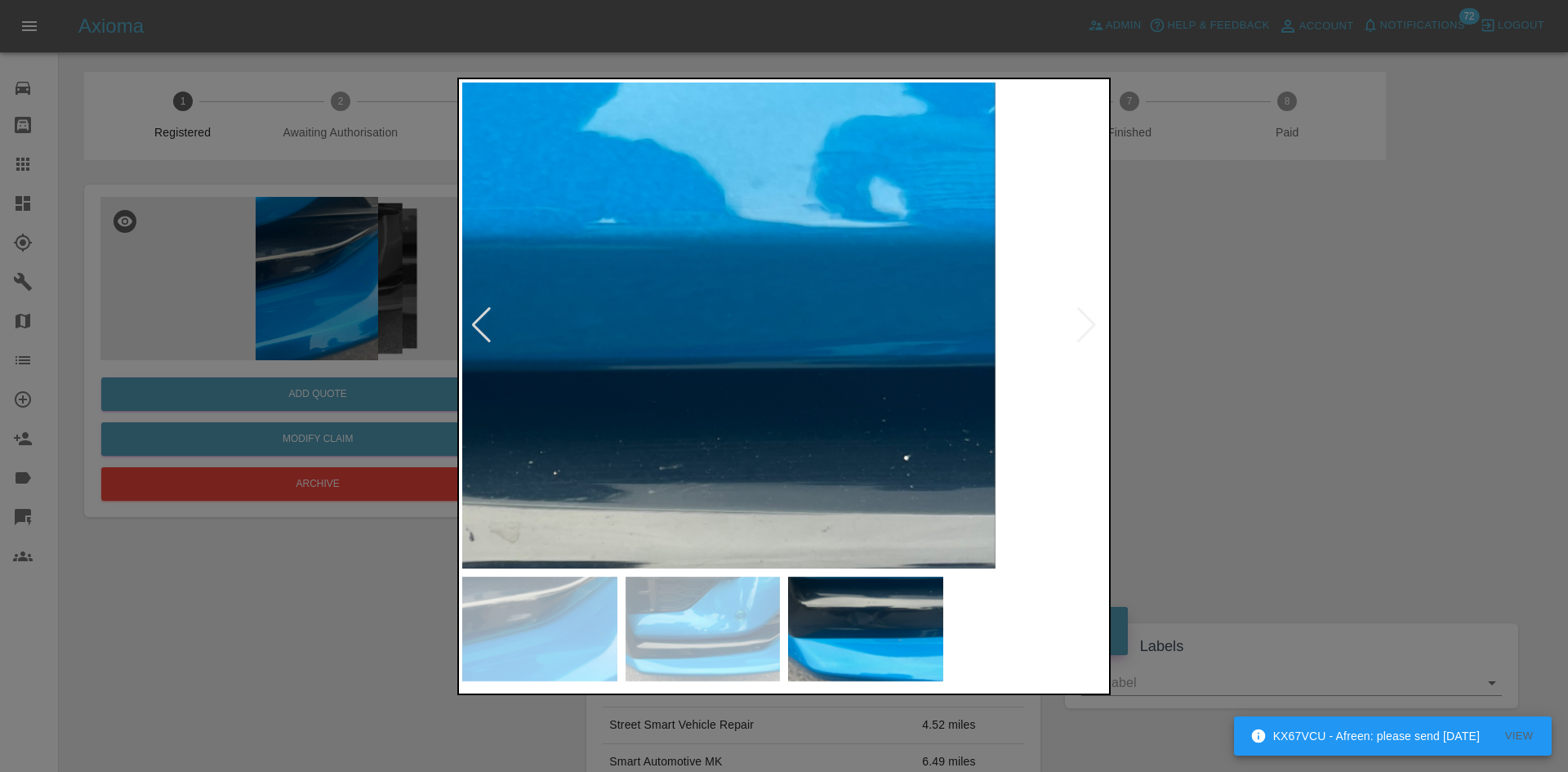
click at [738, 272] on img at bounding box center [448, 723] width 1931 height 1459
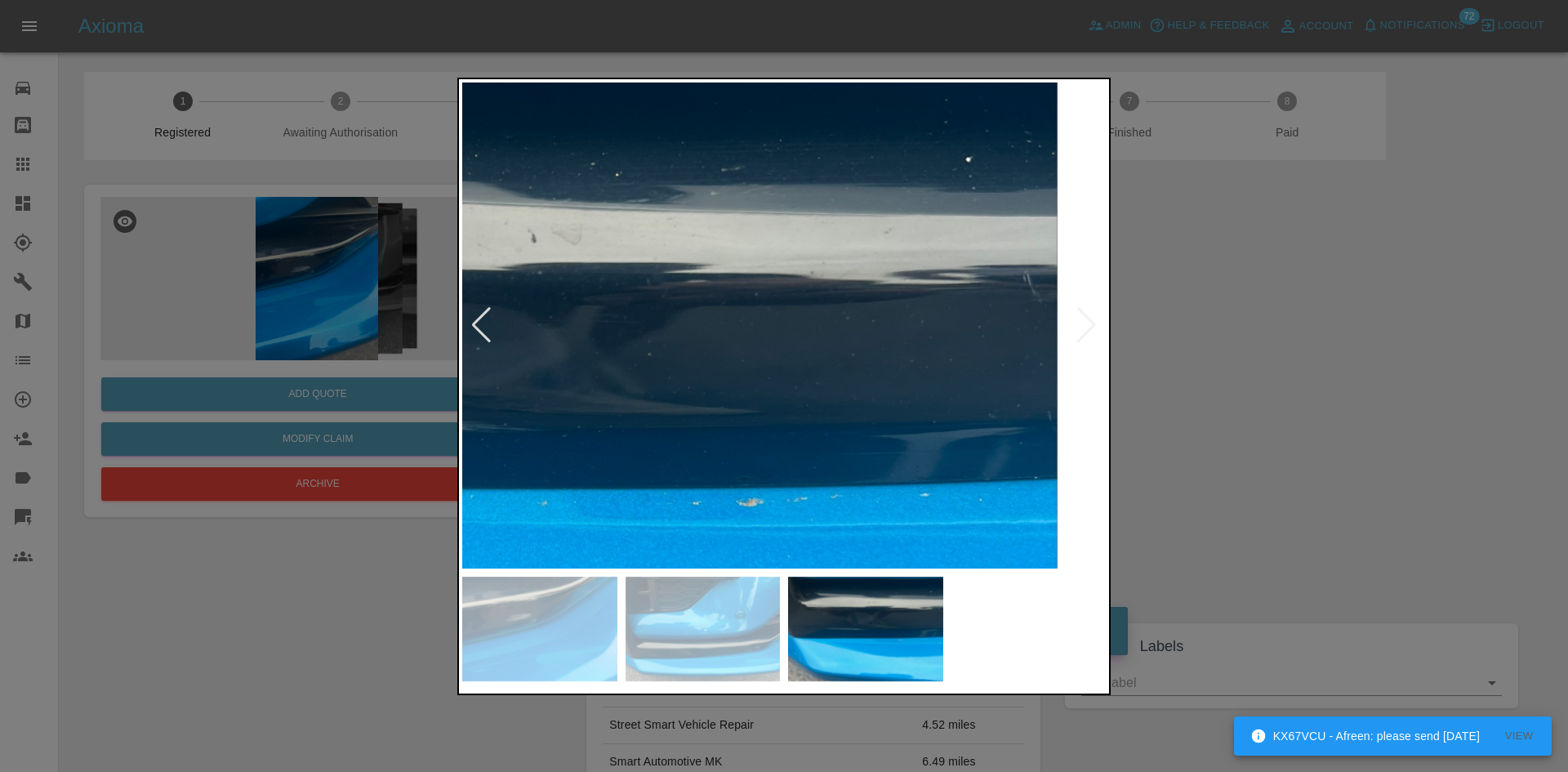
click at [795, 116] on img at bounding box center [511, 425] width 1931 height 1459
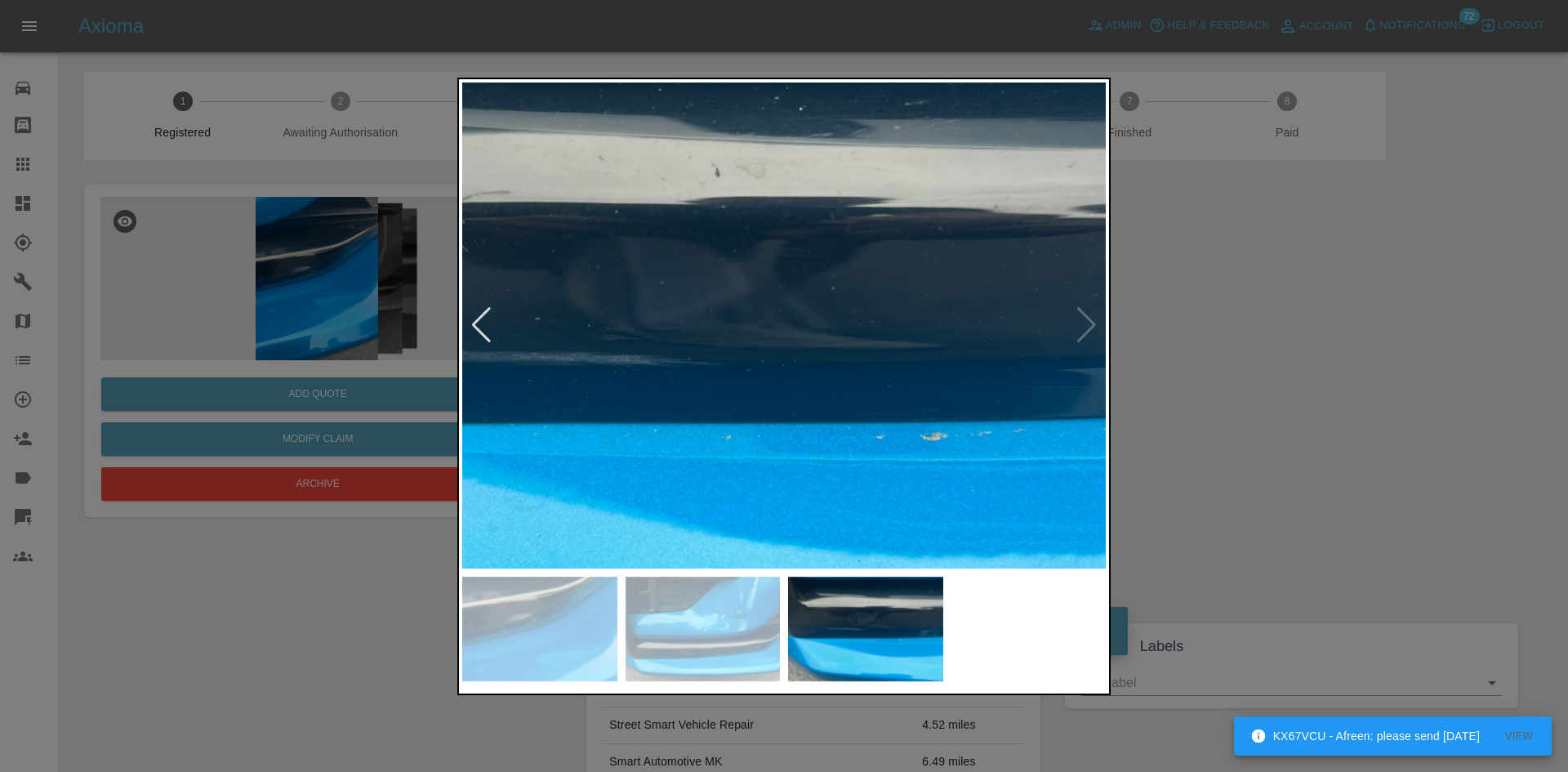
click at [905, 301] on img at bounding box center [695, 359] width 1931 height 1459
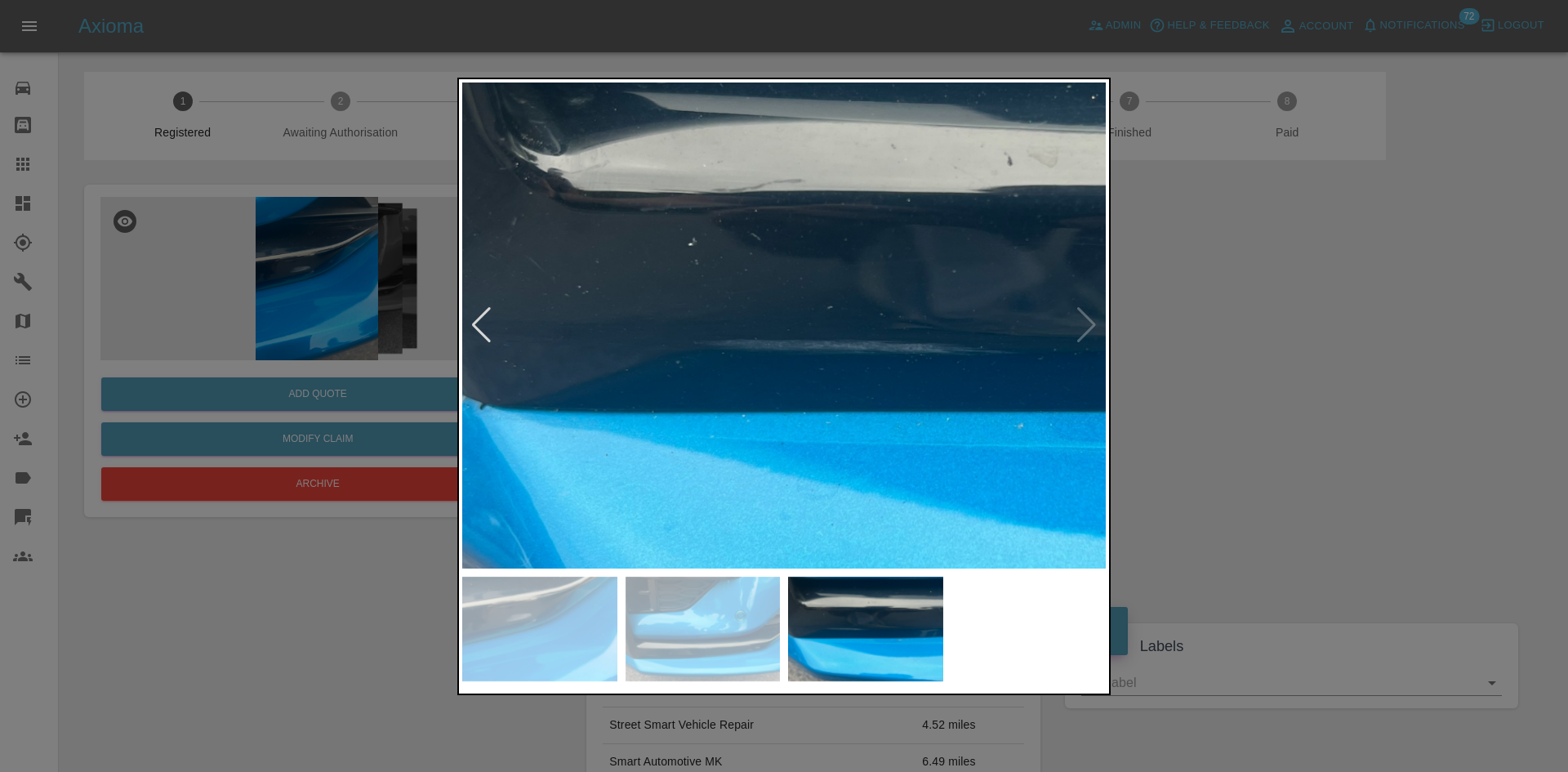
click at [918, 316] on img at bounding box center [987, 347] width 1931 height 1459
click at [1086, 324] on img at bounding box center [987, 347] width 1931 height 1459
click at [1233, 364] on div at bounding box center [784, 386] width 1568 height 772
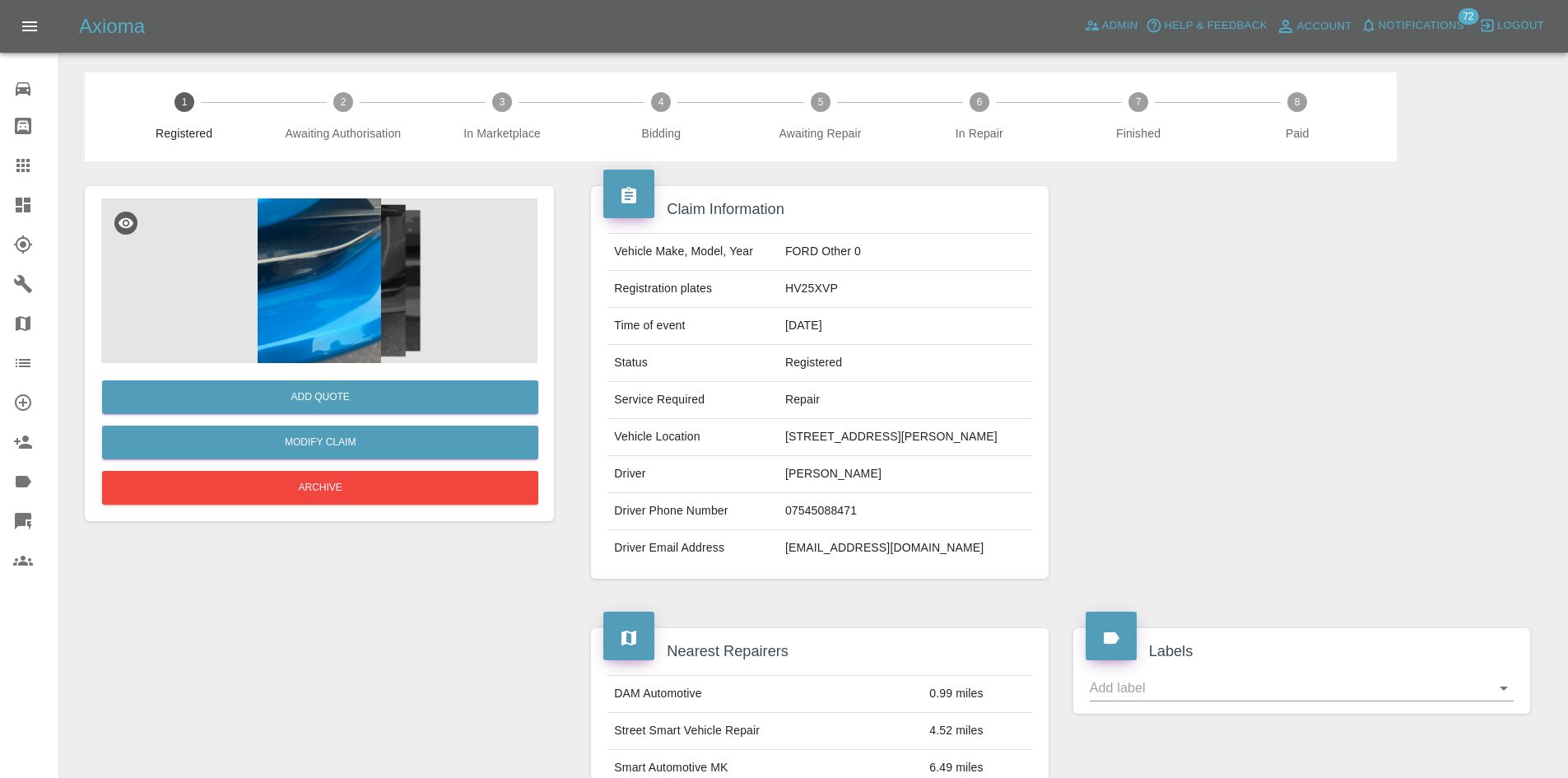
click at [1429, 30] on span "Notifications" at bounding box center [1421, 26] width 85 height 19
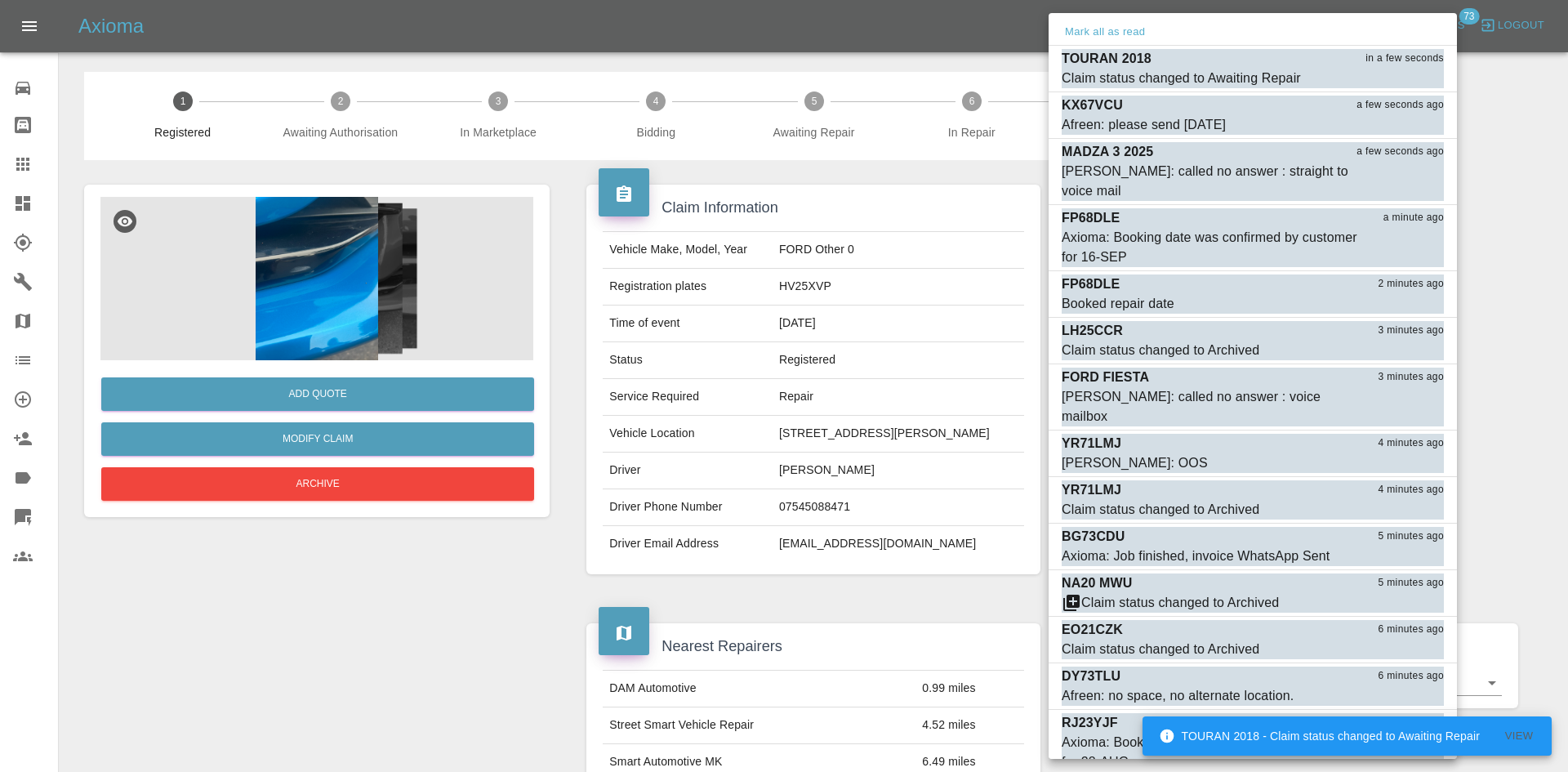
click at [517, 613] on div at bounding box center [784, 386] width 1568 height 772
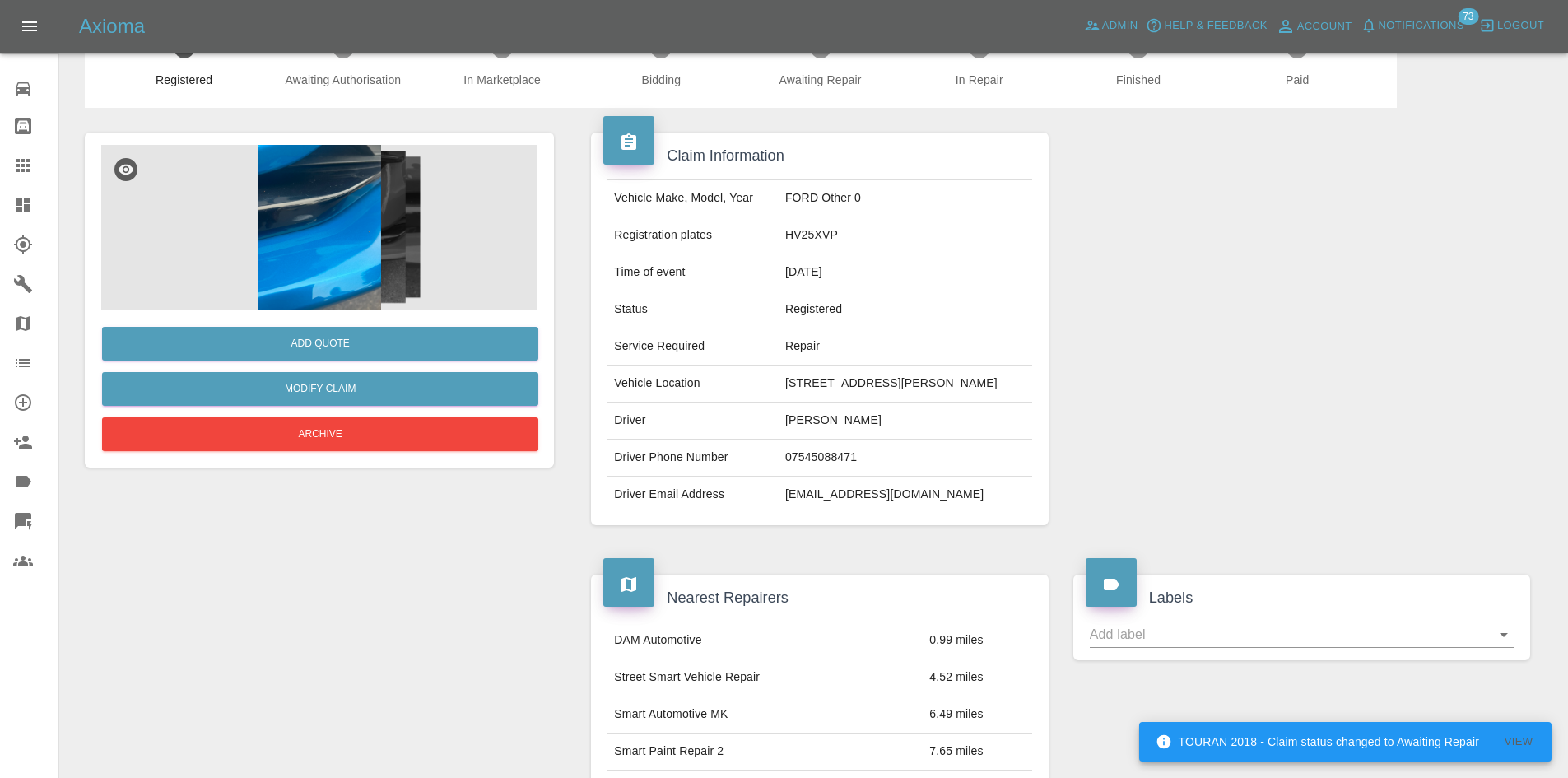
scroll to position [82, 0]
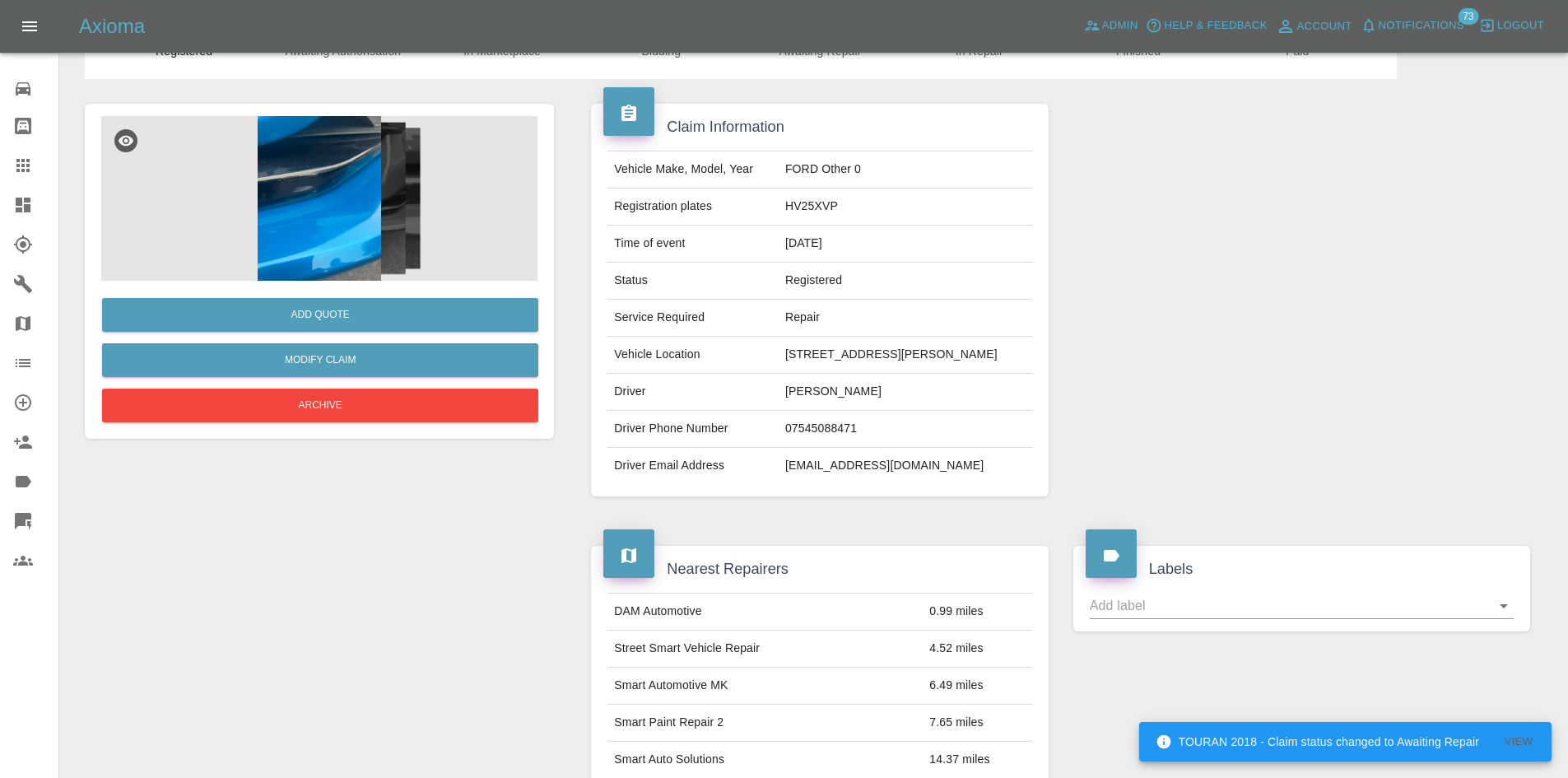
click at [16, 220] on link "Dashboard" at bounding box center [29, 205] width 59 height 40
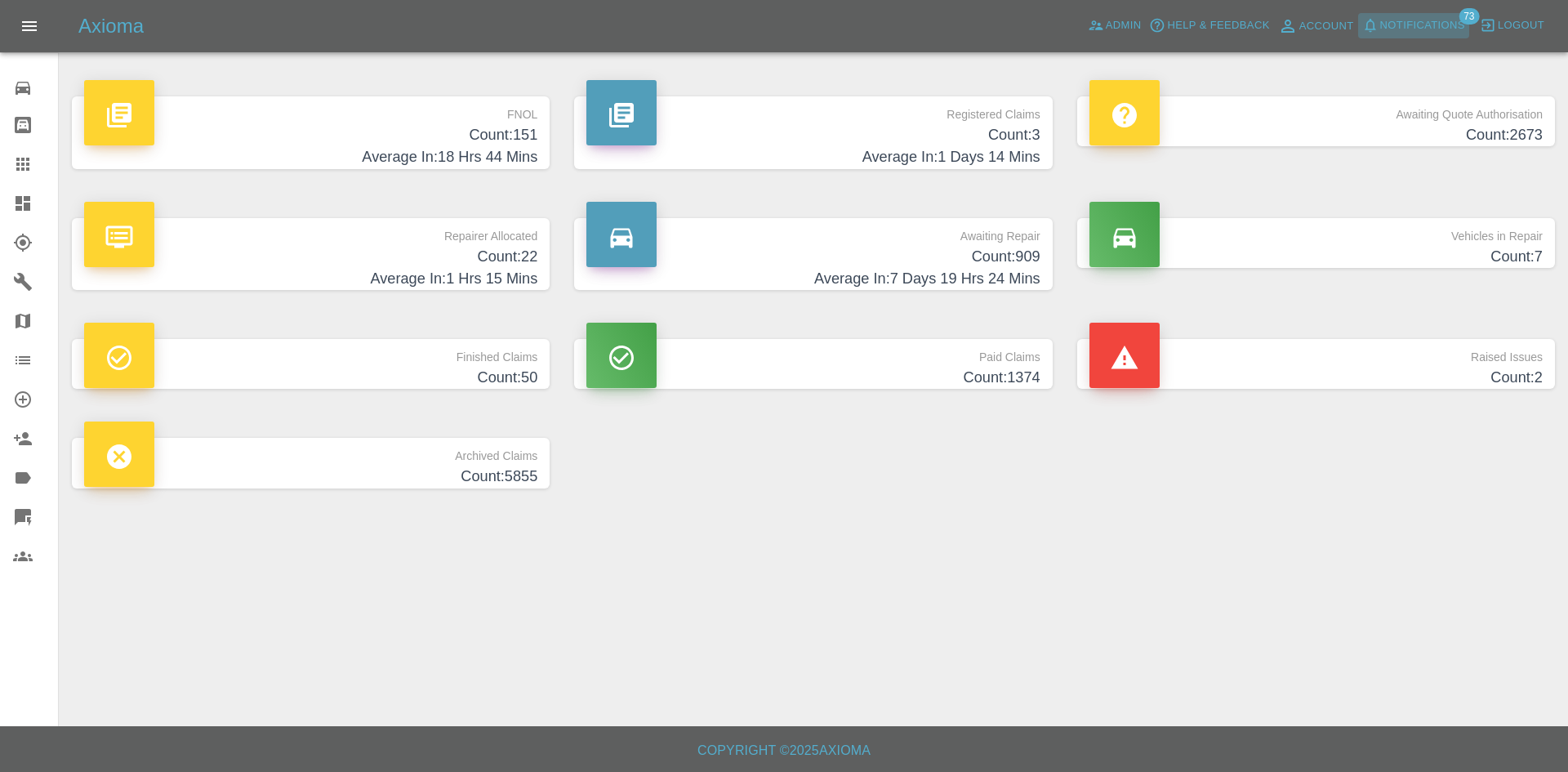
click at [1414, 31] on span "Notifications" at bounding box center [1422, 26] width 85 height 19
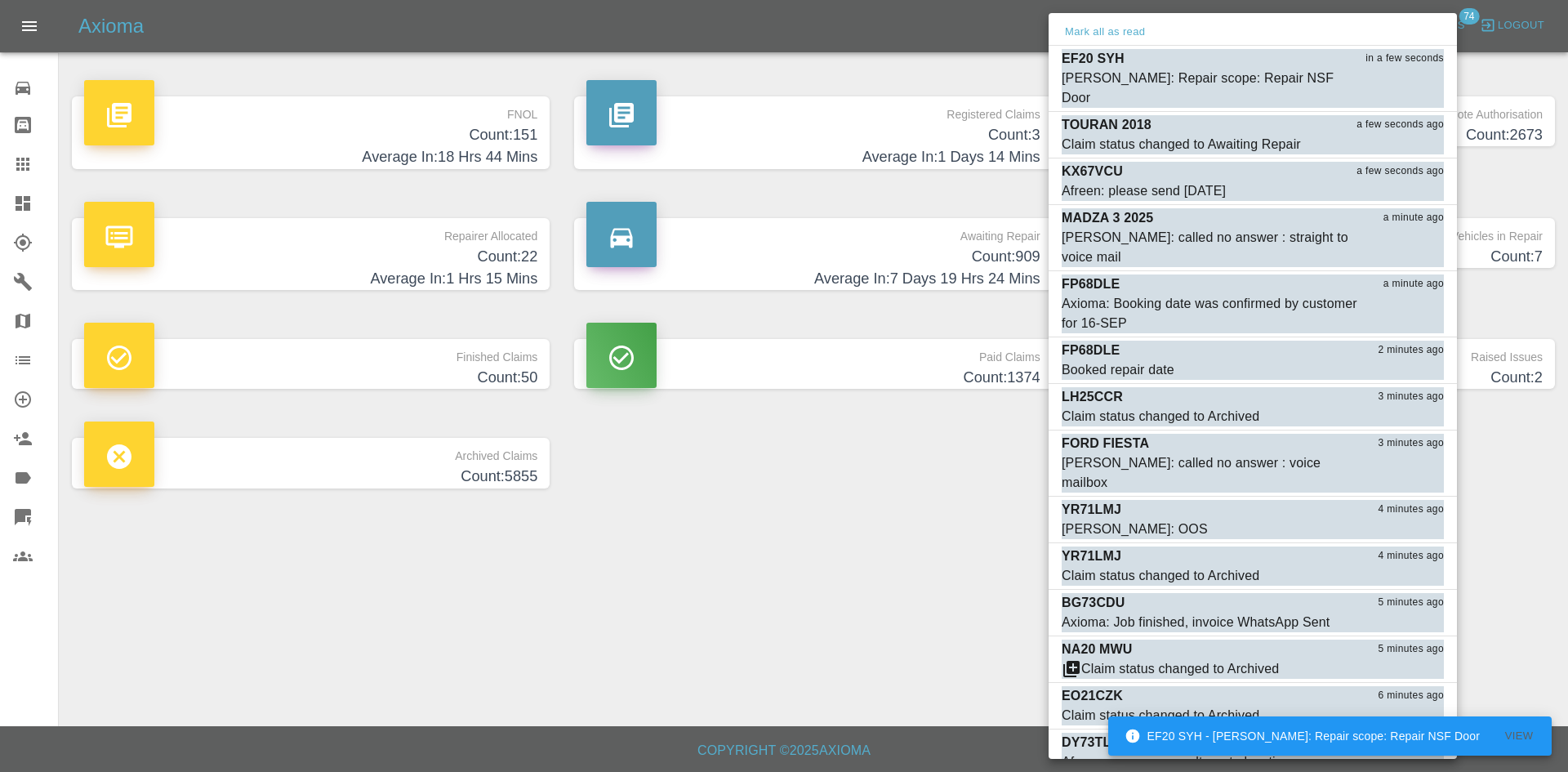
click at [848, 68] on div at bounding box center [784, 386] width 1568 height 772
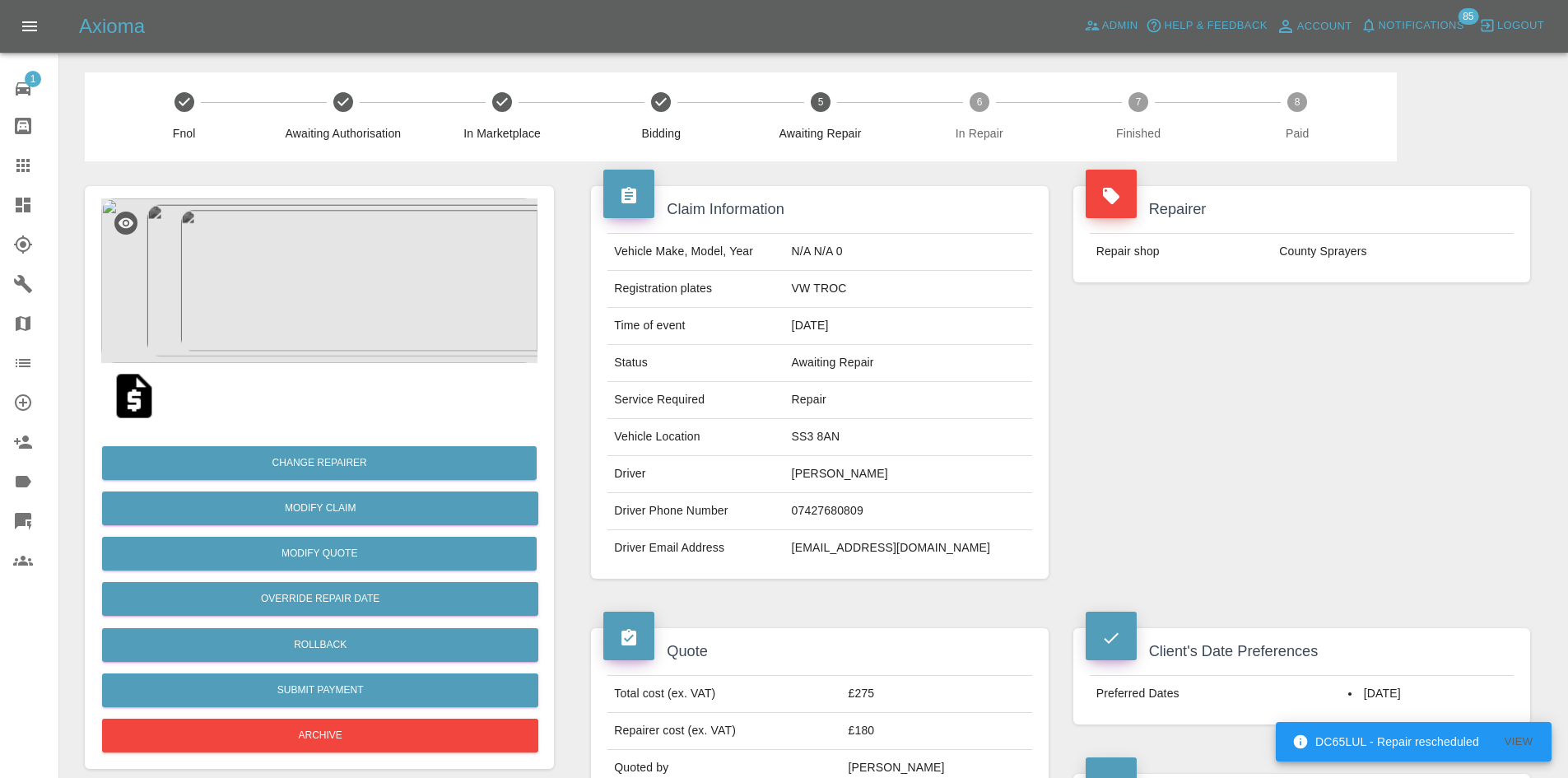
click at [383, 264] on img at bounding box center [319, 281] width 436 height 165
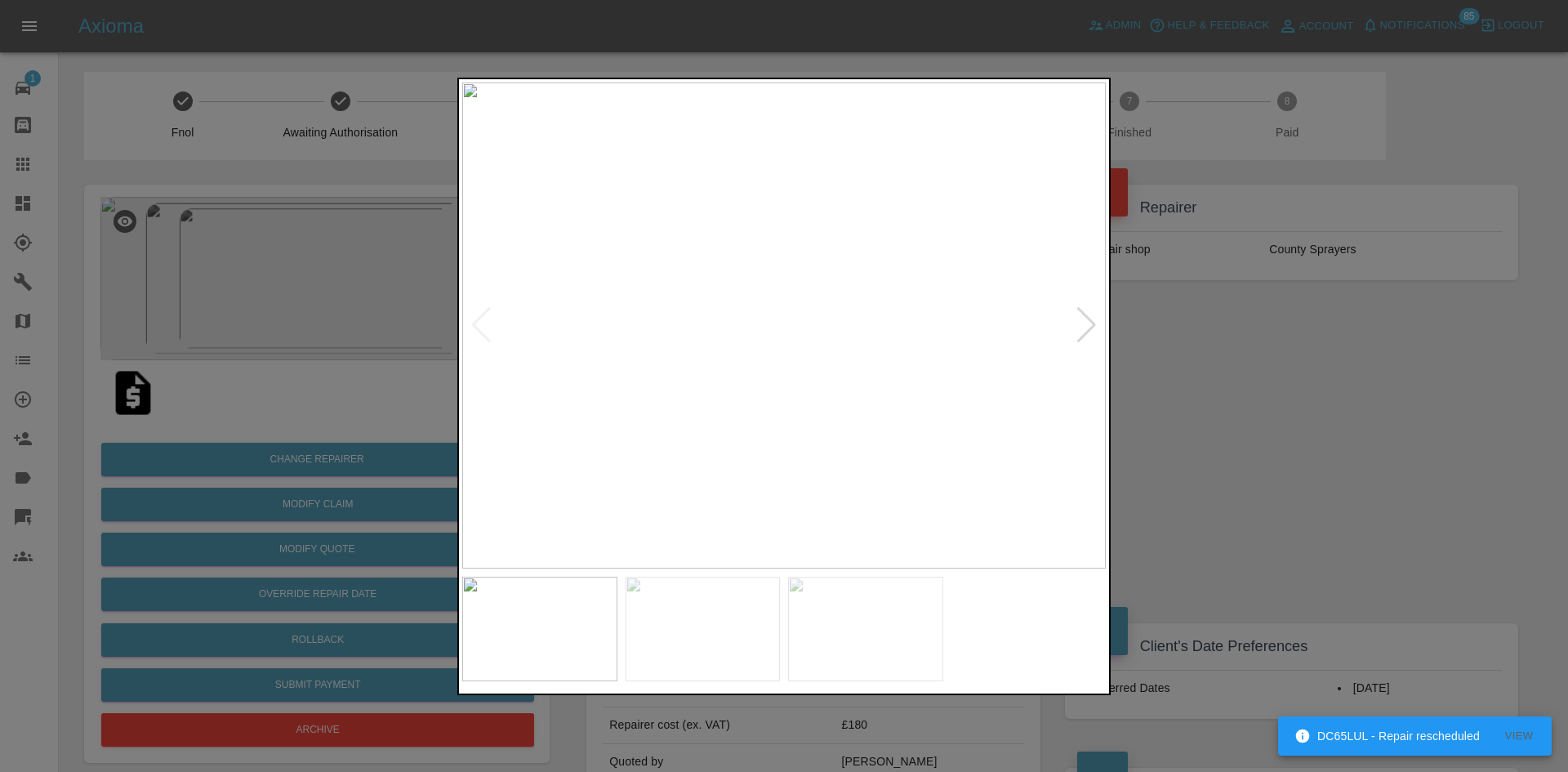
click at [1084, 321] on div at bounding box center [1086, 325] width 22 height 35
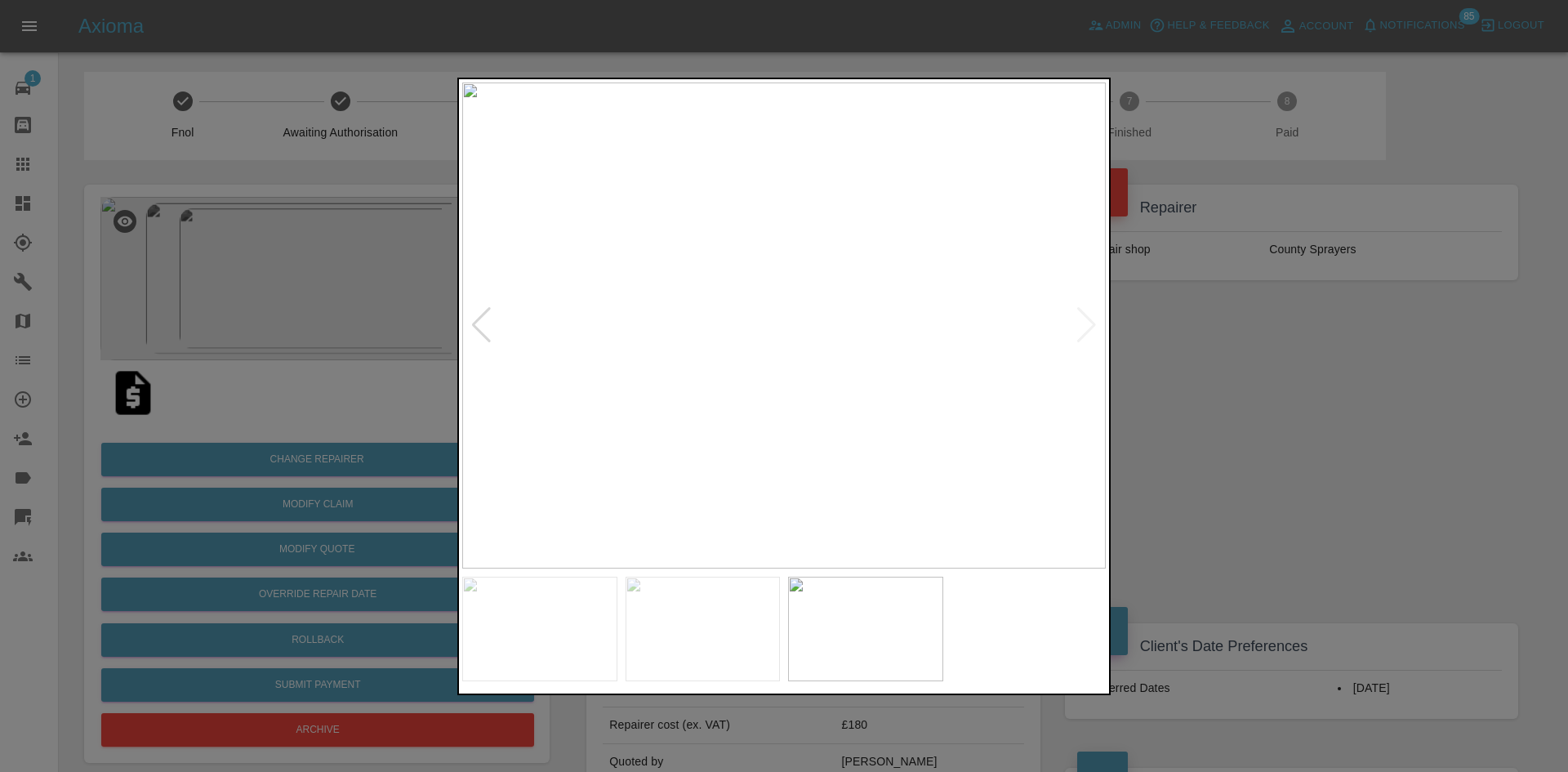
click at [1084, 321] on img at bounding box center [784, 325] width 644 height 486
click at [1247, 305] on div at bounding box center [784, 386] width 1568 height 772
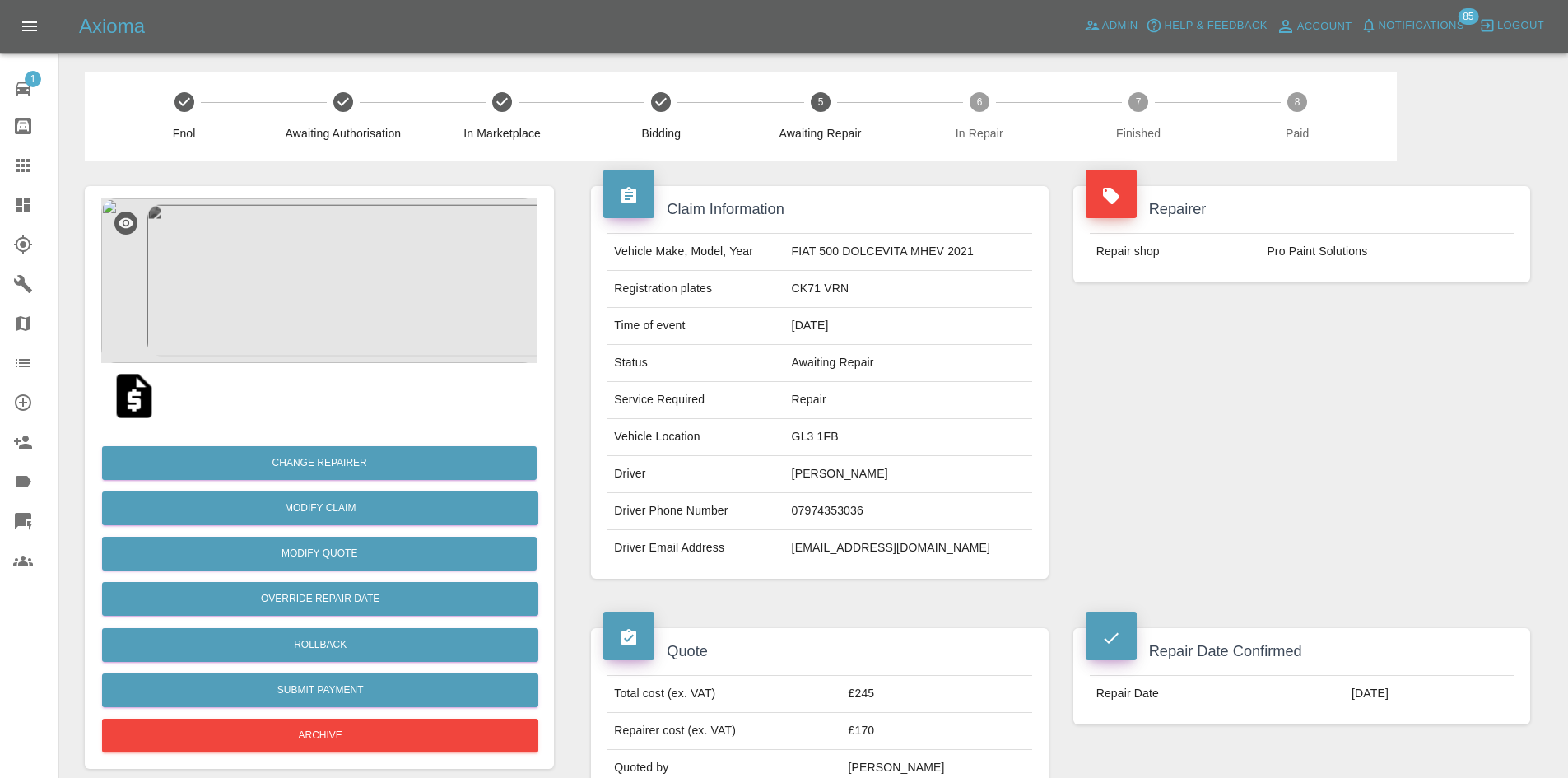
click at [300, 271] on img at bounding box center [319, 281] width 436 height 165
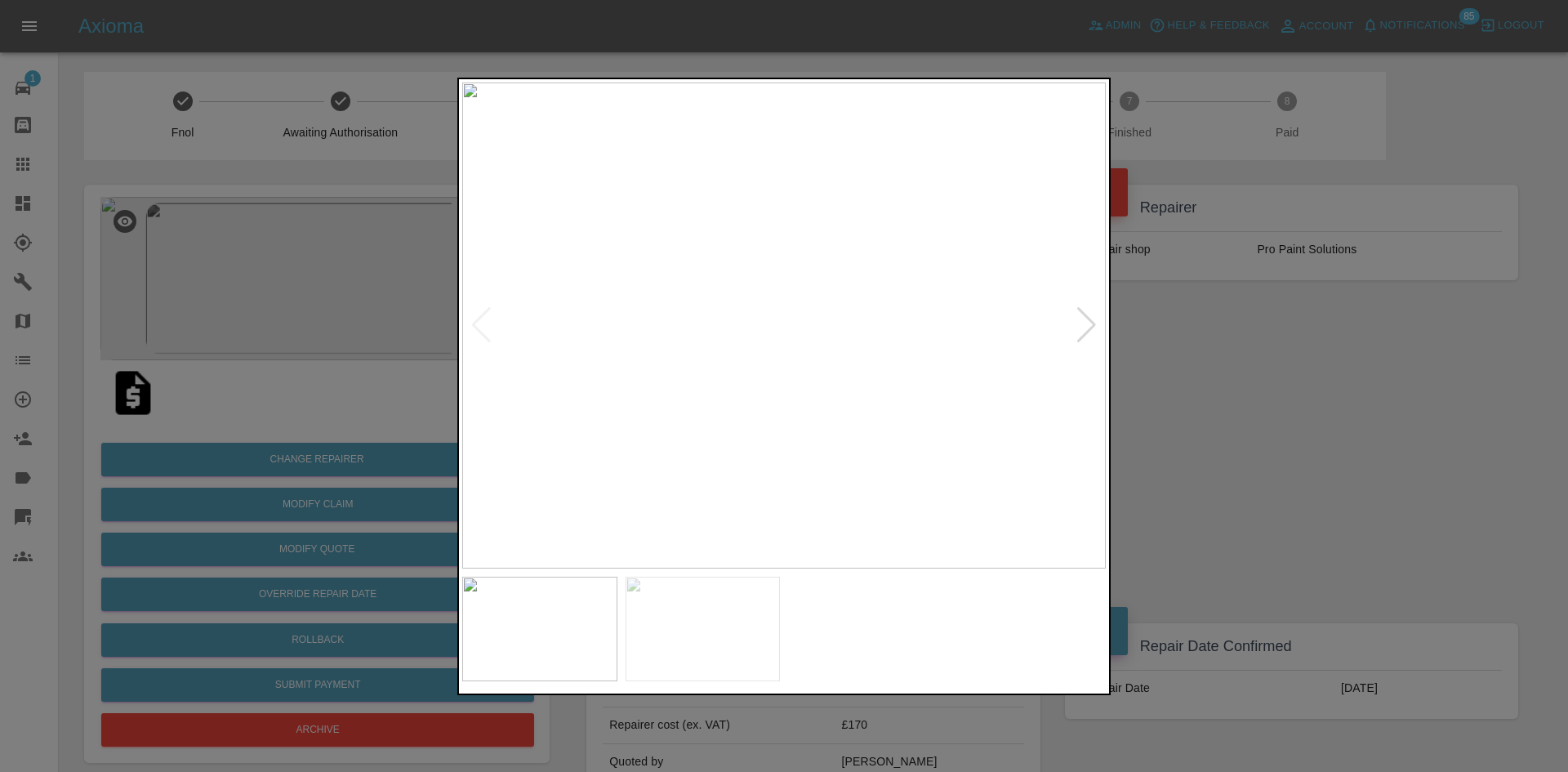
click at [1065, 332] on img at bounding box center [784, 325] width 644 height 486
click at [1095, 330] on div at bounding box center [1086, 325] width 22 height 35
click at [1095, 330] on img at bounding box center [784, 325] width 644 height 486
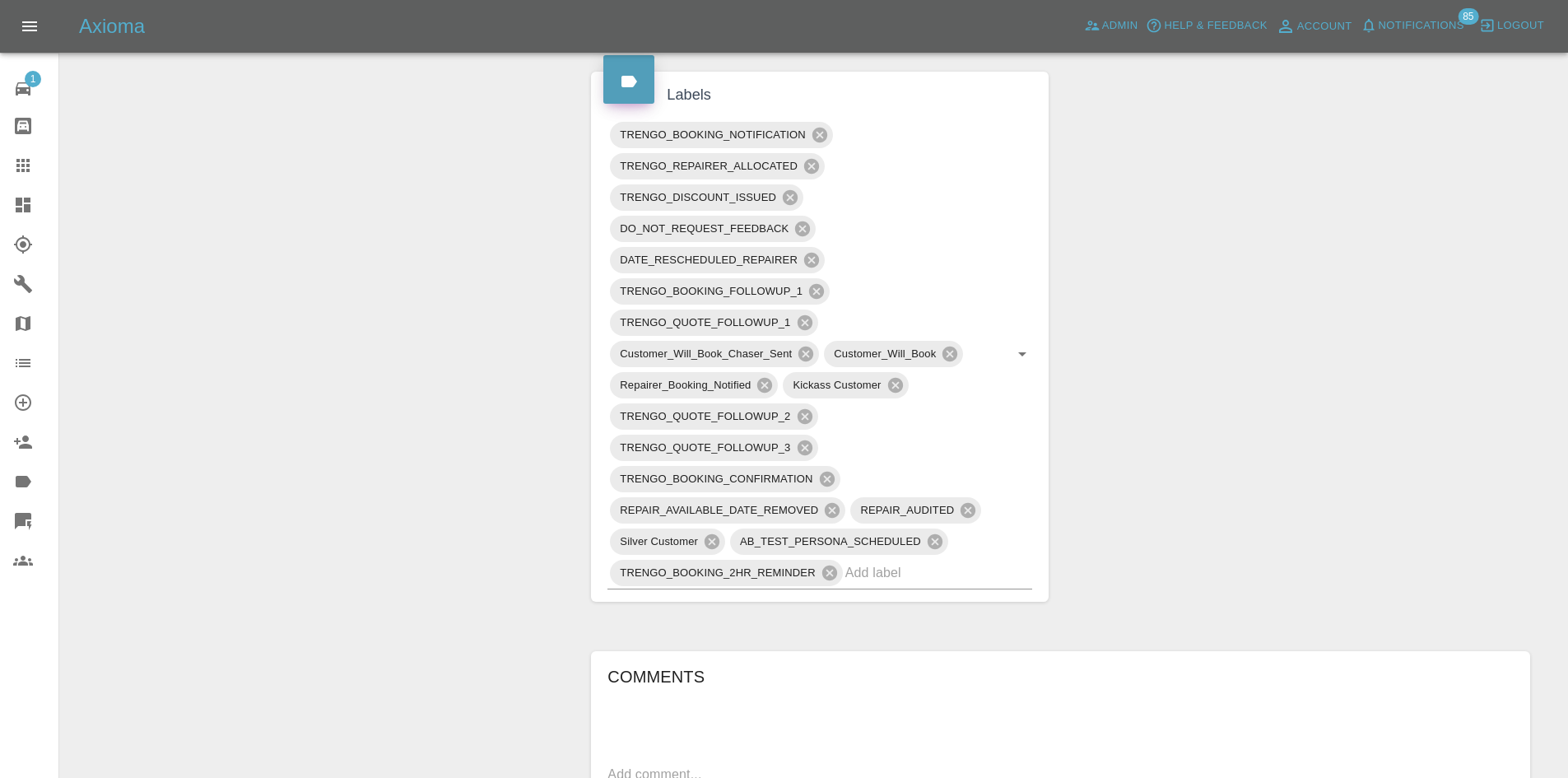
scroll to position [1070, 0]
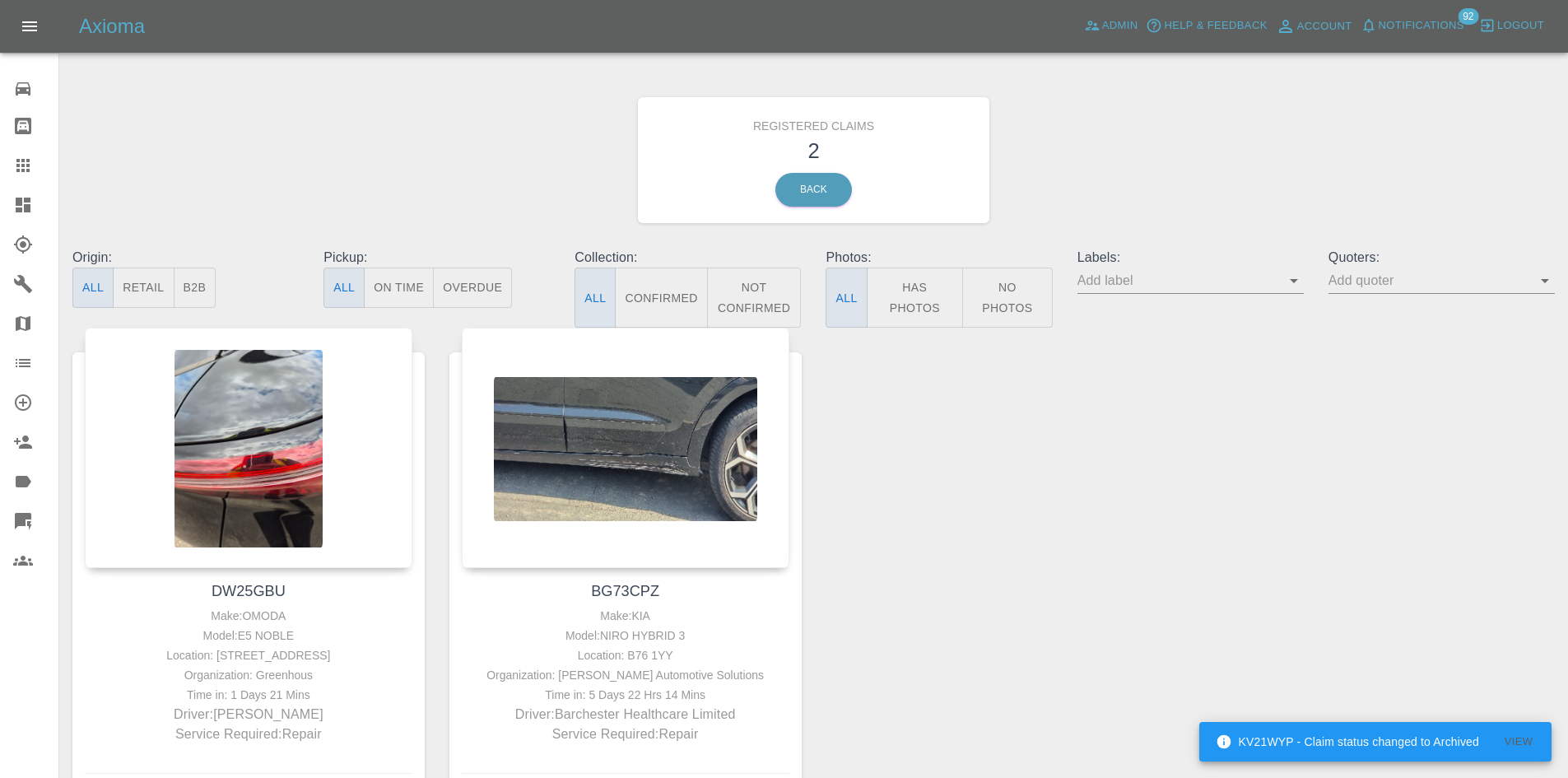
click at [30, 193] on link "Dashboard" at bounding box center [29, 205] width 59 height 40
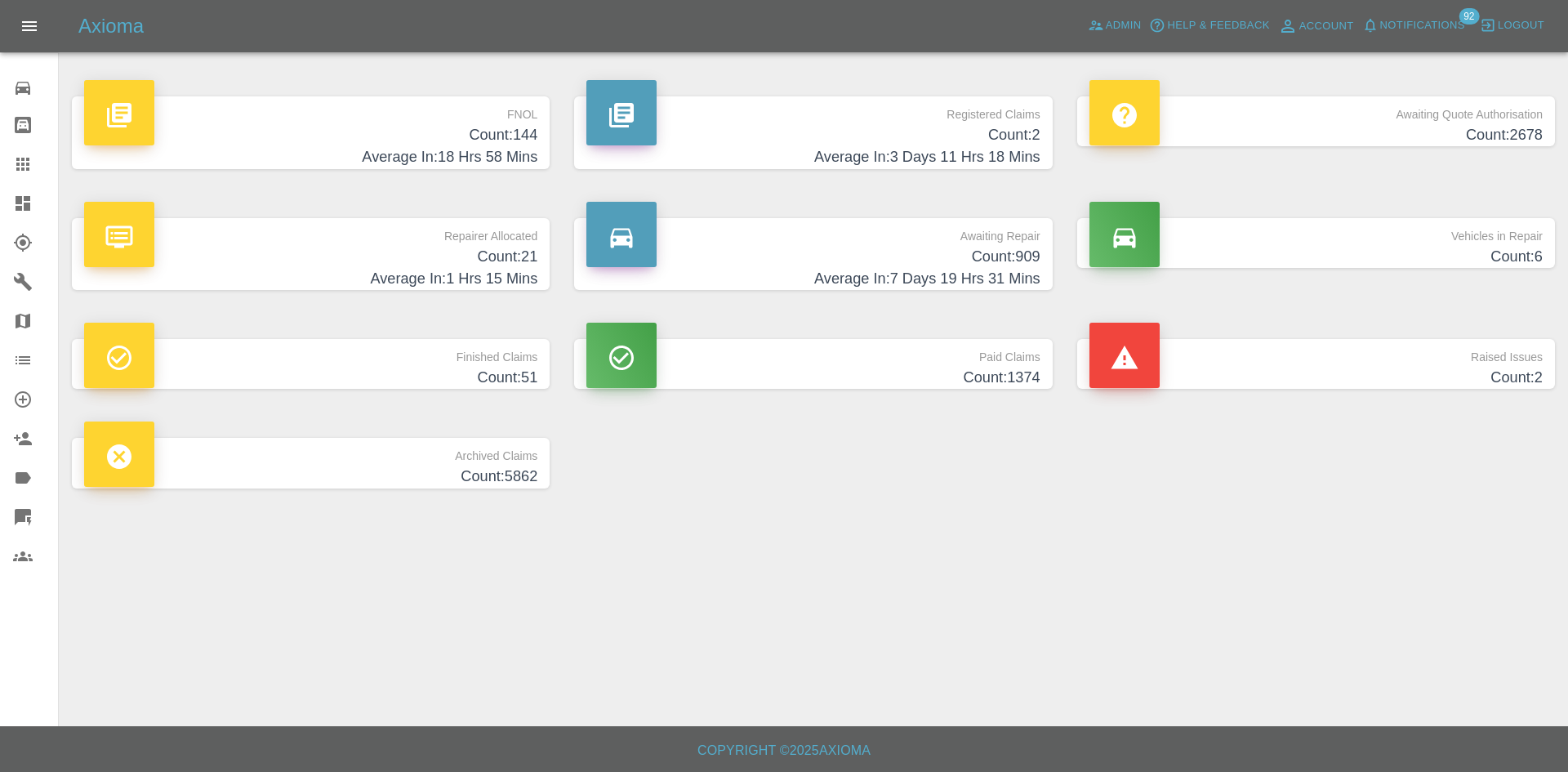
click at [1380, 22] on span "Notifications" at bounding box center [1422, 26] width 85 height 19
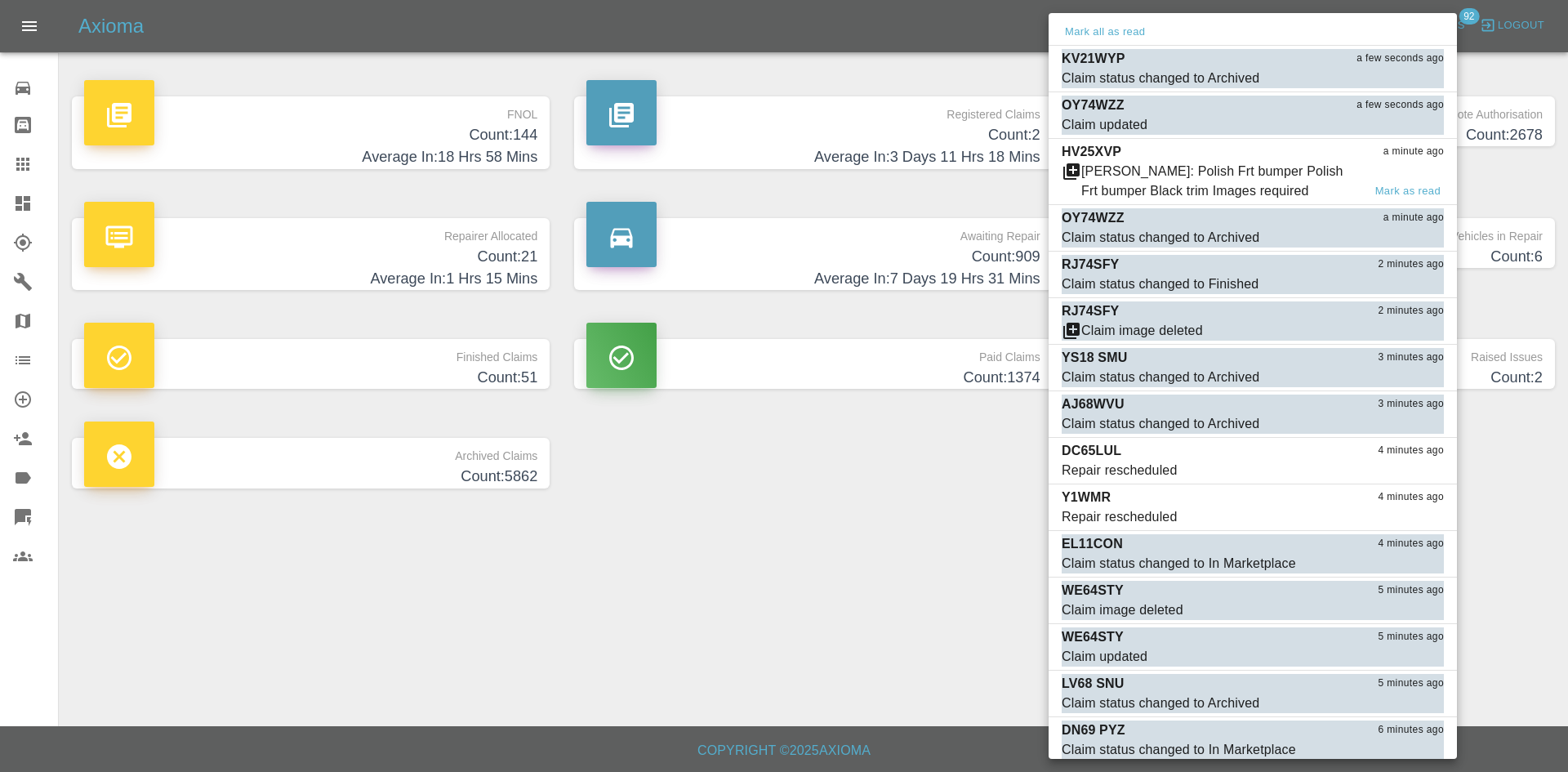
click at [1184, 155] on div "HV25XVP a minute ago" at bounding box center [1253, 152] width 382 height 20
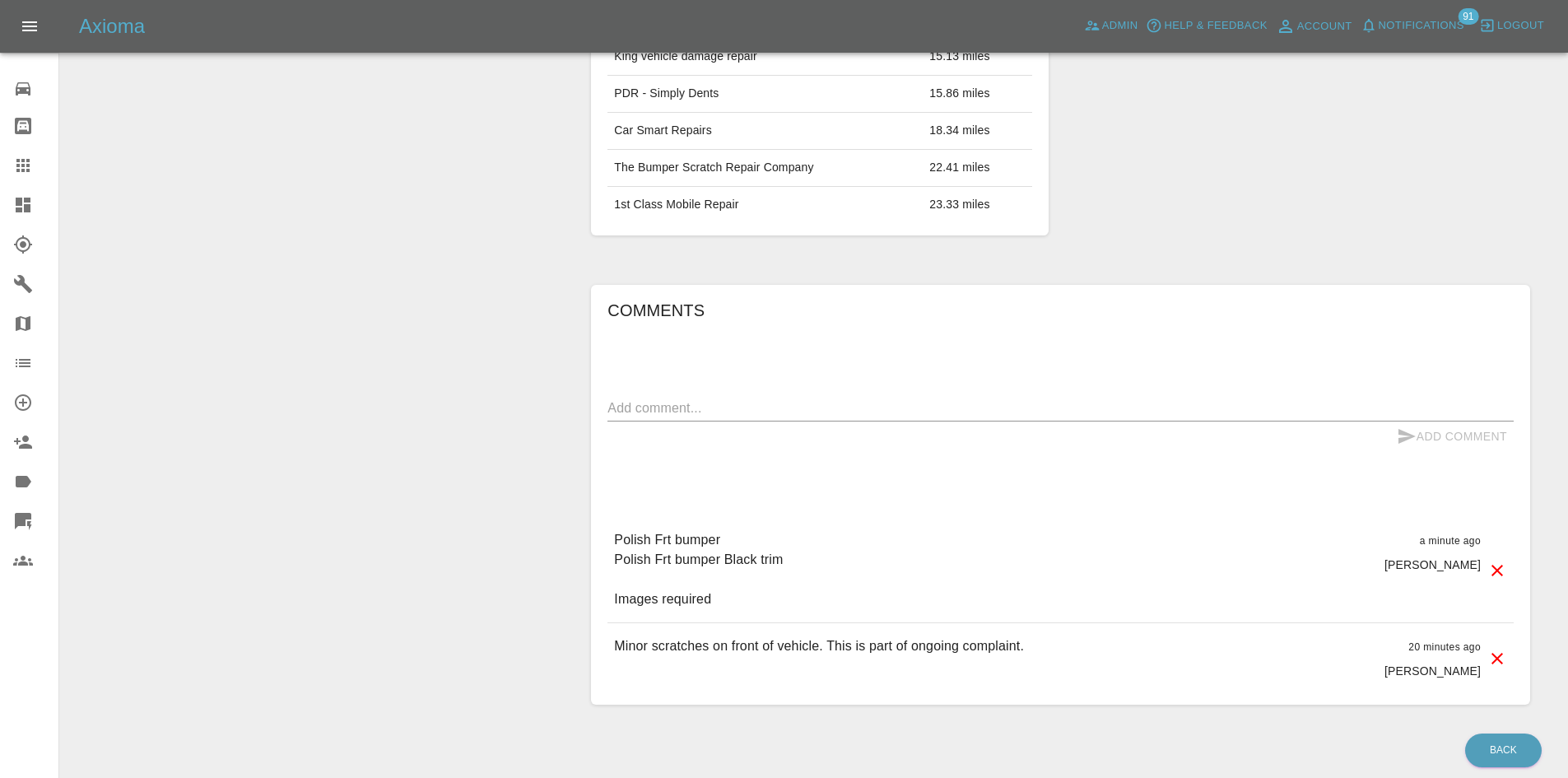
scroll to position [1066, 0]
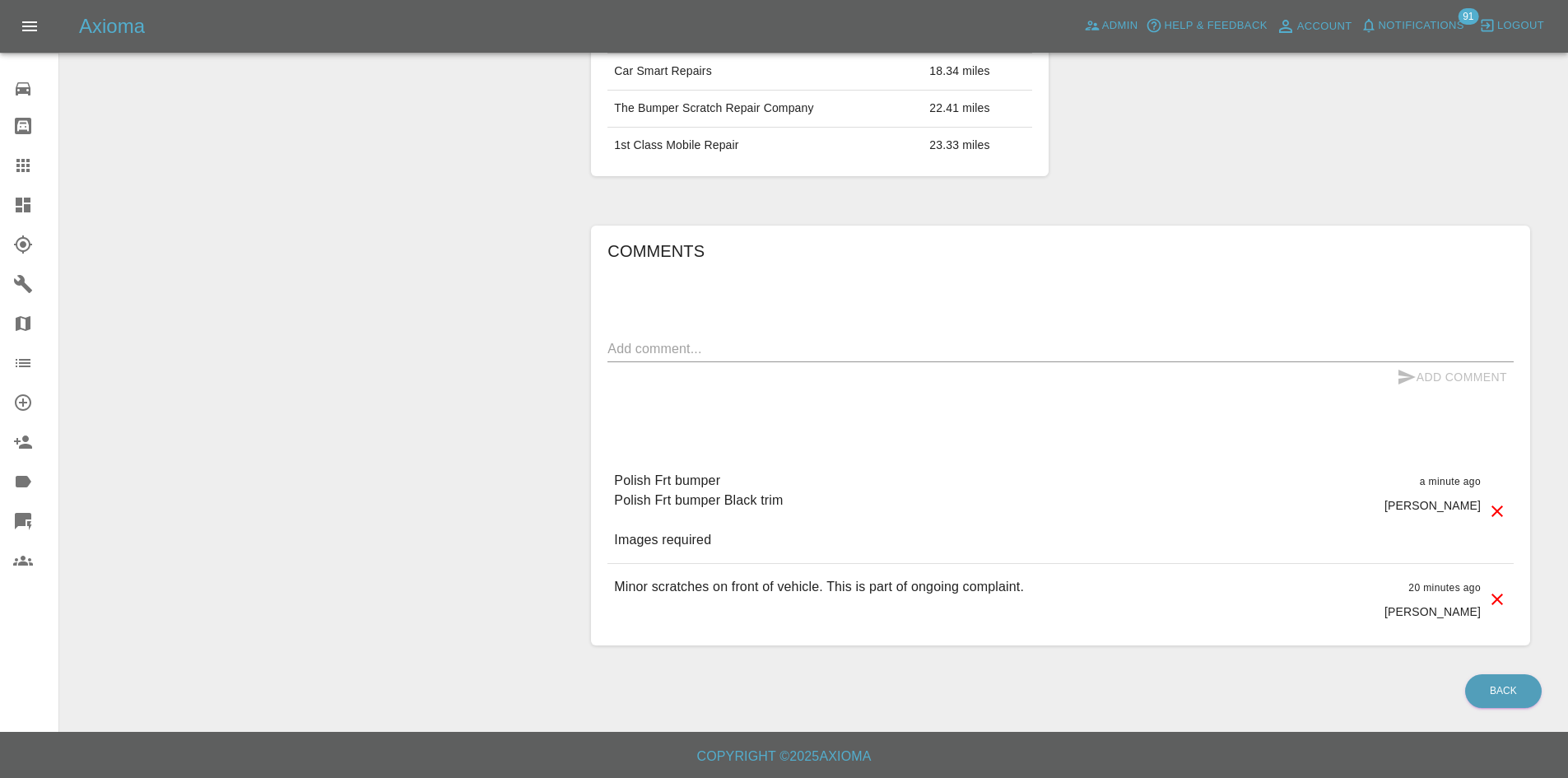
click at [0, 200] on link "Dashboard" at bounding box center [29, 205] width 59 height 40
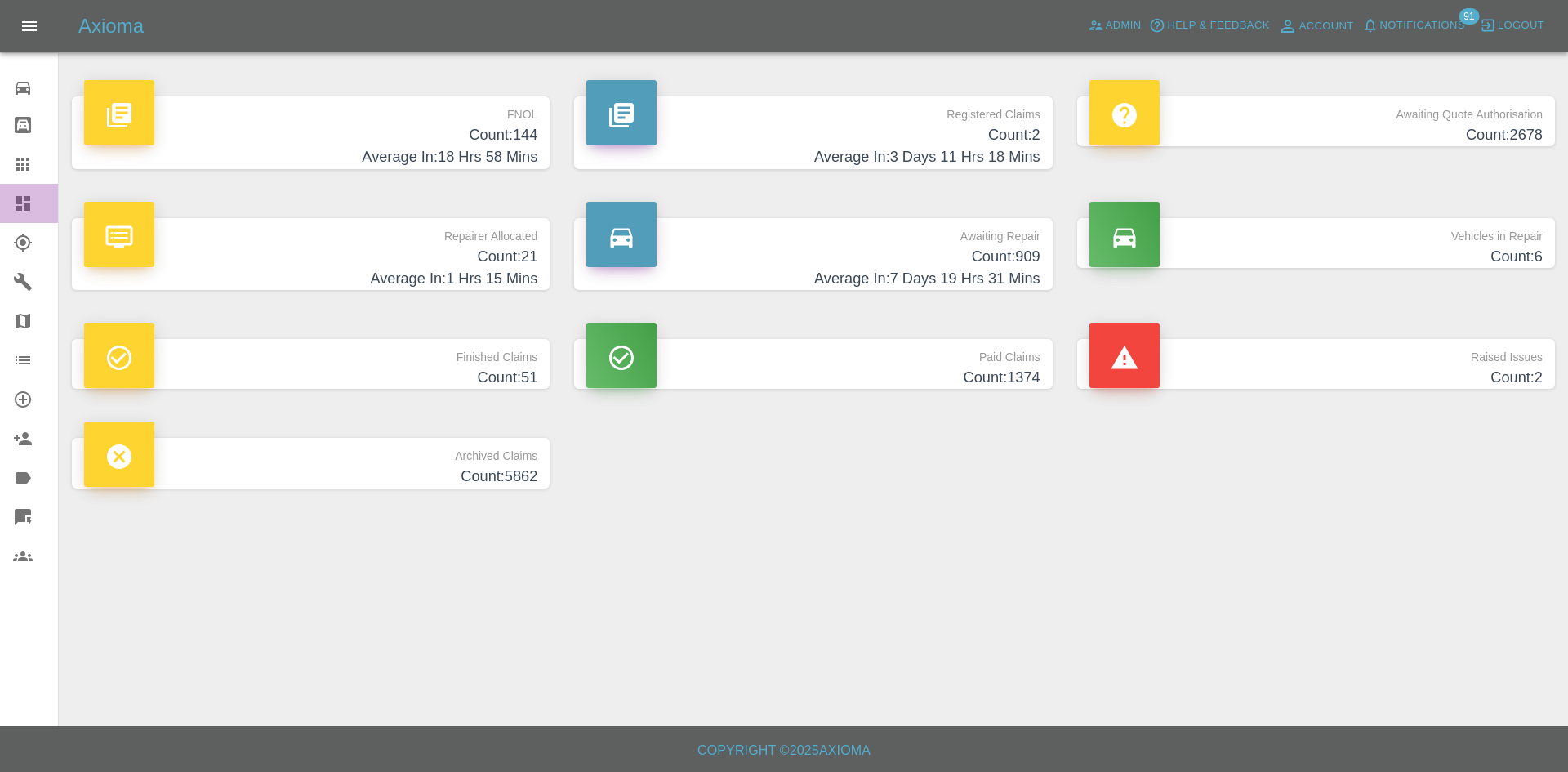
click at [27, 193] on icon at bounding box center [23, 203] width 20 height 20
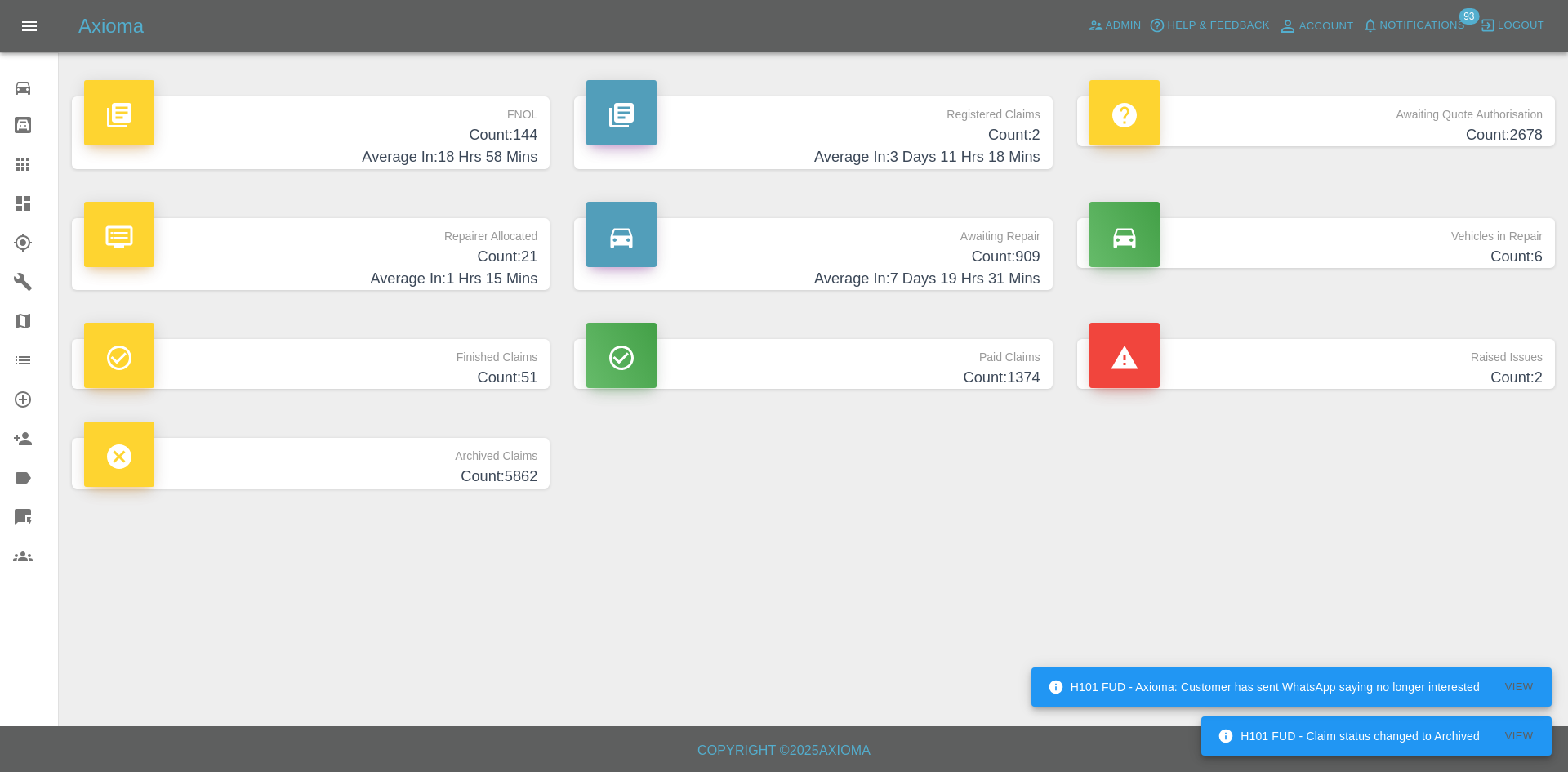
click at [1390, 31] on span "Notifications" at bounding box center [1422, 26] width 85 height 19
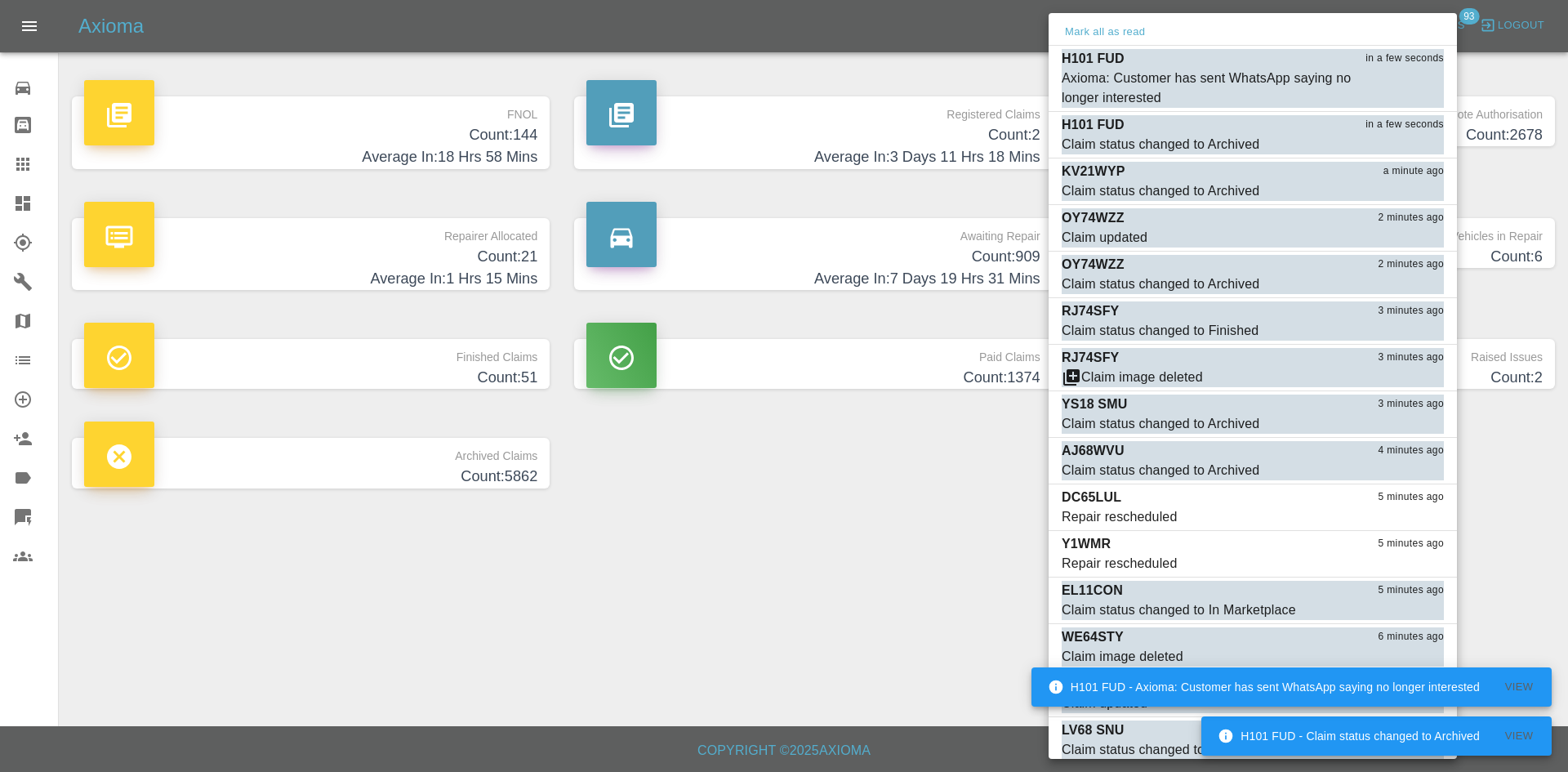
click at [796, 499] on div at bounding box center [784, 386] width 1568 height 772
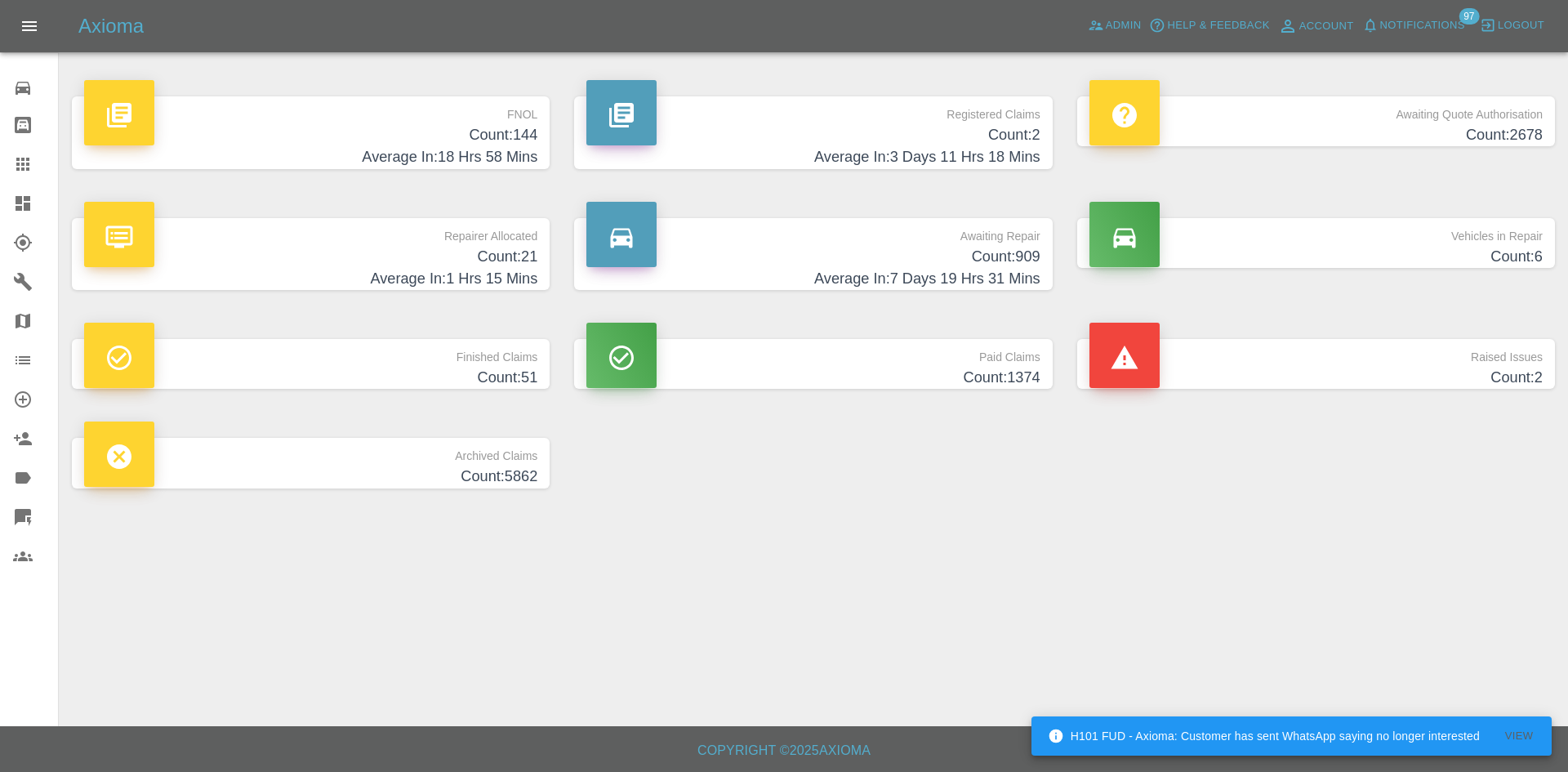
click at [1421, 40] on div "Axioma Admin Help & Feedback Account Notifications 97 Logout" at bounding box center [784, 26] width 1568 height 52
click at [1422, 40] on div "Axioma Admin Help & Feedback Account Notifications 97 Logout" at bounding box center [784, 26] width 1568 height 52
click at [1422, 33] on span "Notifications" at bounding box center [1422, 26] width 85 height 19
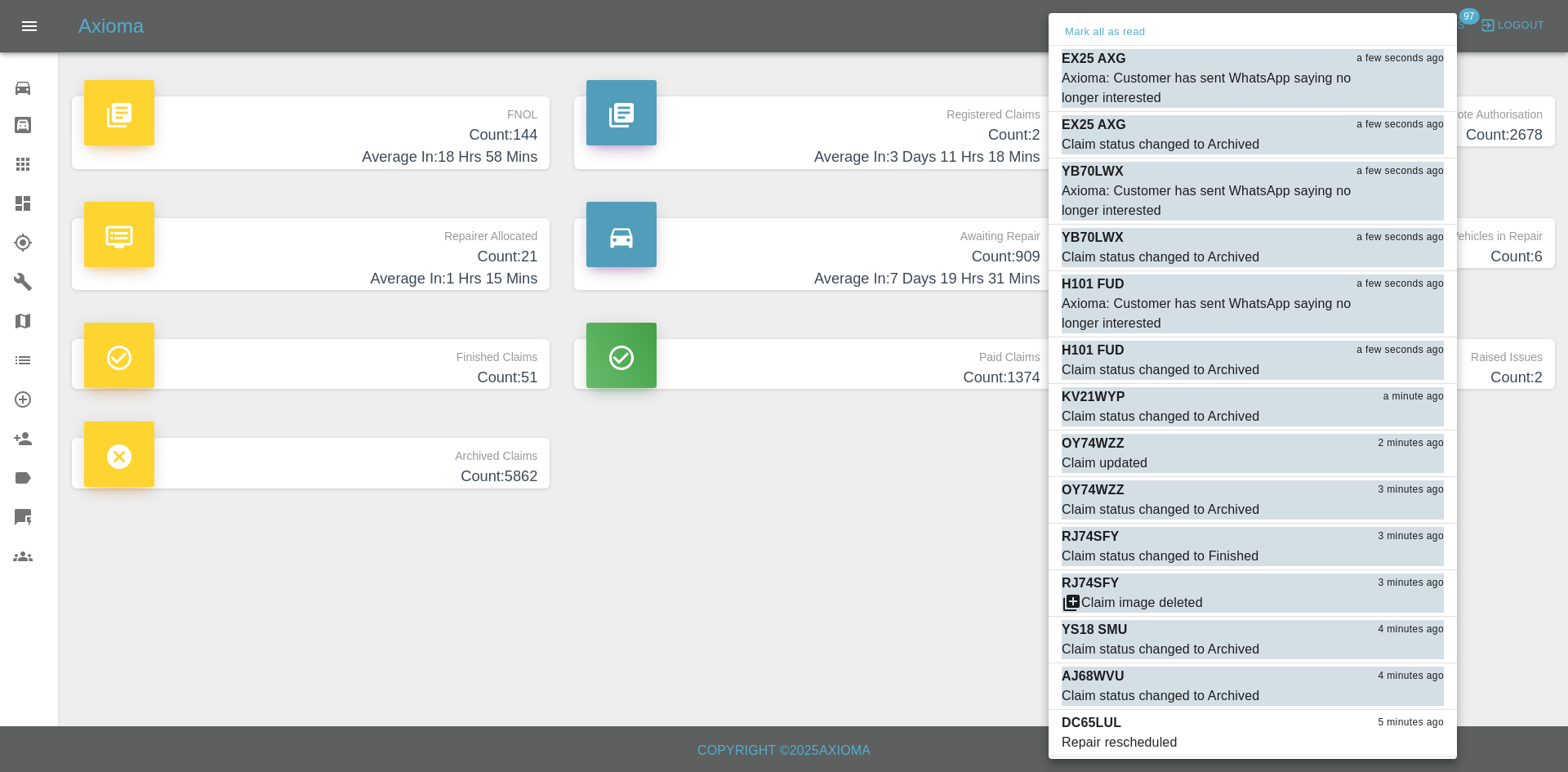
click at [1422, 33] on div "Mark all as read" at bounding box center [1253, 33] width 408 height 27
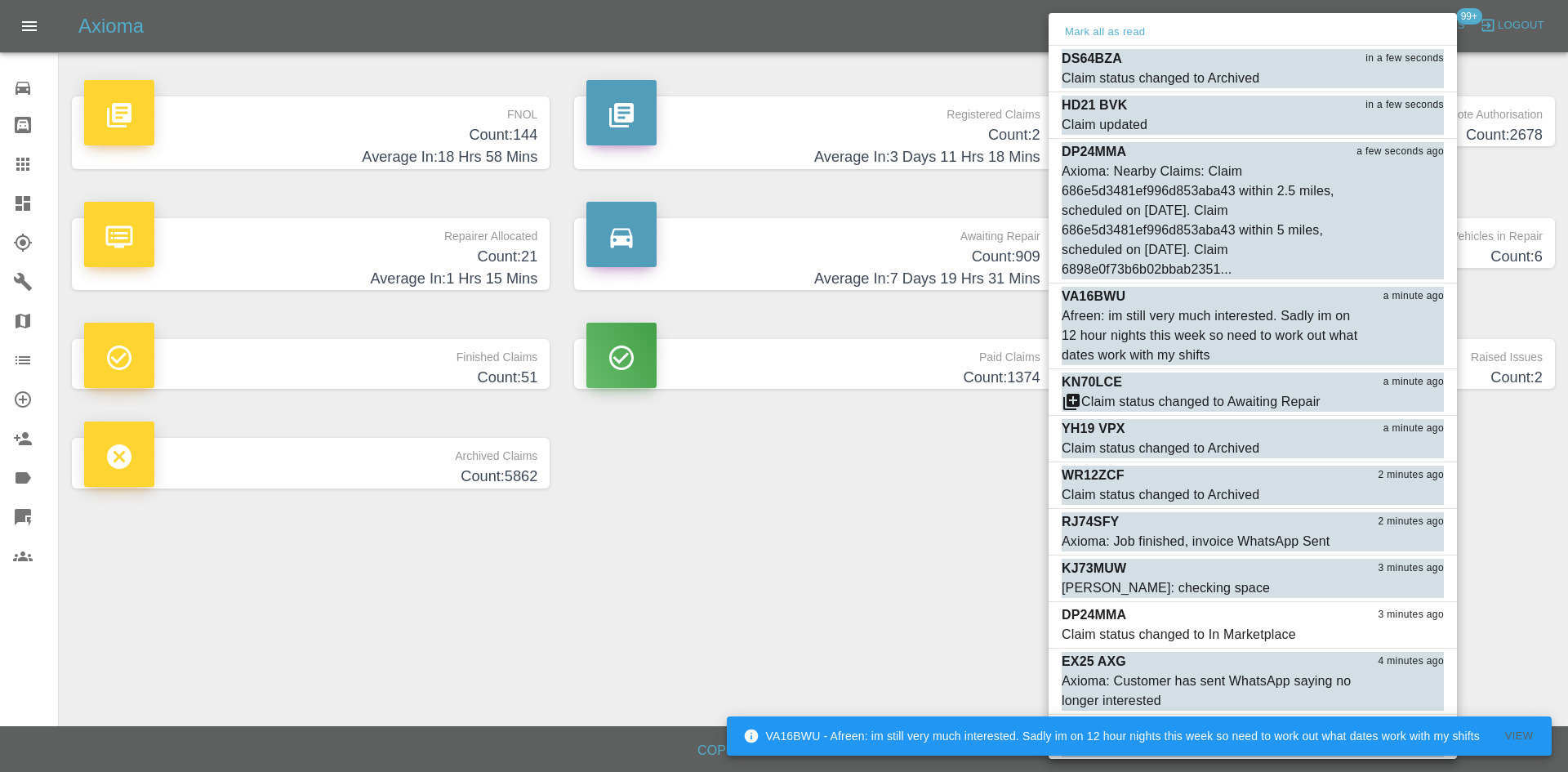
click at [875, 597] on div at bounding box center [784, 386] width 1568 height 772
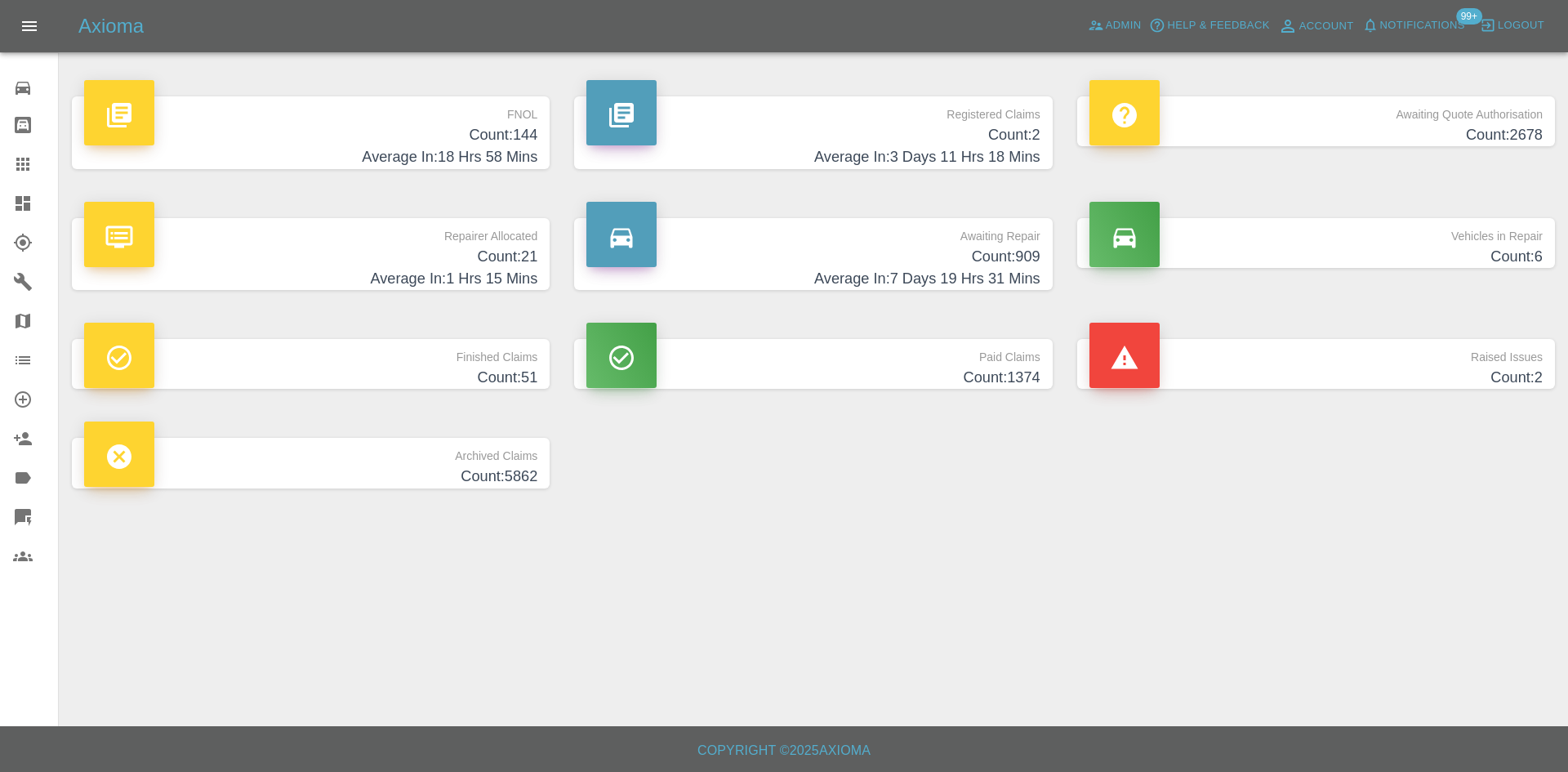
click at [14, 214] on link "Dashboard" at bounding box center [29, 203] width 58 height 39
